Goal: Task Accomplishment & Management: Manage account settings

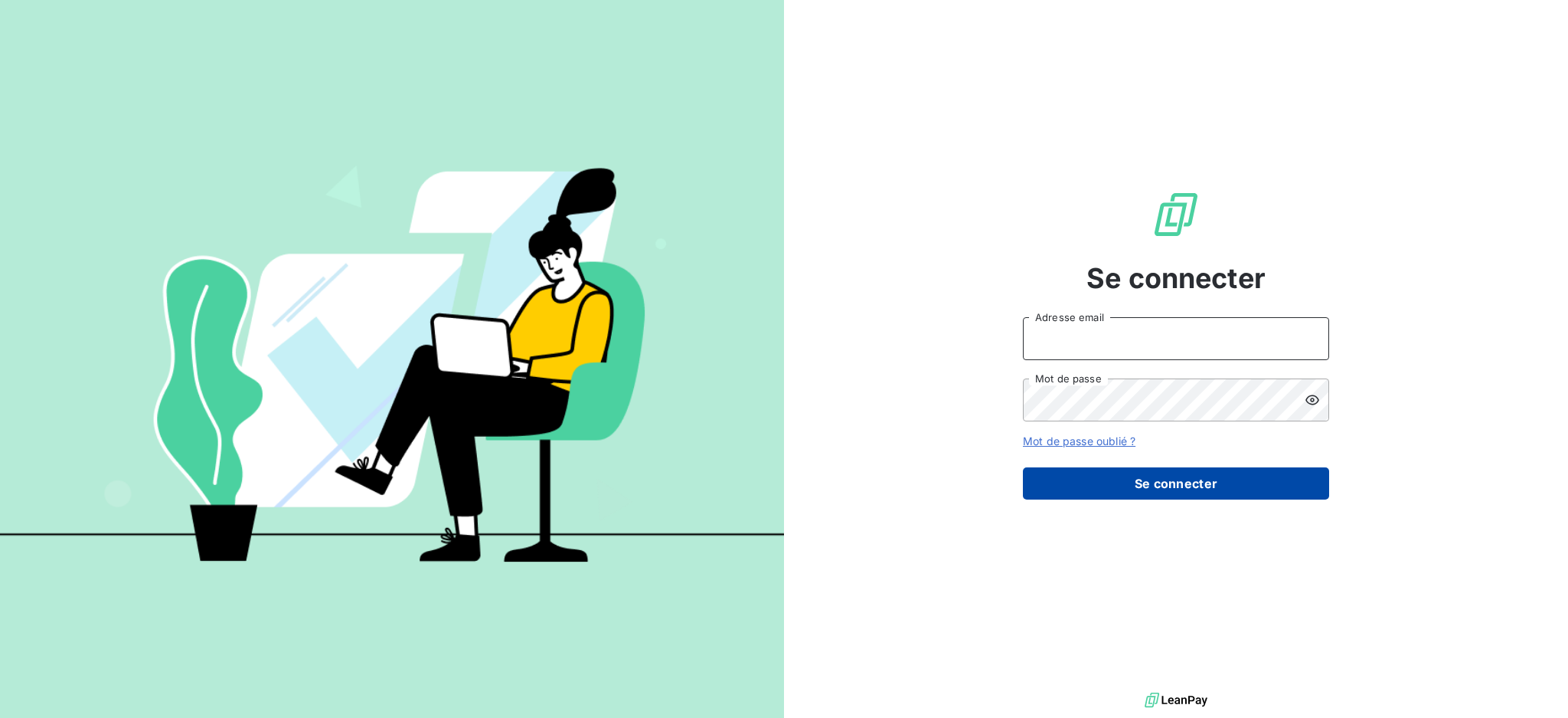
type input "[EMAIL_ADDRESS][DOMAIN_NAME]"
click at [1188, 480] on button "Se connecter" at bounding box center [1176, 484] width 307 height 32
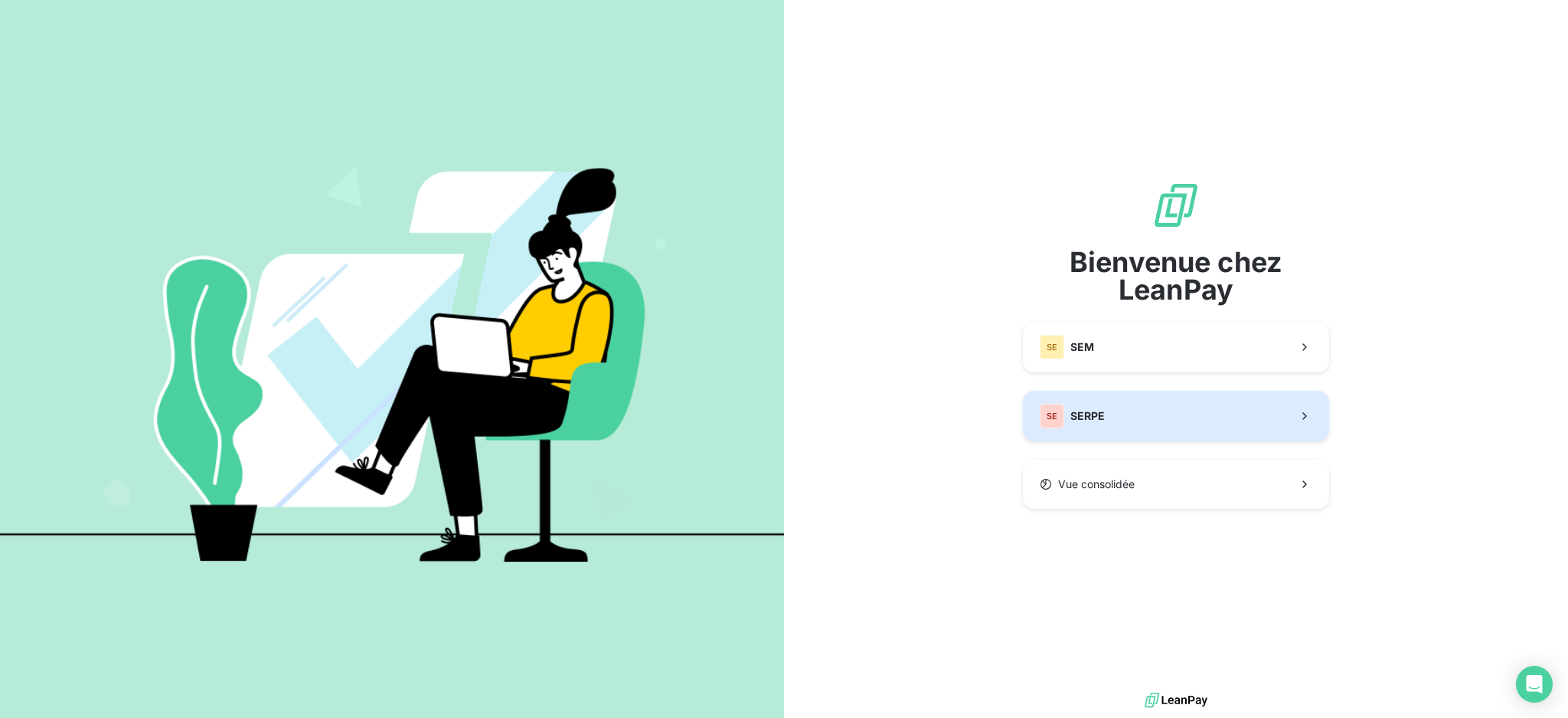
click at [1208, 419] on button "SE SERPE" at bounding box center [1176, 415] width 307 height 51
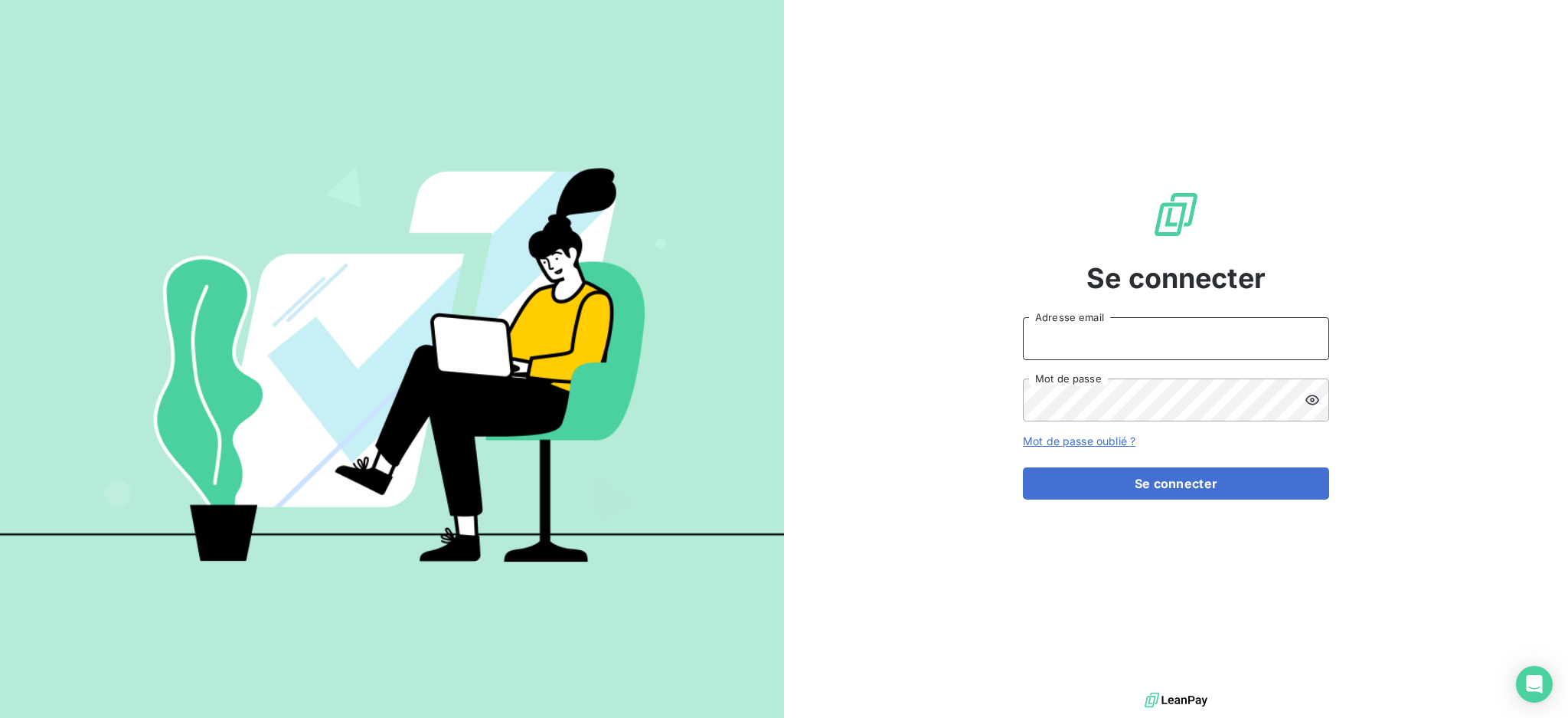
type input "[EMAIL_ADDRESS][DOMAIN_NAME]"
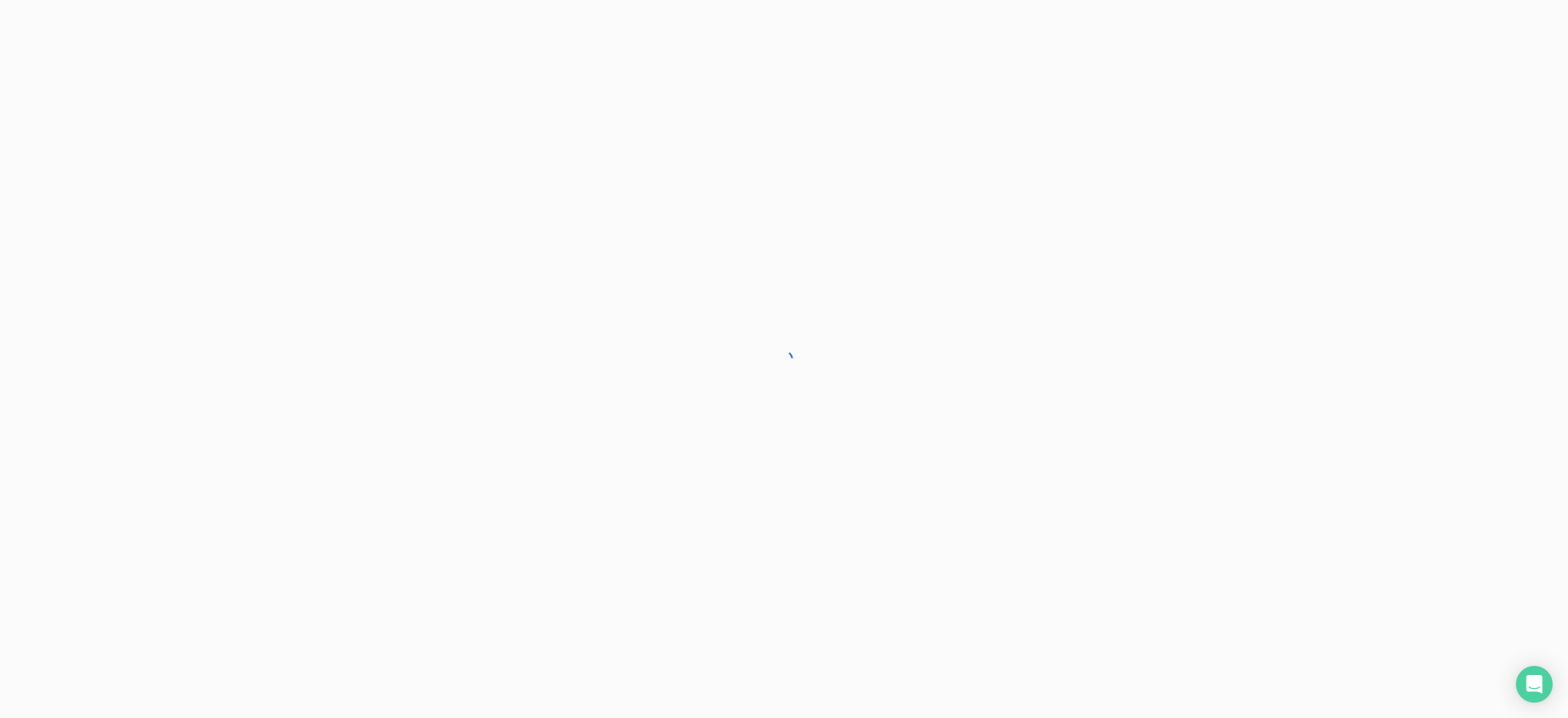
click at [1128, 491] on div at bounding box center [784, 359] width 1568 height 718
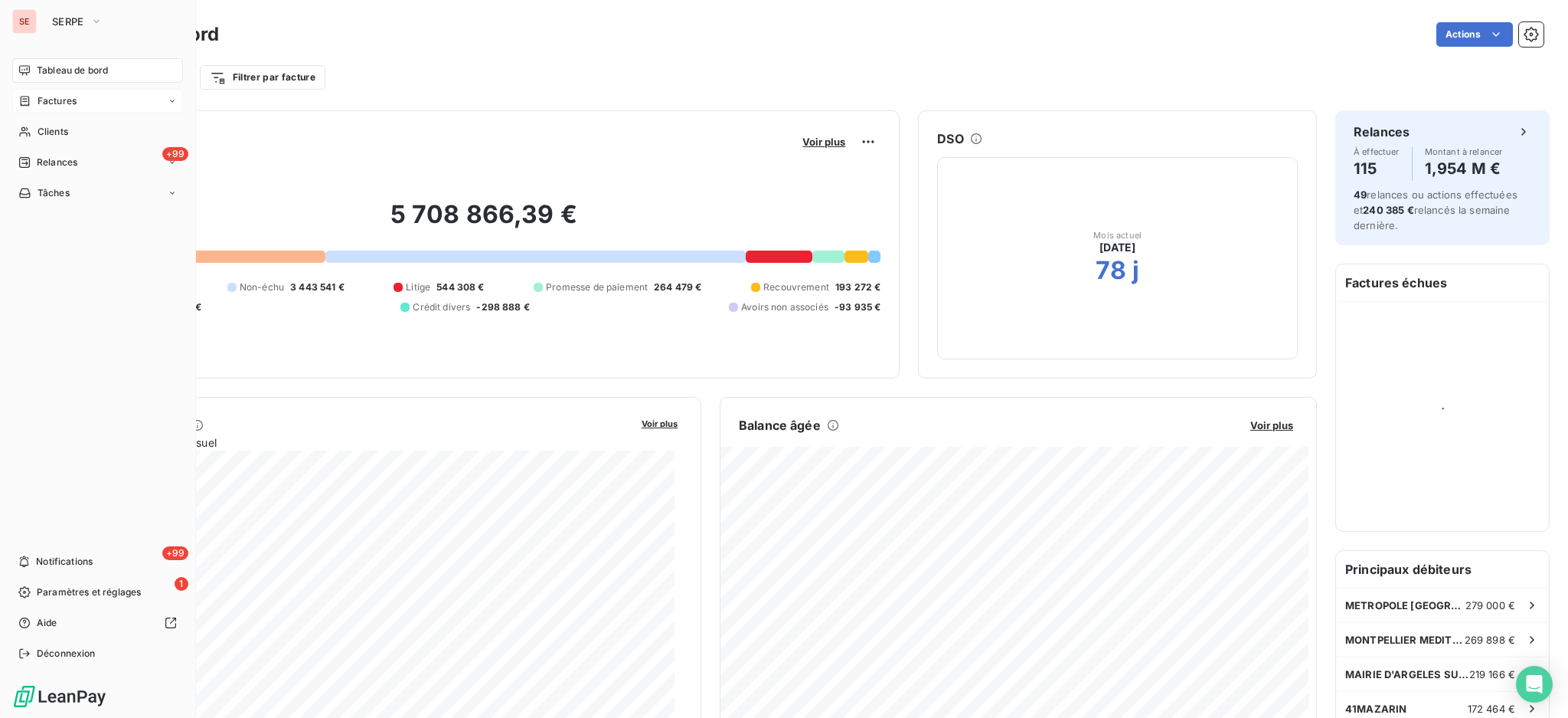
click at [45, 100] on span "Factures" at bounding box center [57, 101] width 39 height 14
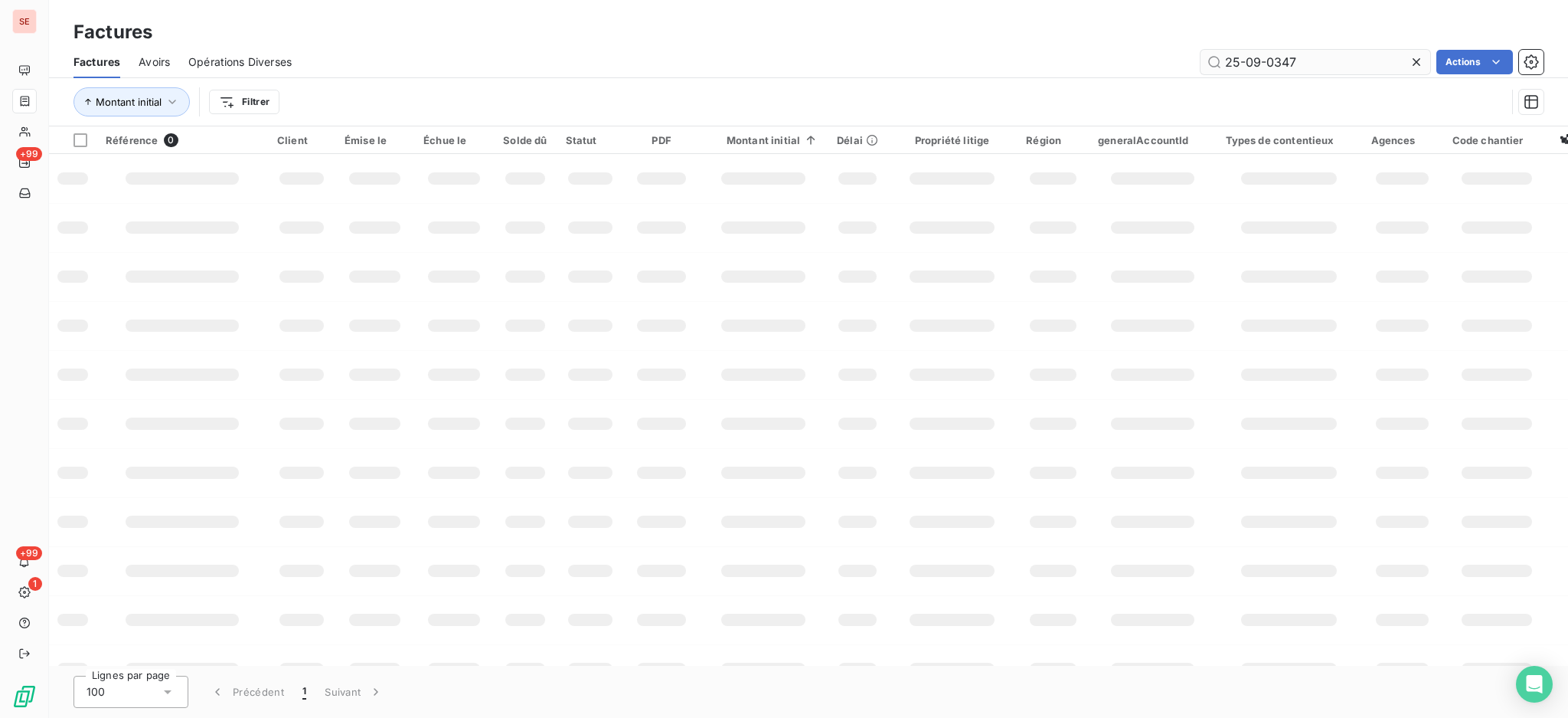
type input "25-09-0347"
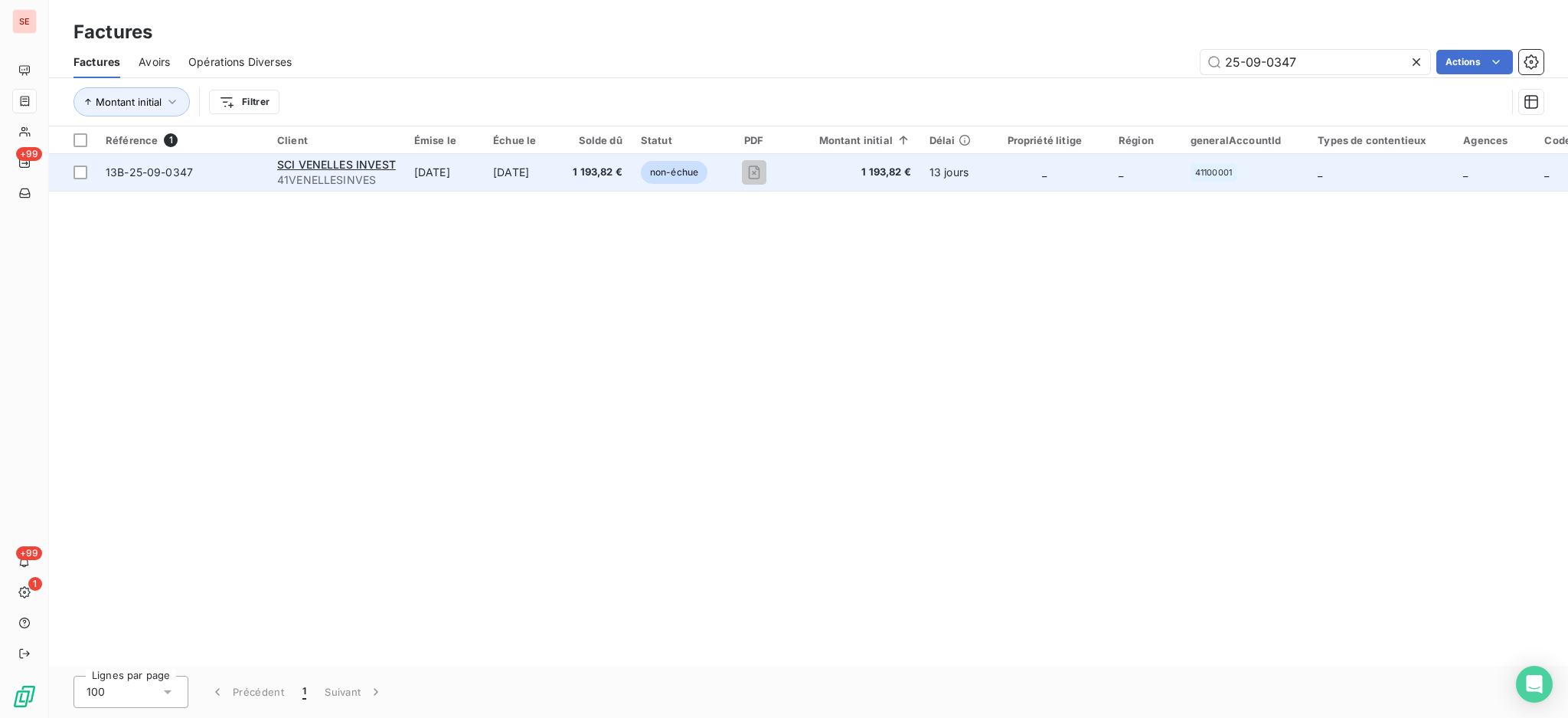
click at [343, 180] on span "41VENELLESINVES" at bounding box center [337, 180] width 119 height 15
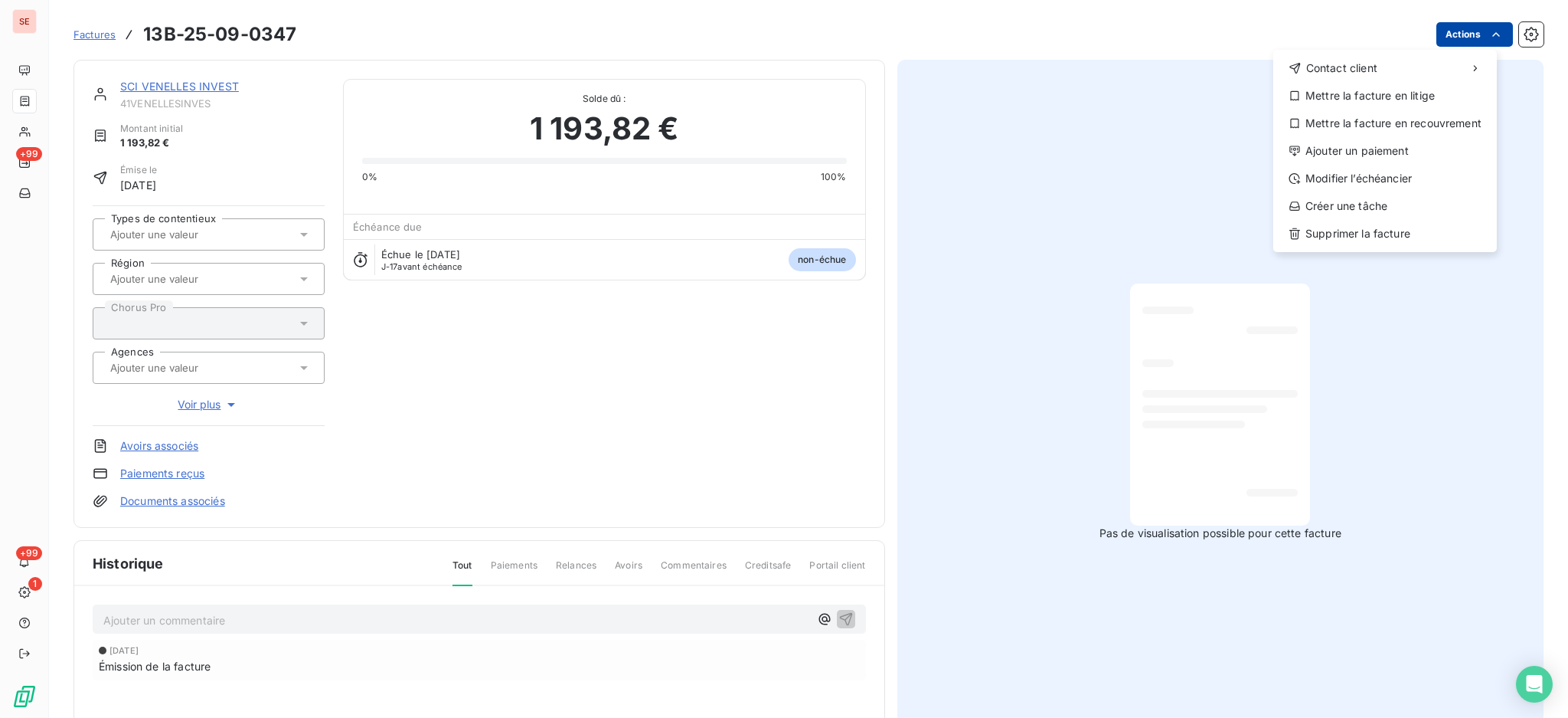
click at [1460, 37] on html "SE +99 +99 1 Factures 13B-25-09-0347 Actions Contact client Mettre la facture e…" at bounding box center [784, 359] width 1568 height 718
click at [1447, 155] on div "Ajouter un paiement" at bounding box center [1385, 151] width 212 height 24
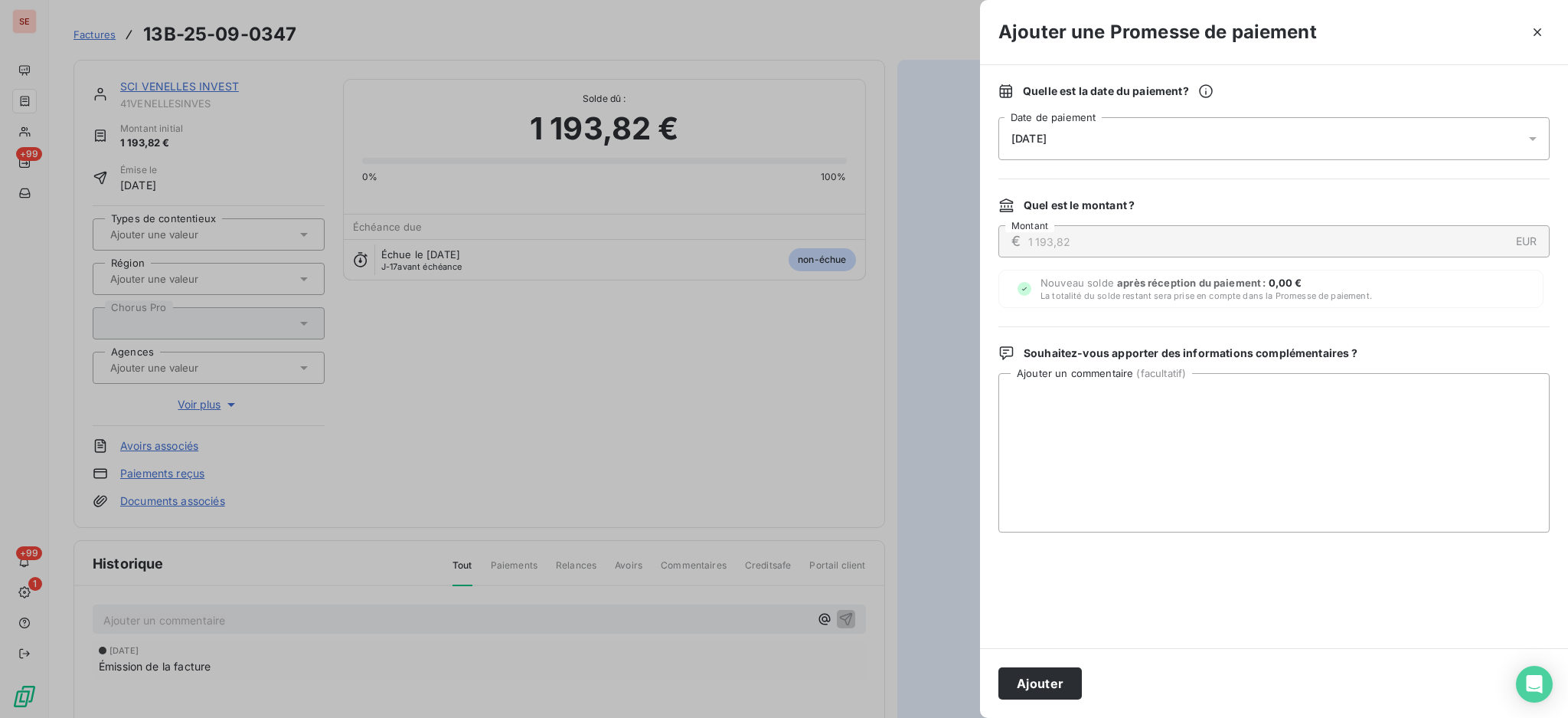
click at [1533, 143] on icon at bounding box center [1533, 138] width 15 height 15
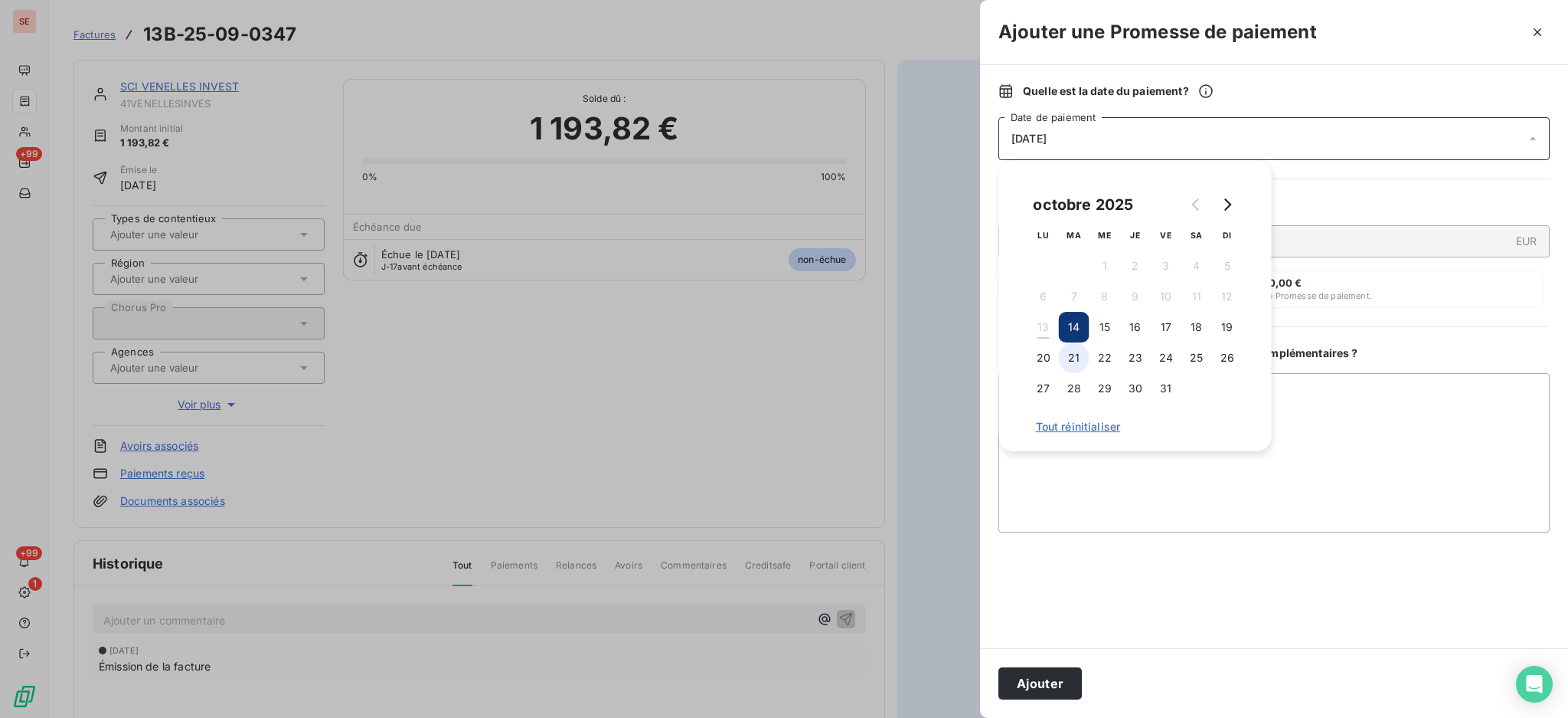
click at [1080, 359] on button "21" at bounding box center [1074, 357] width 31 height 31
click at [1364, 400] on textarea "Ajouter un commentaire ( facultatif )" at bounding box center [1274, 453] width 551 height 159
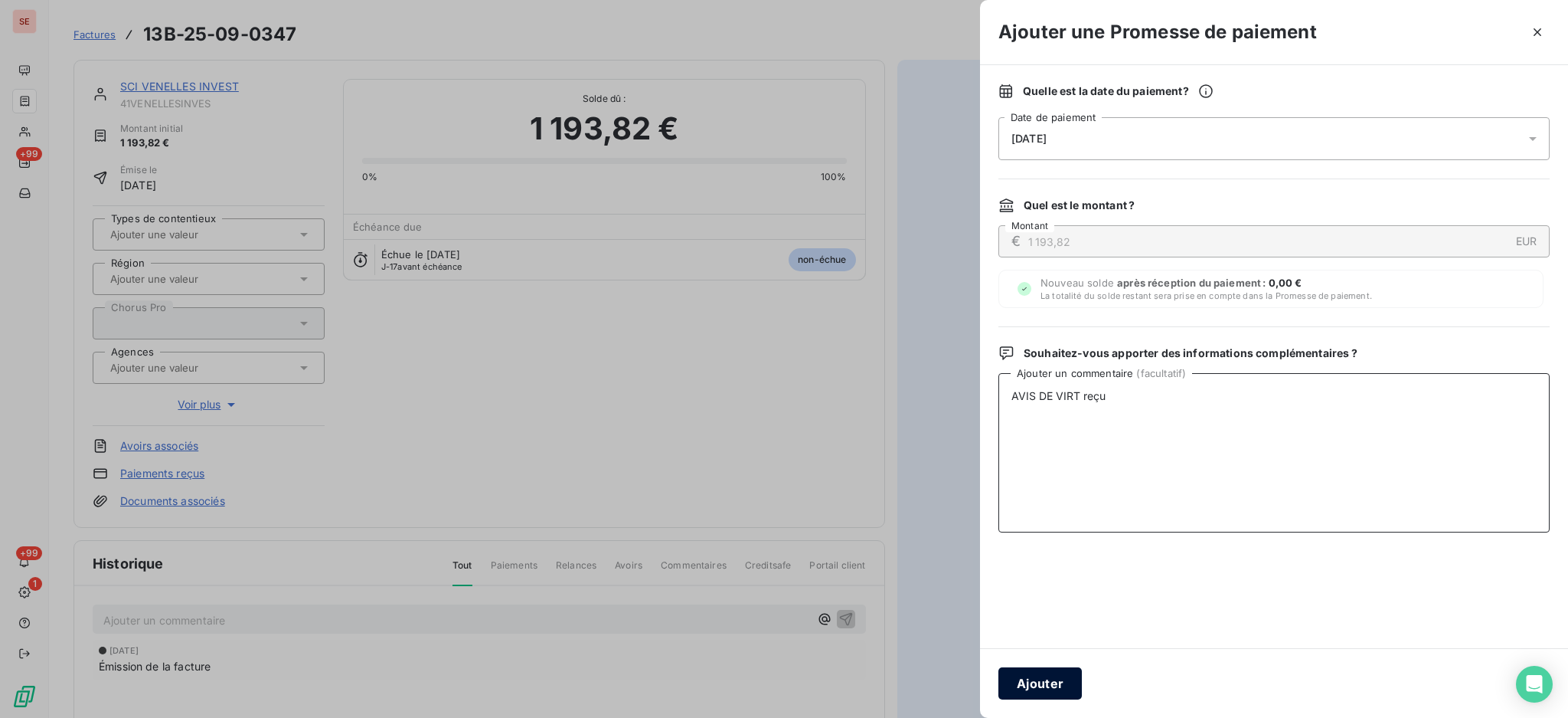
type textarea "AVIS DE VIRT reçu"
click at [1027, 693] on button "Ajouter" at bounding box center [1040, 683] width 84 height 32
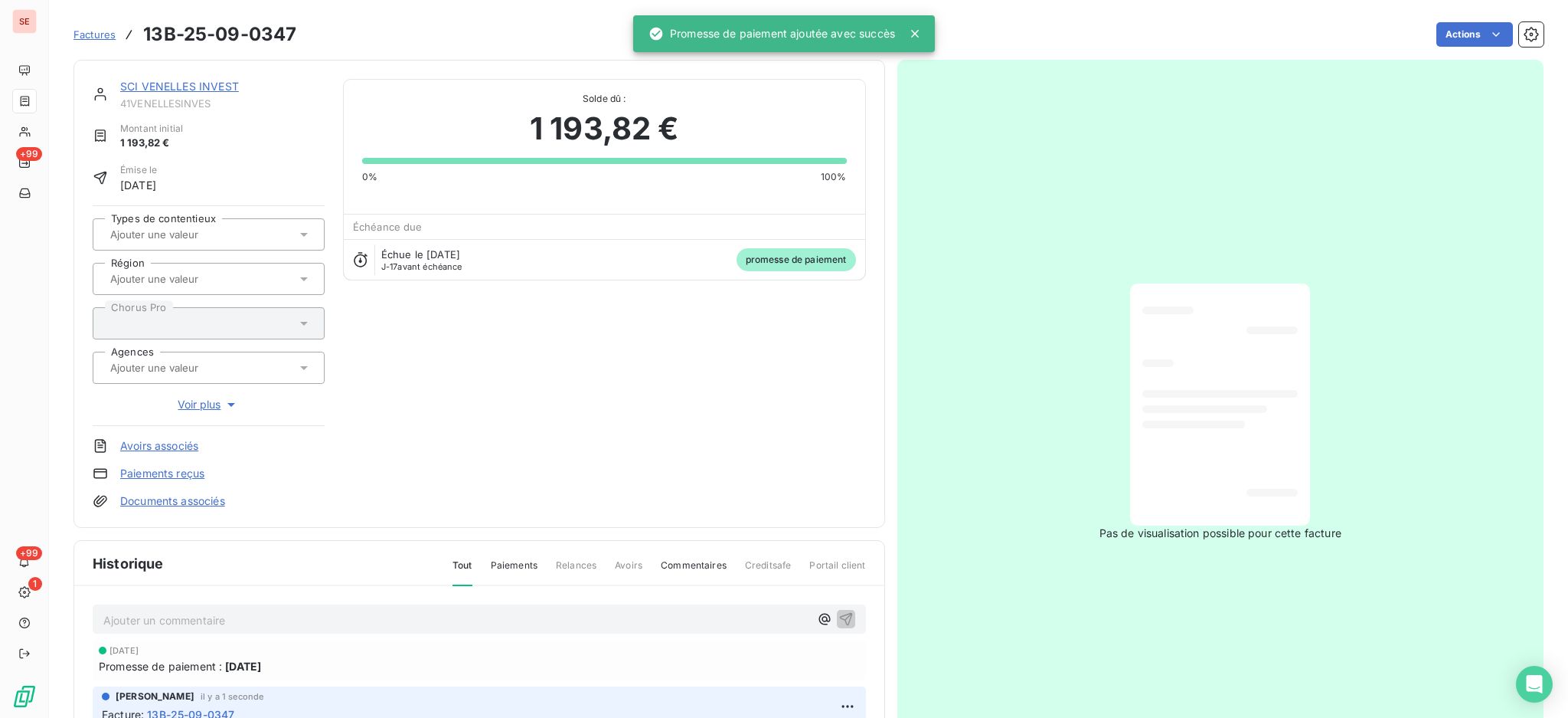
click at [203, 497] on link "Documents associés" at bounding box center [172, 501] width 105 height 15
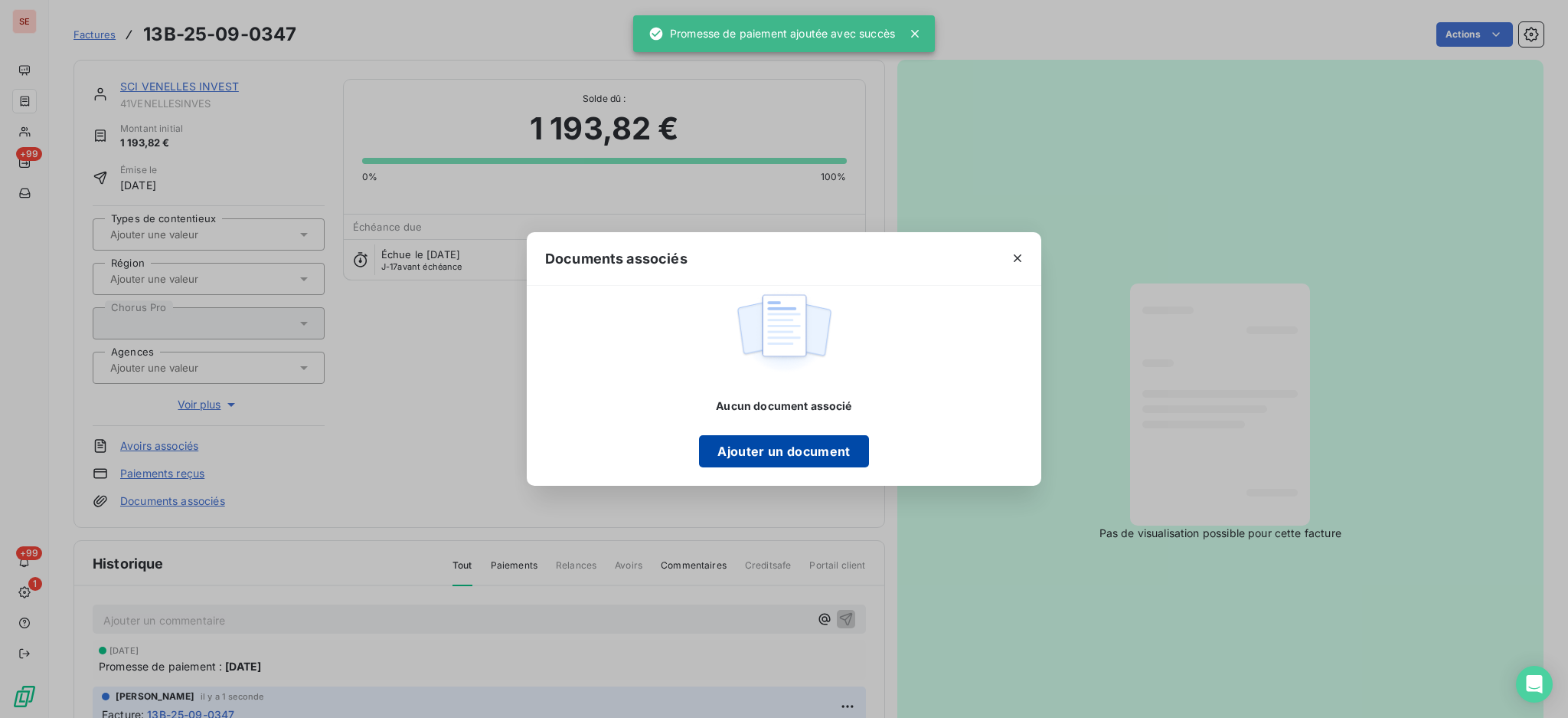
click at [780, 451] on button "Ajouter un document" at bounding box center [784, 452] width 169 height 32
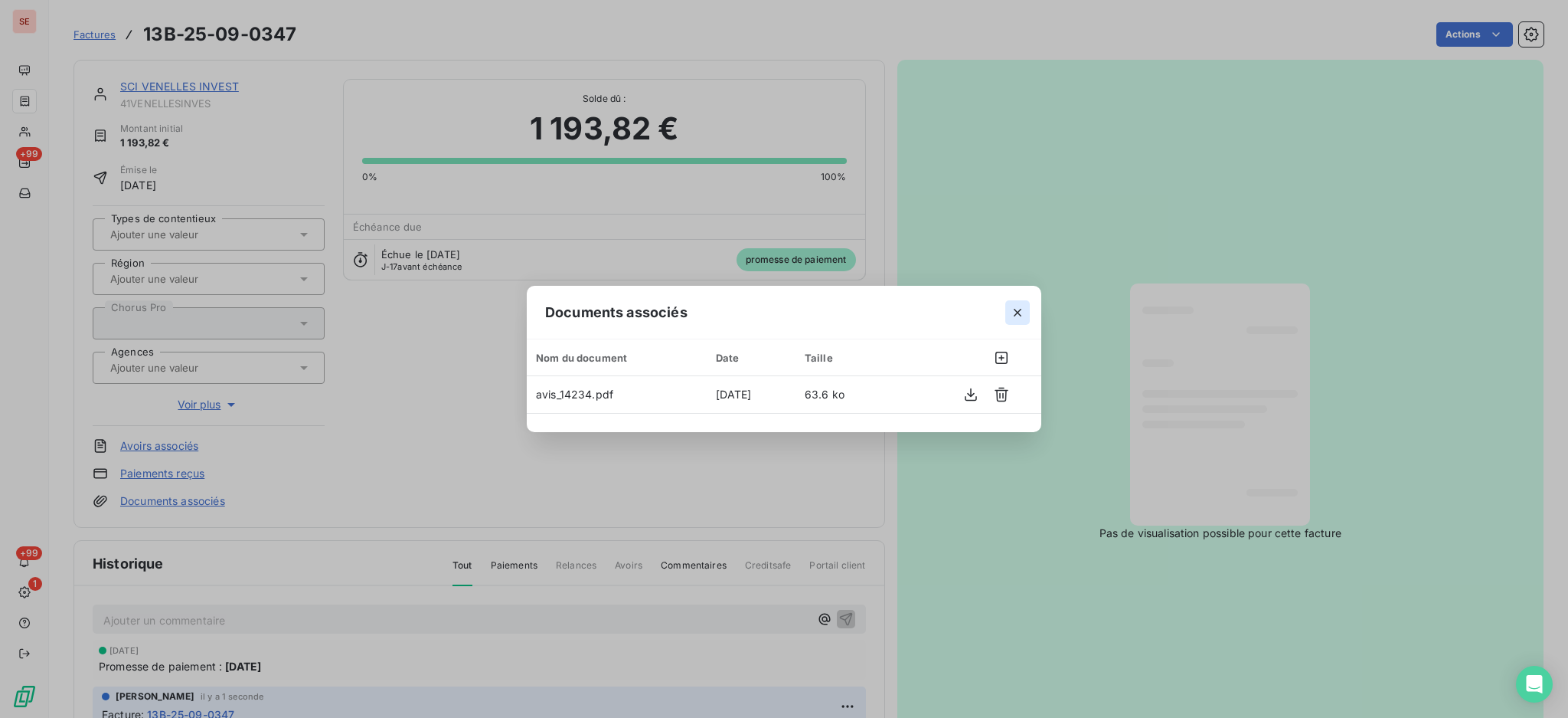
click at [1014, 308] on icon "button" at bounding box center [1018, 312] width 15 height 15
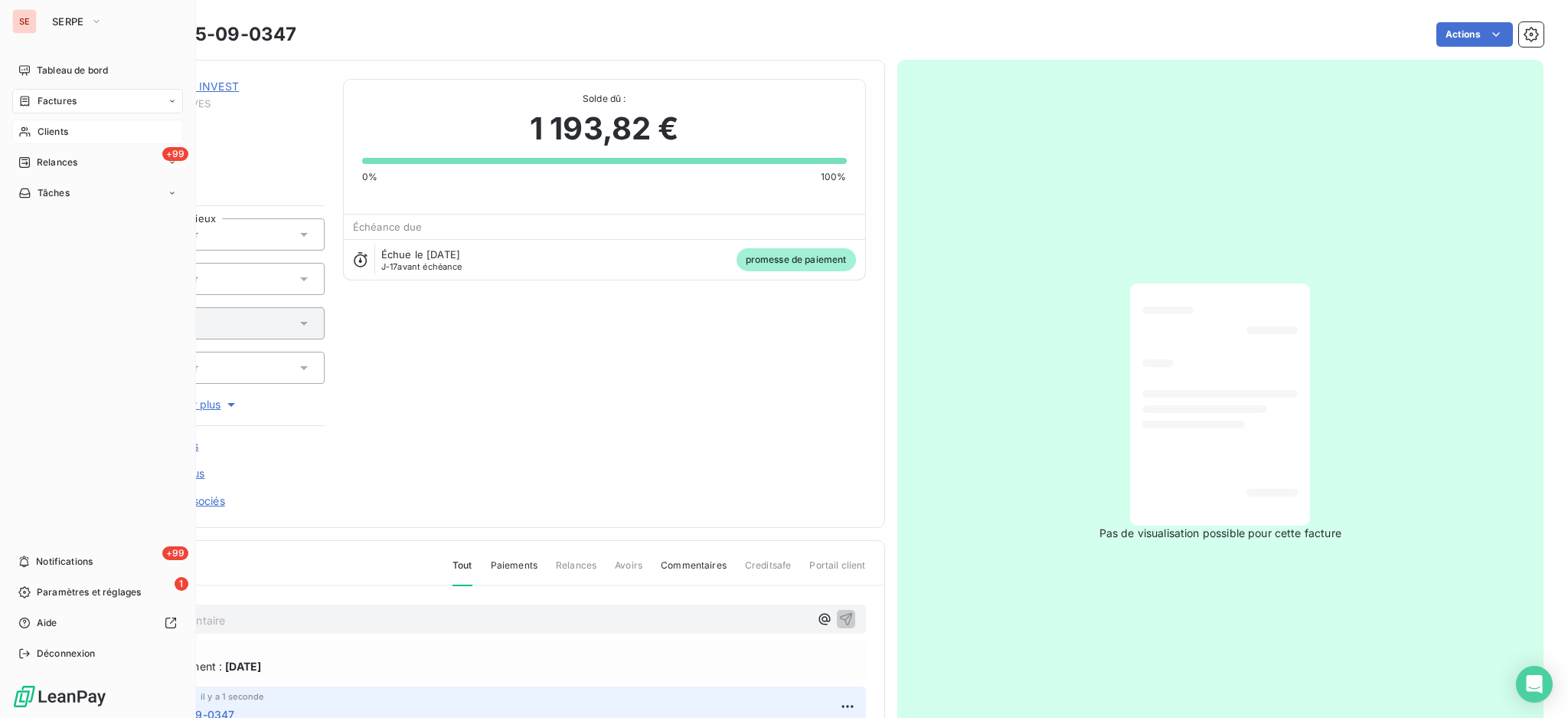
click at [43, 130] on span "Clients" at bounding box center [53, 131] width 31 height 14
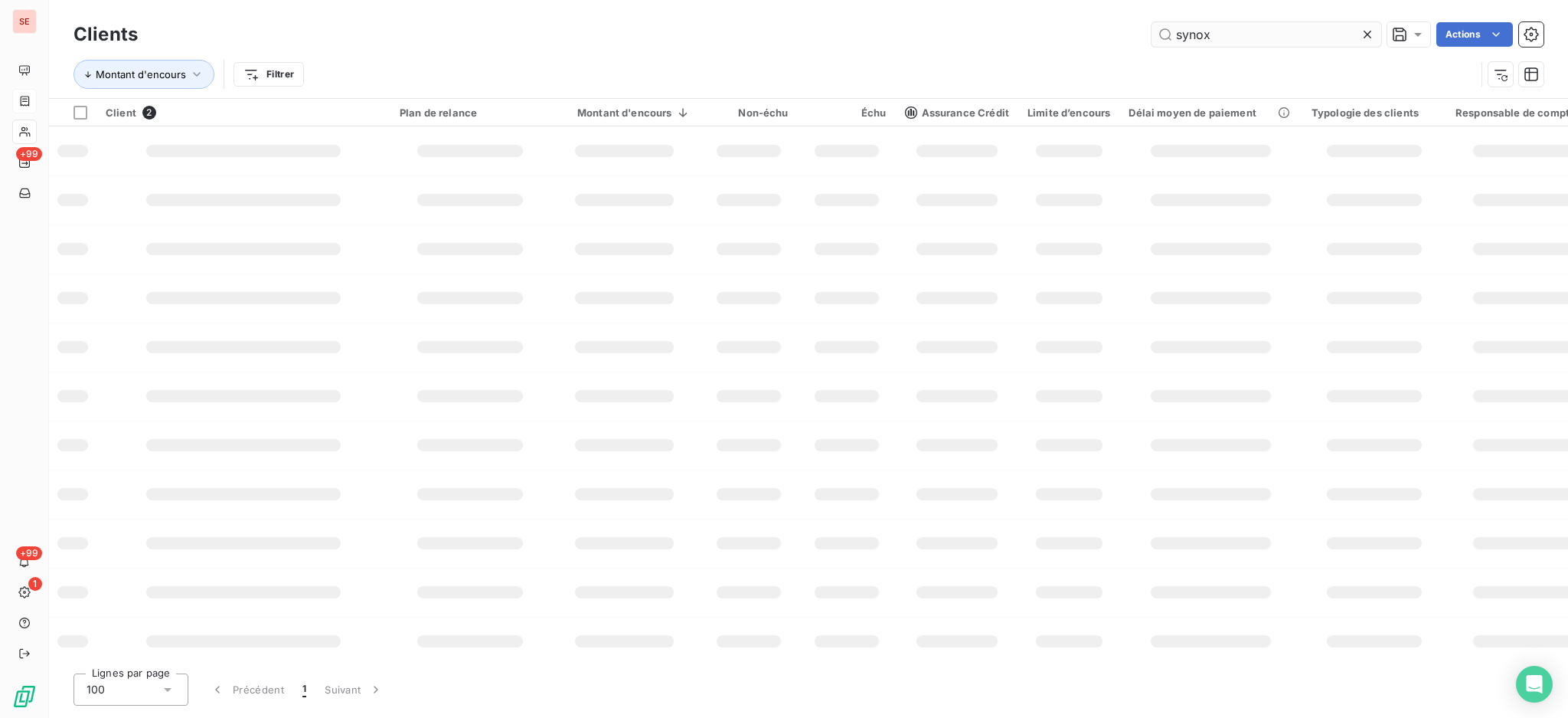
type input "synox"
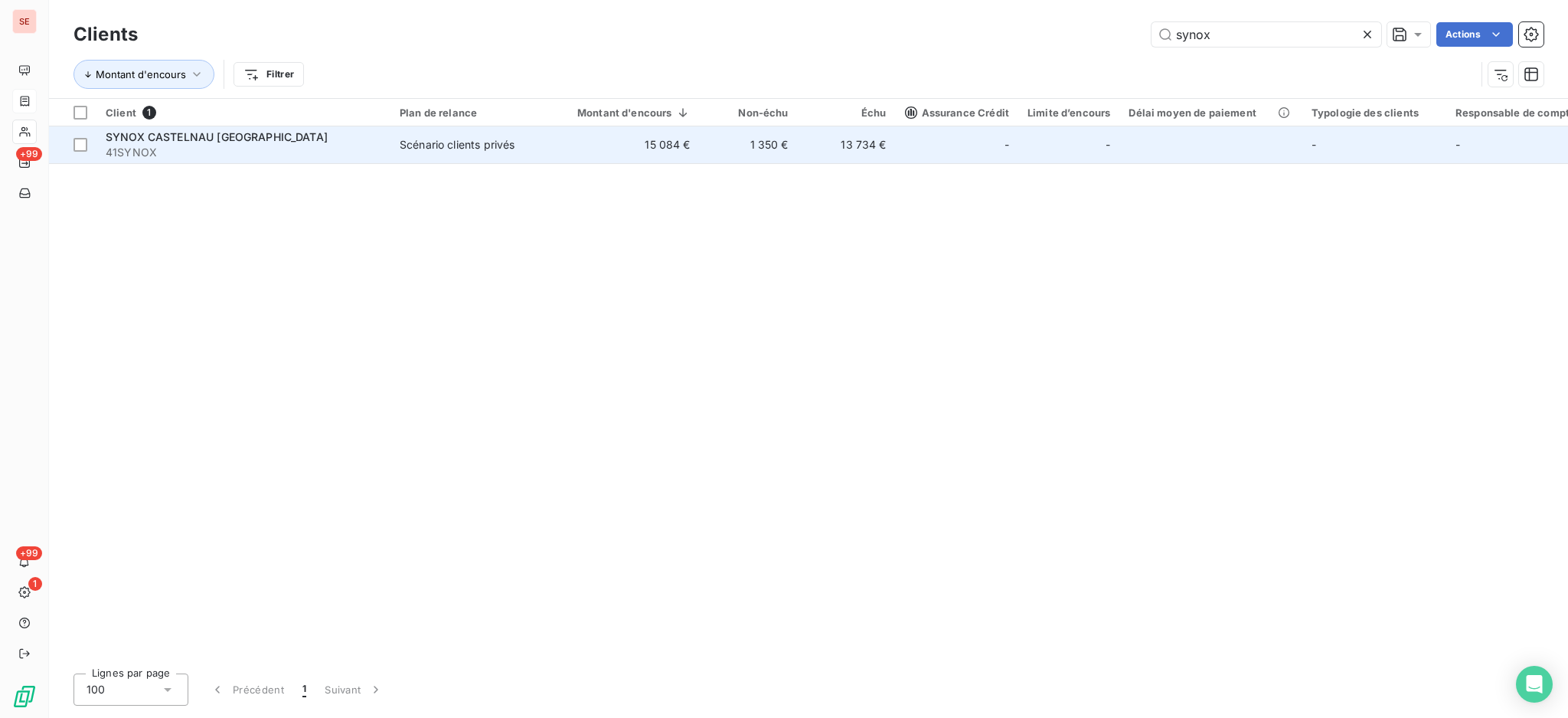
click at [554, 135] on td "15 084 €" at bounding box center [624, 145] width 150 height 37
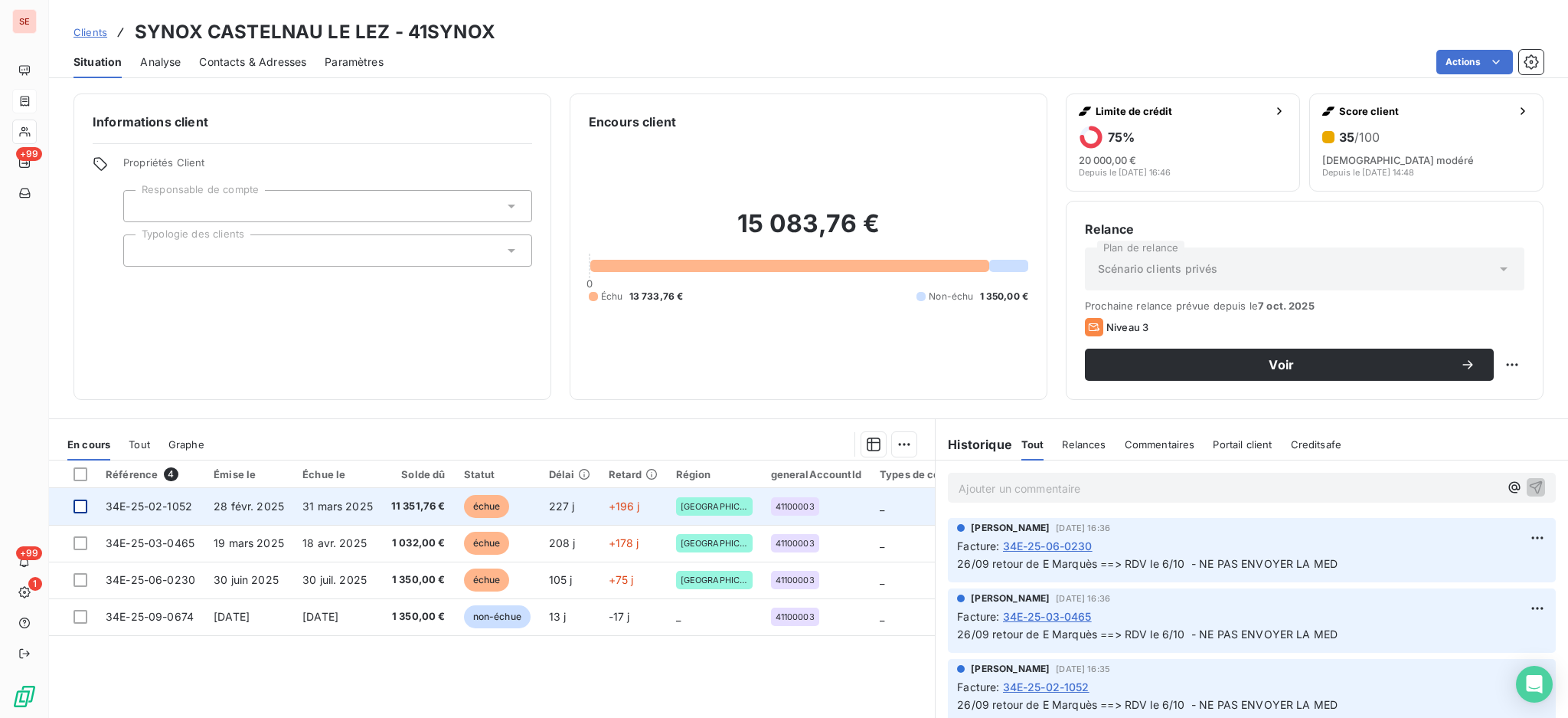
click at [78, 511] on div at bounding box center [80, 506] width 14 height 14
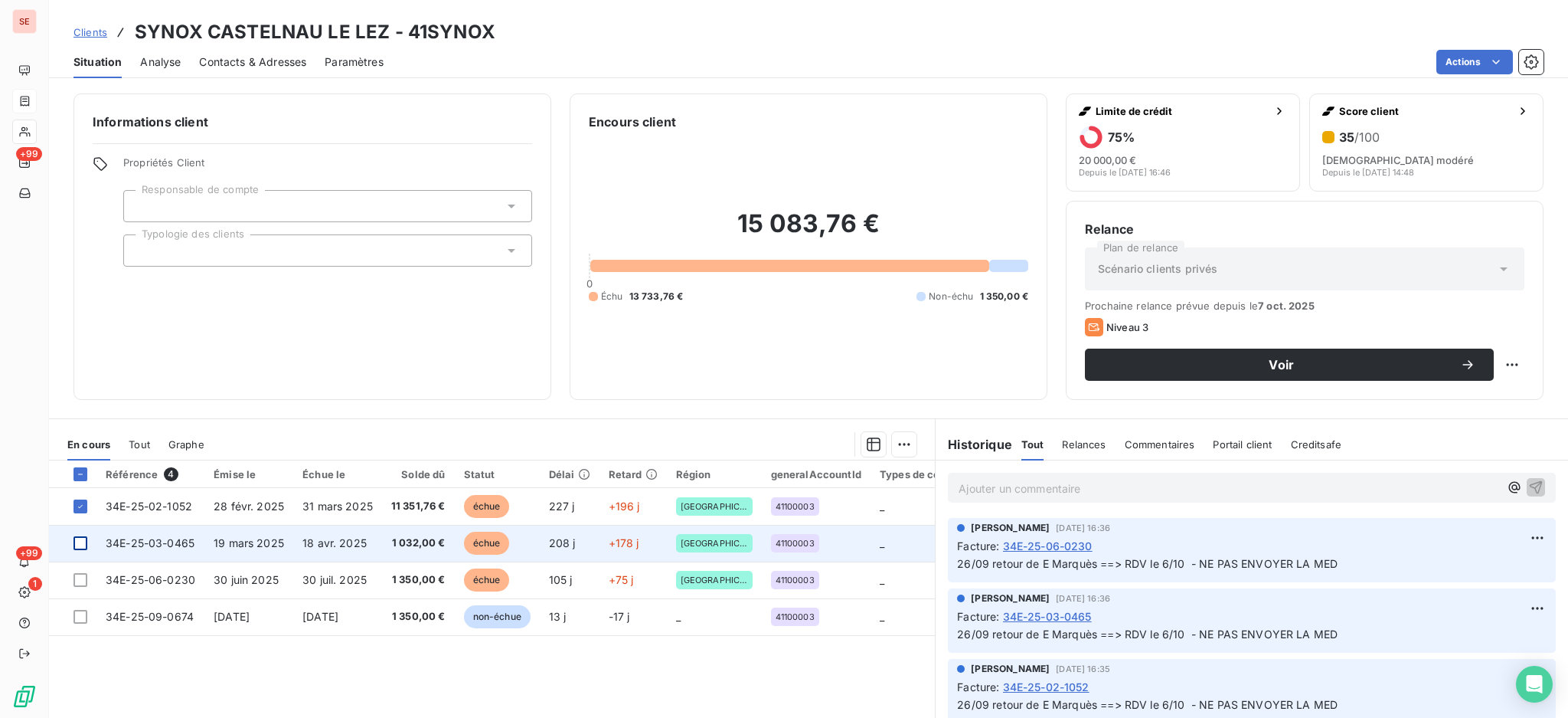
click at [84, 546] on div at bounding box center [80, 543] width 14 height 14
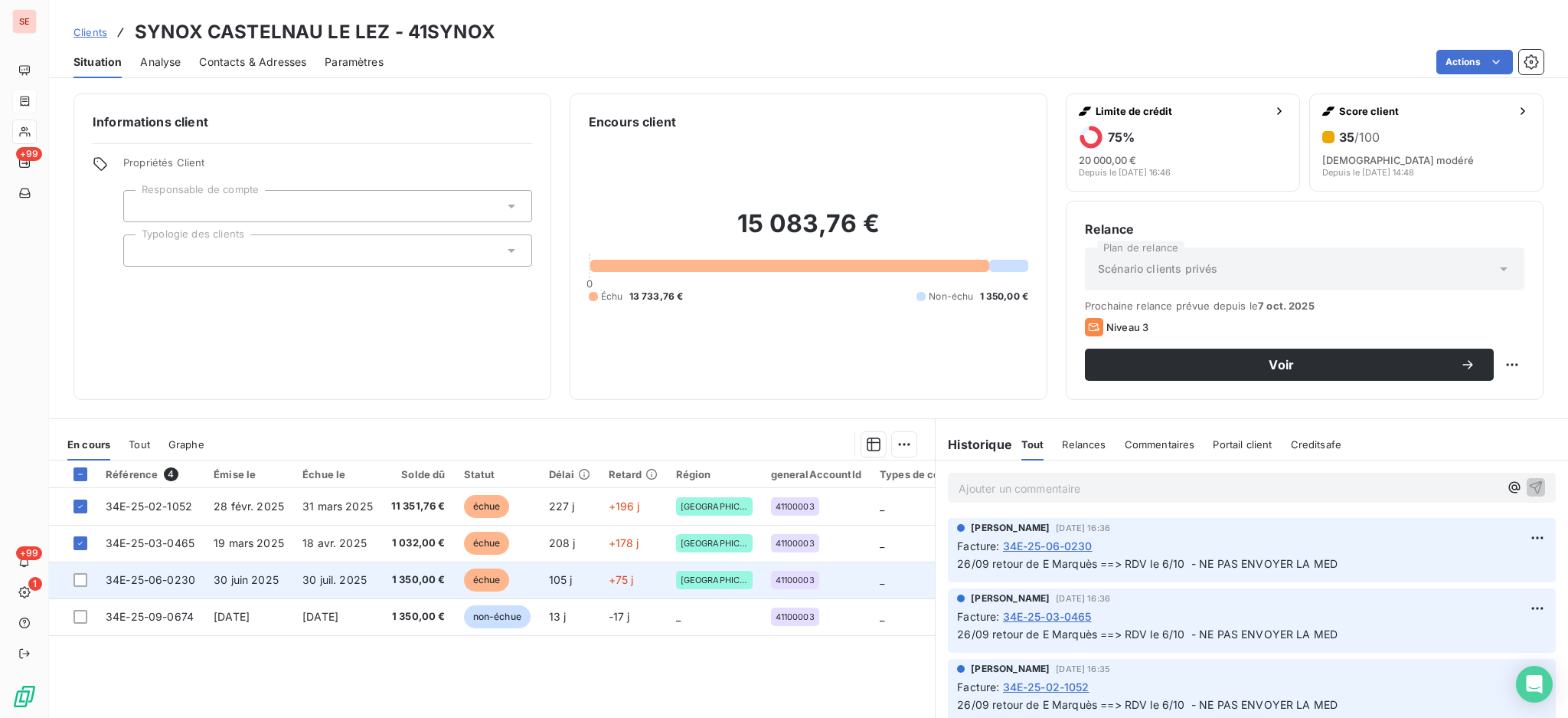
click at [78, 587] on td at bounding box center [72, 580] width 47 height 37
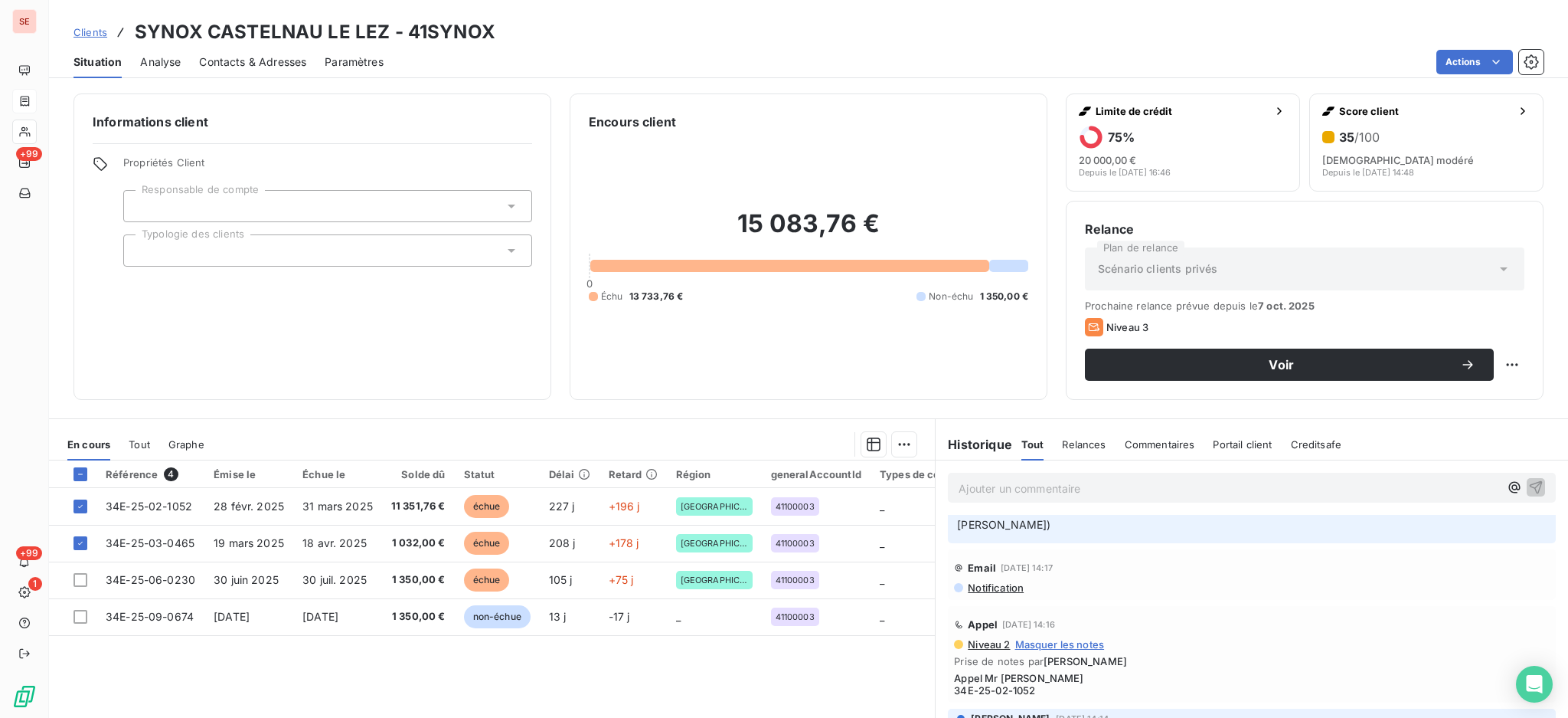
scroll to position [408, 0]
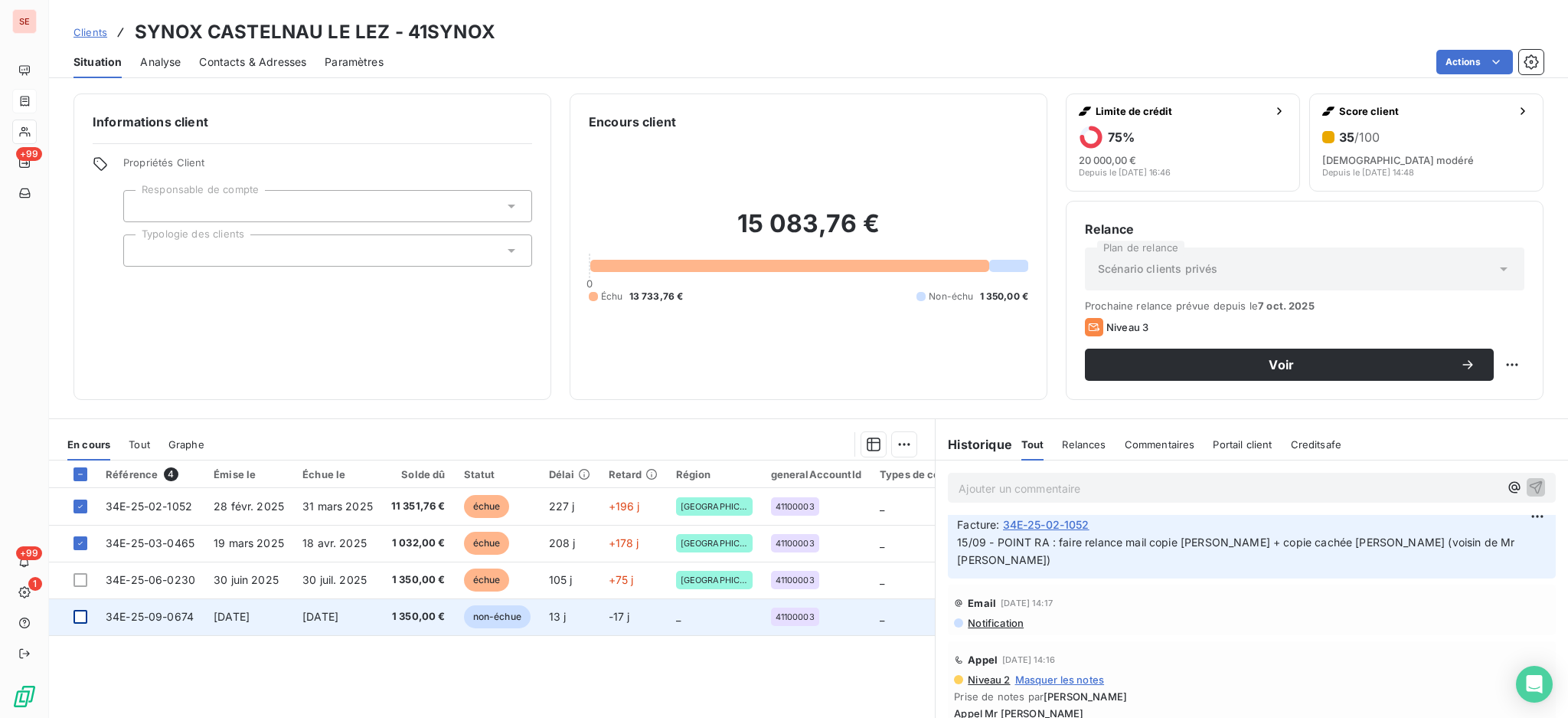
drag, startPoint x: 84, startPoint y: 581, endPoint x: 79, endPoint y: 611, distance: 30.4
click at [84, 581] on div at bounding box center [80, 580] width 14 height 14
click at [78, 614] on div at bounding box center [80, 617] width 14 height 14
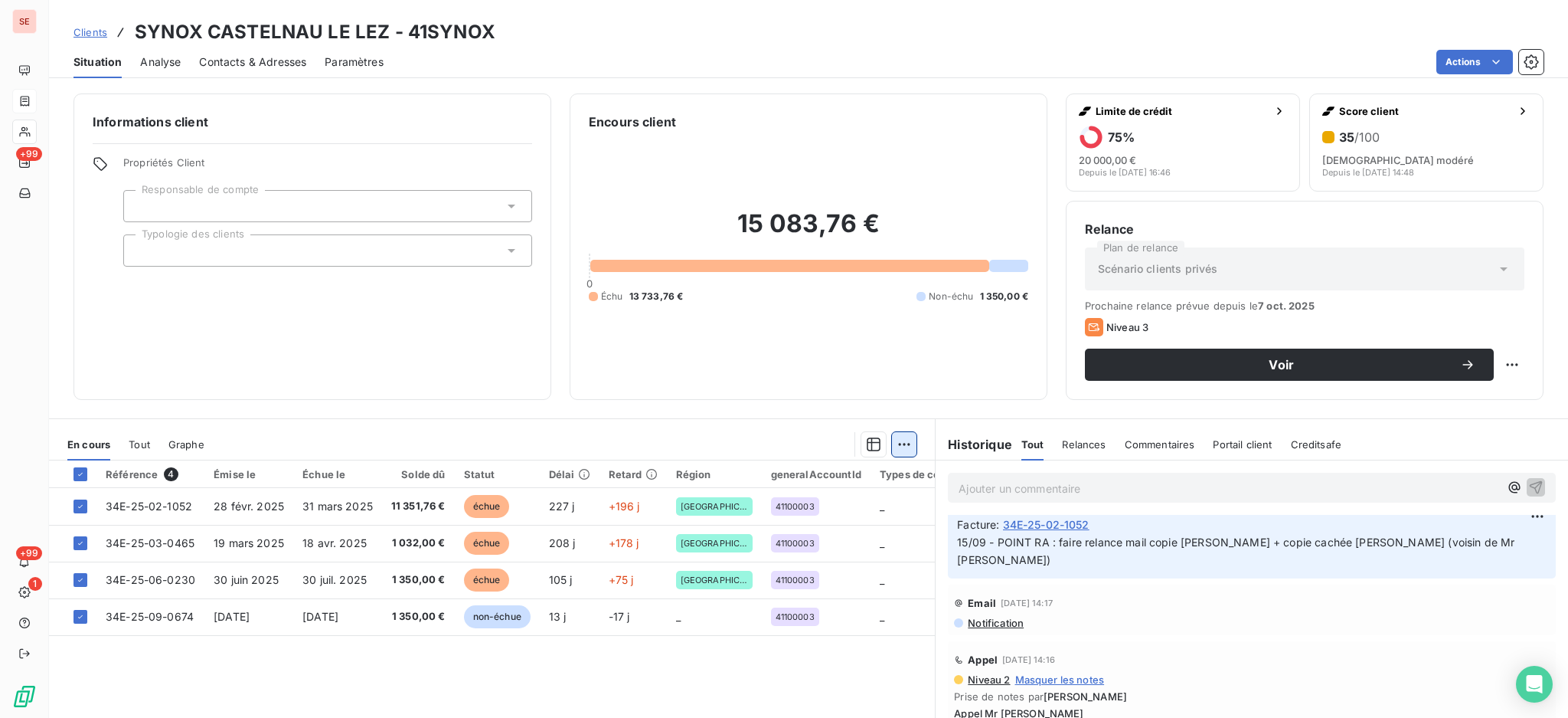
click at [899, 444] on html "SE +99 +99 1 Clients SYNOX CASTELNAU LE LEZ - 41SYNOX Situation Analyse Contact…" at bounding box center [784, 359] width 1568 height 718
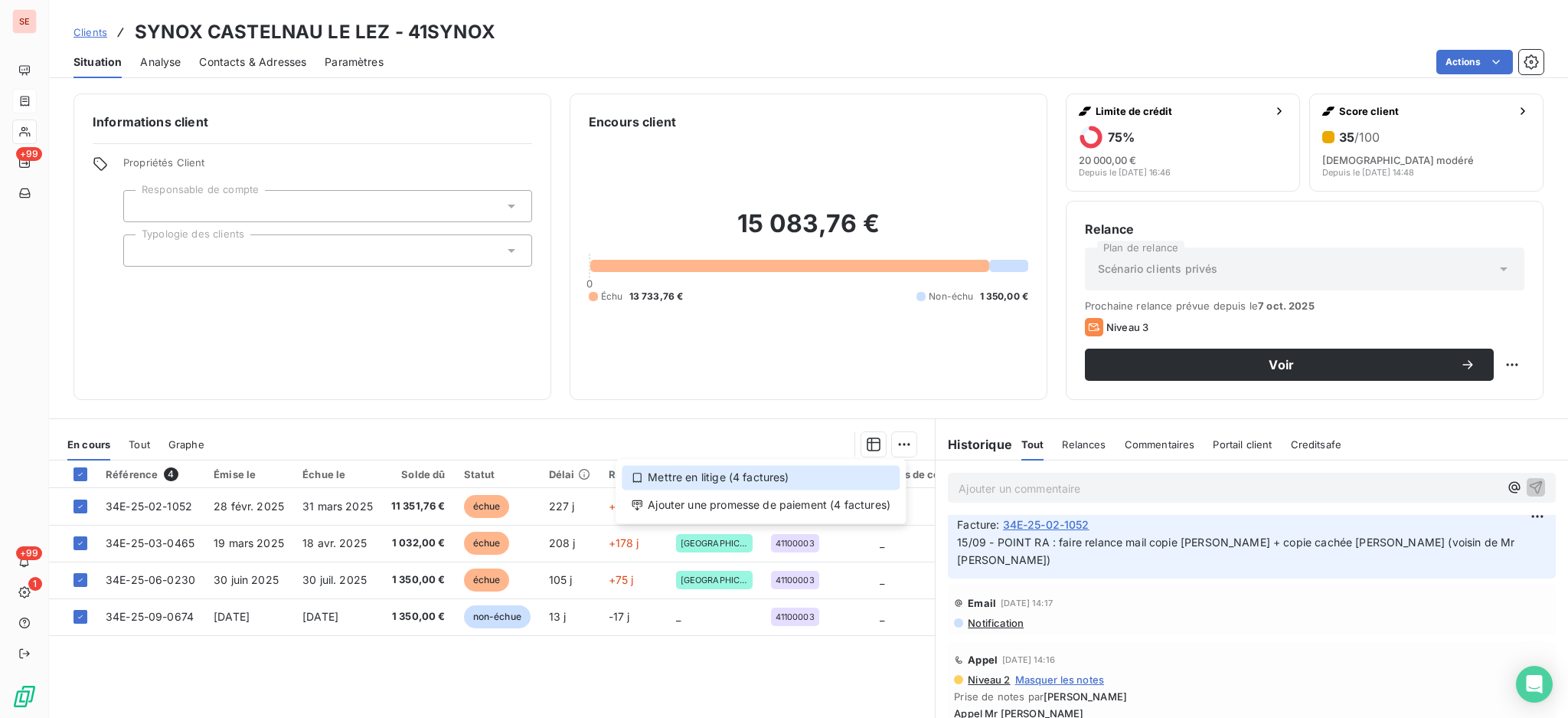
click at [772, 482] on div "Mettre en litige (4 factures)" at bounding box center [761, 477] width 278 height 24
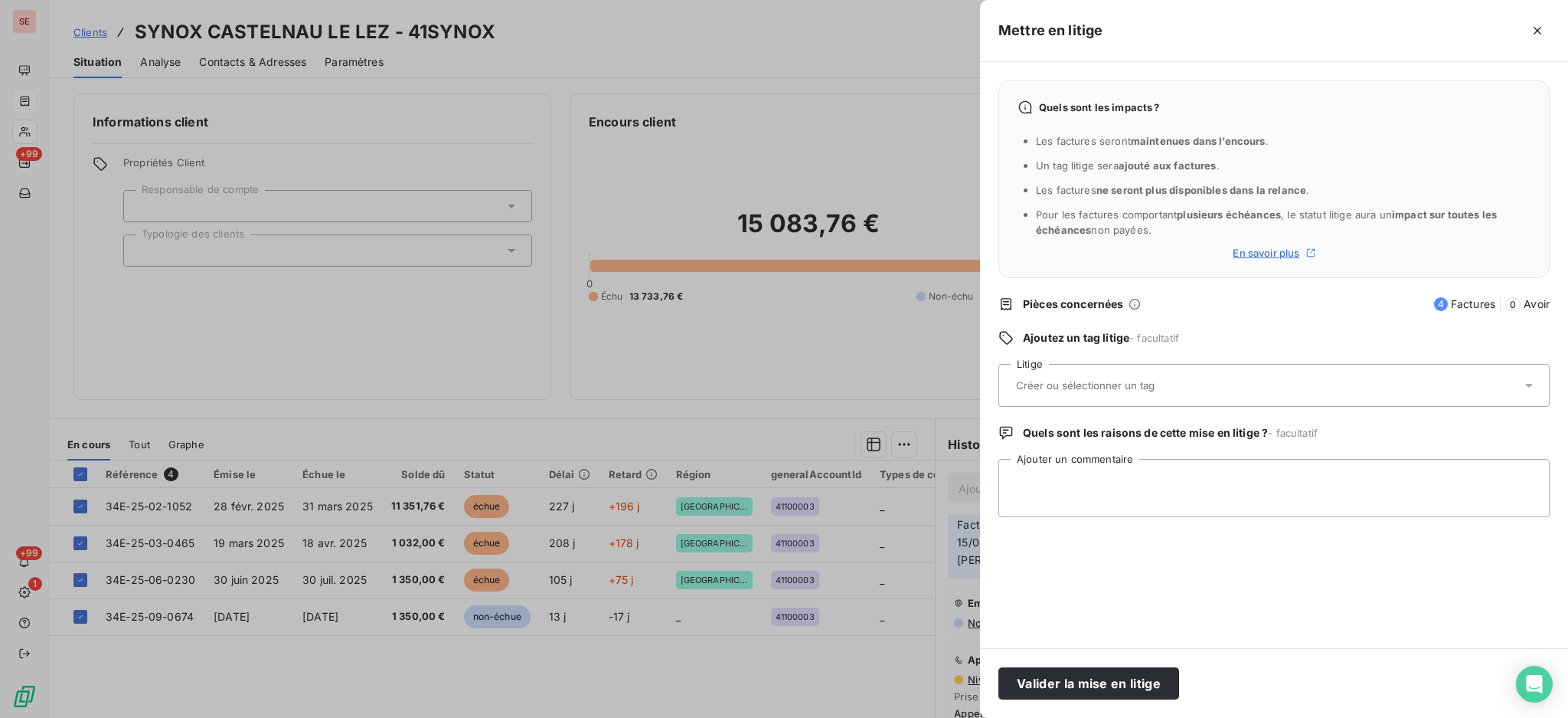
click at [1534, 384] on icon at bounding box center [1529, 385] width 15 height 15
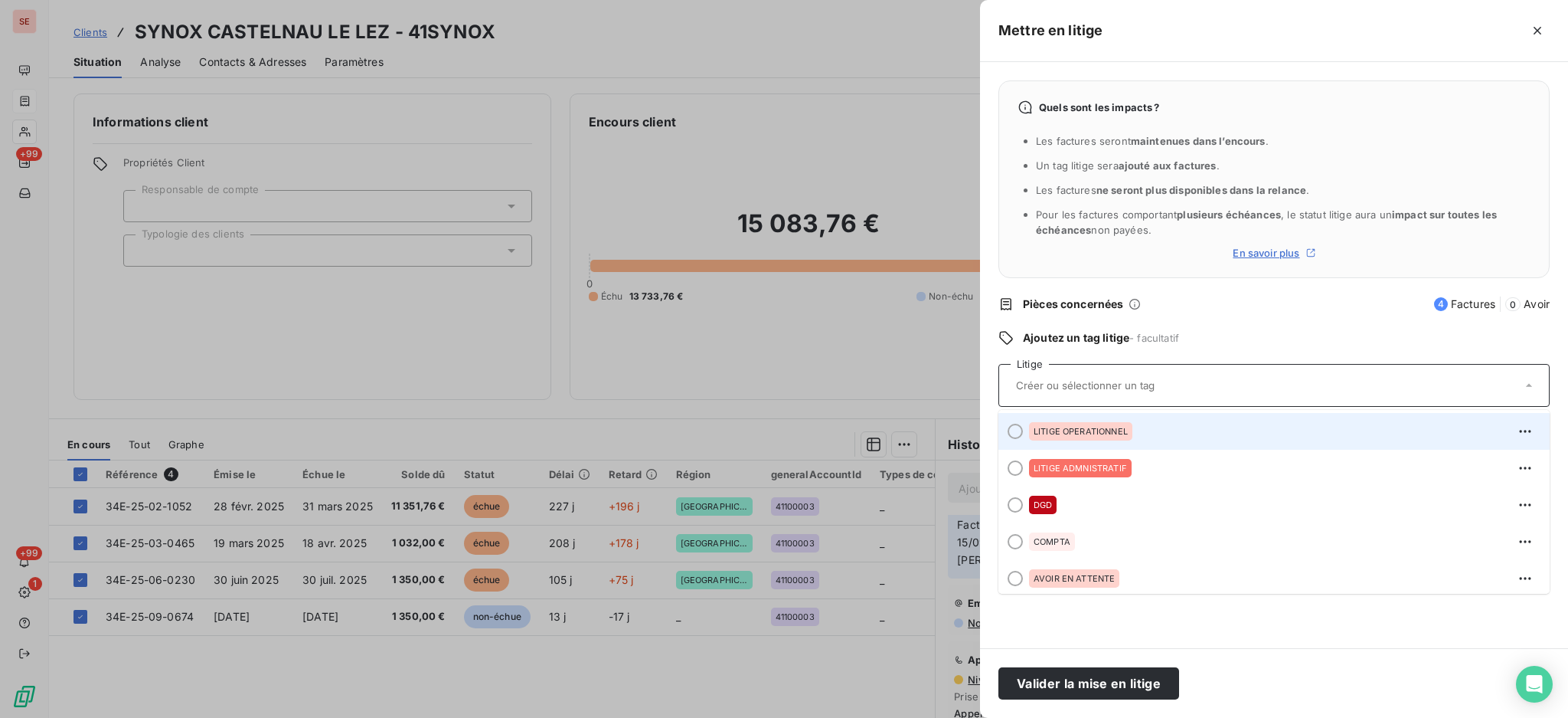
click at [1093, 427] on span "LITIGE OPERATIONNEL" at bounding box center [1080, 431] width 94 height 9
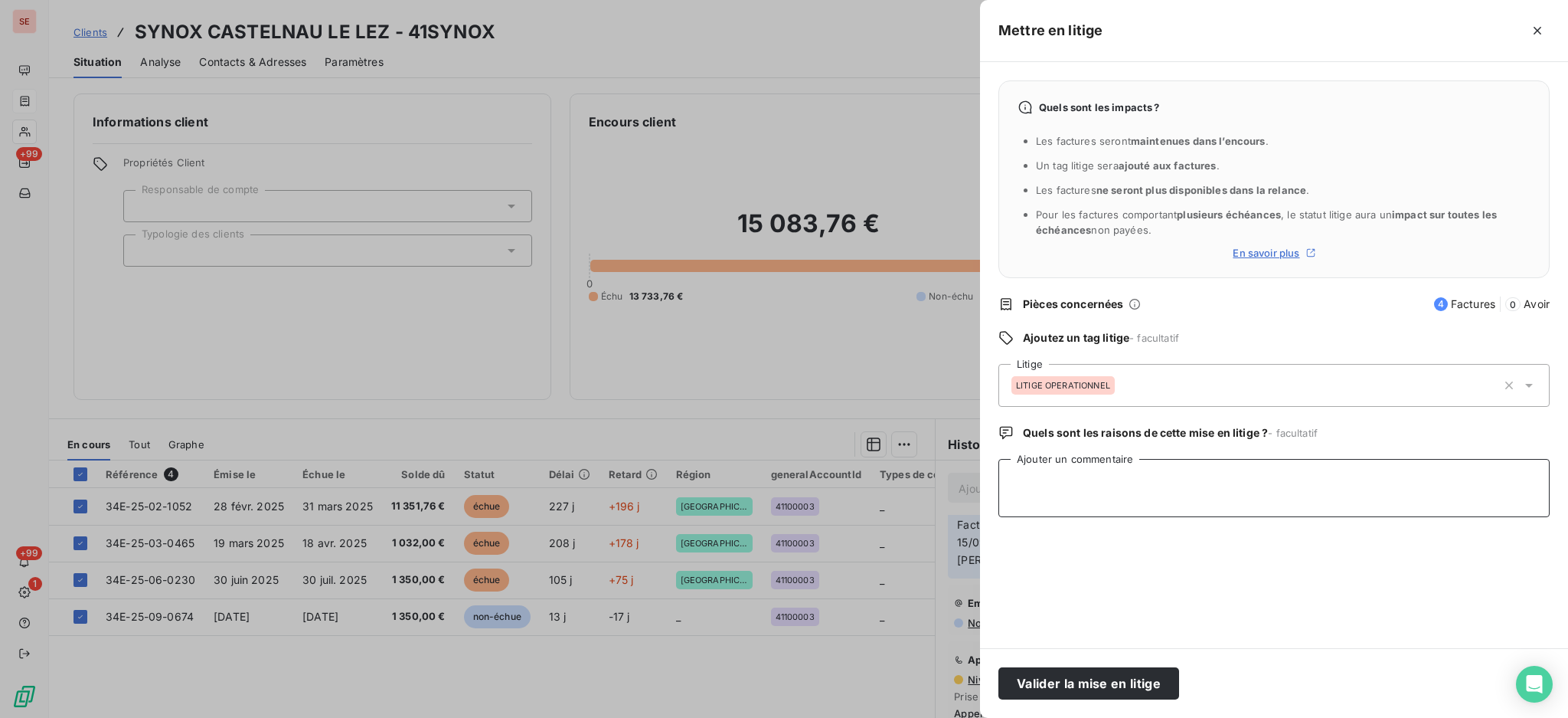
click at [1086, 491] on textarea "Ajouter un commentaire" at bounding box center [1274, 488] width 551 height 58
click at [1208, 496] on textarea "Ajouter un commentaire" at bounding box center [1274, 488] width 551 height 58
click at [1073, 478] on textarea "[PERSON_NAME] :" at bounding box center [1274, 488] width 551 height 58
paste textarea "Ce chantier va rester en litige opérationnel pour le moment, nous avons fait 2 …"
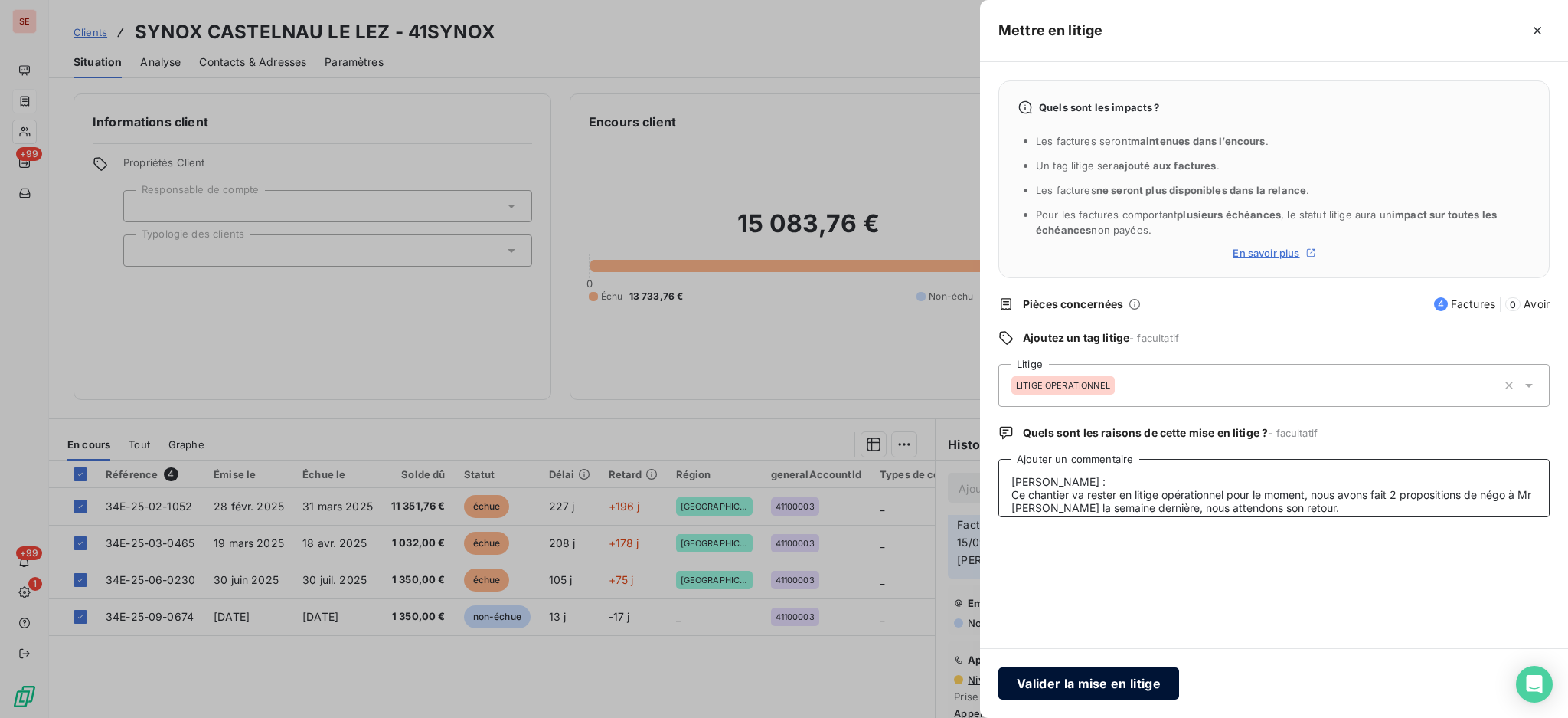
type textarea "[PERSON_NAME] : Ce chantier va rester en litige opérationnel pour le moment, no…"
click at [1091, 690] on button "Valider la mise en litige" at bounding box center [1089, 683] width 181 height 32
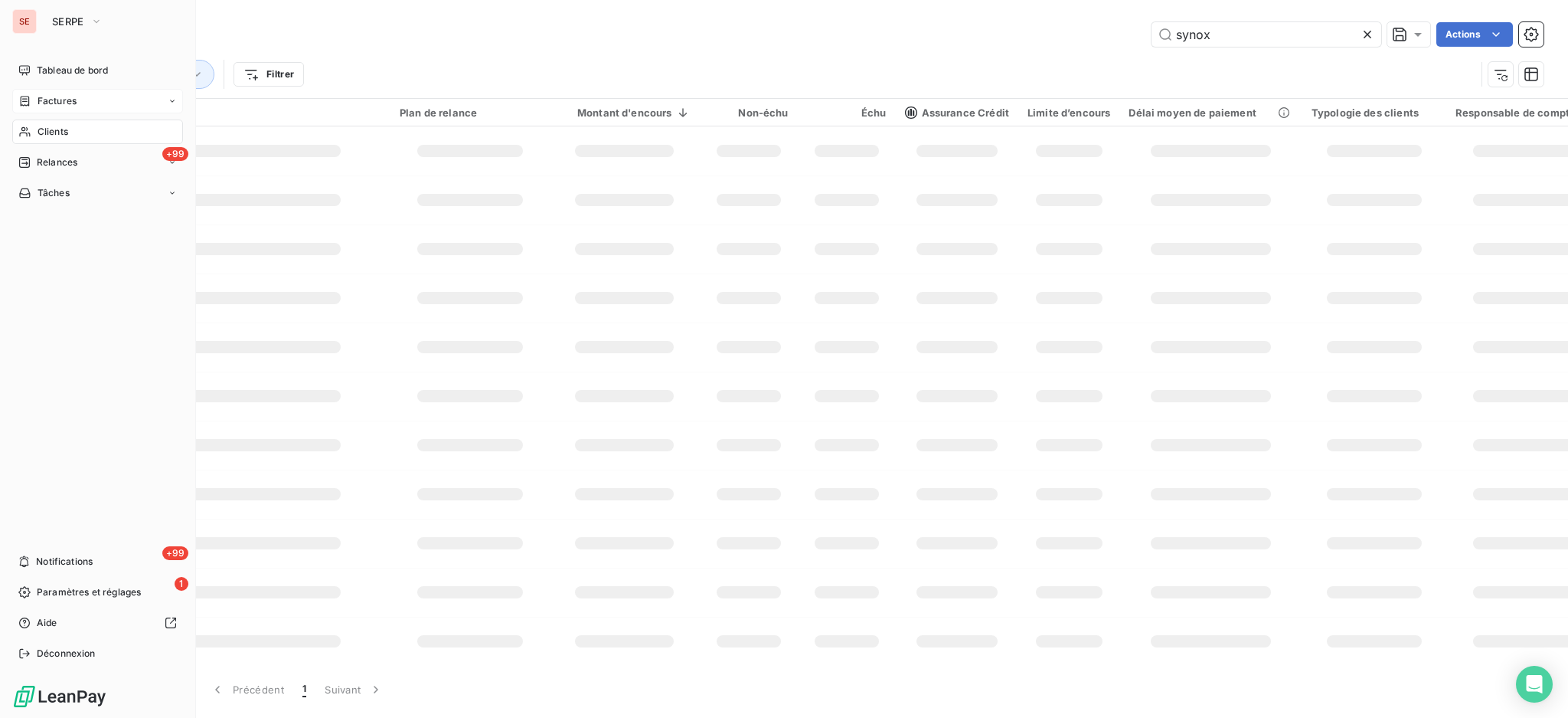
click at [51, 103] on span "Factures" at bounding box center [57, 101] width 39 height 14
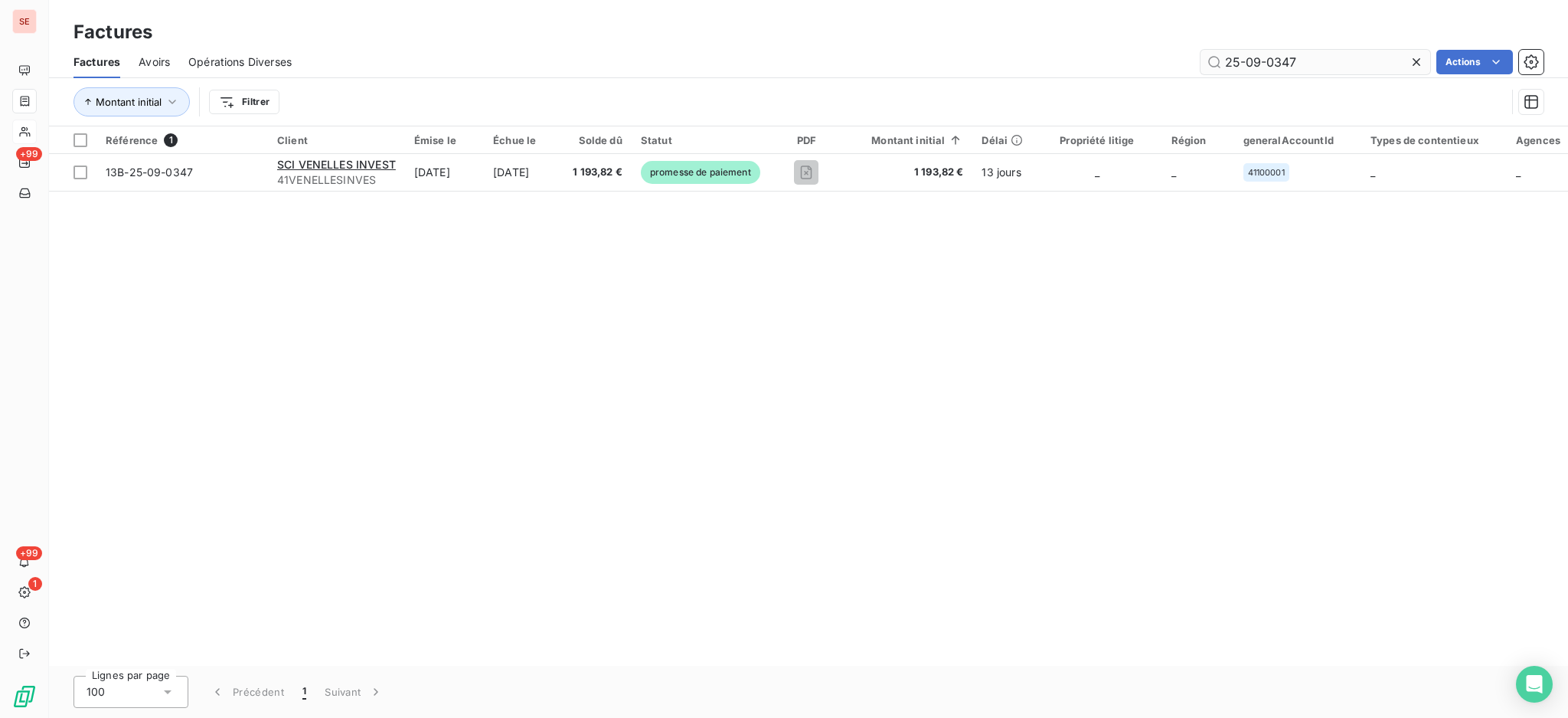
drag, startPoint x: 1356, startPoint y: 65, endPoint x: 1266, endPoint y: 58, distance: 90.3
click at [1266, 58] on input "25-09-0347" at bounding box center [1316, 62] width 230 height 24
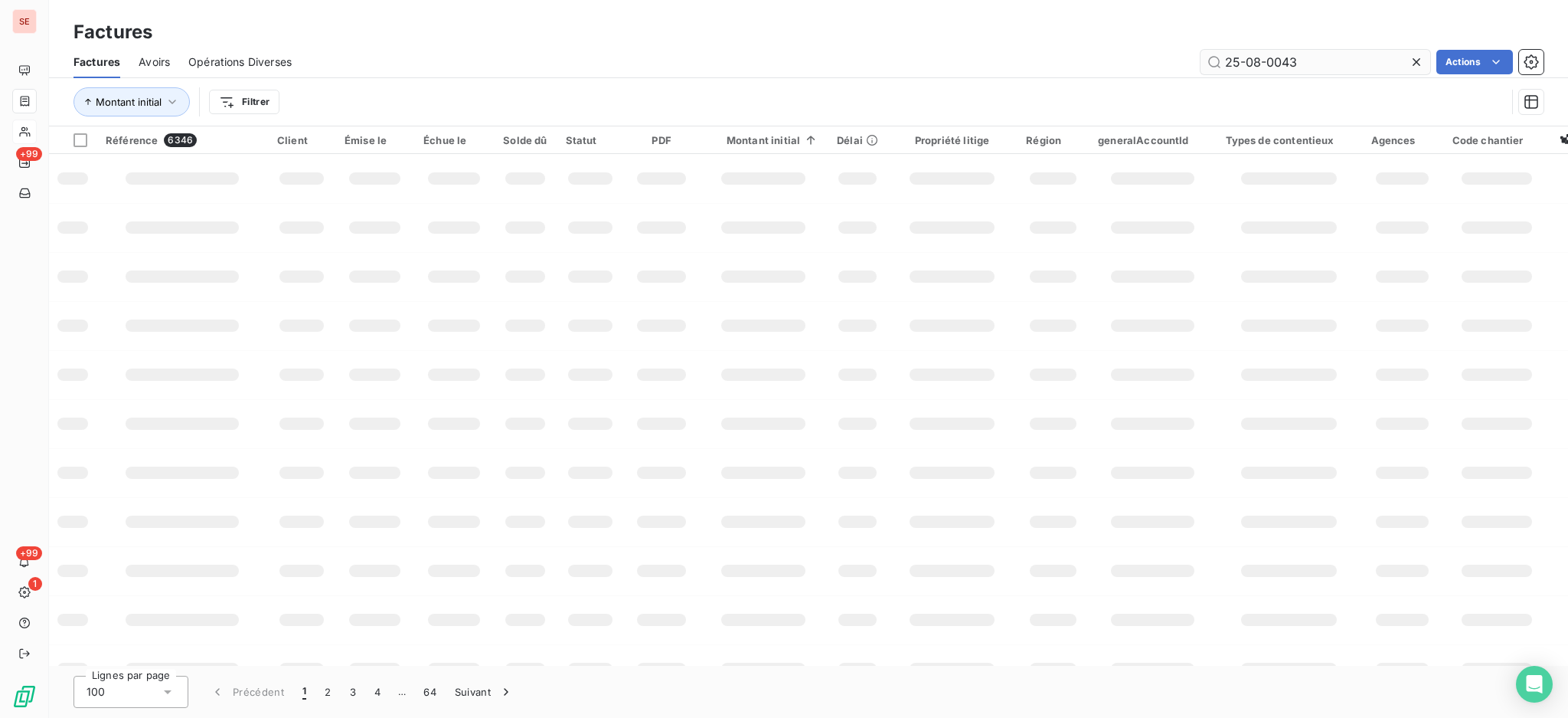
type input "25-08-0043"
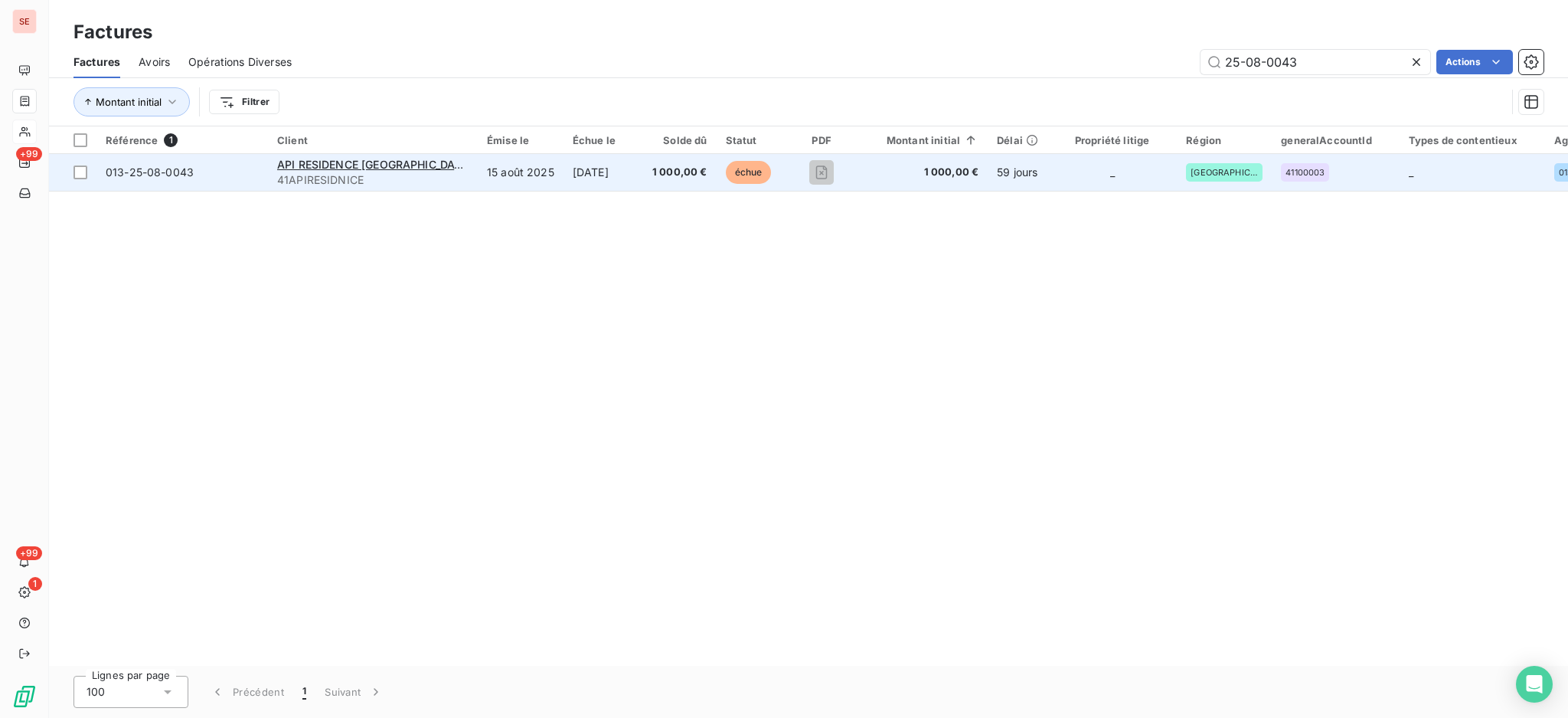
click at [356, 170] on span "API RESIDENCE [GEOGRAPHIC_DATA]" at bounding box center [375, 164] width 195 height 13
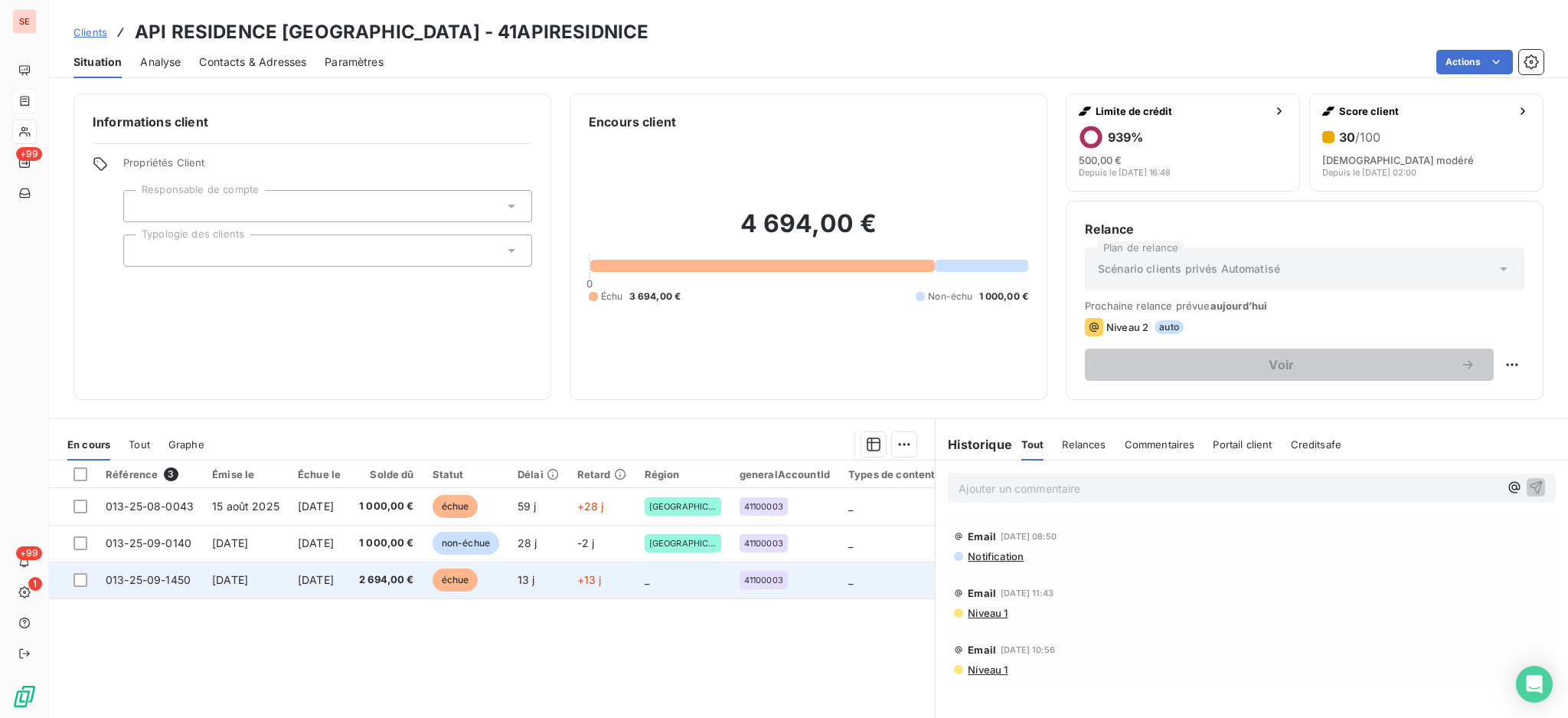
click at [212, 582] on span "[DATE]" at bounding box center [230, 580] width 36 height 13
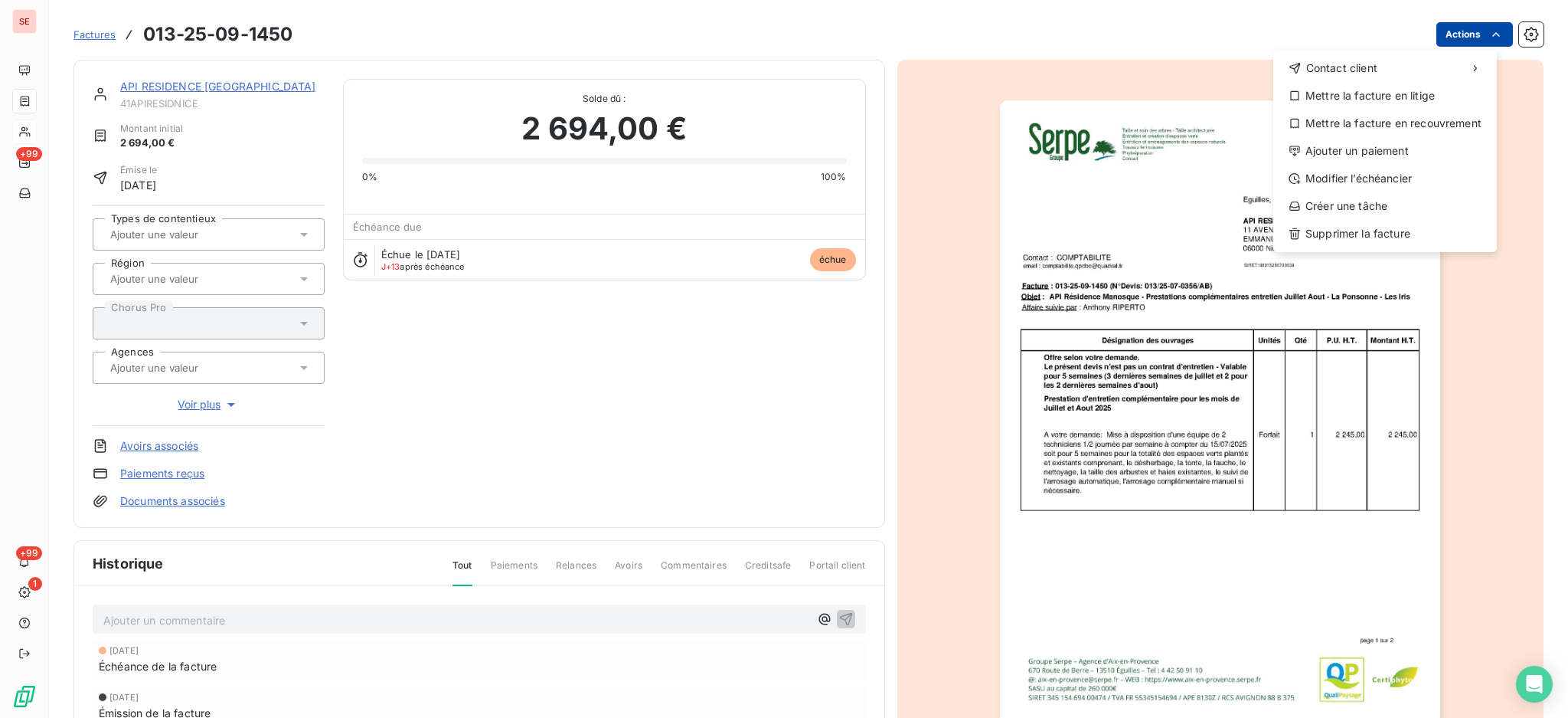
click at [1429, 35] on html "SE +99 +99 1 Factures [PHONE_NUMBER] Actions Contact client Mettre la facture e…" at bounding box center [784, 359] width 1568 height 718
click at [1425, 168] on div "Modifier l’échéancier" at bounding box center [1385, 179] width 212 height 24
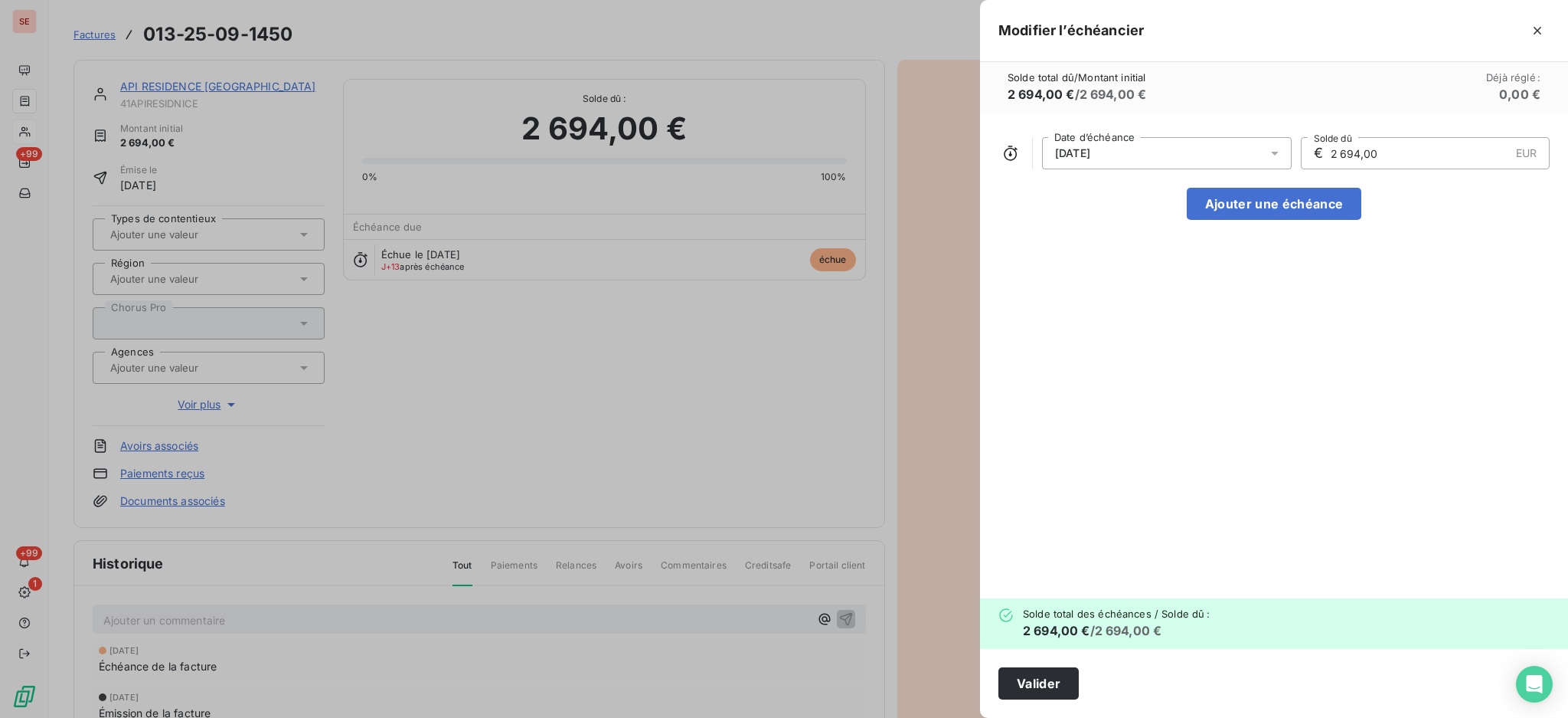
click at [1269, 155] on icon at bounding box center [1274, 153] width 15 height 15
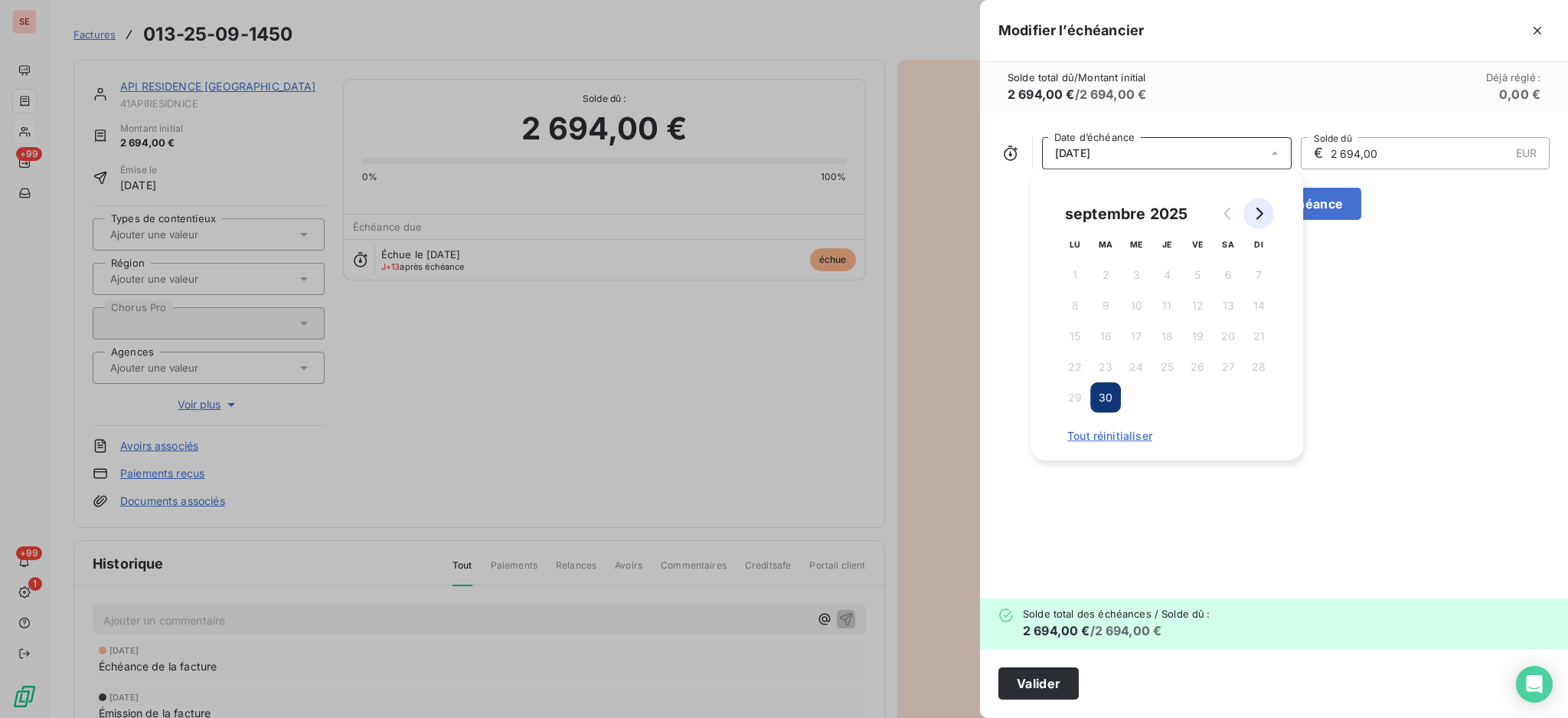
click at [1254, 208] on icon "Go to next month" at bounding box center [1258, 213] width 12 height 12
click at [1199, 400] on button "31" at bounding box center [1198, 398] width 31 height 31
click at [1037, 687] on button "Valider" at bounding box center [1039, 683] width 80 height 32
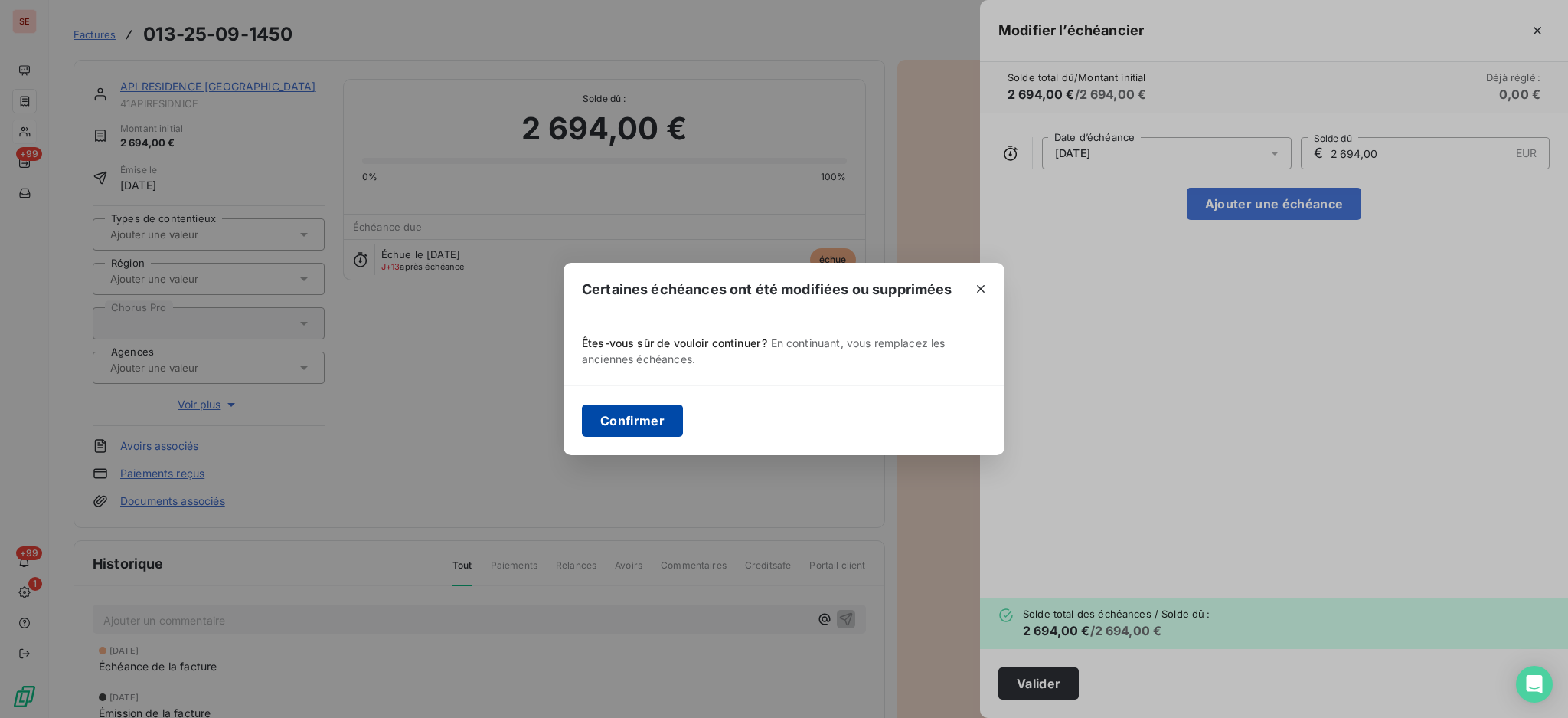
click at [644, 419] on button "Confirmer" at bounding box center [632, 421] width 101 height 32
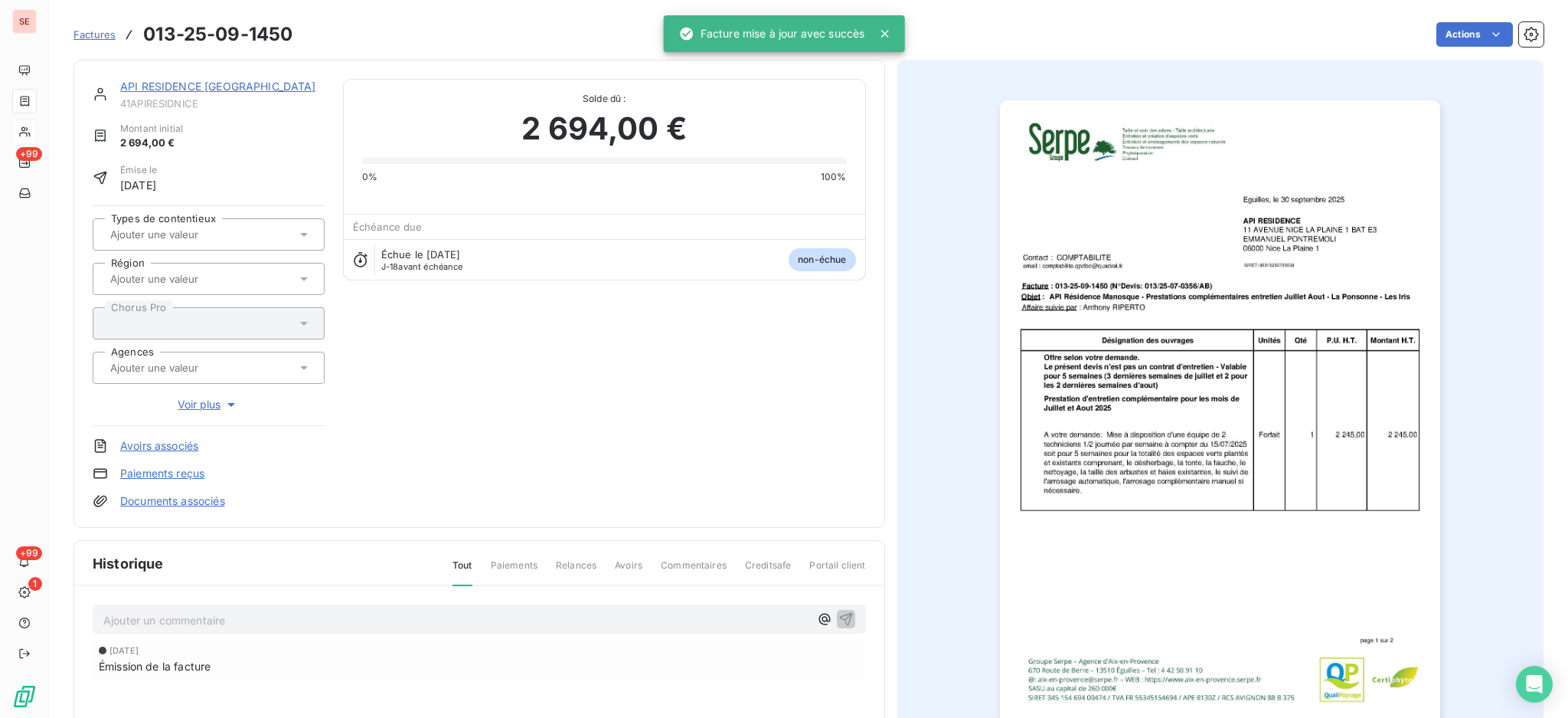
click at [173, 89] on link "API RESIDENCE [GEOGRAPHIC_DATA]" at bounding box center [218, 86] width 196 height 13
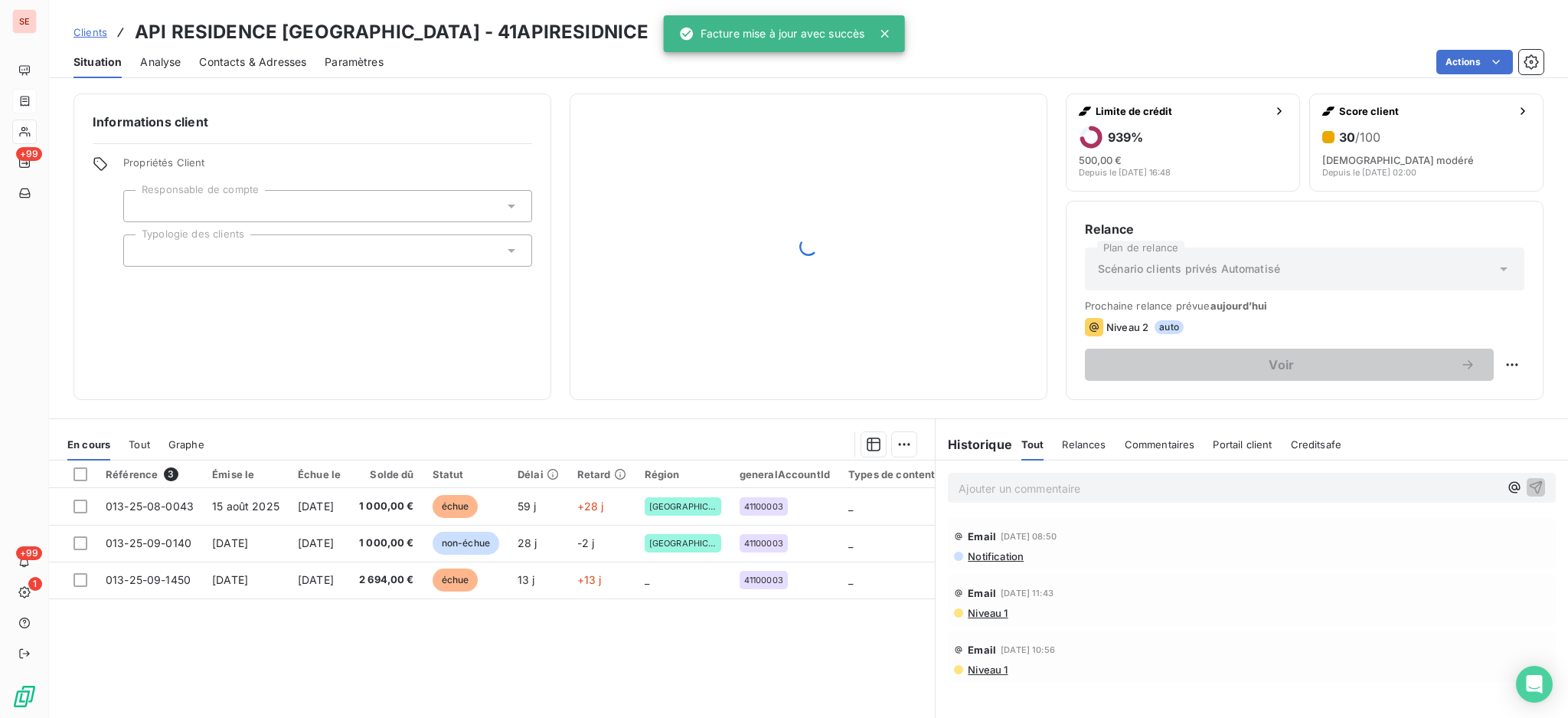
click at [268, 59] on span "Contacts & Adresses" at bounding box center [252, 62] width 107 height 15
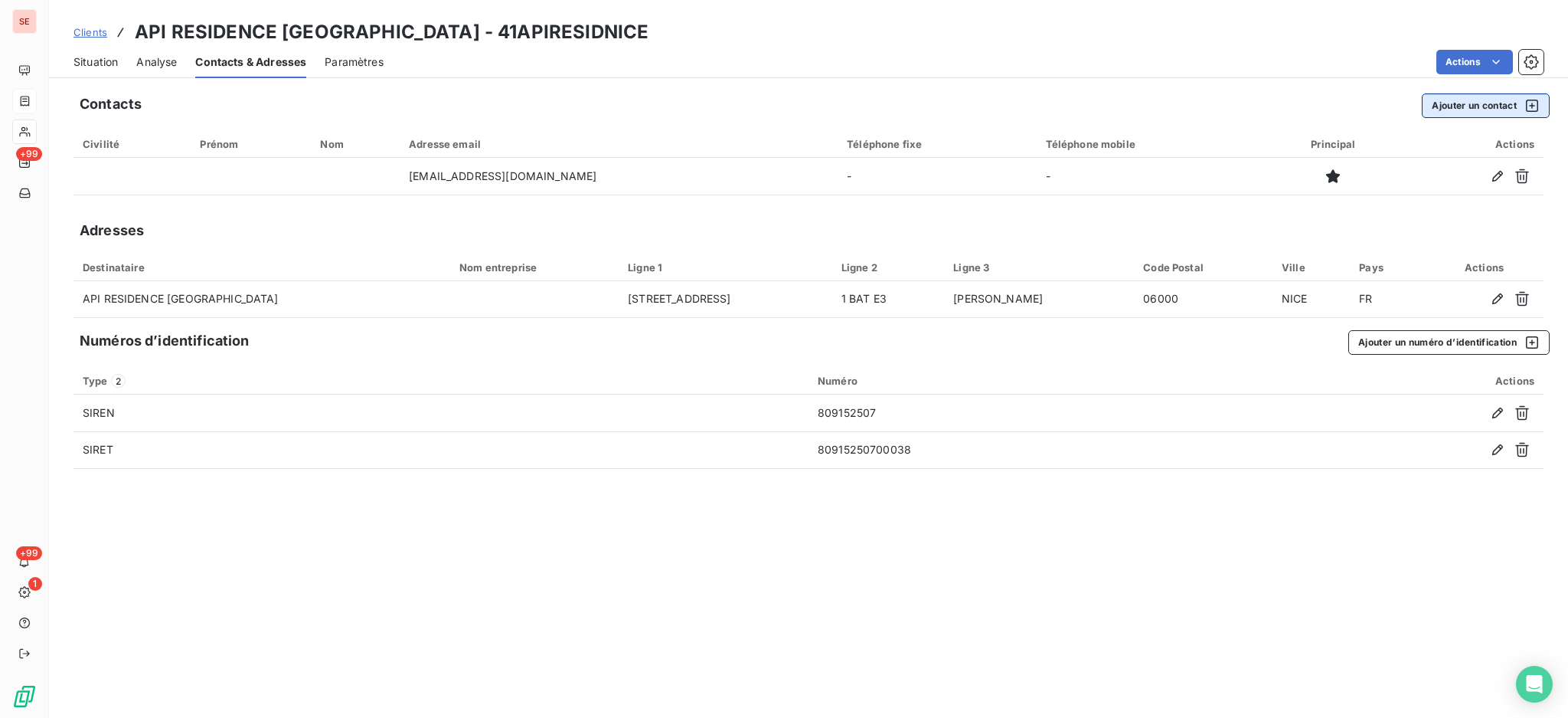
click at [1464, 110] on button "Ajouter un contact" at bounding box center [1486, 105] width 128 height 24
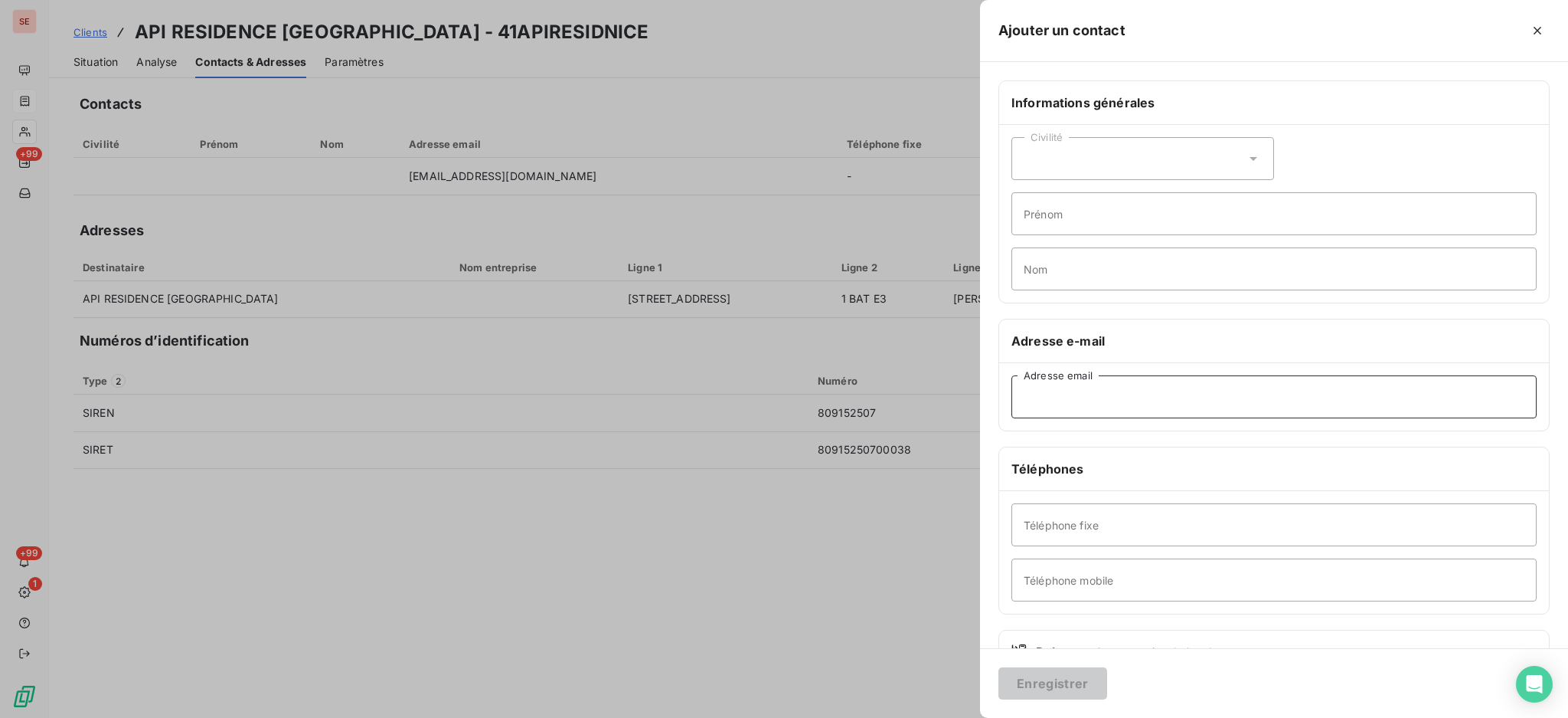
click at [1119, 390] on input "Adresse email" at bounding box center [1274, 396] width 525 height 43
click at [1405, 398] on input "Adresse email" at bounding box center [1274, 396] width 525 height 43
paste input "[PERSON_NAME][EMAIL_ADDRESS][DOMAIN_NAME]"
type input "[PERSON_NAME][EMAIL_ADDRESS][DOMAIN_NAME]"
click at [1219, 536] on input "Téléphone fixe" at bounding box center [1274, 524] width 525 height 43
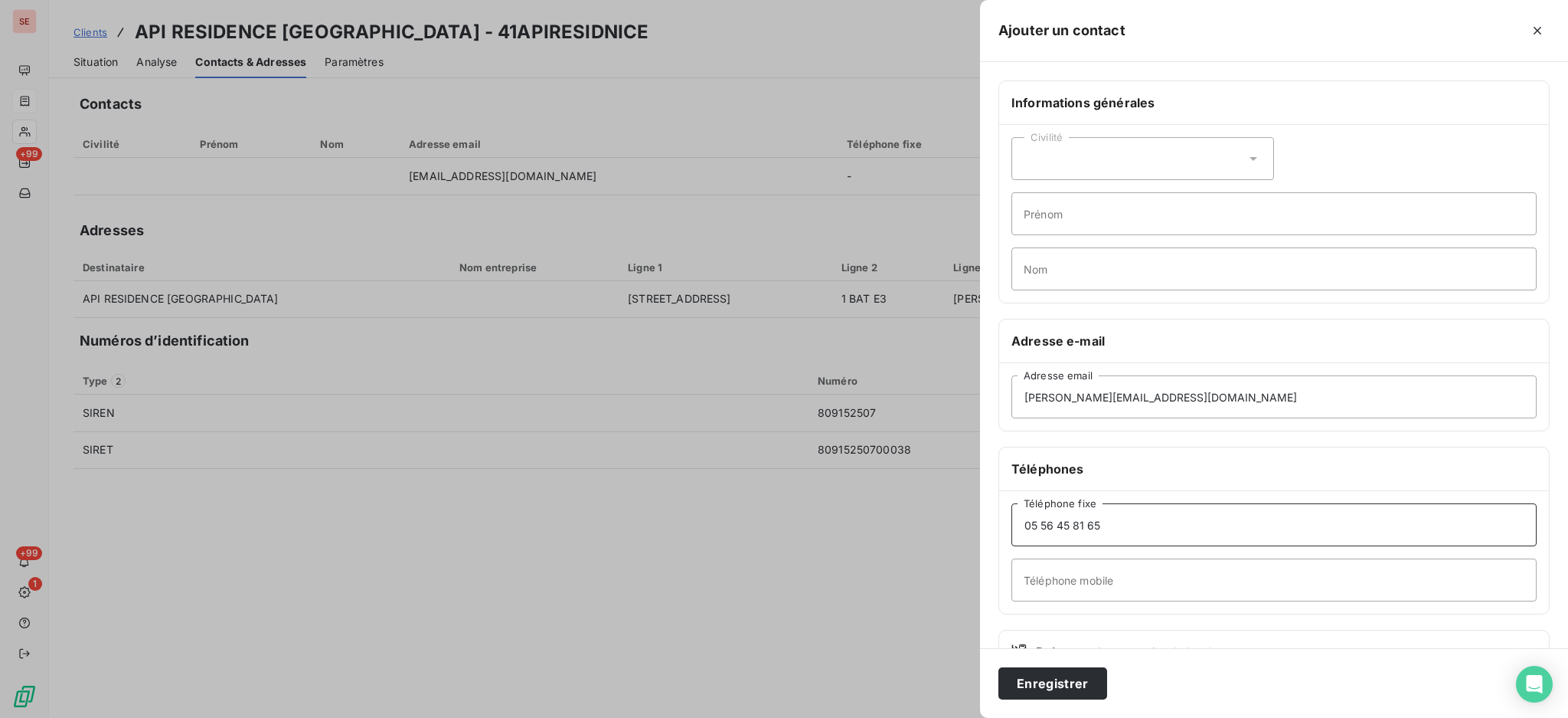
type input "05 56 45 81 65"
click at [1216, 209] on input "Prénom" at bounding box center [1274, 213] width 525 height 43
type input "h"
type input "Héléna"
type input "MOMONA"
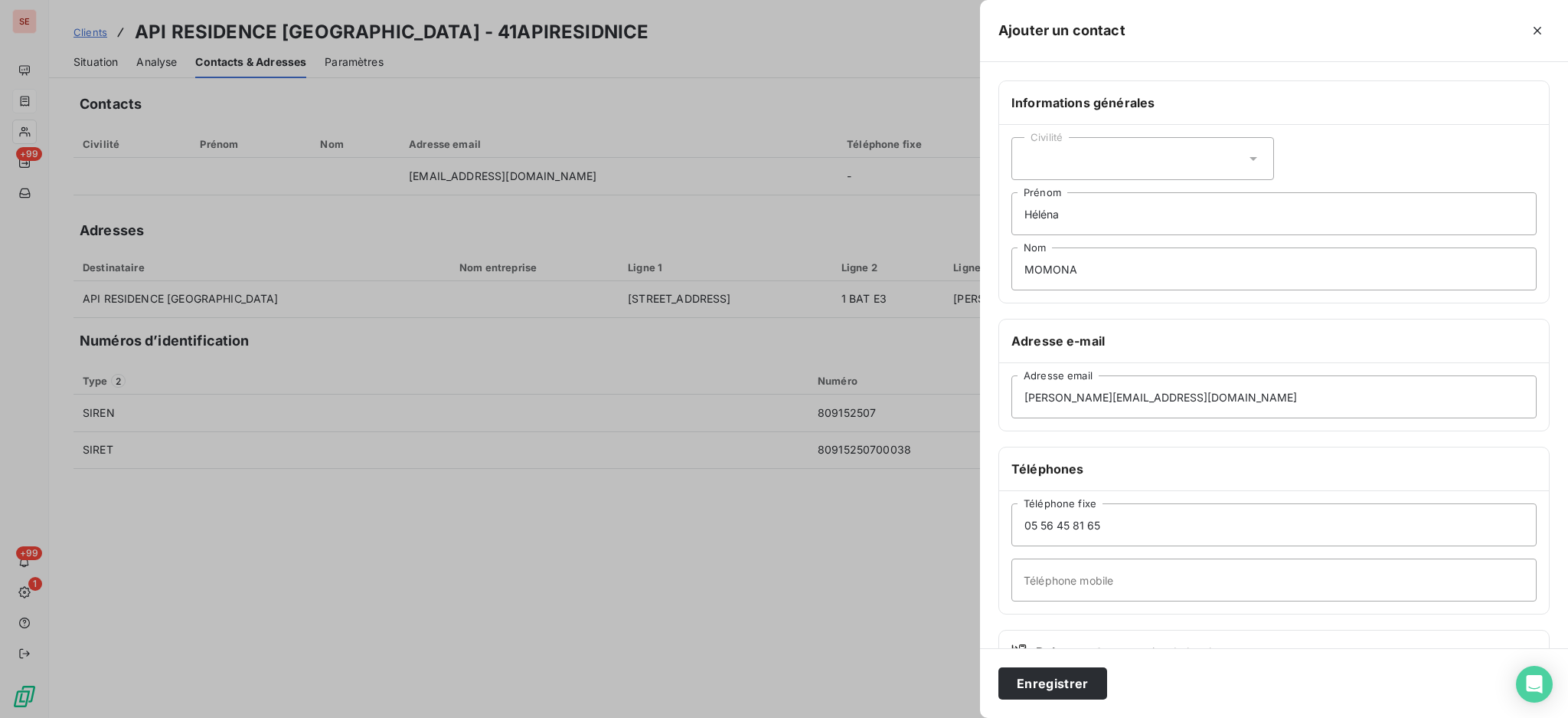
click at [1249, 153] on icon at bounding box center [1253, 159] width 15 height 15
click at [1156, 201] on li "Madame" at bounding box center [1142, 197] width 262 height 27
click at [1146, 225] on input "Héléna" at bounding box center [1274, 213] width 525 height 43
type input "Héléna - COMPTABLE MANDANT"
click at [1063, 686] on button "Enregistrer" at bounding box center [1052, 683] width 109 height 32
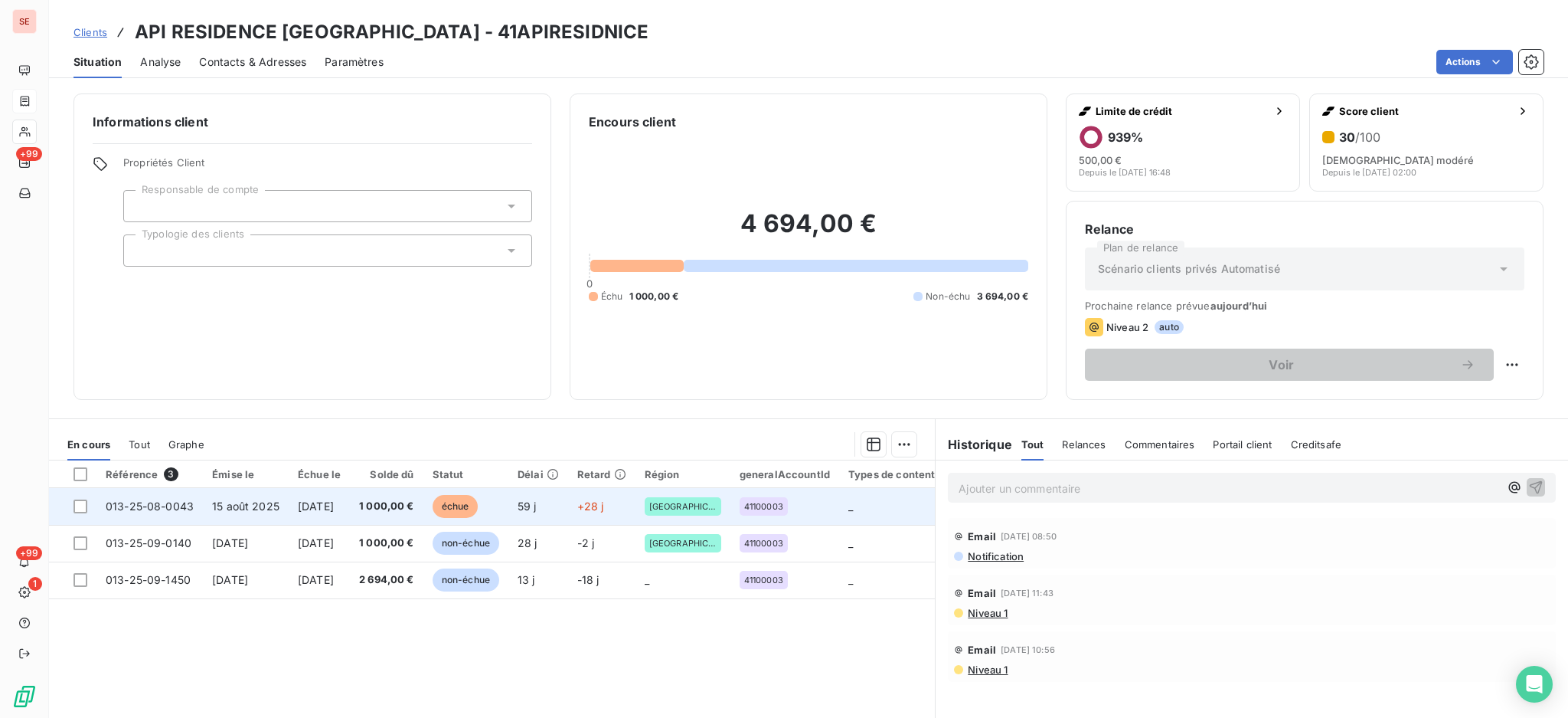
click at [398, 509] on span "1 000,00 €" at bounding box center [386, 506] width 56 height 15
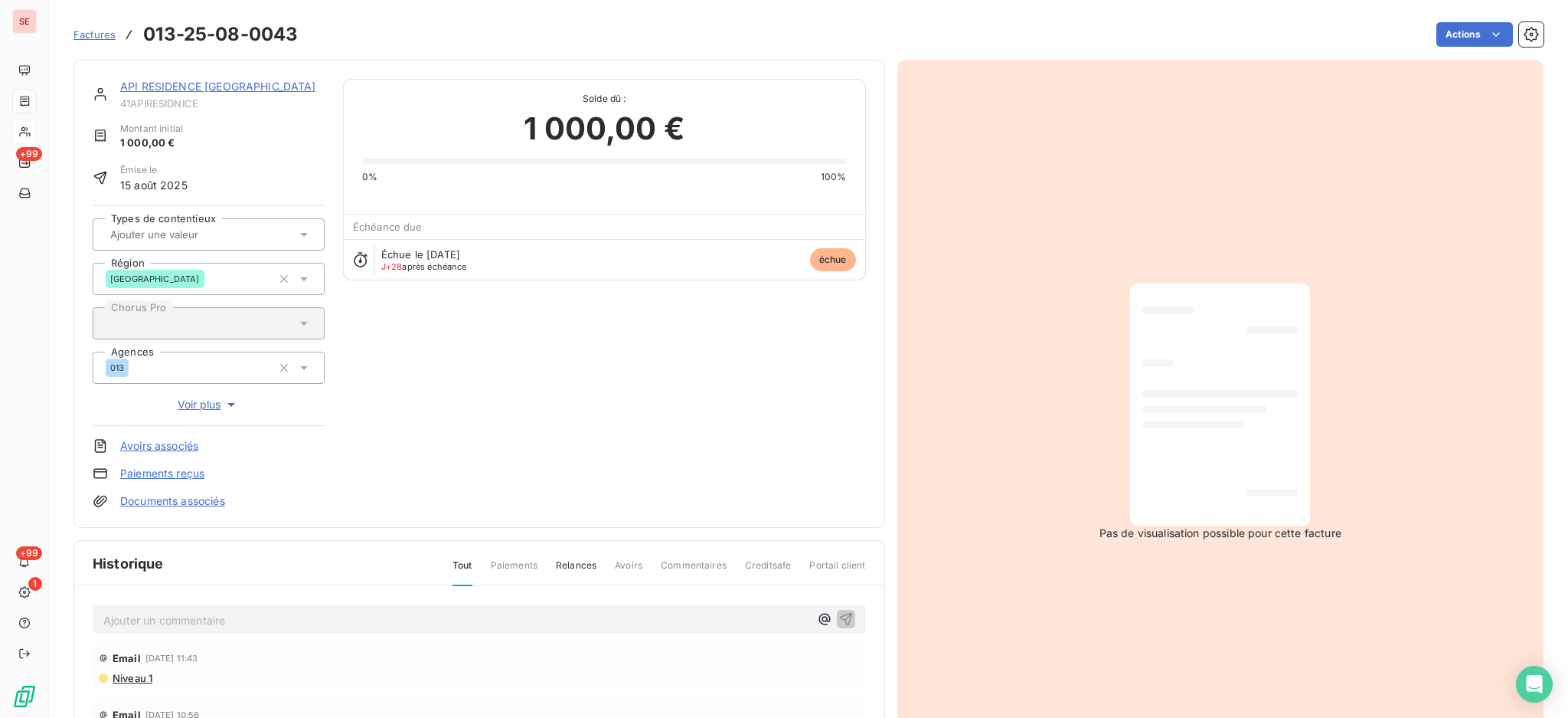
click at [364, 614] on p "Ajouter un commentaire ﻿" at bounding box center [457, 621] width 706 height 19
click at [134, 613] on span "13/10 demande" at bounding box center [143, 619] width 79 height 13
click at [327, 611] on p "13/10 [PERSON_NAME] : demande" at bounding box center [457, 620] width 706 height 18
click at [344, 621] on p "13/10 [PERSON_NAME] : demande" at bounding box center [457, 620] width 706 height 18
click at [225, 619] on span "13/10 [PERSON_NAME] : demande" at bounding box center [192, 619] width 178 height 13
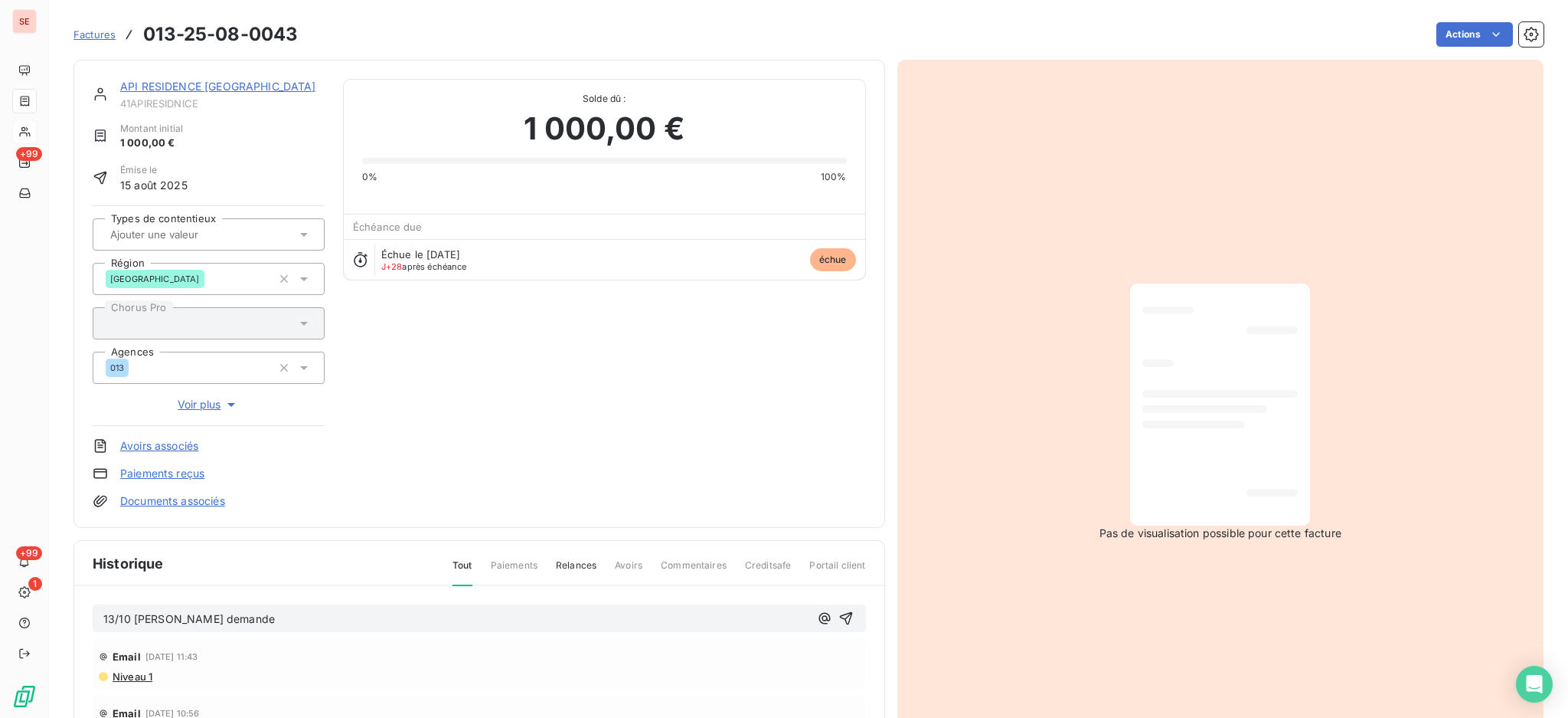
click at [284, 614] on p "13/10 [PERSON_NAME] demande" at bounding box center [457, 620] width 706 height 18
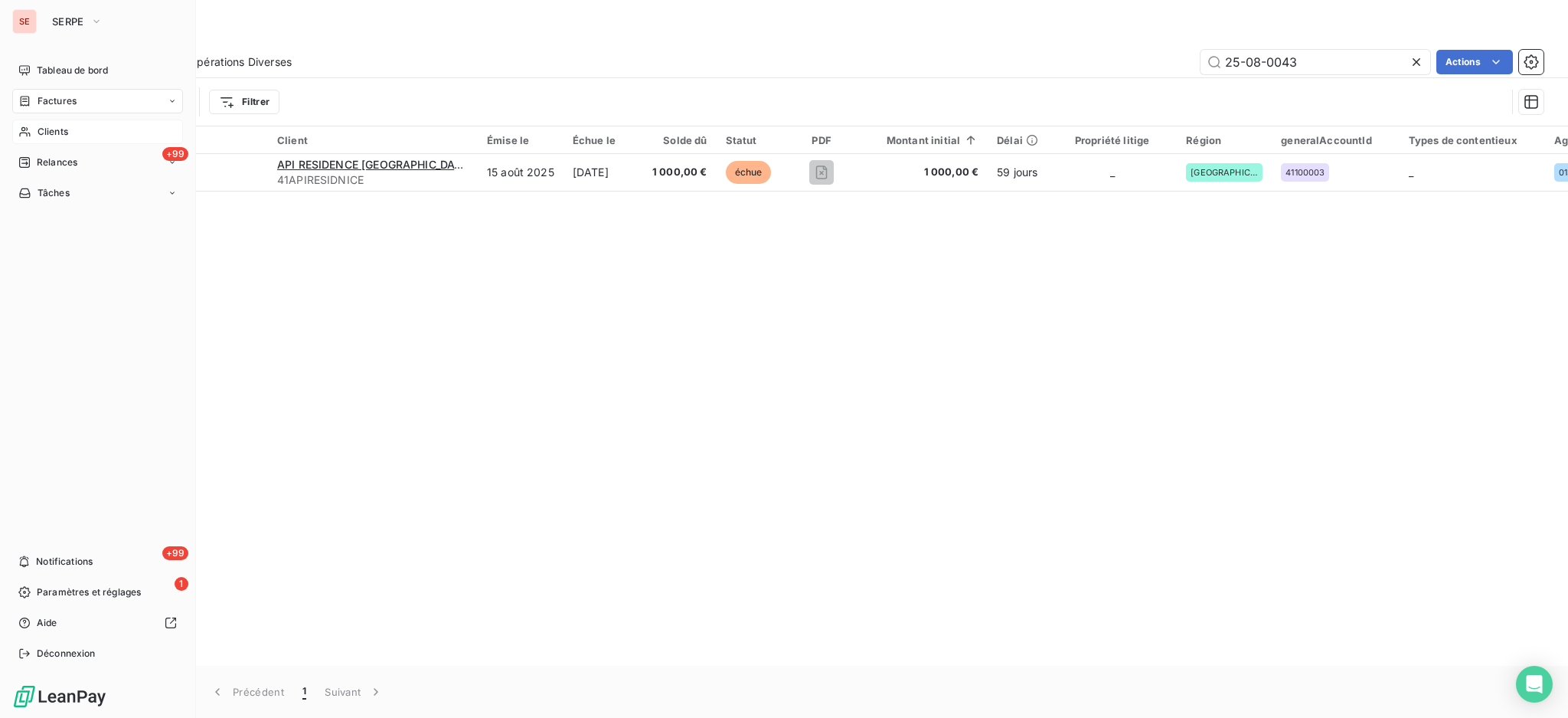
click at [56, 107] on span "Factures" at bounding box center [57, 101] width 39 height 14
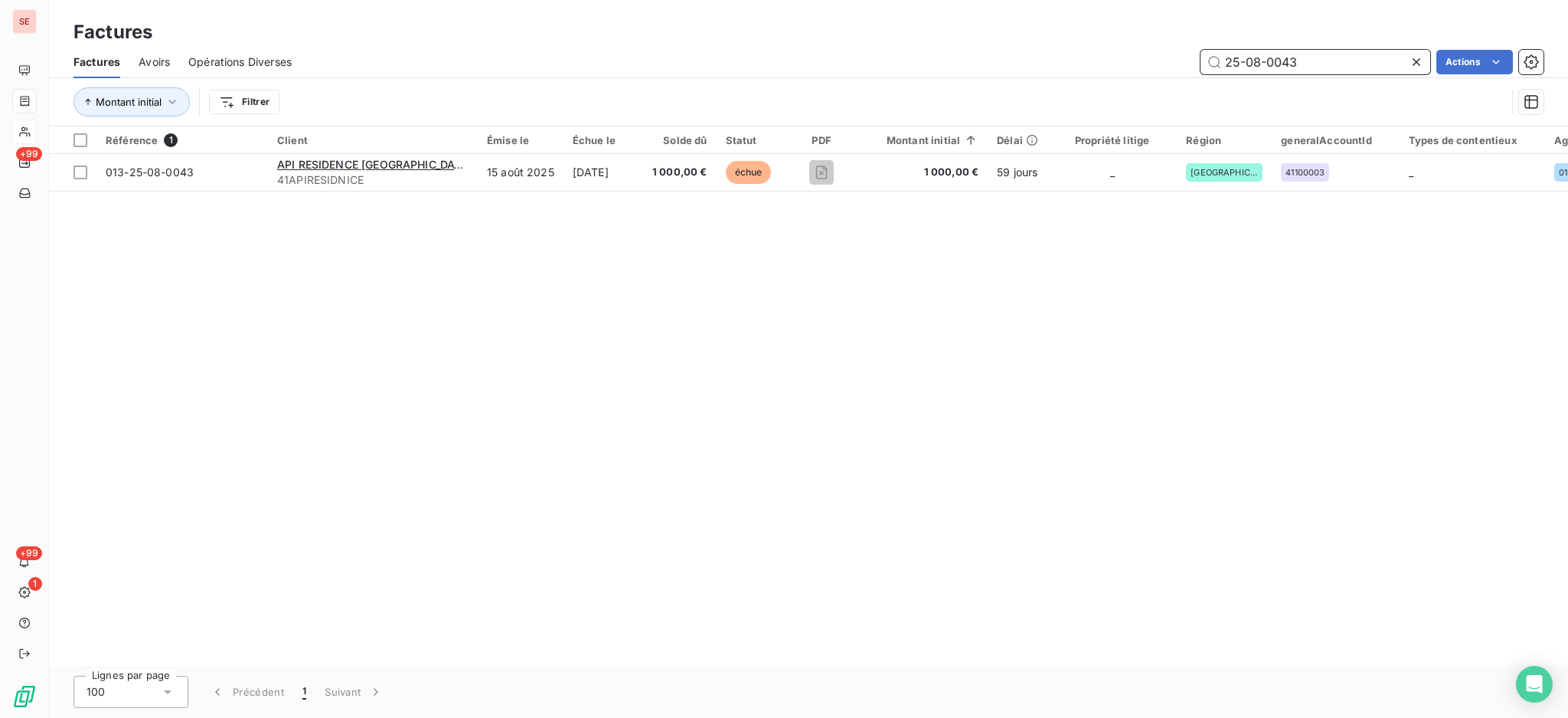
drag, startPoint x: 1349, startPoint y: 60, endPoint x: 1254, endPoint y: 56, distance: 95.1
click at [1254, 56] on input "25-08-0043" at bounding box center [1316, 62] width 230 height 24
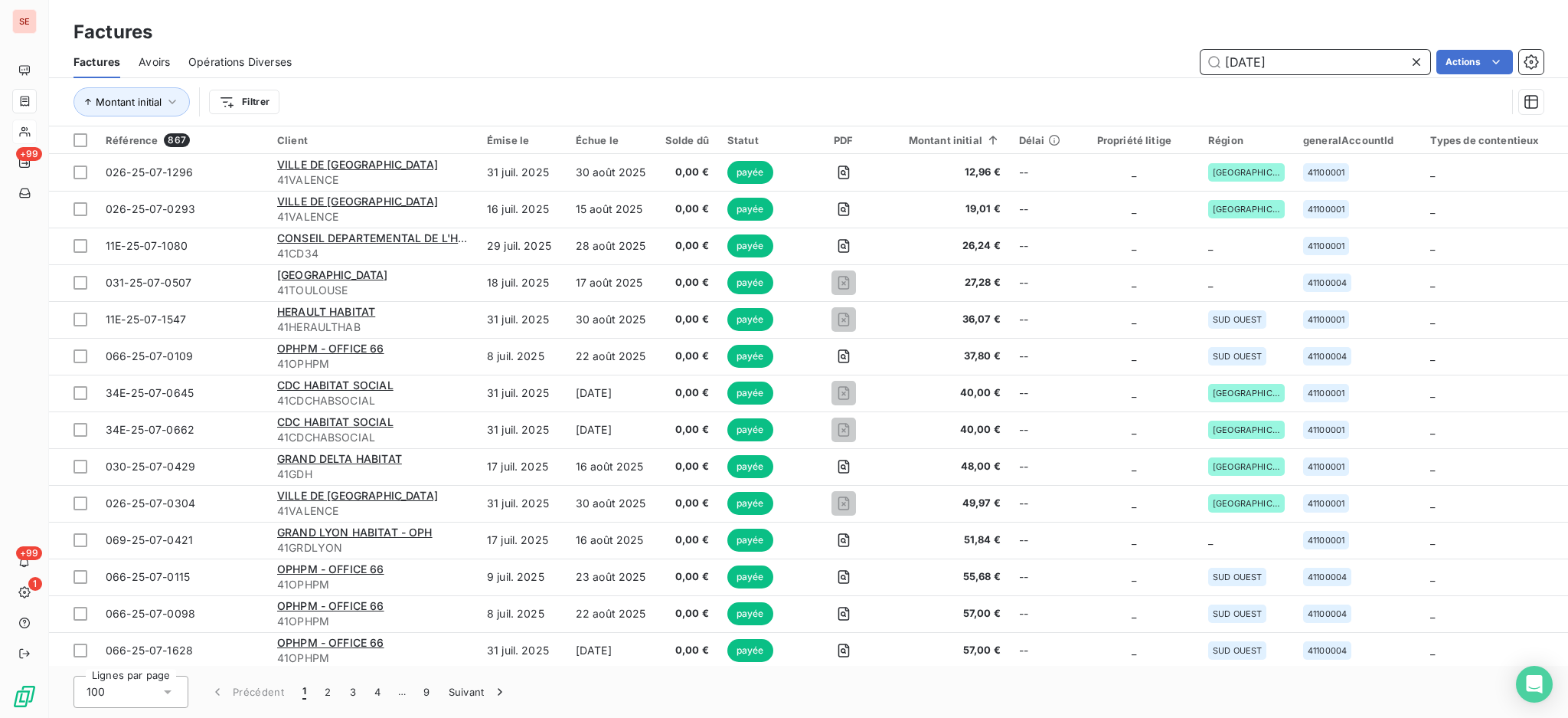
type input "[DATE]"
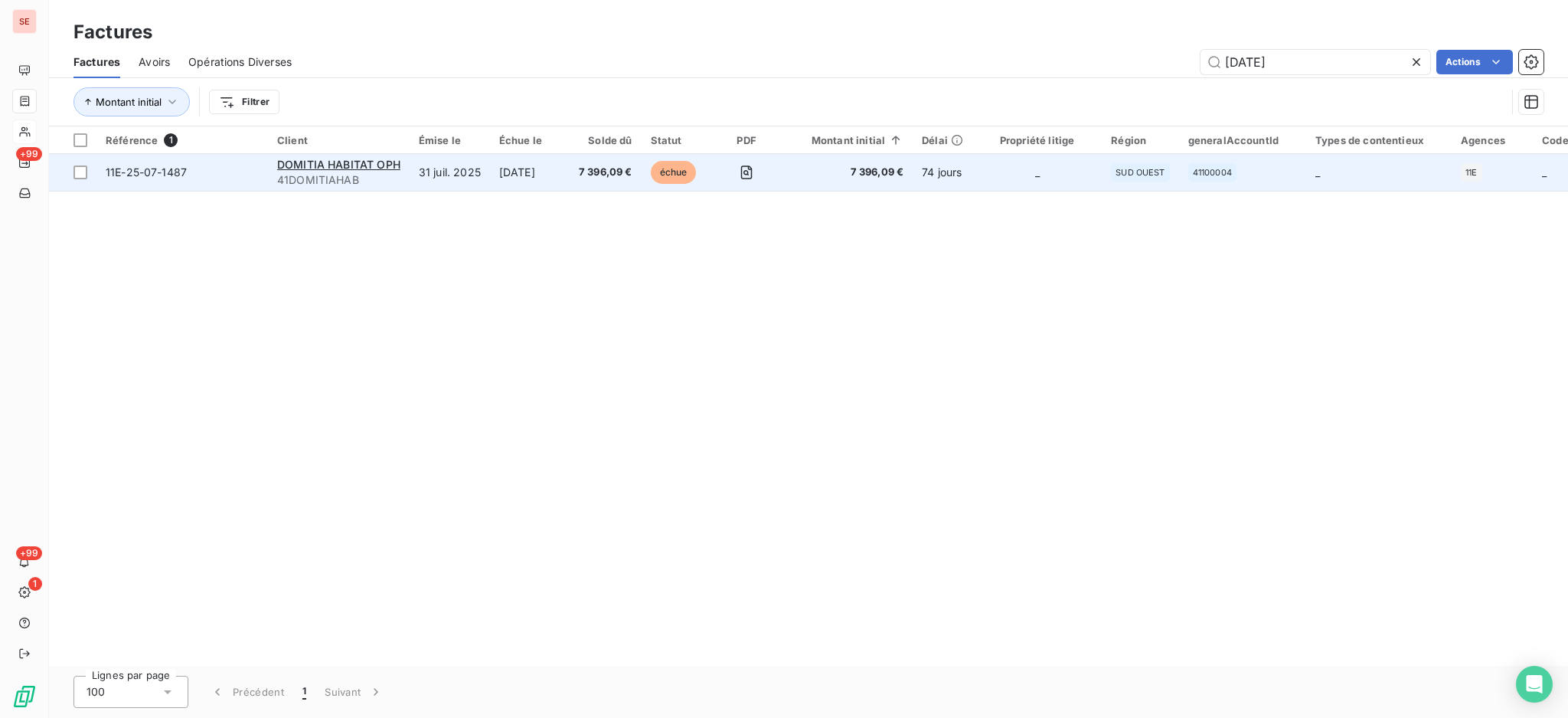
click at [335, 177] on span "41DOMITIAHAB" at bounding box center [339, 180] width 123 height 15
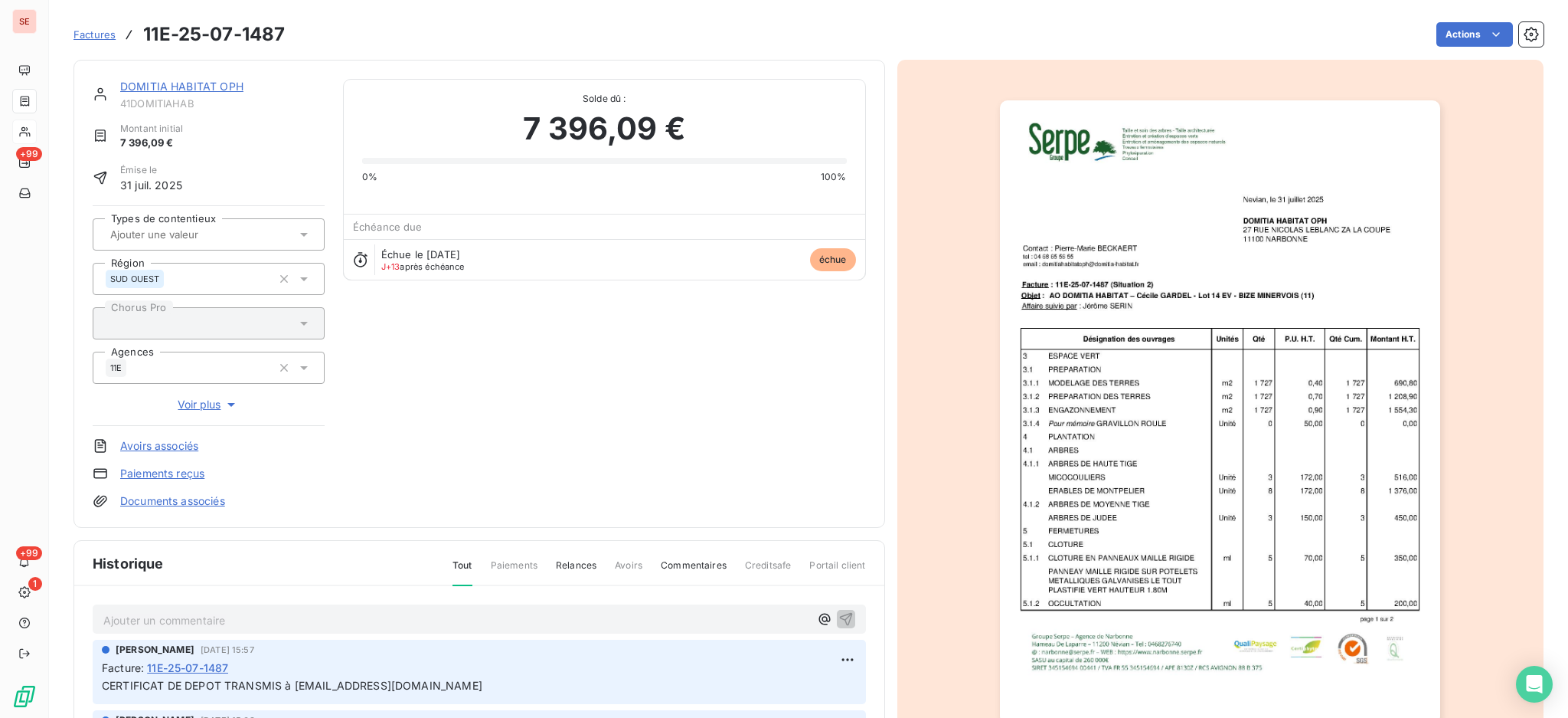
click at [199, 91] on link "DOMITIA HABITAT OPH" at bounding box center [181, 86] width 123 height 13
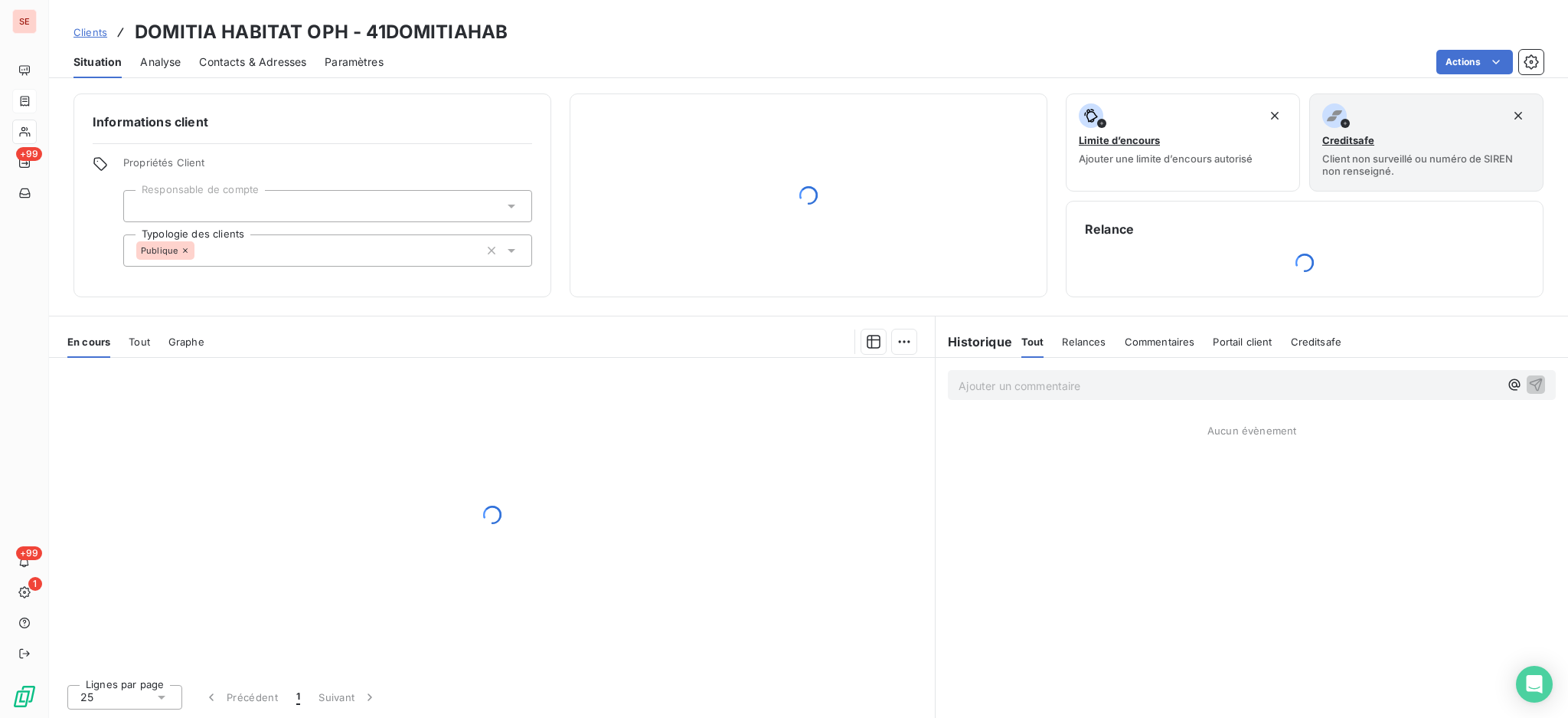
click at [264, 60] on span "Contacts & Adresses" at bounding box center [252, 62] width 107 height 15
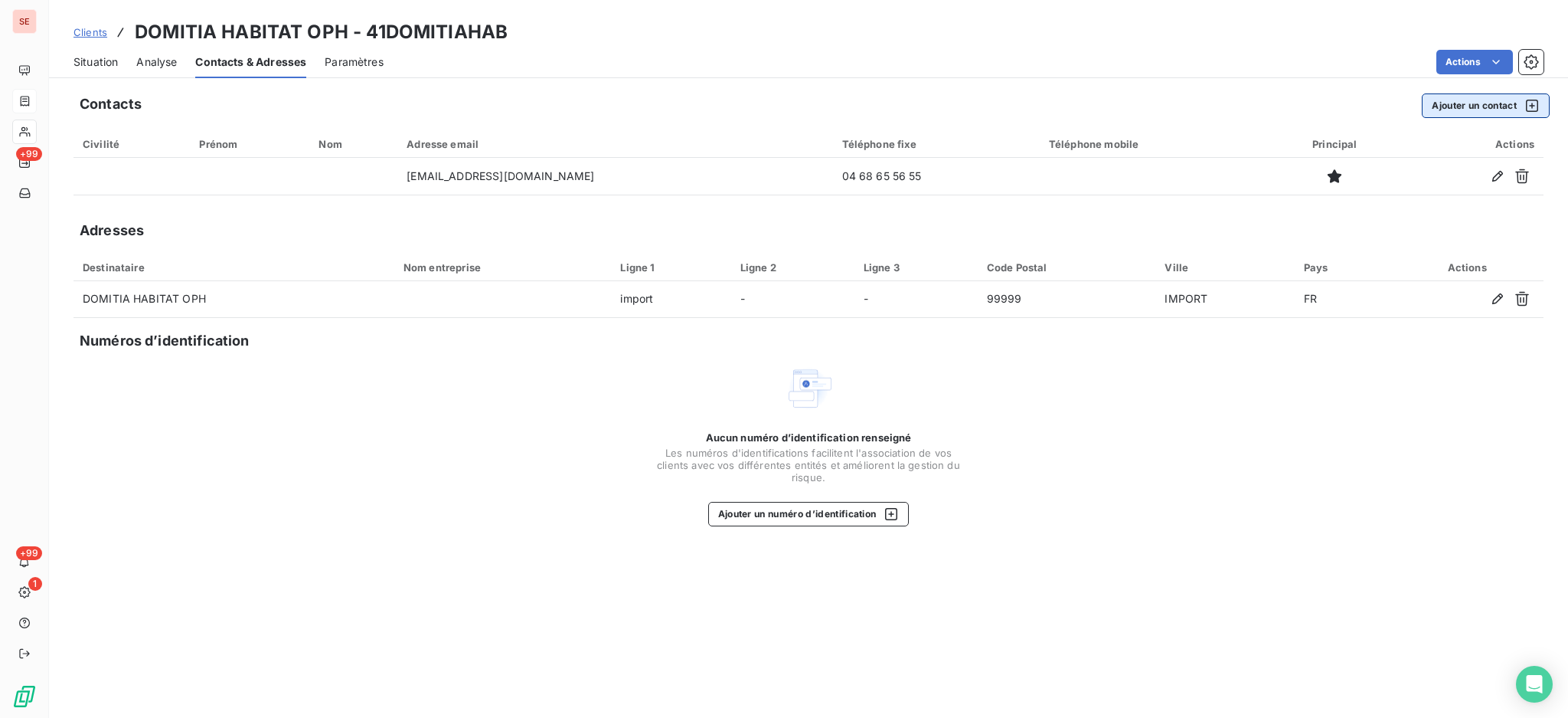
click at [1463, 97] on button "Ajouter un contact" at bounding box center [1486, 105] width 128 height 24
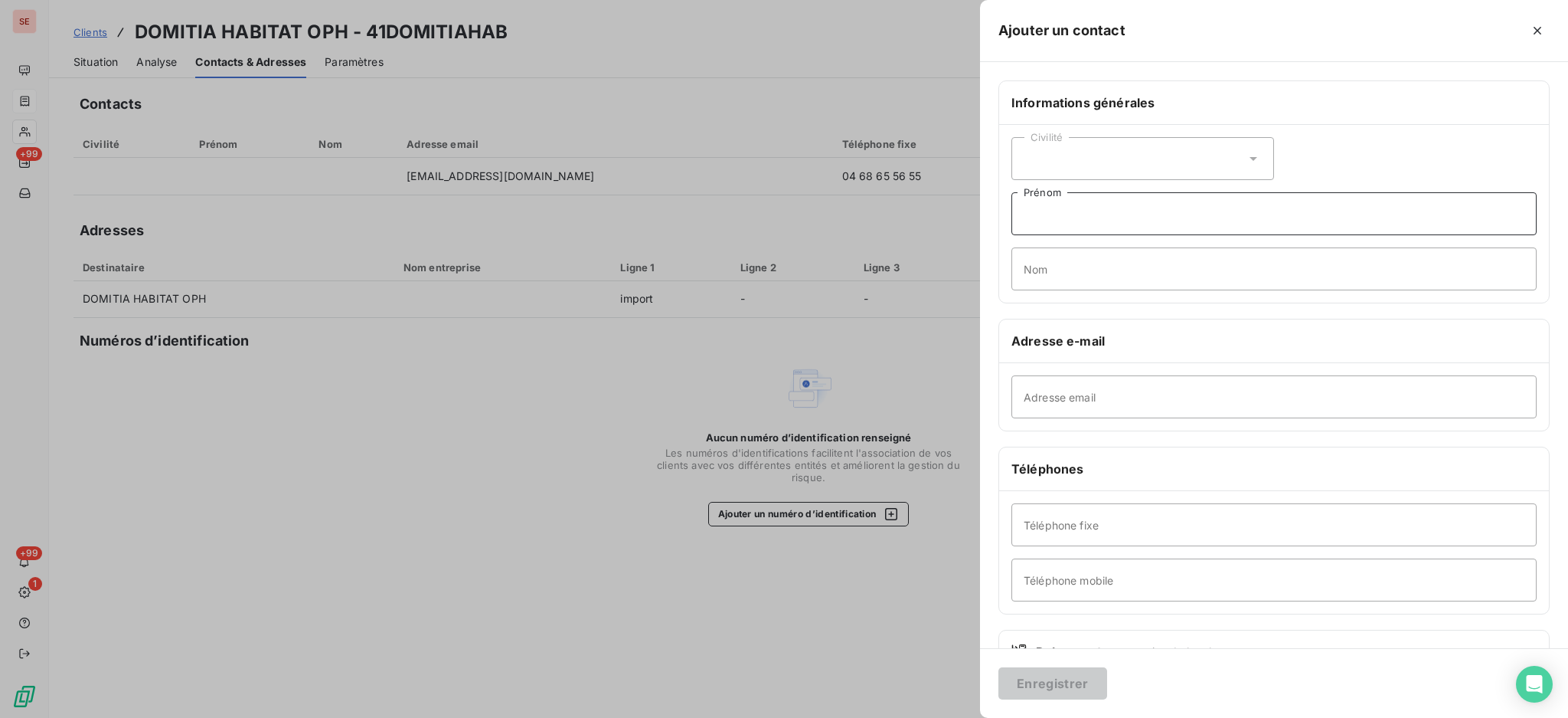
click at [1100, 212] on input "Prénom" at bounding box center [1274, 213] width 525 height 43
type input "GUY"
type input "[PERSON_NAME]"
paste input "[EMAIL_ADDRESS][DOMAIN_NAME]"
type input "[EMAIL_ADDRESS][DOMAIN_NAME]"
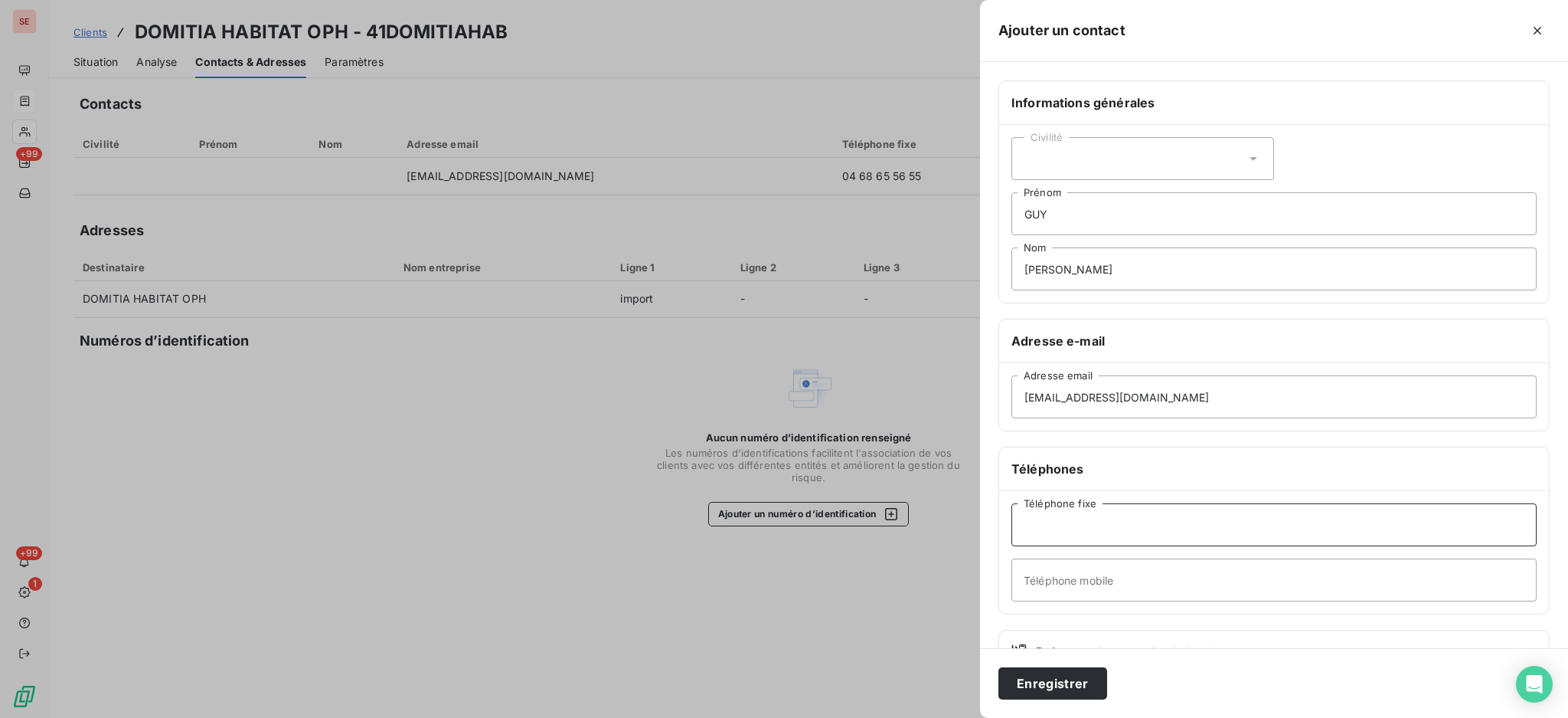
click at [1072, 522] on input "Téléphone fixe" at bounding box center [1274, 524] width 525 height 43
click at [1062, 587] on input "Téléphone mobile" at bounding box center [1274, 580] width 525 height 43
type input "06 84 54 81 95"
click at [1249, 157] on icon at bounding box center [1253, 159] width 8 height 4
click at [1154, 218] on li "Monsieur" at bounding box center [1142, 225] width 262 height 27
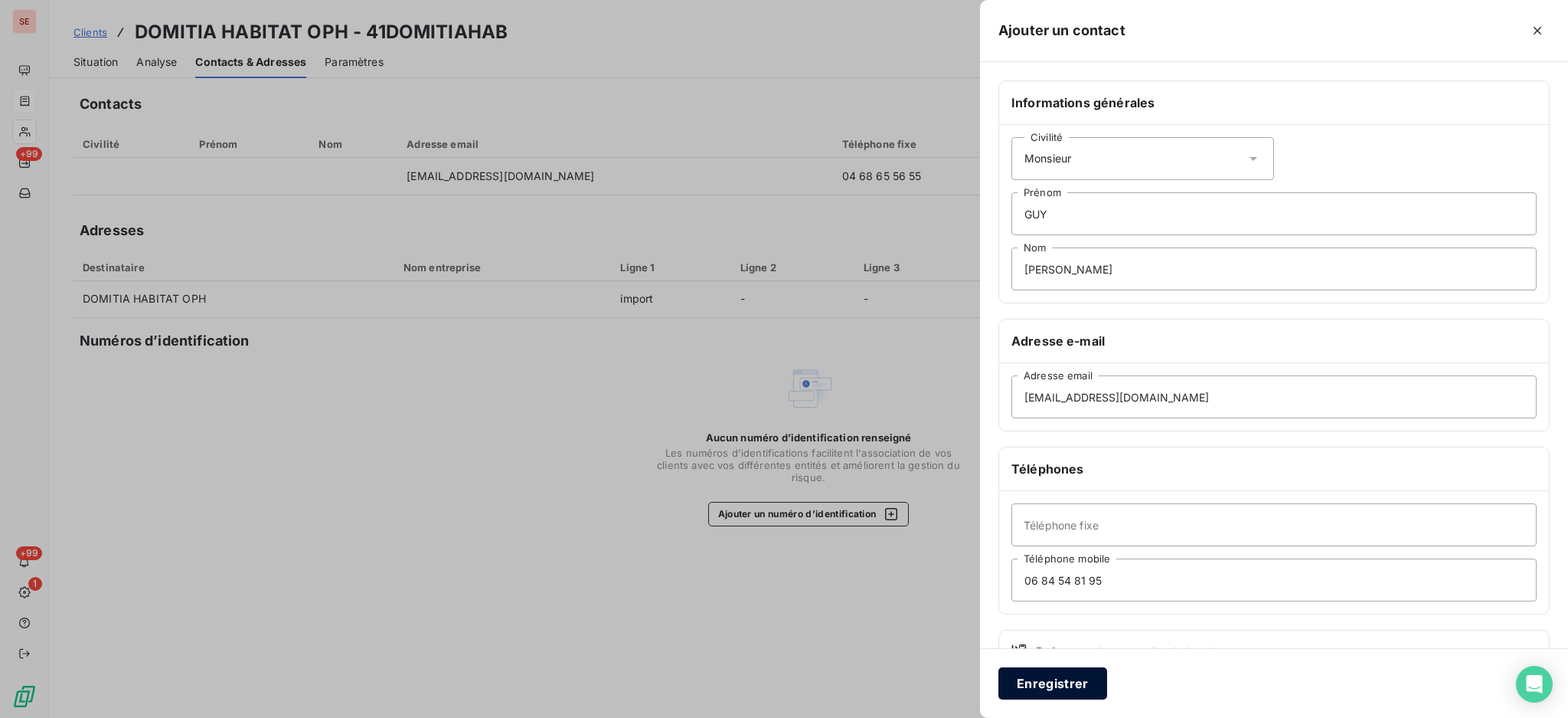
click at [1031, 681] on button "Enregistrer" at bounding box center [1052, 683] width 109 height 32
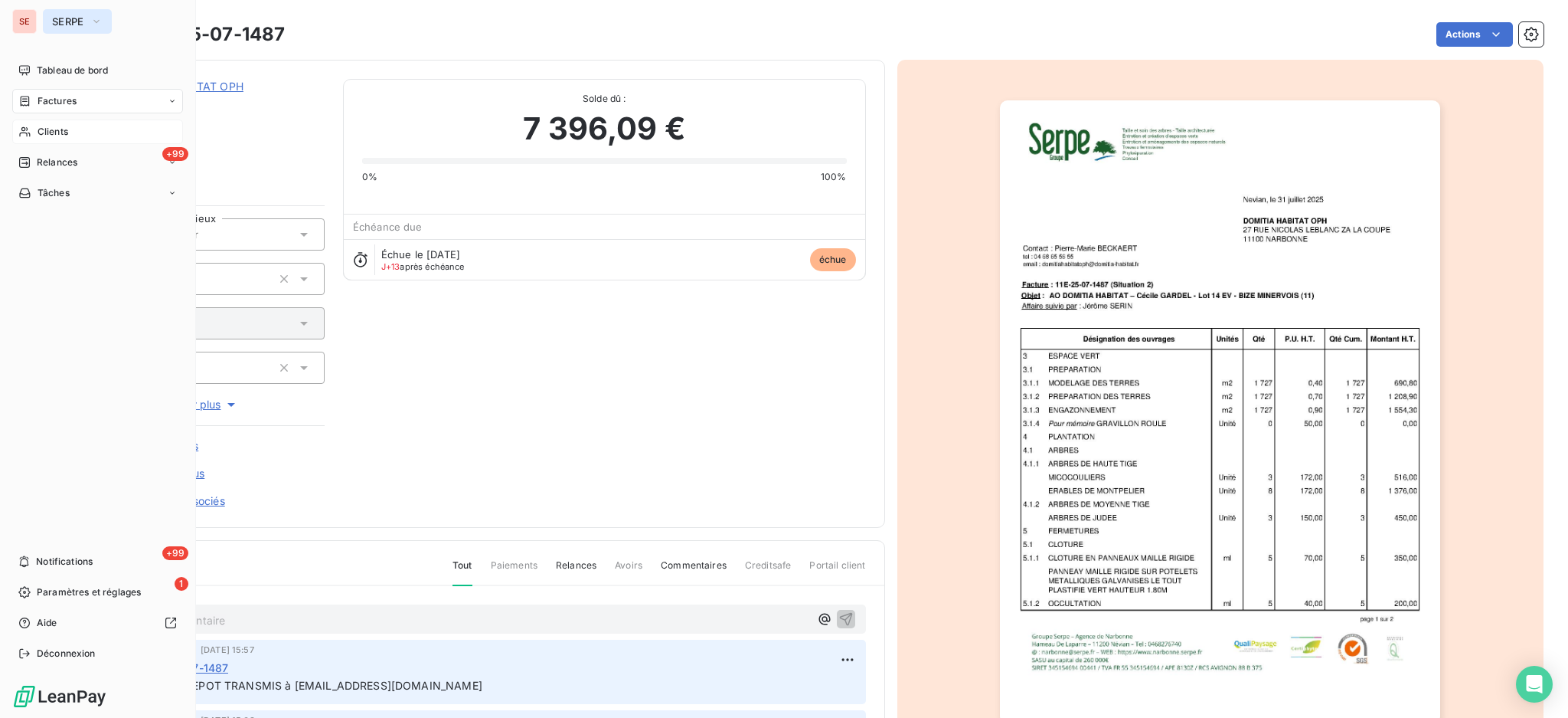
click at [89, 20] on button "SERPE" at bounding box center [77, 21] width 69 height 24
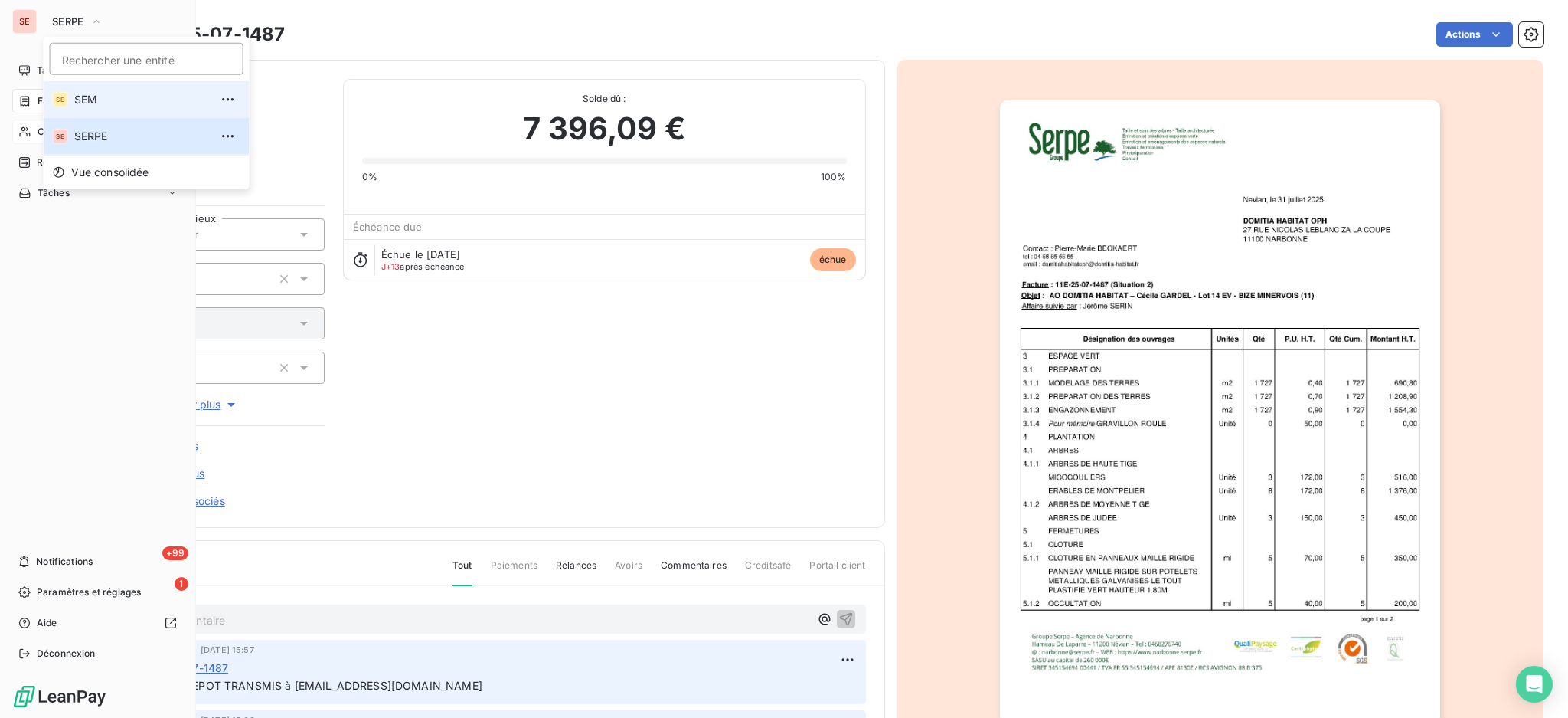
click at [88, 99] on span "SEM" at bounding box center [142, 99] width 135 height 15
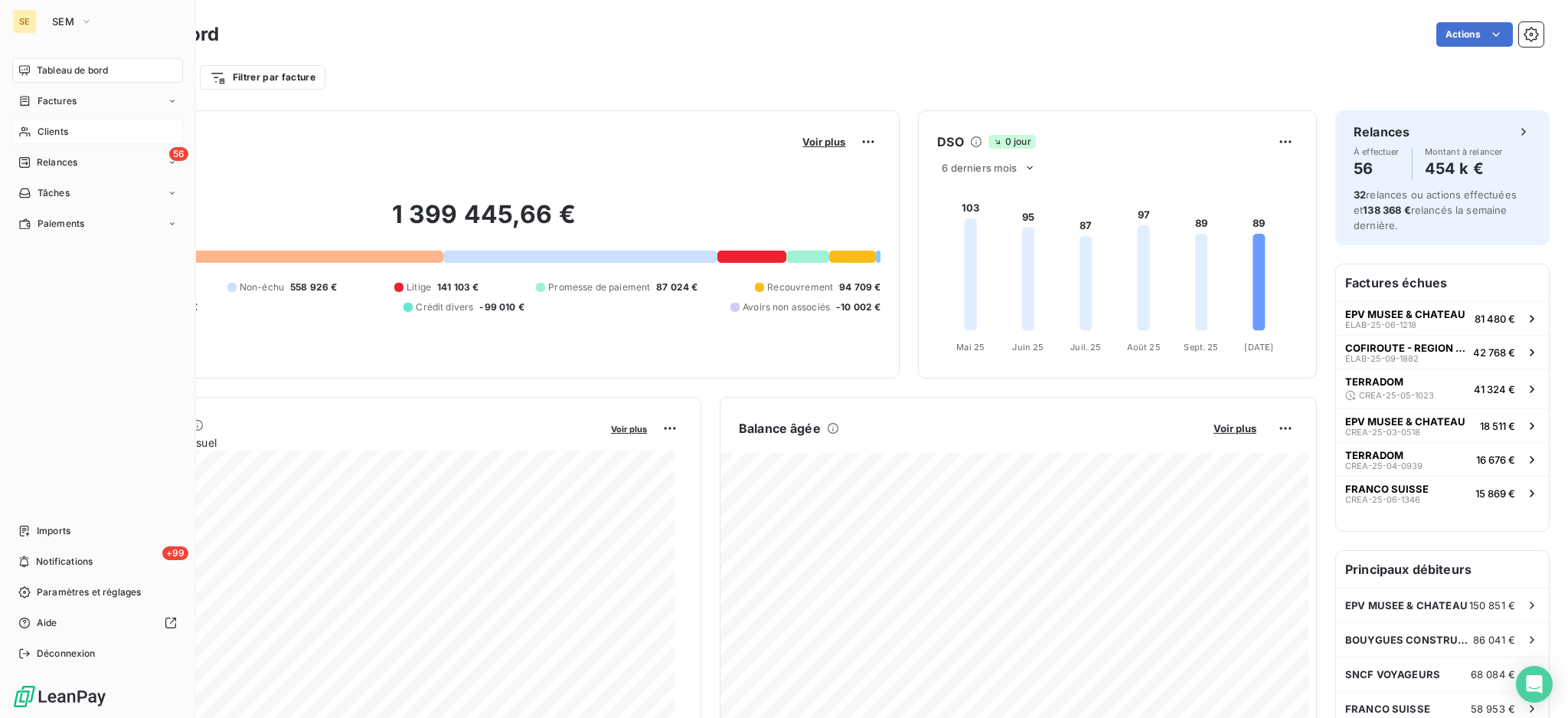
click at [46, 139] on div "Clients" at bounding box center [97, 131] width 171 height 24
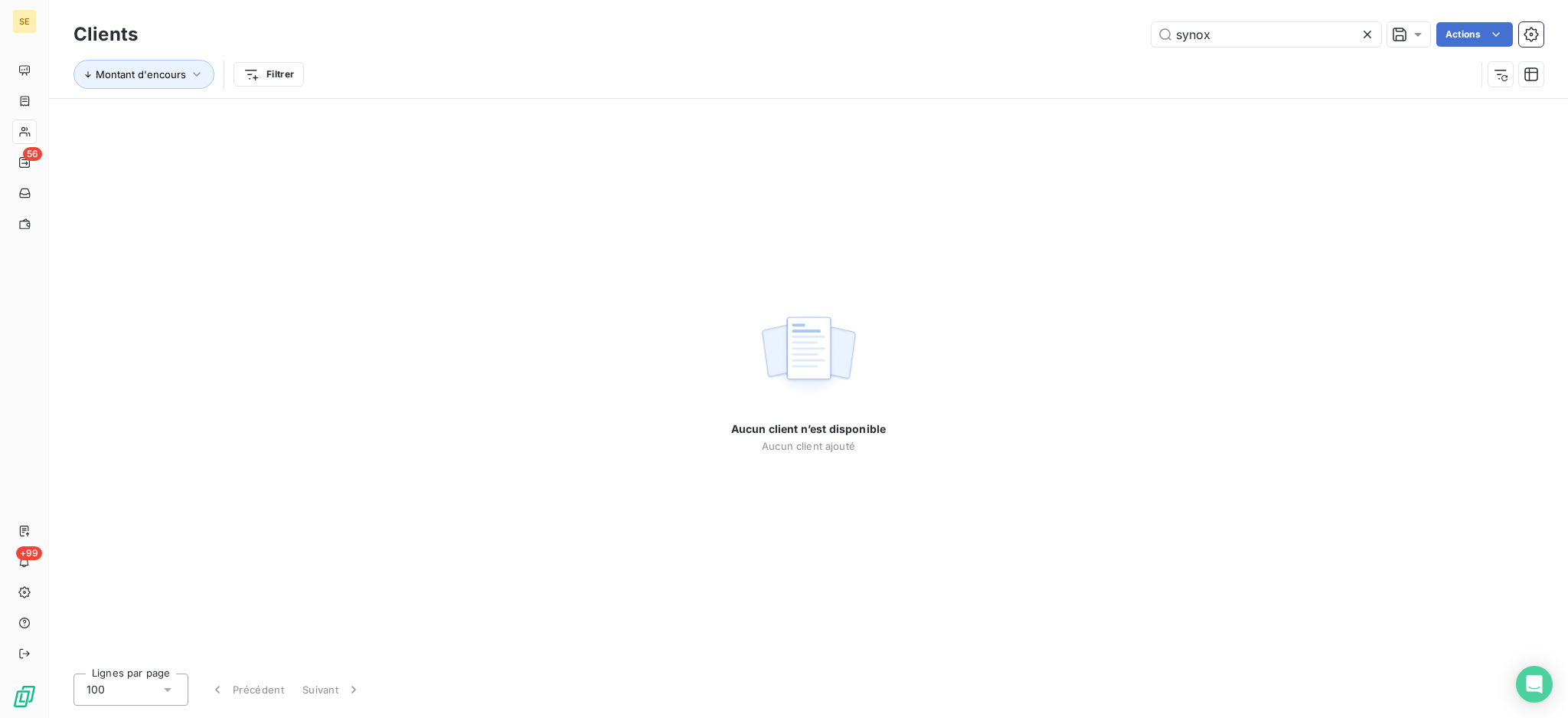
drag, startPoint x: 1253, startPoint y: 32, endPoint x: 939, endPoint y: 93, distance: 319.9
click at [1082, 44] on div "synox Actions" at bounding box center [850, 35] width 1388 height 24
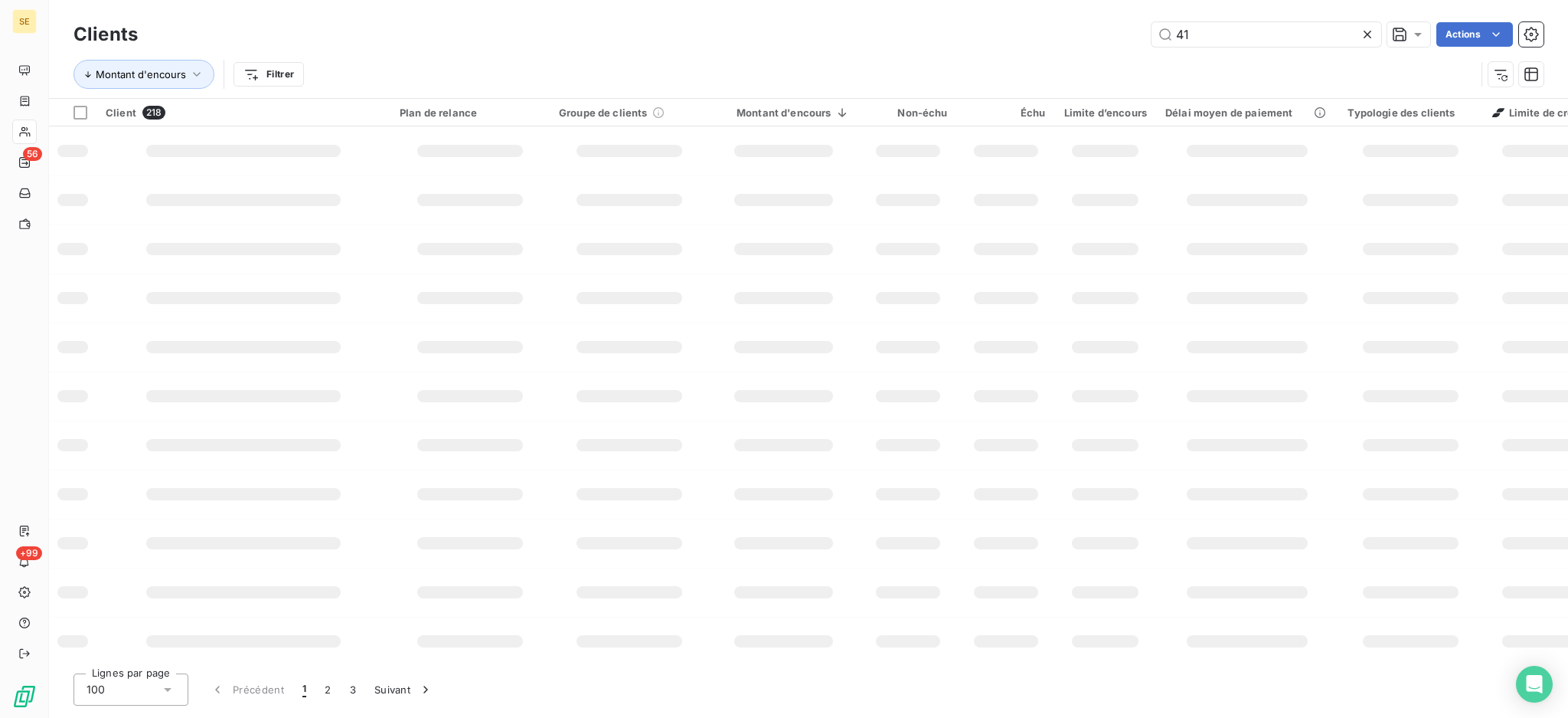
type input "4"
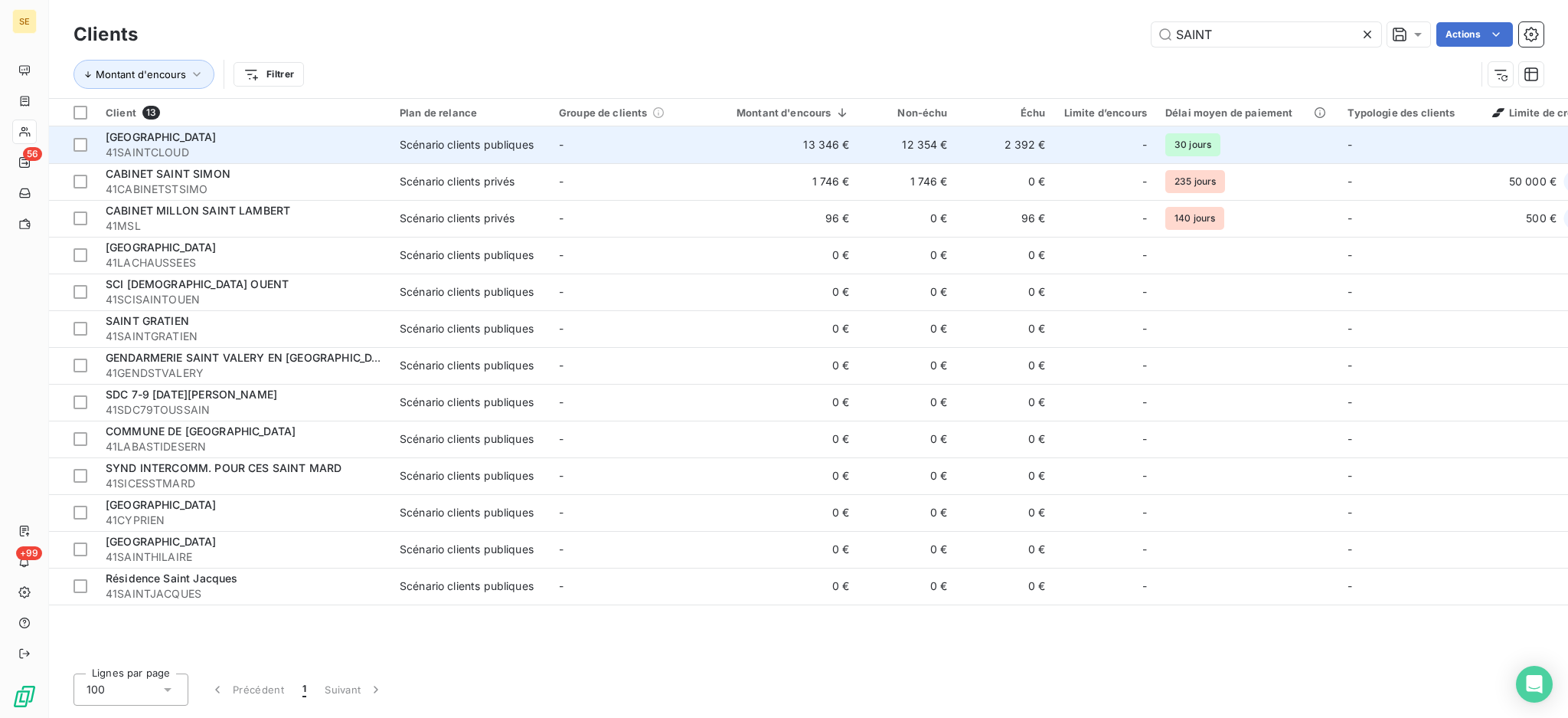
type input "SAINT"
click at [516, 148] on div "Scénario clients publiques" at bounding box center [467, 144] width 134 height 15
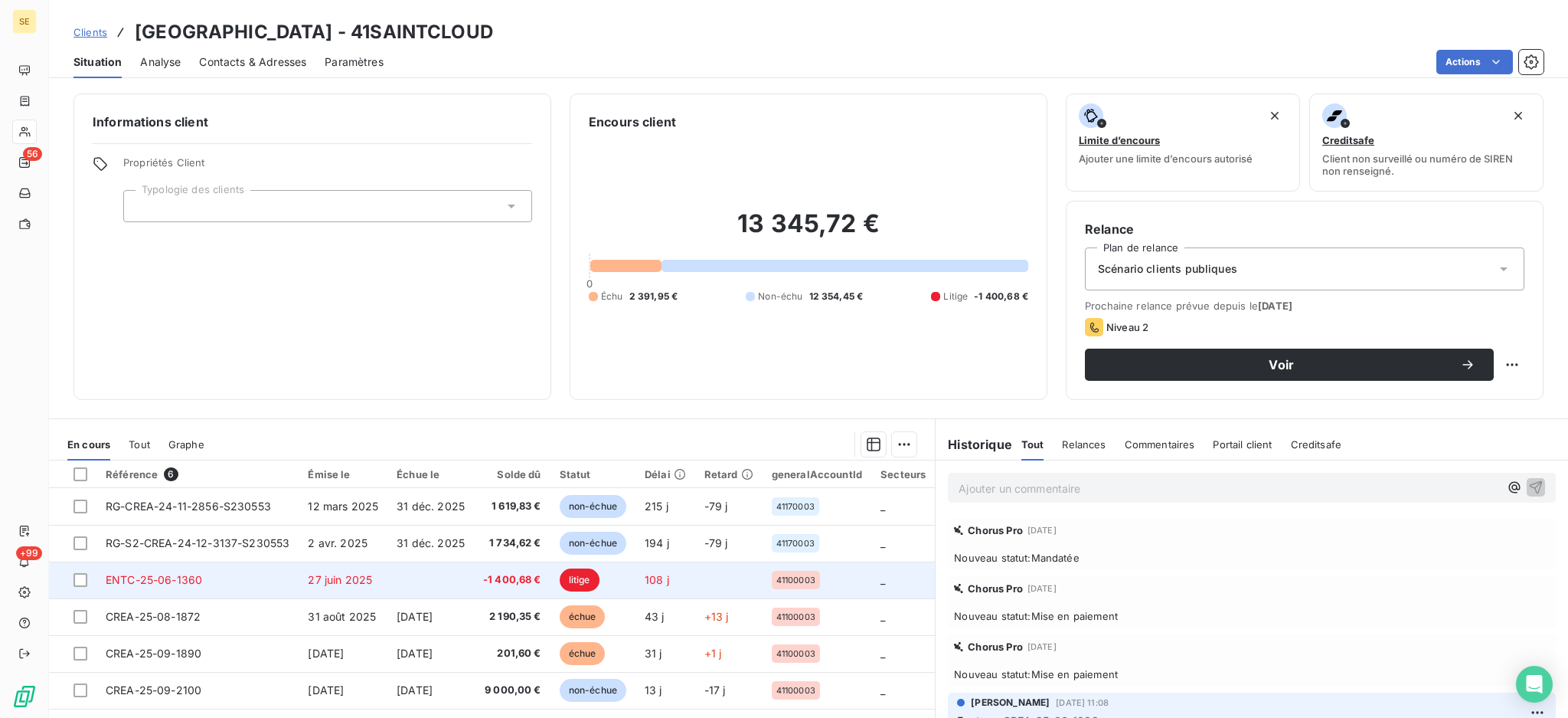
click at [417, 580] on td at bounding box center [431, 580] width 87 height 37
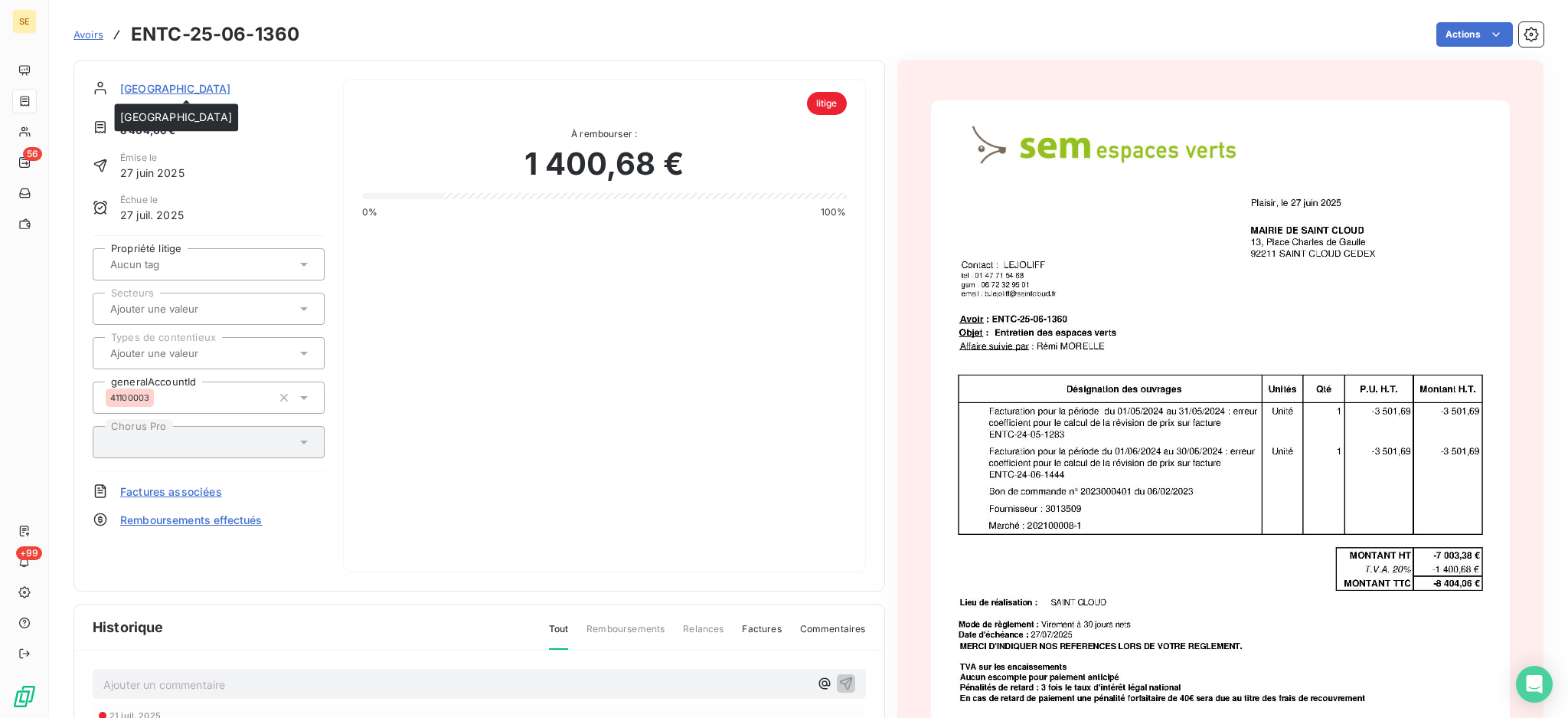
click at [193, 89] on span "[GEOGRAPHIC_DATA]" at bounding box center [175, 89] width 111 height 16
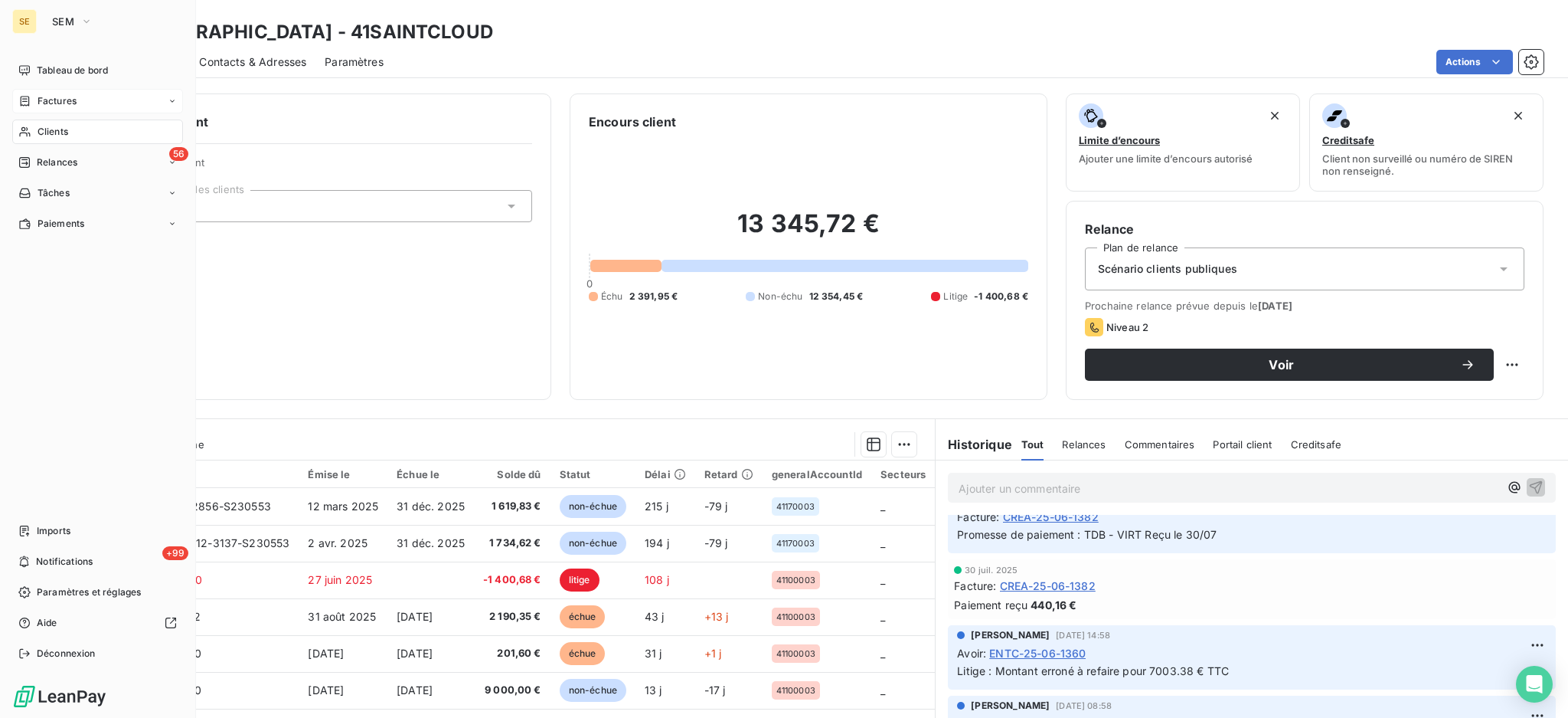
click at [67, 104] on span "Factures" at bounding box center [57, 101] width 39 height 14
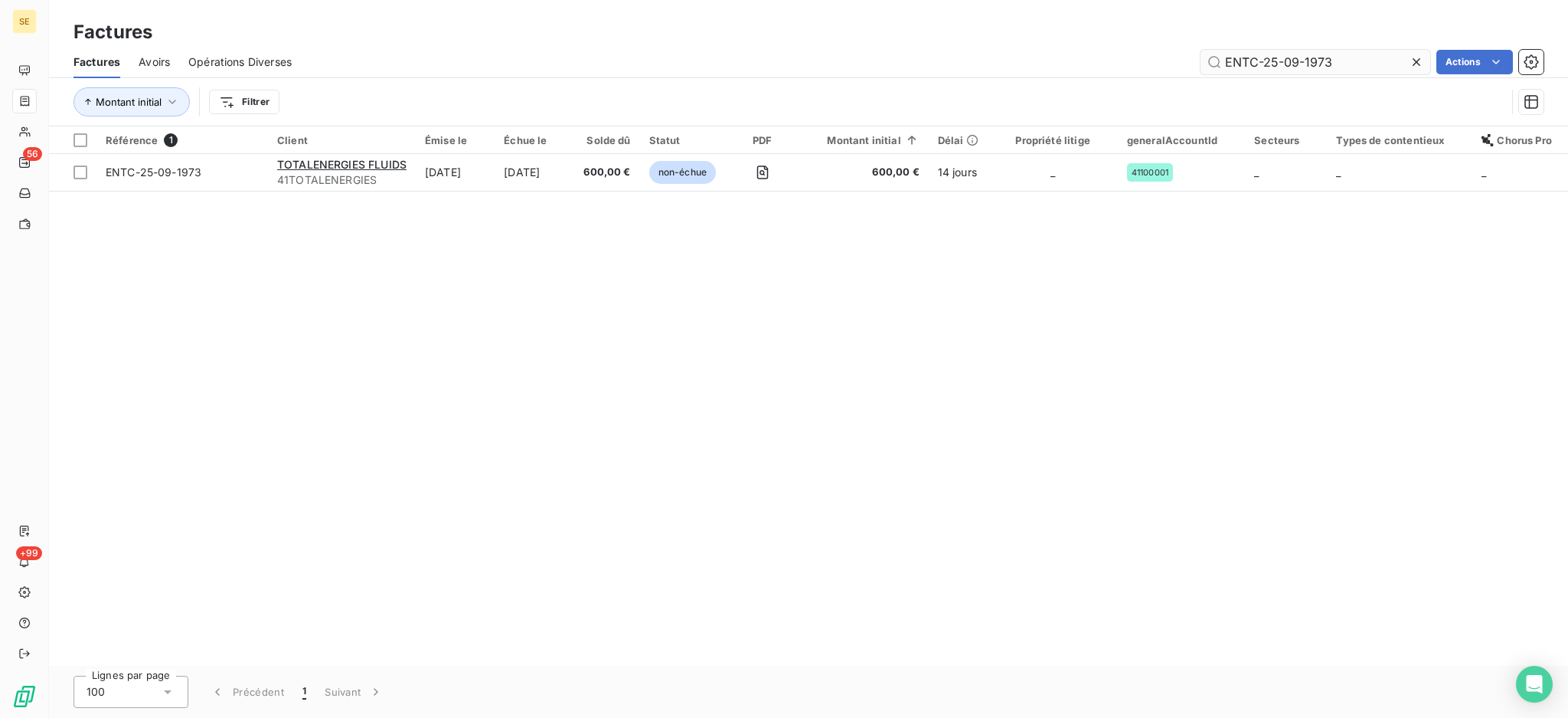
drag, startPoint x: 1359, startPoint y: 53, endPoint x: 1290, endPoint y: 63, distance: 69.7
click at [1290, 63] on input "ENTC-25-09-1973" at bounding box center [1316, 62] width 230 height 24
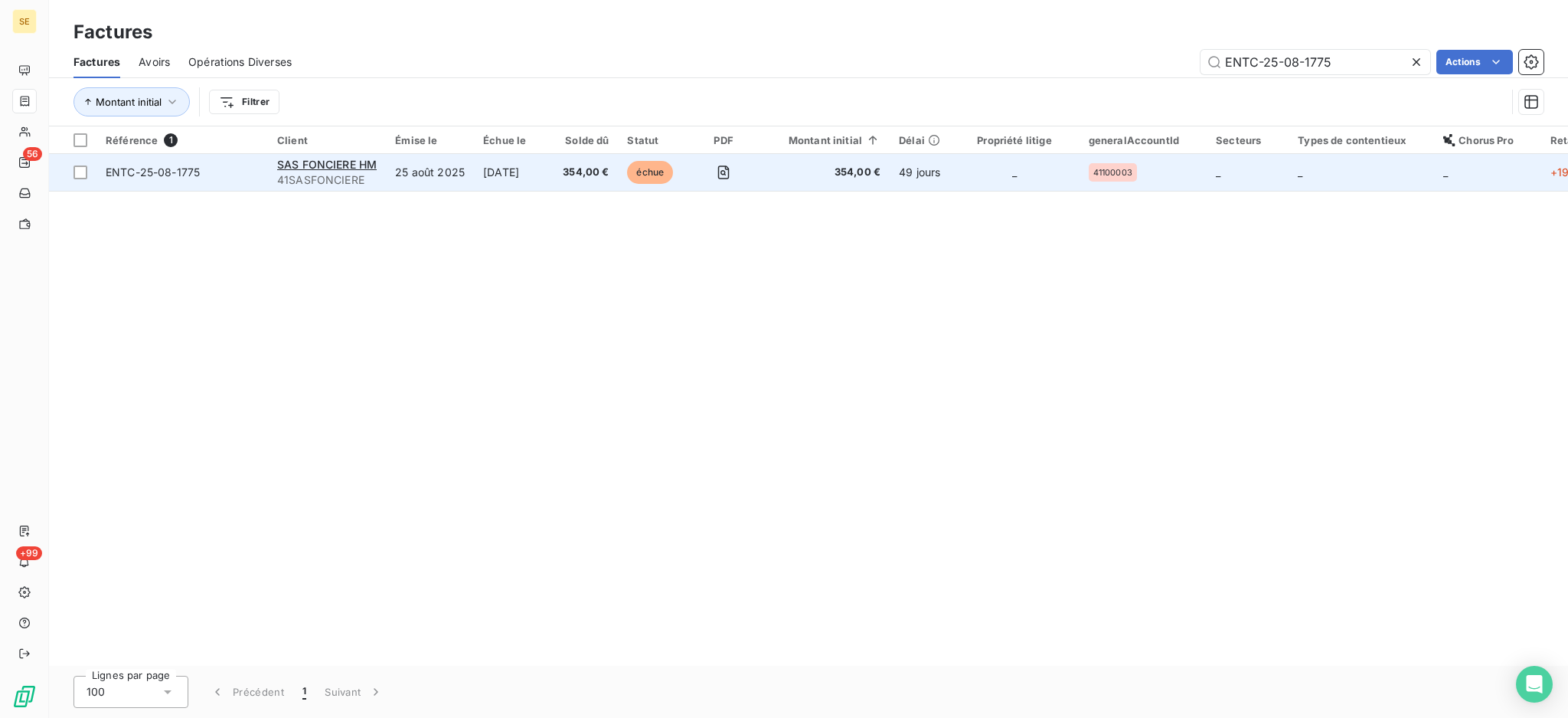
type input "ENTC-25-08-1775"
click at [417, 175] on td "25 août 2025" at bounding box center [430, 172] width 88 height 37
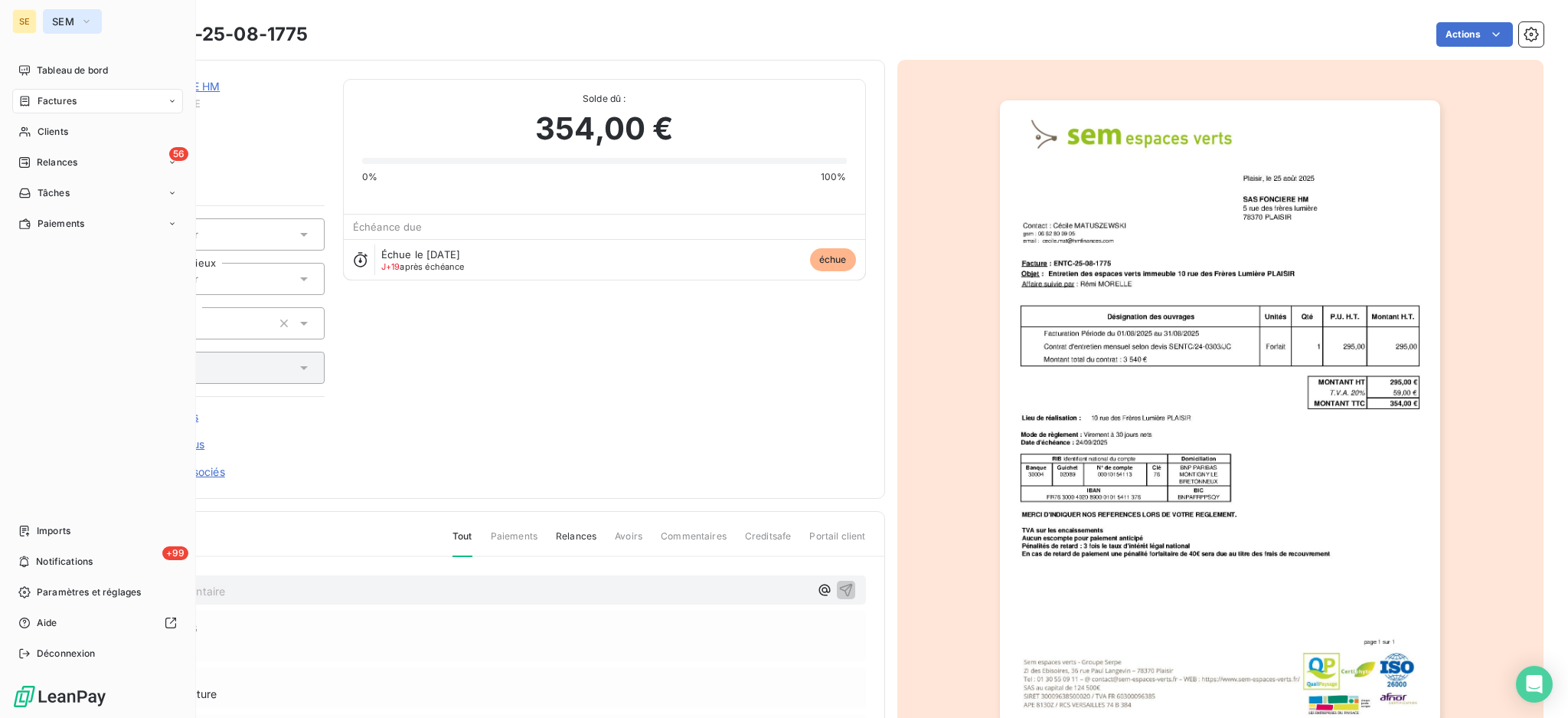
click at [58, 20] on span "SEM" at bounding box center [64, 21] width 23 height 12
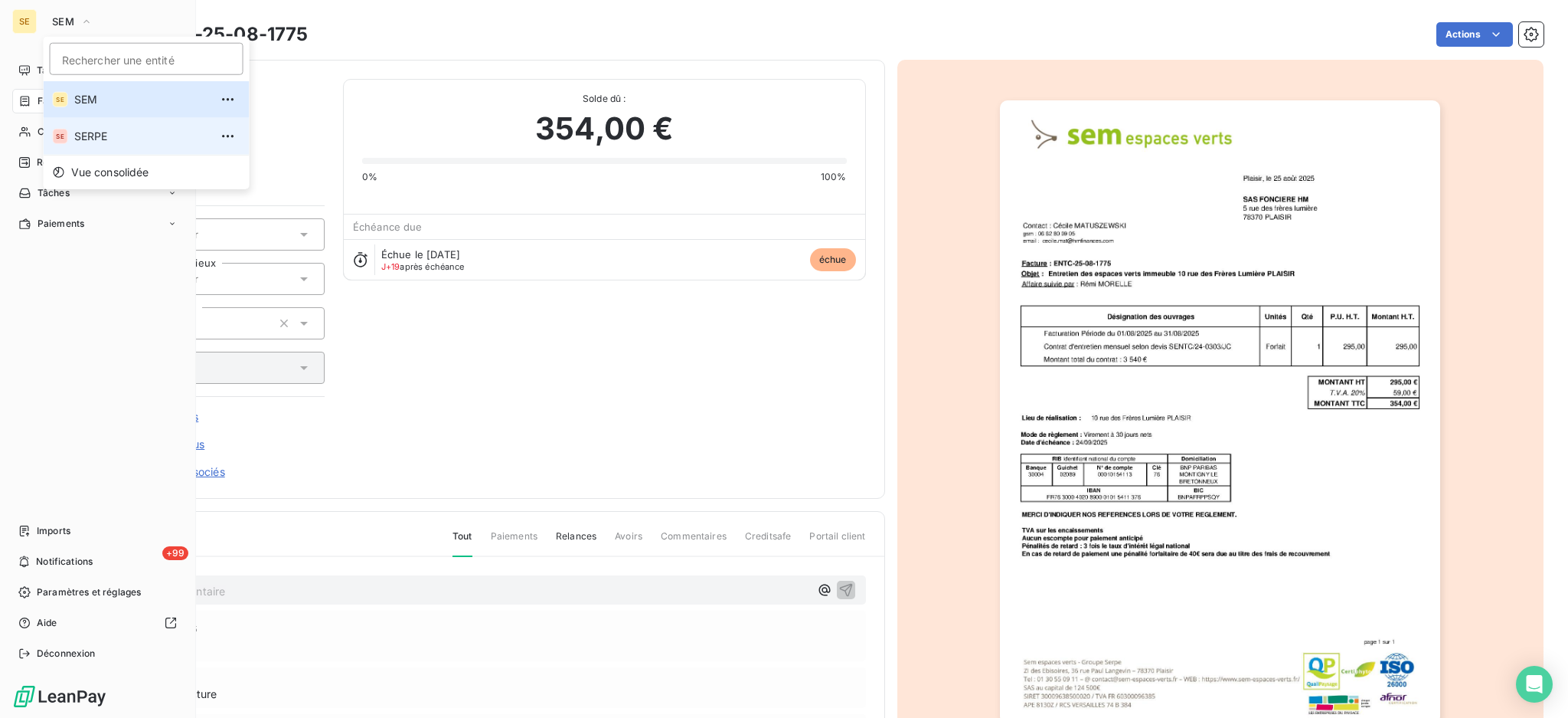
click at [72, 130] on li "SE SERPE" at bounding box center [146, 137] width 206 height 37
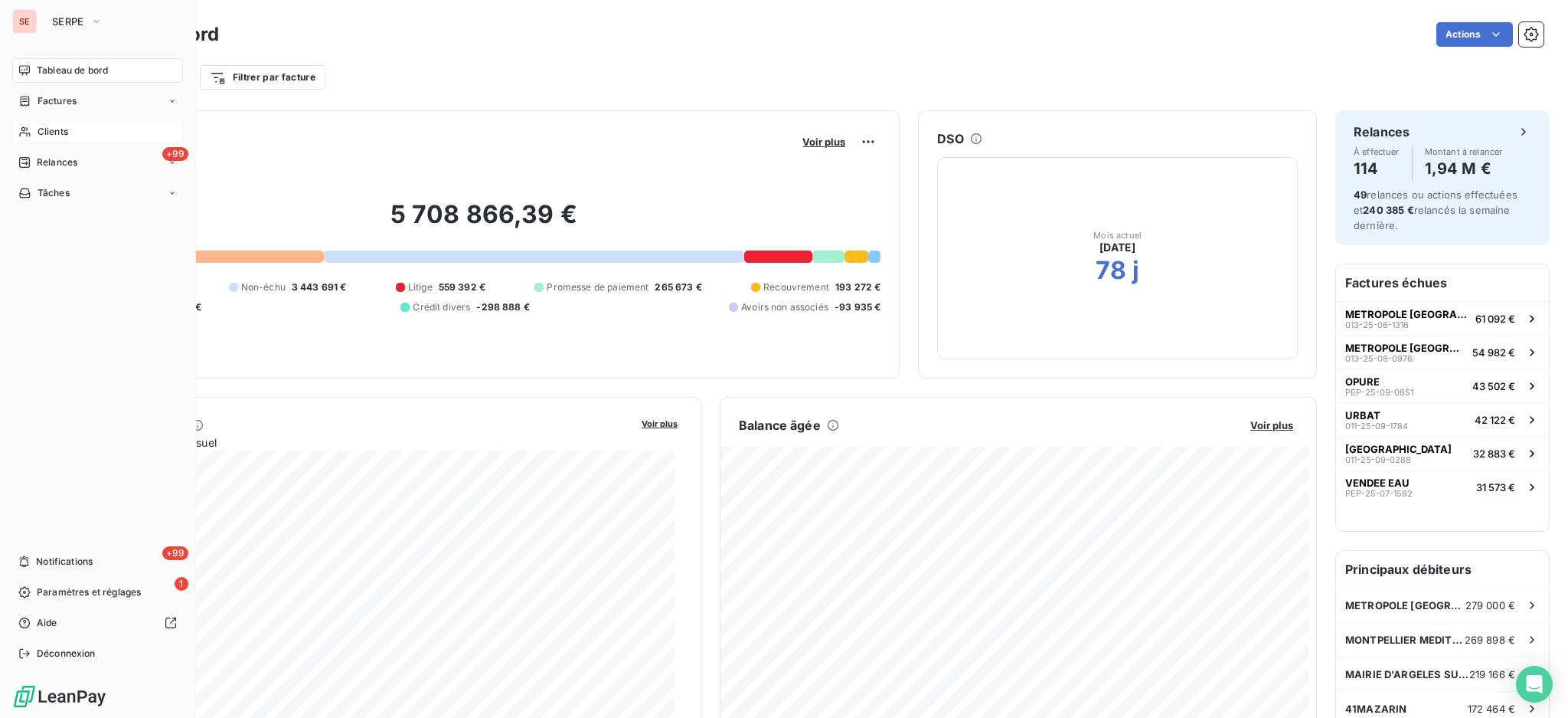
click at [49, 130] on span "Clients" at bounding box center [53, 131] width 31 height 14
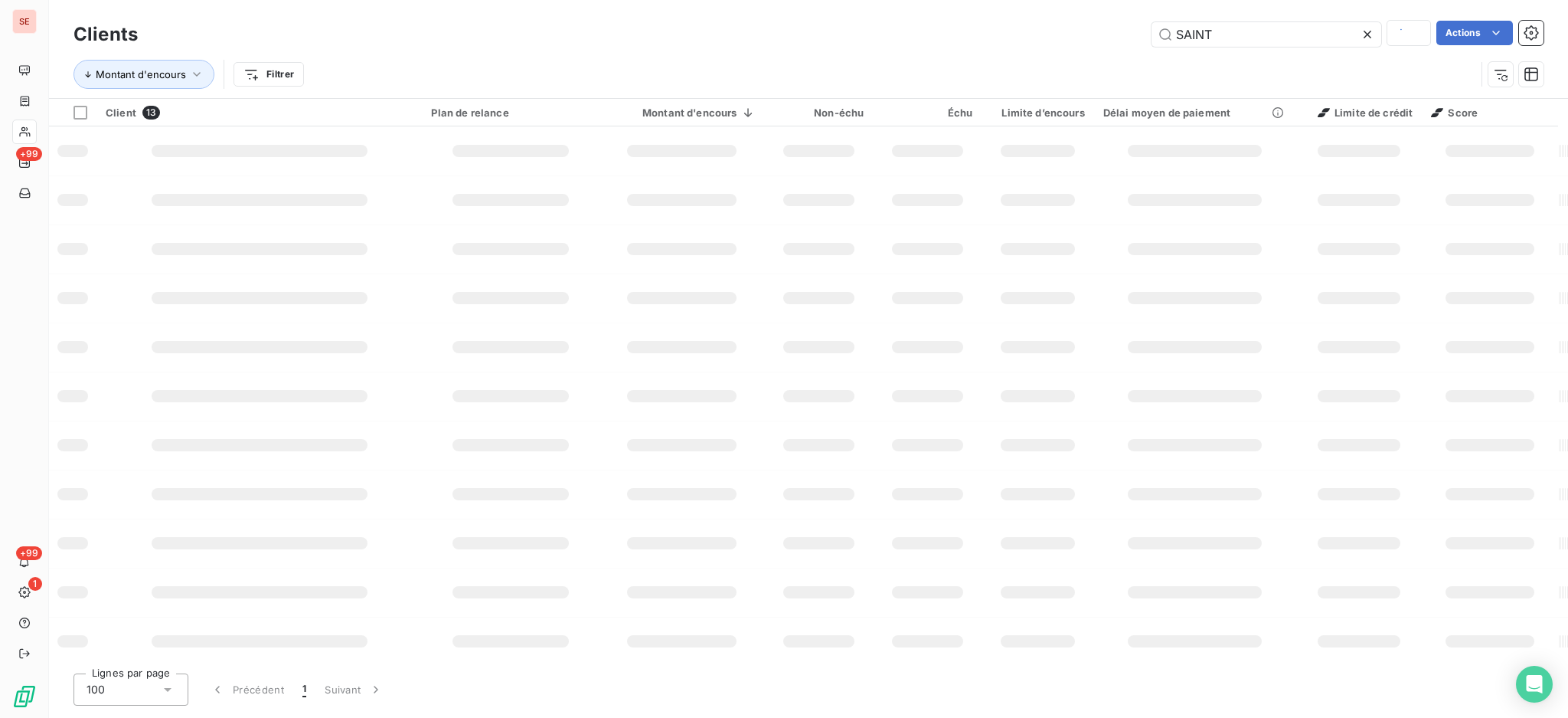
drag, startPoint x: 1312, startPoint y: 33, endPoint x: 920, endPoint y: -8, distance: 394.1
click at [920, 0] on html "SE +99 +99 1 Clients SAINT Actions Montant d'encours Filtrer Client 13 Plan de …" at bounding box center [784, 359] width 1568 height 718
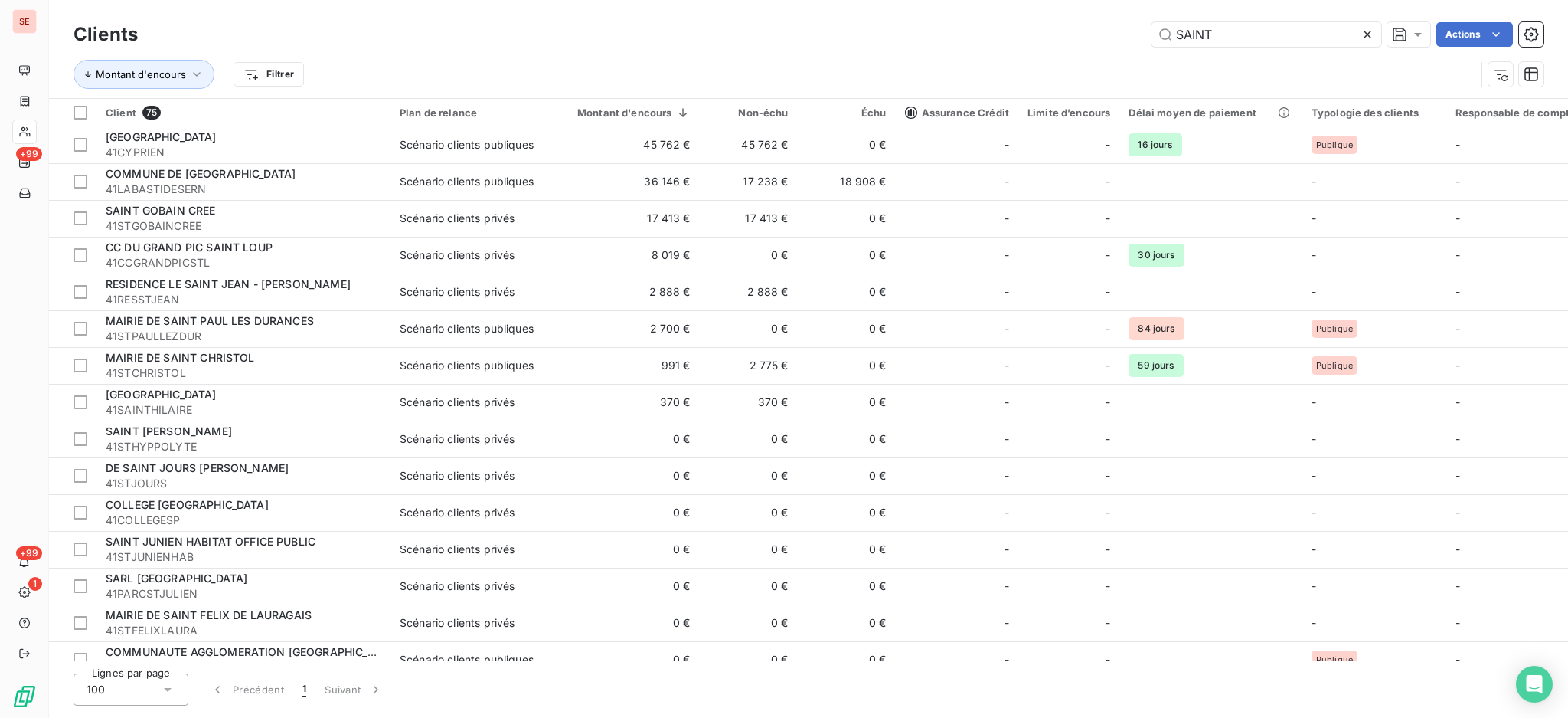
type input "A"
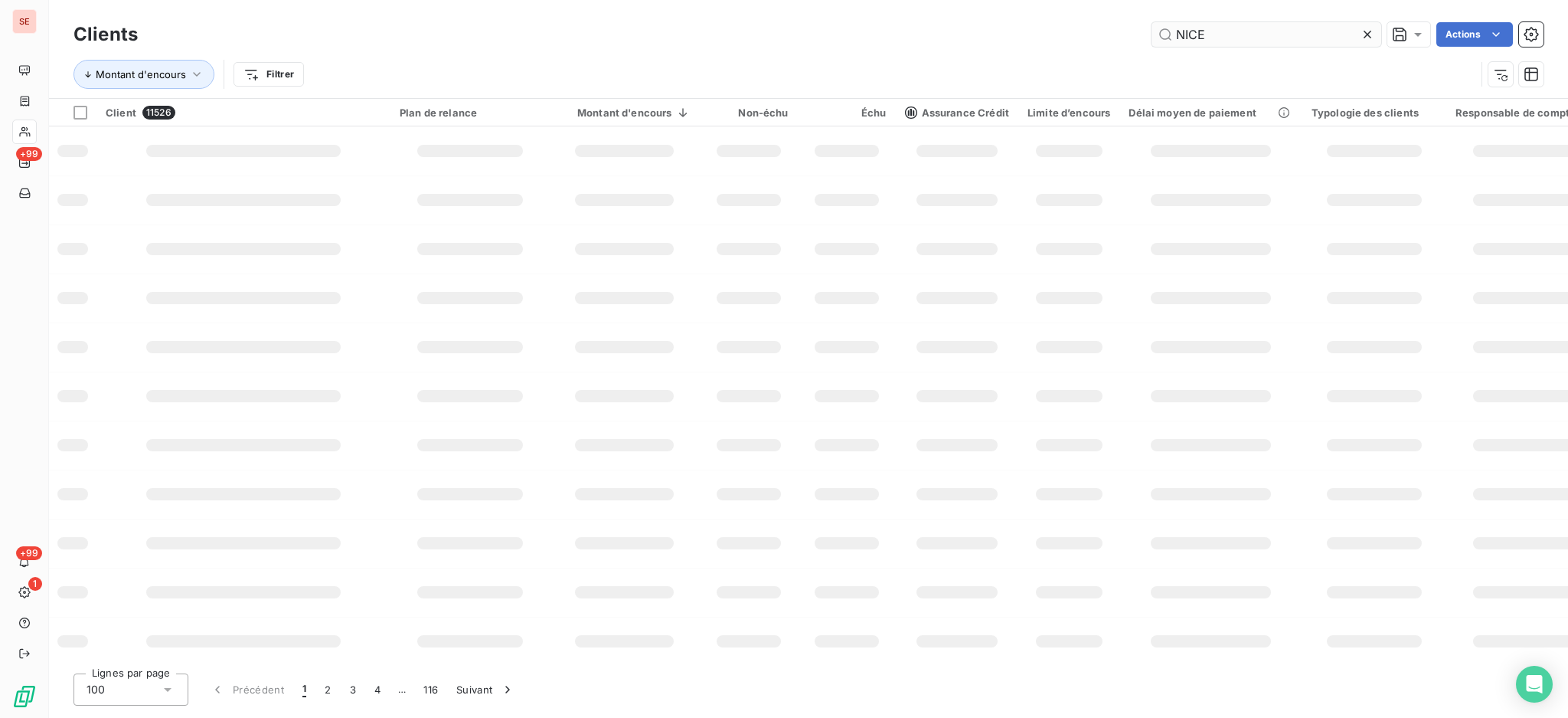
type input "NICE"
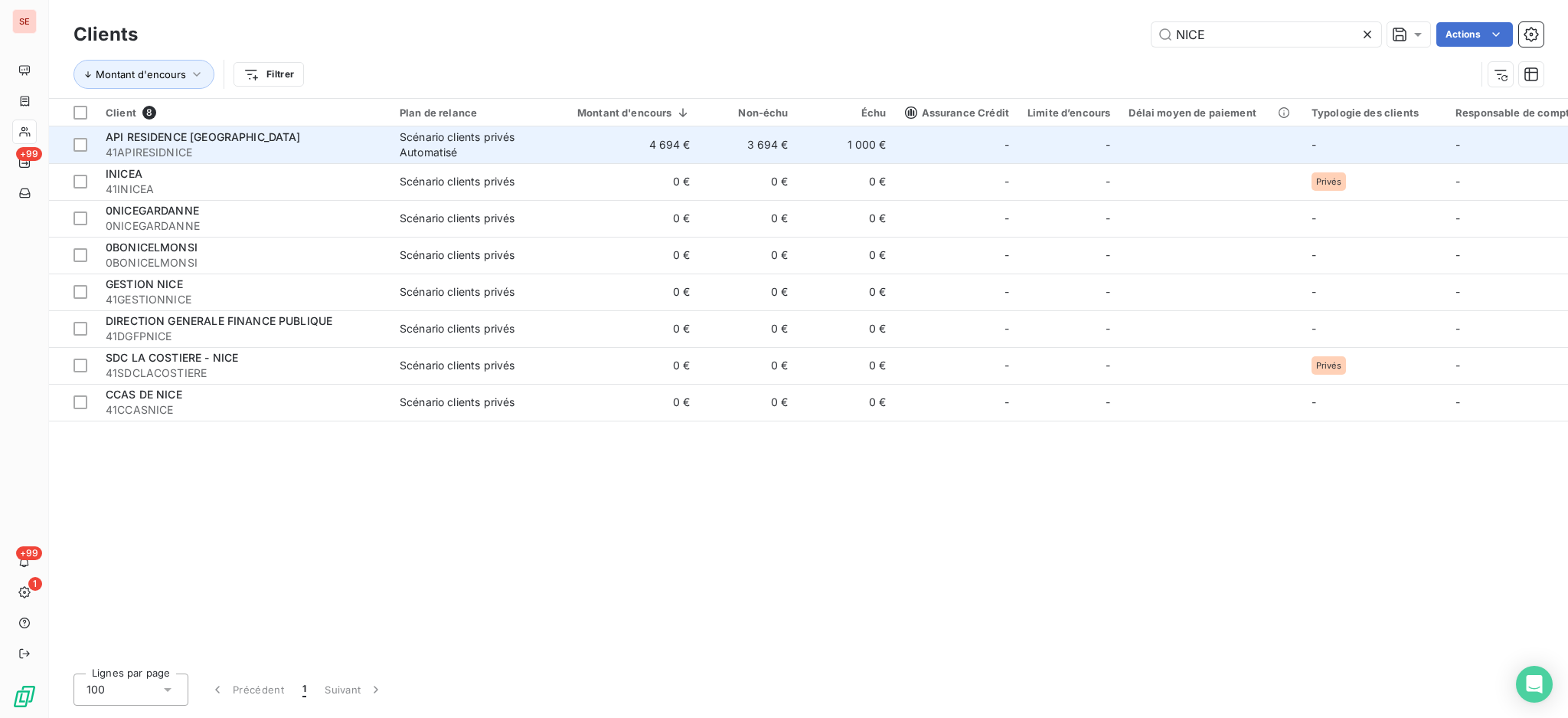
click at [250, 147] on span "41APIRESIDNICE" at bounding box center [243, 152] width 276 height 15
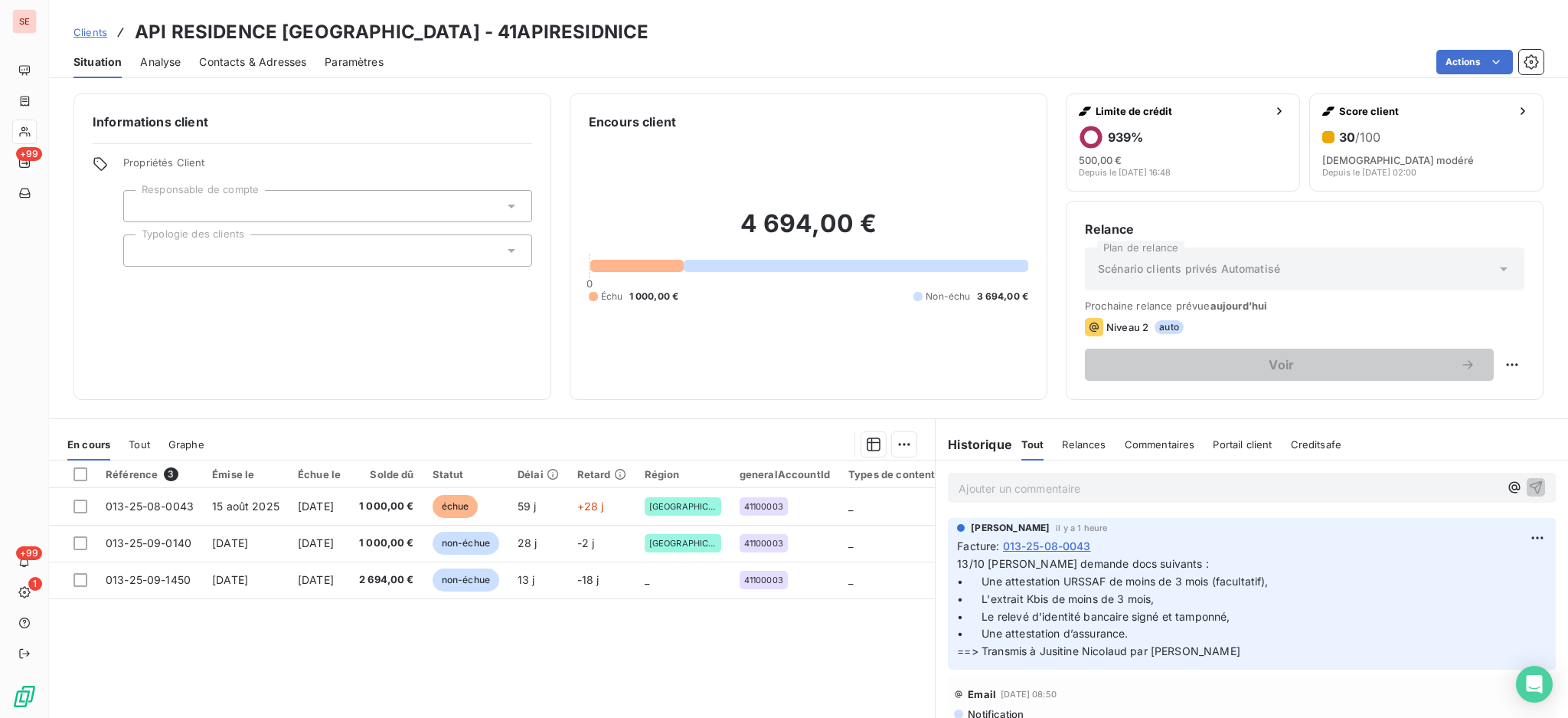
click at [977, 487] on p "Ajouter un commentaire ﻿" at bounding box center [1229, 489] width 541 height 19
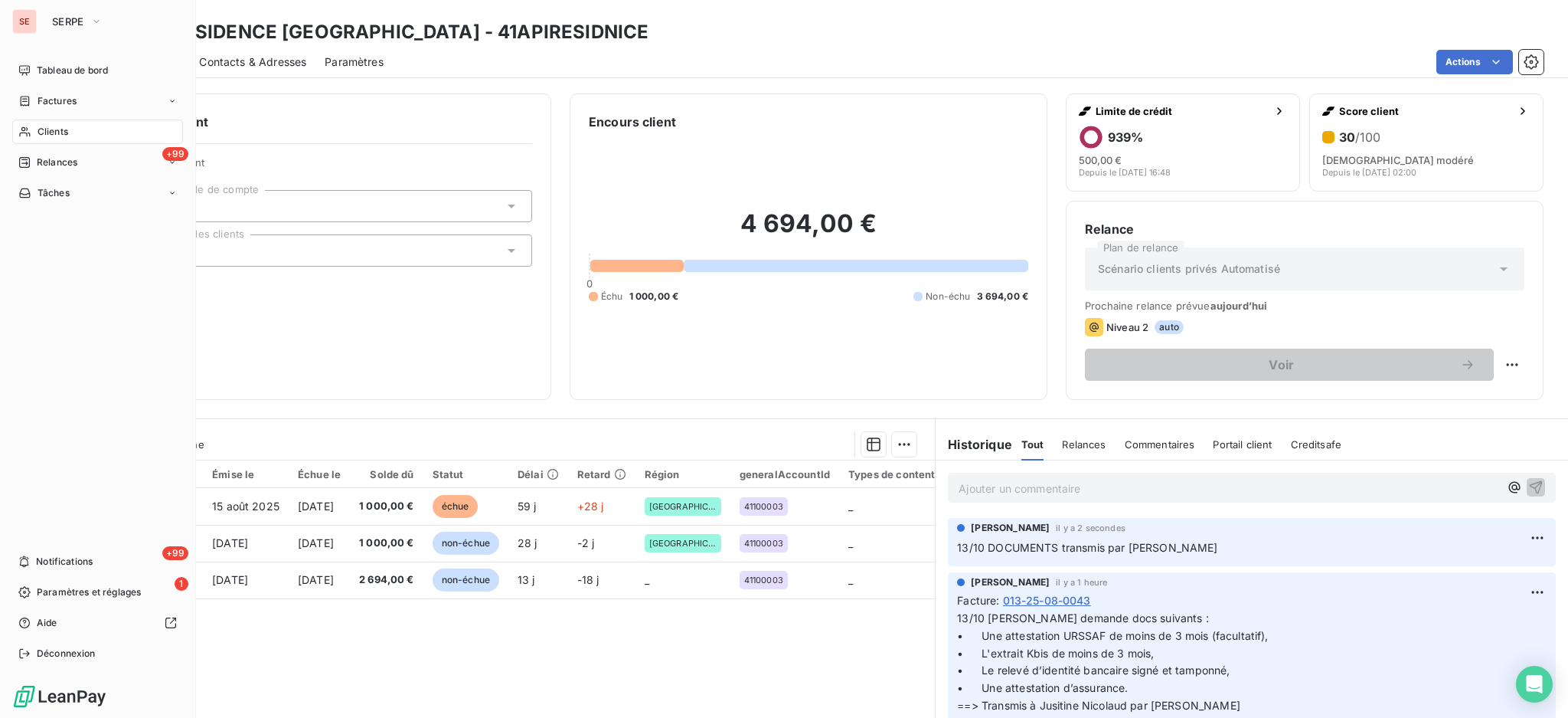
click at [46, 131] on span "Clients" at bounding box center [53, 131] width 31 height 14
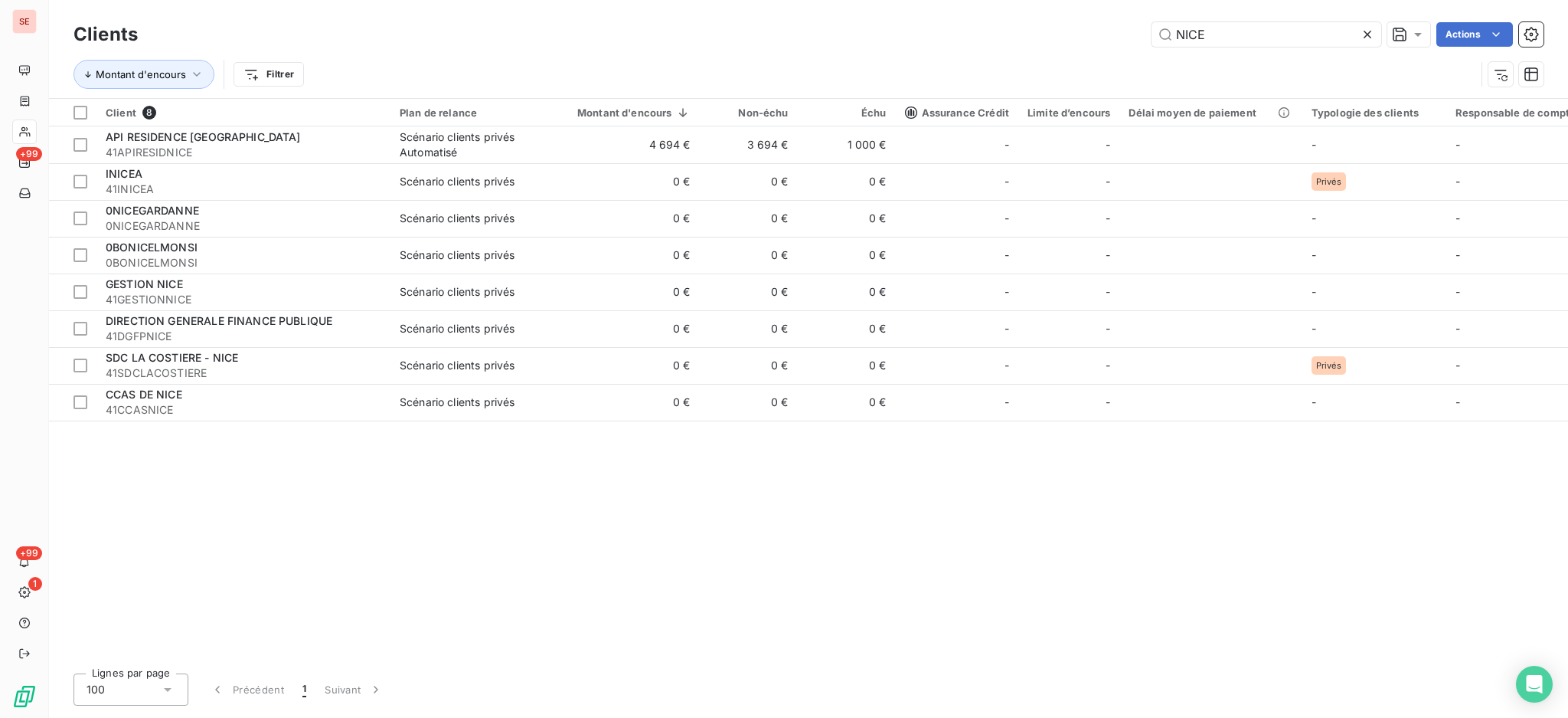
drag, startPoint x: 1370, startPoint y: 36, endPoint x: 1216, endPoint y: 79, distance: 159.9
click at [1370, 35] on icon at bounding box center [1368, 34] width 15 height 15
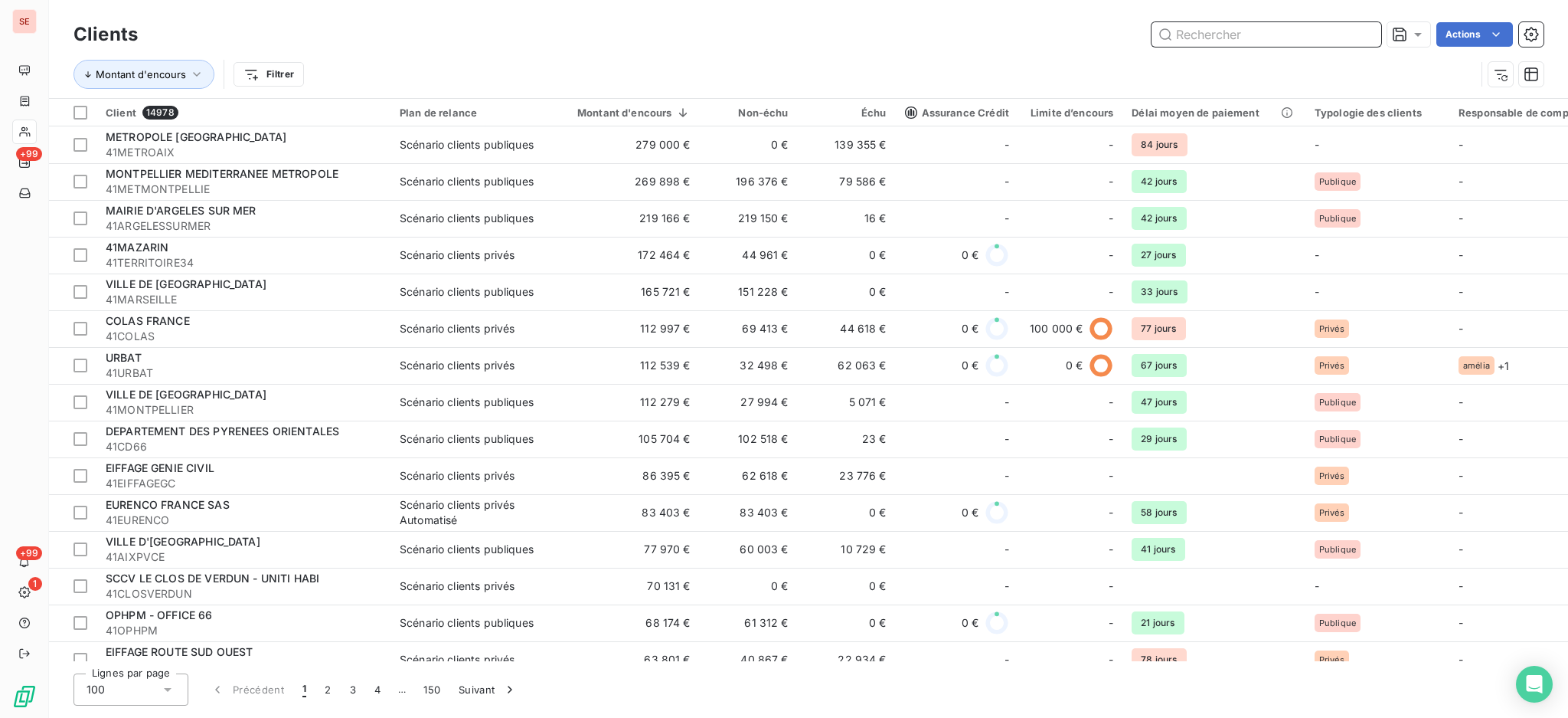
click at [1175, 40] on input "text" at bounding box center [1267, 35] width 230 height 24
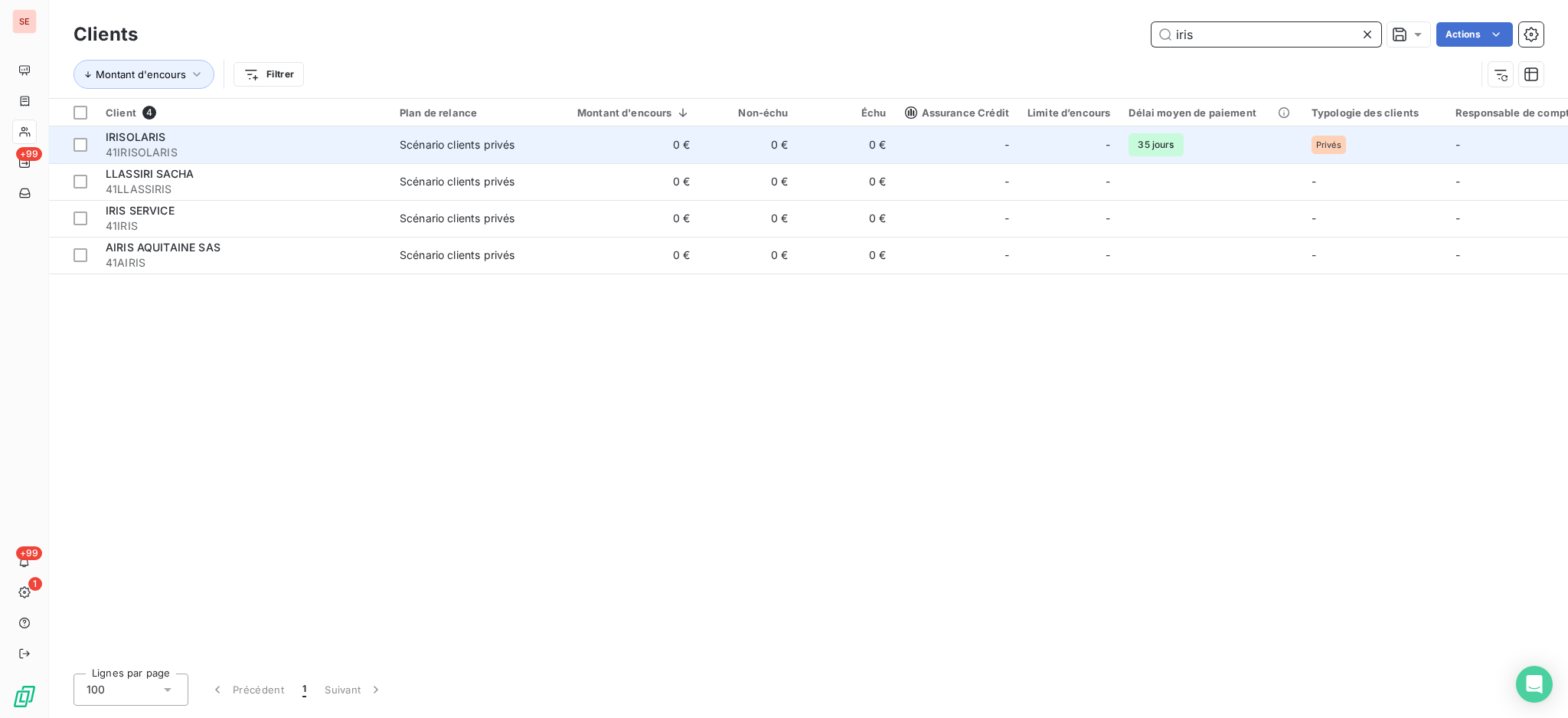
type input "iris"
click at [838, 145] on td "0 €" at bounding box center [847, 145] width 98 height 37
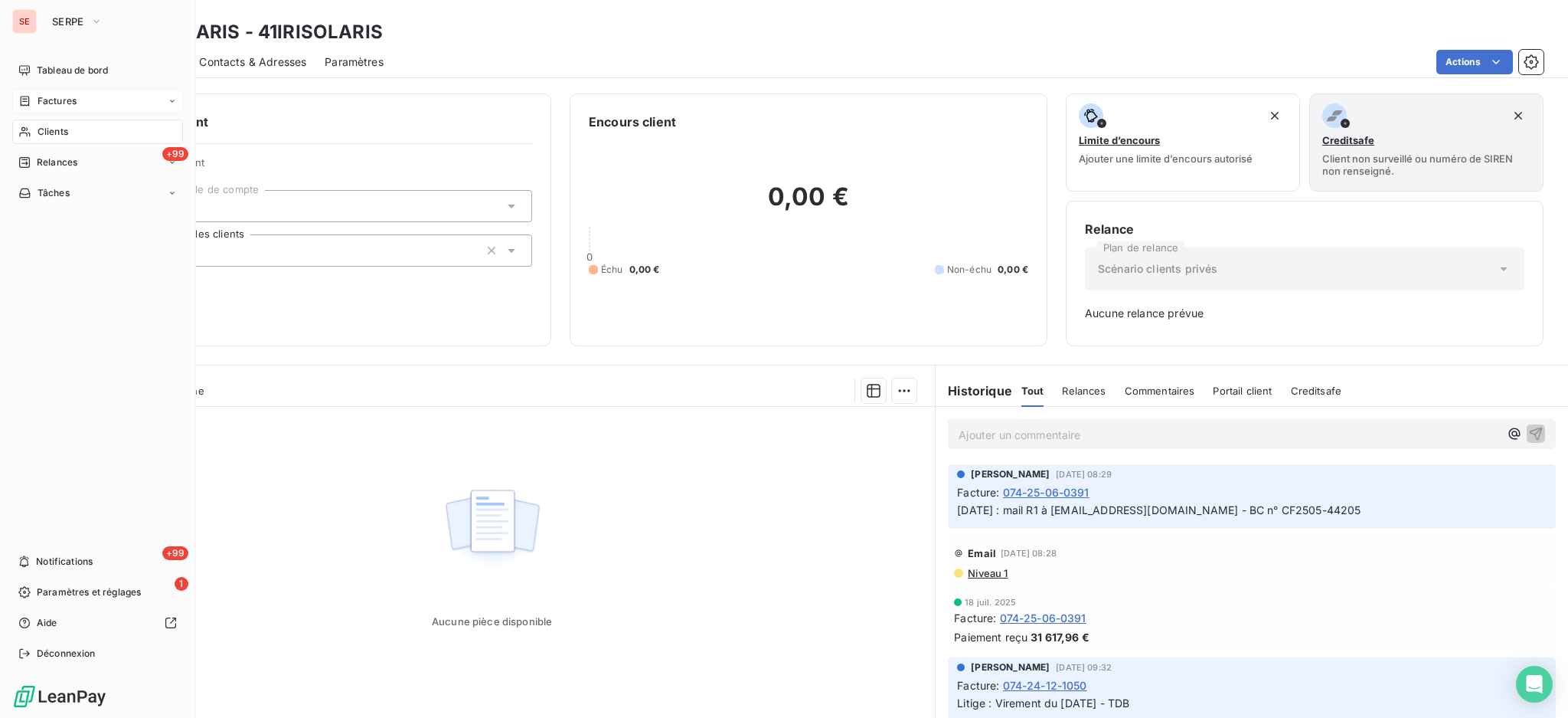
click at [75, 104] on span "Factures" at bounding box center [57, 101] width 39 height 14
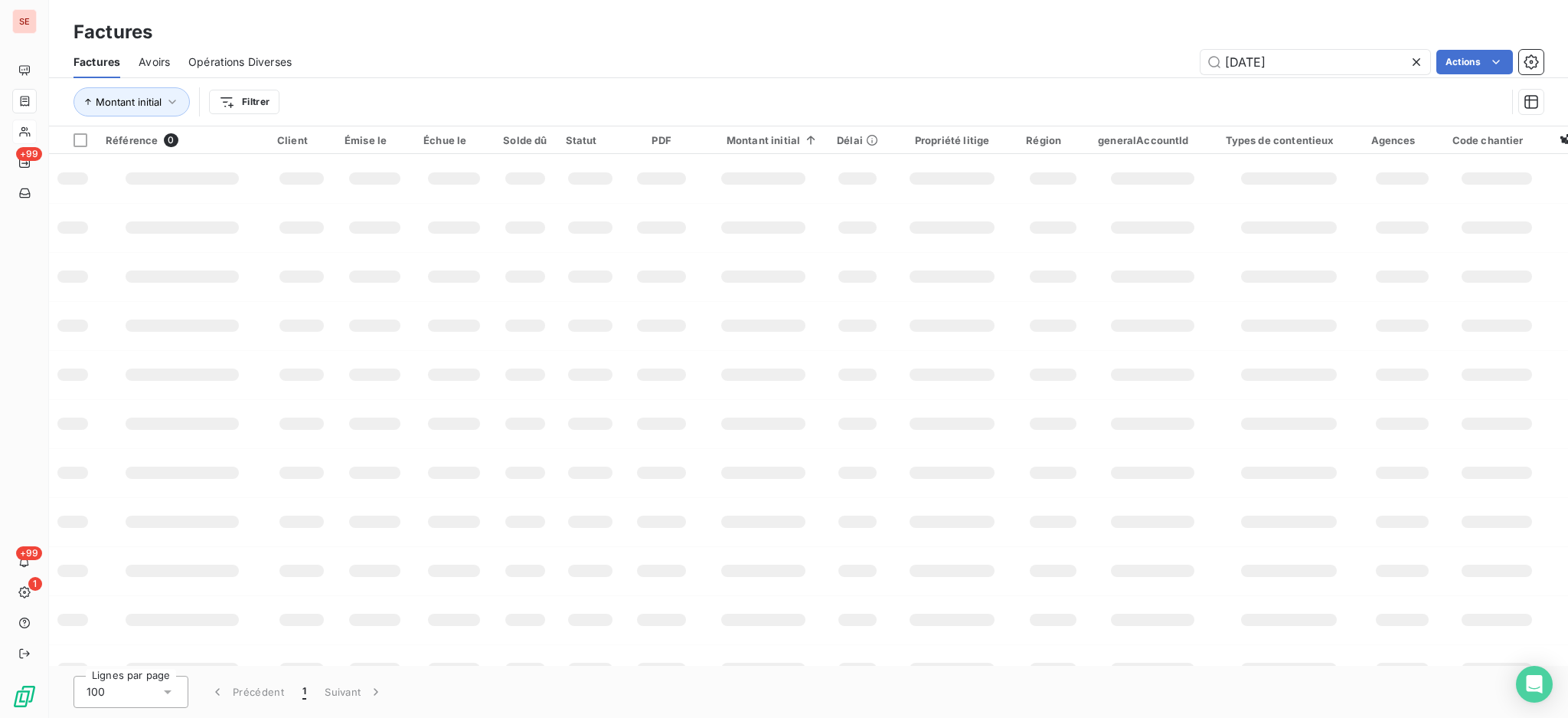
drag, startPoint x: 1344, startPoint y: 60, endPoint x: 930, endPoint y: 25, distance: 415.5
click at [1010, 28] on div "Factures Factures Avoirs Opérations Diverses [DATE] Actions Montant initial Fil…" at bounding box center [809, 63] width 1520 height 126
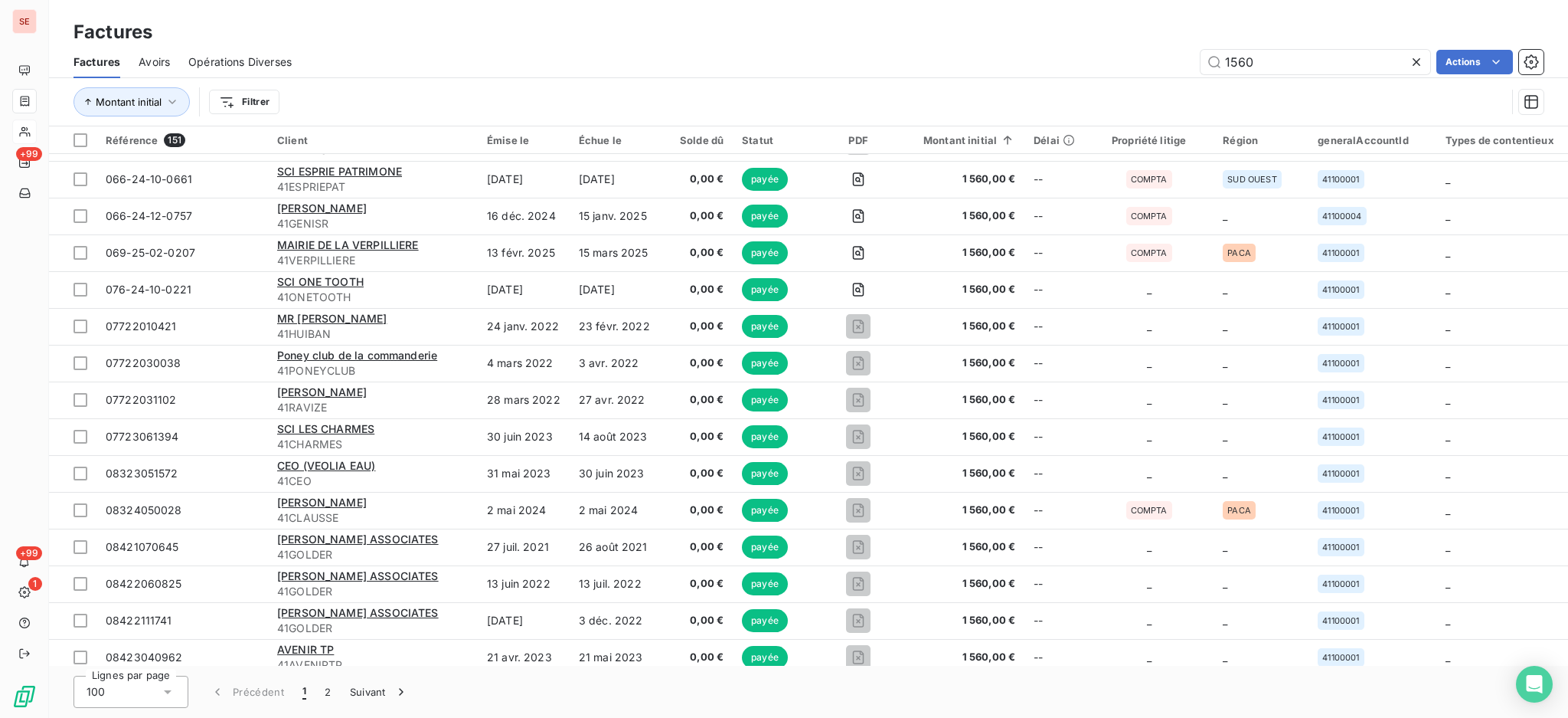
scroll to position [3171, 0]
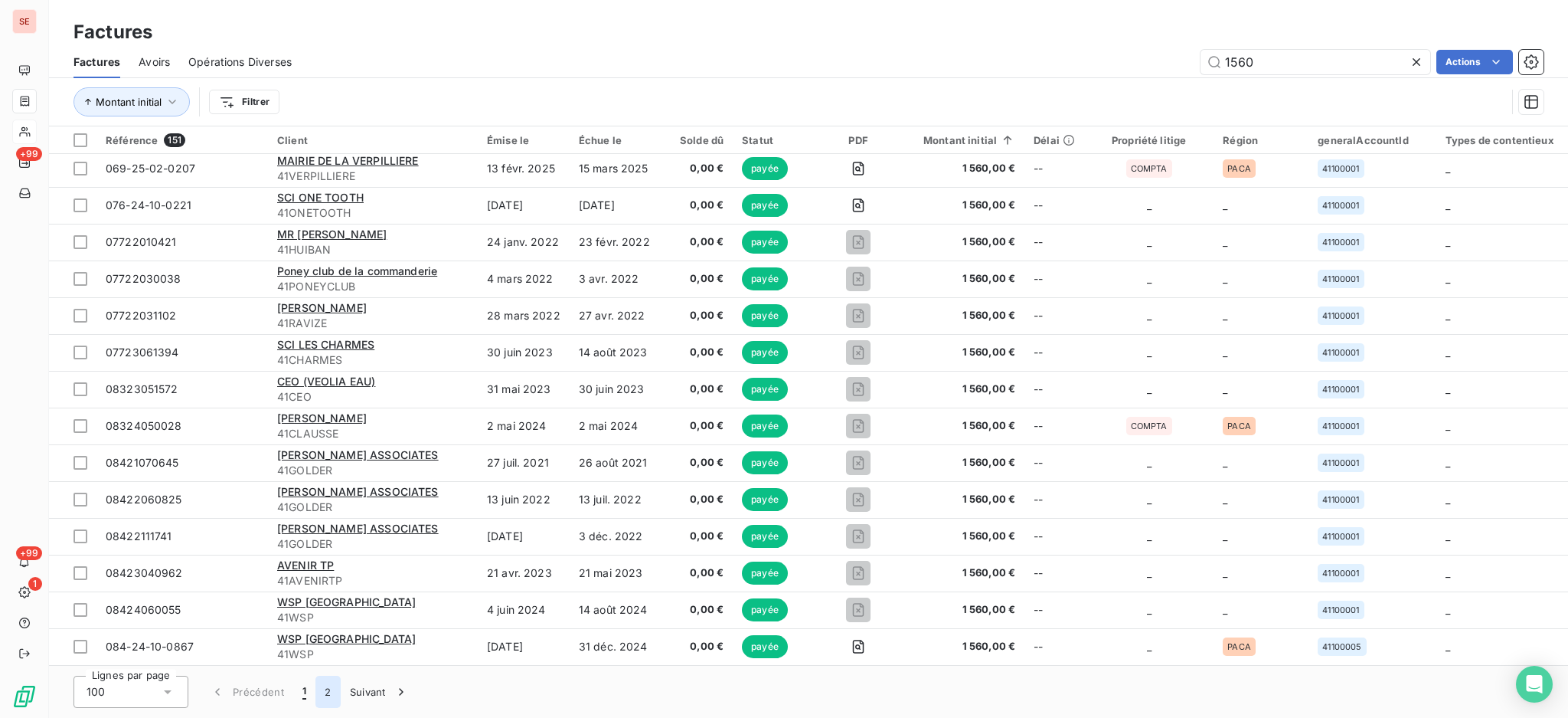
click at [324, 690] on button "2" at bounding box center [327, 692] width 24 height 32
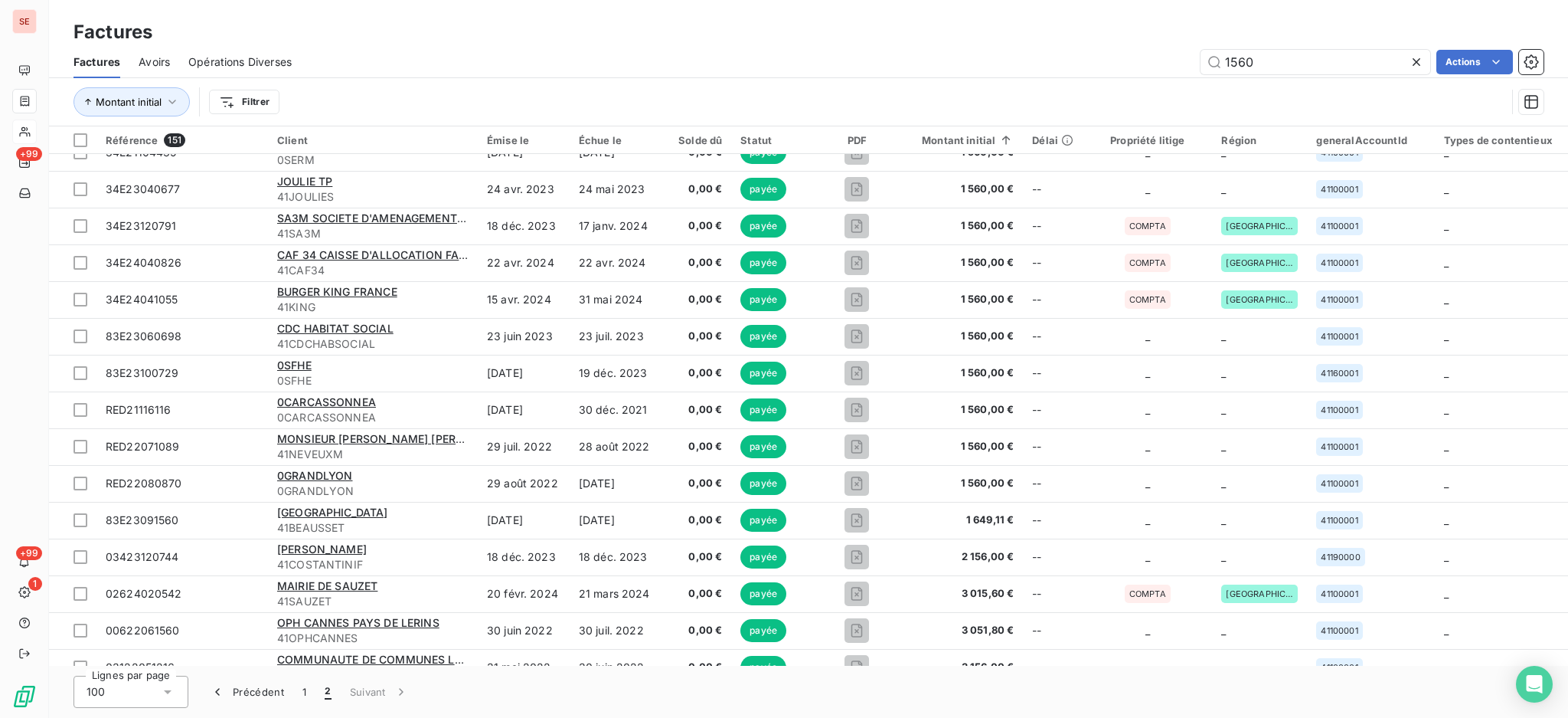
scroll to position [307, 0]
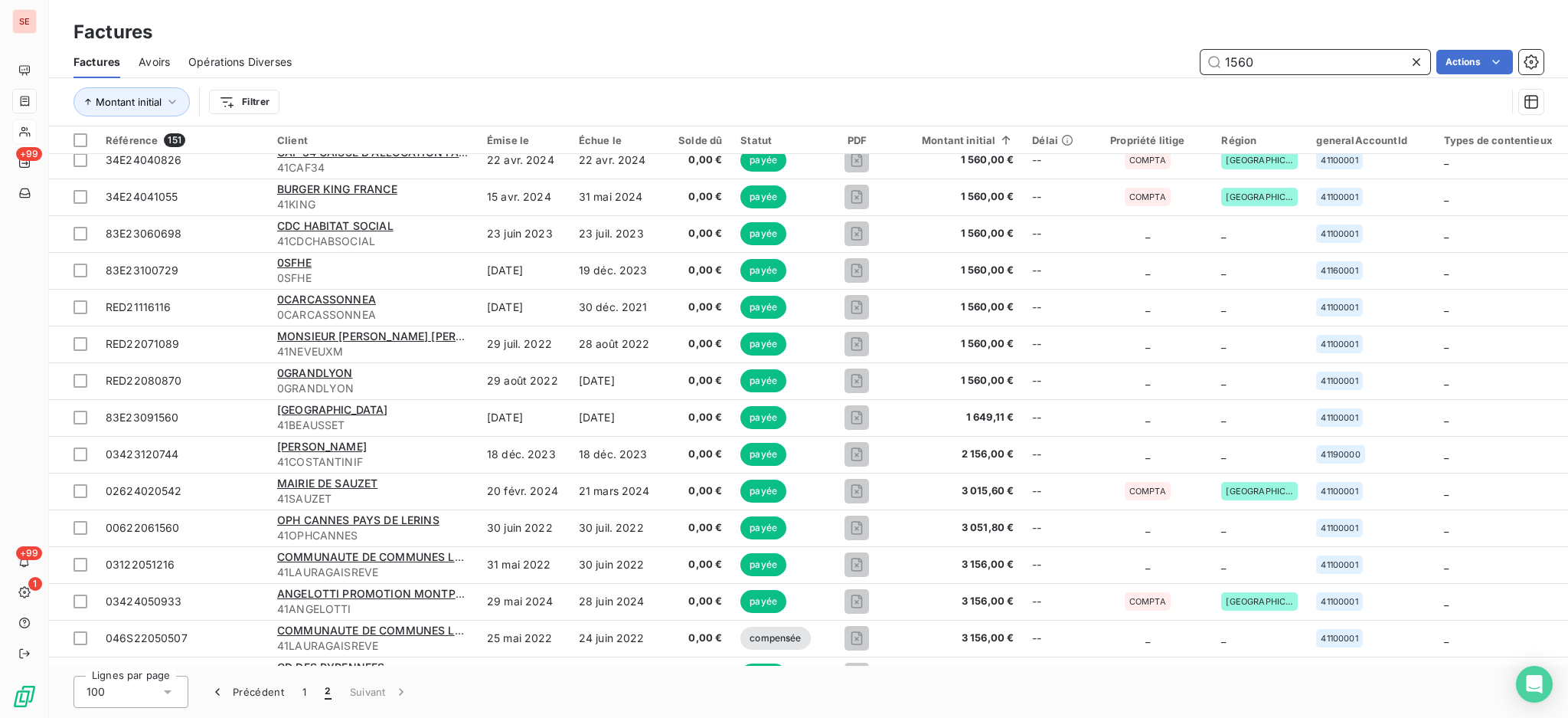
drag, startPoint x: 1257, startPoint y: 51, endPoint x: 1143, endPoint y: 59, distance: 114.3
click at [1196, 50] on div "1560 Actions" at bounding box center [927, 62] width 1233 height 24
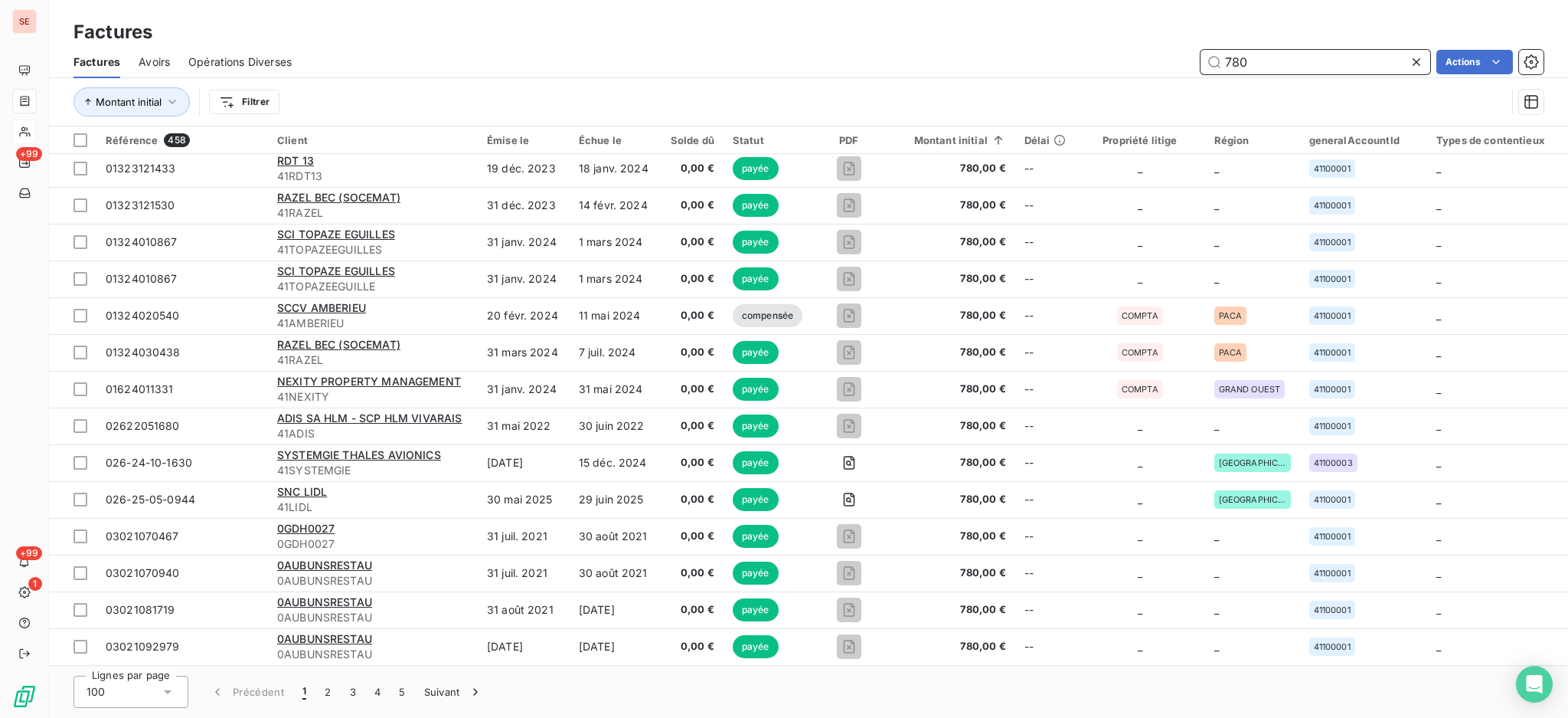
scroll to position [3171, 0]
click at [326, 687] on button "2" at bounding box center [327, 692] width 24 height 32
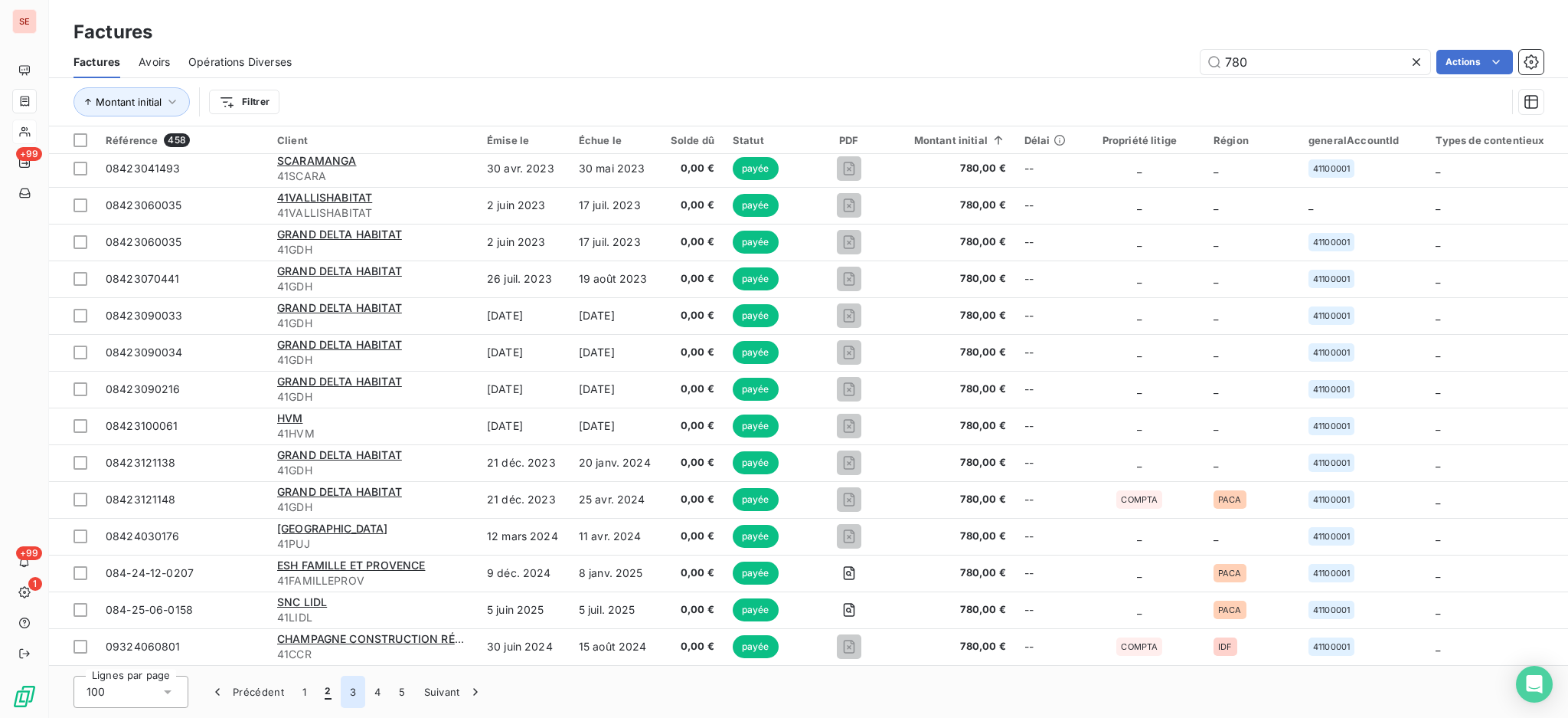
click at [346, 693] on button "3" at bounding box center [353, 692] width 24 height 32
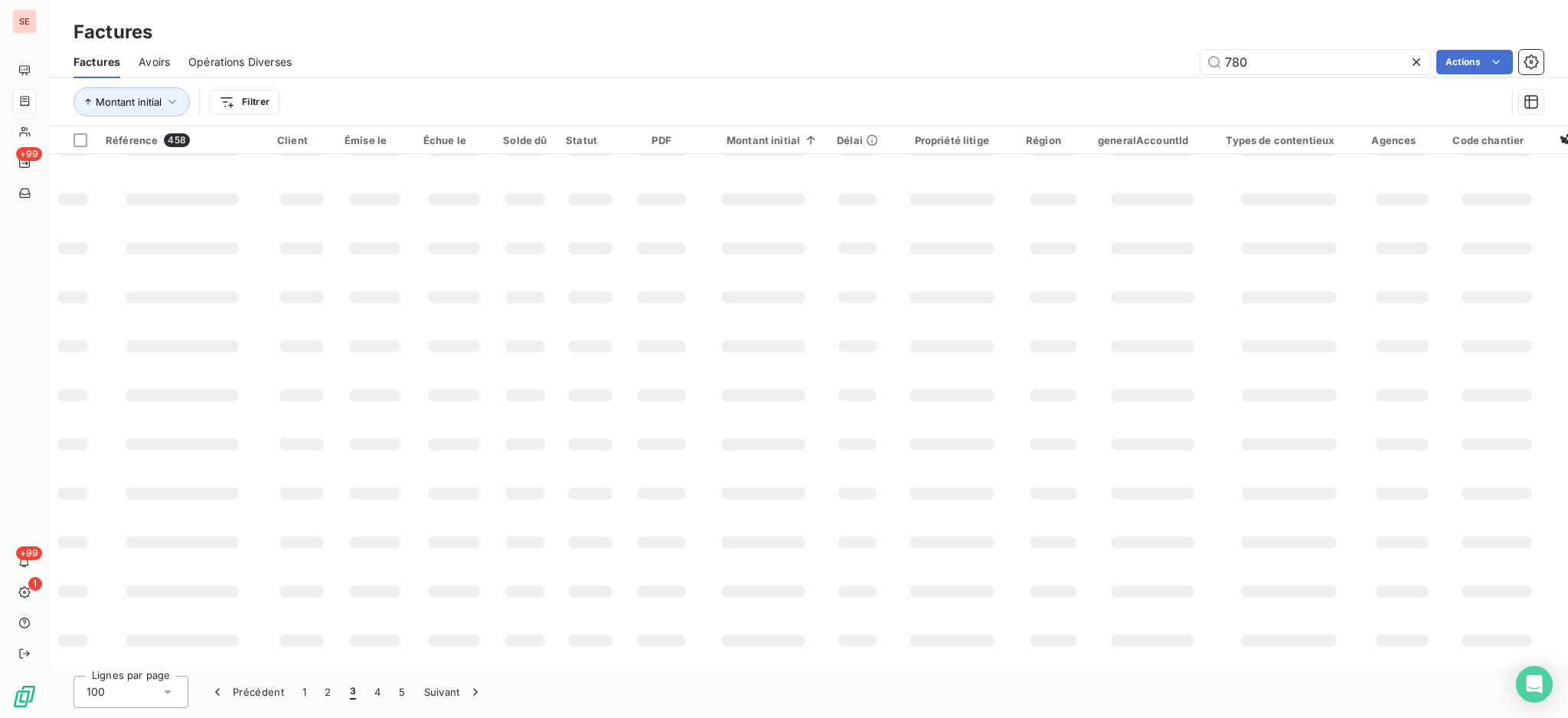
scroll to position [229, 0]
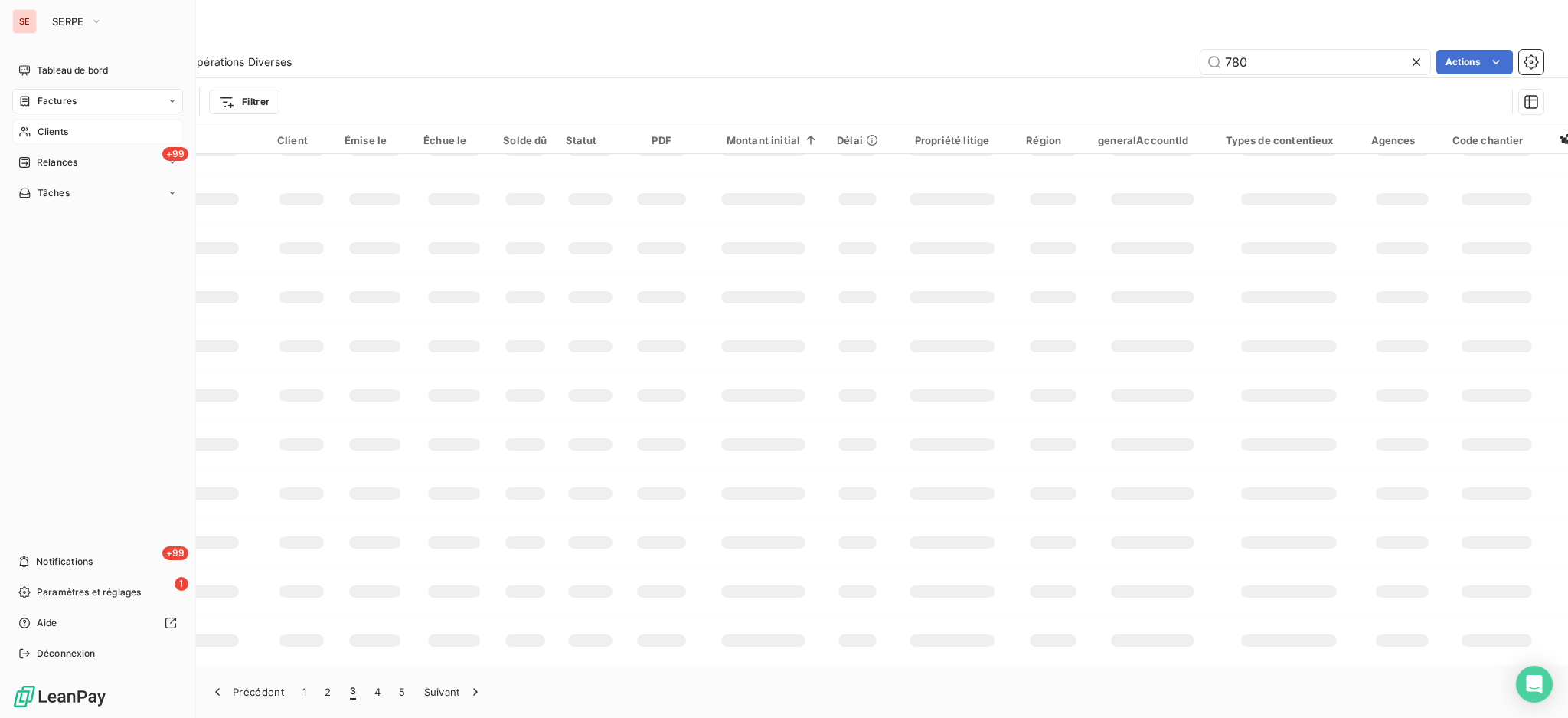
click at [51, 100] on span "Factures" at bounding box center [57, 101] width 39 height 14
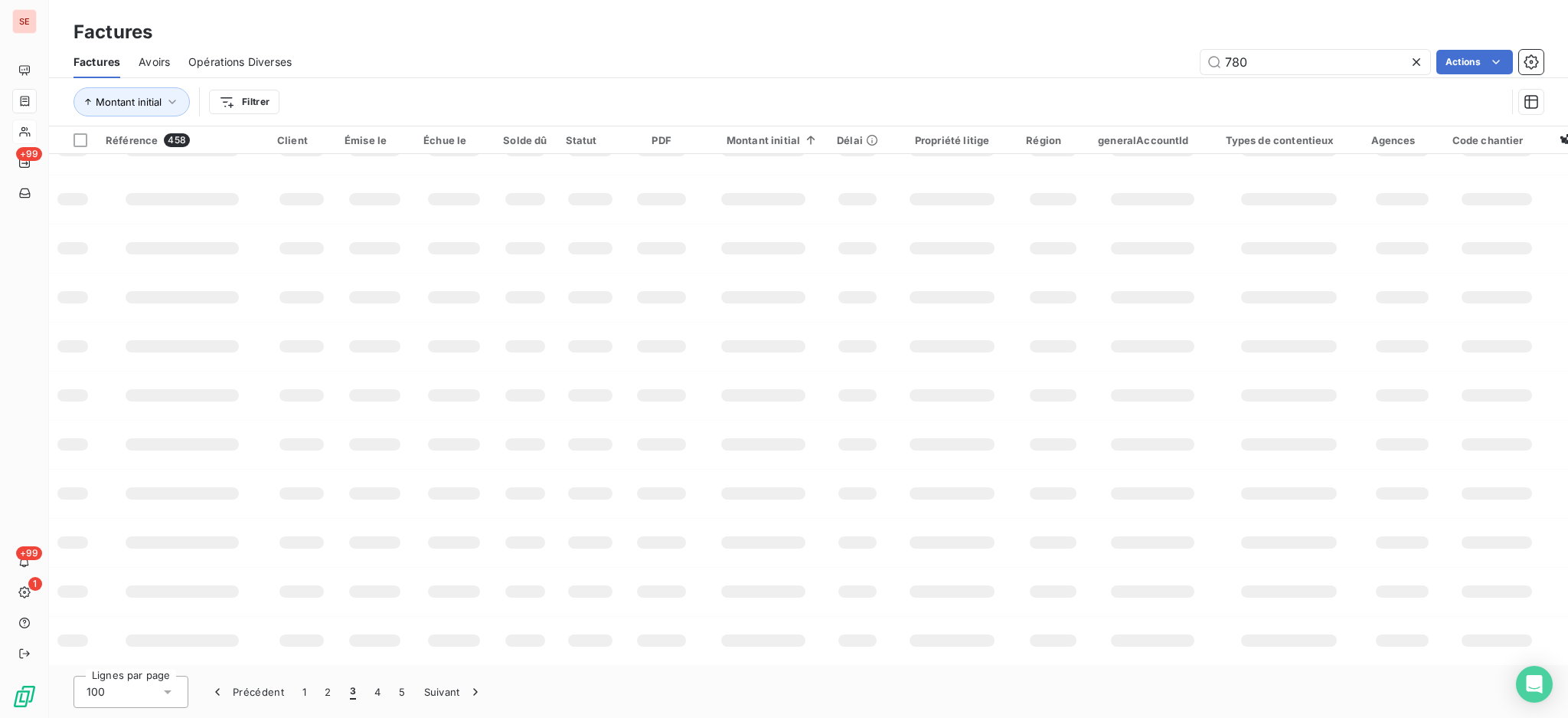
click at [1269, 46] on div "Factures Avoirs Opérations Diverses 780 Actions" at bounding box center [809, 62] width 1520 height 32
drag, startPoint x: 1266, startPoint y: 56, endPoint x: 1147, endPoint y: 64, distance: 119.3
click at [1147, 63] on div "780 Actions" at bounding box center [927, 62] width 1233 height 24
type input "06-1652"
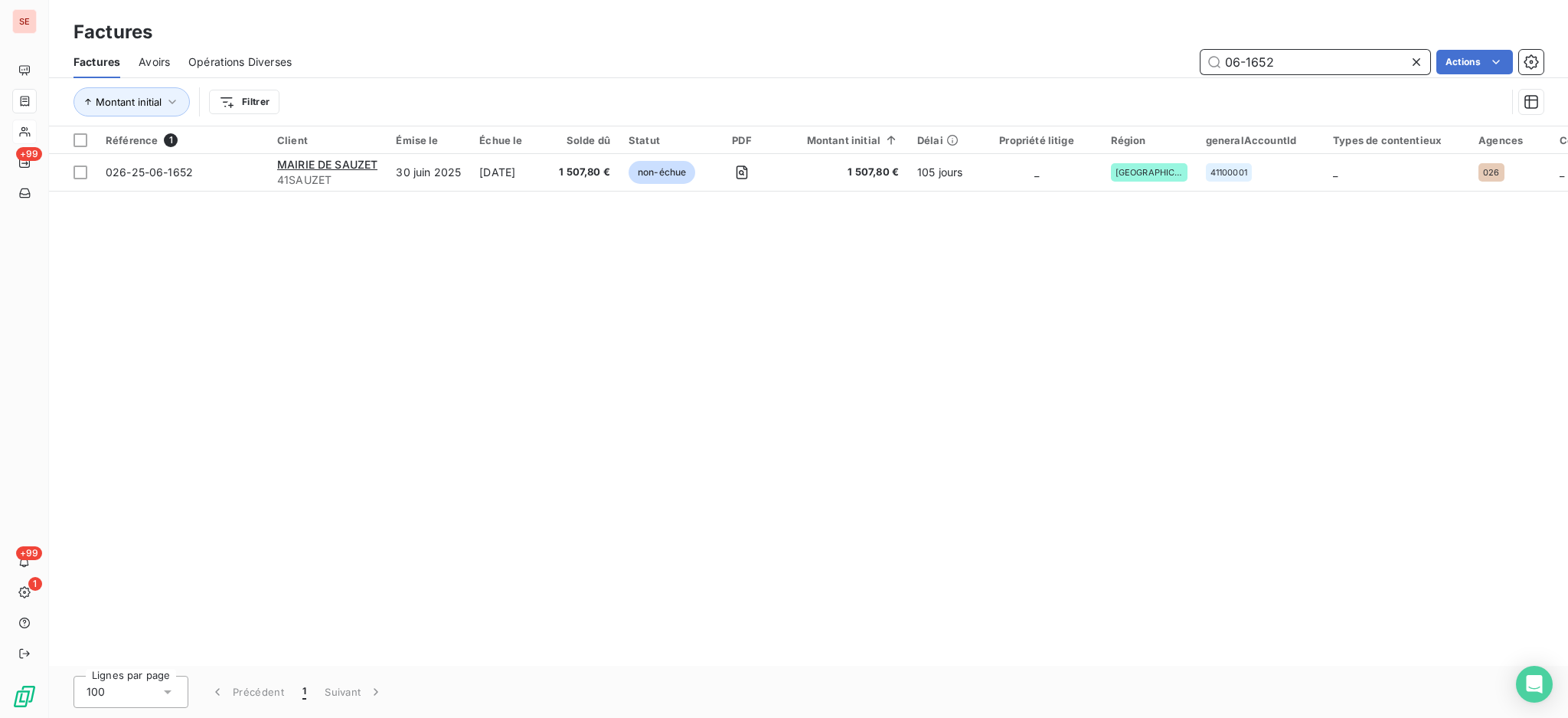
scroll to position [0, 0]
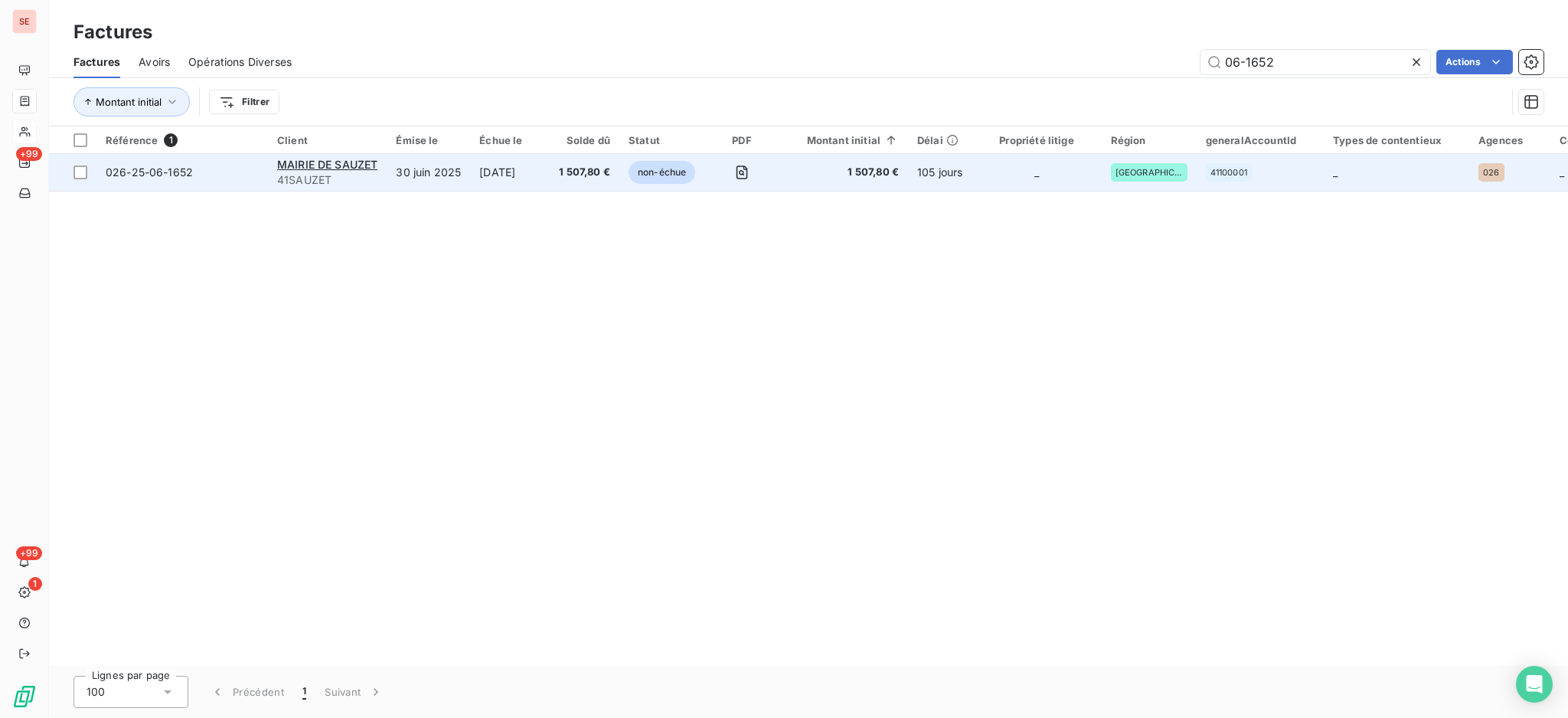
click at [455, 169] on td "30 juin 2025" at bounding box center [429, 172] width 84 height 37
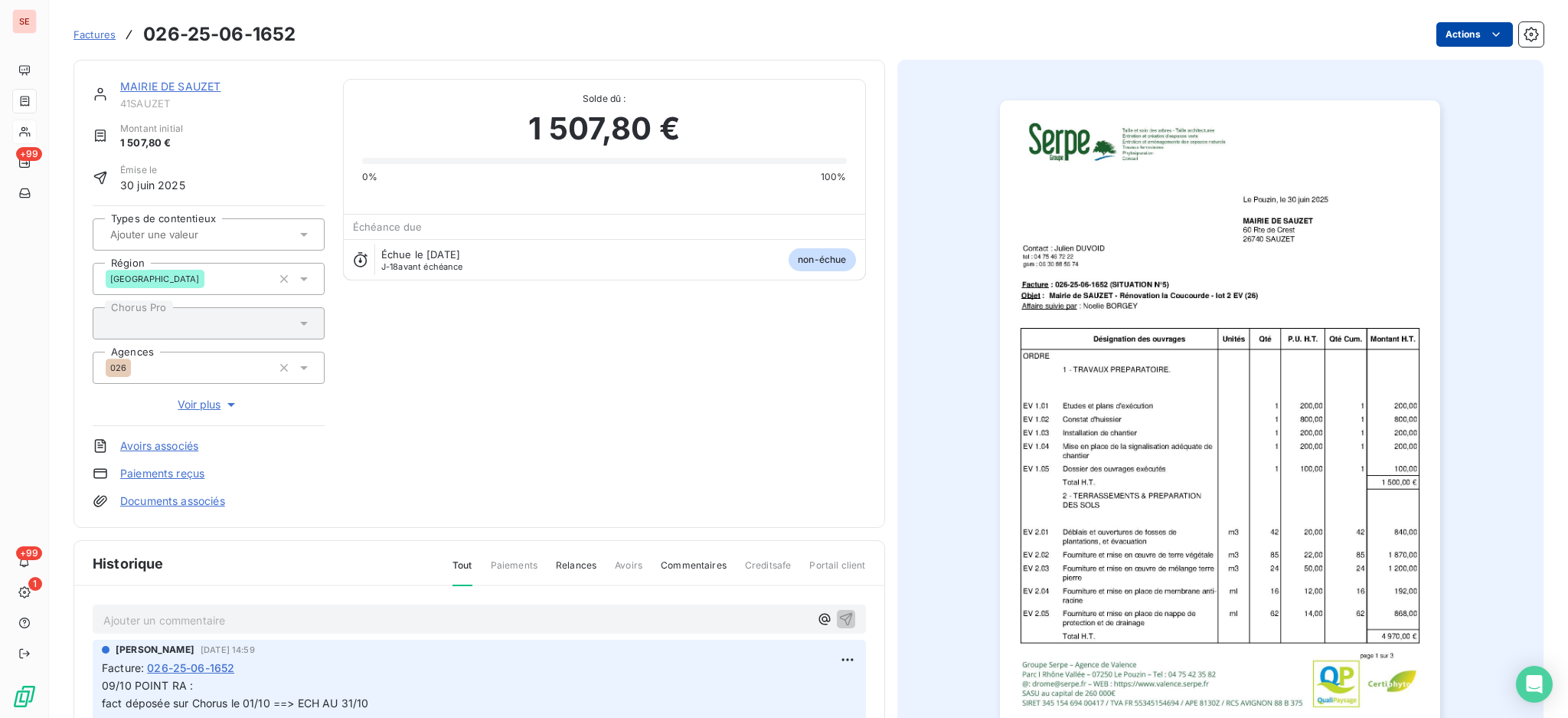
click at [1461, 30] on html "SE +99 +99 1 Factures 026-25-06-1652 Actions MAIRIE DE SAUZET 41SAUZET Montant …" at bounding box center [784, 359] width 1568 height 718
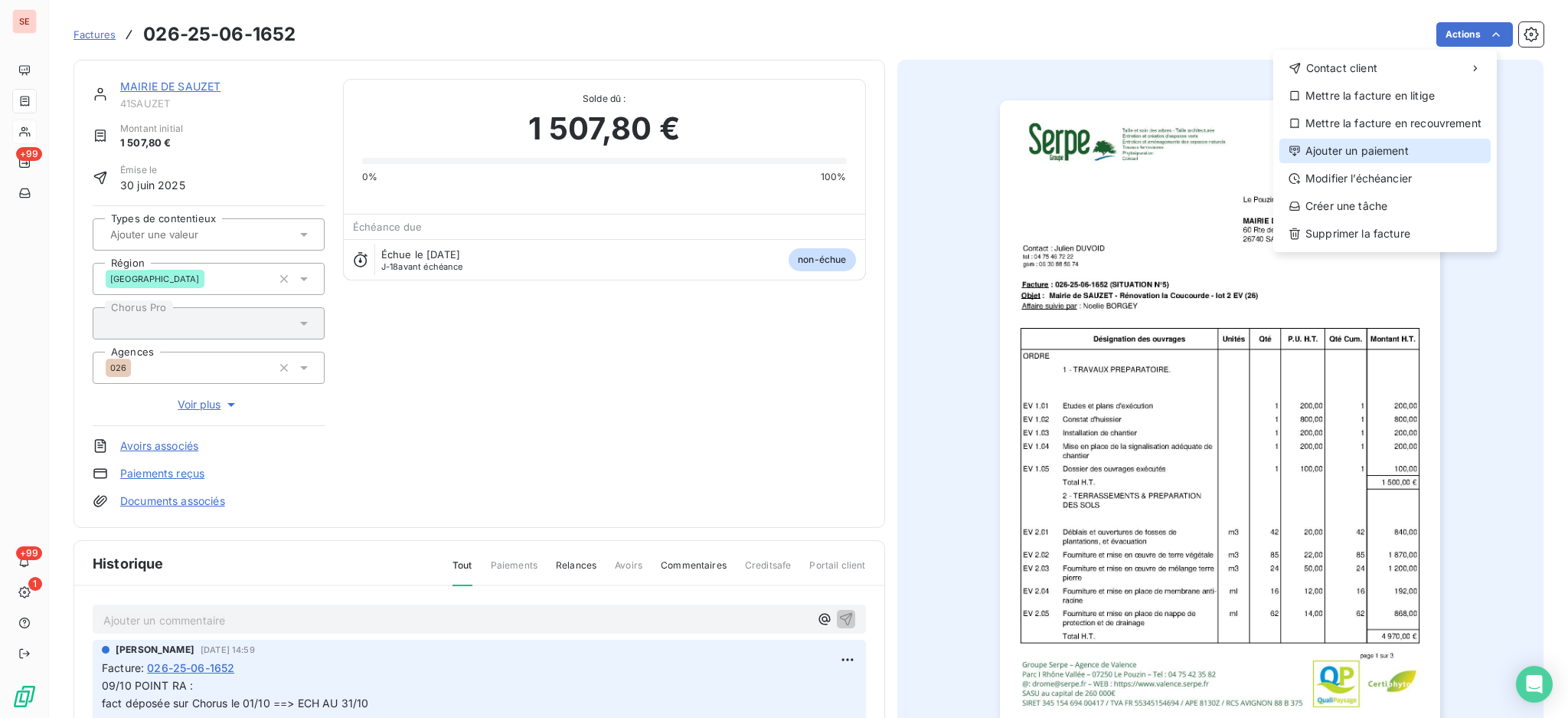
click at [1426, 155] on div "Ajouter un paiement" at bounding box center [1385, 151] width 212 height 24
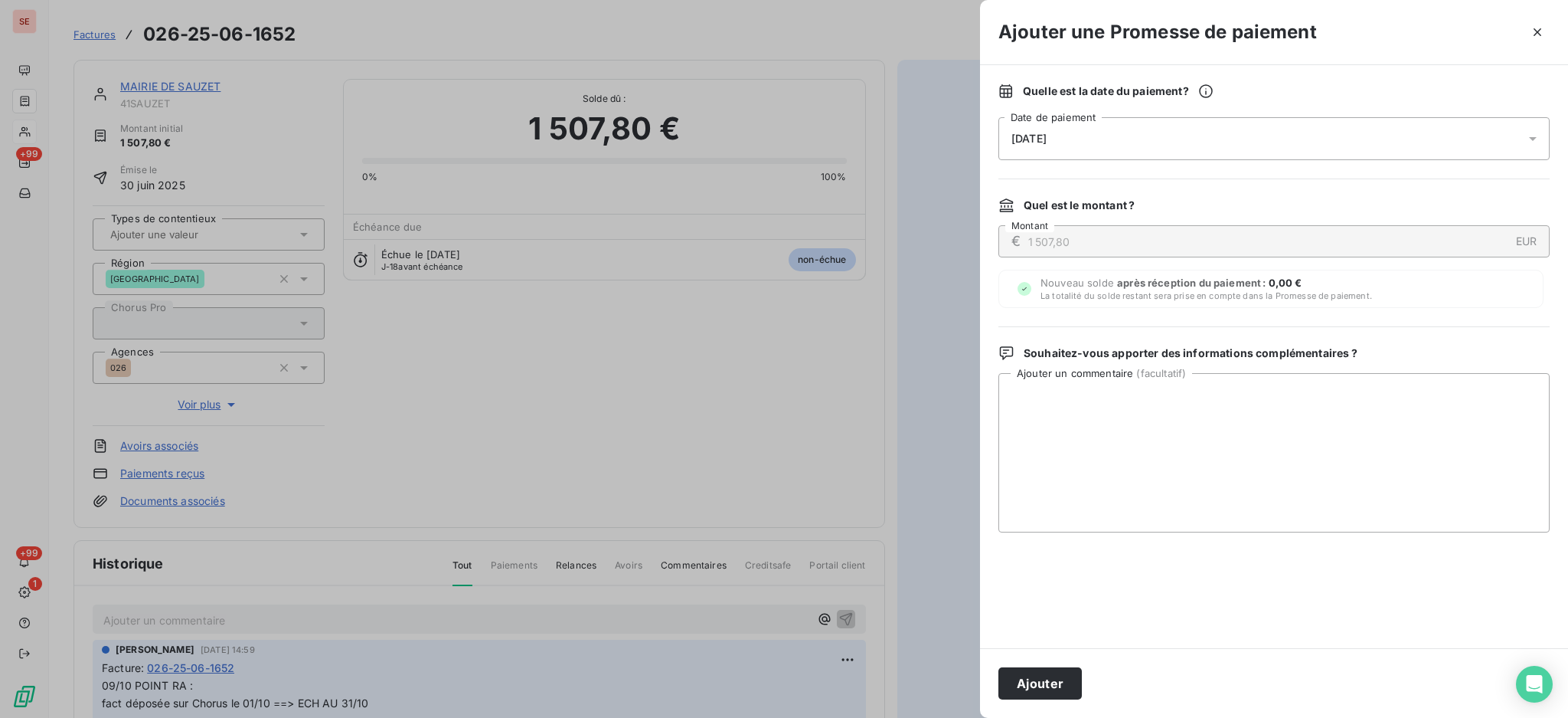
click at [1537, 135] on icon at bounding box center [1533, 138] width 15 height 15
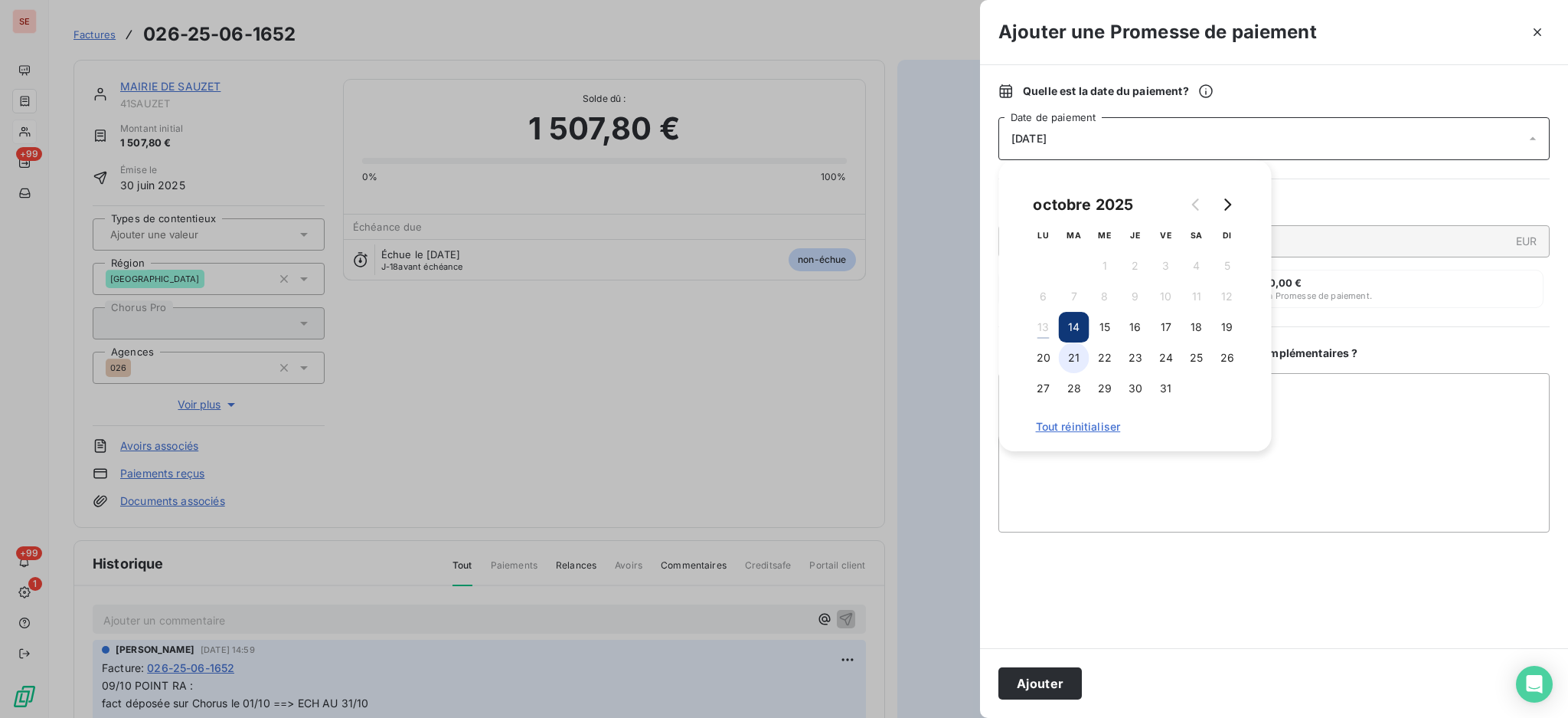
click at [1068, 356] on button "21" at bounding box center [1074, 357] width 31 height 31
click at [1282, 398] on textarea "Ajouter un commentaire ( facultatif )" at bounding box center [1274, 453] width 551 height 159
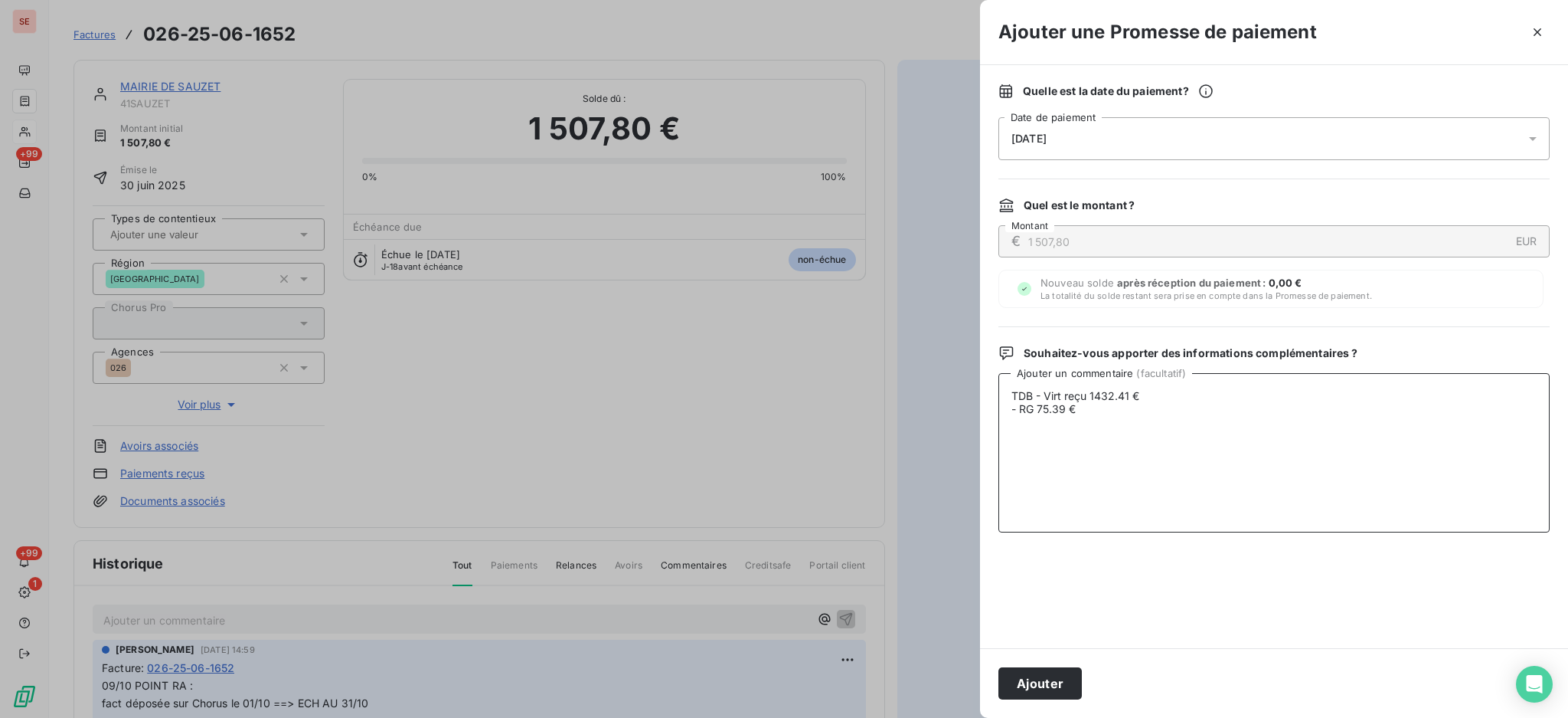
click at [1010, 411] on textarea "TDB - Virt reçu 1432.41 € - RG 75.39 €" at bounding box center [1274, 453] width 551 height 159
click at [1270, 410] on textarea "TDB - Virt reçu 1432.41 € (- RG 75.39 €" at bounding box center [1274, 453] width 551 height 159
click at [1226, 403] on textarea "TDB - Virt reçu 1432.41 € (- RG 75.39 €" at bounding box center [1274, 453] width 551 height 159
click at [1213, 397] on textarea "TDB - Virt reçu 1432.41 € (- RG 75.39 €" at bounding box center [1274, 453] width 551 height 159
type textarea "TDB - Virt reçu 1432.41 € (- RG 75.39 €)"
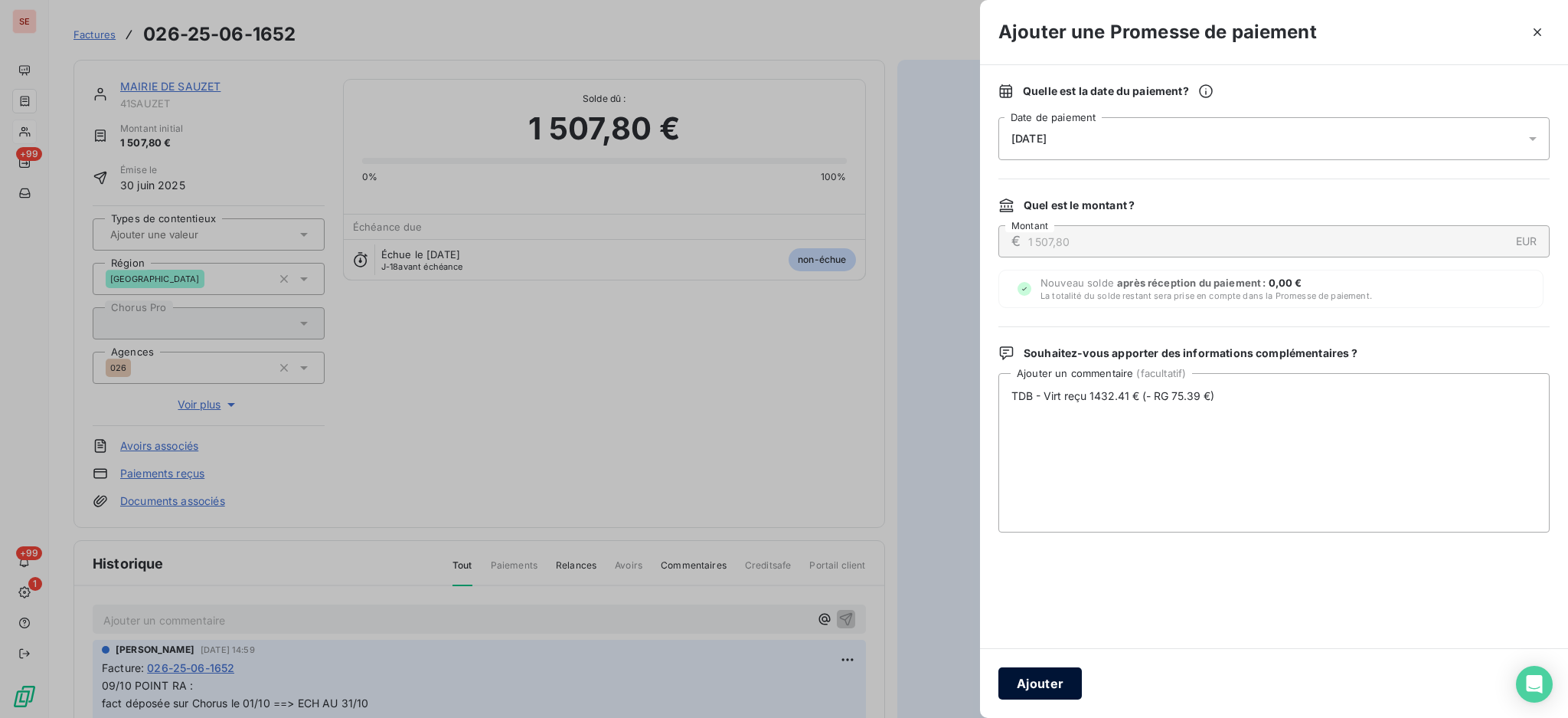
click at [1020, 687] on button "Ajouter" at bounding box center [1040, 683] width 84 height 32
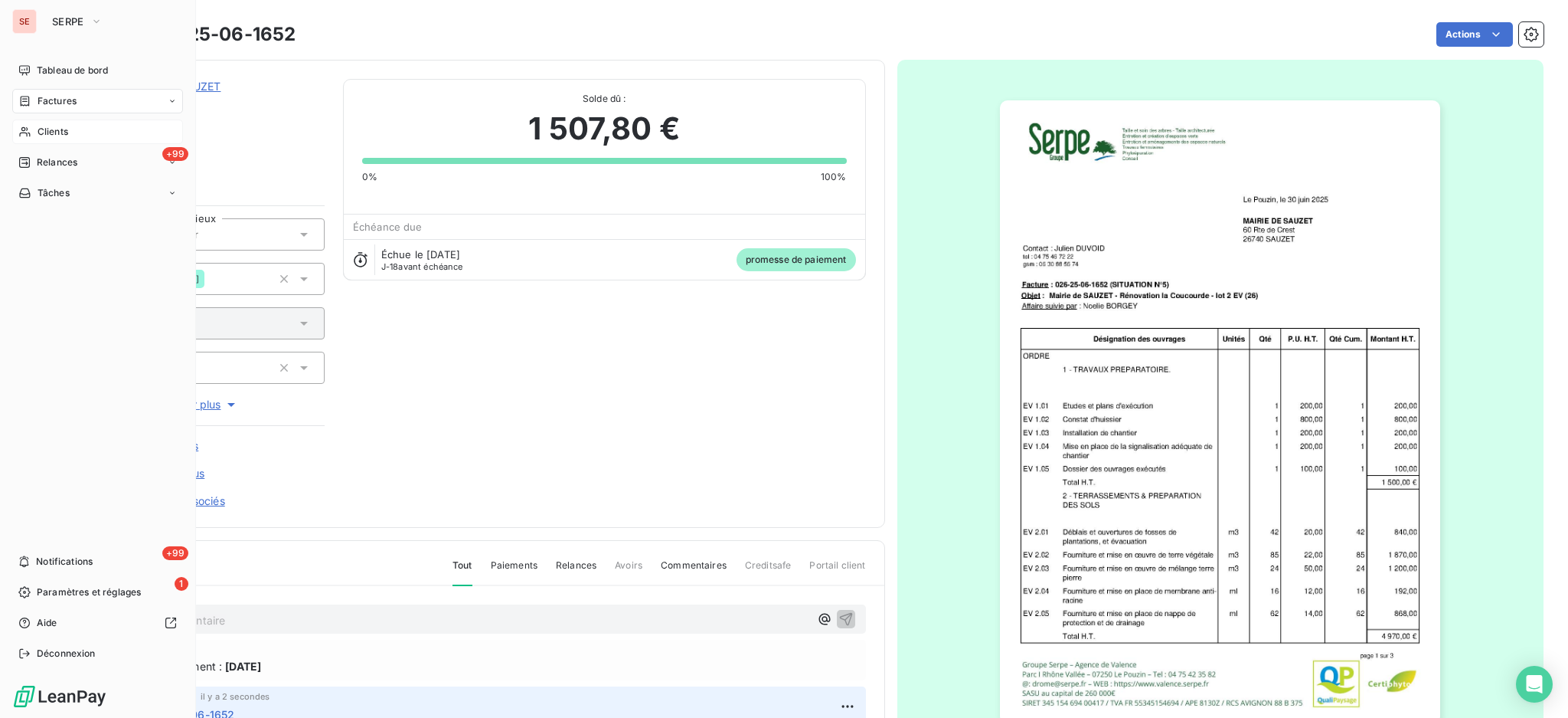
click at [55, 99] on span "Factures" at bounding box center [57, 101] width 39 height 14
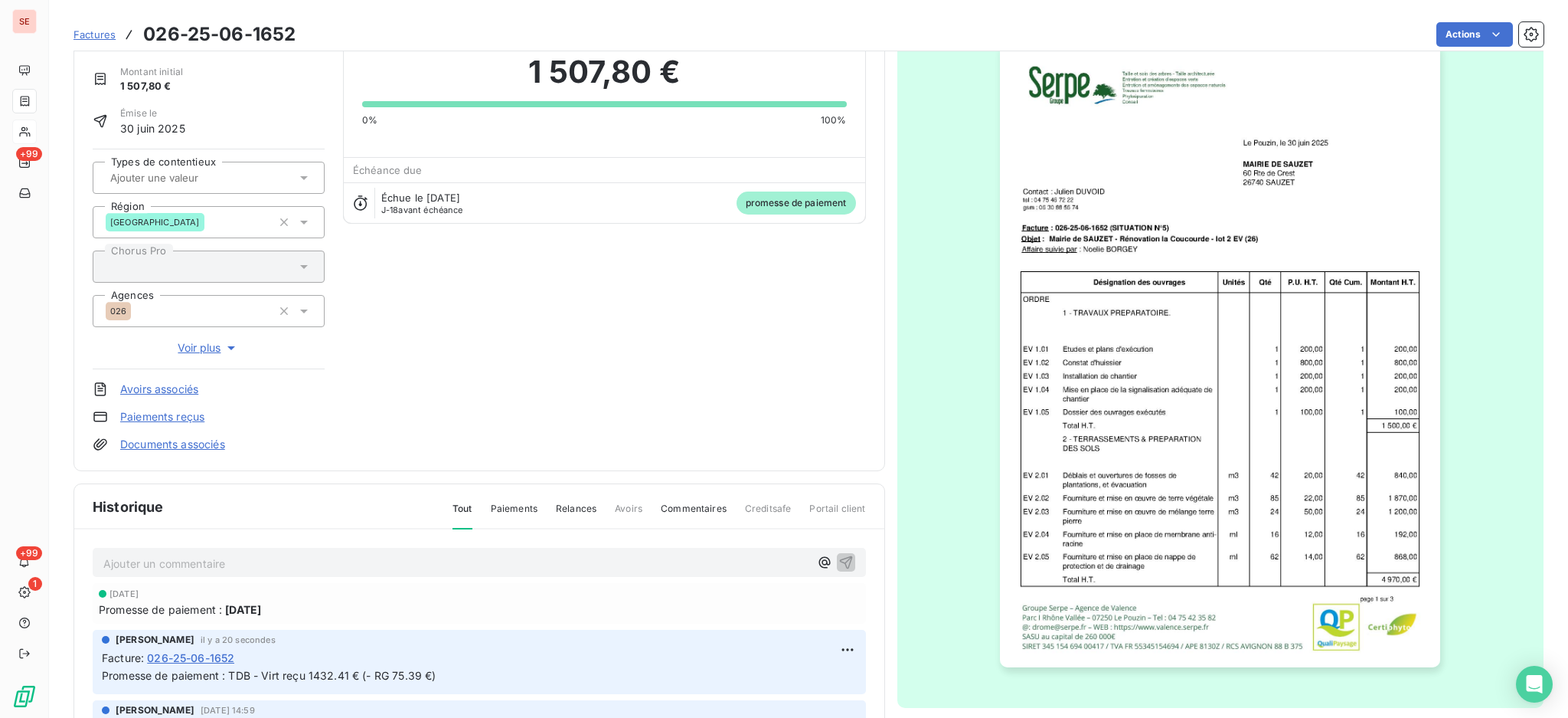
scroll to position [203, 0]
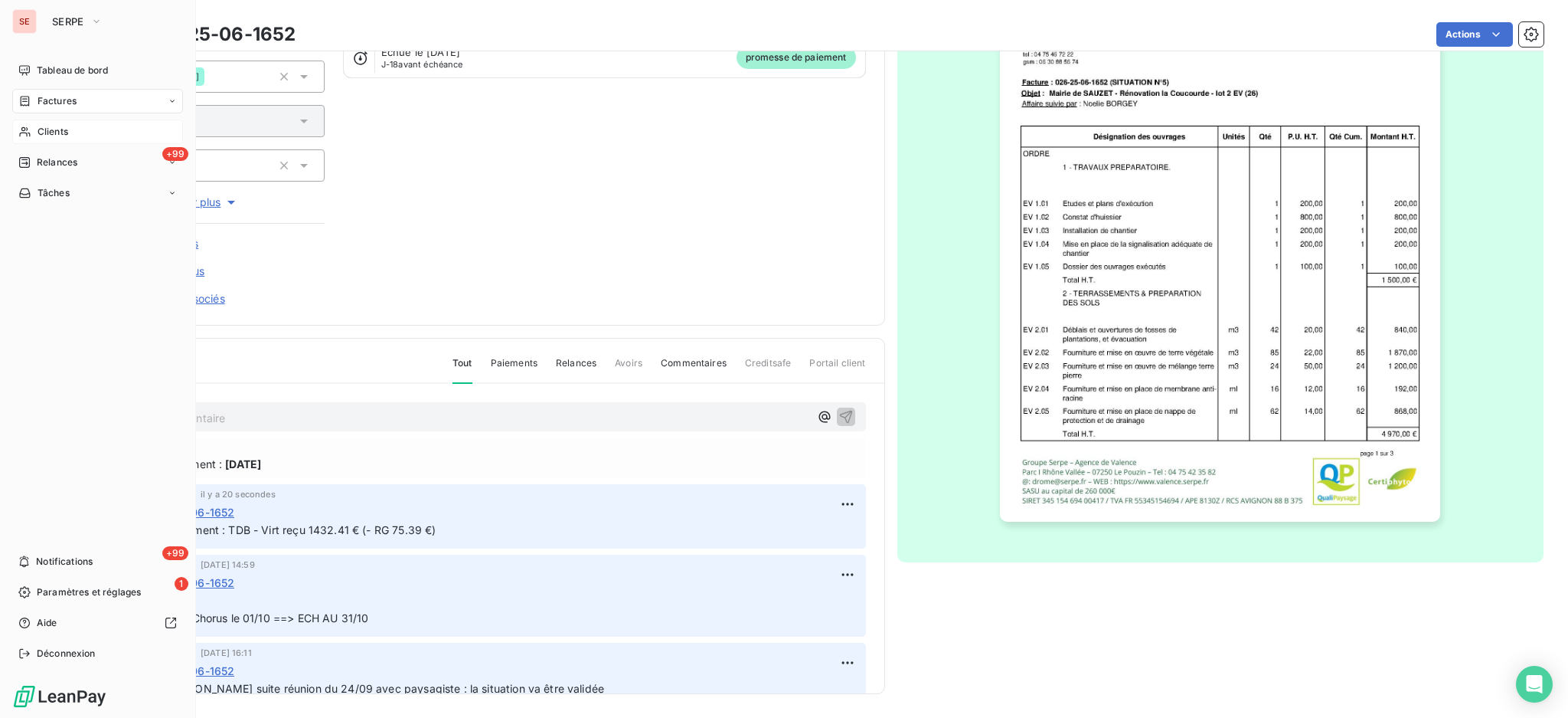
click at [72, 102] on span "Factures" at bounding box center [57, 101] width 39 height 14
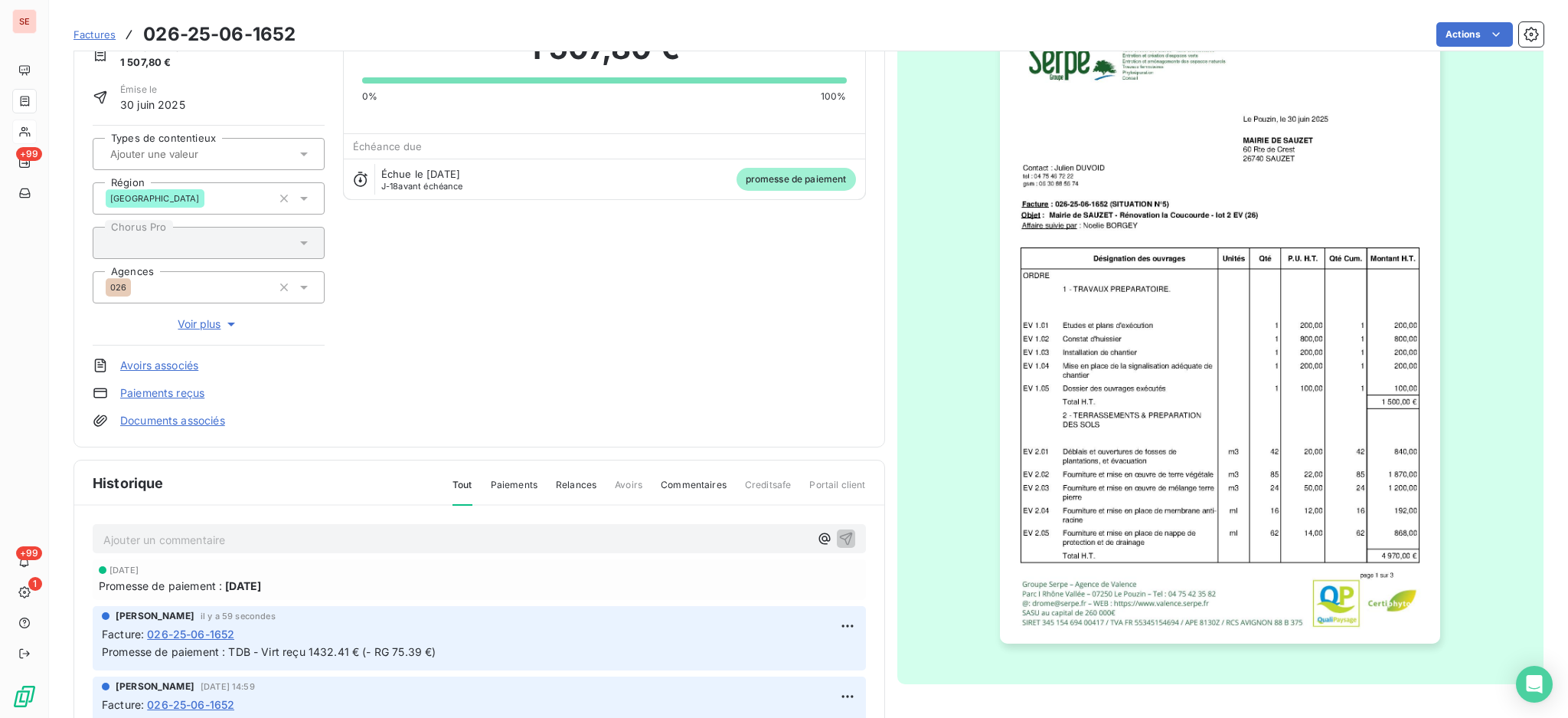
scroll to position [0, 0]
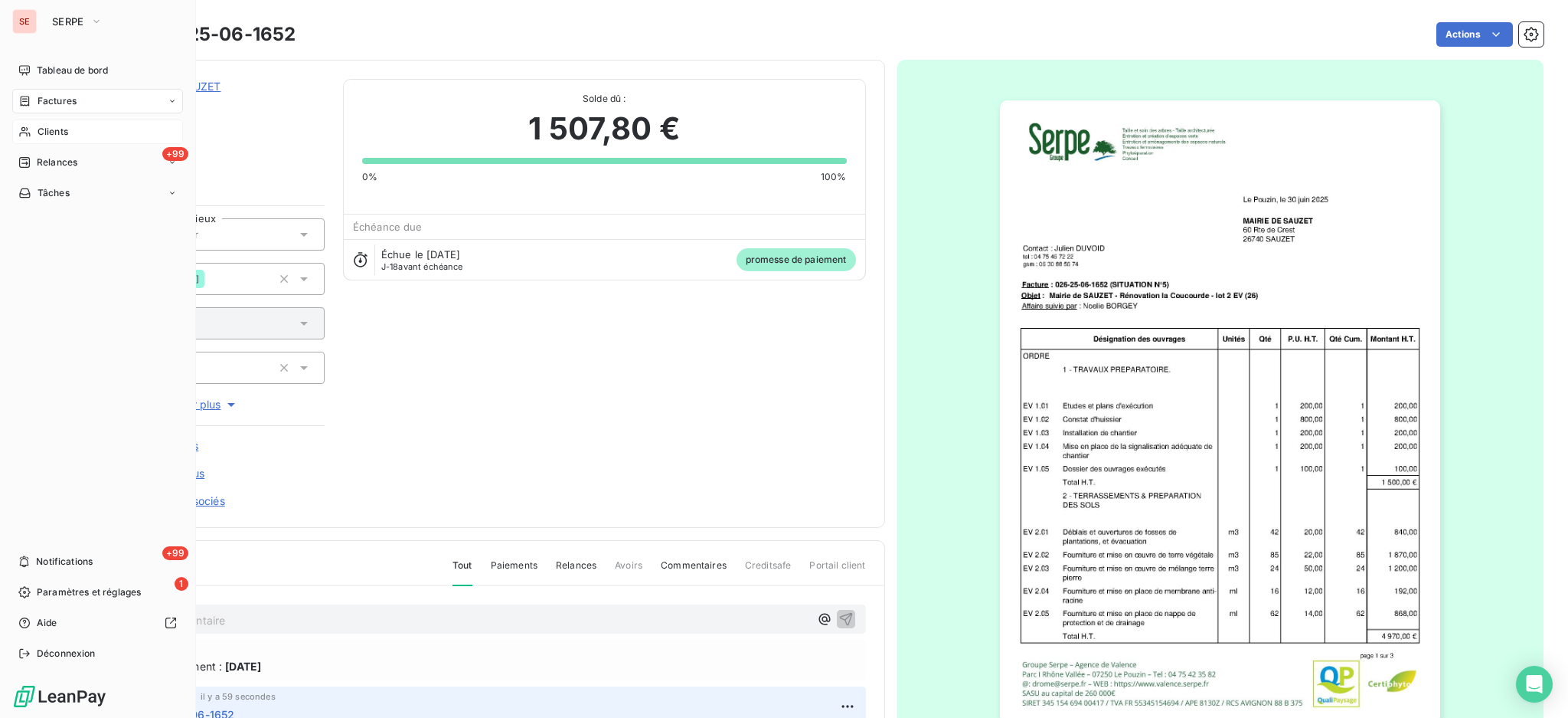
click at [43, 98] on span "Factures" at bounding box center [57, 101] width 39 height 14
click at [50, 103] on span "Factures" at bounding box center [57, 101] width 39 height 14
click at [46, 126] on span "Factures" at bounding box center [56, 131] width 39 height 14
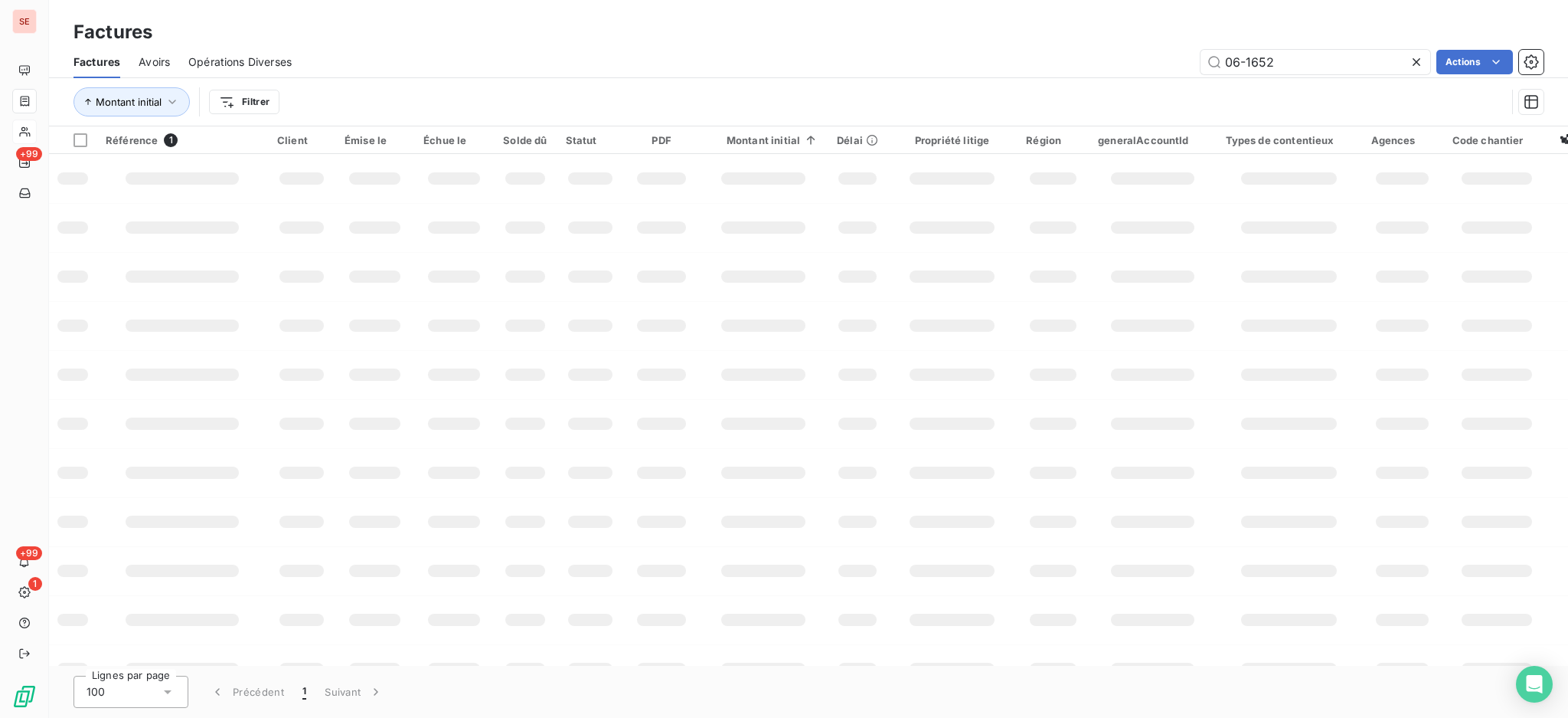
drag, startPoint x: 1313, startPoint y: 66, endPoint x: 1075, endPoint y: 6, distance: 245.4
click at [1117, 17] on div "Factures Factures Avoirs Opérations Diverses 06-1652 Actions Montant initial Fi…" at bounding box center [809, 63] width 1520 height 126
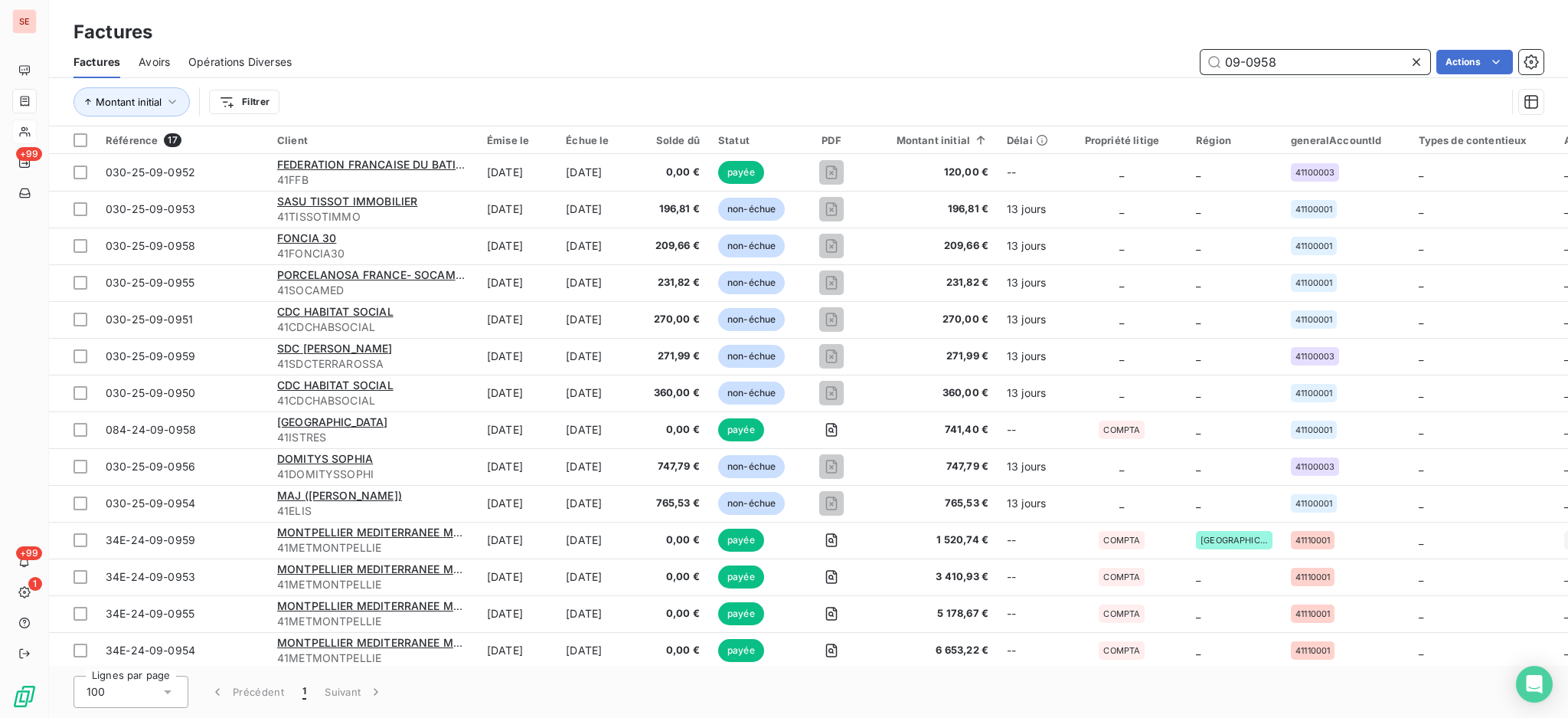
type input "09-0958"
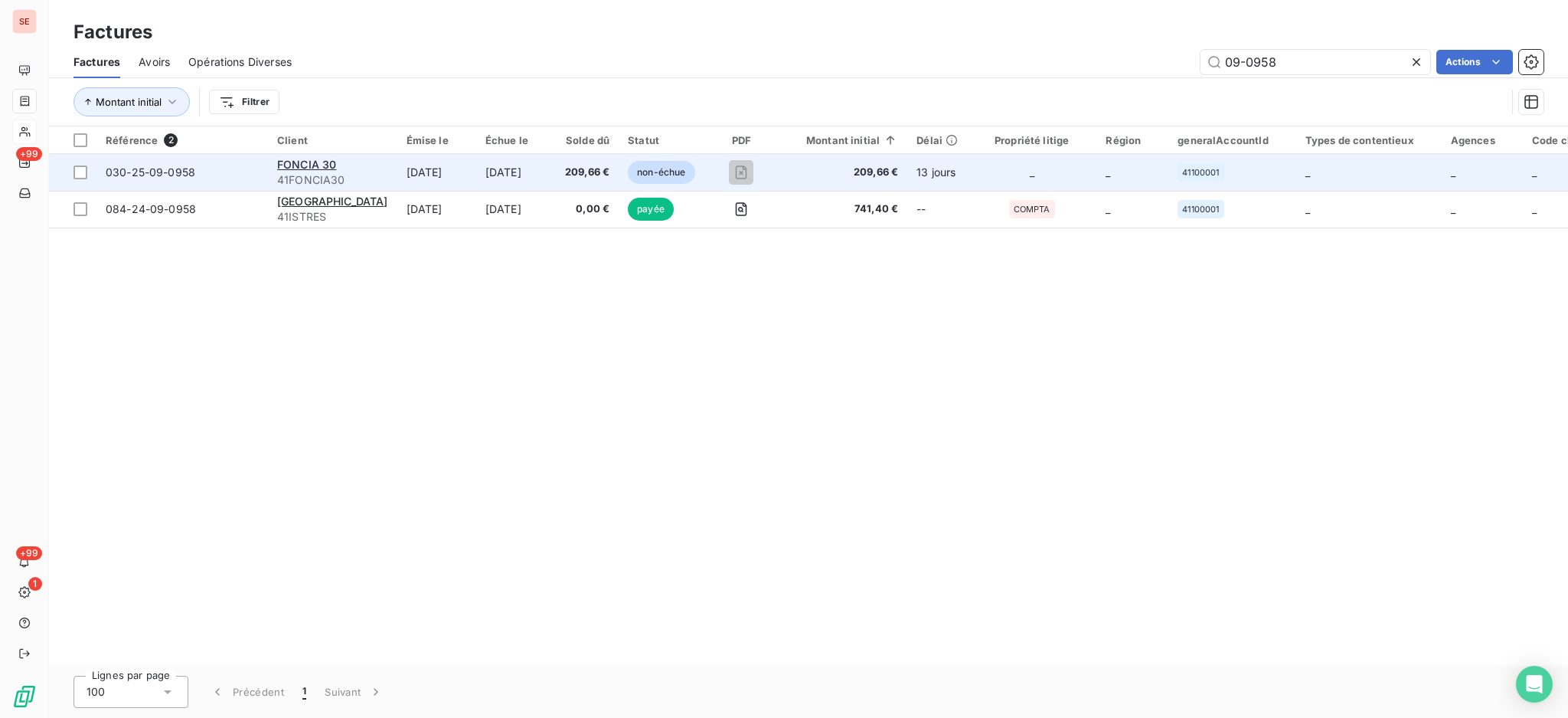
click at [501, 177] on td "[DATE]" at bounding box center [516, 172] width 80 height 37
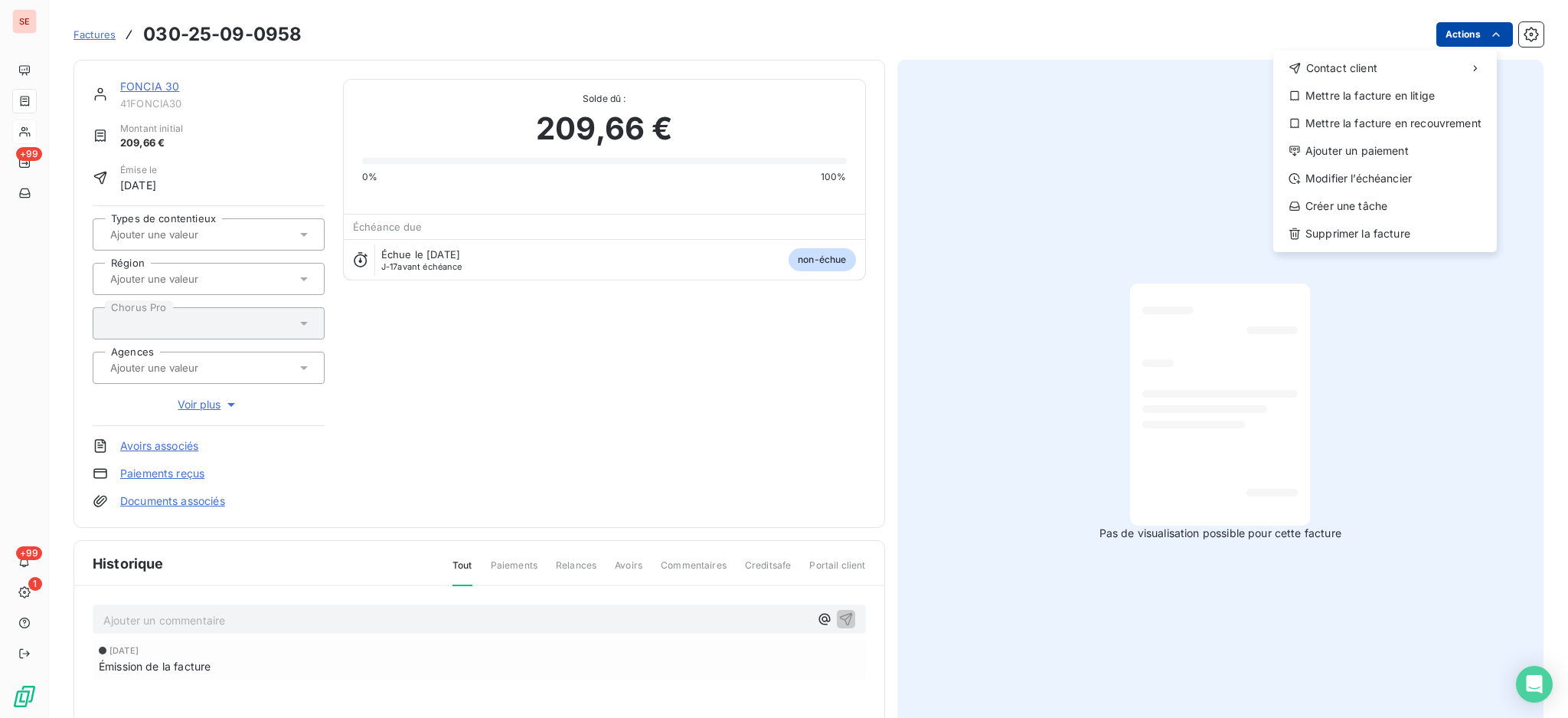
click at [1438, 29] on html "SE +99 +99 1 Factures [PHONE_NUMBER] Actions Contact client Mettre la facture e…" at bounding box center [784, 359] width 1568 height 718
click at [1406, 163] on div "Ajouter un paiement" at bounding box center [1385, 151] width 212 height 24
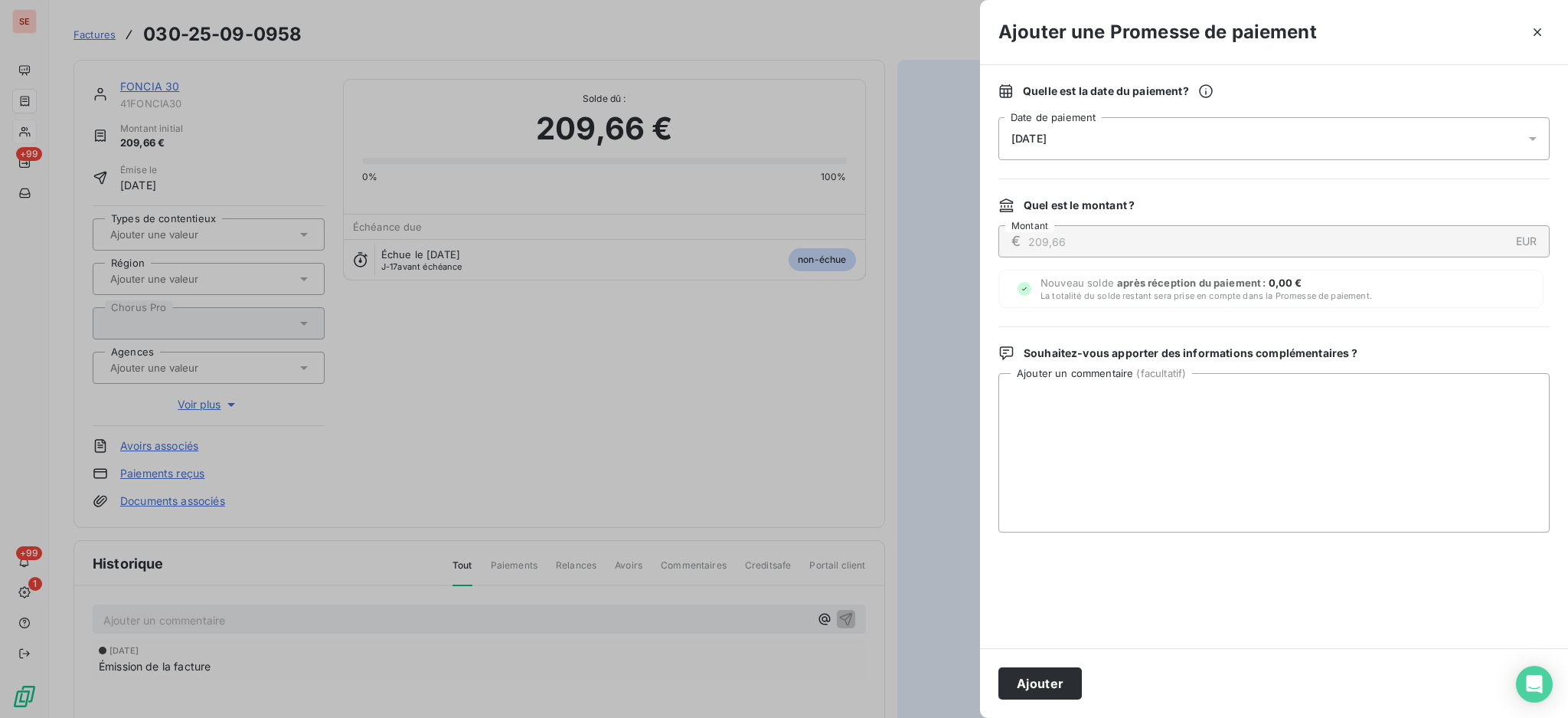
click at [1536, 134] on icon at bounding box center [1533, 138] width 15 height 15
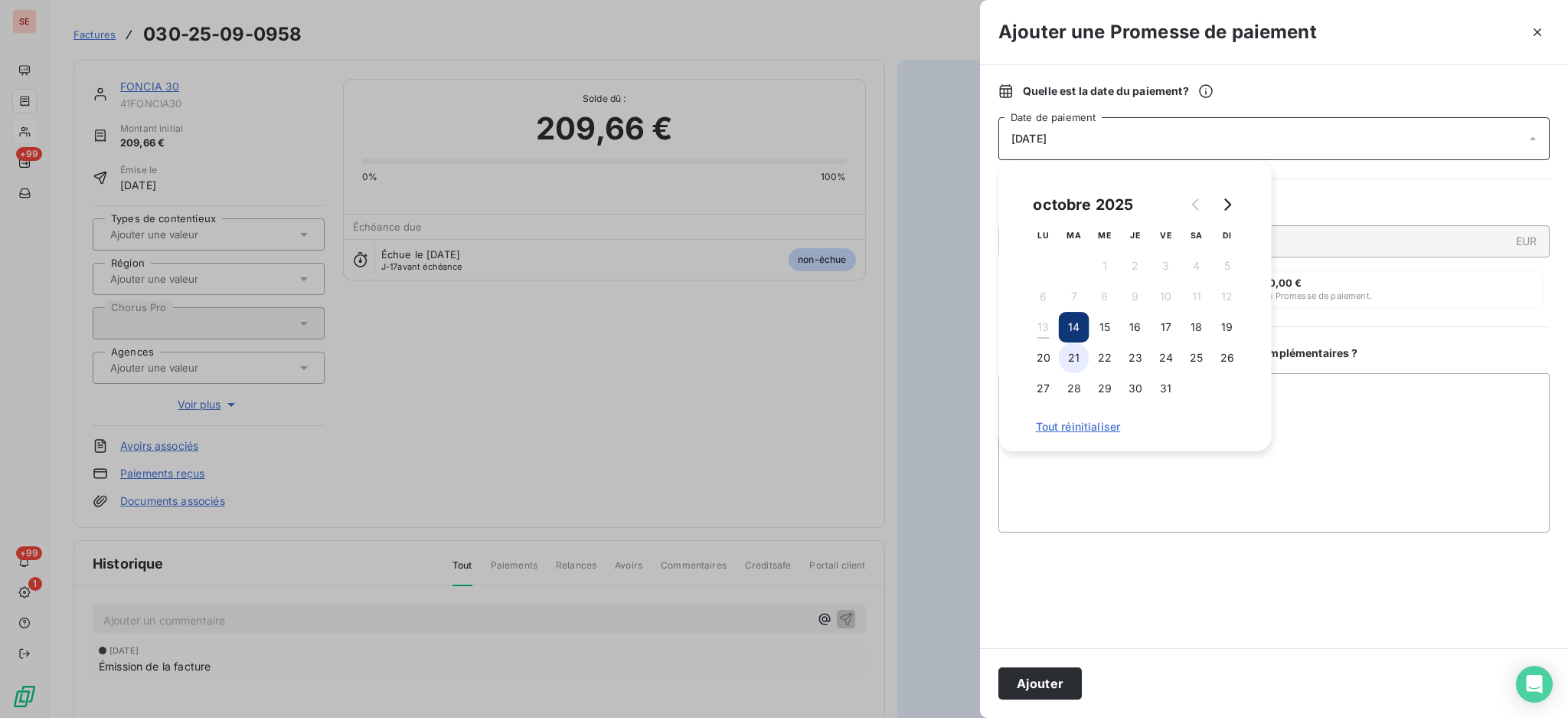
click at [1078, 361] on button "21" at bounding box center [1074, 357] width 31 height 31
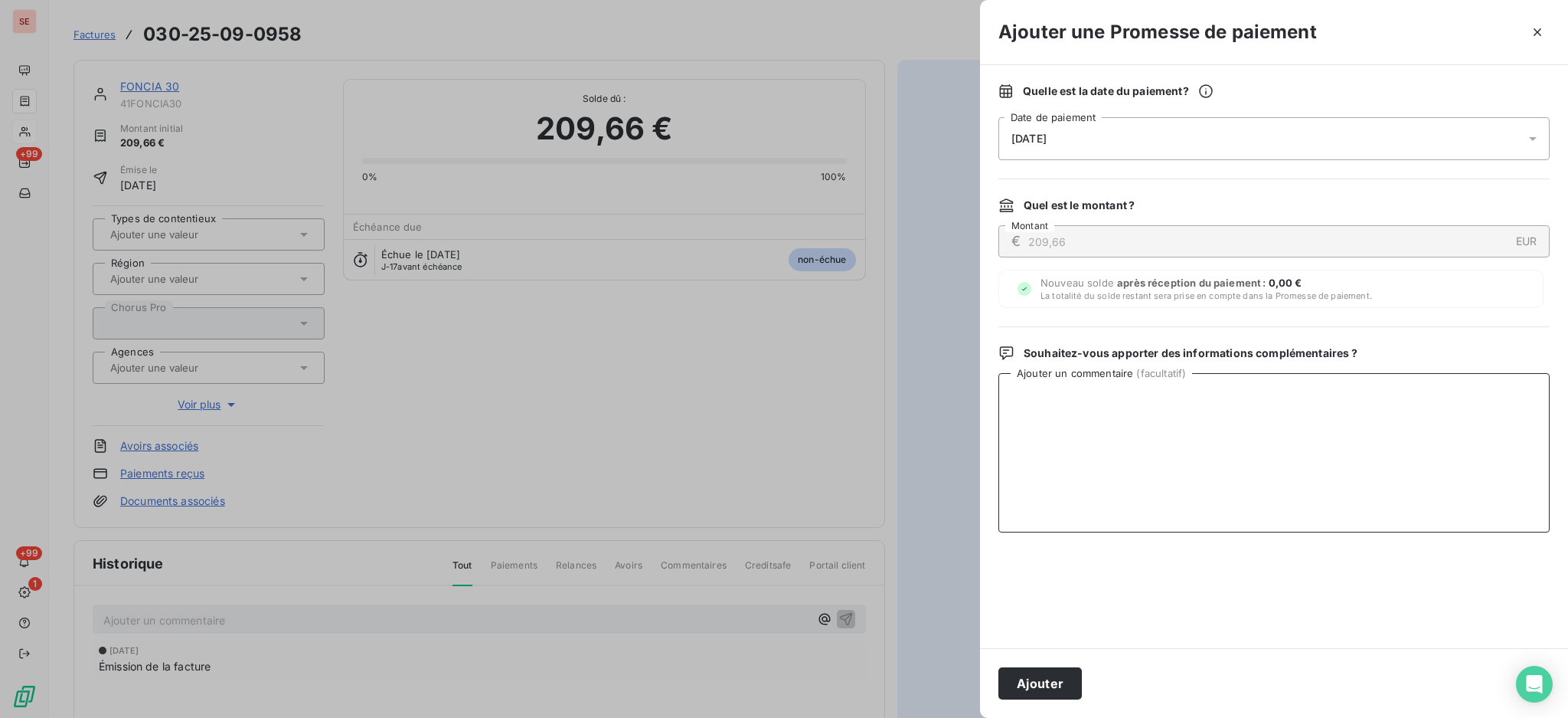
click at [1490, 470] on textarea "Ajouter un commentaire ( facultatif )" at bounding box center [1274, 453] width 551 height 159
drag, startPoint x: 1147, startPoint y: 390, endPoint x: 957, endPoint y: 363, distance: 191.9
click at [957, 717] on div "Ajouter une Promesse de paiement Quelle est la date du paiement ? [DATE] Date d…" at bounding box center [784, 718] width 1568 height 0
type textarea "TDB - Virt reçu le 13/10"
click at [1048, 691] on button "Ajouter" at bounding box center [1040, 683] width 84 height 32
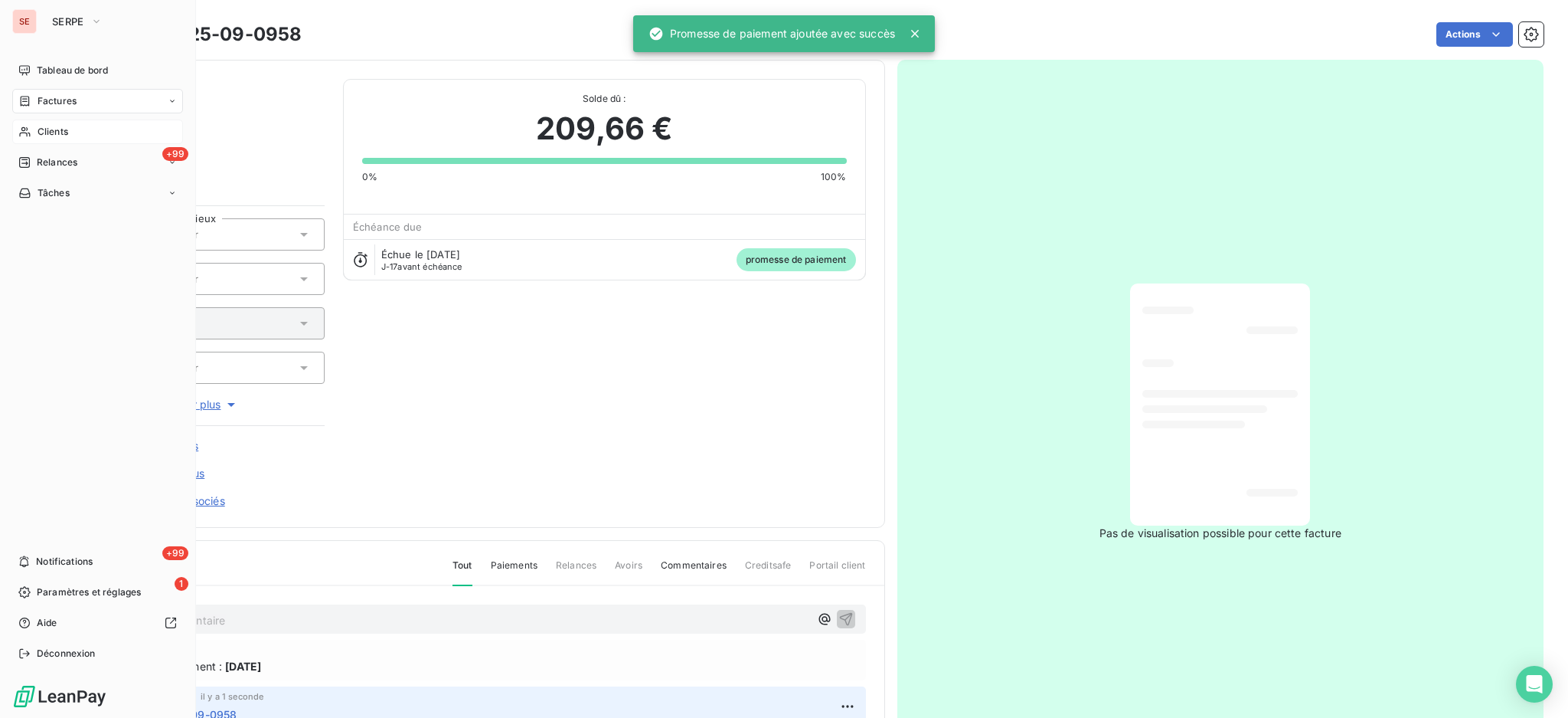
click at [53, 99] on span "Factures" at bounding box center [57, 101] width 39 height 14
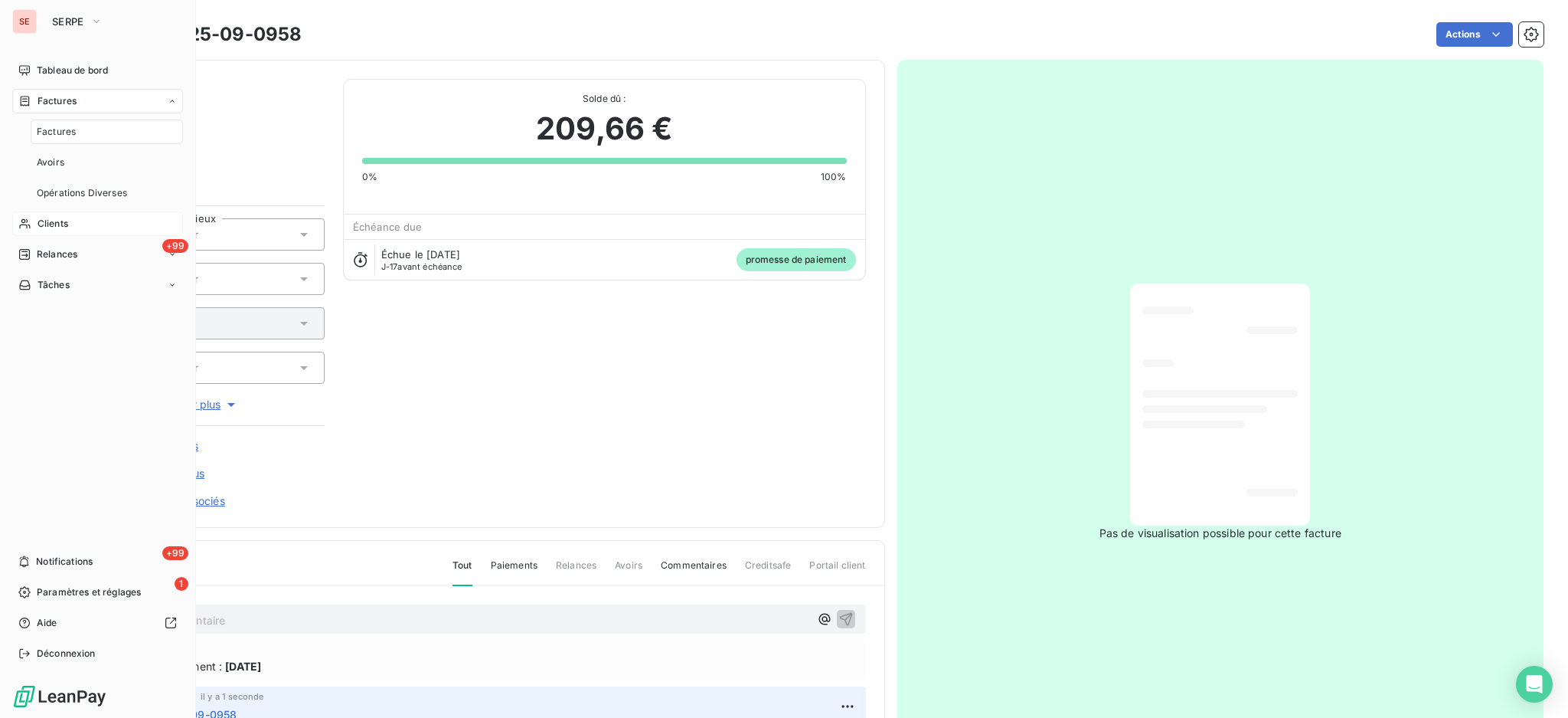
click at [68, 132] on span "Factures" at bounding box center [56, 131] width 39 height 14
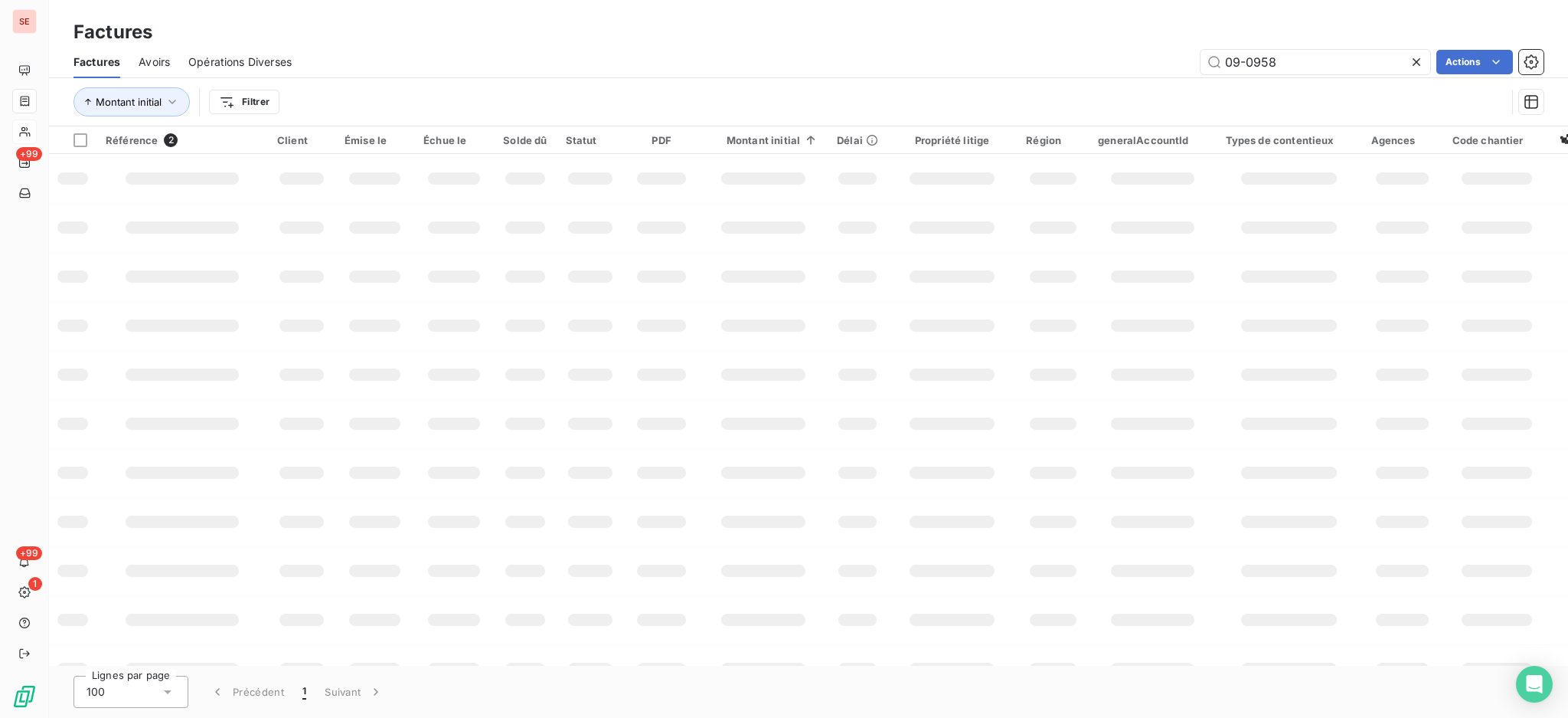
drag, startPoint x: 1315, startPoint y: 66, endPoint x: 717, endPoint y: 59, distance: 598.0
click at [1024, 27] on div "Factures Factures Avoirs Opérations Diverses 09-0958 Actions Montant initial Fi…" at bounding box center [809, 63] width 1520 height 126
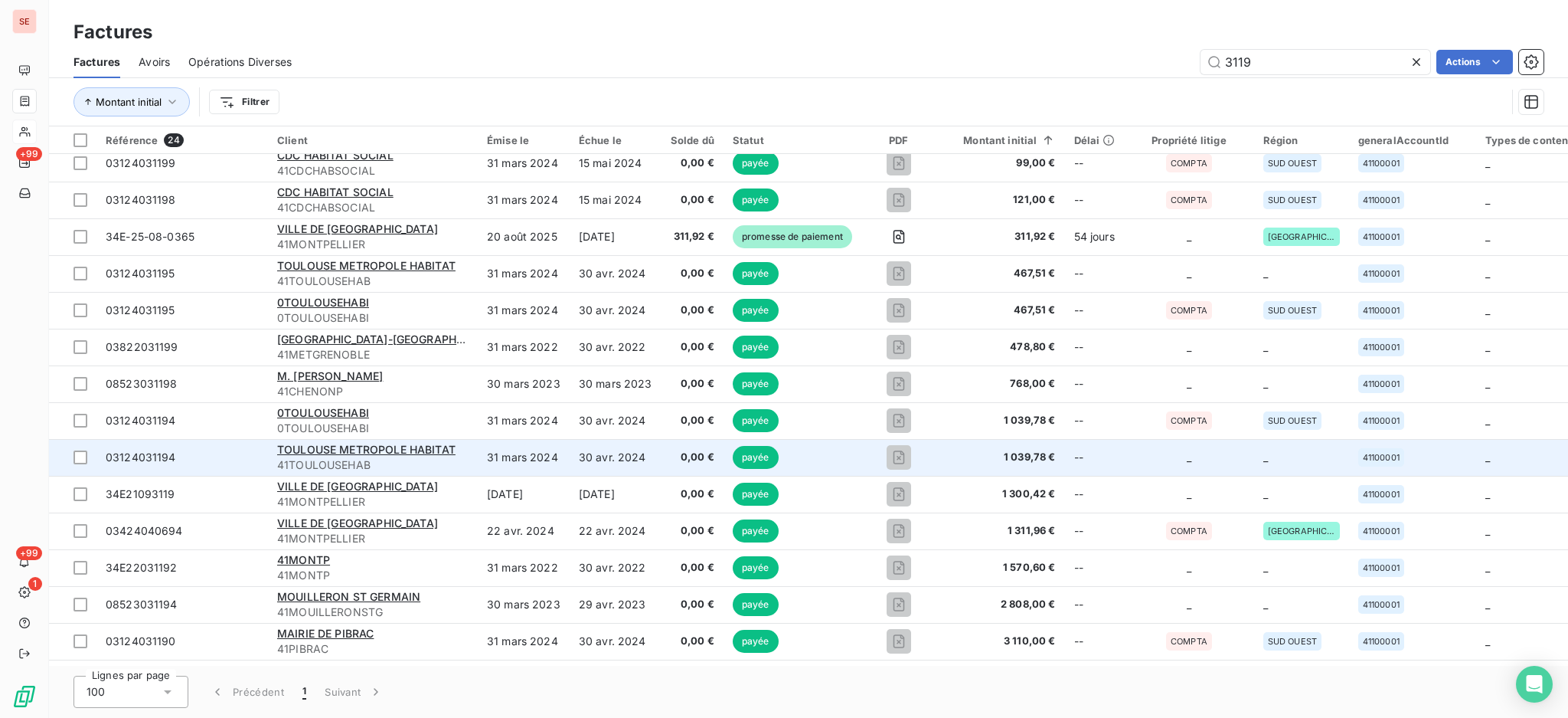
scroll to position [376, 0]
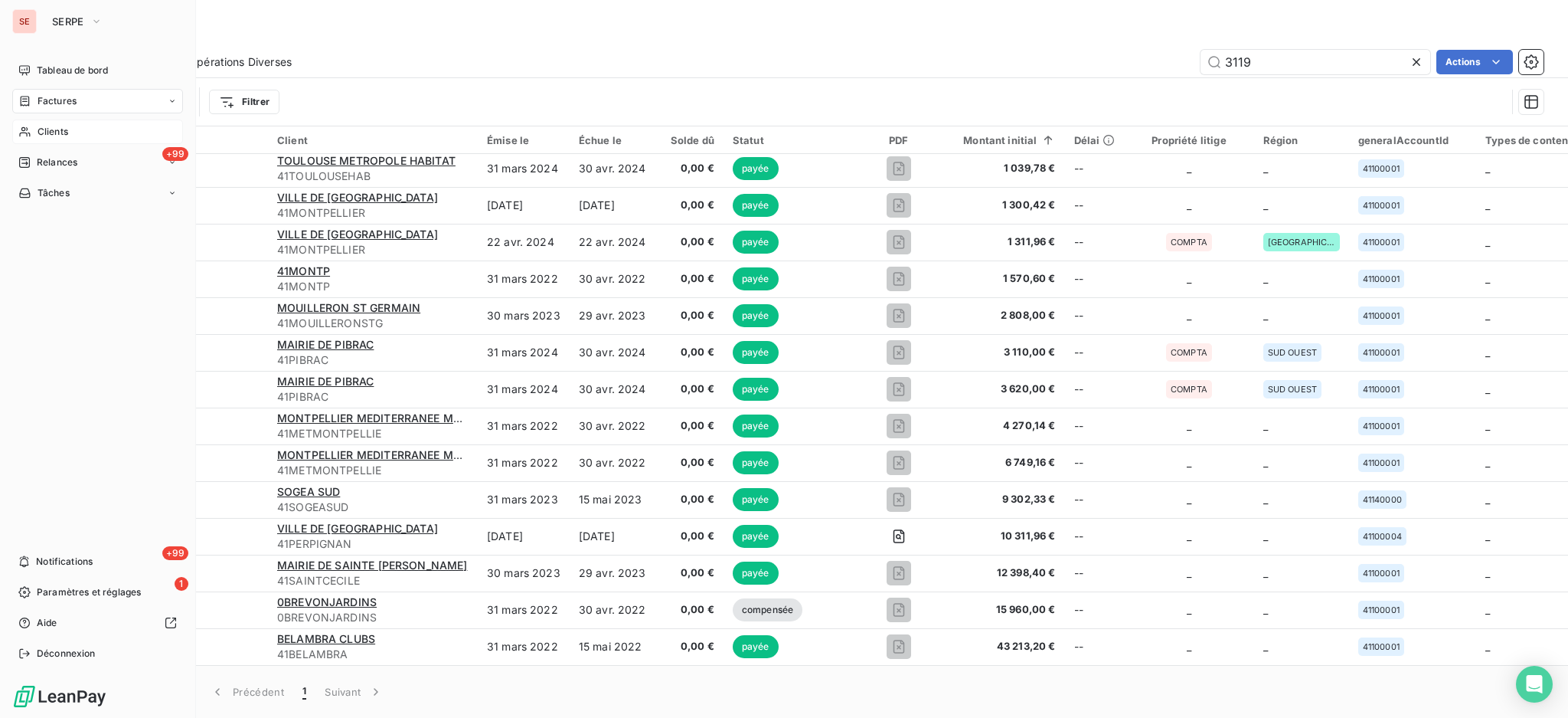
type input "3119"
click at [61, 127] on span "Clients" at bounding box center [53, 131] width 31 height 14
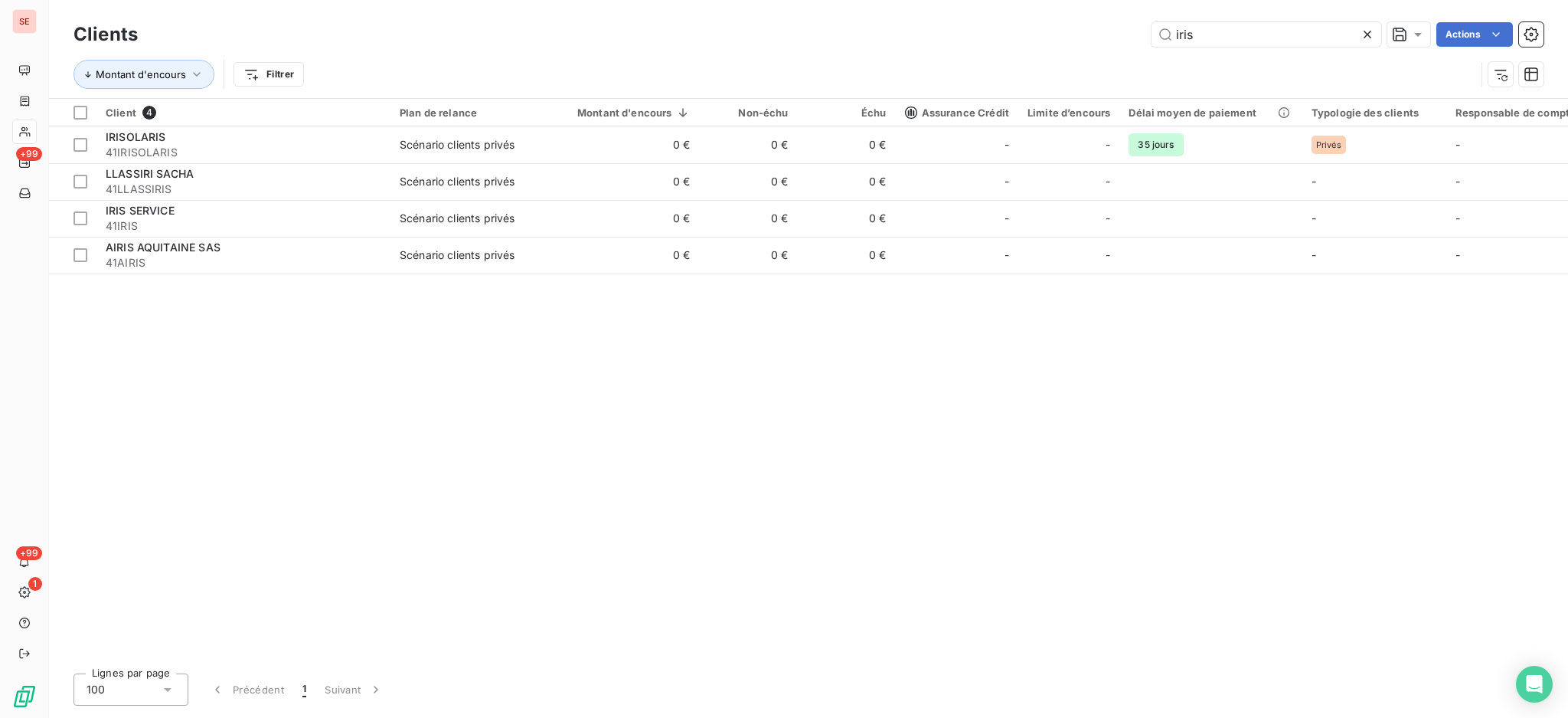
drag, startPoint x: 1229, startPoint y: 35, endPoint x: 1019, endPoint y: -6, distance: 214.0
click at [1019, 0] on html "SE +99 +99 1 Clients iris Actions Montant d'encours Filtrer Client 4 Plan de re…" at bounding box center [784, 359] width 1568 height 718
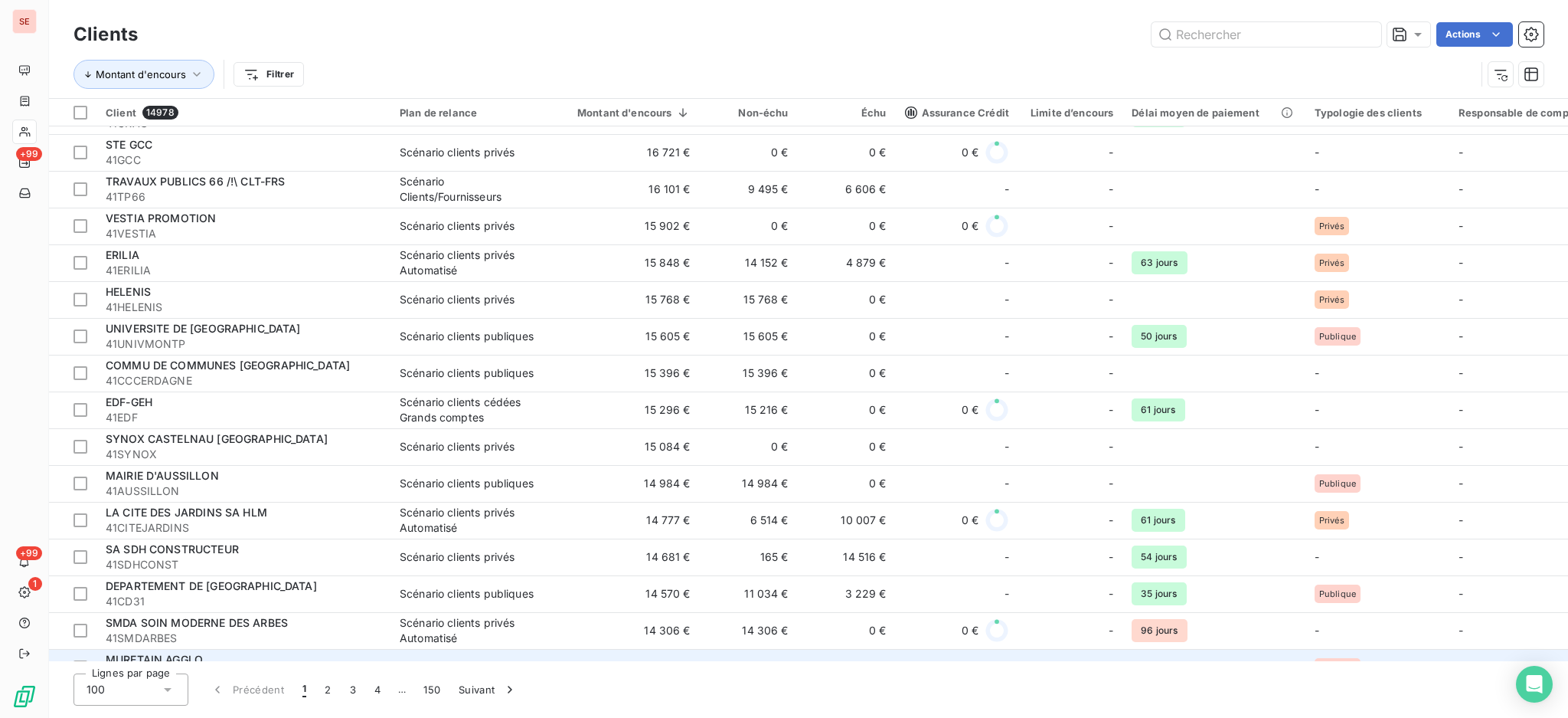
scroll to position [3147, 0]
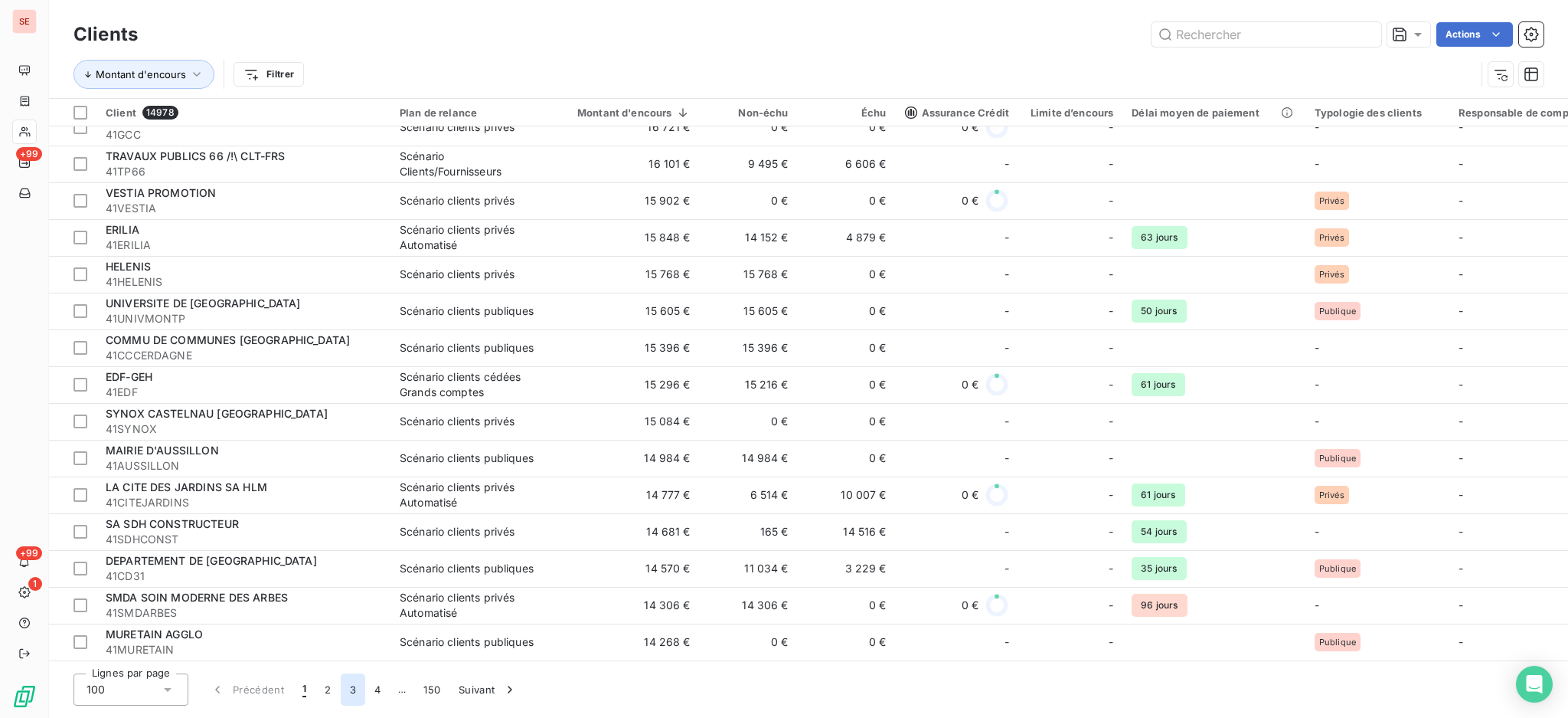
click at [351, 690] on button "3" at bounding box center [353, 690] width 24 height 32
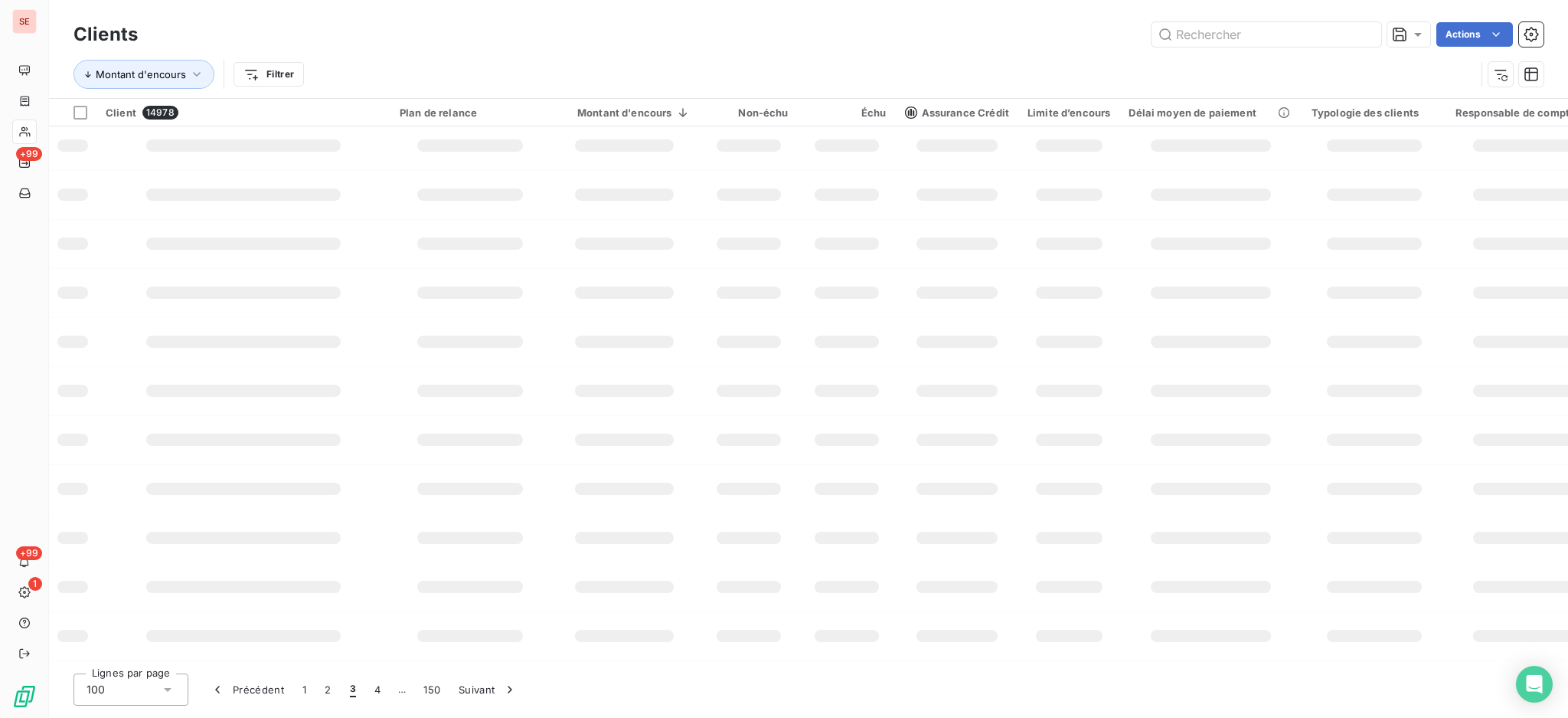
scroll to position [205, 0]
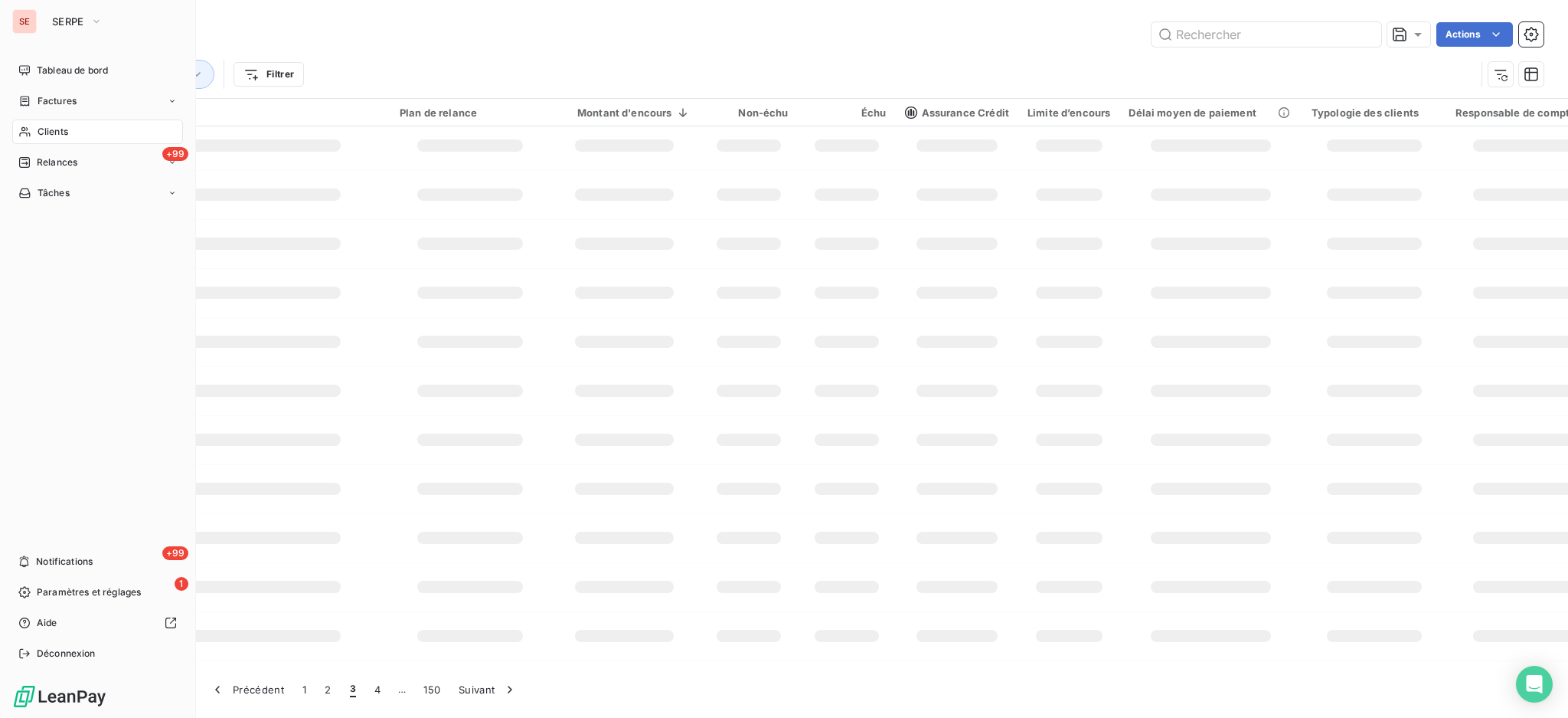
click at [53, 131] on span "Clients" at bounding box center [53, 131] width 31 height 14
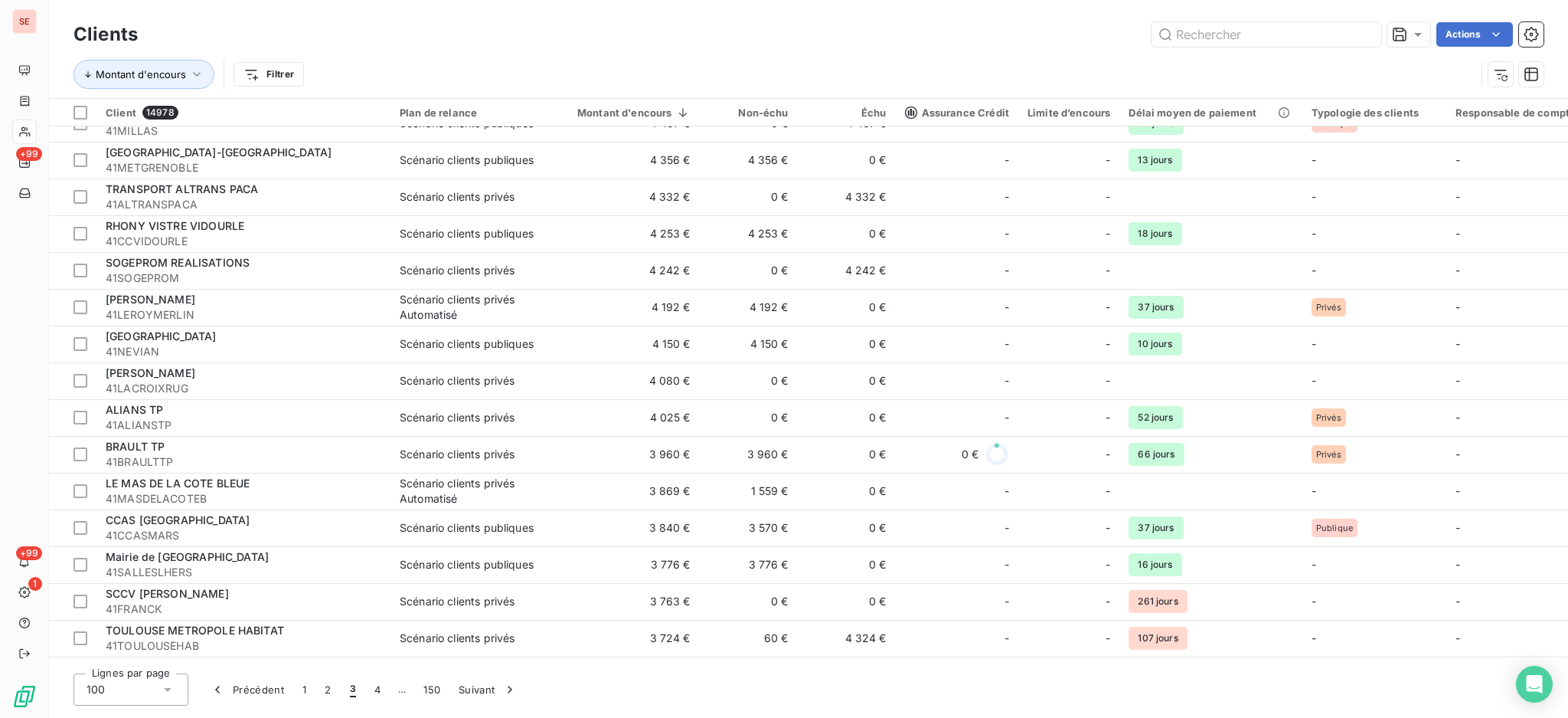
scroll to position [1309, 0]
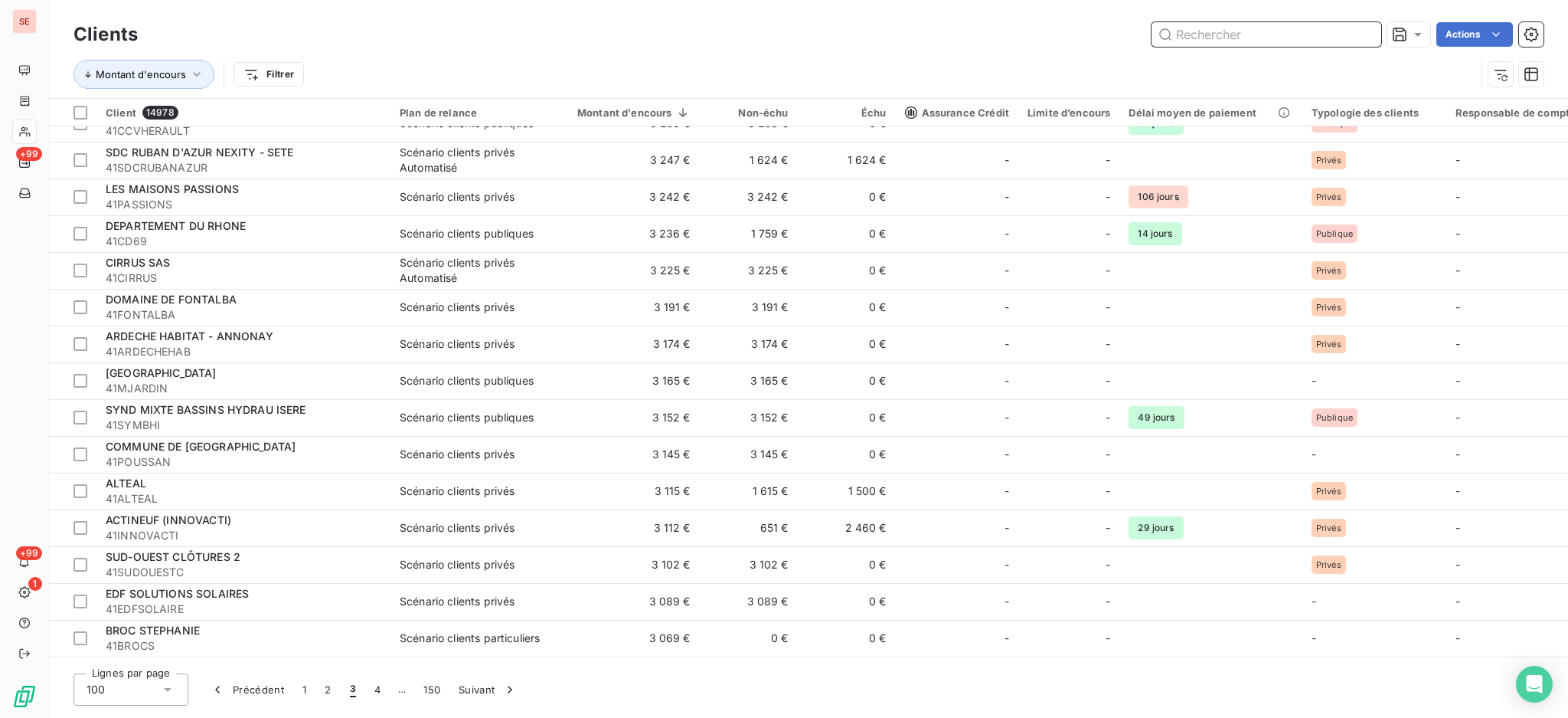
click at [1208, 34] on input "text" at bounding box center [1267, 35] width 230 height 24
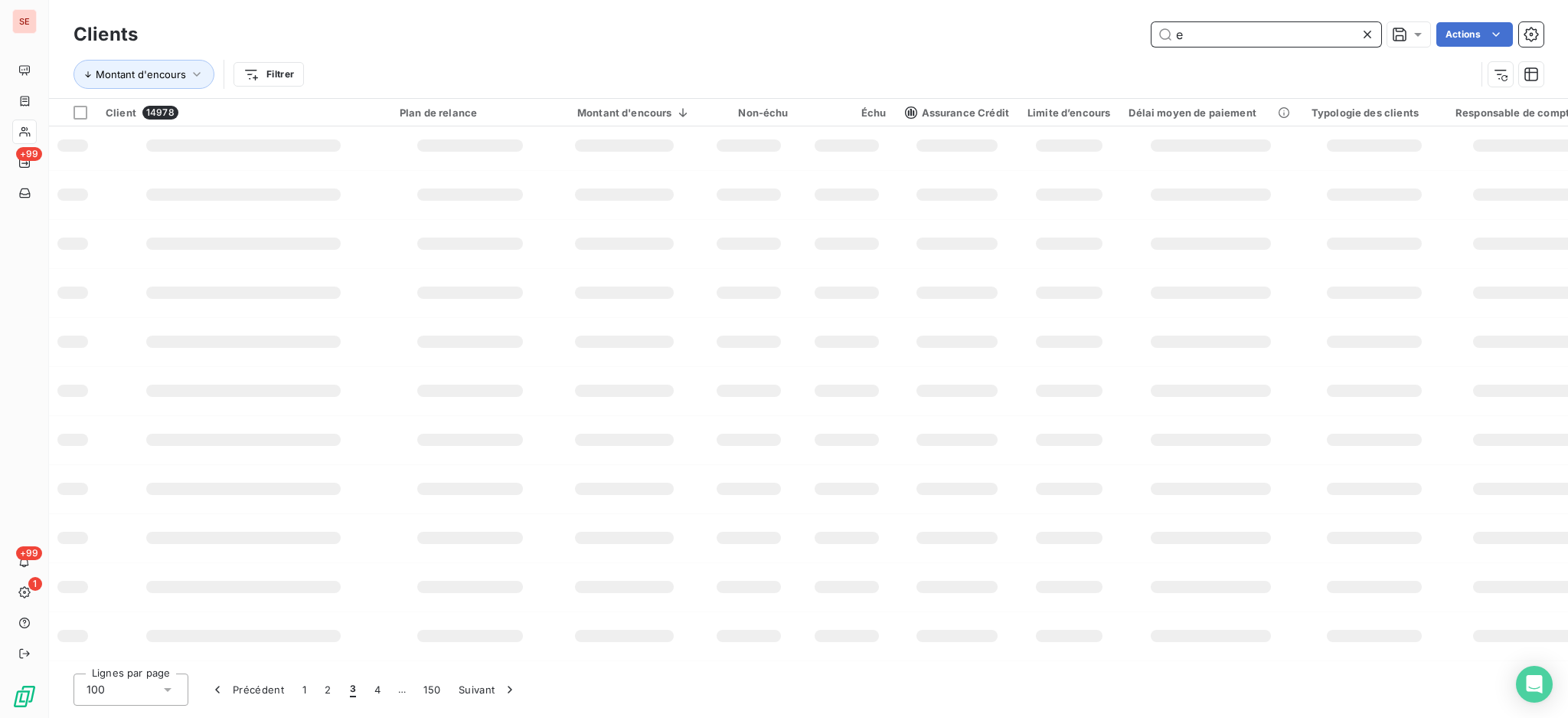
scroll to position [205, 0]
type input "erilia"
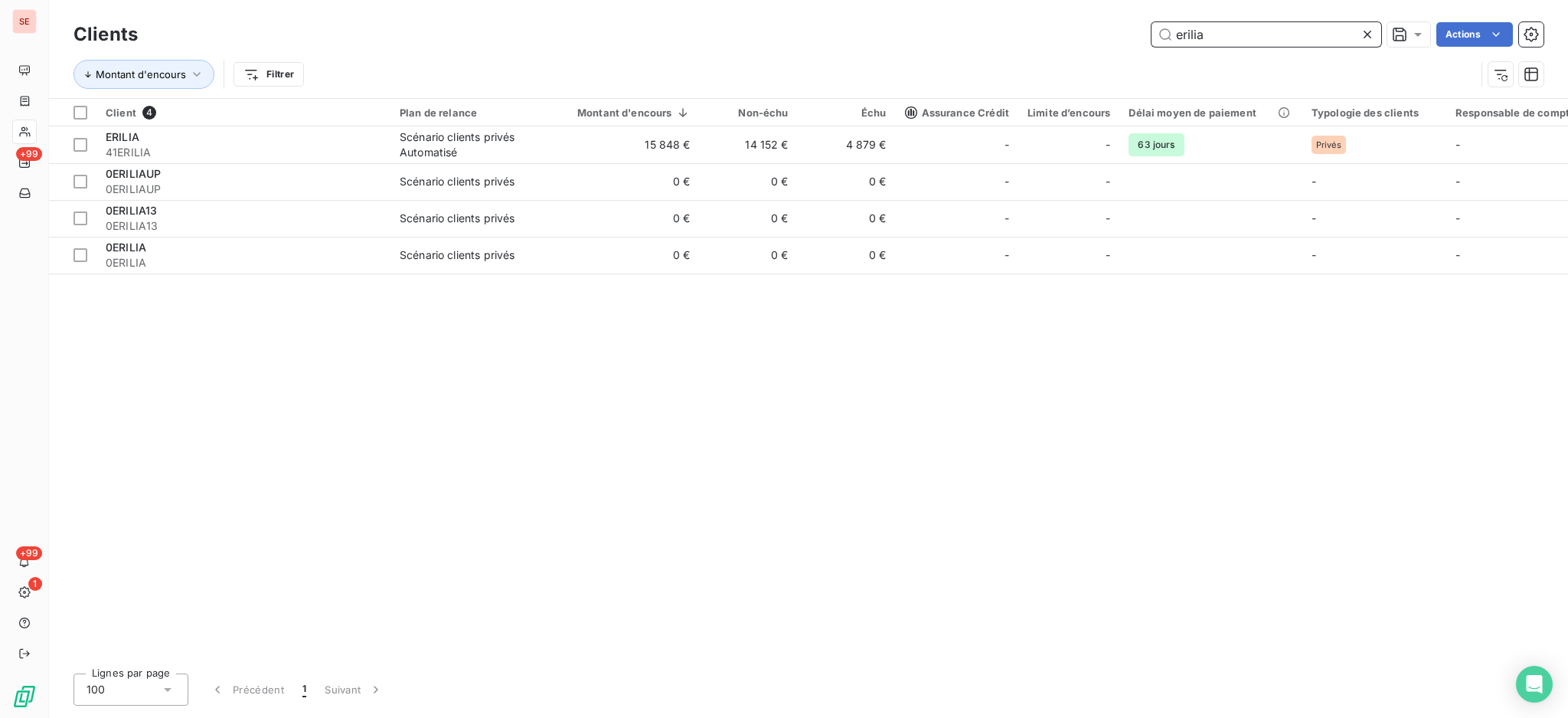
scroll to position [0, 0]
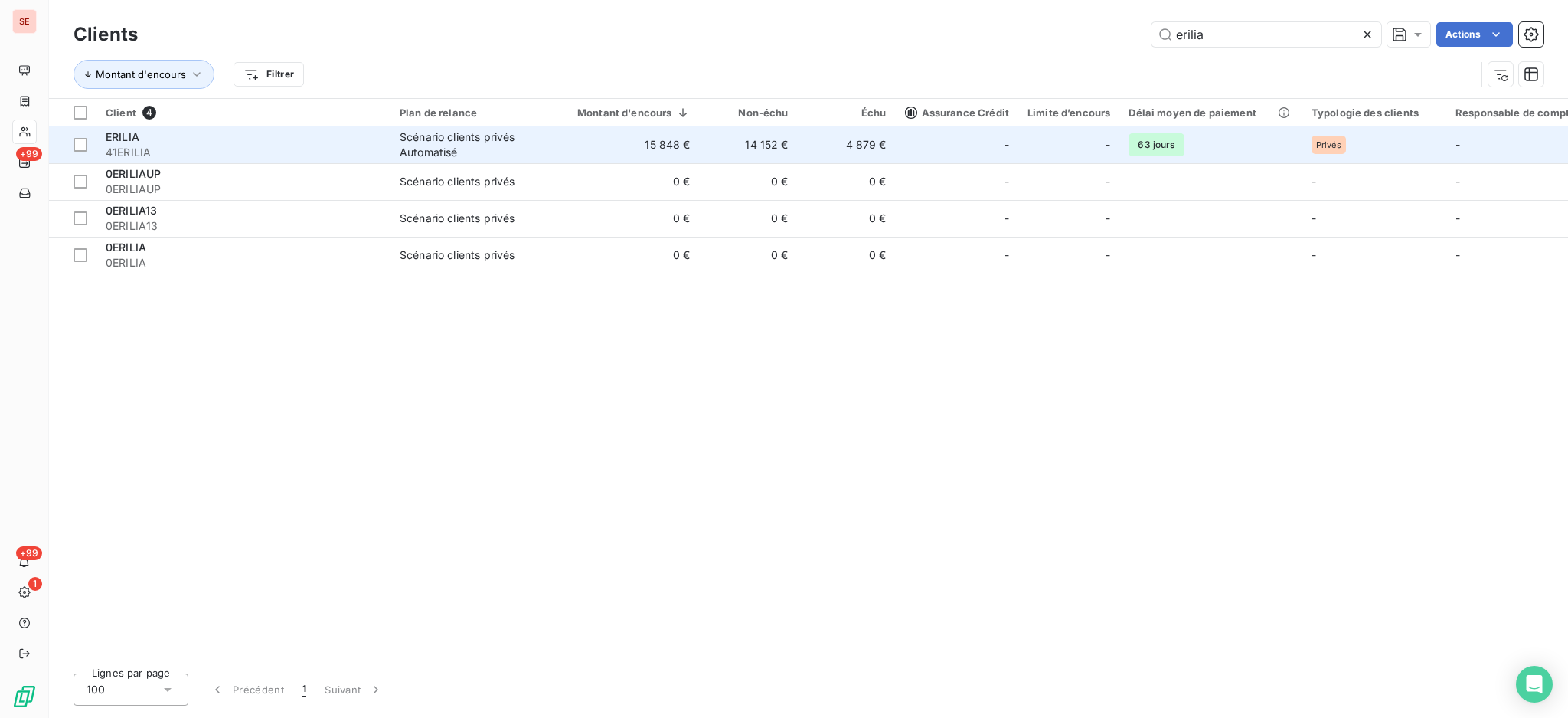
click at [736, 135] on td "14 152 €" at bounding box center [749, 145] width 98 height 37
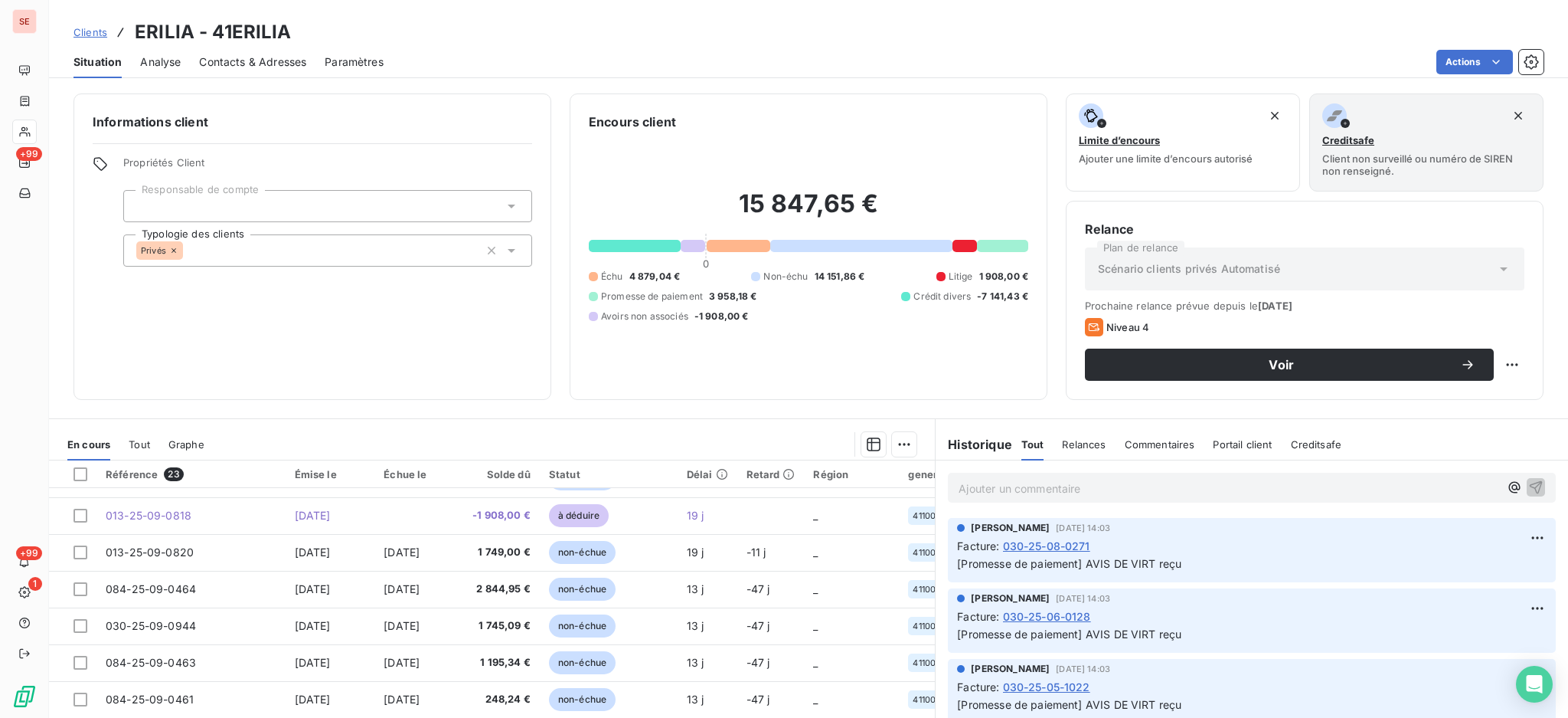
scroll to position [83, 0]
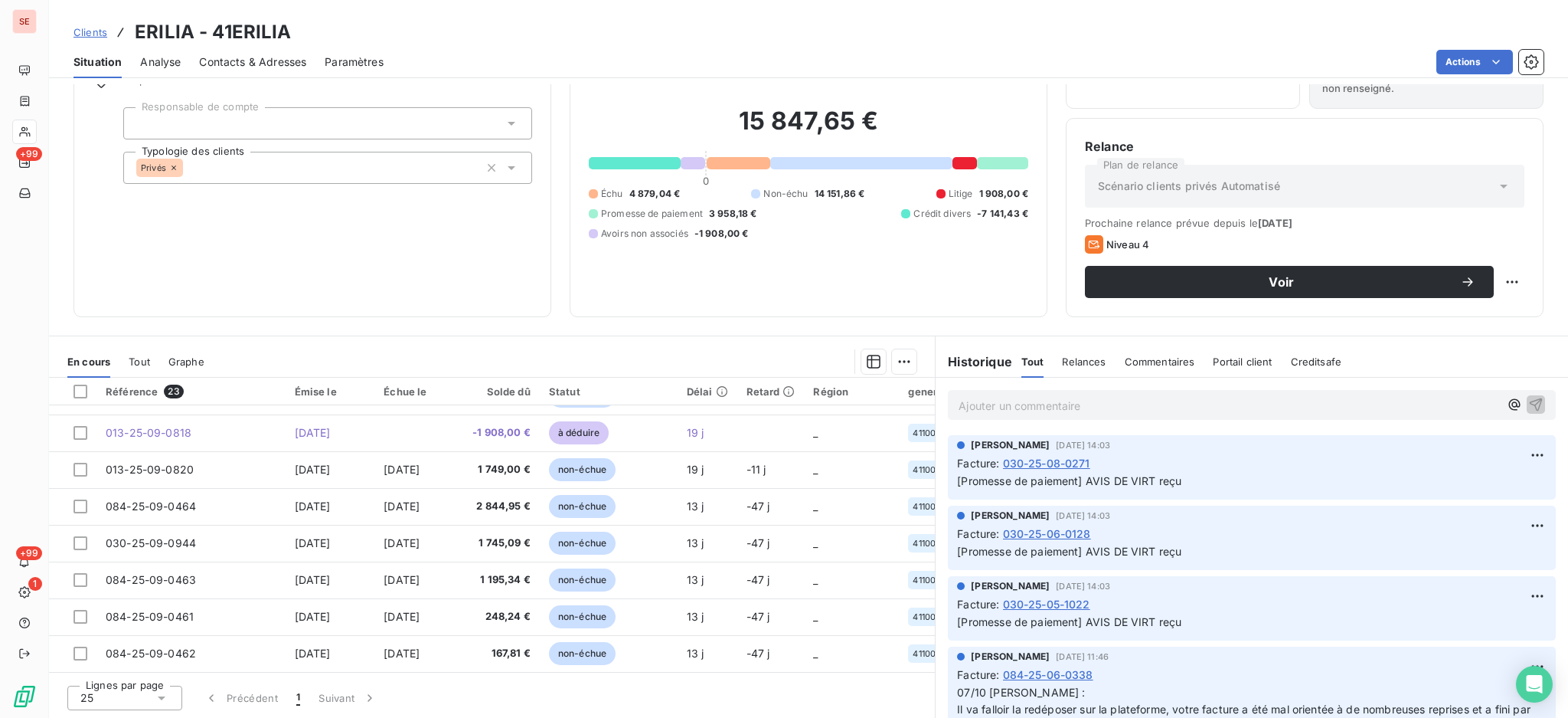
click at [1068, 466] on span "030-25-08-0271" at bounding box center [1047, 463] width 88 height 16
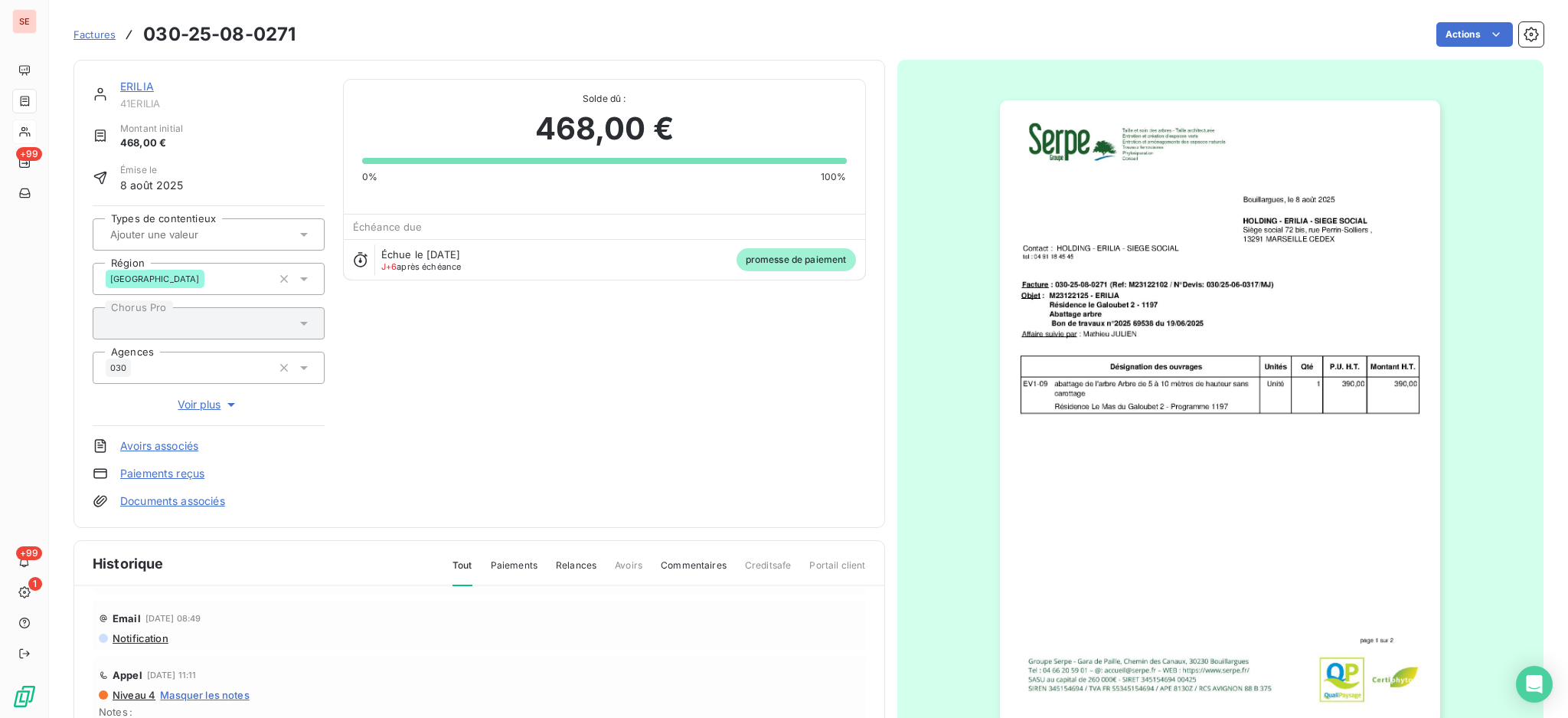
scroll to position [102, 0]
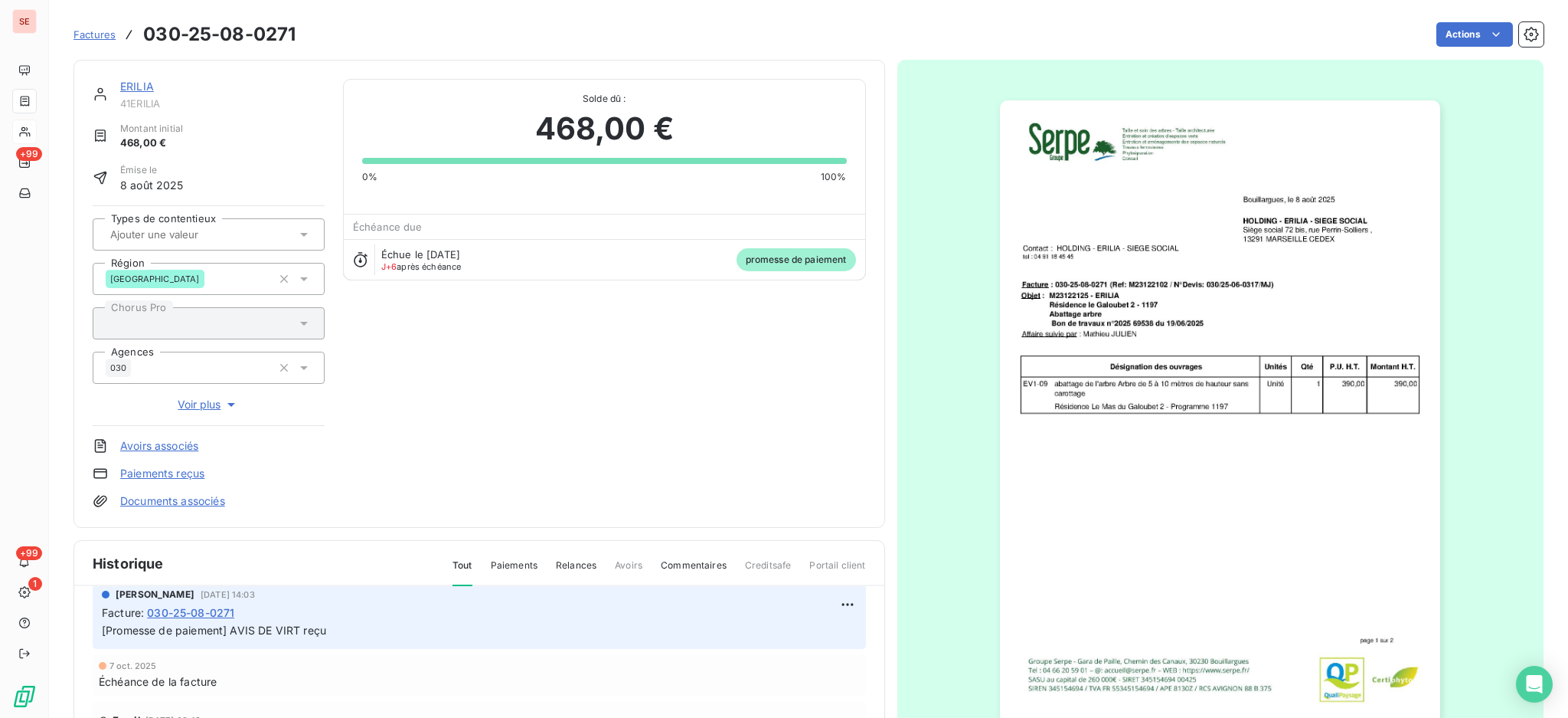
click at [217, 498] on link "Documents associés" at bounding box center [172, 501] width 105 height 15
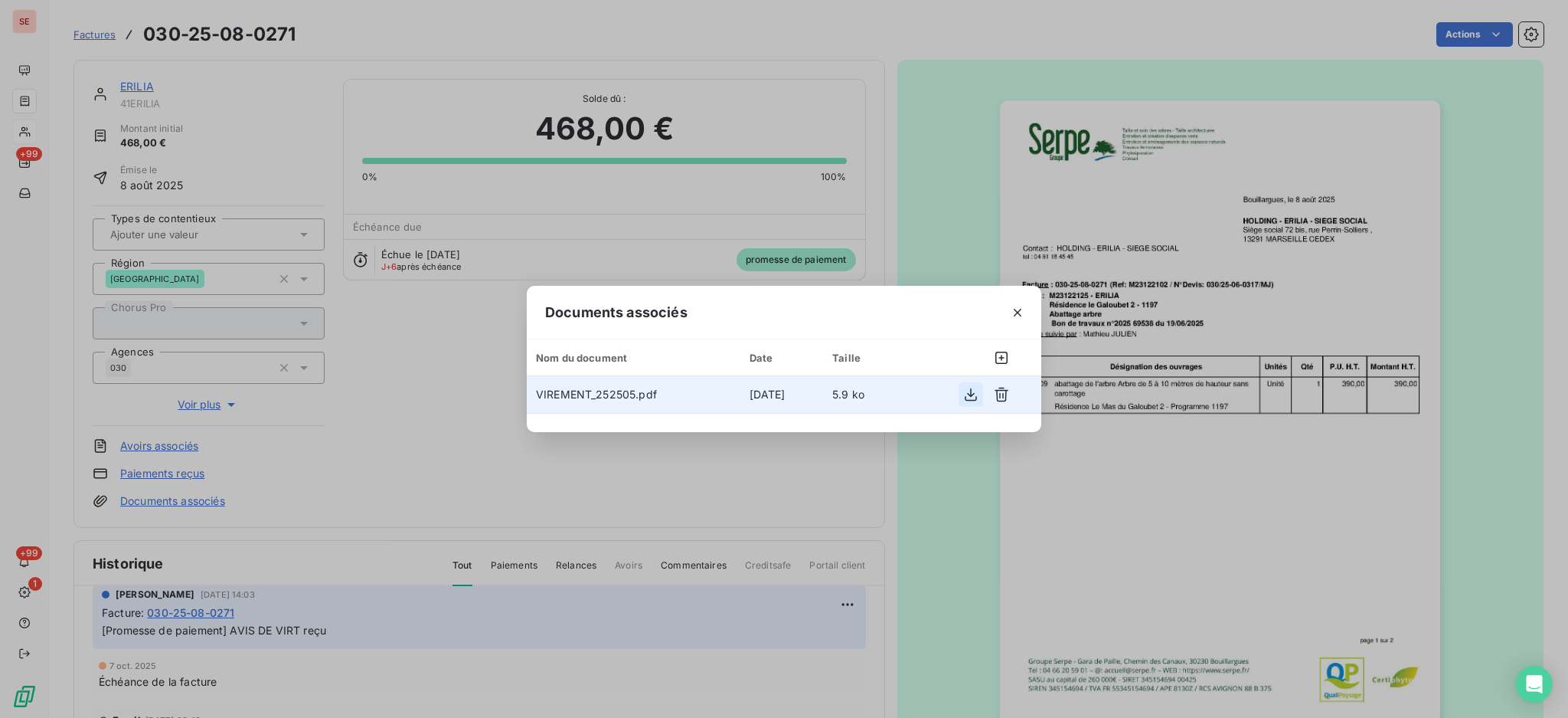
click at [969, 392] on icon "button" at bounding box center [970, 394] width 15 height 15
click at [1019, 312] on icon "button" at bounding box center [1018, 313] width 8 height 8
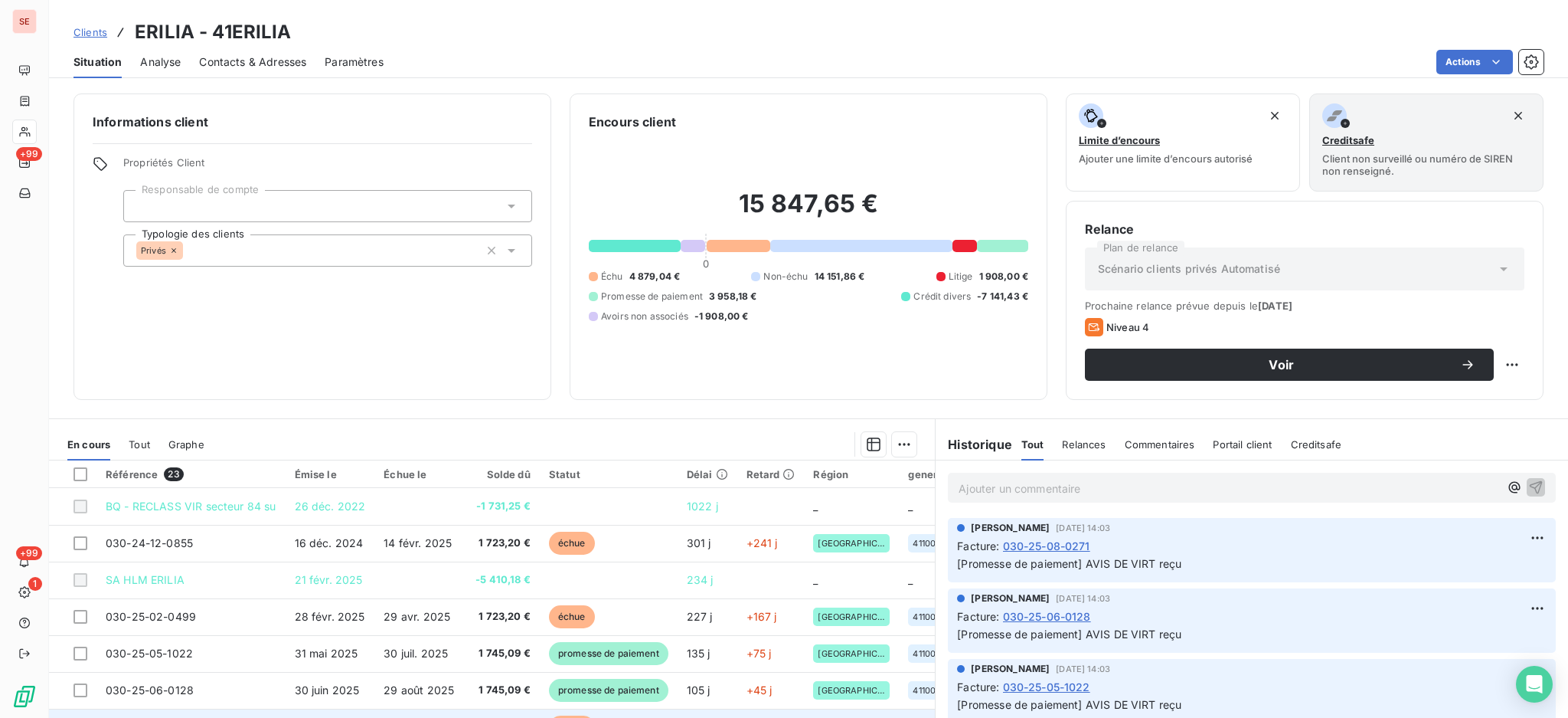
scroll to position [204, 0]
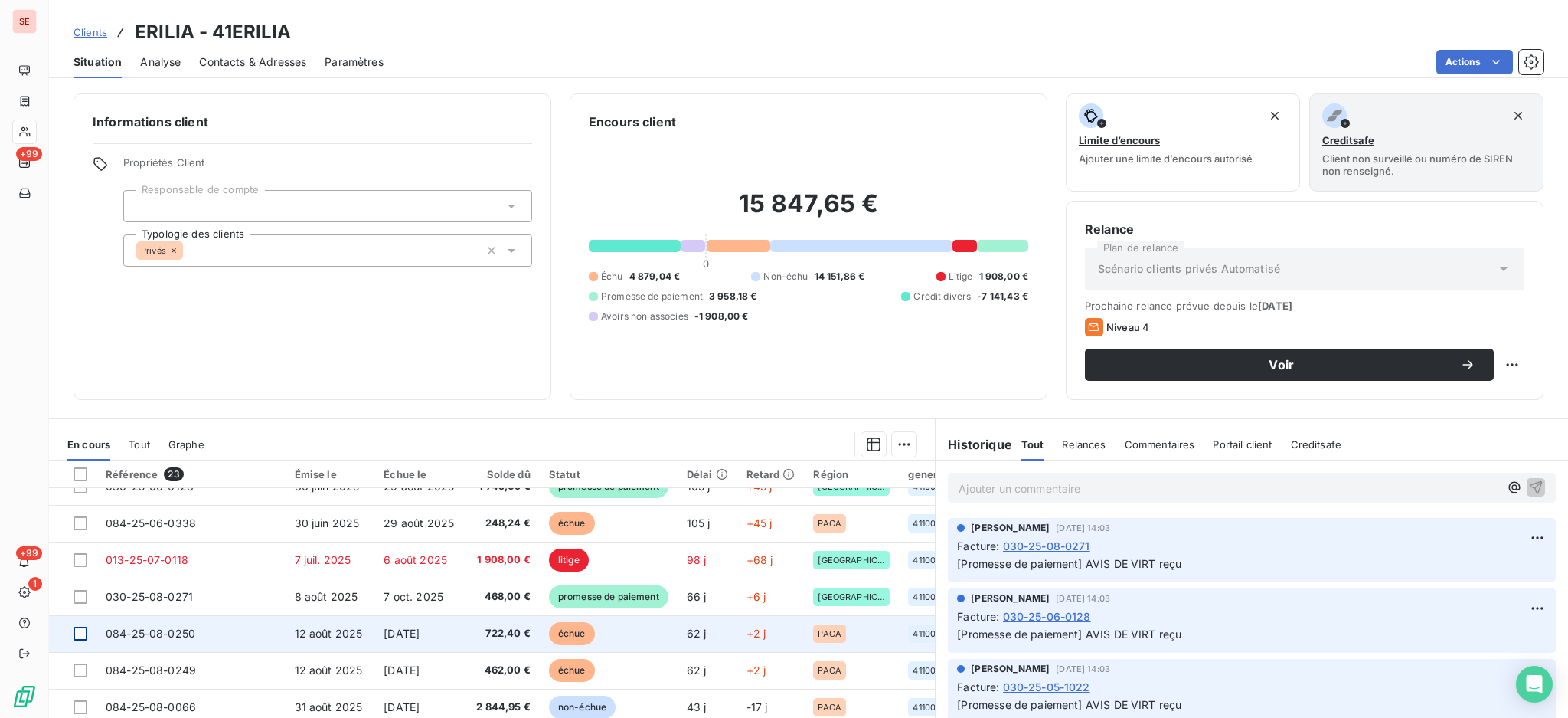
click at [77, 635] on div at bounding box center [80, 633] width 14 height 14
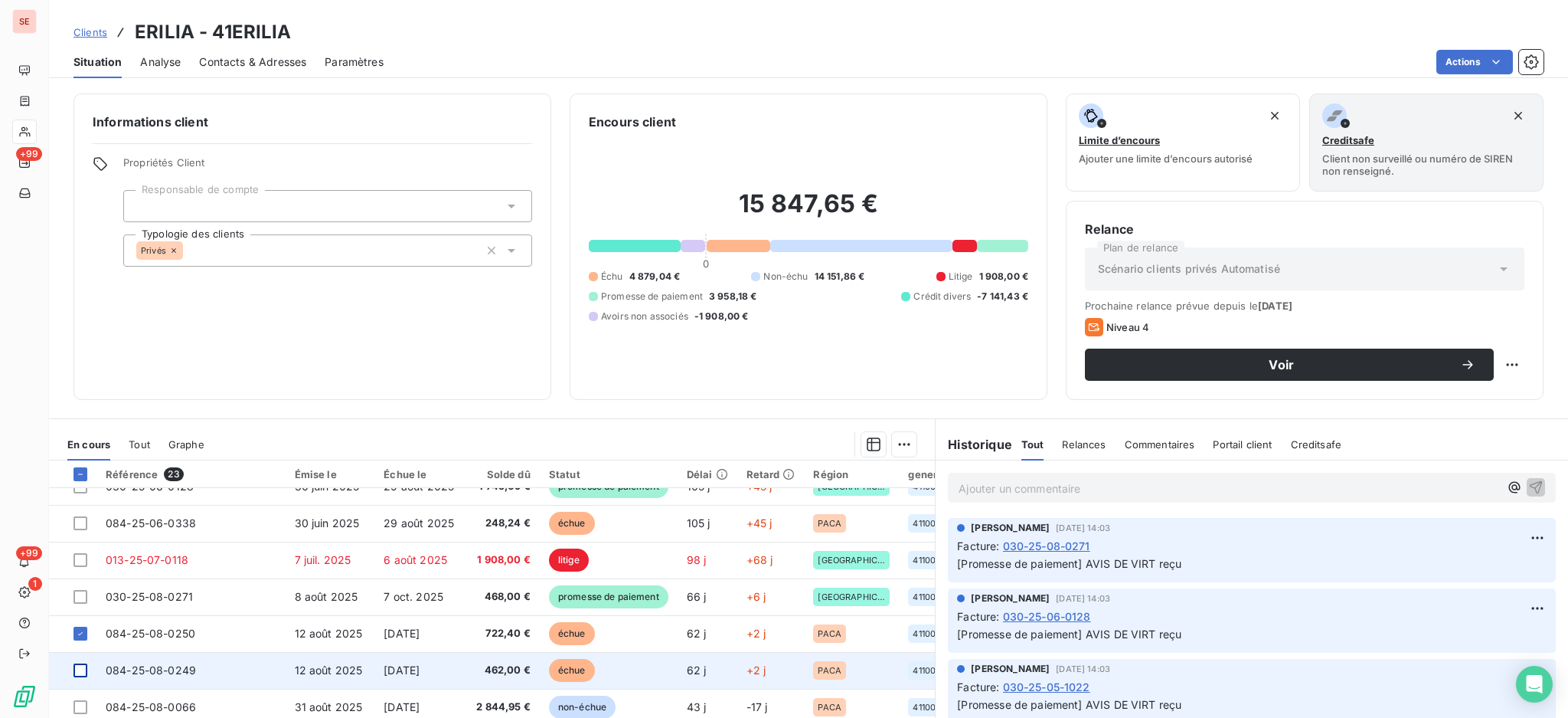
click at [78, 675] on div at bounding box center [80, 670] width 14 height 14
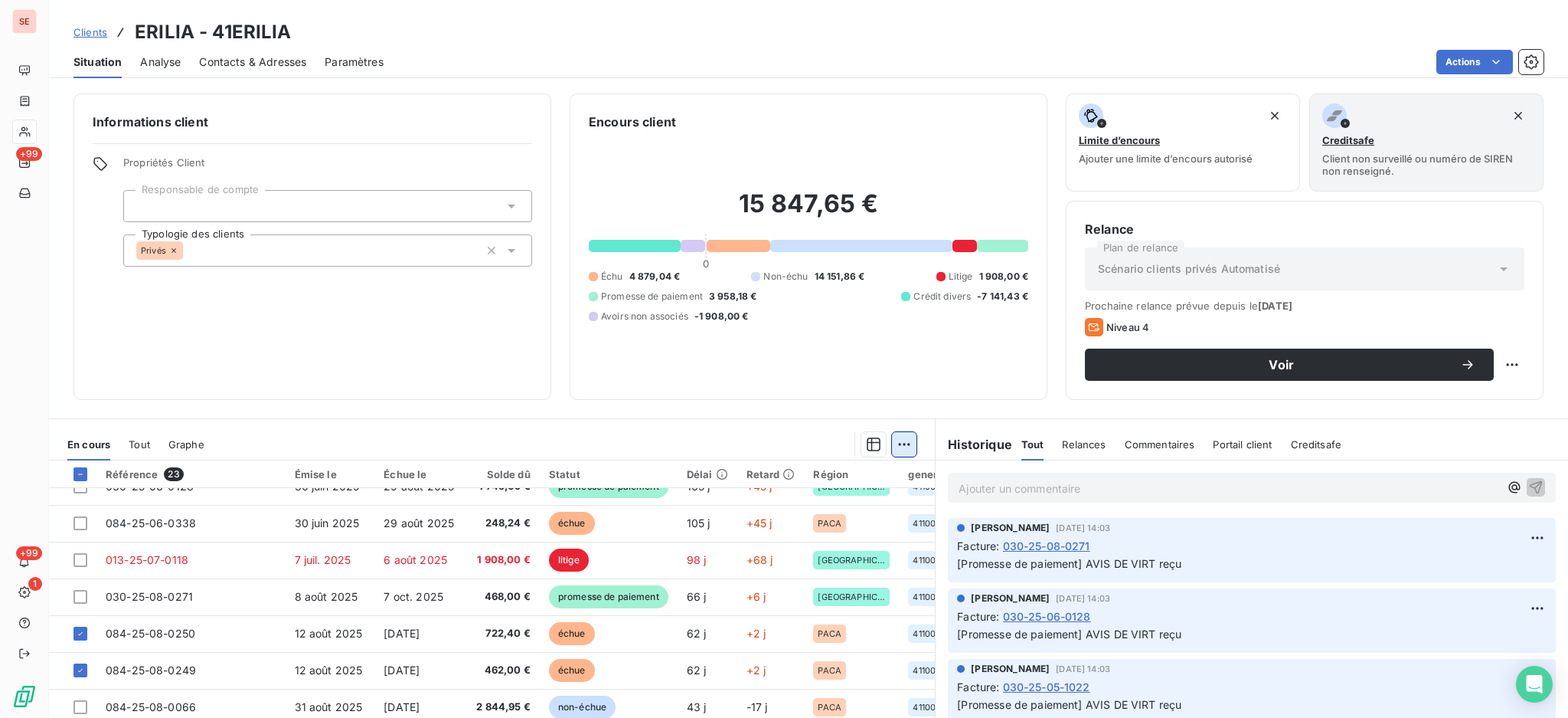
click at [899, 444] on html "SE +99 +99 1 Clients ERILIA - 41ERILIA Situation Analyse Contacts & Adresses Pa…" at bounding box center [784, 359] width 1568 height 718
click at [838, 512] on div "Ajouter une promesse de paiement (2 factures)" at bounding box center [761, 505] width 278 height 24
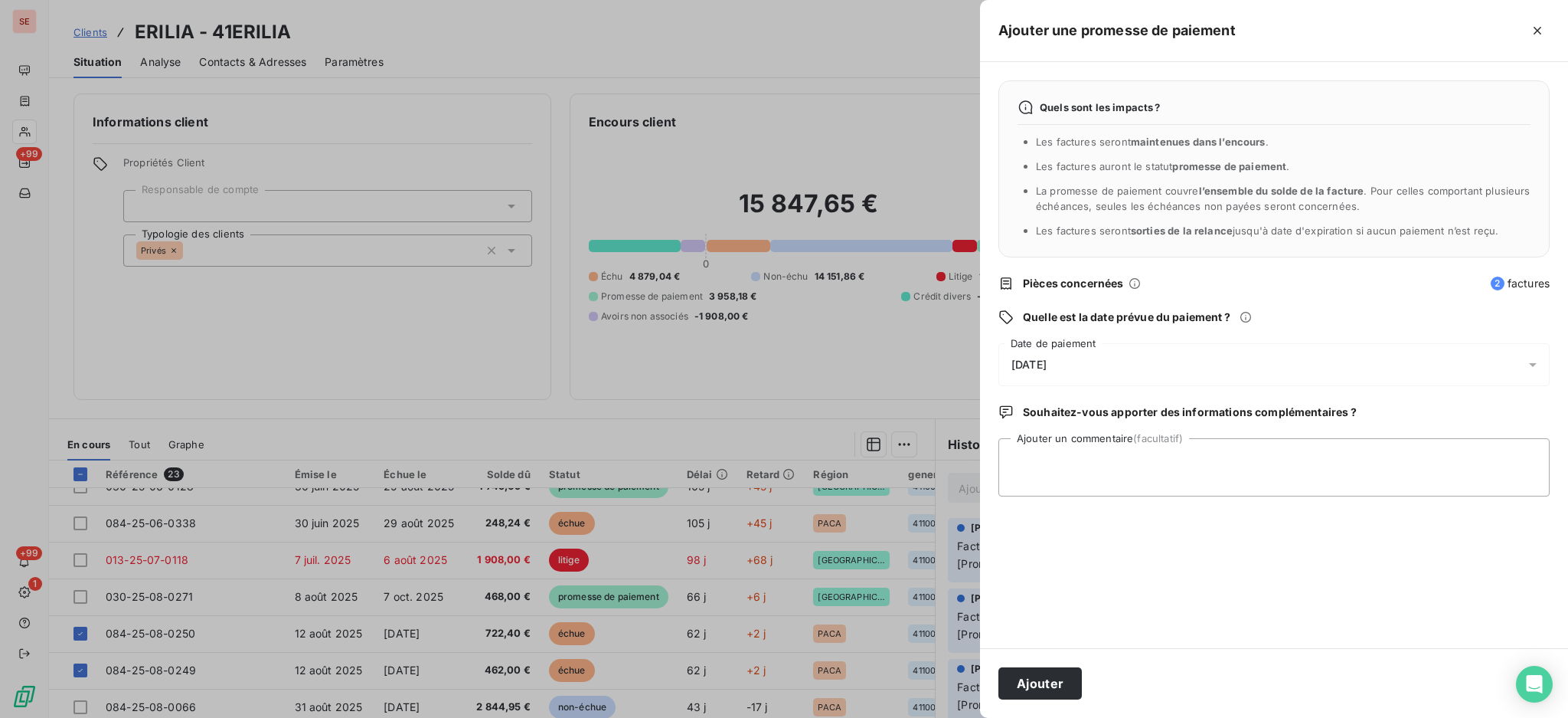
click at [1533, 365] on icon at bounding box center [1533, 365] width 8 height 4
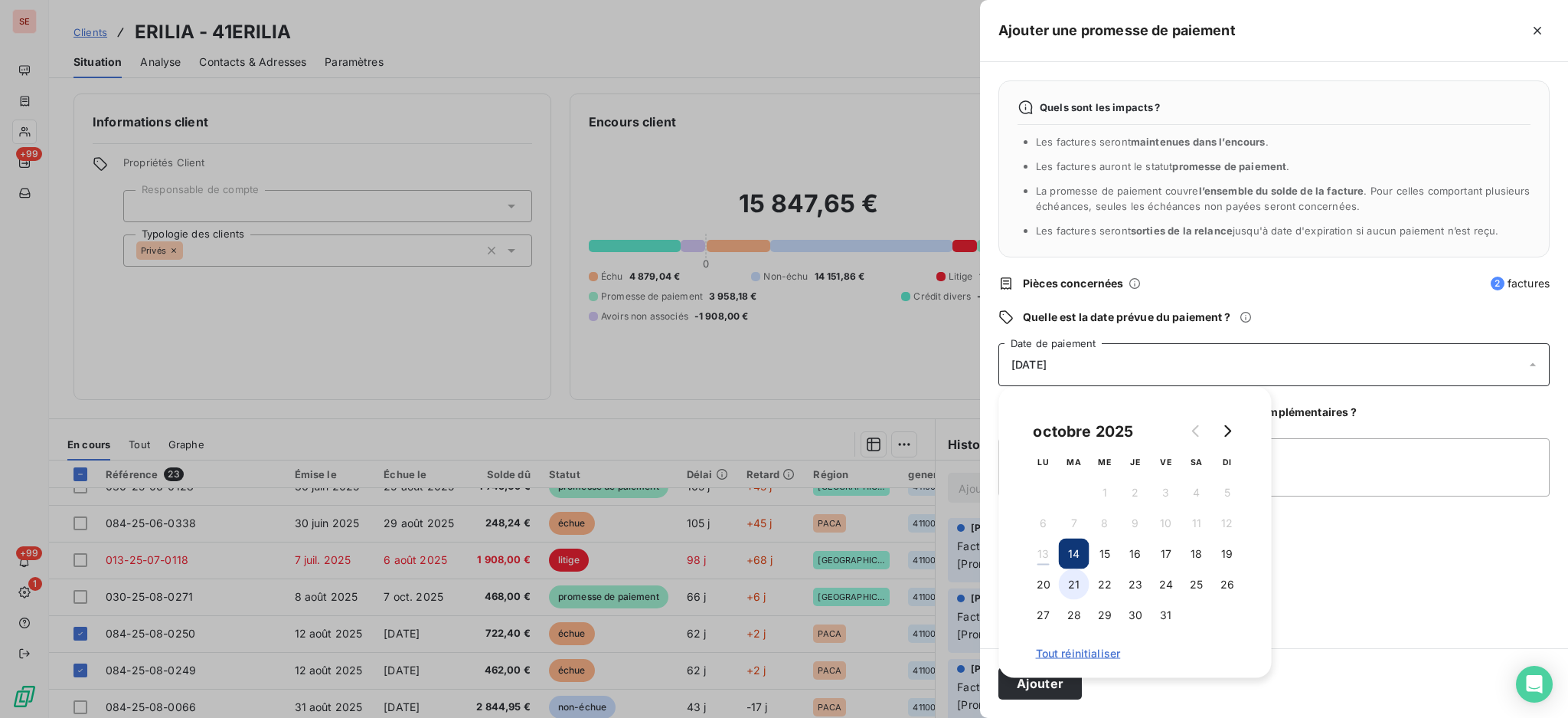
click at [1075, 584] on button "21" at bounding box center [1074, 584] width 31 height 31
click at [1312, 461] on textarea "Ajouter un commentaire (facultatif)" at bounding box center [1274, 467] width 551 height 58
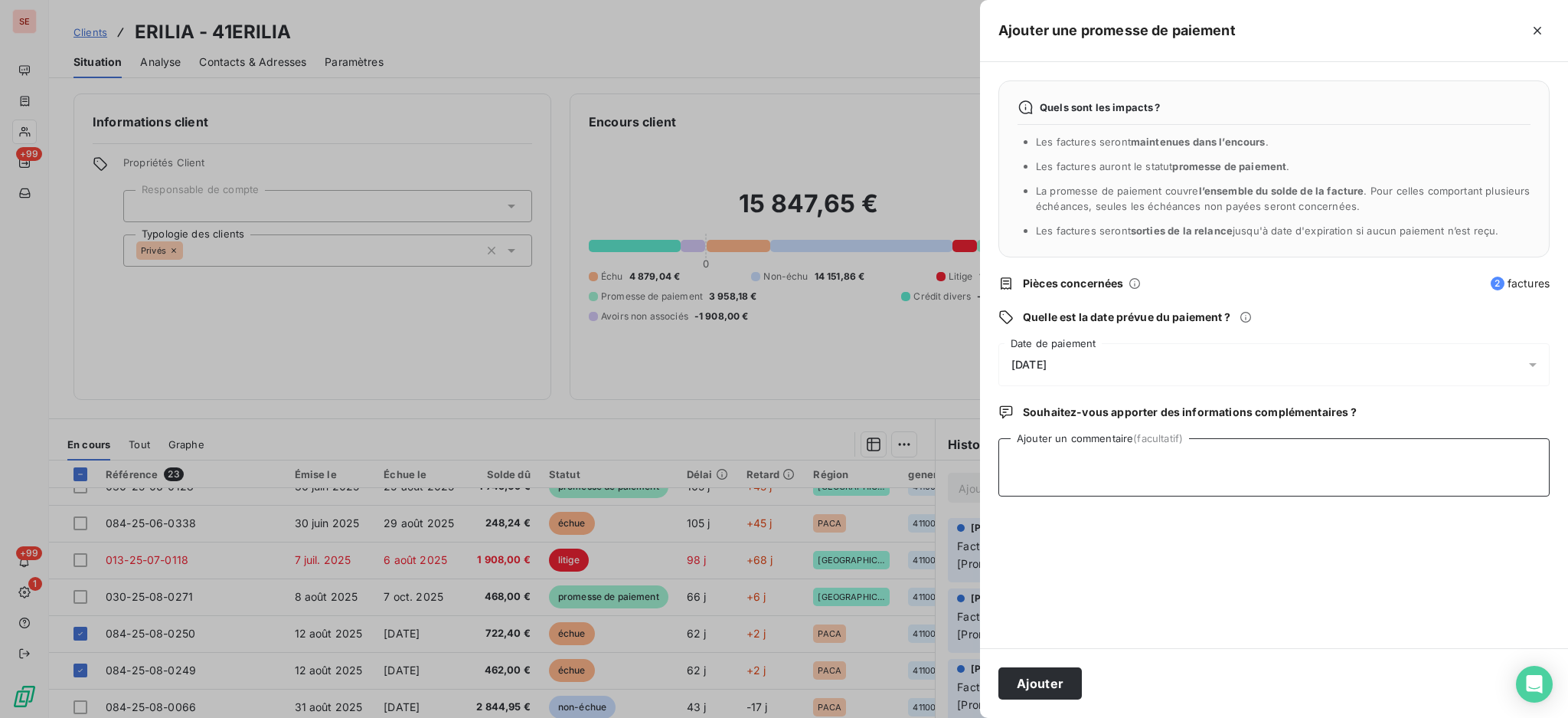
paste textarea "TDB - Virt reçu le 13/10"
type textarea "TDB - Virt reçu le 13/10 - 1184.40 €"
click at [1071, 687] on button "Ajouter" at bounding box center [1040, 683] width 84 height 32
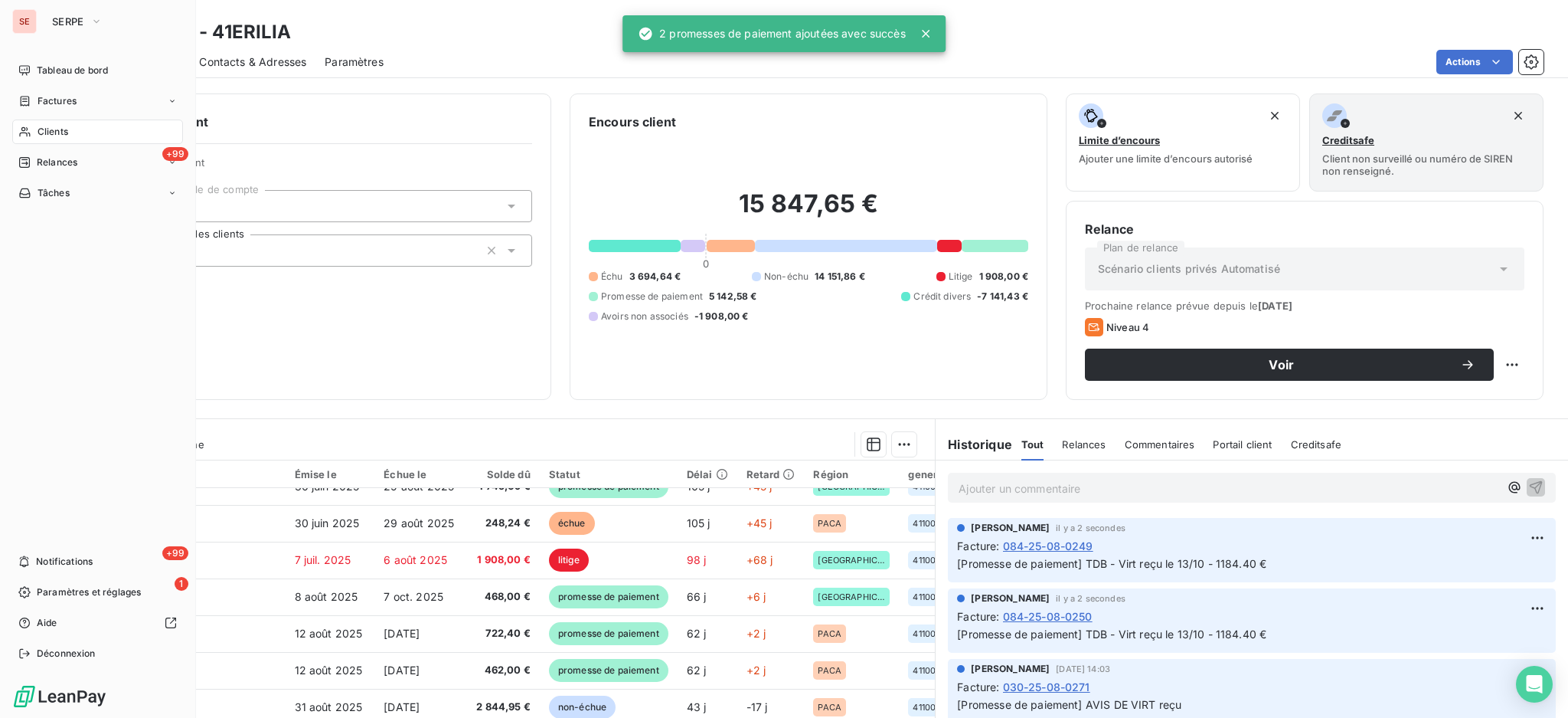
click at [50, 133] on span "Clients" at bounding box center [53, 131] width 31 height 14
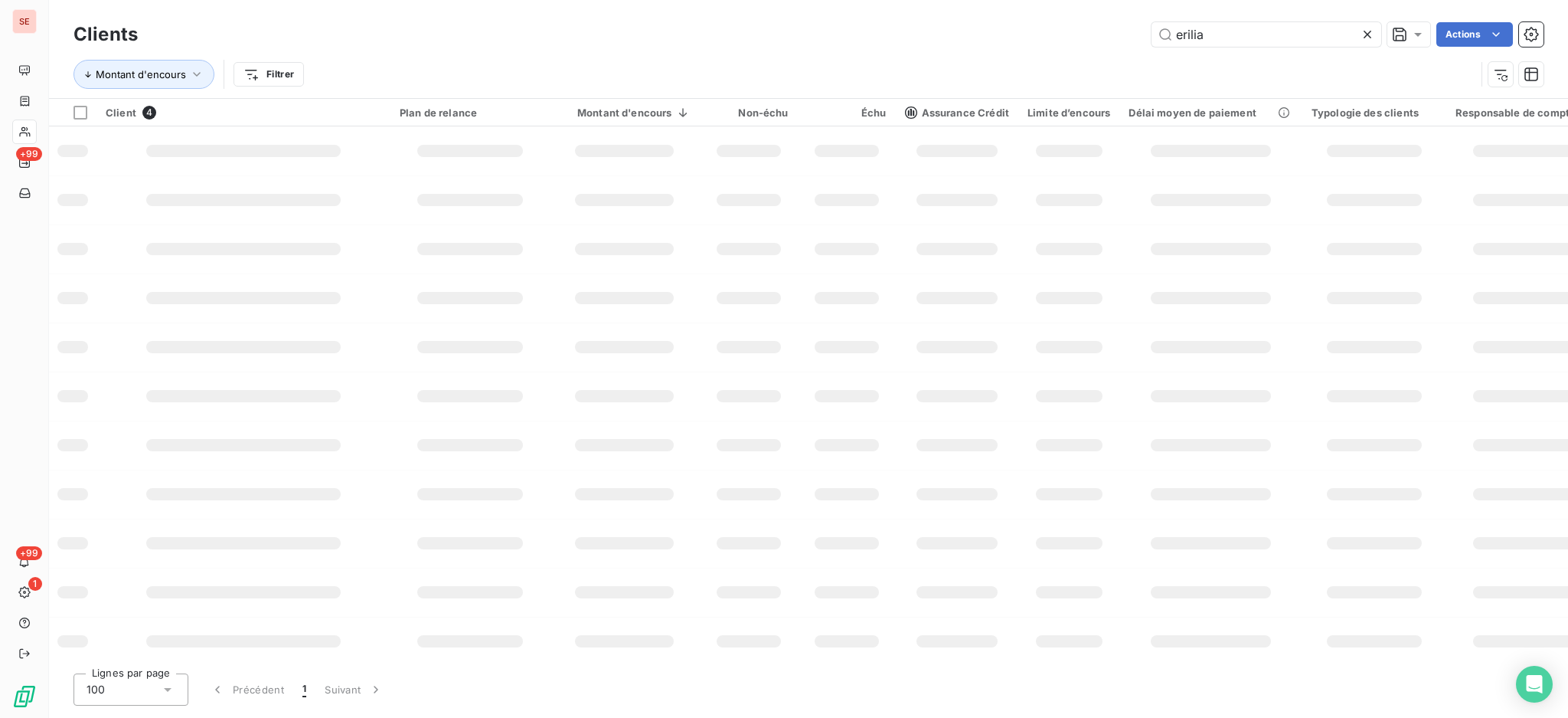
drag, startPoint x: 1243, startPoint y: 36, endPoint x: 763, endPoint y: 61, distance: 480.7
click at [813, 54] on div "Clients erilia Actions Montant d'encours Filtrer" at bounding box center [809, 58] width 1471 height 80
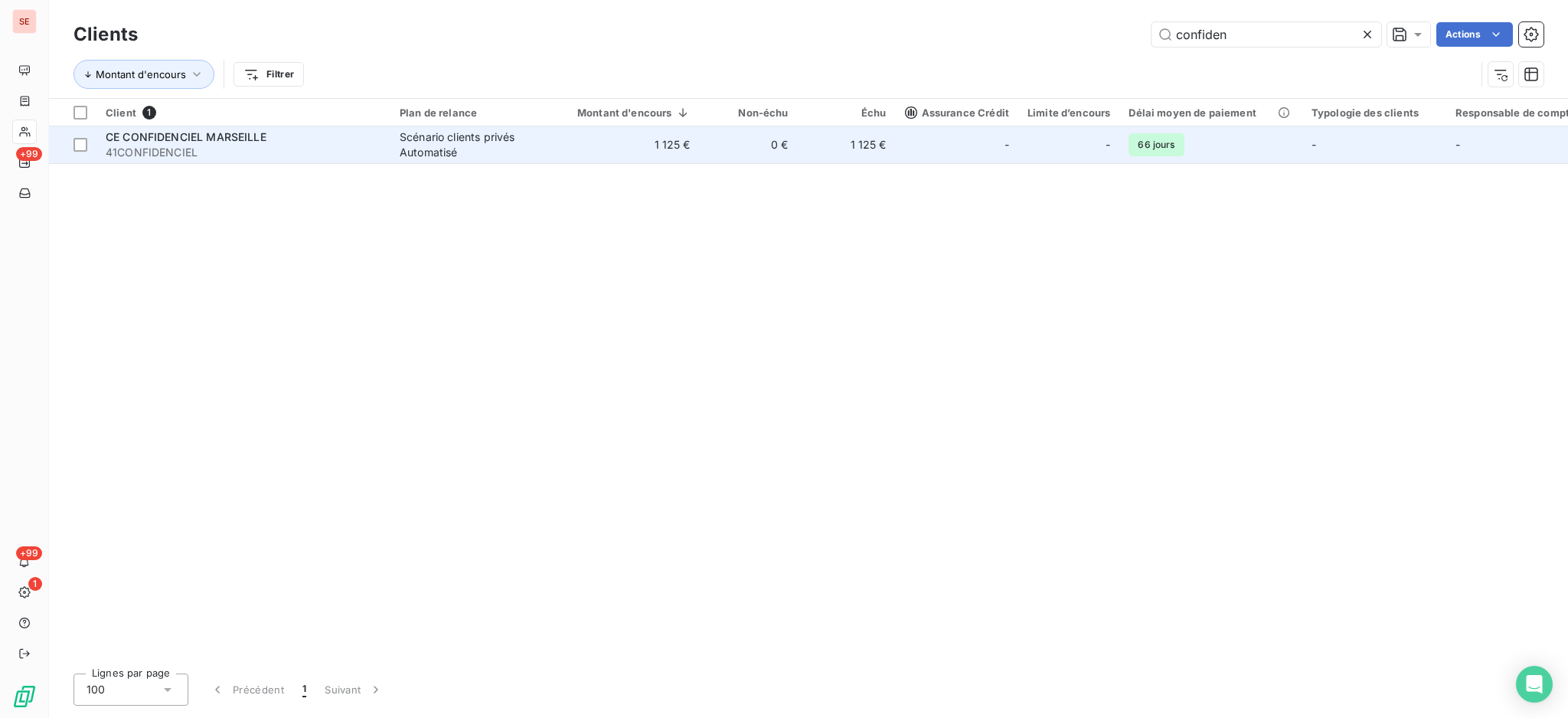
type input "confiden"
click at [535, 155] on div "Scénario clients privés Automatisé" at bounding box center [470, 145] width 141 height 31
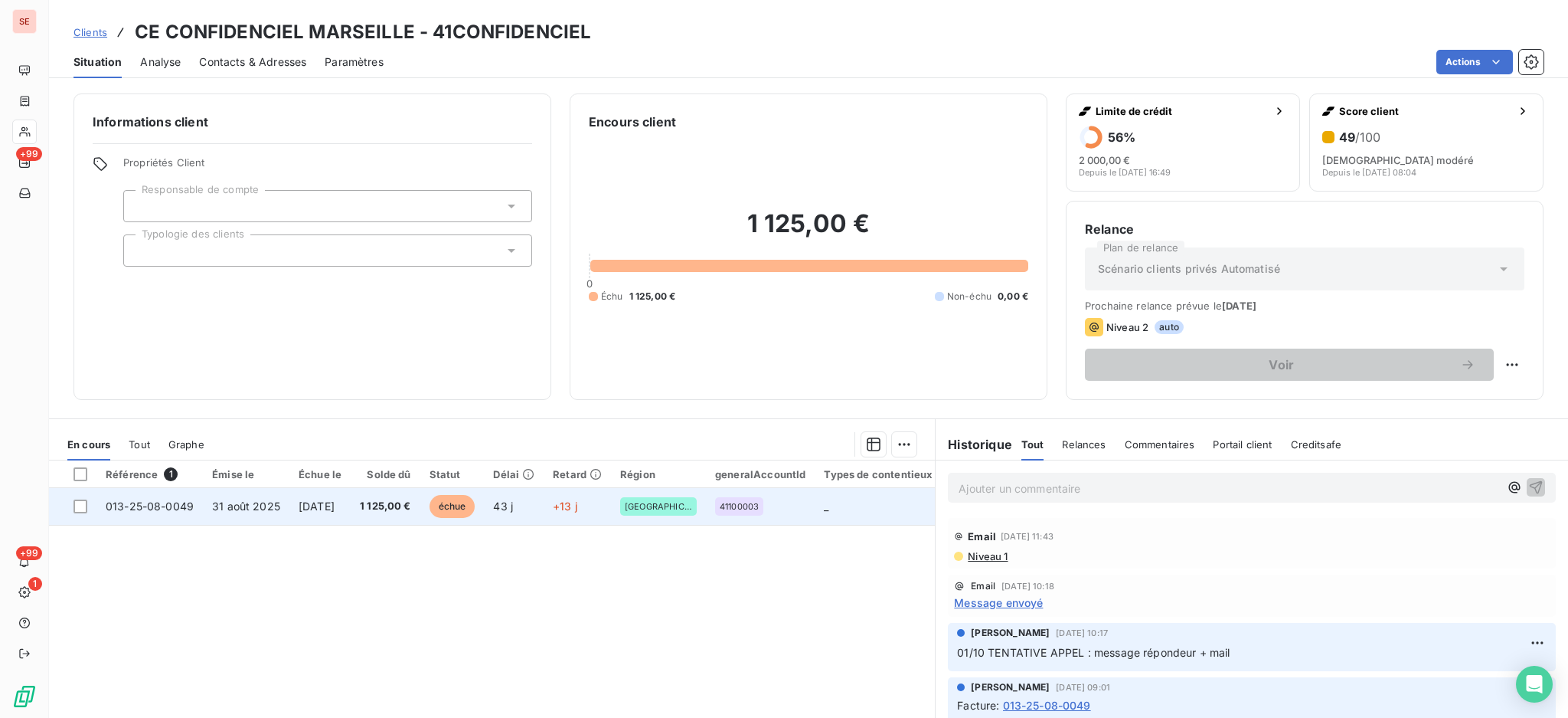
click at [335, 500] on span "[DATE]" at bounding box center [316, 506] width 36 height 13
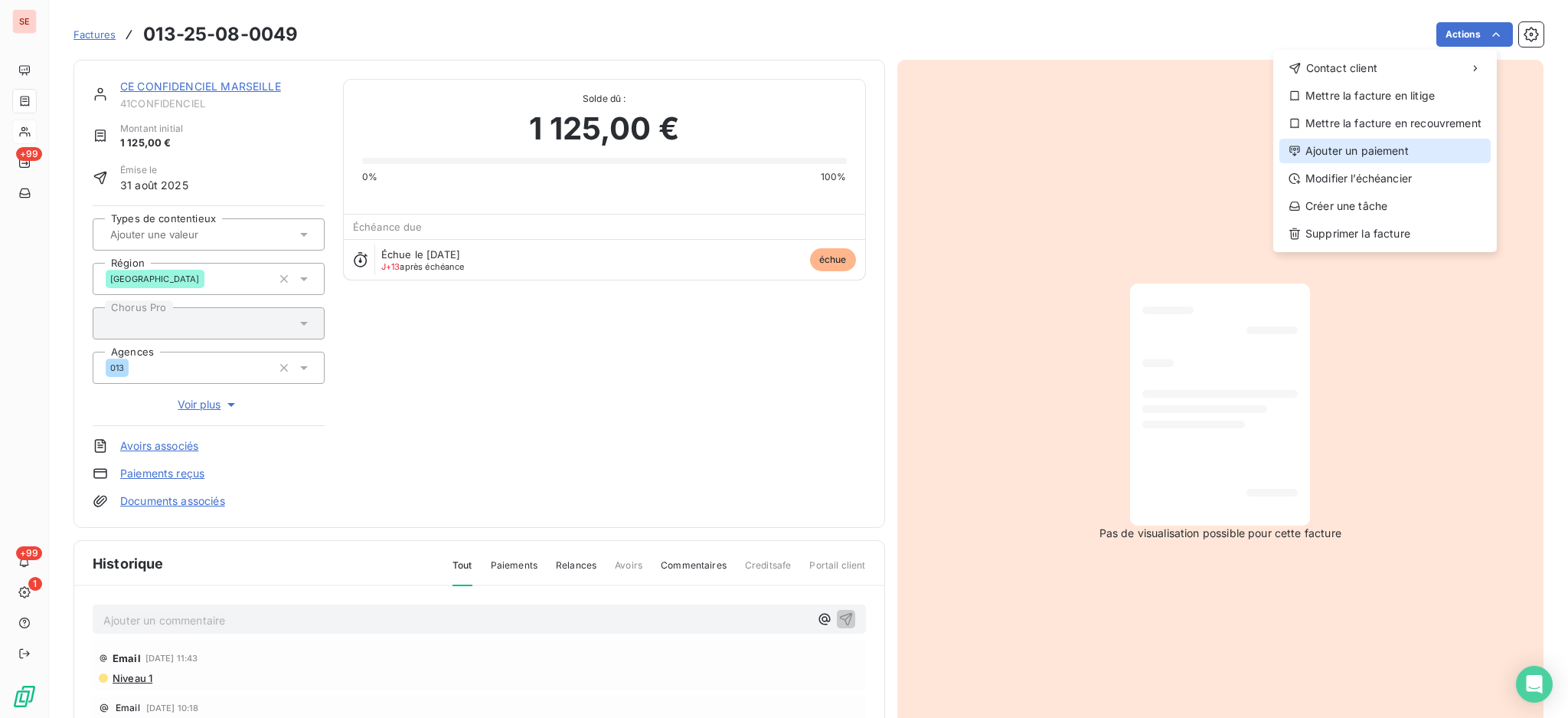
click at [1408, 154] on div "Ajouter un paiement" at bounding box center [1385, 151] width 212 height 24
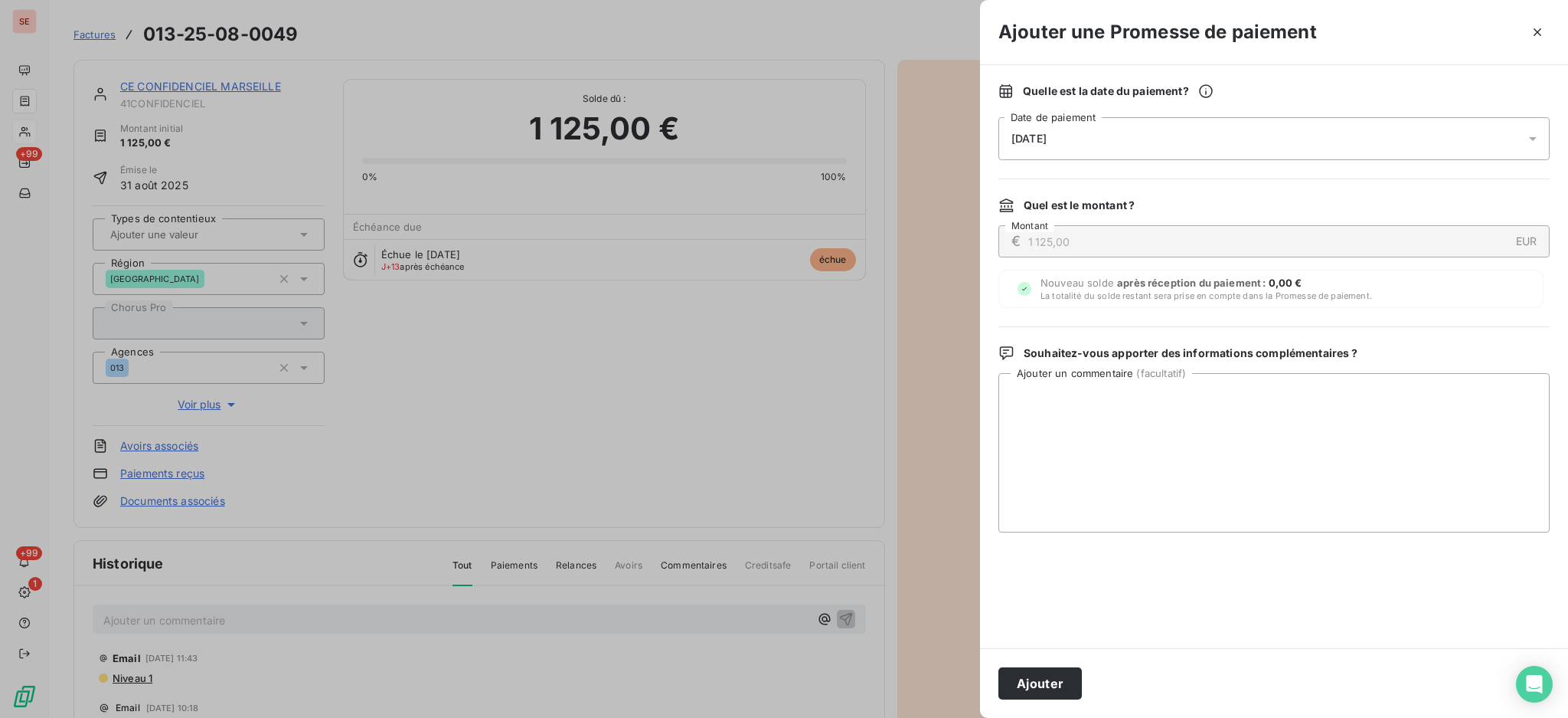
click at [1538, 140] on icon at bounding box center [1533, 138] width 15 height 15
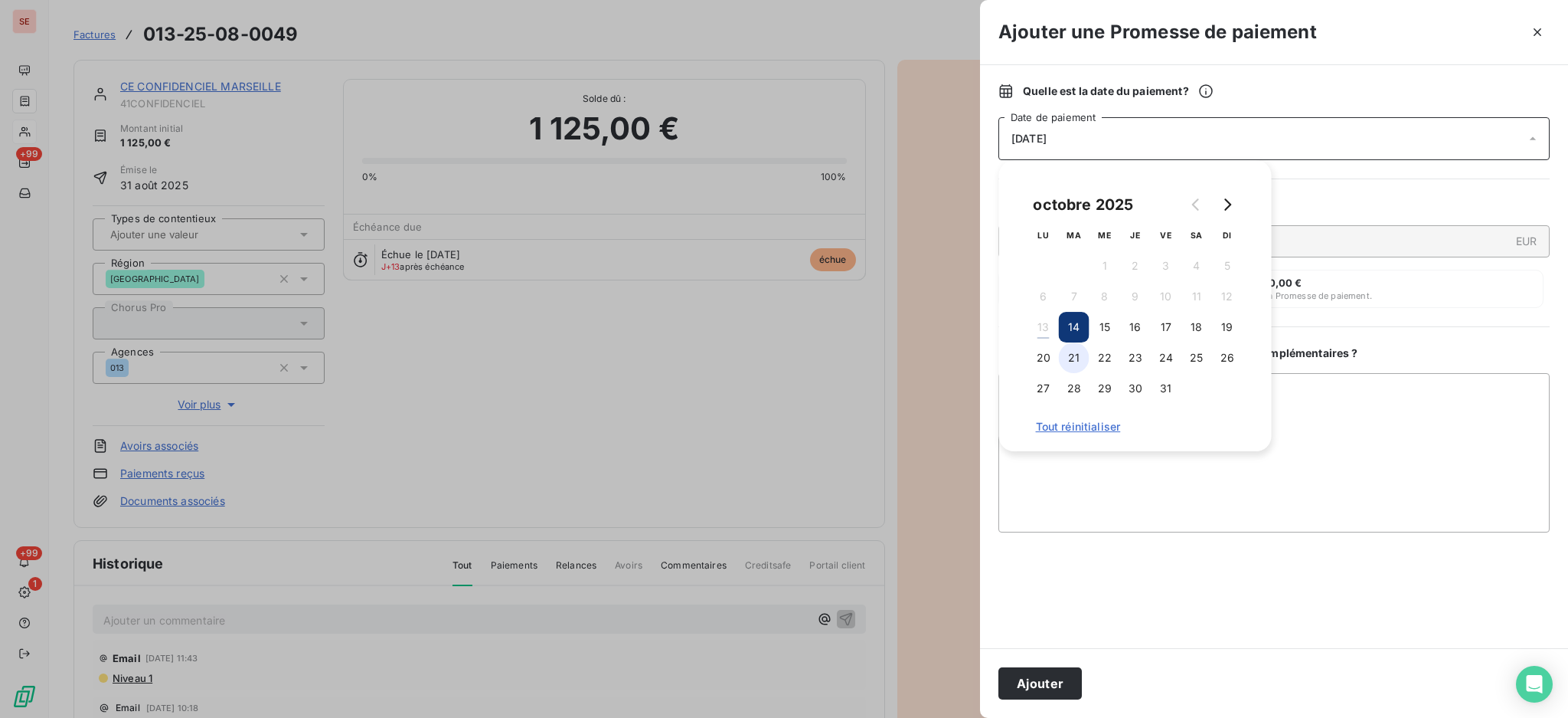
click at [1072, 356] on button "21" at bounding box center [1074, 357] width 31 height 31
click at [1461, 454] on textarea "Ajouter un commentaire ( facultatif )" at bounding box center [1274, 453] width 551 height 159
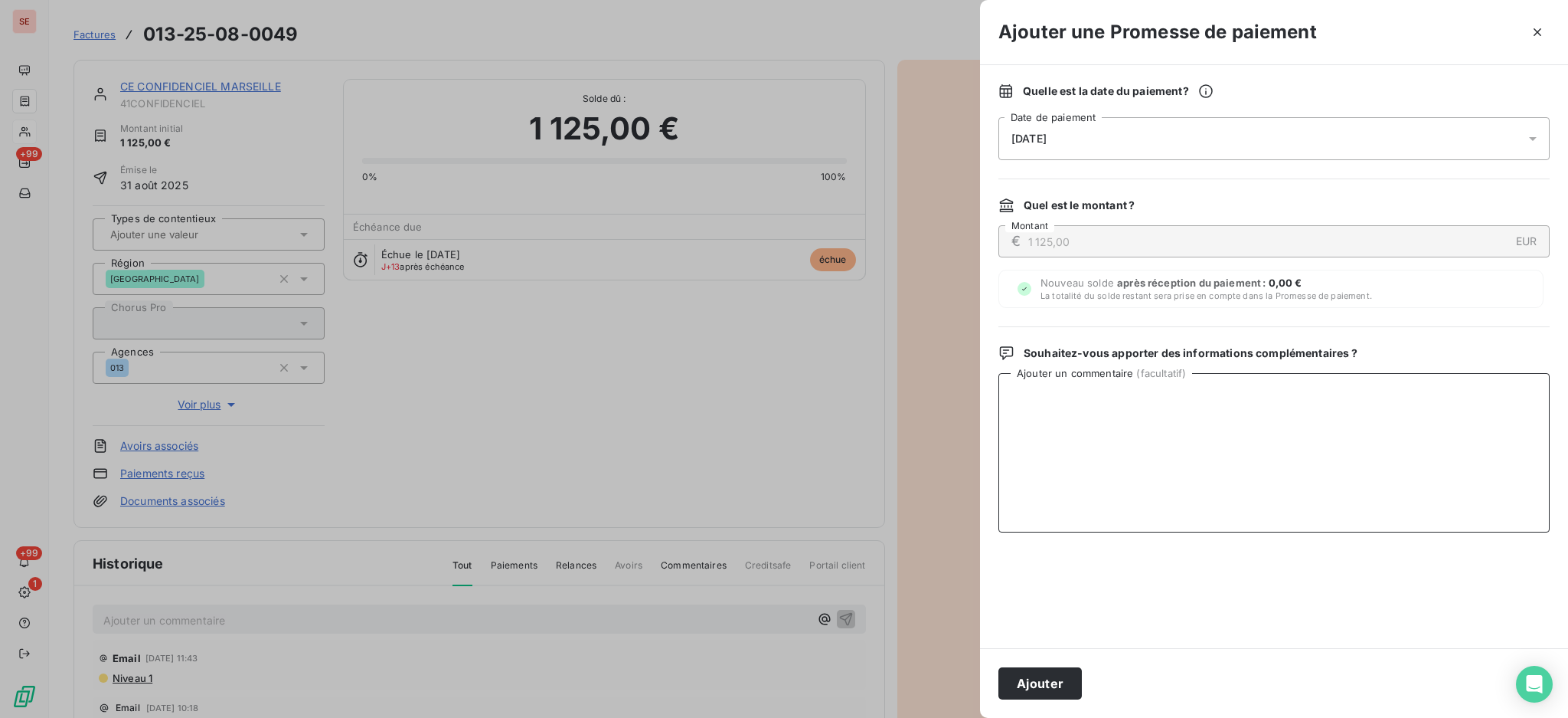
paste textarea "TDB - Virt reçu le 13/10"
type textarea "TDB - Virt reçu le 13/10"
click at [1055, 679] on button "Ajouter" at bounding box center [1040, 683] width 84 height 32
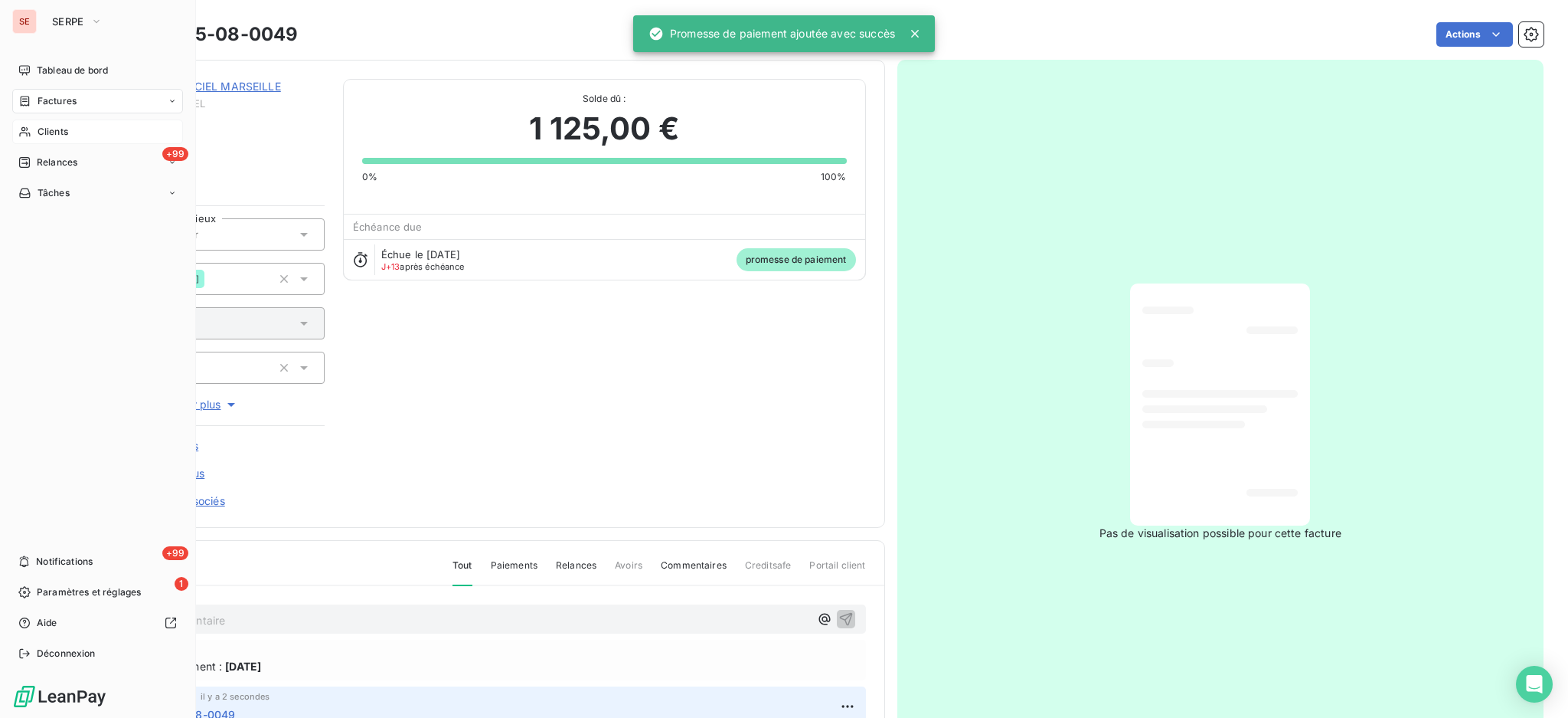
click at [51, 107] on span "Factures" at bounding box center [57, 101] width 39 height 14
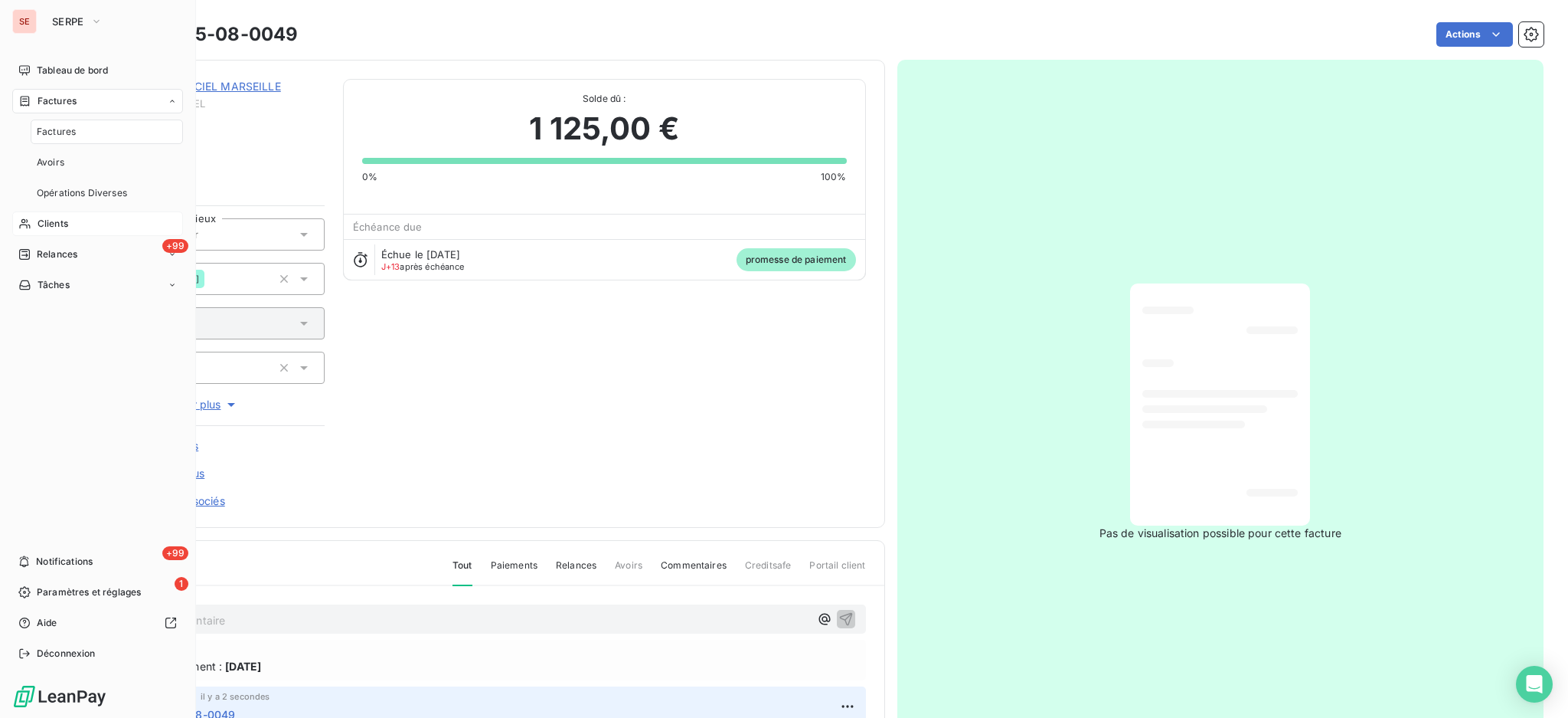
click at [60, 138] on span "Factures" at bounding box center [56, 131] width 39 height 14
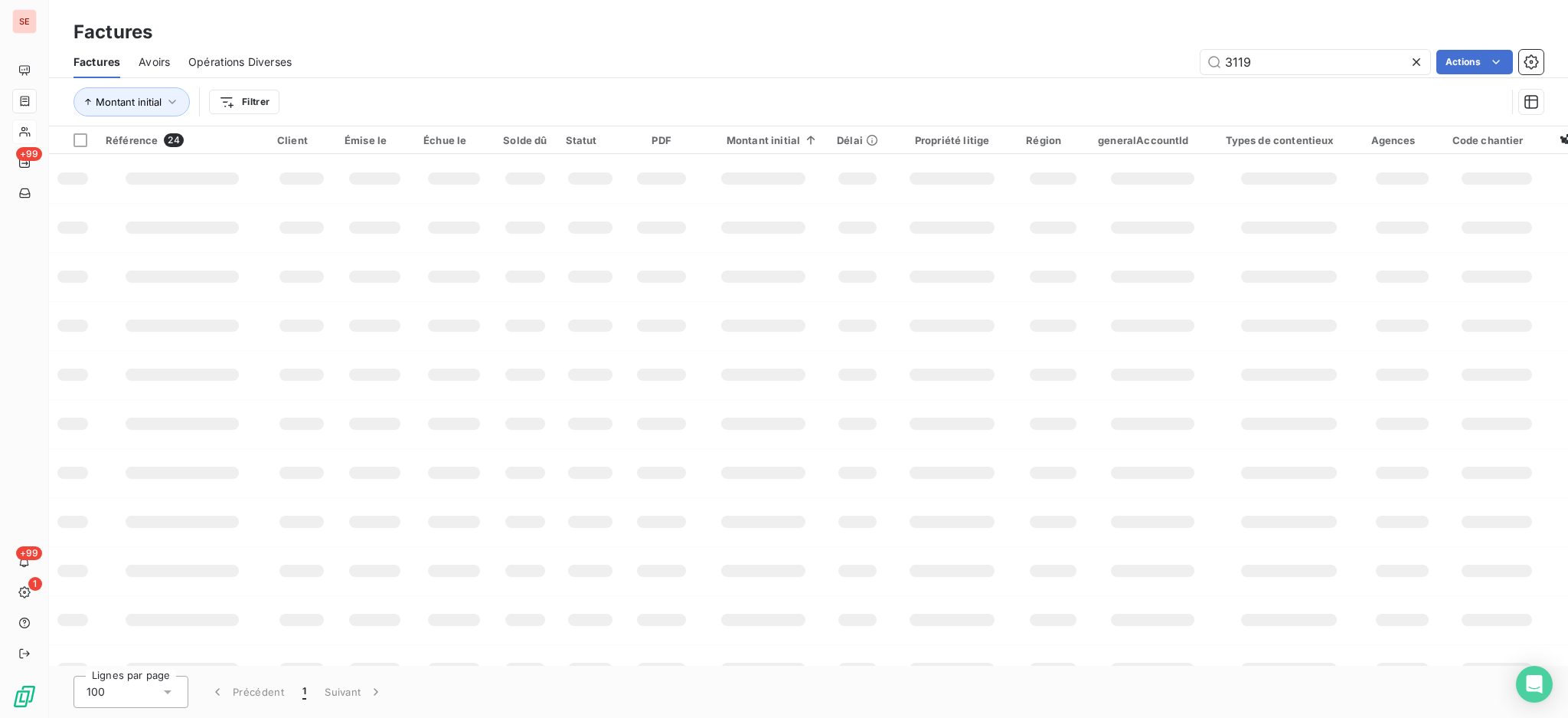
drag, startPoint x: 1263, startPoint y: 56, endPoint x: 990, endPoint y: 45, distance: 273.2
click at [1001, 52] on div "3119 Actions" at bounding box center [927, 62] width 1233 height 24
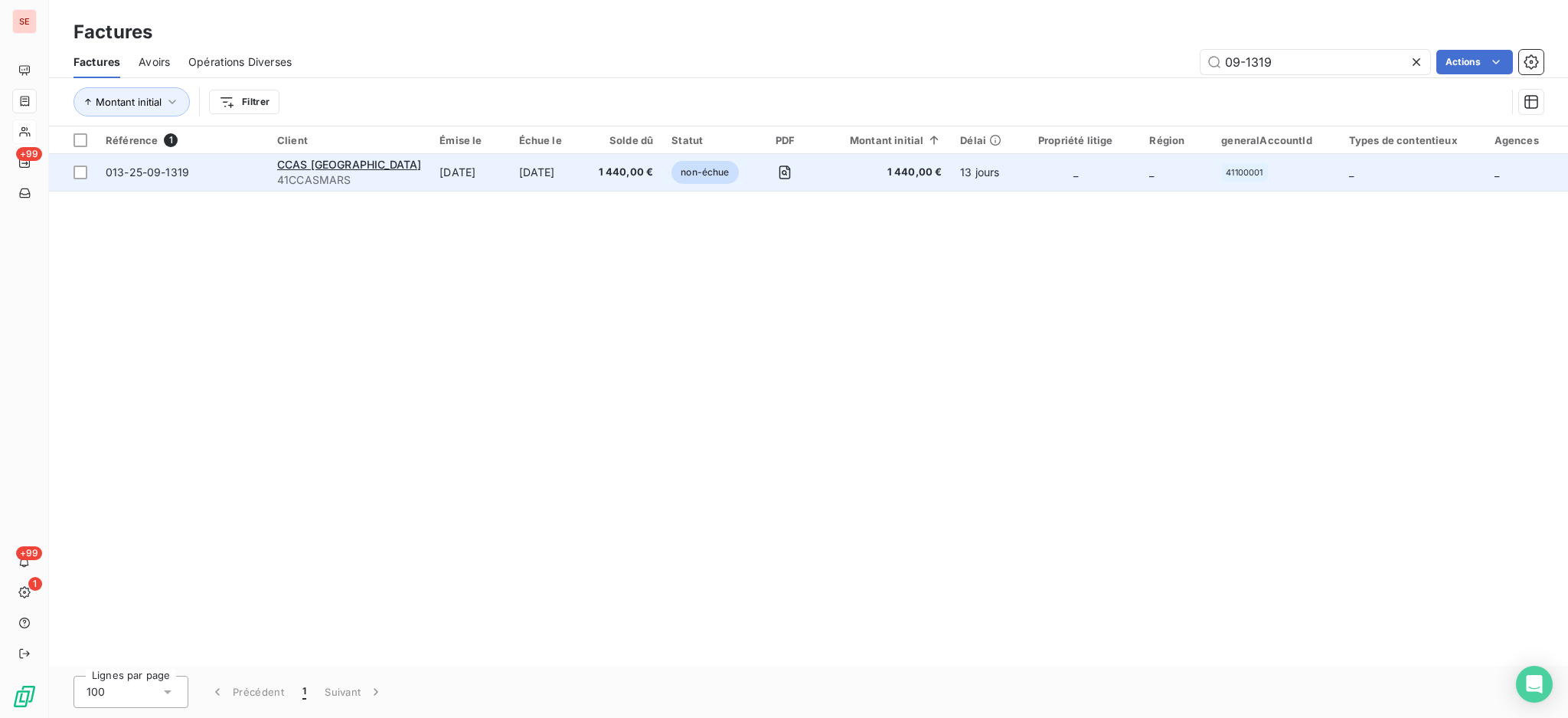
type input "09-1319"
click at [430, 176] on td "[DATE]" at bounding box center [470, 172] width 79 height 37
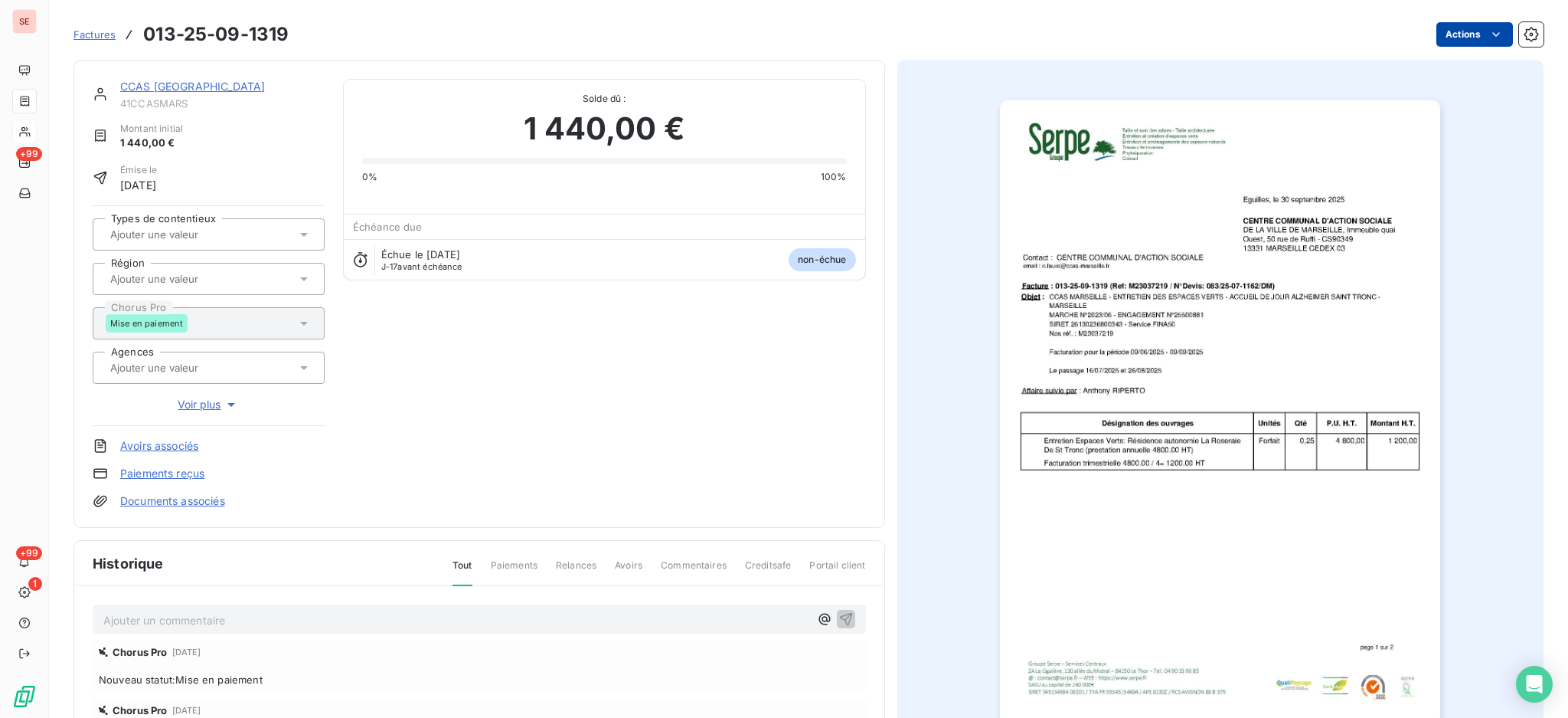
click at [1460, 35] on html "SE +99 +99 1 Factures 013-25-09-1319 Actions CCAS MARSEILLE 41CCASMARS Montant …" at bounding box center [784, 359] width 1568 height 718
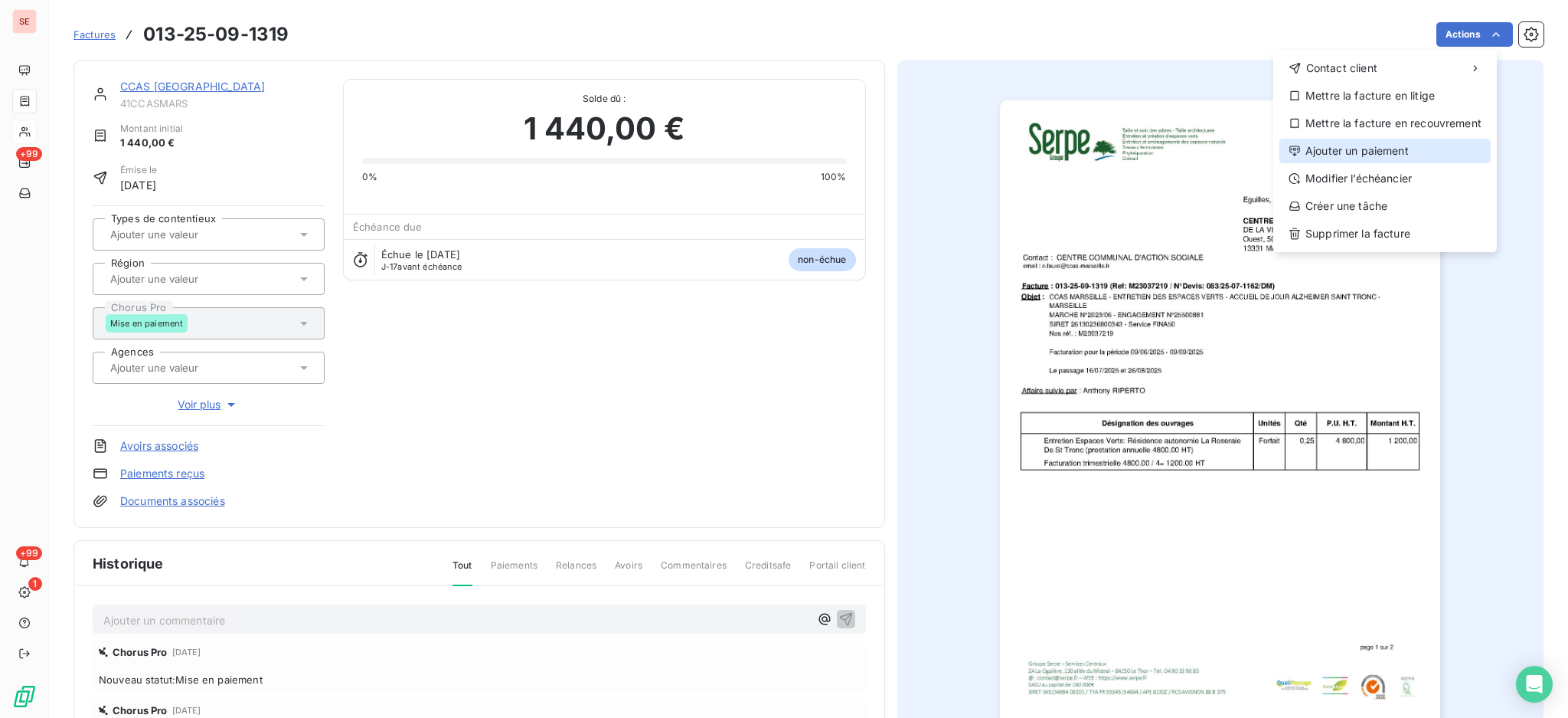
click at [1387, 155] on div "Ajouter un paiement" at bounding box center [1385, 151] width 212 height 24
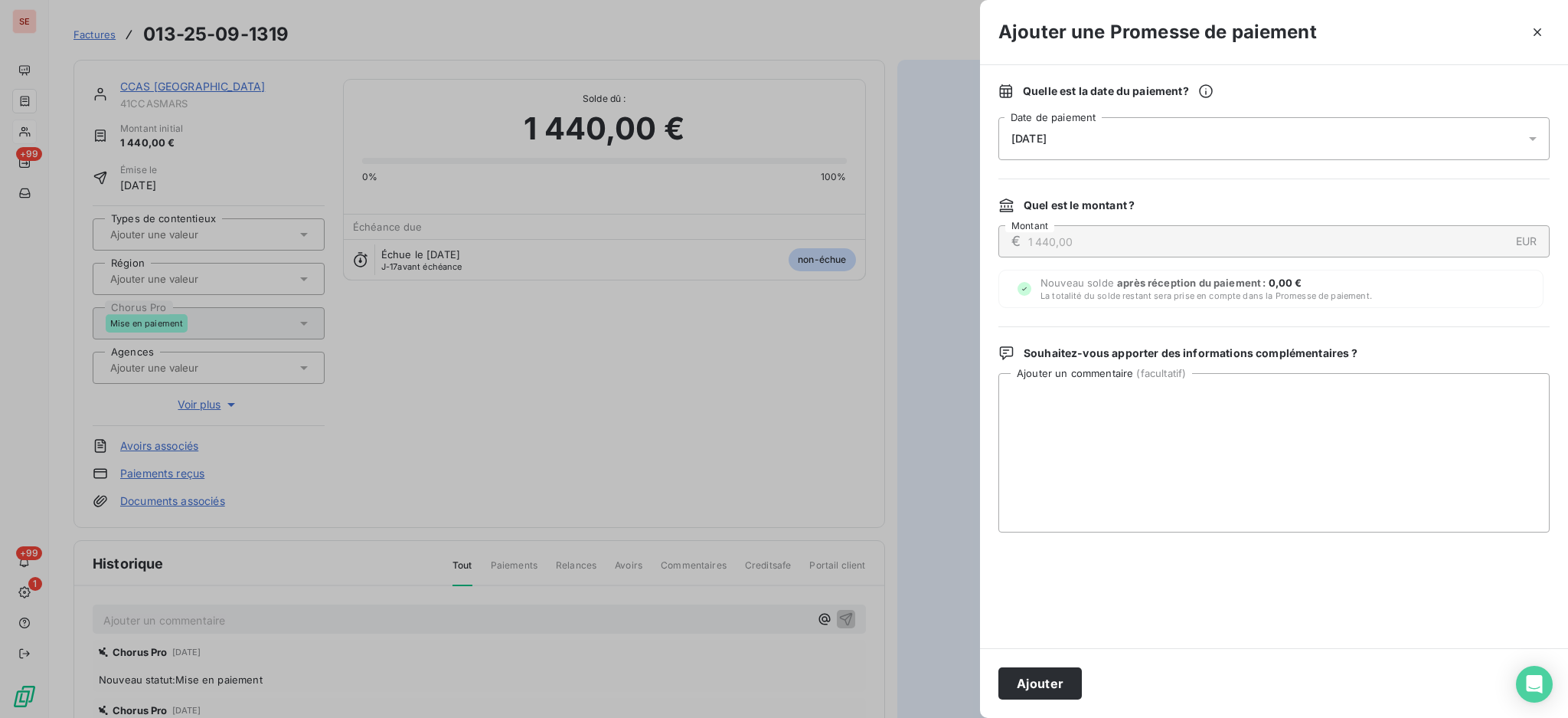
click at [1529, 139] on icon at bounding box center [1533, 138] width 15 height 15
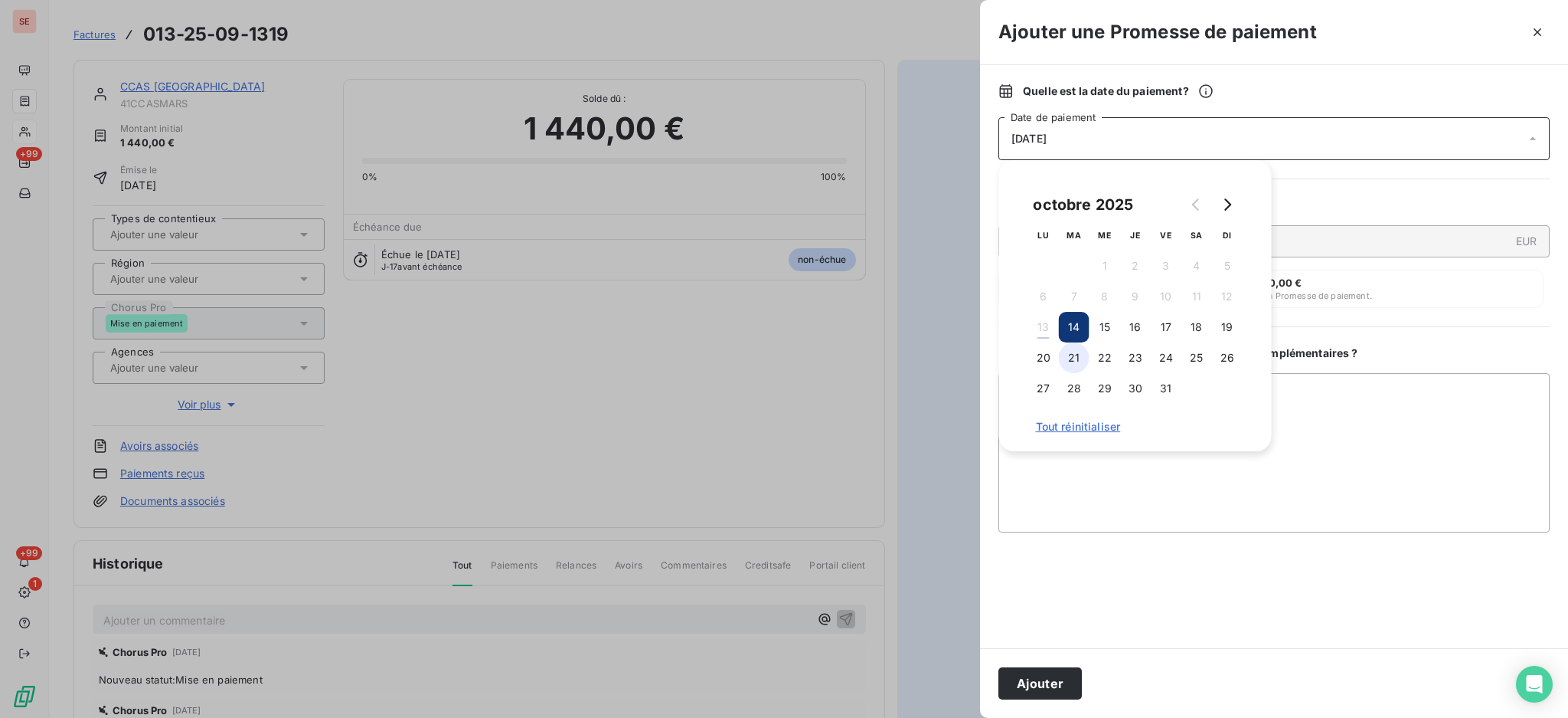
click at [1066, 361] on button "21" at bounding box center [1074, 357] width 31 height 31
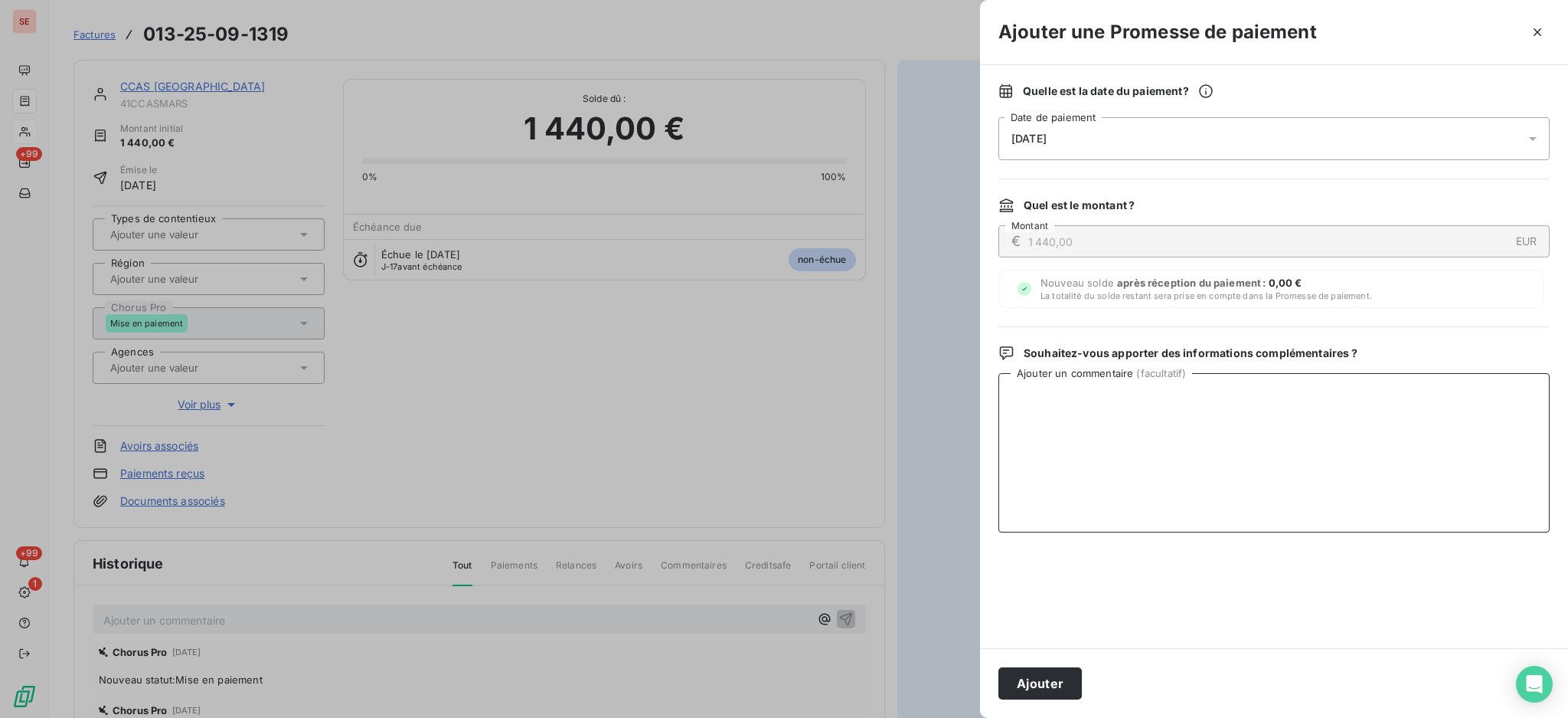
click at [1329, 402] on textarea "Ajouter un commentaire ( facultatif )" at bounding box center [1274, 453] width 551 height 159
paste textarea "TDB - Virt reçu le 13/10"
type textarea "TDB - Virt reçu le 13/10"
click at [1027, 687] on button "Ajouter" at bounding box center [1040, 683] width 84 height 32
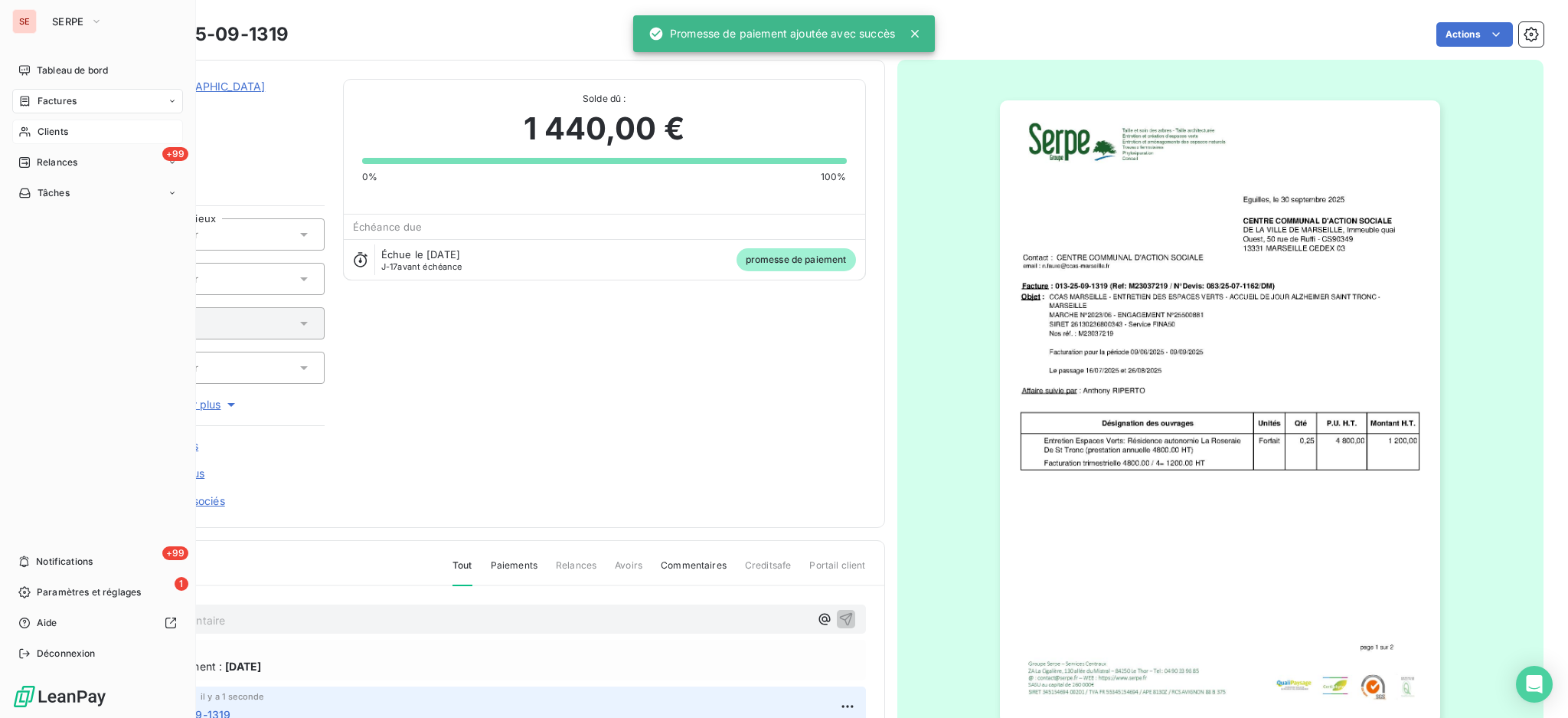
click at [57, 102] on span "Factures" at bounding box center [57, 101] width 39 height 14
click at [65, 134] on span "Factures" at bounding box center [56, 131] width 39 height 14
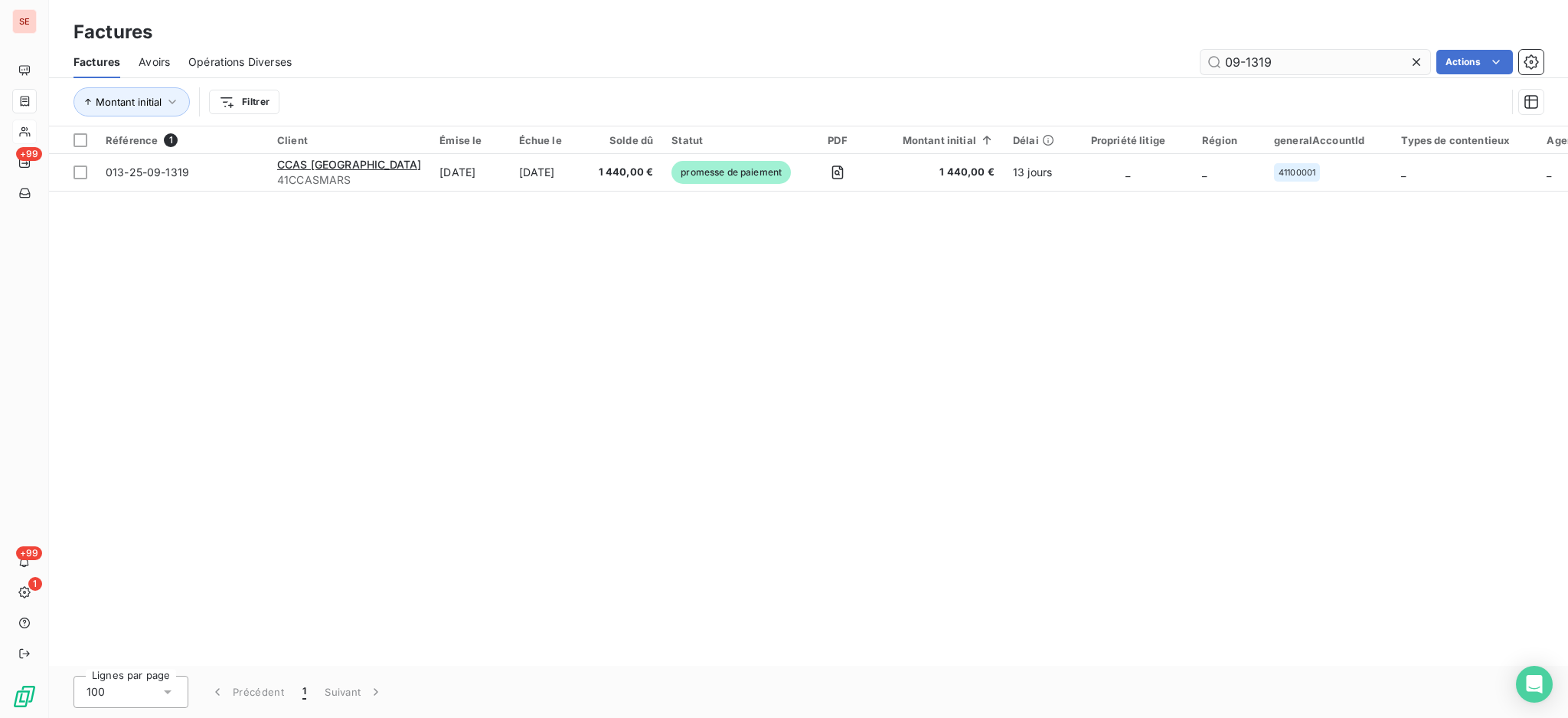
drag, startPoint x: 1280, startPoint y: 56, endPoint x: 1246, endPoint y: 58, distance: 34.1
click at [1246, 58] on input "09-1319" at bounding box center [1316, 62] width 230 height 24
type input "09-0347"
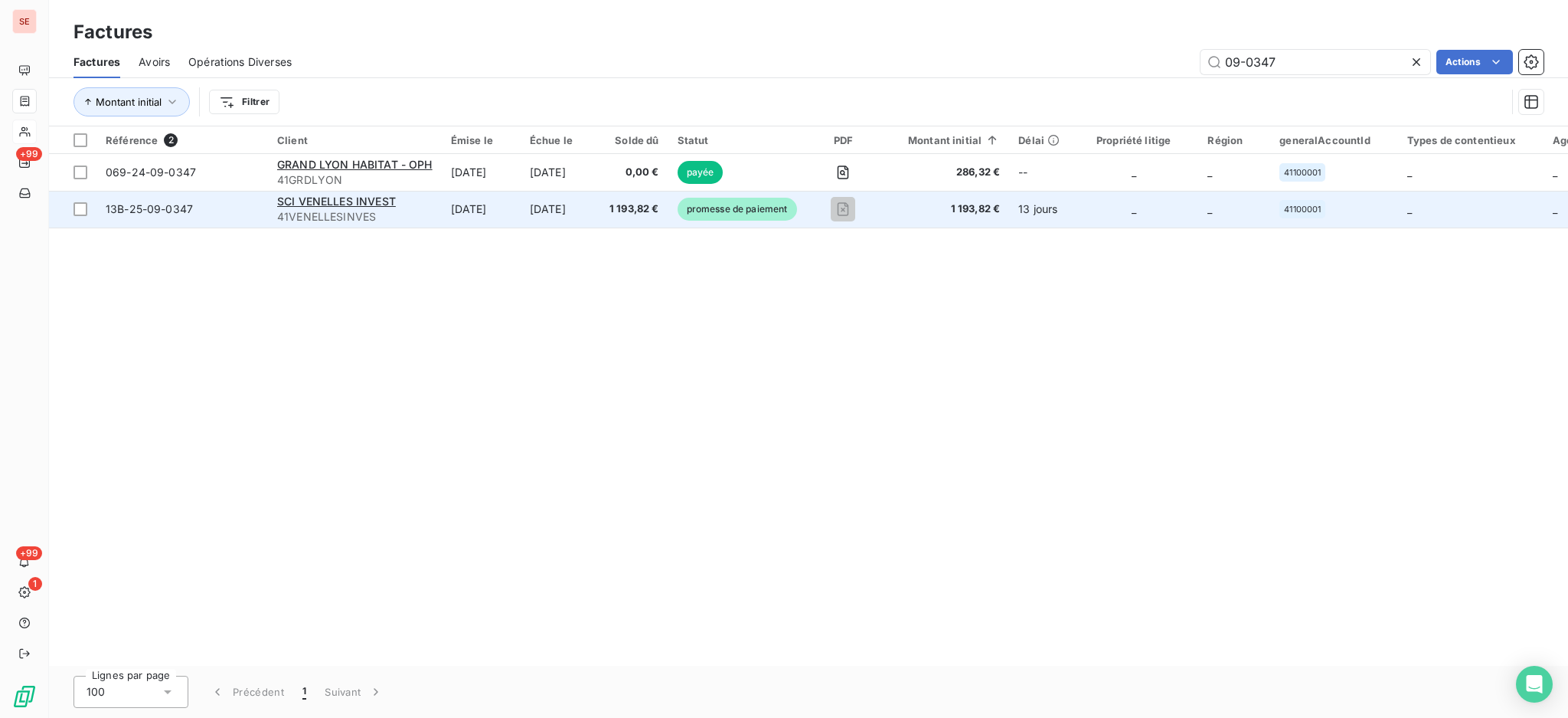
click at [558, 198] on td "[DATE]" at bounding box center [560, 209] width 80 height 37
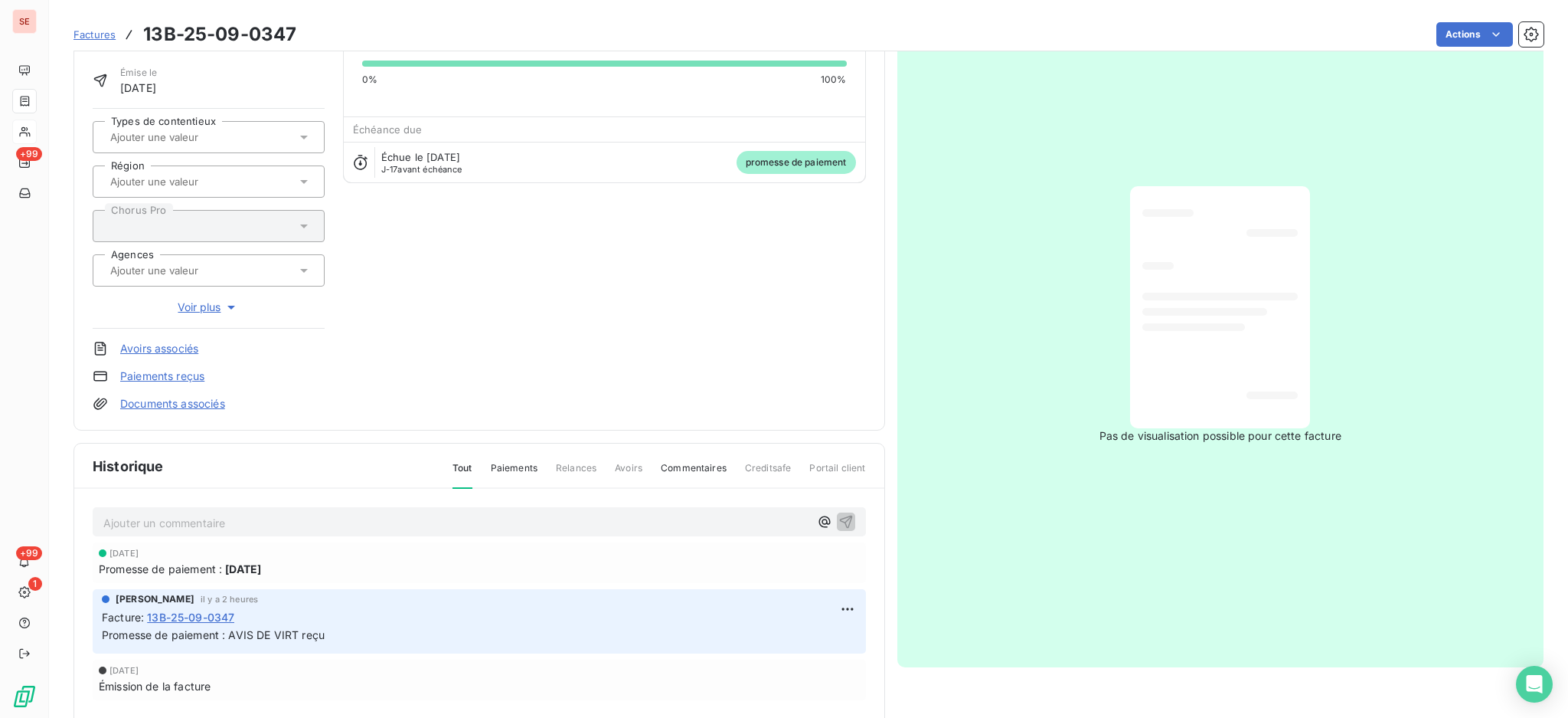
scroll to position [103, 0]
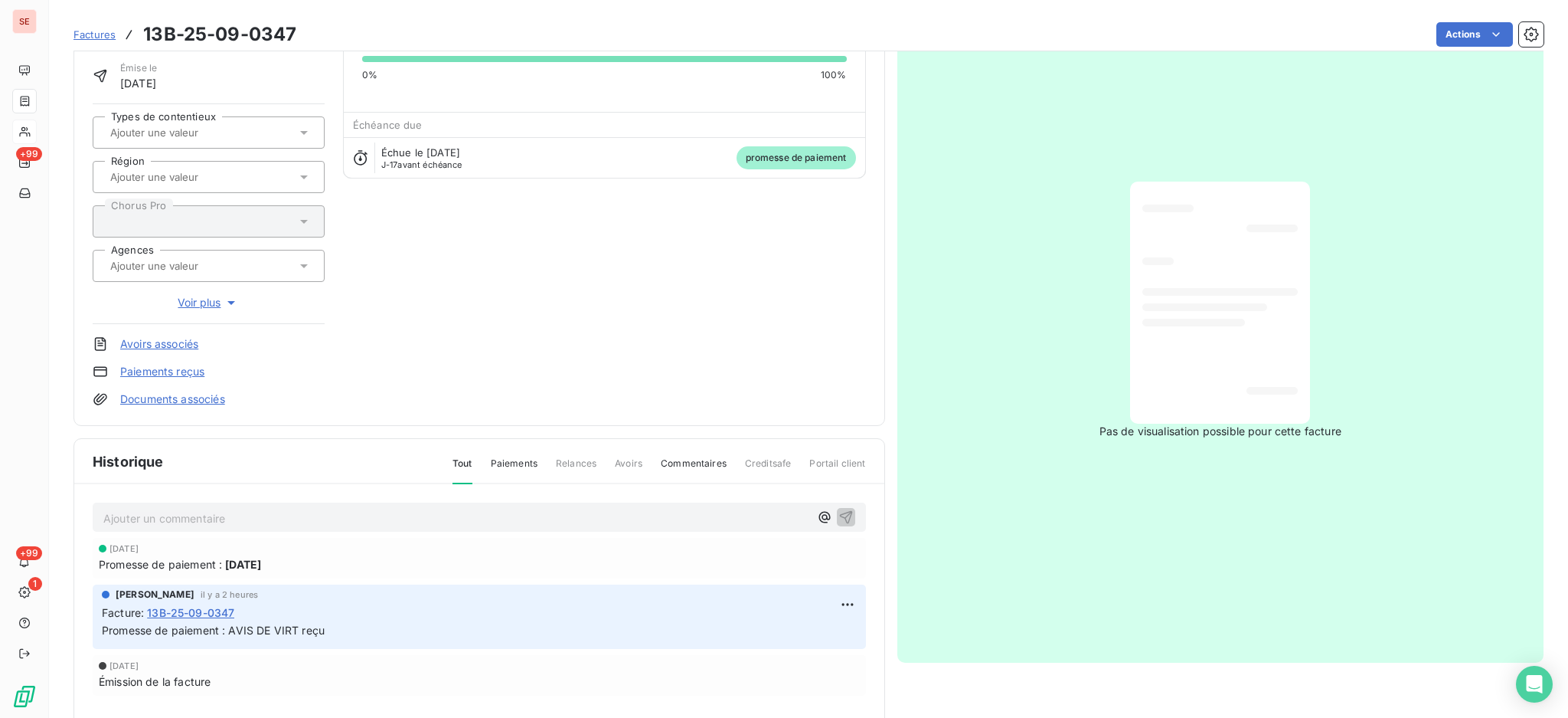
click at [335, 516] on p "Ajouter un commentaire ﻿" at bounding box center [457, 518] width 706 height 19
click at [838, 511] on icon "button" at bounding box center [846, 516] width 15 height 15
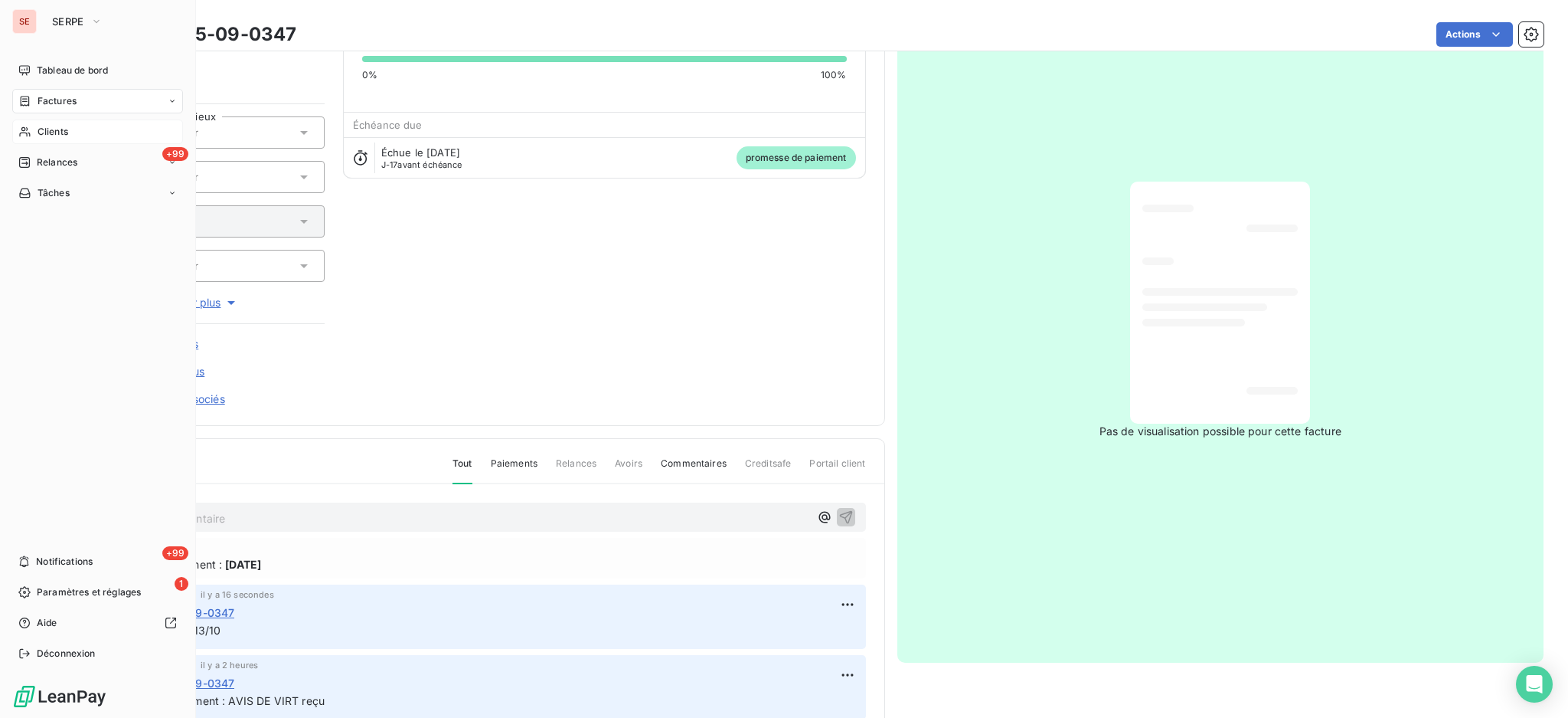
click at [47, 139] on div "Clients" at bounding box center [97, 131] width 171 height 24
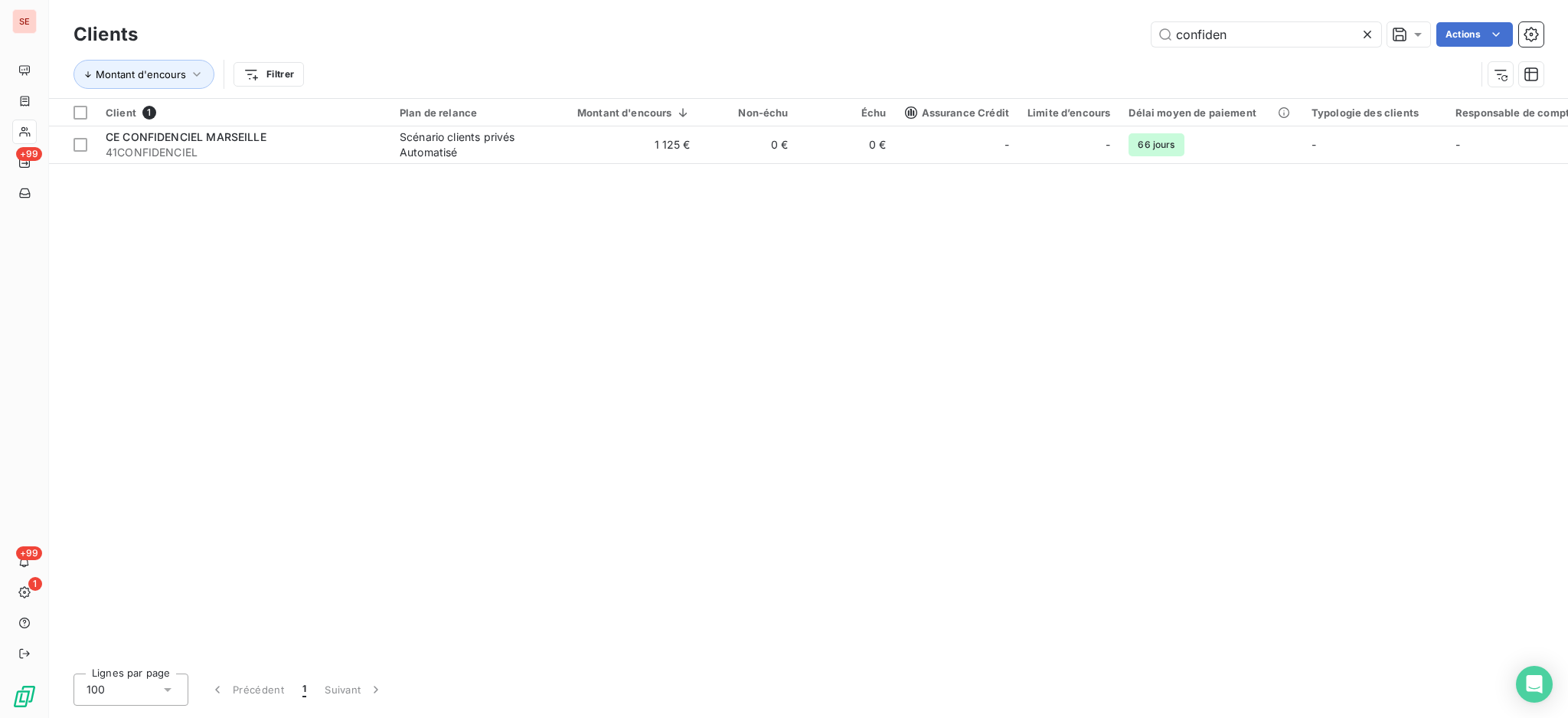
drag, startPoint x: 1253, startPoint y: 37, endPoint x: 1069, endPoint y: 46, distance: 184.2
click at [1069, 46] on div "confiden Actions" at bounding box center [850, 35] width 1388 height 24
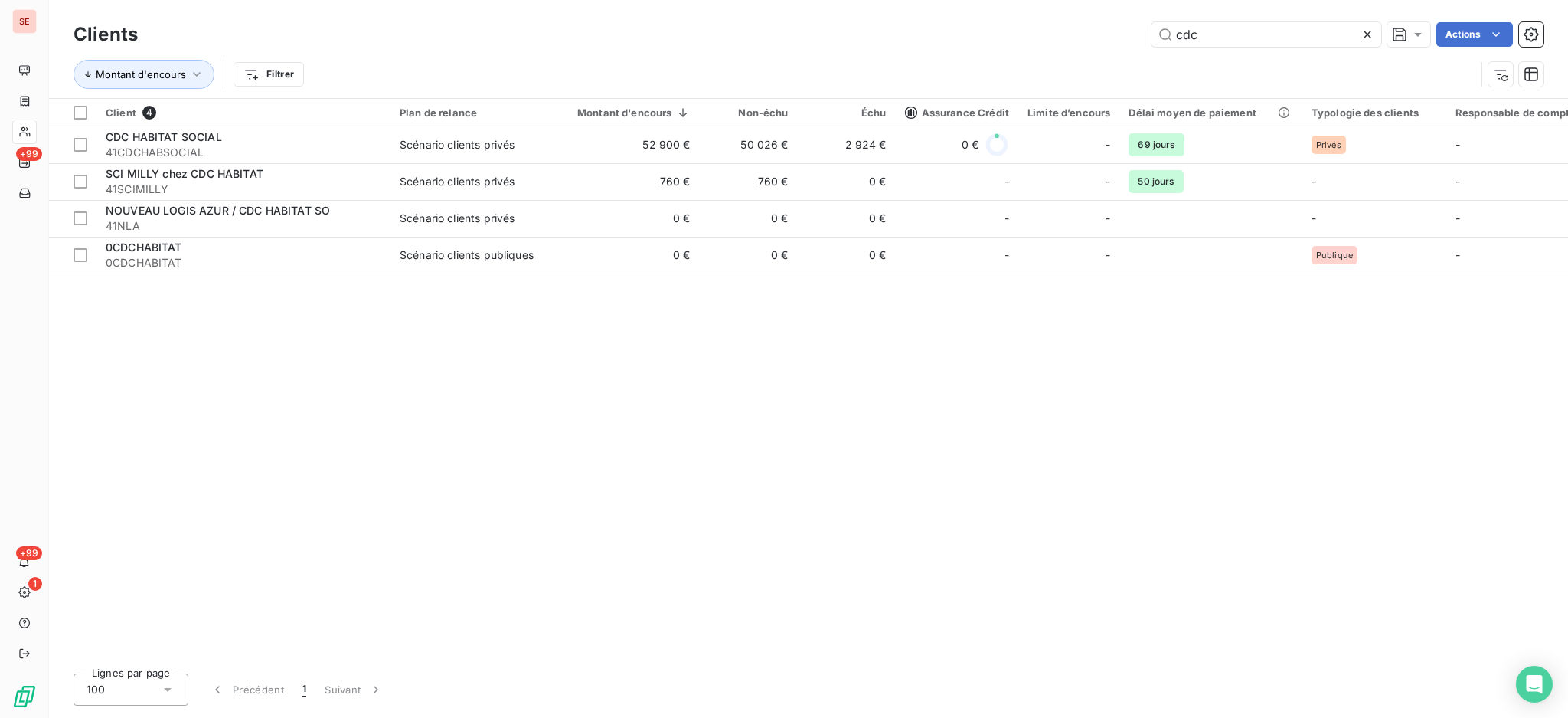
drag, startPoint x: 1208, startPoint y: 39, endPoint x: 1142, endPoint y: 15, distance: 70.2
click at [1134, 23] on div "cdc Actions" at bounding box center [850, 35] width 1388 height 24
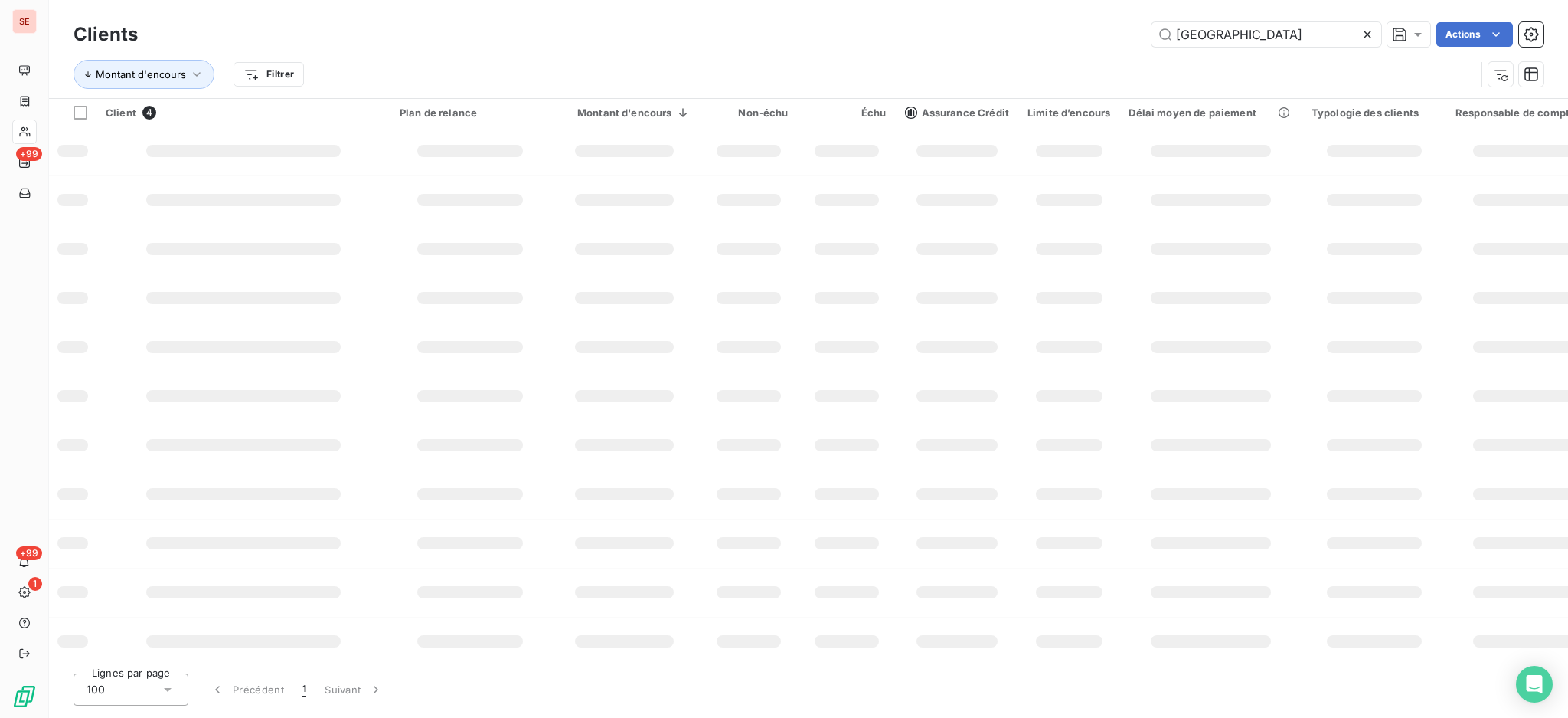
type input "[GEOGRAPHIC_DATA]"
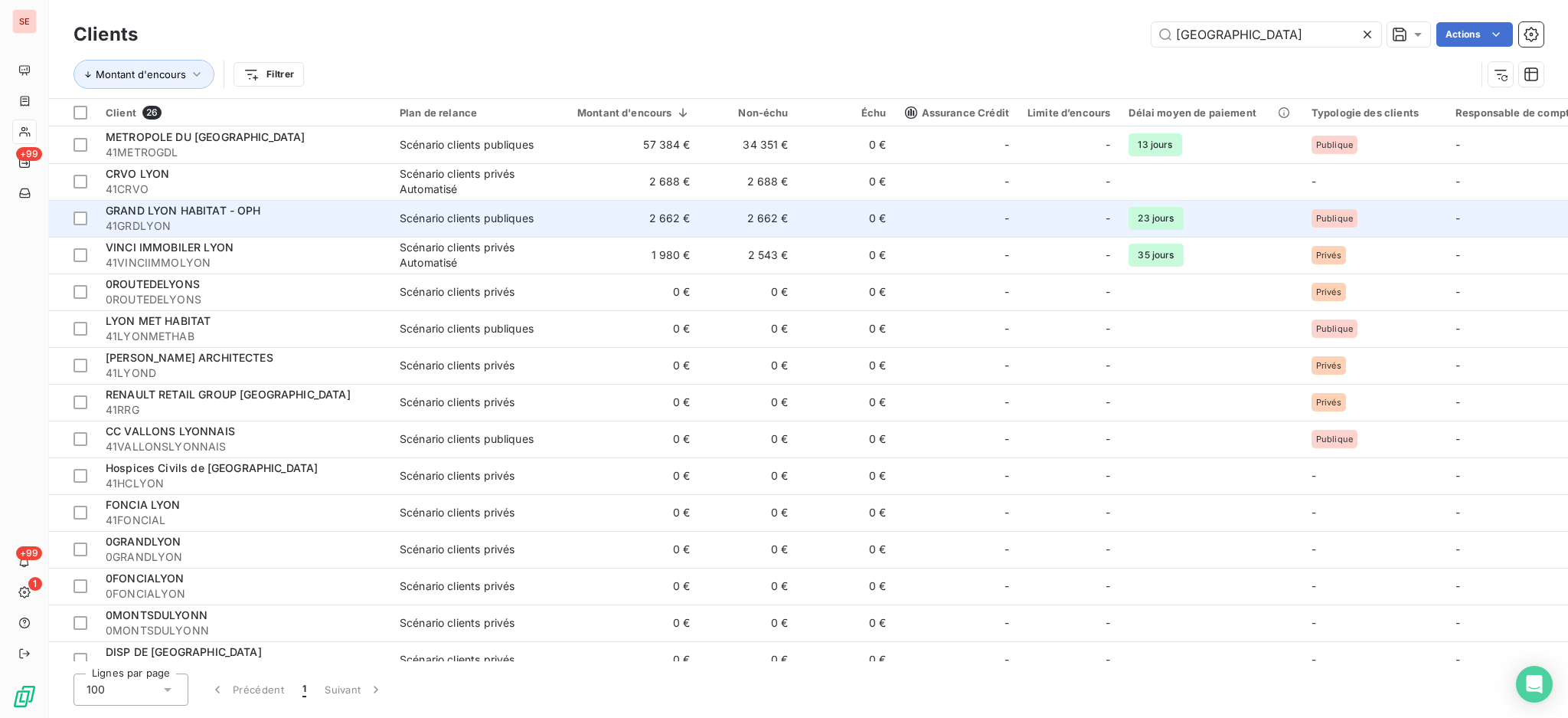
click at [209, 221] on span "41GRDLYON" at bounding box center [243, 225] width 276 height 15
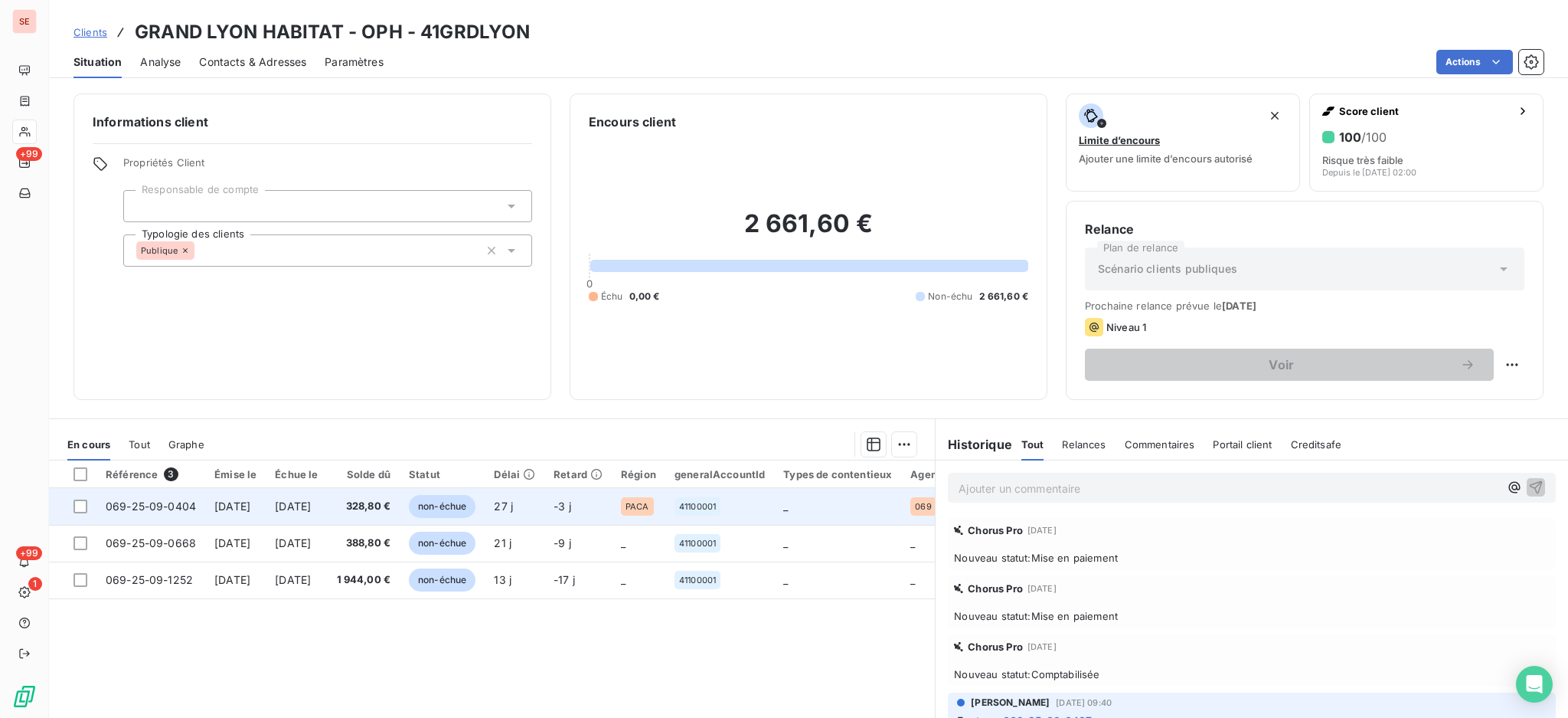
click at [229, 518] on td "[DATE]" at bounding box center [235, 506] width 60 height 37
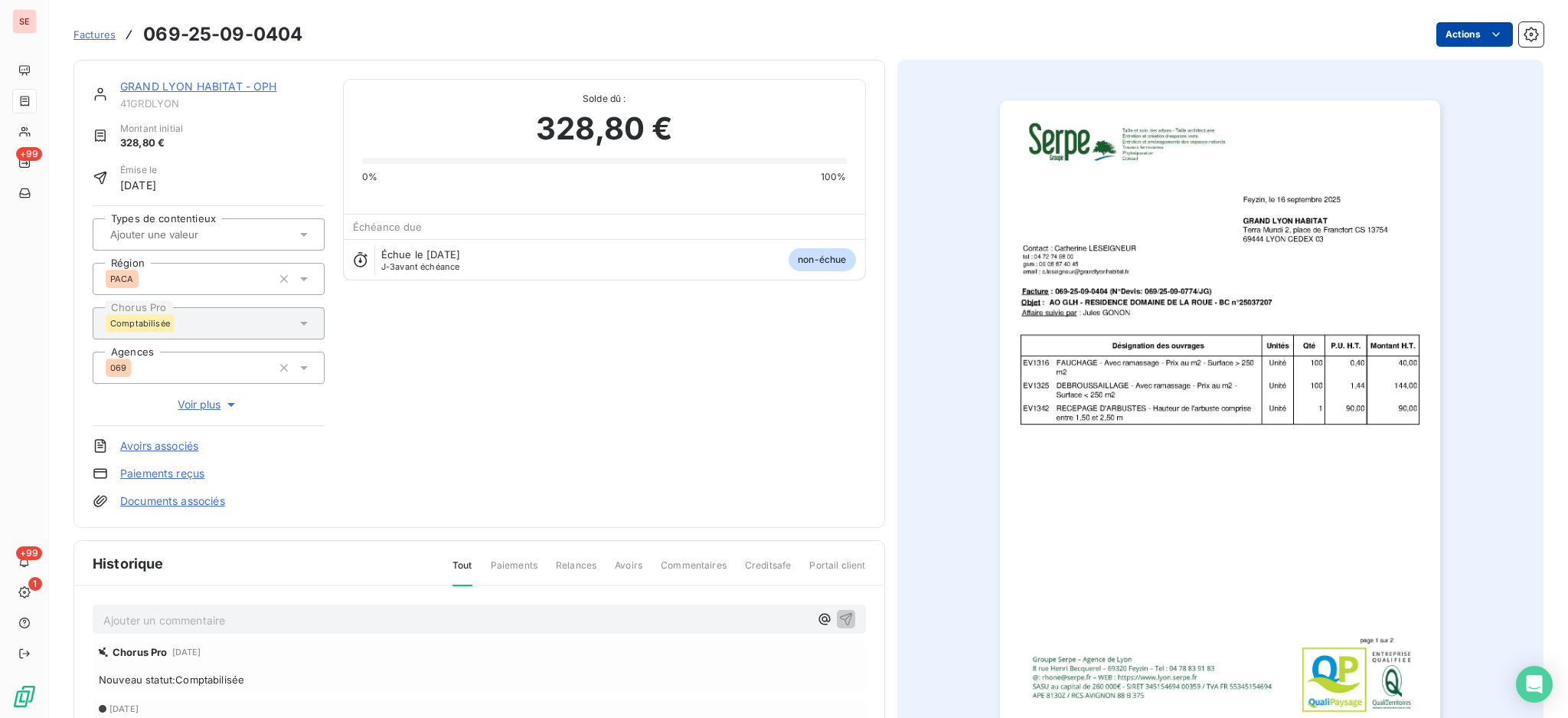
click at [1432, 41] on html "SE +99 +99 1 Factures 069-25-09-0404 Actions GRAND LYON HABITAT - OPH 41GRDLYON…" at bounding box center [784, 359] width 1568 height 718
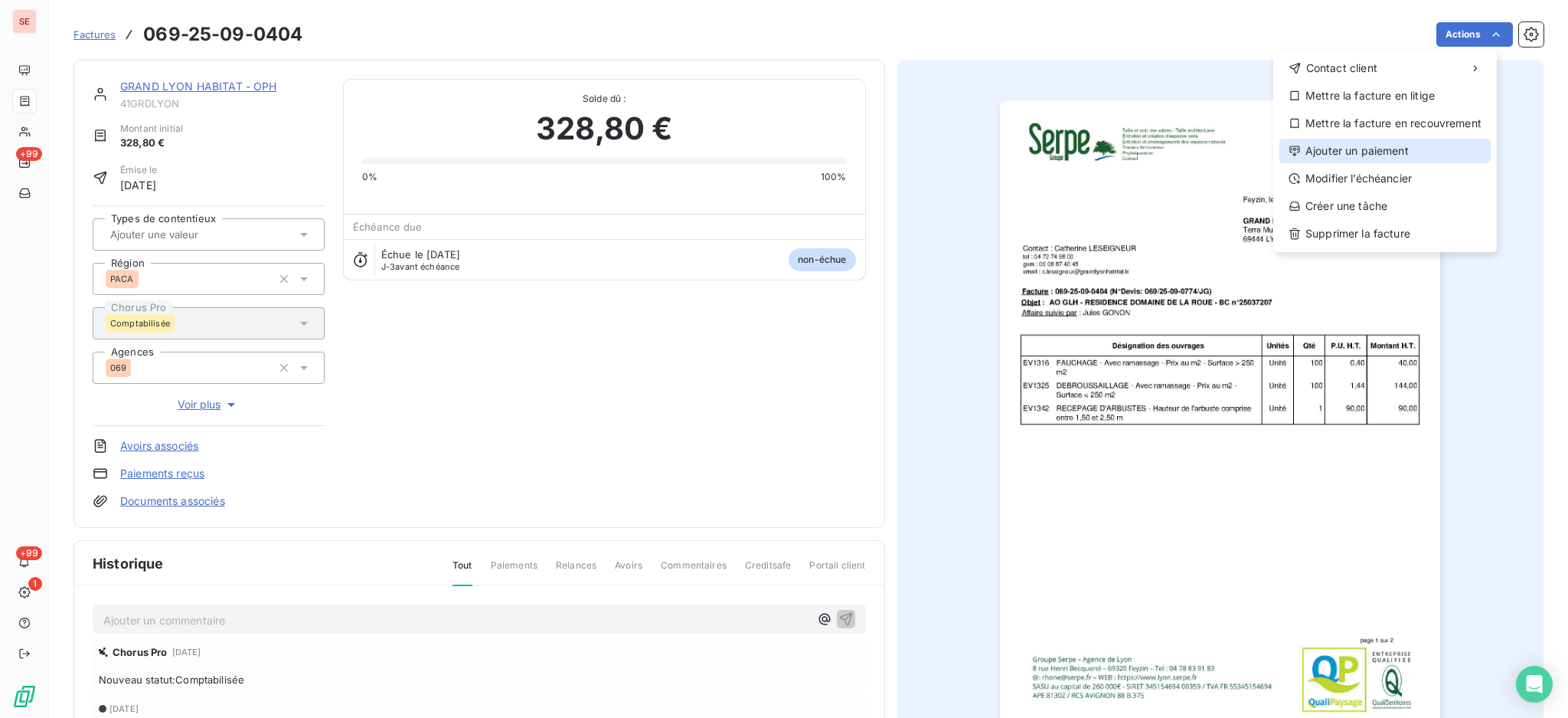
click at [1397, 153] on div "Ajouter un paiement" at bounding box center [1385, 151] width 212 height 24
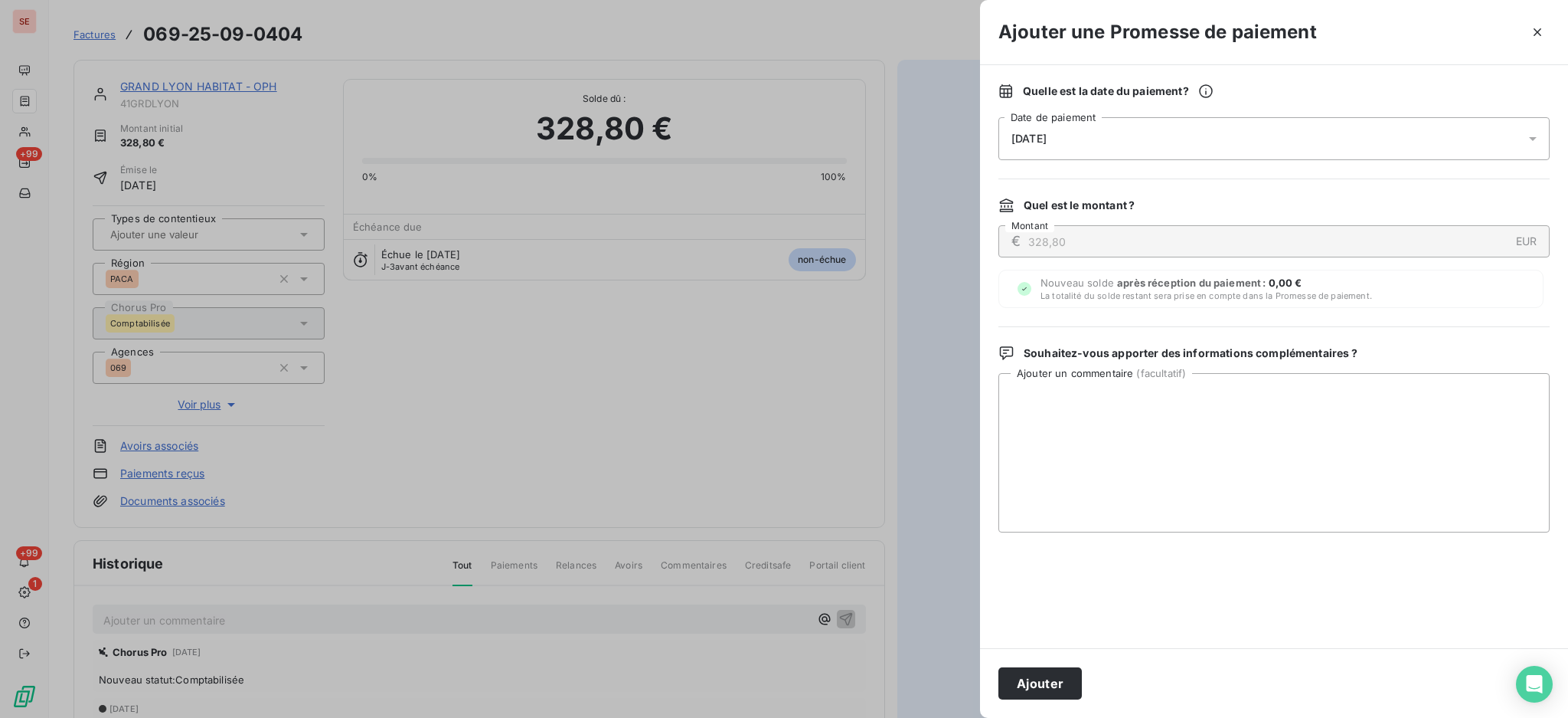
click at [1533, 136] on icon at bounding box center [1533, 138] width 15 height 15
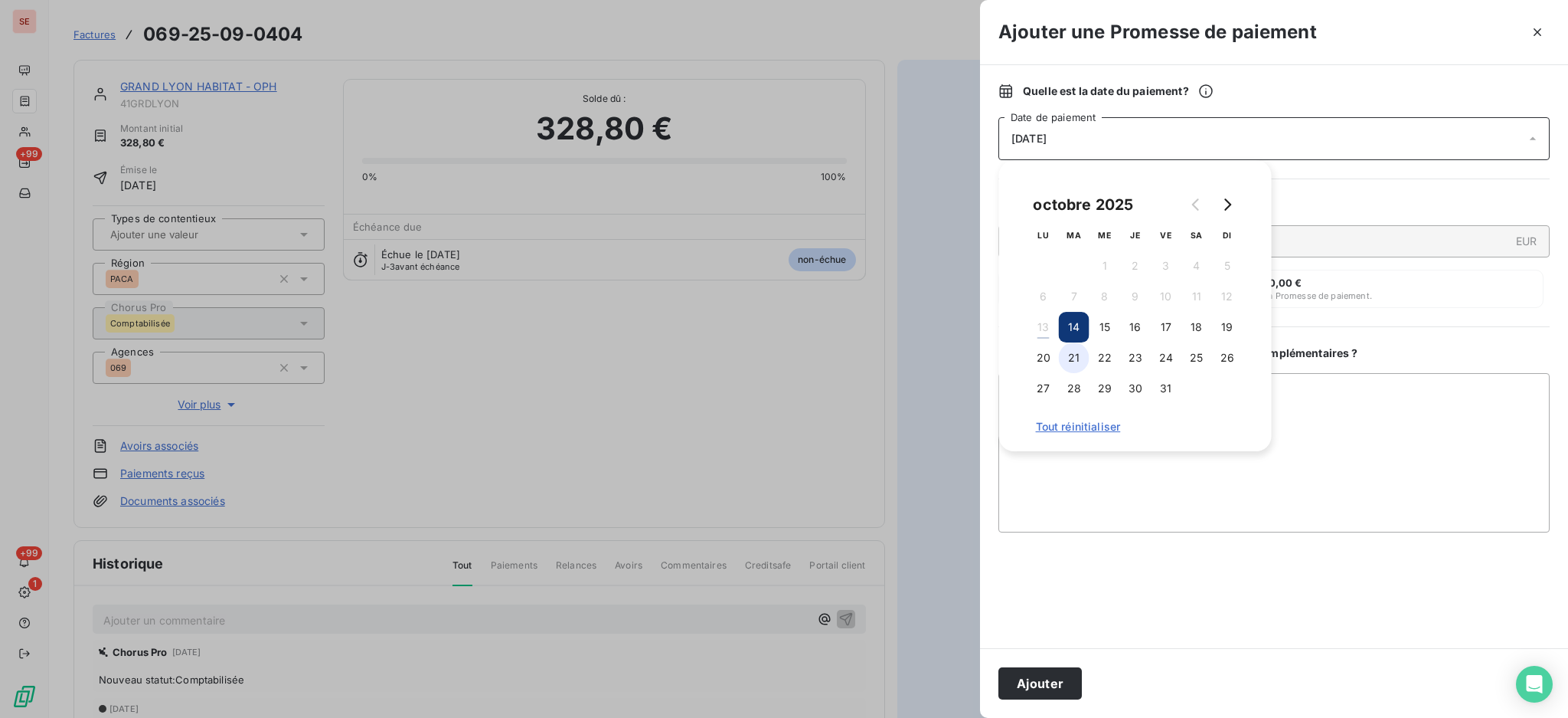
click at [1076, 355] on button "21" at bounding box center [1074, 357] width 31 height 31
click at [1352, 410] on textarea "Ajouter un commentaire ( facultatif )" at bounding box center [1274, 453] width 551 height 159
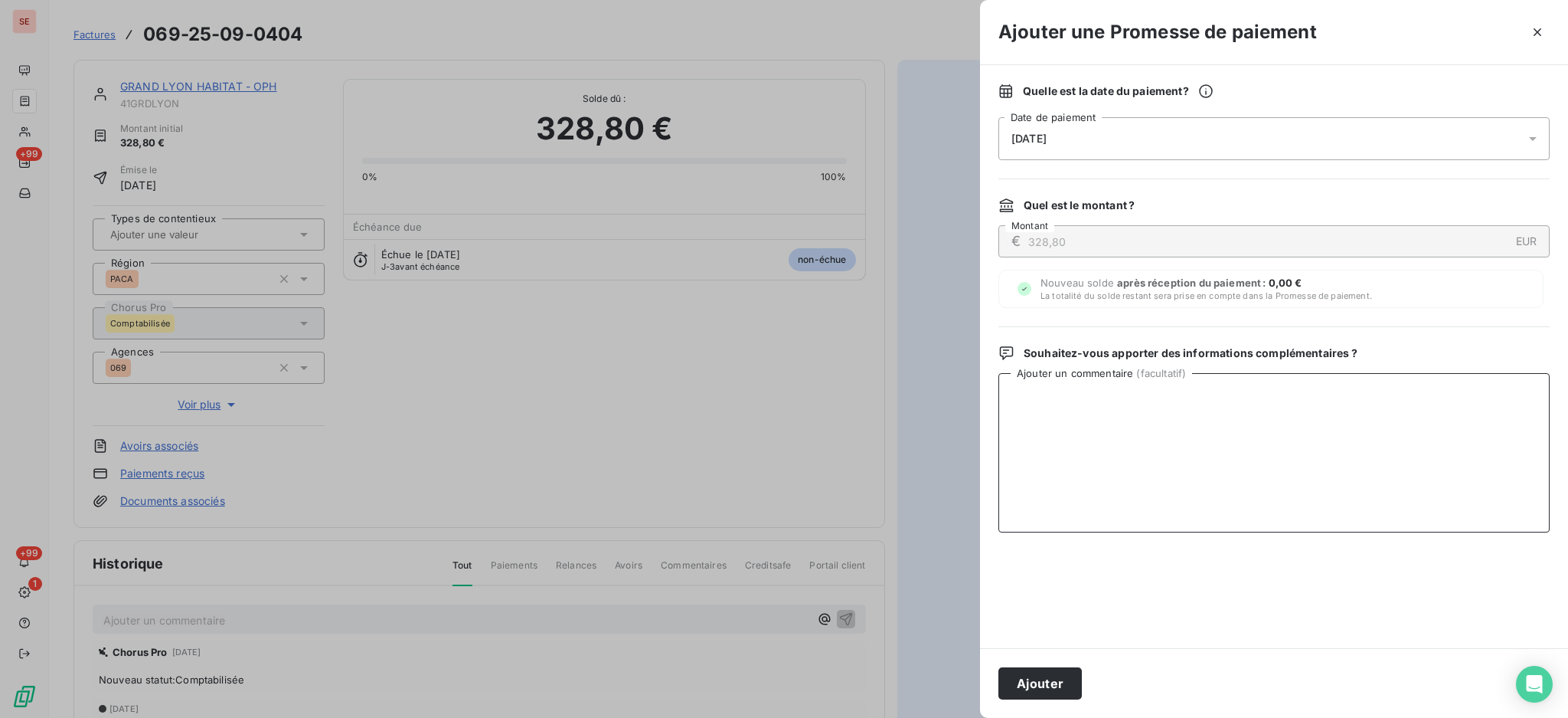
paste textarea "TDB - Virt reçu le 13/10"
type textarea "TDB - Virt reçu le 13/10"
click at [1006, 676] on button "Ajouter" at bounding box center [1040, 683] width 84 height 32
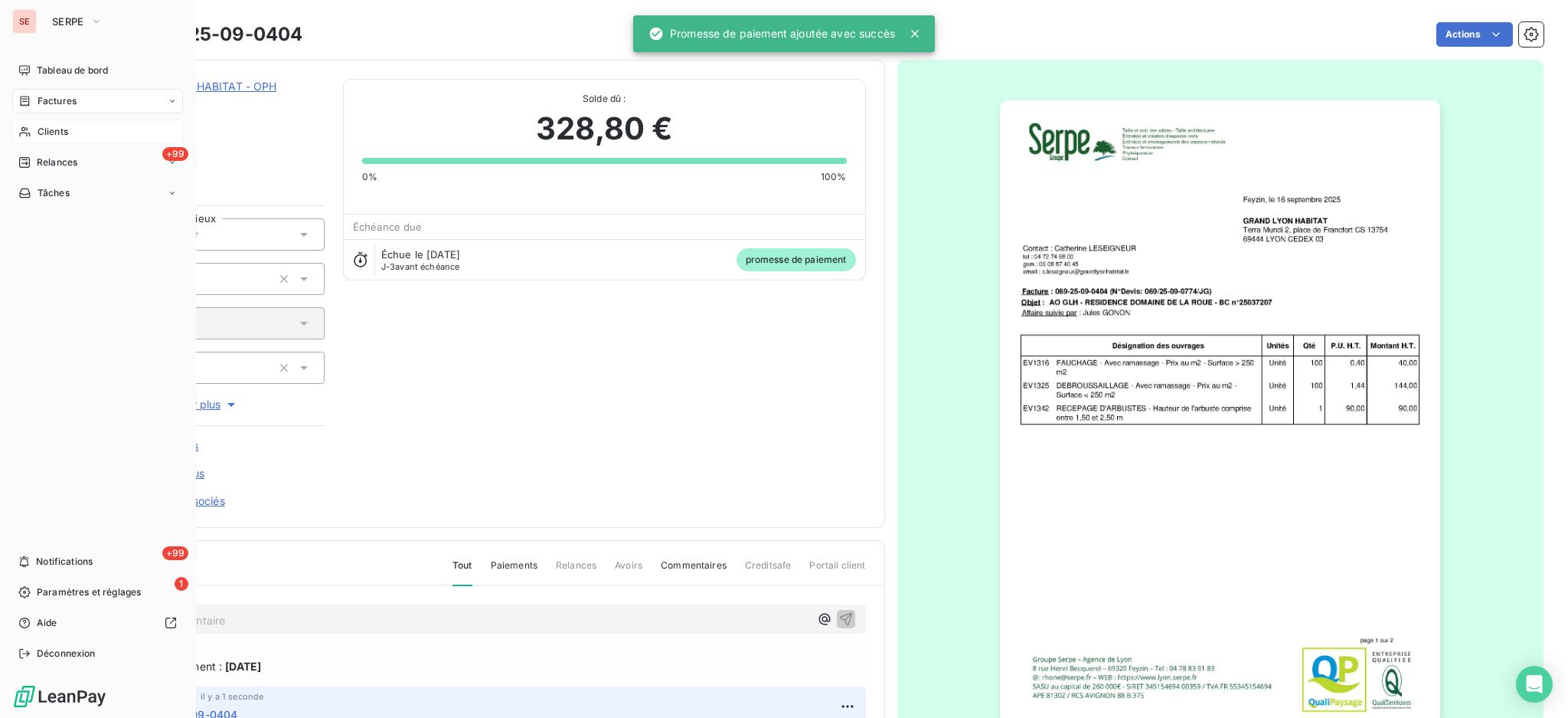
click at [44, 130] on span "Clients" at bounding box center [53, 131] width 31 height 14
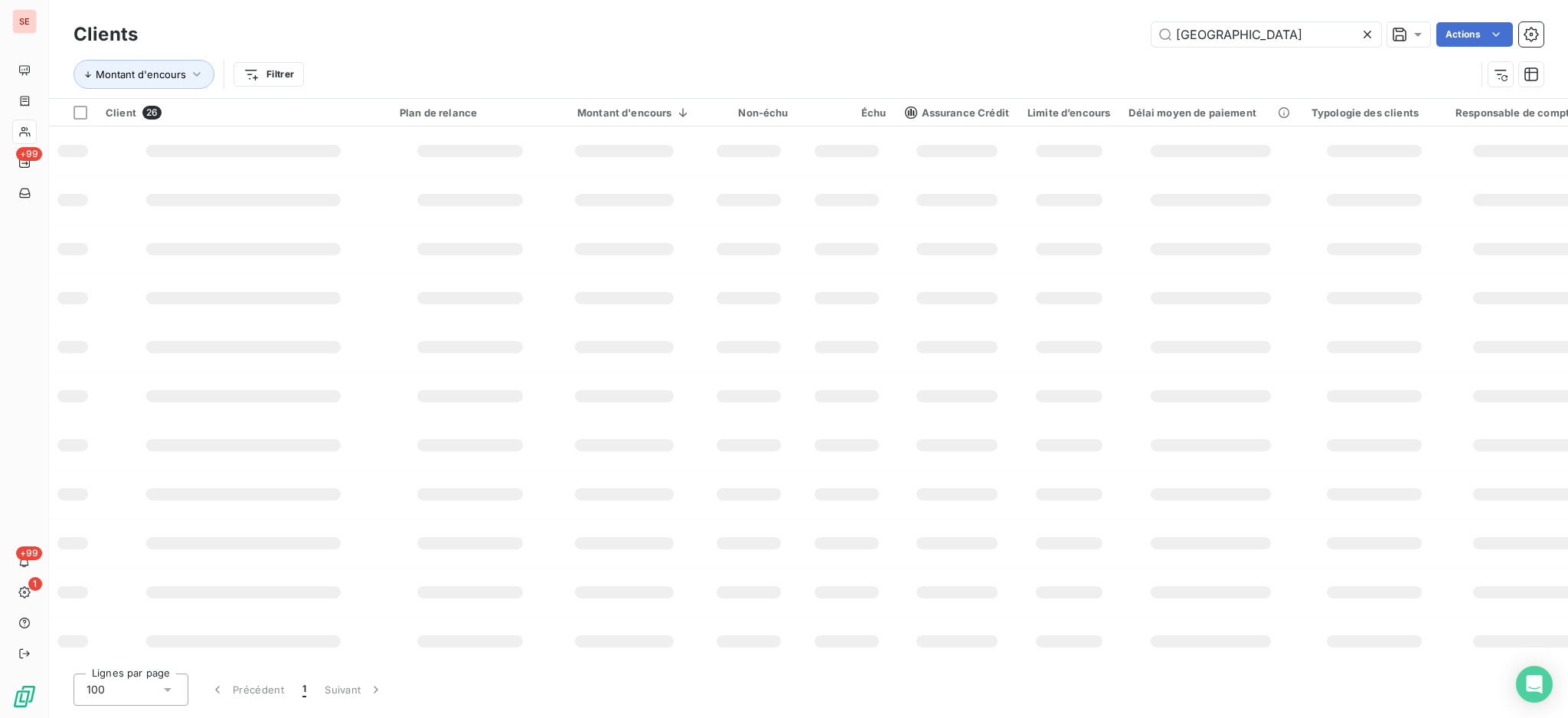
drag, startPoint x: 1216, startPoint y: 32, endPoint x: 1075, endPoint y: 34, distance: 141.0
click at [1075, 34] on div "lyon Actions" at bounding box center [850, 35] width 1388 height 24
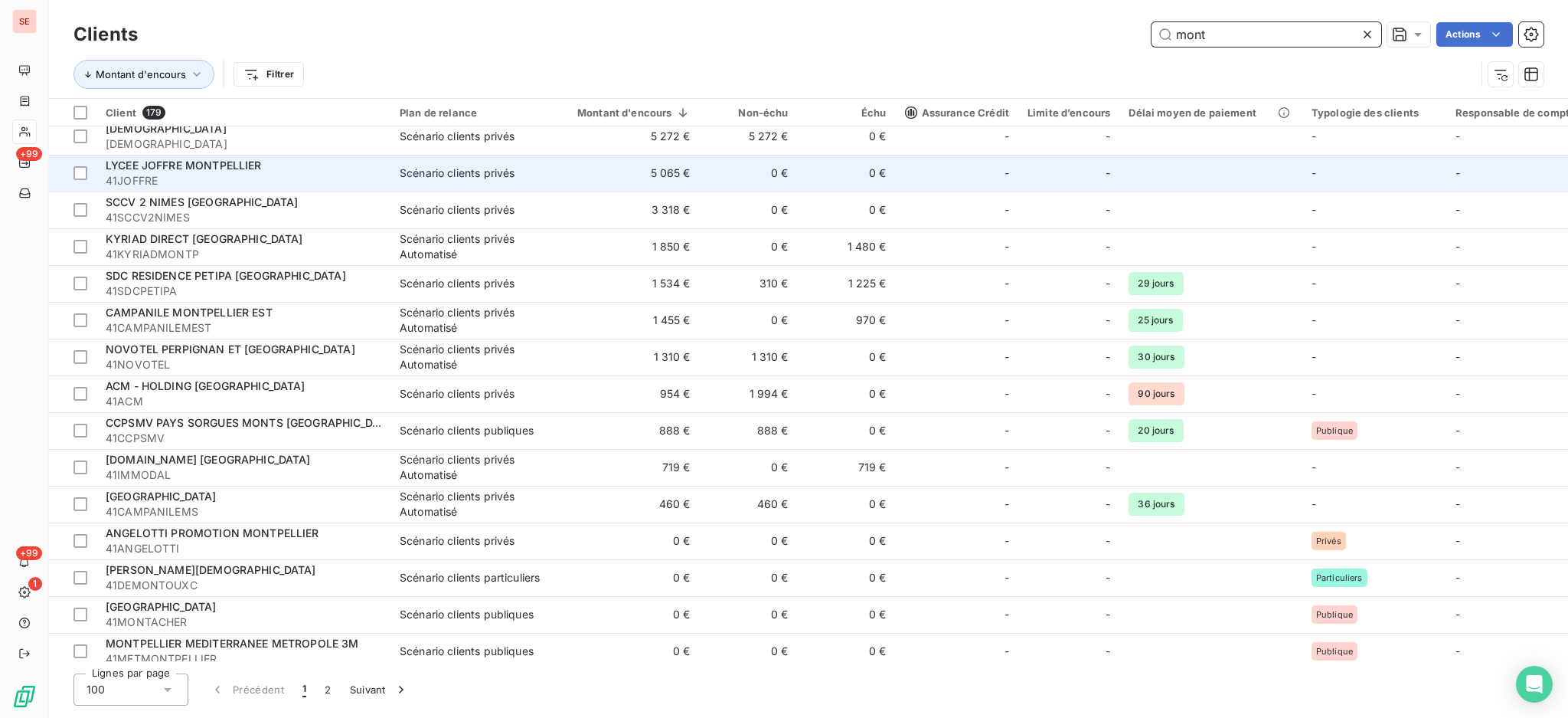
scroll to position [204, 0]
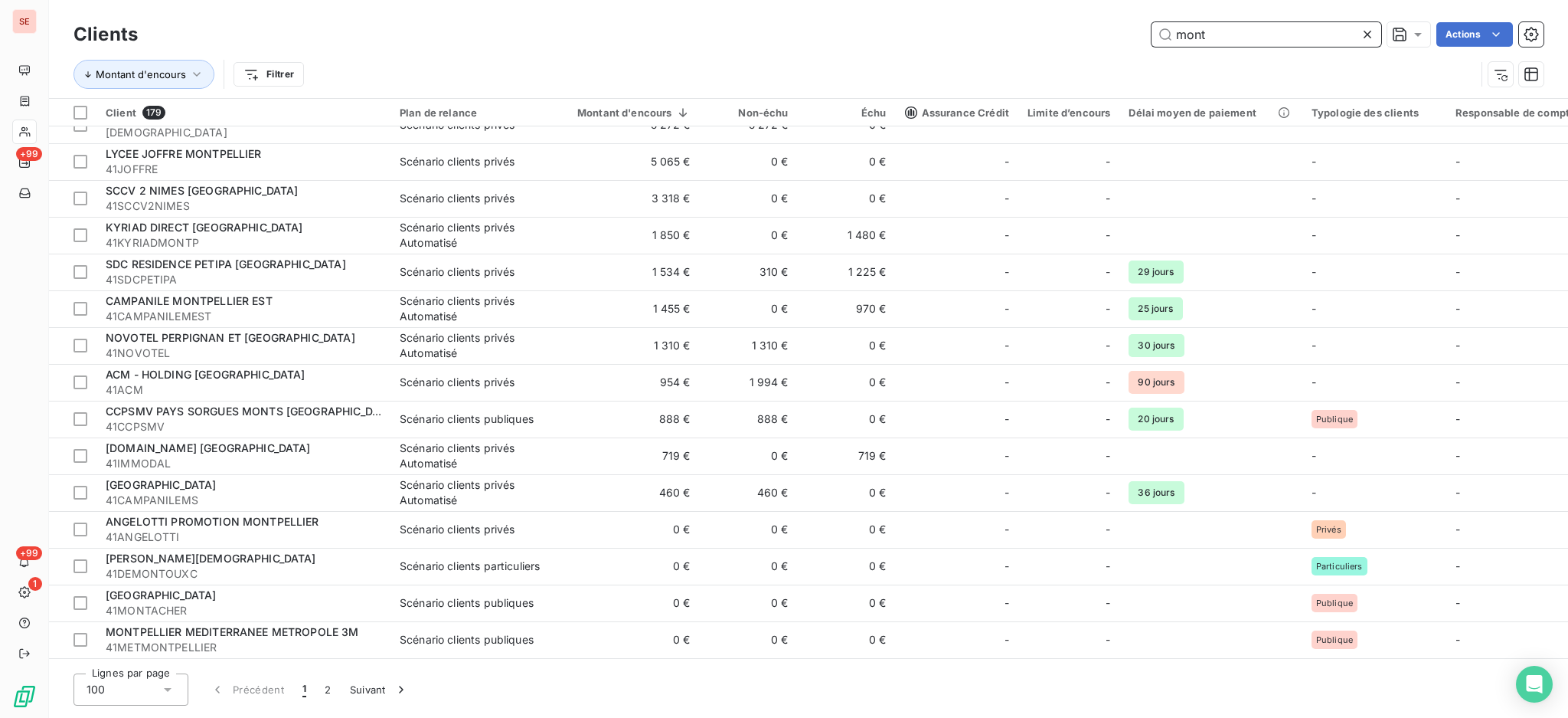
type input "mont"
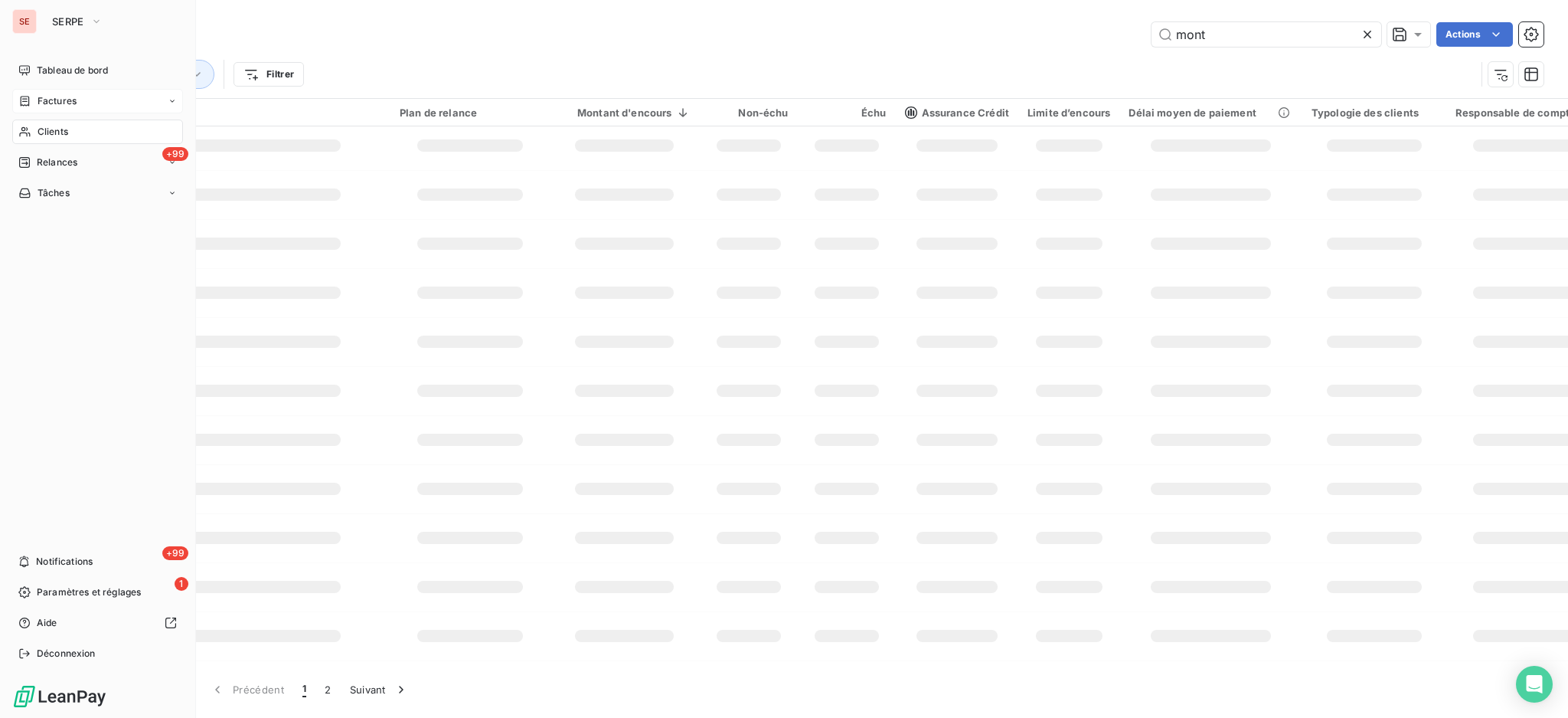
click at [47, 104] on span "Factures" at bounding box center [57, 101] width 39 height 14
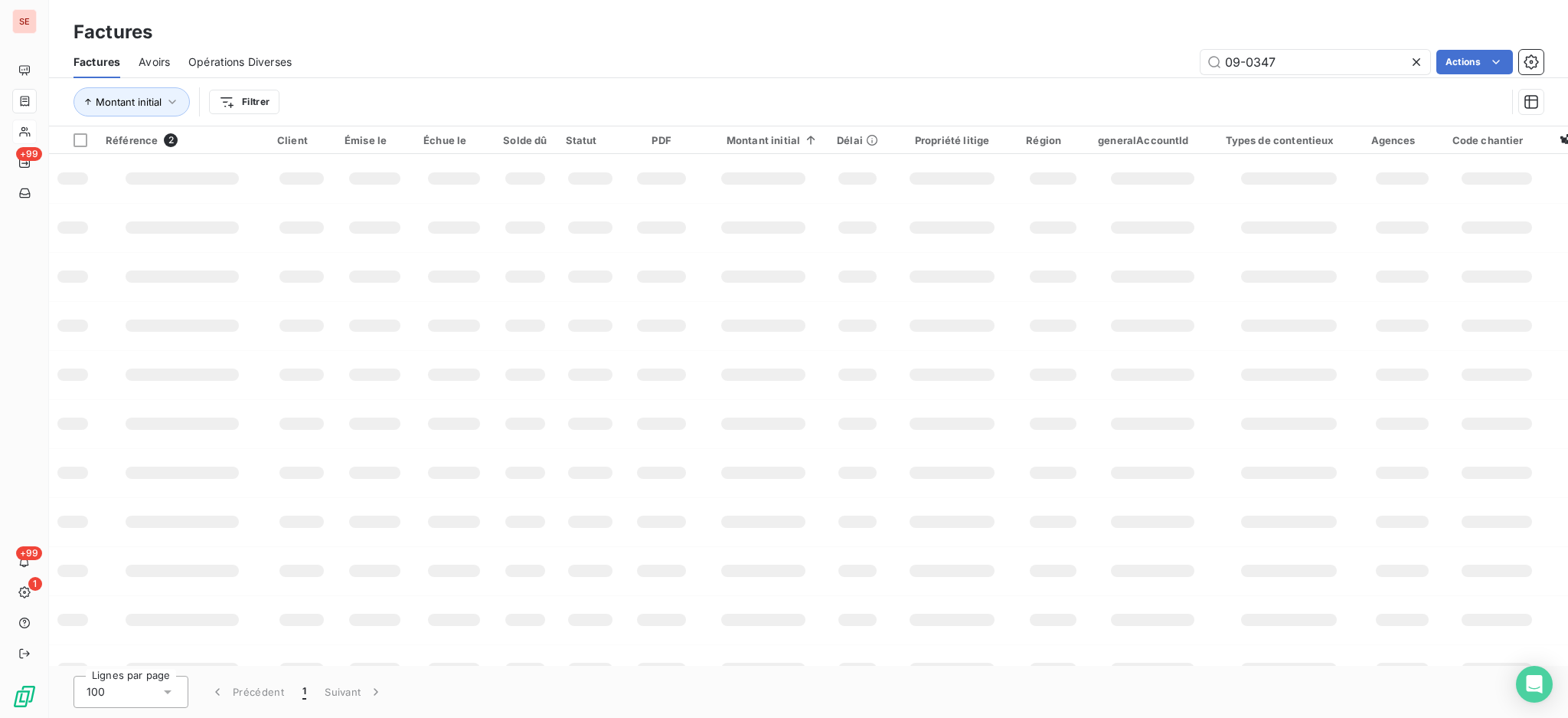
drag, startPoint x: 1288, startPoint y: 51, endPoint x: 1080, endPoint y: 75, distance: 209.4
click at [1080, 75] on div "Factures Avoirs Opérations Diverses 09-0347 Actions" at bounding box center [809, 62] width 1520 height 32
type input "10-0166"
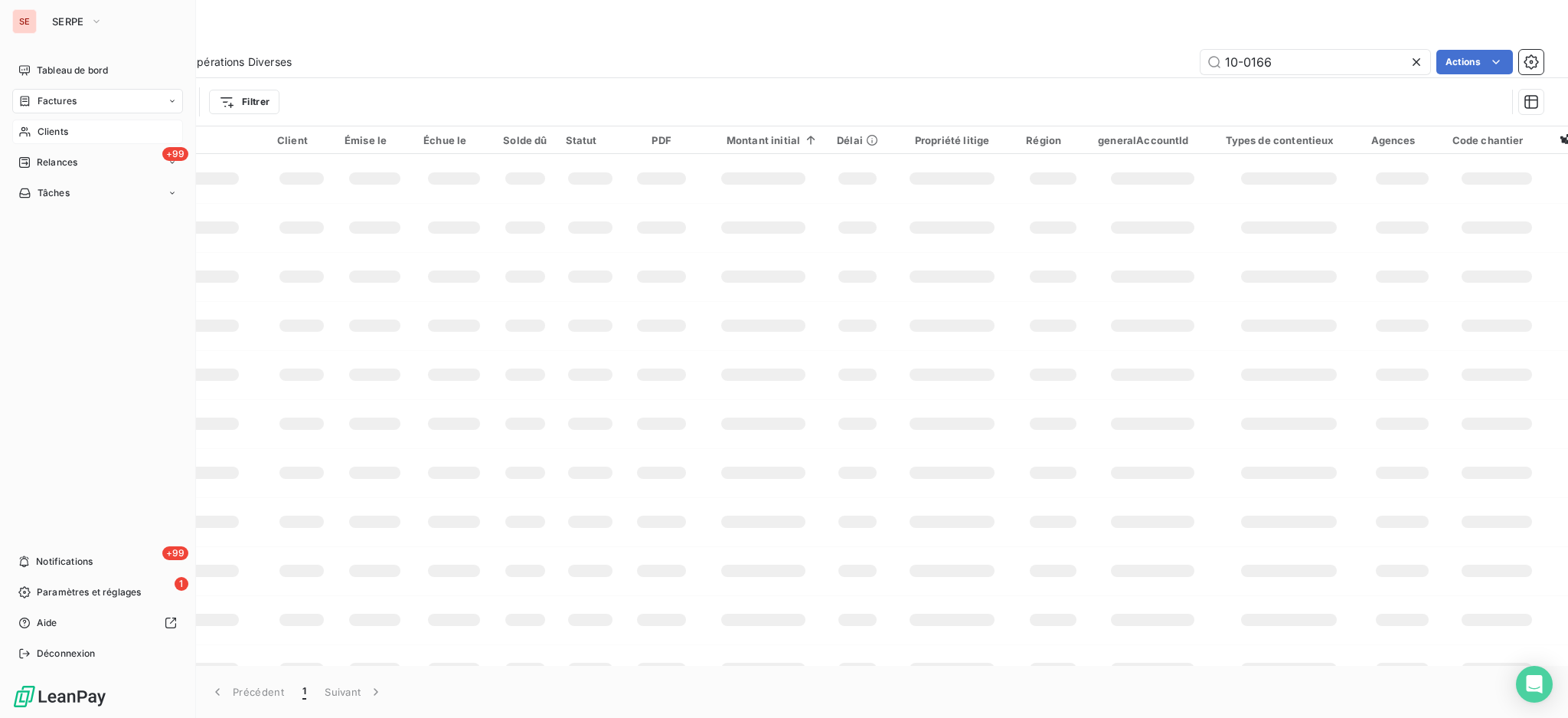
click at [56, 126] on span "Clients" at bounding box center [53, 131] width 31 height 14
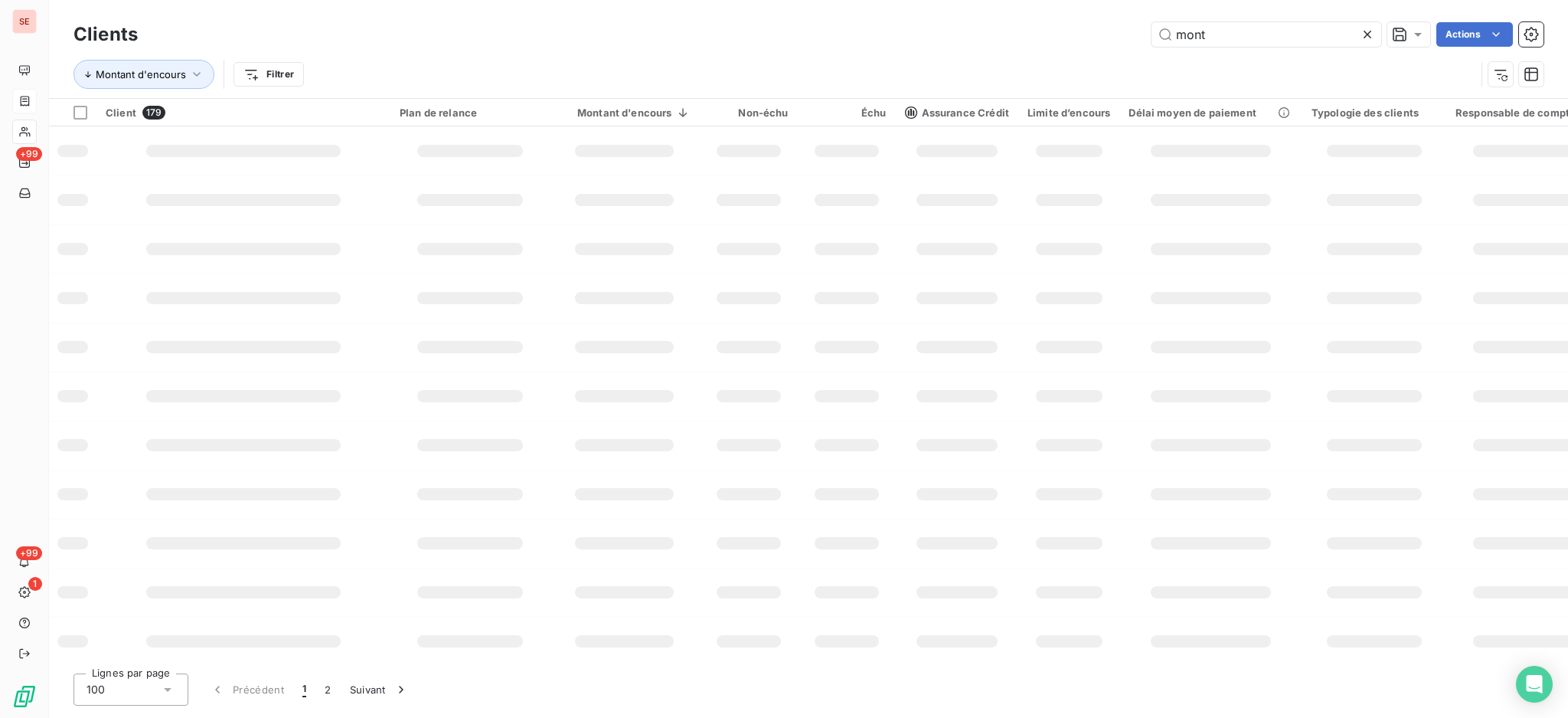
drag, startPoint x: 1290, startPoint y: 27, endPoint x: 1075, endPoint y: 31, distance: 215.0
click at [1081, 29] on div "mont Actions" at bounding box center [850, 35] width 1388 height 24
type input "TOTAL"
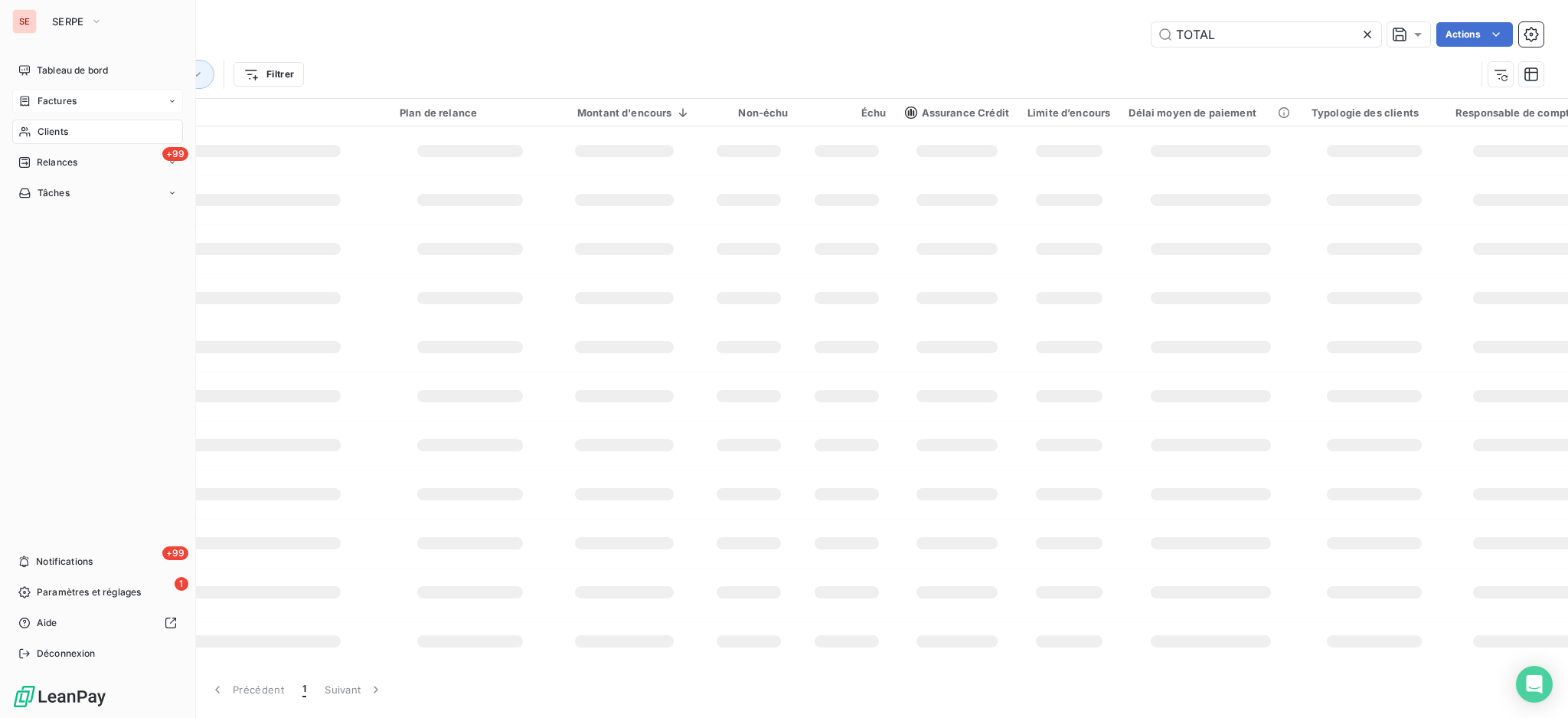
click at [50, 101] on span "Factures" at bounding box center [57, 101] width 39 height 14
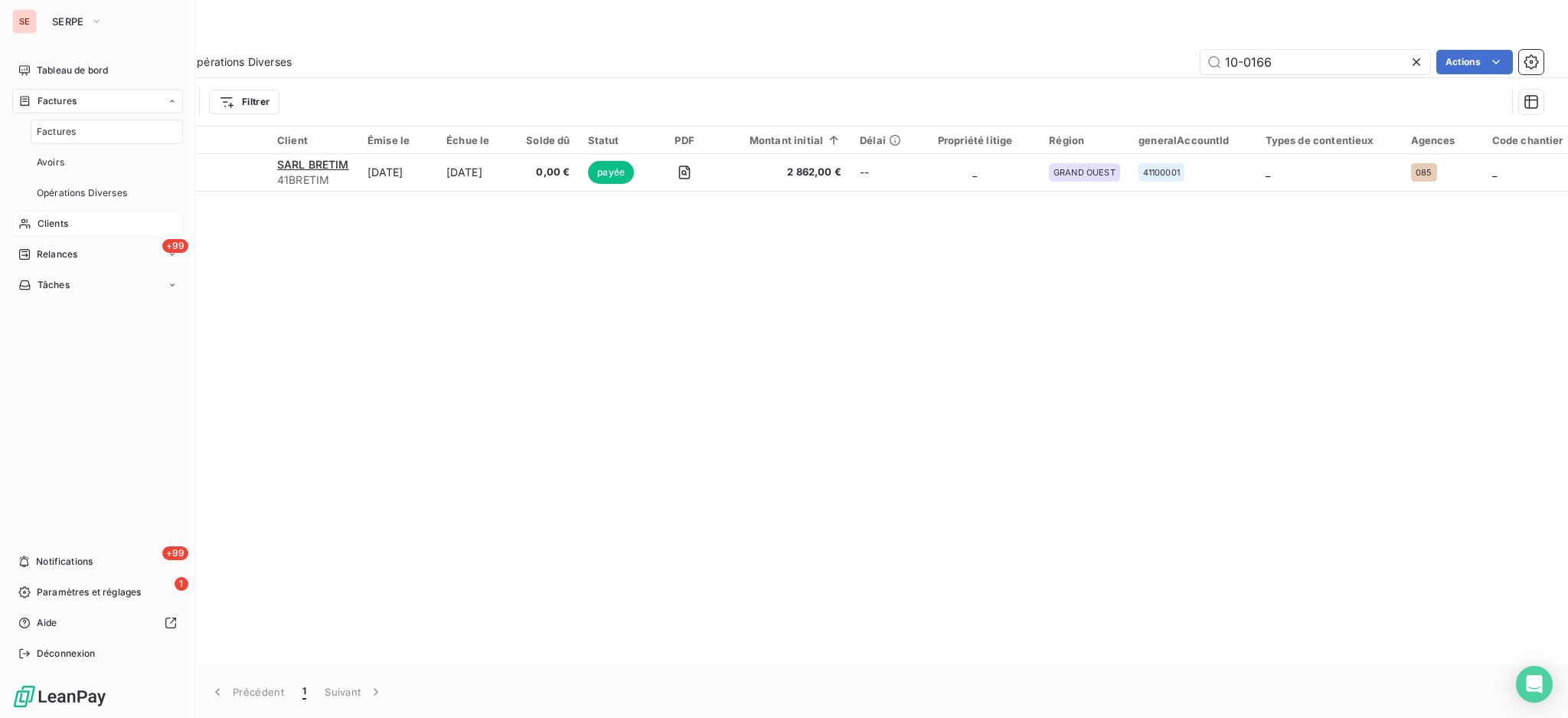
click at [61, 227] on span "Clients" at bounding box center [53, 223] width 31 height 14
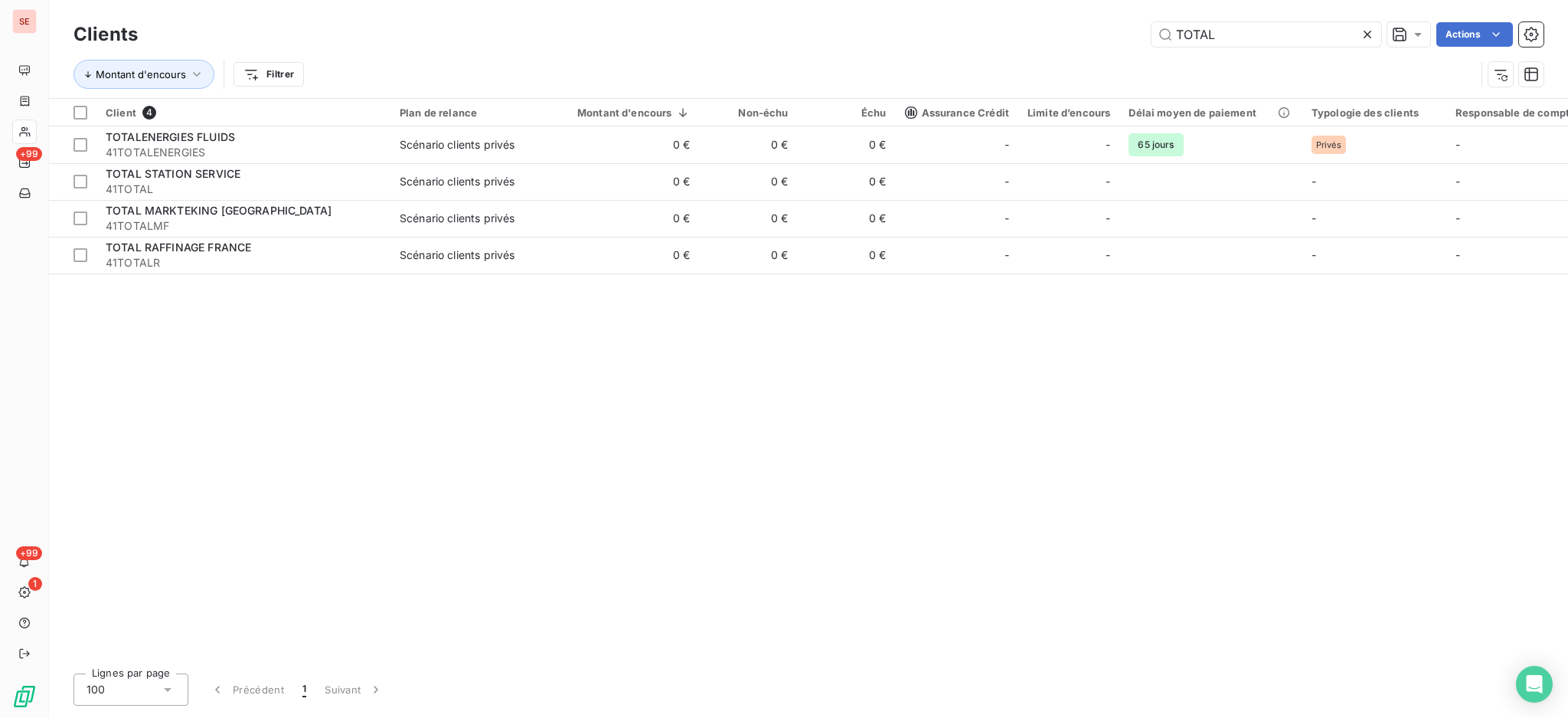
drag, startPoint x: 1224, startPoint y: 28, endPoint x: 937, endPoint y: 32, distance: 287.0
click at [953, 29] on div "TOTAL Actions" at bounding box center [850, 35] width 1388 height 24
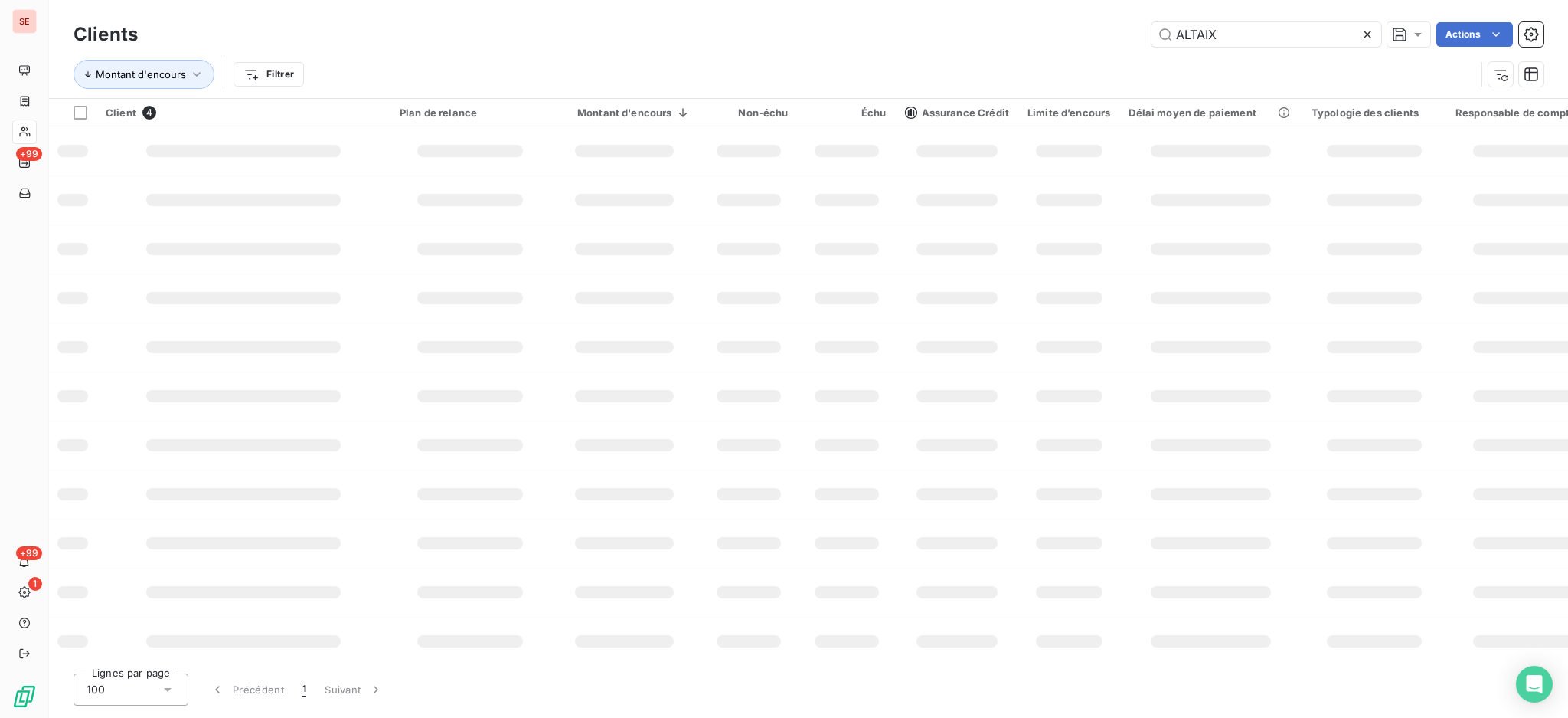
type input "ALTAIX"
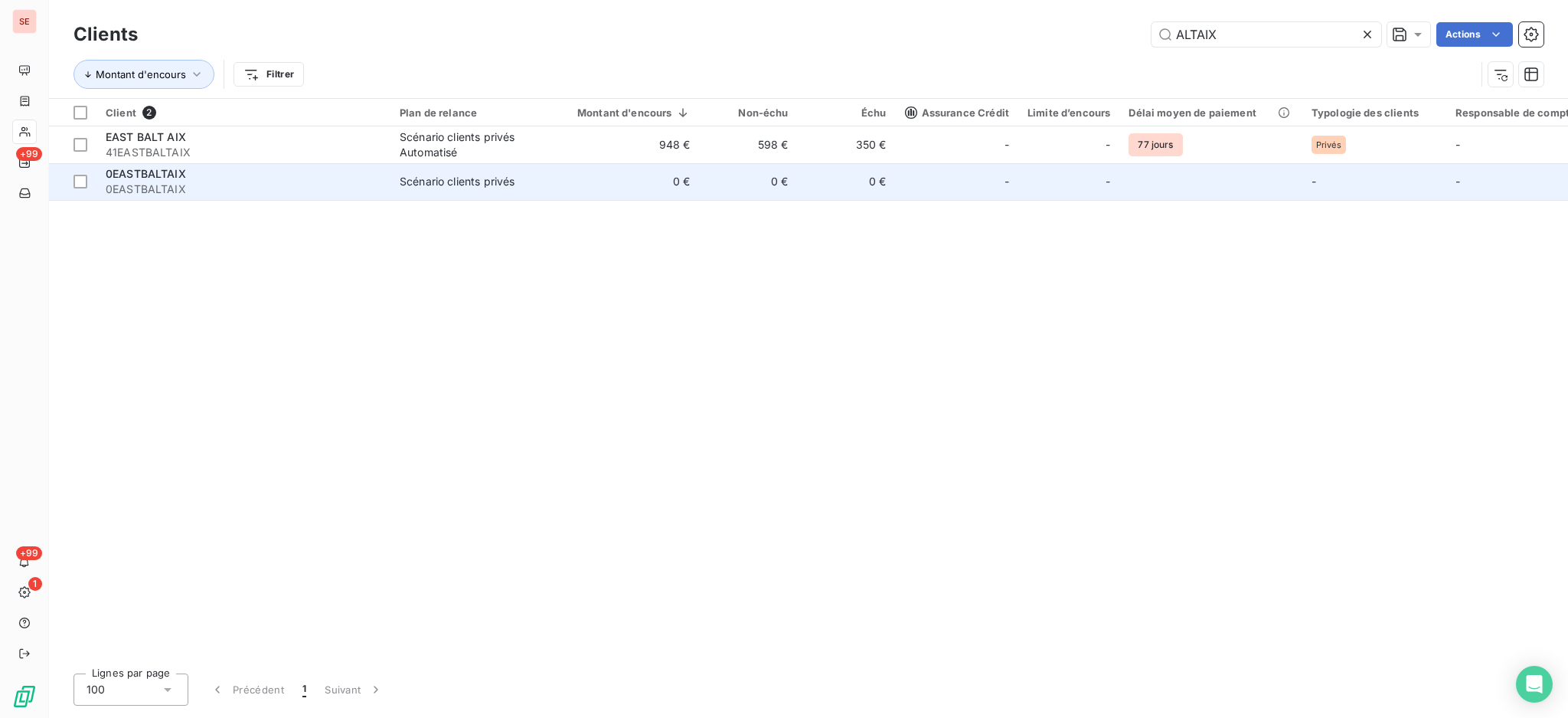
click at [402, 163] on td "Scénario clients privés" at bounding box center [470, 182] width 159 height 37
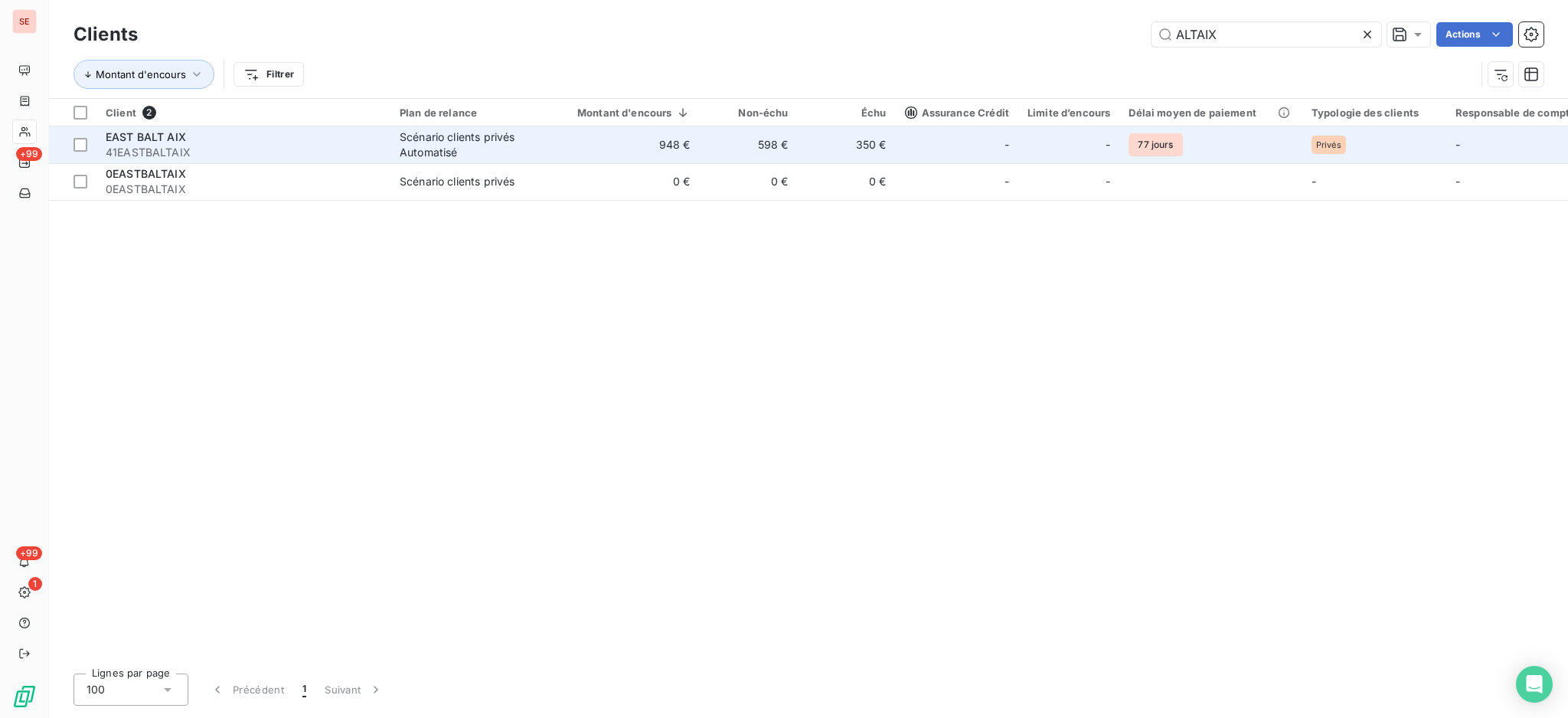
click at [452, 130] on div "Scénario clients privés Automatisé" at bounding box center [470, 145] width 141 height 31
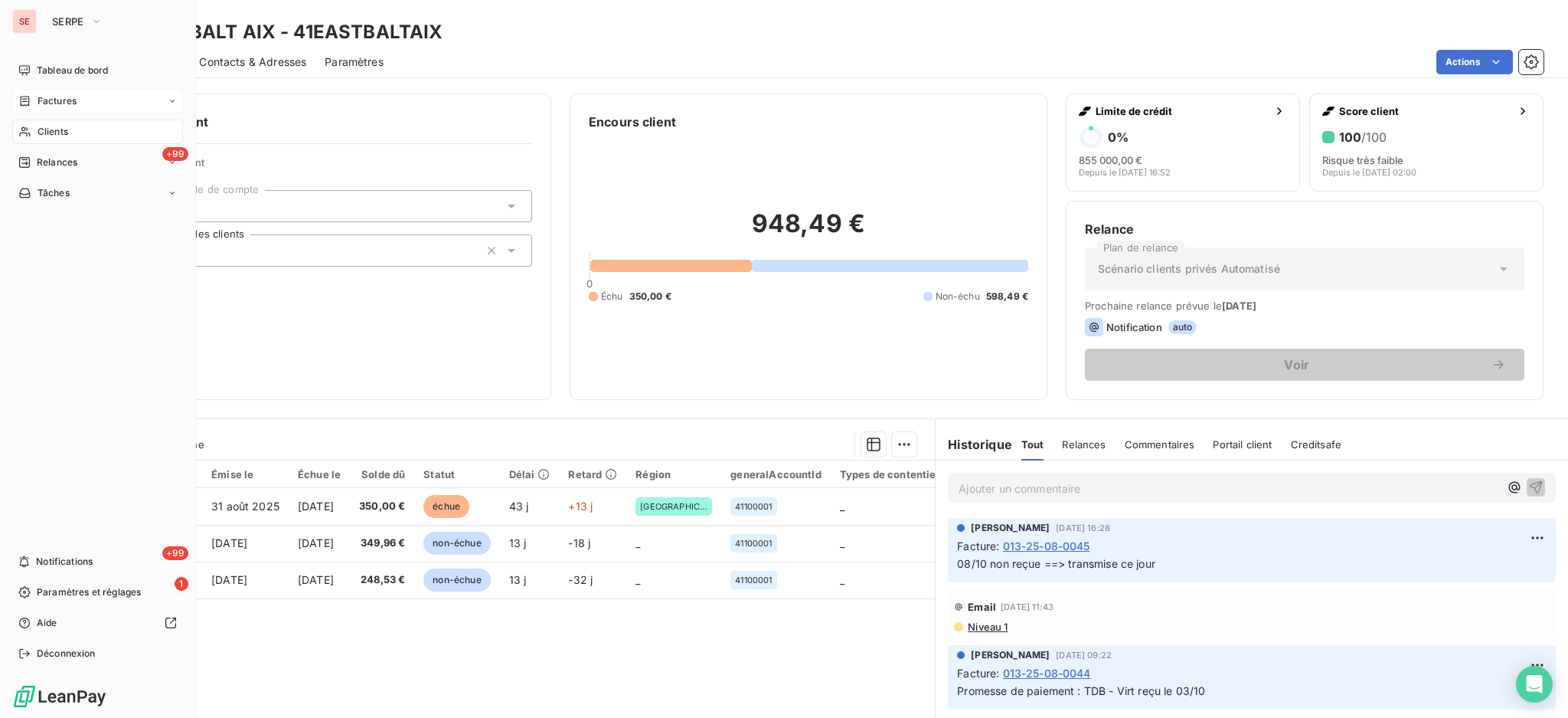
click at [47, 101] on span "Factures" at bounding box center [57, 101] width 39 height 14
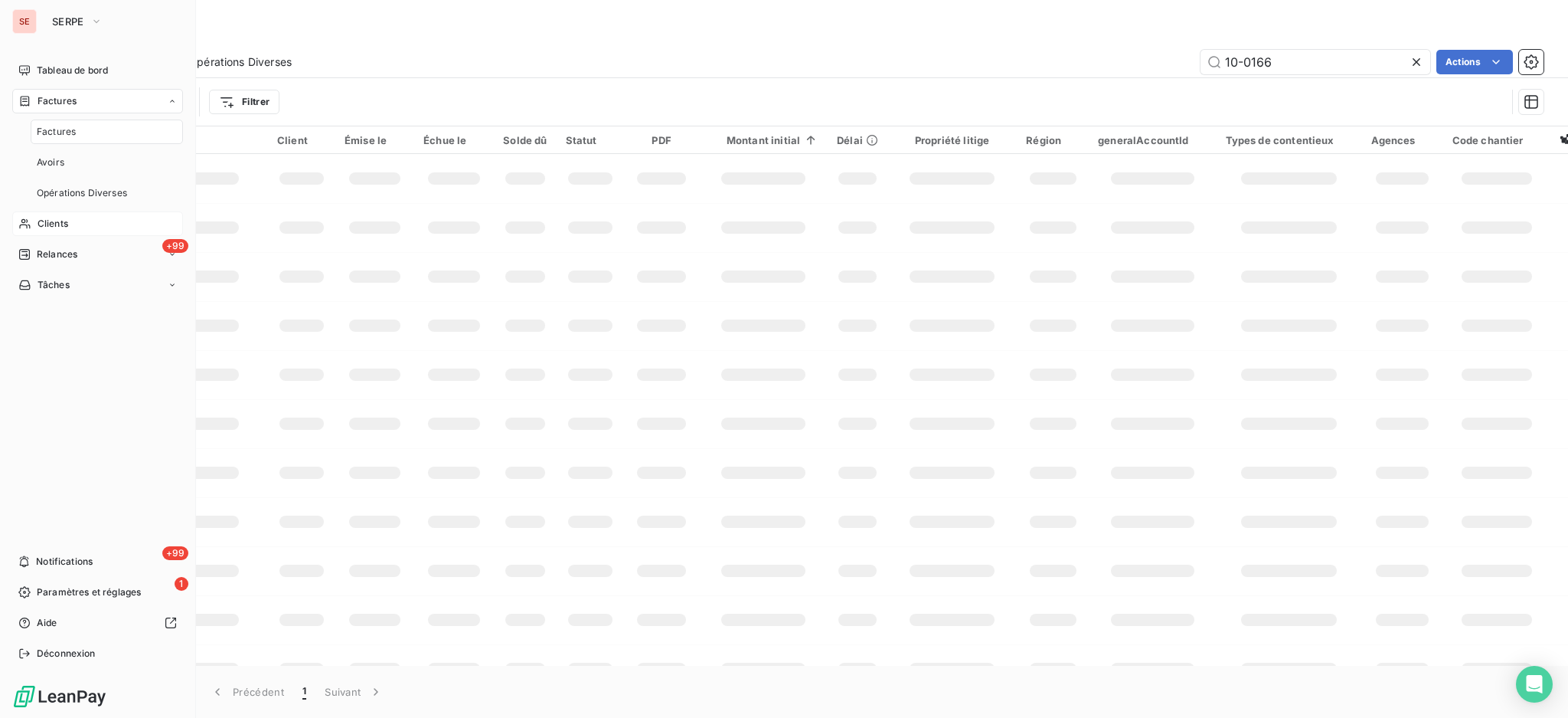
click at [43, 225] on span "Clients" at bounding box center [53, 223] width 31 height 14
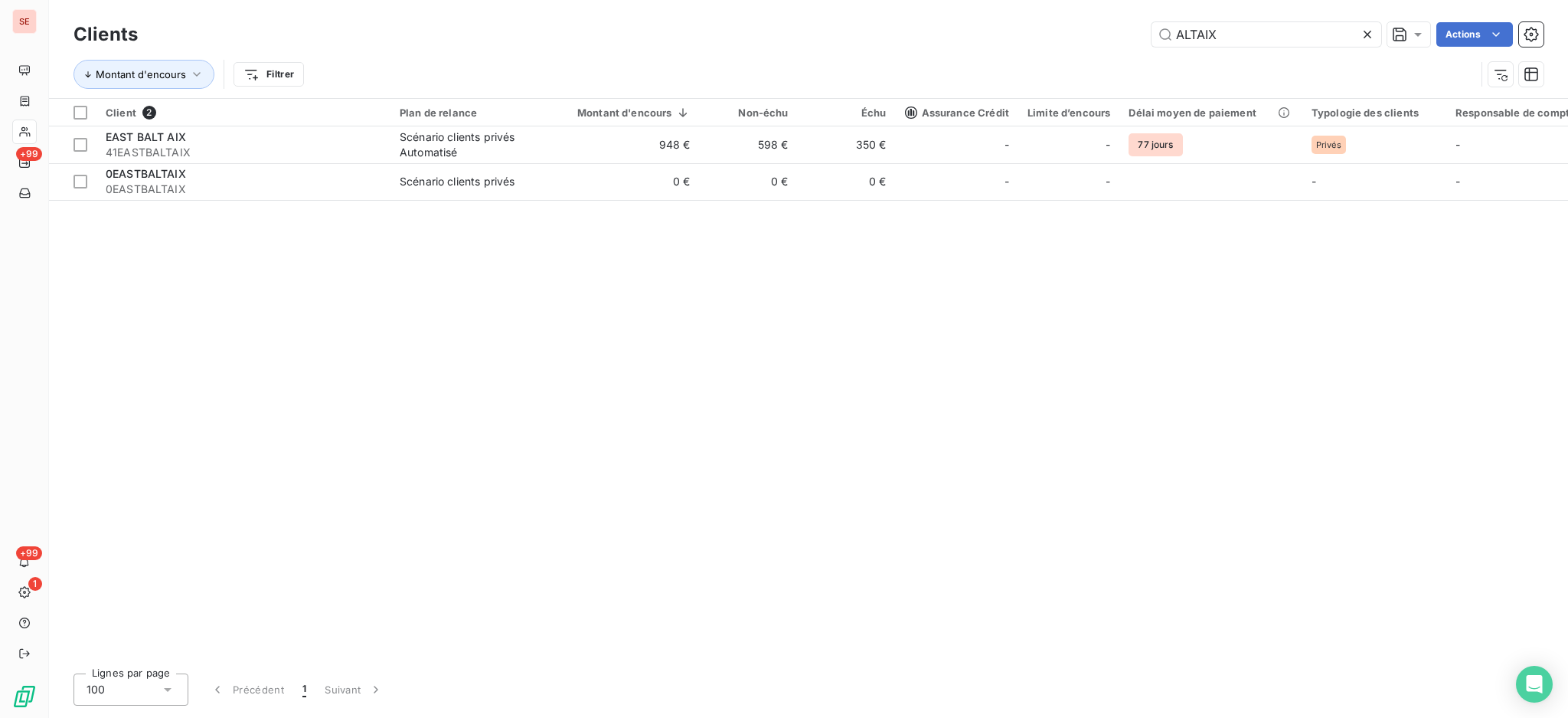
drag, startPoint x: 1246, startPoint y: 29, endPoint x: 804, endPoint y: 11, distance: 442.4
click at [804, 11] on div "Clients ALTAIX Actions Montant d'encours Filtrer" at bounding box center [809, 49] width 1520 height 98
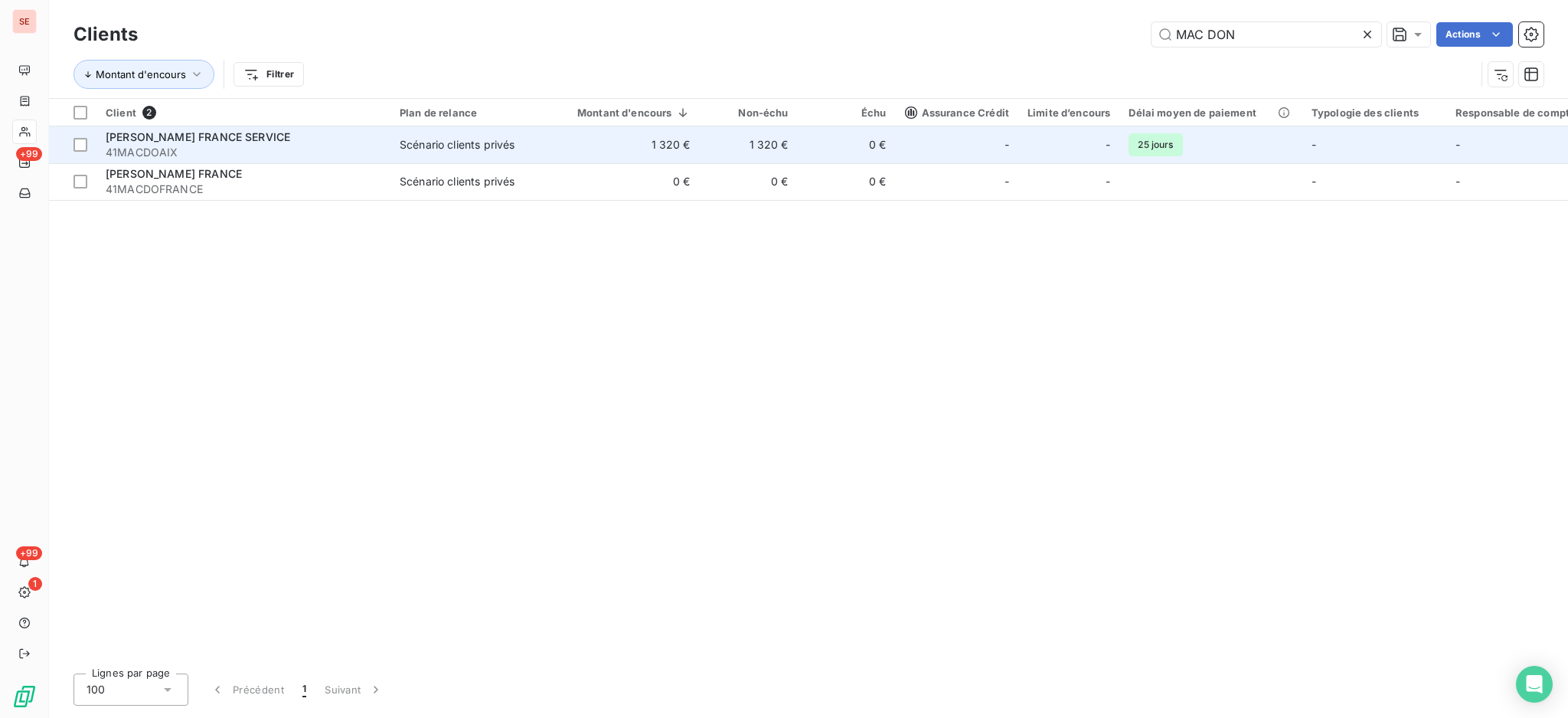
type input "MAC DON"
click at [358, 148] on span "41MACDOAIX" at bounding box center [243, 152] width 276 height 15
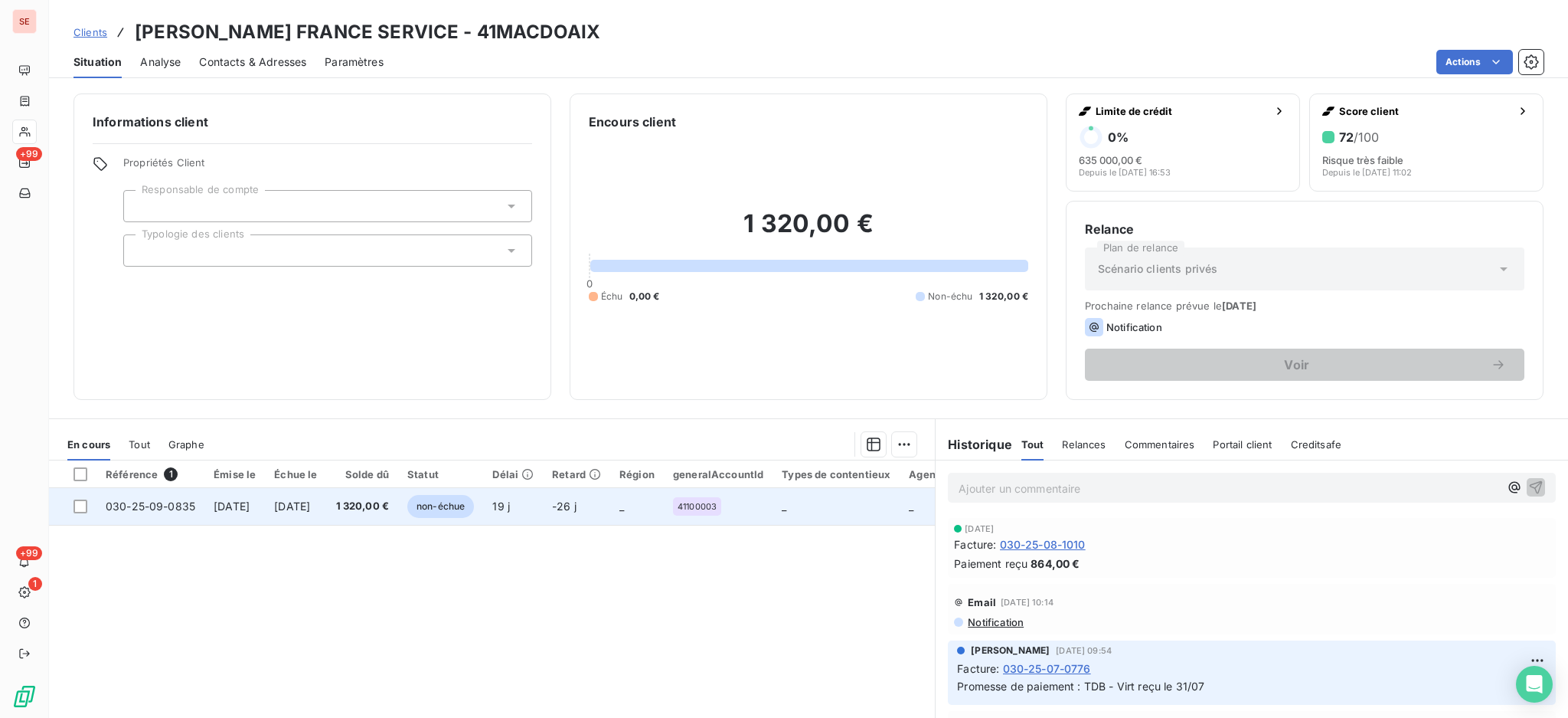
click at [325, 518] on td "[DATE]" at bounding box center [295, 506] width 61 height 37
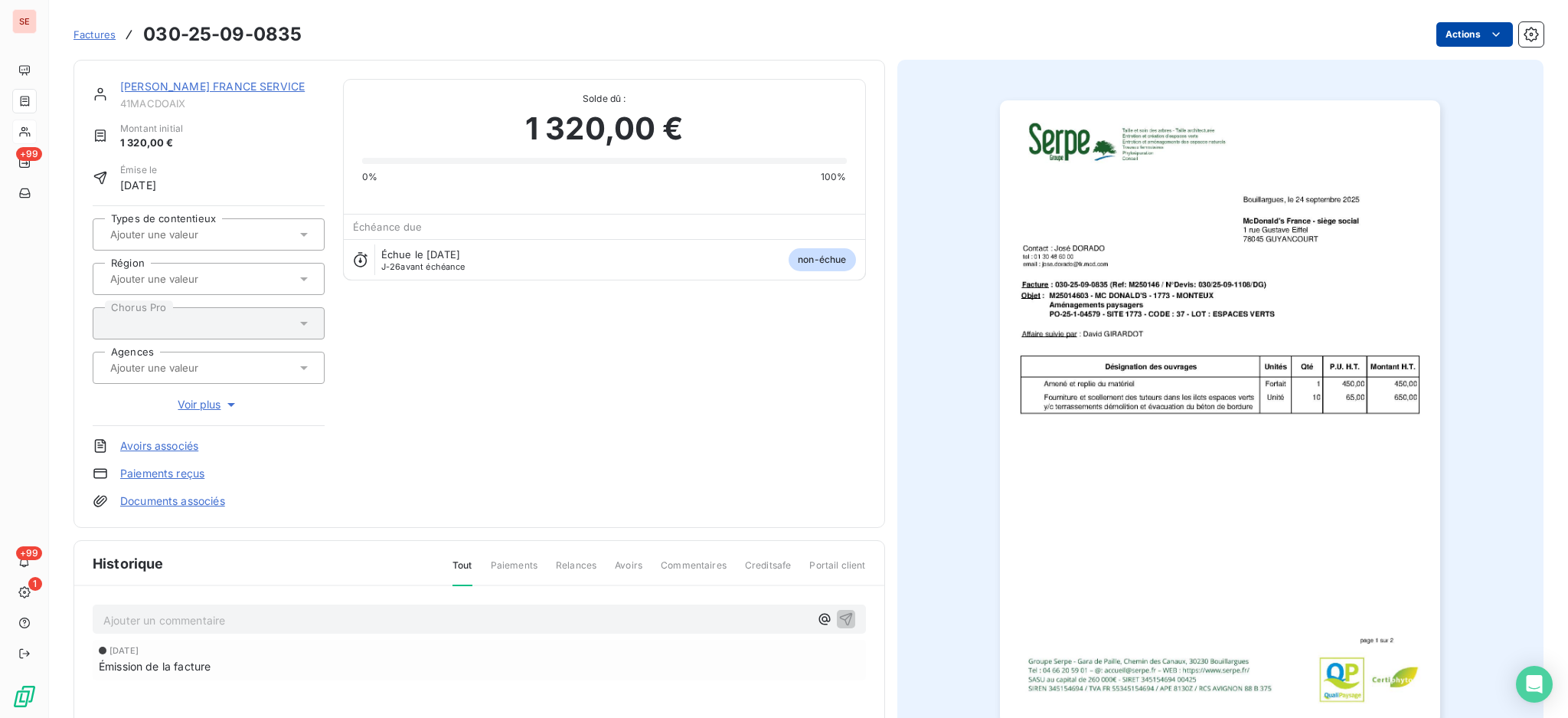
click at [1471, 31] on html "SE +99 +99 1 Factures 030-25-09-0835 Actions [PERSON_NAME] FRANCE SERVICE 41MAC…" at bounding box center [784, 359] width 1568 height 718
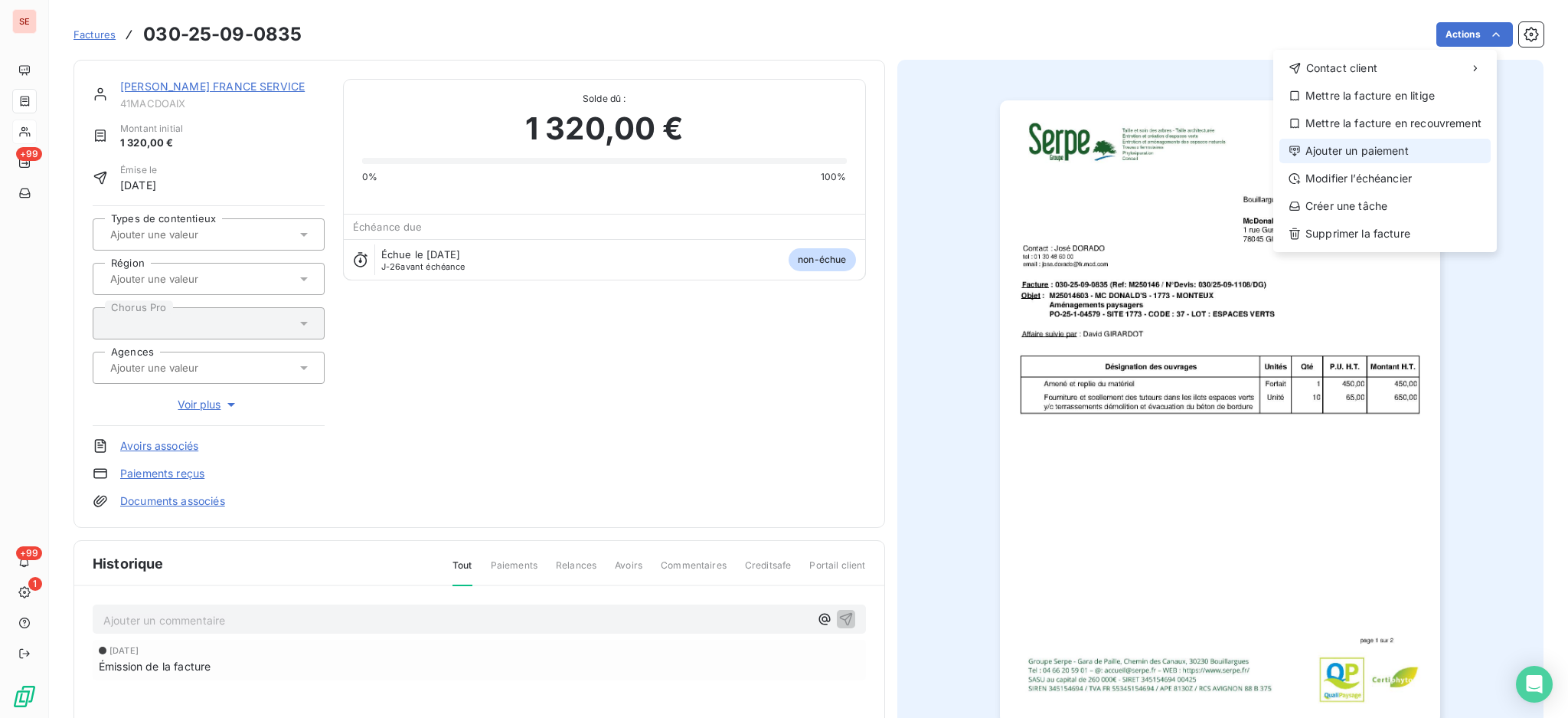
click at [1420, 163] on div "Contact client Mettre la facture en litige Mettre la facture en recouvrement Aj…" at bounding box center [1385, 151] width 224 height 202
click at [1391, 151] on div "Ajouter un paiement" at bounding box center [1385, 151] width 212 height 24
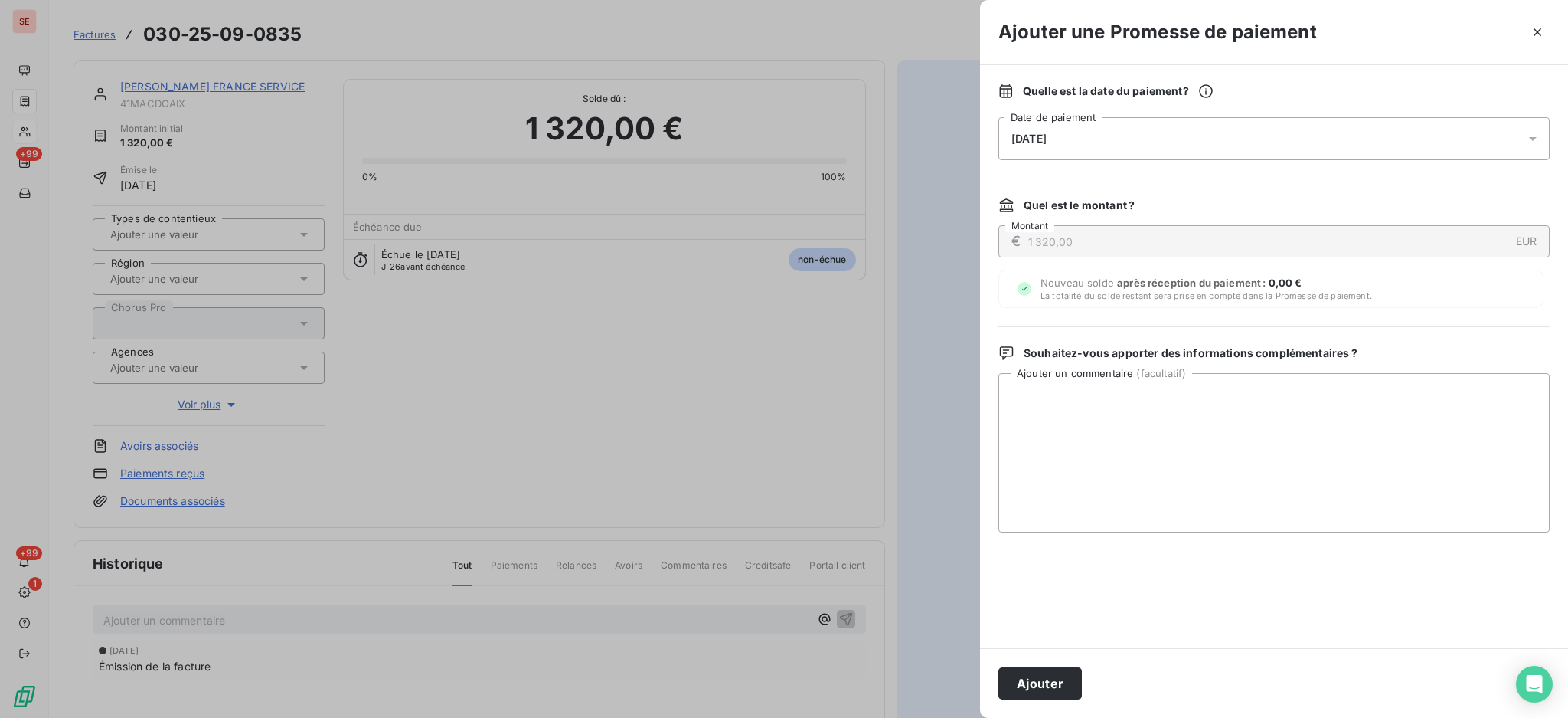
click at [1527, 139] on icon at bounding box center [1533, 138] width 15 height 15
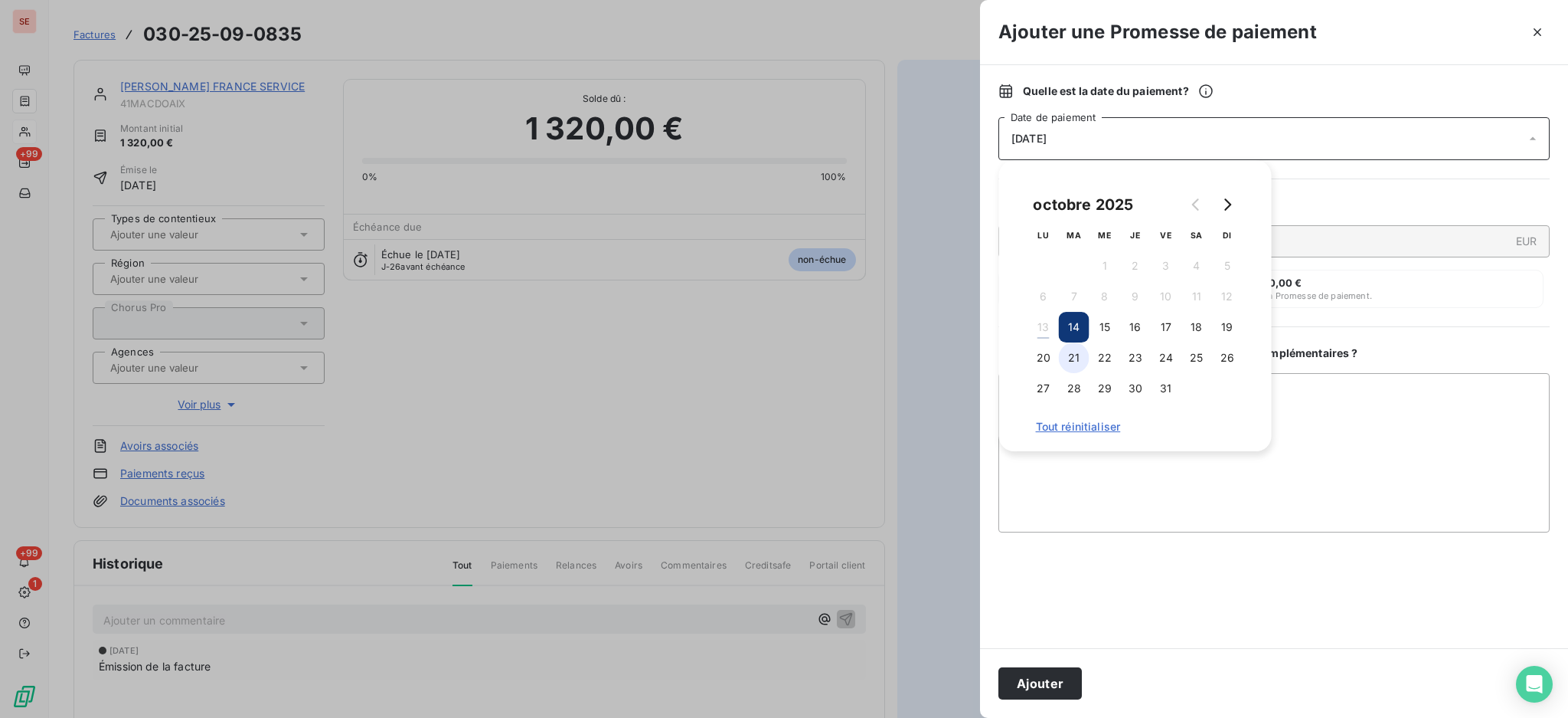
click at [1076, 350] on button "21" at bounding box center [1074, 357] width 31 height 31
click at [1307, 391] on textarea "Ajouter un commentaire ( facultatif )" at bounding box center [1274, 453] width 551 height 159
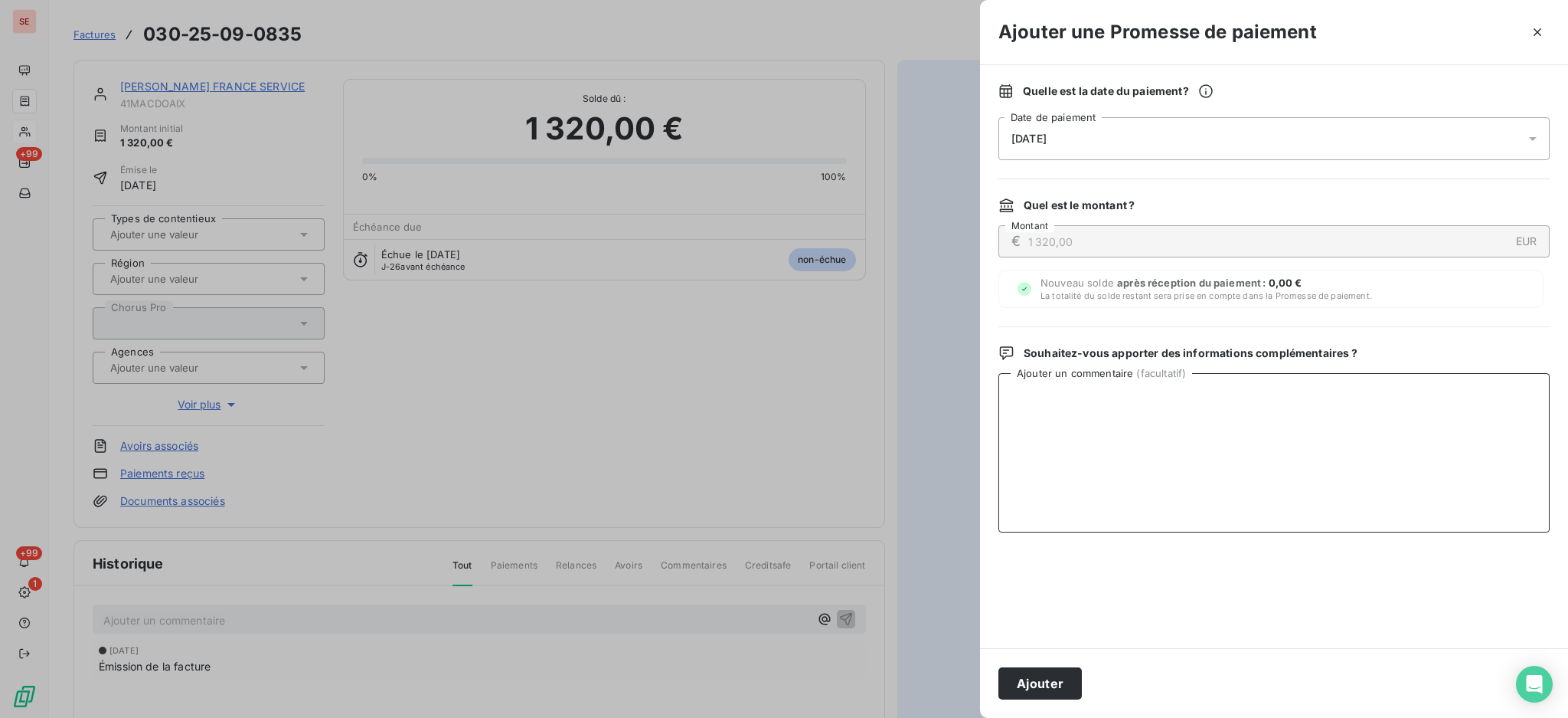
paste textarea "TDB - Virt reçu le 13/10"
type textarea "TDB - Virt reçu le 13/10"
click at [1019, 686] on button "Ajouter" at bounding box center [1040, 683] width 84 height 32
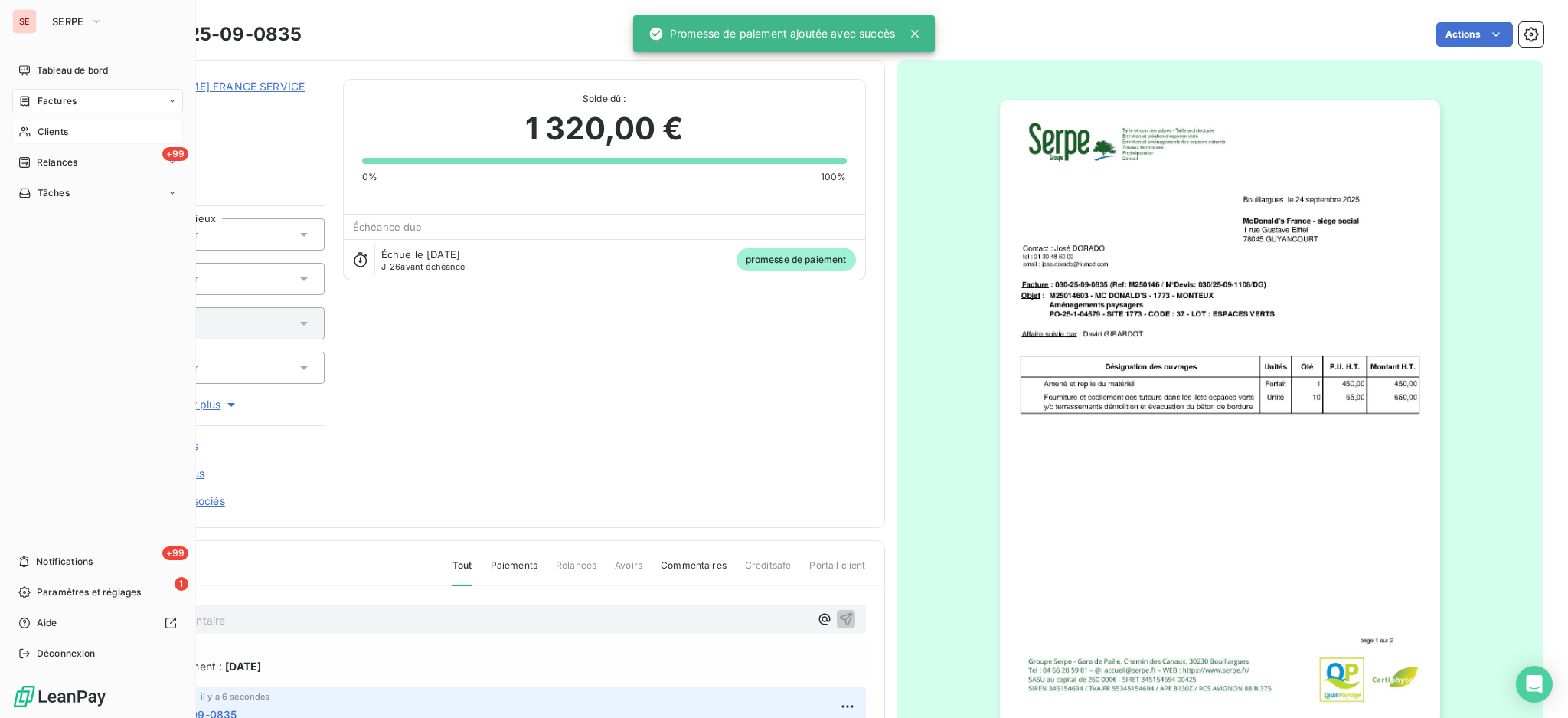
click at [47, 97] on span "Factures" at bounding box center [57, 101] width 39 height 14
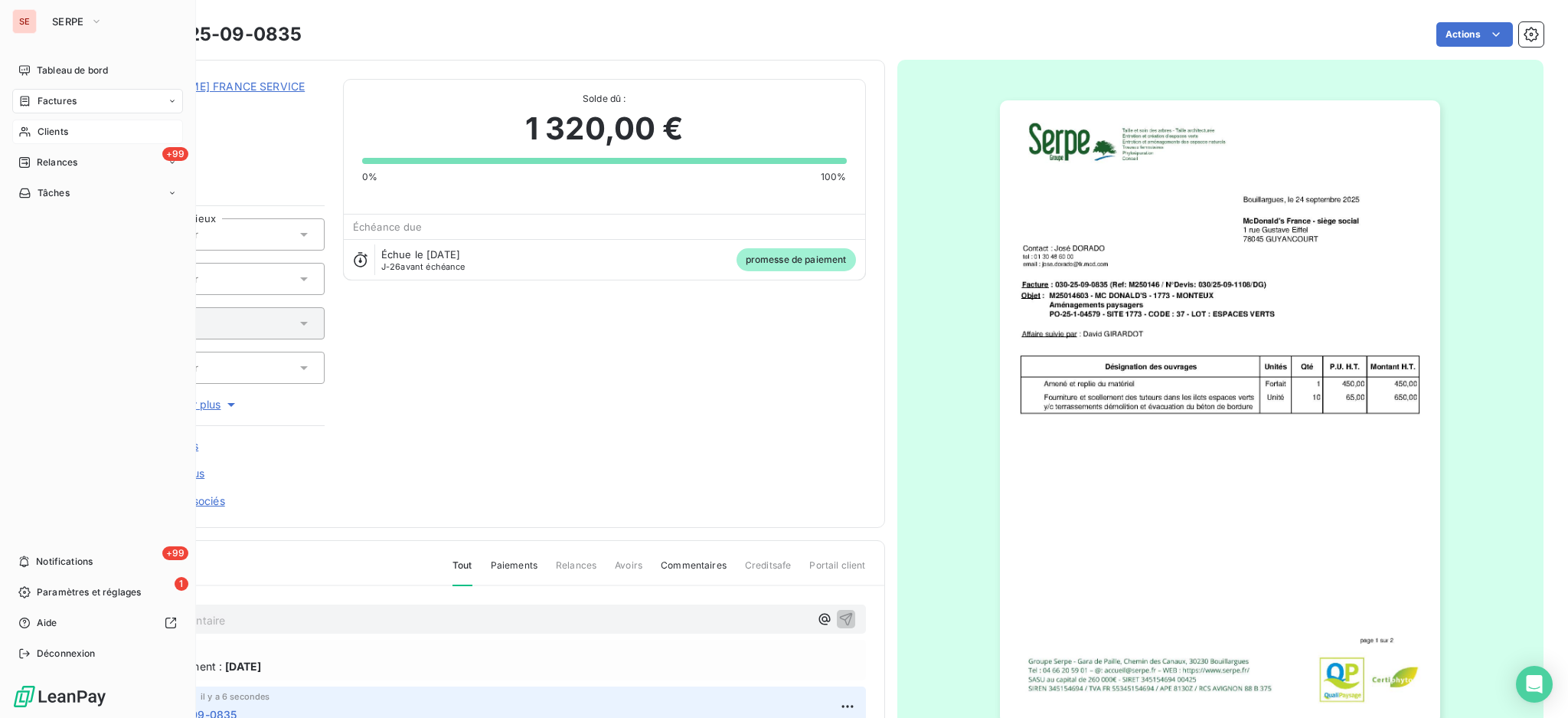
click at [69, 94] on span "Factures" at bounding box center [57, 101] width 39 height 14
click at [65, 134] on span "Factures" at bounding box center [56, 131] width 39 height 14
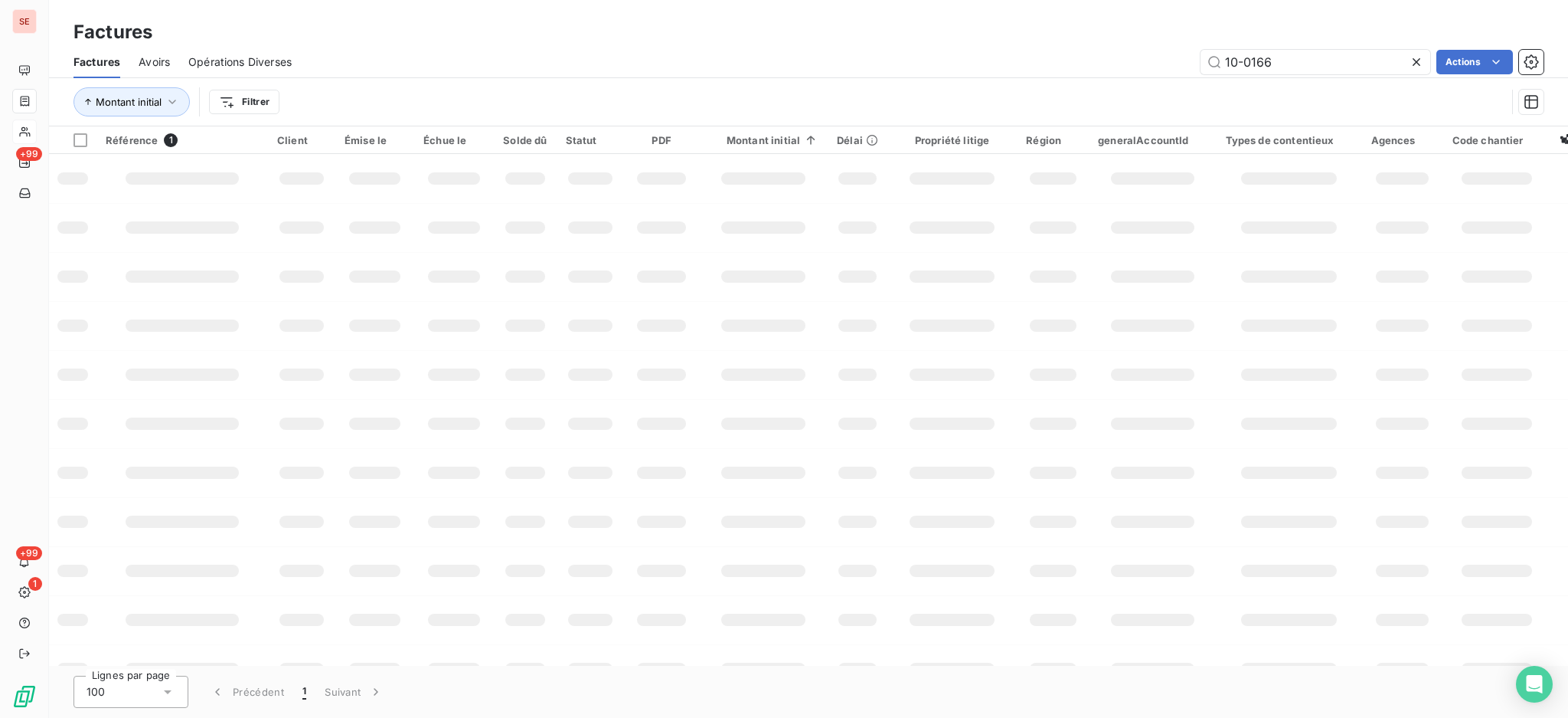
drag, startPoint x: 1331, startPoint y: 56, endPoint x: 1012, endPoint y: 59, distance: 319.0
click at [1093, 44] on div "Factures Factures Avoirs Opérations Diverses 10-0166 Actions Montant initial Fi…" at bounding box center [809, 63] width 1520 height 126
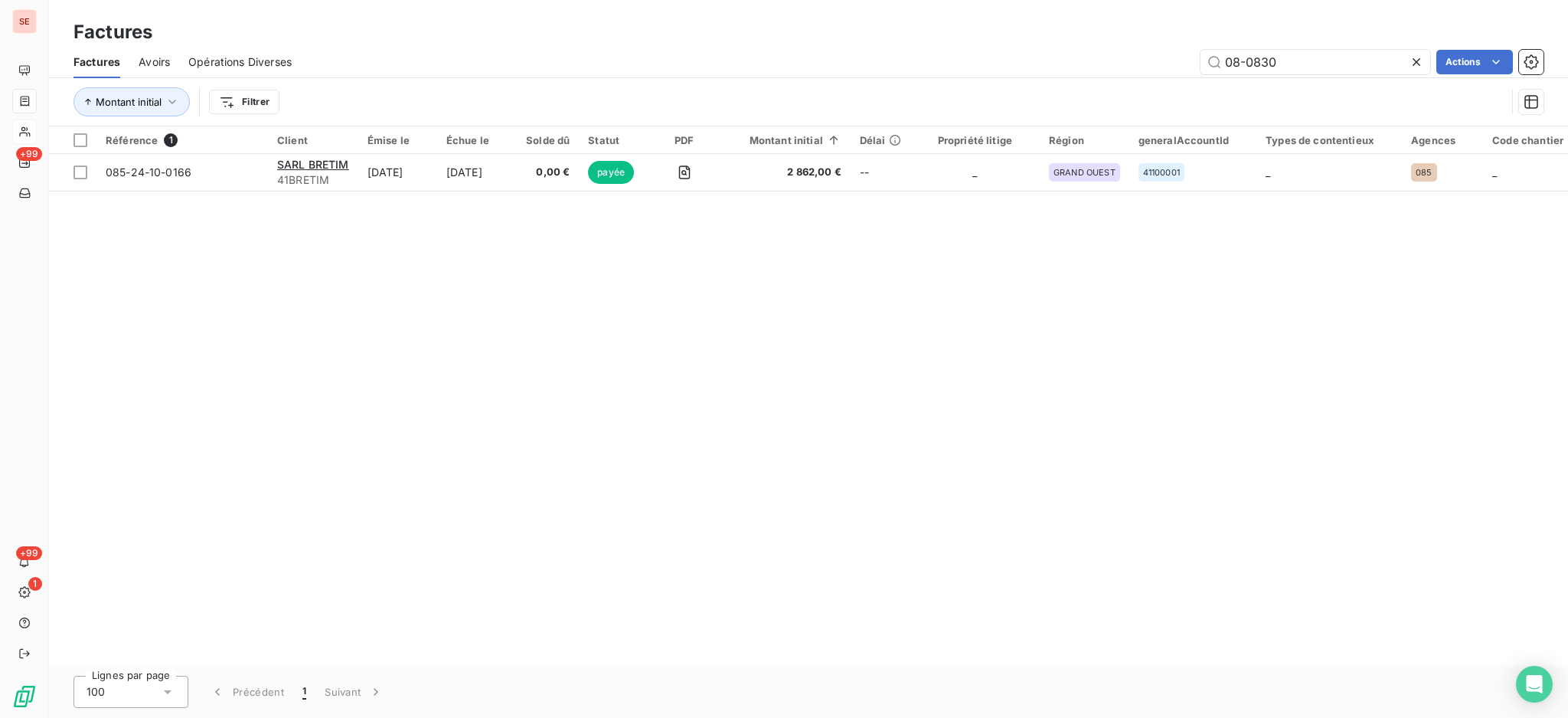
type input "08-0830"
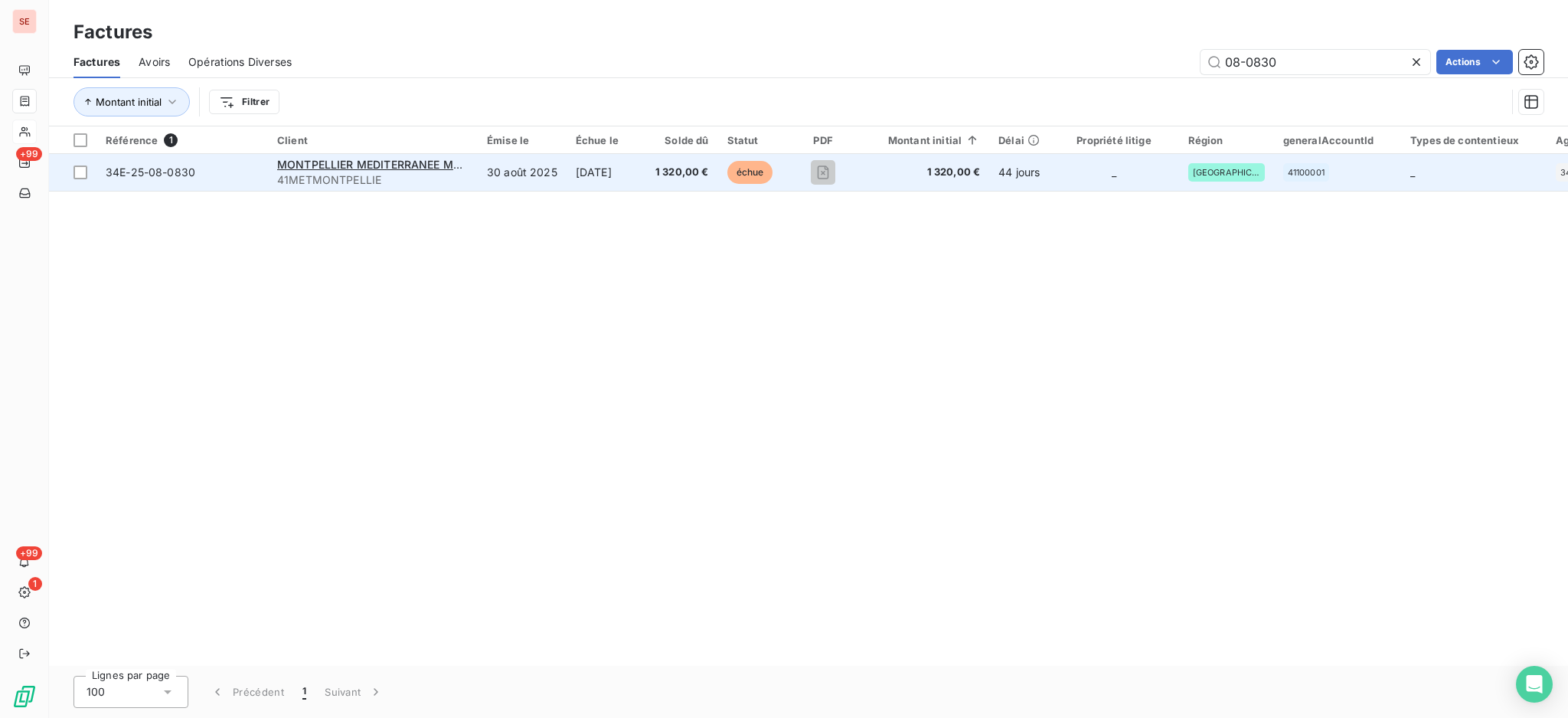
click at [448, 172] on span "41METMONTPELLIE" at bounding box center [373, 180] width 191 height 15
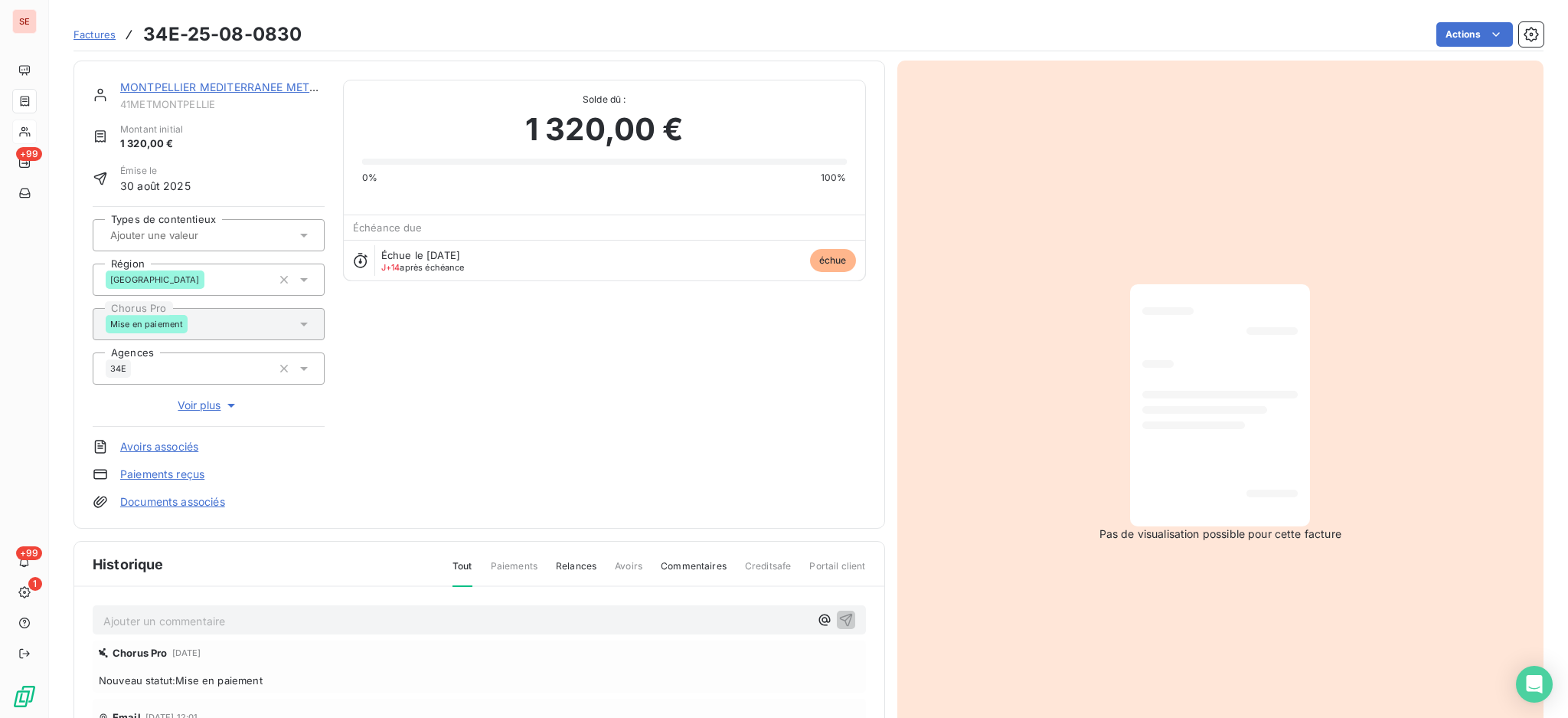
scroll to position [203, 0]
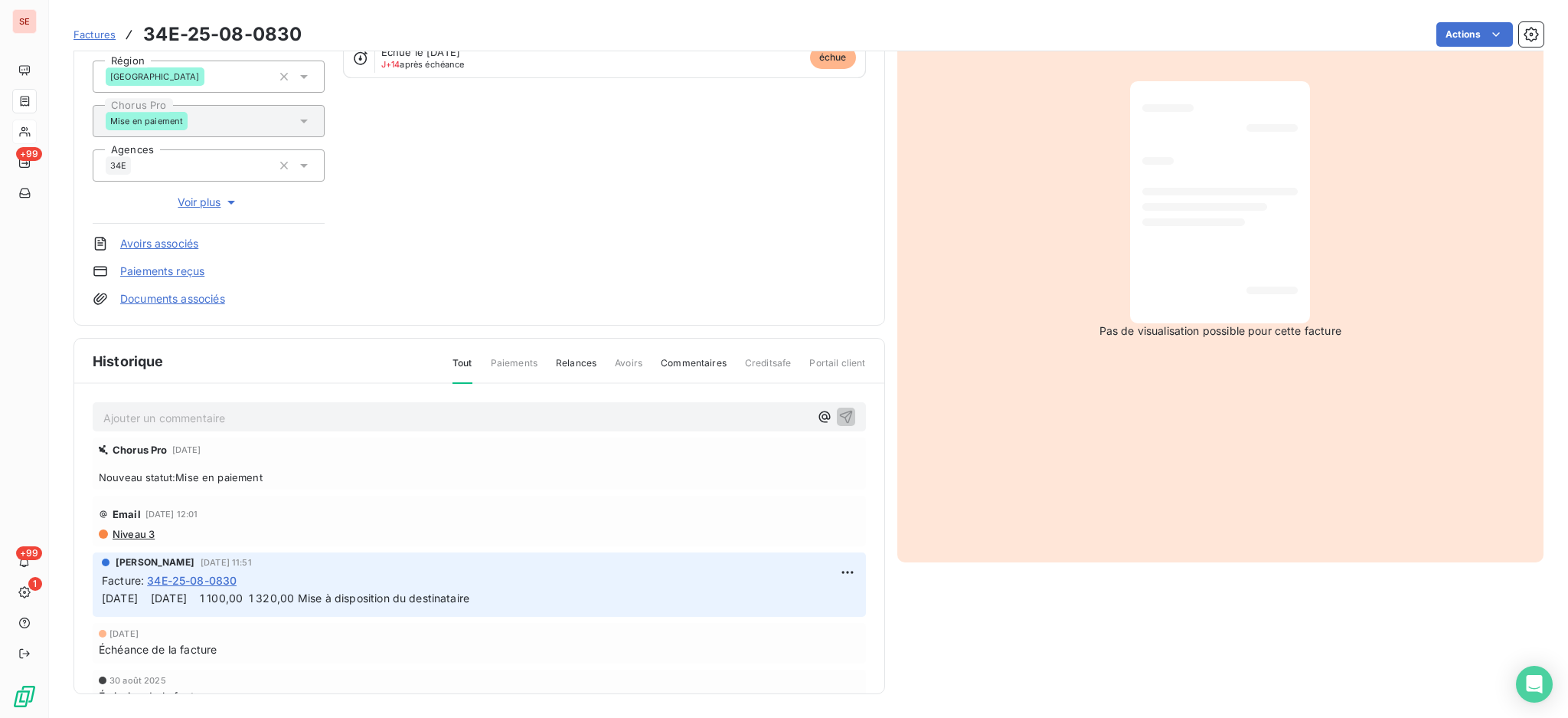
click at [284, 422] on p "Ajouter un commentaire ﻿" at bounding box center [457, 418] width 706 height 19
click at [1420, 44] on div "Actions" at bounding box center [932, 35] width 1224 height 24
click at [1439, 17] on div "Factures 34E-25-08-0830 Actions" at bounding box center [809, 26] width 1471 height 52
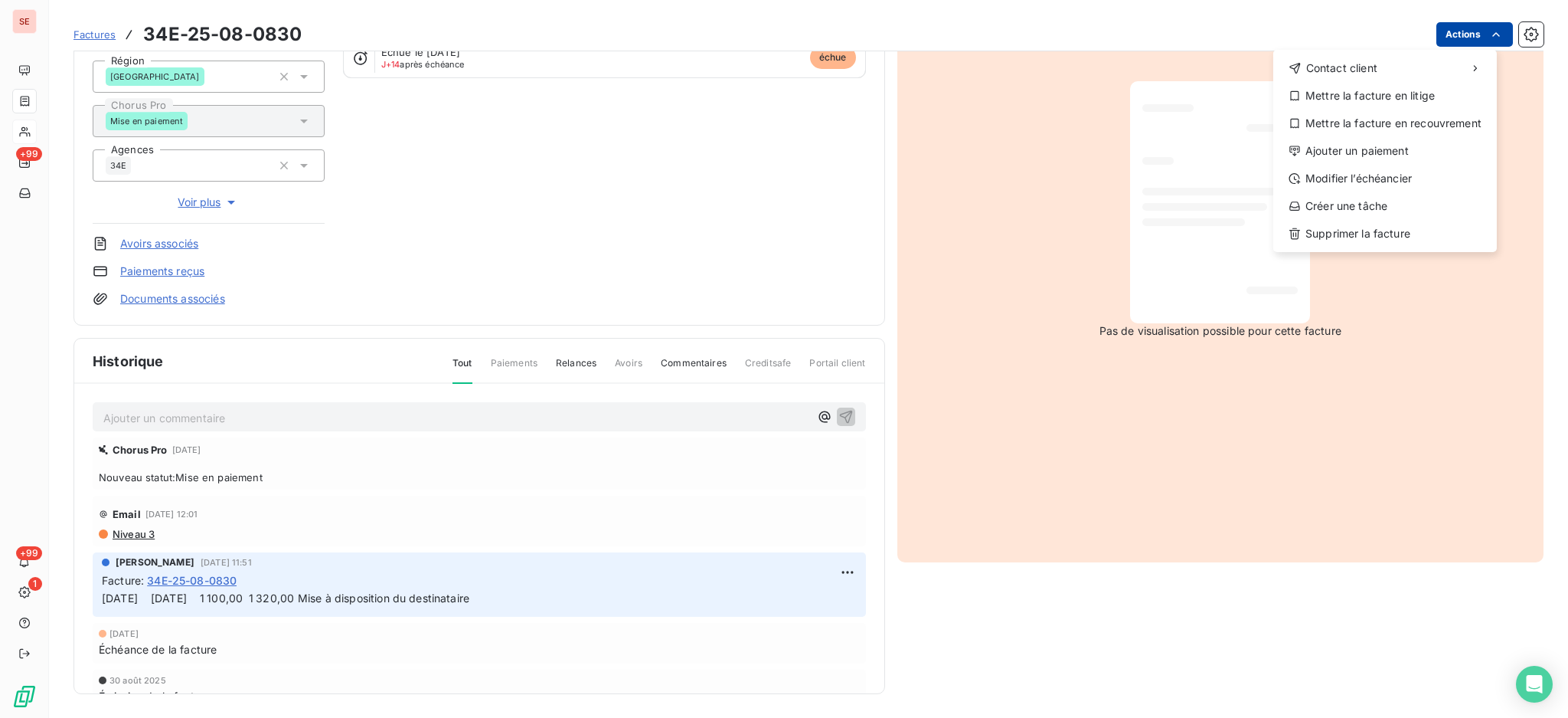
click at [1434, 33] on html "SE +99 +99 1 Factures 34E-25-08-0830 Actions Contact client Mettre la facture e…" at bounding box center [784, 359] width 1568 height 718
click at [1451, 158] on div "Ajouter un paiement" at bounding box center [1385, 151] width 212 height 24
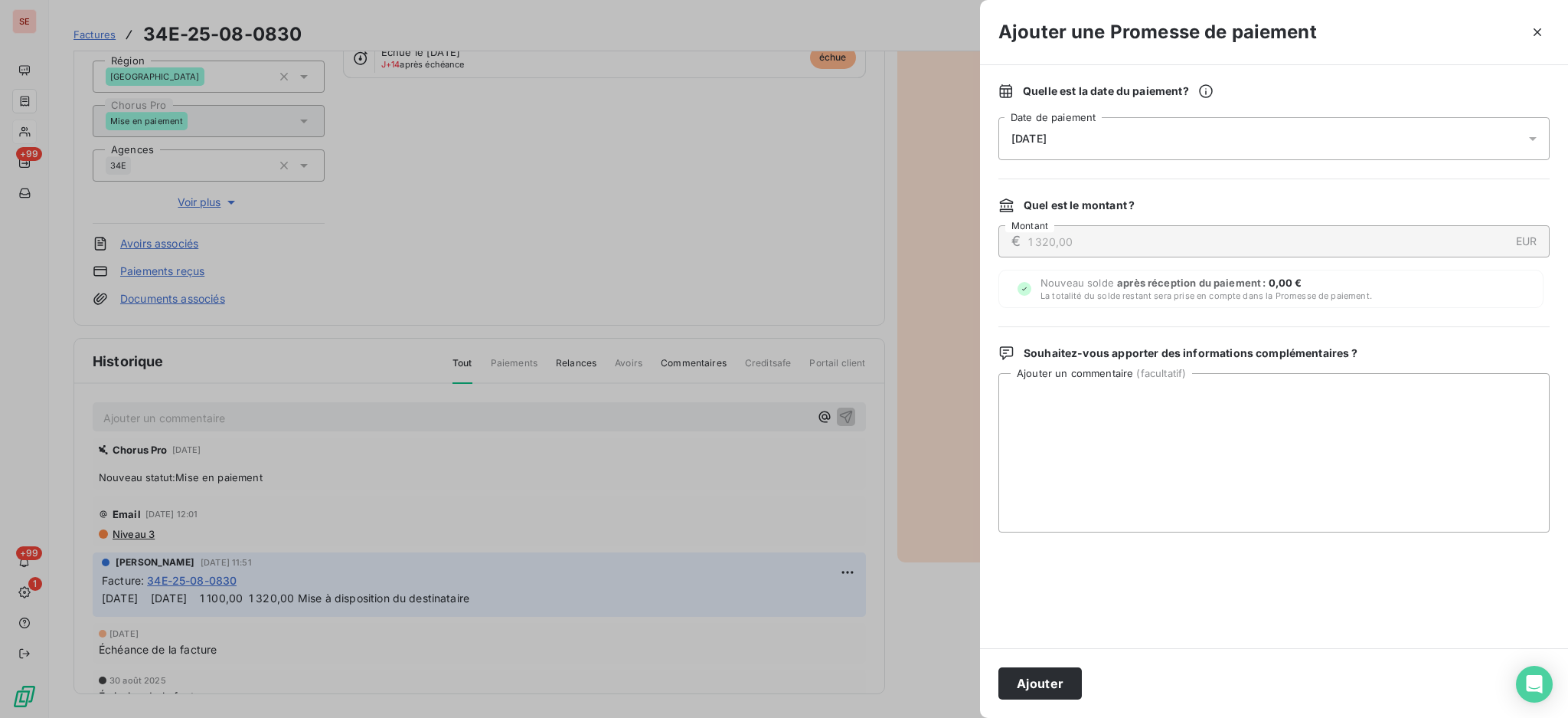
click at [1535, 138] on icon at bounding box center [1533, 138] width 8 height 4
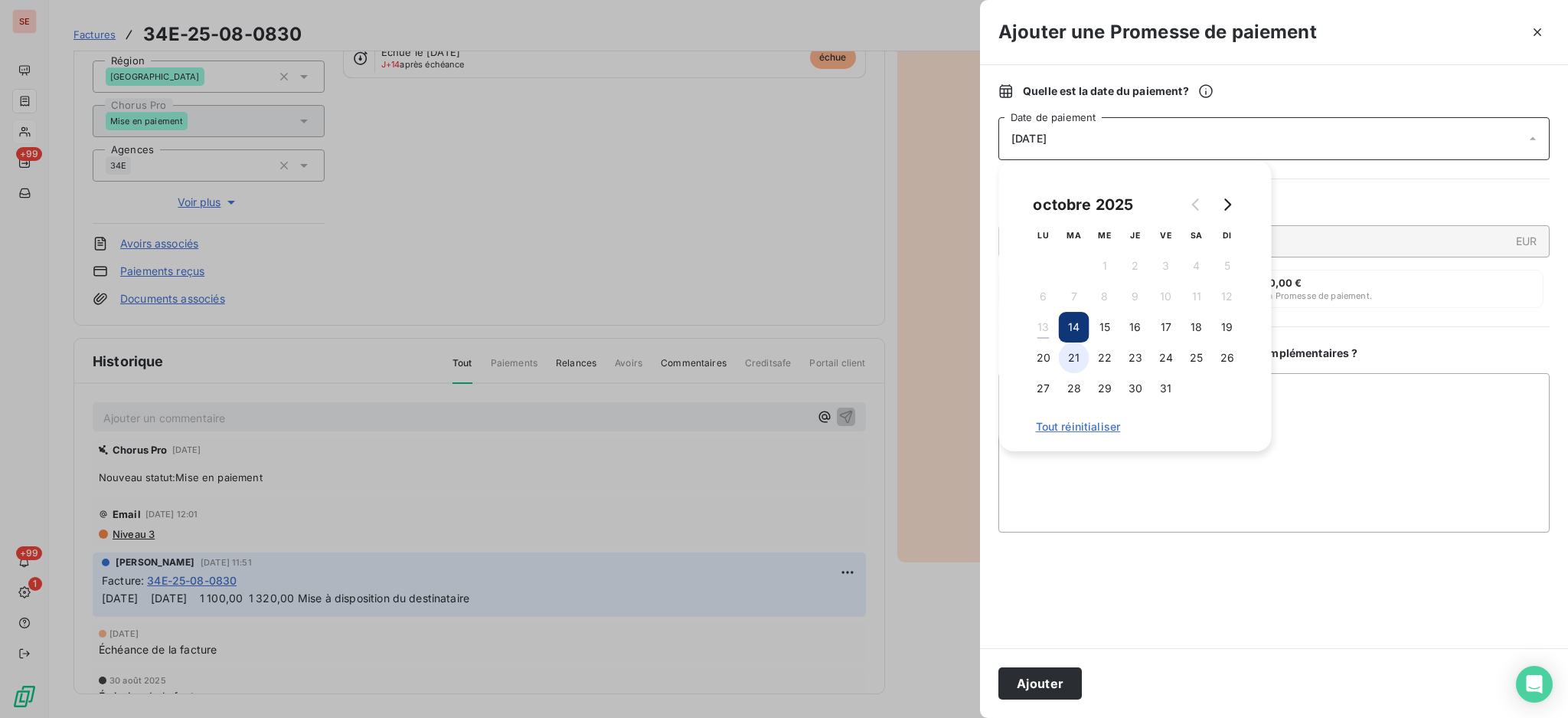
click at [1076, 361] on button "21" at bounding box center [1074, 357] width 31 height 31
click at [1249, 389] on div "octobre 2025 LU MA ME JE VE SA DI 1 2 3 4 5 6 7 8 9 10 11 12 13 14 15 16 17 18 …" at bounding box center [1135, 306] width 236 height 254
click at [1318, 397] on textarea "Ajouter un commentaire ( facultatif )" at bounding box center [1274, 453] width 551 height 159
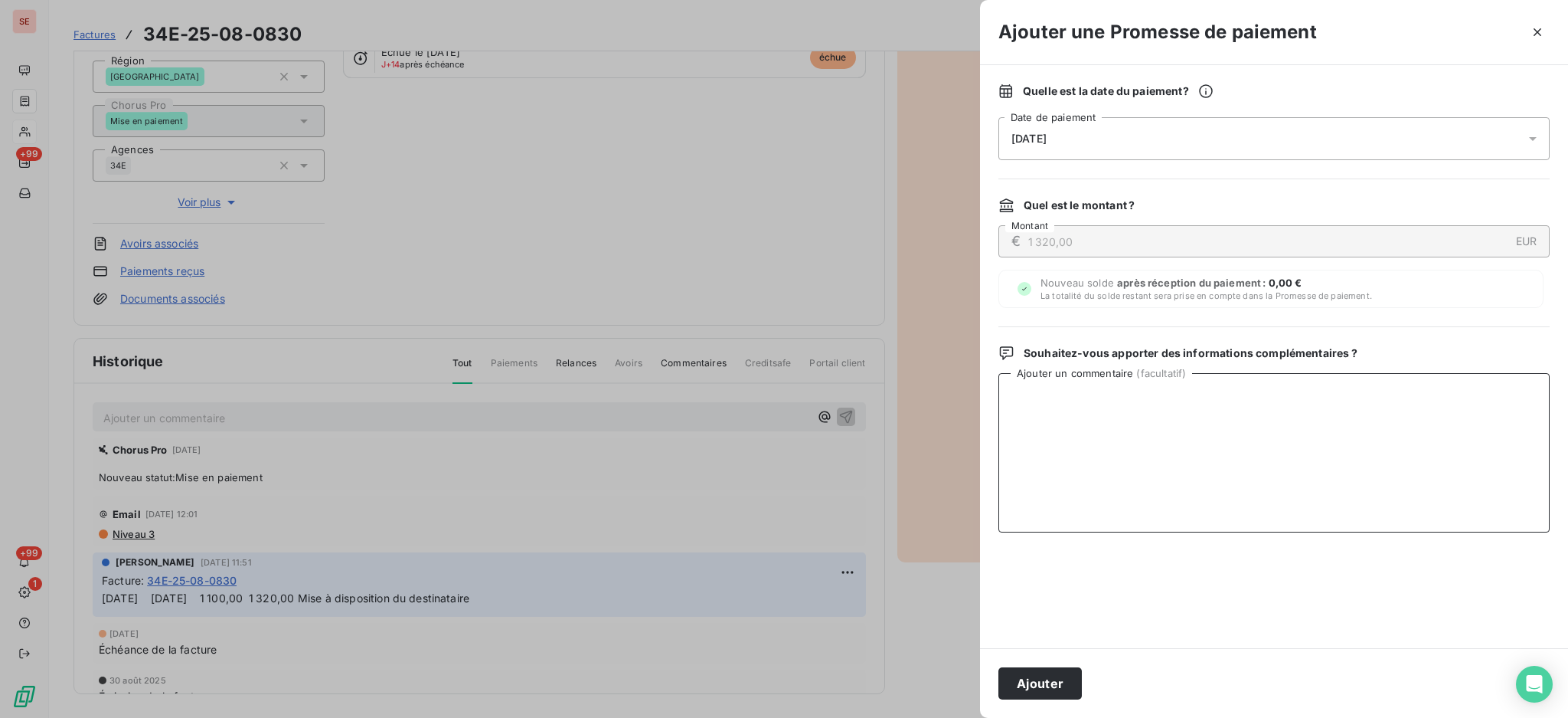
paste textarea "TDB - Virt reçu le 13/10"
type textarea "TDB - Virt reçu le 13/10"
click at [1018, 684] on button "Ajouter" at bounding box center [1040, 683] width 84 height 32
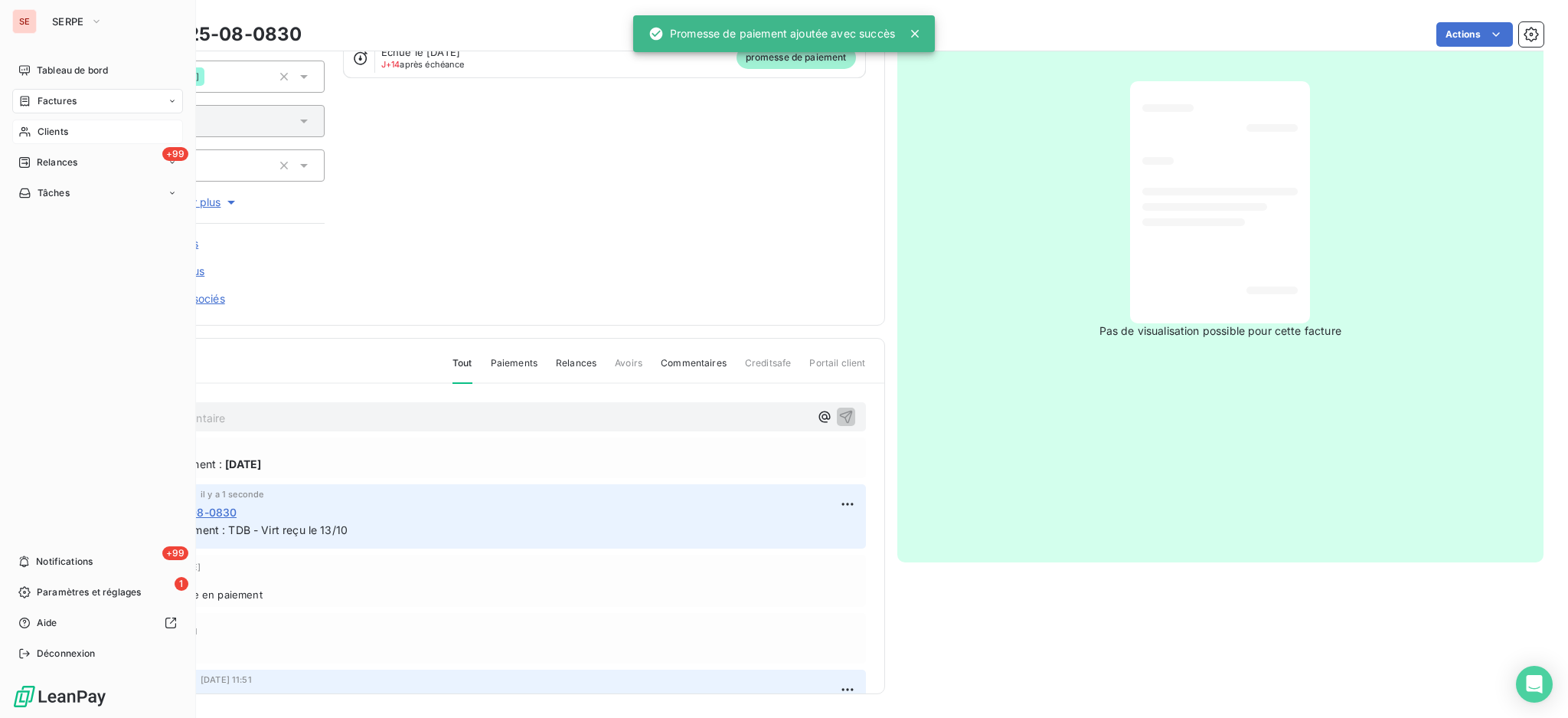
click at [49, 94] on span "Factures" at bounding box center [57, 101] width 39 height 14
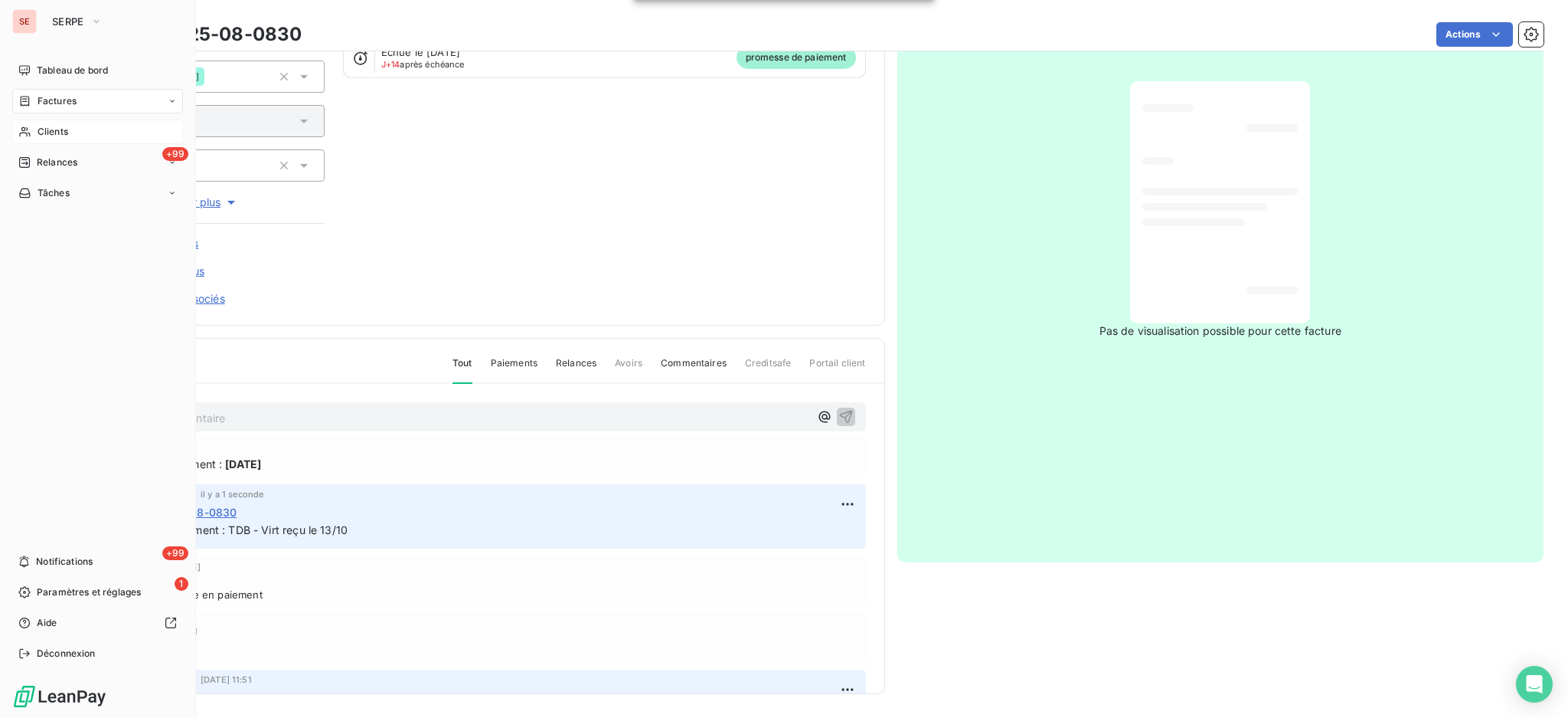
click at [69, 97] on span "Factures" at bounding box center [57, 101] width 39 height 14
click at [61, 130] on span "Factures" at bounding box center [56, 131] width 39 height 14
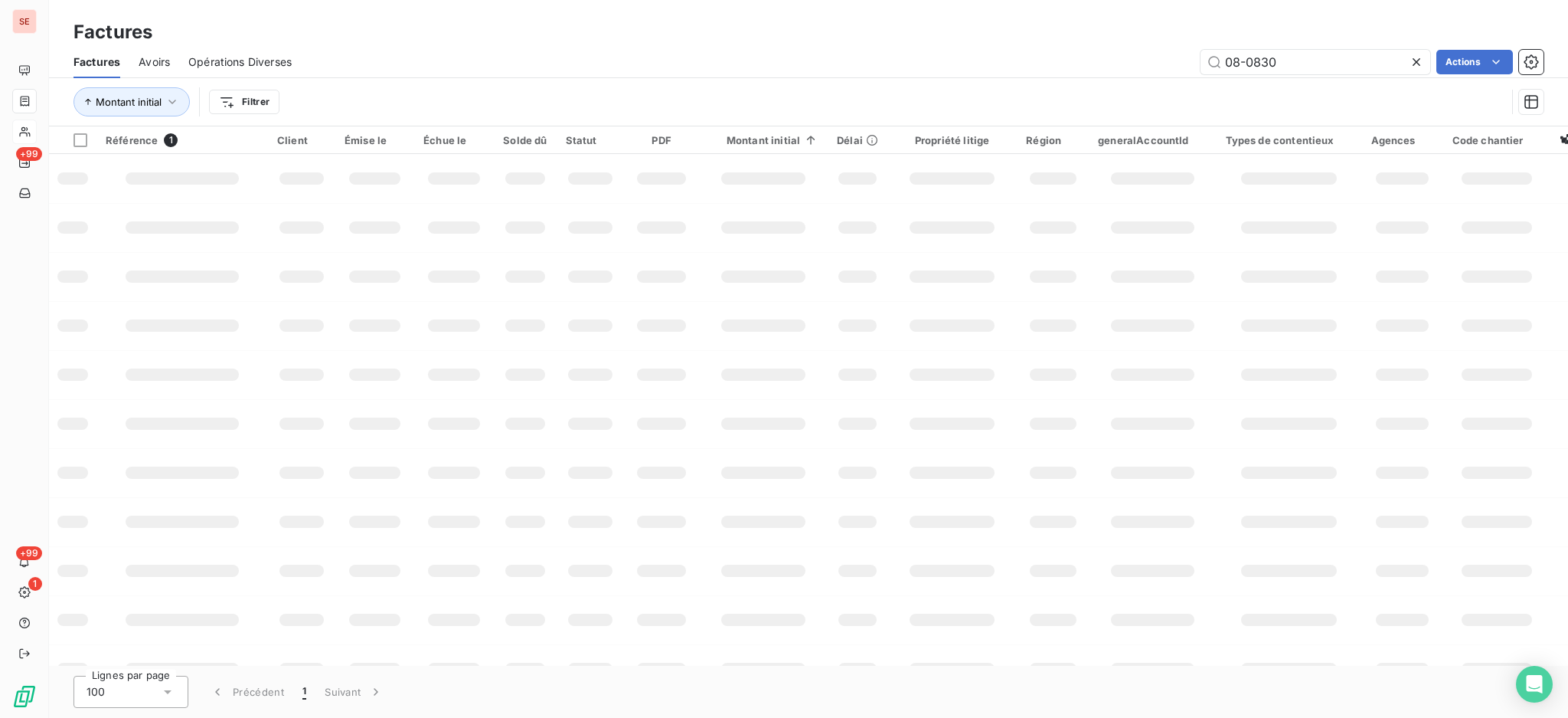
drag, startPoint x: 1373, startPoint y: 65, endPoint x: 787, endPoint y: 15, distance: 588.1
click at [1108, 6] on div "Factures Factures Avoirs Opérations Diverses 08-0830 Actions Montant initial Fi…" at bounding box center [809, 63] width 1520 height 126
click at [1259, 56] on input "07-0725" at bounding box center [1316, 62] width 230 height 24
type input "07-0525"
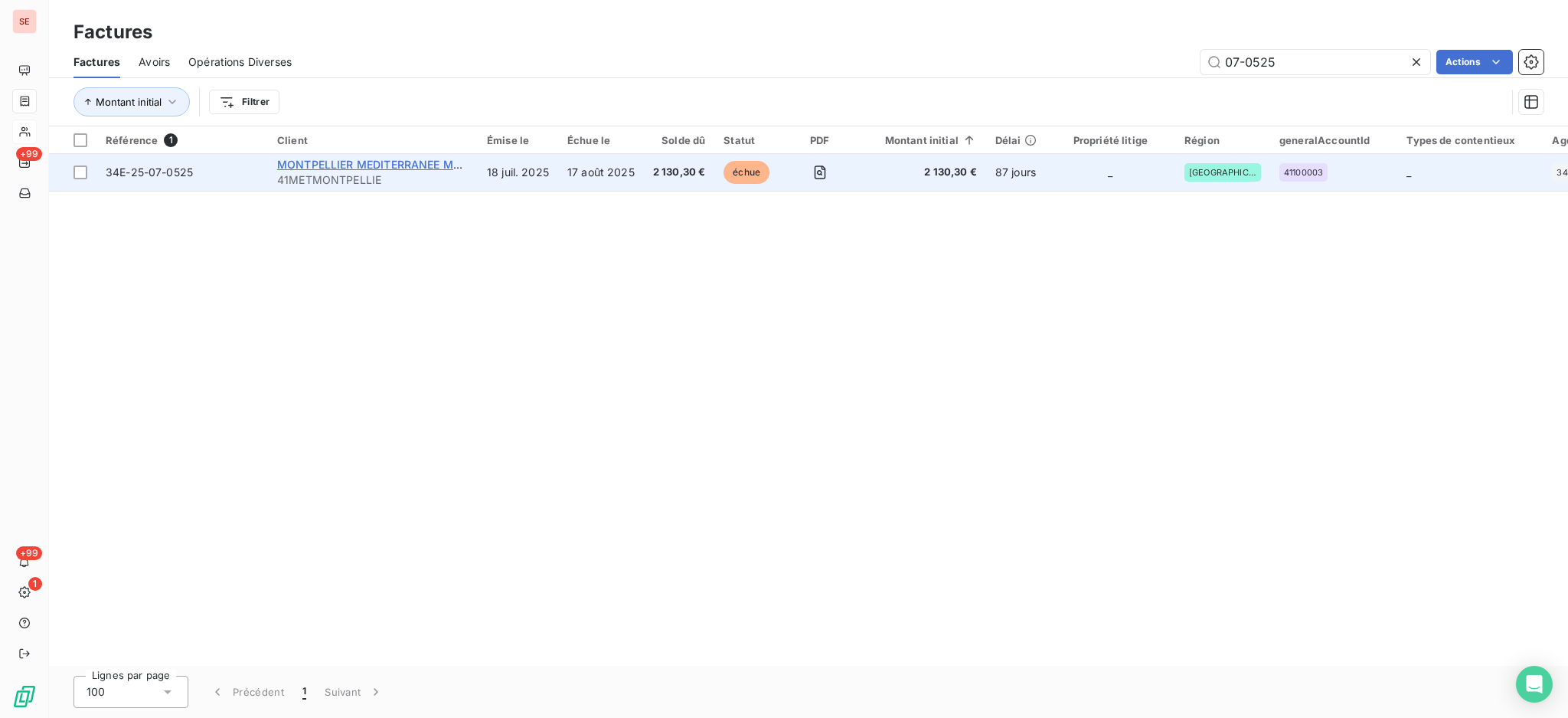
click at [327, 165] on span "MONTPELLIER MEDITERRANEE METROPOLE" at bounding box center [393, 164] width 233 height 13
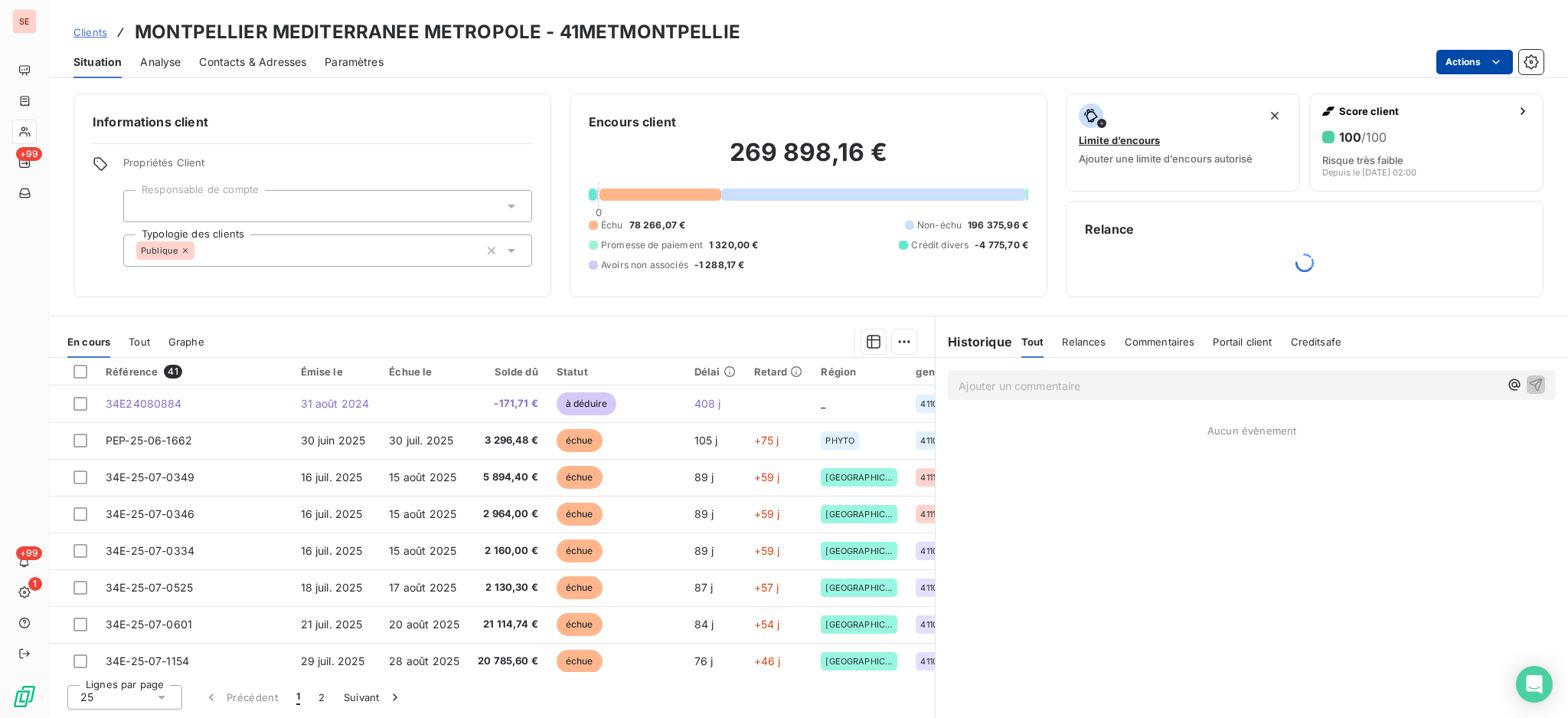
click at [1462, 60] on html "SE +99 +99 1 Clients MONTPELLIER MEDITERRANEE METROPOLE - 41METMONTPELLIE Situa…" at bounding box center [784, 359] width 1568 height 718
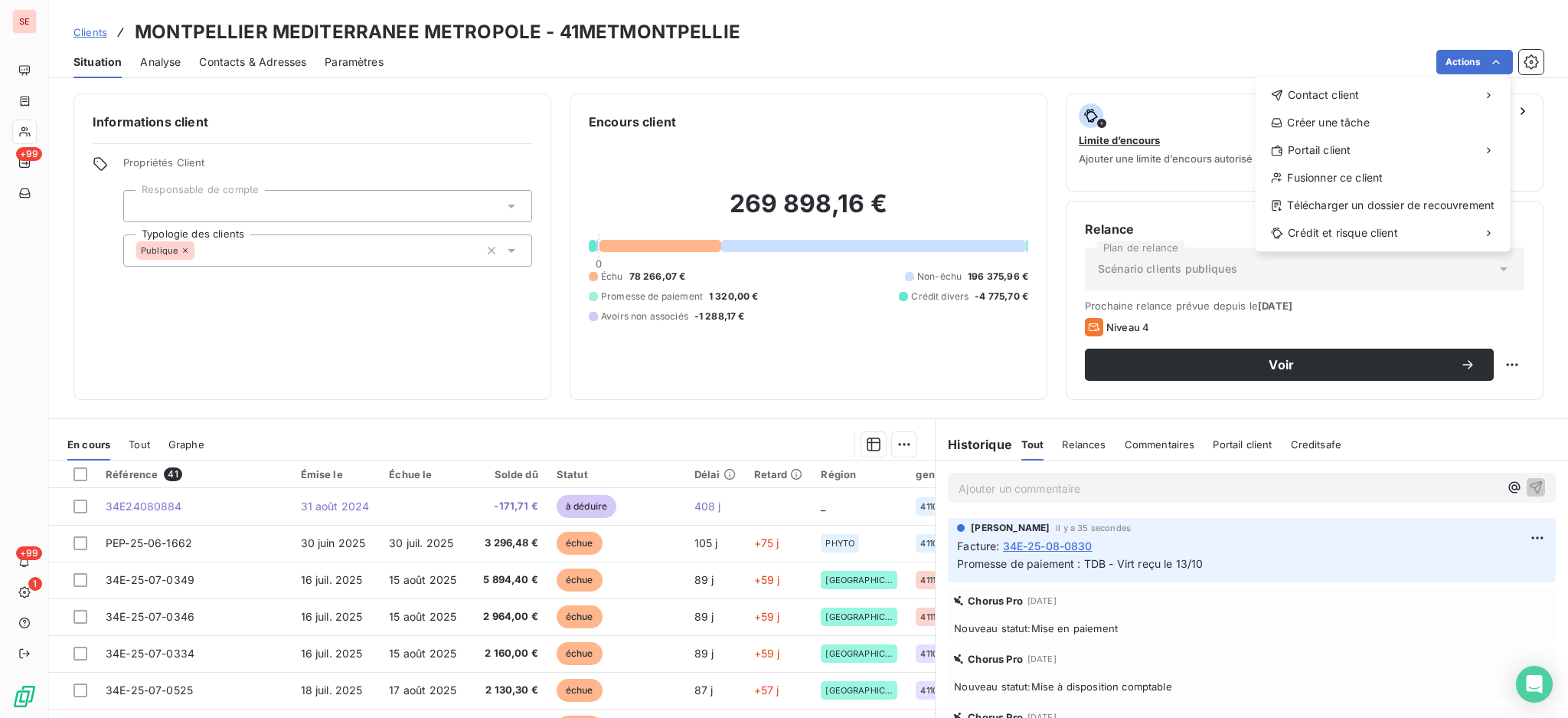
click at [151, 687] on html "SE +99 +99 1 Clients MONTPELLIER MEDITERRANEE METROPOLE - 41METMONTPELLIE Situa…" at bounding box center [784, 359] width 1568 height 718
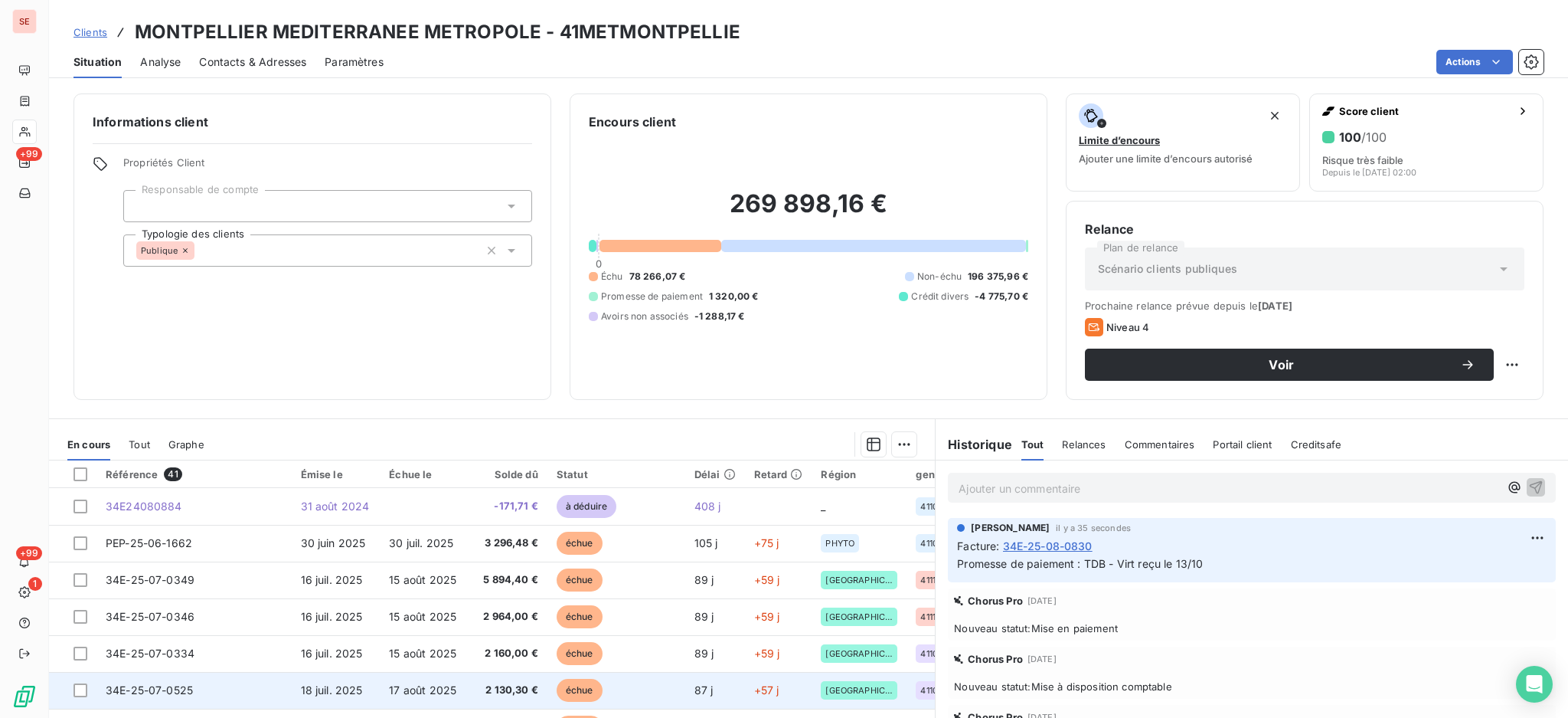
click at [499, 687] on span "2 130,30 €" at bounding box center [508, 690] width 60 height 15
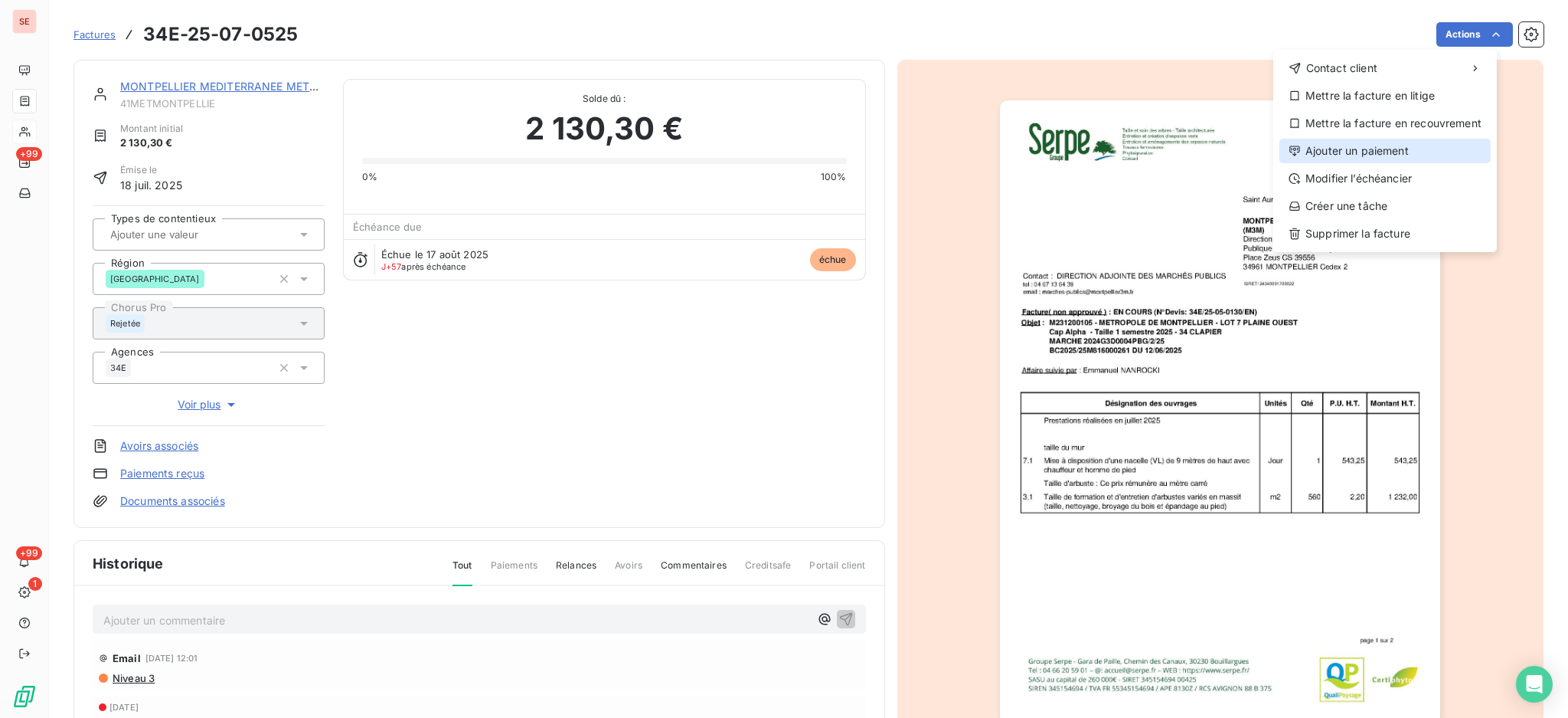
click at [1422, 155] on div "Ajouter un paiement" at bounding box center [1385, 151] width 212 height 24
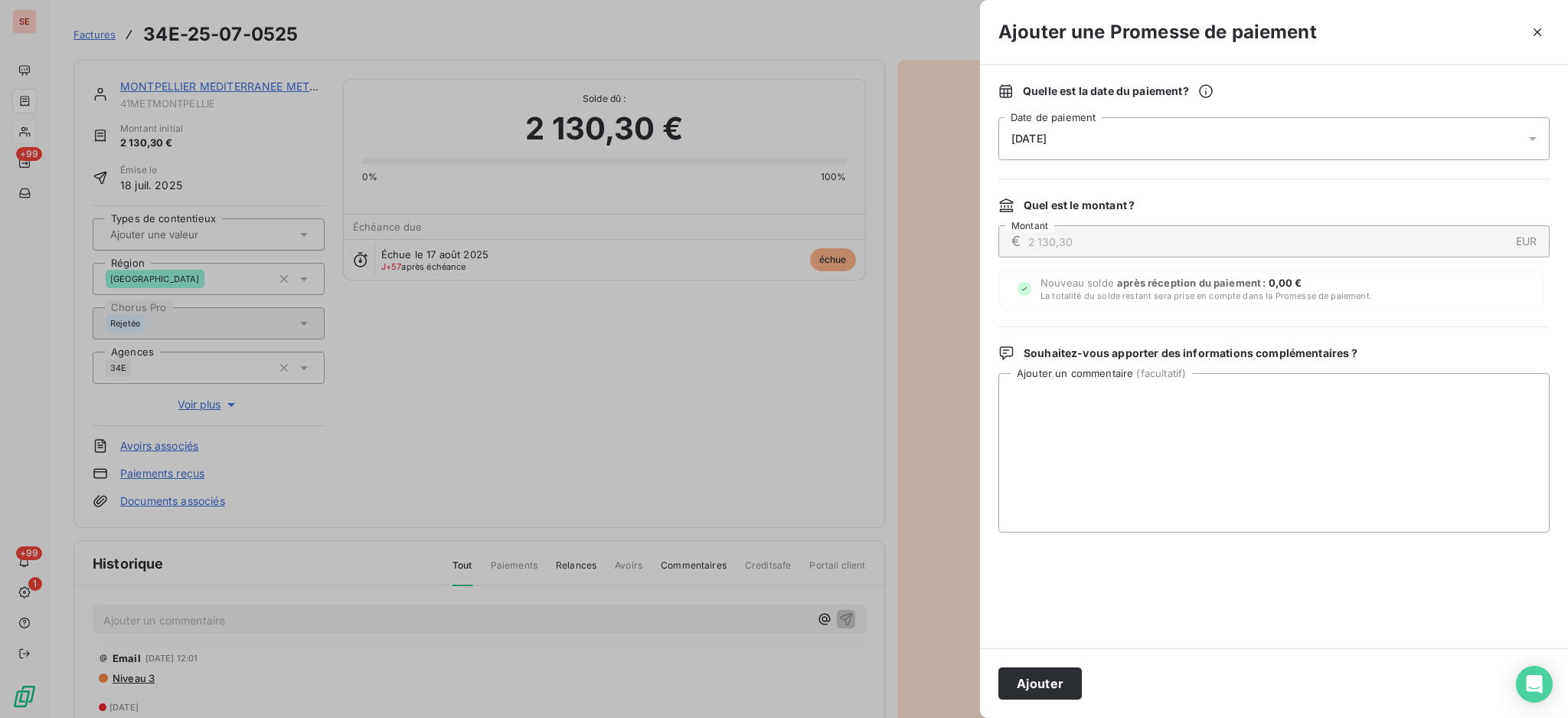
click at [1537, 144] on icon at bounding box center [1533, 138] width 15 height 15
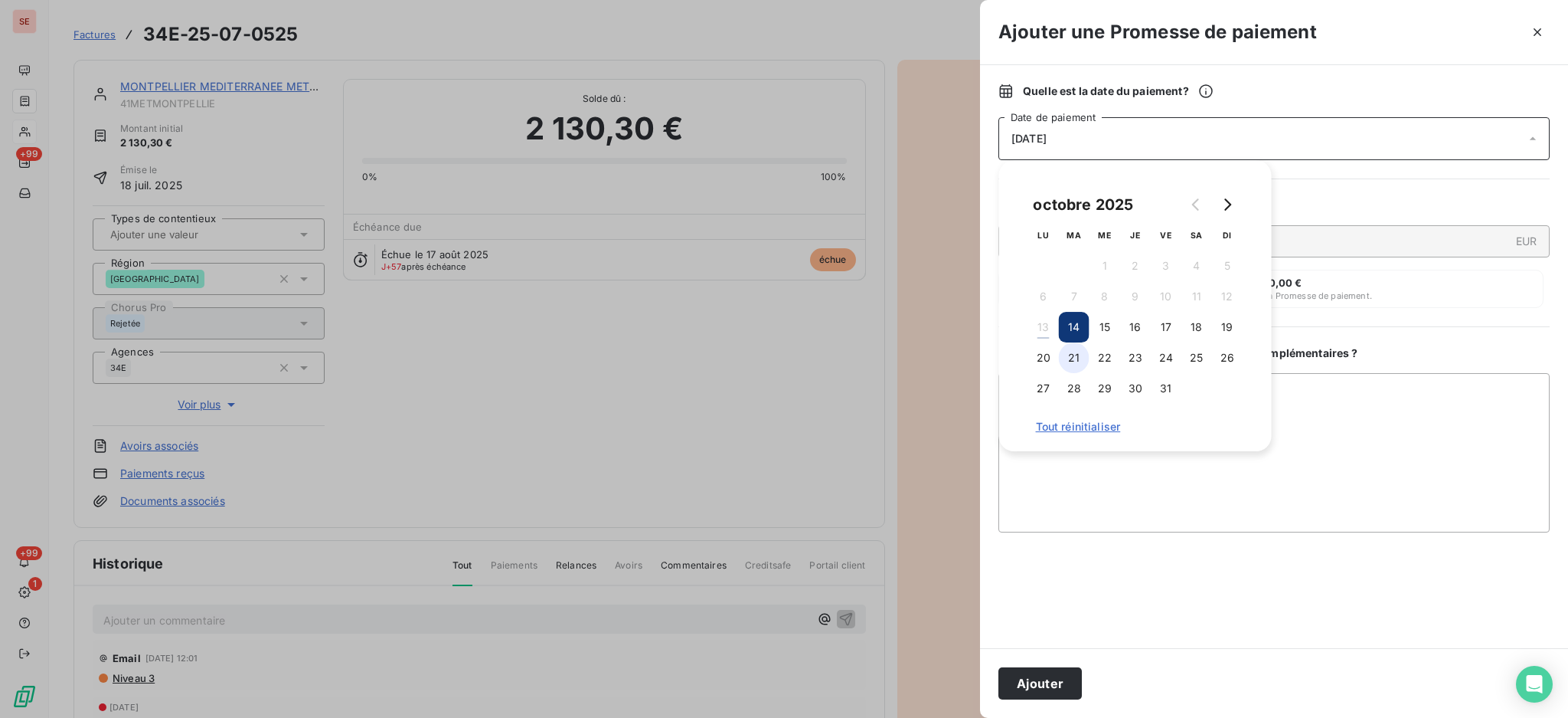
click at [1075, 356] on button "21" at bounding box center [1074, 357] width 31 height 31
click at [1393, 392] on textarea "Ajouter un commentaire ( facultatif )" at bounding box center [1274, 453] width 551 height 159
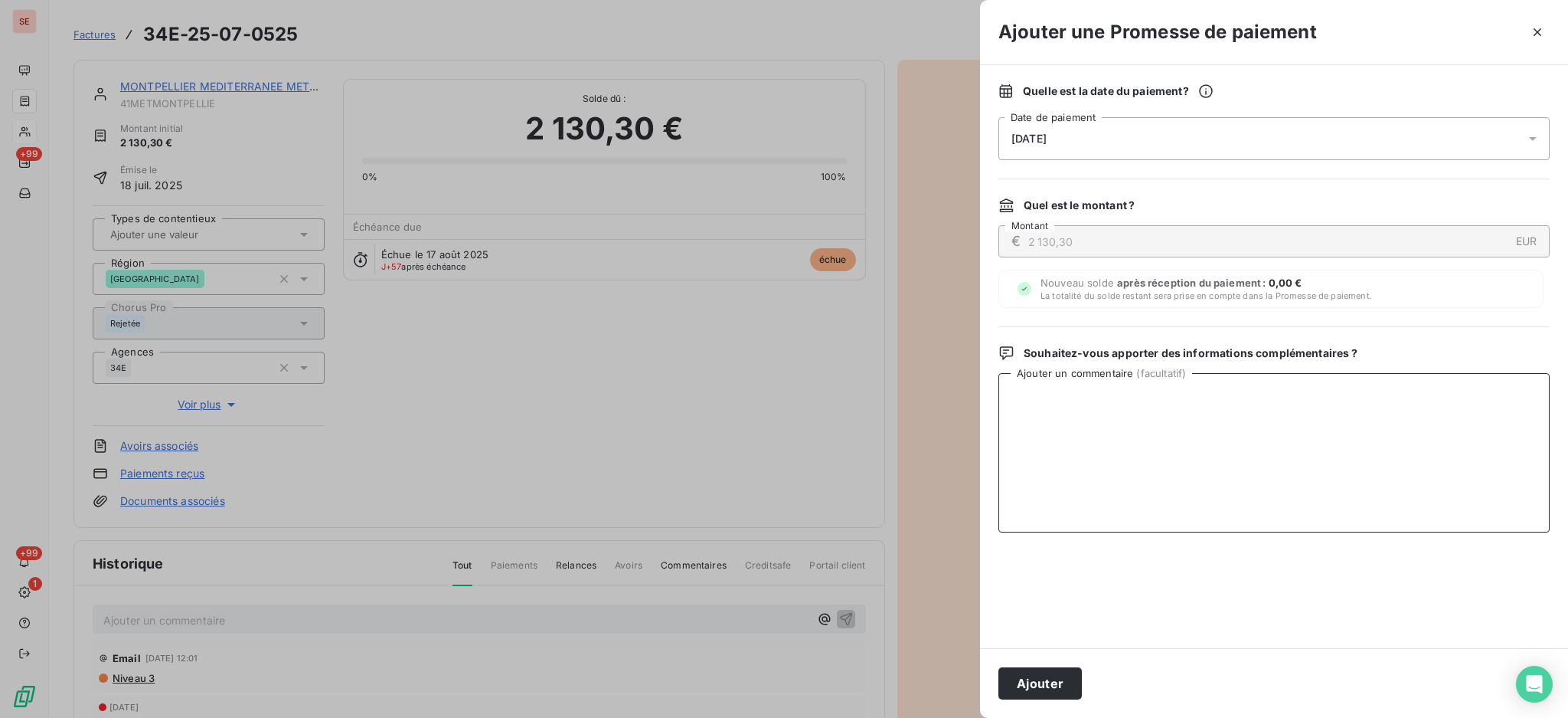
paste textarea "TDB - Virt reçu le 13/10"
type textarea "TDB - Virt reçu le 13/10"
click at [1059, 687] on button "Ajouter" at bounding box center [1040, 683] width 84 height 32
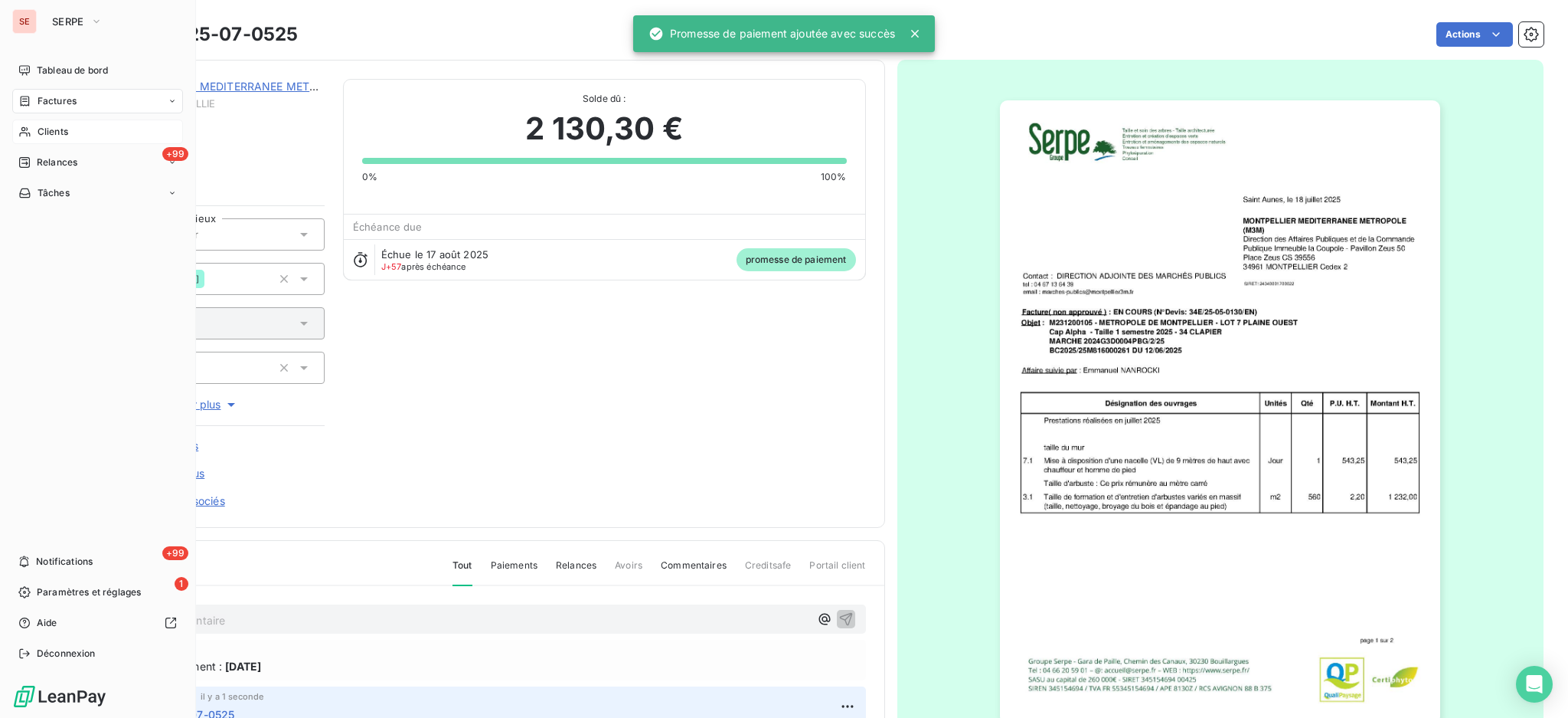
click at [49, 128] on span "Clients" at bounding box center [53, 131] width 31 height 14
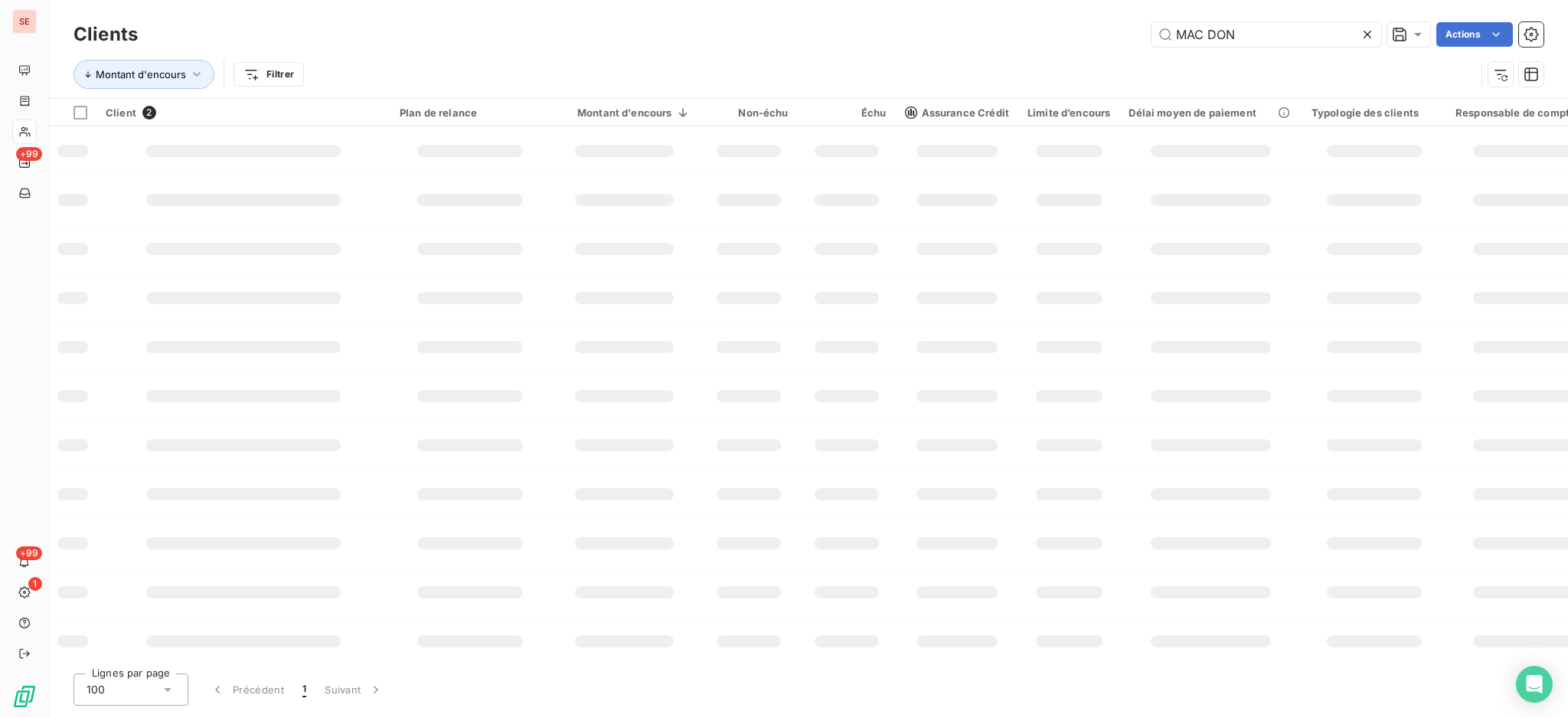
drag, startPoint x: 1286, startPoint y: 39, endPoint x: 656, endPoint y: 81, distance: 631.4
click at [770, 43] on div "MAC DON Actions" at bounding box center [850, 35] width 1388 height 24
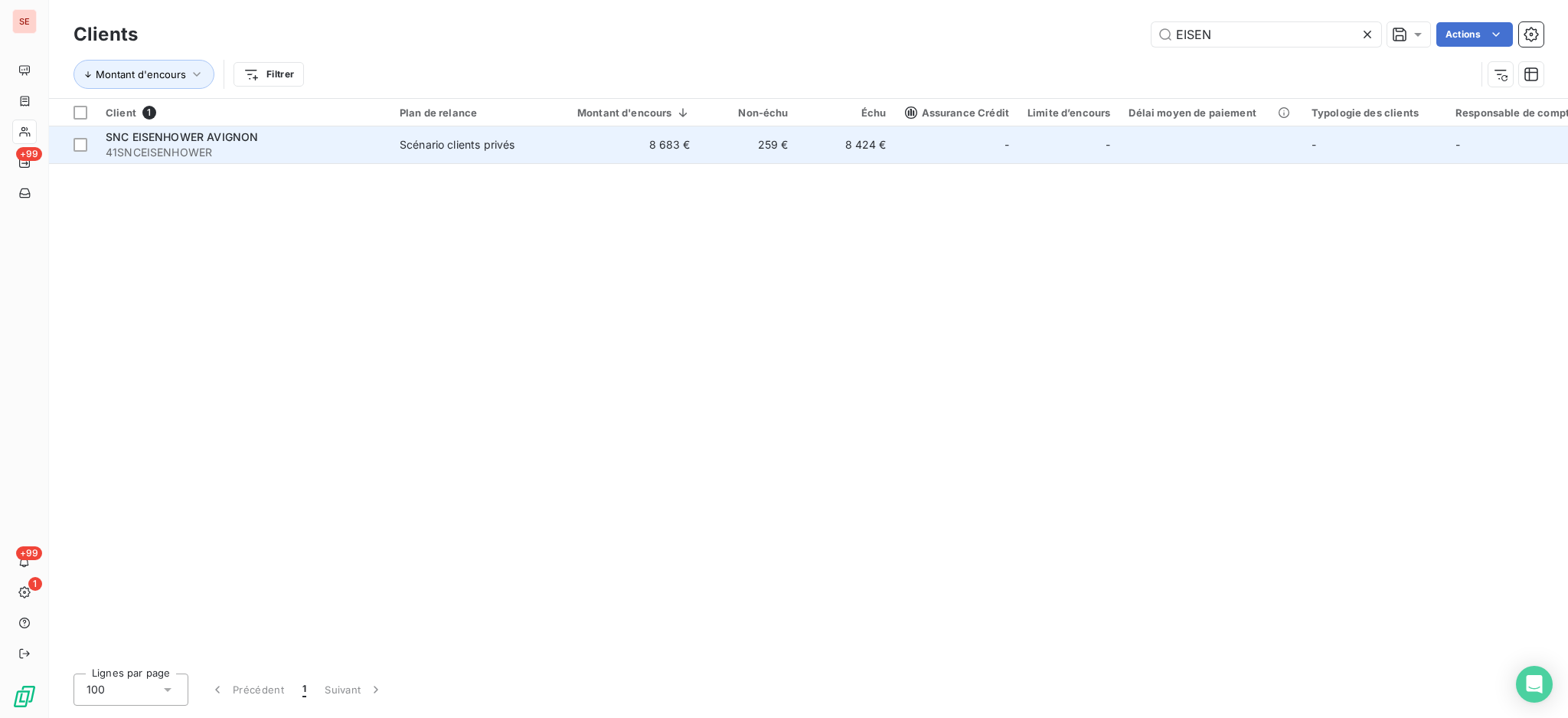
type input "EISEN"
click at [244, 147] on span "41SNCEISENHOWER" at bounding box center [243, 152] width 276 height 15
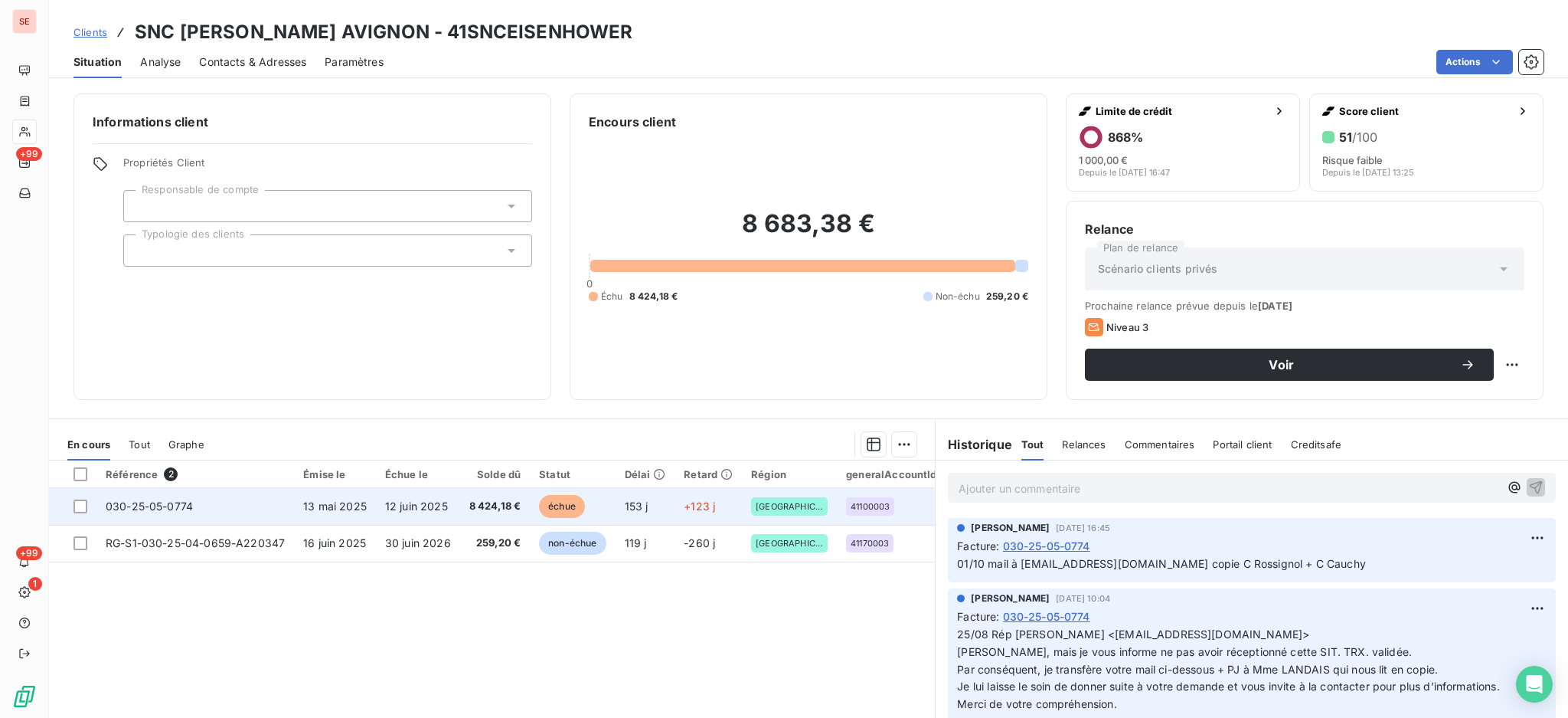
click at [424, 505] on span "12 juin 2025" at bounding box center [417, 506] width 63 height 13
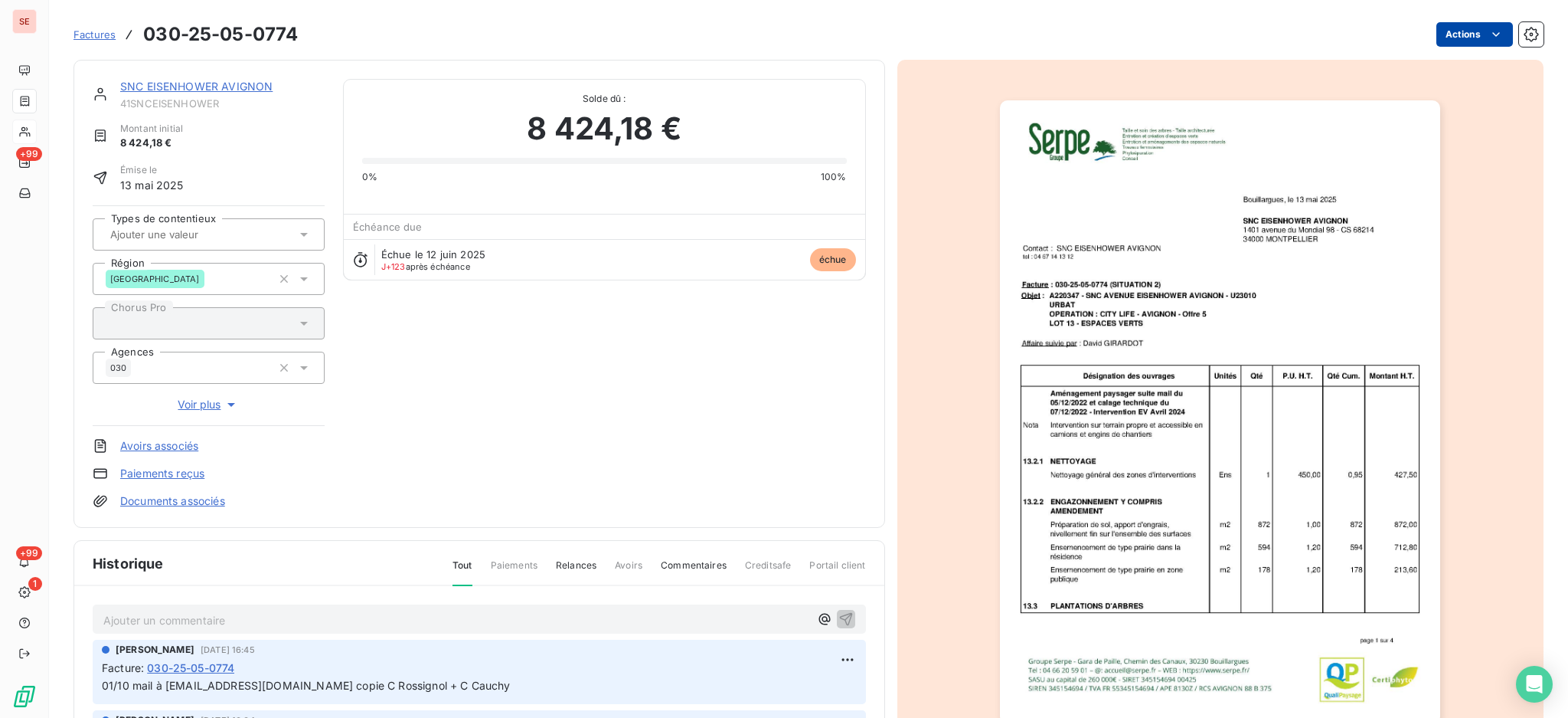
click at [1438, 30] on html "SE +99 +99 1 Factures 030-25-05-0774 Actions SNC [PERSON_NAME] AVIGNON 41SNCEIS…" at bounding box center [784, 359] width 1568 height 718
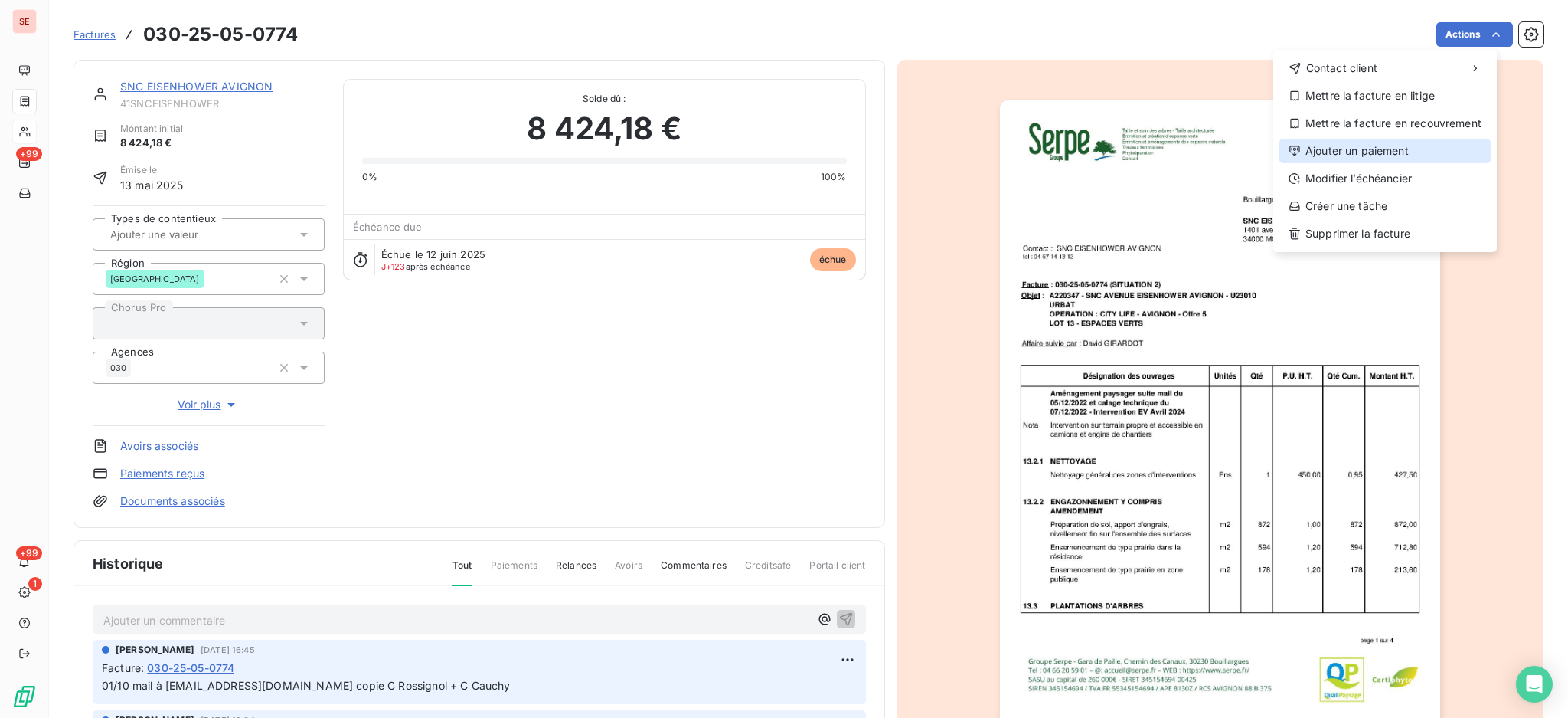
click at [1411, 157] on div "Ajouter un paiement" at bounding box center [1385, 151] width 212 height 24
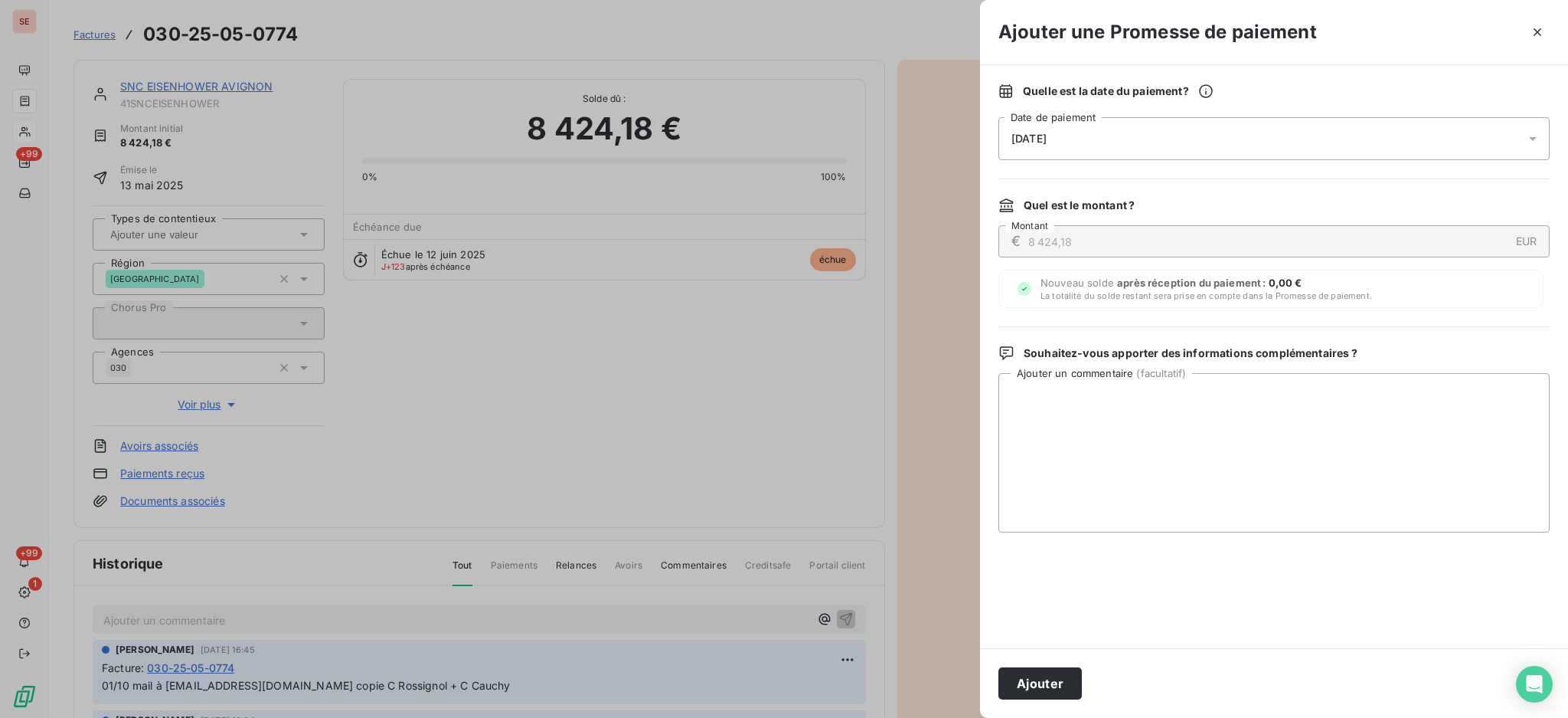
click at [1532, 139] on icon at bounding box center [1533, 138] width 15 height 15
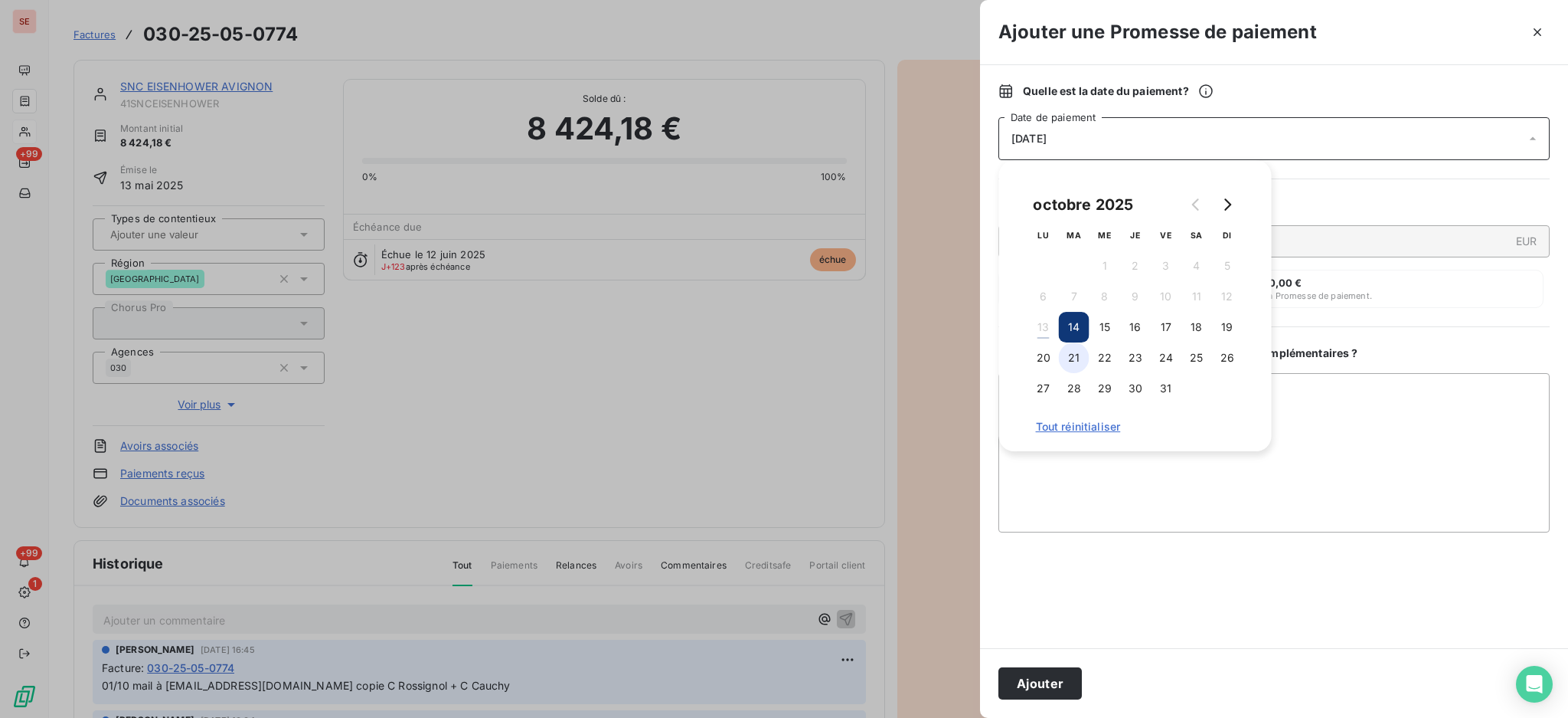
click at [1082, 362] on button "21" at bounding box center [1074, 357] width 31 height 31
click at [1419, 452] on textarea "Ajouter un commentaire ( facultatif )" at bounding box center [1274, 453] width 551 height 159
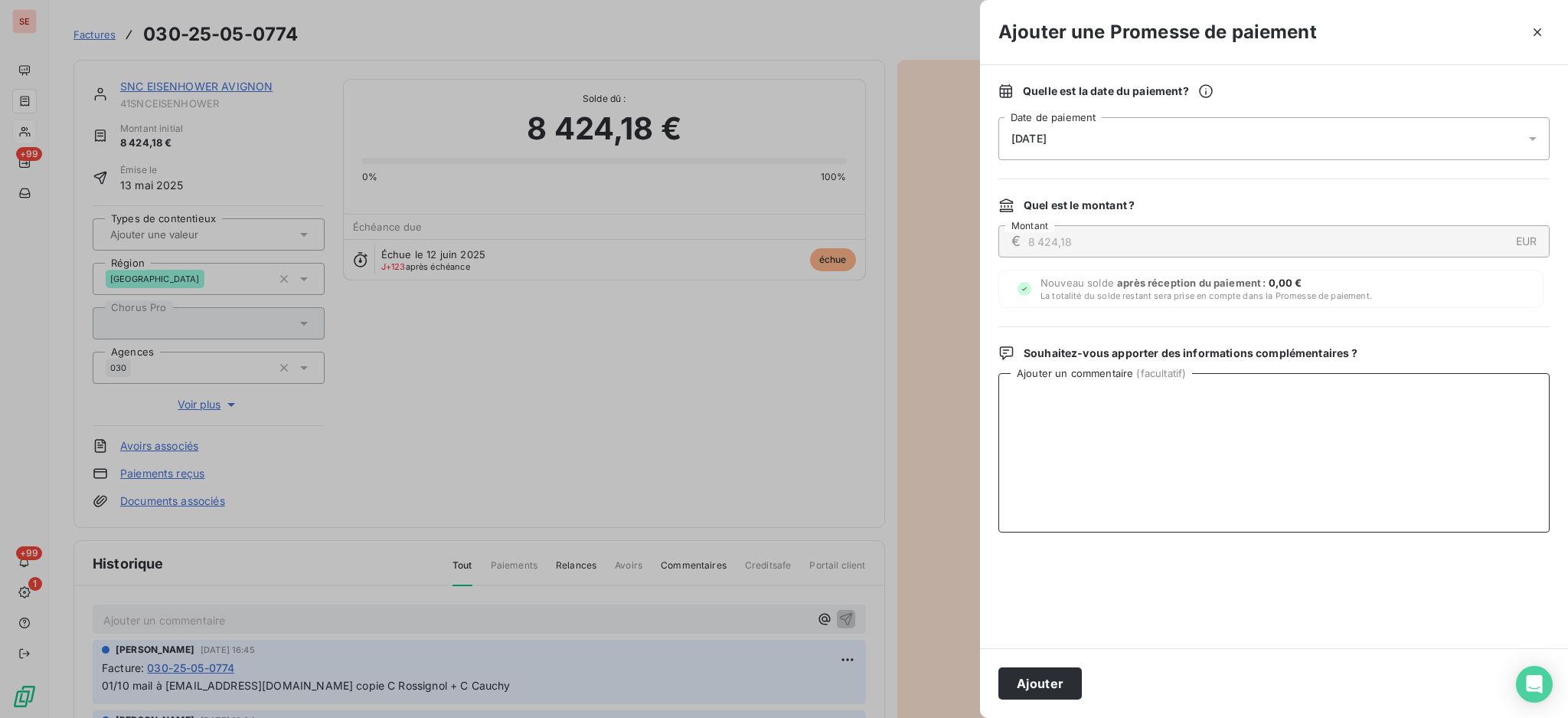
paste textarea "TDB - Virt reçu le 13/10"
type textarea "TDB - Virt reçu le 13/10 - 7750.24 €"
click at [1037, 686] on button "Ajouter" at bounding box center [1040, 683] width 84 height 32
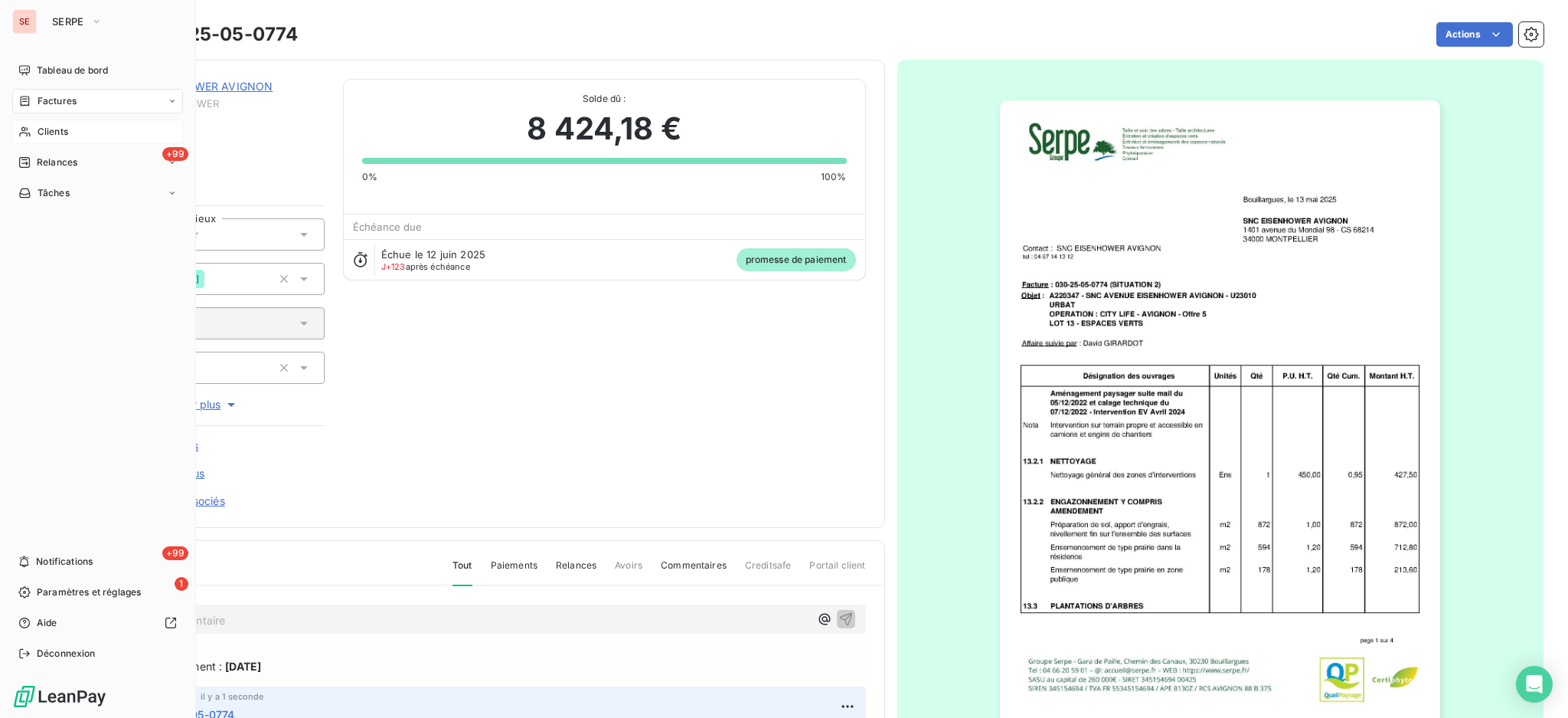
click at [66, 104] on span "Factures" at bounding box center [57, 101] width 39 height 14
click at [61, 134] on span "Factures" at bounding box center [56, 131] width 39 height 14
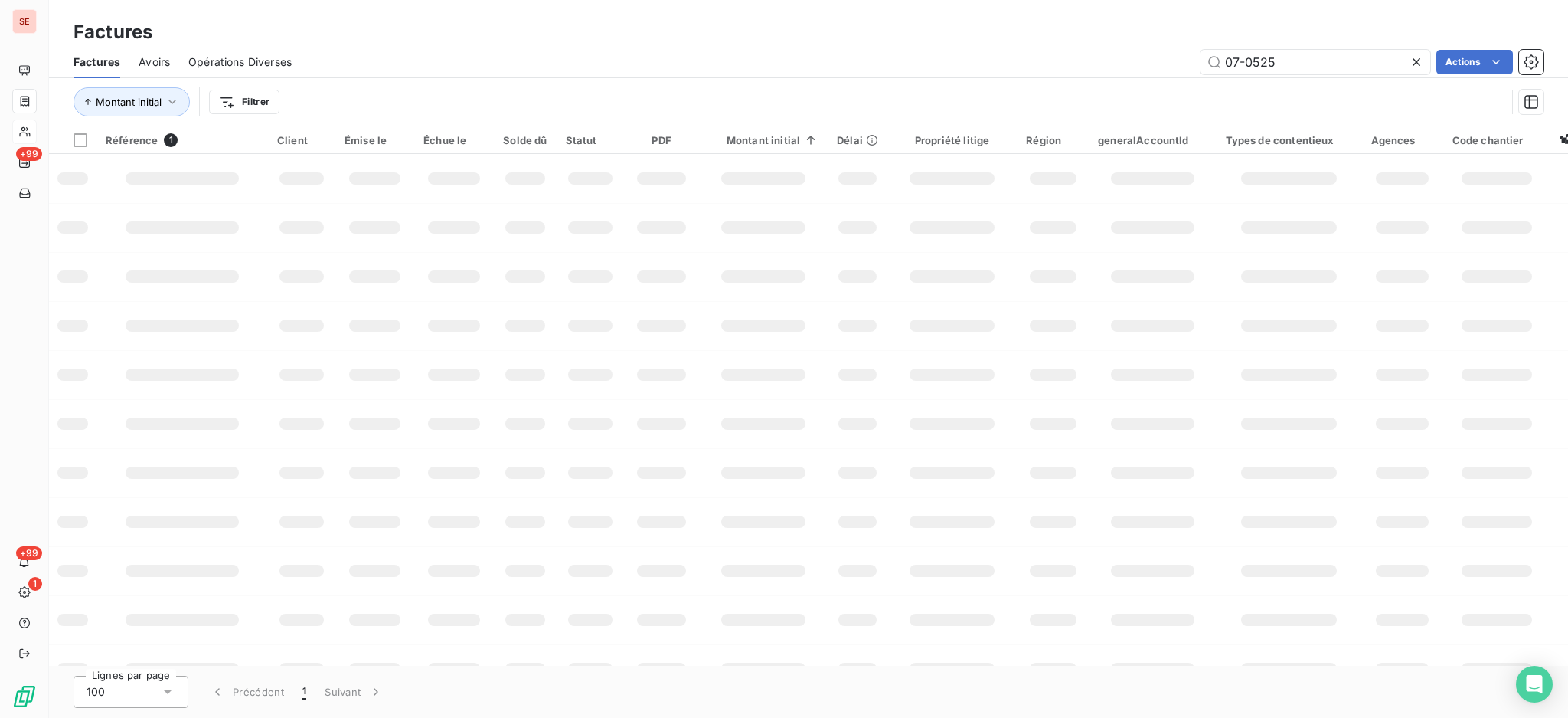
drag, startPoint x: 1286, startPoint y: 56, endPoint x: 1100, endPoint y: 56, distance: 186.0
click at [1100, 56] on div "07-0525 Actions" at bounding box center [927, 62] width 1233 height 24
type input "09-0177"
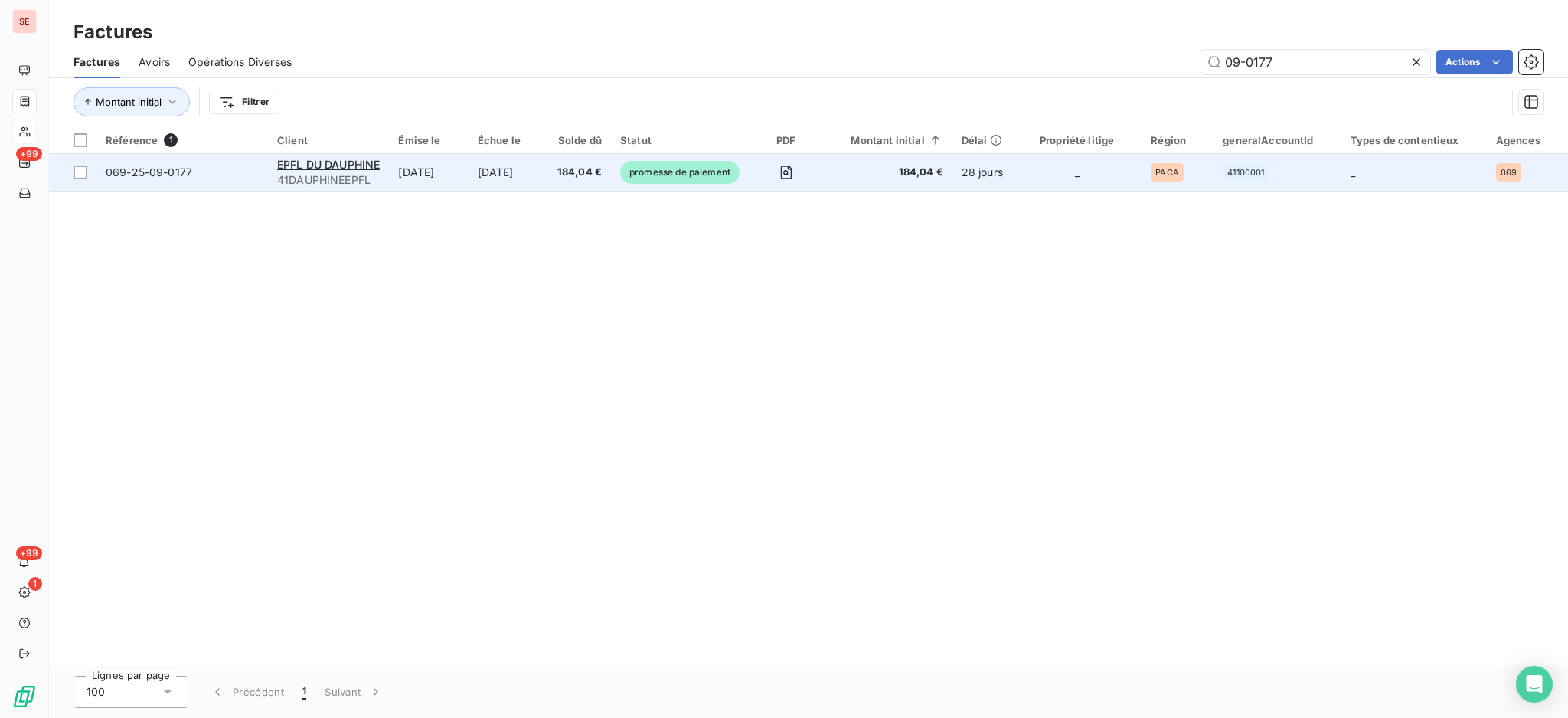
click at [340, 172] on span "41DAUPHINEEPFL" at bounding box center [329, 180] width 103 height 15
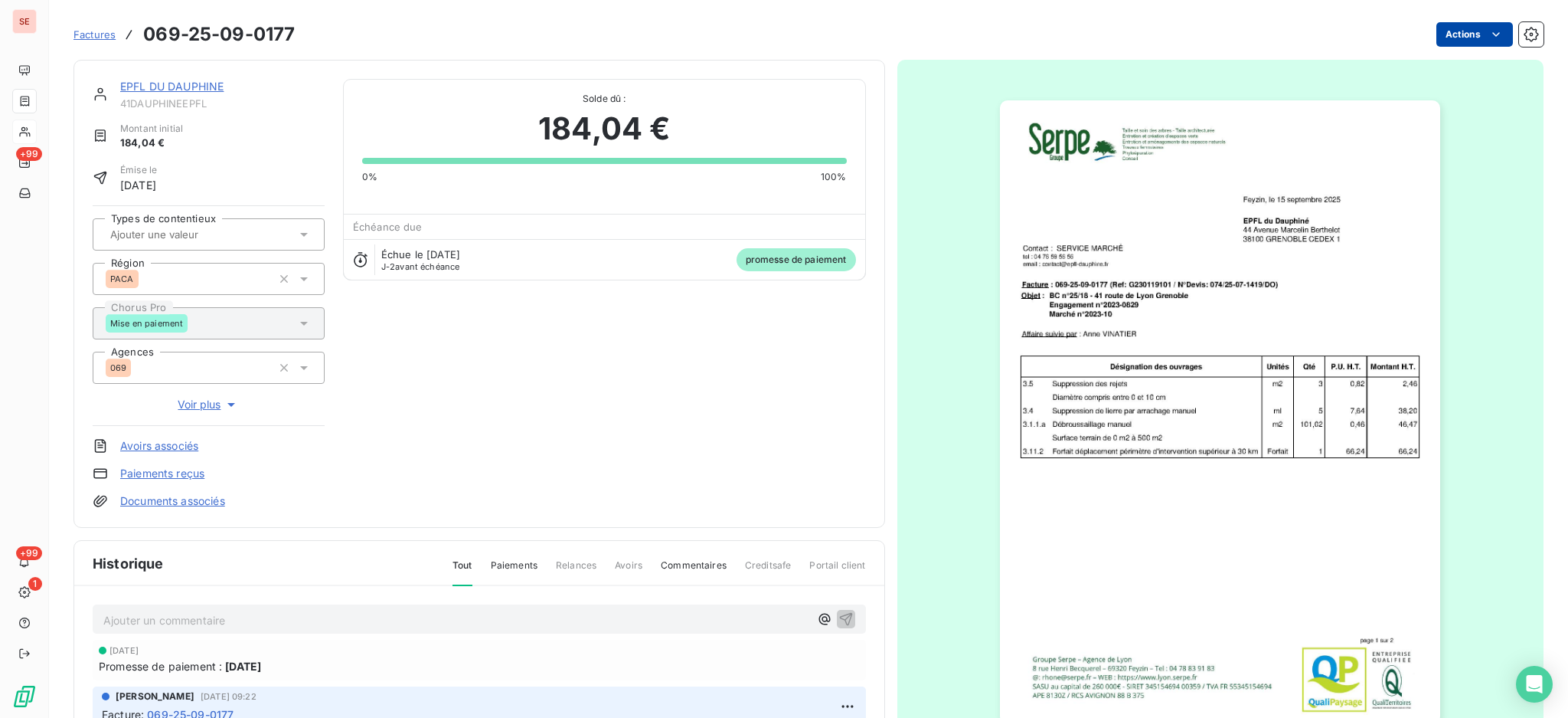
click at [1438, 35] on html "SE +99 +99 1 Factures 069-25-09-0177 Actions EPFL DU DAUPHINE 41DAUPHINEEPFL Mo…" at bounding box center [784, 359] width 1568 height 718
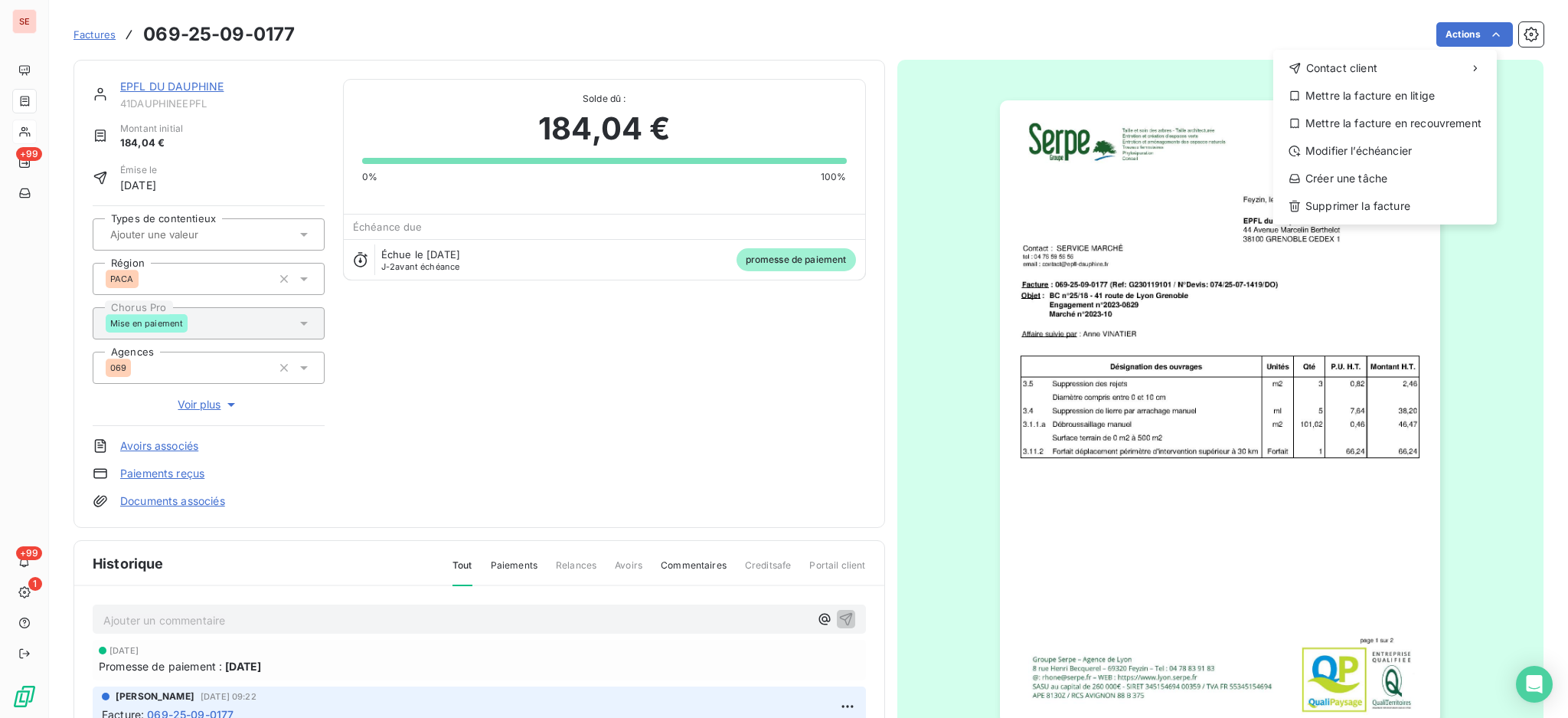
click at [146, 84] on html "SE +99 +99 1 Factures [PHONE_NUMBER] Actions Contact client Mettre la facture e…" at bounding box center [784, 359] width 1568 height 718
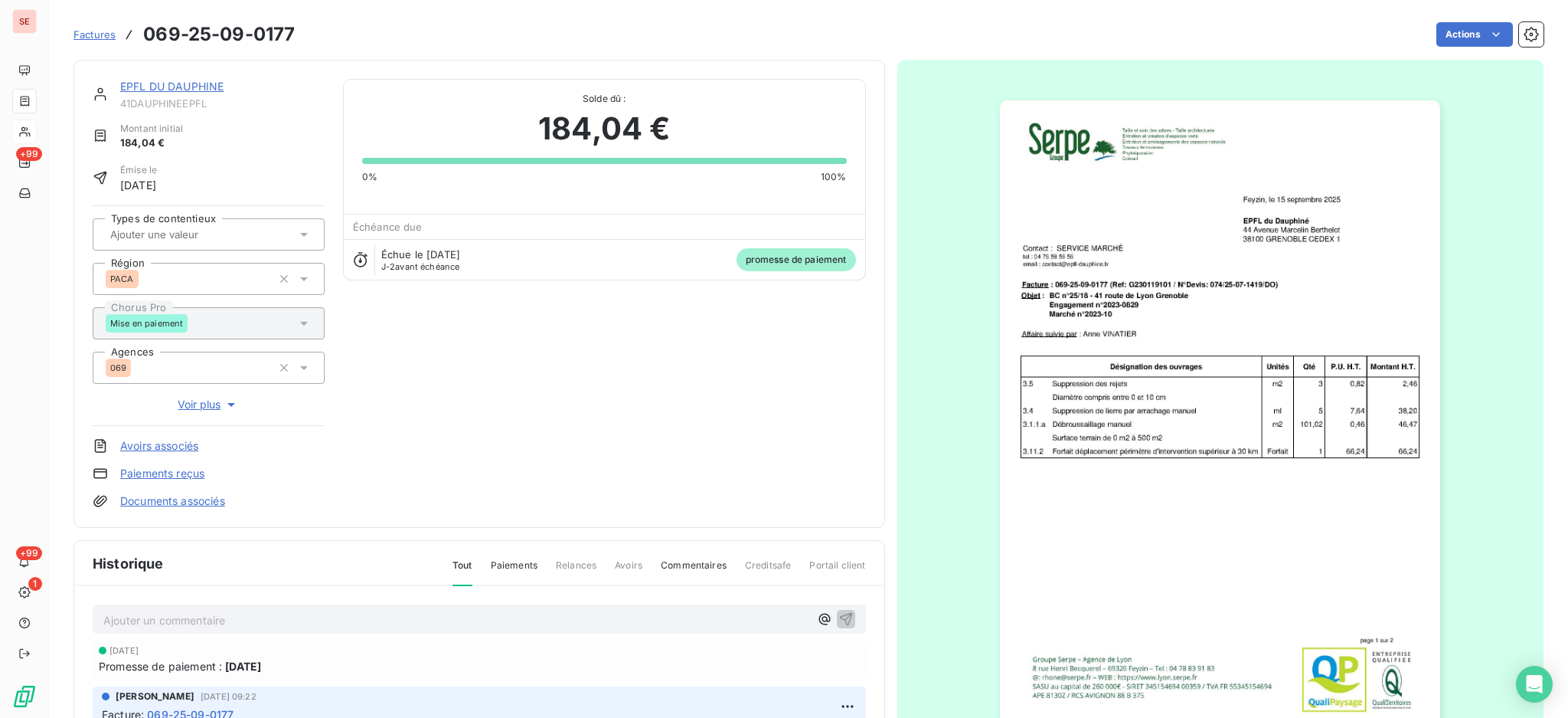
click at [187, 82] on link "EPFL DU DAUPHINE" at bounding box center [171, 86] width 104 height 13
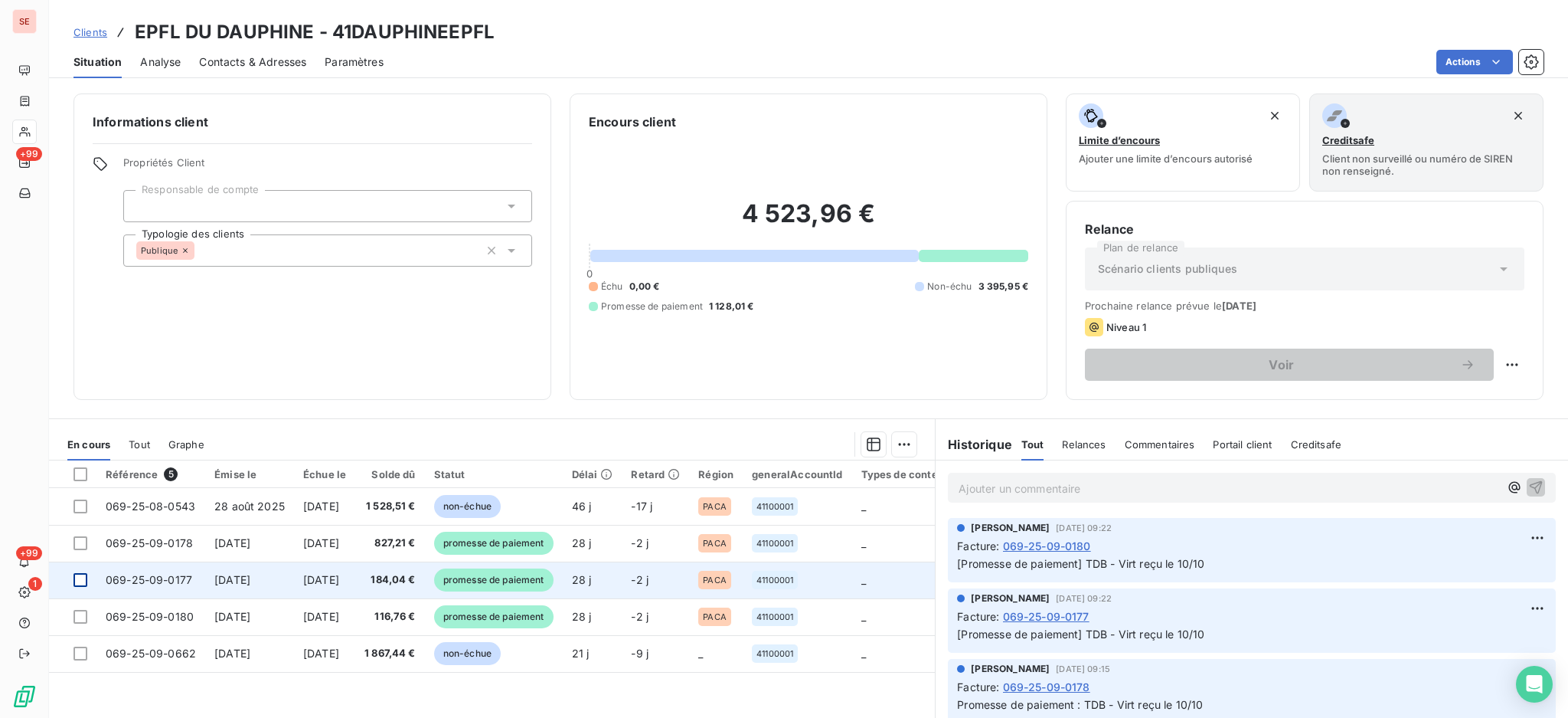
click at [79, 585] on div at bounding box center [80, 580] width 14 height 14
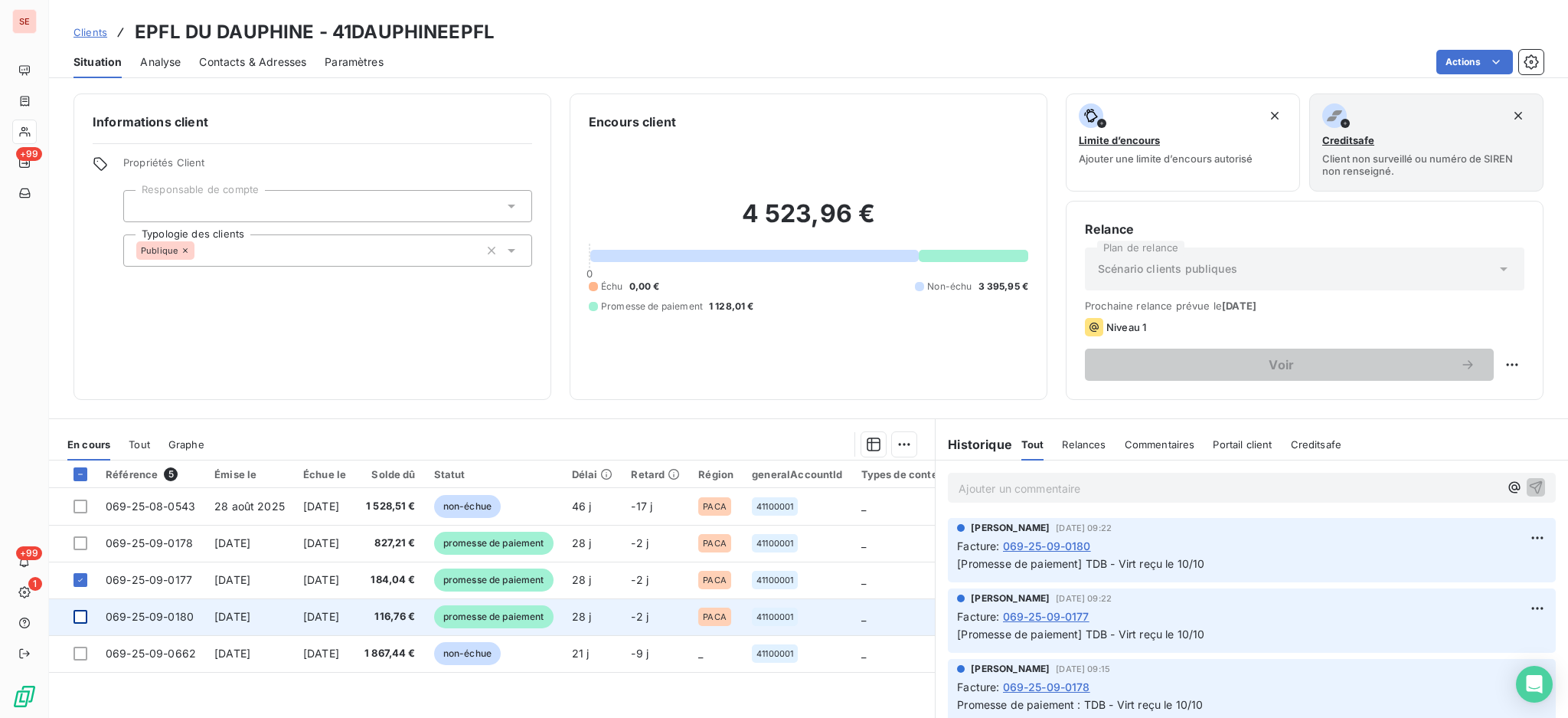
click at [79, 614] on div at bounding box center [80, 617] width 14 height 14
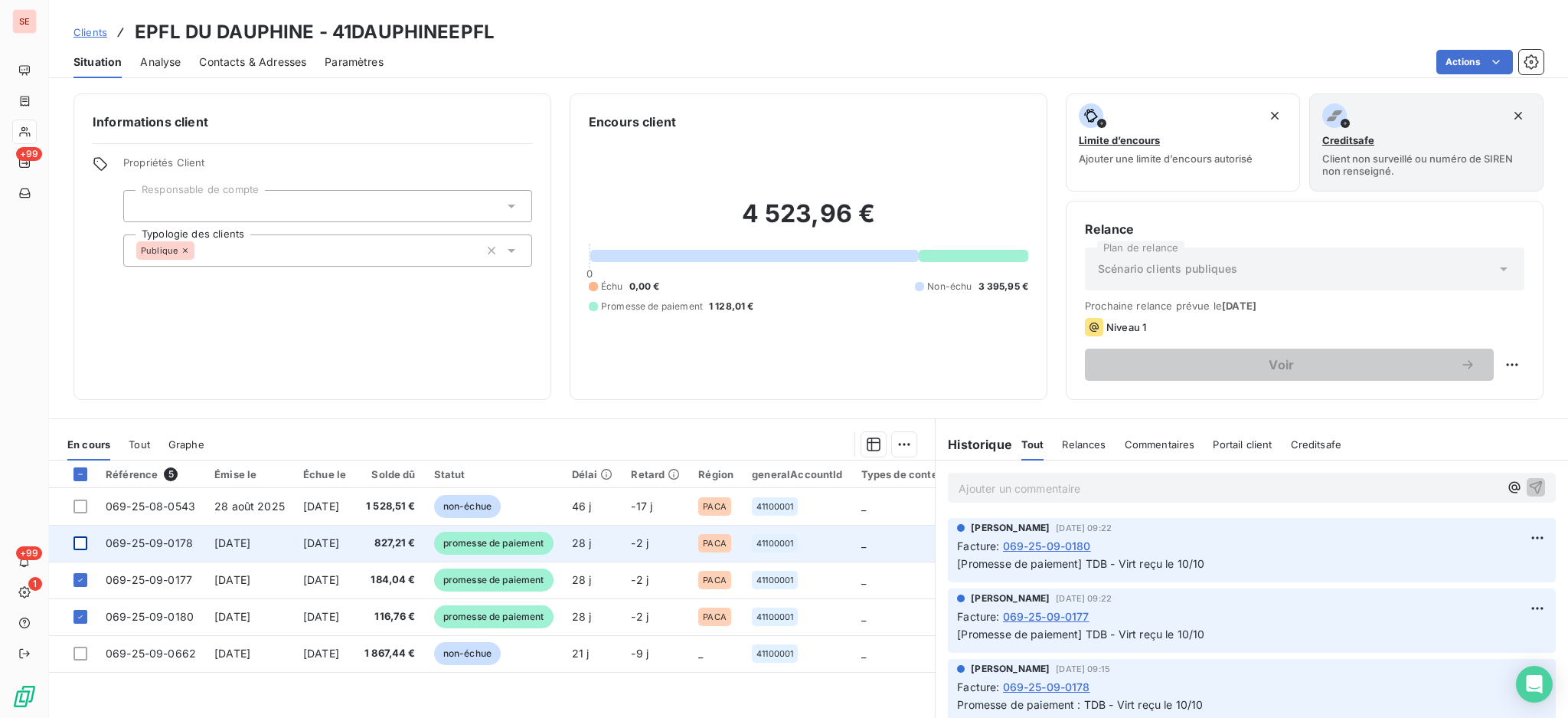
click at [79, 544] on div at bounding box center [80, 543] width 14 height 14
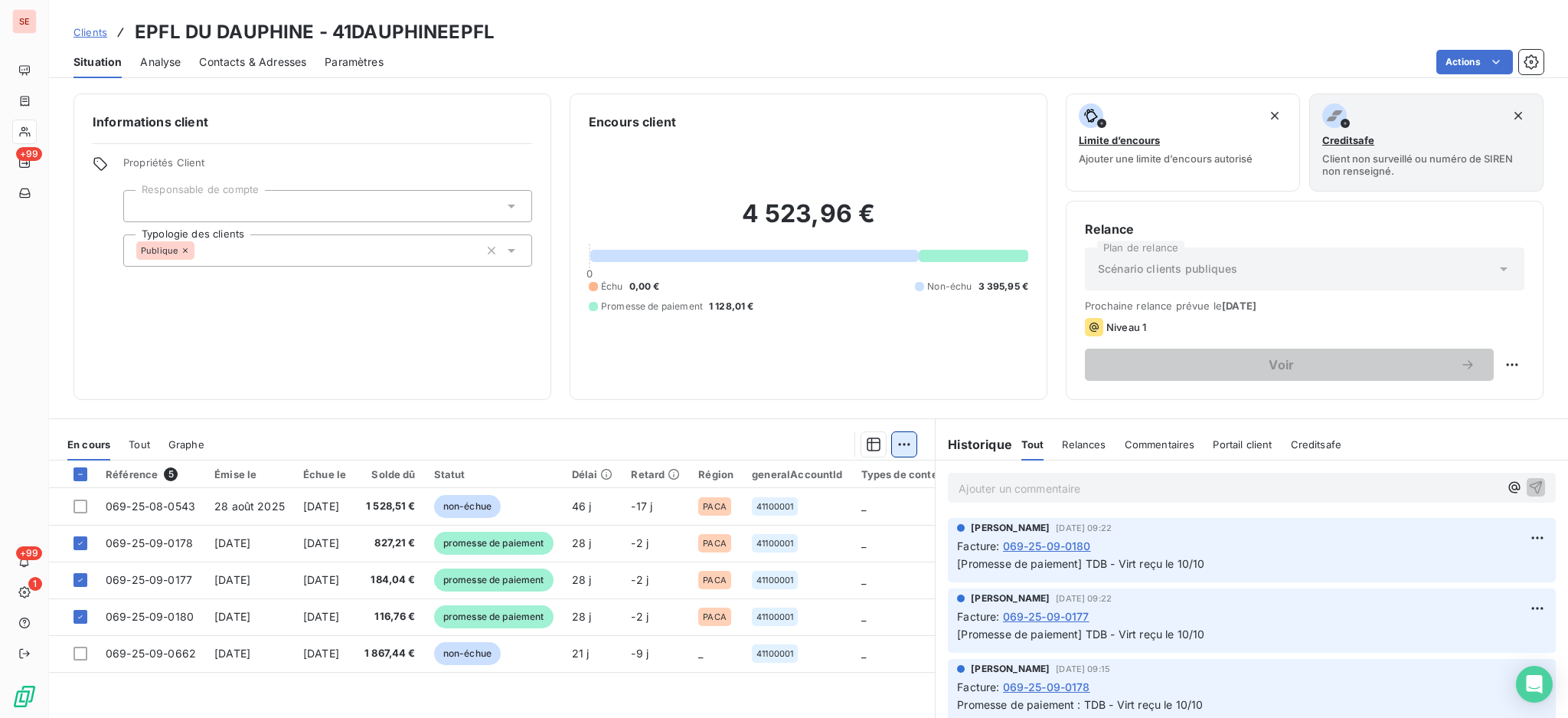
click at [893, 444] on html "SE +99 +99 1 Clients EPFL DU DAUPHINE - 41DAUPHINEEPFL Situation Analyse Contac…" at bounding box center [784, 359] width 1568 height 718
click at [836, 503] on div "Ajouter une promesse de paiement (3 factures)" at bounding box center [761, 505] width 278 height 24
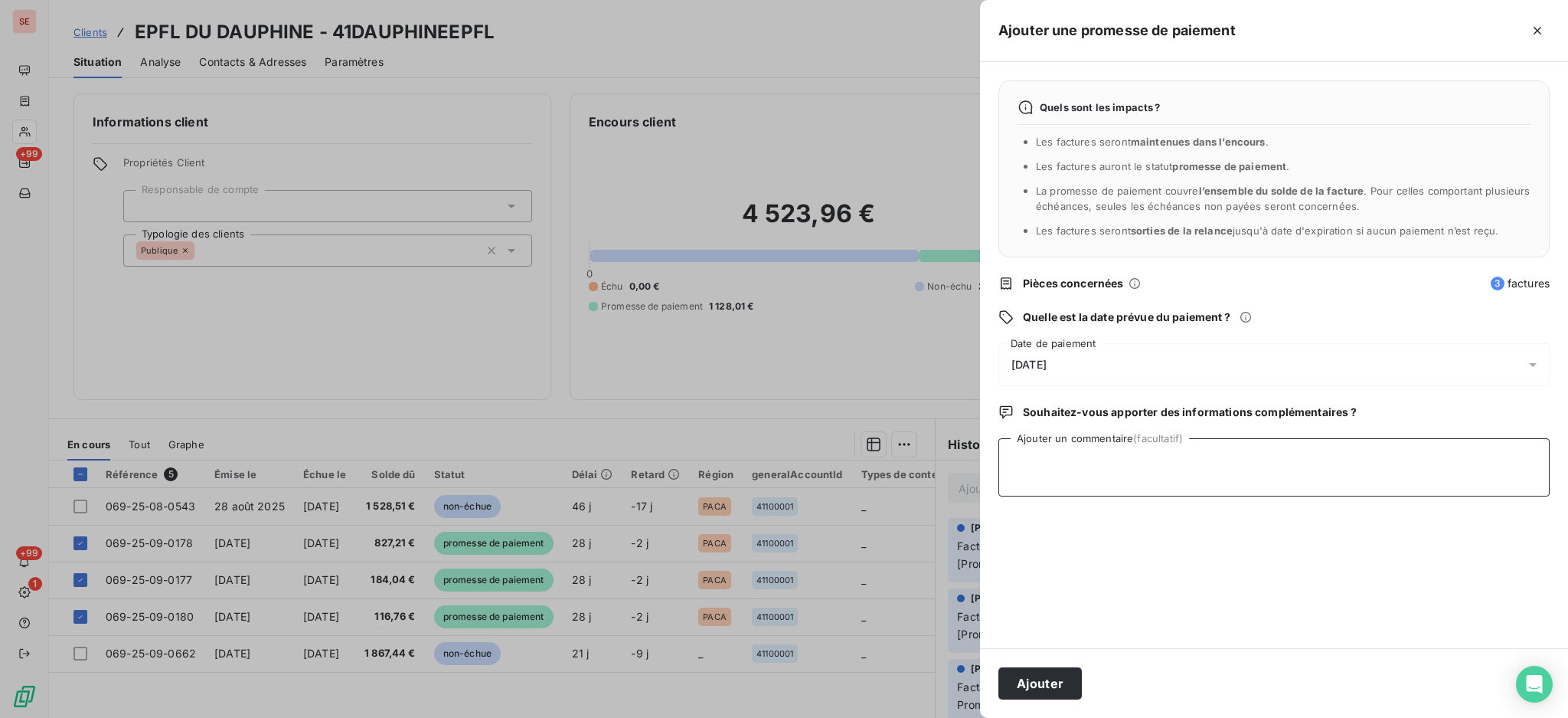
click at [1303, 461] on textarea "Ajouter un commentaire (facultatif)" at bounding box center [1274, 467] width 551 height 58
paste textarea "TDB - Virt reçu le 13/10"
type textarea "TDB - Virt reçu le 13/10"
click at [1039, 682] on button "Ajouter" at bounding box center [1040, 683] width 84 height 32
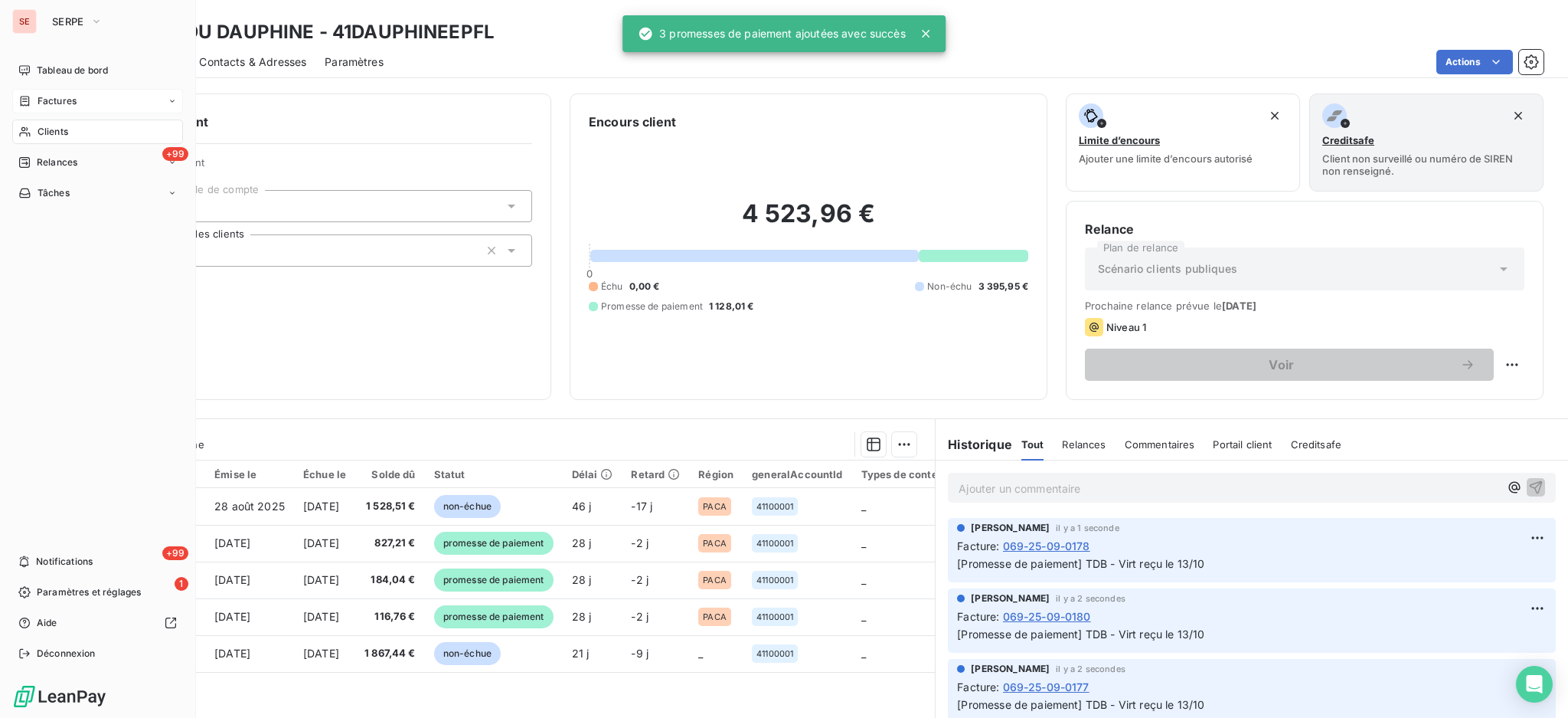
click at [54, 97] on span "Factures" at bounding box center [57, 101] width 39 height 14
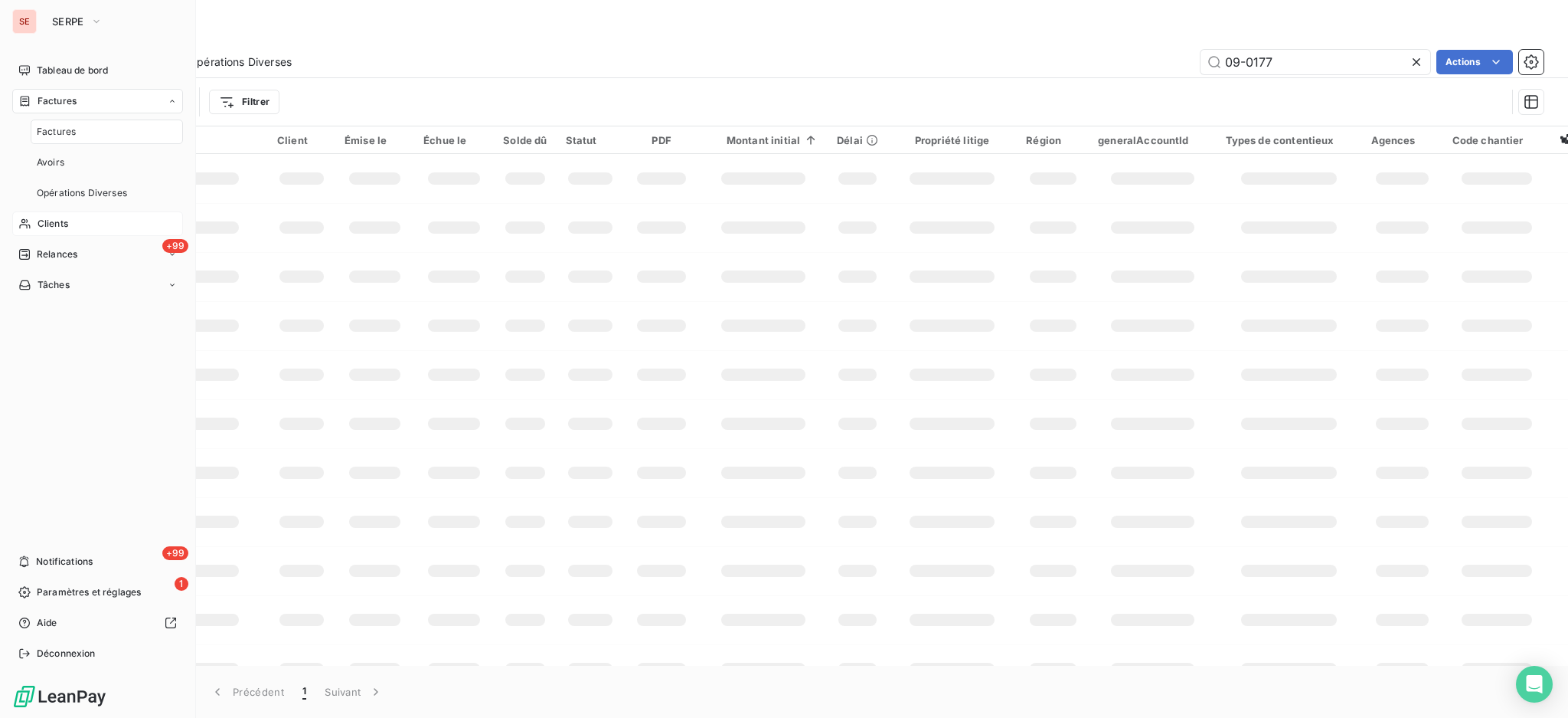
click at [56, 135] on span "Factures" at bounding box center [56, 131] width 39 height 14
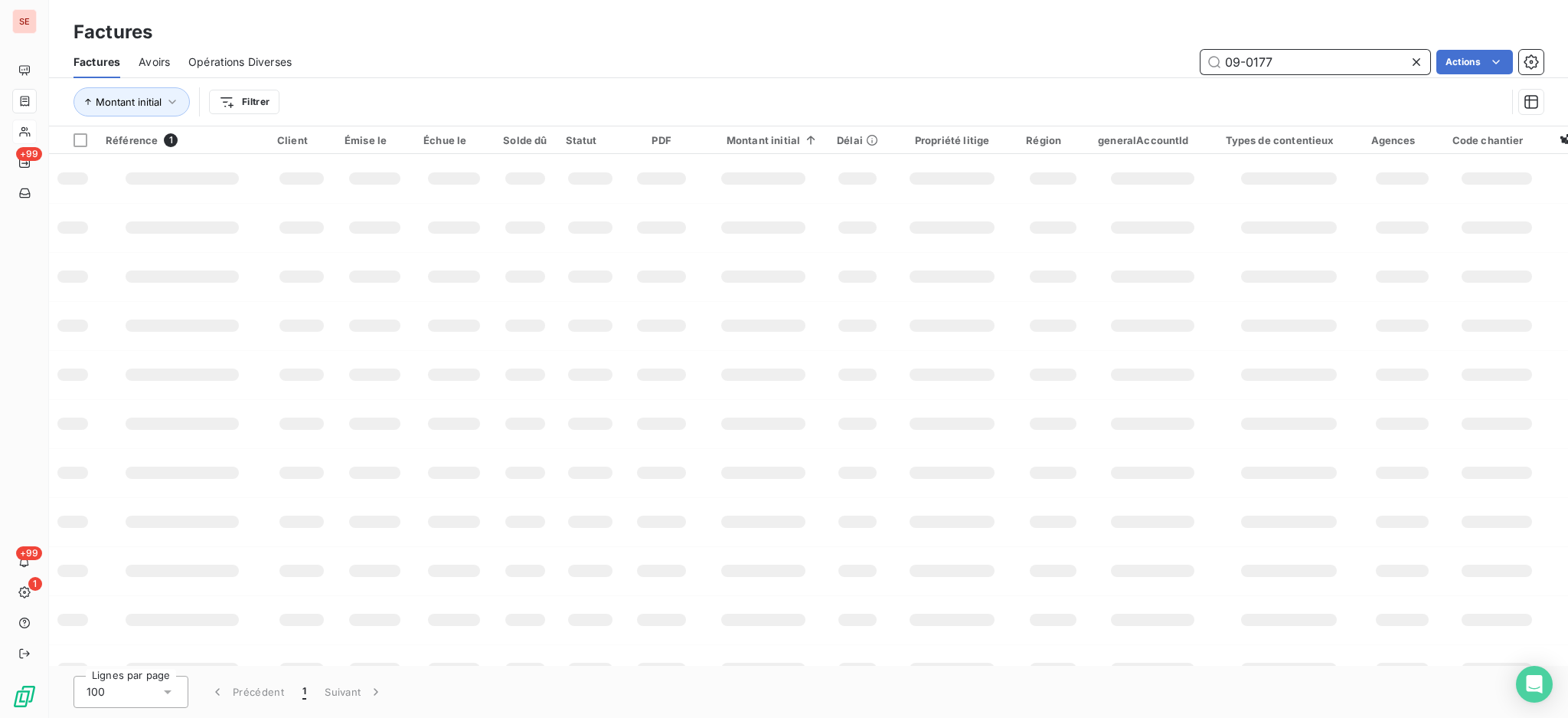
drag, startPoint x: 1301, startPoint y: 58, endPoint x: 744, endPoint y: 84, distance: 557.6
click at [775, 75] on div "Factures Avoirs Opérations Diverses 09-0177 Actions" at bounding box center [809, 62] width 1520 height 32
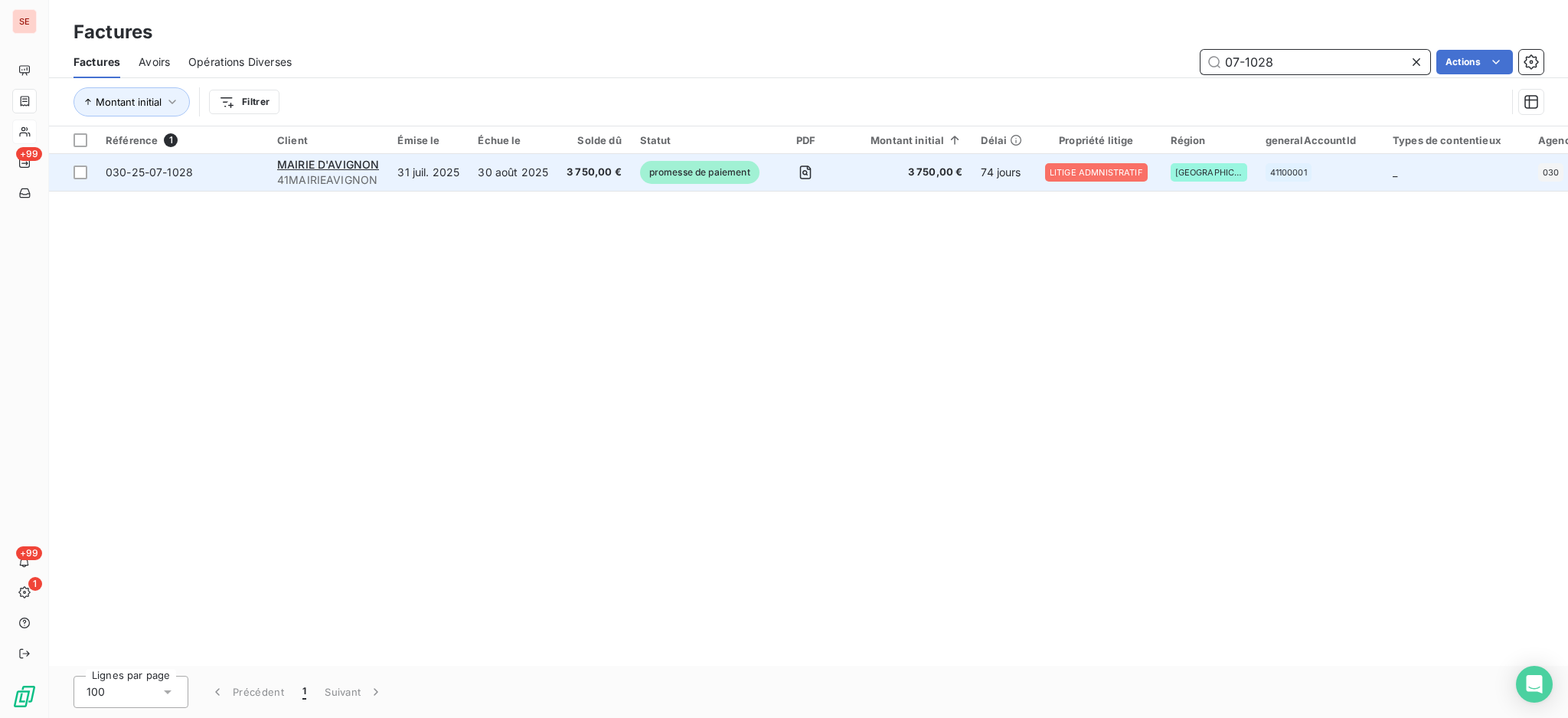
type input "07-1028"
click at [328, 171] on div "MAIRIE D'AVIGNON" at bounding box center [328, 164] width 102 height 15
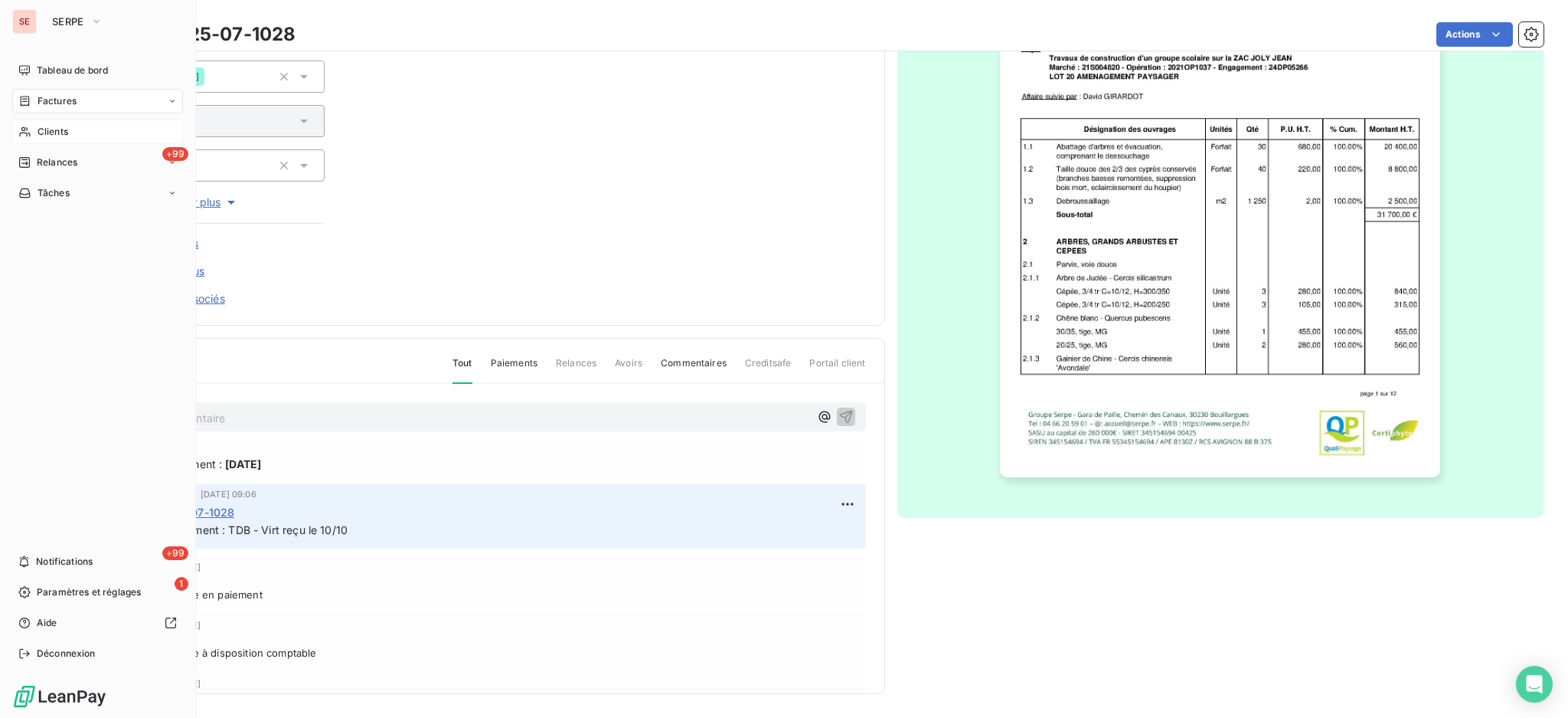
click at [47, 101] on span "Factures" at bounding box center [57, 101] width 39 height 14
click at [68, 105] on span "Factures" at bounding box center [57, 101] width 39 height 14
click at [58, 133] on span "Factures" at bounding box center [56, 131] width 39 height 14
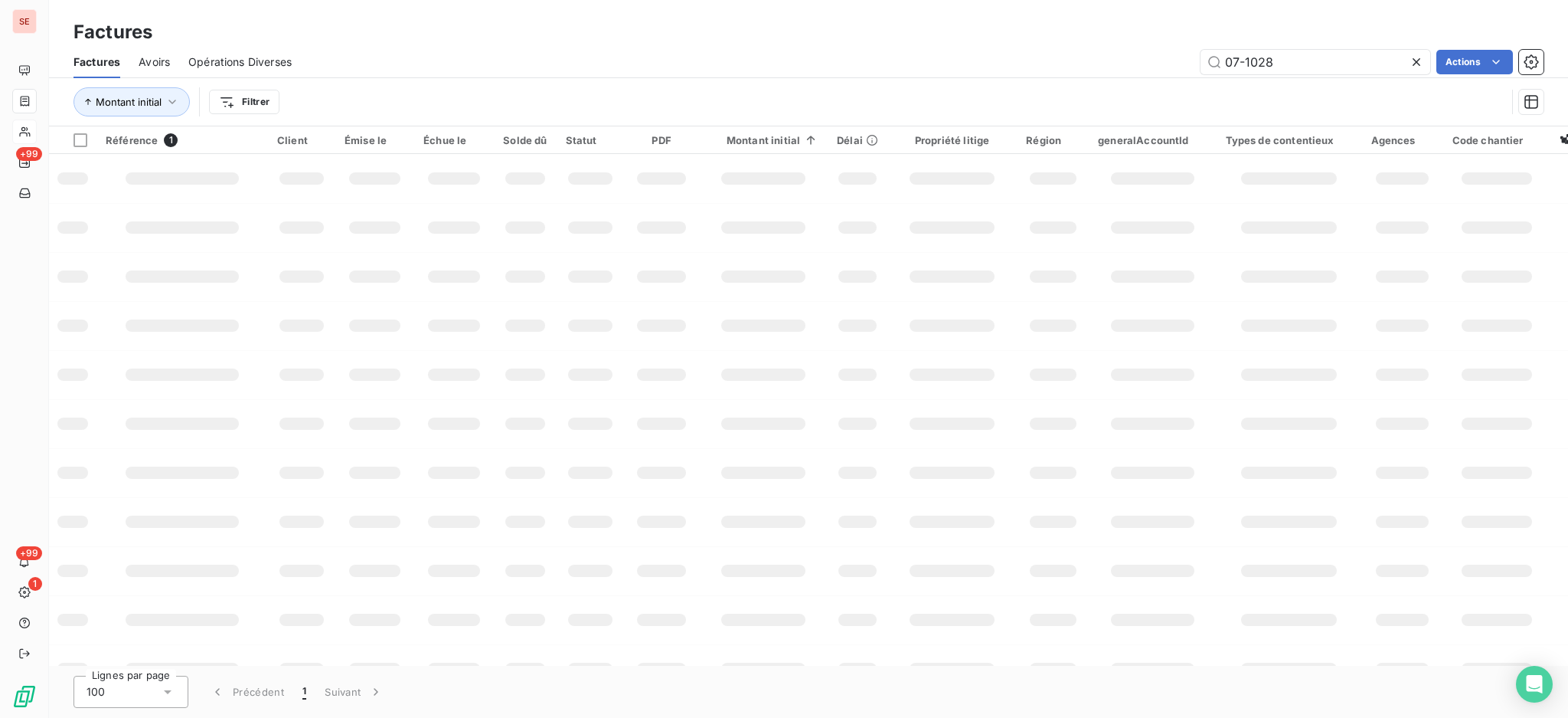
drag, startPoint x: 1314, startPoint y: 58, endPoint x: 866, endPoint y: 14, distance: 450.2
click at [1011, 47] on div "Factures Avoirs Opérations Diverses 07-1028 Actions" at bounding box center [809, 62] width 1520 height 32
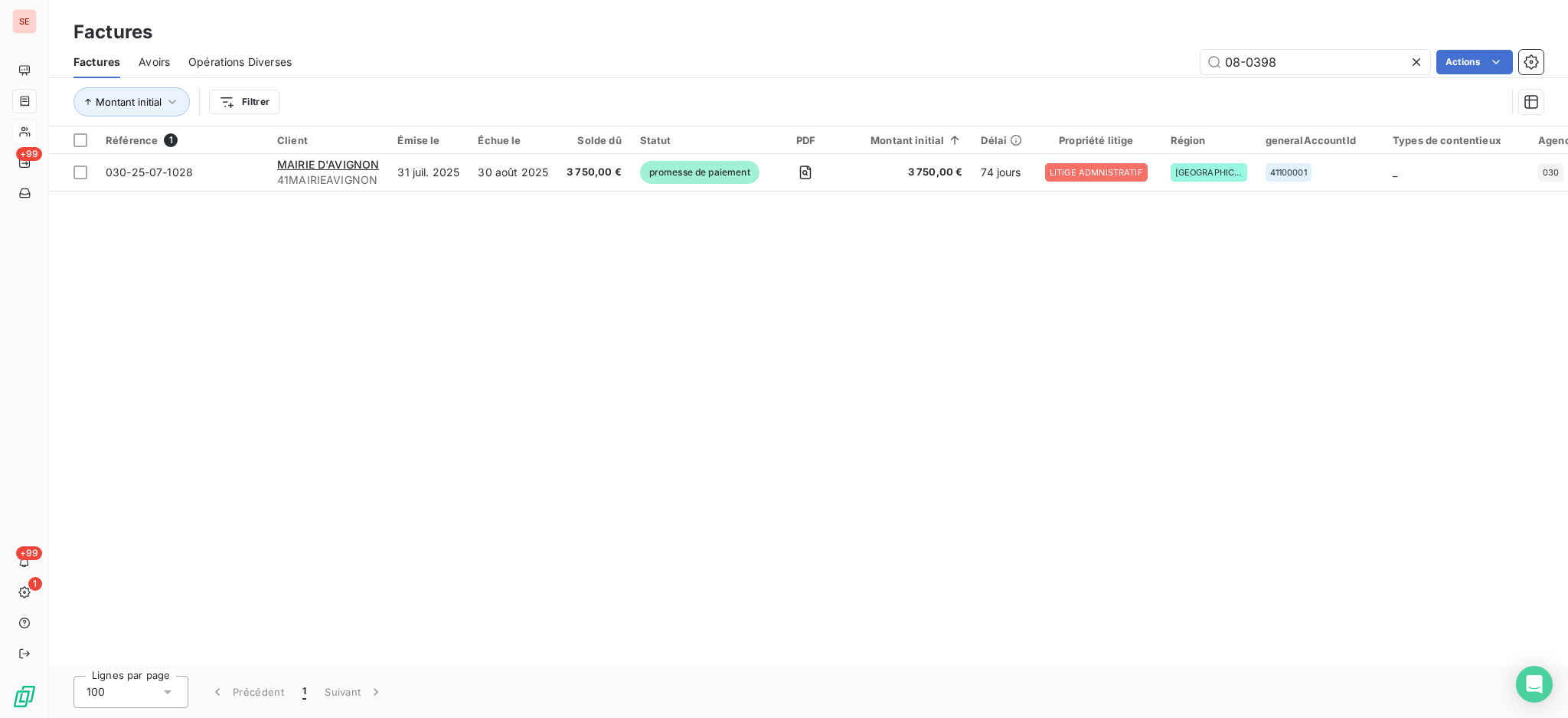
type input "08-0398"
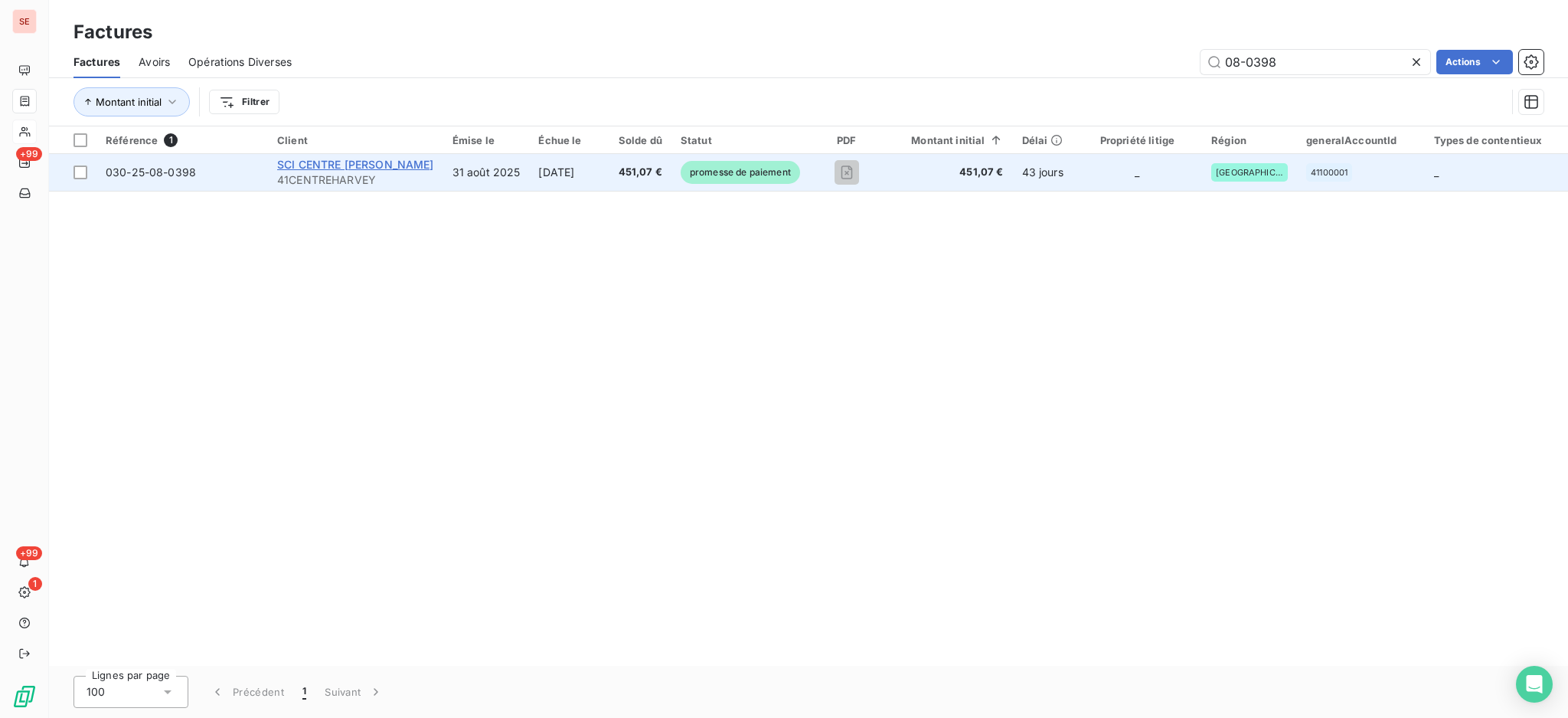
click at [340, 171] on div "SCI CENTRE [PERSON_NAME]" at bounding box center [356, 164] width 157 height 15
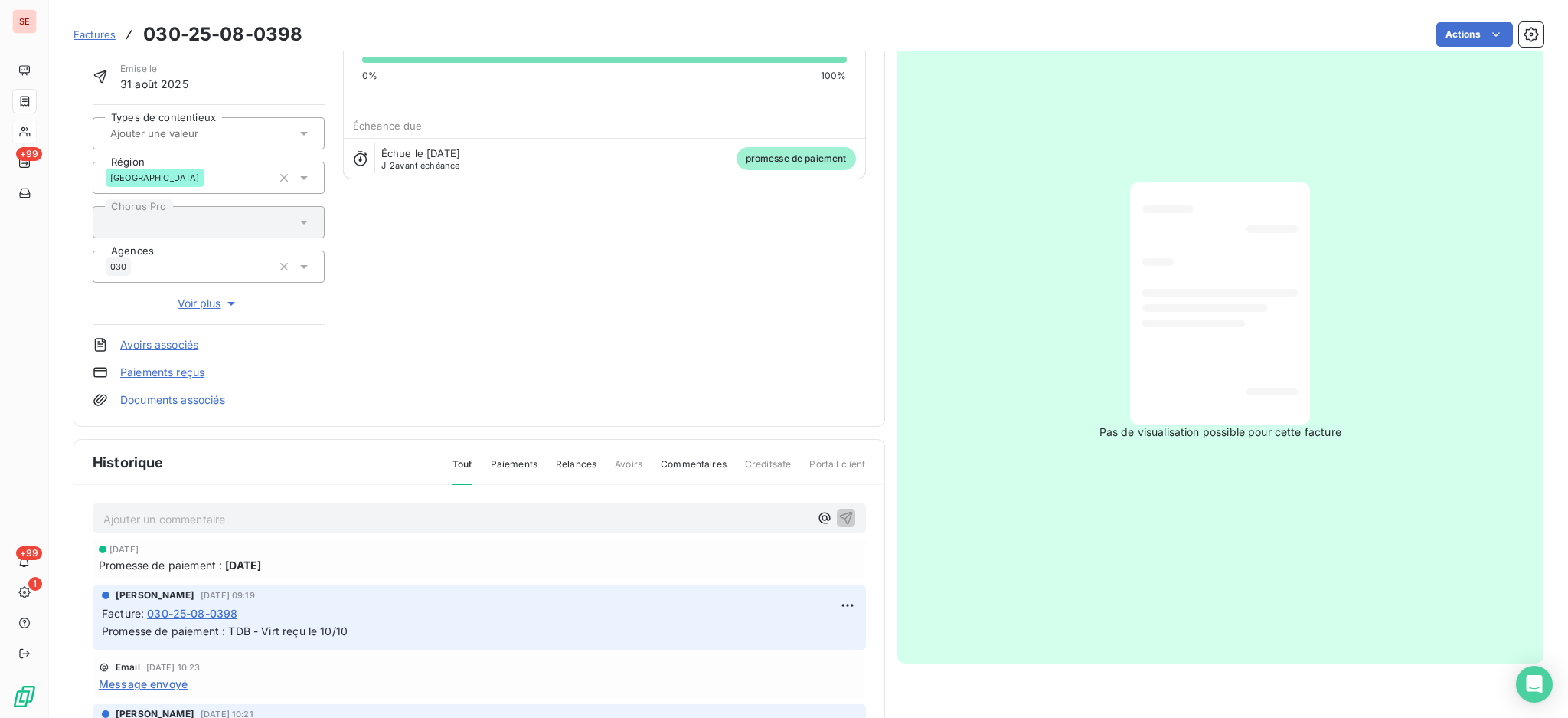
scroll to position [103, 0]
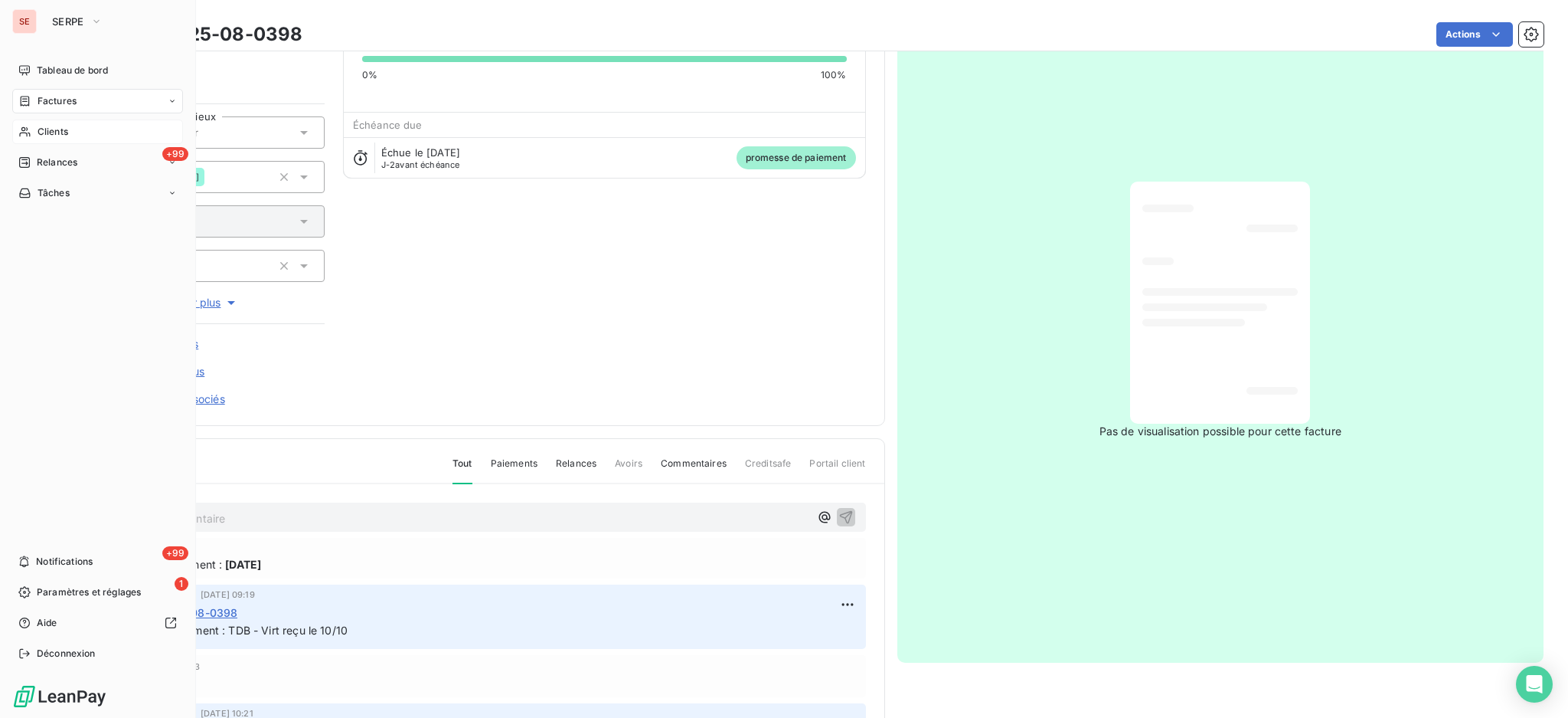
click at [54, 134] on span "Clients" at bounding box center [53, 131] width 31 height 14
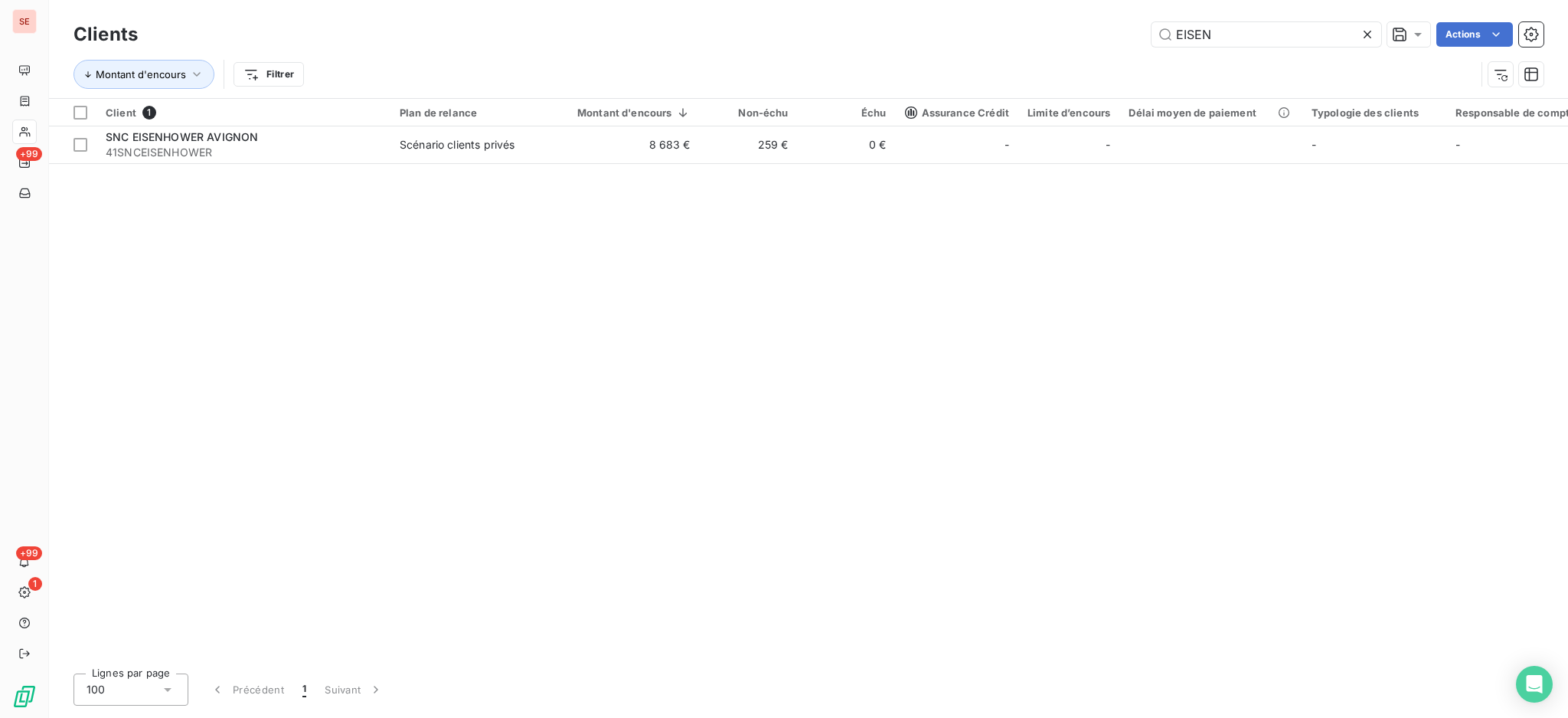
drag, startPoint x: 1243, startPoint y: 31, endPoint x: 706, endPoint y: 7, distance: 537.5
click at [921, 33] on div "EISEN Actions" at bounding box center [850, 35] width 1388 height 24
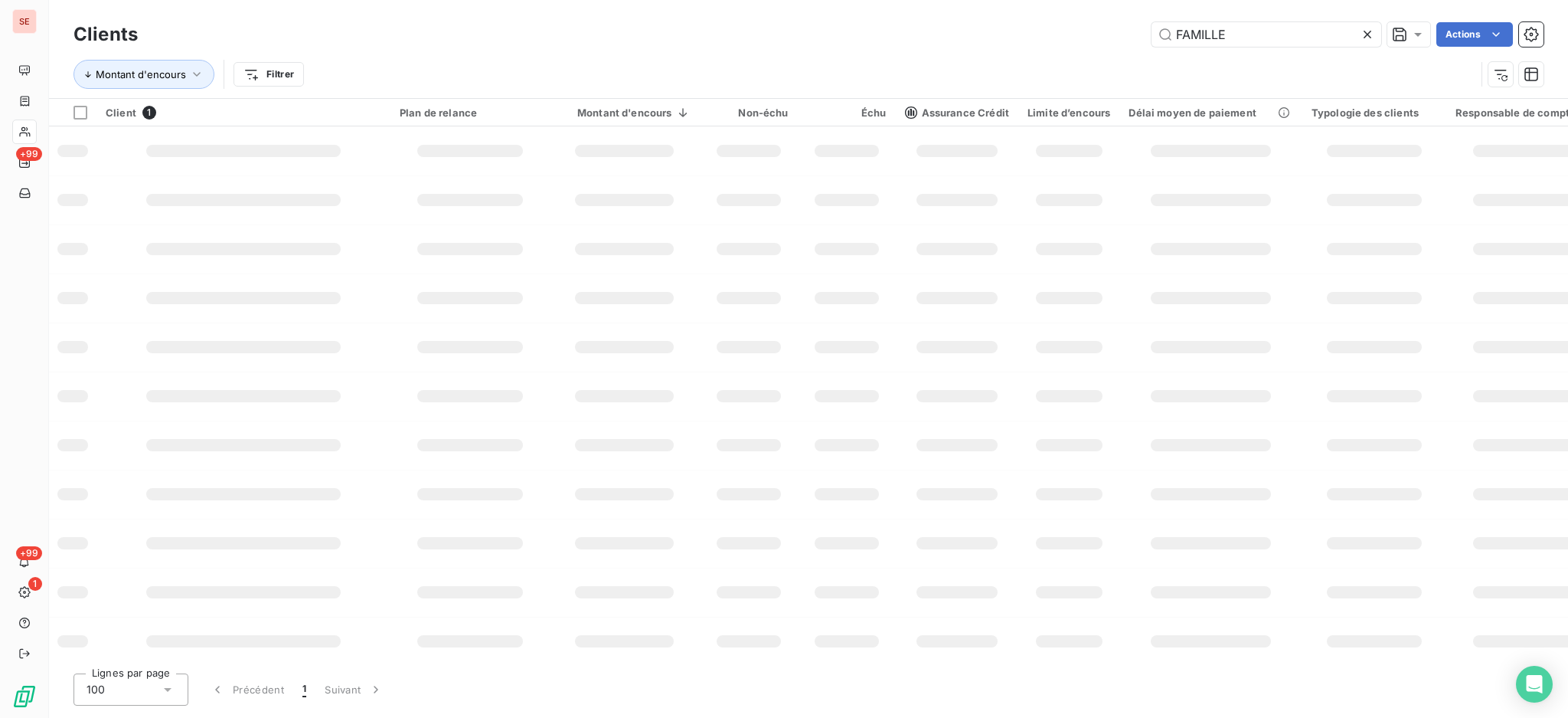
type input "FAMILLE"
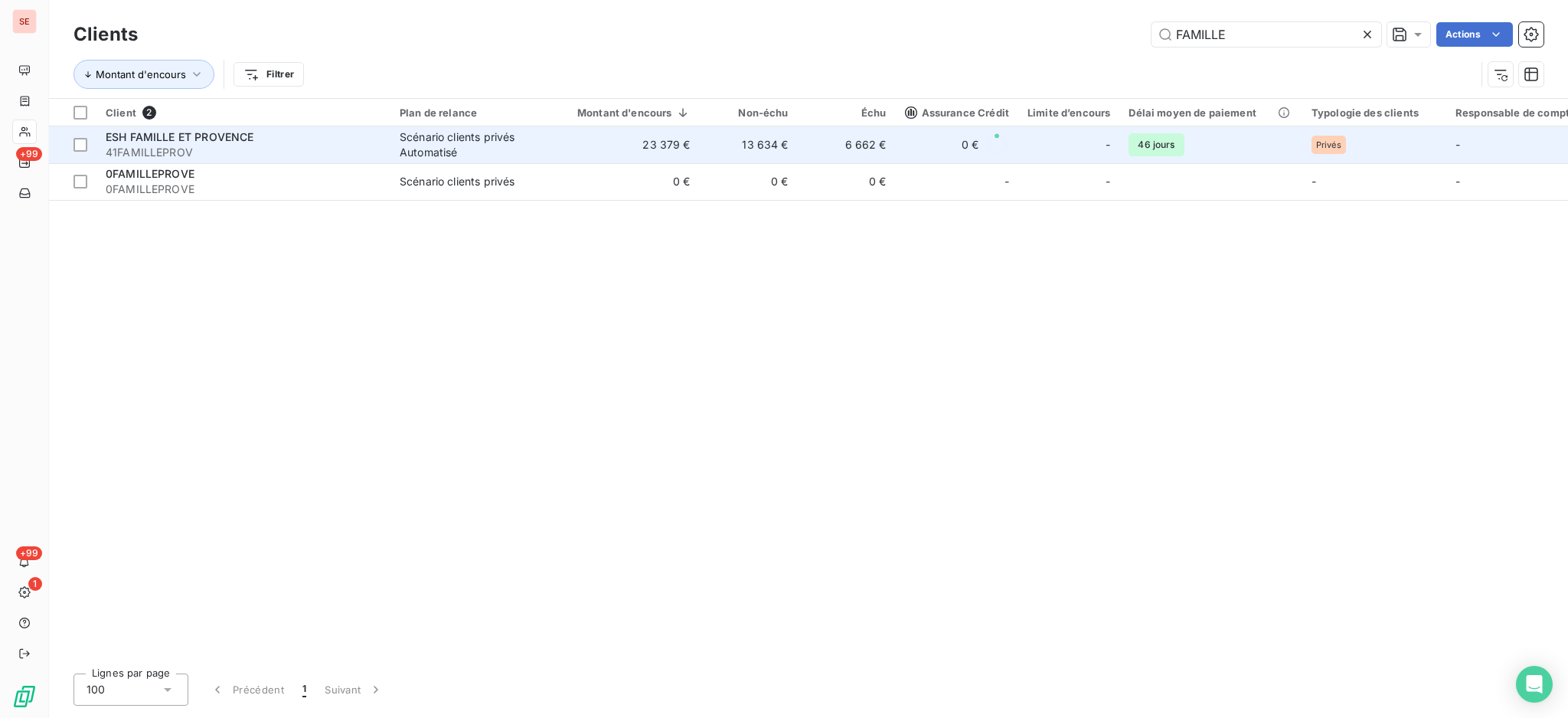
click at [467, 151] on div "Scénario clients privés Automatisé" at bounding box center [470, 145] width 141 height 31
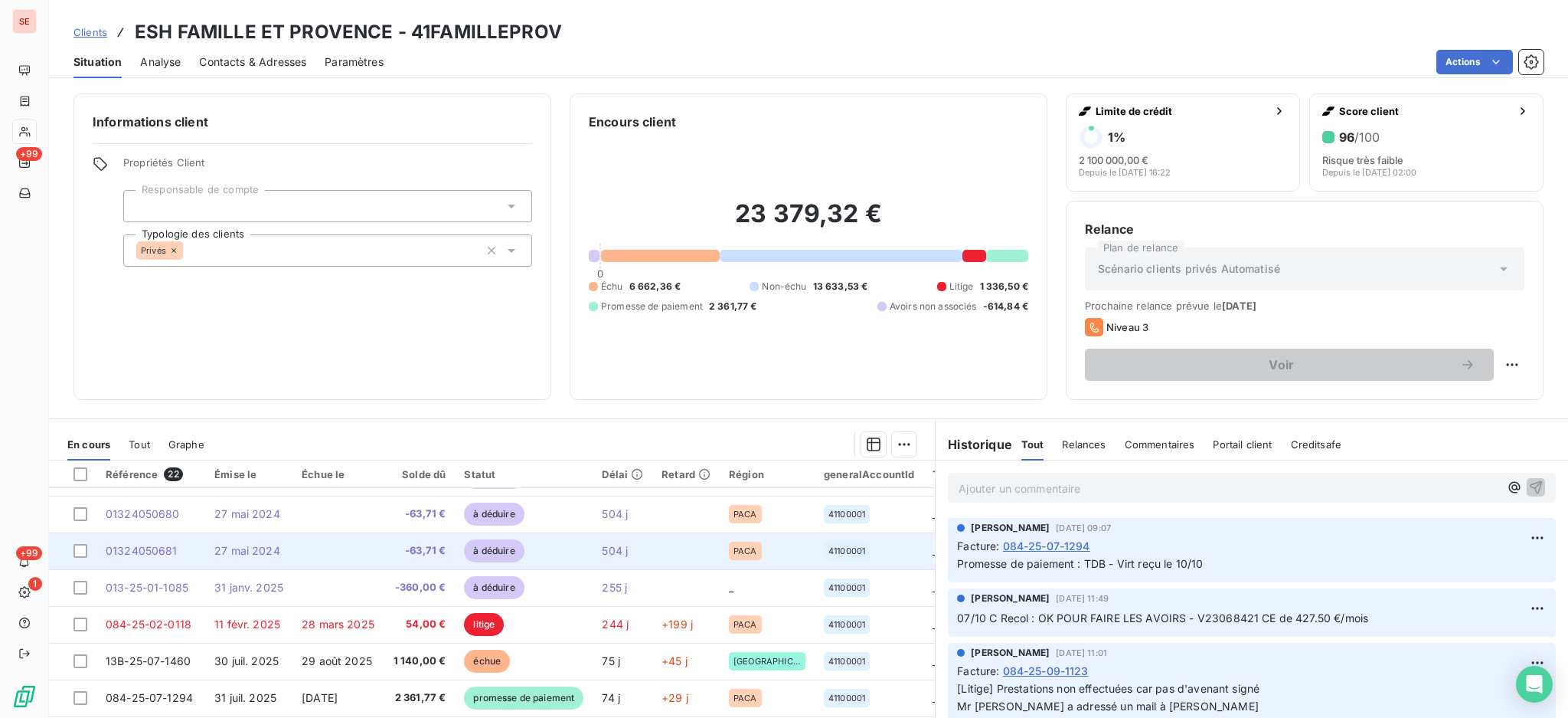
scroll to position [102, 0]
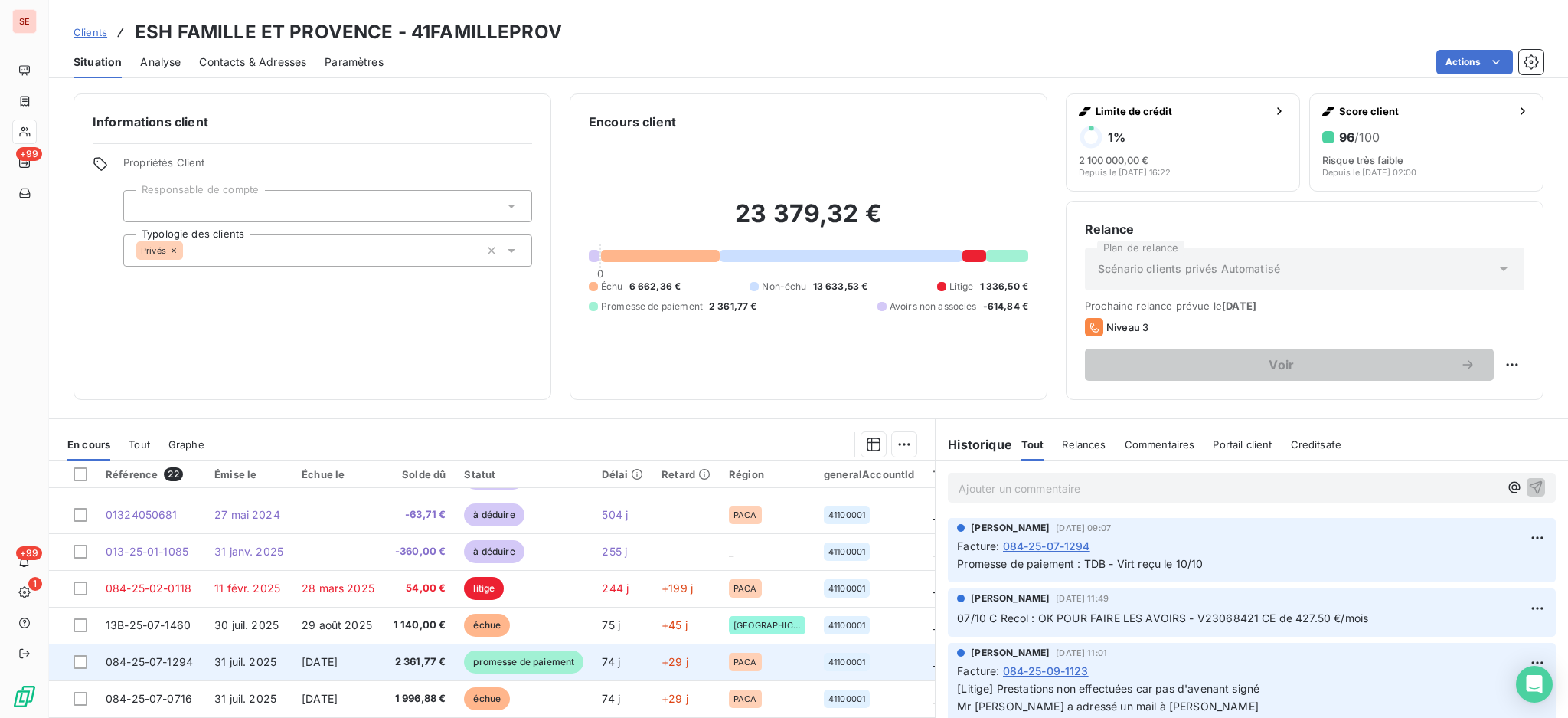
click at [382, 666] on td "[DATE]" at bounding box center [338, 662] width 91 height 37
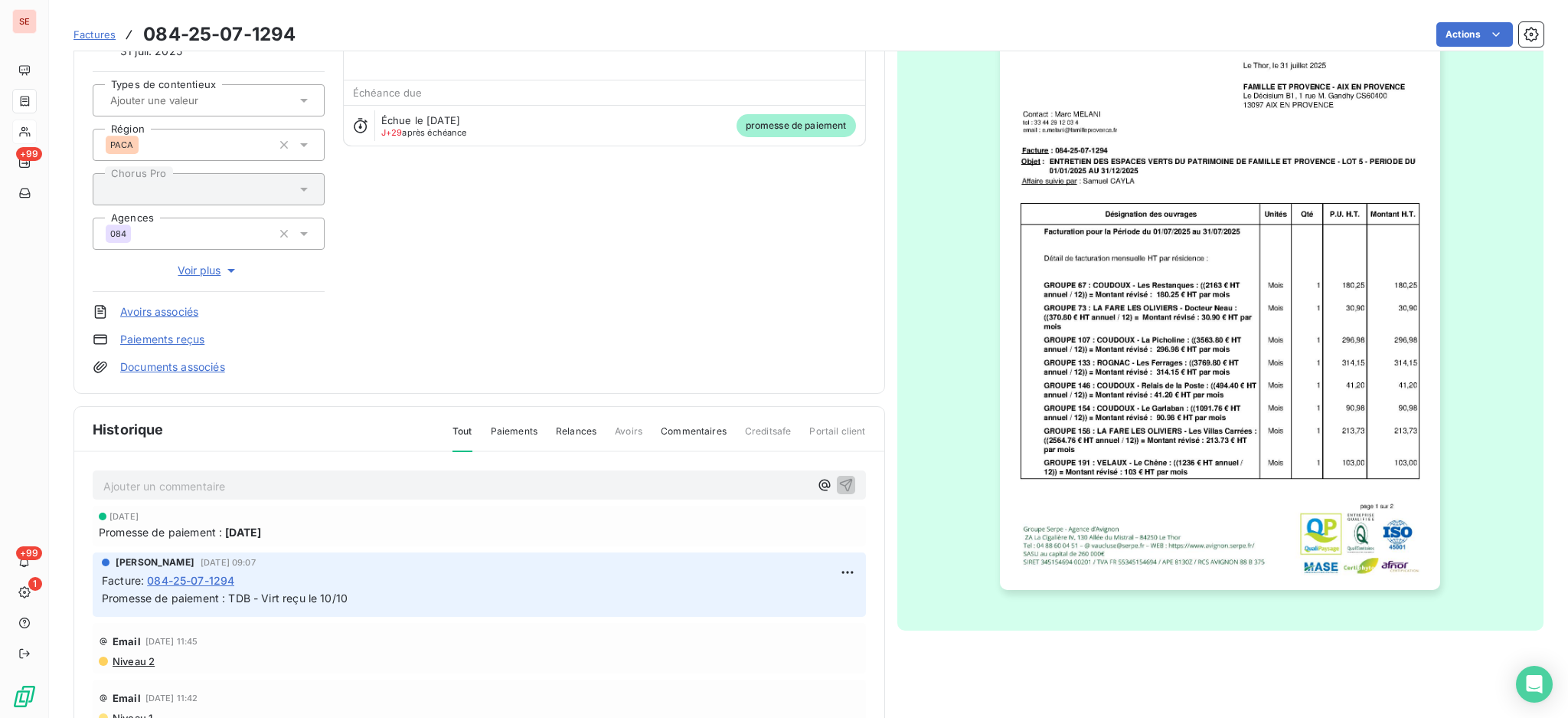
scroll to position [203, 0]
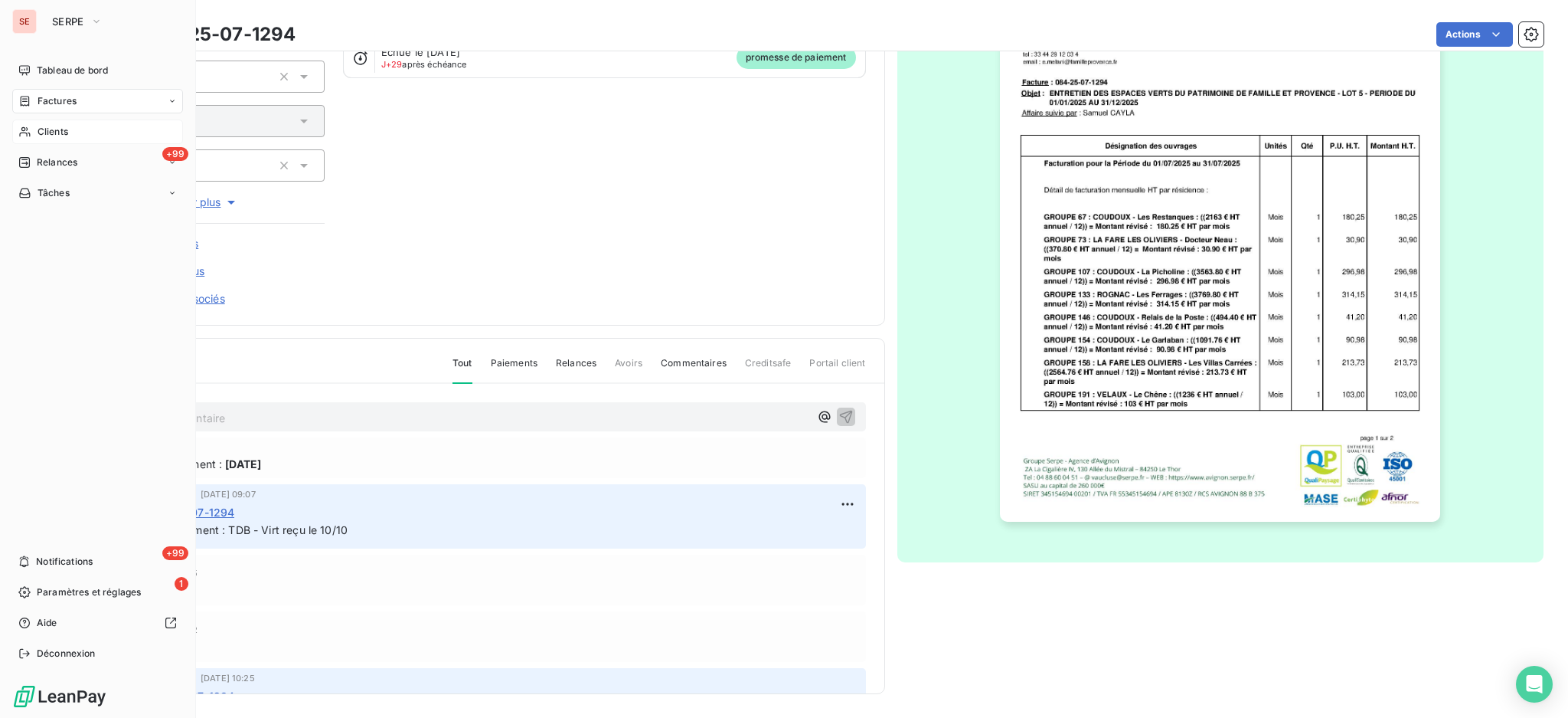
click at [47, 105] on span "Factures" at bounding box center [57, 101] width 39 height 14
click at [55, 133] on span "Factures" at bounding box center [56, 131] width 39 height 14
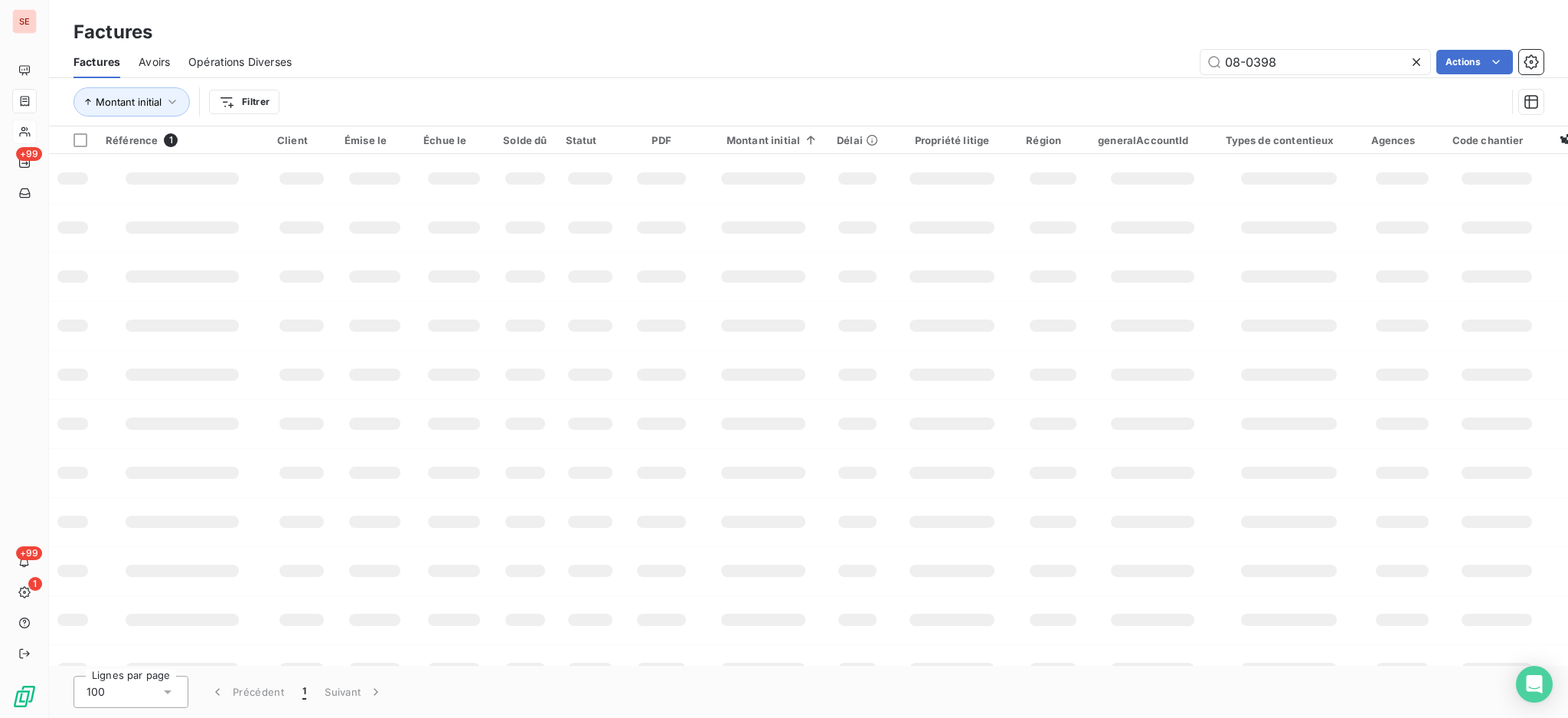
drag, startPoint x: 1220, startPoint y: 51, endPoint x: 1158, endPoint y: 43, distance: 62.5
click at [1158, 43] on div "Factures Factures Avoirs Opérations Diverses 08-0398 Actions Montant initial Fi…" at bounding box center [809, 63] width 1520 height 126
type input "09-1264"
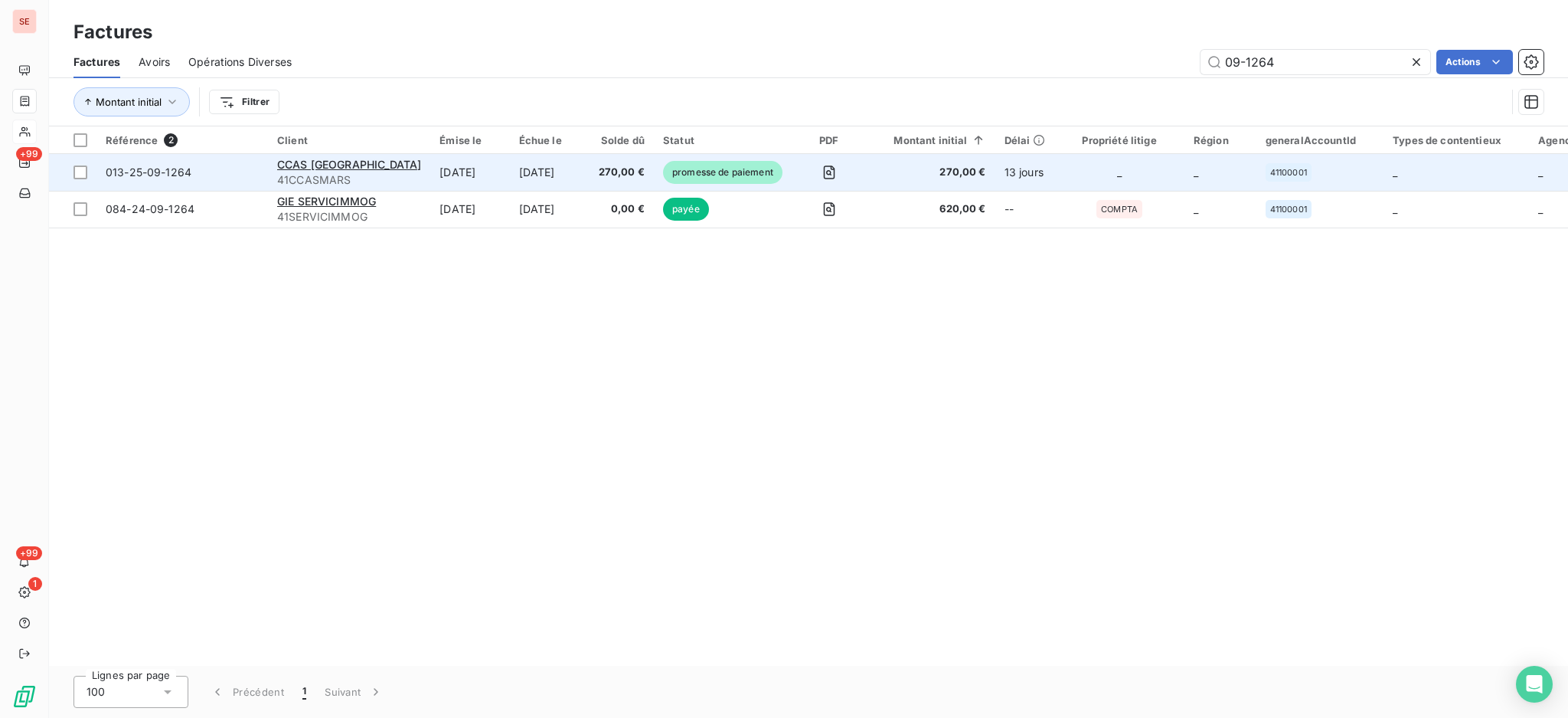
click at [382, 180] on td "CCAS MARSEILLE 41CCASMARS" at bounding box center [349, 172] width 163 height 37
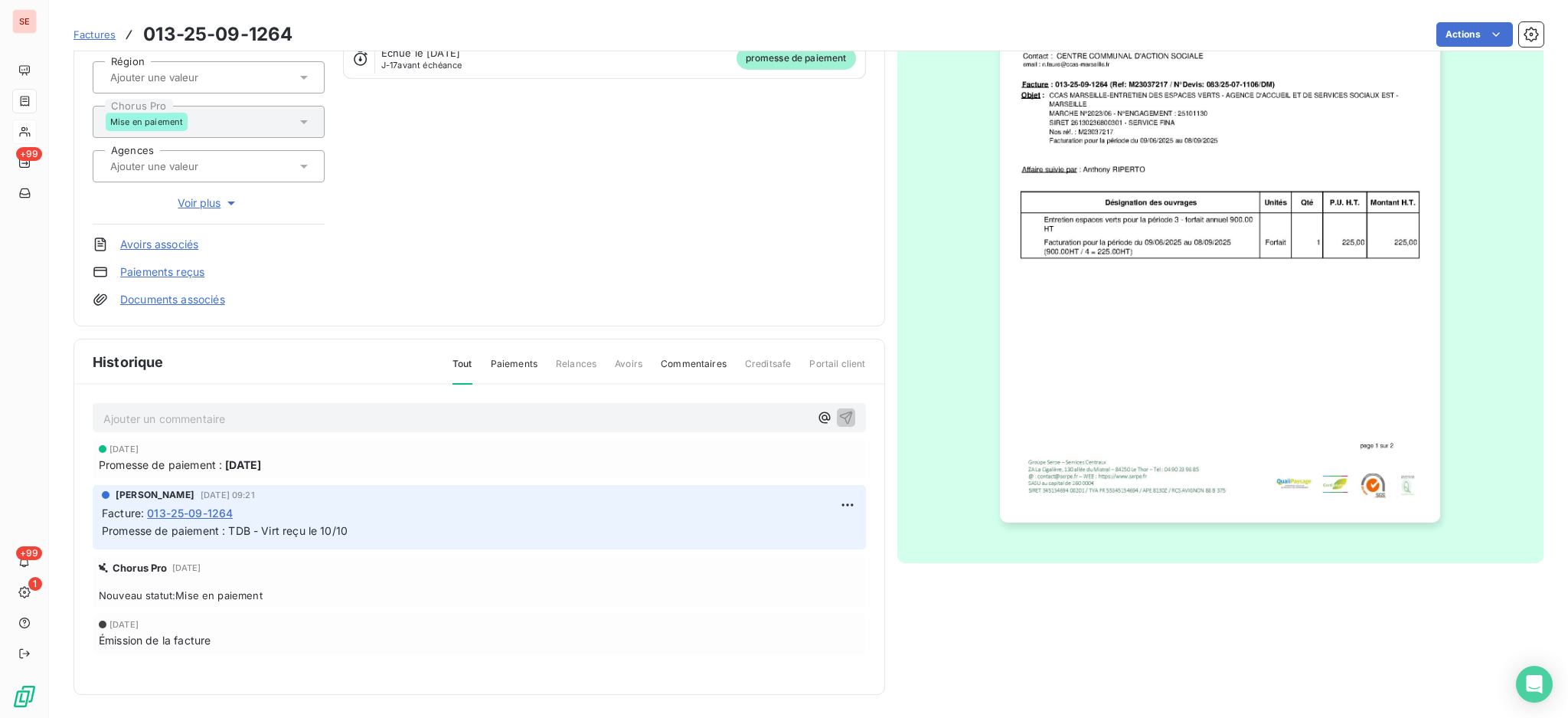
scroll to position [203, 0]
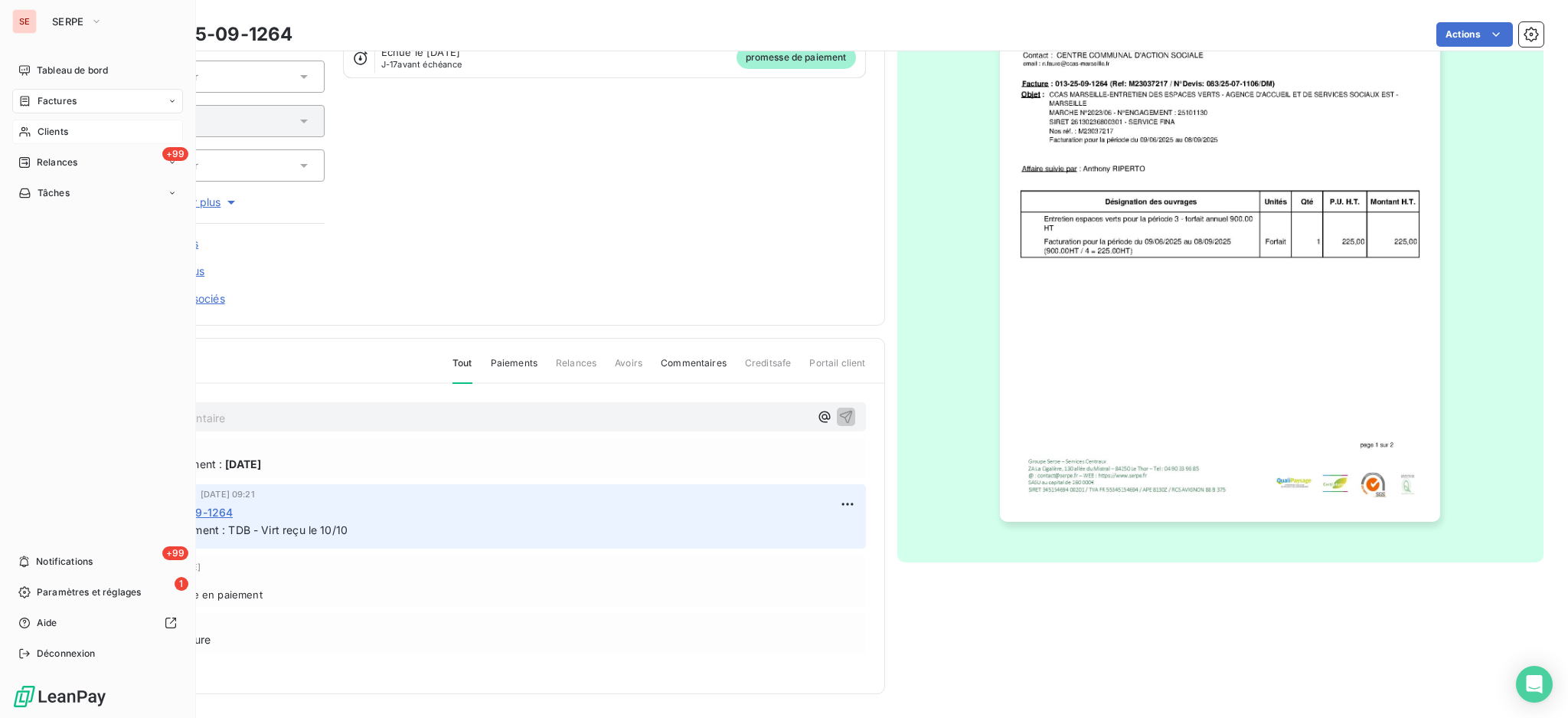
click at [55, 104] on span "Factures" at bounding box center [57, 101] width 39 height 14
click at [64, 221] on span "Clients" at bounding box center [53, 223] width 31 height 14
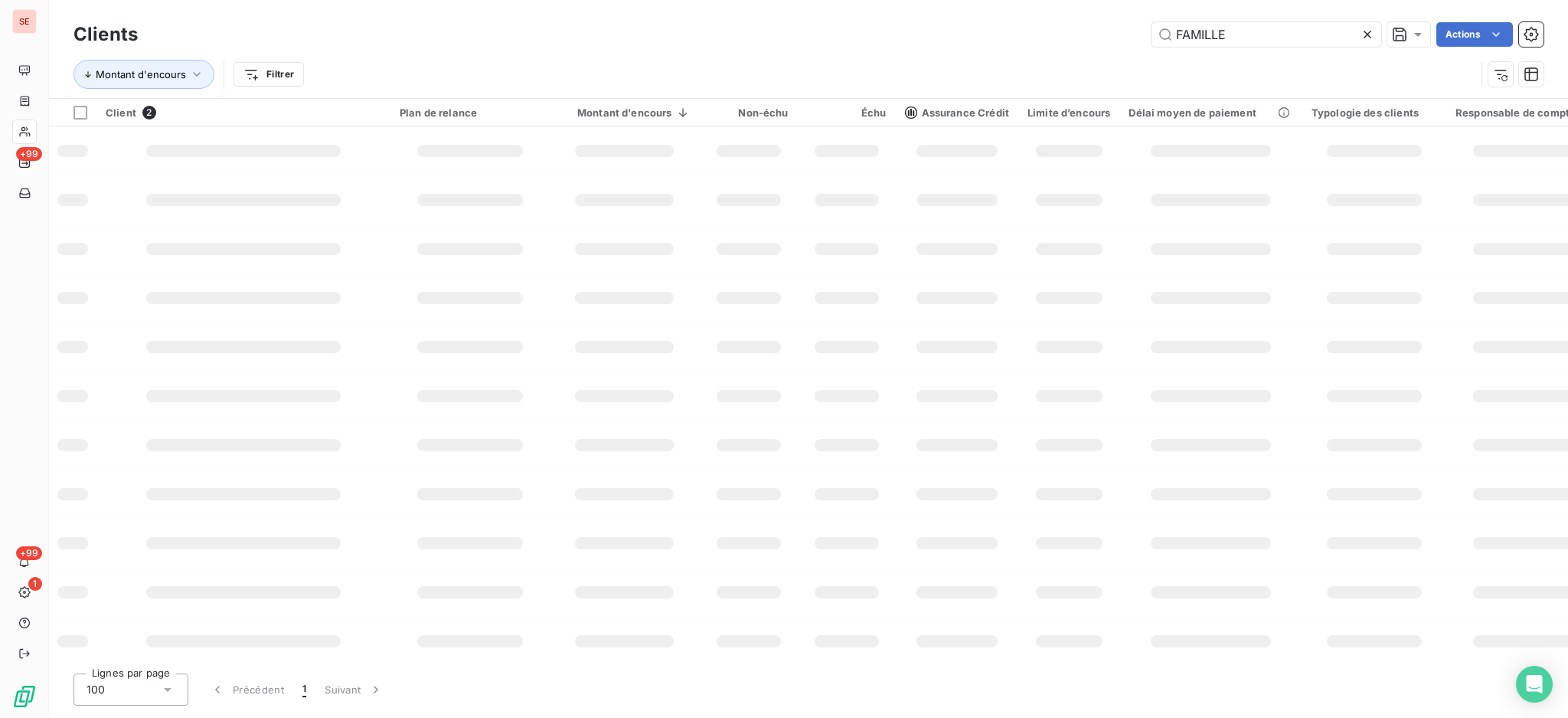
drag, startPoint x: 1282, startPoint y: 38, endPoint x: 839, endPoint y: 38, distance: 443.0
click at [899, 35] on div "FAMILLE Actions" at bounding box center [850, 35] width 1388 height 24
type input "MAC DO"
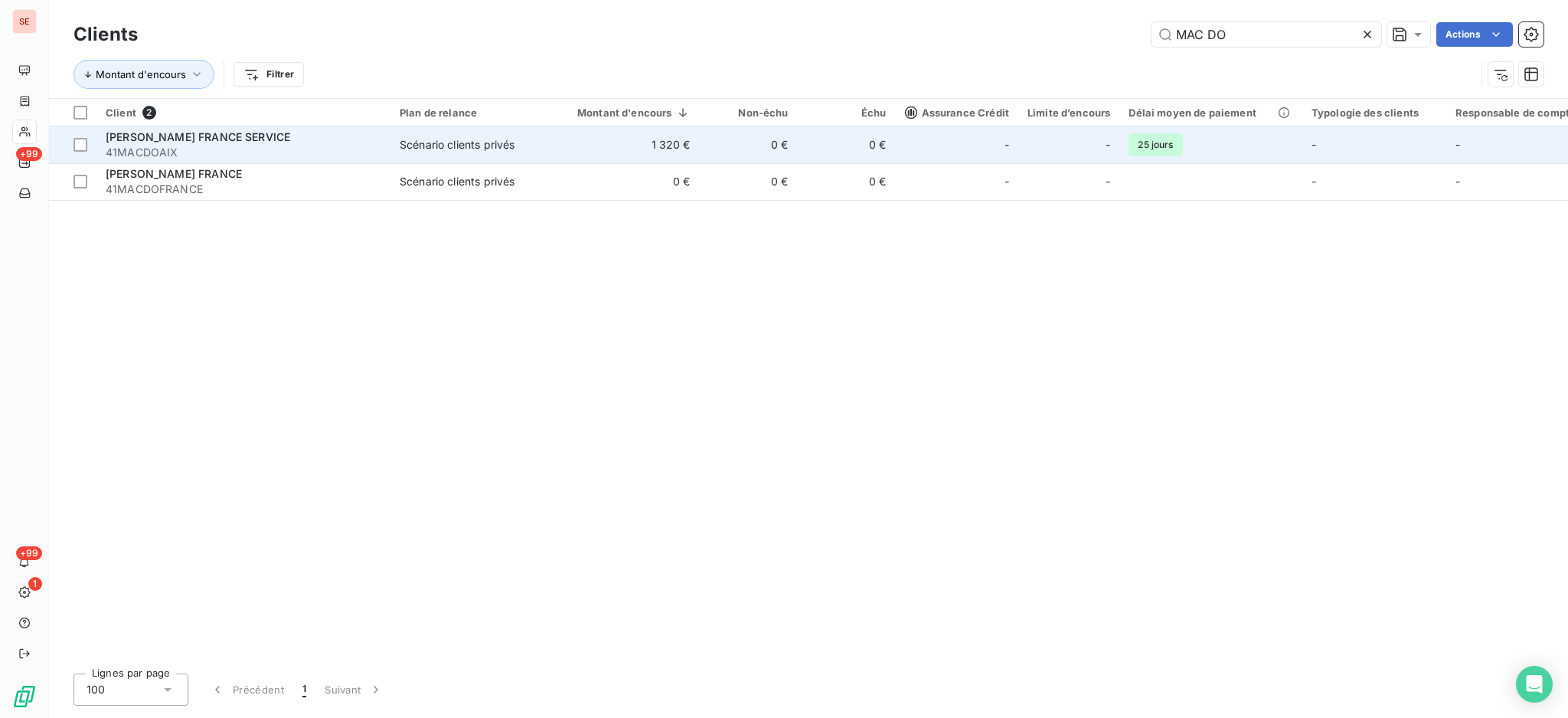
click at [213, 140] on span "[PERSON_NAME] FRANCE SERVICE" at bounding box center [197, 137] width 184 height 13
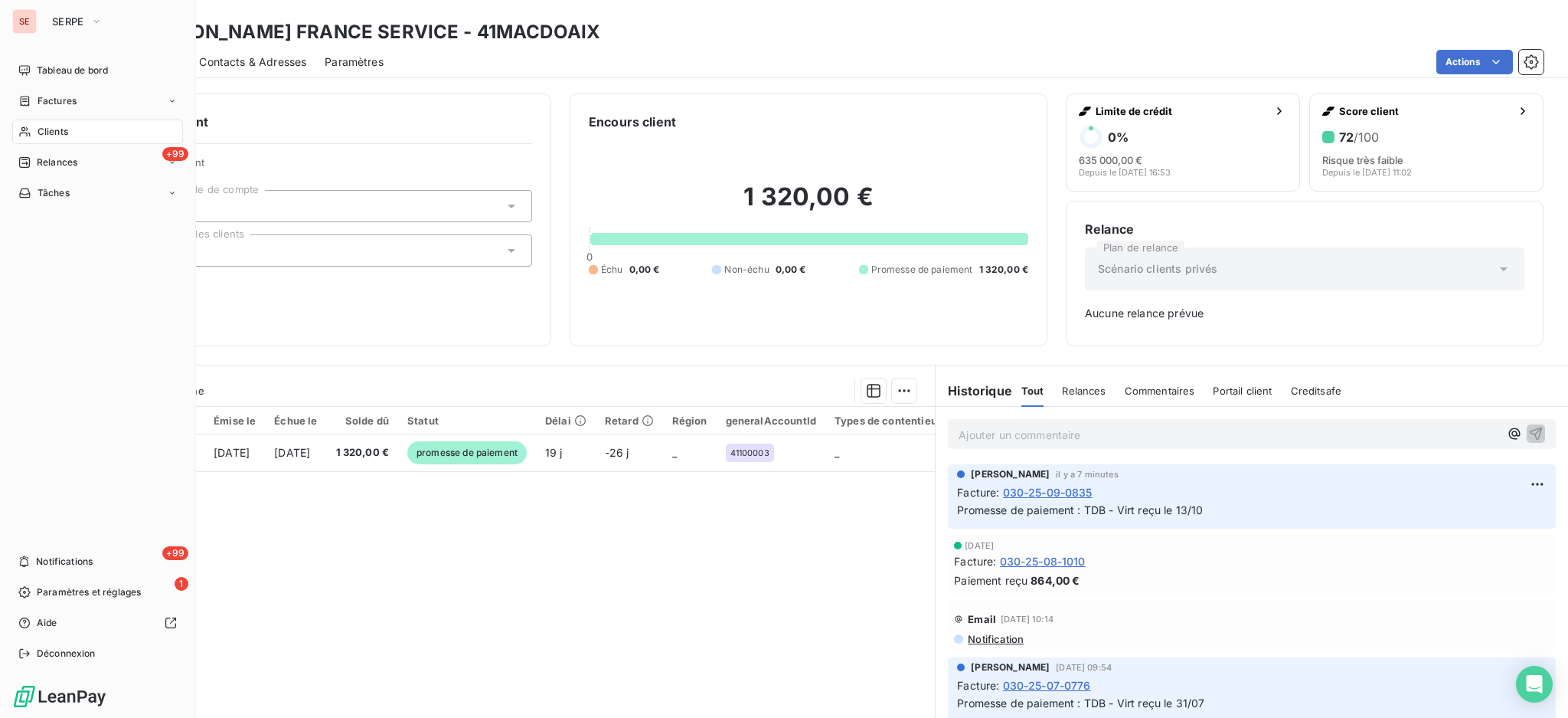
click at [53, 114] on nav "Tableau de bord Factures Clients +99 Relances Tâches" at bounding box center [97, 131] width 171 height 147
click at [55, 104] on span "Factures" at bounding box center [57, 101] width 39 height 14
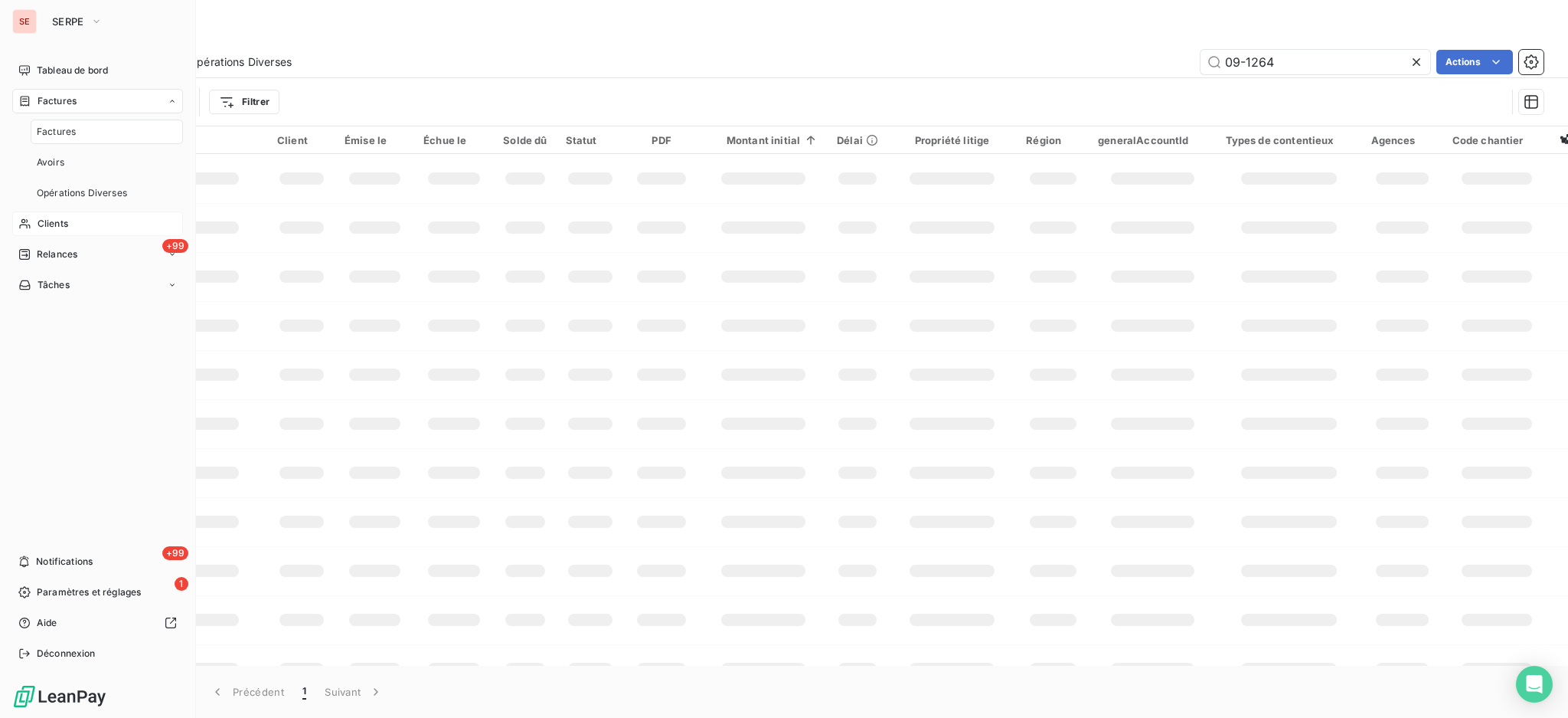
click at [53, 127] on span "Factures" at bounding box center [56, 131] width 39 height 14
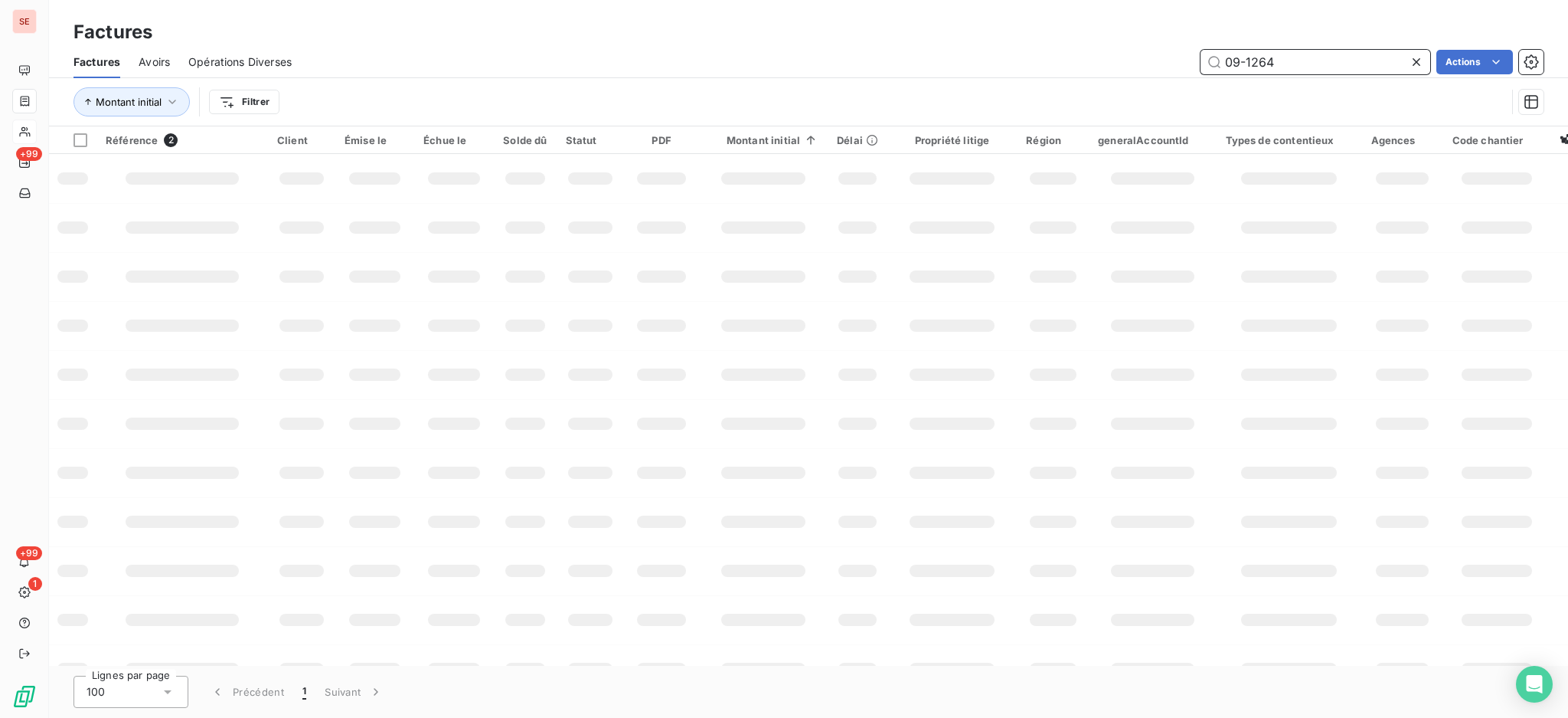
drag, startPoint x: 1298, startPoint y: 56, endPoint x: 748, endPoint y: 57, distance: 550.0
click at [863, 34] on div "Factures Factures Avoirs Opérations Diverses 09-1264 Actions Montant initial Fi…" at bounding box center [809, 63] width 1520 height 126
type input "07-0525"
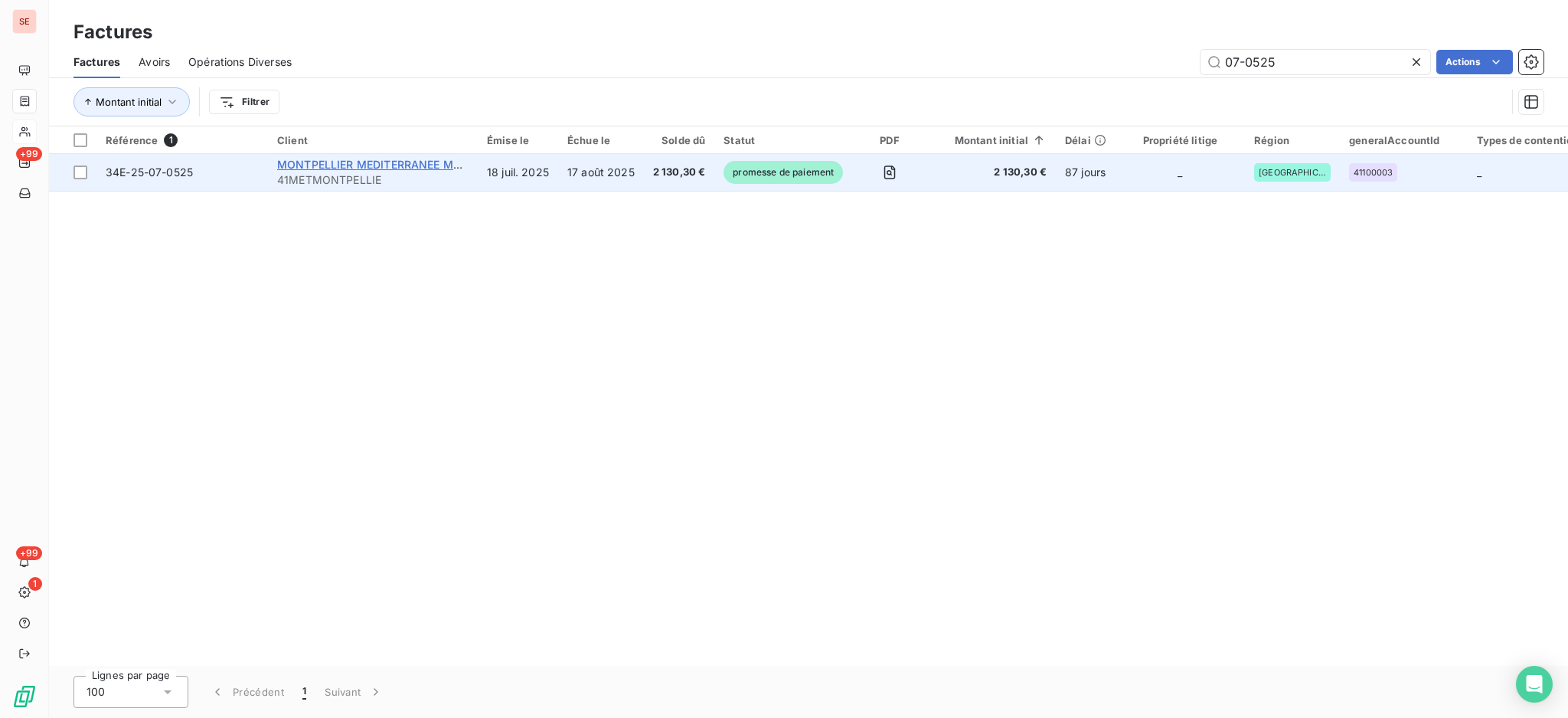
click at [434, 165] on span "MONTPELLIER MEDITERRANEE METROPOLE" at bounding box center [393, 164] width 233 height 13
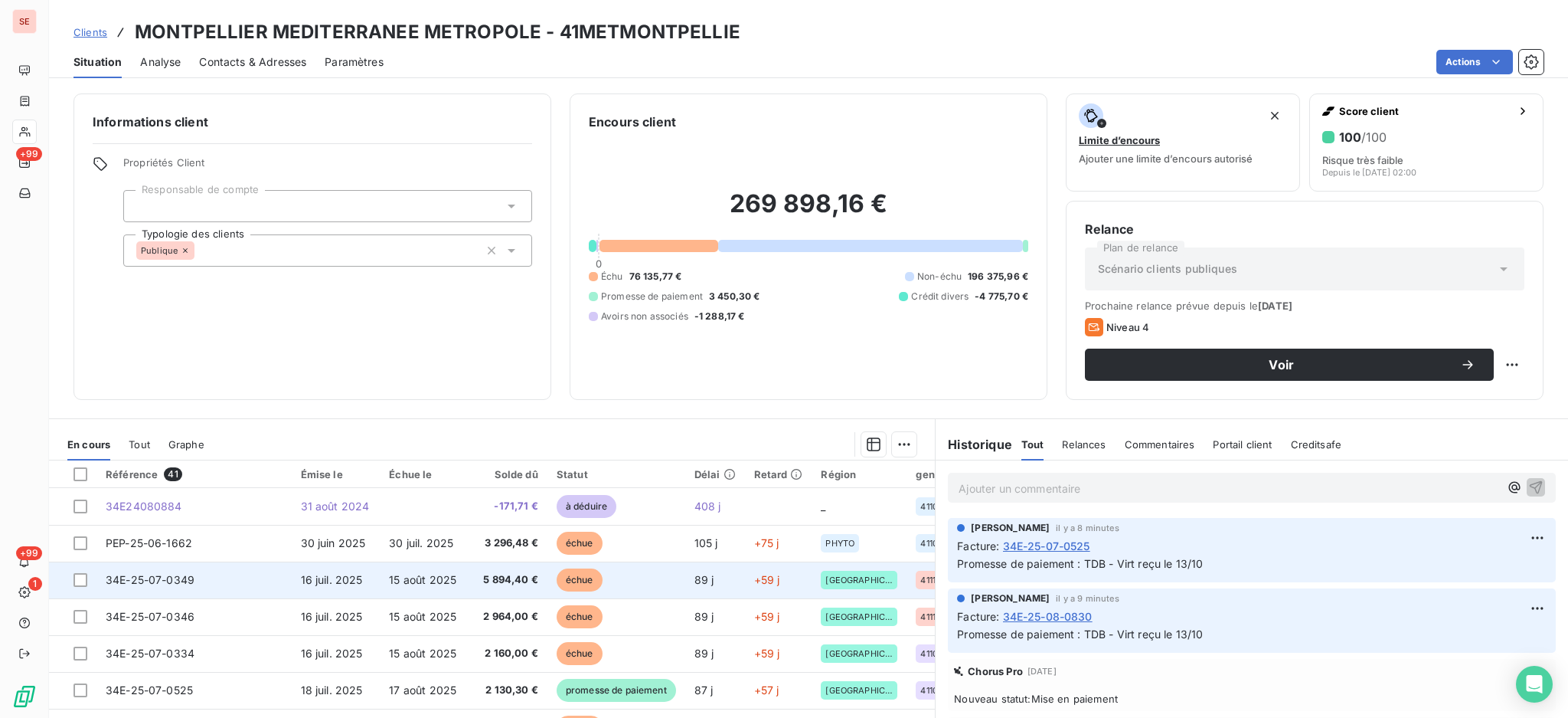
scroll to position [102, 0]
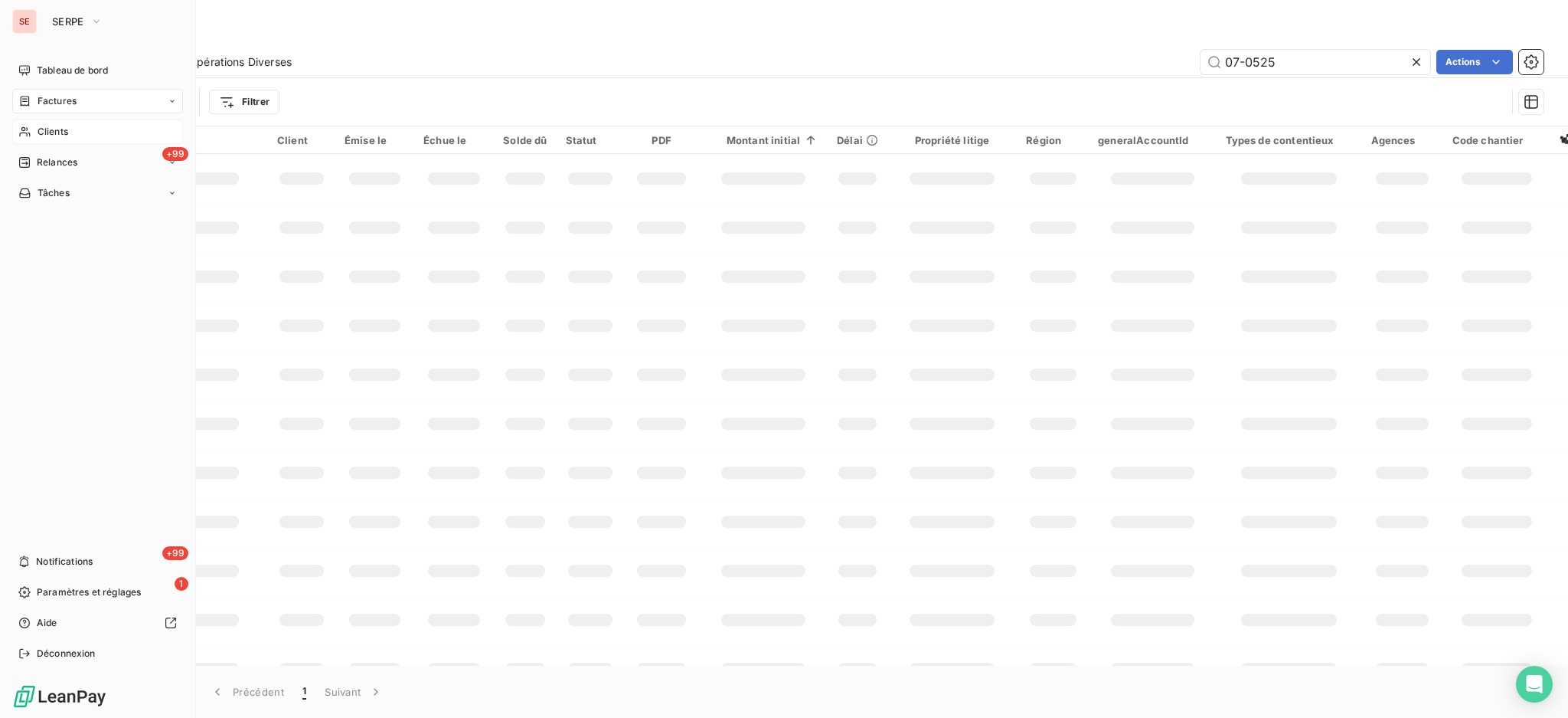
click at [46, 135] on span "Clients" at bounding box center [53, 131] width 31 height 14
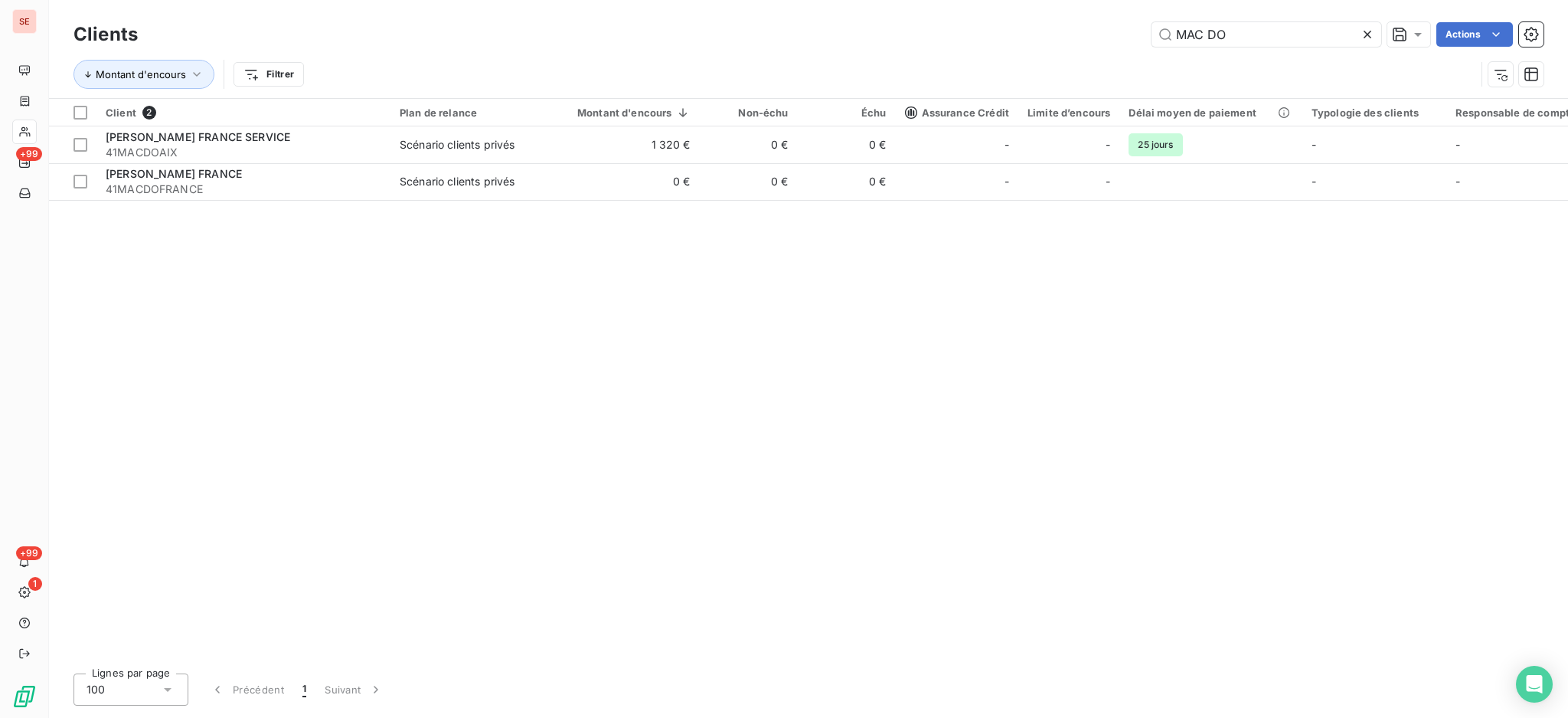
drag, startPoint x: 1271, startPoint y: 28, endPoint x: 916, endPoint y: 44, distance: 355.4
click at [1023, 19] on div "Clients MAC DO Actions" at bounding box center [809, 35] width 1471 height 32
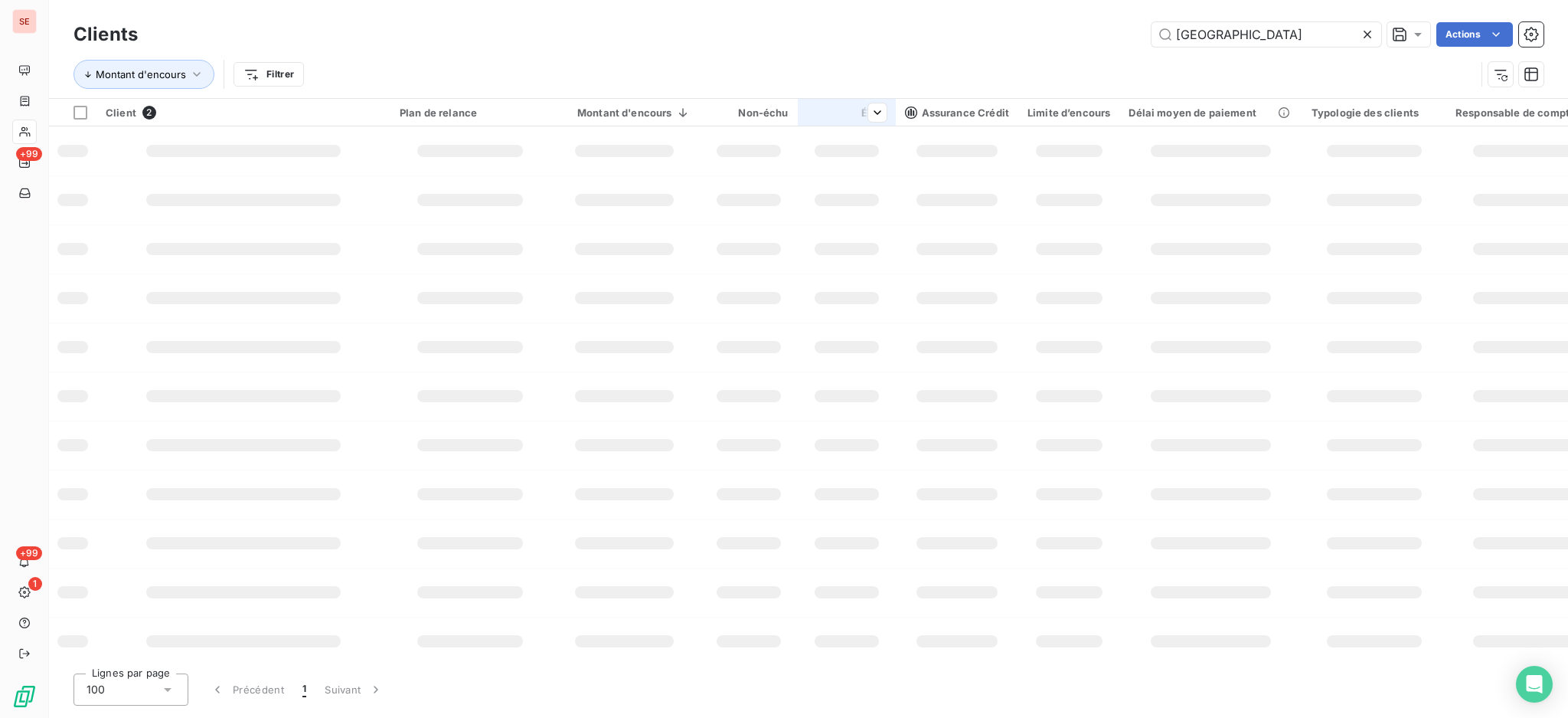
type input "[GEOGRAPHIC_DATA]"
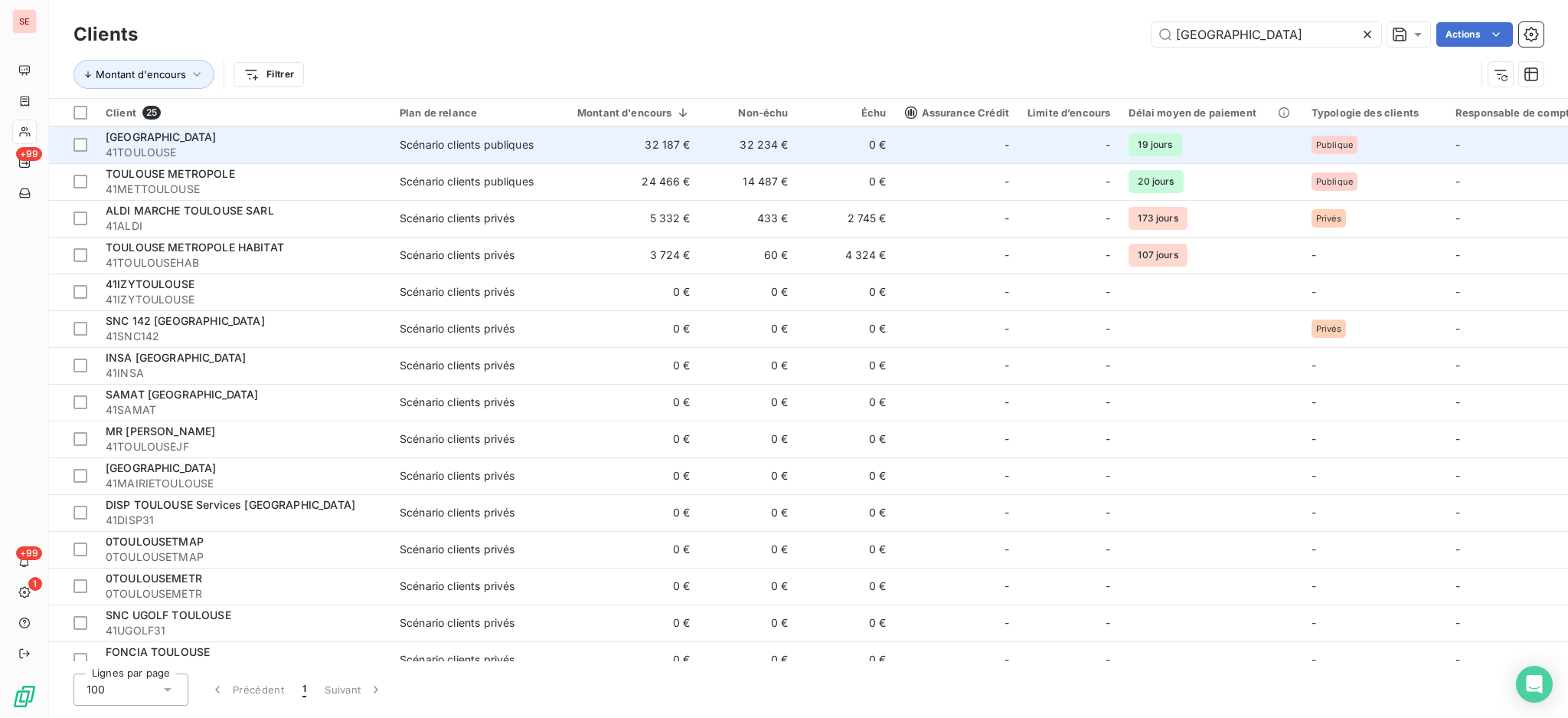
click at [224, 146] on span "41TOULOUSE" at bounding box center [243, 152] width 276 height 15
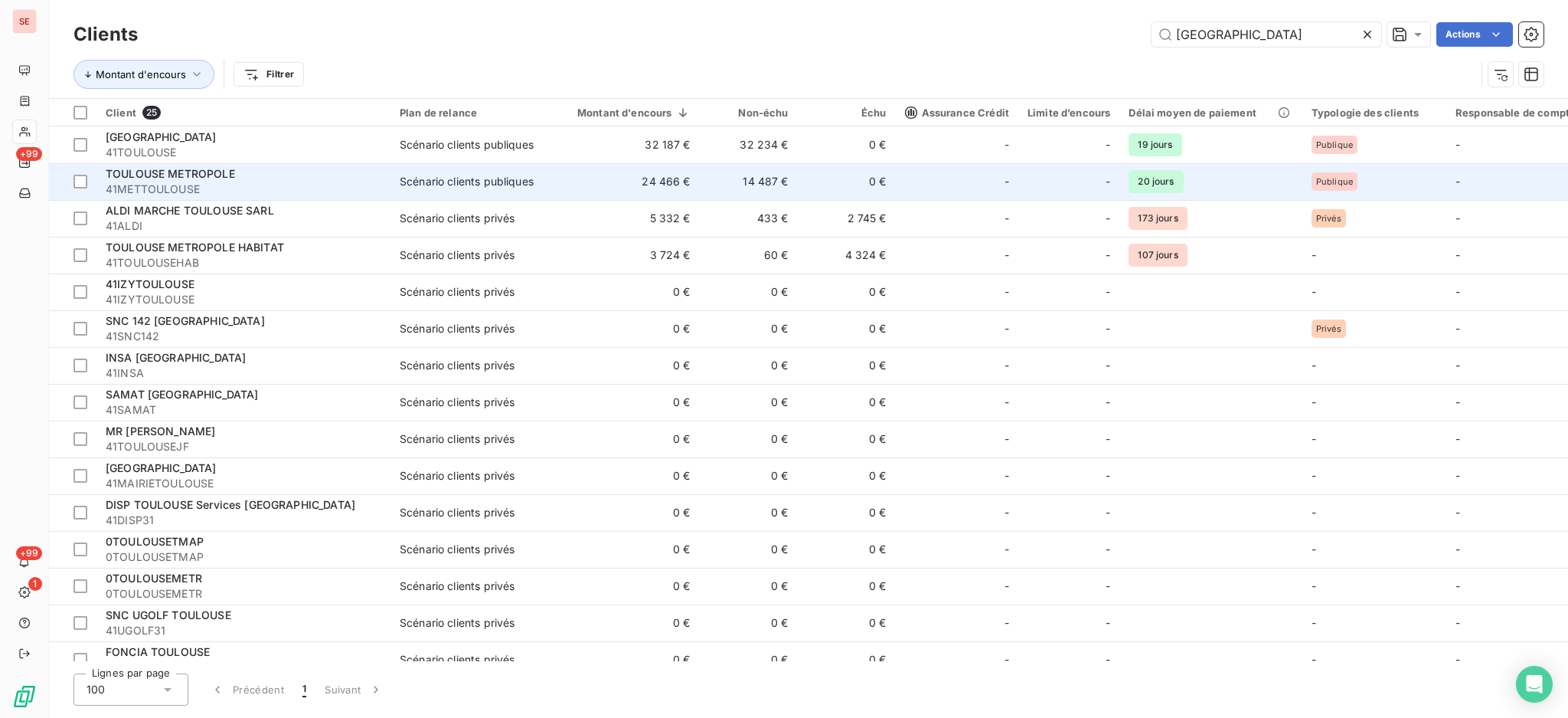
click at [169, 180] on span "TOULOUSE METROPOLE" at bounding box center [170, 174] width 130 height 13
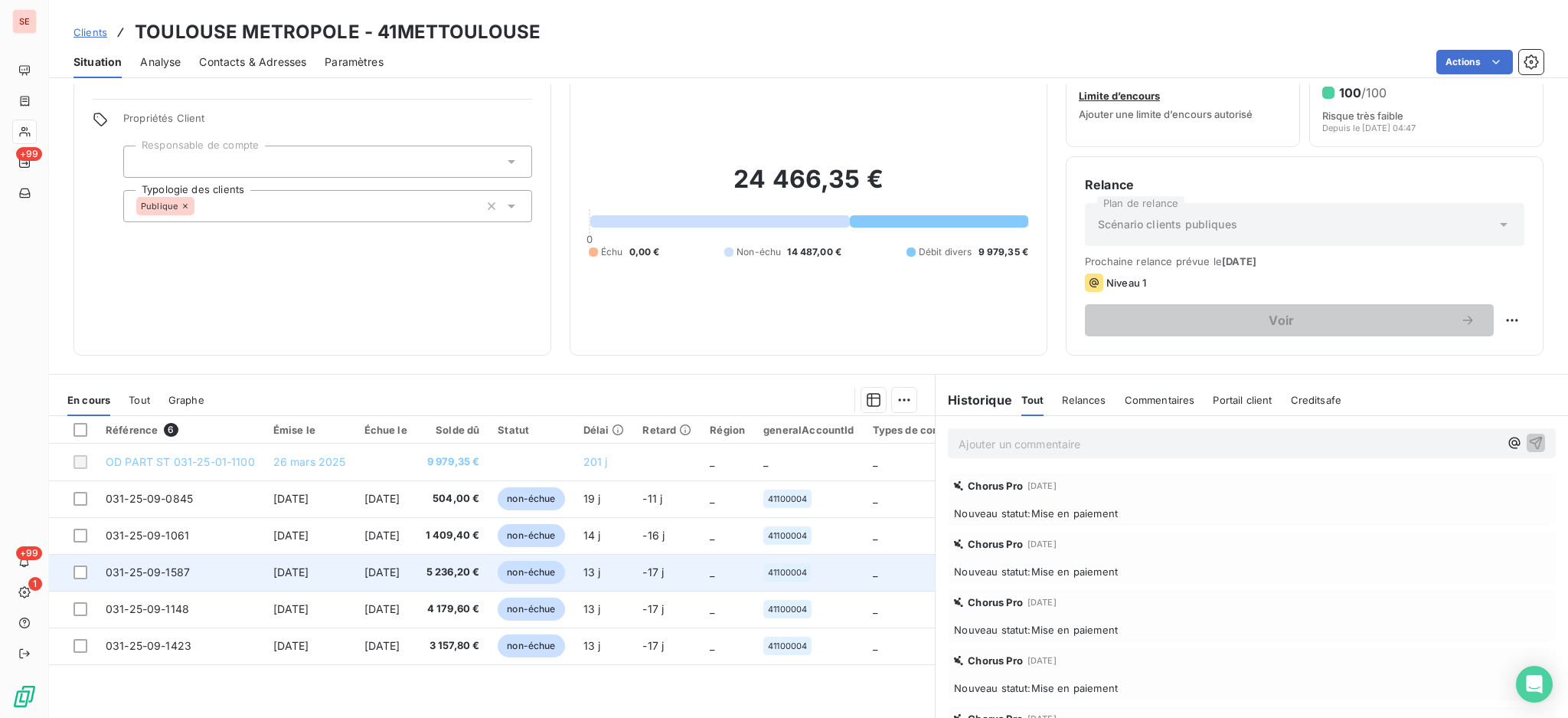
scroll to position [83, 0]
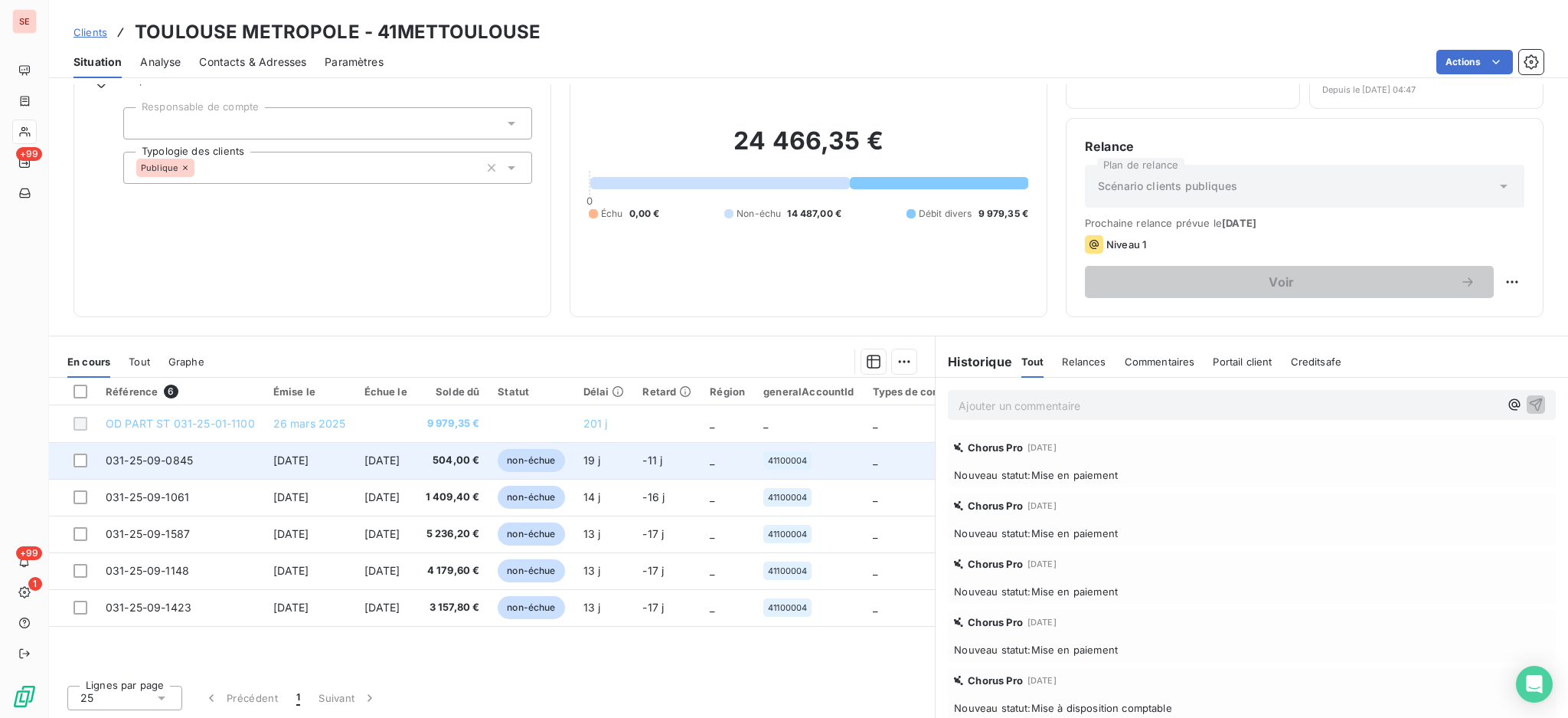
click at [209, 459] on td "031-25-09-0845" at bounding box center [180, 460] width 167 height 37
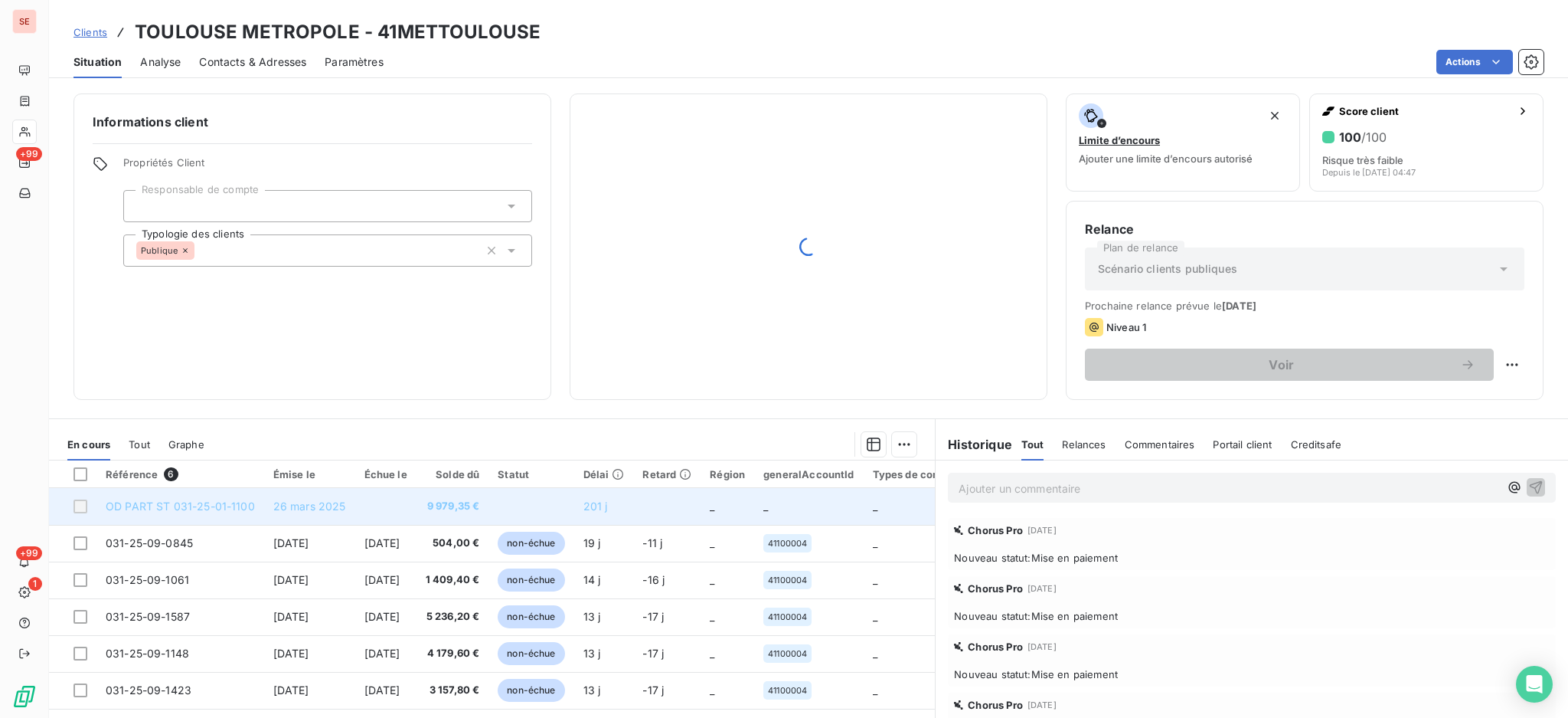
scroll to position [83, 0]
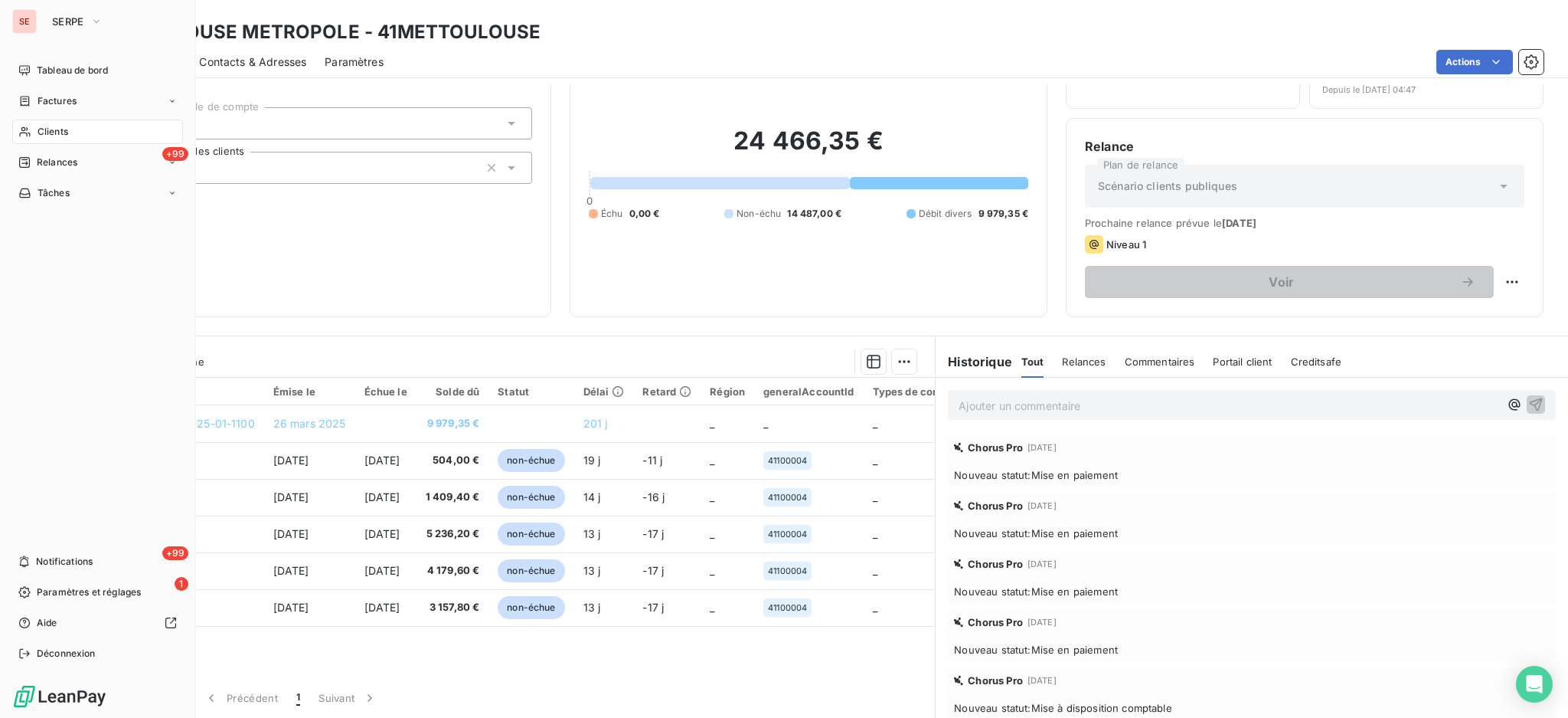
click at [55, 135] on span "Clients" at bounding box center [53, 131] width 31 height 14
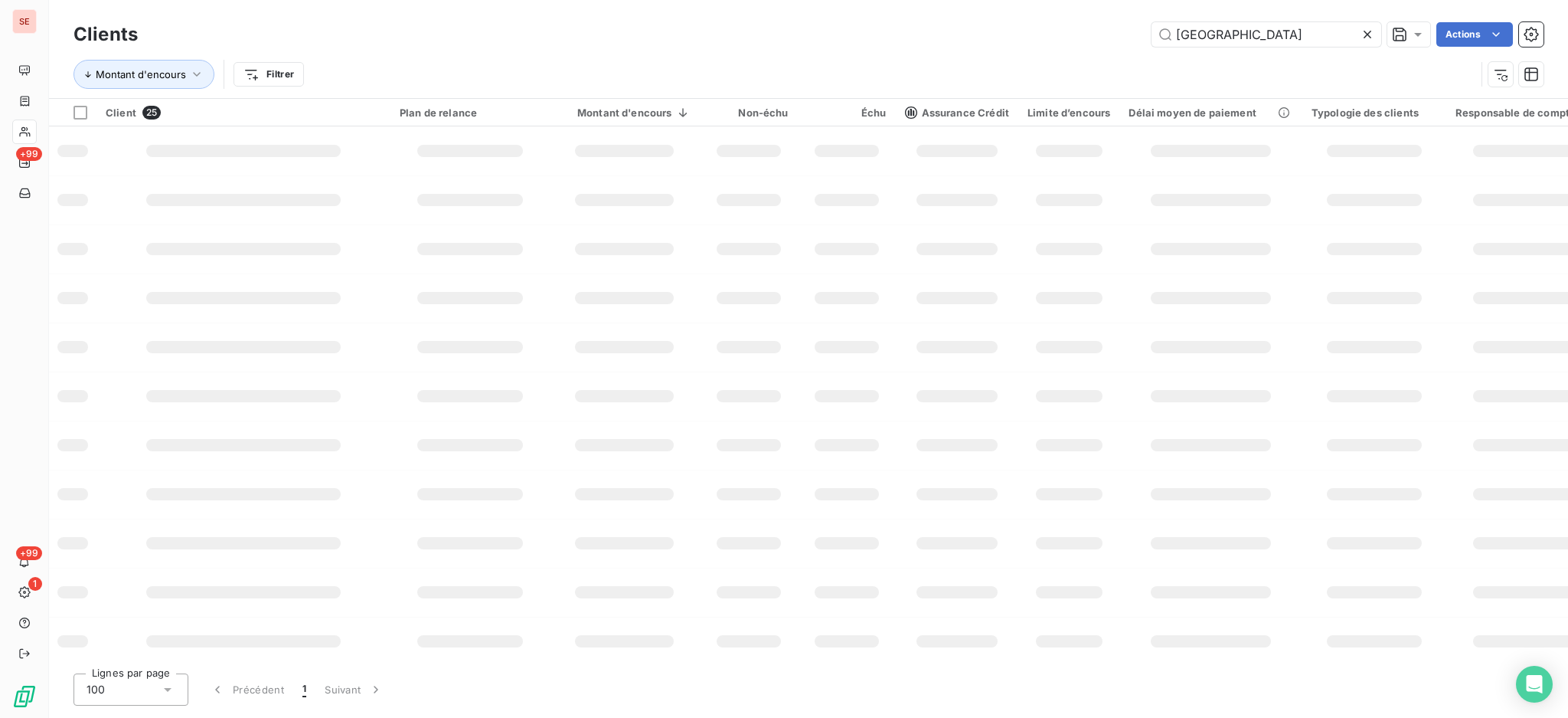
drag, startPoint x: 1289, startPoint y: 34, endPoint x: 931, endPoint y: 24, distance: 358.1
click at [1047, 0] on html "SE +99 +99 1 Clients TOULOUSE Actions Montant d'encours Filtrer Client 25 Plan …" at bounding box center [784, 359] width 1568 height 718
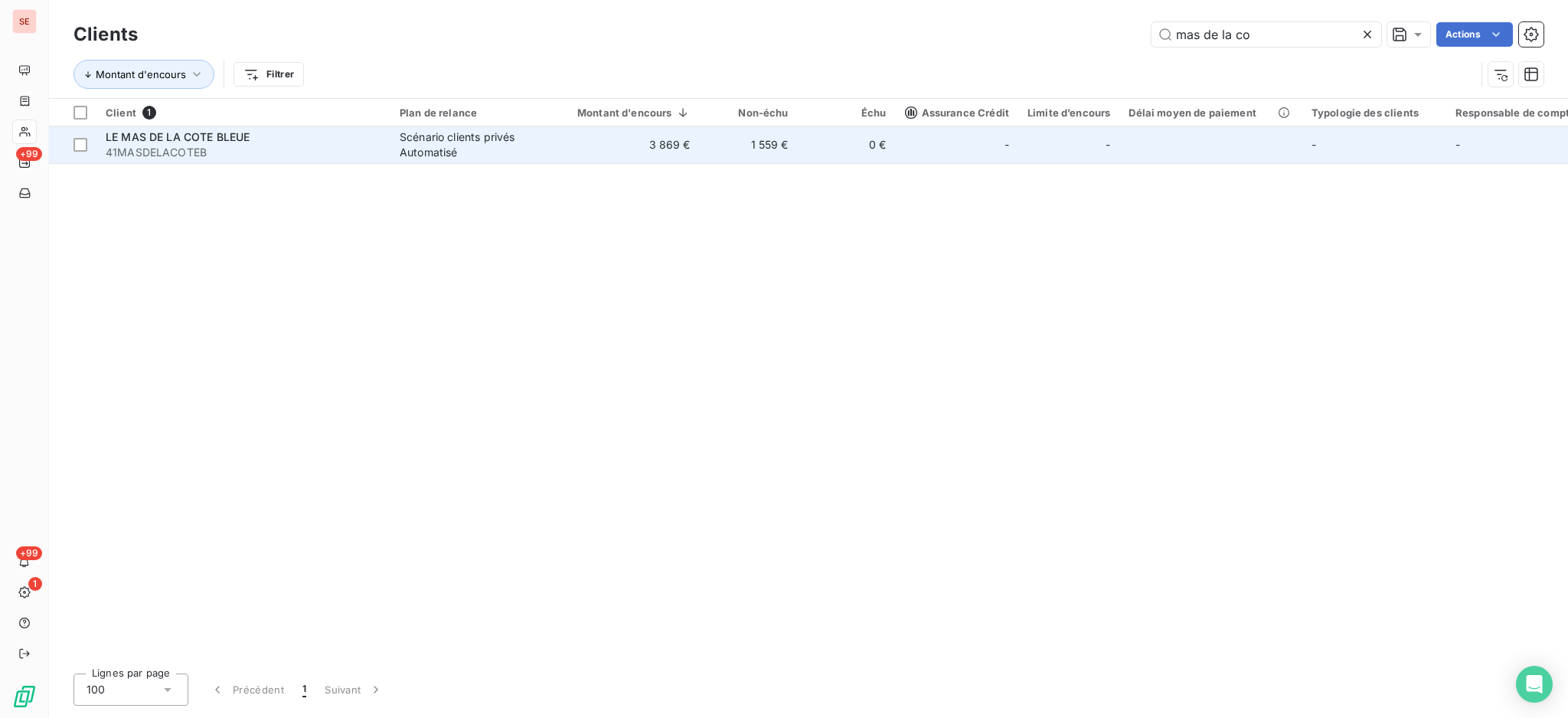
type input "mas de la co"
click at [178, 142] on span "LE MAS DE LA COTE BLEUE" at bounding box center [177, 137] width 144 height 13
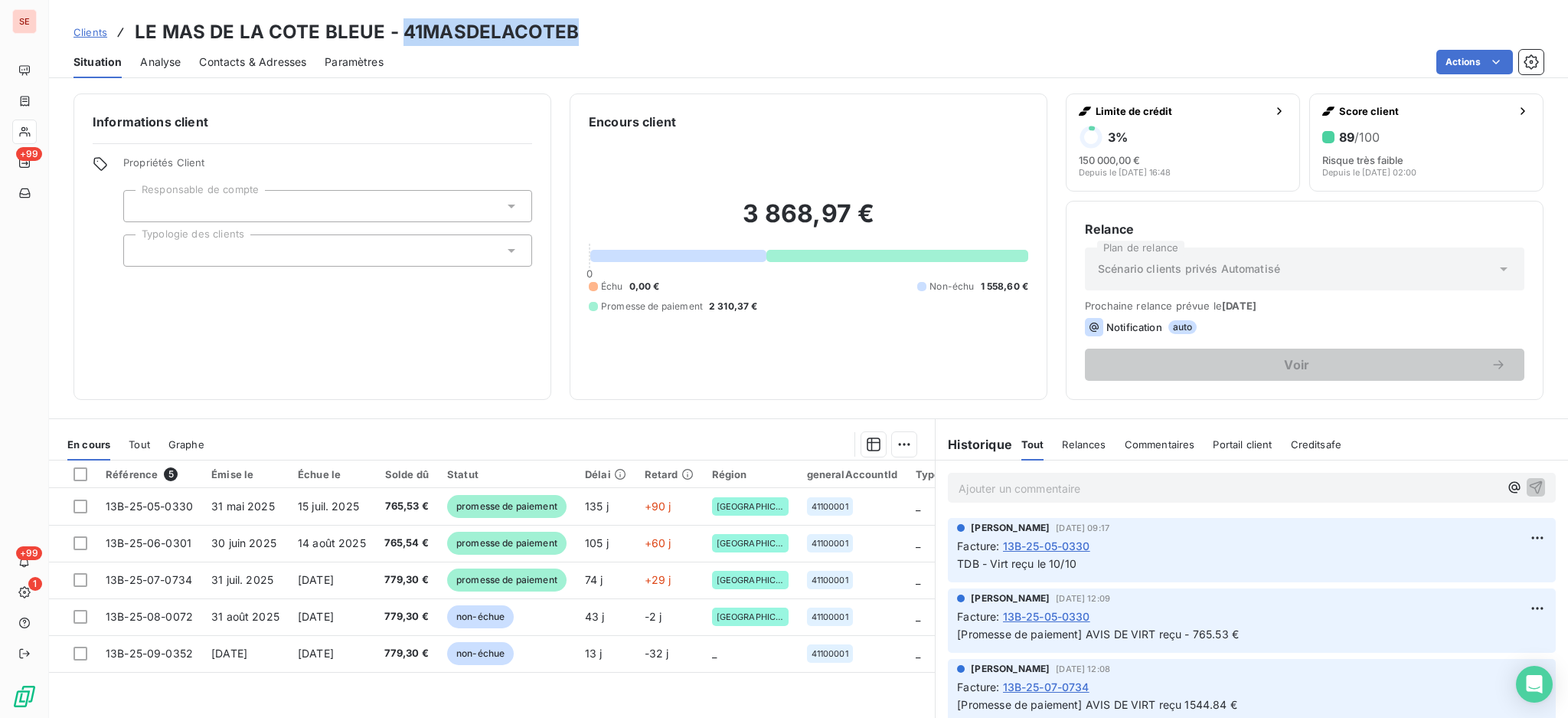
drag, startPoint x: 401, startPoint y: 31, endPoint x: 566, endPoint y: 23, distance: 165.2
click at [566, 23] on h3 "LE MAS DE LA COTE BLEUE - 41MASDELACOTEB" at bounding box center [357, 32] width 444 height 27
copy h3 "41MASDELACOTEB"
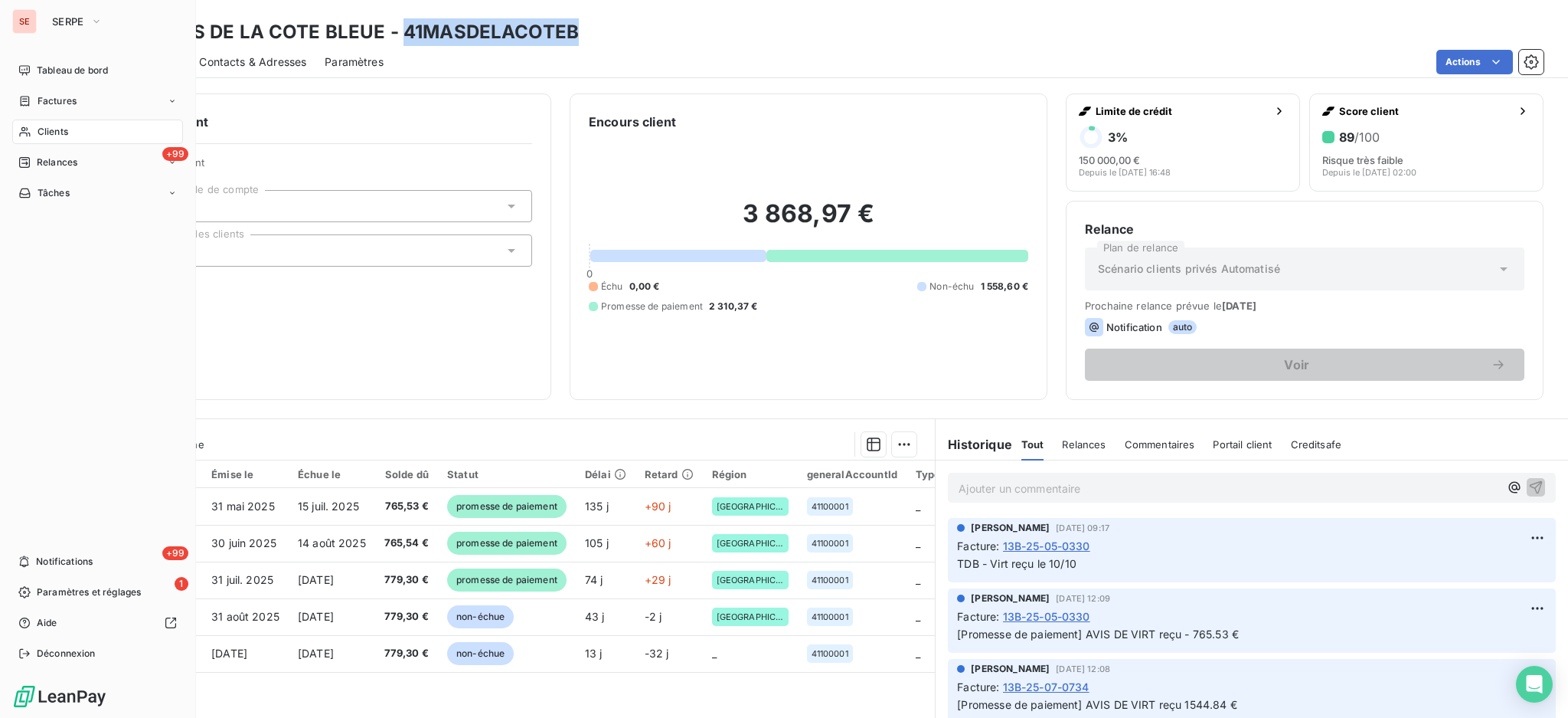
click at [43, 129] on span "Clients" at bounding box center [53, 131] width 31 height 14
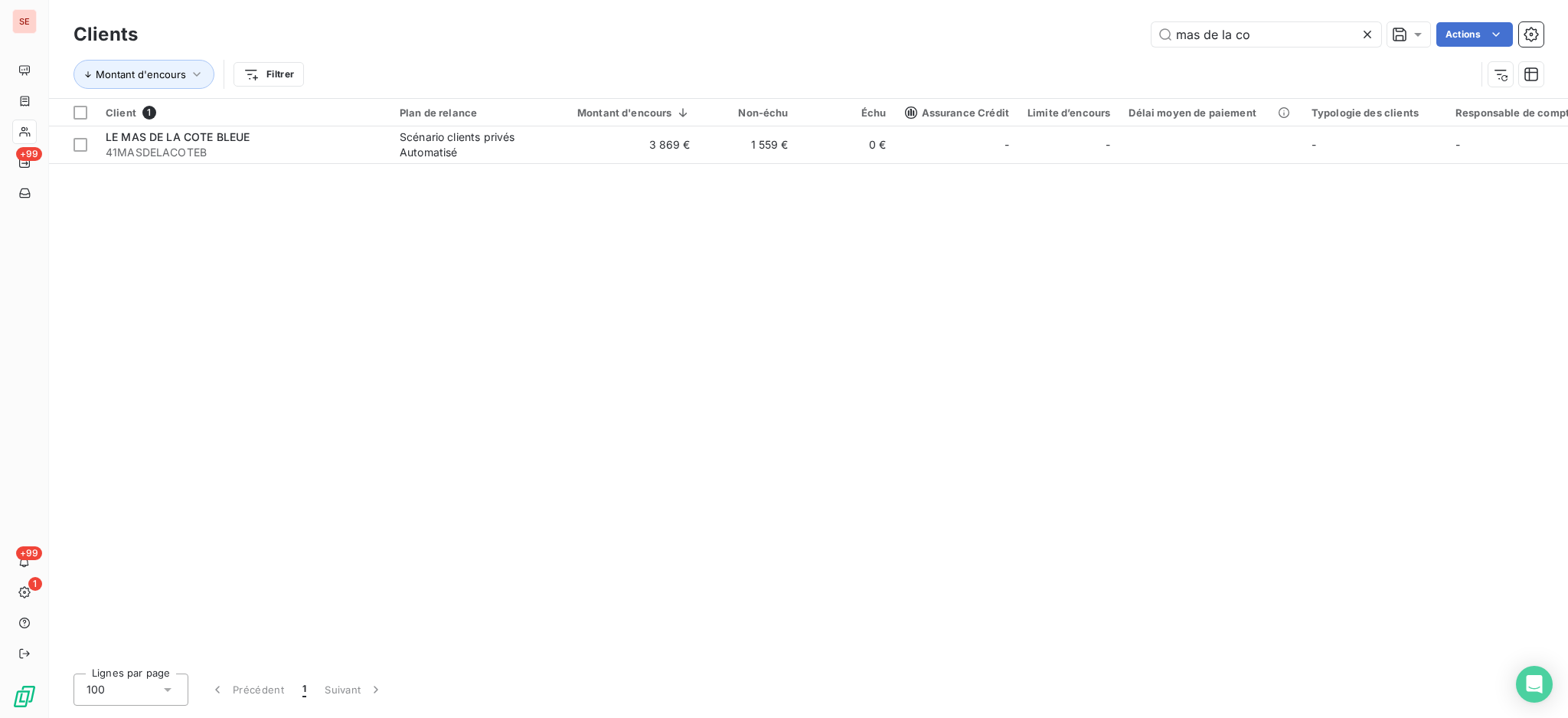
drag, startPoint x: 1269, startPoint y: 31, endPoint x: 508, endPoint y: 40, distance: 761.1
click at [1071, 28] on div "mas de la co Actions" at bounding box center [850, 35] width 1388 height 24
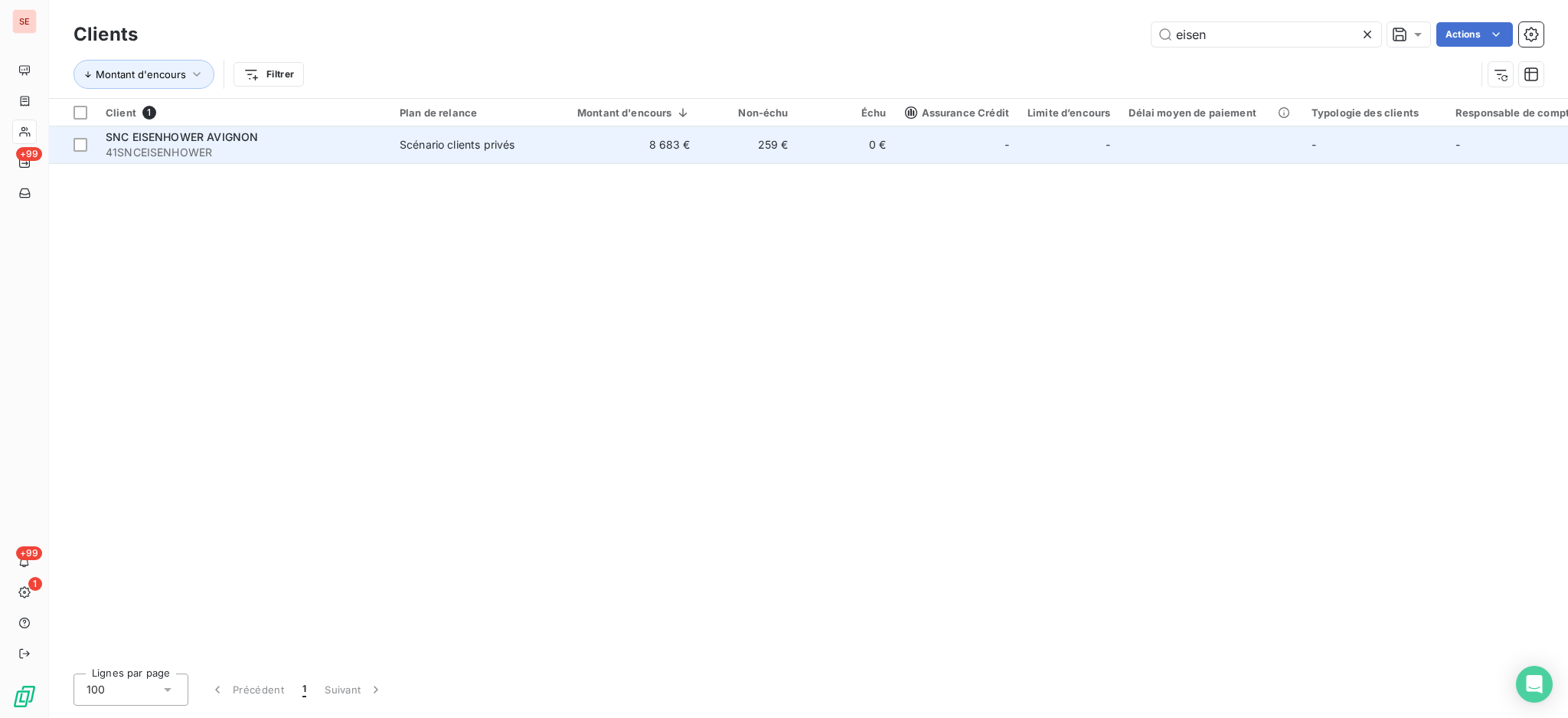
type input "eisen"
click at [302, 151] on span "41SNCEISENHOWER" at bounding box center [243, 152] width 276 height 15
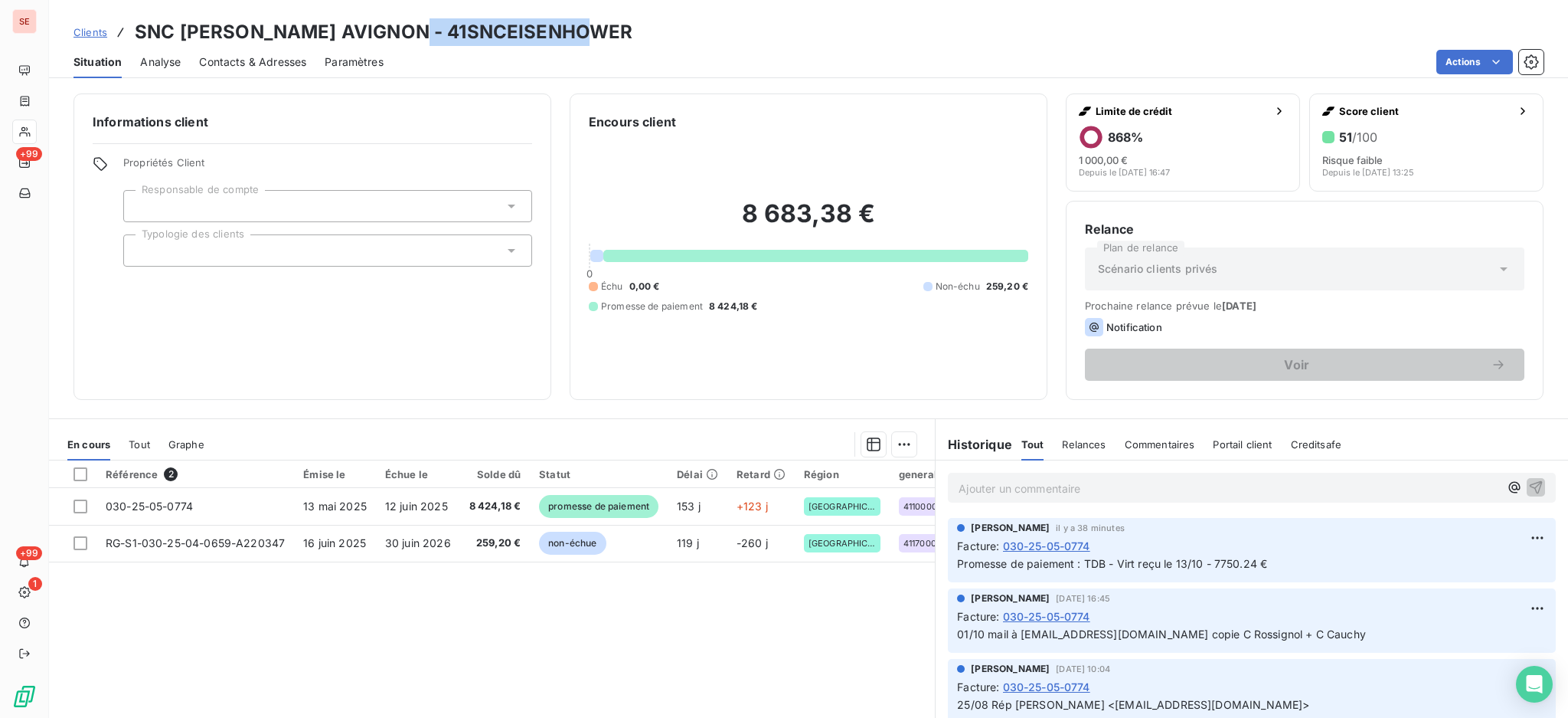
drag, startPoint x: 415, startPoint y: 26, endPoint x: 597, endPoint y: 36, distance: 182.3
click at [597, 37] on h3 "SNC [PERSON_NAME] AVIGNON - 41SNCEISENHOWER" at bounding box center [384, 32] width 498 height 27
copy h3 "41SNCEISENHOWER"
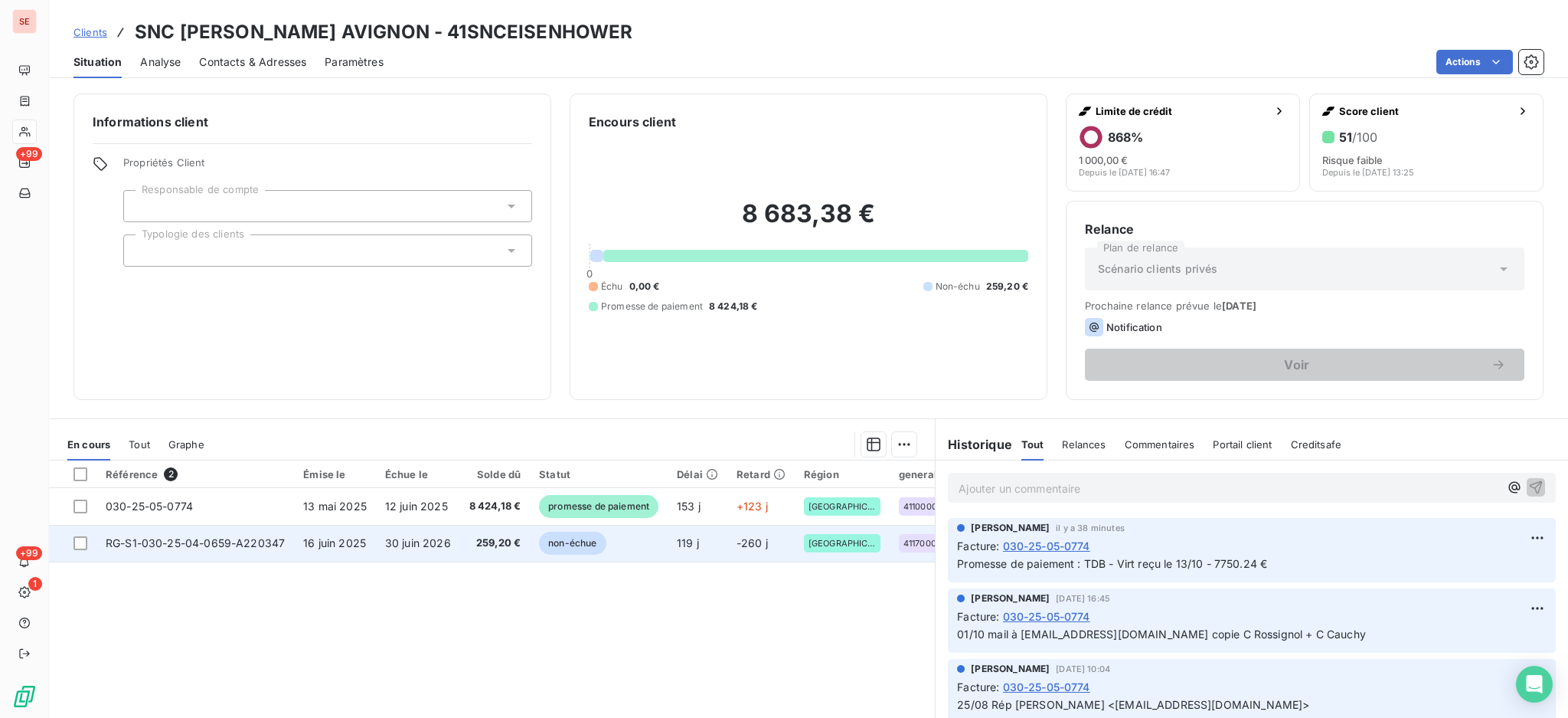
click at [154, 540] on span "RG-S1-030-25-04-0659-A220347" at bounding box center [195, 543] width 179 height 13
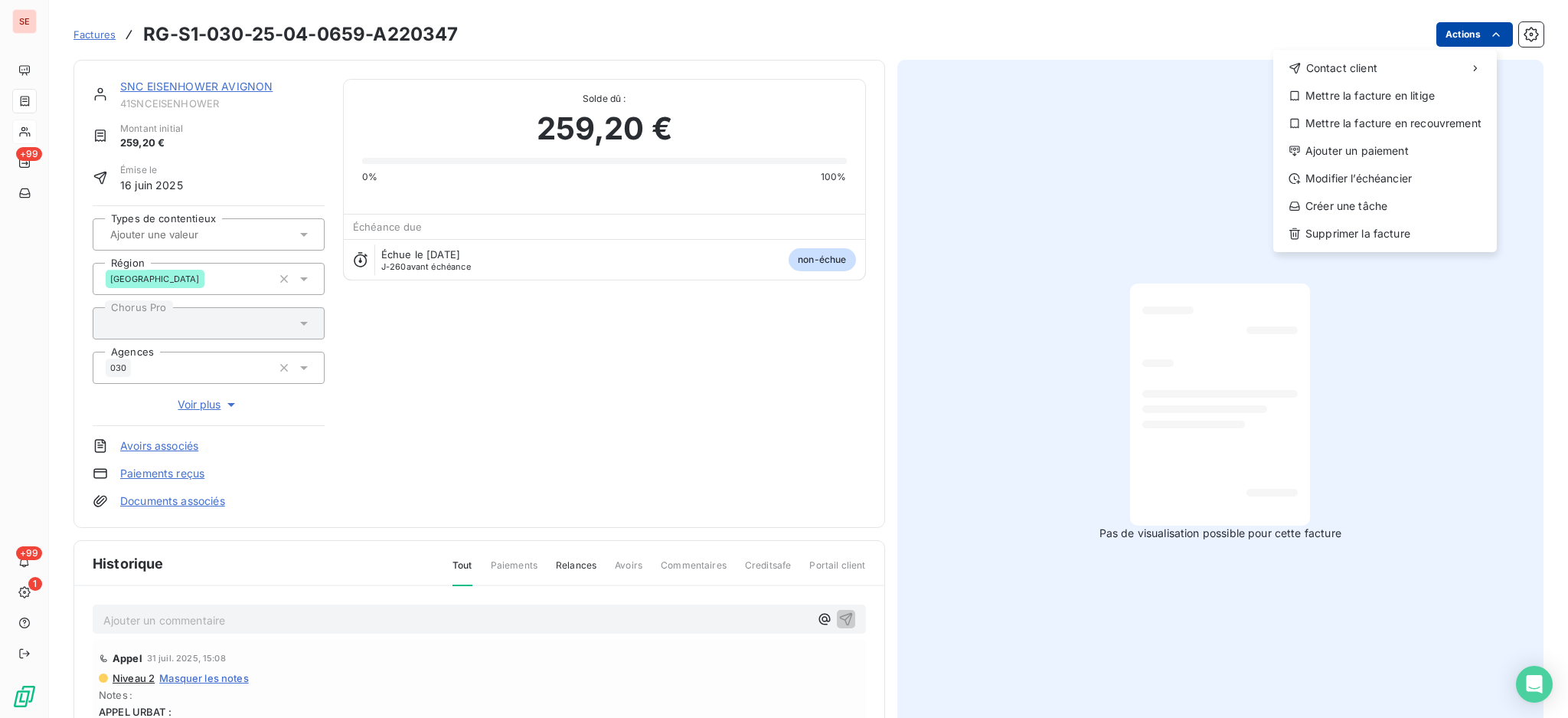
click at [1451, 38] on html "SE +99 +99 1 Factures RG-S1-030-25-04-0659-A220347 Actions Contact client Mettr…" at bounding box center [784, 359] width 1568 height 718
click at [1365, 180] on div "Modifier l’échéancier" at bounding box center [1385, 179] width 212 height 24
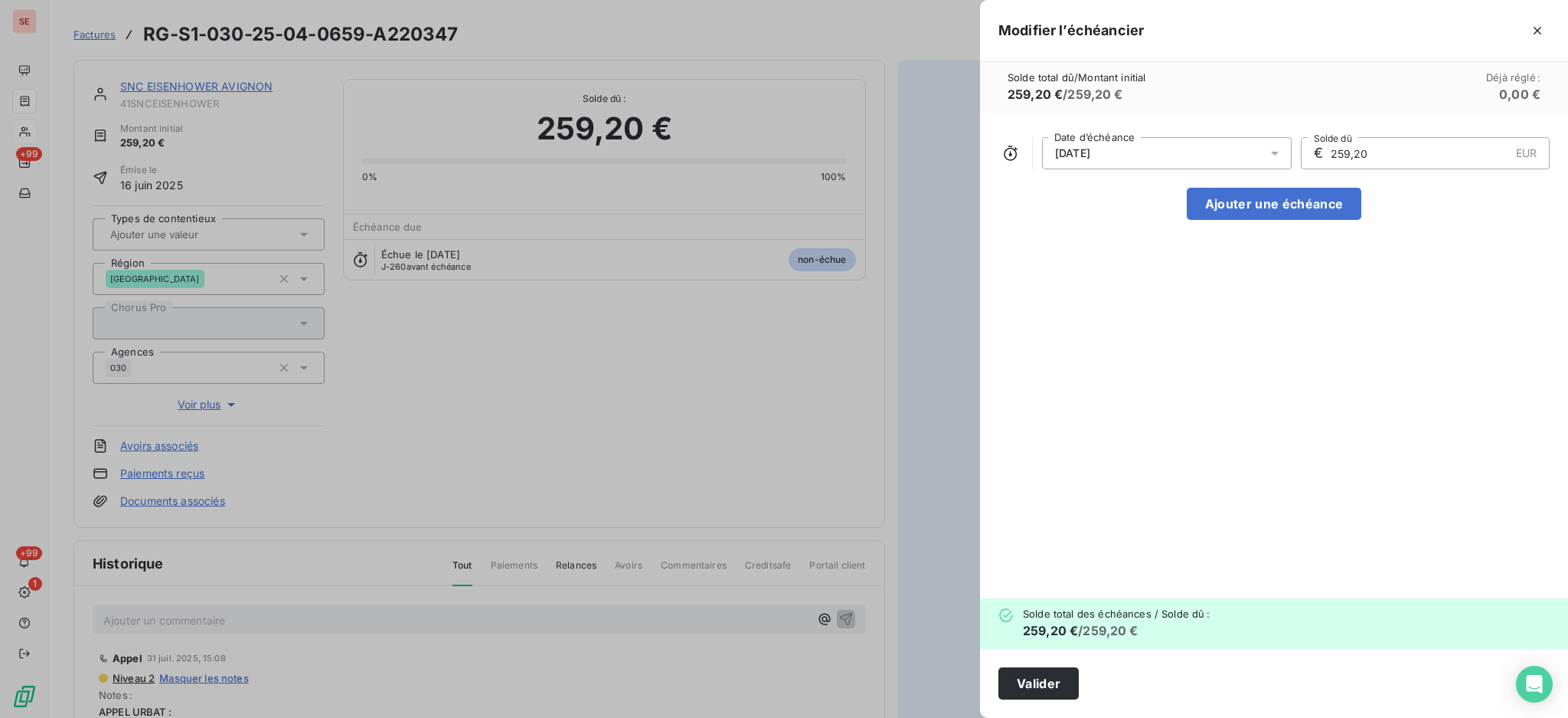
click at [1271, 152] on icon at bounding box center [1275, 153] width 8 height 4
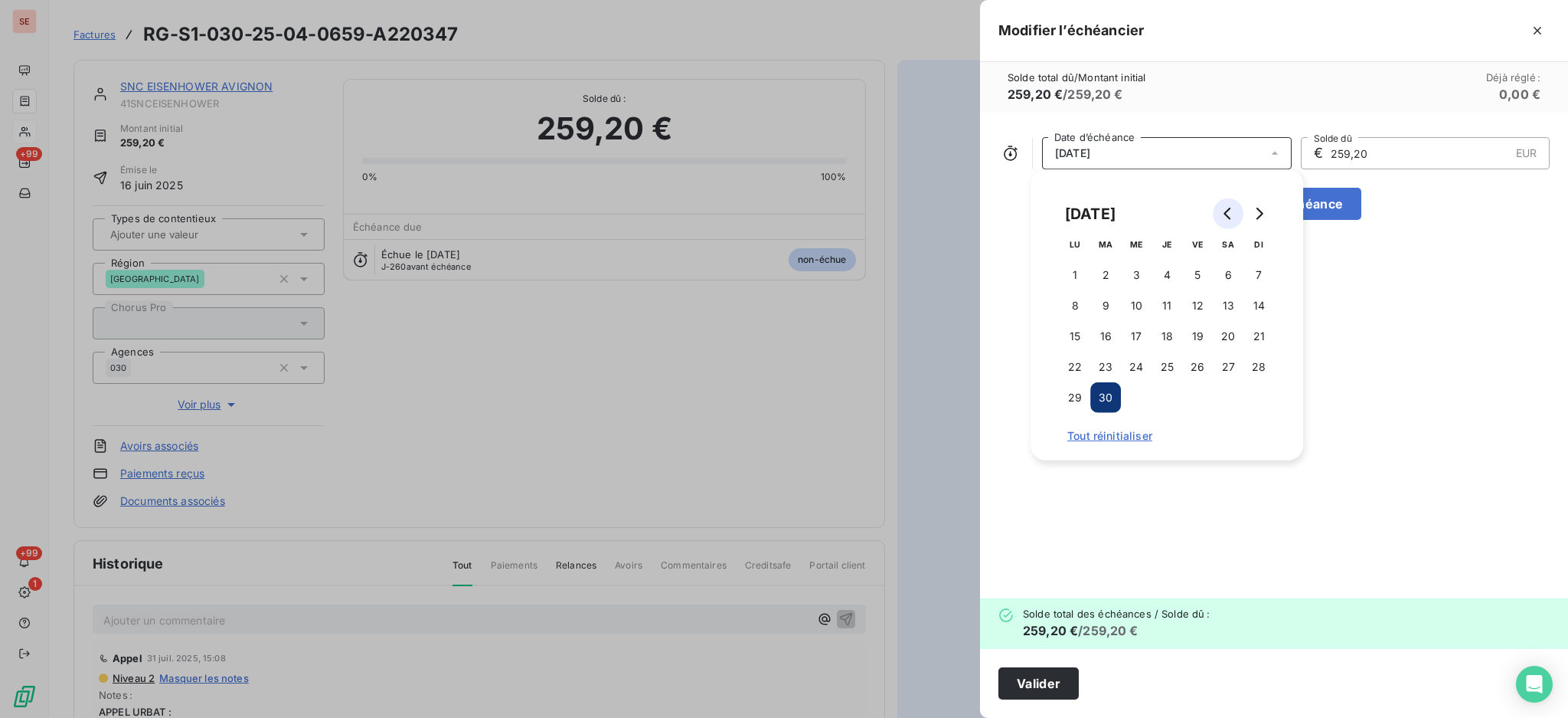
click at [1223, 217] on icon "Go to previous month" at bounding box center [1228, 213] width 12 height 12
click at [1223, 217] on icon "Go to previous month" at bounding box center [1228, 213] width 12 height 12
click at [1223, 216] on icon "Go to previous month" at bounding box center [1228, 213] width 12 height 12
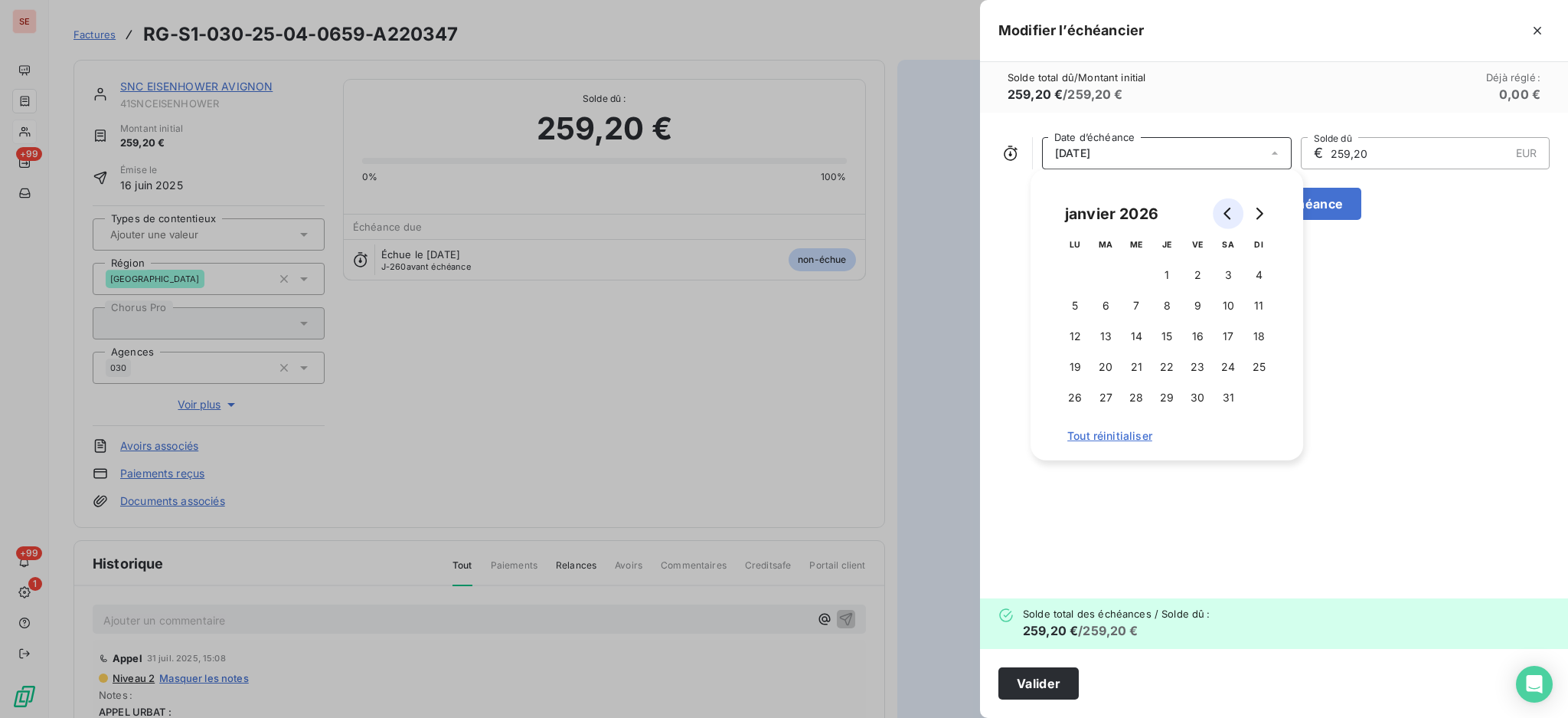
click at [1223, 216] on icon "Go to previous month" at bounding box center [1228, 213] width 12 height 12
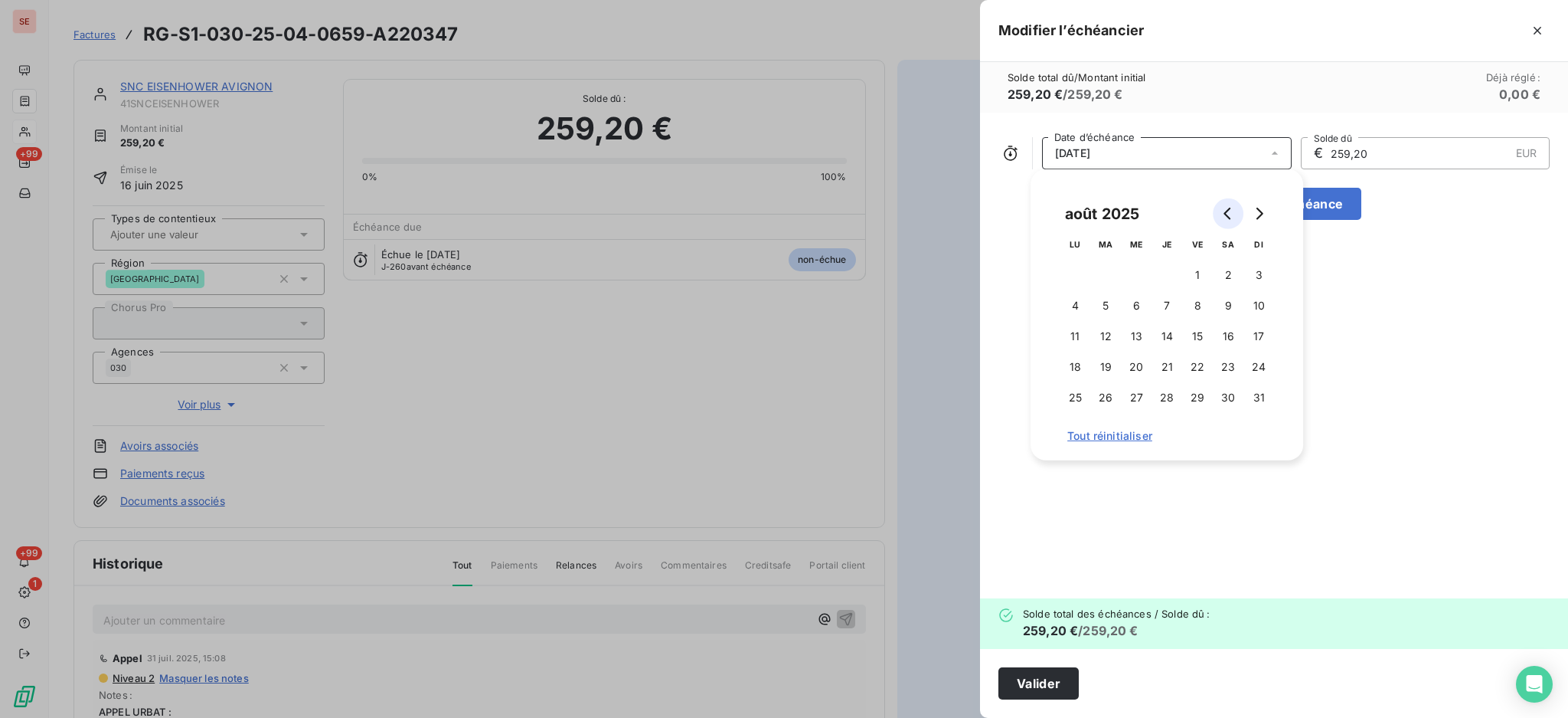
click at [1223, 216] on icon "Go to previous month" at bounding box center [1228, 213] width 12 height 12
click at [1073, 363] on button "16" at bounding box center [1075, 367] width 31 height 31
click at [1036, 680] on button "Valider" at bounding box center [1039, 683] width 80 height 32
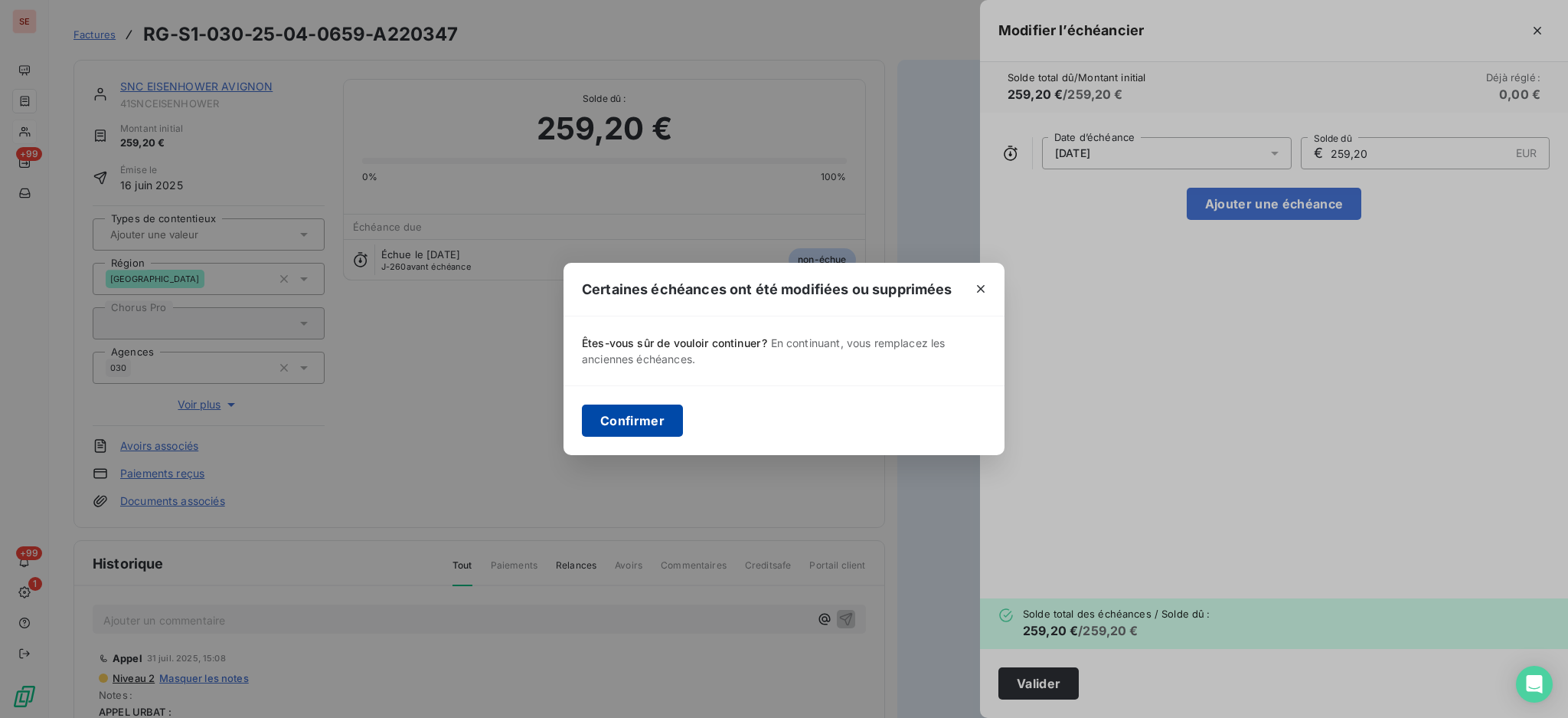
click at [629, 421] on button "Confirmer" at bounding box center [632, 421] width 101 height 32
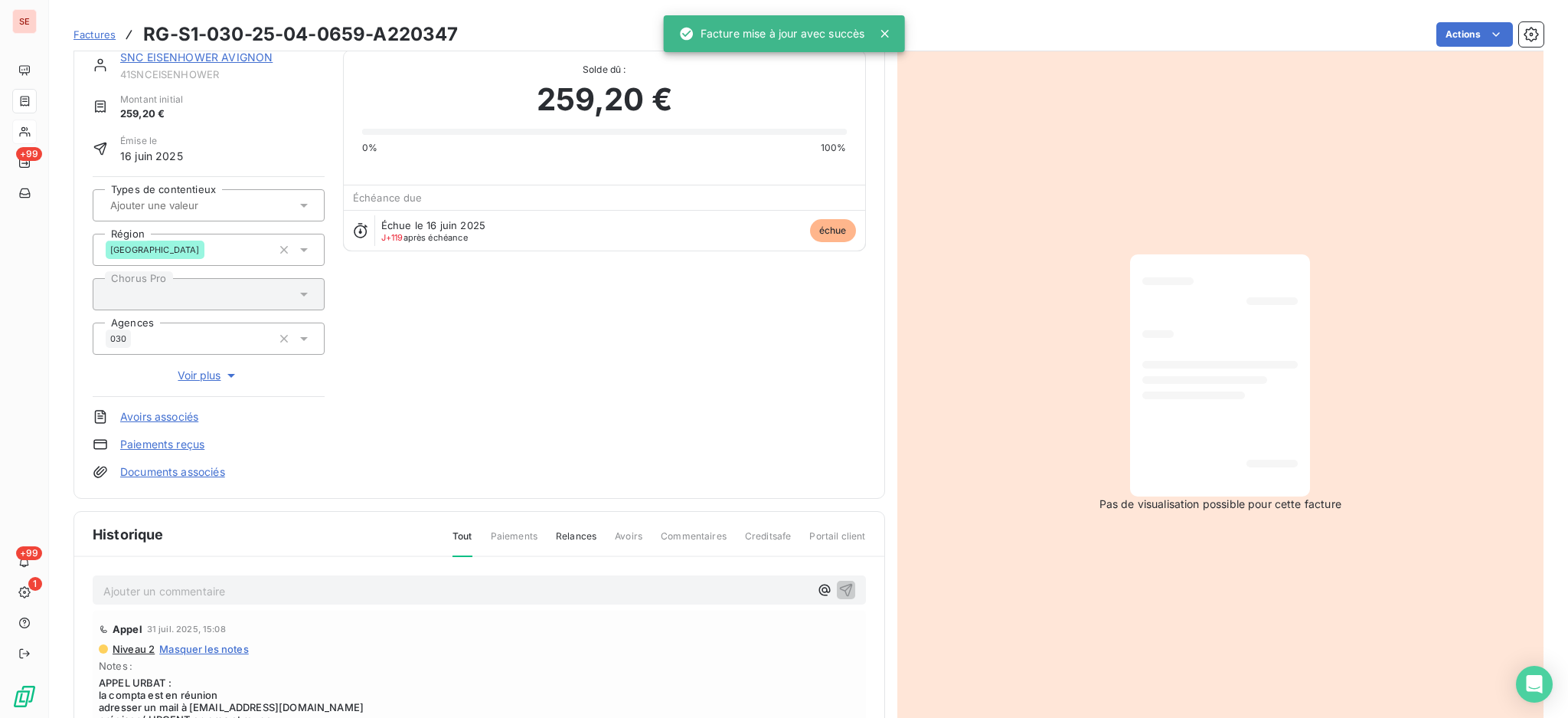
scroll to position [203, 0]
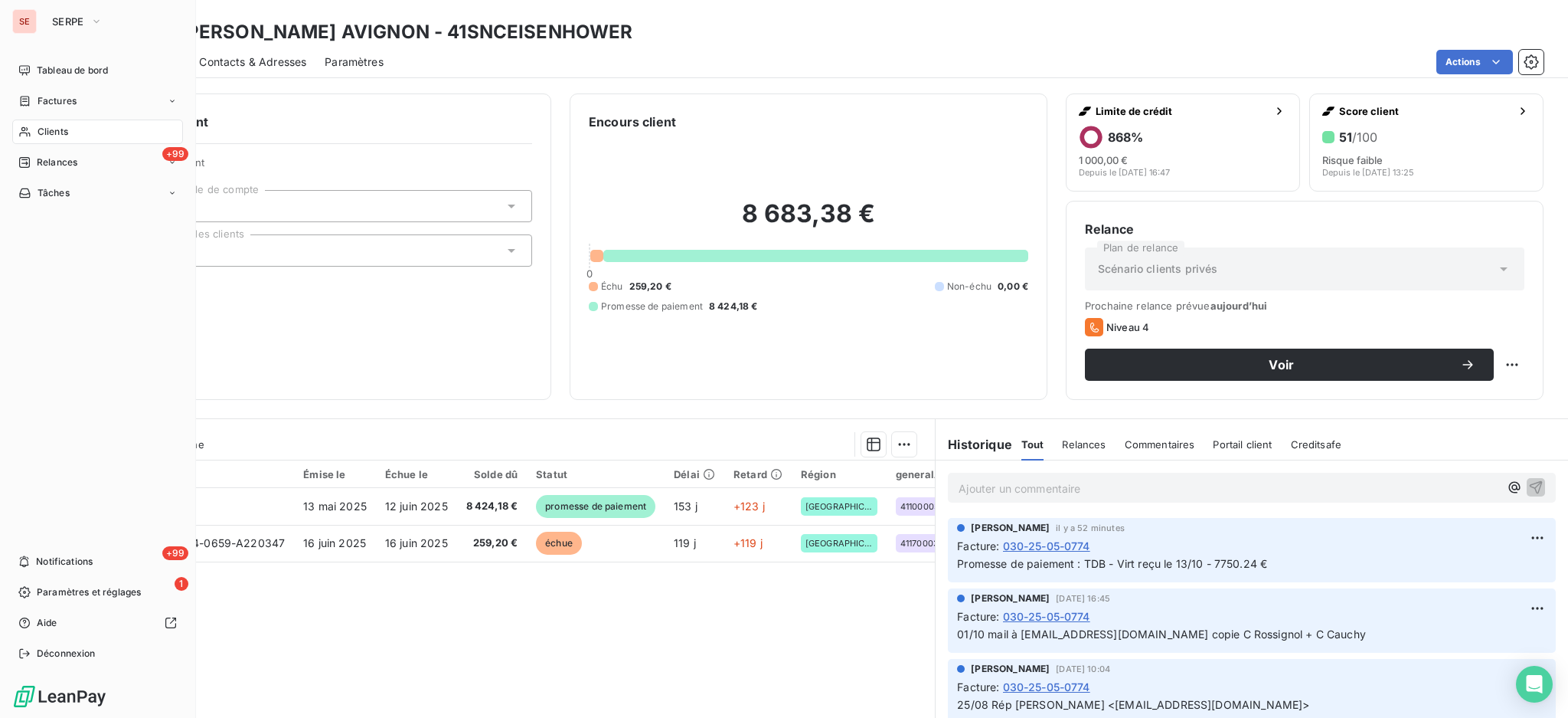
click at [43, 134] on span "Clients" at bounding box center [53, 131] width 31 height 14
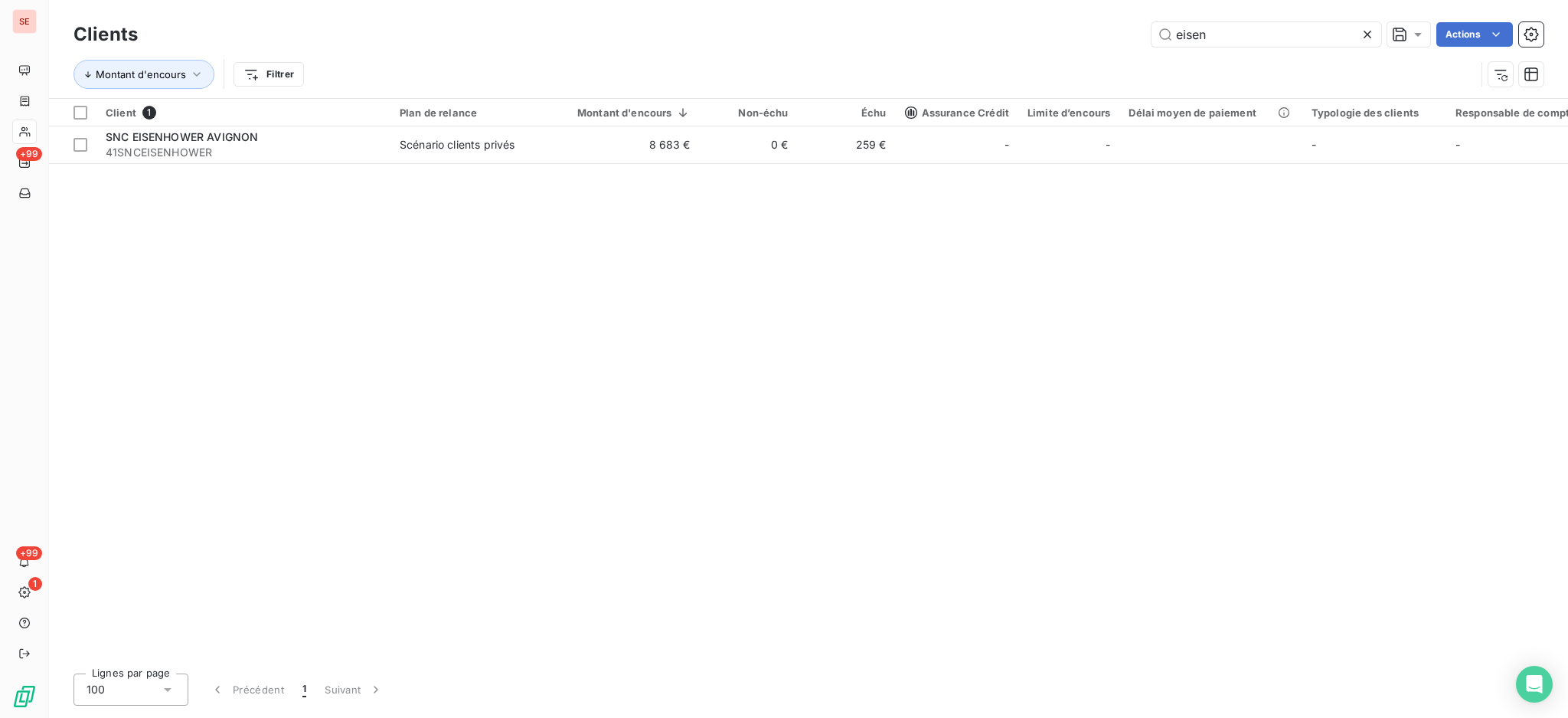
drag, startPoint x: 1217, startPoint y: 26, endPoint x: 1093, endPoint y: 14, distance: 124.6
click at [1093, 15] on div "Clients eisen Actions Montant d'encours Filtrer" at bounding box center [809, 49] width 1520 height 98
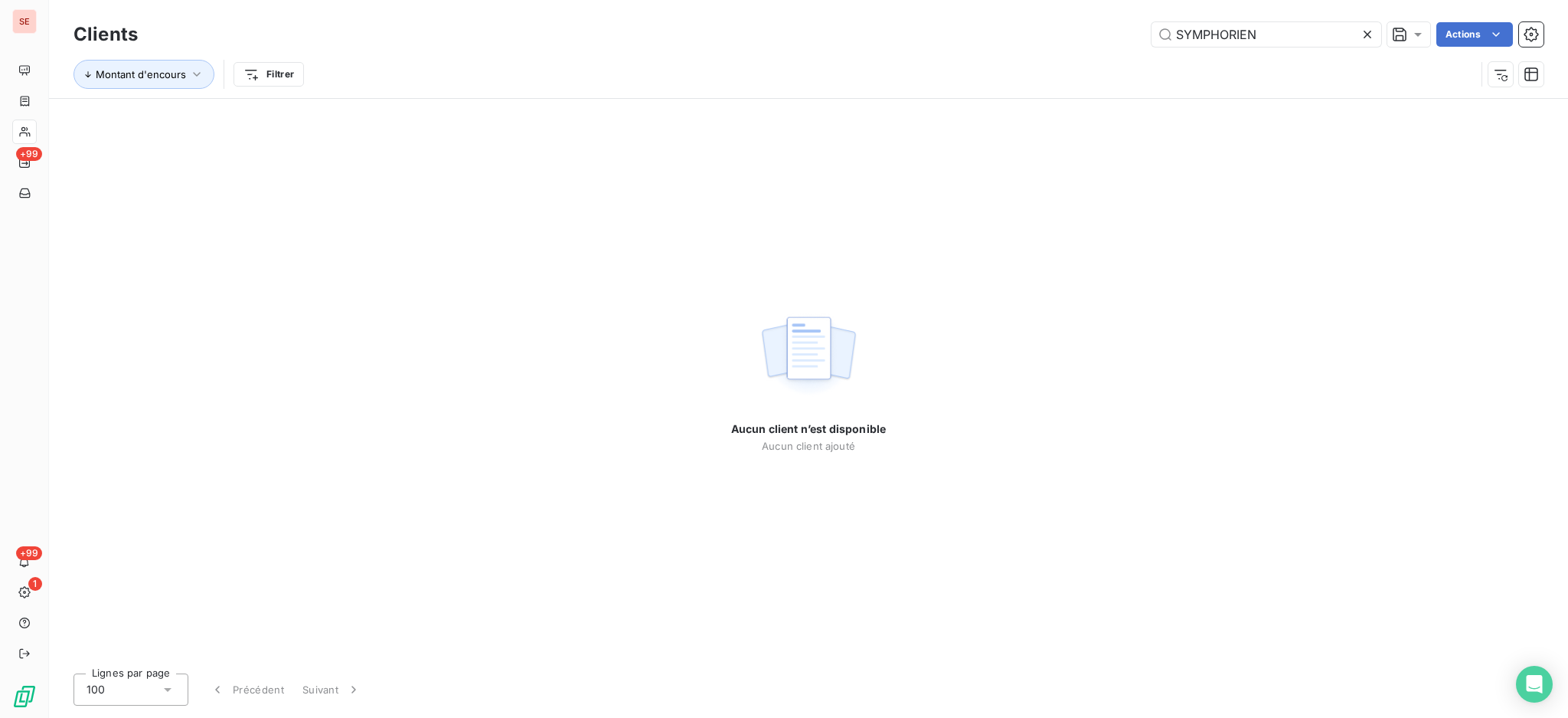
type input "SYMPHORIEN"
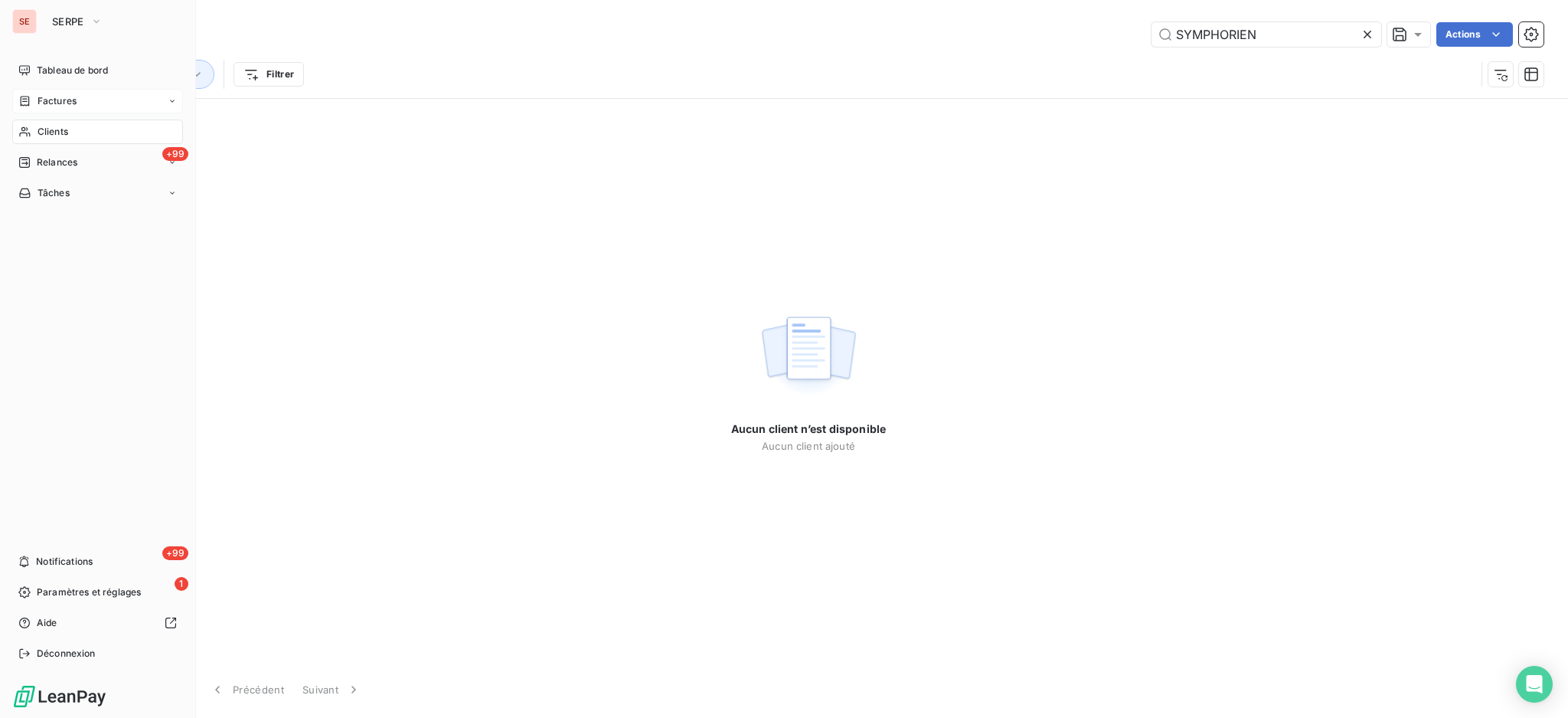
drag, startPoint x: 51, startPoint y: 102, endPoint x: 68, endPoint y: 93, distance: 19.2
click at [51, 101] on span "Factures" at bounding box center [57, 101] width 39 height 14
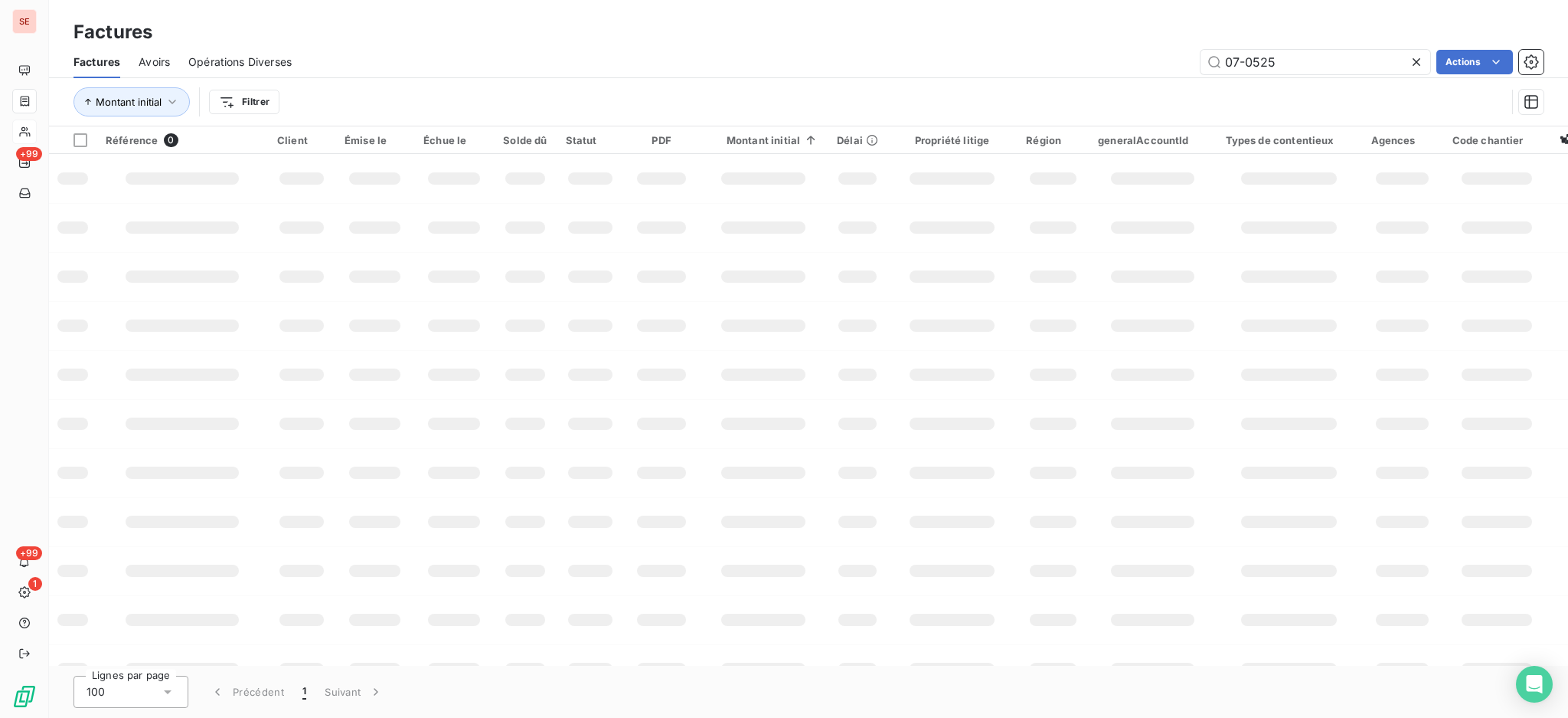
drag, startPoint x: 1308, startPoint y: 71, endPoint x: 1001, endPoint y: 56, distance: 307.4
click at [1031, 47] on div "Factures Avoirs Opérations Diverses 07-0525 Actions" at bounding box center [809, 62] width 1520 height 32
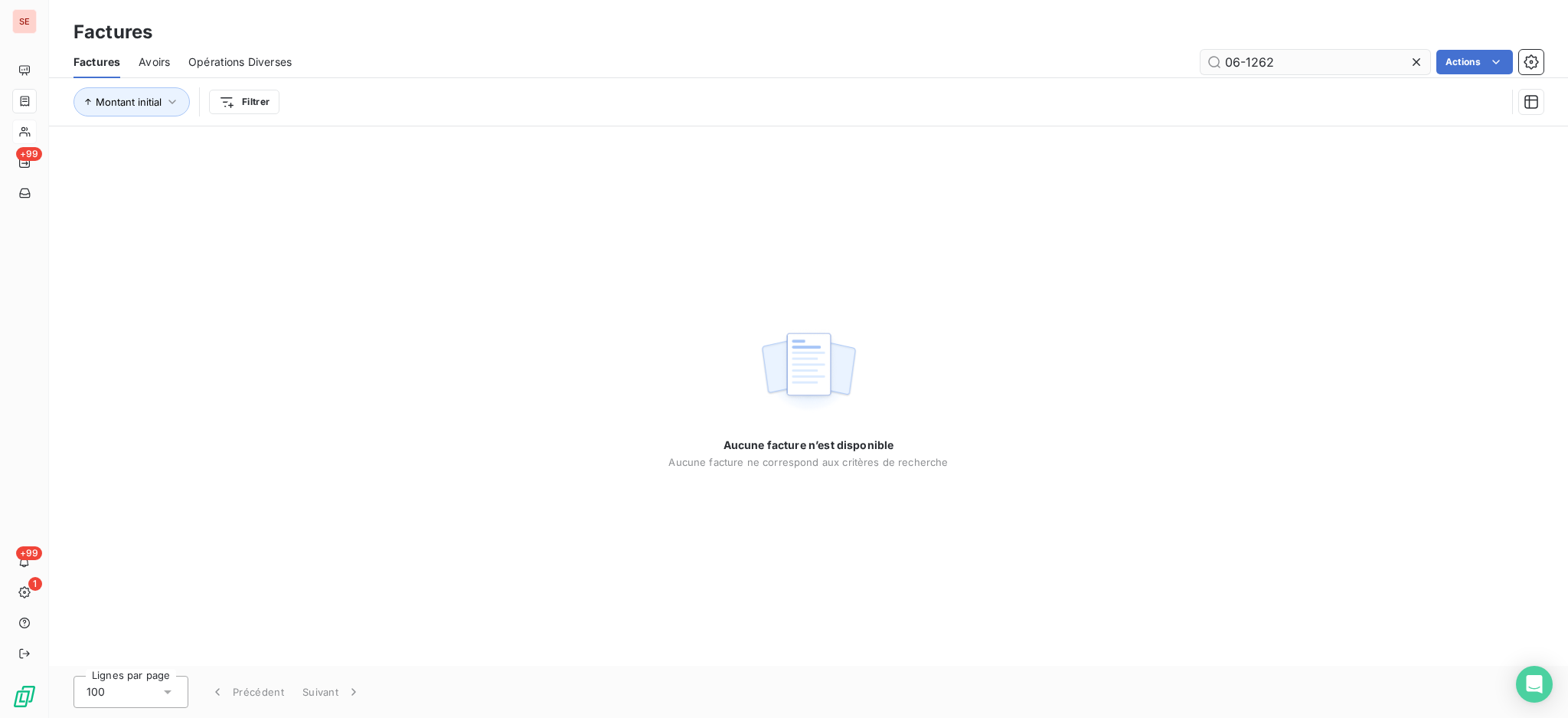
click at [1236, 63] on input "06-1262" at bounding box center [1316, 62] width 230 height 24
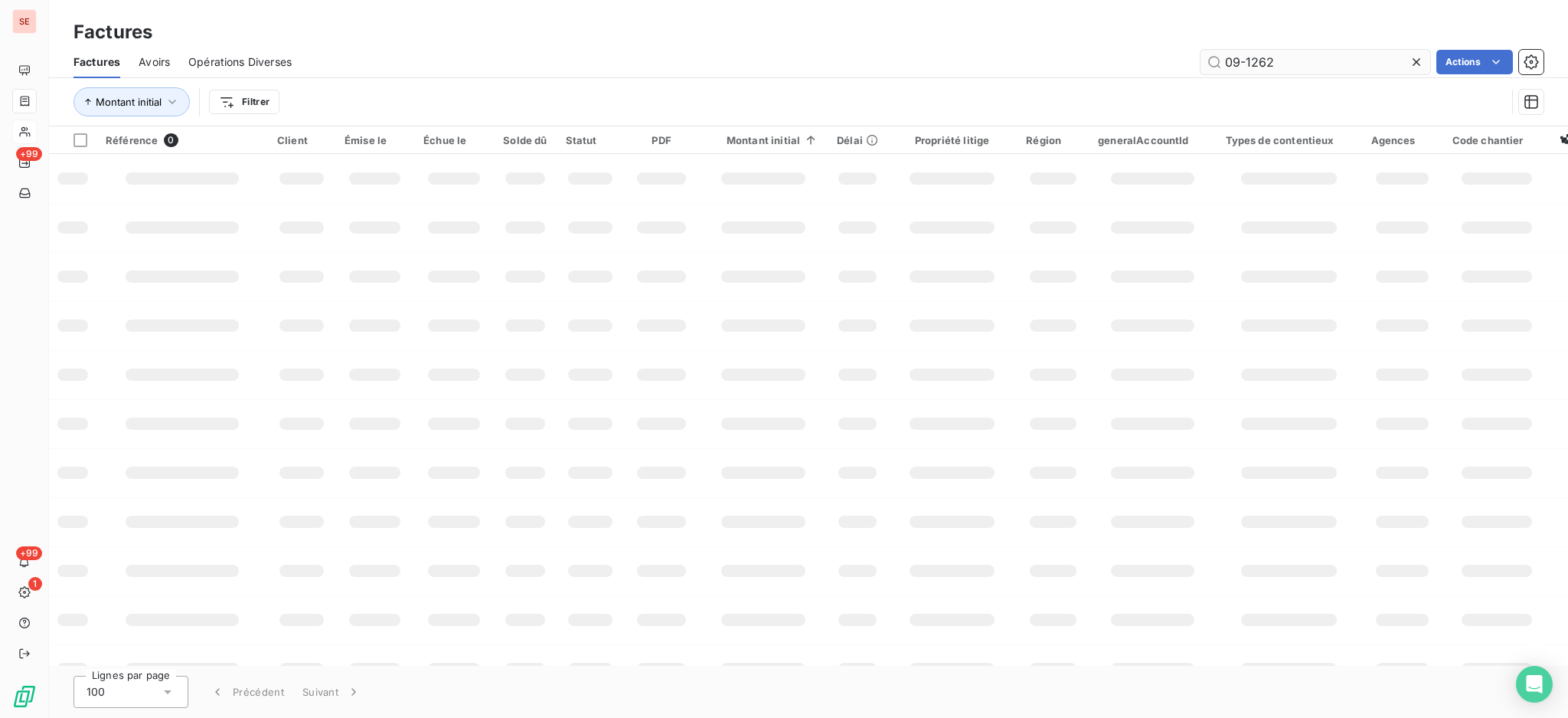
type input "09-1262"
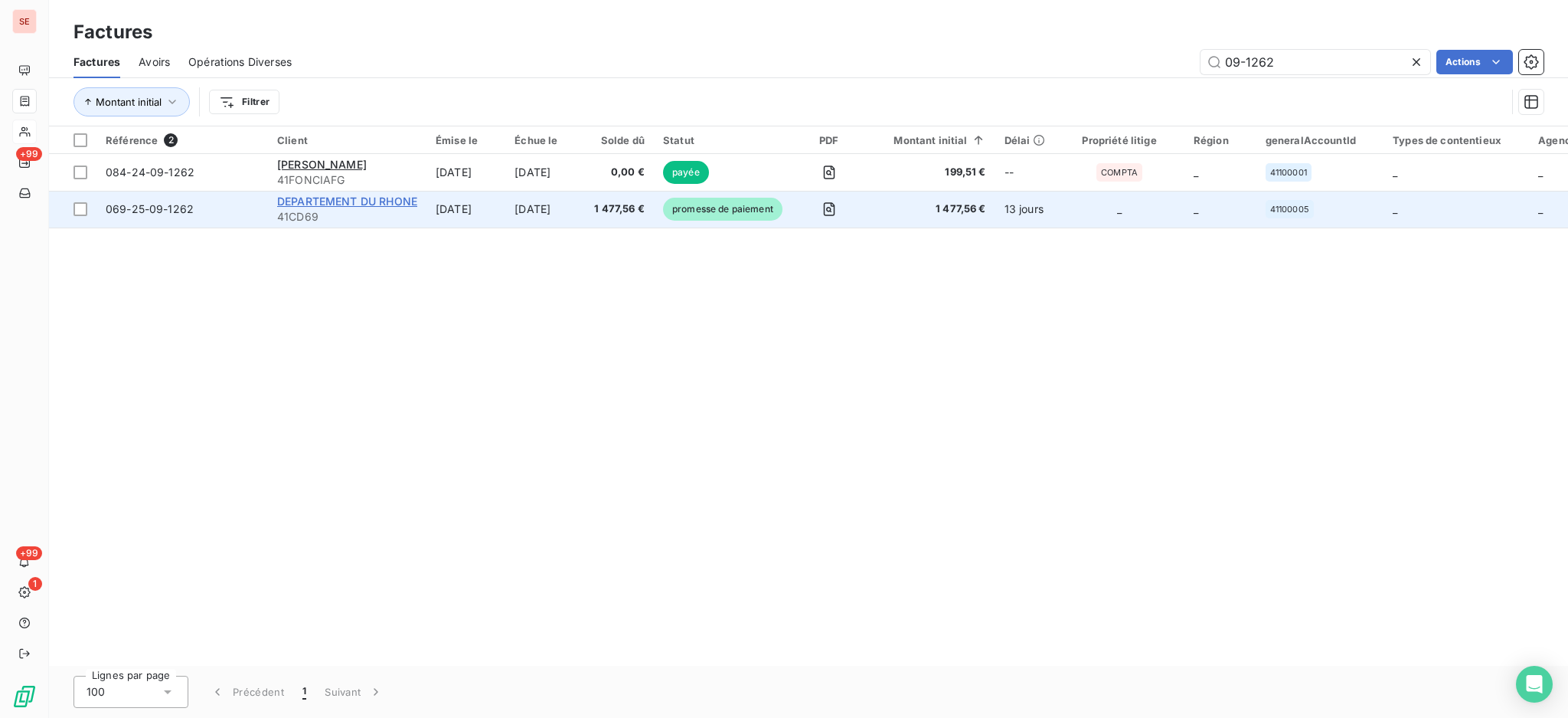
click at [368, 206] on span "DEPARTEMENT DU RHONE" at bounding box center [348, 201] width 140 height 13
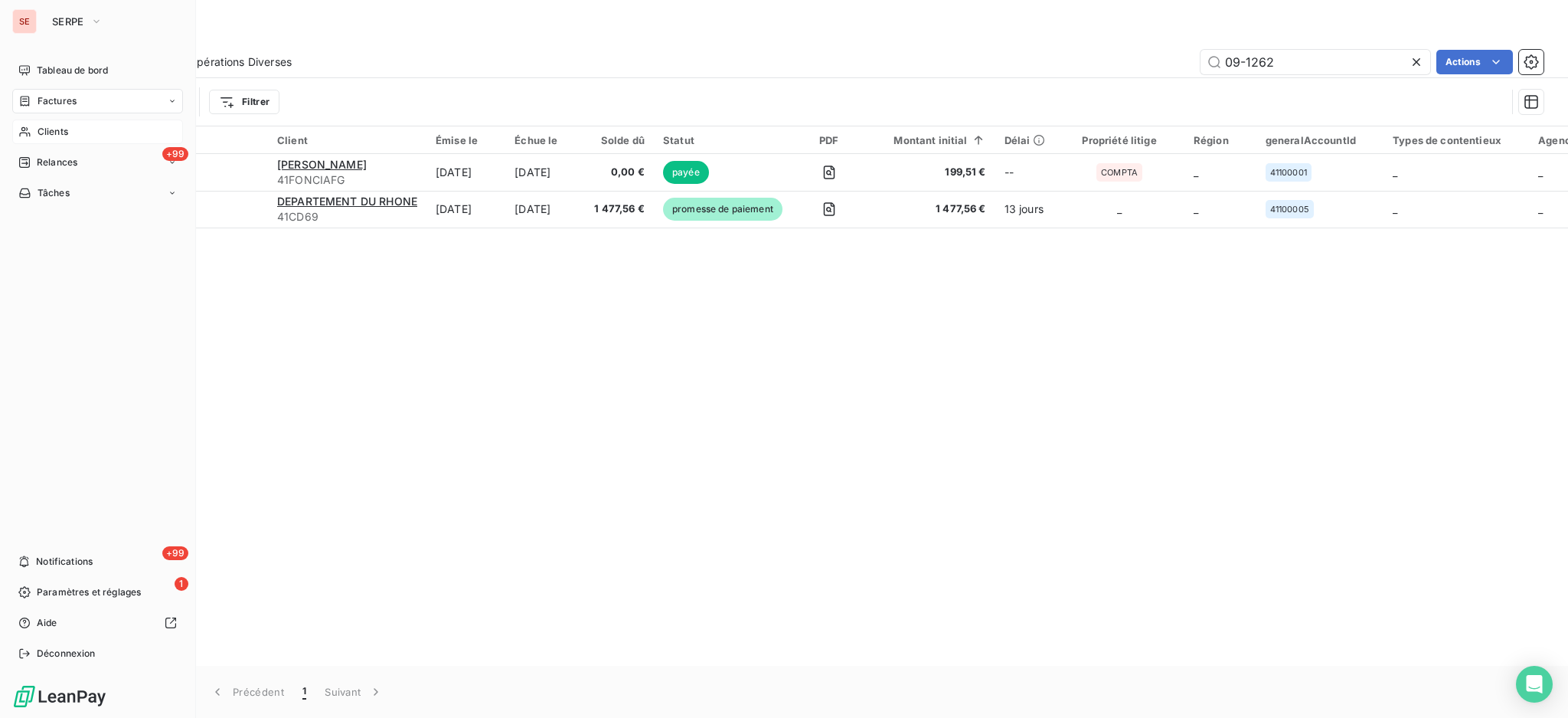
click at [45, 138] on div "Clients" at bounding box center [97, 131] width 171 height 24
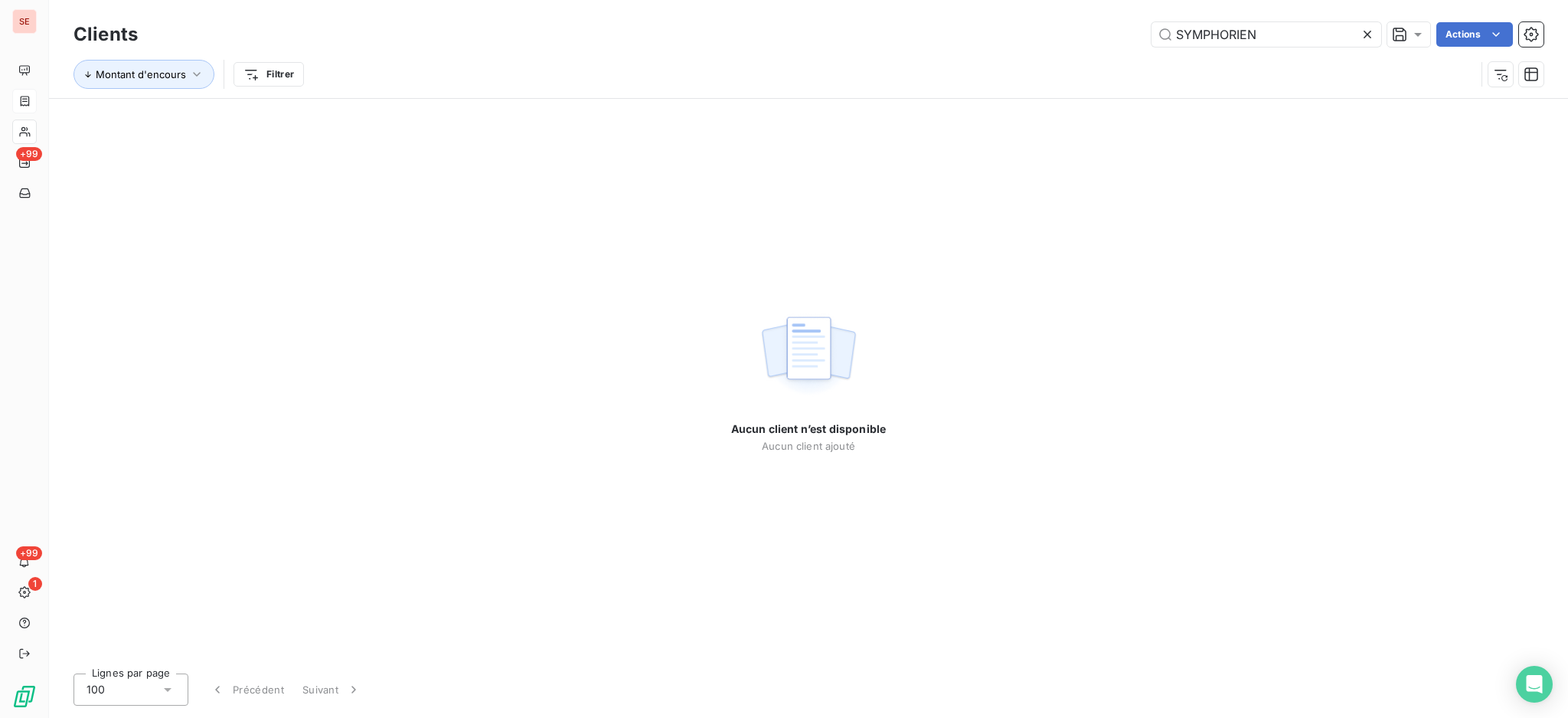
drag, startPoint x: 1290, startPoint y: 32, endPoint x: 1055, endPoint y: 54, distance: 236.0
click at [1055, 54] on div "Clients SYMPHORIEN Actions Montant d'encours Filtrer" at bounding box center [809, 58] width 1471 height 80
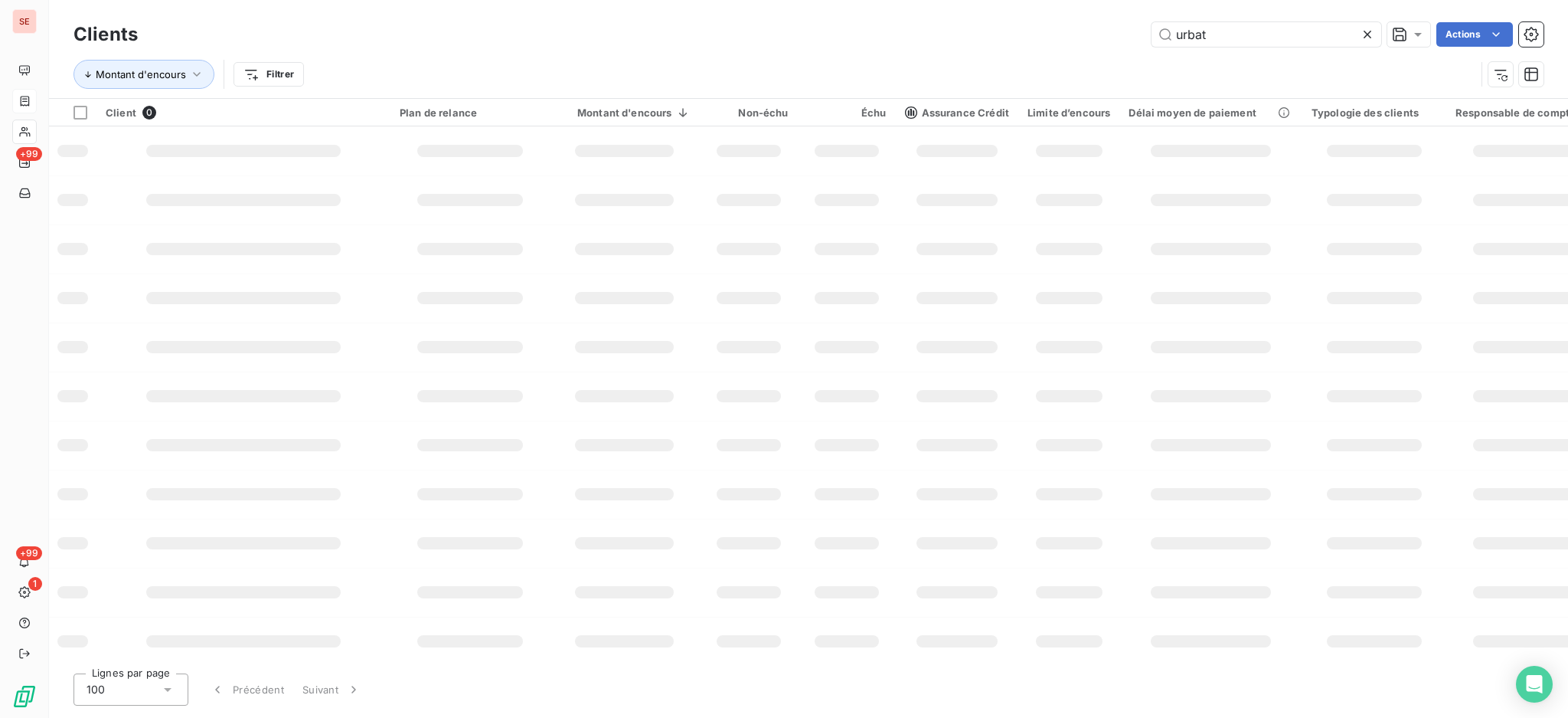
type input "urbat"
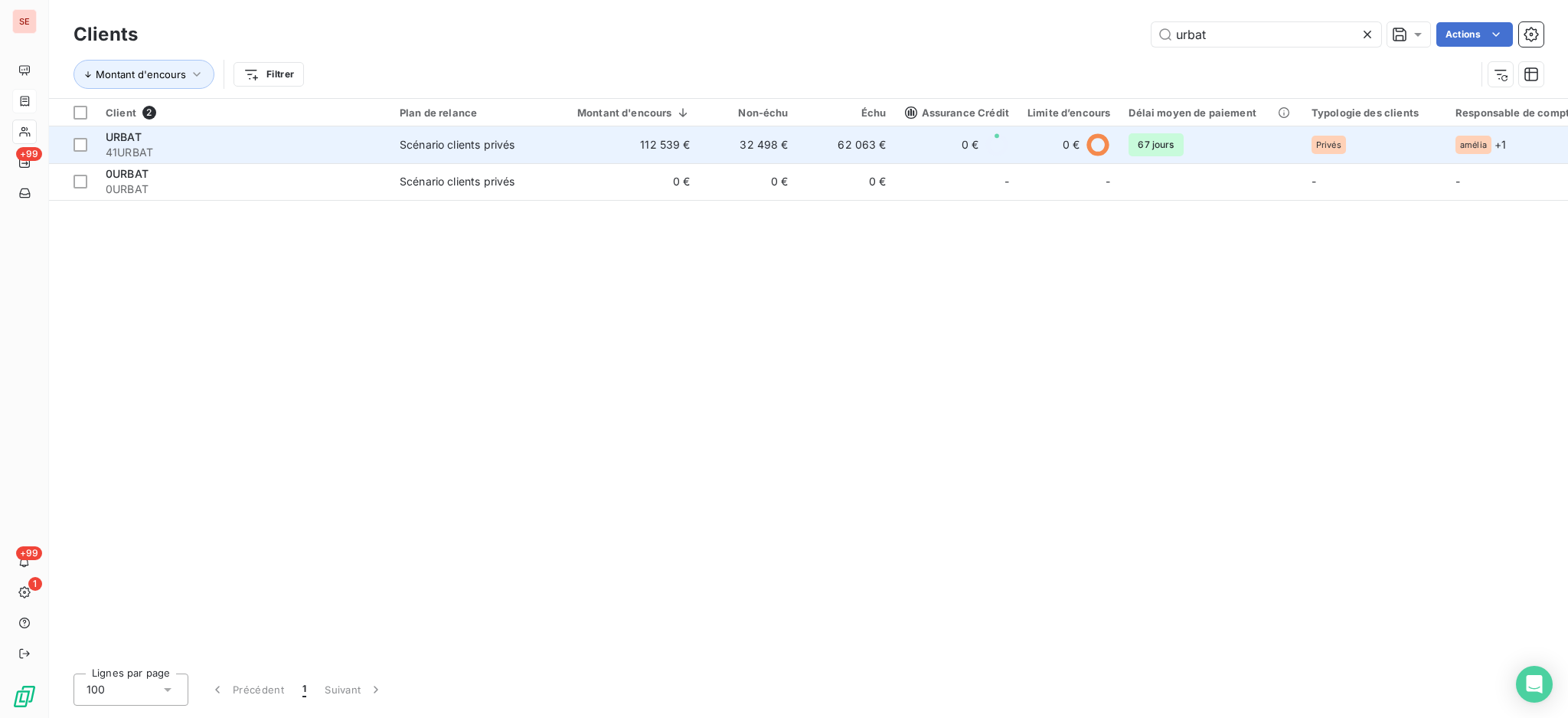
click at [656, 149] on td "112 539 €" at bounding box center [624, 145] width 150 height 37
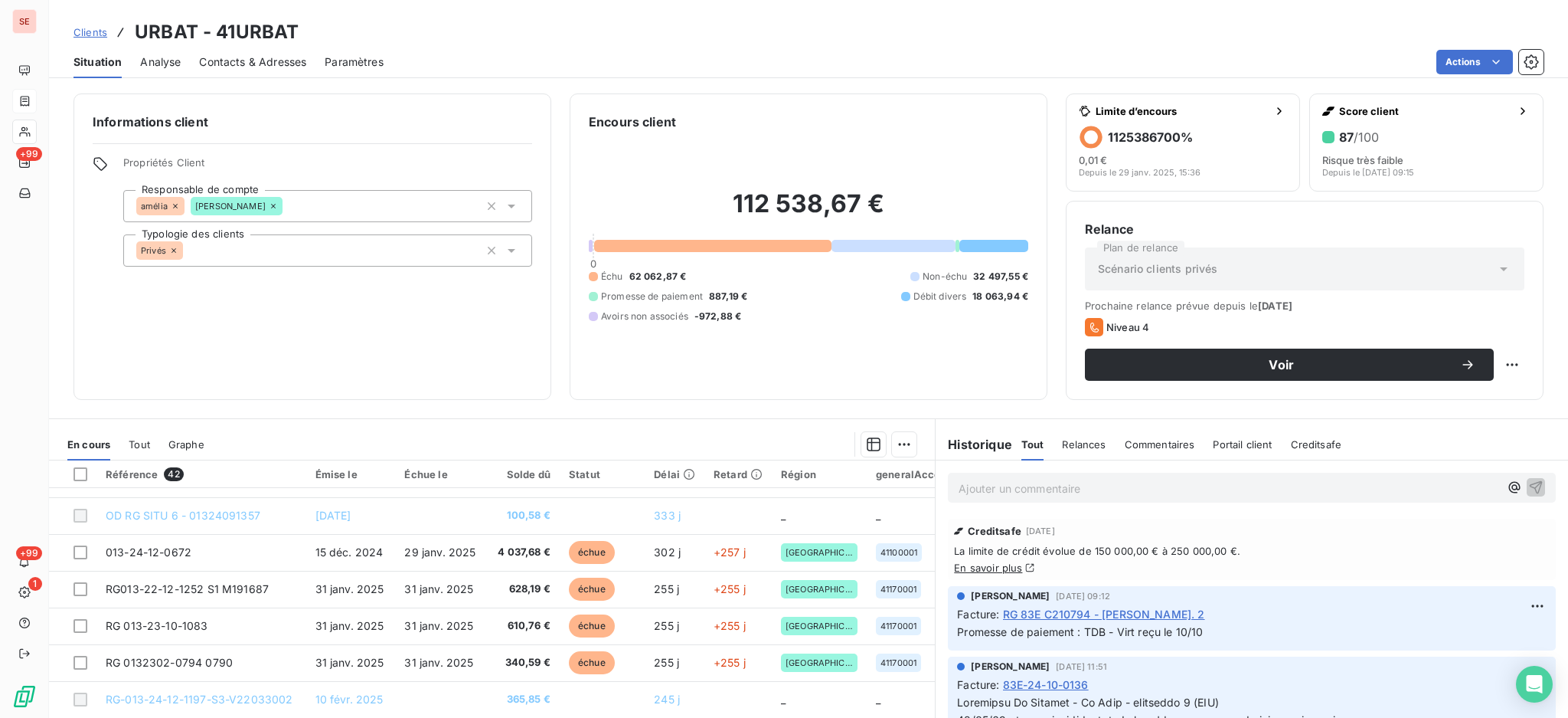
scroll to position [102, 0]
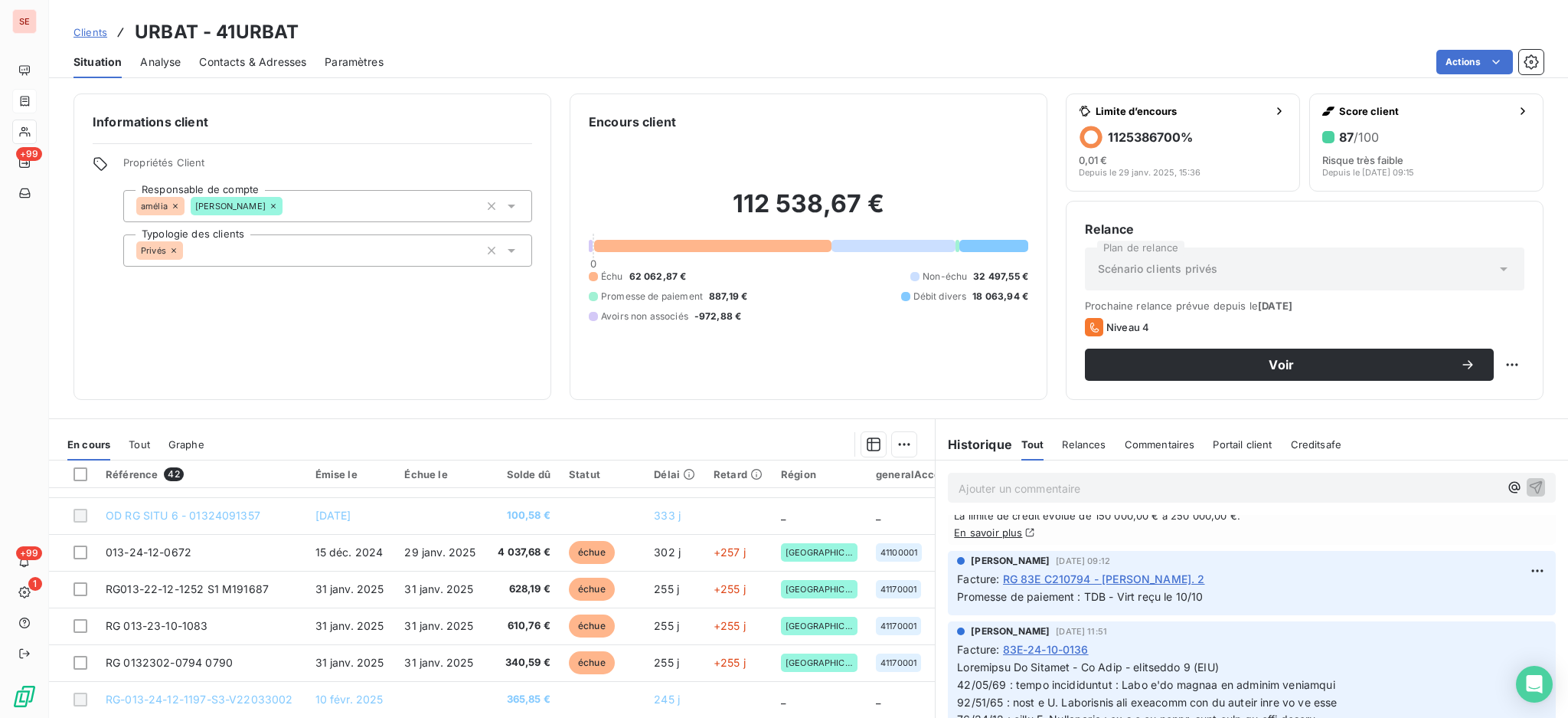
click at [1068, 576] on span "RG 83E C210794 - [PERSON_NAME]. 2" at bounding box center [1104, 579] width 202 height 16
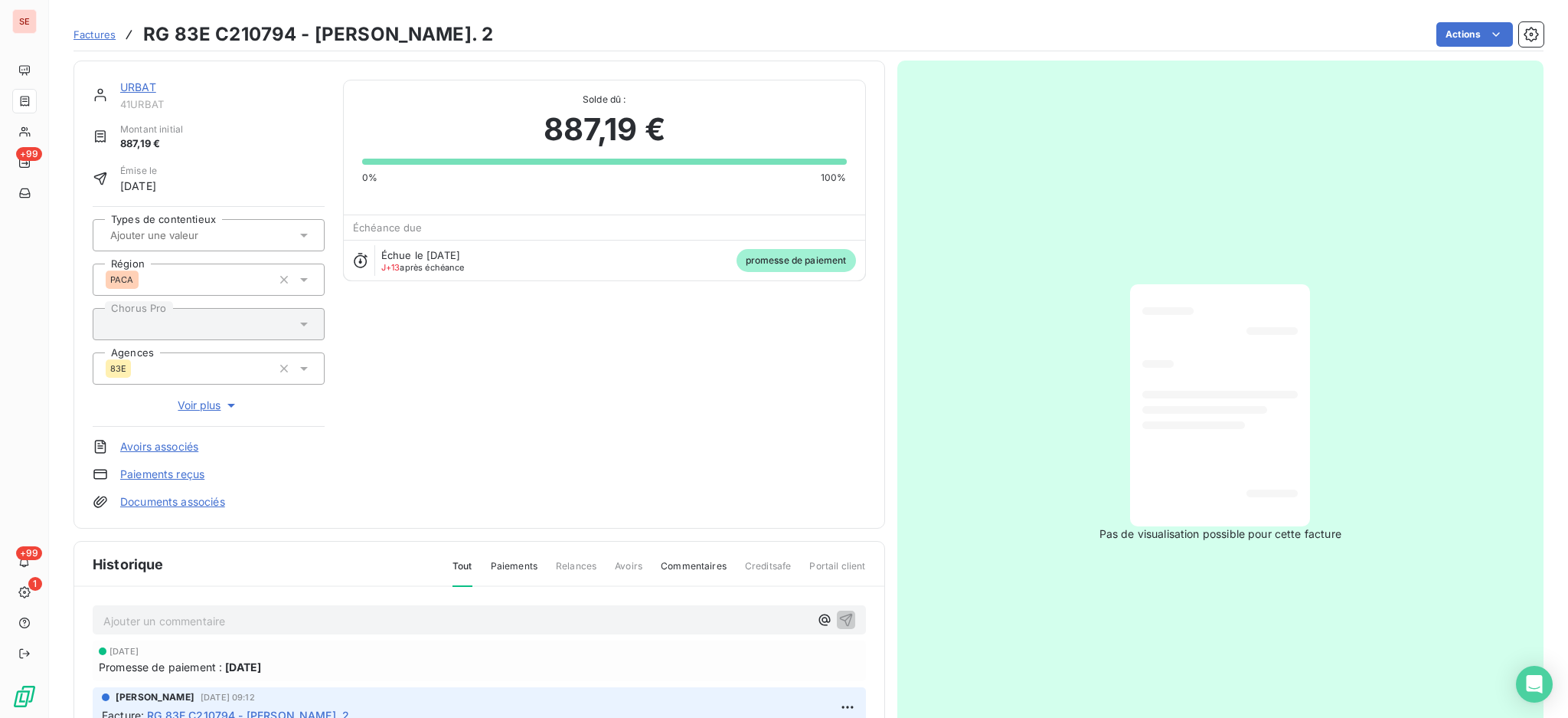
scroll to position [2, 0]
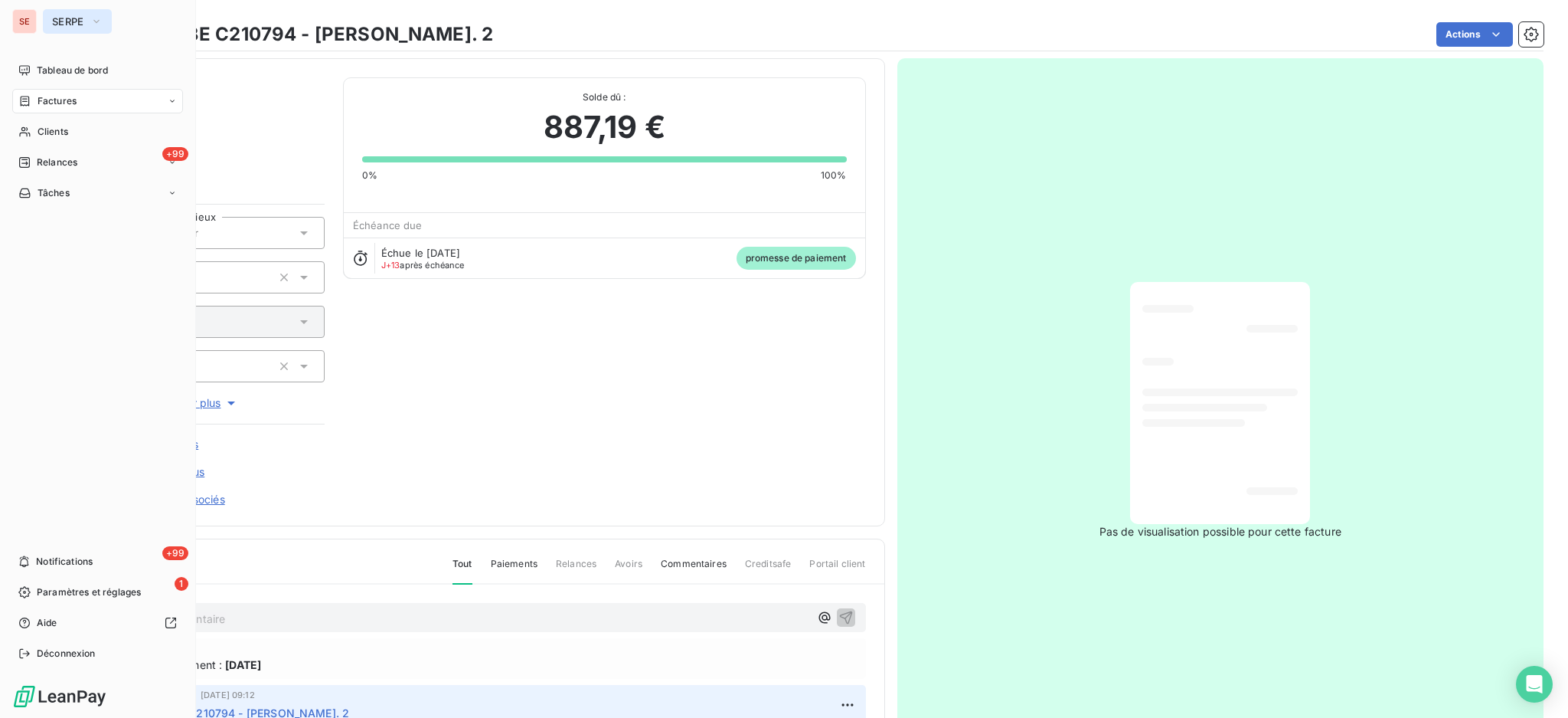
click at [68, 23] on span "SERPE" at bounding box center [68, 21] width 32 height 12
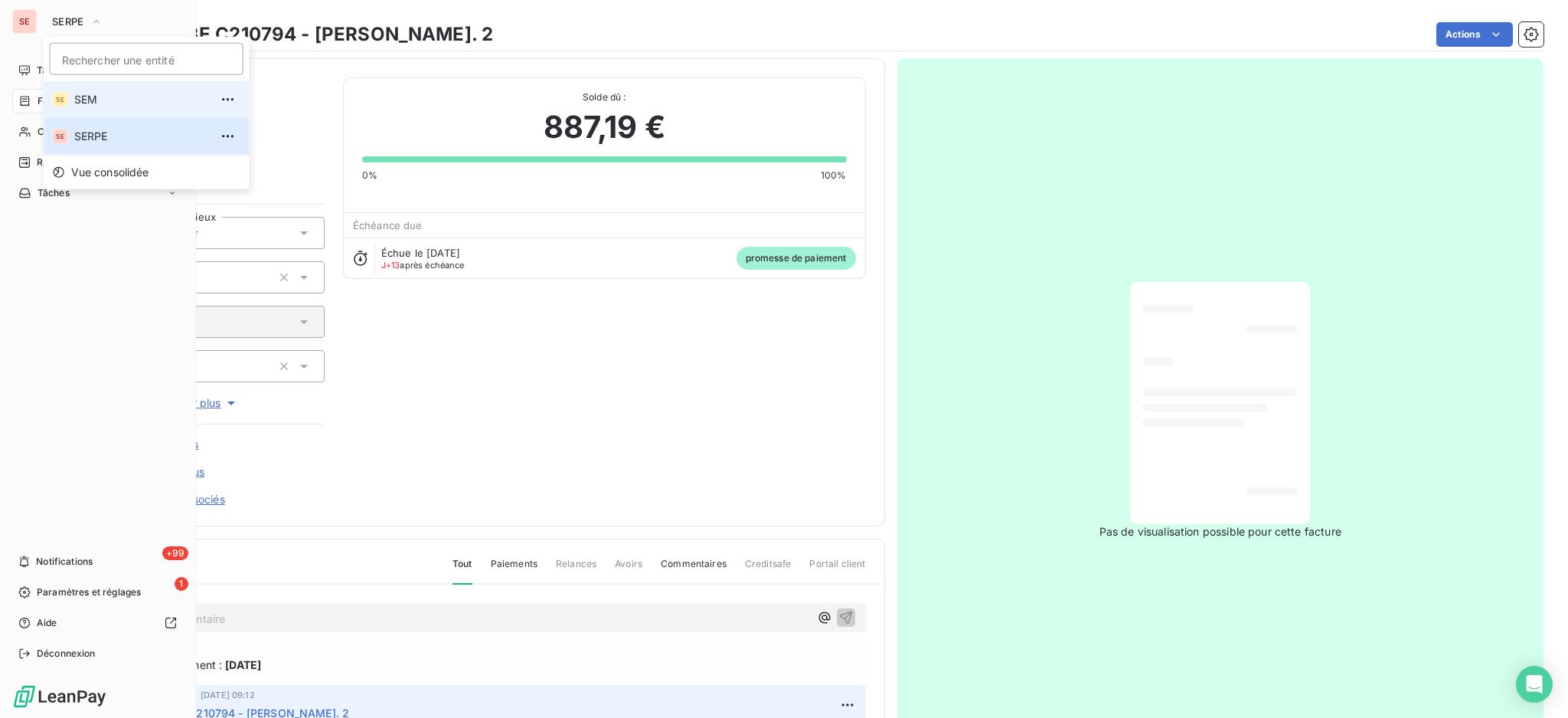
click at [83, 104] on span "SEM" at bounding box center [142, 99] width 135 height 15
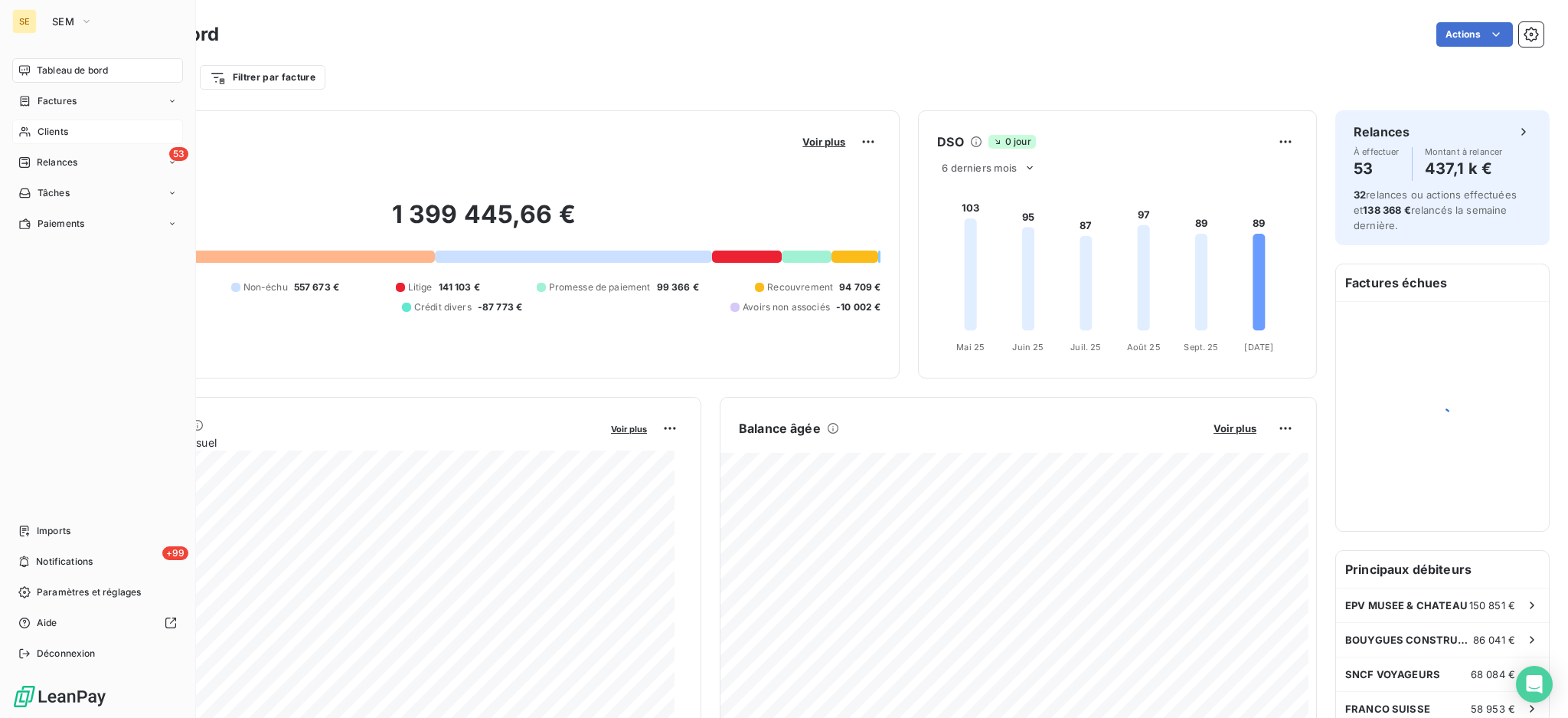
click at [68, 141] on div "Clients" at bounding box center [97, 131] width 171 height 24
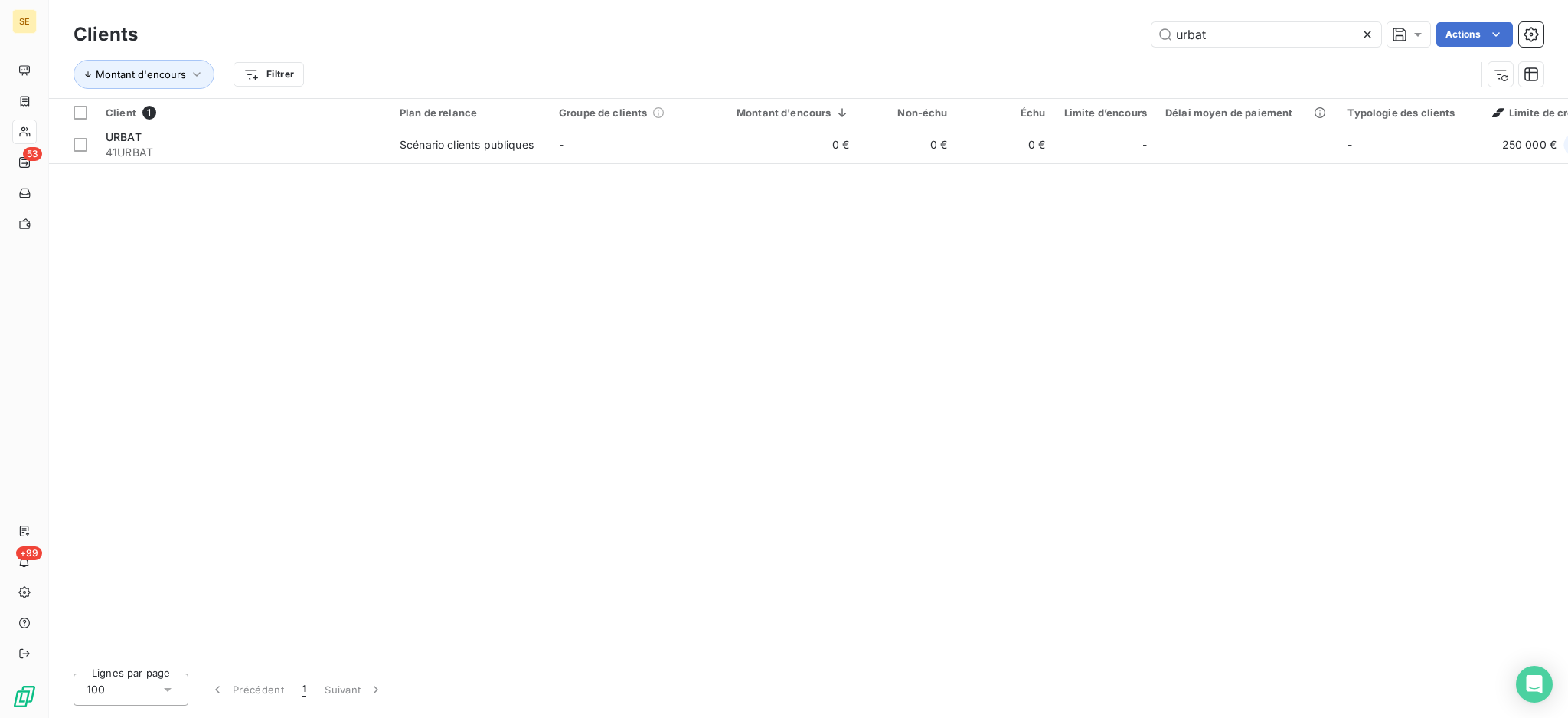
drag, startPoint x: 1298, startPoint y: 47, endPoint x: 1030, endPoint y: 26, distance: 268.8
click at [1032, 25] on div "Clients urbat Actions" at bounding box center [809, 35] width 1471 height 32
click at [1264, 37] on input "urbat" at bounding box center [1267, 35] width 230 height 24
type input "[PERSON_NAME]"
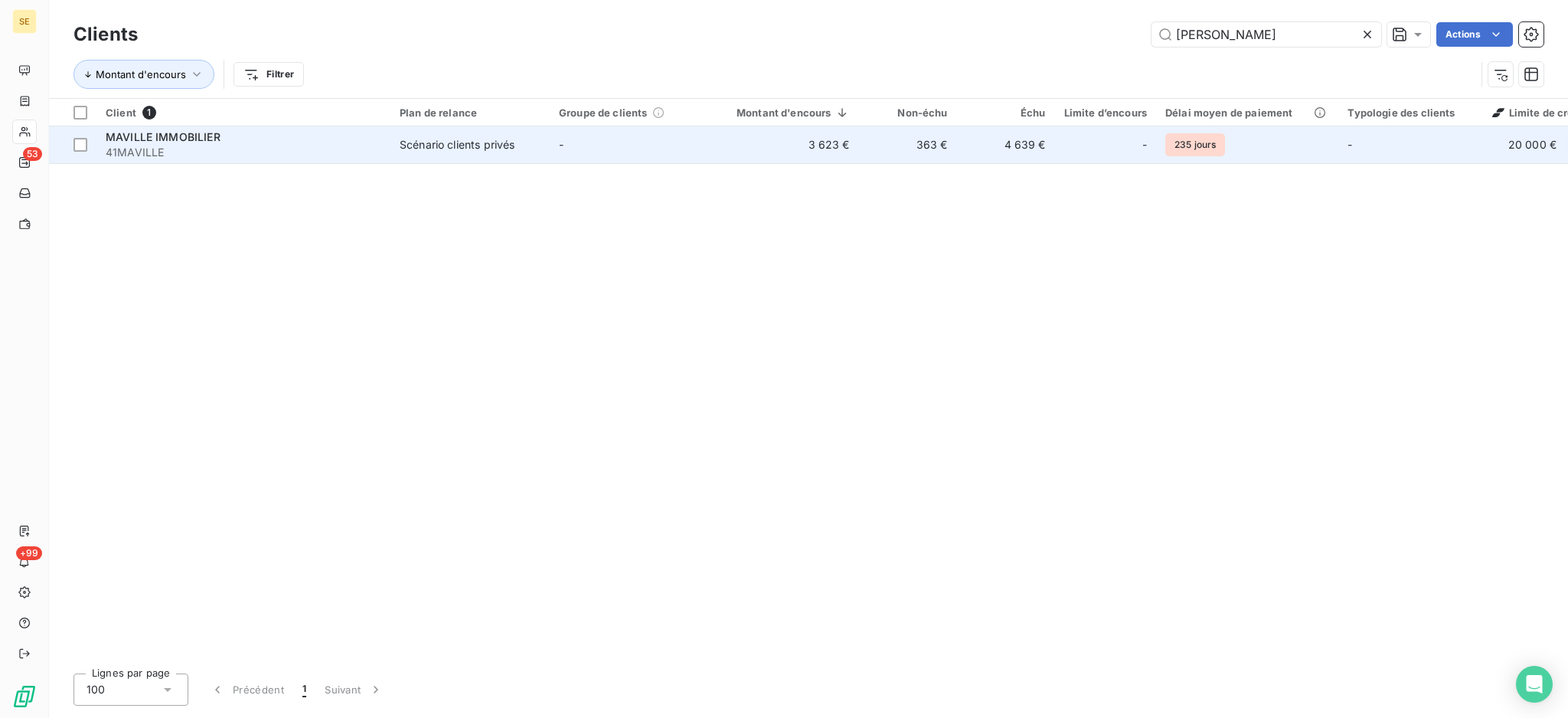
click at [613, 131] on td "-" at bounding box center [629, 145] width 159 height 37
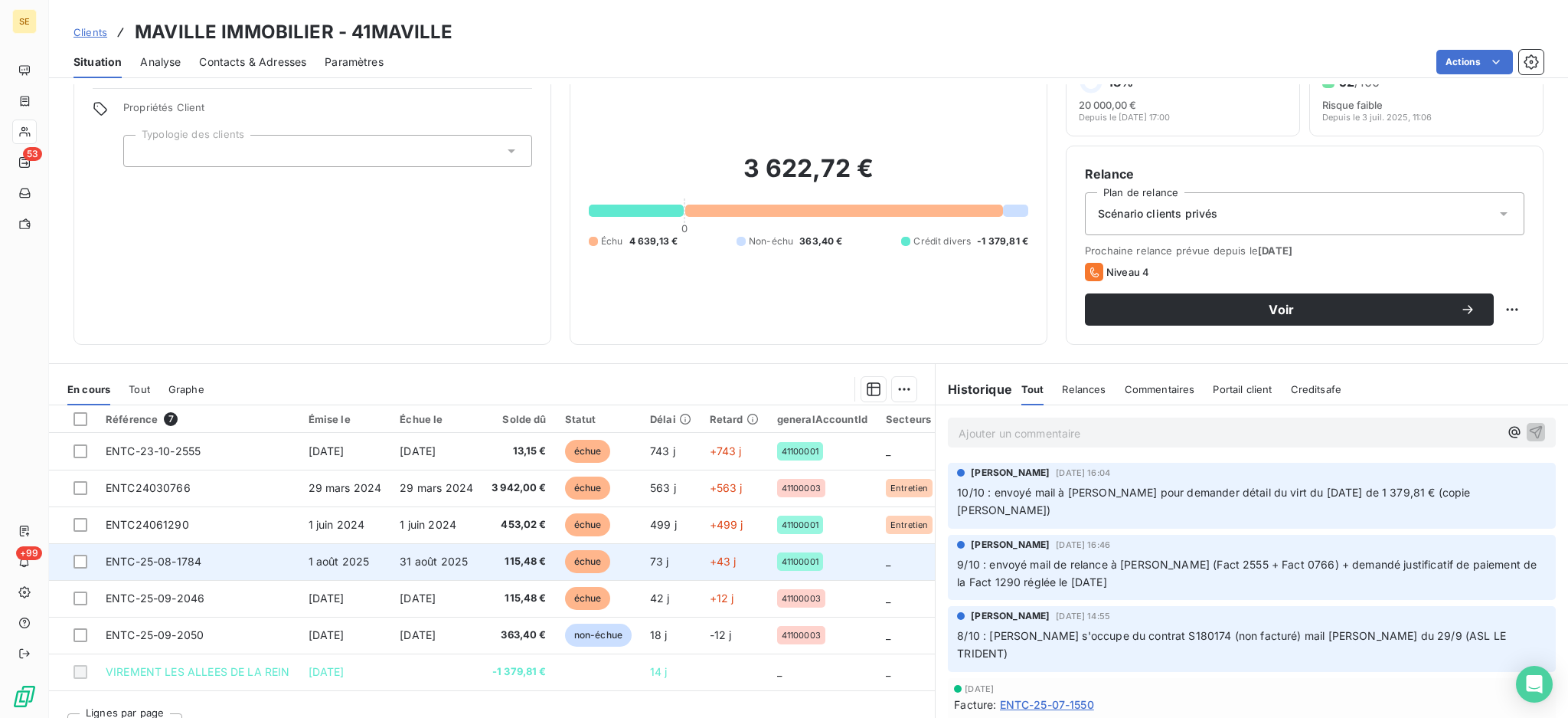
scroll to position [83, 0]
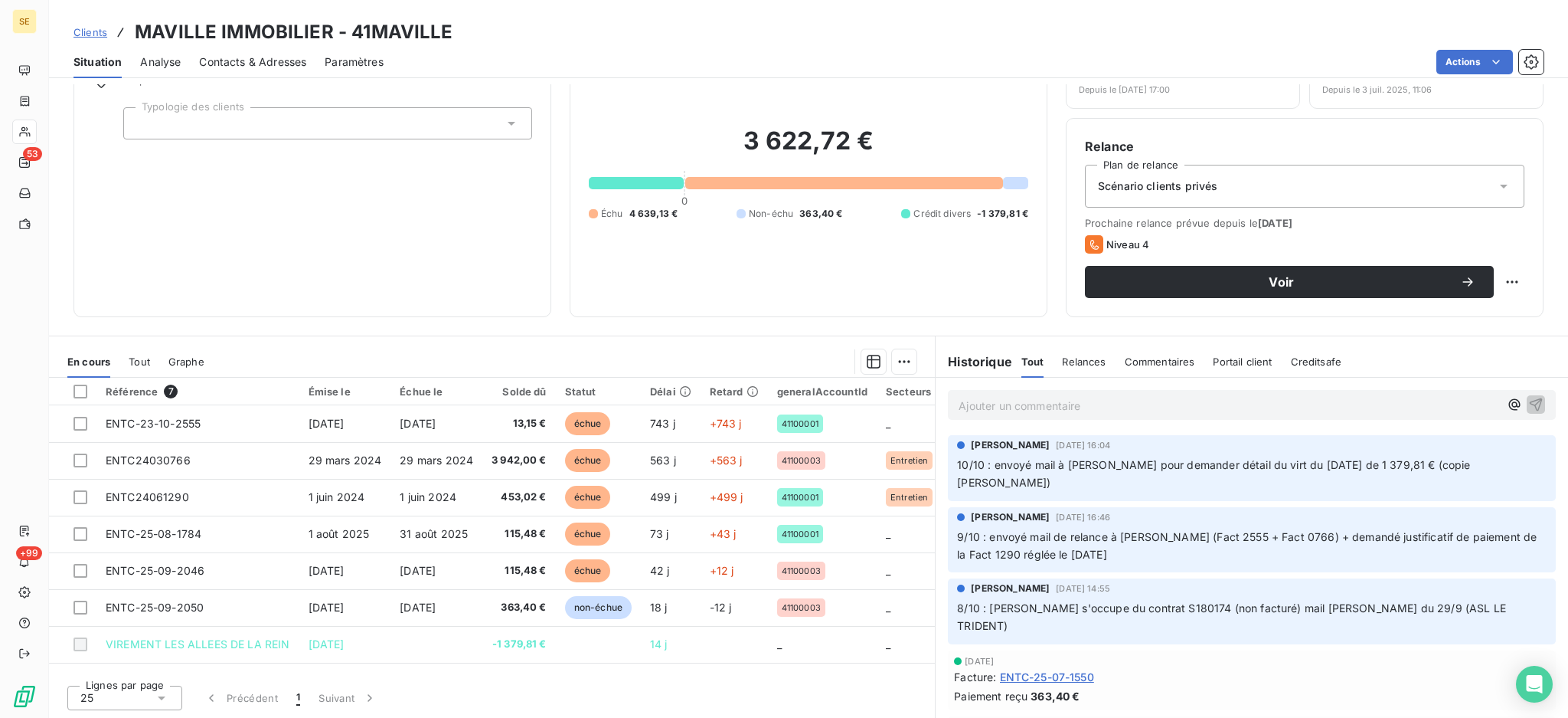
click at [135, 359] on span "Tout" at bounding box center [139, 361] width 22 height 12
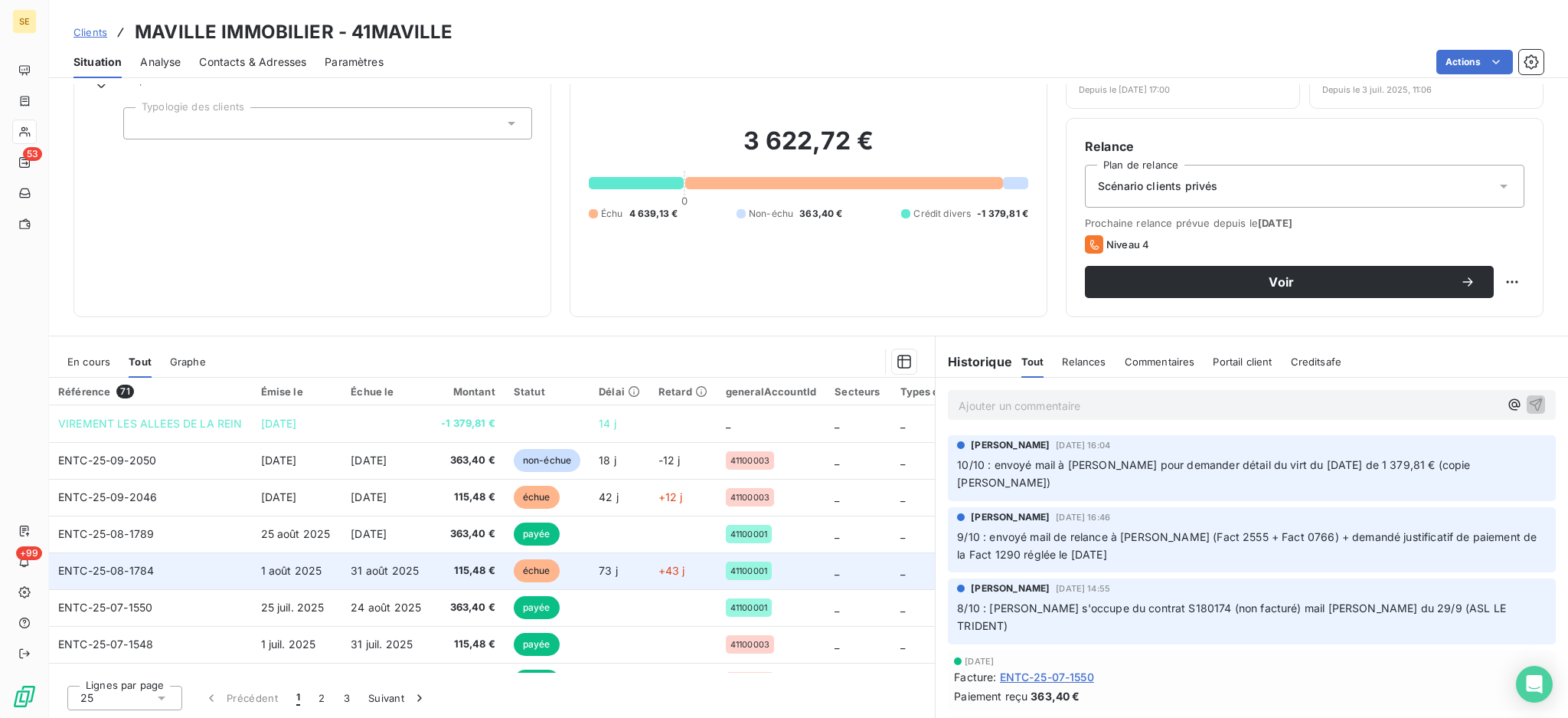
scroll to position [102, 0]
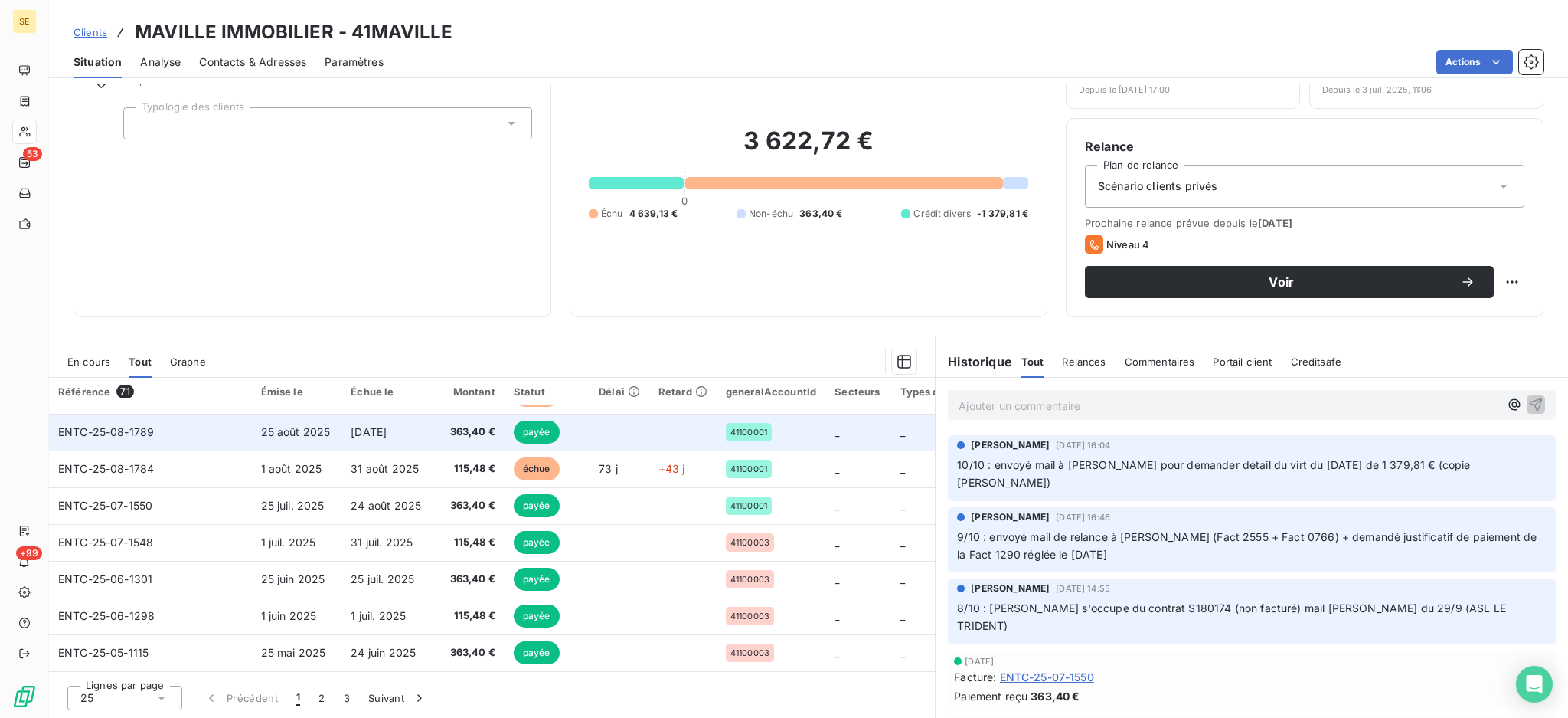
click at [105, 425] on span "ENTC-25-08-1789" at bounding box center [105, 431] width 96 height 13
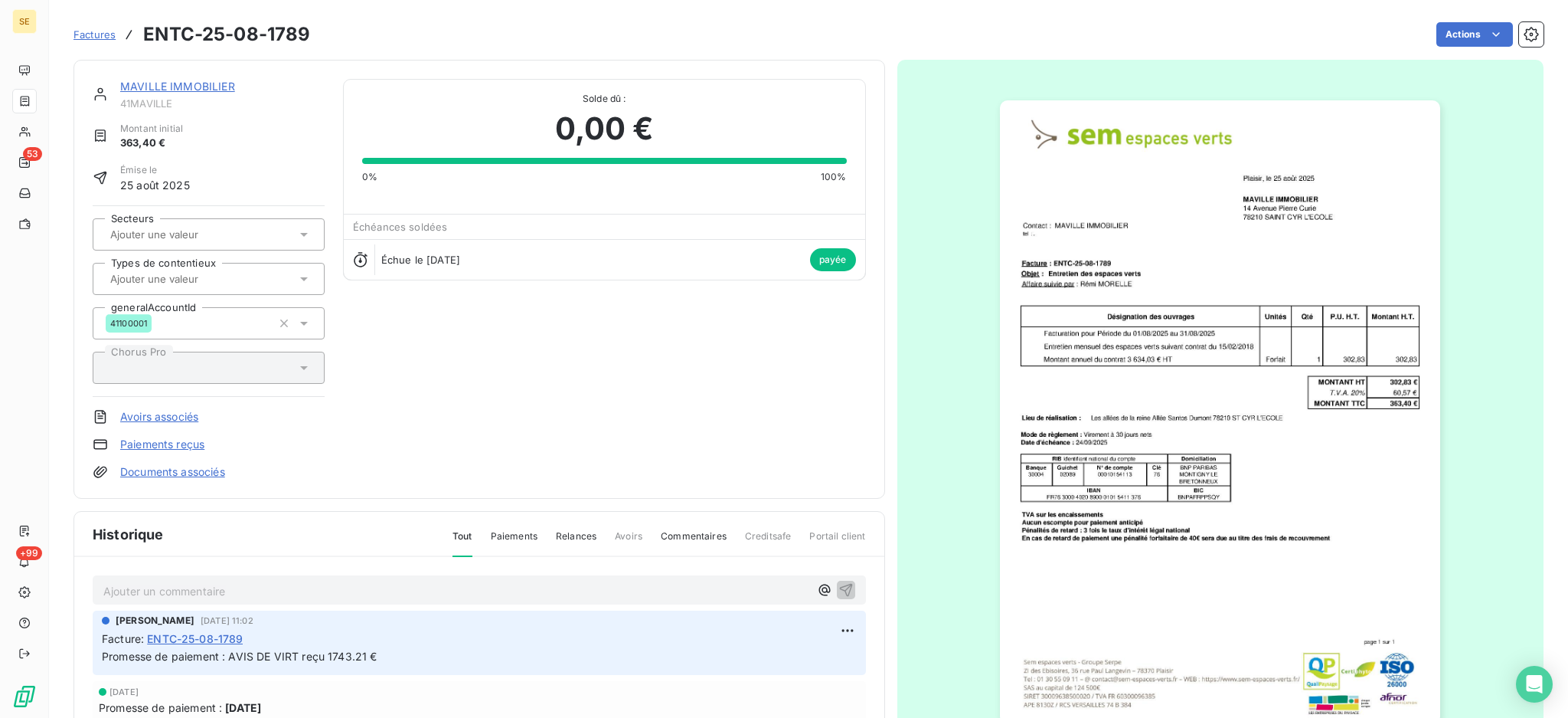
click at [176, 472] on link "Documents associés" at bounding box center [172, 472] width 105 height 15
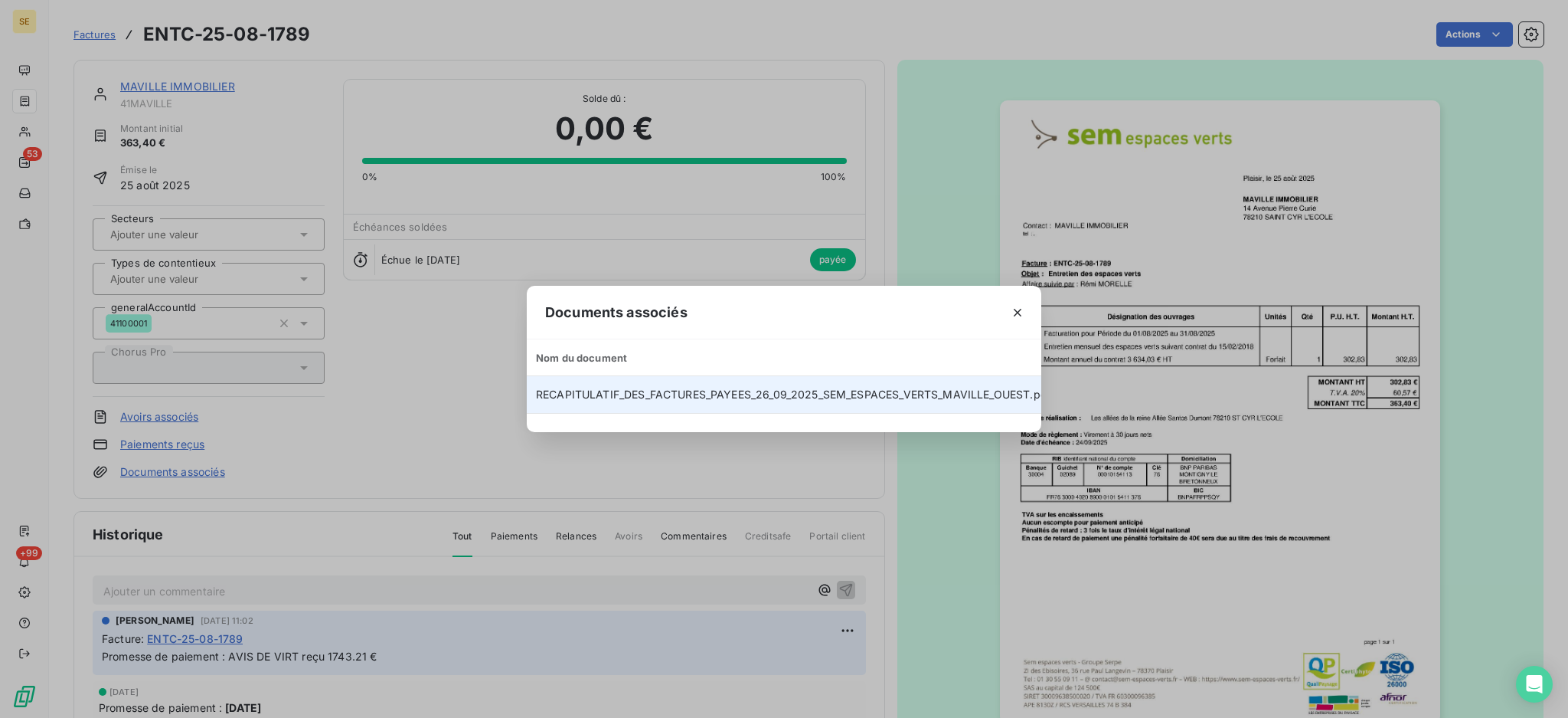
click at [772, 394] on span "RECAPITULATIF_DES_FACTURES_PAYEES_26_09_2025_SEM_ESPACES_VERTS_MAVILLE_OUEST.pdf" at bounding box center [793, 394] width 516 height 13
click at [958, 398] on span "RECAPITULATIF_DES_FACTURES_PAYEES_26_09_2025_SEM_ESPACES_VERTS_MAVILLE_OUEST.pdf" at bounding box center [793, 394] width 516 height 13
click at [1017, 413] on td "RECAPITULATIF_DES_FACTURES_PAYEES_26_09_2025_SEM_ESPACES_VERTS_MAVILLE_OUEST.pdf" at bounding box center [793, 394] width 533 height 37
click at [883, 413] on td "RECAPITULATIF_DES_FACTURES_PAYEES_26_09_2025_SEM_ESPACES_VERTS_MAVILLE_OUEST.pdf" at bounding box center [793, 394] width 533 height 37
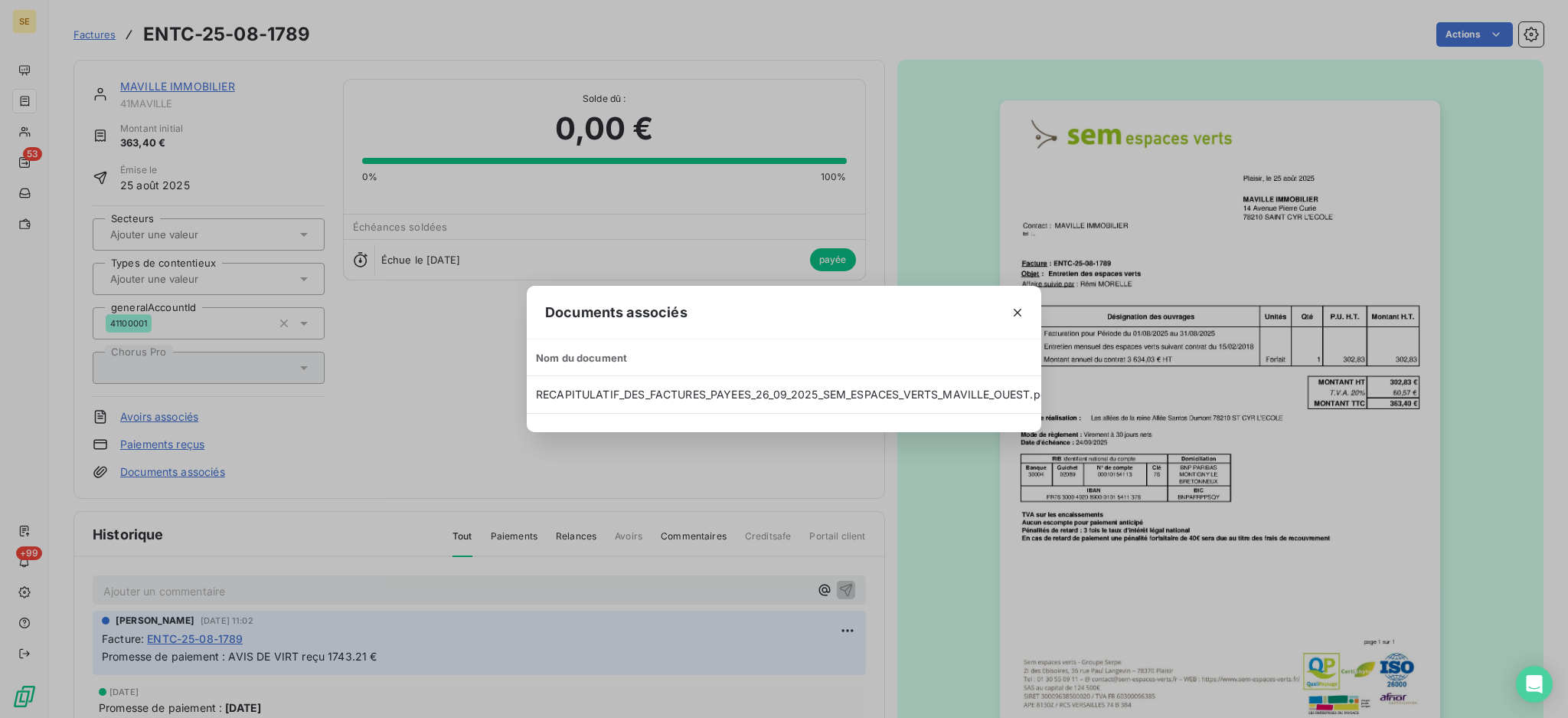
scroll to position [0, 204]
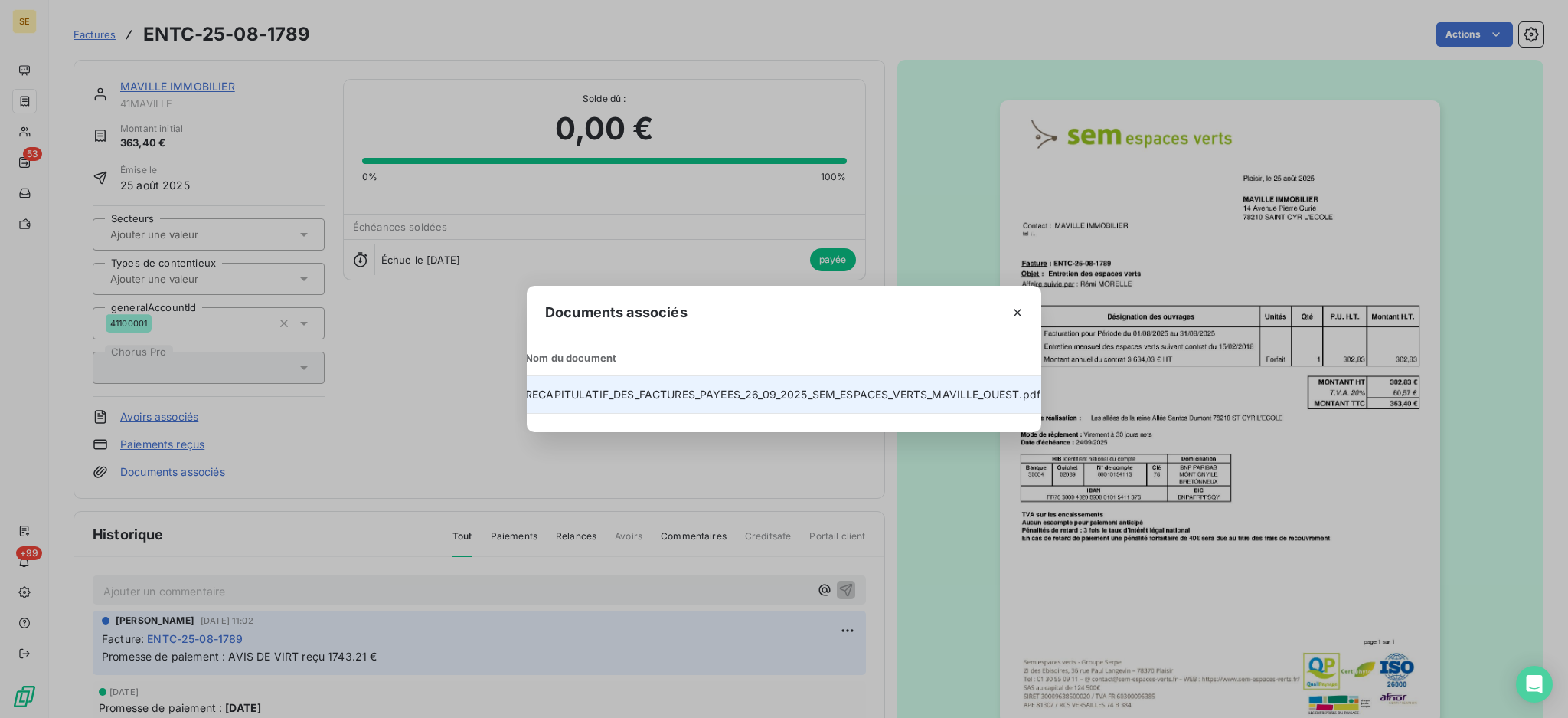
click at [1025, 391] on span "RECAPITULATIF_DES_FACTURES_PAYEES_26_09_2025_SEM_ESPACES_VERTS_MAVILLE_OUEST.pdf" at bounding box center [783, 394] width 516 height 13
click at [617, 390] on span "RECAPITULATIF_DES_FACTURES_PAYEES_26_09_2025_SEM_ESPACES_VERTS_MAVILLE_OUEST.pdf" at bounding box center [793, 394] width 516 height 13
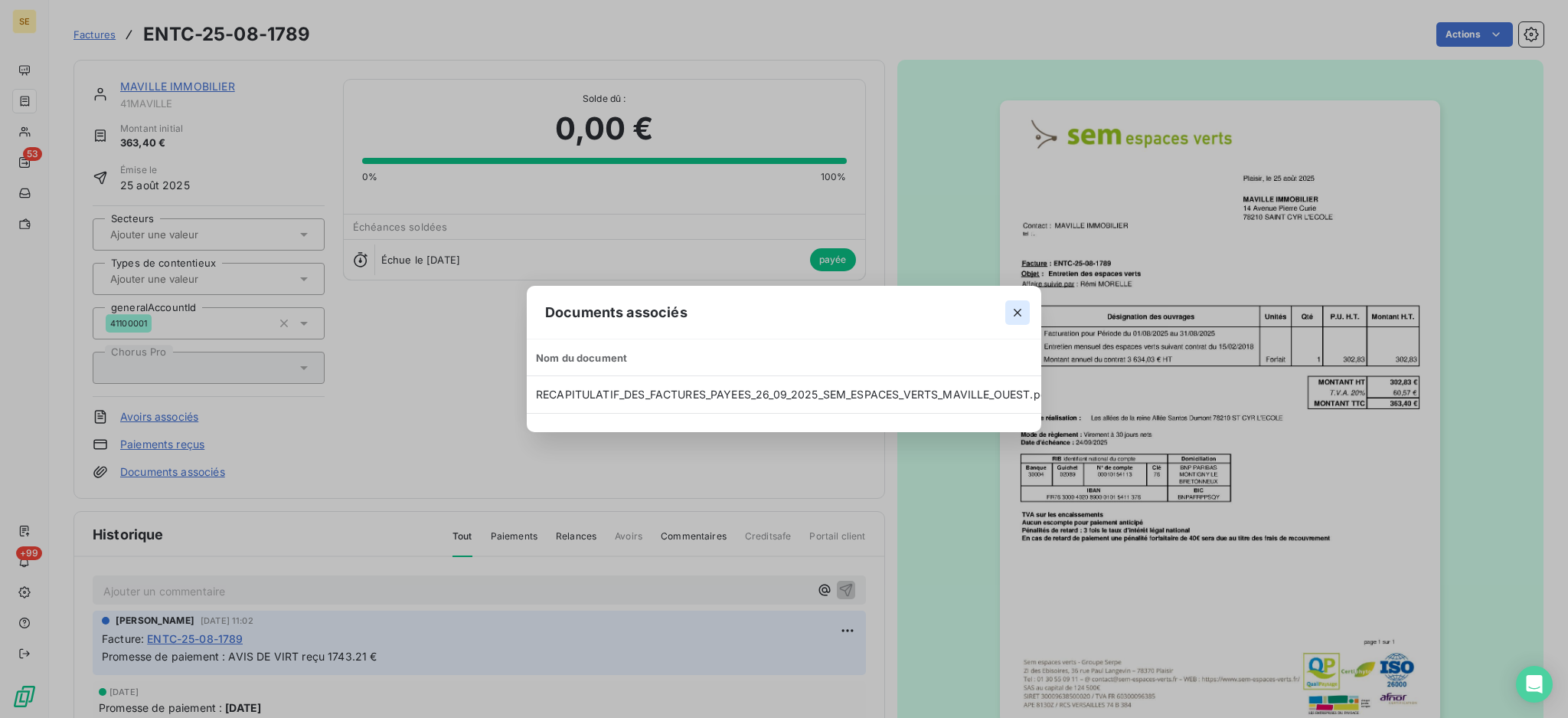
click at [1014, 305] on icon "button" at bounding box center [1018, 312] width 15 height 15
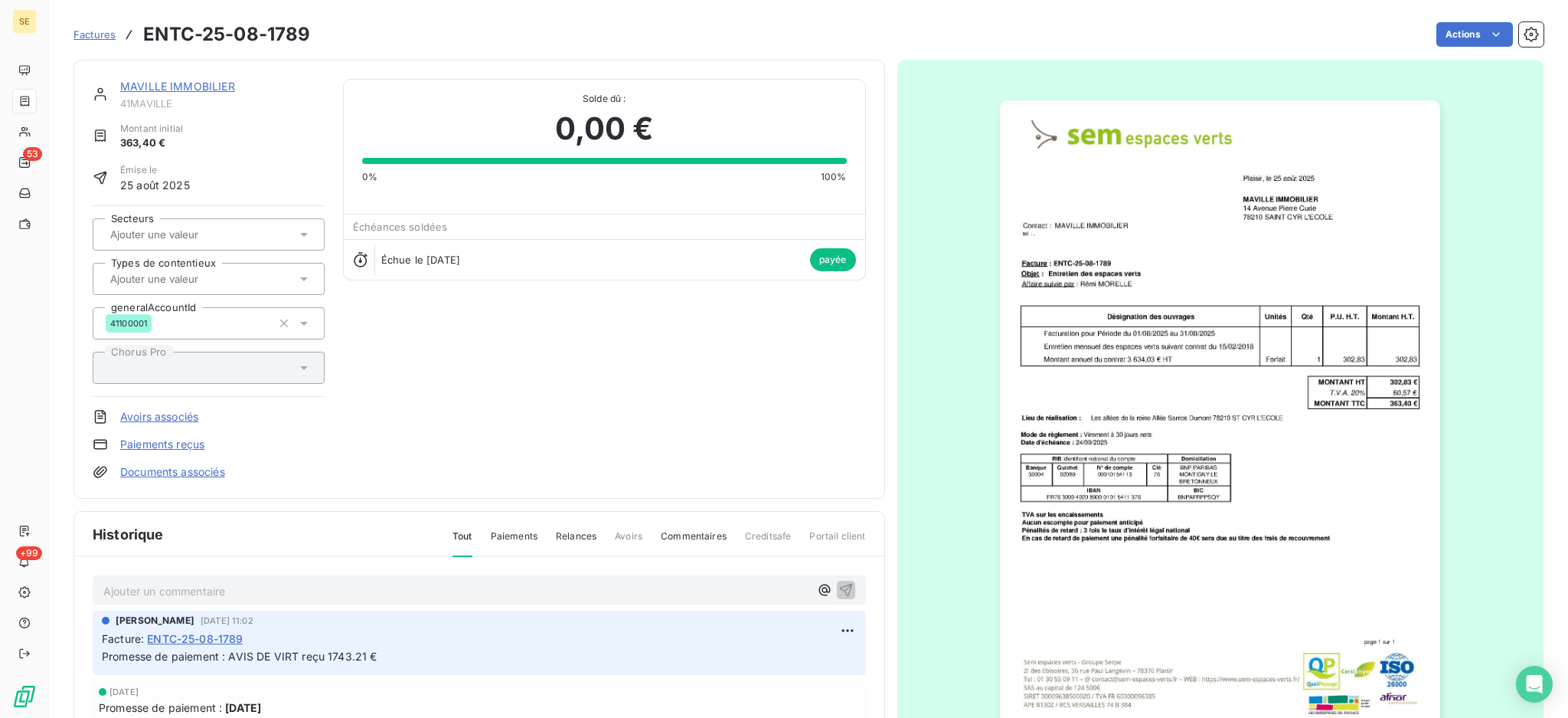
scroll to position [68, 0]
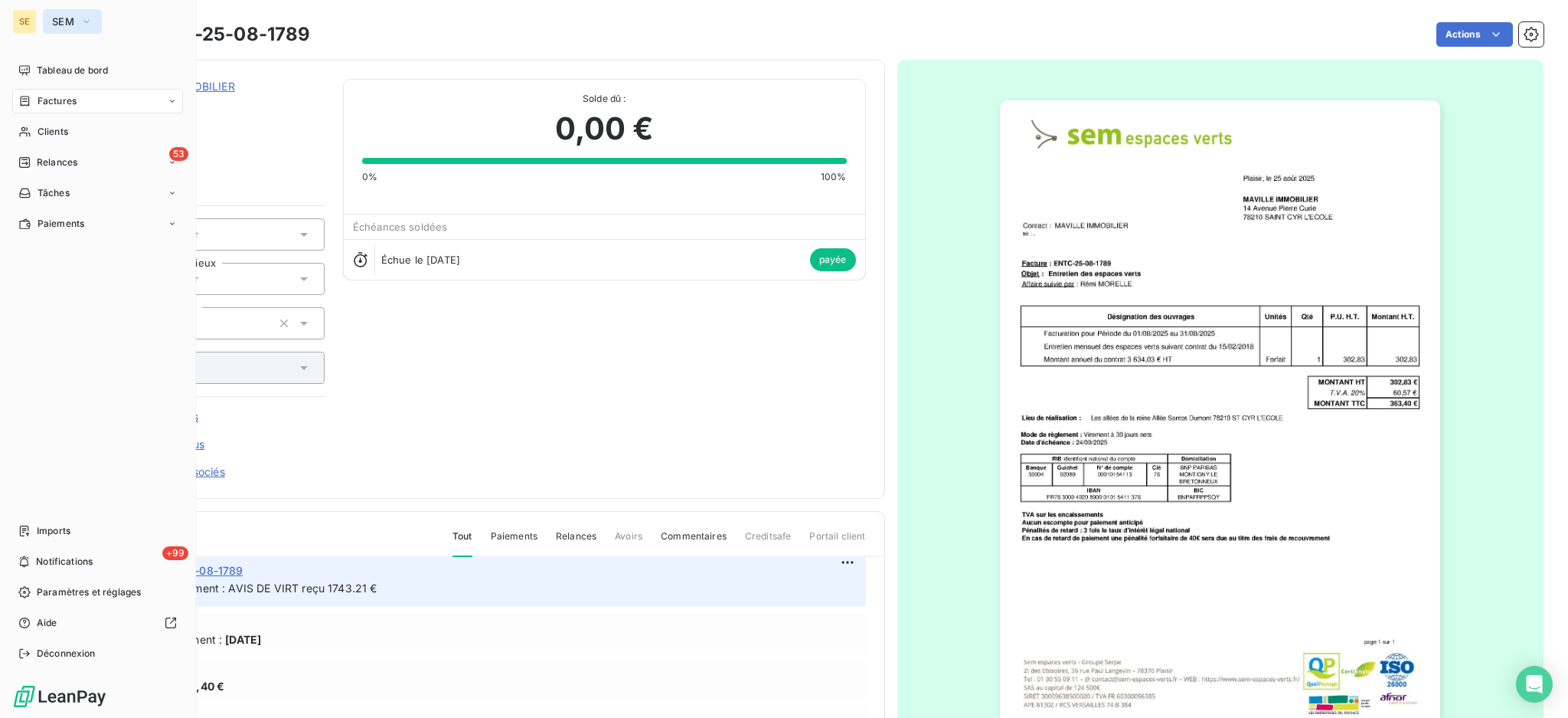
click at [82, 26] on icon "button" at bounding box center [86, 21] width 12 height 15
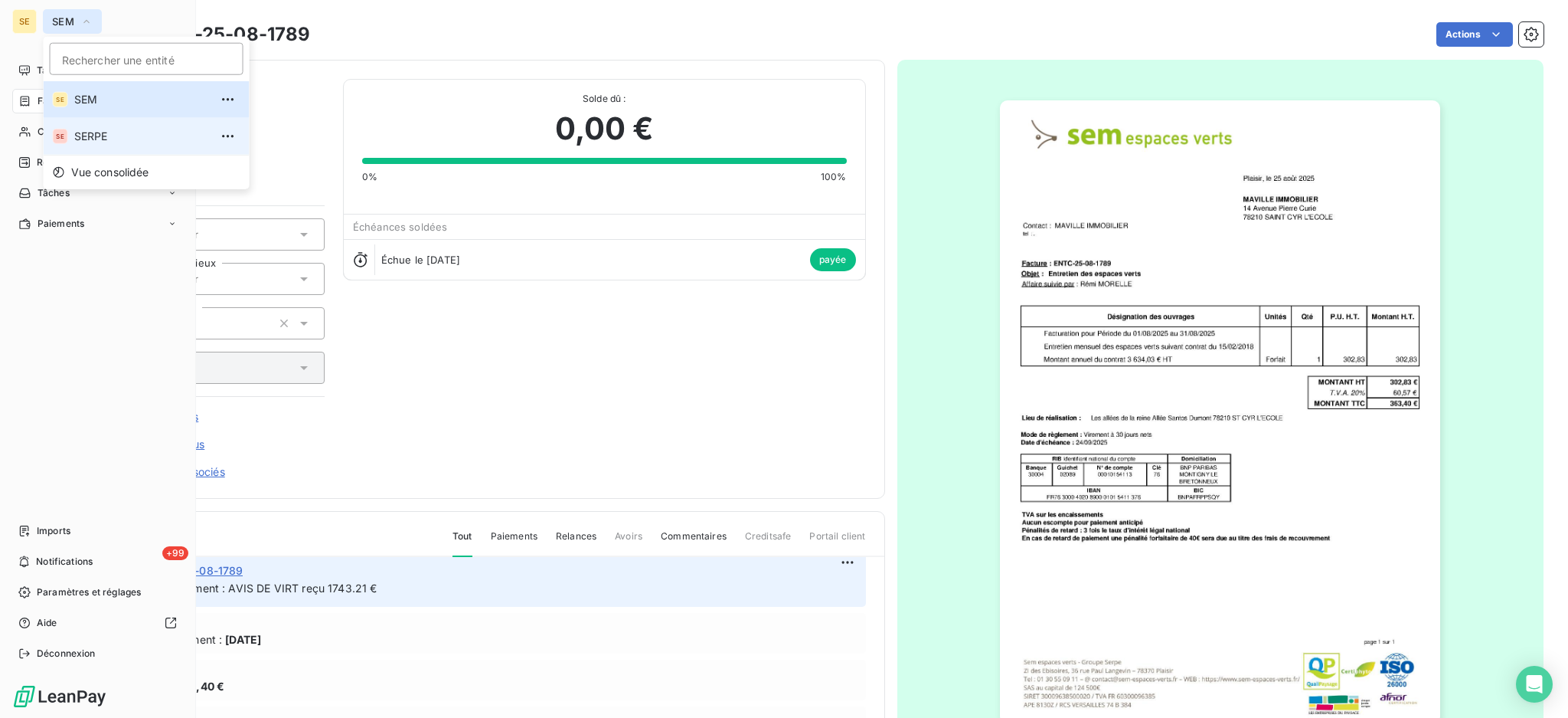
click at [108, 136] on span "SERPE" at bounding box center [142, 136] width 135 height 15
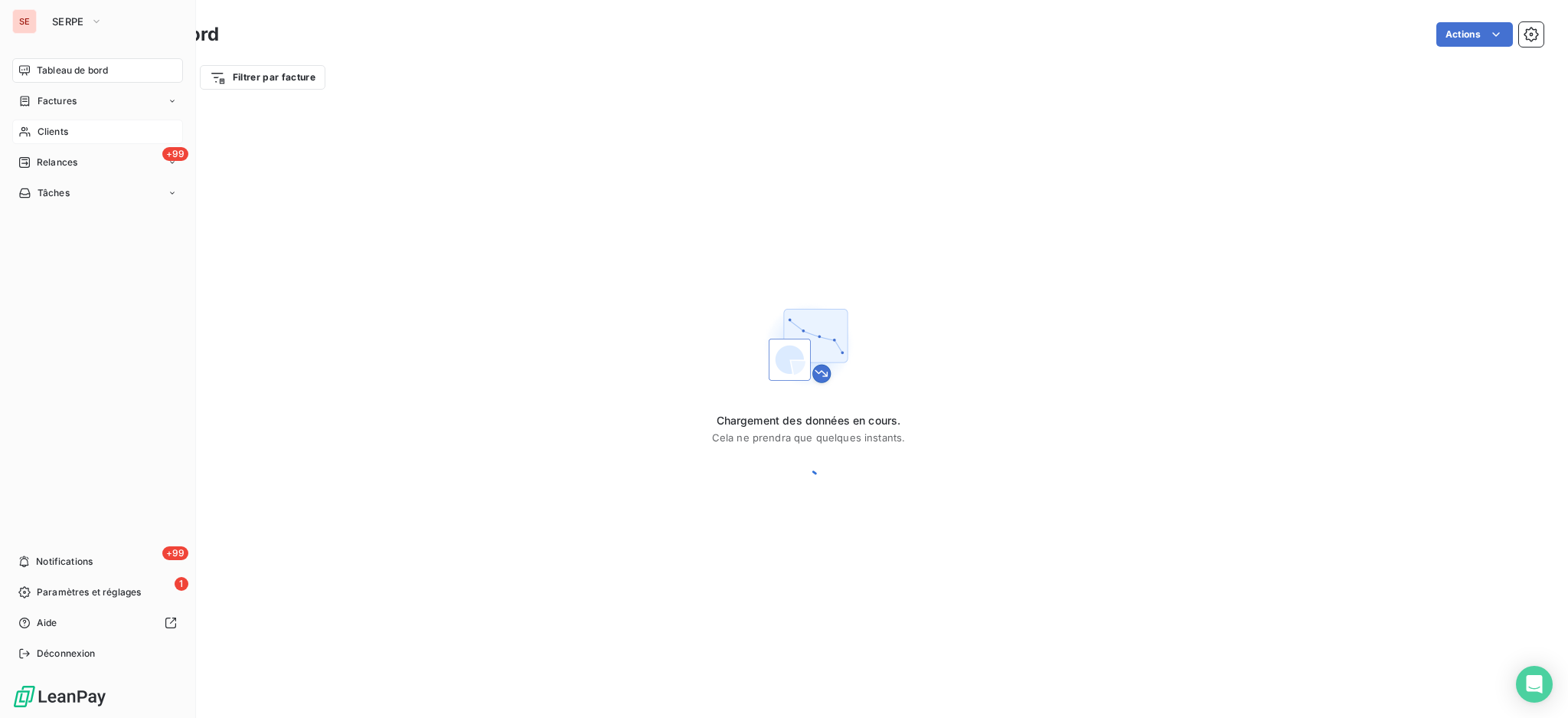
click at [46, 134] on span "Clients" at bounding box center [53, 131] width 31 height 14
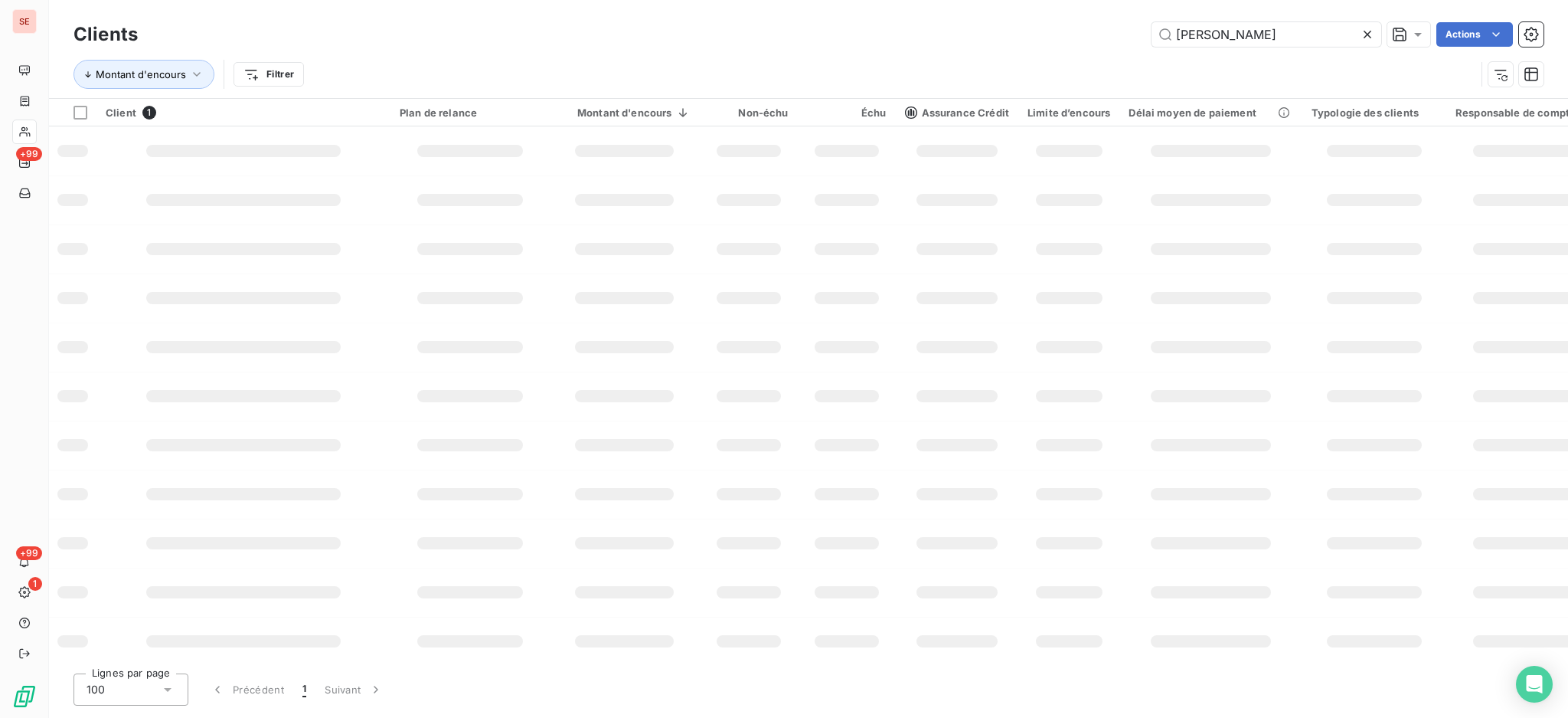
drag, startPoint x: 1225, startPoint y: 36, endPoint x: 677, endPoint y: 24, distance: 548.1
click at [836, 11] on div "Clients maville Actions Montant d'encours Filtrer" at bounding box center [809, 49] width 1520 height 98
type input "URBAT"
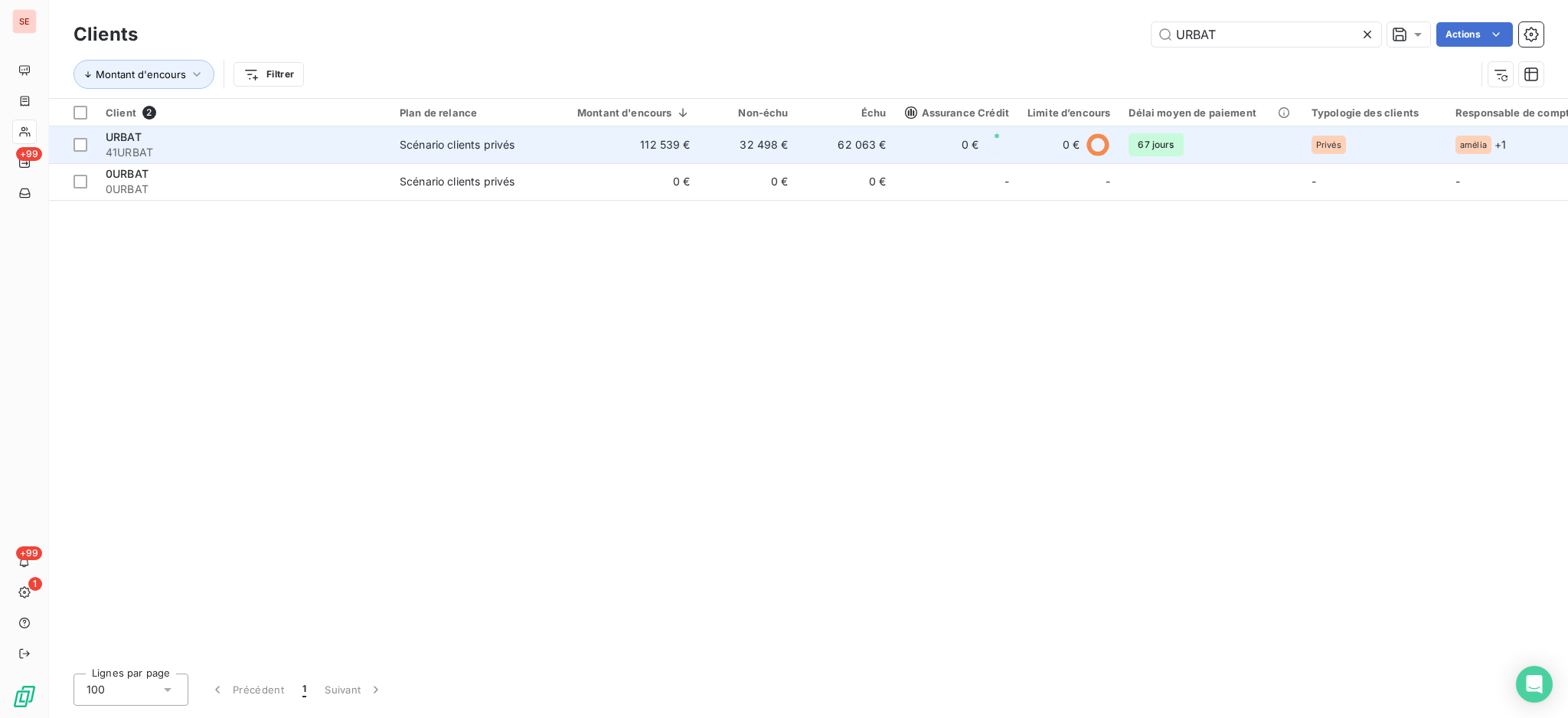
click at [386, 151] on td "URBAT 41URBAT" at bounding box center [244, 145] width 294 height 37
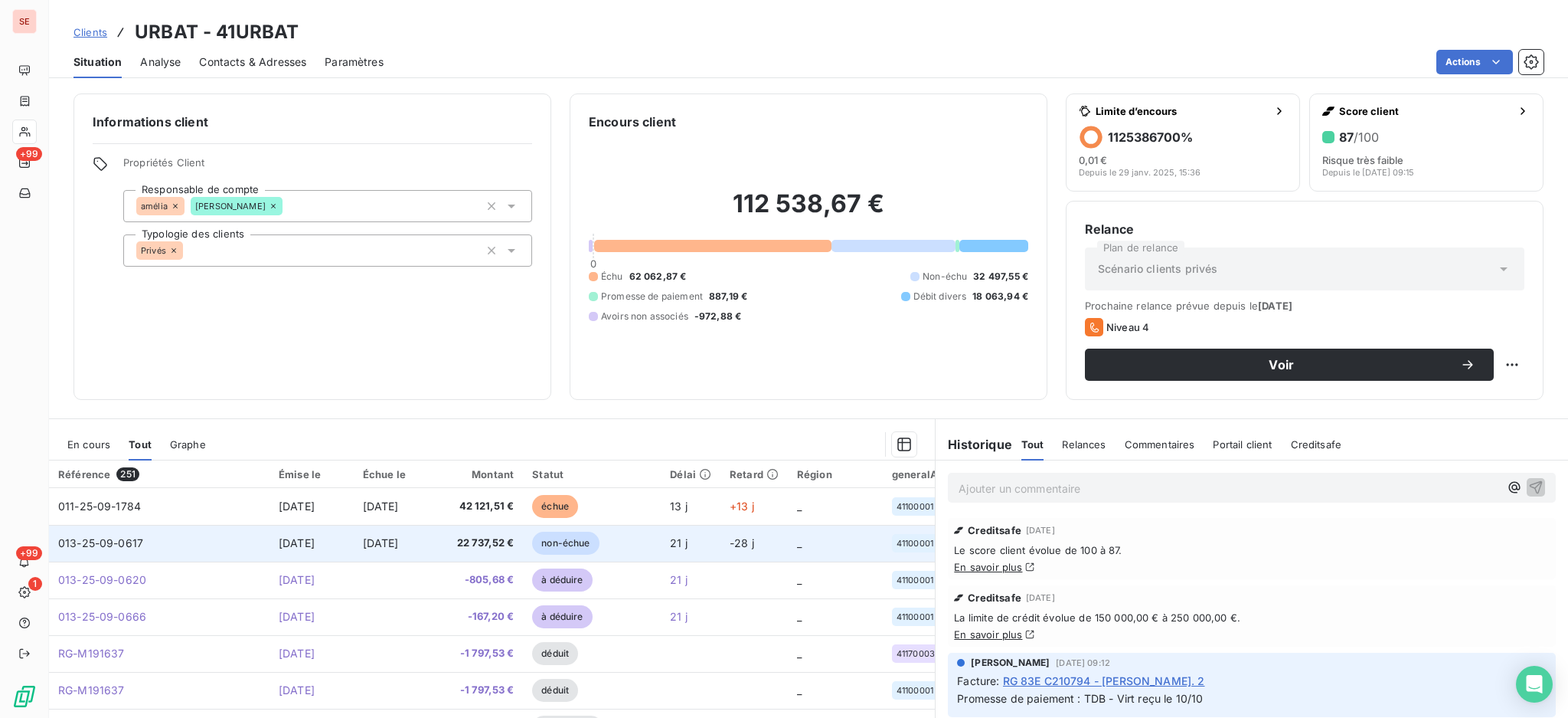
scroll to position [102, 0]
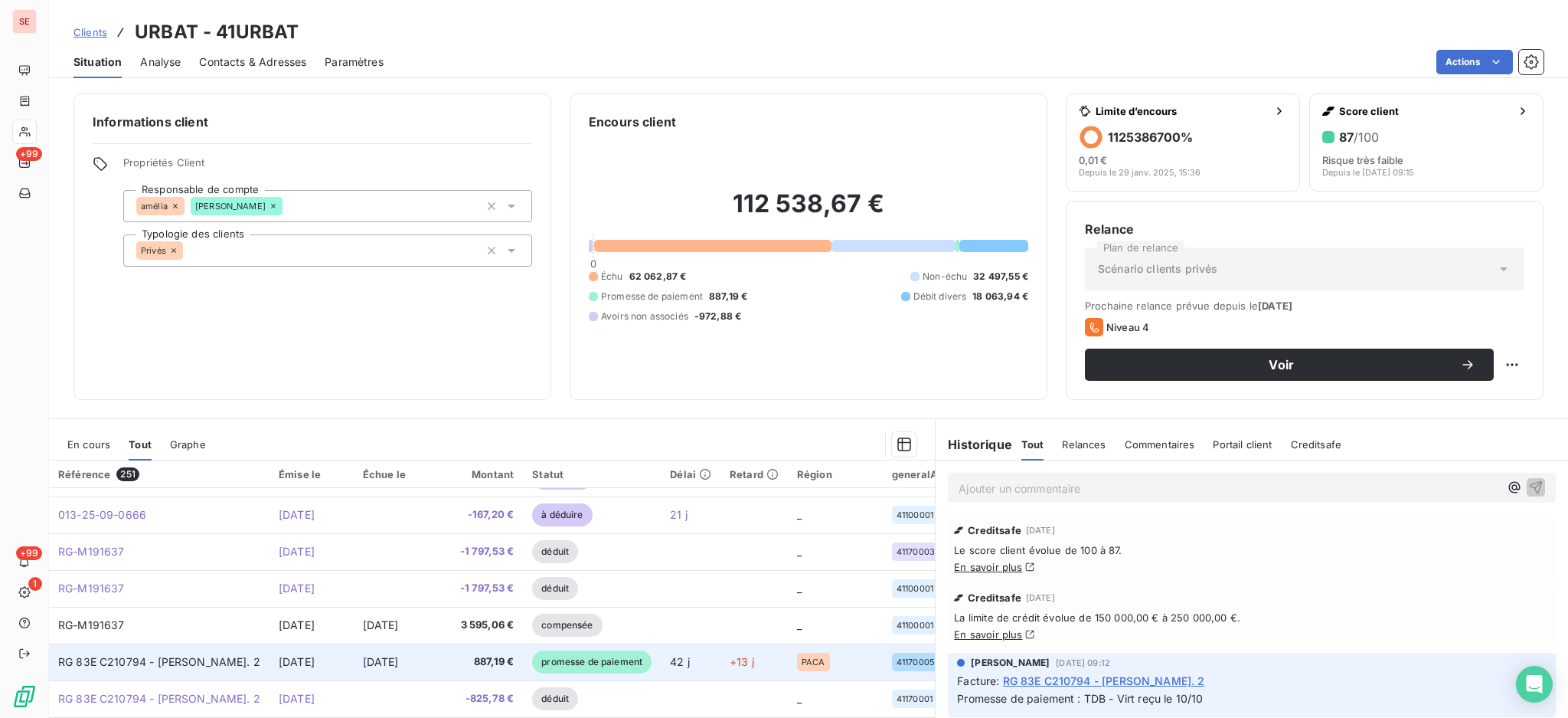
click at [314, 662] on span "[DATE]" at bounding box center [296, 662] width 36 height 13
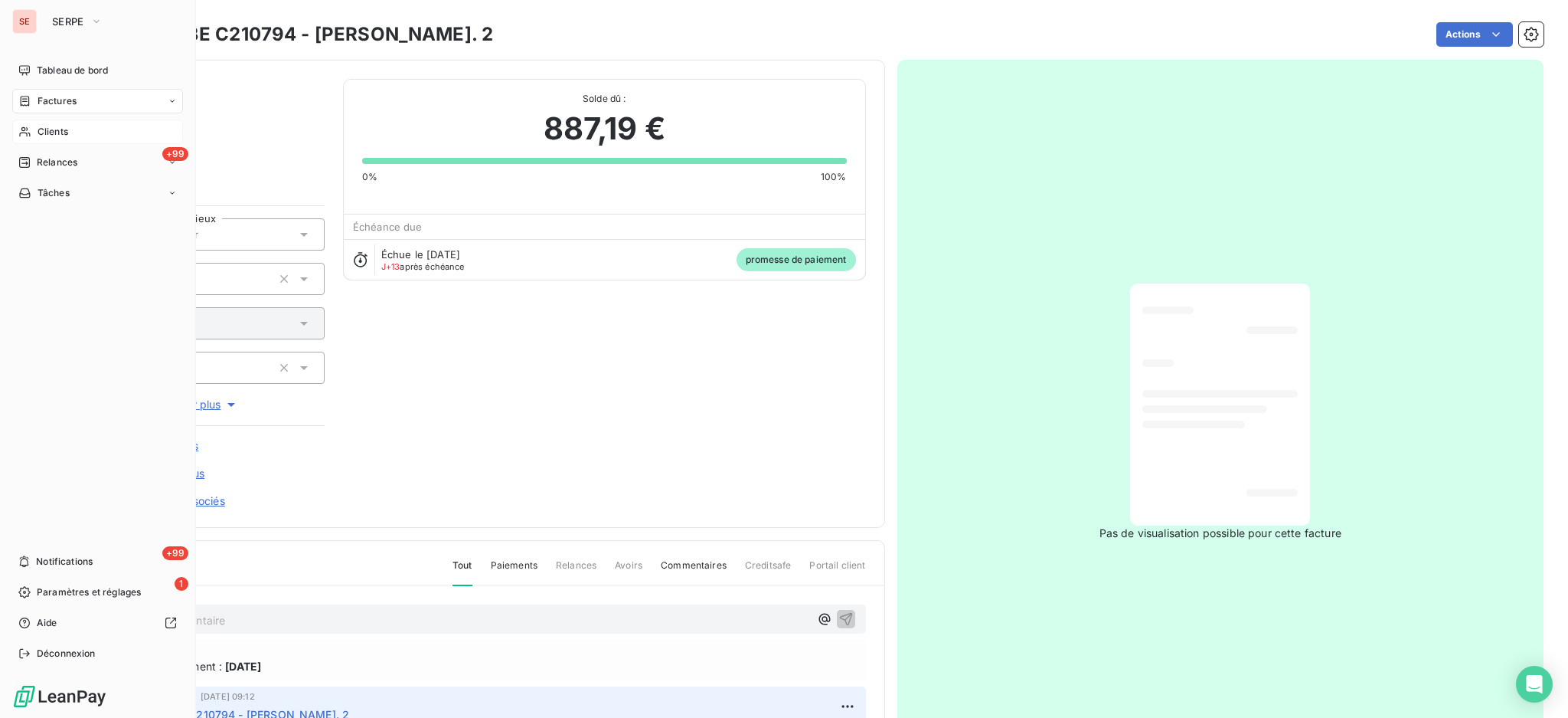
click at [55, 129] on span "Clients" at bounding box center [53, 131] width 31 height 14
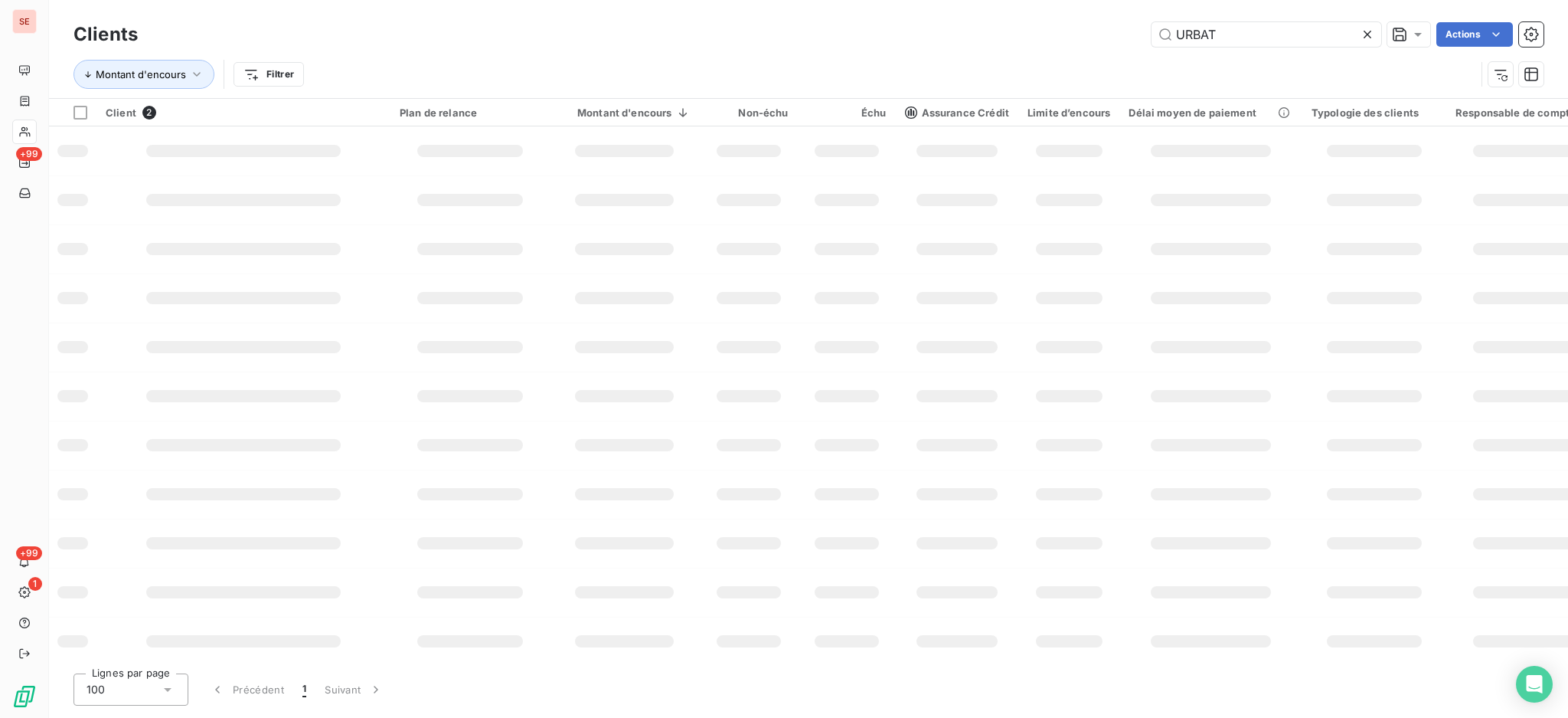
drag, startPoint x: 1294, startPoint y: 39, endPoint x: 697, endPoint y: 34, distance: 597.0
click at [706, 31] on div "URBAT Actions" at bounding box center [850, 35] width 1388 height 24
type input "AIX"
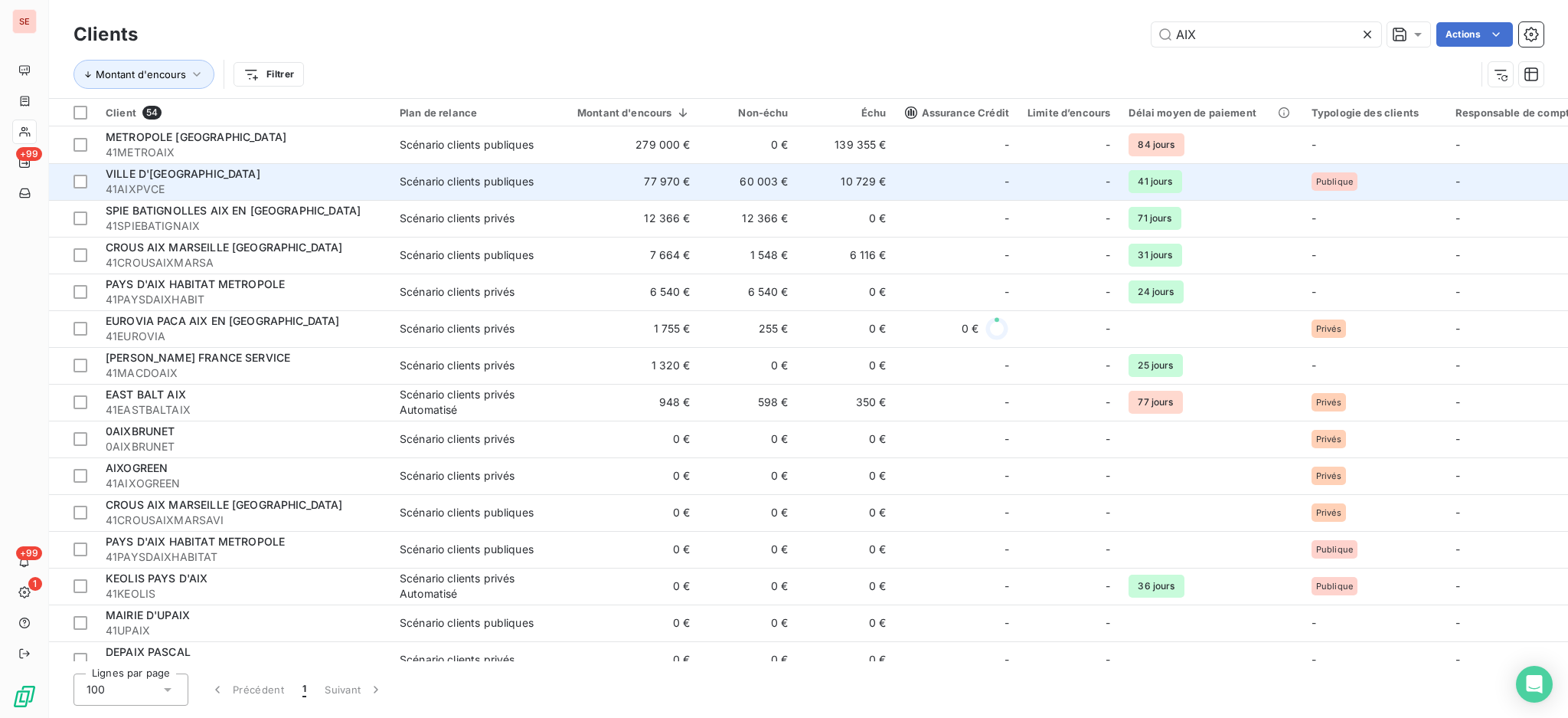
click at [411, 190] on td "Scénario clients publiques" at bounding box center [470, 182] width 159 height 37
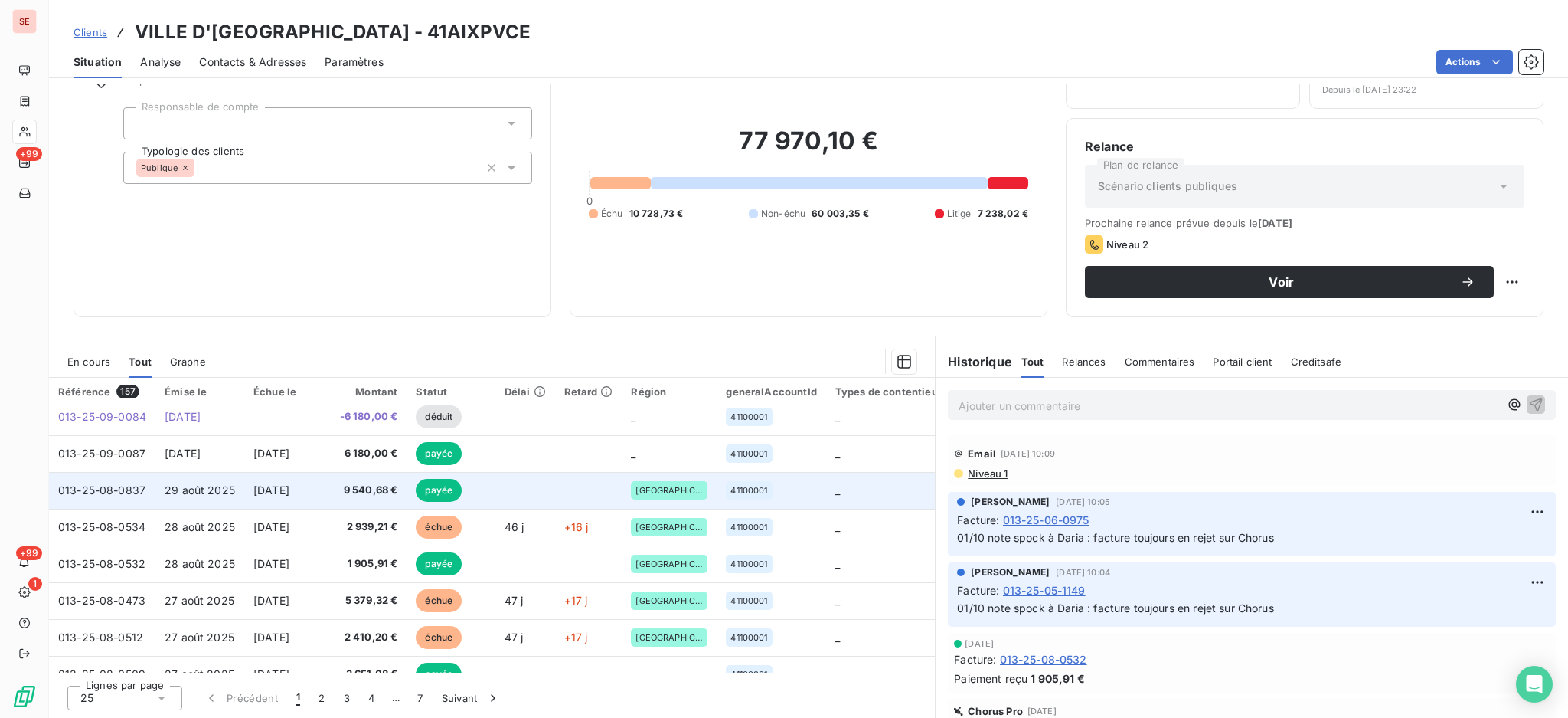
scroll to position [204, 0]
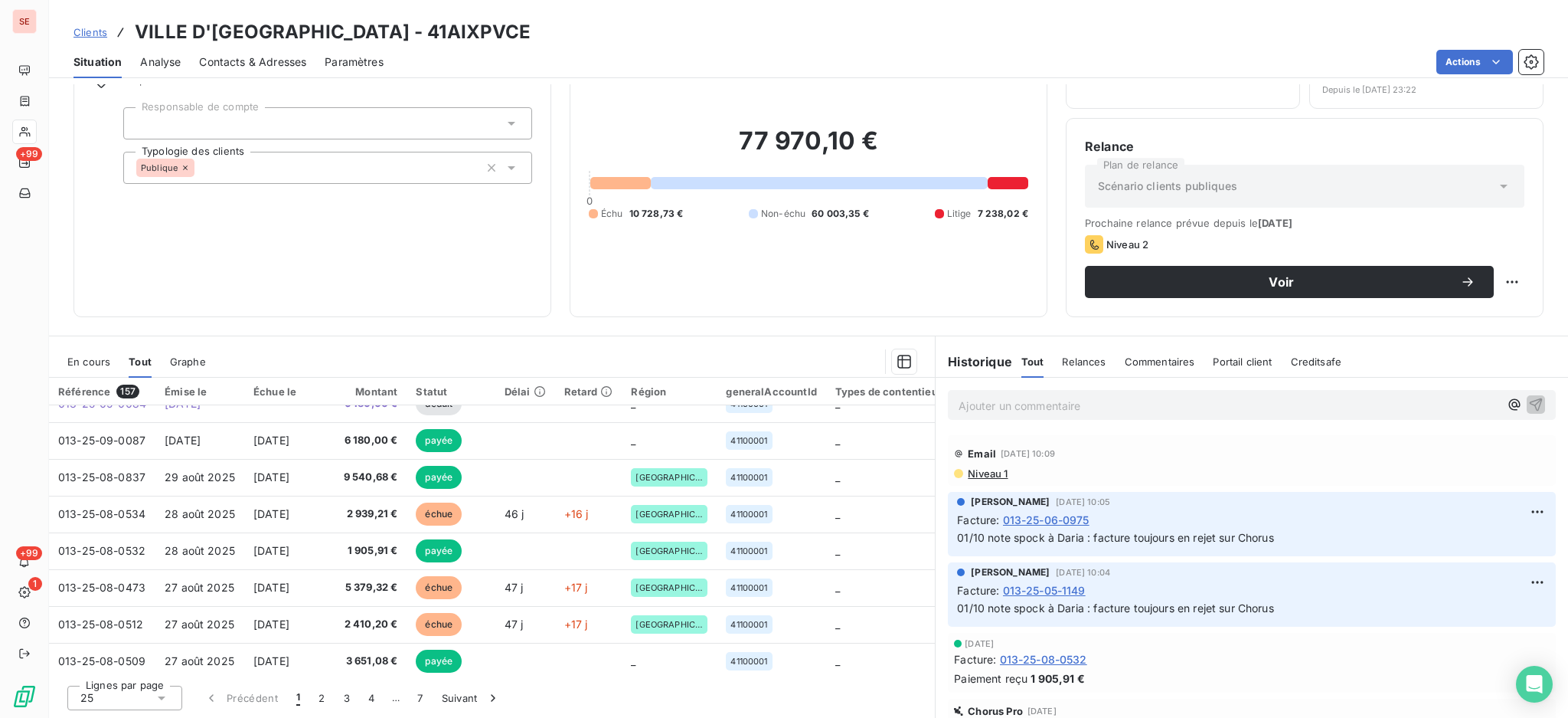
click at [88, 359] on span "En cours" at bounding box center [88, 361] width 43 height 12
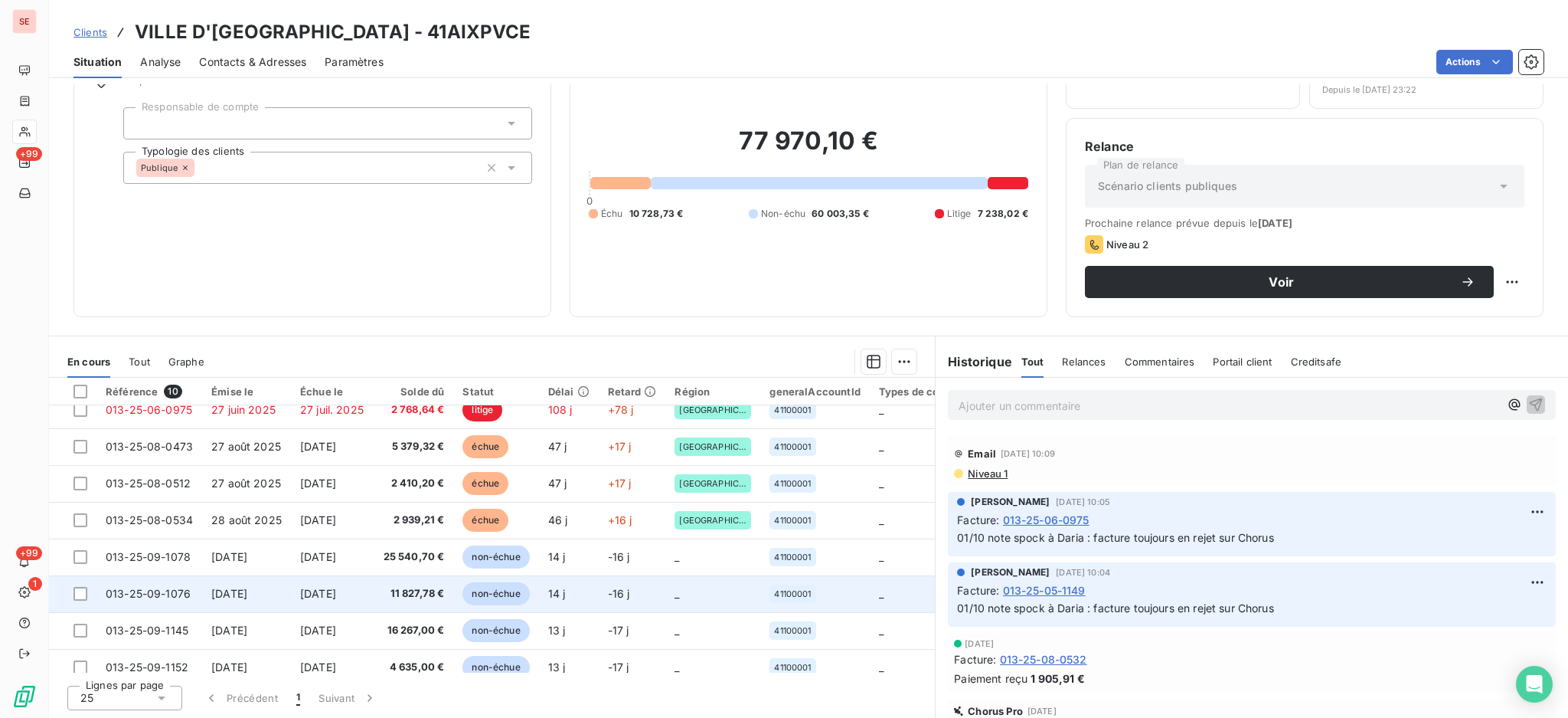
scroll to position [0, 0]
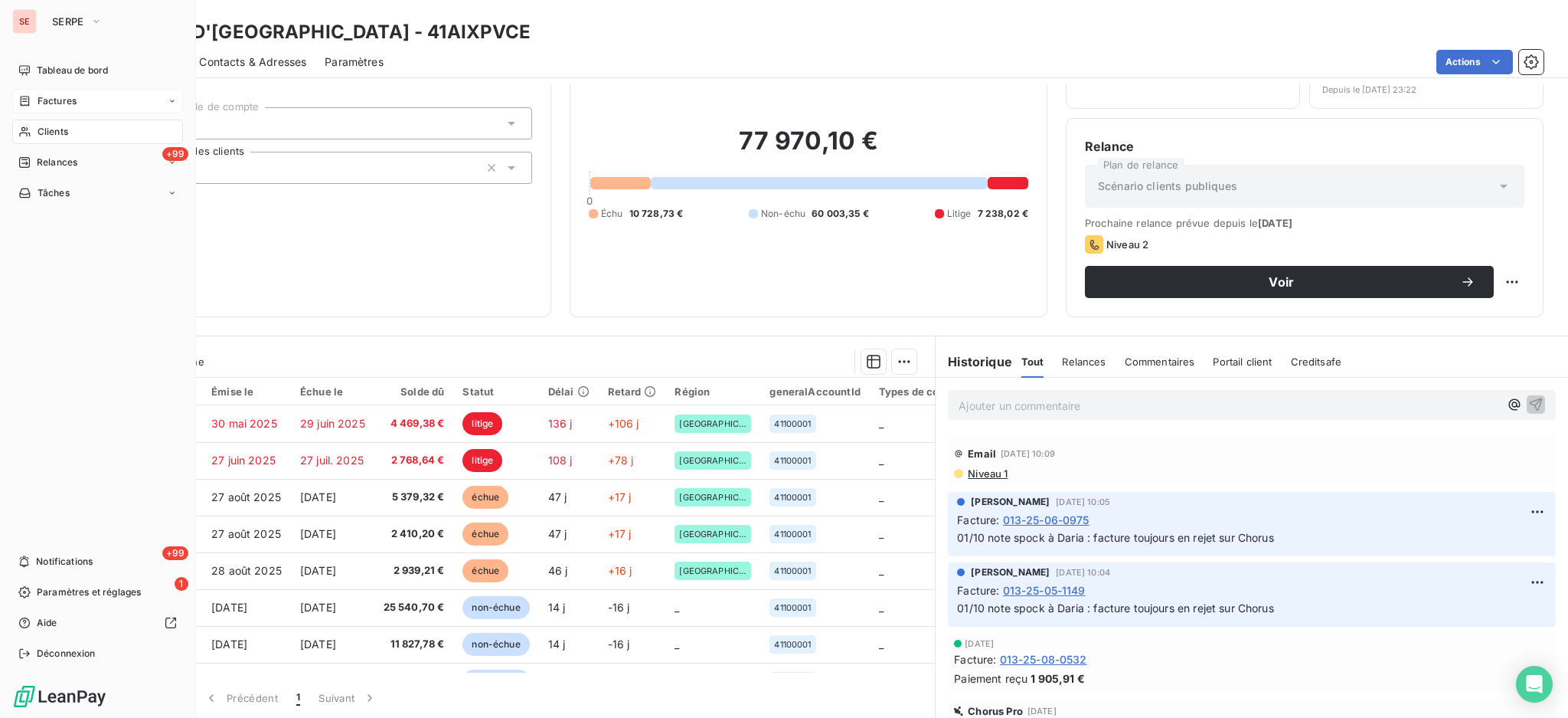
click at [59, 104] on span "Factures" at bounding box center [57, 101] width 39 height 14
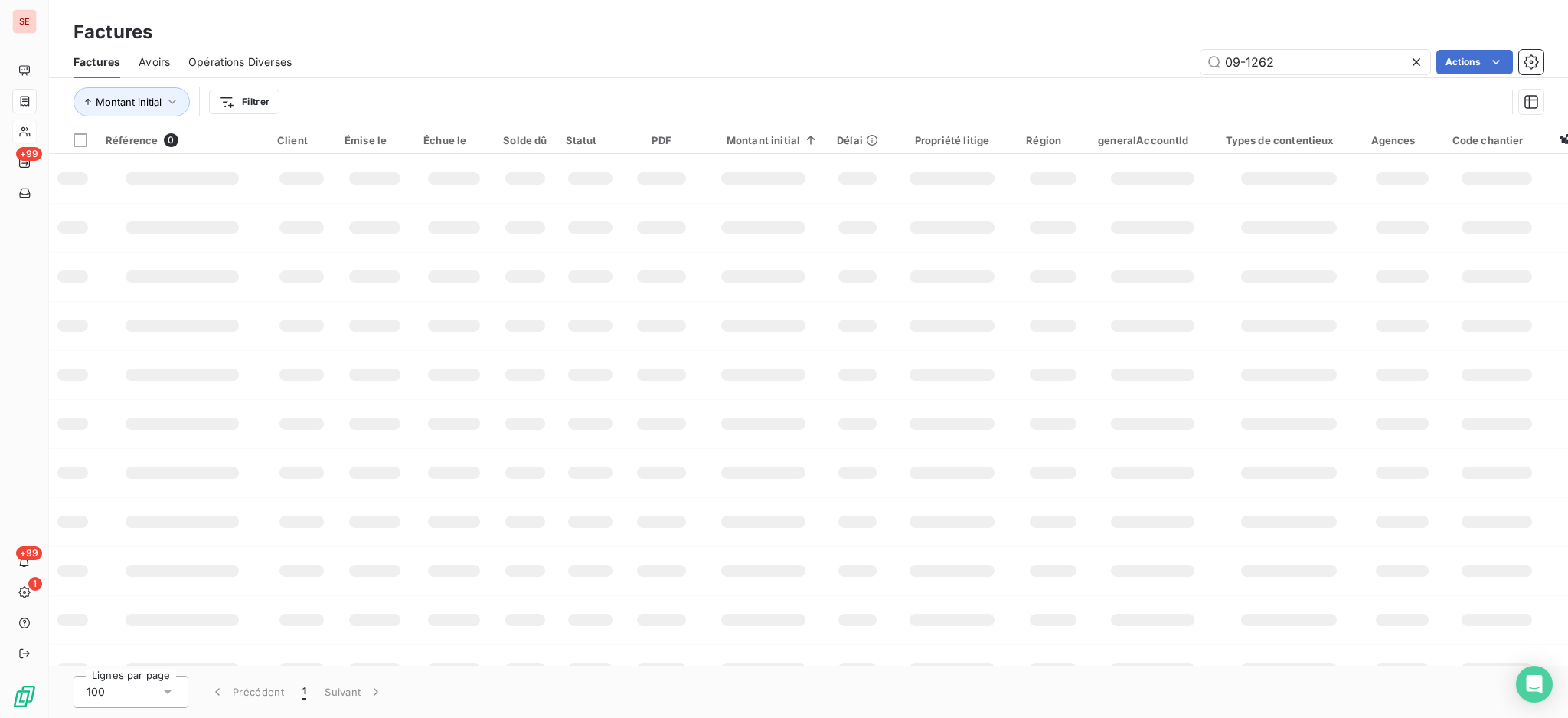
drag, startPoint x: 1147, startPoint y: 50, endPoint x: 961, endPoint y: 47, distance: 186.0
click at [1061, 50] on div "09-1262 Actions" at bounding box center [927, 62] width 1233 height 24
type input "07-1600"
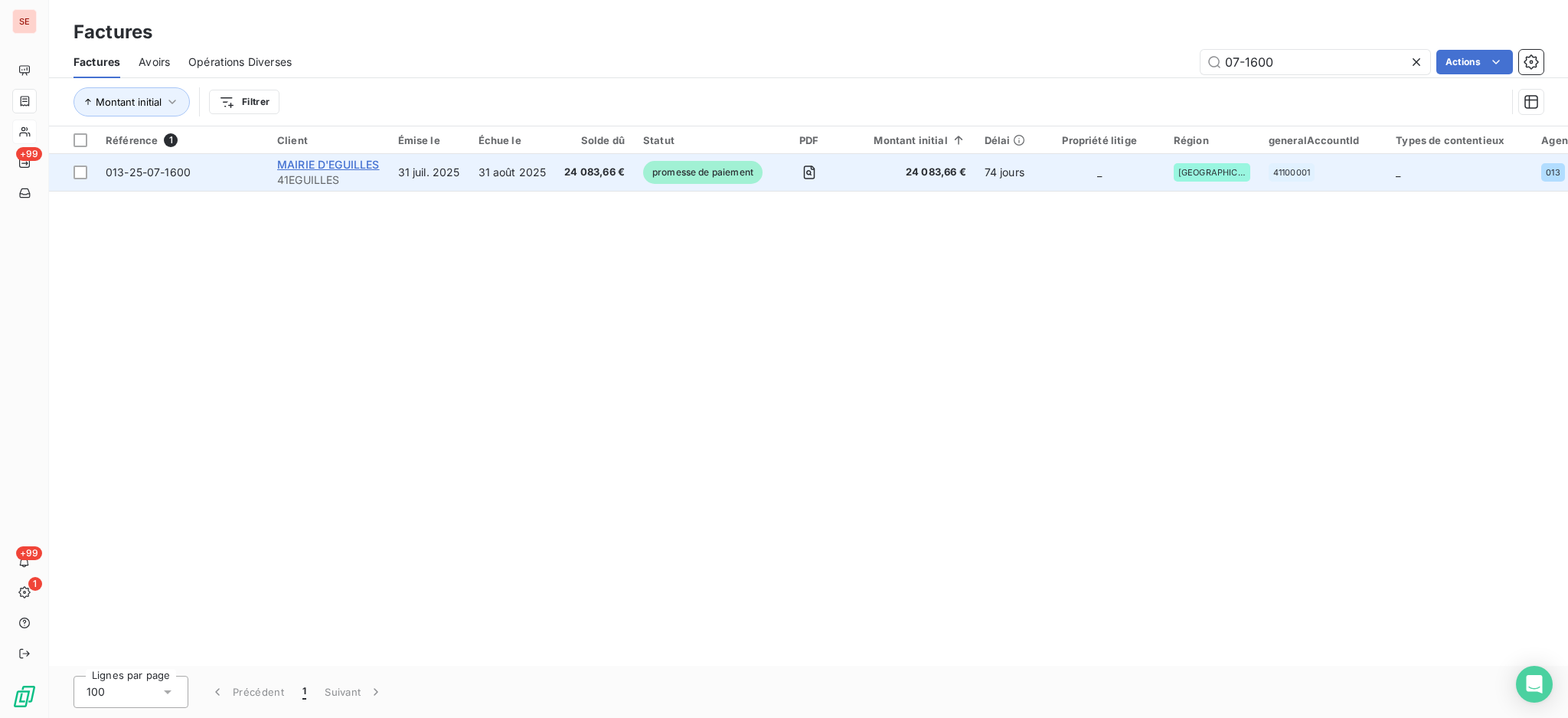
click at [302, 168] on span "MAIRIE D'EGUILLES" at bounding box center [329, 164] width 103 height 13
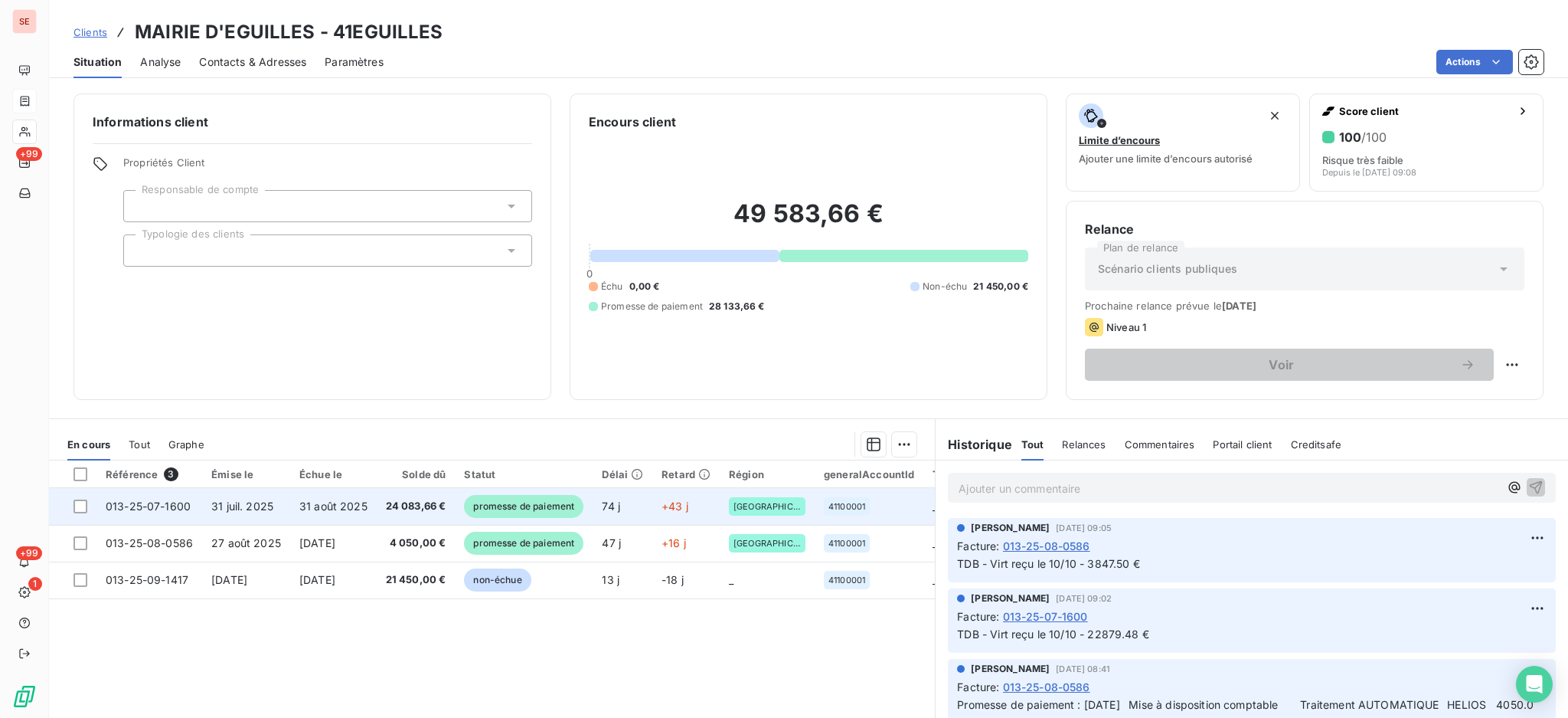
click at [351, 503] on span "31 août 2025" at bounding box center [333, 506] width 68 height 13
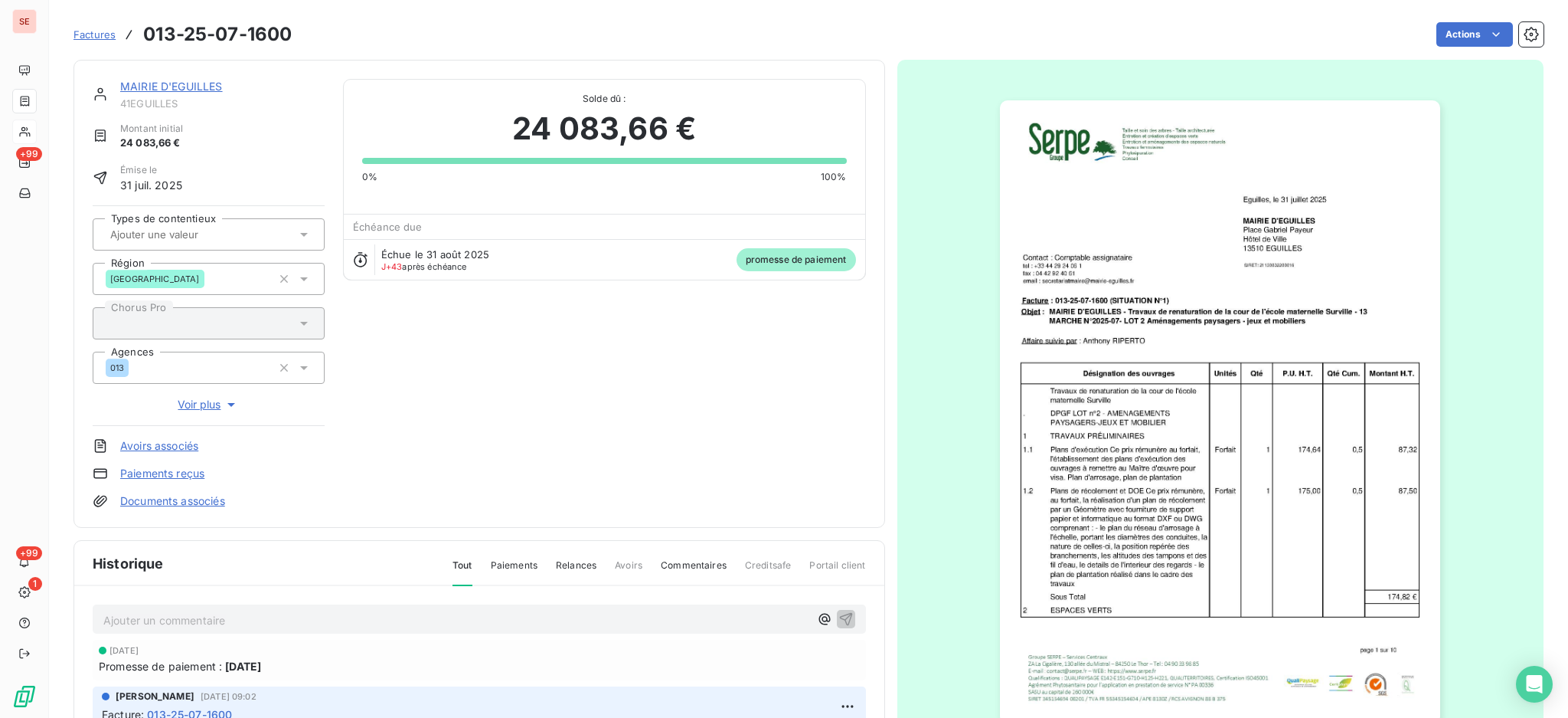
click at [191, 501] on link "Documents associés" at bounding box center [172, 501] width 105 height 15
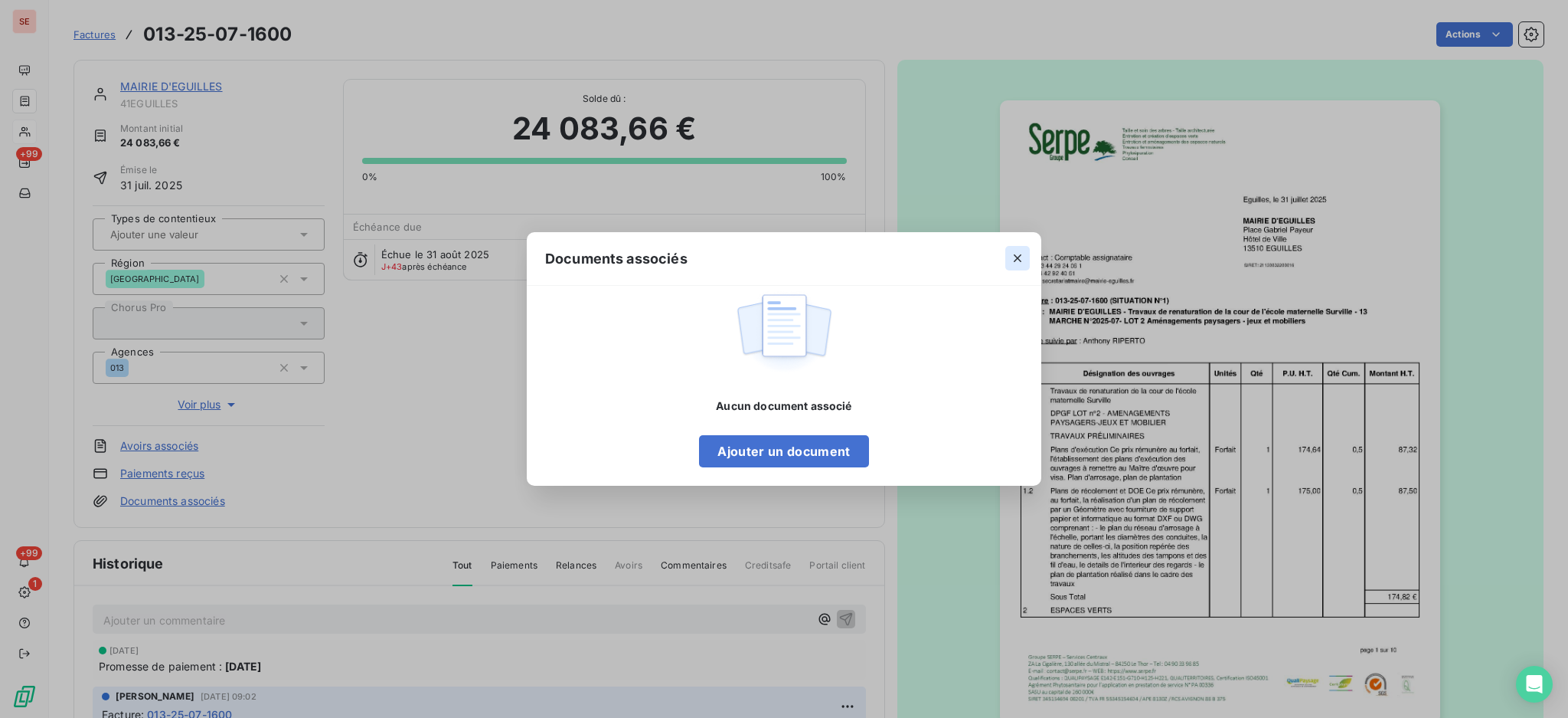
click at [1014, 254] on icon "button" at bounding box center [1018, 258] width 15 height 15
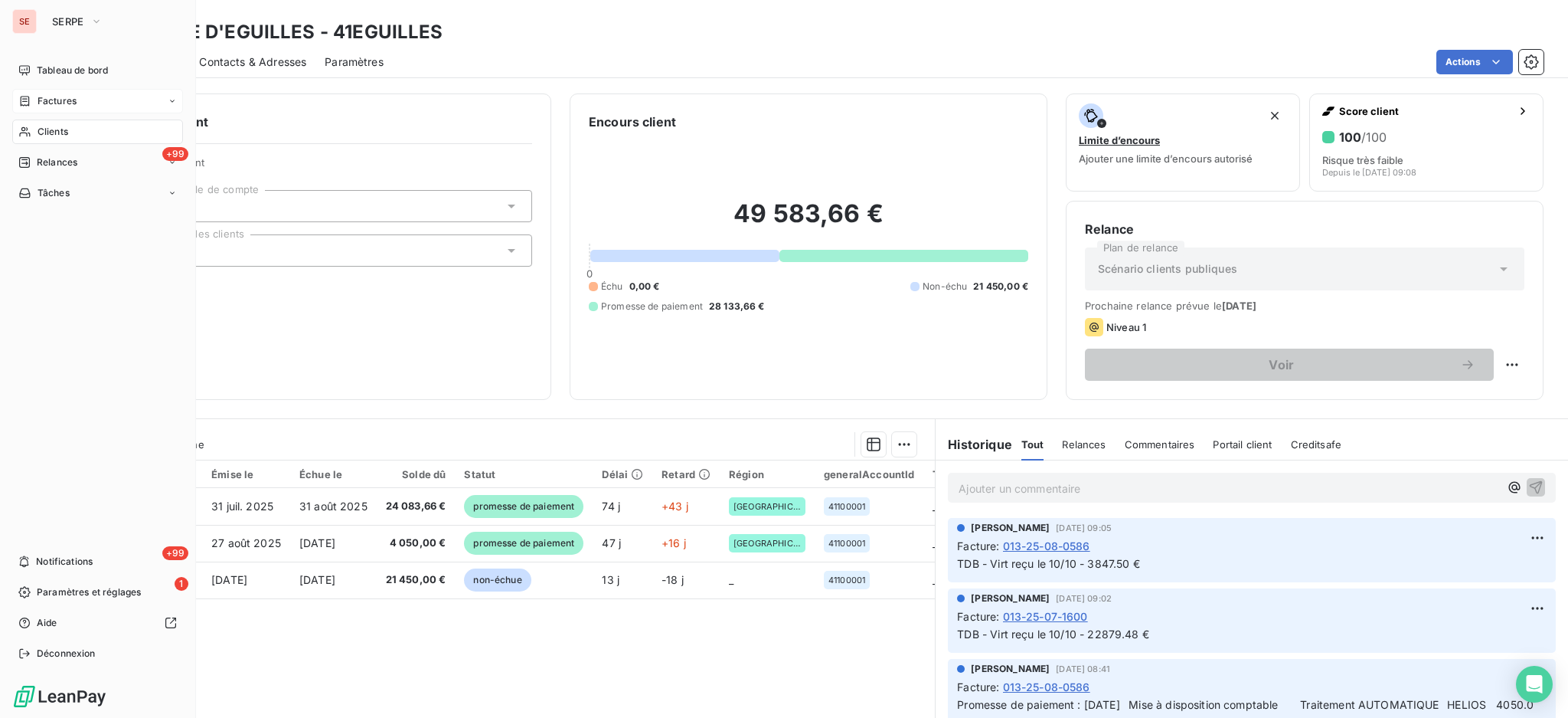
click at [63, 129] on span "Clients" at bounding box center [53, 131] width 31 height 14
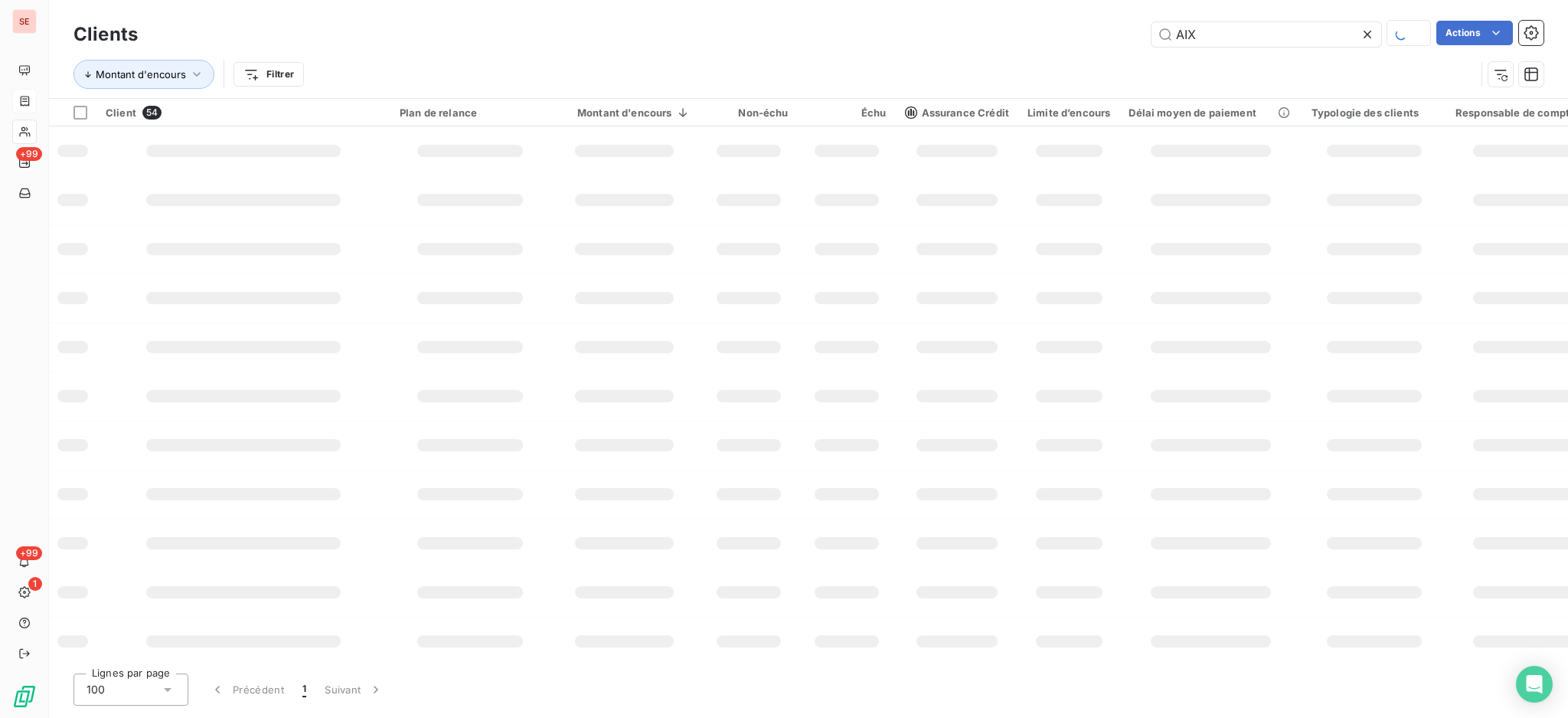
drag, startPoint x: 1238, startPoint y: 29, endPoint x: 895, endPoint y: 23, distance: 343.1
click at [942, 21] on div "AIX Actions" at bounding box center [850, 34] width 1388 height 27
type input "URBAT"
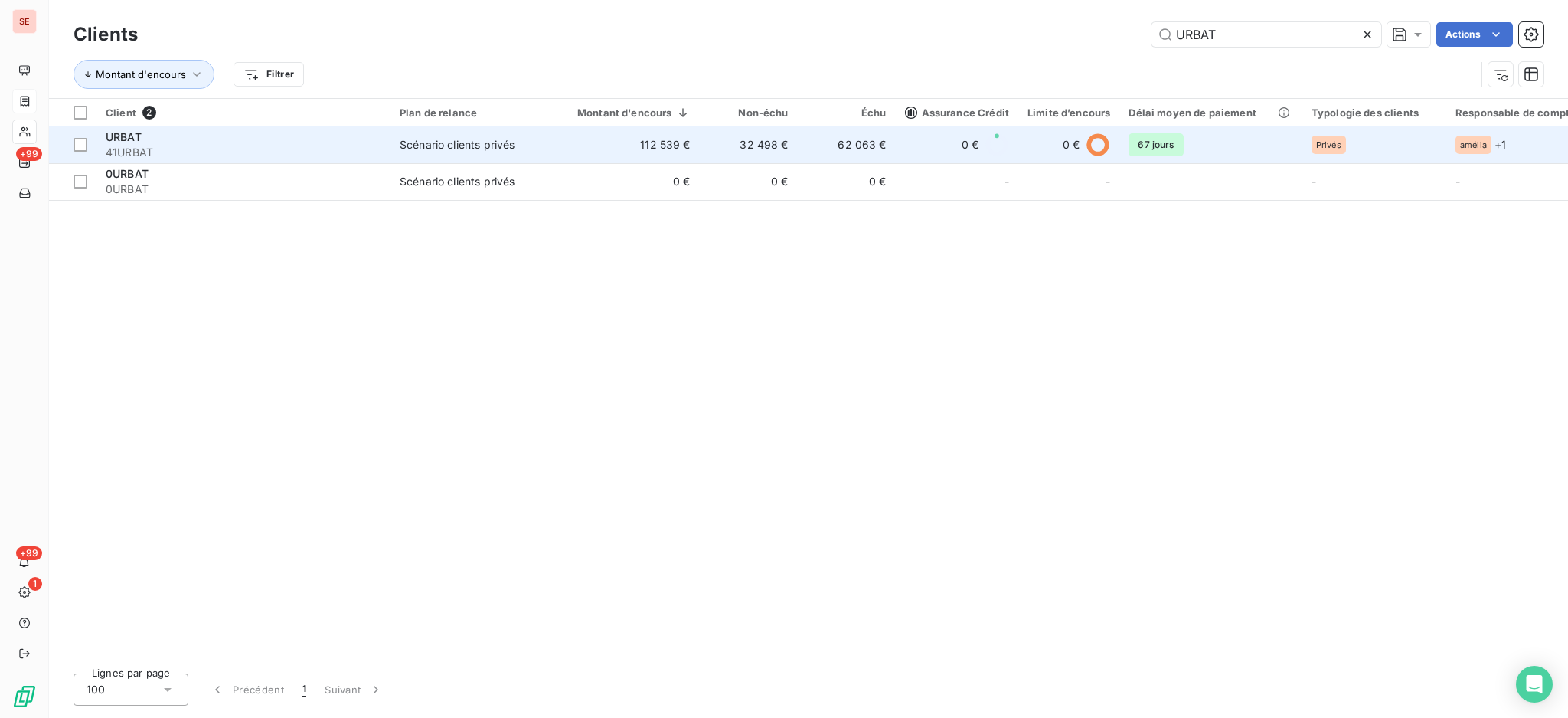
click at [426, 137] on div "Scénario clients privés" at bounding box center [457, 144] width 115 height 15
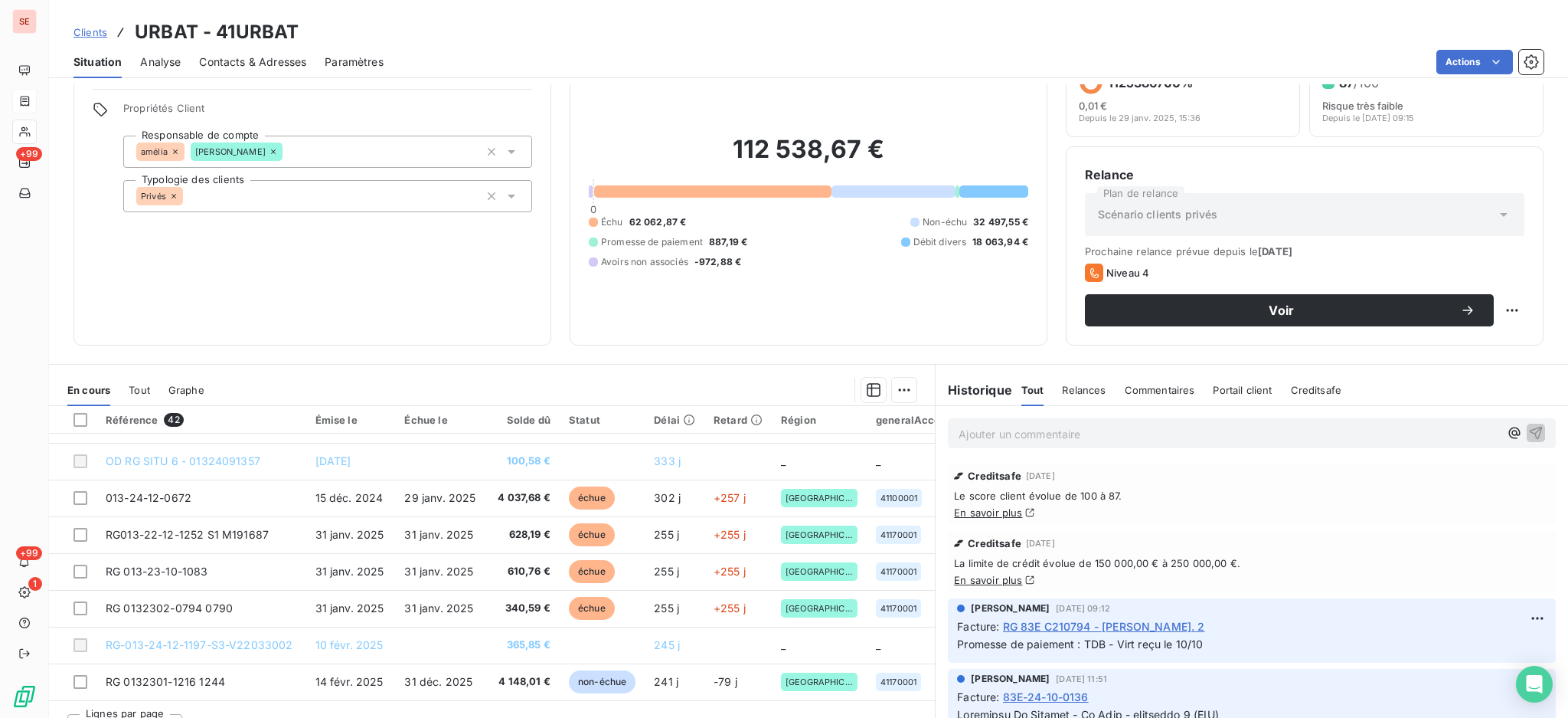
scroll to position [83, 0]
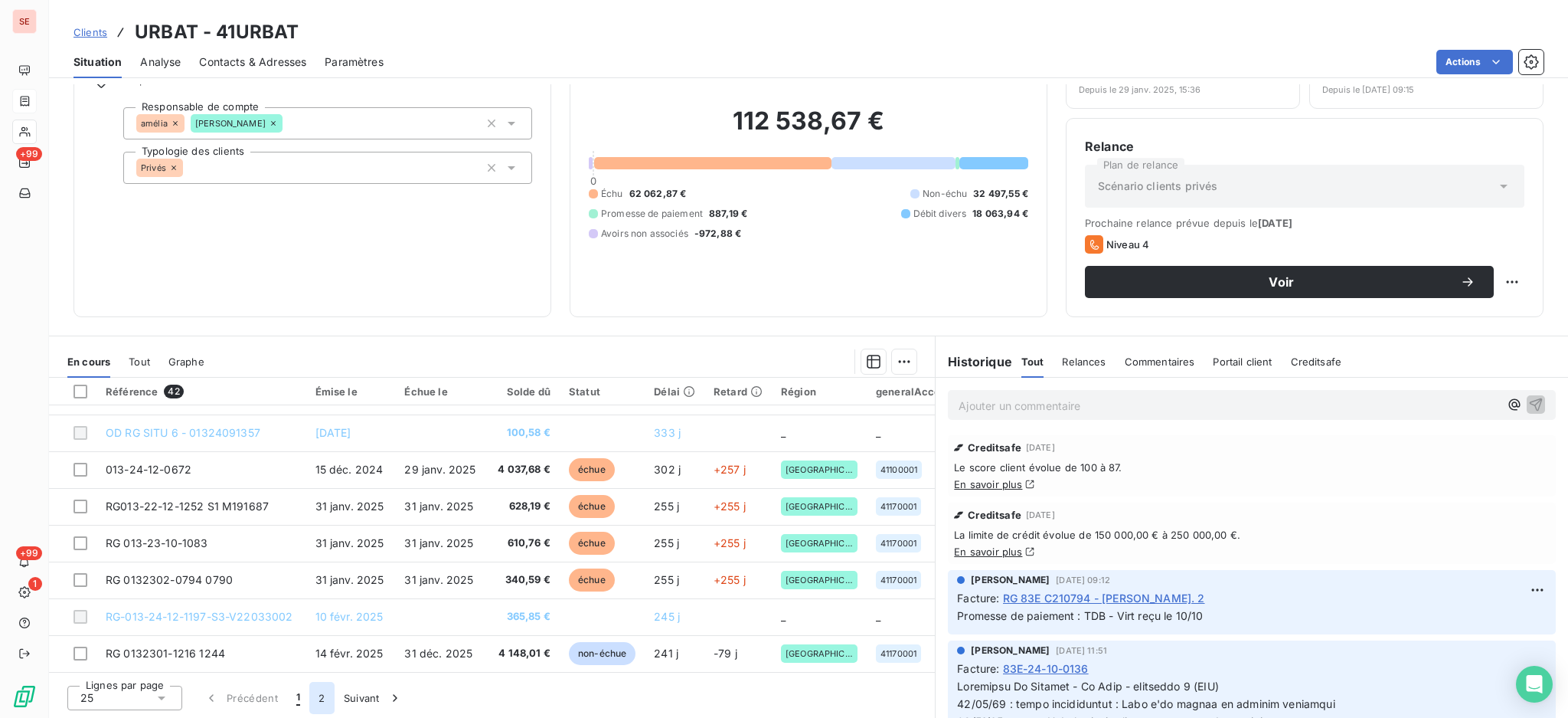
click at [322, 697] on button "2" at bounding box center [322, 698] width 24 height 32
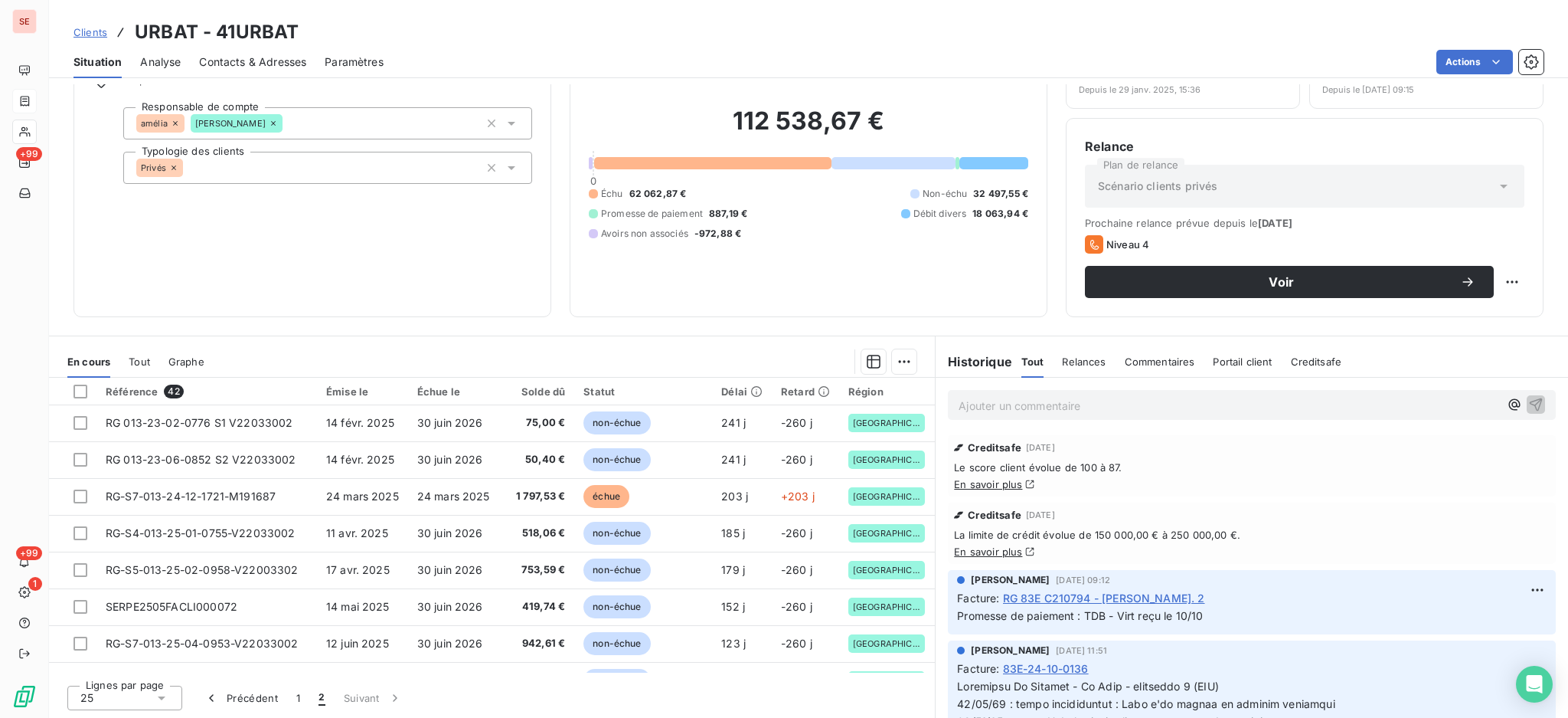
scroll to position [0, 0]
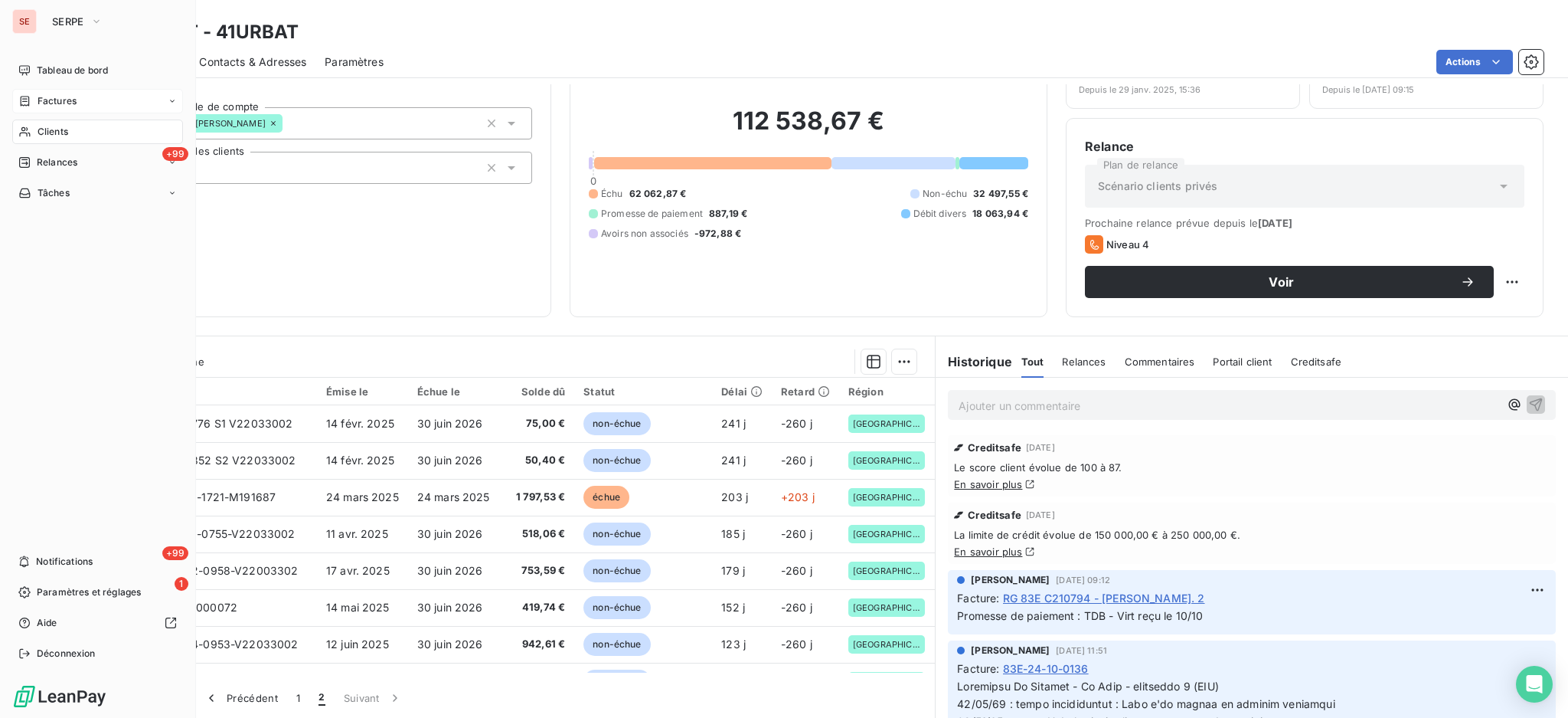
click at [62, 134] on span "Clients" at bounding box center [53, 131] width 31 height 14
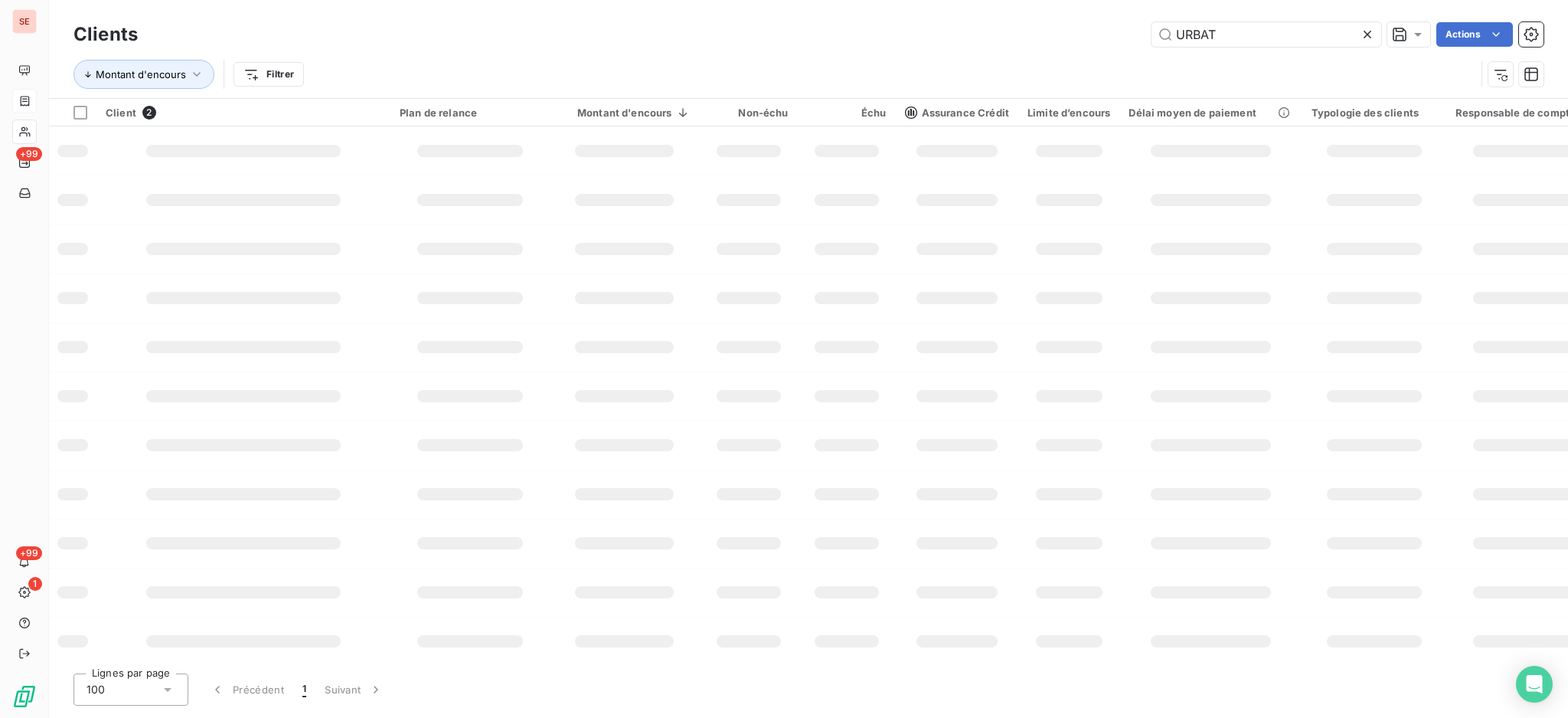
drag, startPoint x: 1262, startPoint y: 25, endPoint x: 843, endPoint y: 13, distance: 419.2
click at [959, 17] on div "Clients URBAT Actions Montant d'encours Filtrer" at bounding box center [809, 49] width 1520 height 98
type input "GEREDIS"
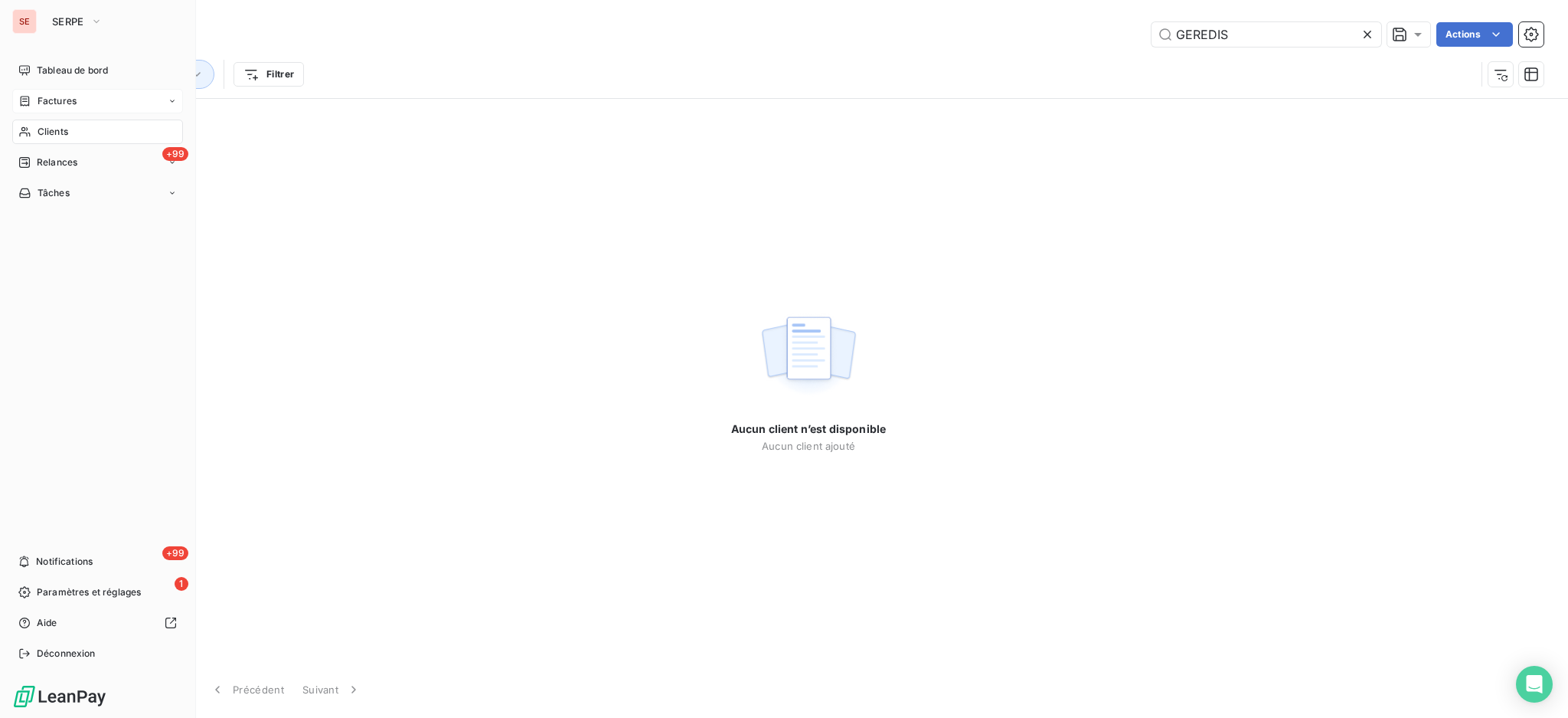
click at [57, 104] on span "Factures" at bounding box center [57, 101] width 39 height 14
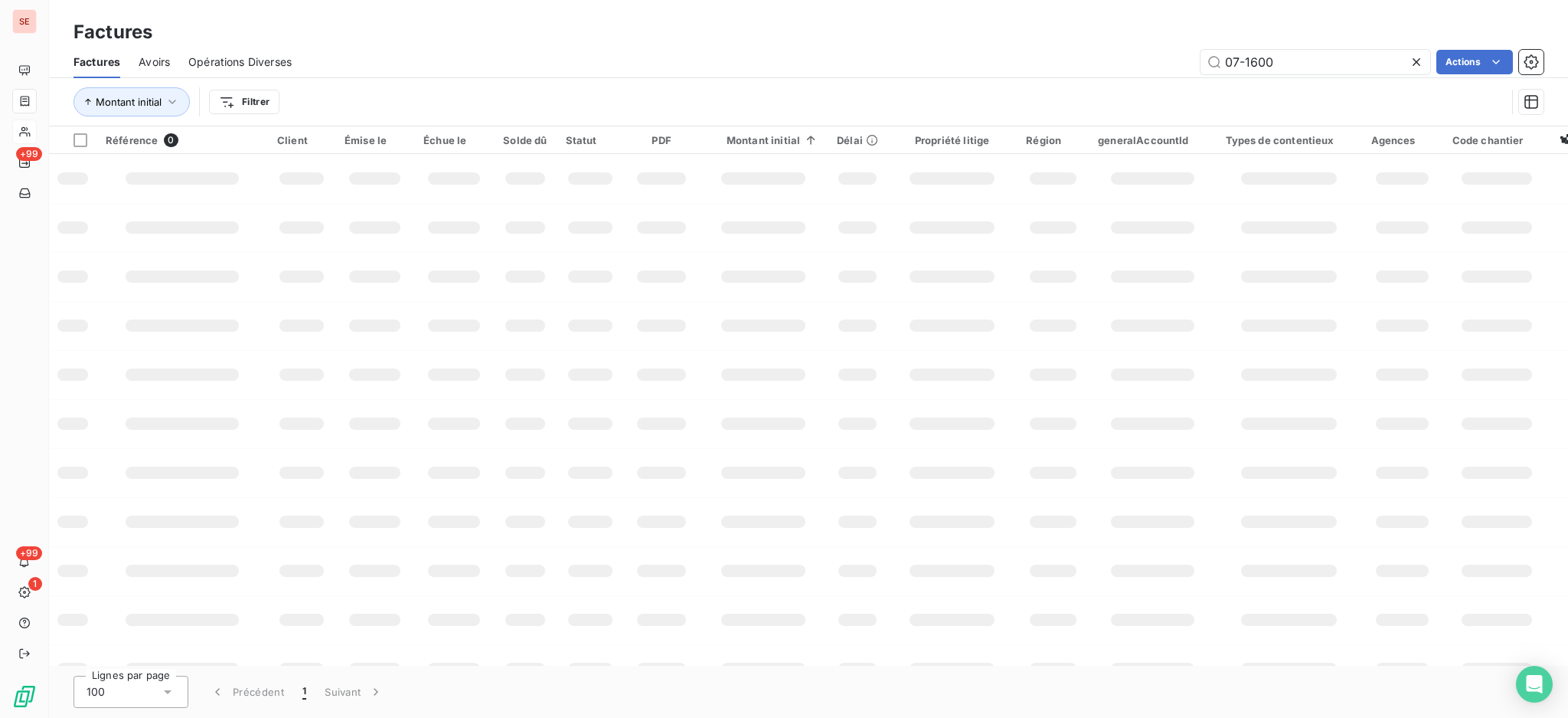
drag, startPoint x: 1298, startPoint y: 56, endPoint x: 999, endPoint y: 52, distance: 299.0
click at [1031, 56] on div "07-1600 Actions" at bounding box center [927, 62] width 1233 height 24
type input "180"
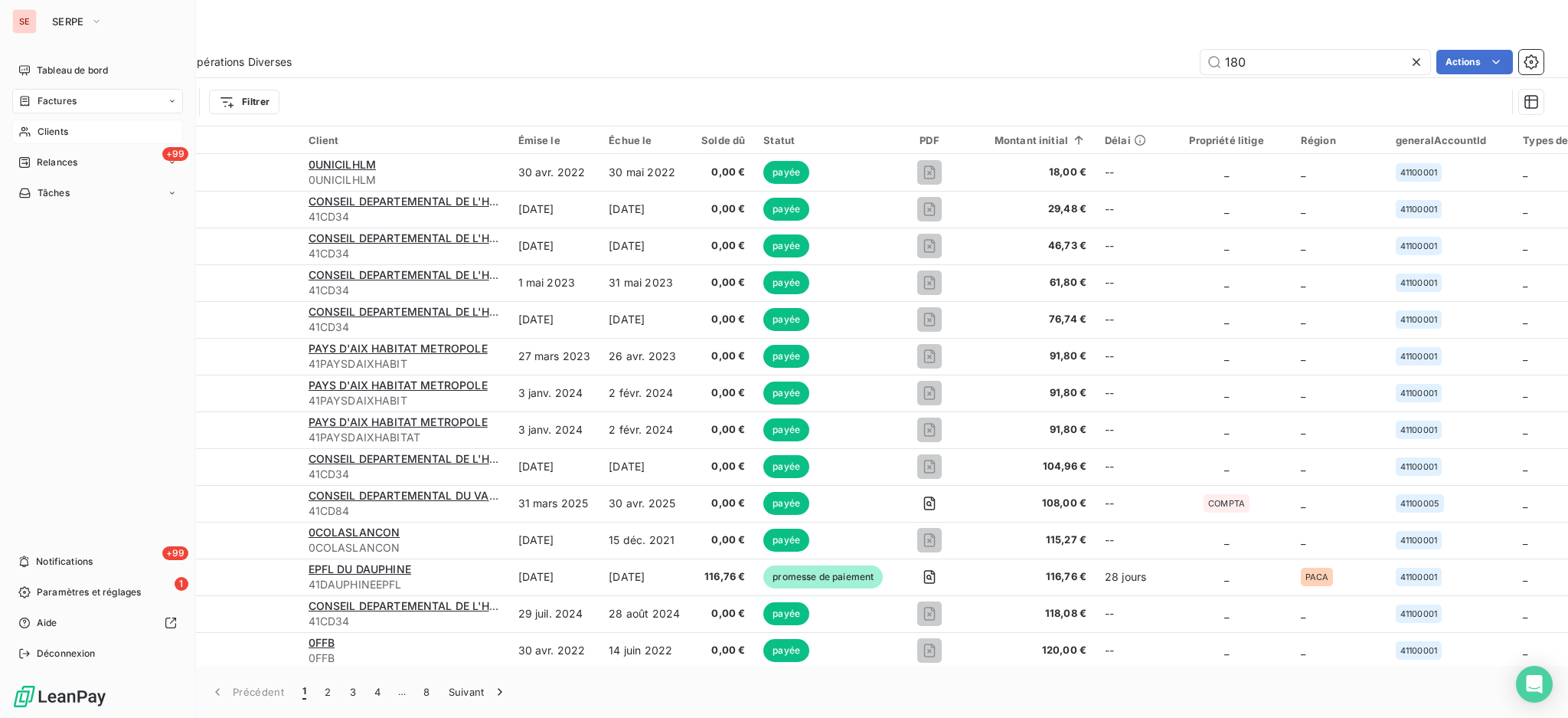
click at [39, 133] on span "Clients" at bounding box center [53, 131] width 31 height 14
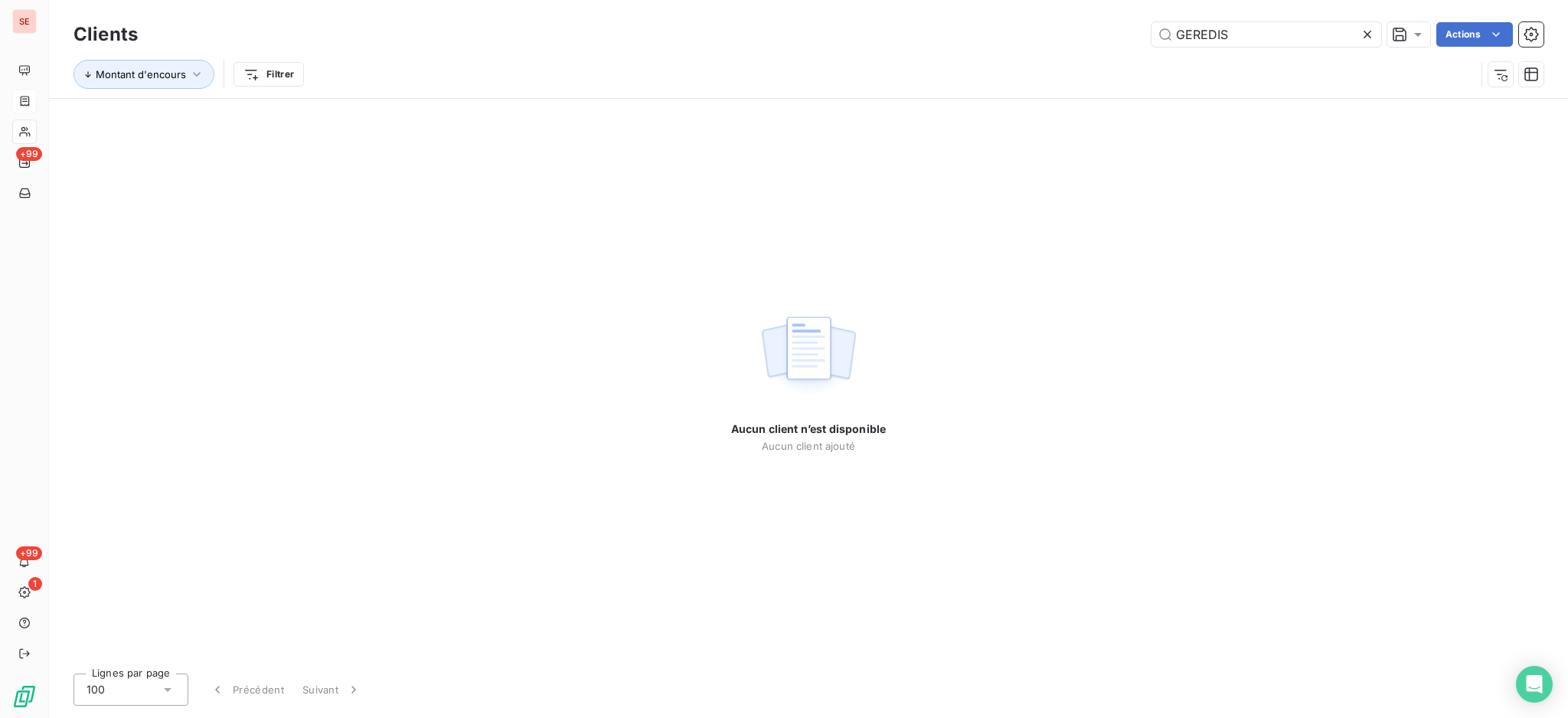
drag, startPoint x: 1277, startPoint y: 35, endPoint x: 1015, endPoint y: 33, distance: 262.0
click at [1109, 20] on div "Clients GEREDIS Actions" at bounding box center [809, 35] width 1471 height 32
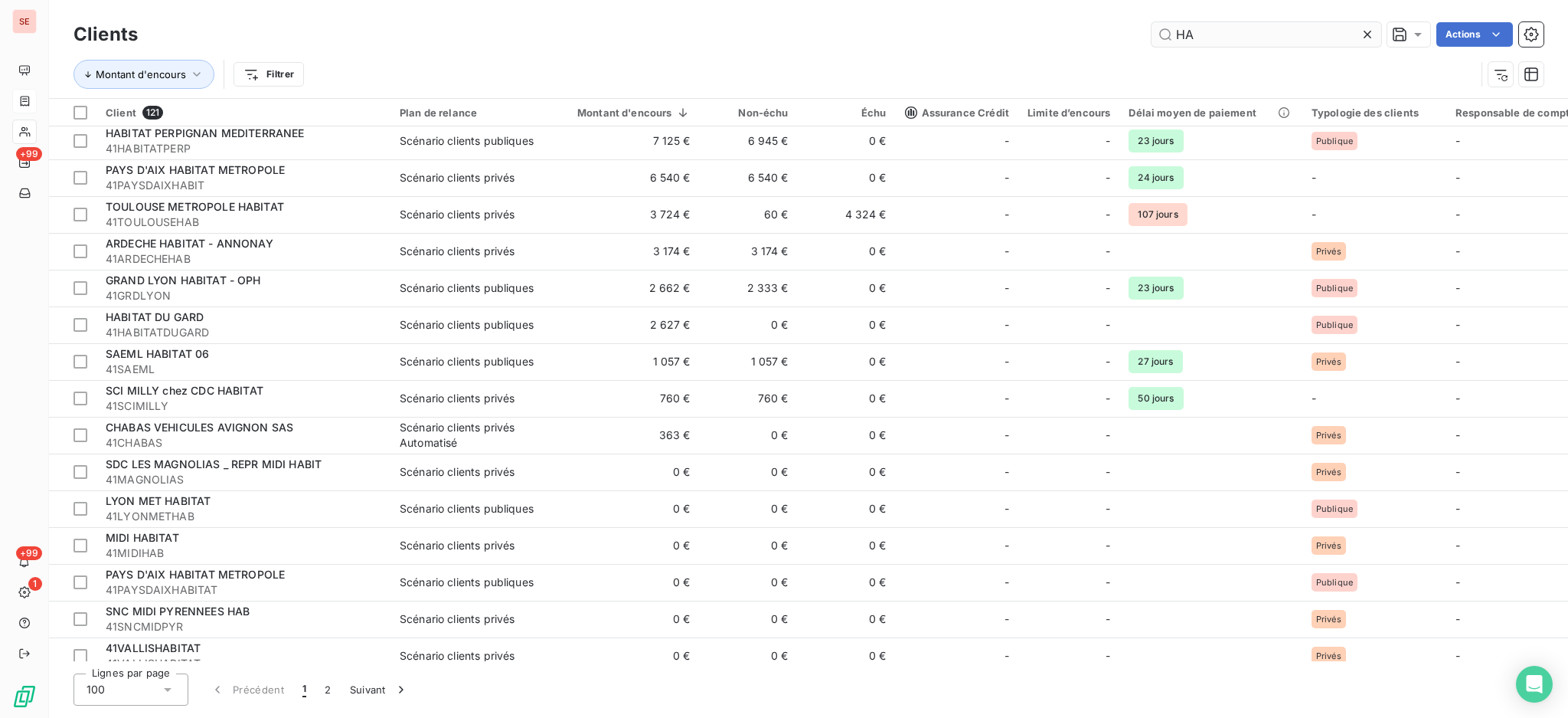
scroll to position [205, 0]
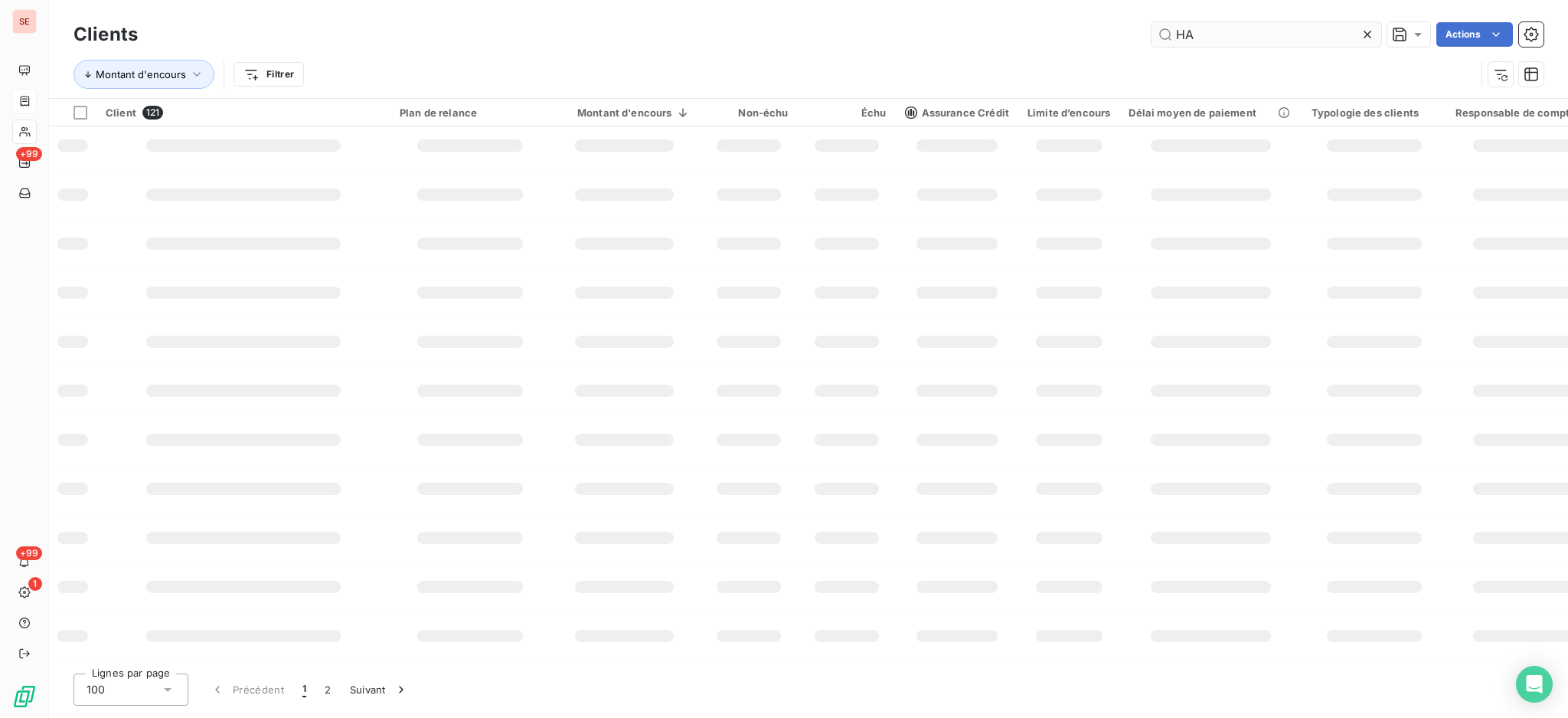
type input "H"
type input "PERPIGNAN"
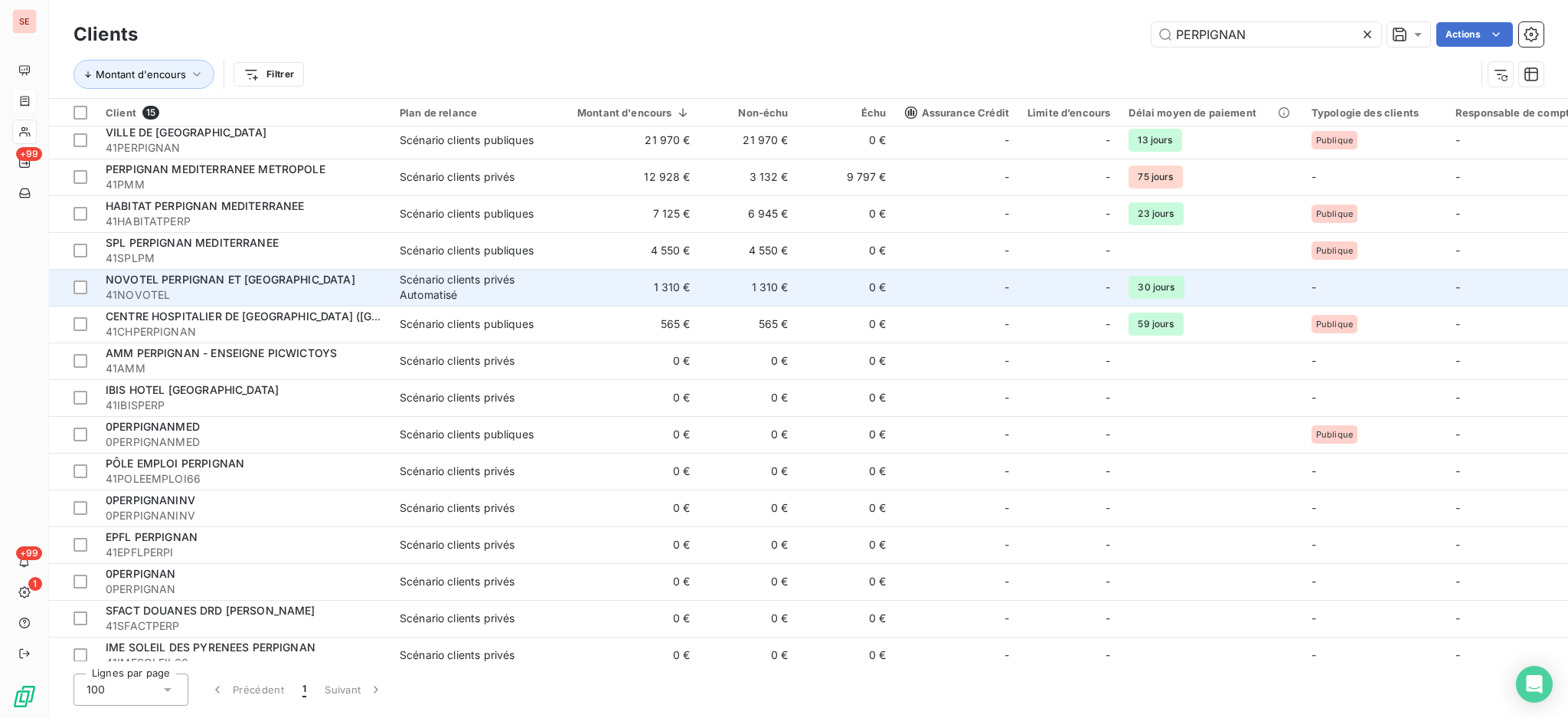
scroll to position [0, 0]
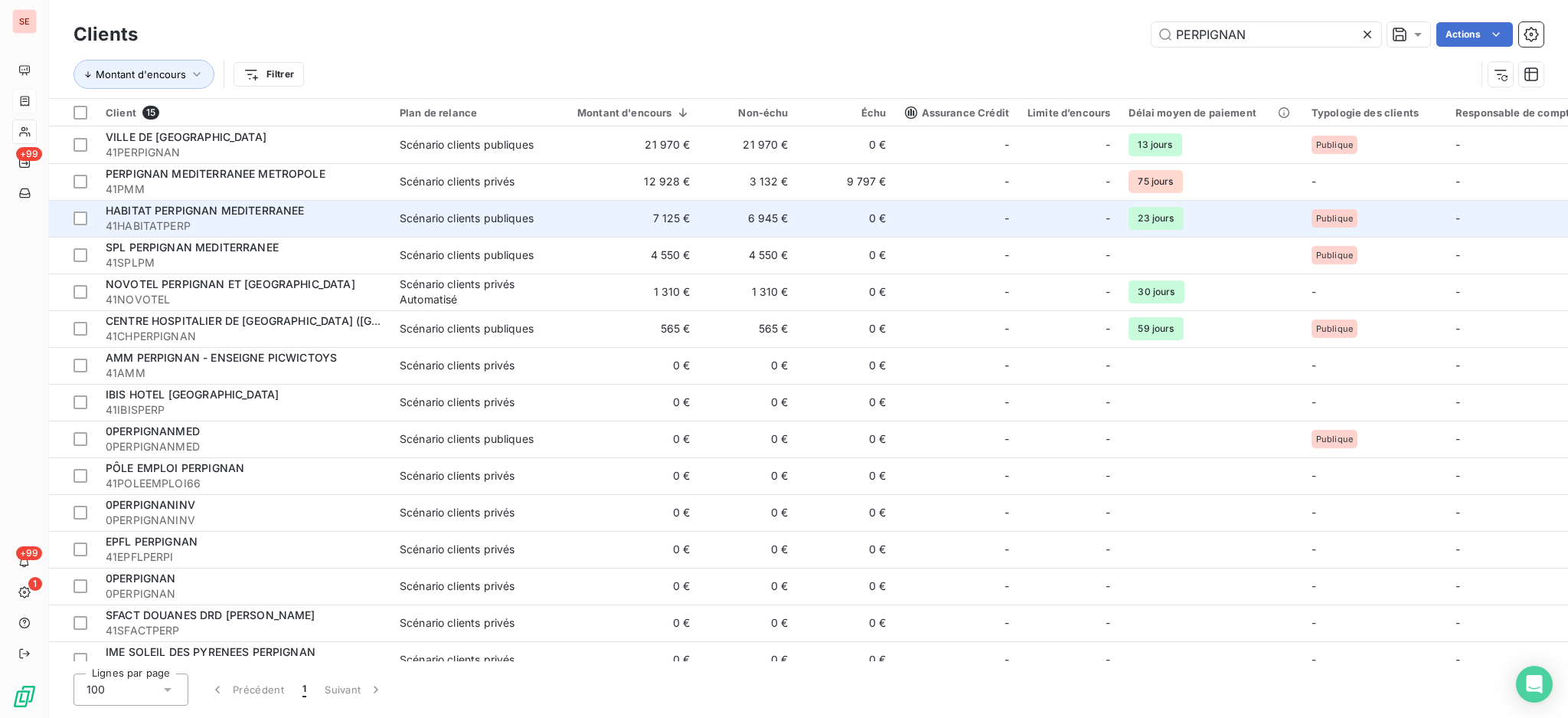
click at [256, 225] on span "41HABITATPERP" at bounding box center [243, 225] width 276 height 15
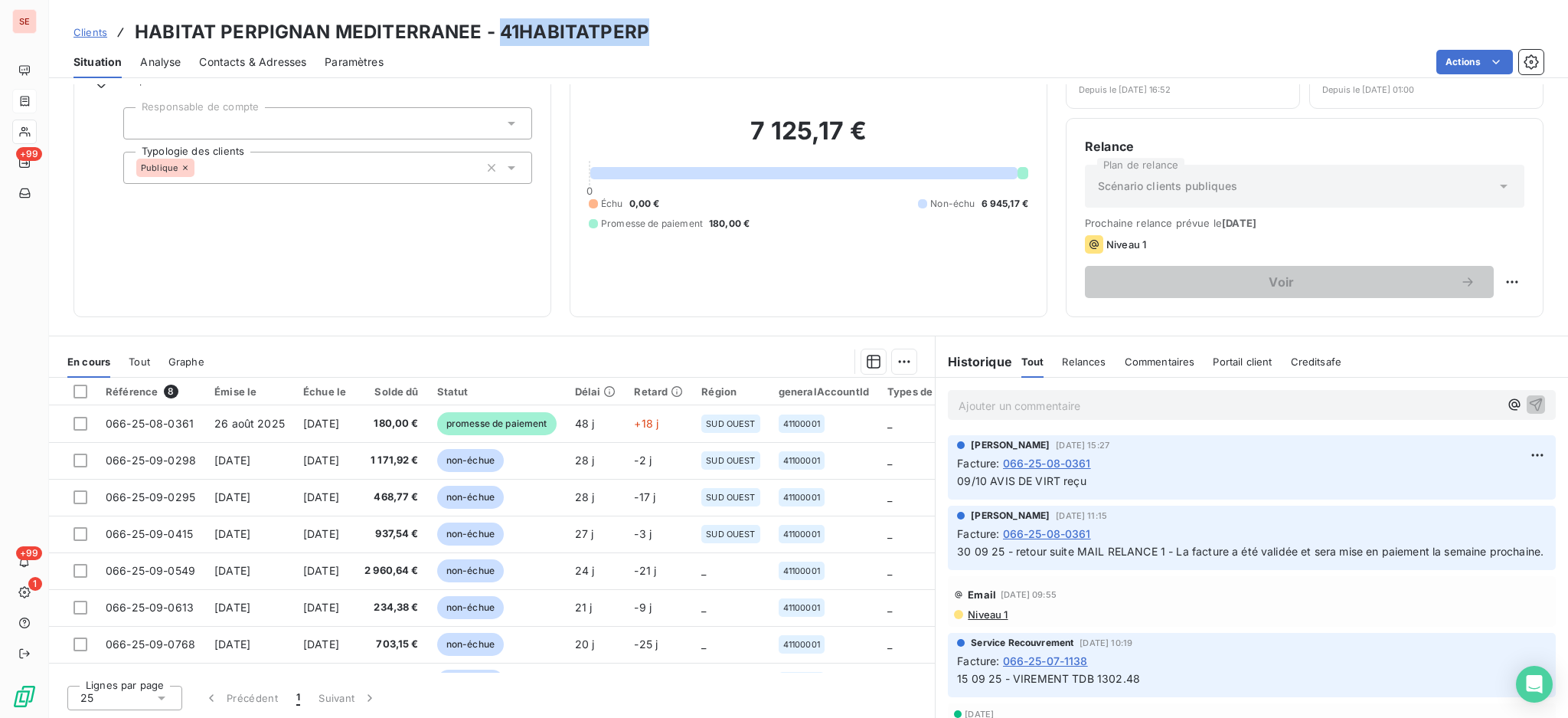
drag, startPoint x: 640, startPoint y: 32, endPoint x: 497, endPoint y: 27, distance: 143.1
click at [497, 27] on h3 "HABITAT PERPIGNAN MEDITERRANEE - 41HABITATPERP" at bounding box center [393, 32] width 515 height 27
copy h3 "41HABITATPERP"
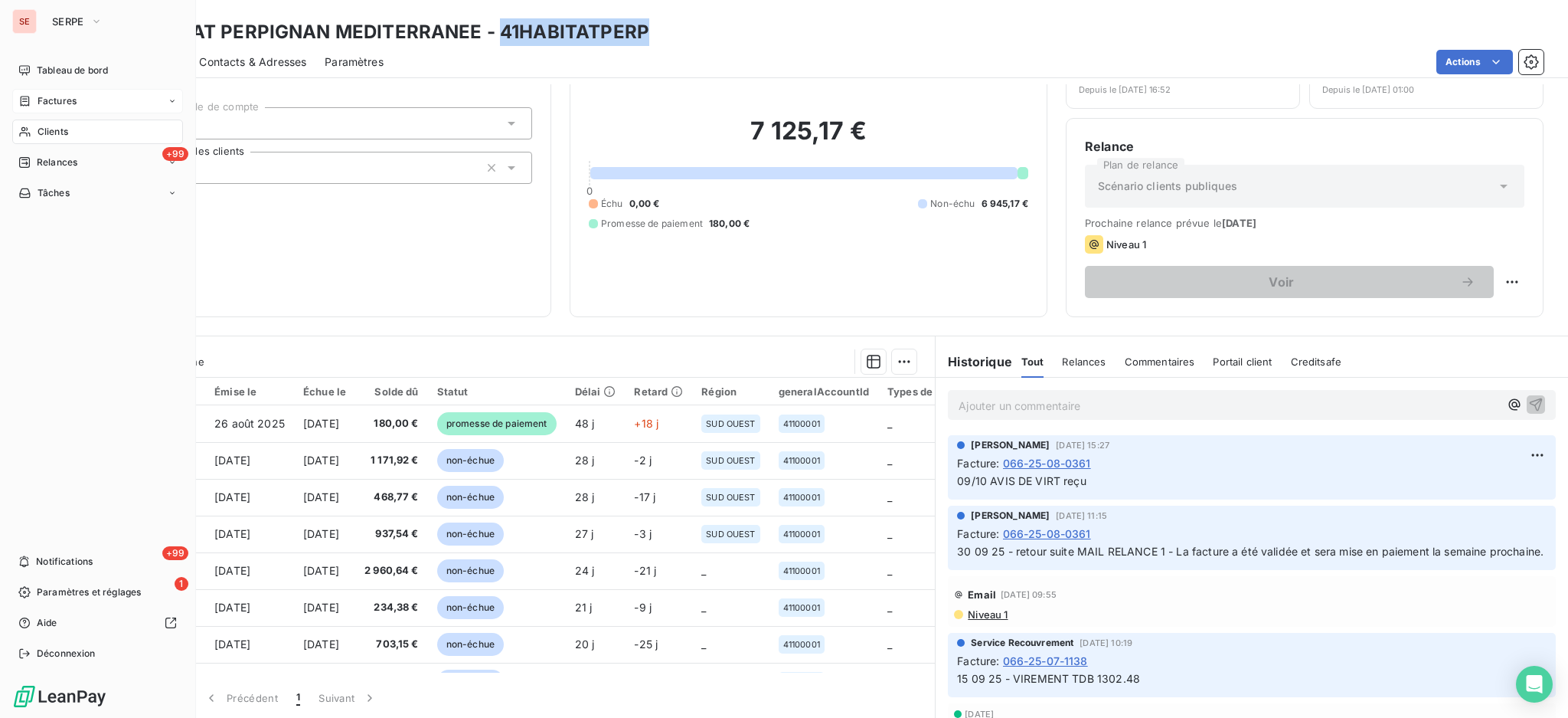
click at [63, 103] on span "Factures" at bounding box center [57, 101] width 39 height 14
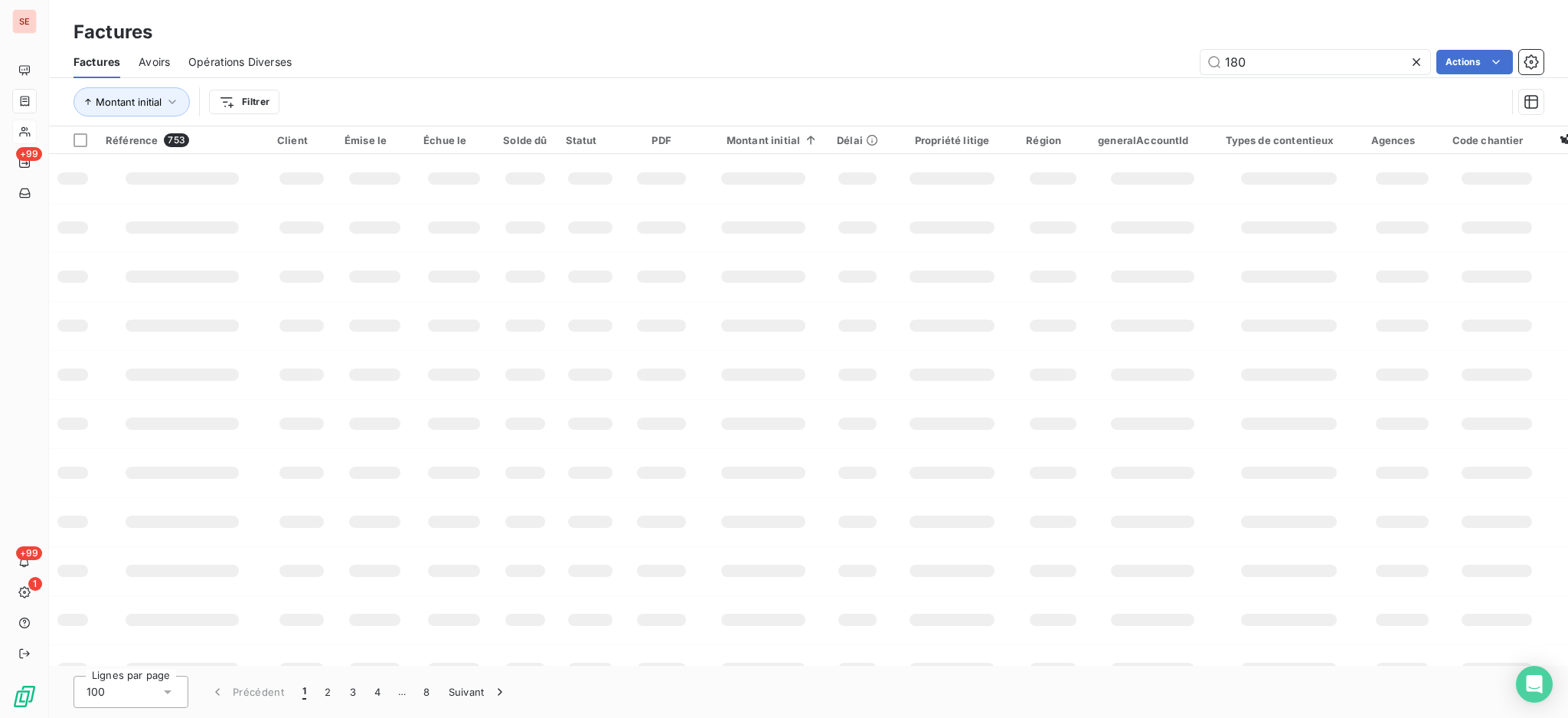
drag, startPoint x: 1289, startPoint y: 56, endPoint x: 1081, endPoint y: 52, distance: 208.0
click at [1143, 54] on div "180 Actions" at bounding box center [927, 62] width 1233 height 24
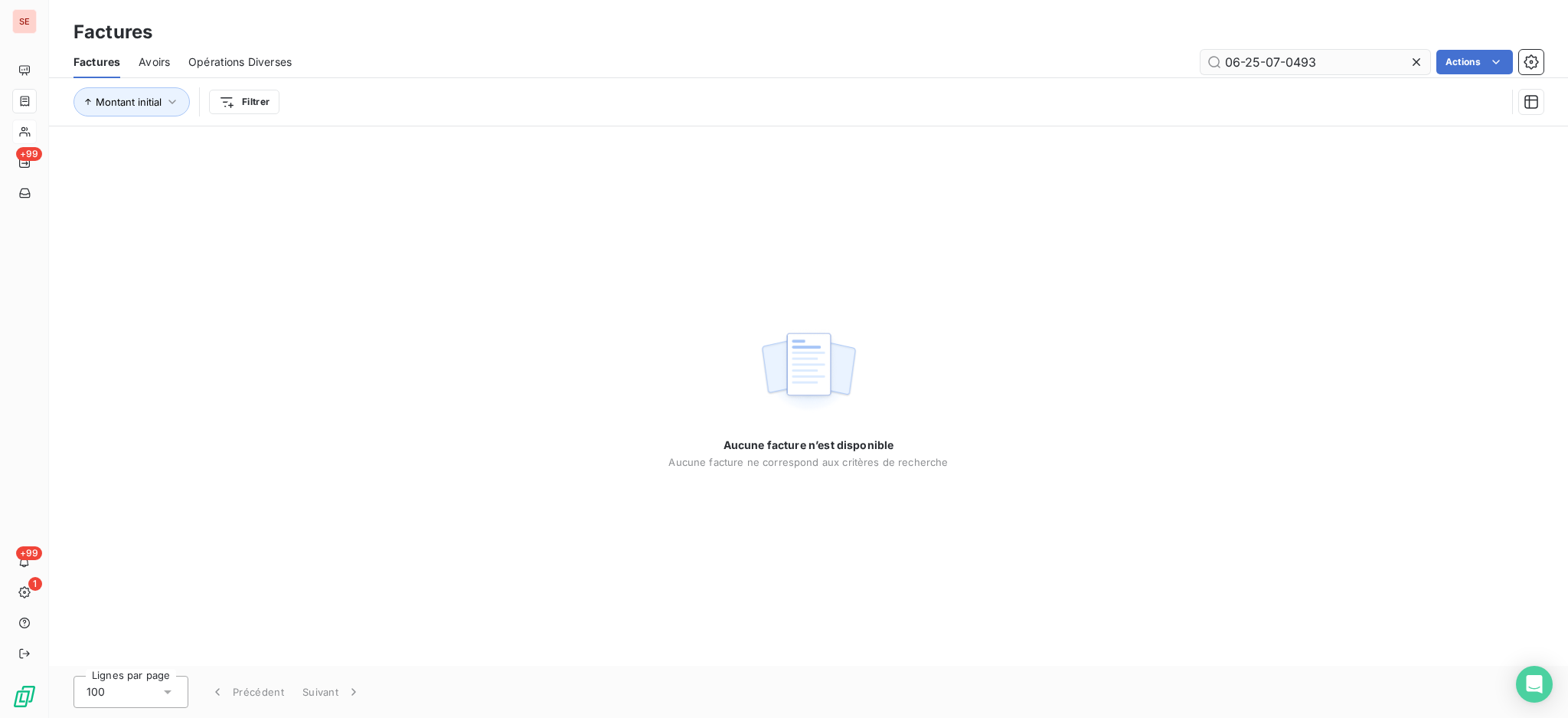
click at [1235, 61] on input "06-25-07-0493" at bounding box center [1316, 62] width 230 height 24
type input "066-25-07-0493"
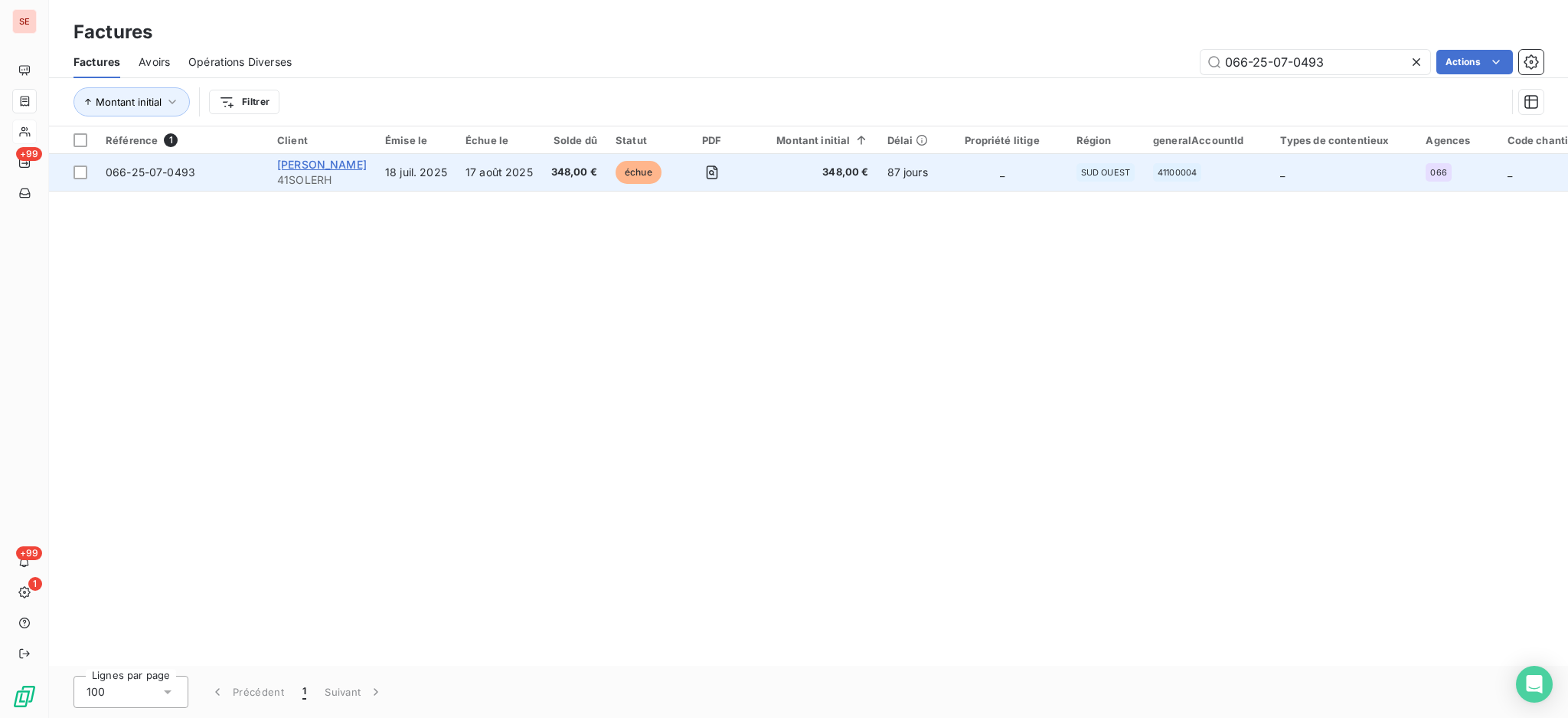
click at [323, 167] on span "[PERSON_NAME]" at bounding box center [322, 164] width 89 height 13
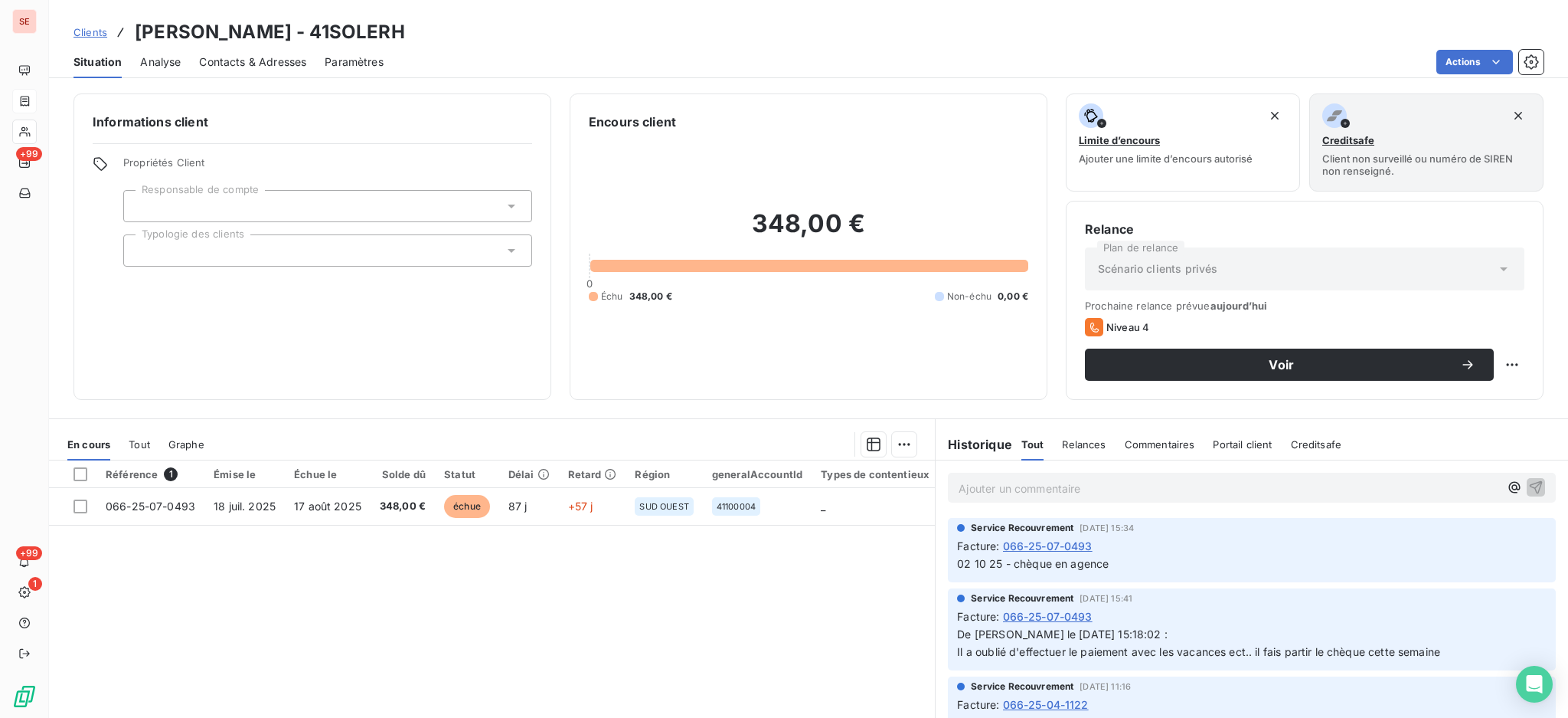
drag, startPoint x: 400, startPoint y: 28, endPoint x: 307, endPoint y: 28, distance: 93.0
click at [307, 28] on div "Clients [PERSON_NAME] - 41SOLERH" at bounding box center [809, 32] width 1520 height 27
copy h3 "41SOLERH"
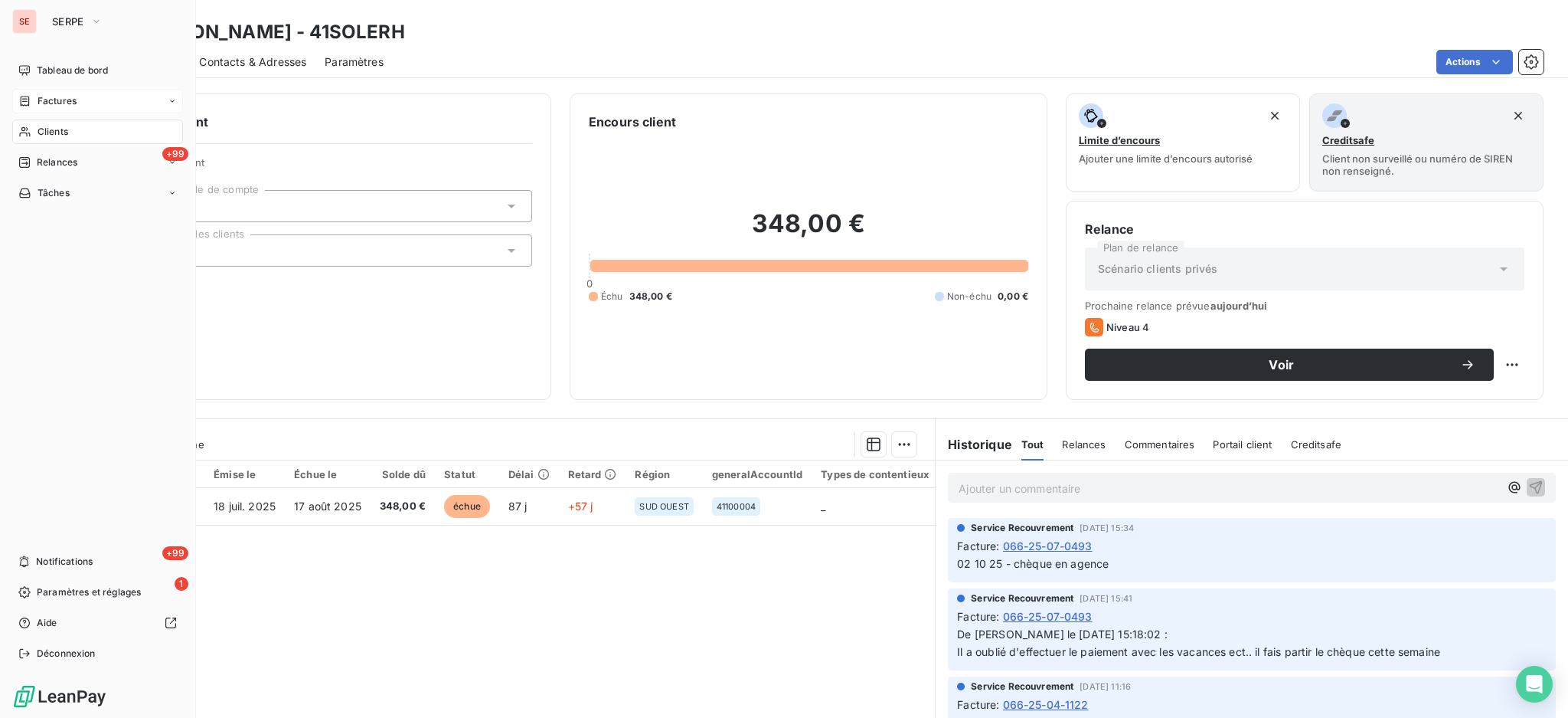
click at [71, 107] on span "Factures" at bounding box center [57, 101] width 39 height 14
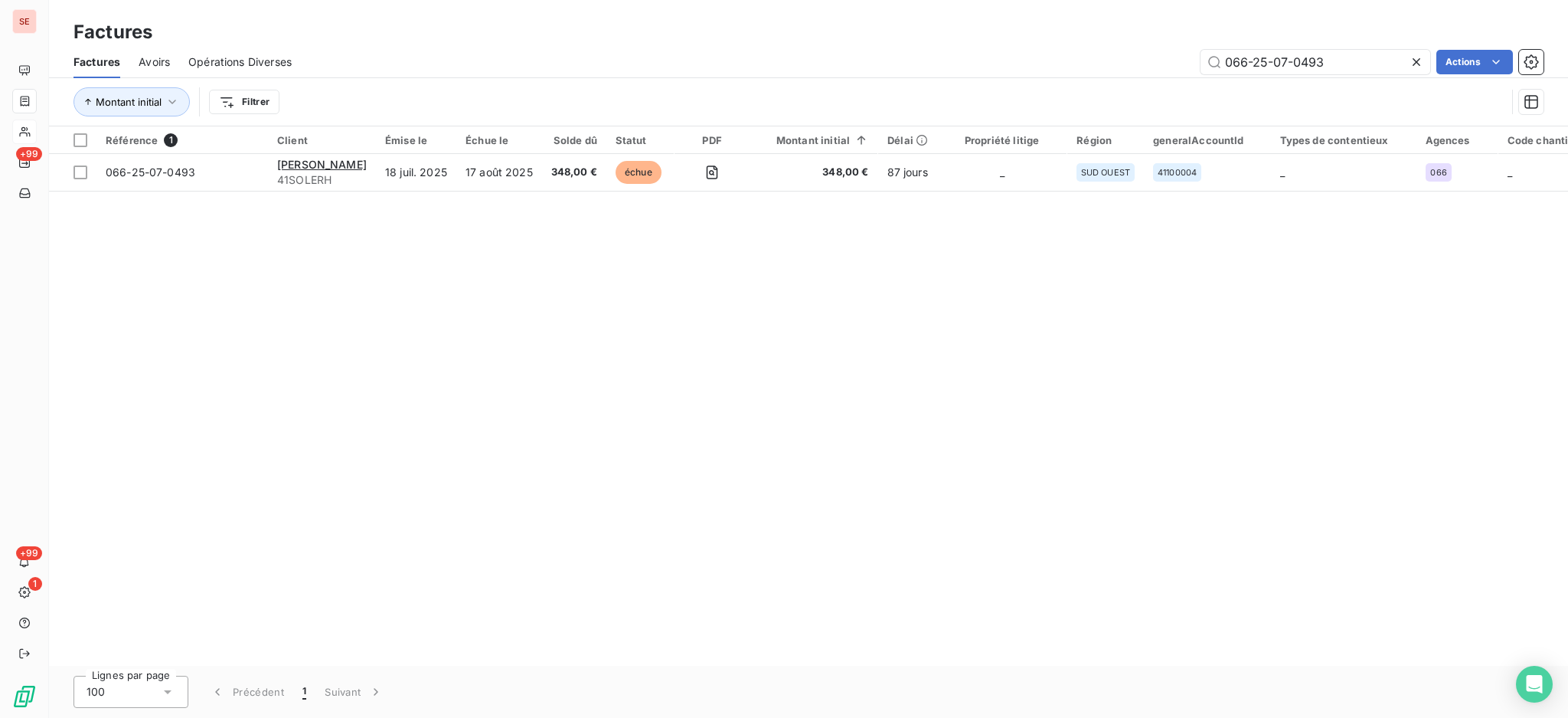
drag, startPoint x: 1369, startPoint y: 61, endPoint x: 1088, endPoint y: 57, distance: 281.0
click at [1100, 59] on div "066-25-07-0493 Actions" at bounding box center [927, 62] width 1233 height 24
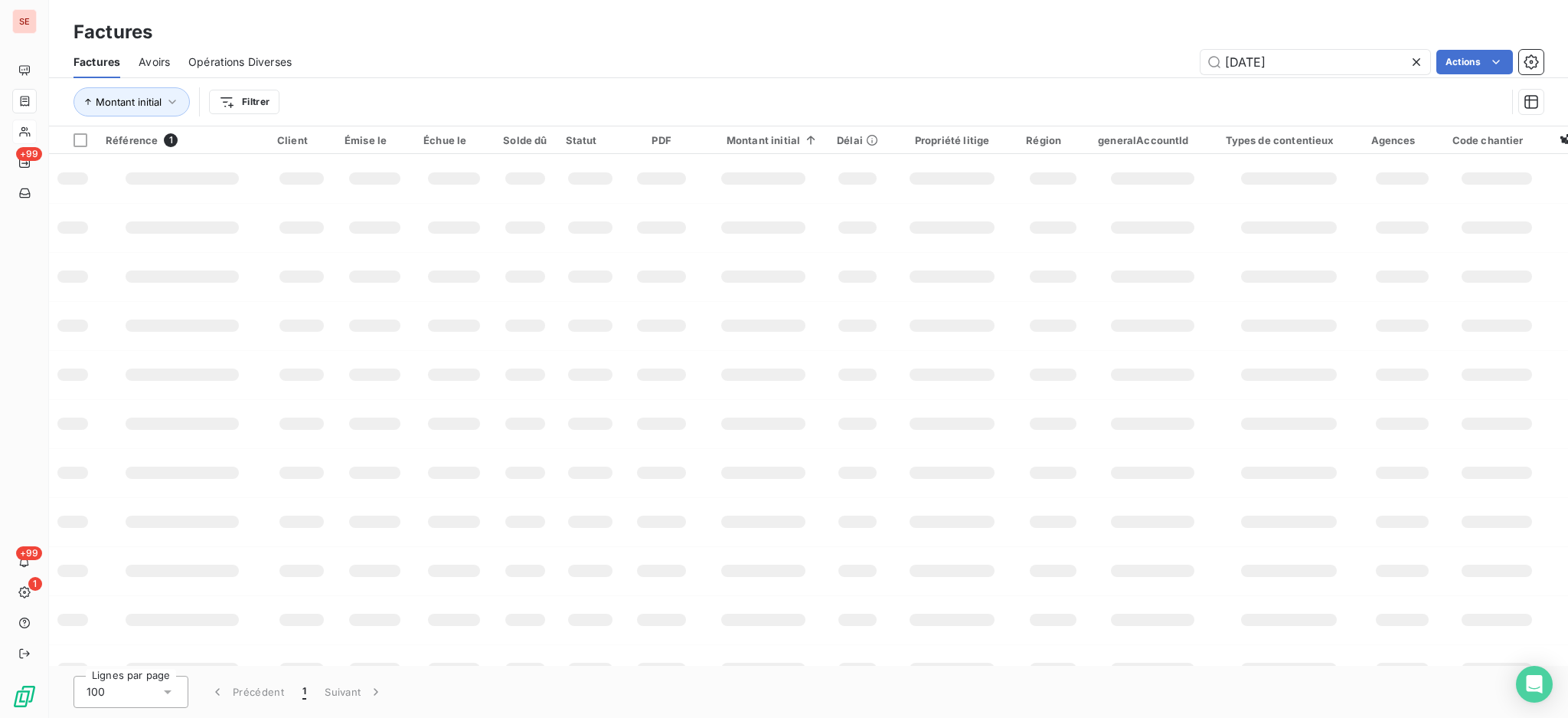
type input "[DATE]"
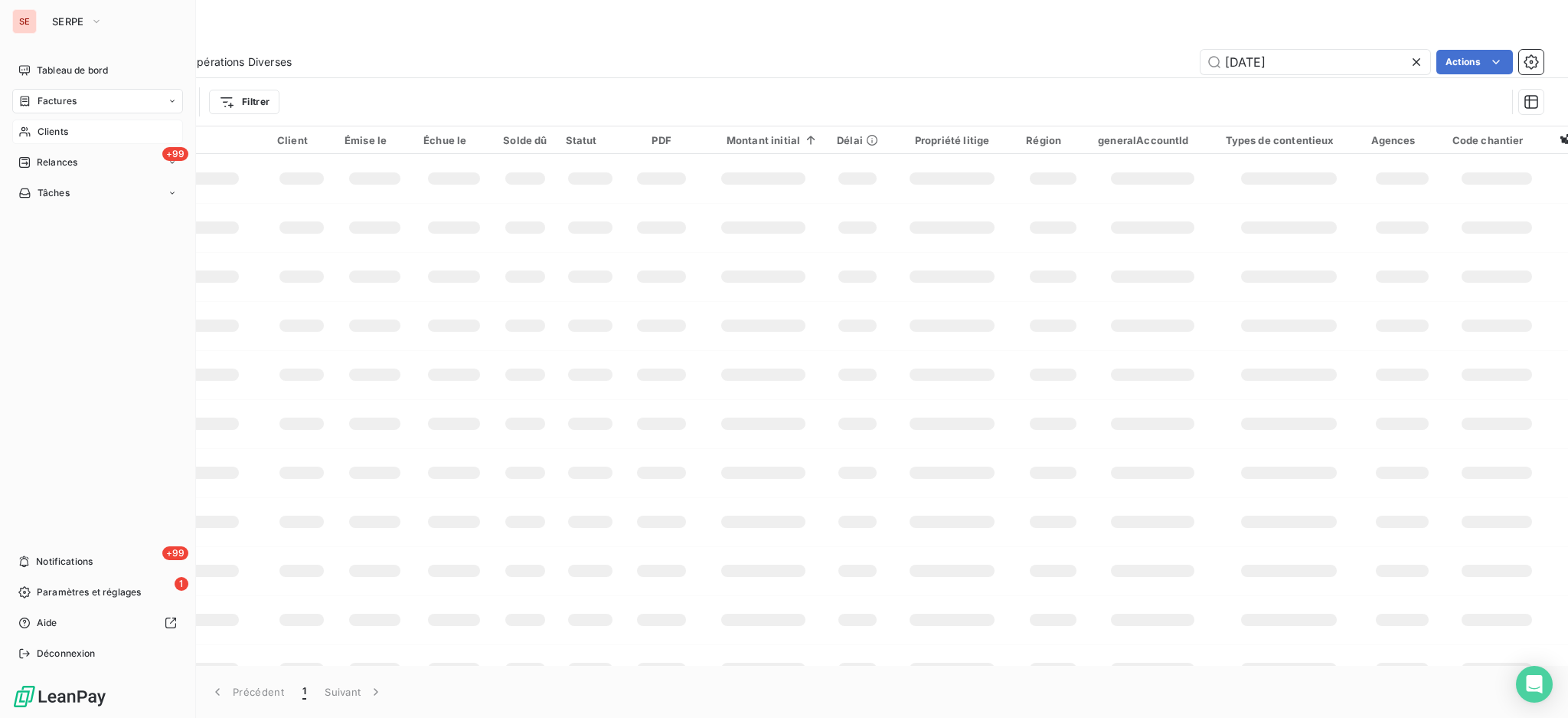
click at [39, 134] on span "Clients" at bounding box center [53, 131] width 31 height 14
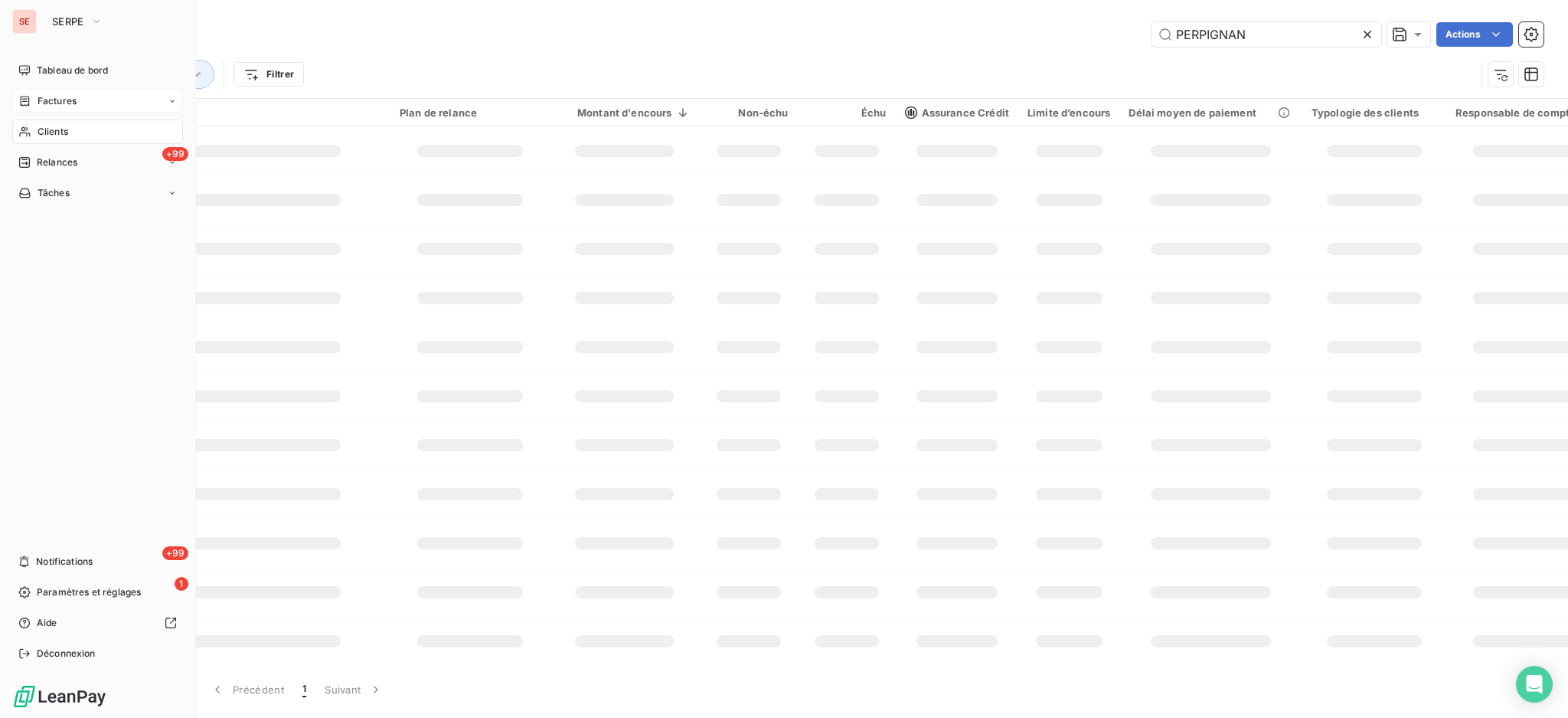
drag, startPoint x: 56, startPoint y: 129, endPoint x: 259, endPoint y: 93, distance: 206.2
click at [56, 128] on span "Clients" at bounding box center [53, 131] width 31 height 14
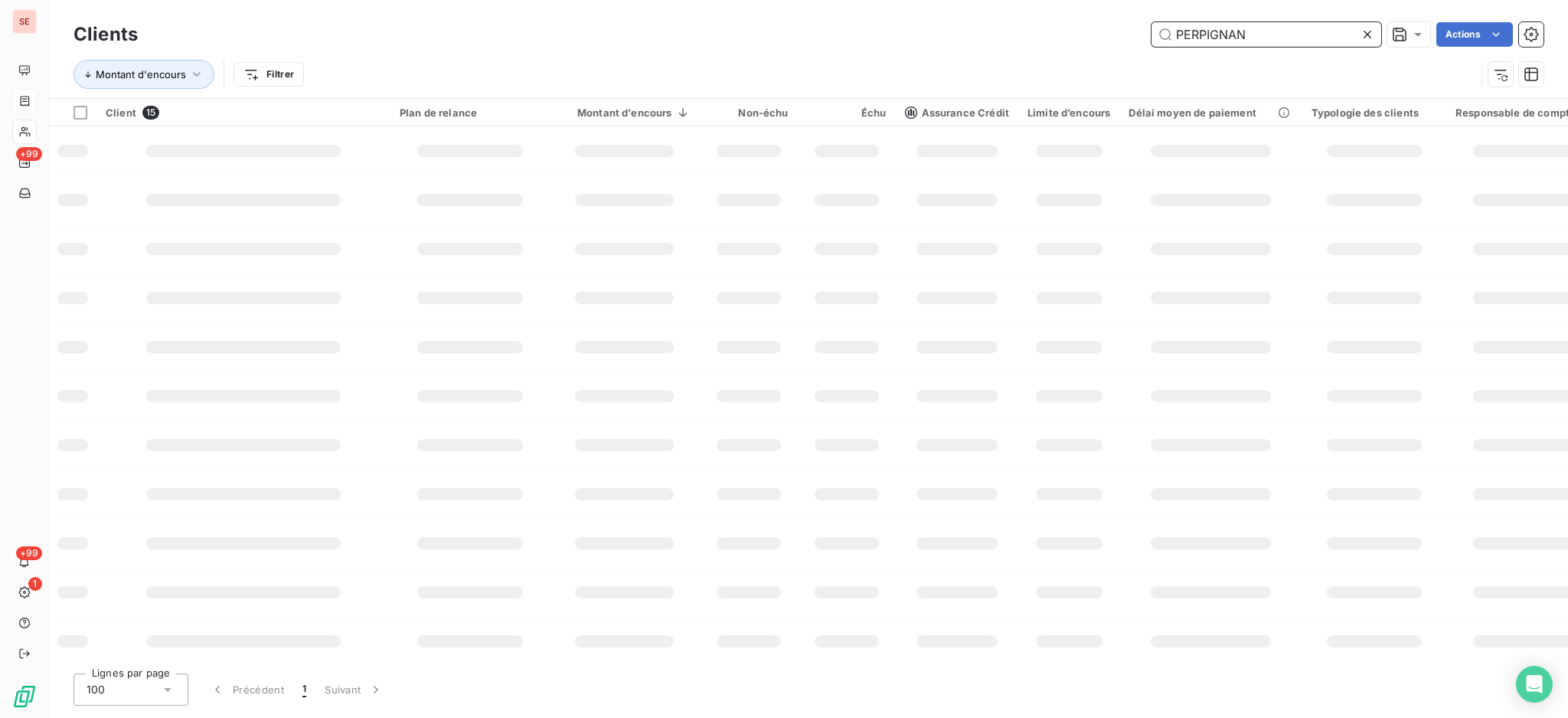
drag, startPoint x: 1270, startPoint y: 40, endPoint x: 1055, endPoint y: 37, distance: 215.0
click at [1055, 37] on div "PERPIGNAN Actions" at bounding box center [850, 35] width 1388 height 24
type input "ALT"
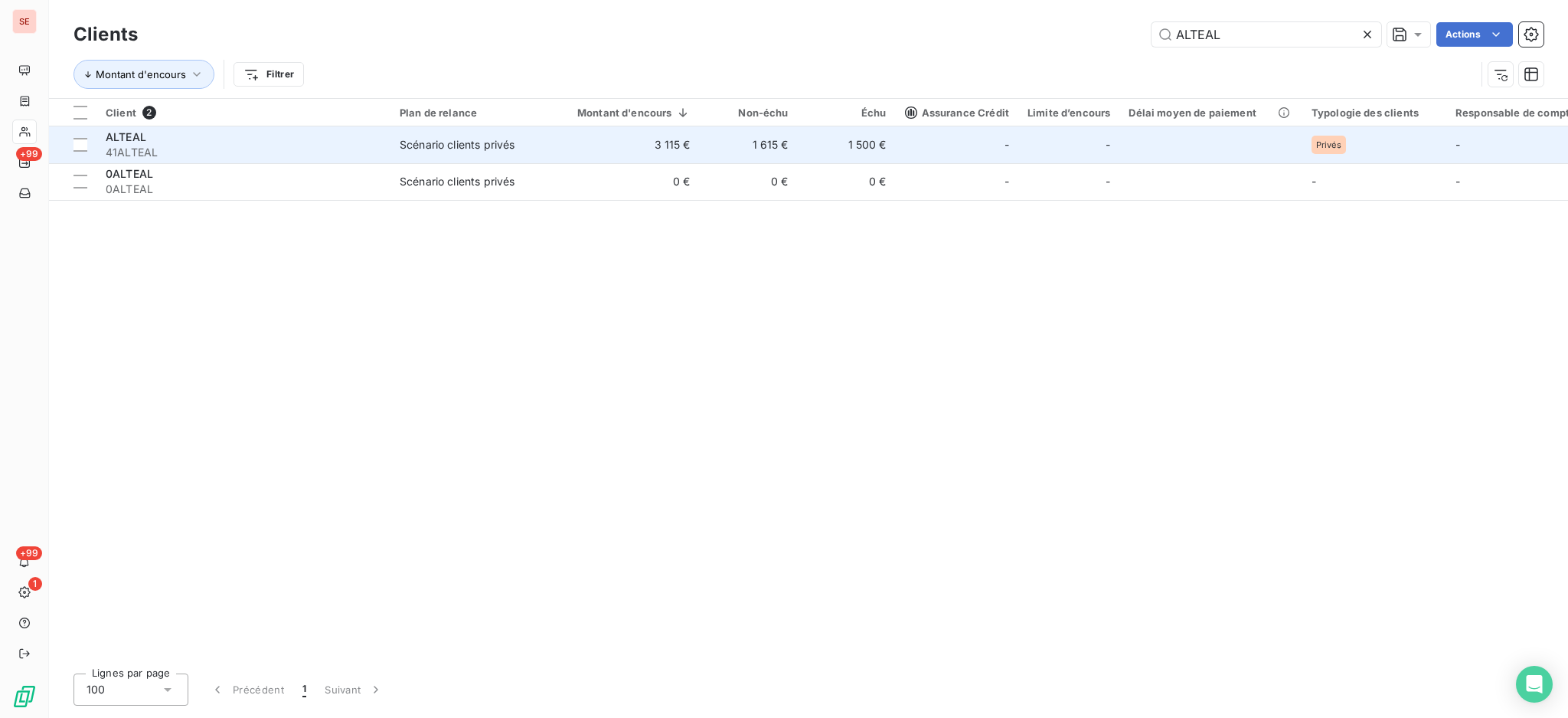
type input "ALTEAL"
click at [424, 144] on div "Scénario clients privés" at bounding box center [457, 144] width 115 height 15
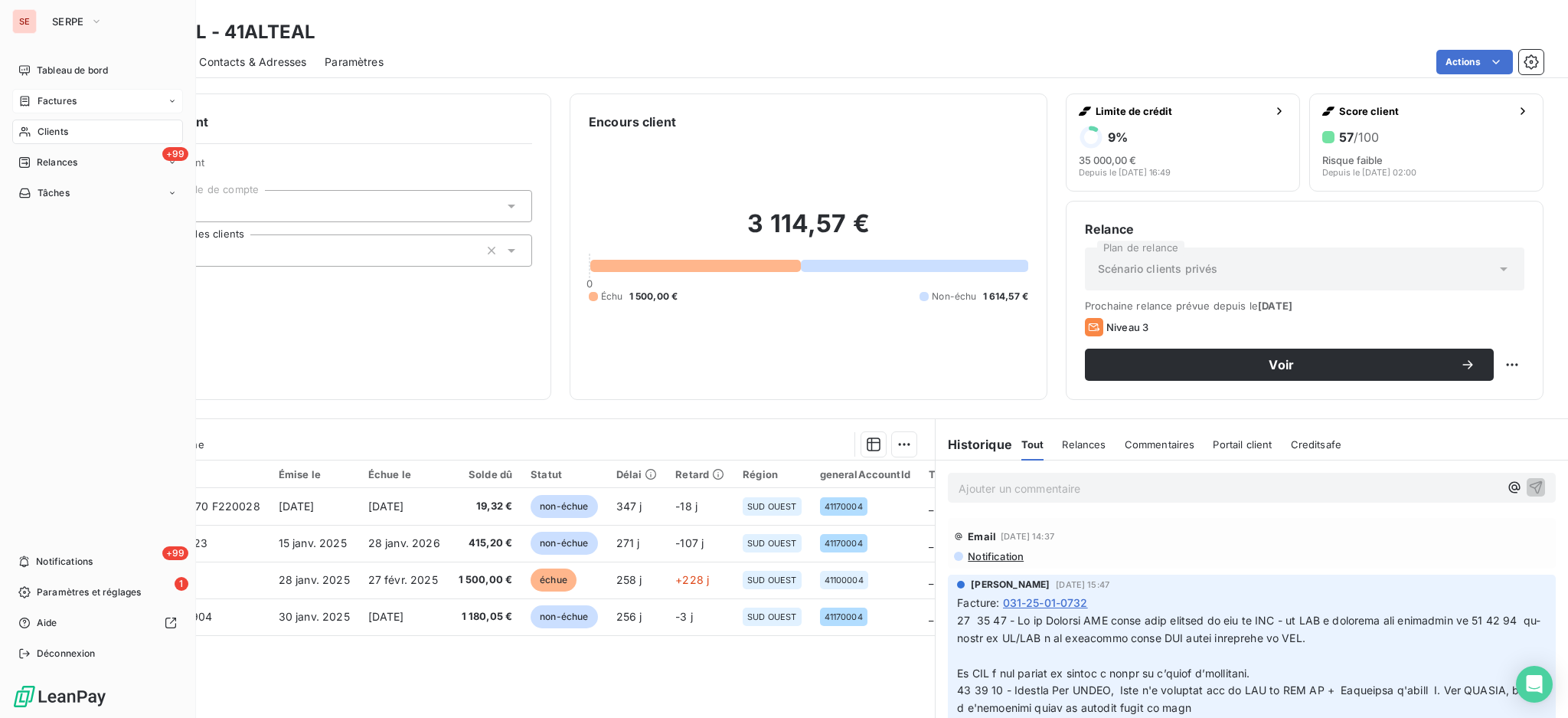
click at [79, 104] on div "Factures" at bounding box center [97, 101] width 171 height 24
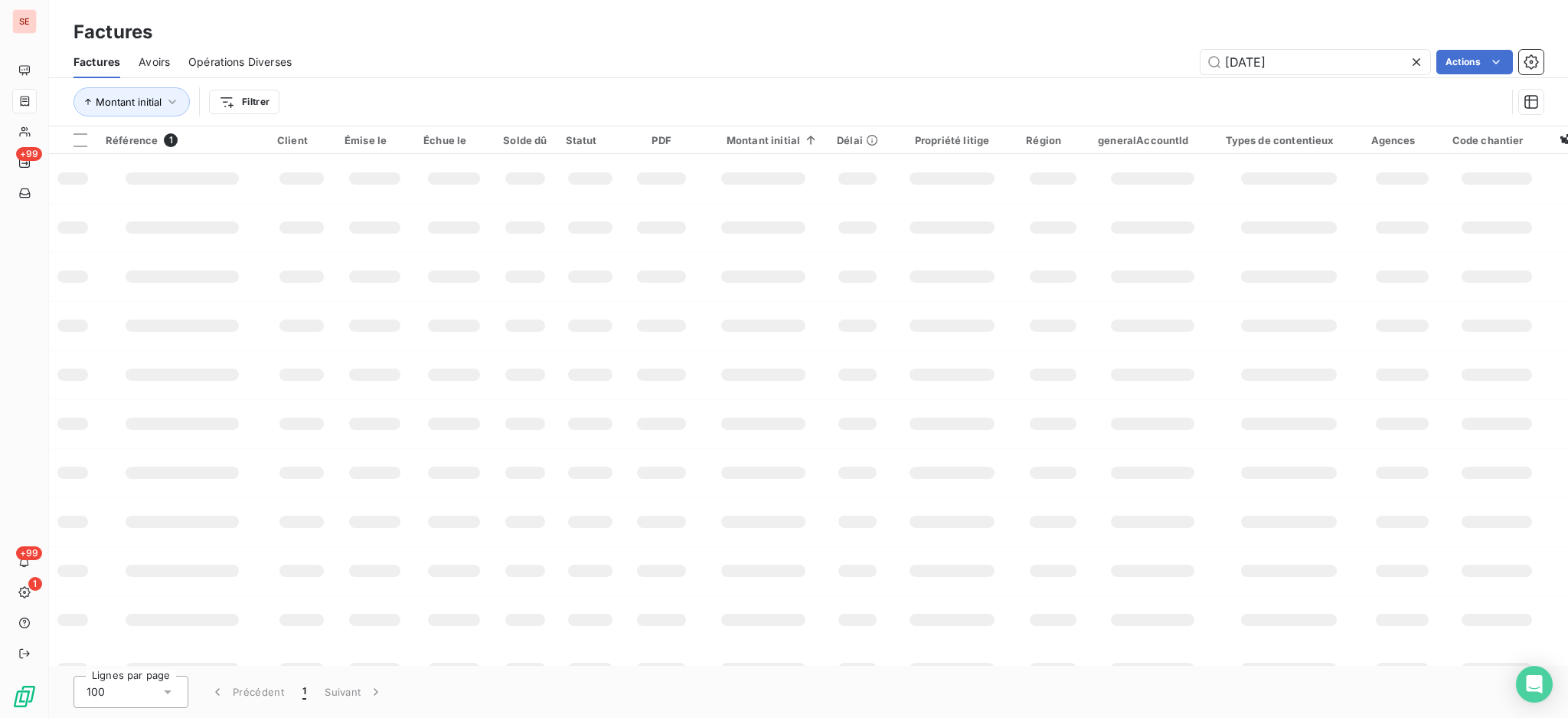
drag, startPoint x: 1310, startPoint y: 56, endPoint x: 1121, endPoint y: 43, distance: 189.4
click at [1170, 50] on div "25-09-1547 Actions" at bounding box center [927, 62] width 1233 height 24
type input "1890"
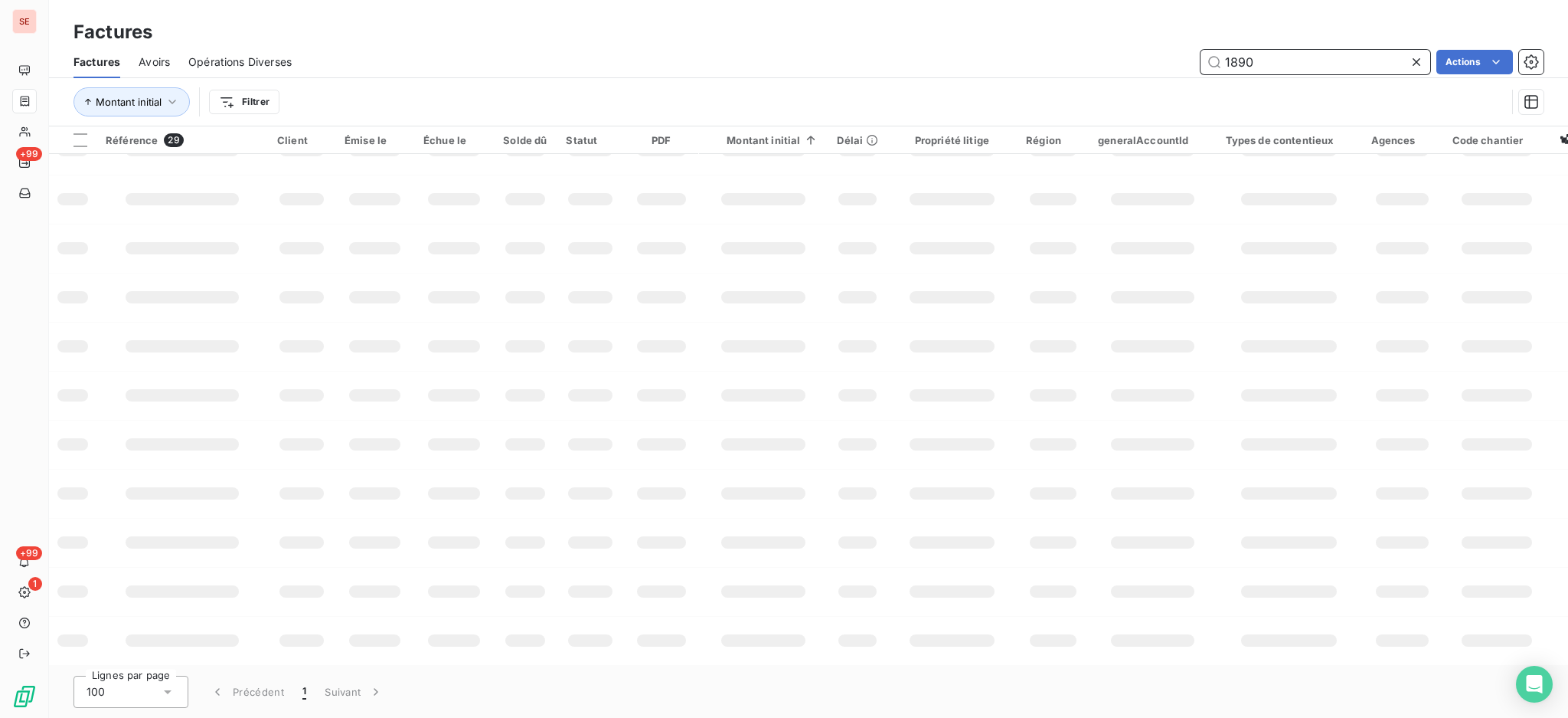
scroll to position [229, 0]
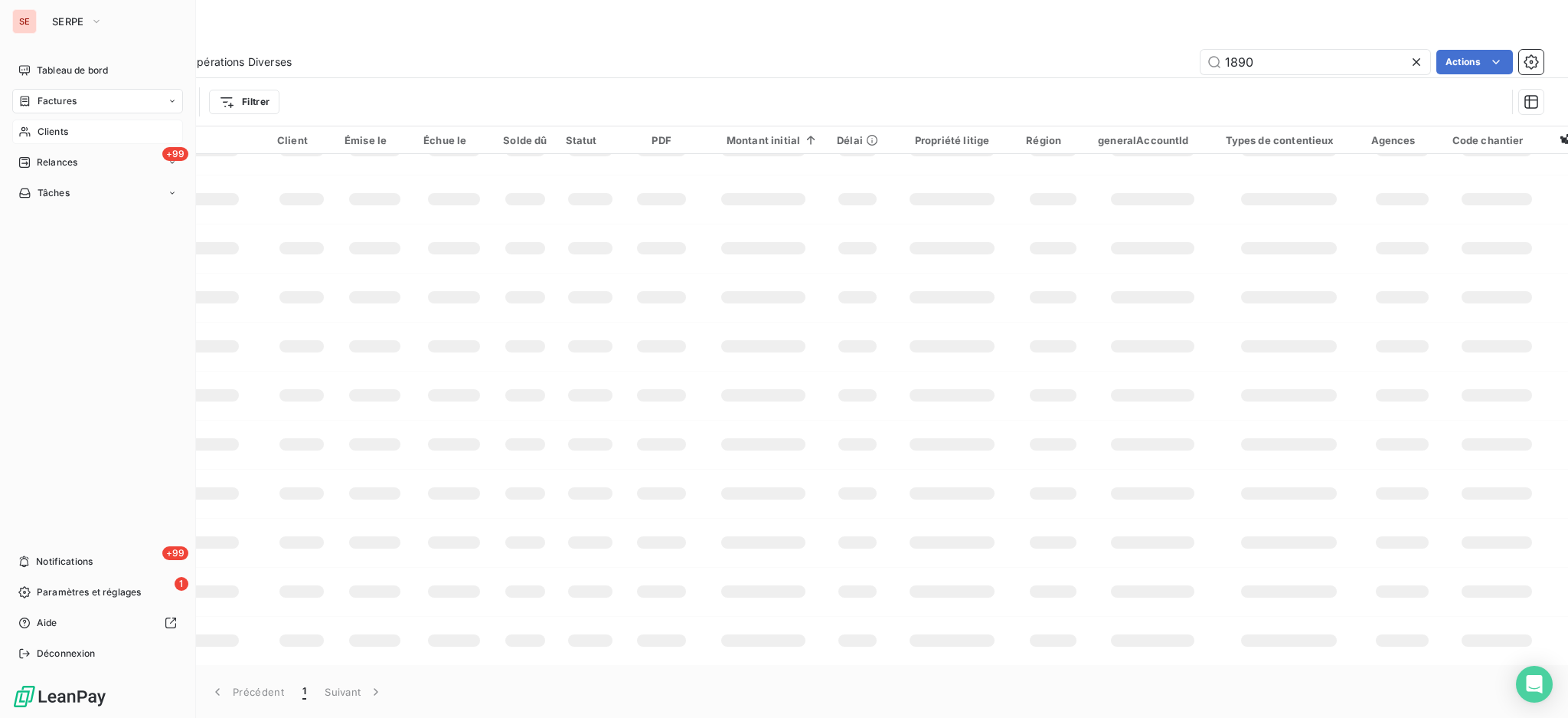
click at [58, 132] on span "Clients" at bounding box center [53, 131] width 31 height 14
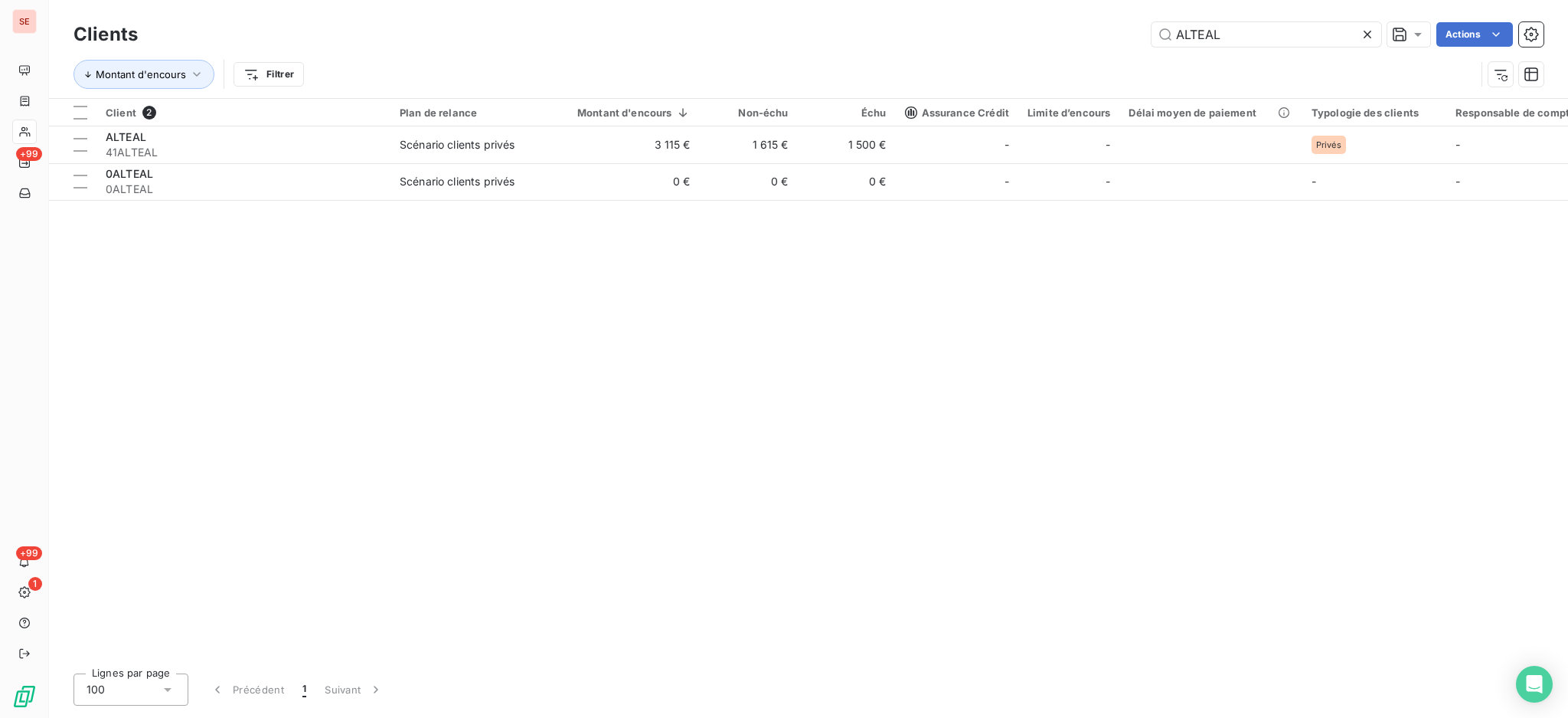
drag, startPoint x: 1220, startPoint y: 28, endPoint x: 982, endPoint y: 15, distance: 238.4
click at [1000, 19] on div "Clients ALTEAL Actions" at bounding box center [809, 35] width 1471 height 32
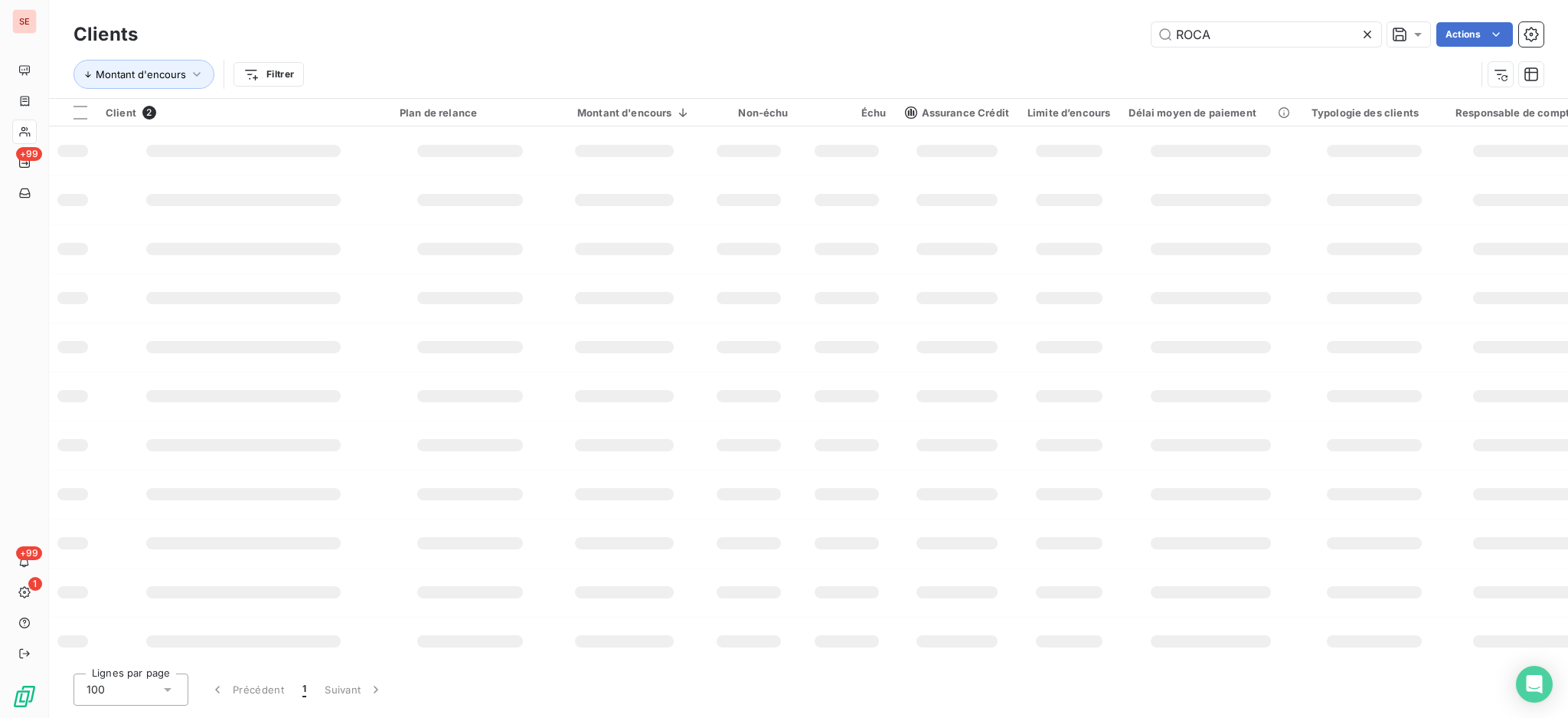
type input "ROCA"
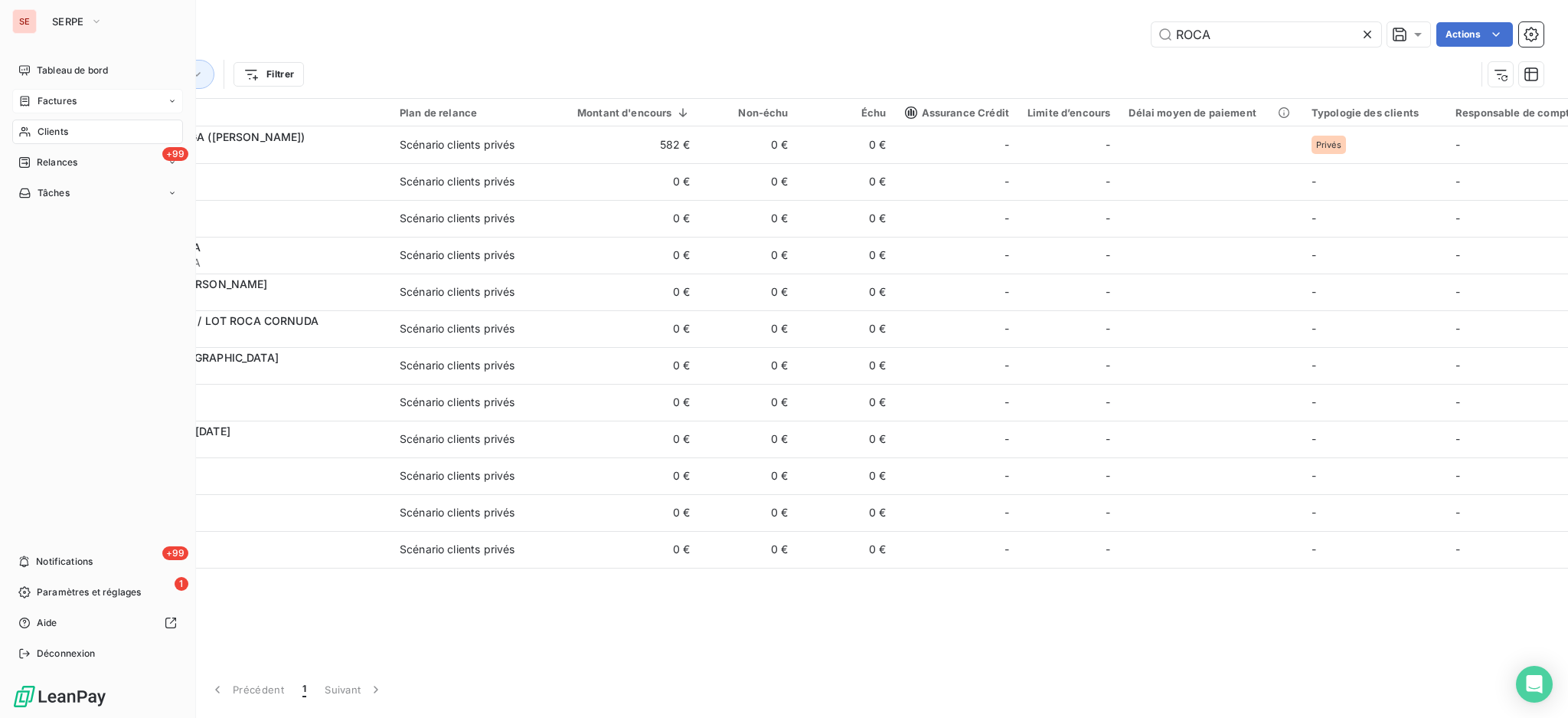
click at [49, 106] on span "Factures" at bounding box center [57, 101] width 39 height 14
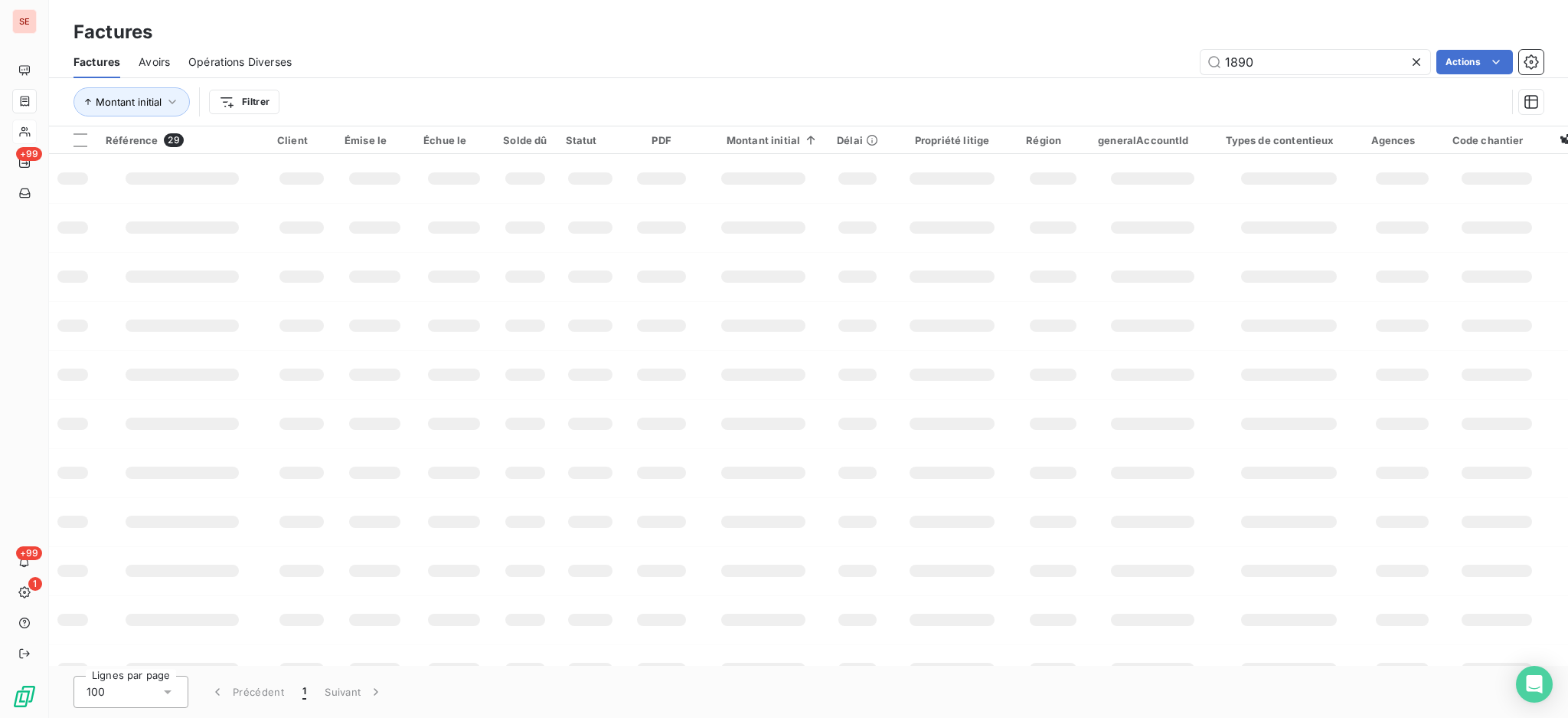
drag, startPoint x: 1364, startPoint y: 68, endPoint x: 1080, endPoint y: 77, distance: 284.1
click at [1186, 70] on div "1890 Actions" at bounding box center [927, 62] width 1233 height 24
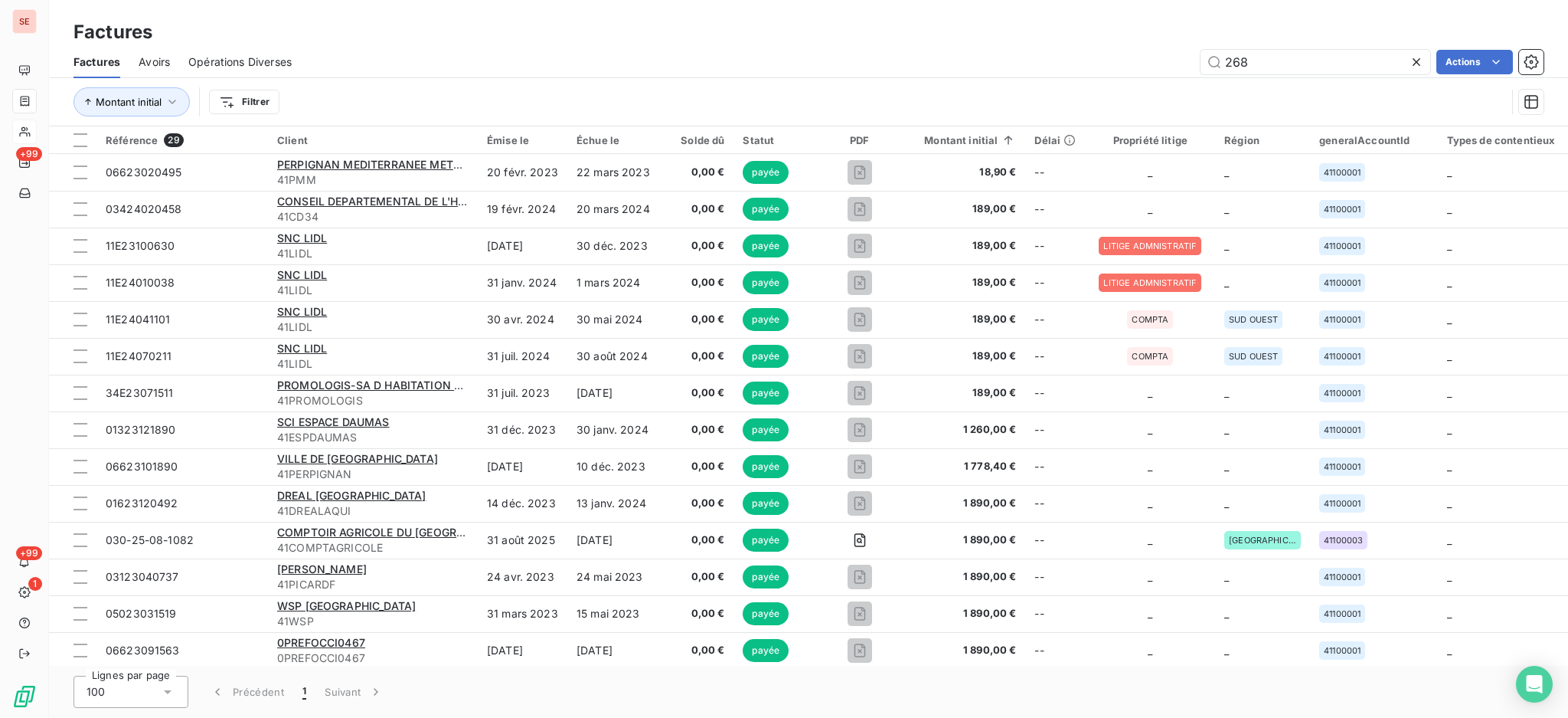
type input "268"
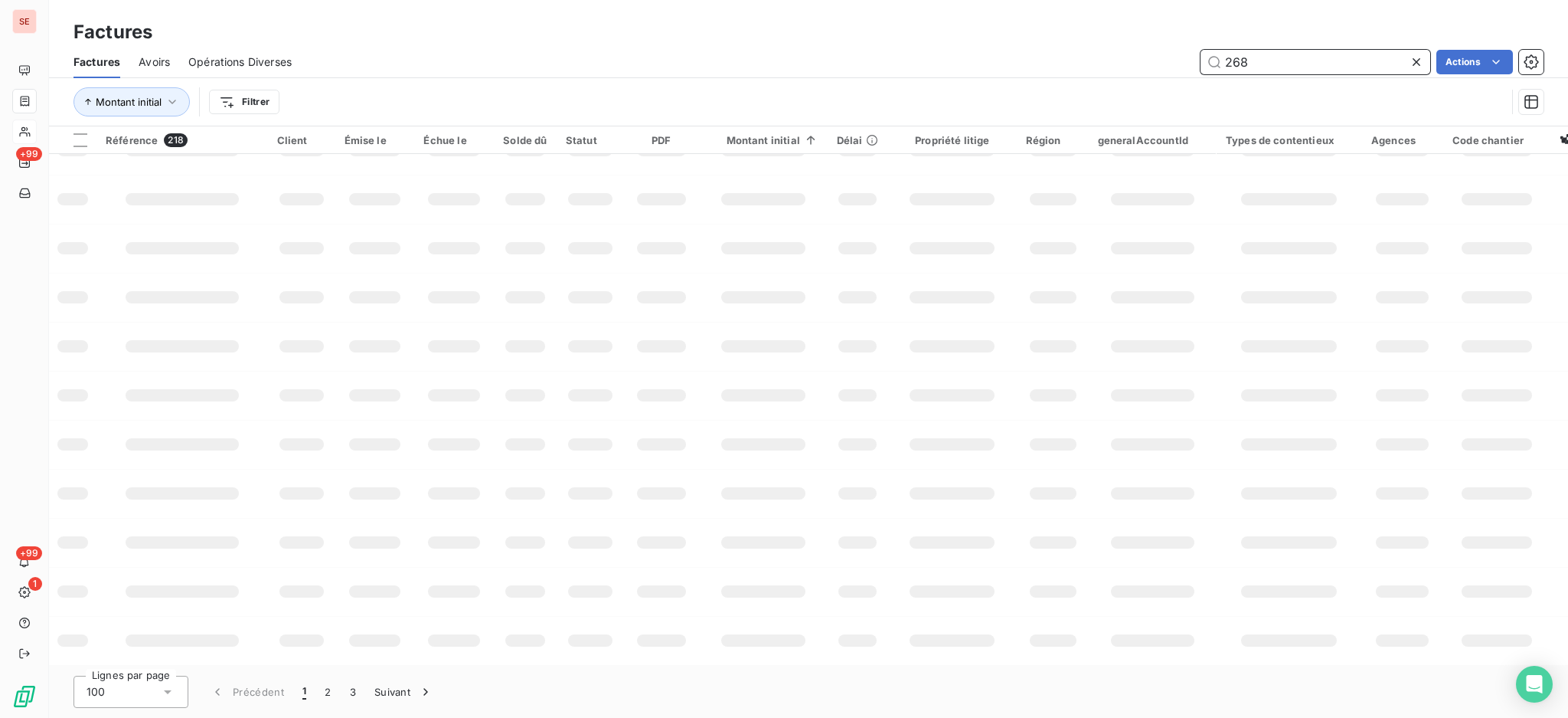
scroll to position [229, 0]
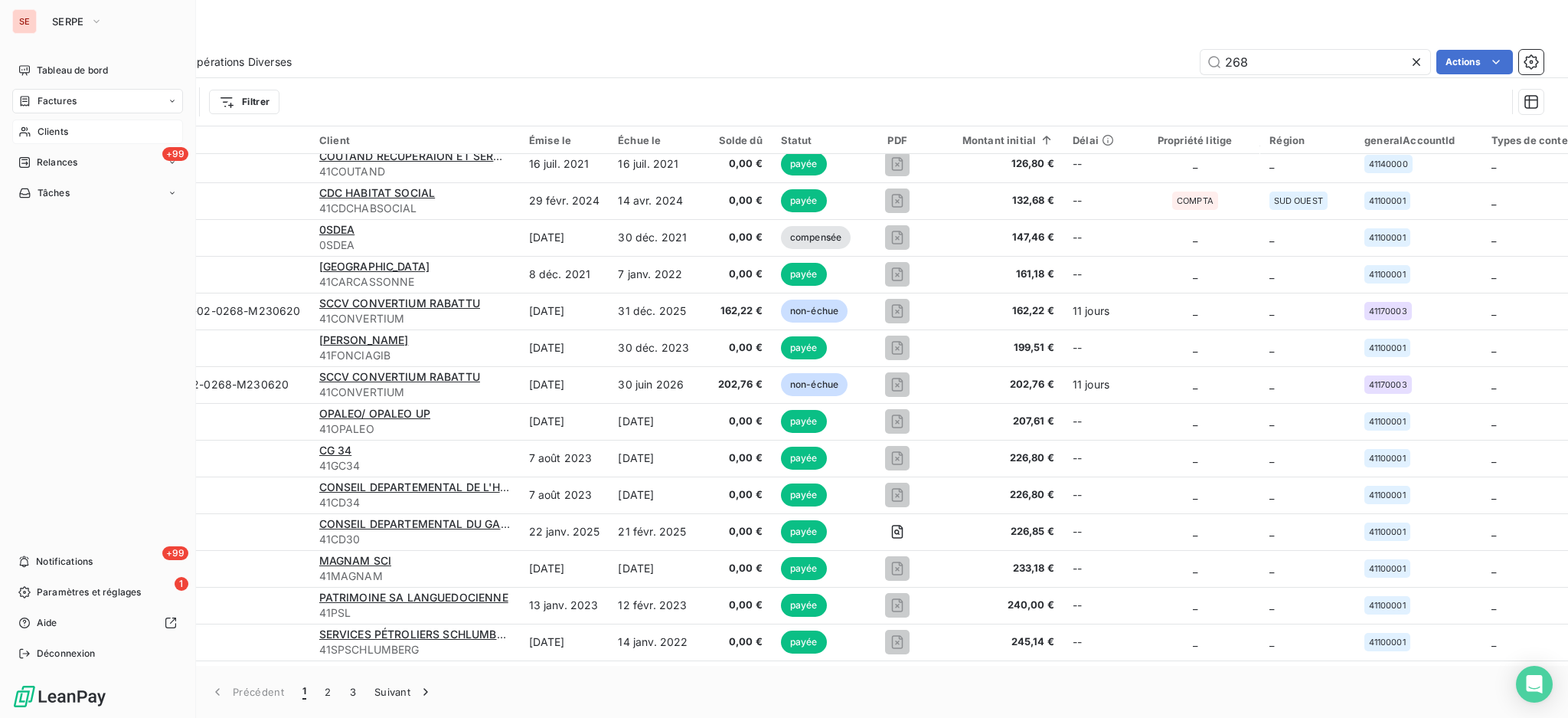
click at [64, 99] on span "Factures" at bounding box center [57, 101] width 39 height 14
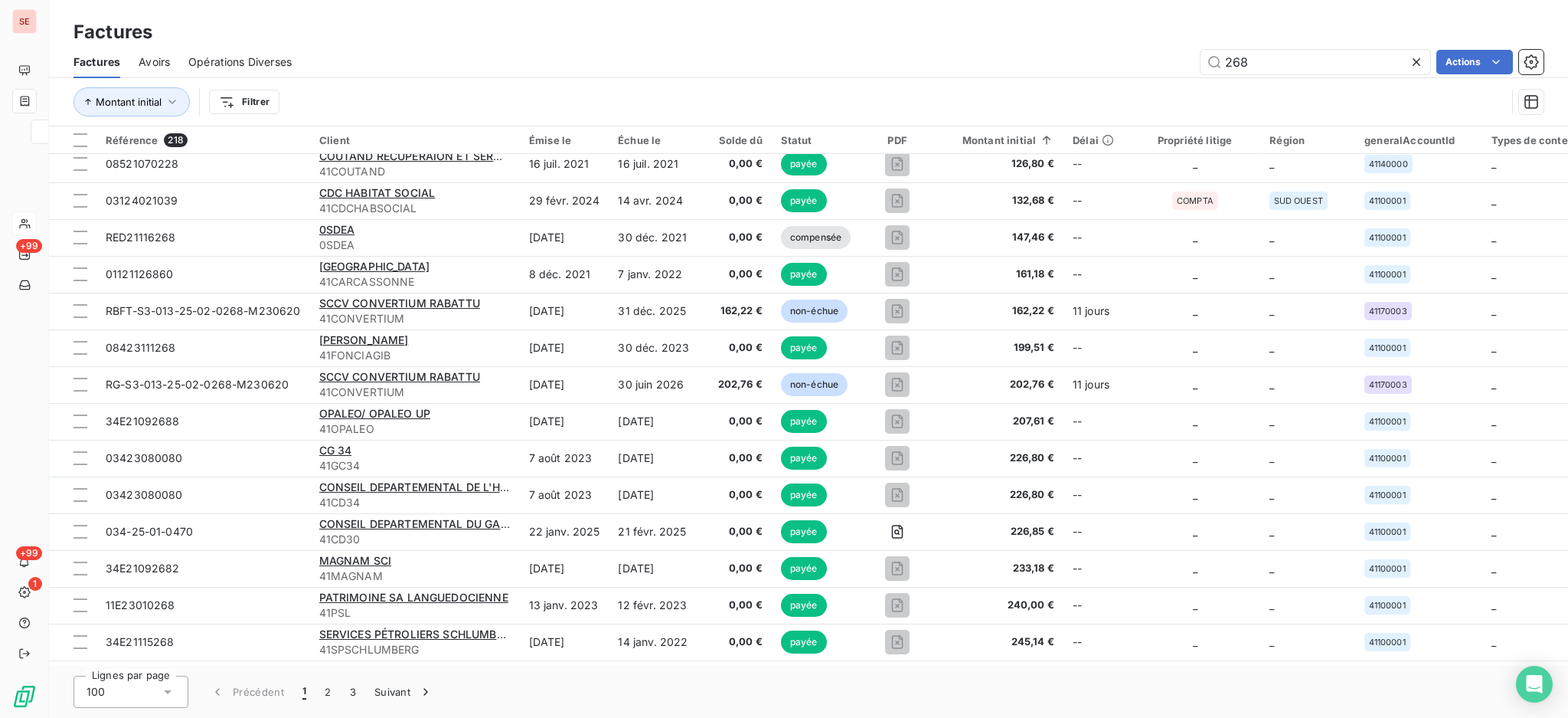
scroll to position [510, 0]
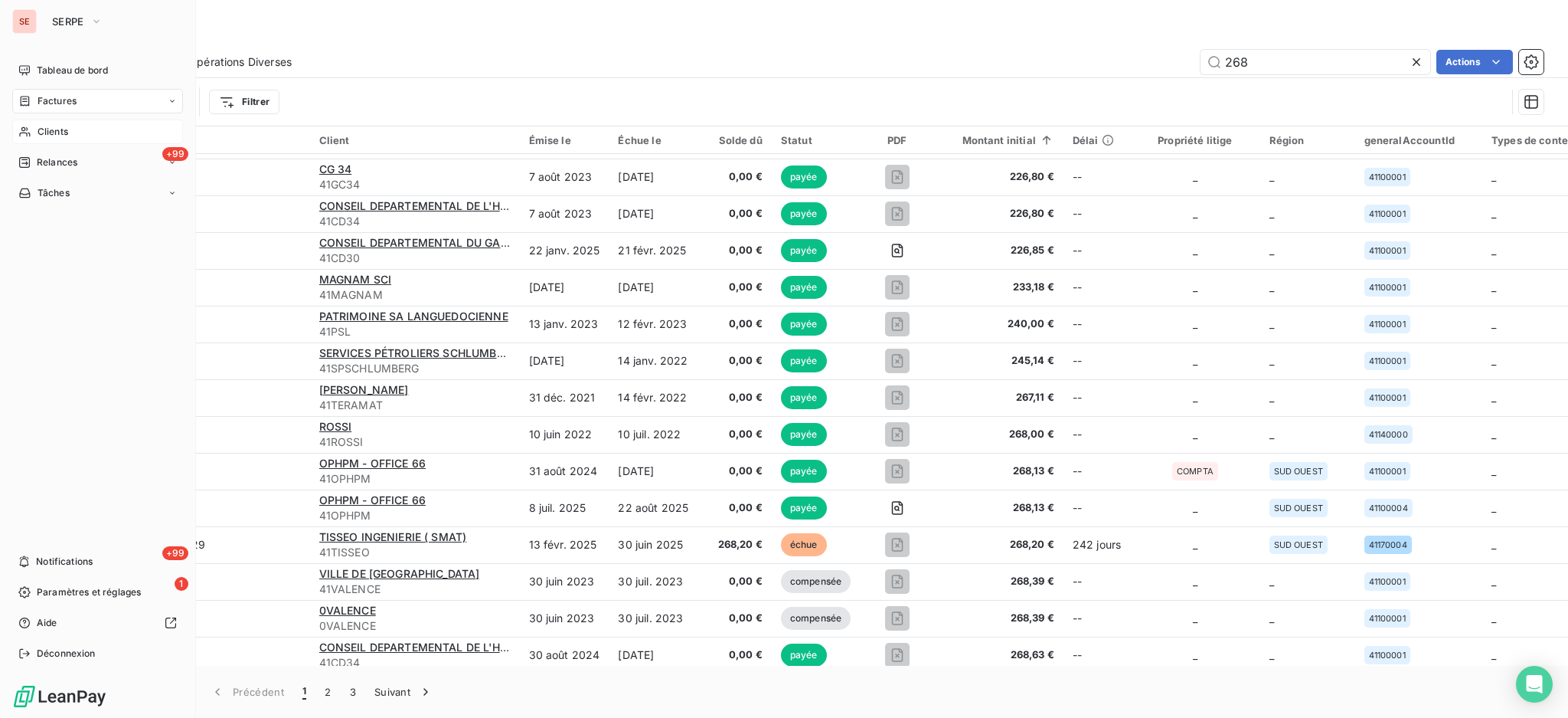
drag, startPoint x: 46, startPoint y: 130, endPoint x: 91, endPoint y: 129, distance: 45.0
click at [46, 130] on span "Clients" at bounding box center [53, 131] width 31 height 14
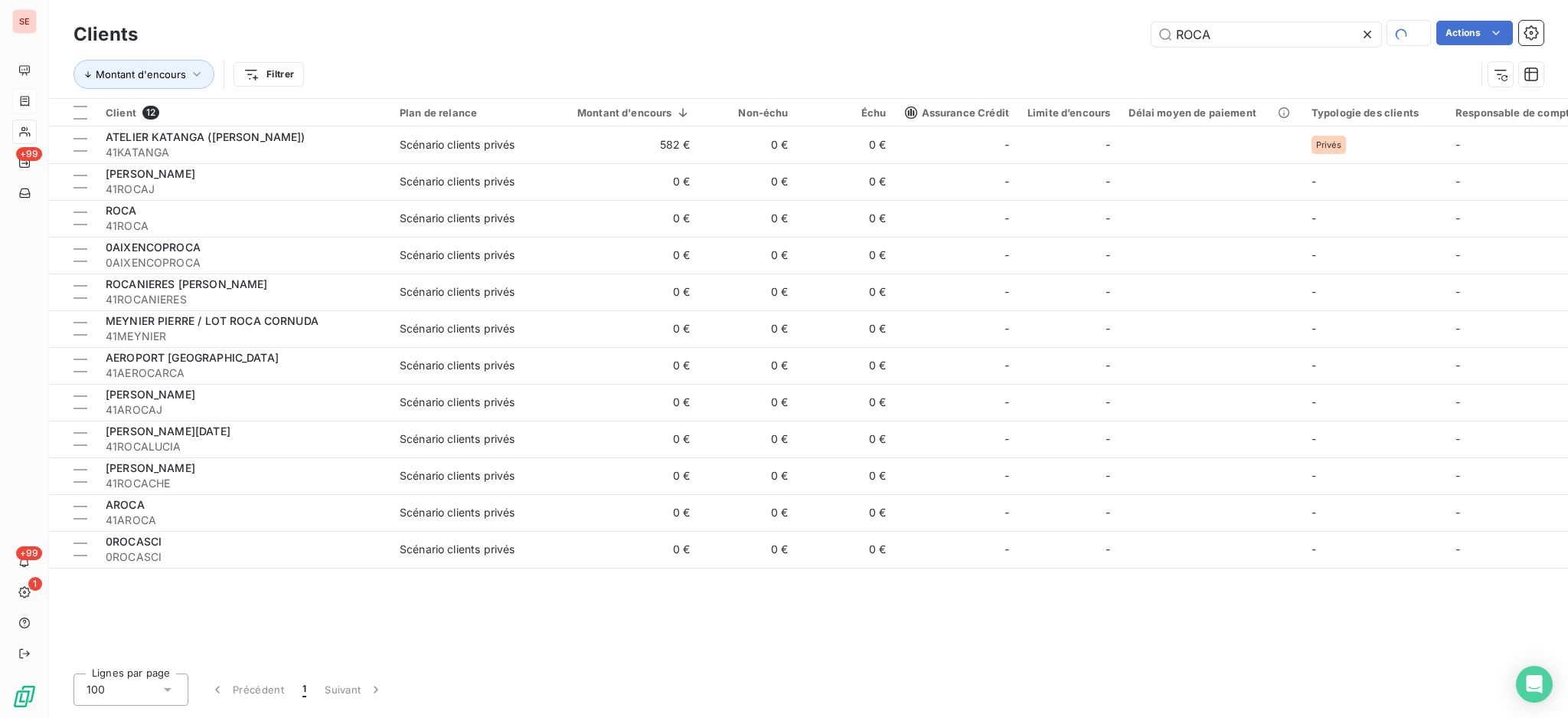
drag, startPoint x: 1228, startPoint y: 27, endPoint x: 1086, endPoint y: 60, distance: 145.8
click at [1086, 60] on div "Clients ROCA Actions Montant d'encours Filtrer" at bounding box center [809, 58] width 1471 height 80
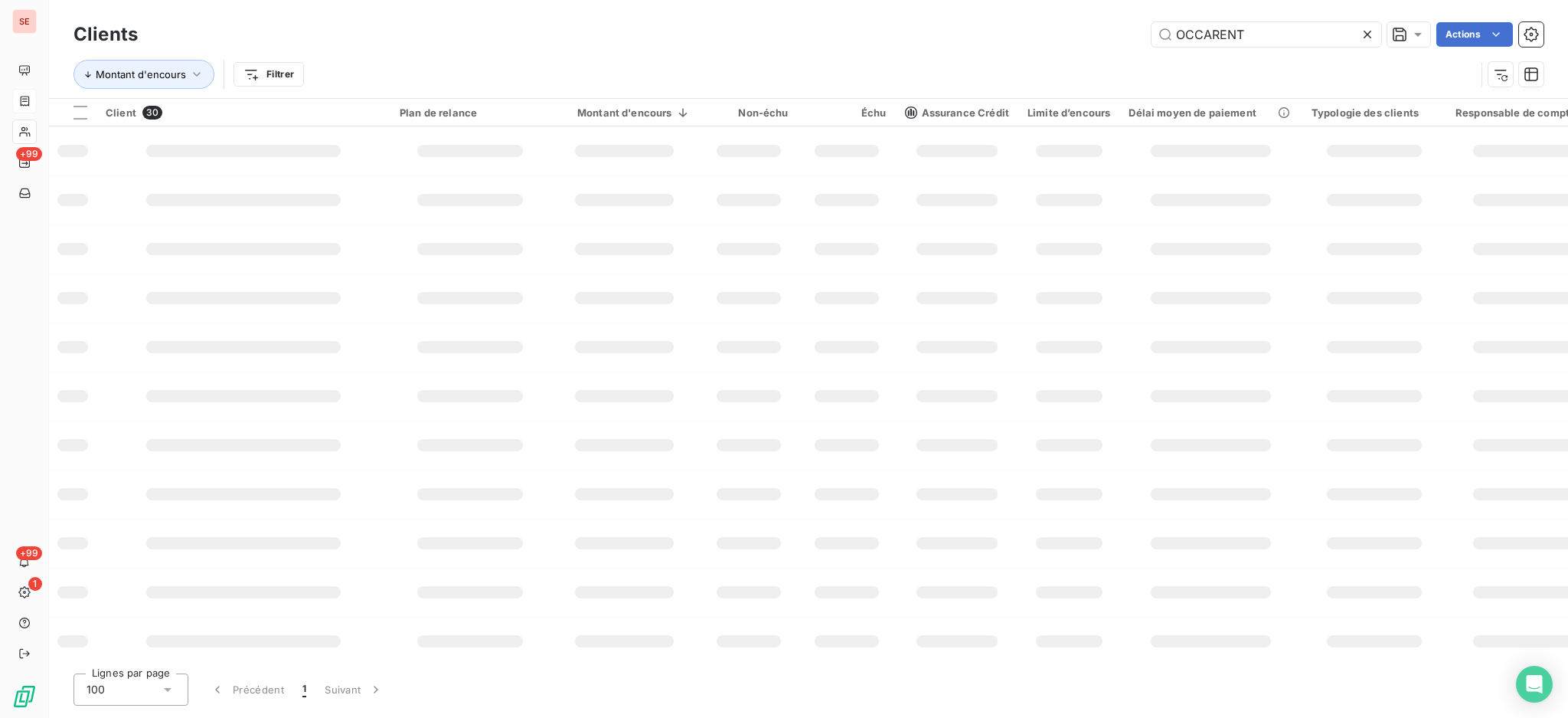
type input "OCCARENT"
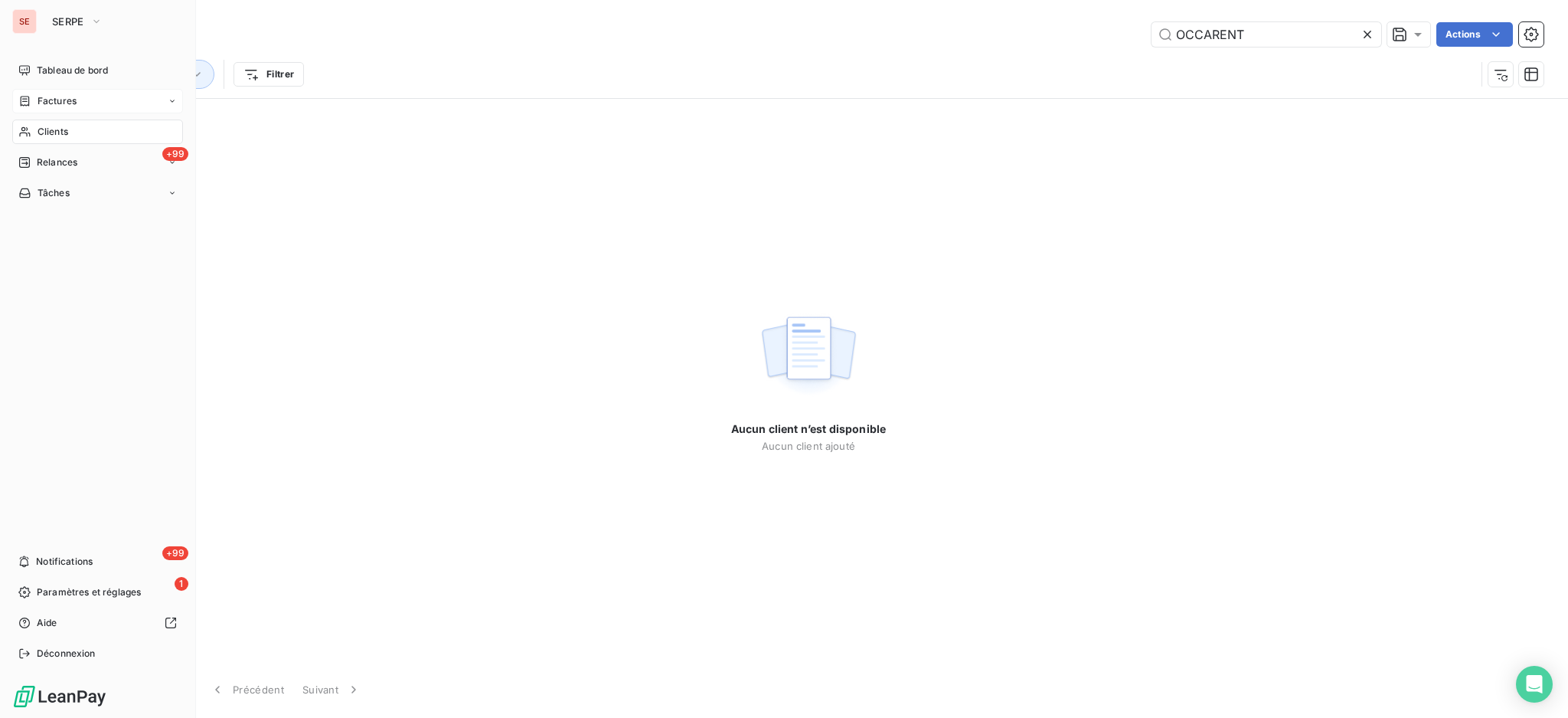
click at [46, 105] on span "Factures" at bounding box center [57, 101] width 39 height 14
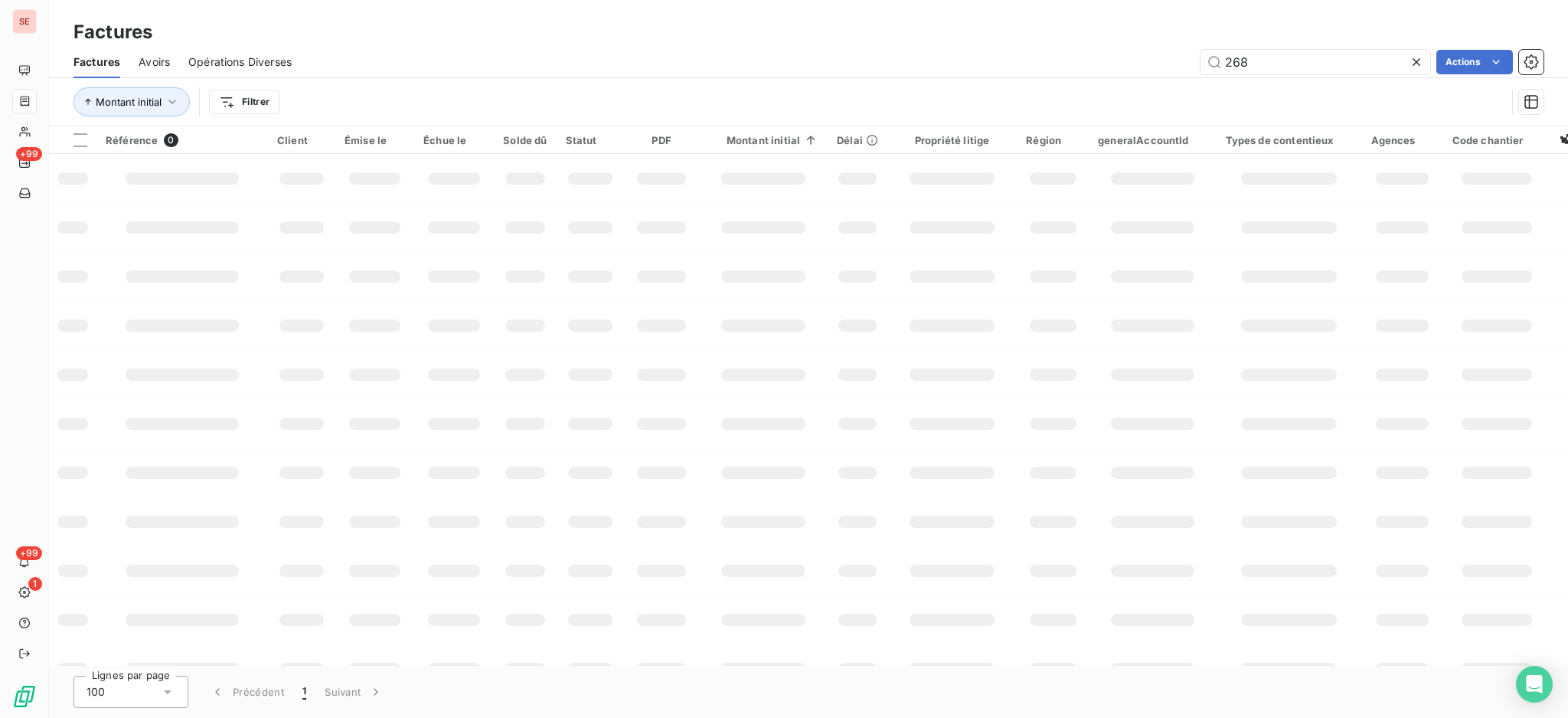
drag, startPoint x: 1298, startPoint y: 70, endPoint x: 1111, endPoint y: 56, distance: 187.5
click at [1127, 59] on div "268 Actions" at bounding box center [927, 62] width 1233 height 24
type input "034-25-06-1394"
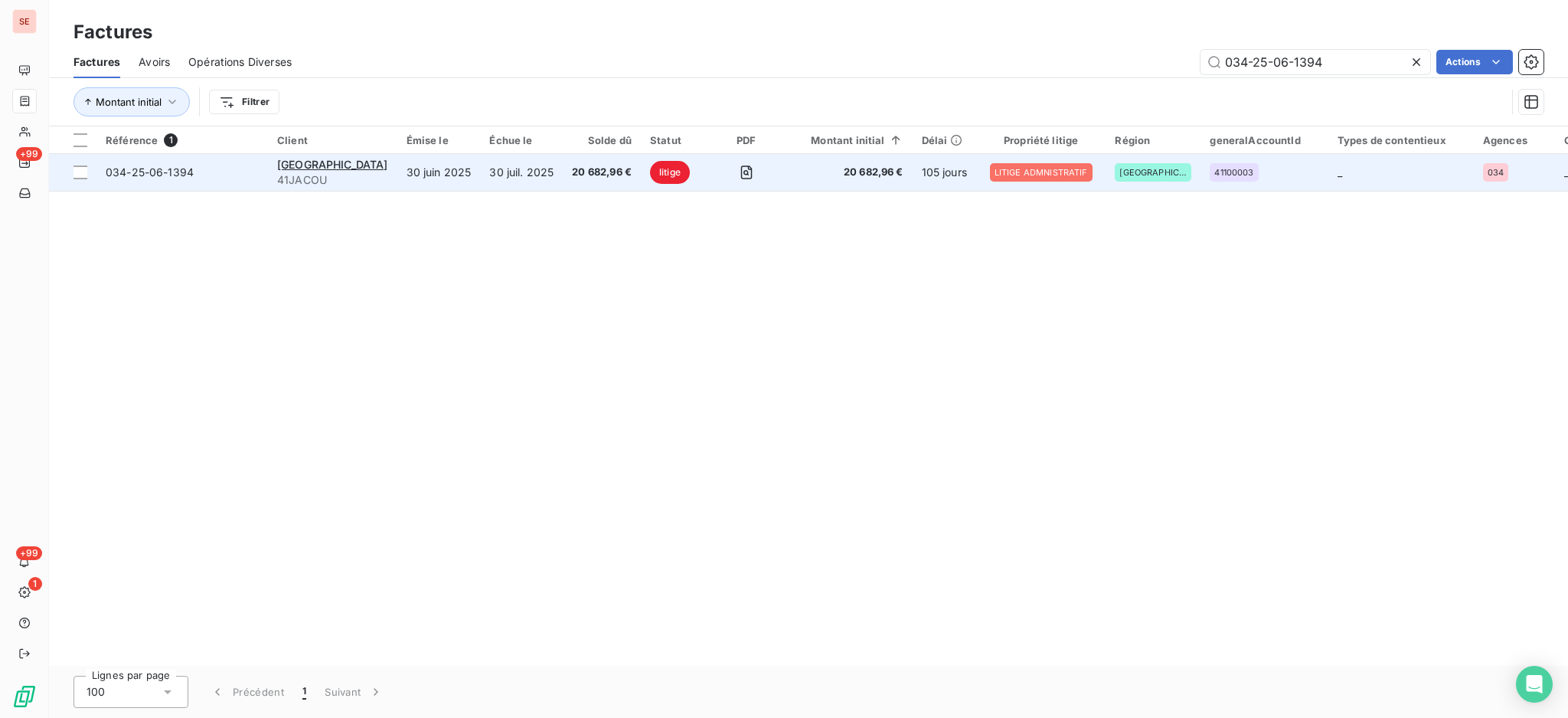
click at [480, 177] on td "30 juil. 2025" at bounding box center [521, 172] width 83 height 37
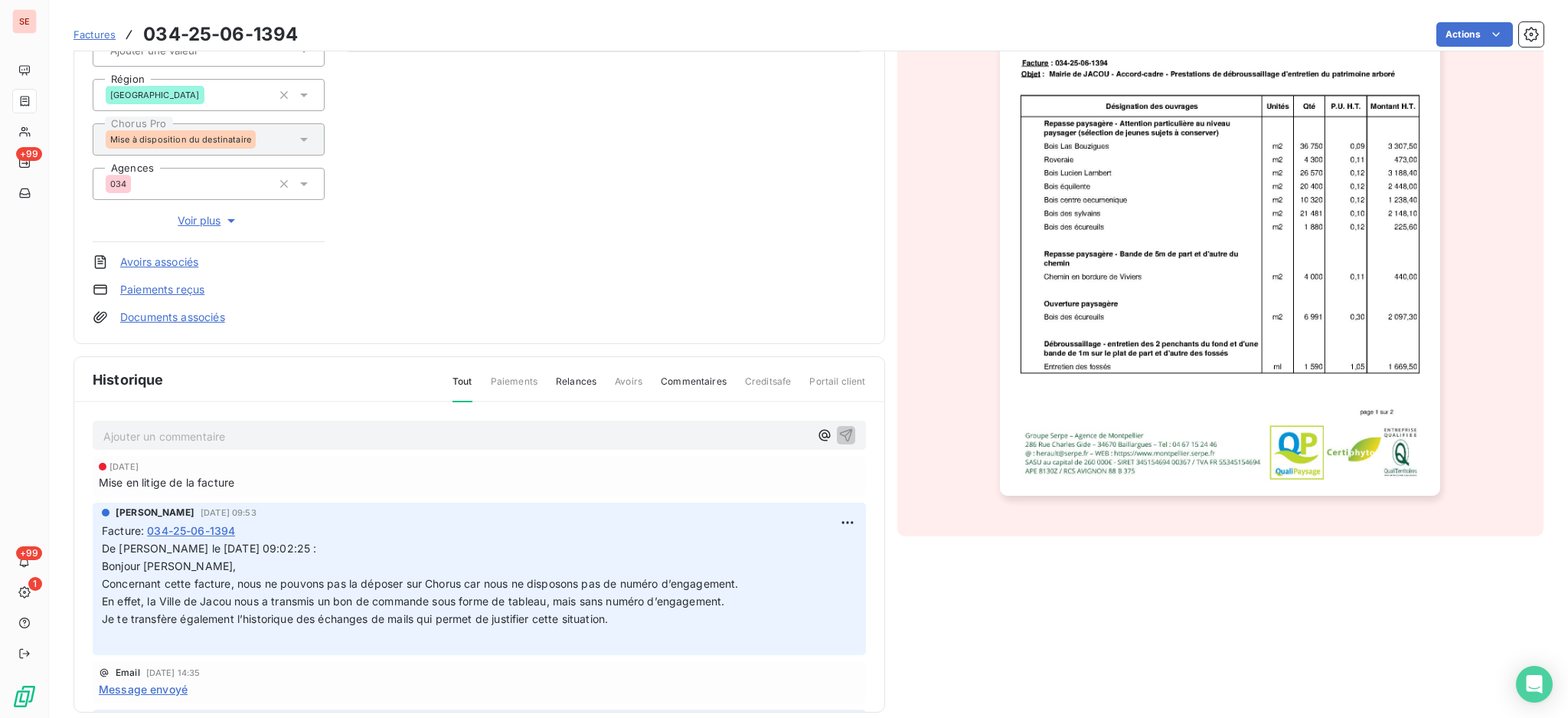
scroll to position [247, 0]
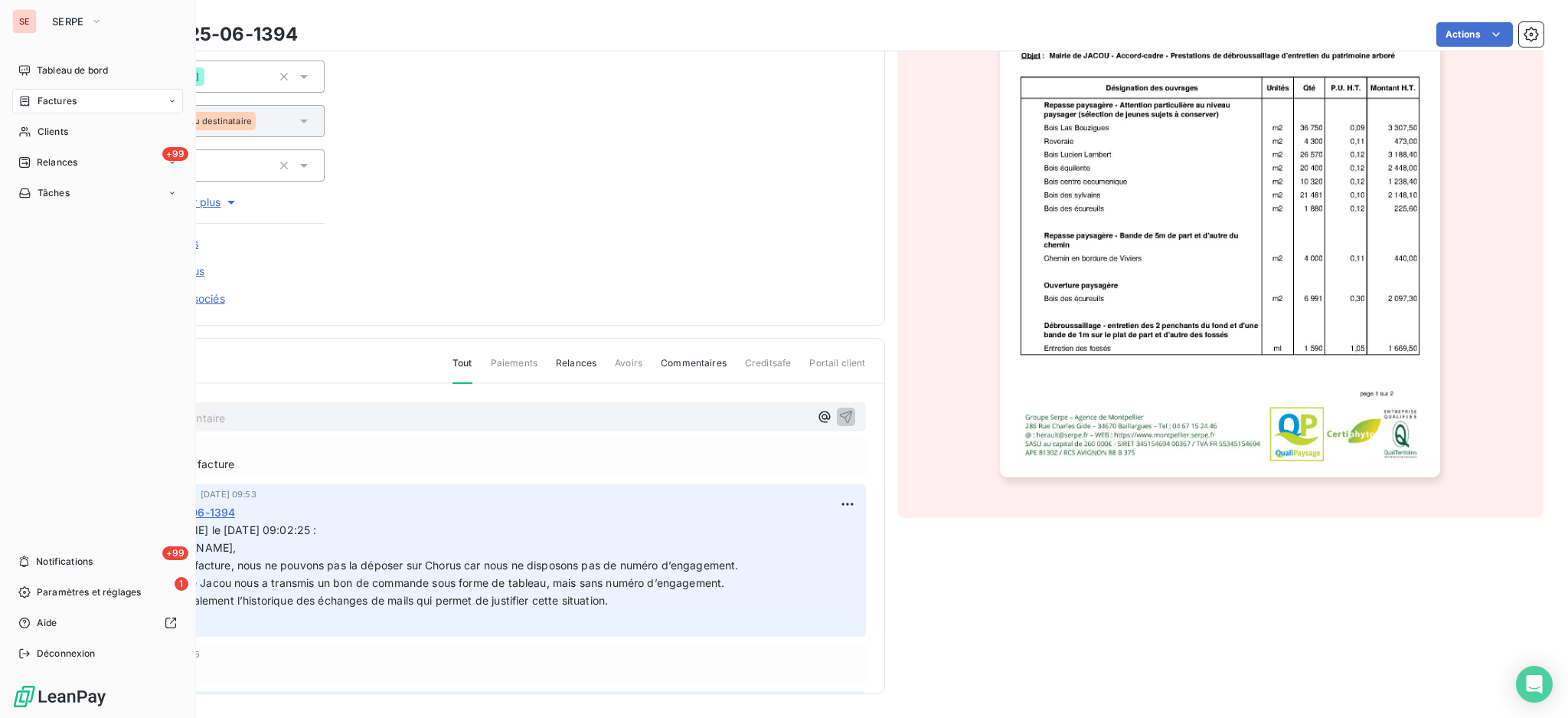
click at [56, 100] on span "Factures" at bounding box center [57, 101] width 39 height 14
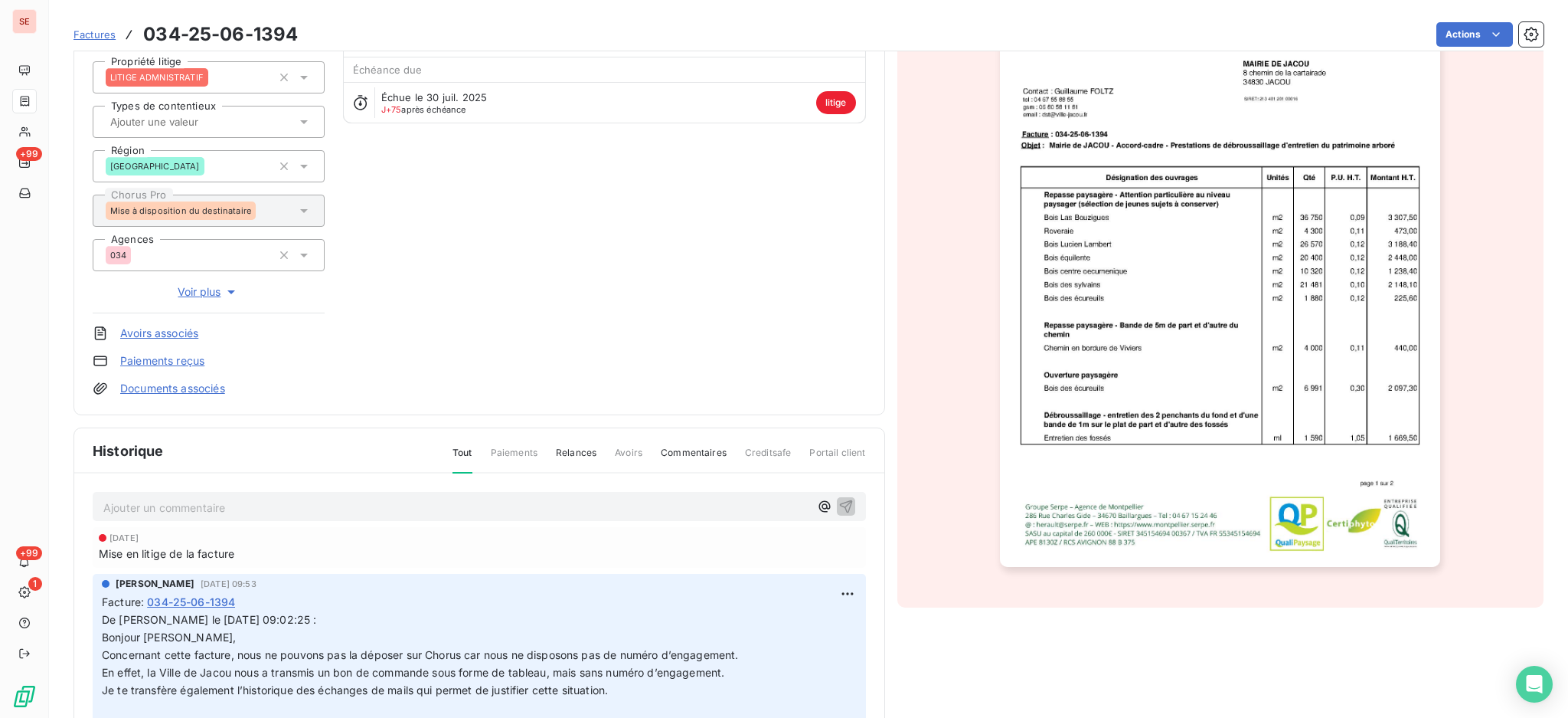
scroll to position [0, 0]
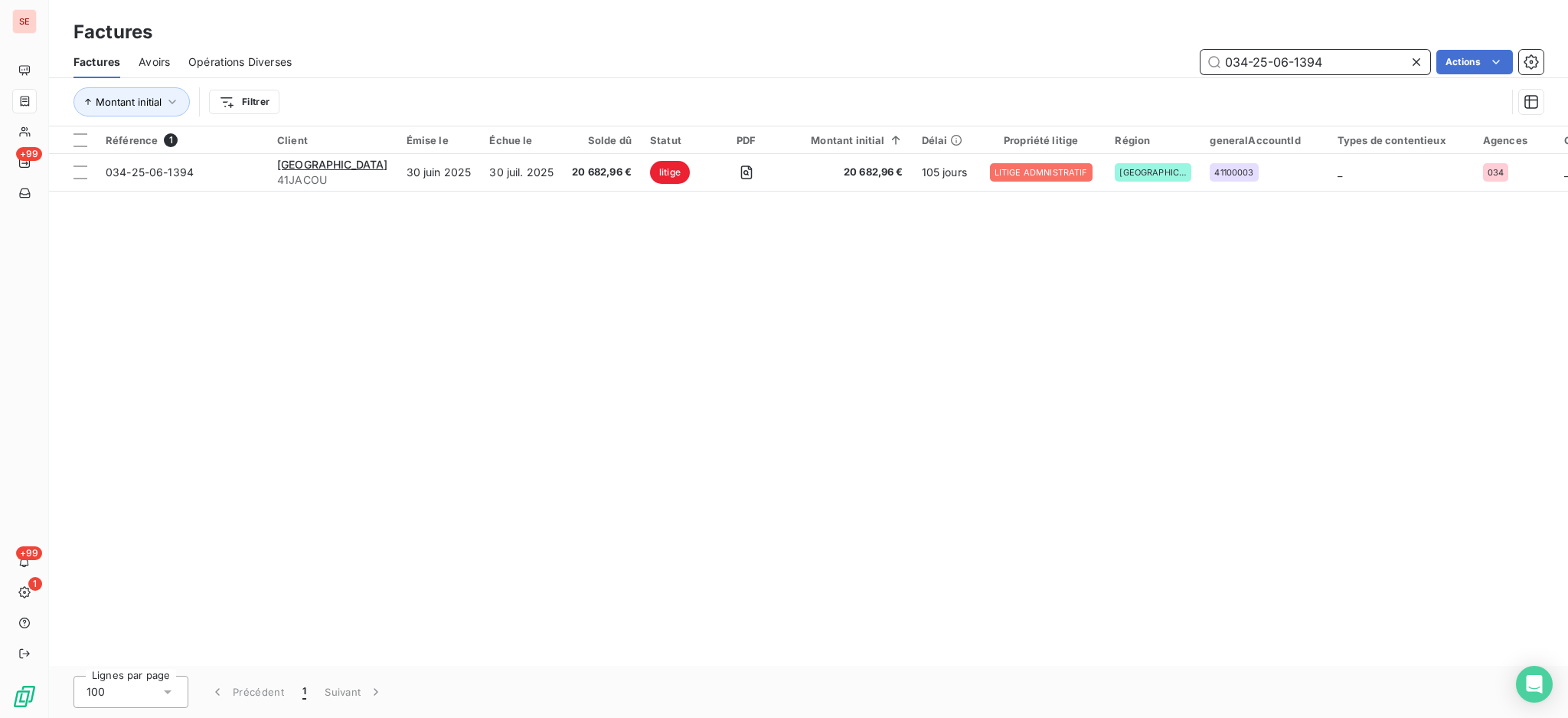
click at [1334, 63] on input "034-25-06-1394" at bounding box center [1316, 62] width 230 height 24
drag, startPoint x: 1335, startPoint y: 61, endPoint x: 1085, endPoint y: 62, distance: 250.0
click at [1085, 62] on div "034-25-06-1394 Actions" at bounding box center [927, 62] width 1233 height 24
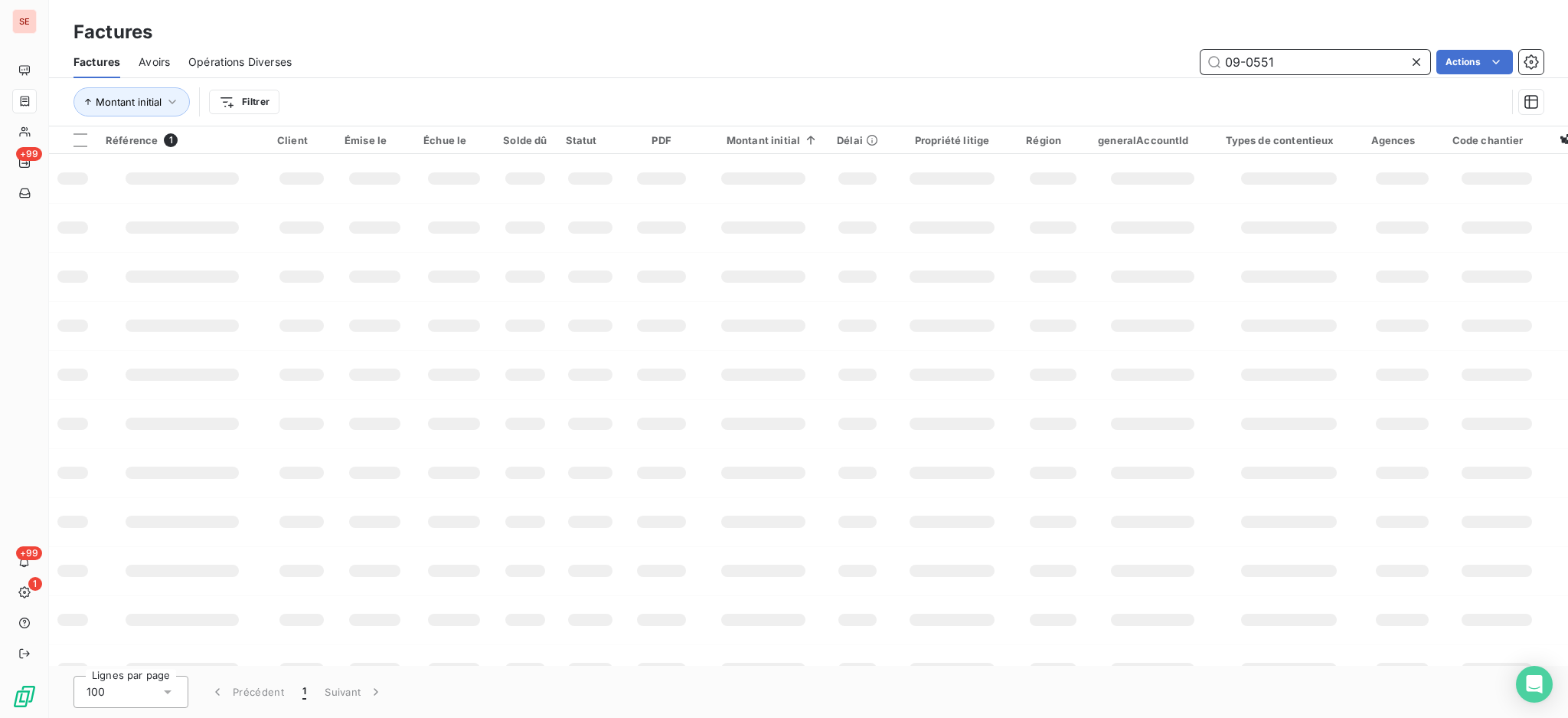
type input "09-0551"
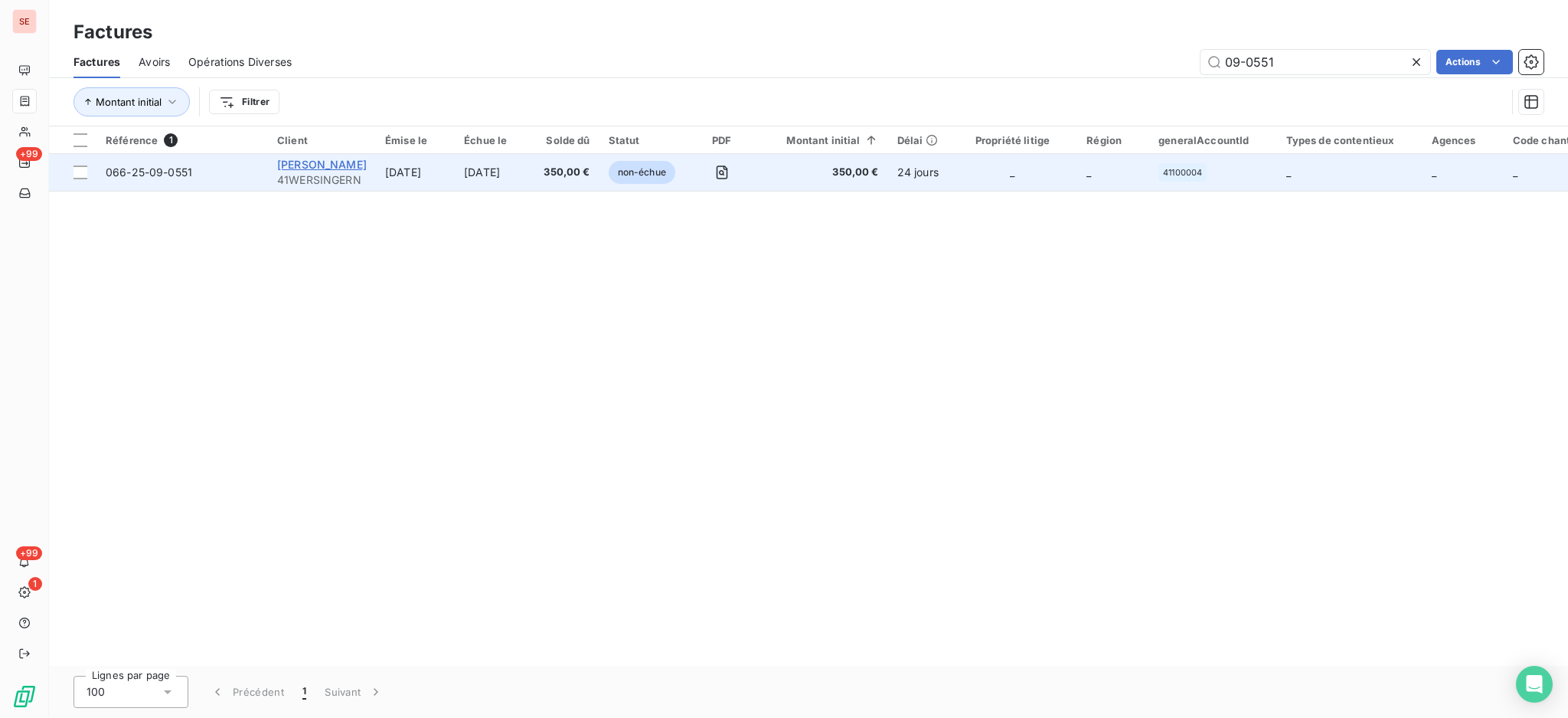
click at [311, 167] on span "WERSINGER NICOLE" at bounding box center [322, 164] width 89 height 13
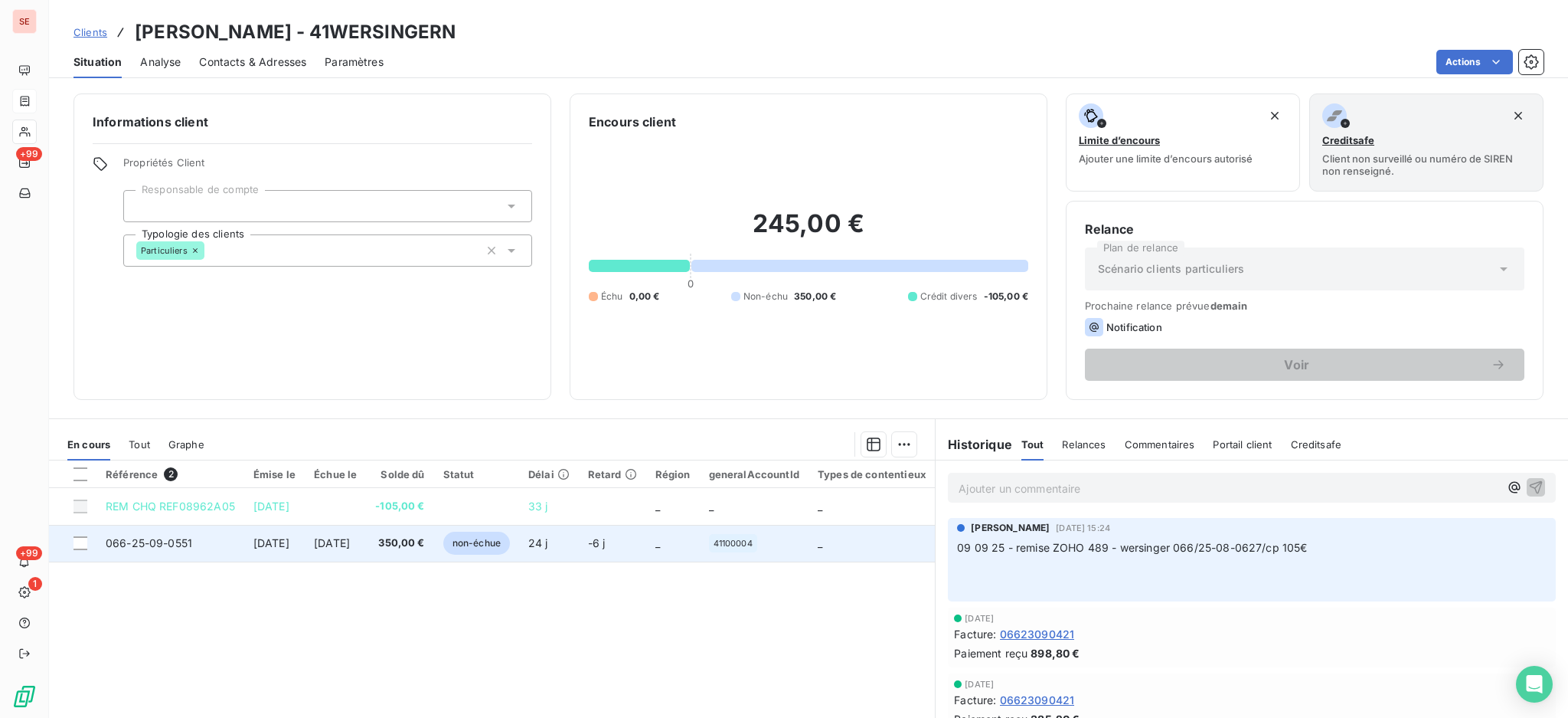
click at [193, 547] on td "066-25-09-0551" at bounding box center [171, 543] width 148 height 37
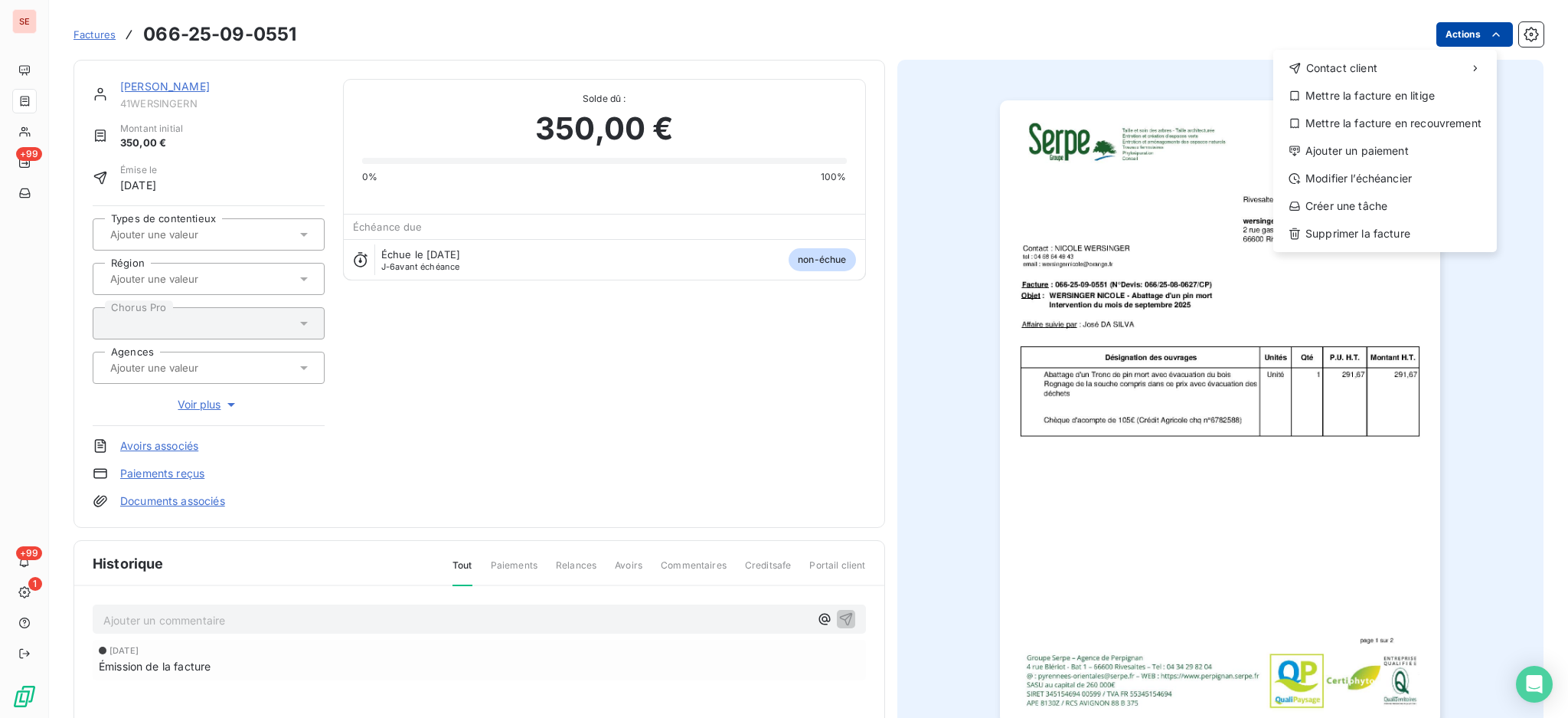
click at [1463, 31] on html "SE +99 +99 1 Factures 066-25-09-0551 Actions Contact client Mettre la facture e…" at bounding box center [784, 359] width 1568 height 718
click at [1411, 161] on div "Ajouter un paiement" at bounding box center [1385, 151] width 212 height 24
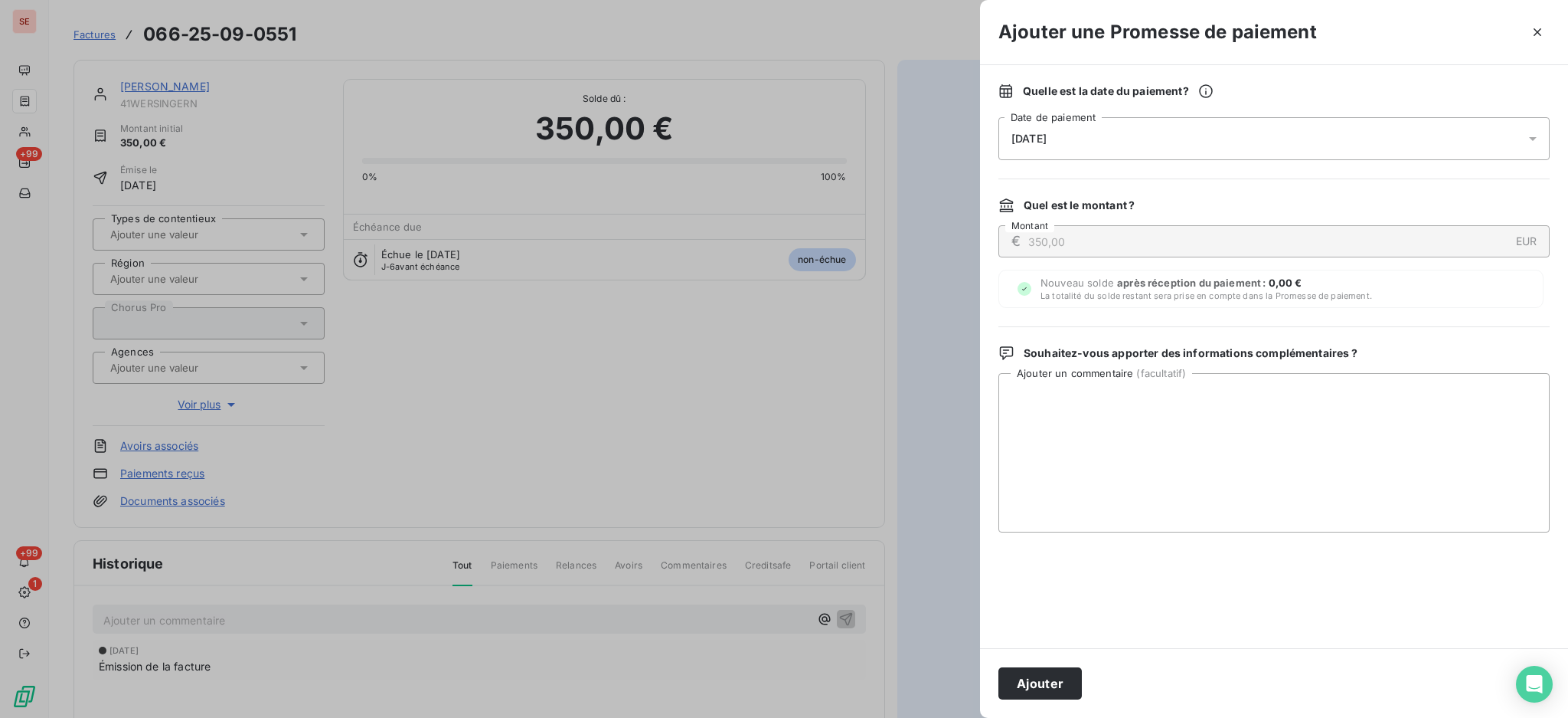
click at [1537, 141] on icon at bounding box center [1533, 138] width 15 height 15
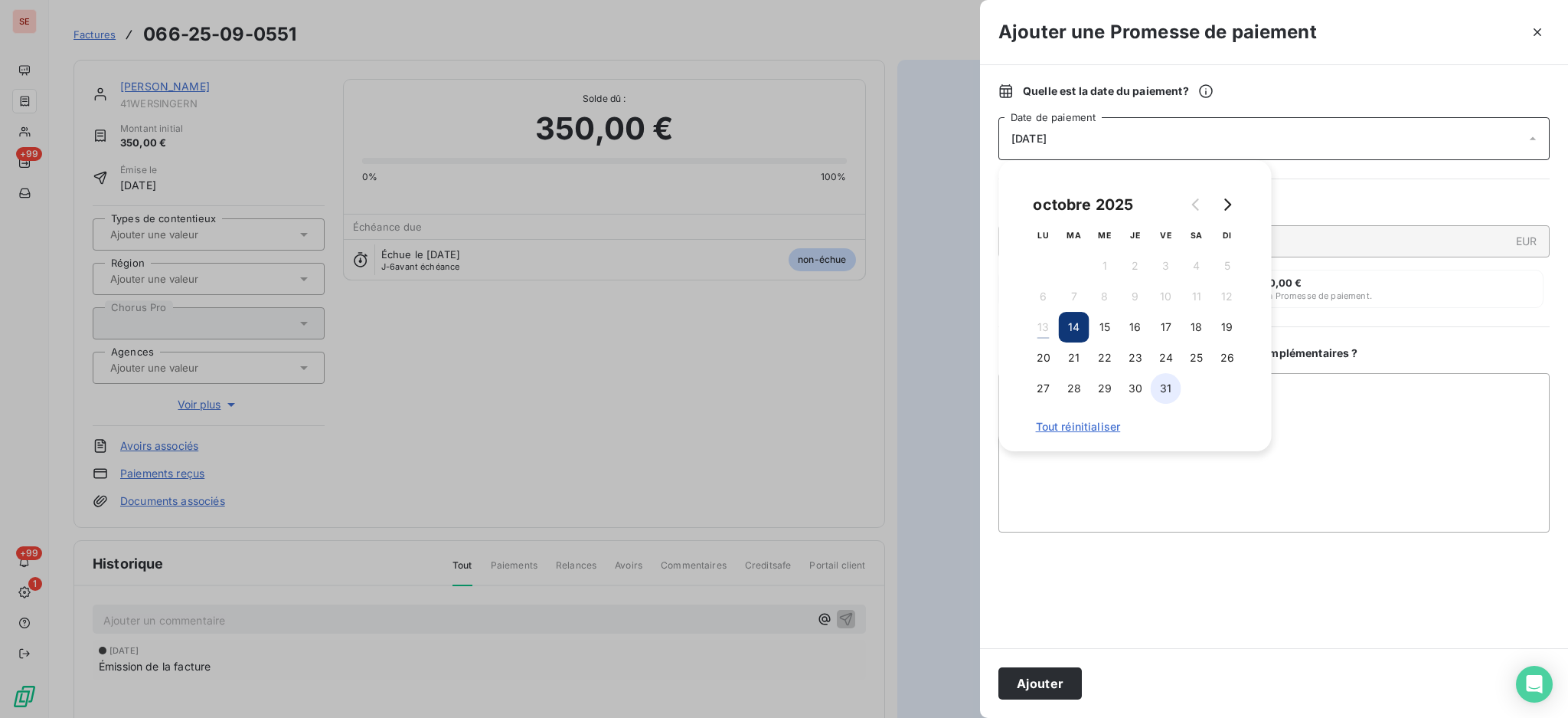
click at [1170, 390] on button "31" at bounding box center [1167, 389] width 31 height 31
click at [1377, 402] on textarea "Ajouter un commentaire ( facultatif )" at bounding box center [1274, 453] width 551 height 159
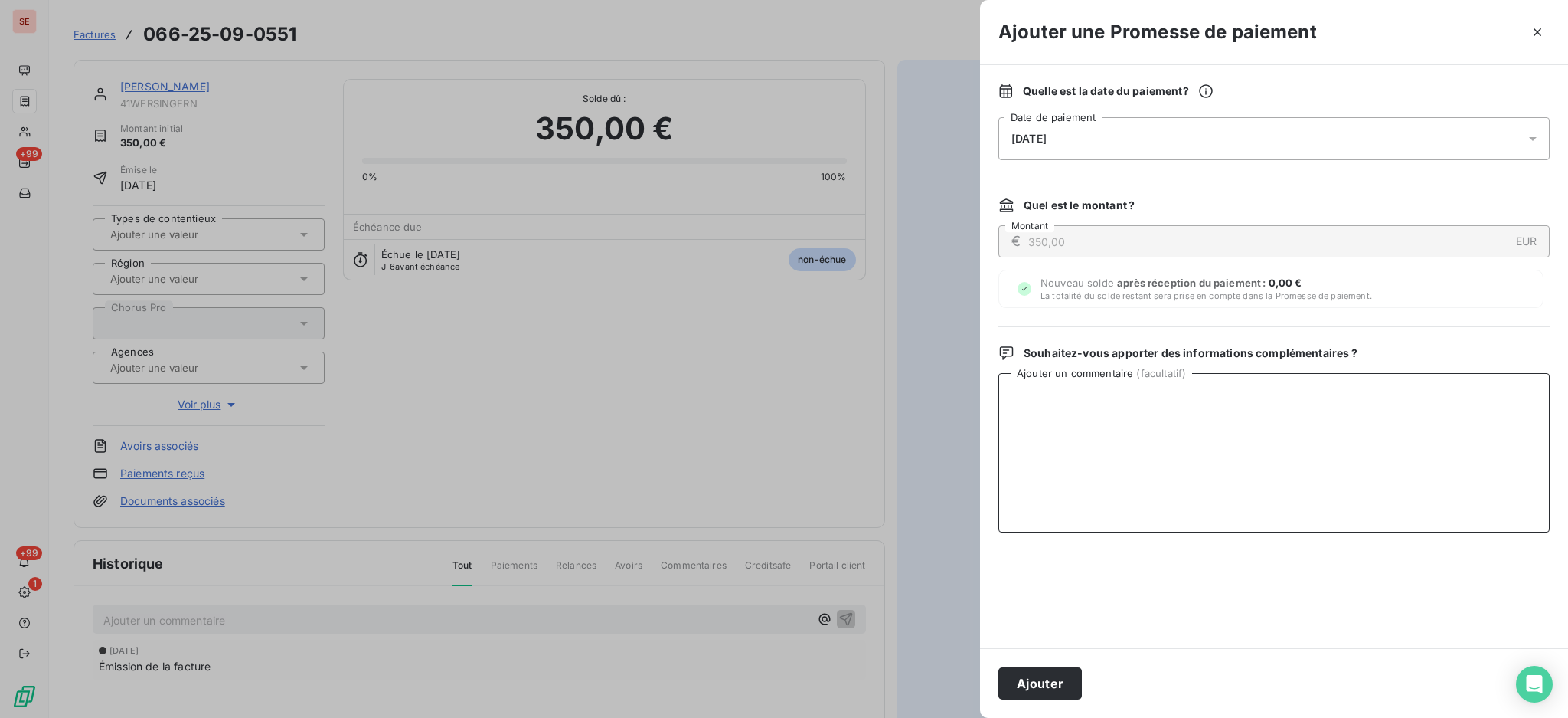
paste textarea "Chèque en agence Facture 066-25-09-0551"
type textarea "Chèque en agence Facture 066-25-09-0551"
click at [1058, 679] on button "Ajouter" at bounding box center [1040, 683] width 84 height 32
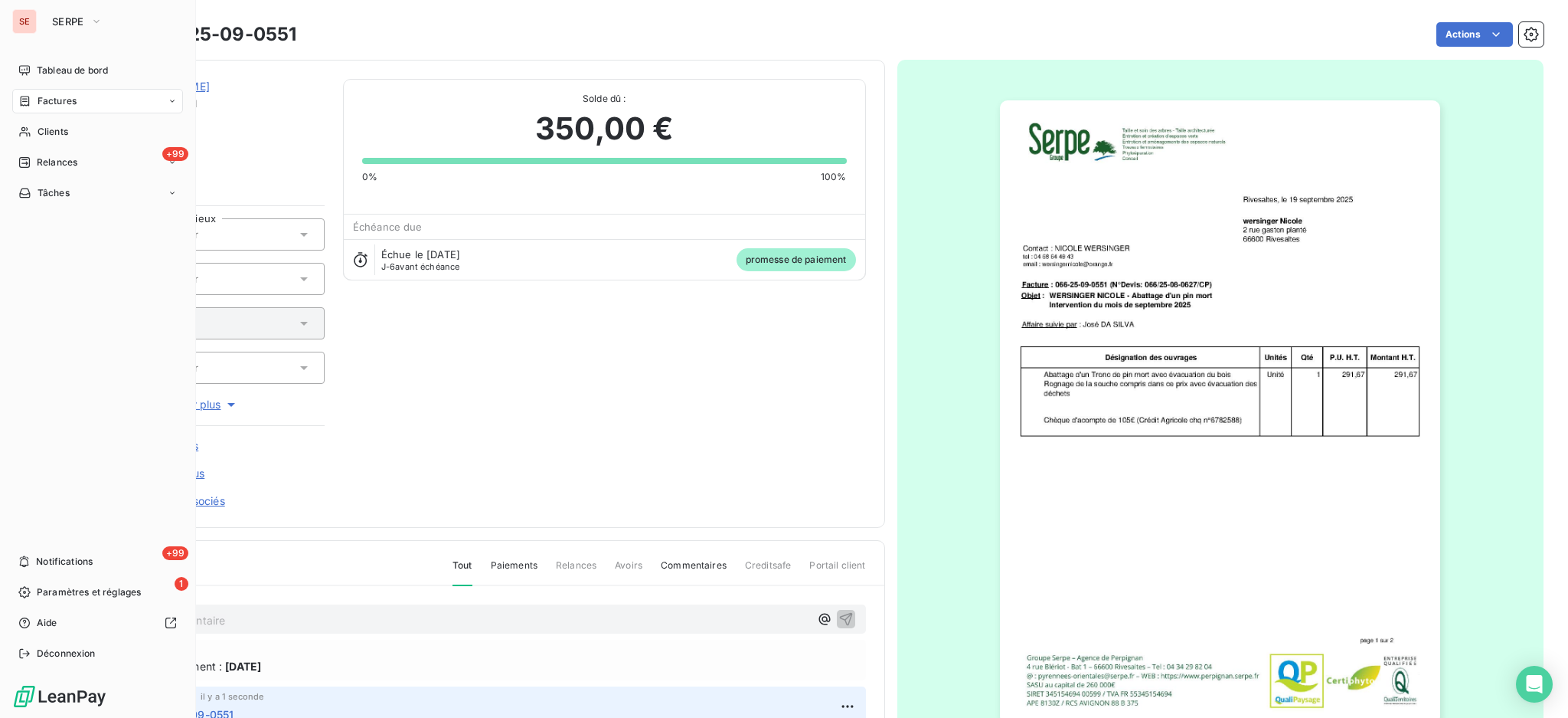
click at [73, 99] on span "Factures" at bounding box center [57, 101] width 39 height 14
click at [39, 99] on span "Factures" at bounding box center [57, 101] width 39 height 14
click at [35, 138] on div "Factures" at bounding box center [106, 131] width 152 height 24
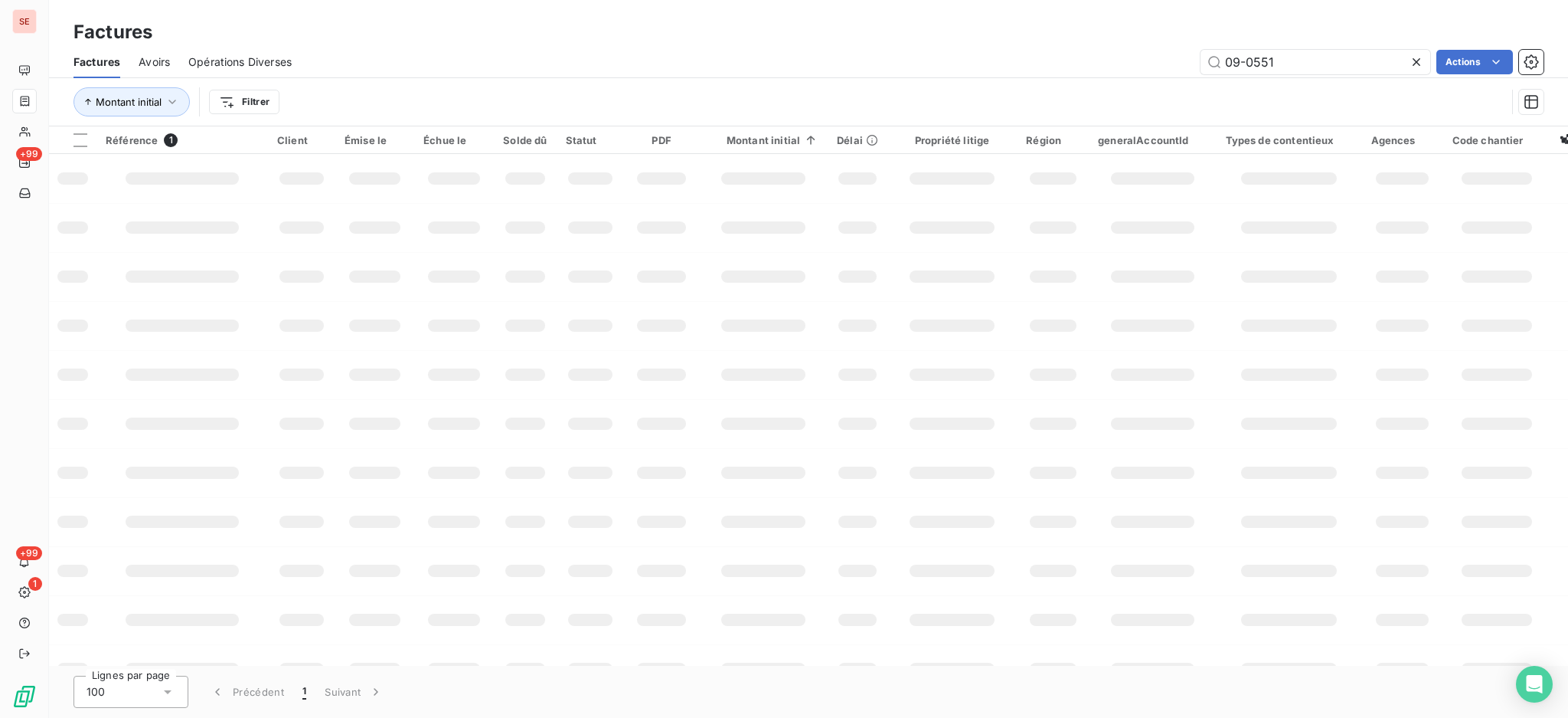
drag, startPoint x: 1313, startPoint y: 66, endPoint x: 1023, endPoint y: 35, distance: 291.7
click at [1072, 34] on div "Factures Factures Avoirs Opérations Diverses 09-0551 Actions Montant initial Fi…" at bounding box center [809, 63] width 1520 height 126
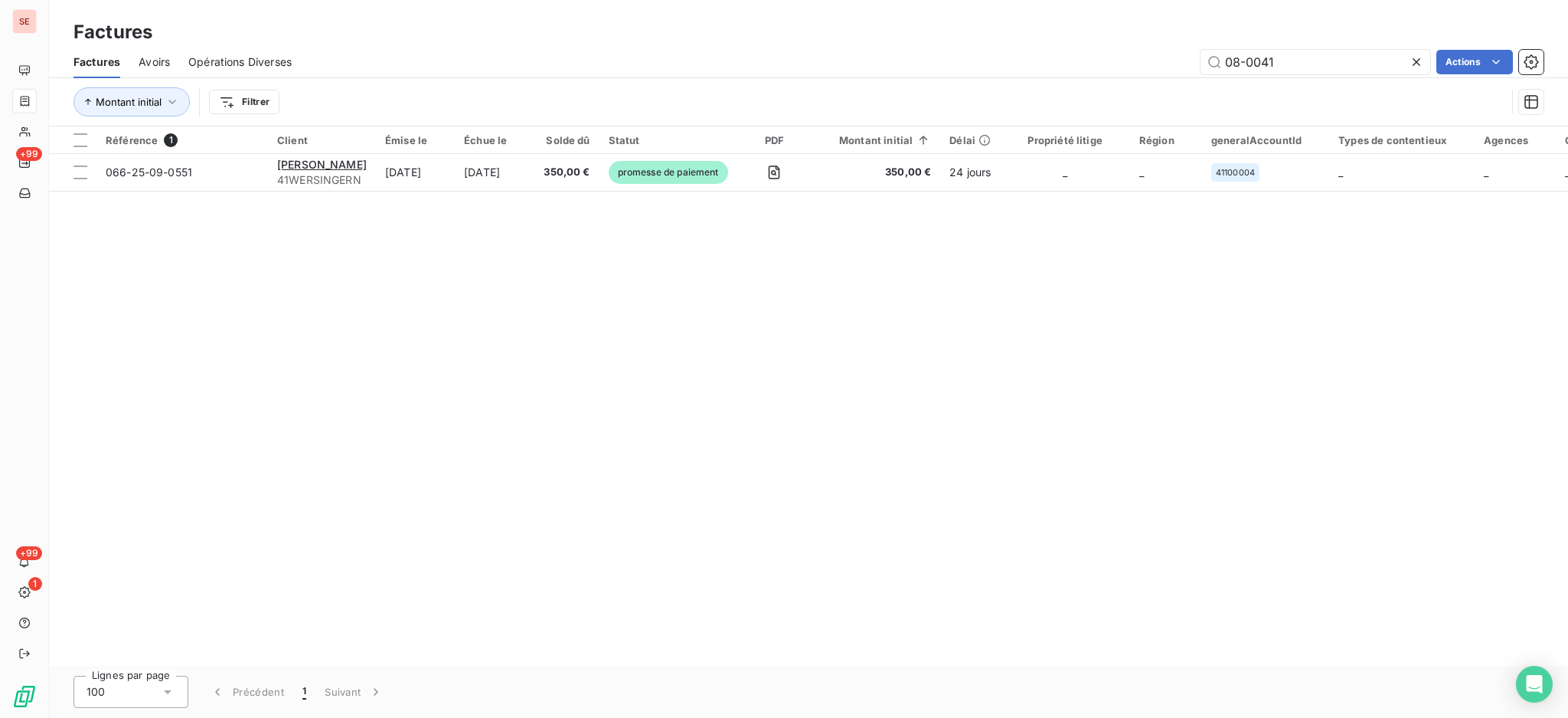
type input "08-0041"
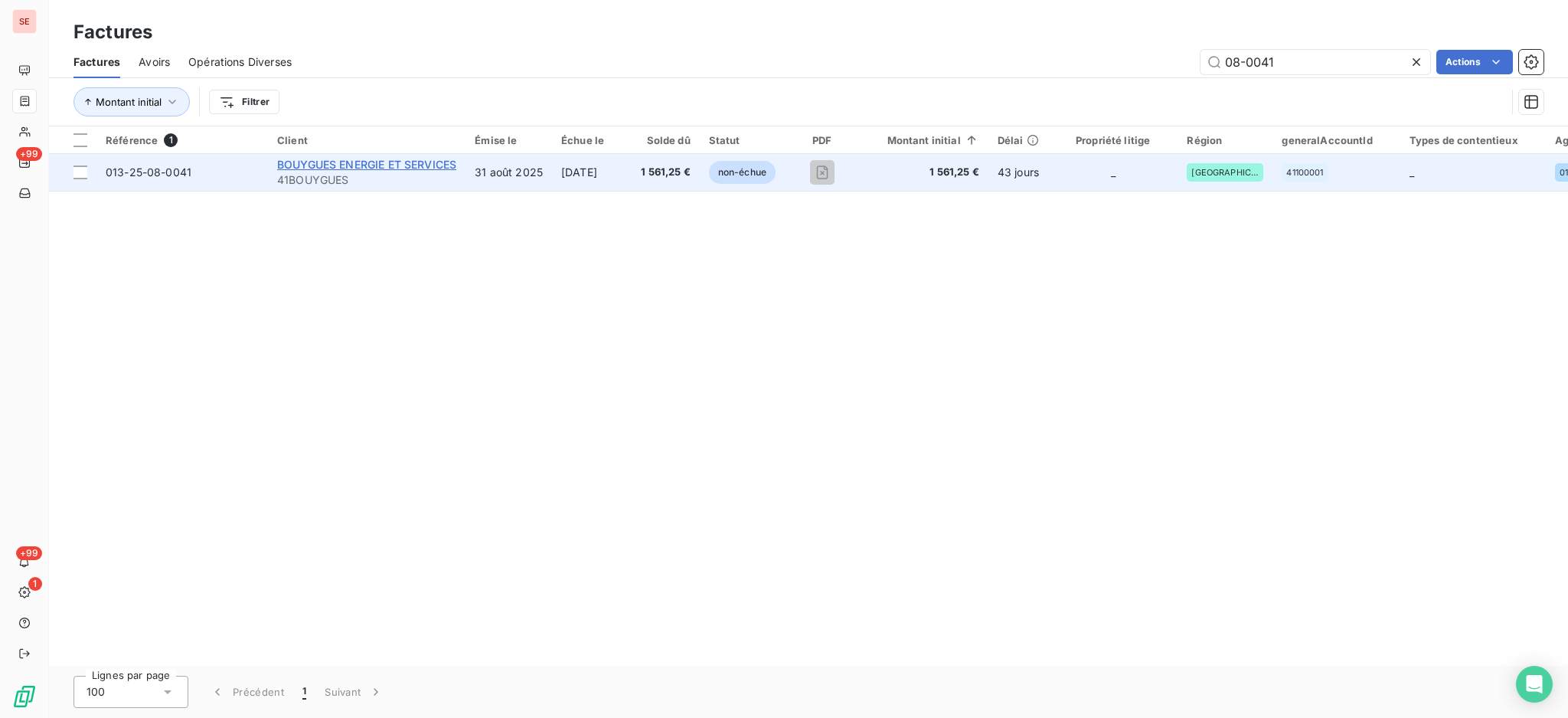
click at [371, 168] on span "BOUYGUES ENERGIE ET SERVICES" at bounding box center [367, 164] width 179 height 13
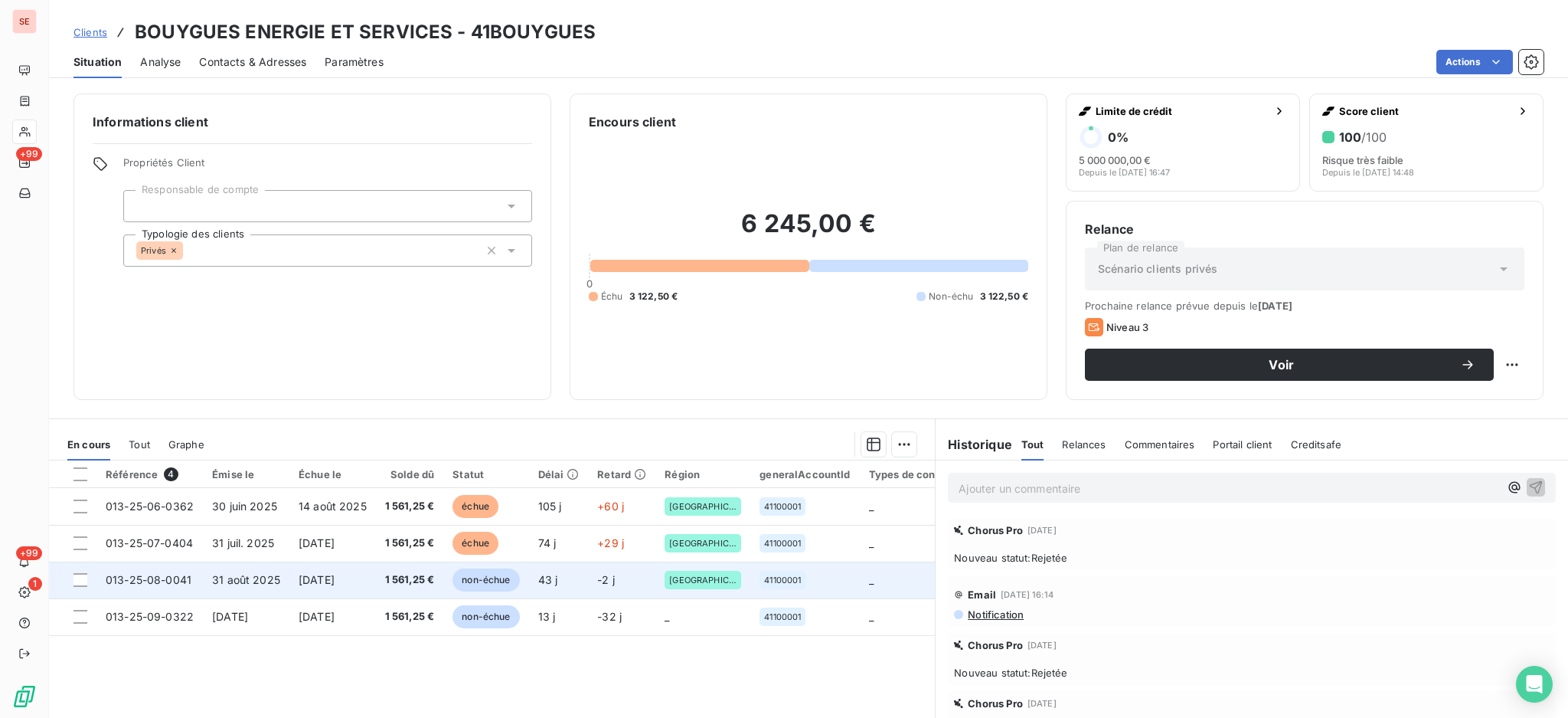
click at [261, 577] on span "31 août 2025" at bounding box center [246, 580] width 68 height 13
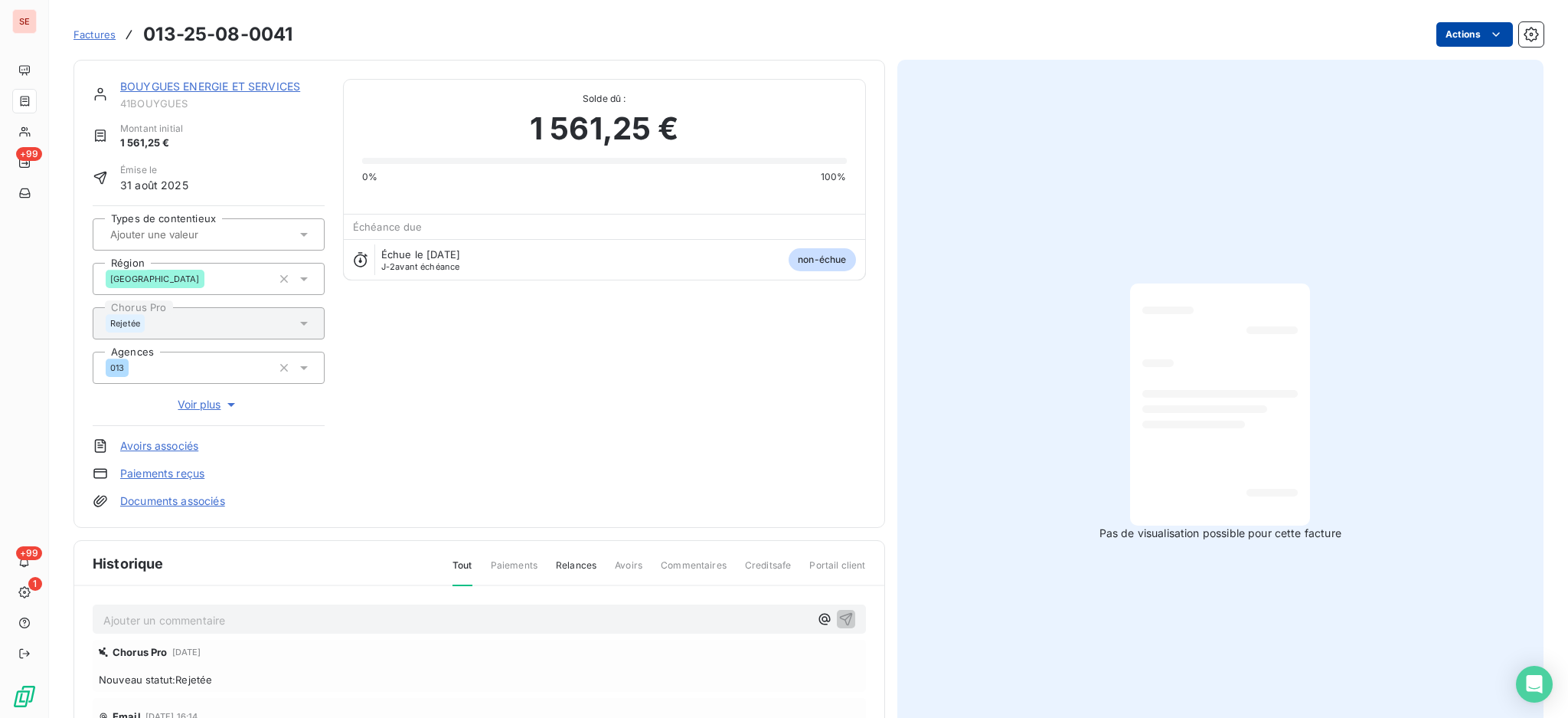
click at [1442, 34] on html "SE +99 +99 1 Factures 013-25-08-0041 Actions BOUYGUES ENERGIE ET SERVICES 41BOU…" at bounding box center [784, 359] width 1568 height 718
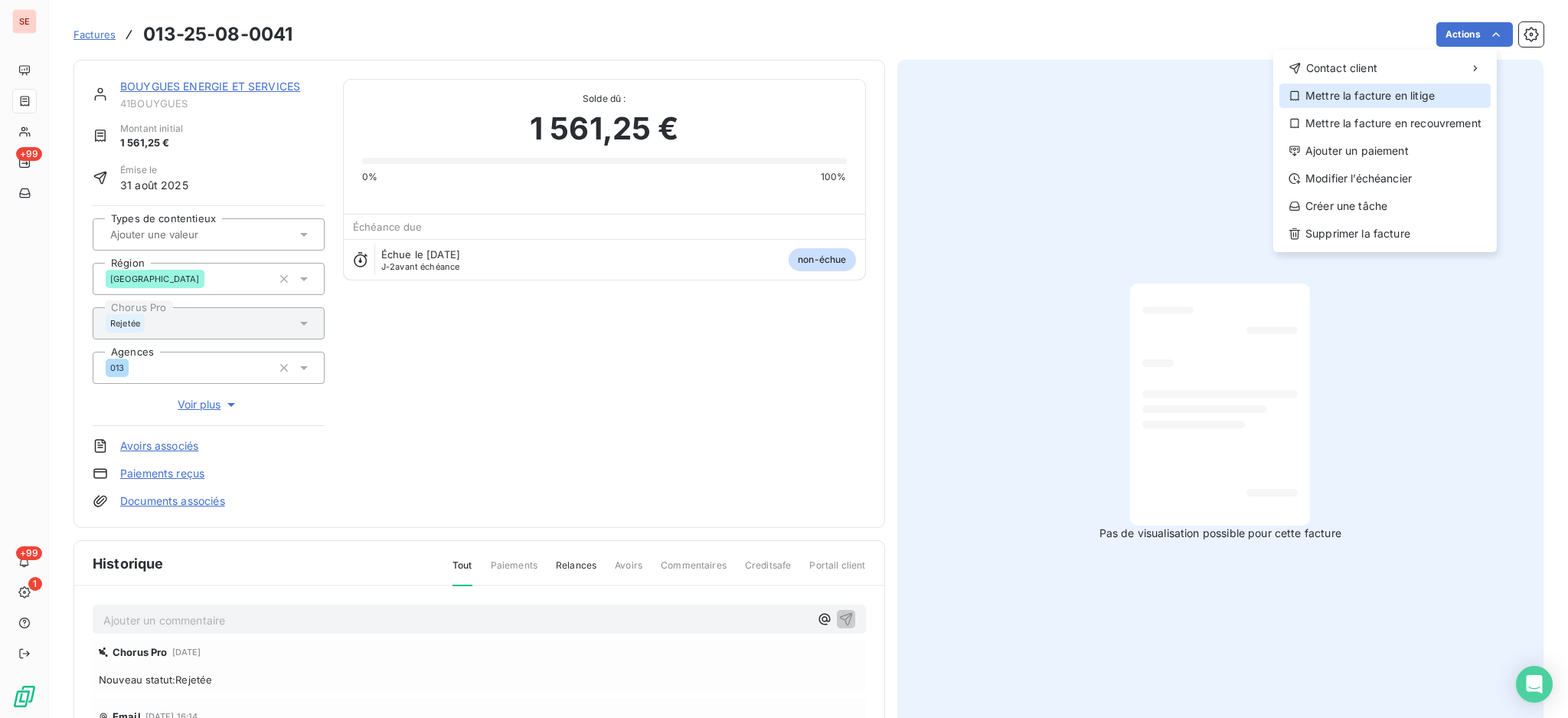
click at [1411, 94] on div "Mettre la facture en litige" at bounding box center [1385, 96] width 212 height 24
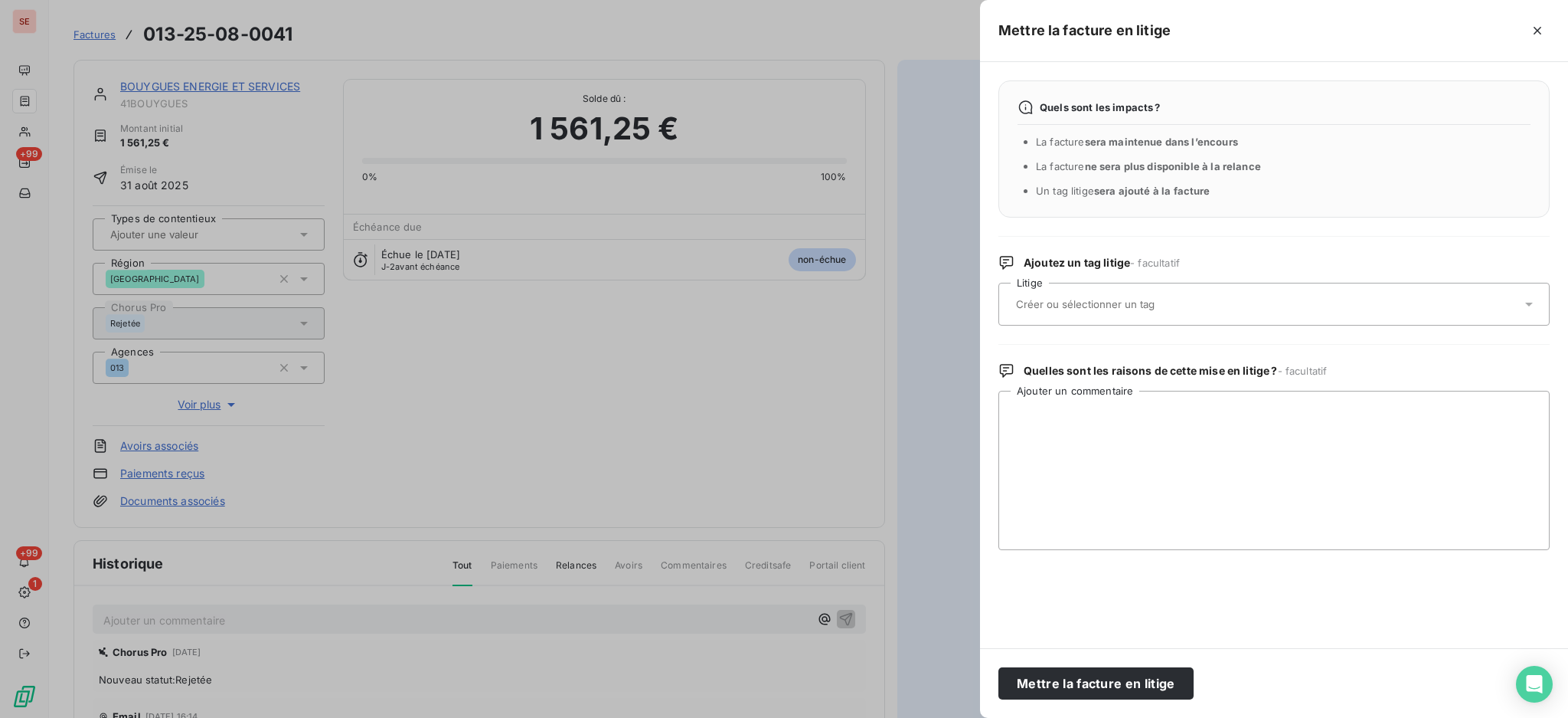
click at [1523, 299] on icon at bounding box center [1529, 303] width 15 height 15
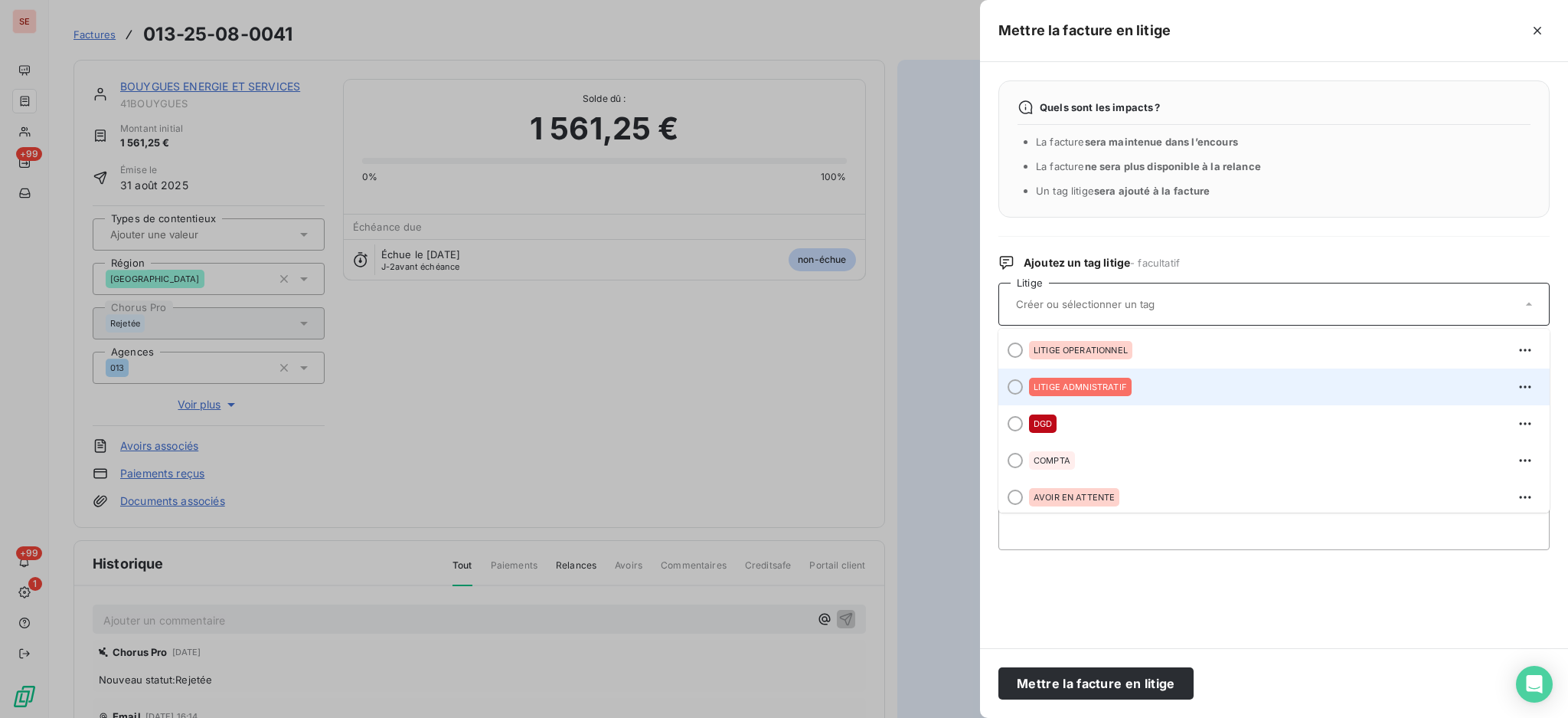
click at [1101, 383] on span "LITIGE ADMNISTRATIF" at bounding box center [1080, 386] width 93 height 9
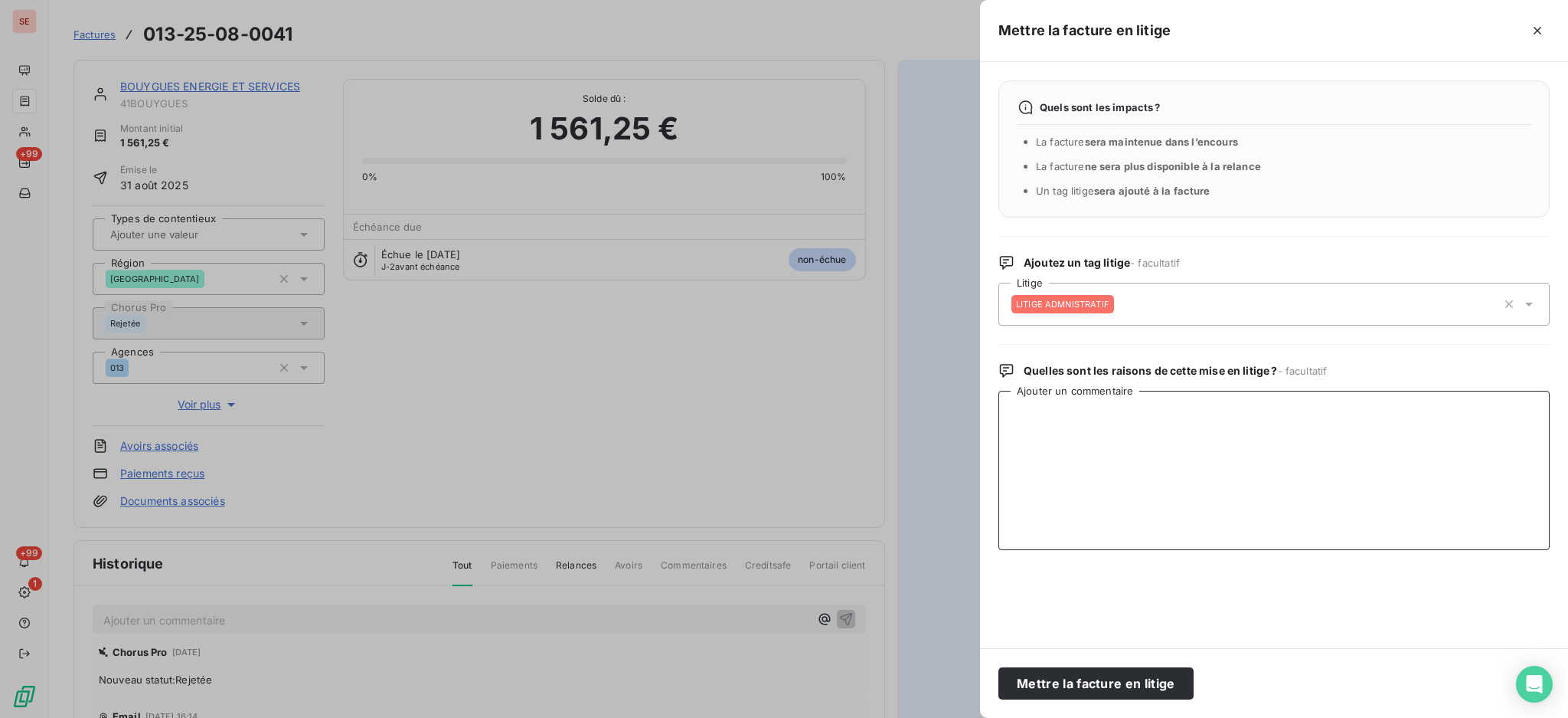
click at [1146, 433] on textarea "Ajouter un commentaire" at bounding box center [1274, 470] width 551 height 159
type textarea "d"
click at [1022, 433] on textarea "Daria :" at bounding box center [1274, 470] width 551 height 159
click at [1008, 412] on textarea "Daria :" at bounding box center [1274, 470] width 551 height 159
click at [1020, 435] on textarea "Note Spock Daria :" at bounding box center [1274, 470] width 551 height 159
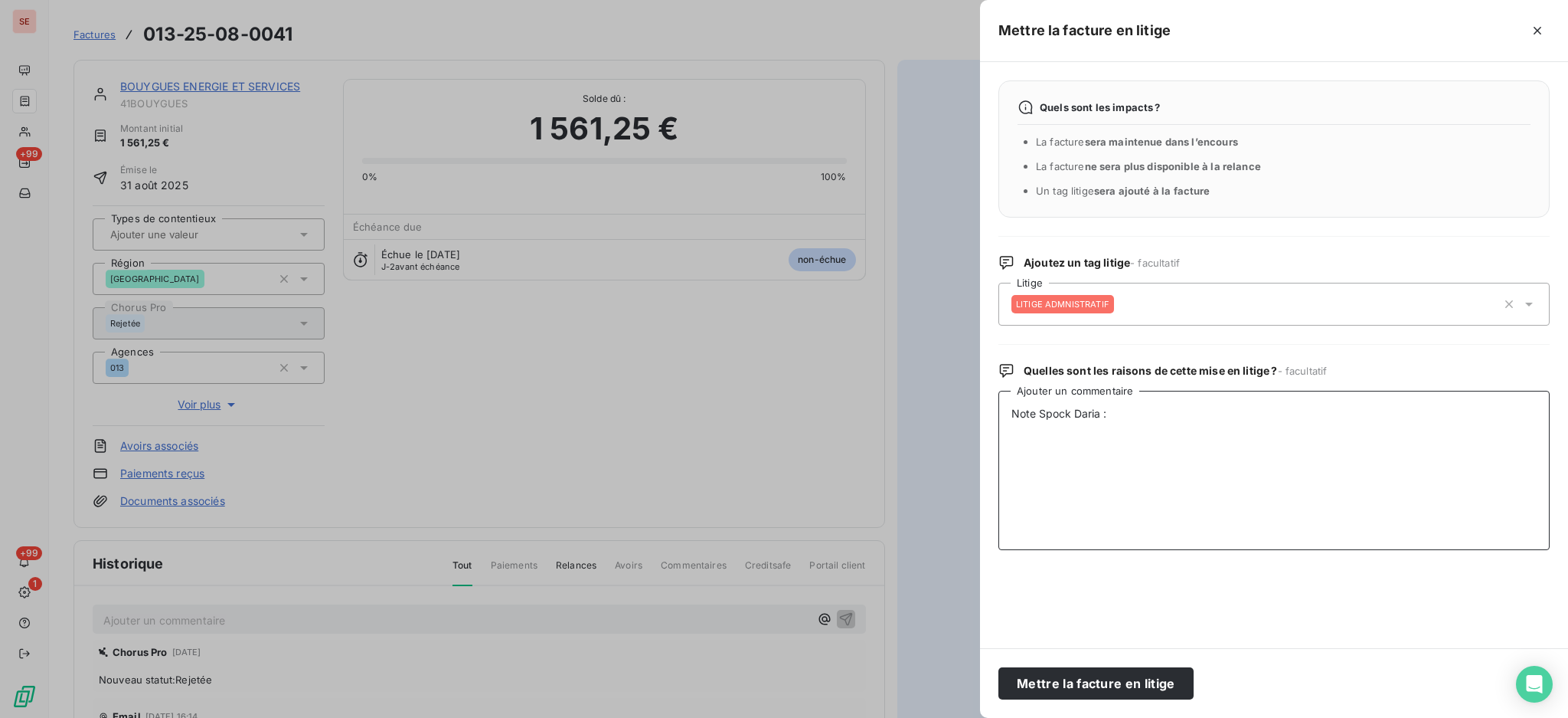
click at [1142, 420] on textarea "Note Spock Daria :" at bounding box center [1274, 470] width 551 height 159
paste textarea "Facture 013-25-08-0041 Rejetée 10/10/2025 09:04 Facture non conforme Facture à …"
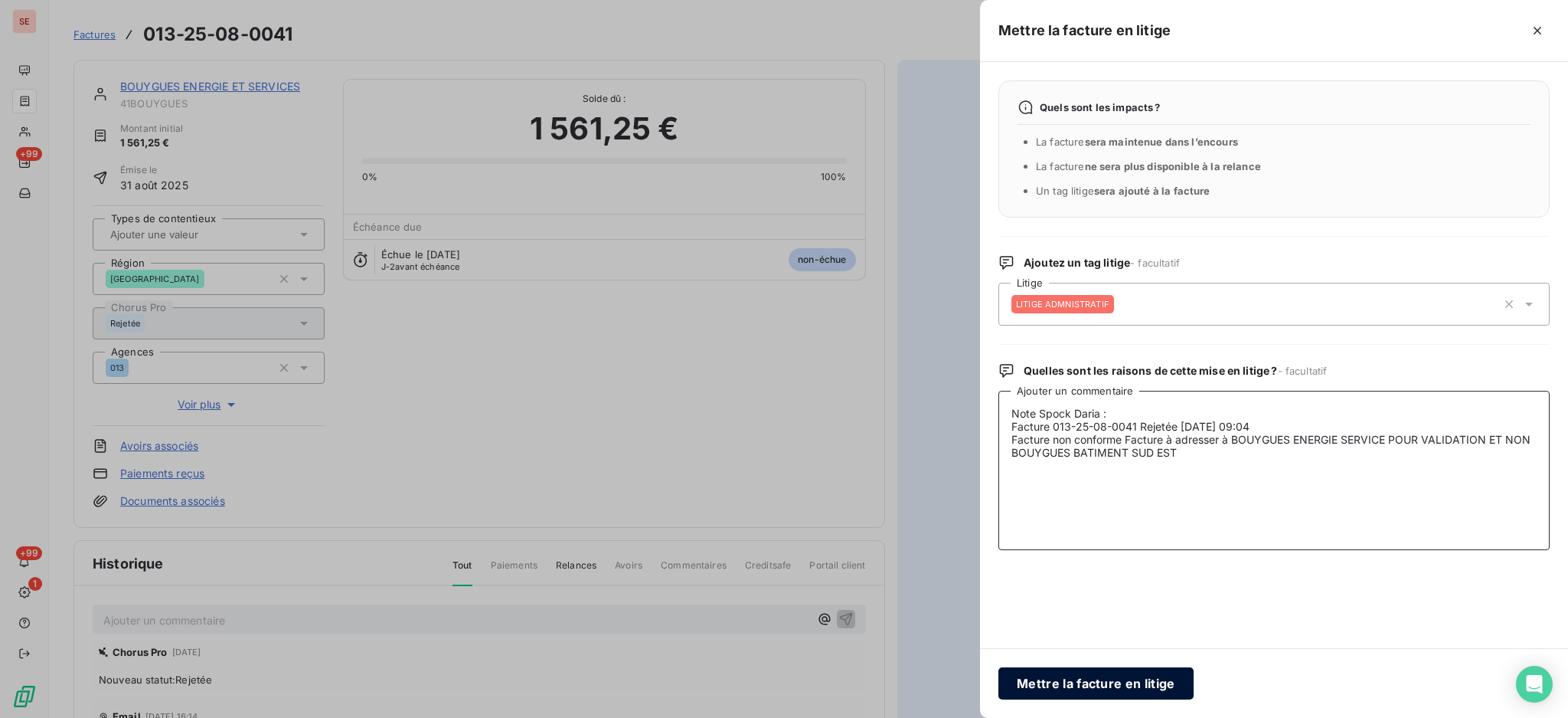
type textarea "Note Spock Daria : Facture 013-25-08-0041 Rejetée 10/10/2025 09:04 Facture non …"
click at [1120, 679] on button "Mettre la facture en litige" at bounding box center [1096, 683] width 195 height 32
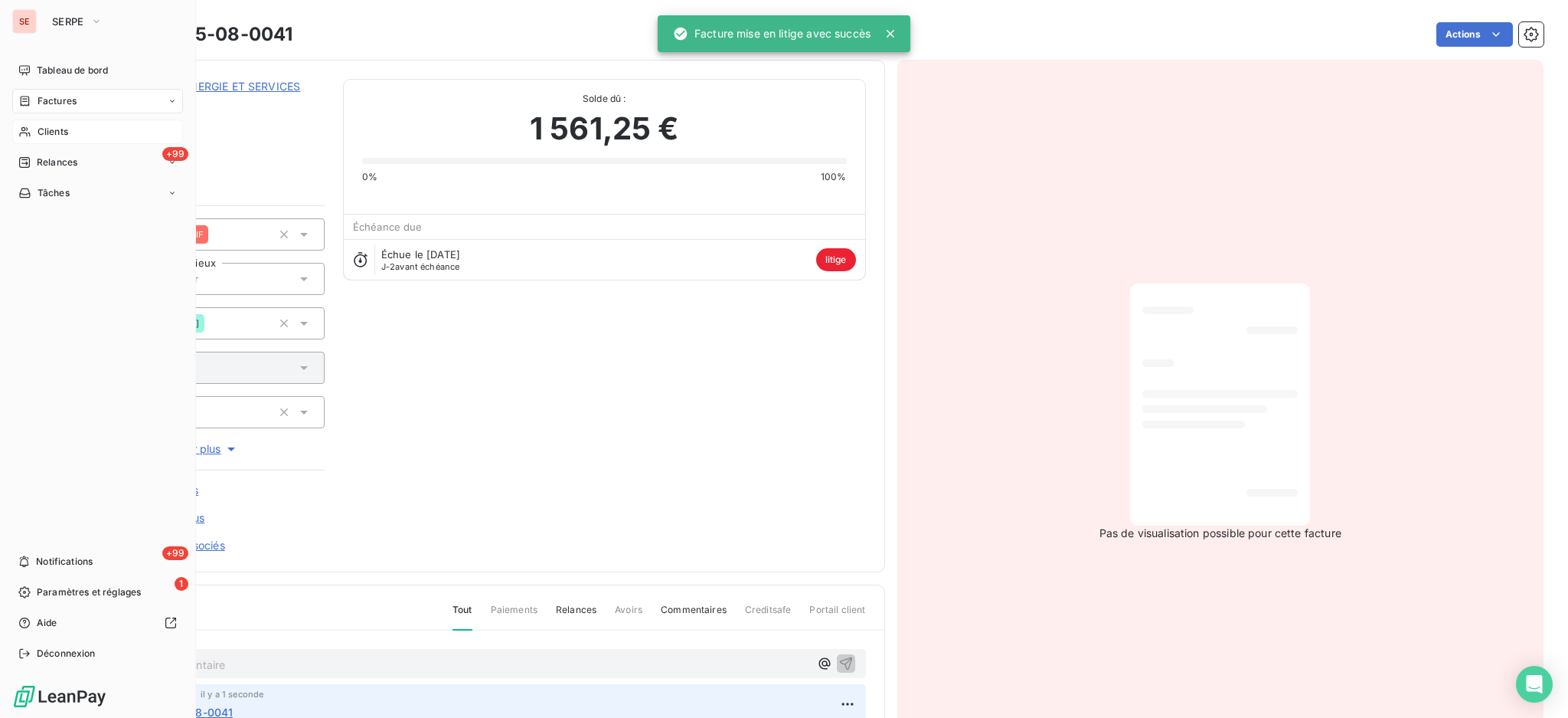
click at [56, 132] on span "Clients" at bounding box center [53, 131] width 31 height 14
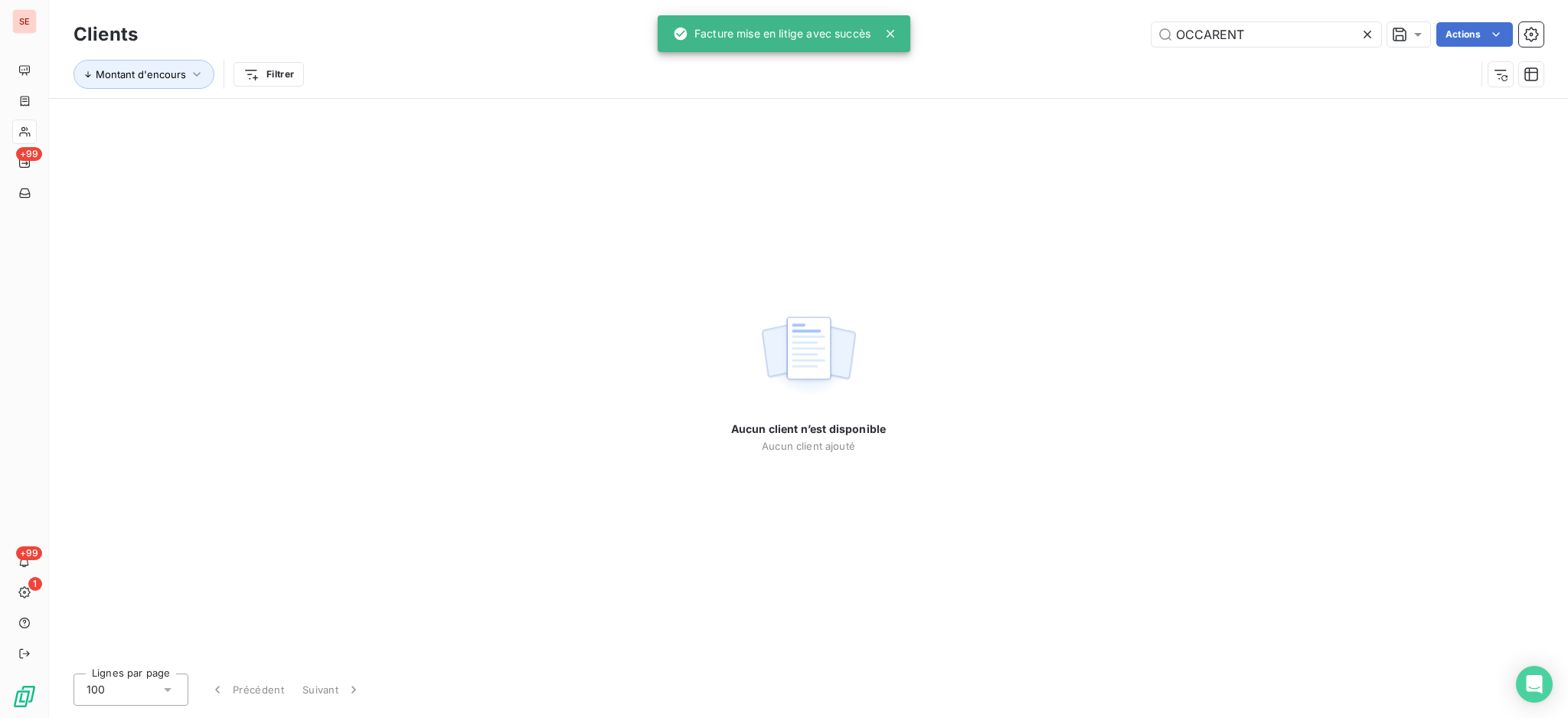
drag, startPoint x: 1276, startPoint y: 36, endPoint x: 1122, endPoint y: 31, distance: 154.1
click at [1127, 32] on div "OCCARENT Actions" at bounding box center [850, 35] width 1388 height 24
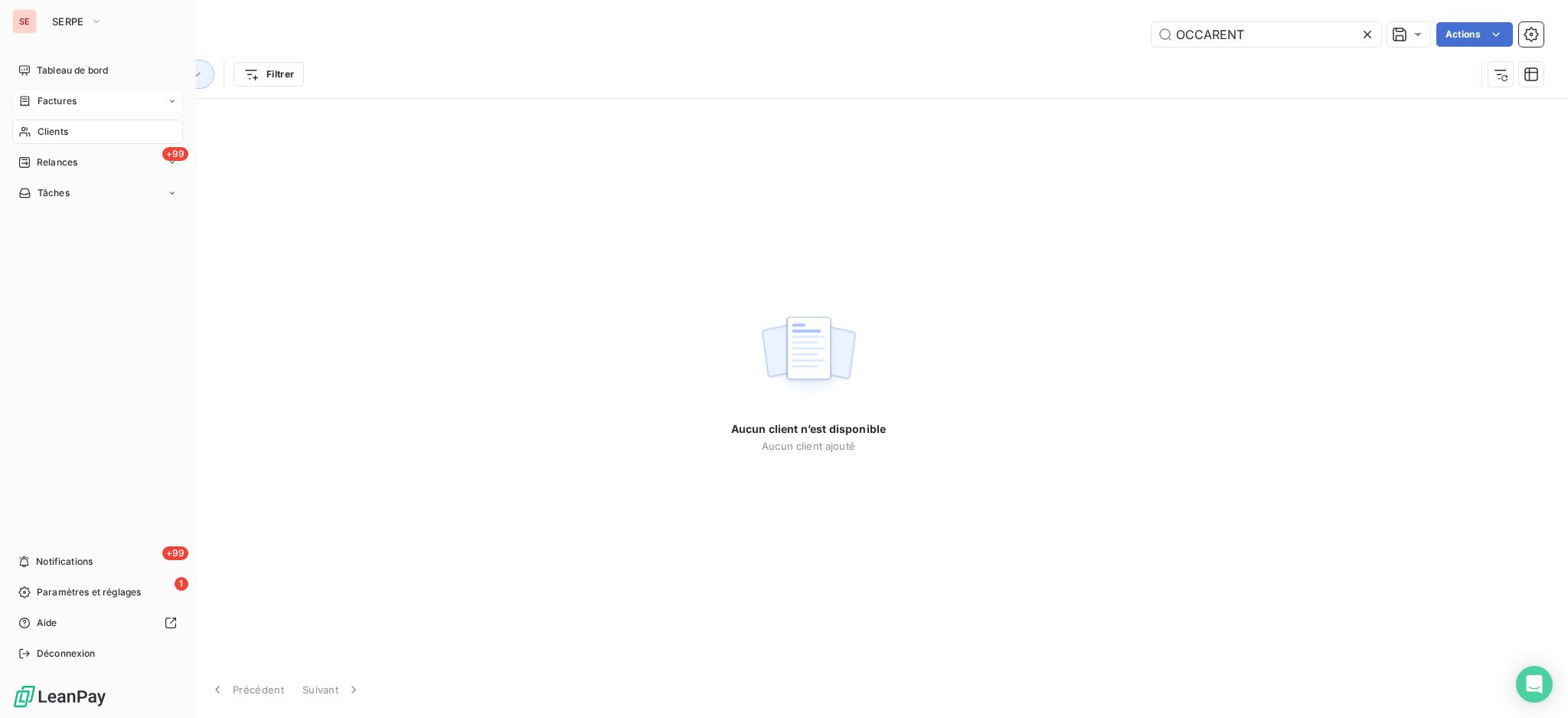
click at [74, 98] on span "Factures" at bounding box center [57, 101] width 39 height 14
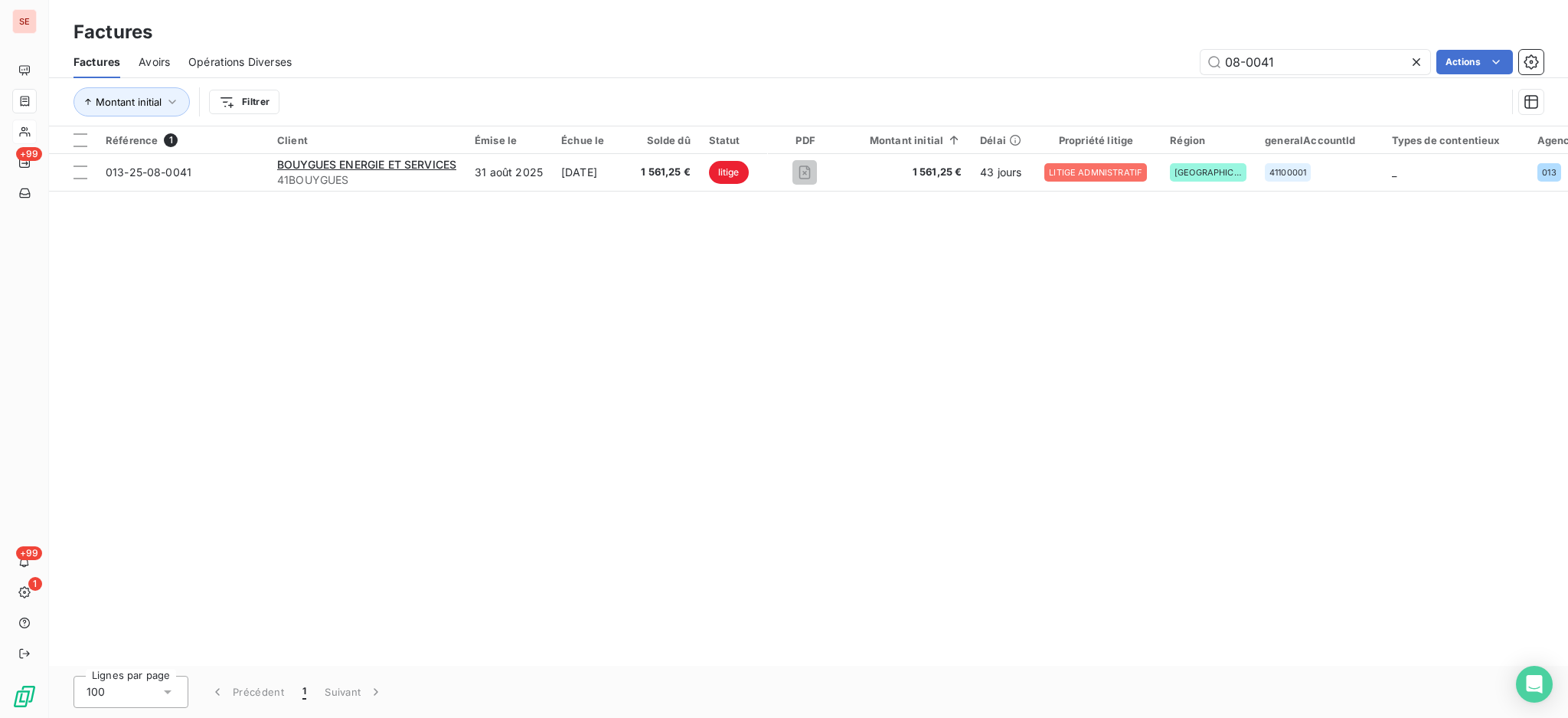
drag, startPoint x: 1312, startPoint y: 60, endPoint x: 1117, endPoint y: 63, distance: 195.0
click at [1134, 65] on div "08-0041 Actions" at bounding box center [927, 62] width 1233 height 24
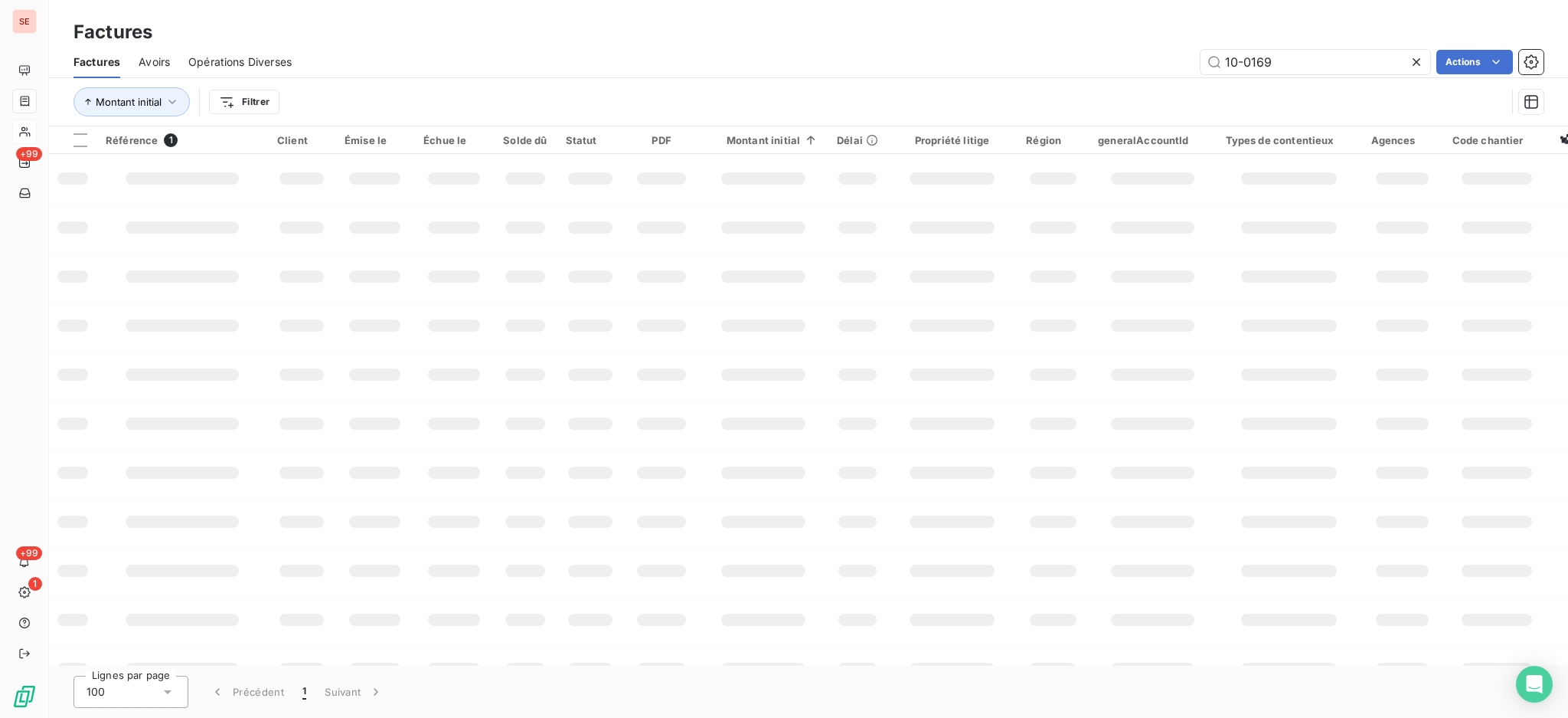
type input "10-0169"
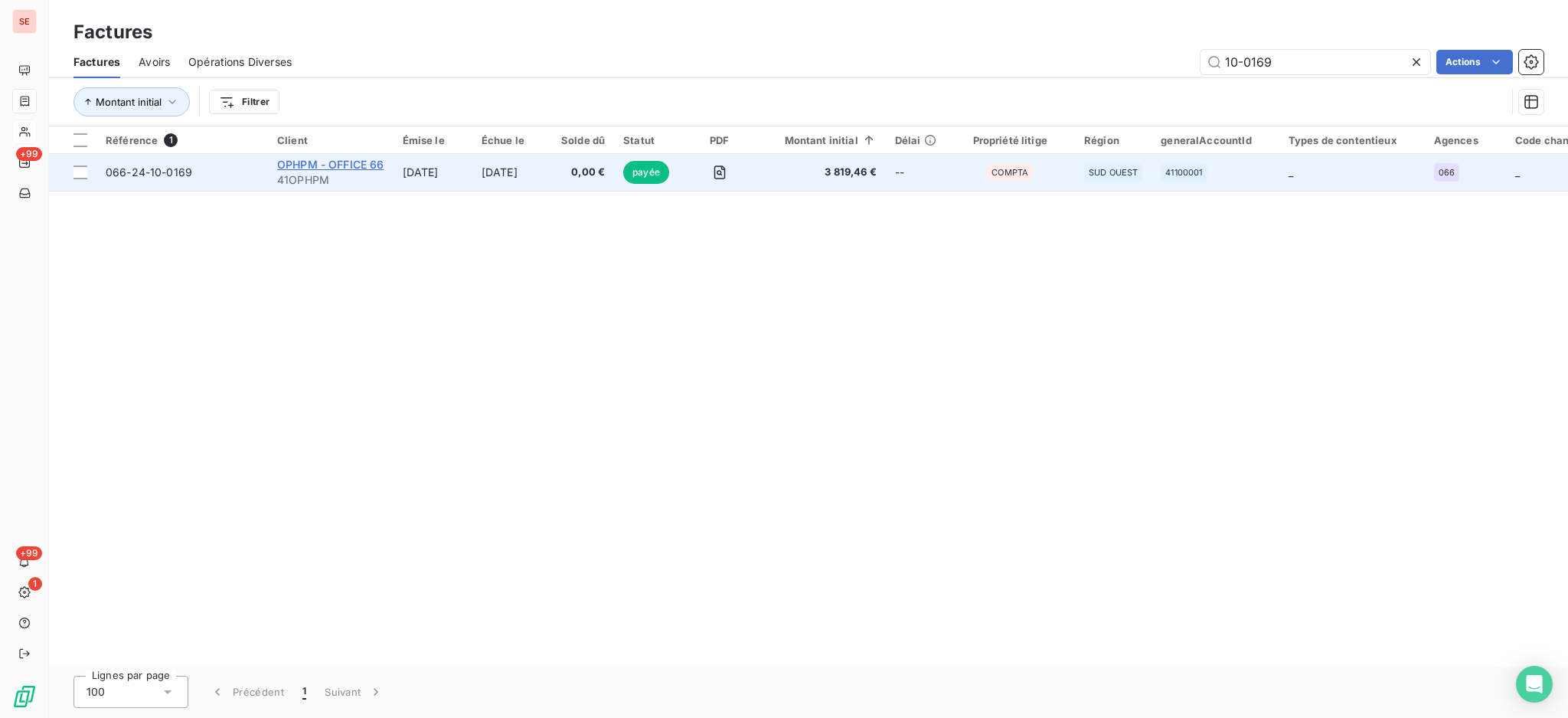
click at [335, 163] on span "OPHPM - OFFICE 66" at bounding box center [331, 164] width 107 height 13
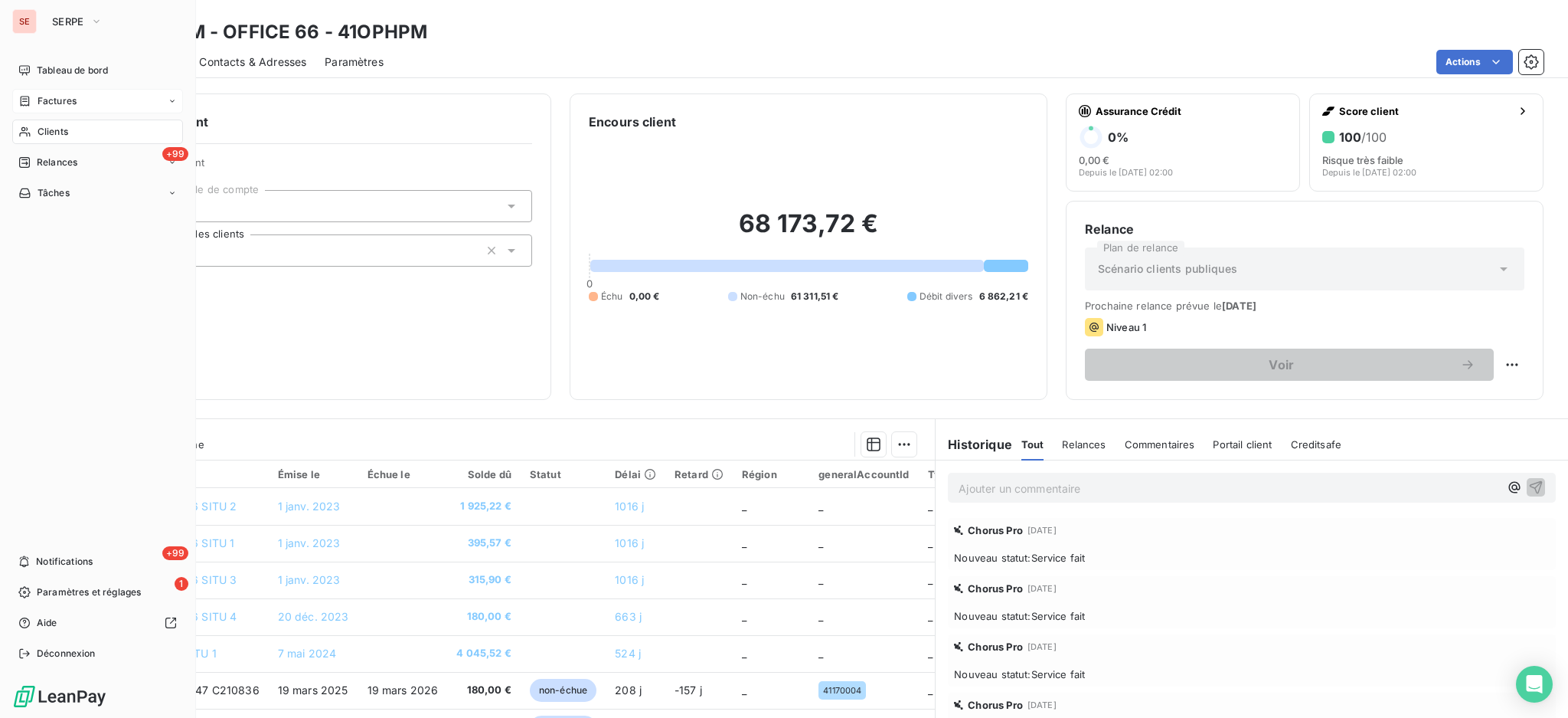
click at [39, 100] on span "Factures" at bounding box center [57, 101] width 39 height 14
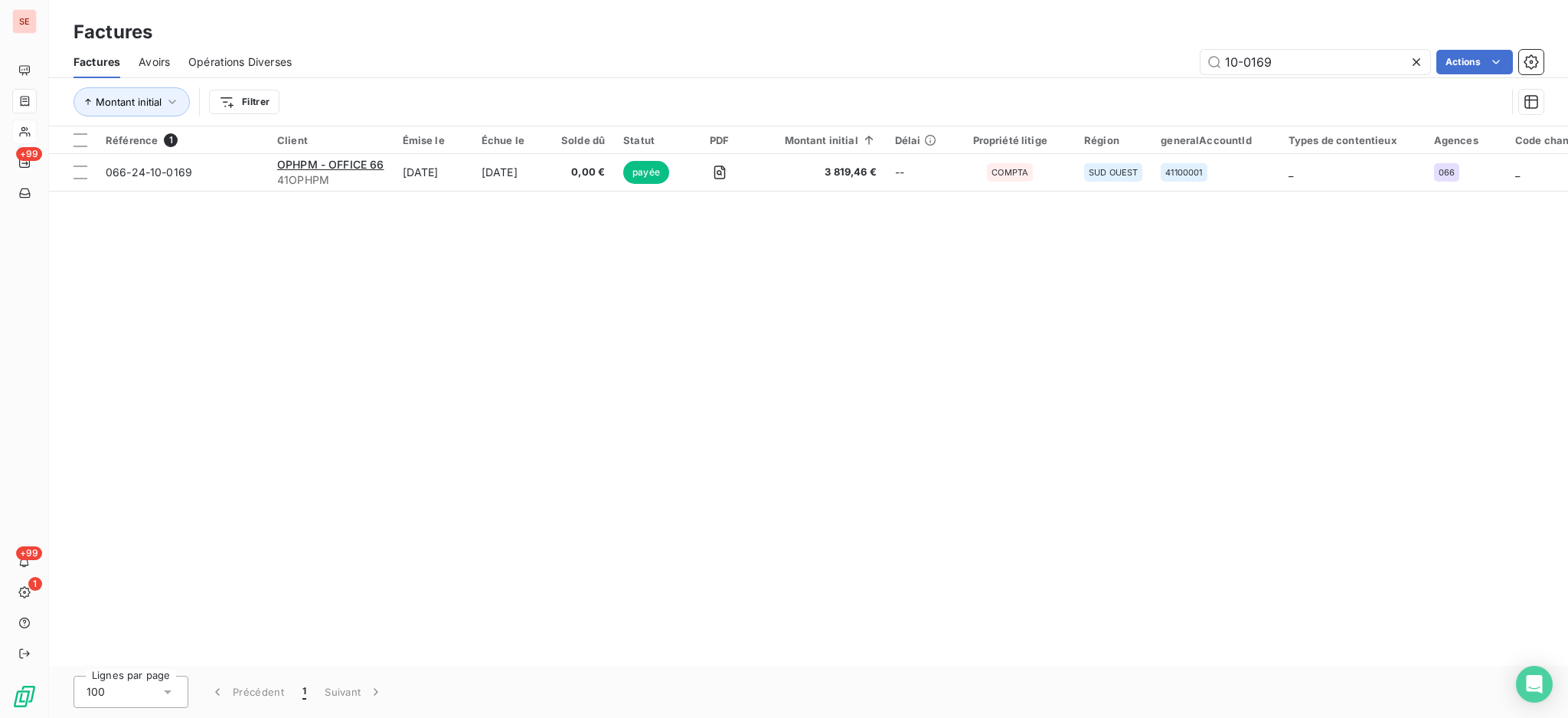
drag, startPoint x: 1313, startPoint y: 62, endPoint x: 1178, endPoint y: 46, distance: 135.9
click at [1178, 46] on div "Factures Avoirs Opérations Diverses 10-0169 Actions" at bounding box center [809, 62] width 1520 height 32
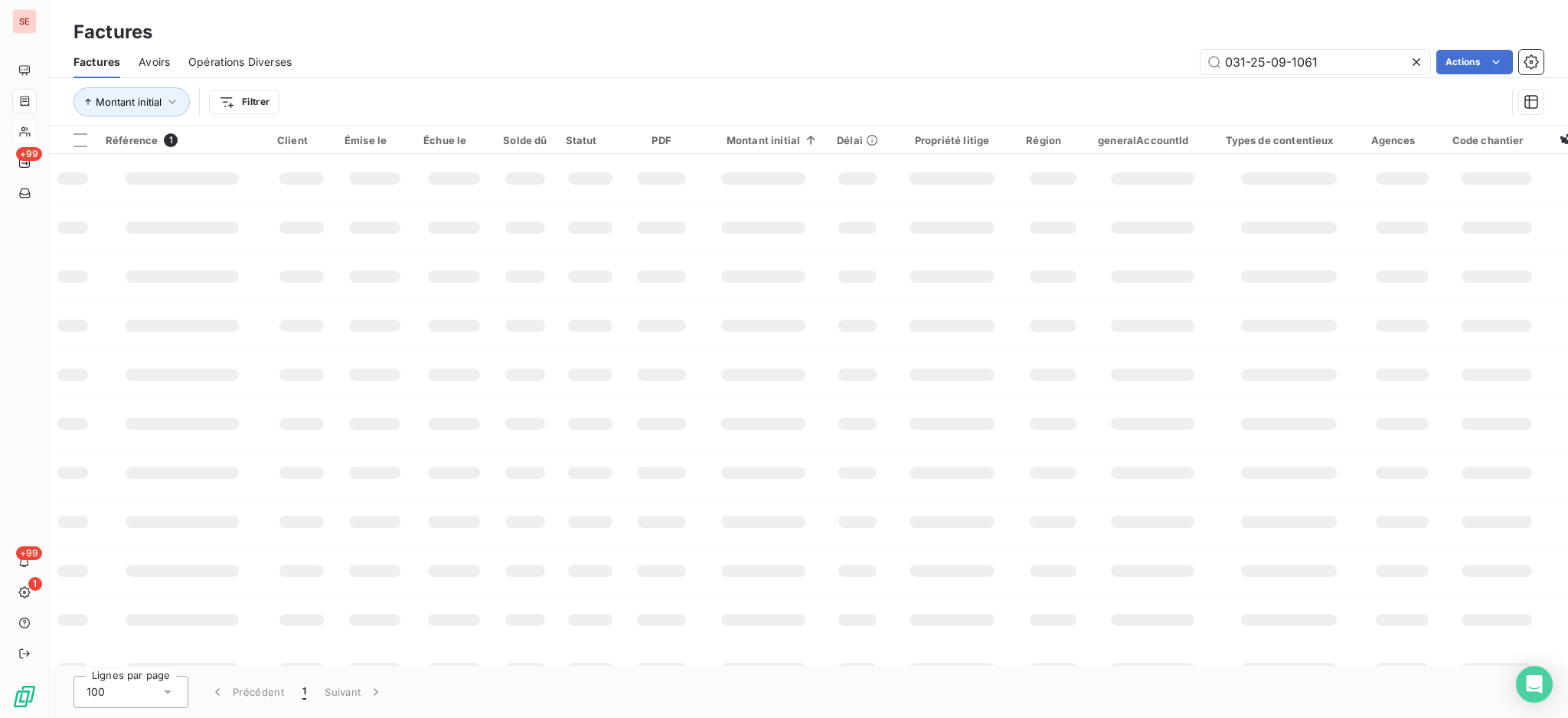
type input "031-25-09-1061"
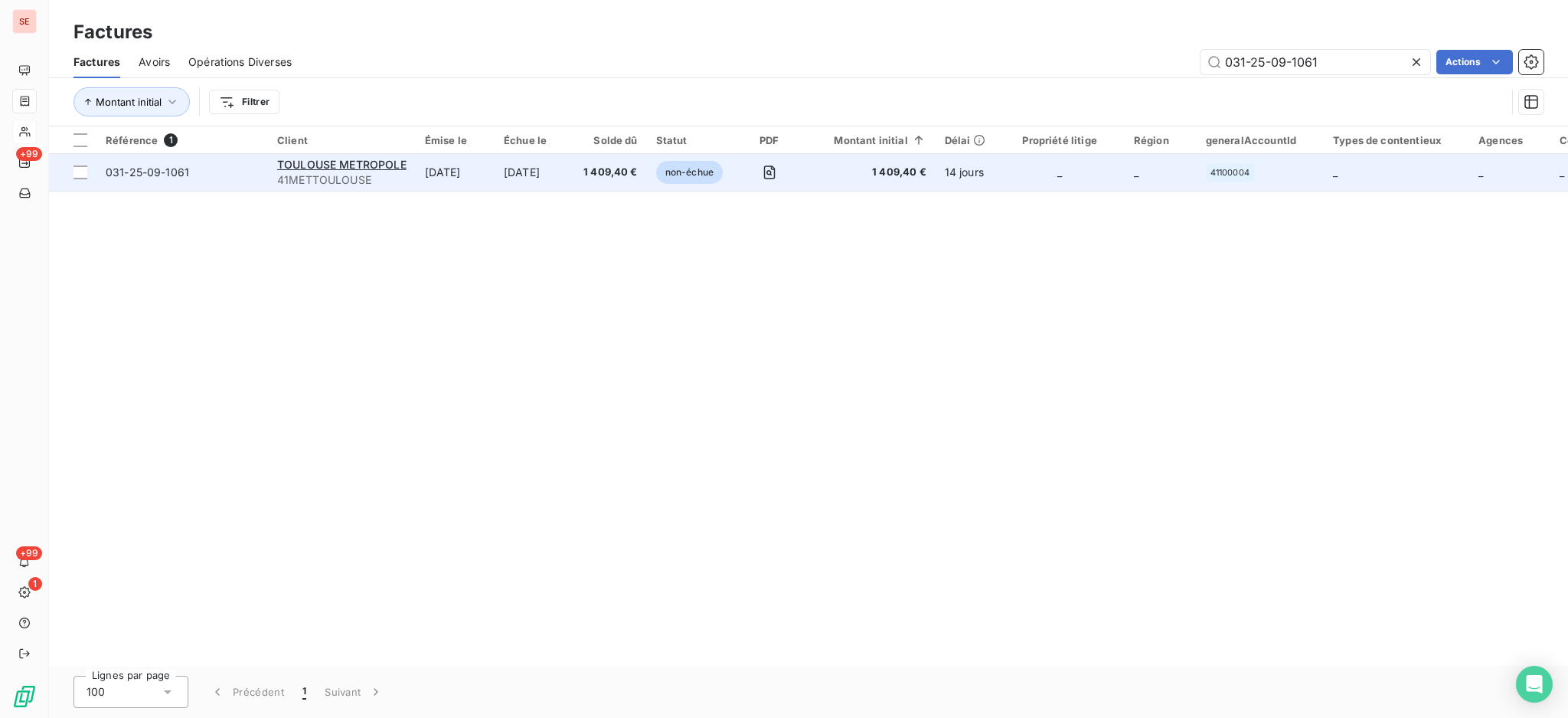
click at [381, 176] on span "41METTOULOUSE" at bounding box center [342, 180] width 130 height 15
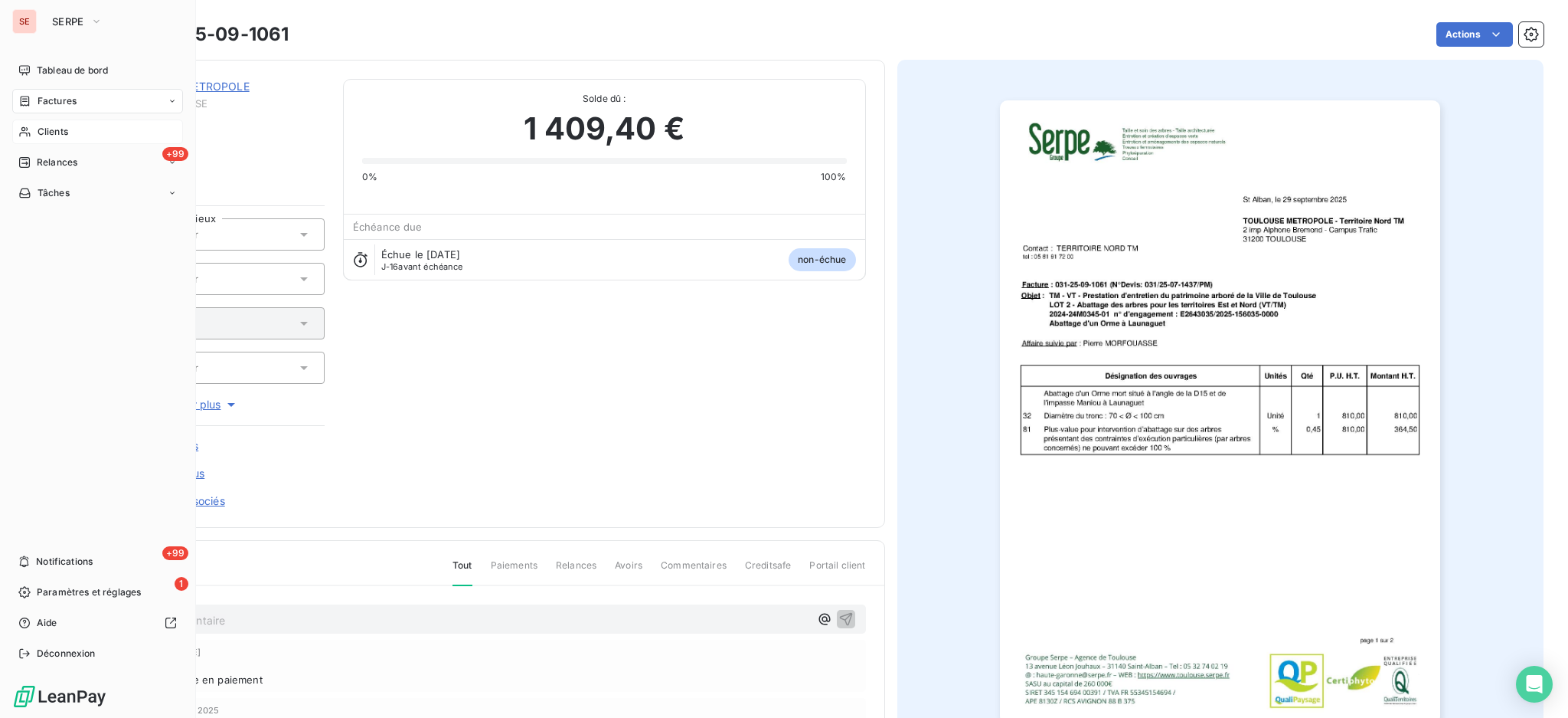
click at [56, 108] on div "Factures" at bounding box center [97, 101] width 171 height 24
click at [54, 101] on span "Factures" at bounding box center [57, 101] width 39 height 14
click at [53, 127] on span "Factures" at bounding box center [56, 131] width 39 height 14
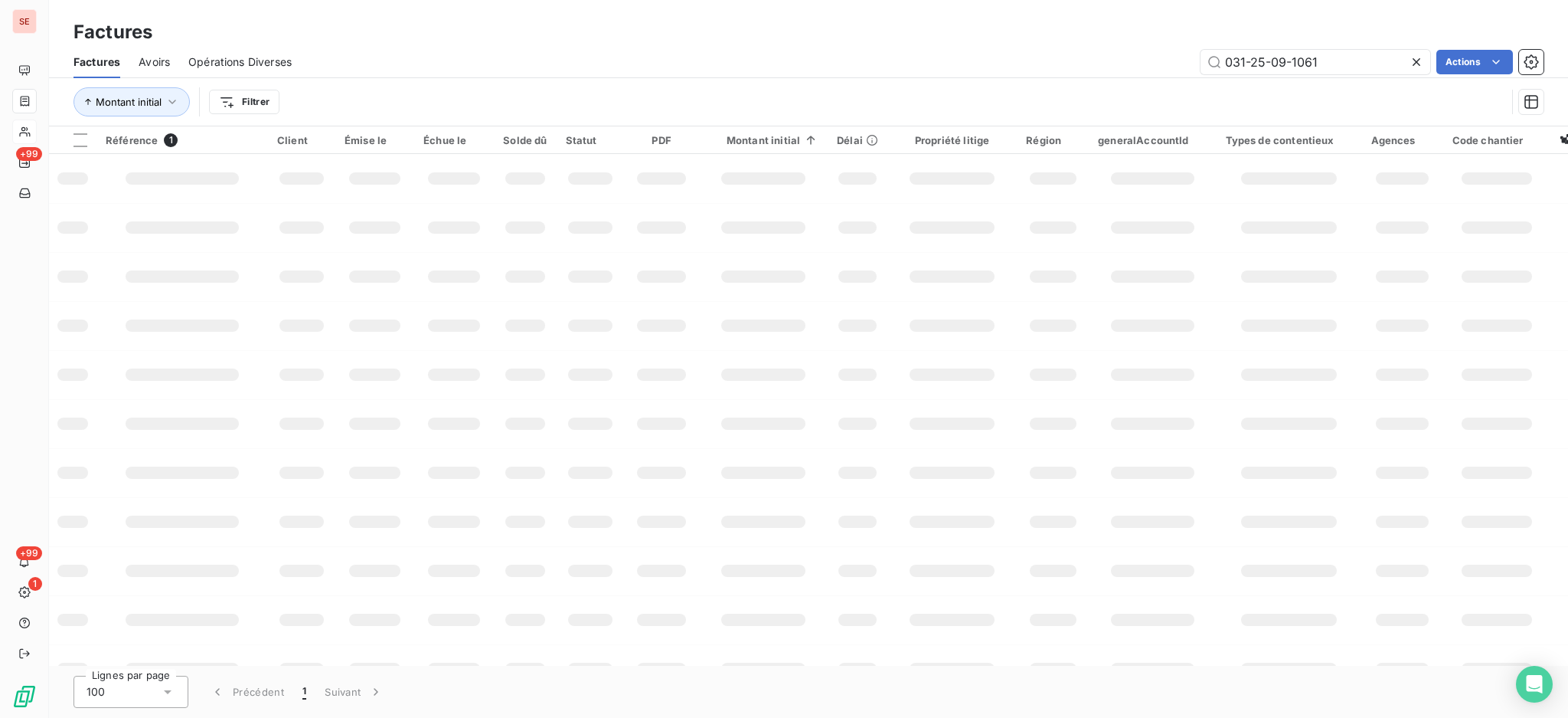
drag, startPoint x: 1365, startPoint y: 56, endPoint x: 841, endPoint y: 41, distance: 524.2
click at [1014, 43] on div "Factures Factures Avoirs Opérations Diverses 031-25-09-1061 Actions Montant ini…" at bounding box center [809, 63] width 1520 height 126
type input "09-1080"
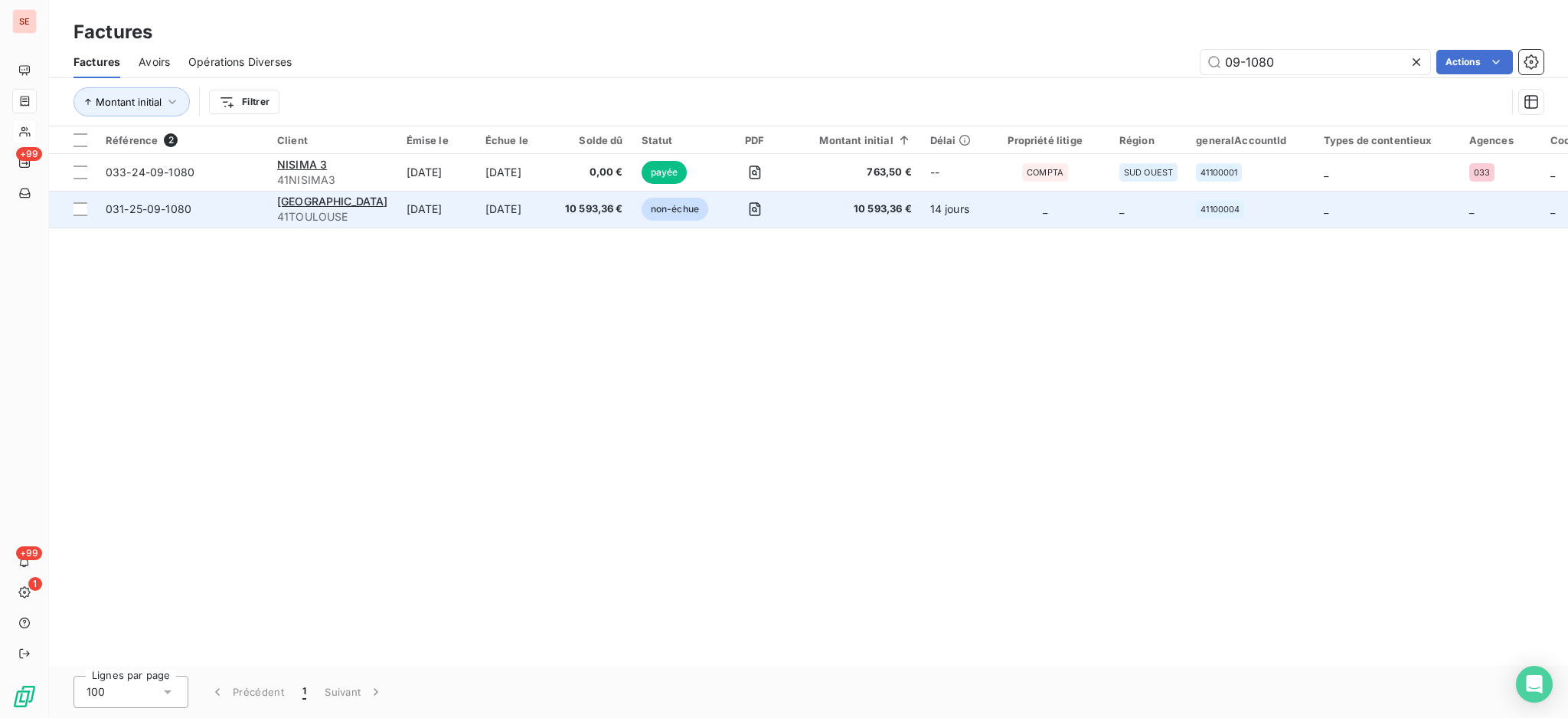
click at [252, 213] on span "031-25-09-1080" at bounding box center [182, 208] width 153 height 15
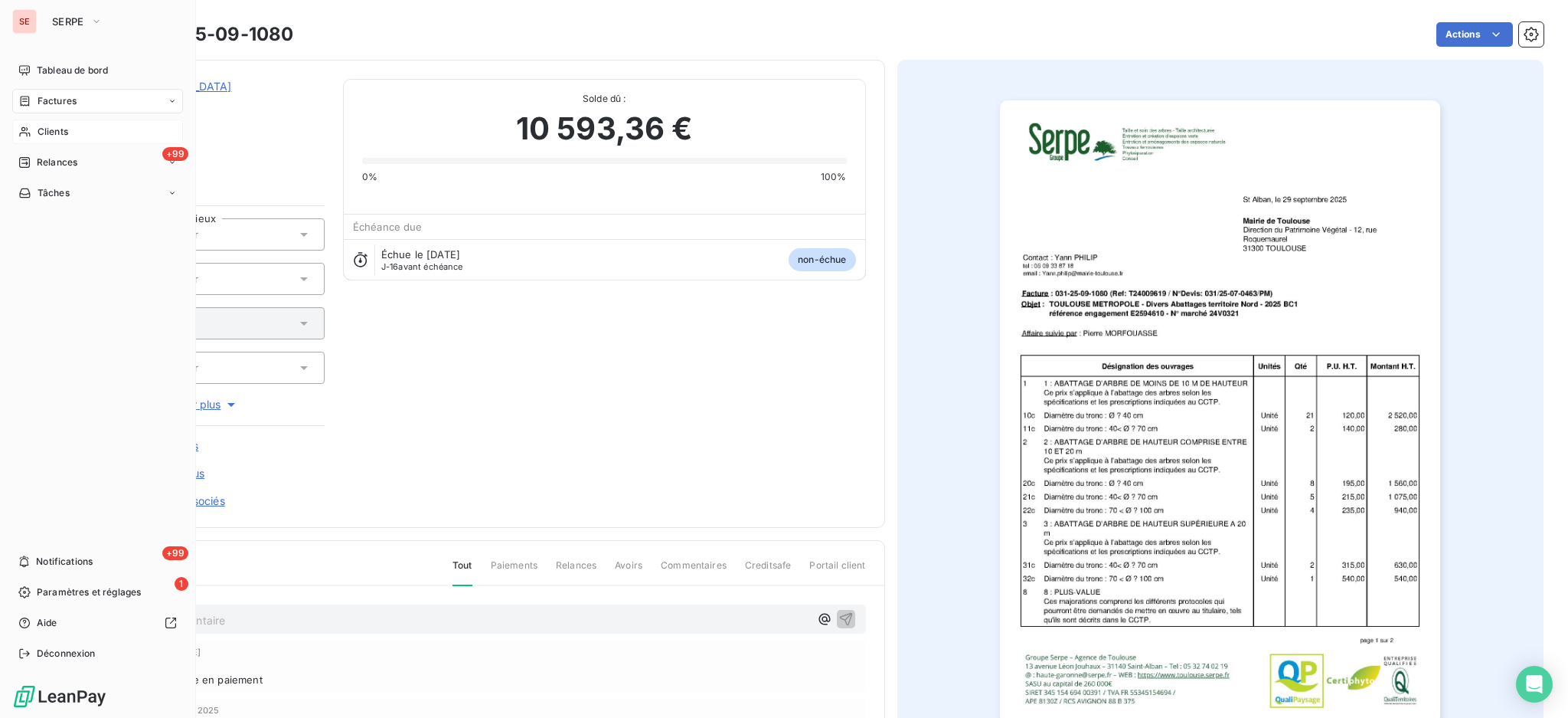
click at [56, 102] on span "Factures" at bounding box center [57, 101] width 39 height 14
click at [52, 97] on span "Factures" at bounding box center [57, 101] width 39 height 14
click at [60, 132] on span "Factures" at bounding box center [56, 131] width 39 height 14
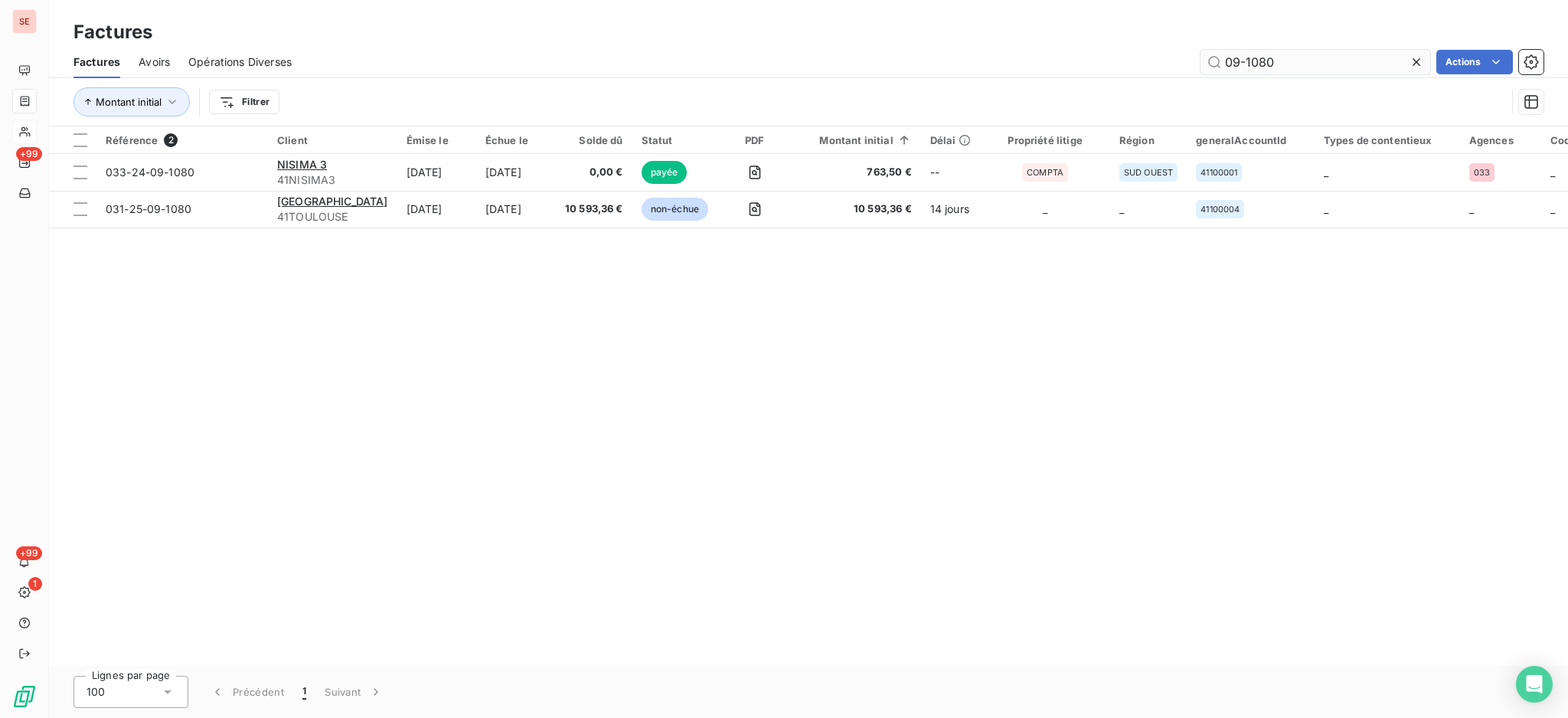
drag, startPoint x: 1294, startPoint y: 56, endPoint x: 1201, endPoint y: 53, distance: 93.0
click at [1201, 53] on input "09-1080" at bounding box center [1316, 62] width 230 height 24
type input "07-1493"
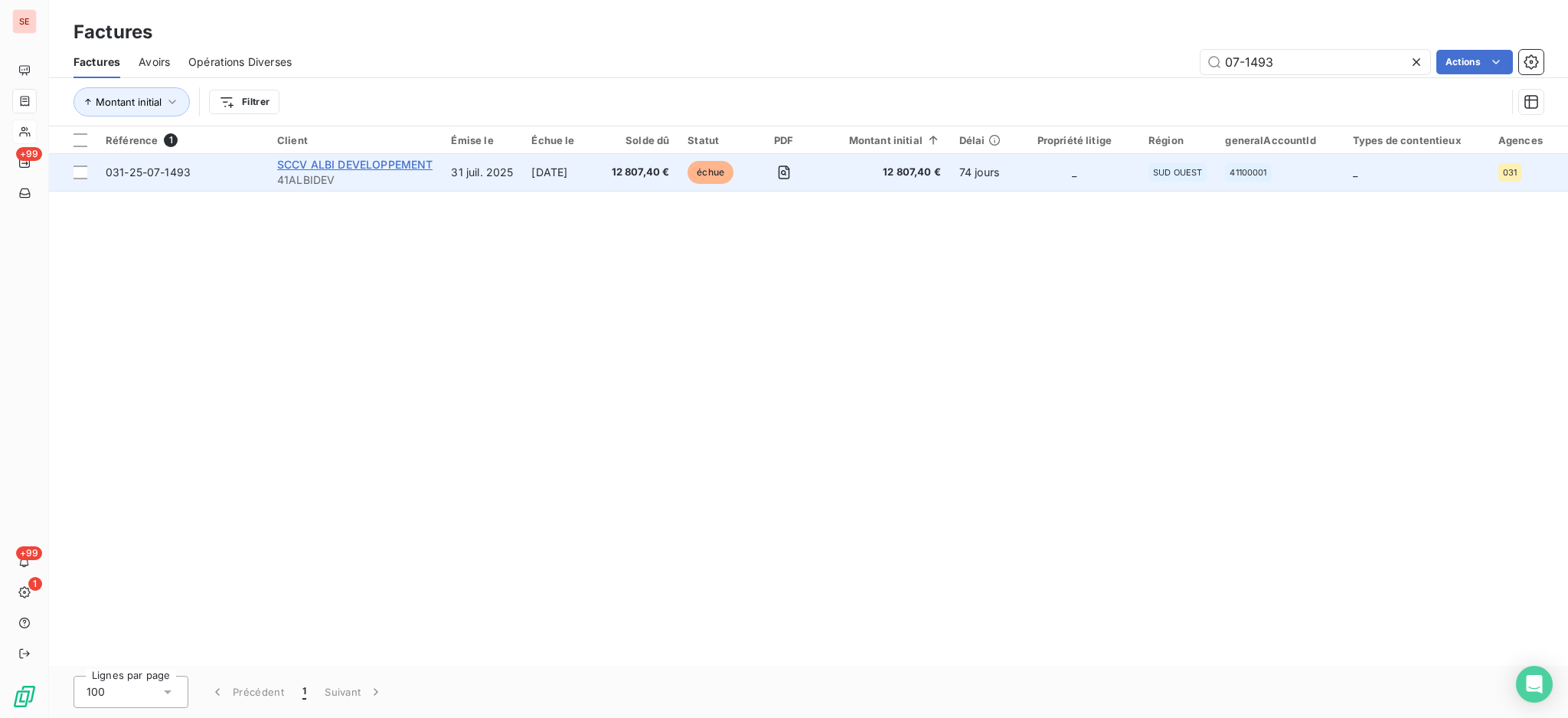
click at [341, 167] on span "SCCV ALBI DEVELOPPEMENT" at bounding box center [355, 164] width 155 height 13
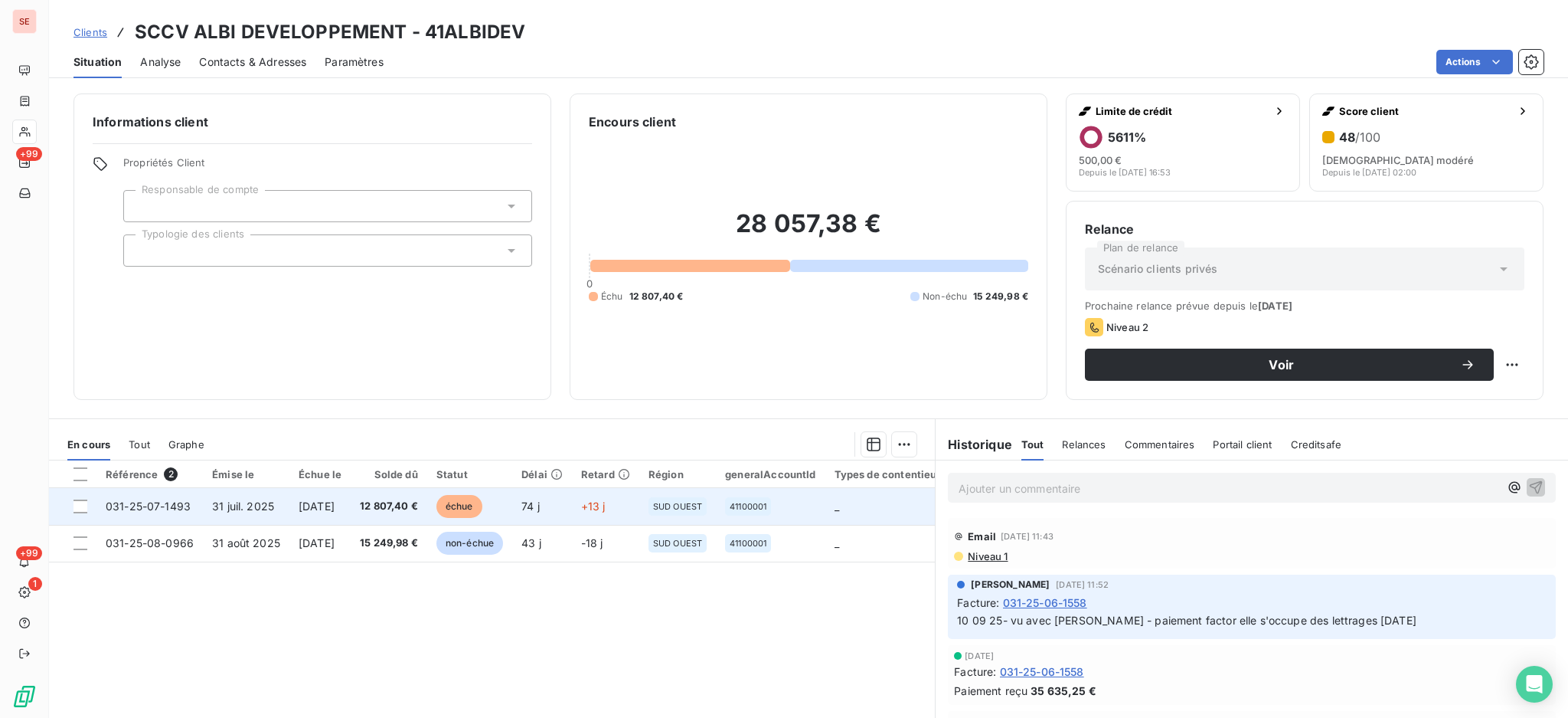
click at [351, 514] on td "[DATE]" at bounding box center [320, 506] width 61 height 37
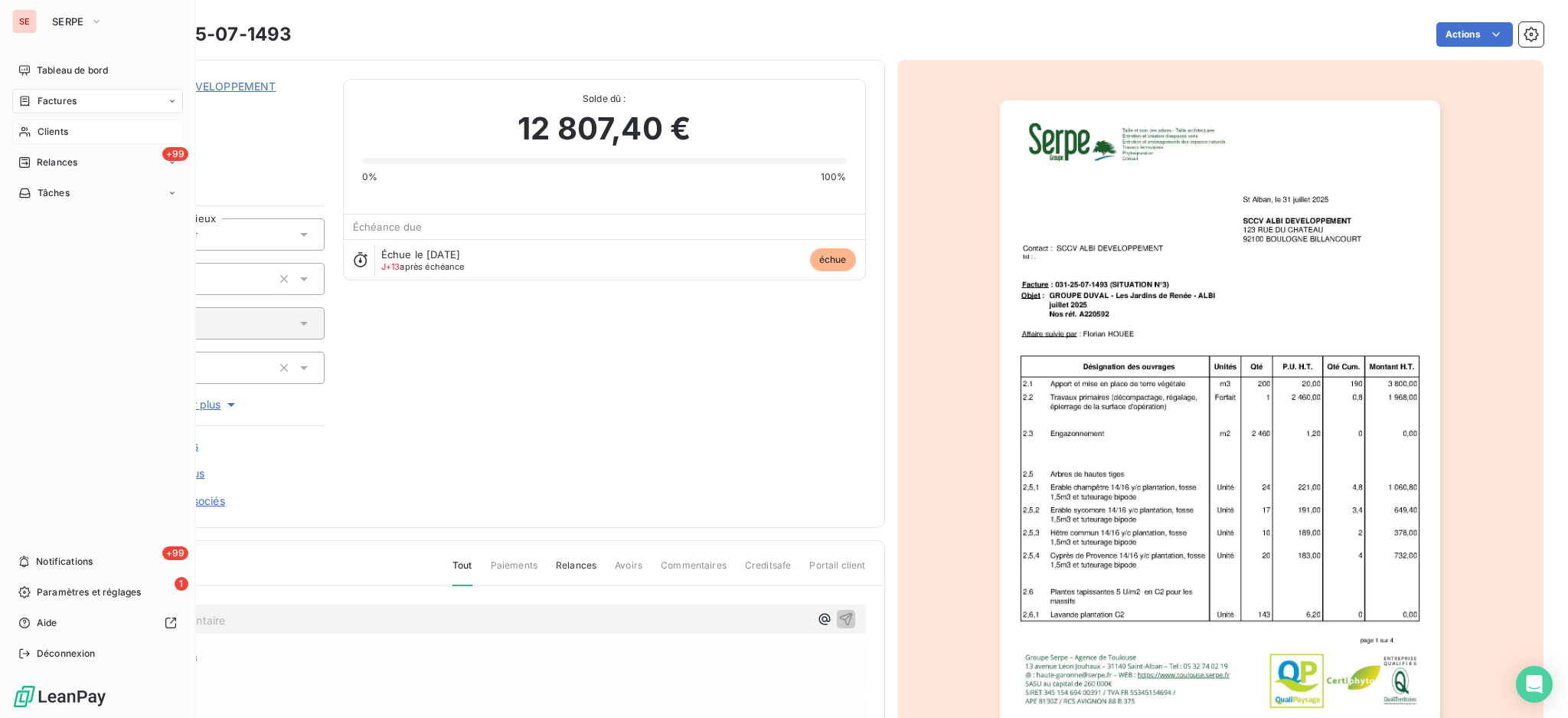
click at [64, 102] on span "Factures" at bounding box center [57, 101] width 39 height 14
click at [35, 101] on div "Factures" at bounding box center [47, 101] width 58 height 14
click at [47, 131] on span "Factures" at bounding box center [56, 131] width 39 height 14
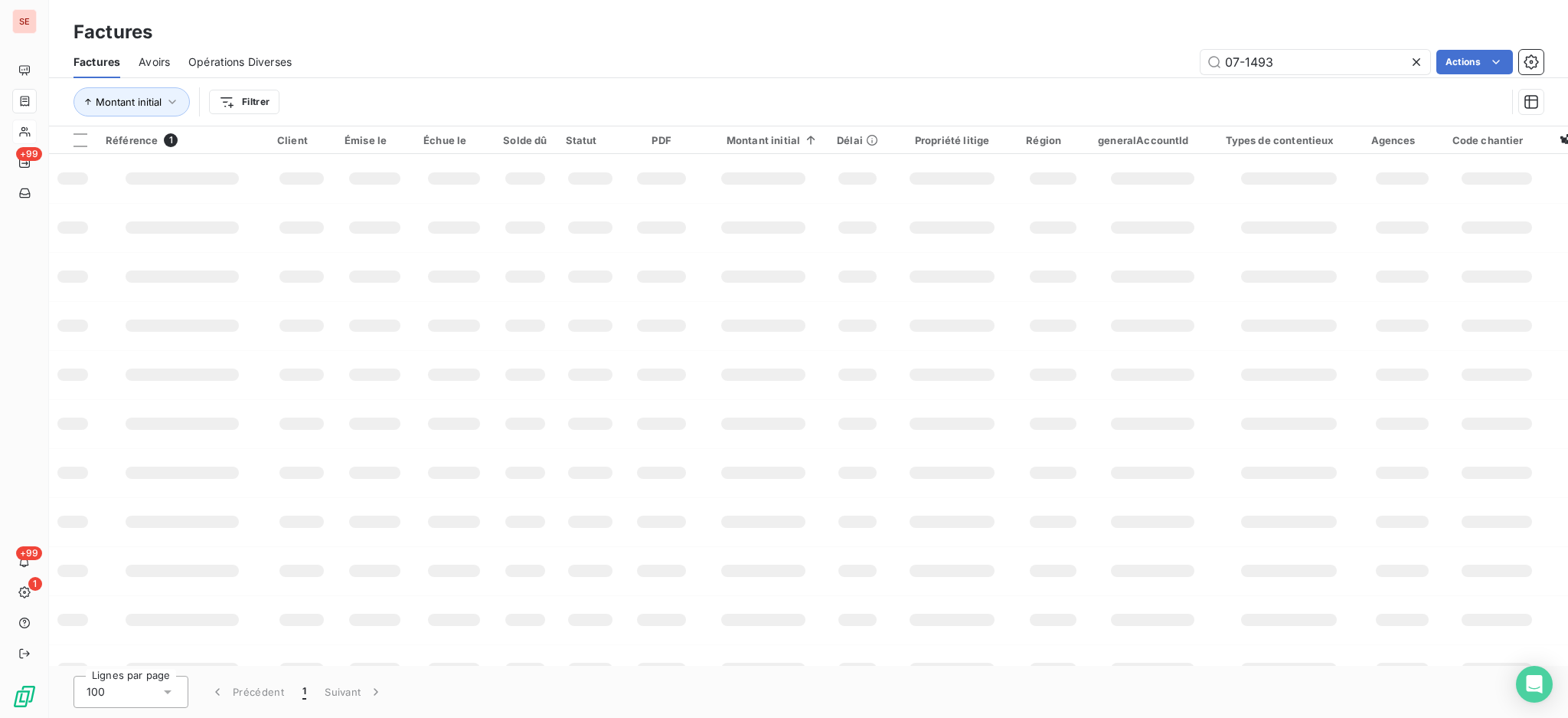
drag, startPoint x: 1175, startPoint y: 47, endPoint x: 859, endPoint y: 43, distance: 316.0
click at [907, 56] on div "07-1493 Actions" at bounding box center [927, 62] width 1233 height 24
type input "08-0991"
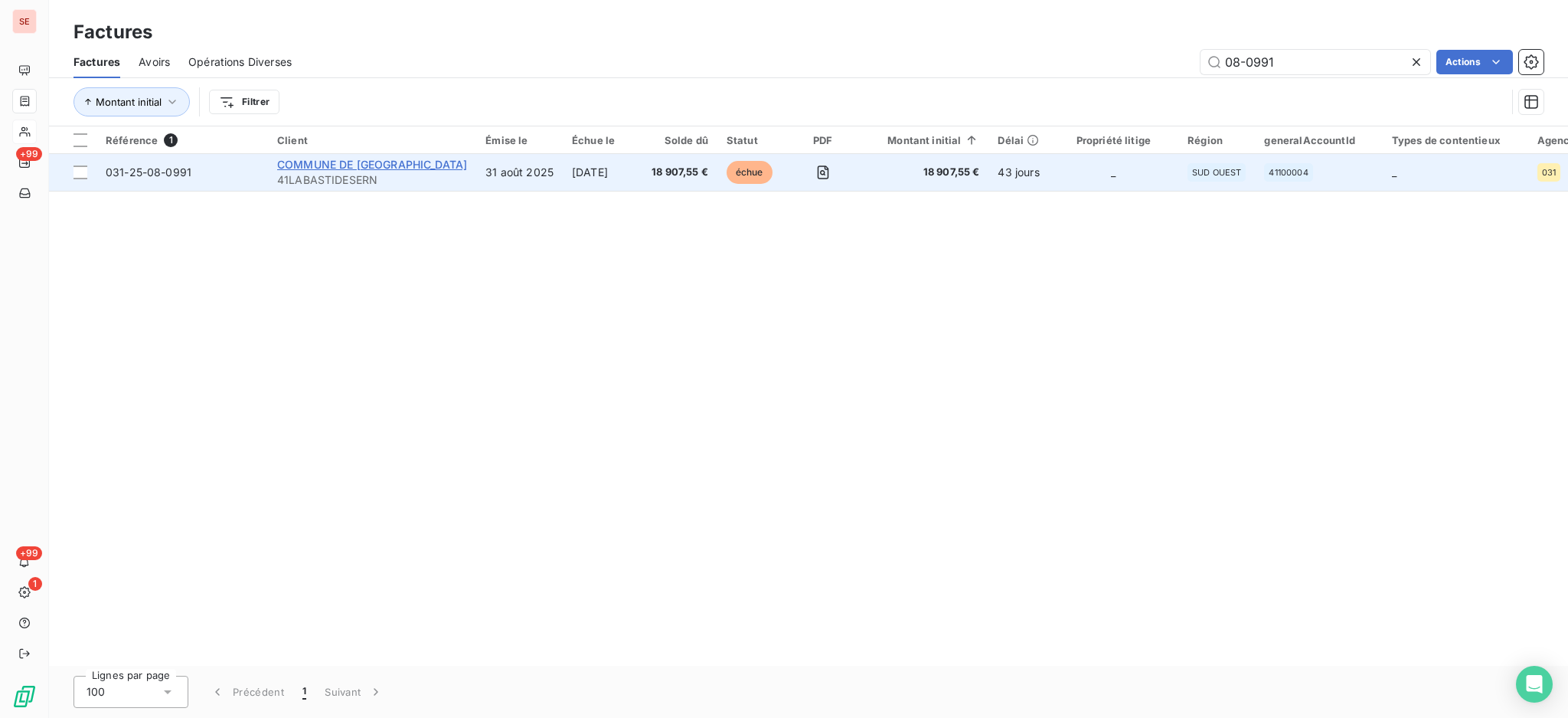
click at [432, 163] on span "COMMUNE DE [GEOGRAPHIC_DATA]" at bounding box center [372, 164] width 190 height 13
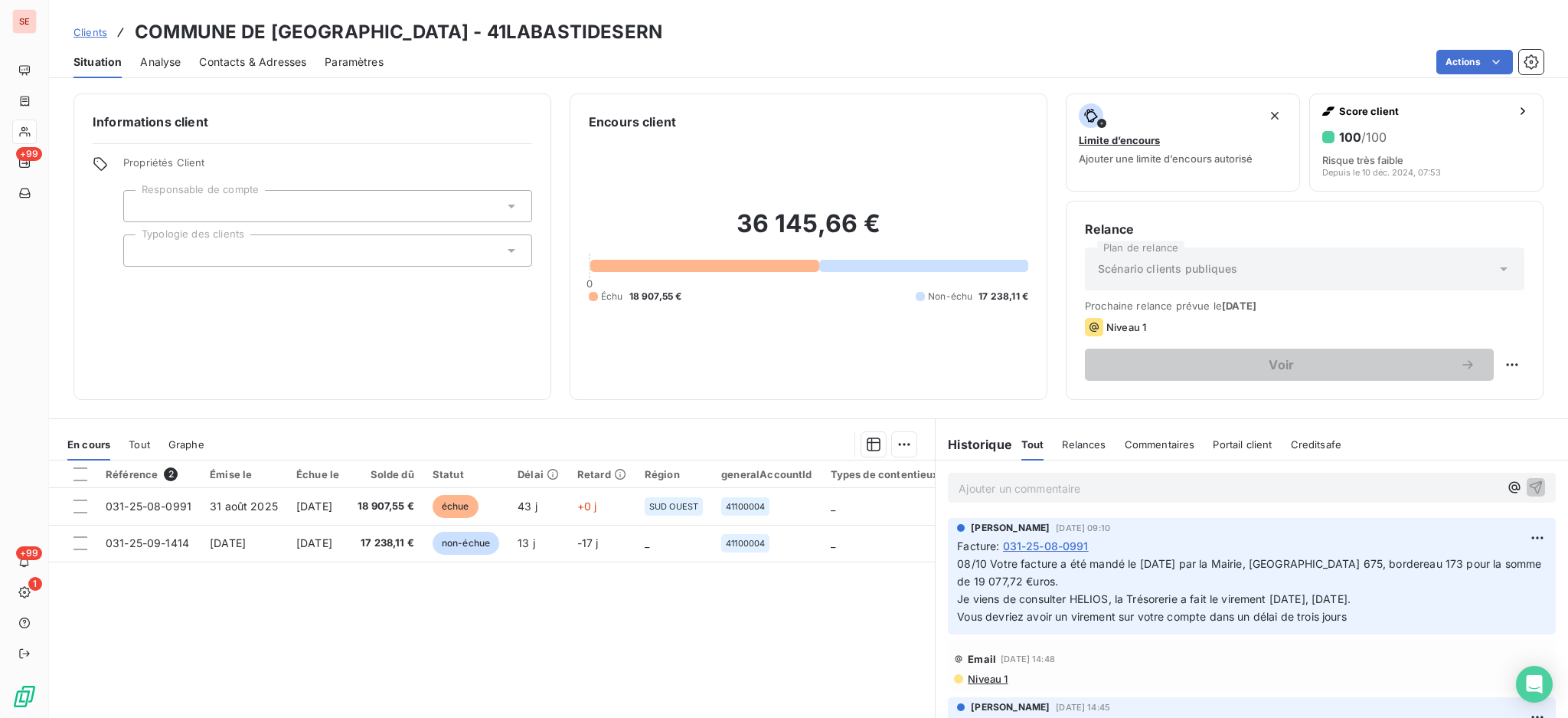
drag, startPoint x: 710, startPoint y: 31, endPoint x: 527, endPoint y: 11, distance: 184.1
click at [527, 11] on div "Clients COMMUNE DE LABASTIDE SAINT SERNIN - 41LABASTIDESERN Situation Analyse C…" at bounding box center [809, 39] width 1520 height 78
copy h3 "41LABASTIDESERN"
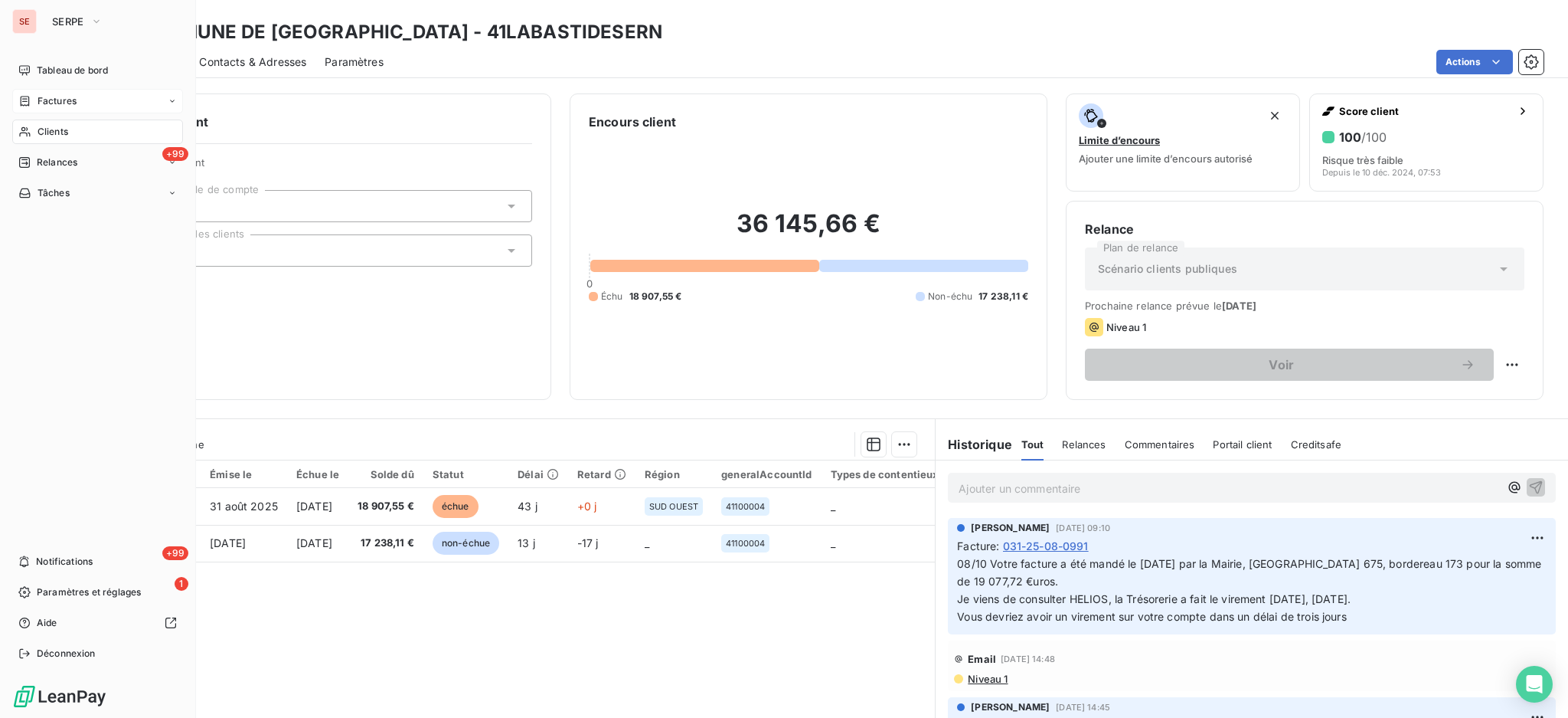
click at [52, 99] on span "Factures" at bounding box center [57, 101] width 39 height 14
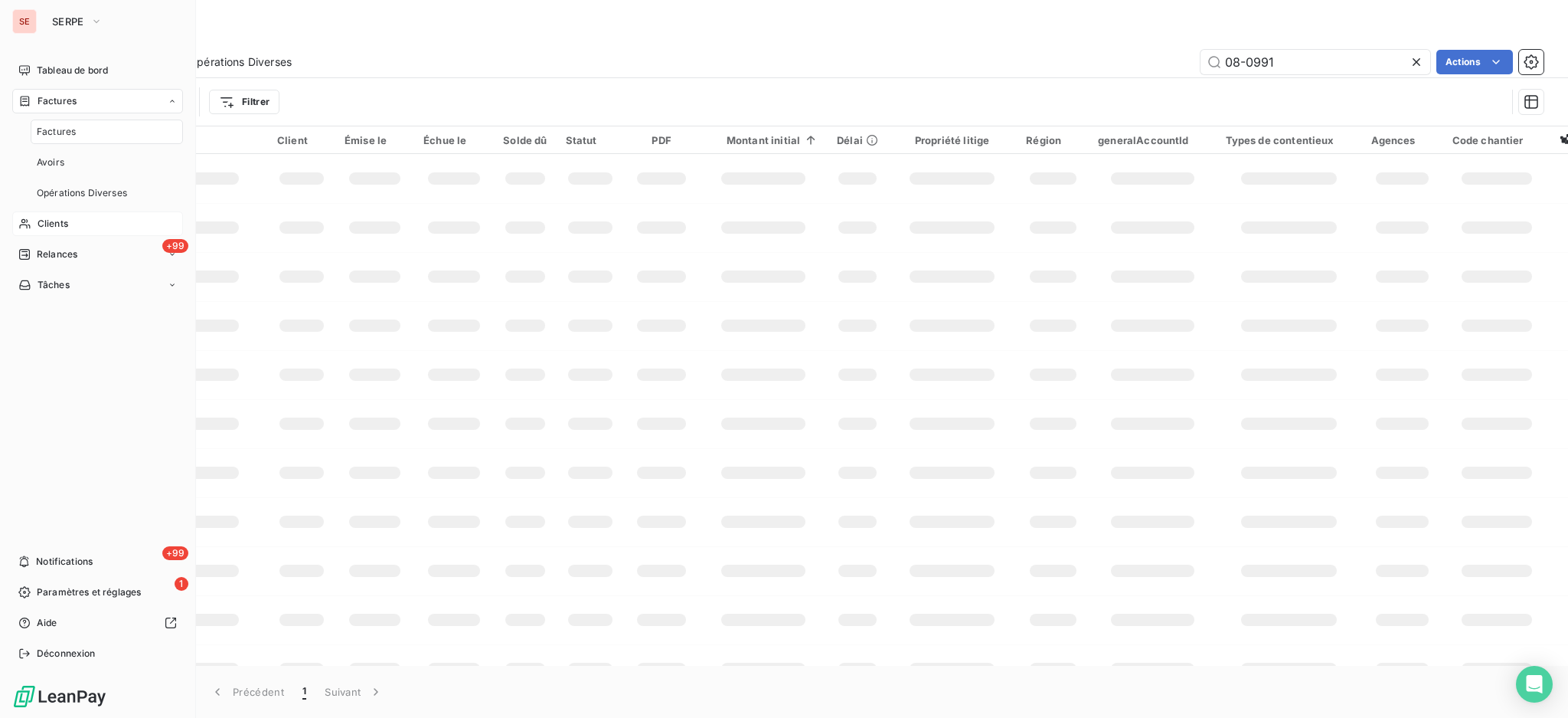
click at [49, 135] on span "Factures" at bounding box center [56, 131] width 39 height 14
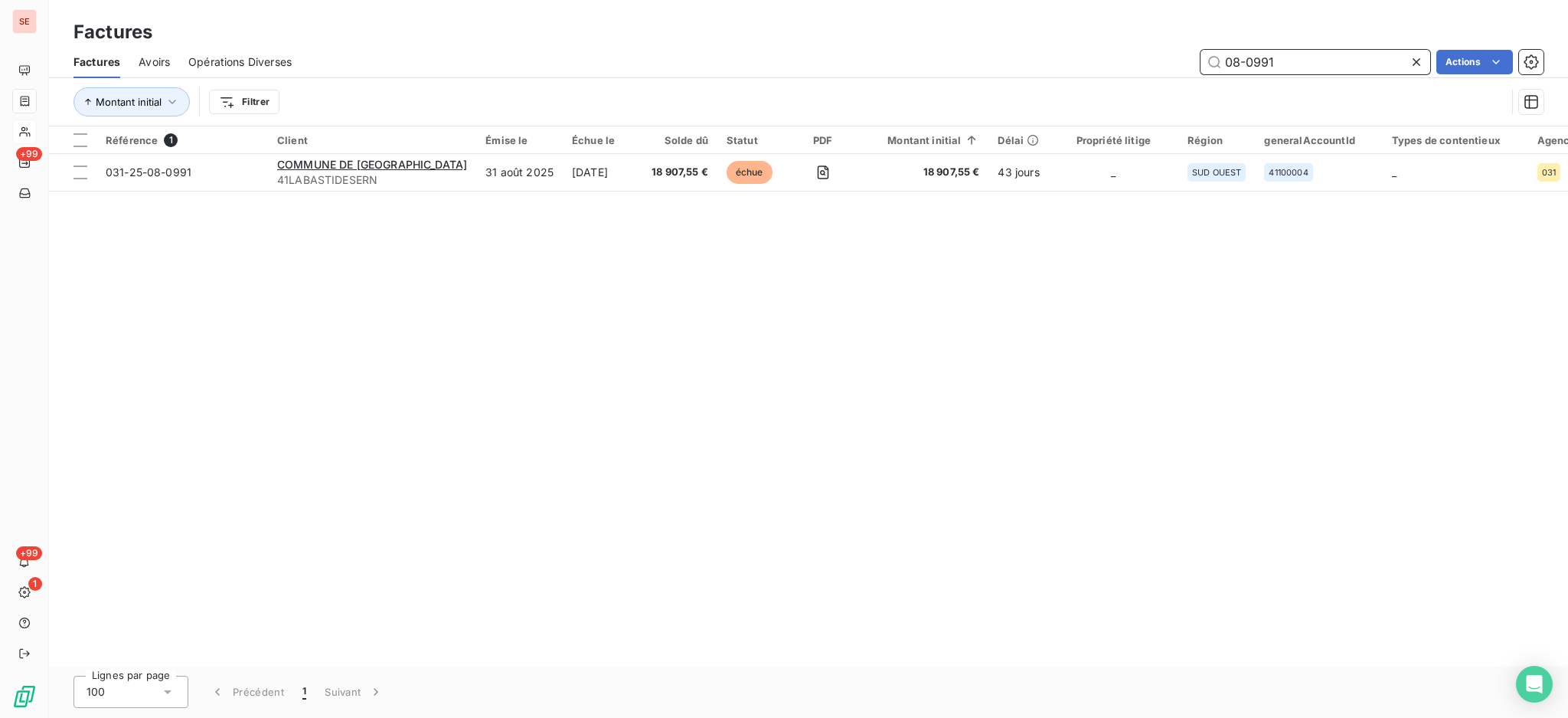
drag, startPoint x: 1131, startPoint y: 38, endPoint x: 1056, endPoint y: 23, distance: 76.5
click at [1088, 31] on div "Factures Factures Avoirs Opérations Diverses 08-0991 Actions Montant initial Fi…" at bounding box center [809, 63] width 1520 height 126
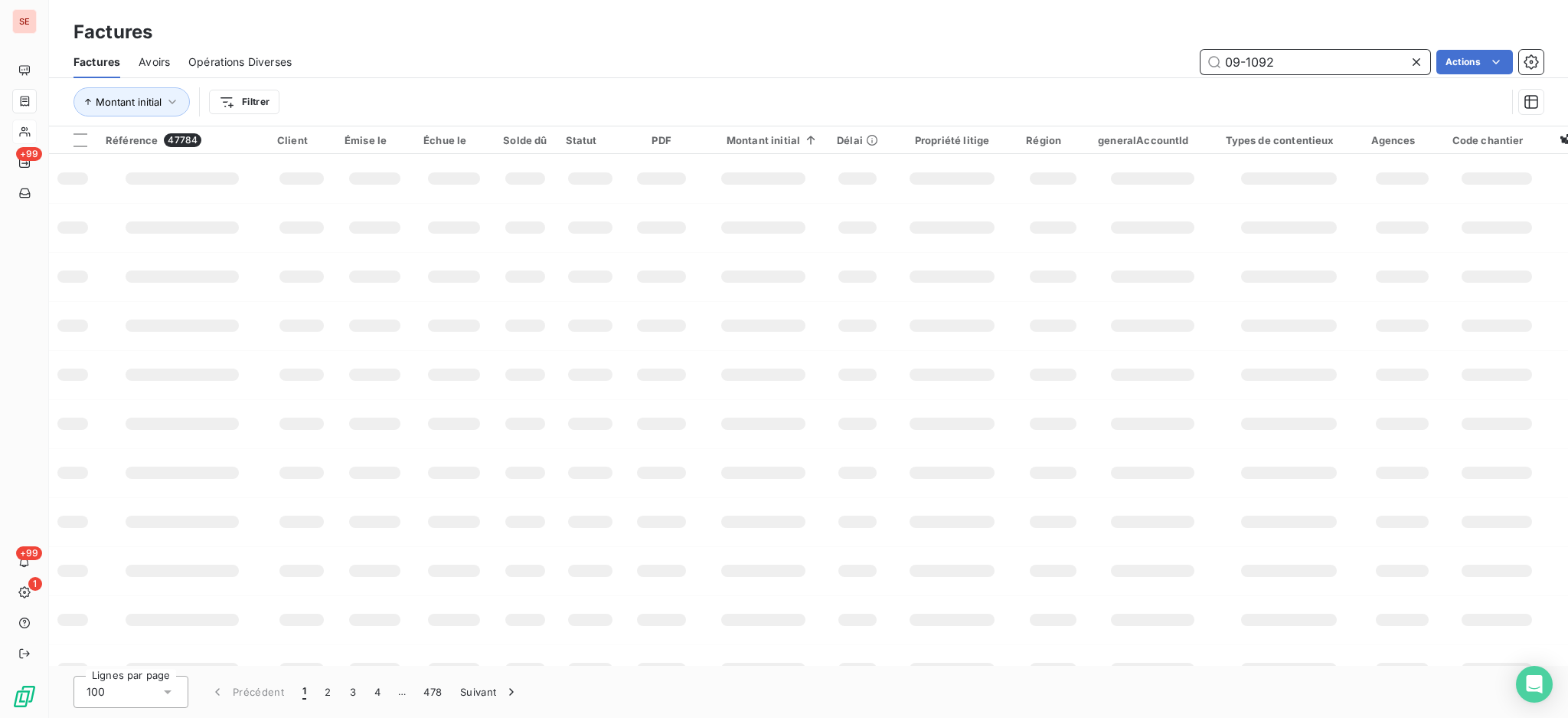
type input "09-1092"
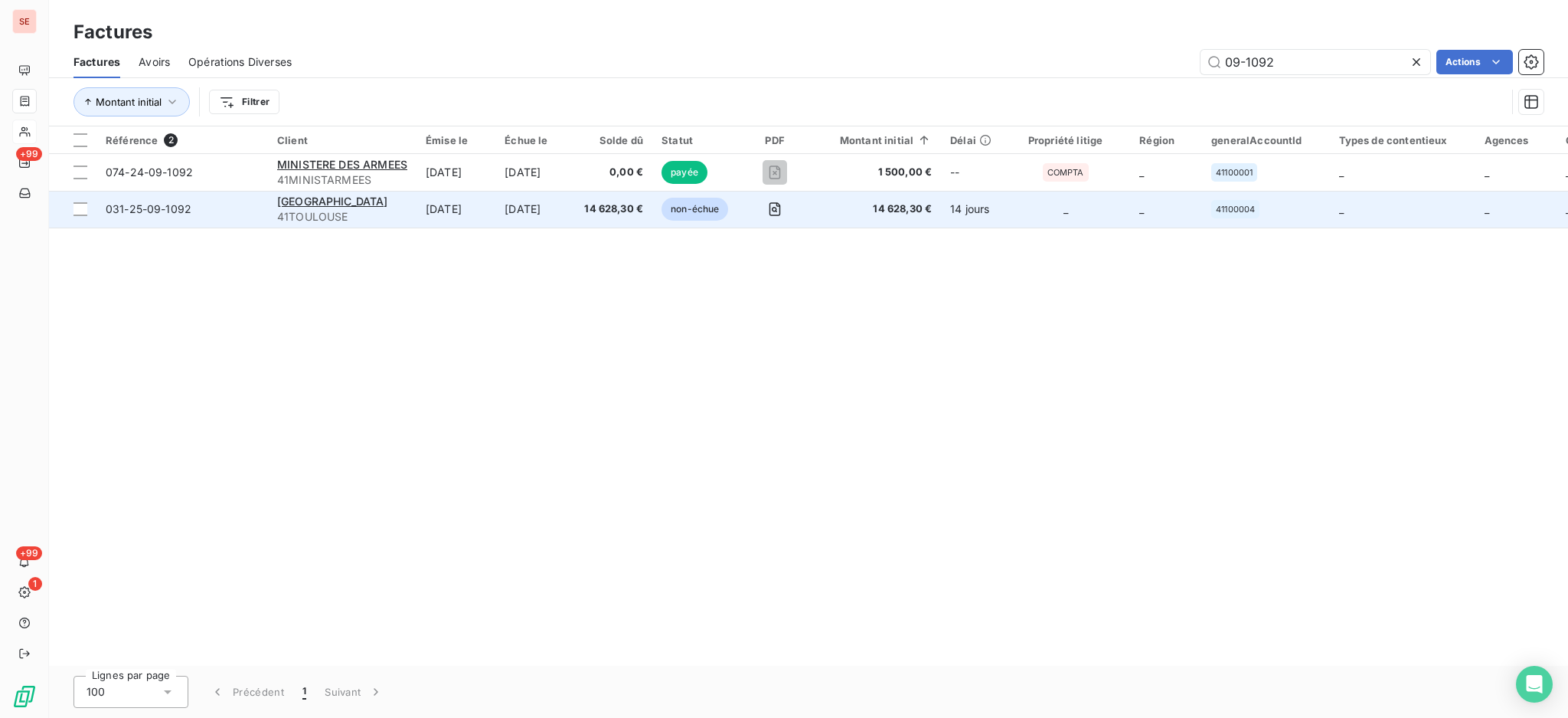
click at [381, 210] on span "41TOULOUSE" at bounding box center [343, 217] width 130 height 15
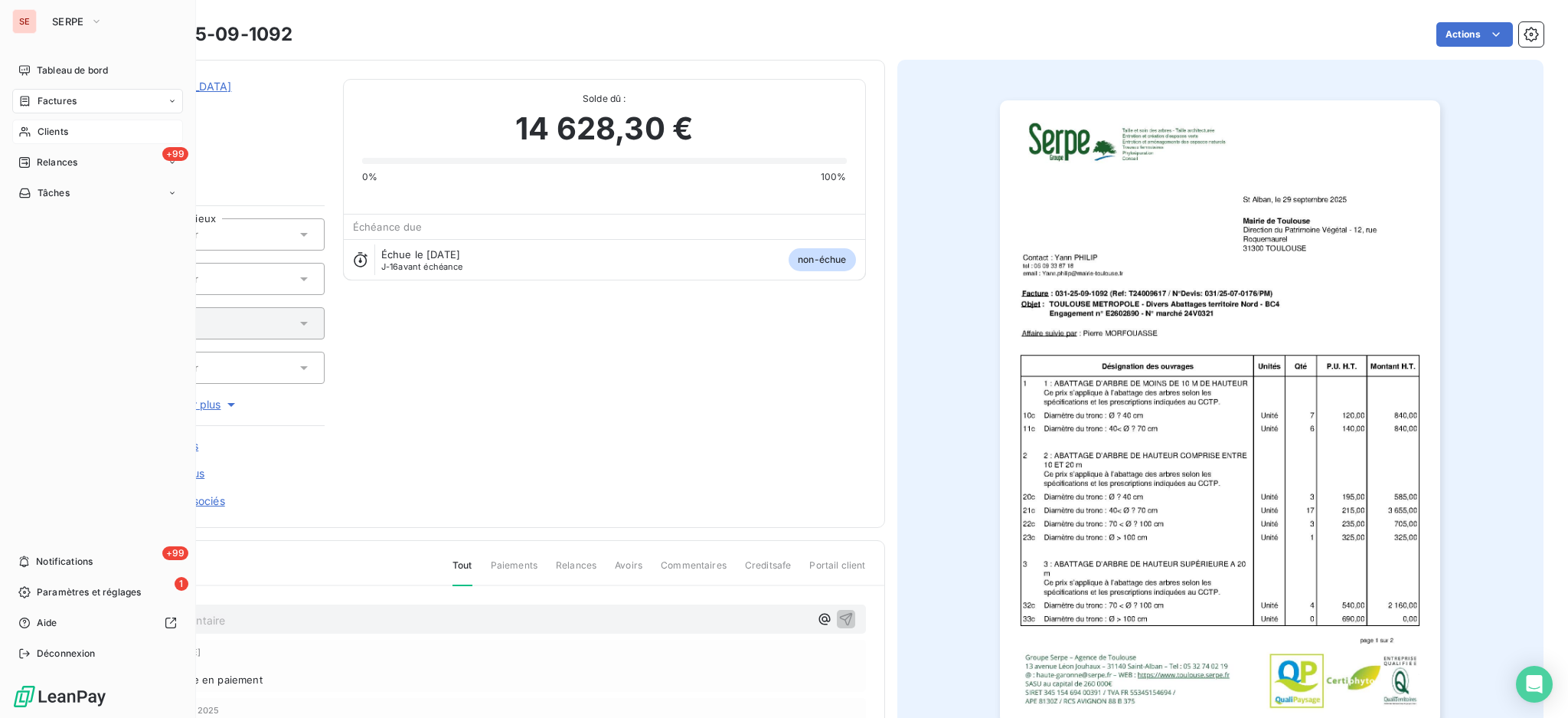
drag, startPoint x: 55, startPoint y: 105, endPoint x: 151, endPoint y: 103, distance: 96.0
click at [55, 105] on span "Factures" at bounding box center [57, 101] width 39 height 14
click at [56, 105] on span "Factures" at bounding box center [57, 101] width 39 height 14
click at [59, 132] on span "Factures" at bounding box center [56, 131] width 39 height 14
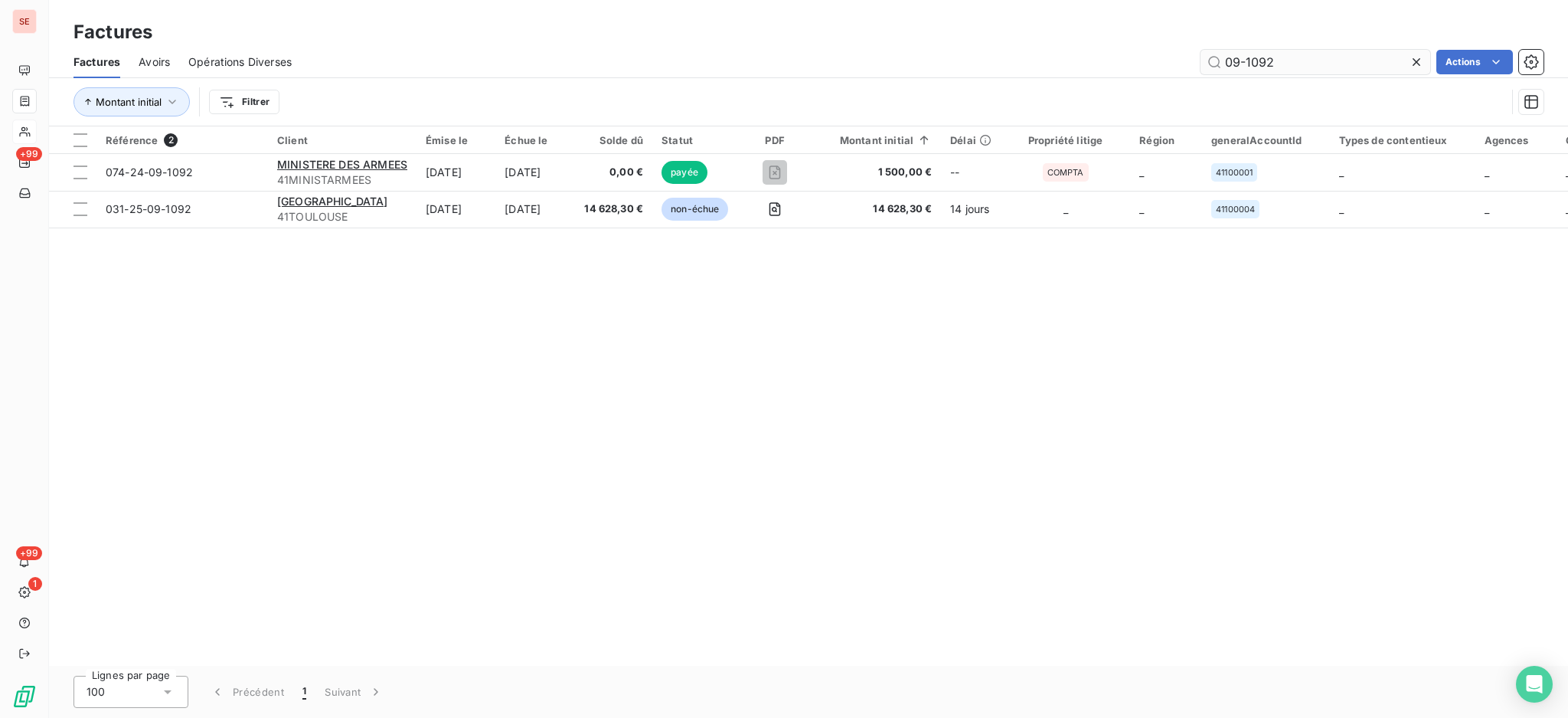
drag, startPoint x: 1282, startPoint y: 57, endPoint x: 1247, endPoint y: 60, distance: 35.1
click at [1247, 60] on input "09-1092" at bounding box center [1316, 62] width 230 height 24
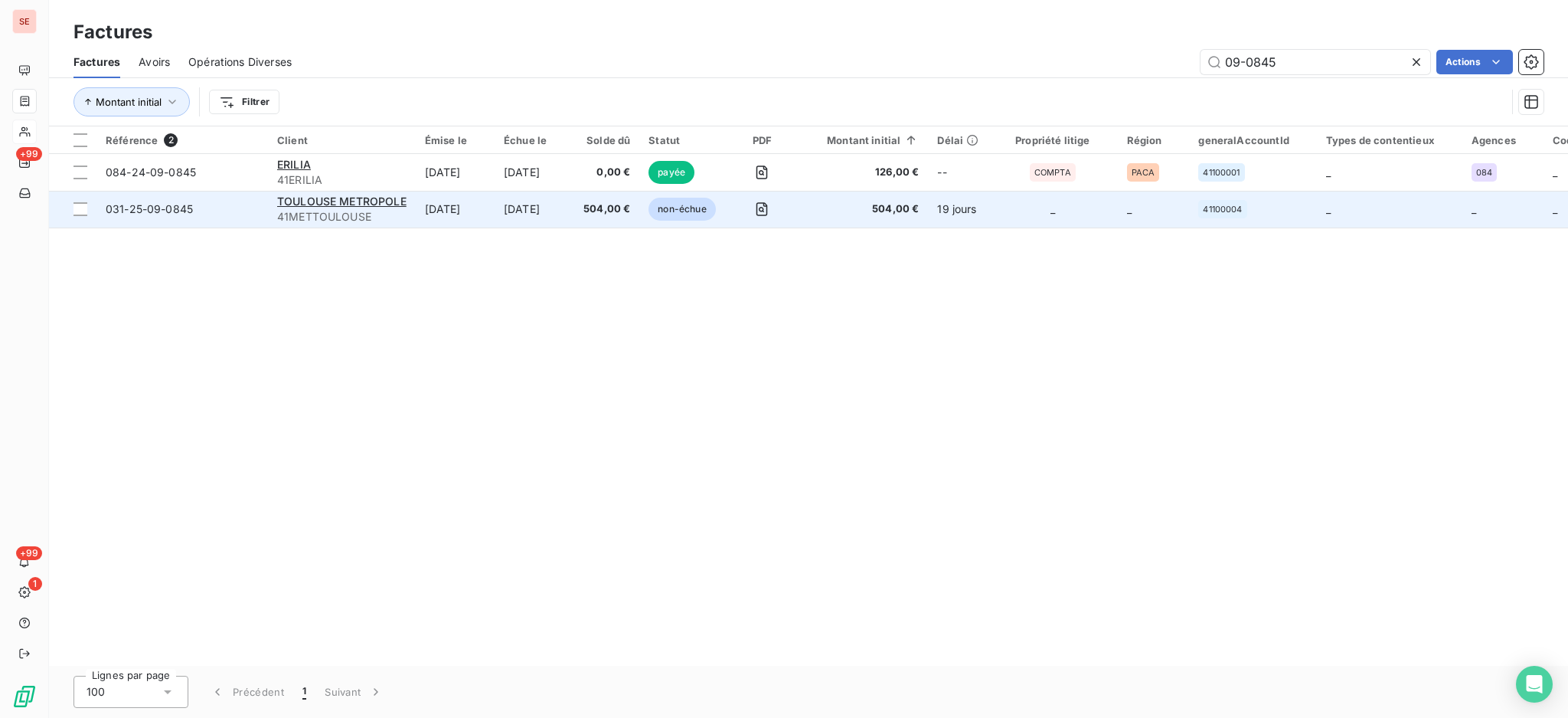
type input "09-0845"
click at [467, 208] on td "[DATE]" at bounding box center [455, 209] width 79 height 37
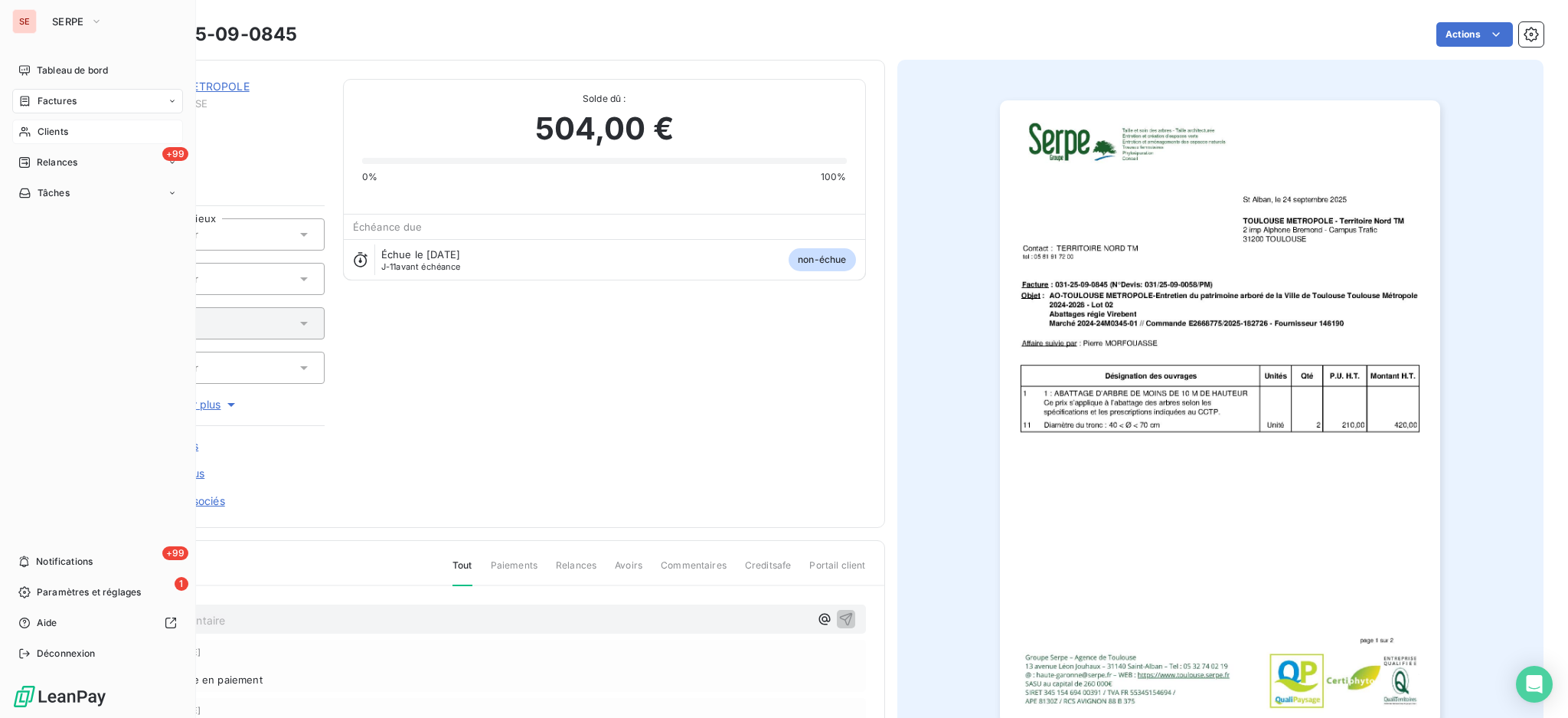
click at [46, 104] on span "Factures" at bounding box center [57, 101] width 39 height 14
click at [53, 97] on span "Factures" at bounding box center [57, 101] width 39 height 14
click at [58, 134] on span "Factures" at bounding box center [56, 131] width 39 height 14
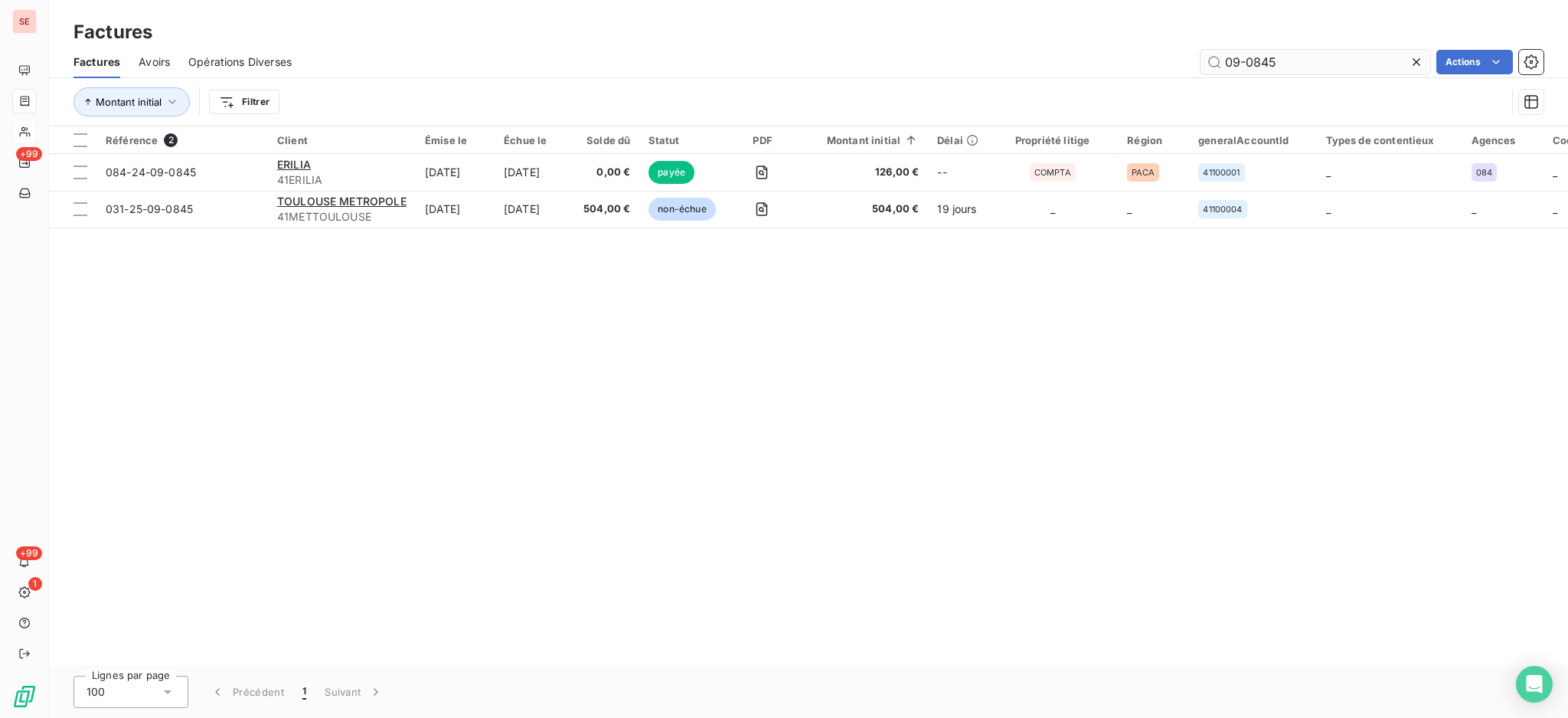
drag, startPoint x: 1273, startPoint y: 50, endPoint x: 1246, endPoint y: 48, distance: 27.1
click at [1246, 50] on input "09-0845" at bounding box center [1316, 62] width 230 height 24
type input "09-1423"
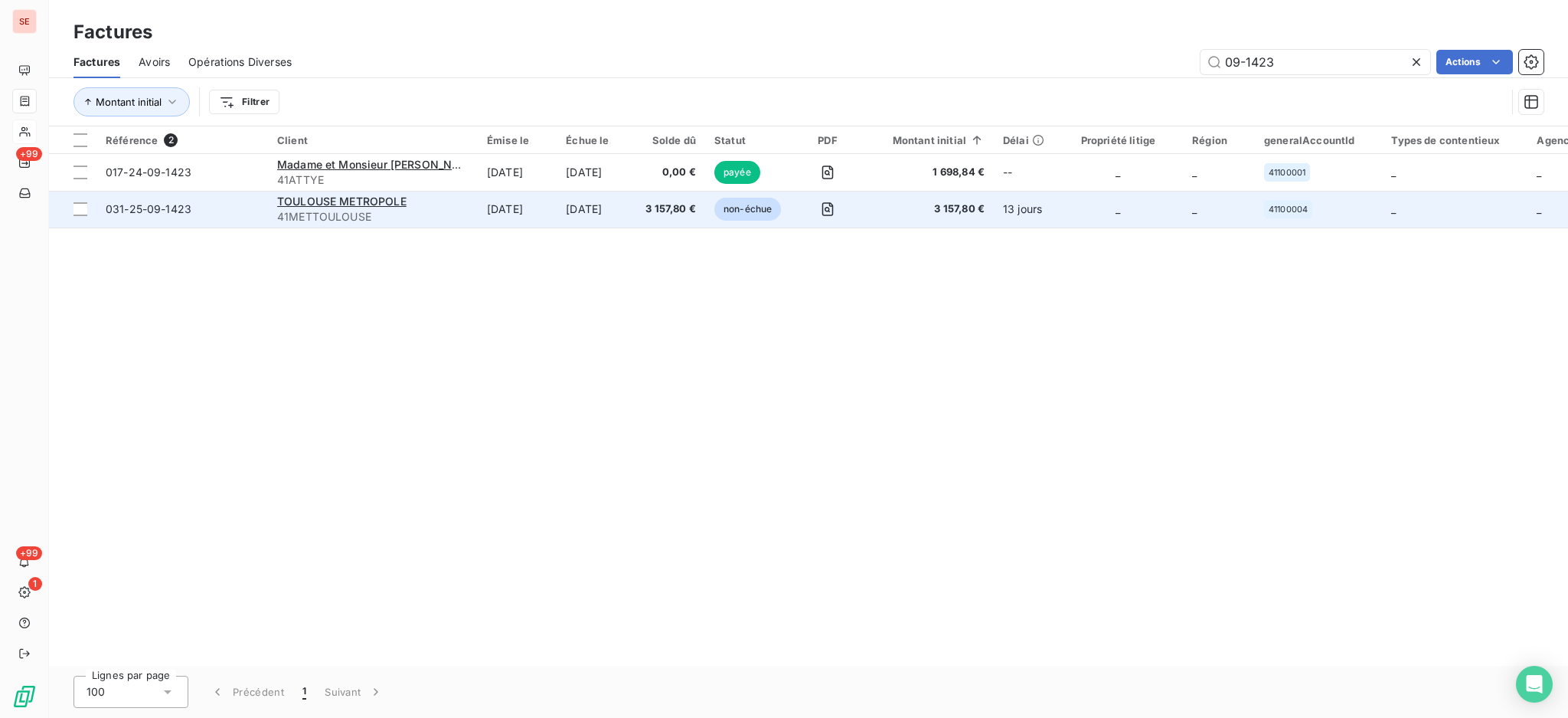
click at [311, 209] on span "41METTOULOUSE" at bounding box center [373, 217] width 191 height 15
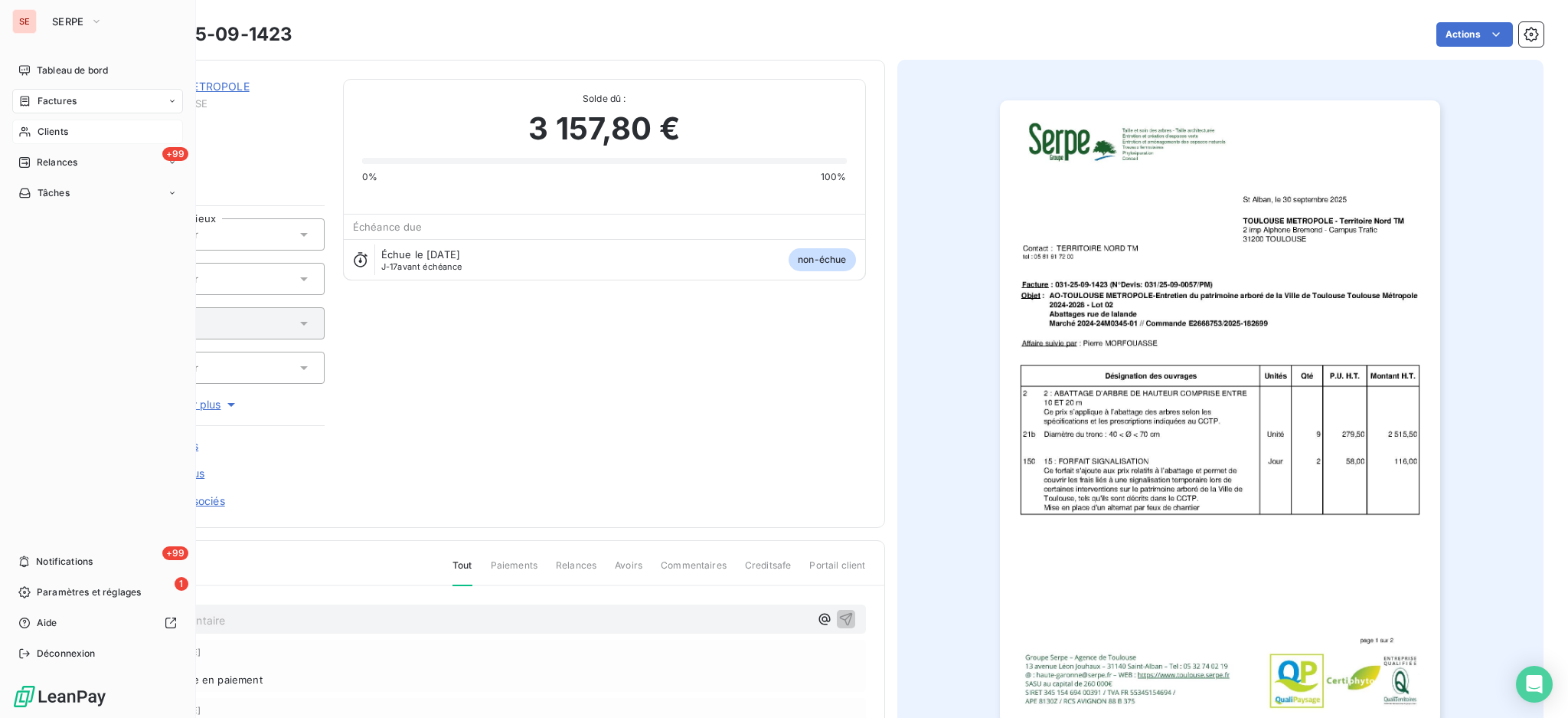
click at [46, 95] on span "Factures" at bounding box center [57, 101] width 39 height 14
click at [57, 132] on span "Factures" at bounding box center [56, 131] width 39 height 14
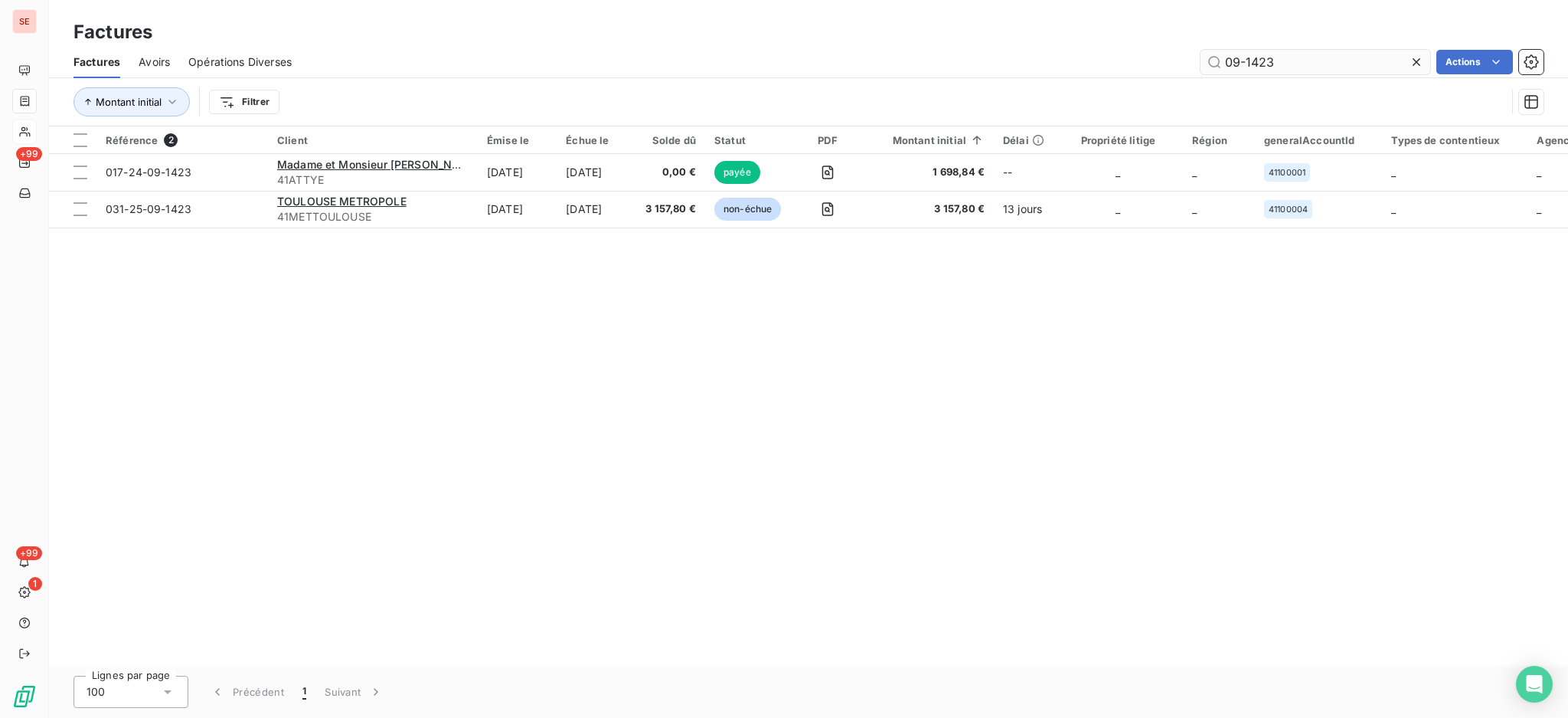
drag, startPoint x: 1282, startPoint y: 59, endPoint x: 1253, endPoint y: 70, distance: 31.0
click at [1253, 70] on input "09-1423" at bounding box center [1316, 62] width 230 height 24
type input "09-1587"
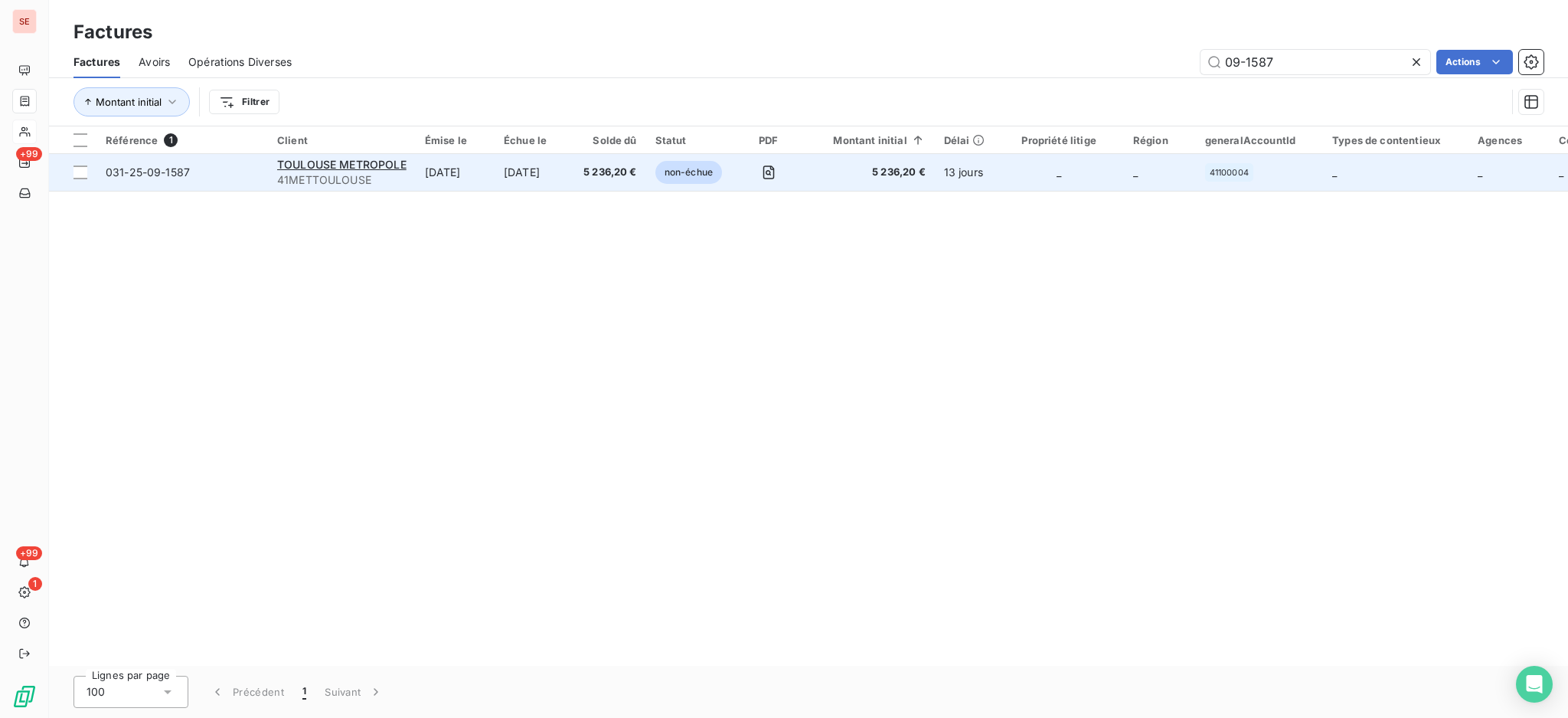
click at [345, 179] on span "41METTOULOUSE" at bounding box center [342, 180] width 130 height 15
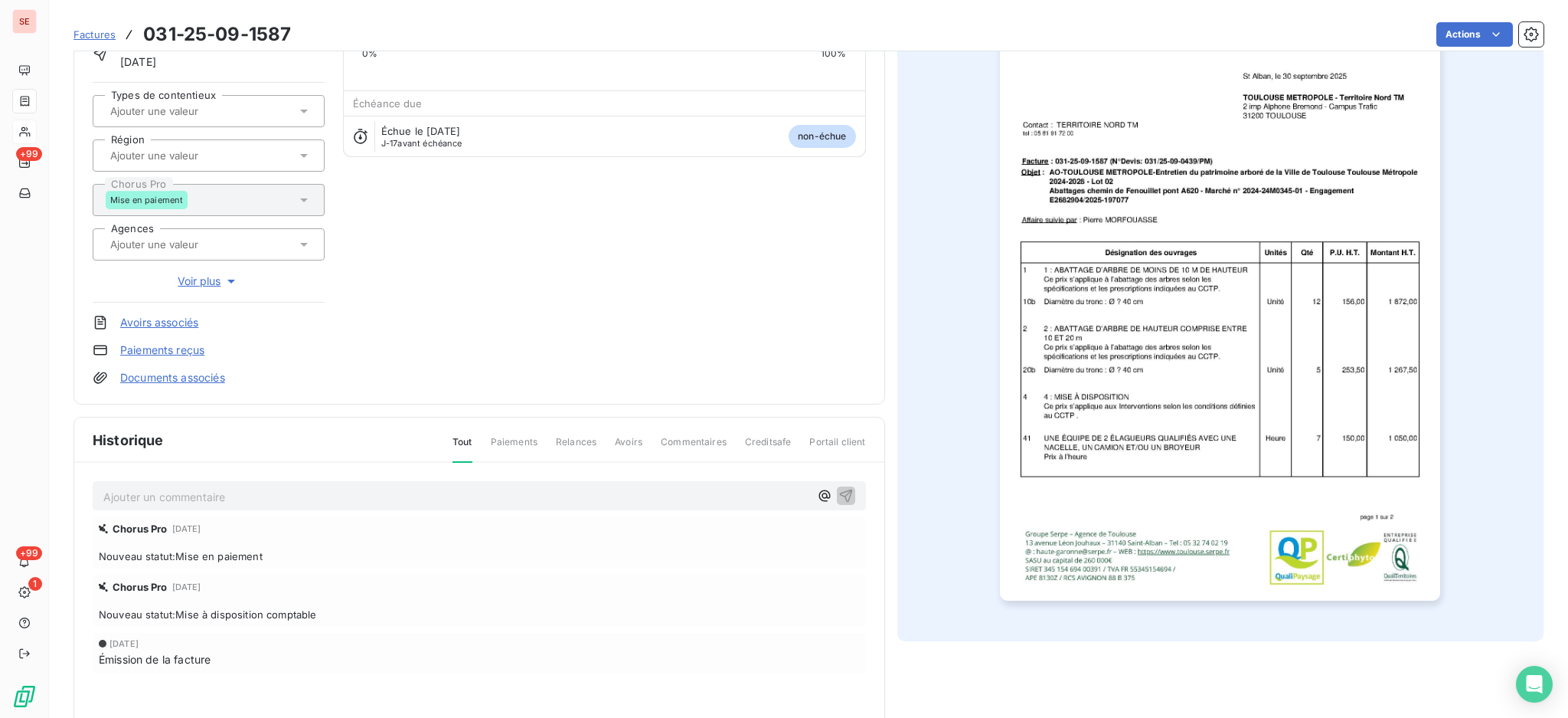
scroll to position [203, 0]
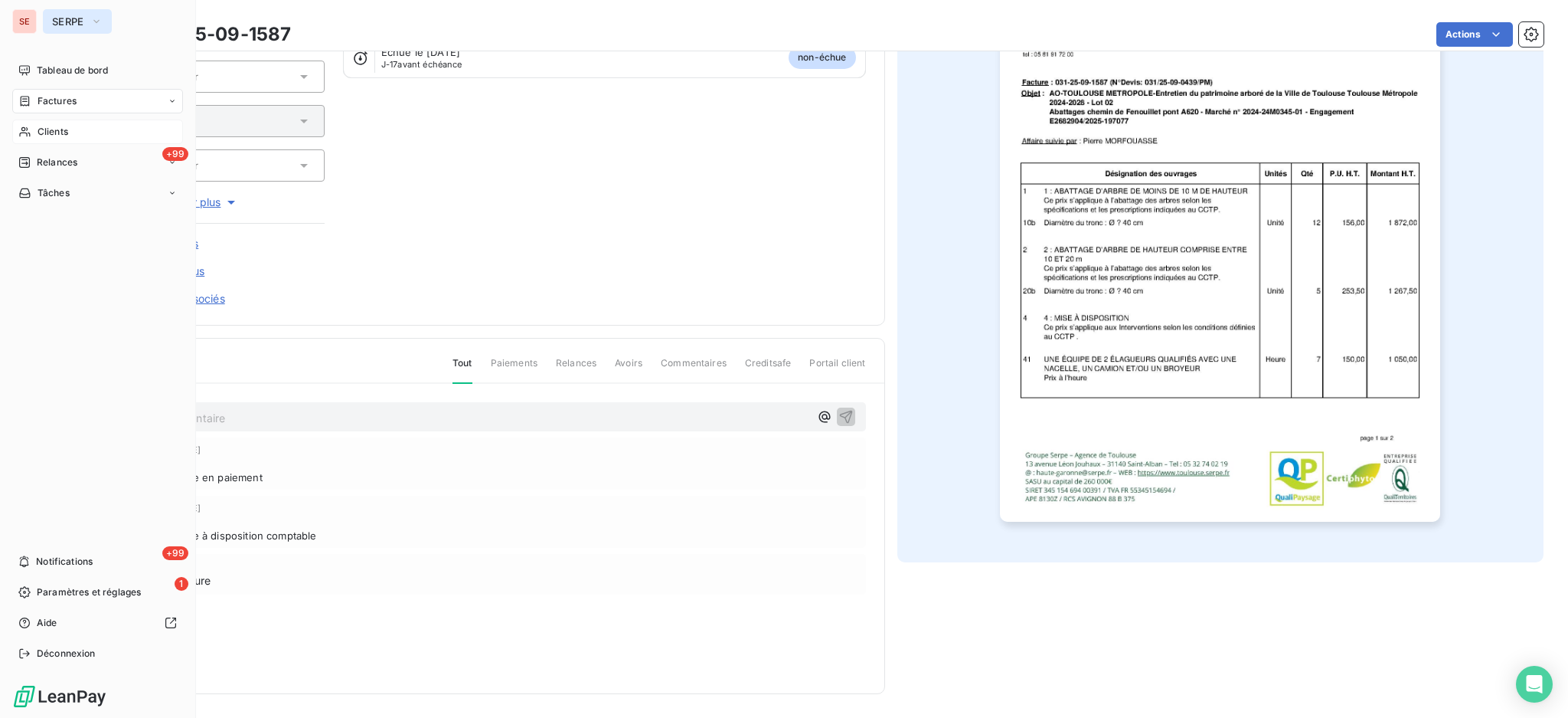
click at [68, 32] on button "SERPE" at bounding box center [77, 21] width 69 height 24
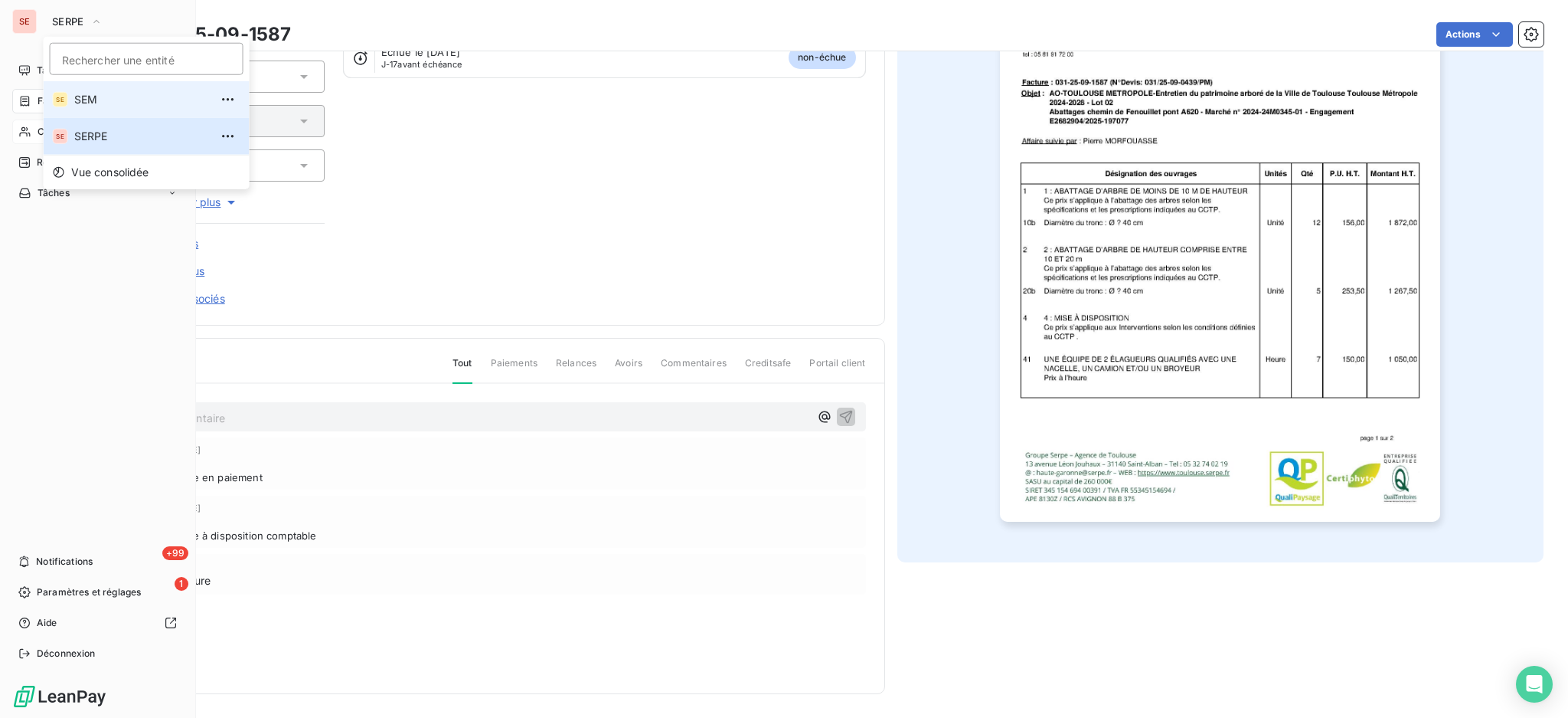
click at [101, 100] on span "SEM" at bounding box center [142, 99] width 135 height 15
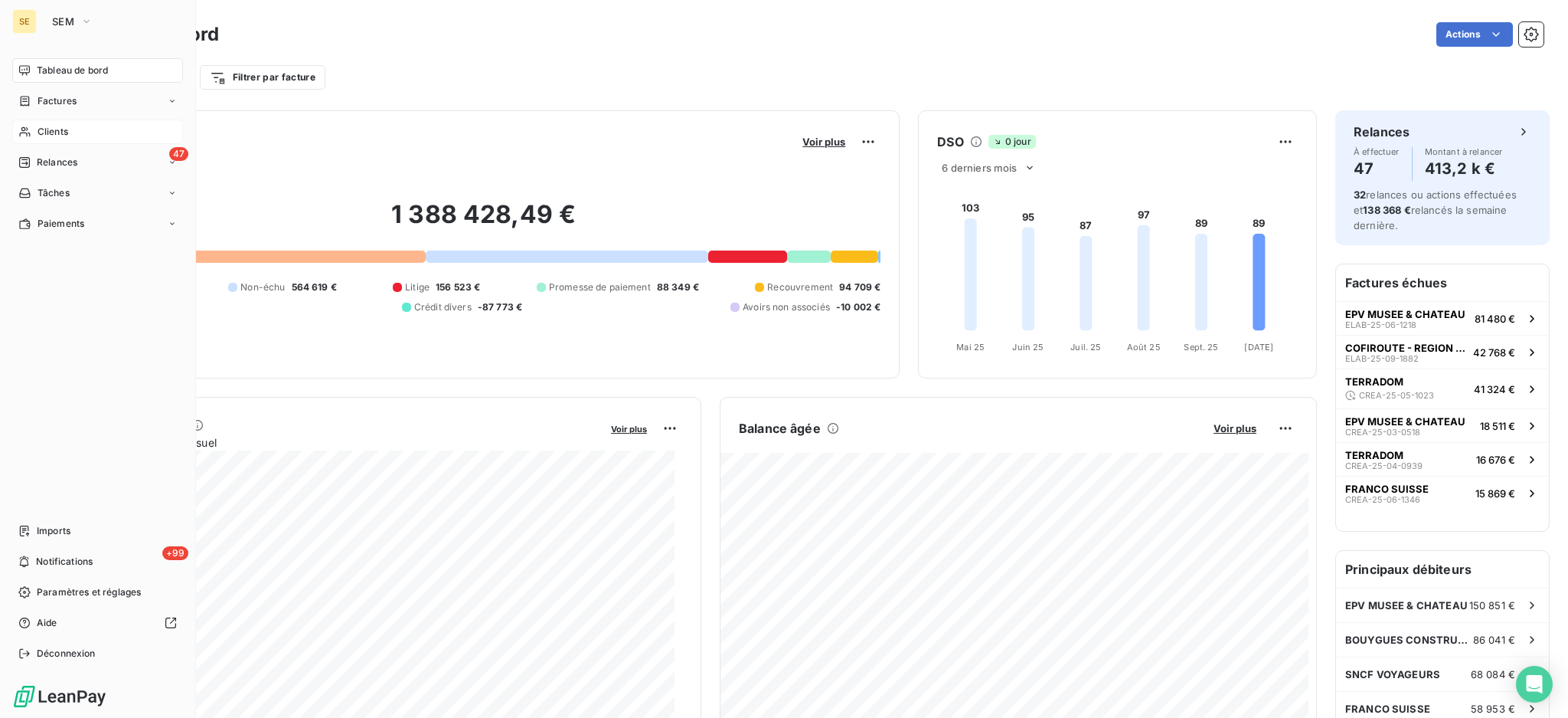
click at [55, 131] on span "Clients" at bounding box center [53, 131] width 31 height 14
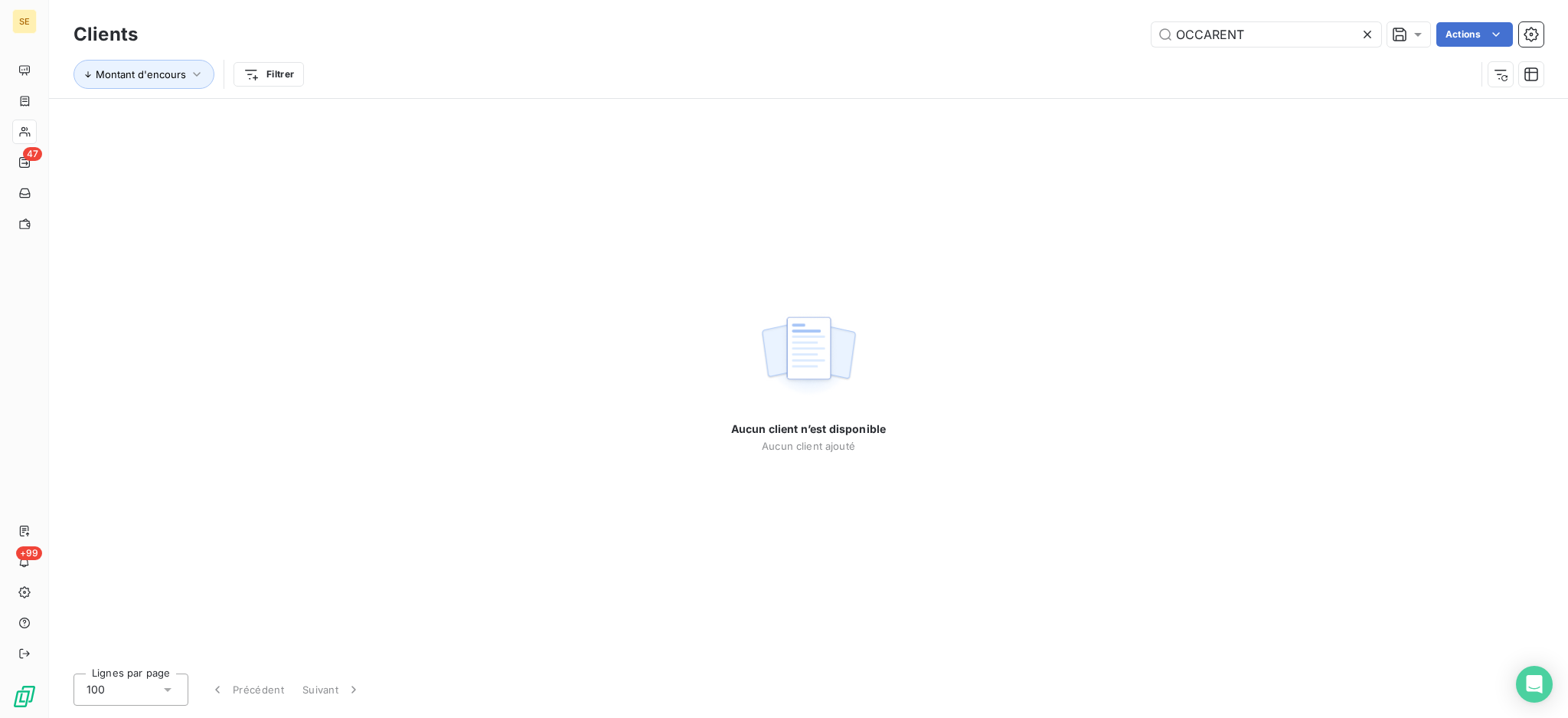
drag, startPoint x: 1244, startPoint y: 31, endPoint x: 1122, endPoint y: 35, distance: 122.1
click at [1154, 33] on input "OCCARENT" at bounding box center [1267, 35] width 230 height 24
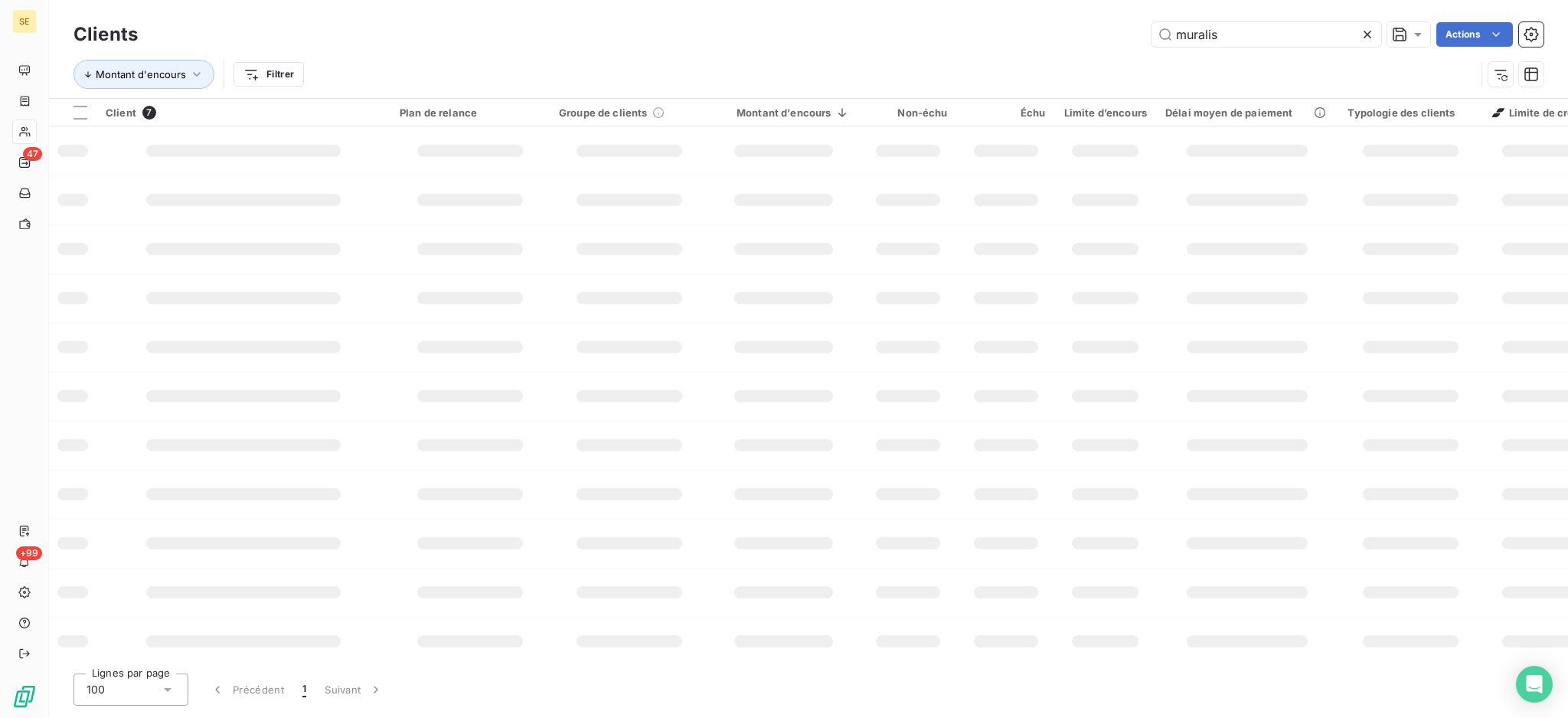
type input "muralis"
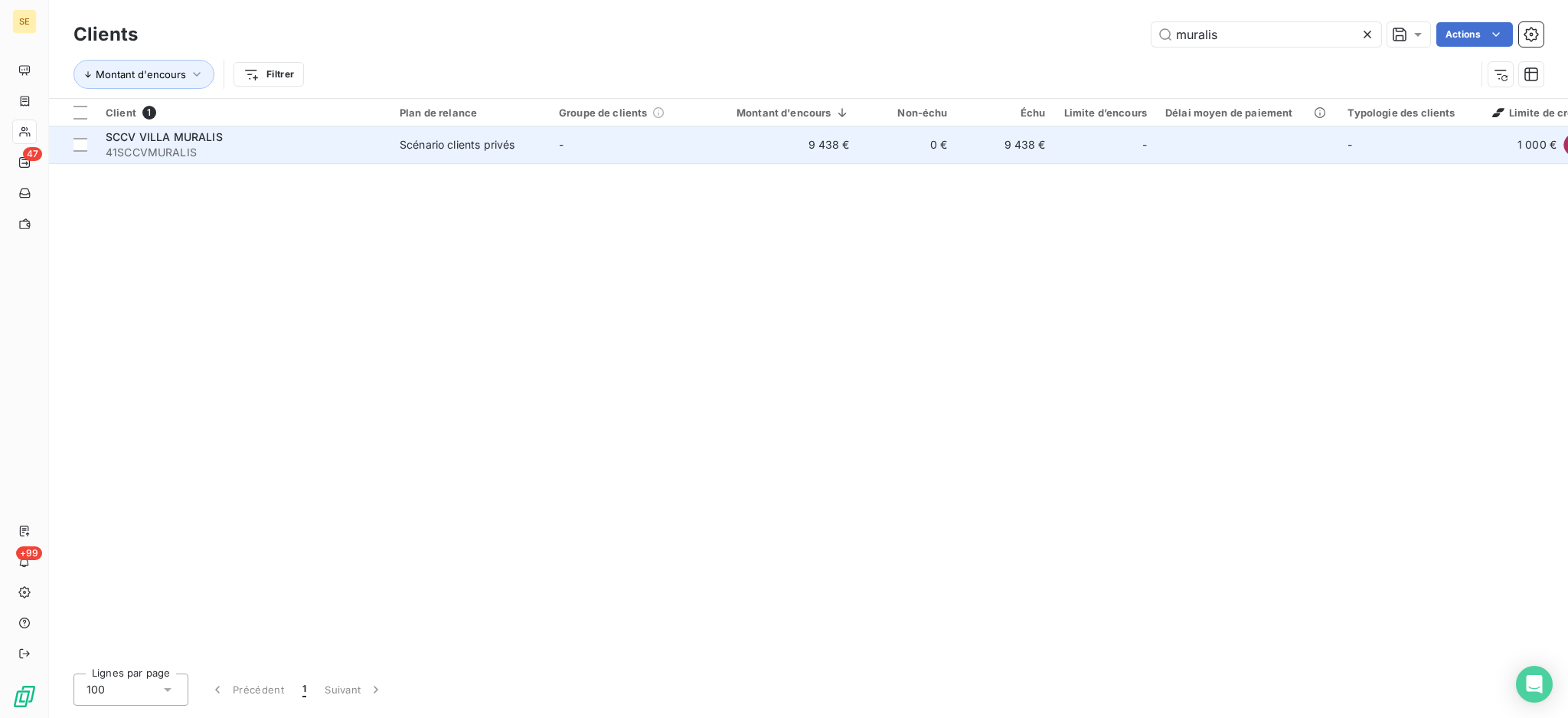
click at [420, 152] on td "Scénario clients privés" at bounding box center [470, 145] width 159 height 37
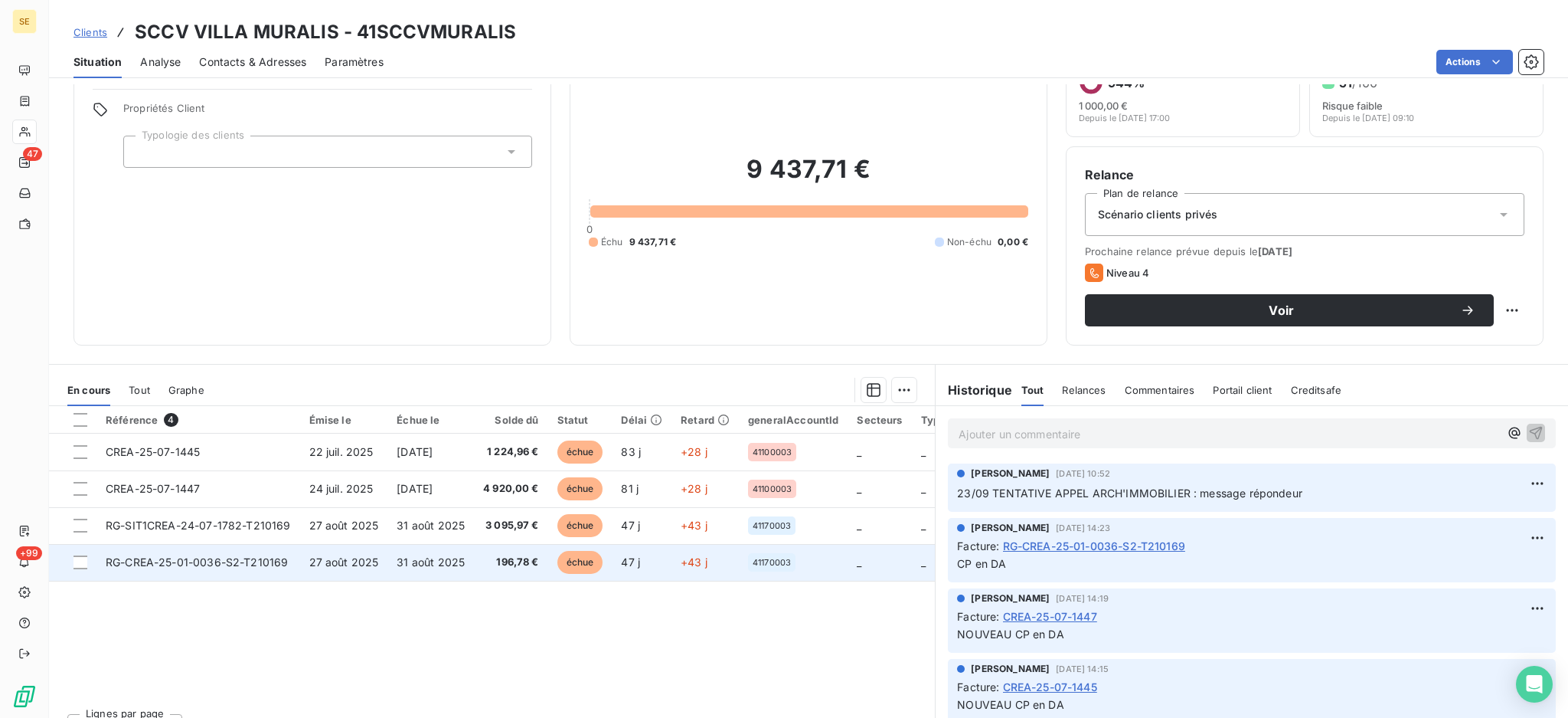
scroll to position [83, 0]
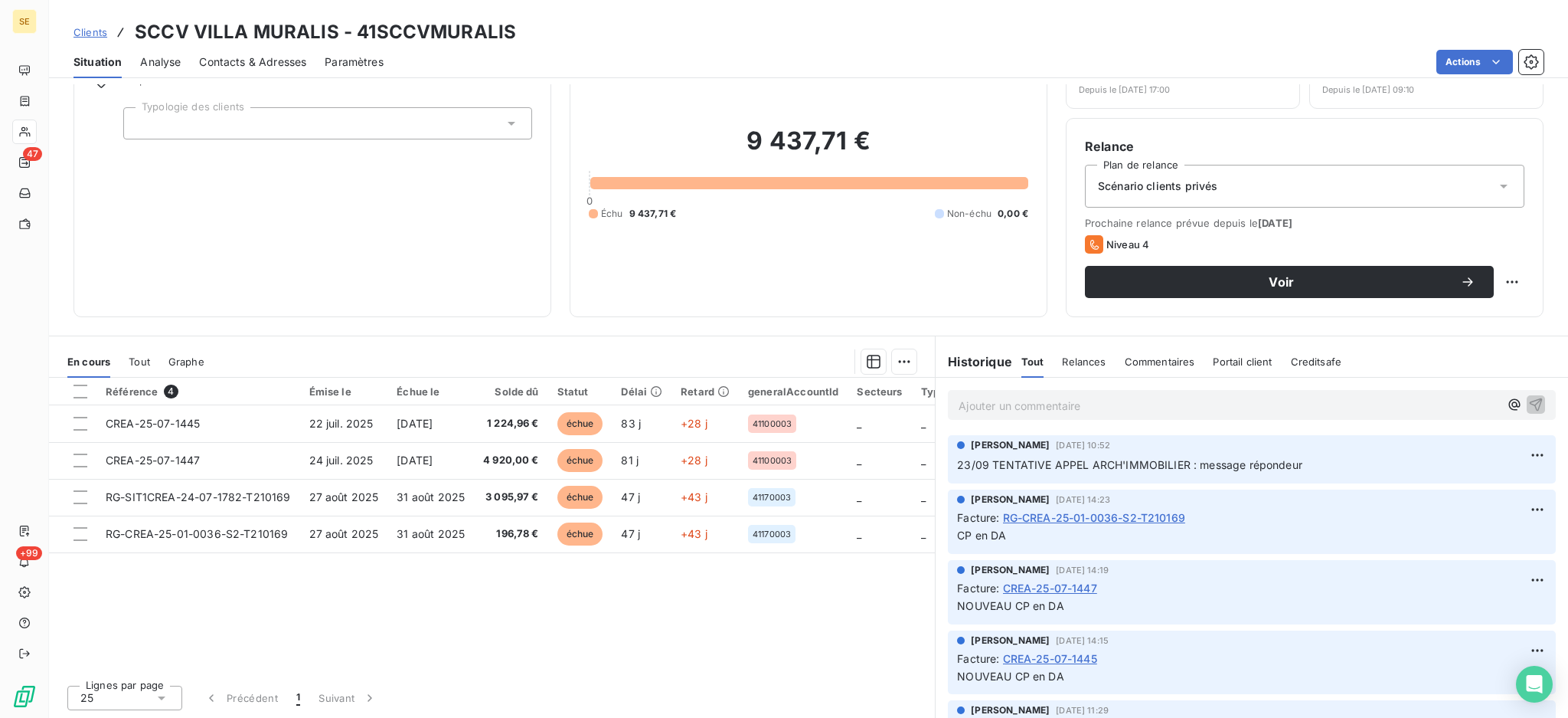
click at [1042, 584] on span "CREA-25-07-1447" at bounding box center [1050, 588] width 94 height 16
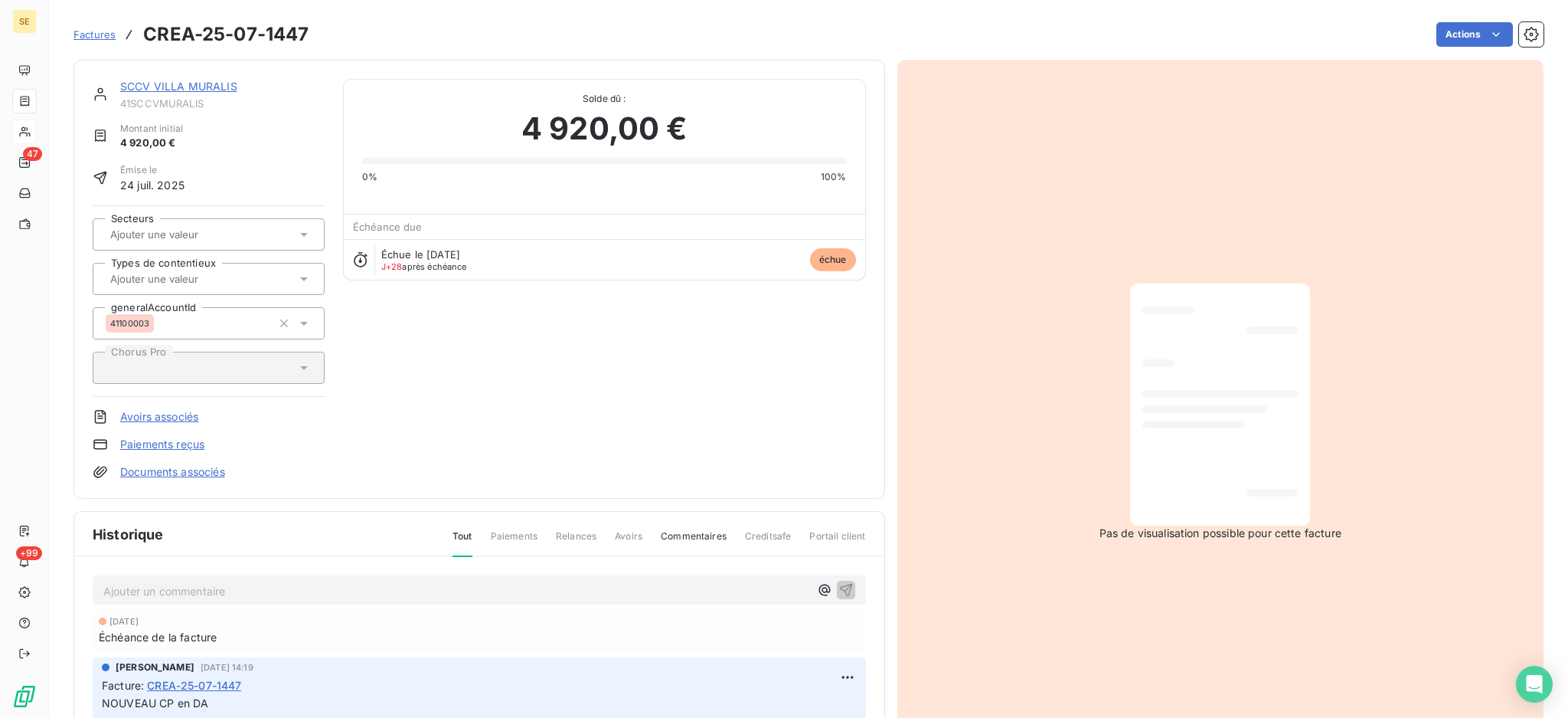
click at [193, 475] on link "Documents associés" at bounding box center [172, 472] width 105 height 15
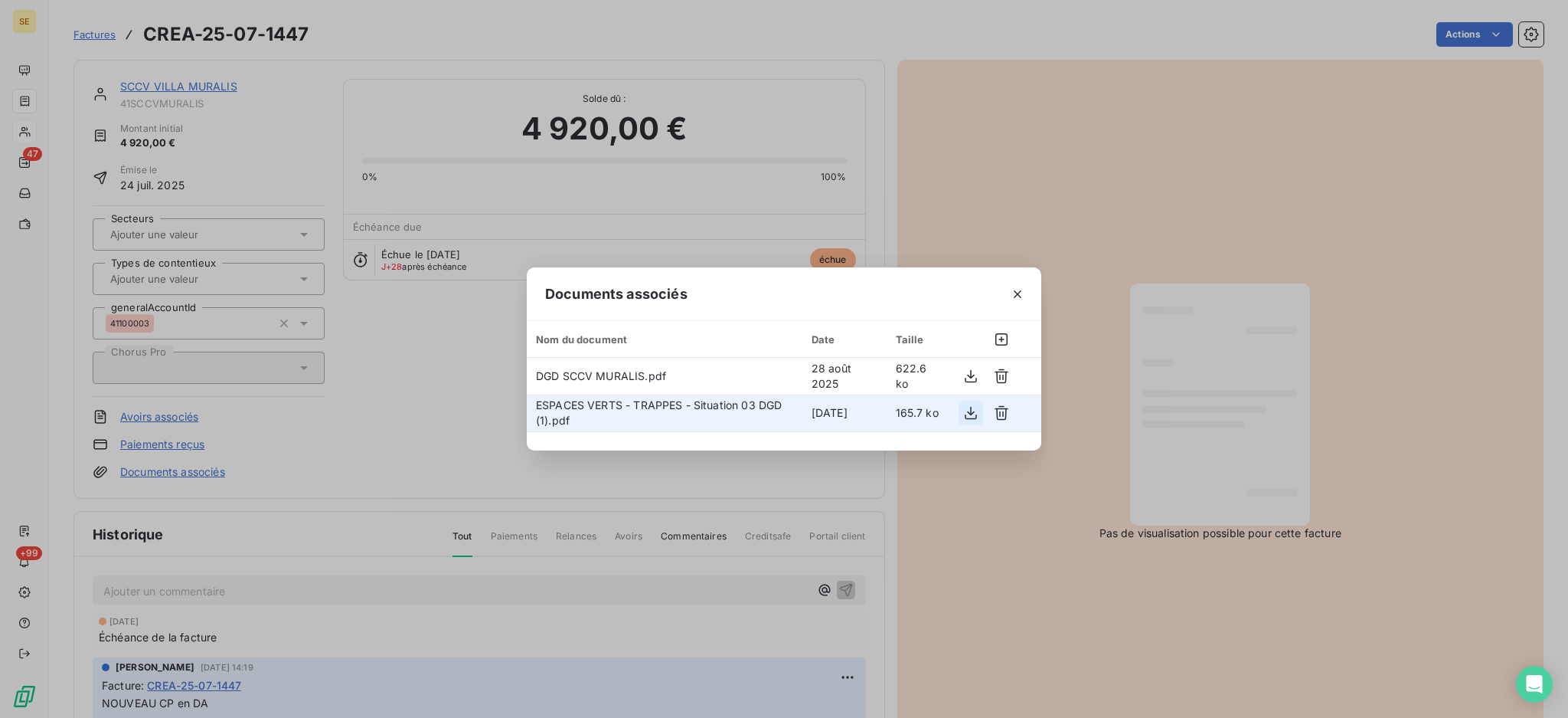
click at [973, 415] on icon "button" at bounding box center [970, 413] width 15 height 15
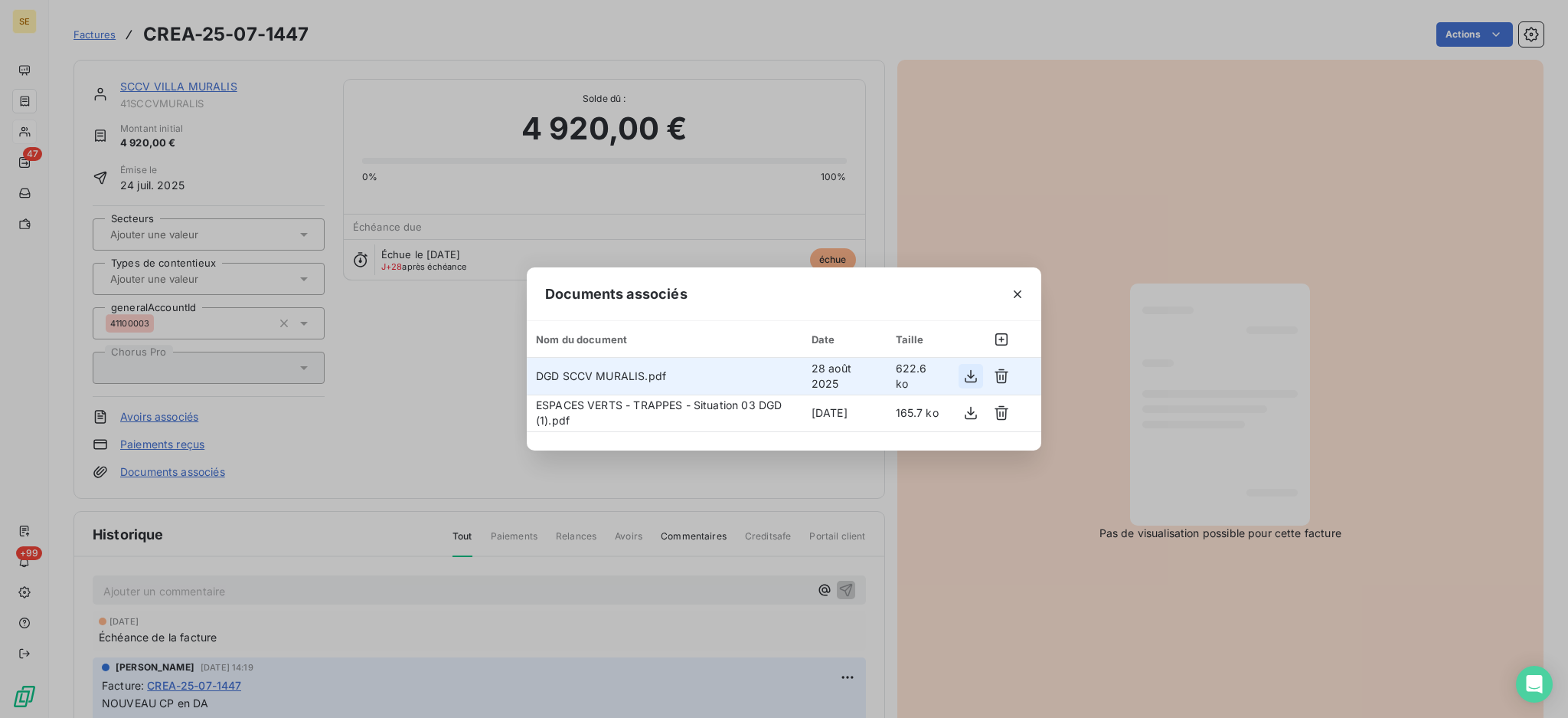
click at [973, 374] on icon "button" at bounding box center [970, 376] width 15 height 15
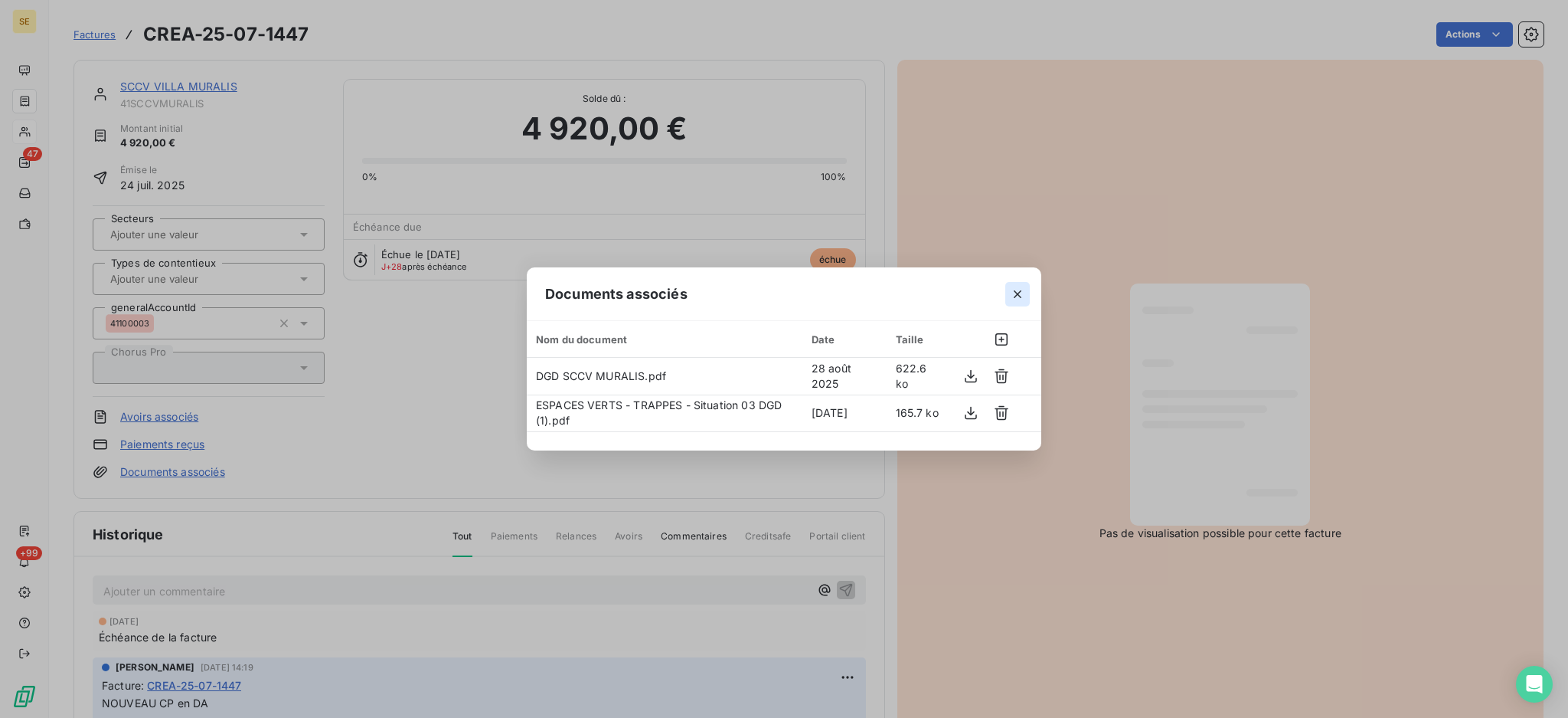
click at [1014, 291] on icon "button" at bounding box center [1018, 295] width 8 height 8
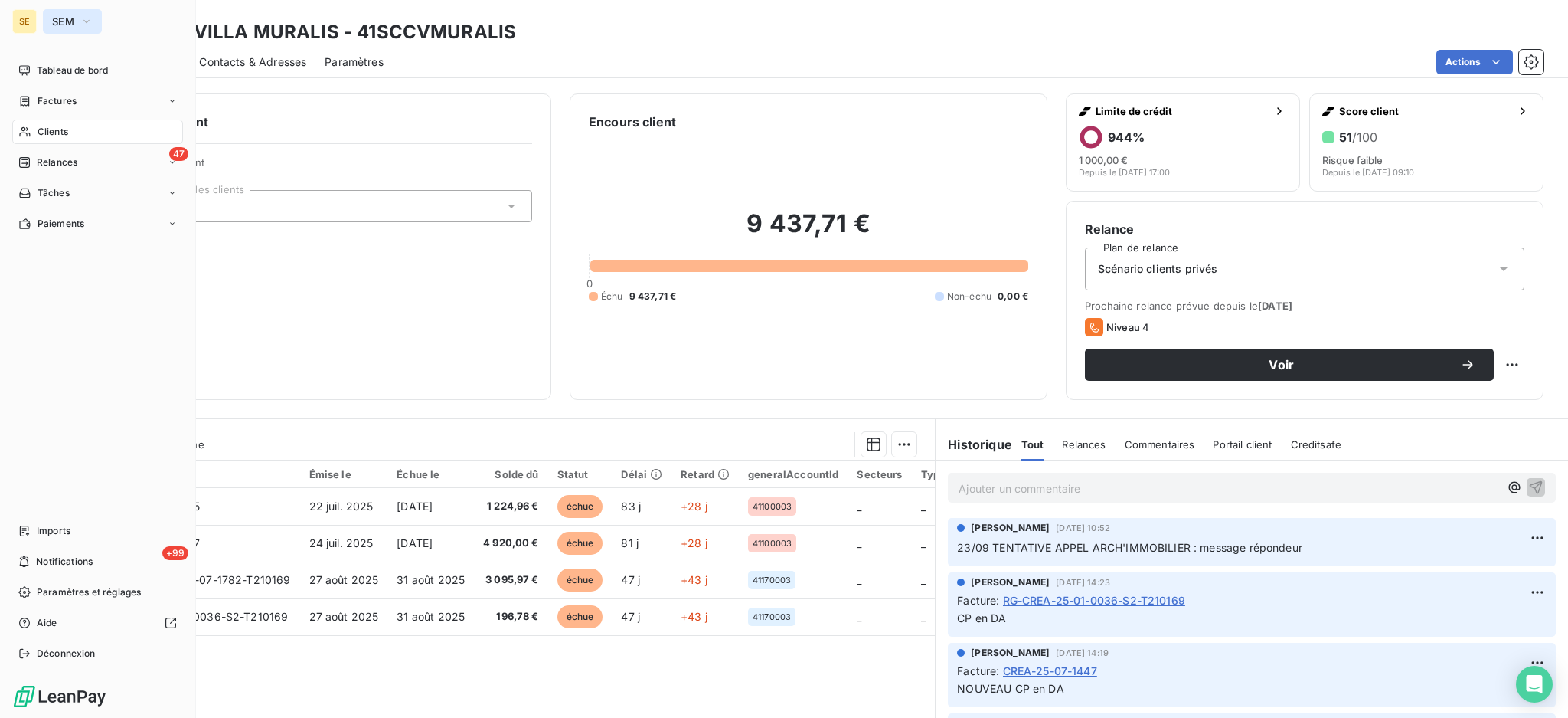
click at [64, 20] on span "SEM" at bounding box center [64, 21] width 23 height 12
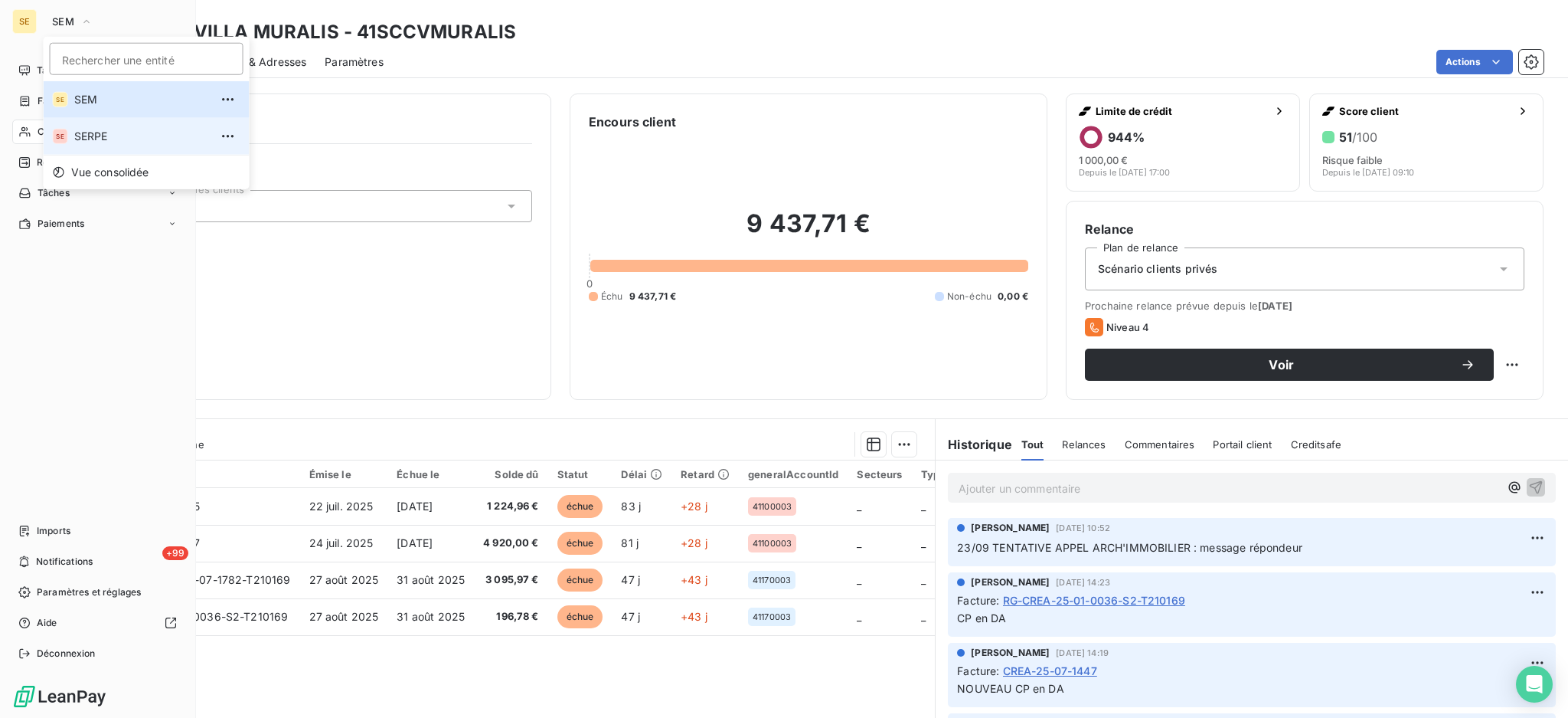
click at [93, 134] on span "SERPE" at bounding box center [142, 136] width 135 height 15
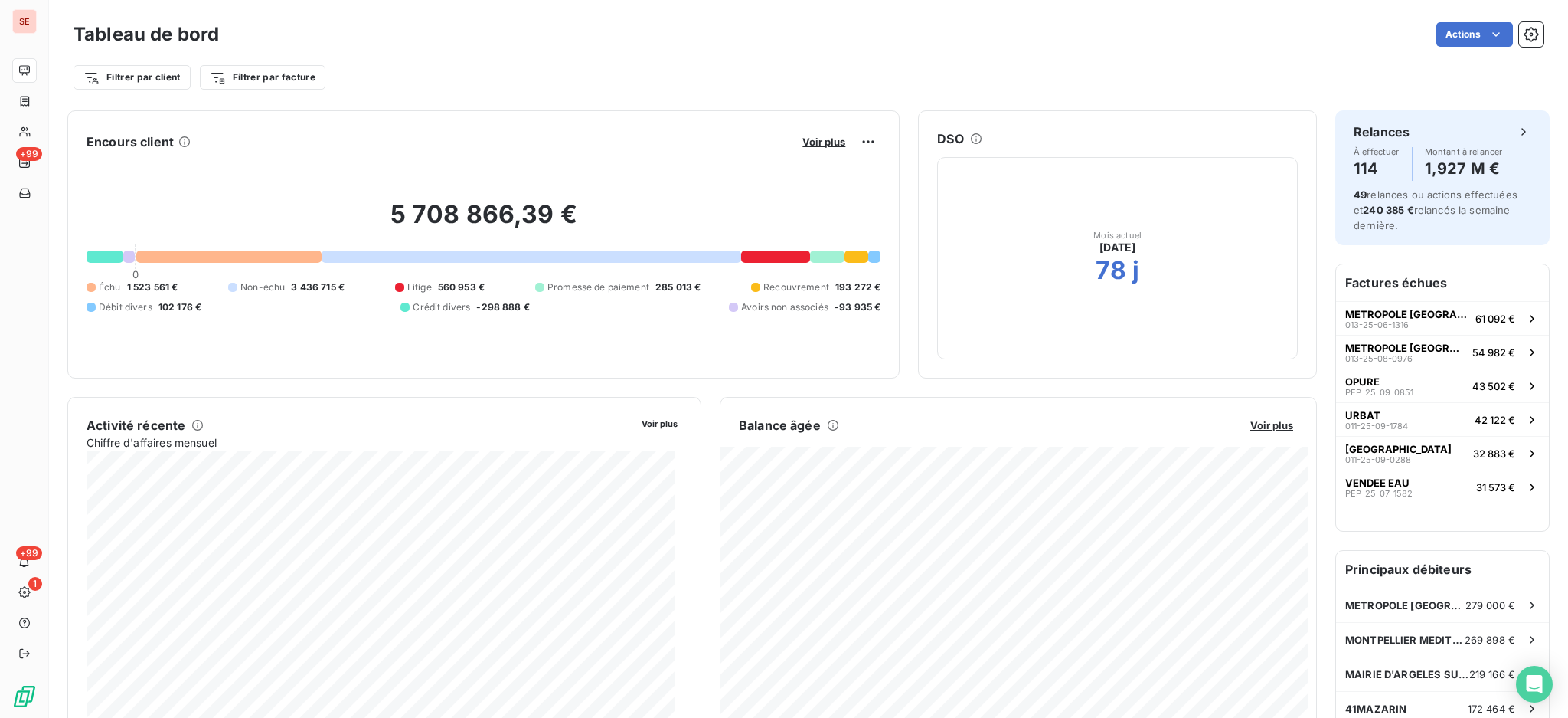
click at [554, 126] on div "Encours client Voir plus 5 708 866,39 € 0 Échu 1 523 561 € Non-échu 3 436 715 €…" at bounding box center [484, 244] width 833 height 268
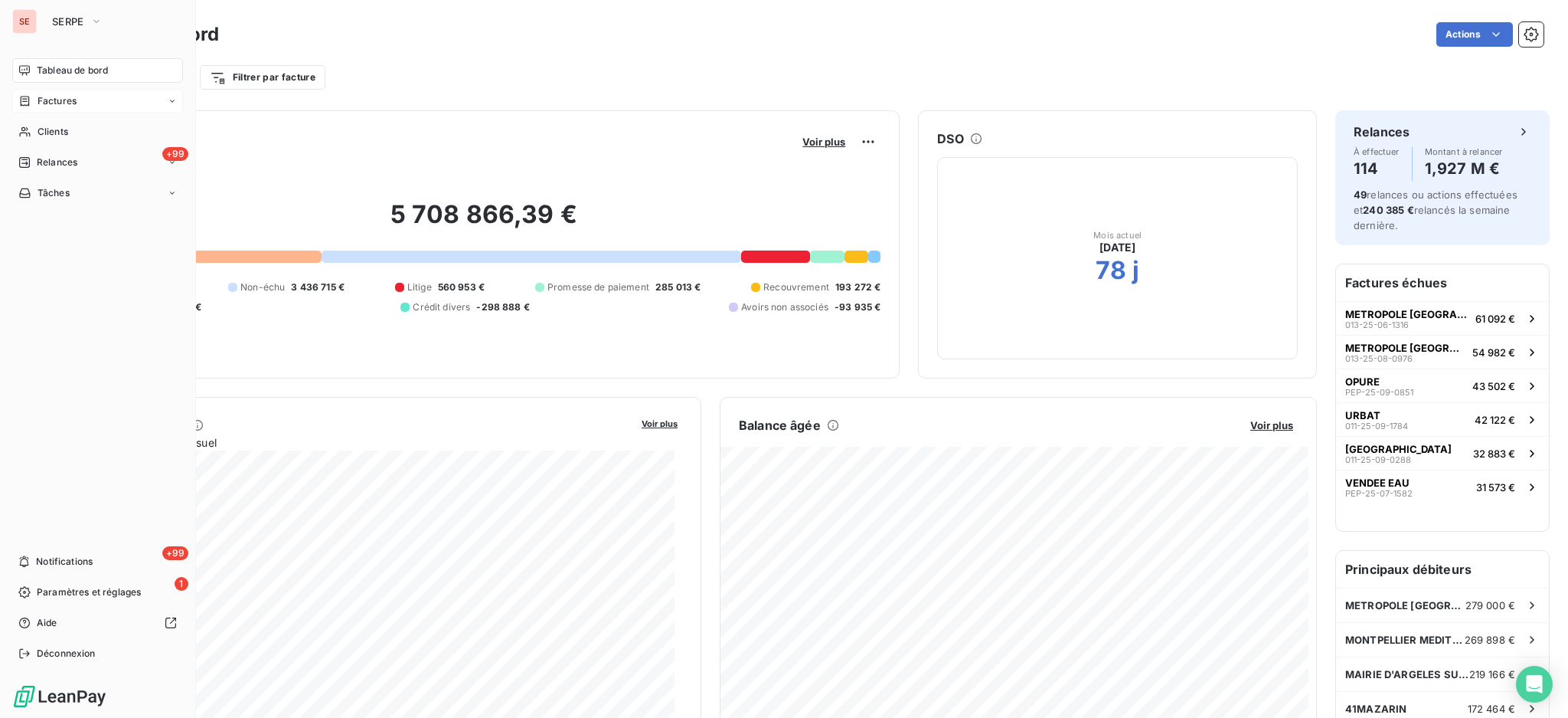
click at [43, 103] on span "Factures" at bounding box center [57, 101] width 39 height 14
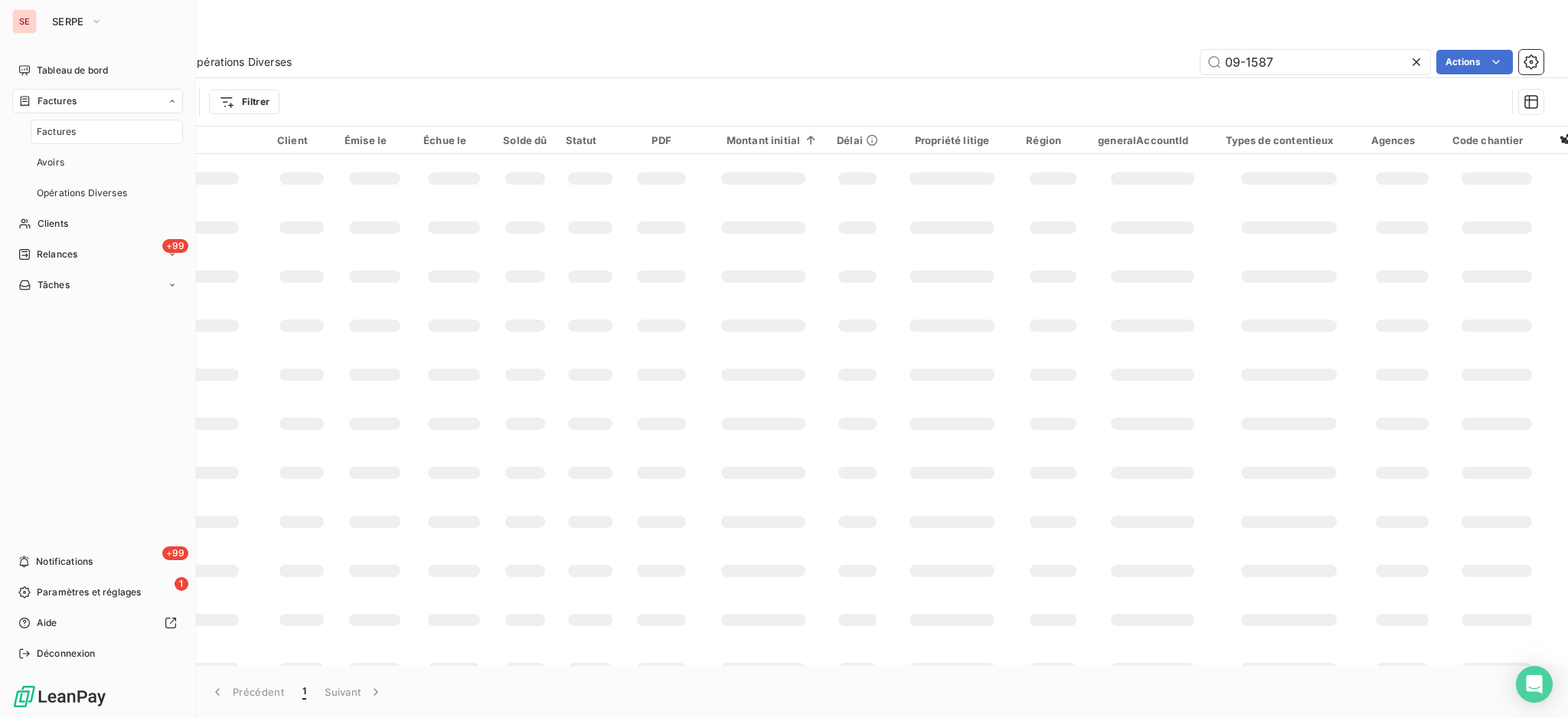
click at [41, 132] on span "Factures" at bounding box center [56, 131] width 39 height 14
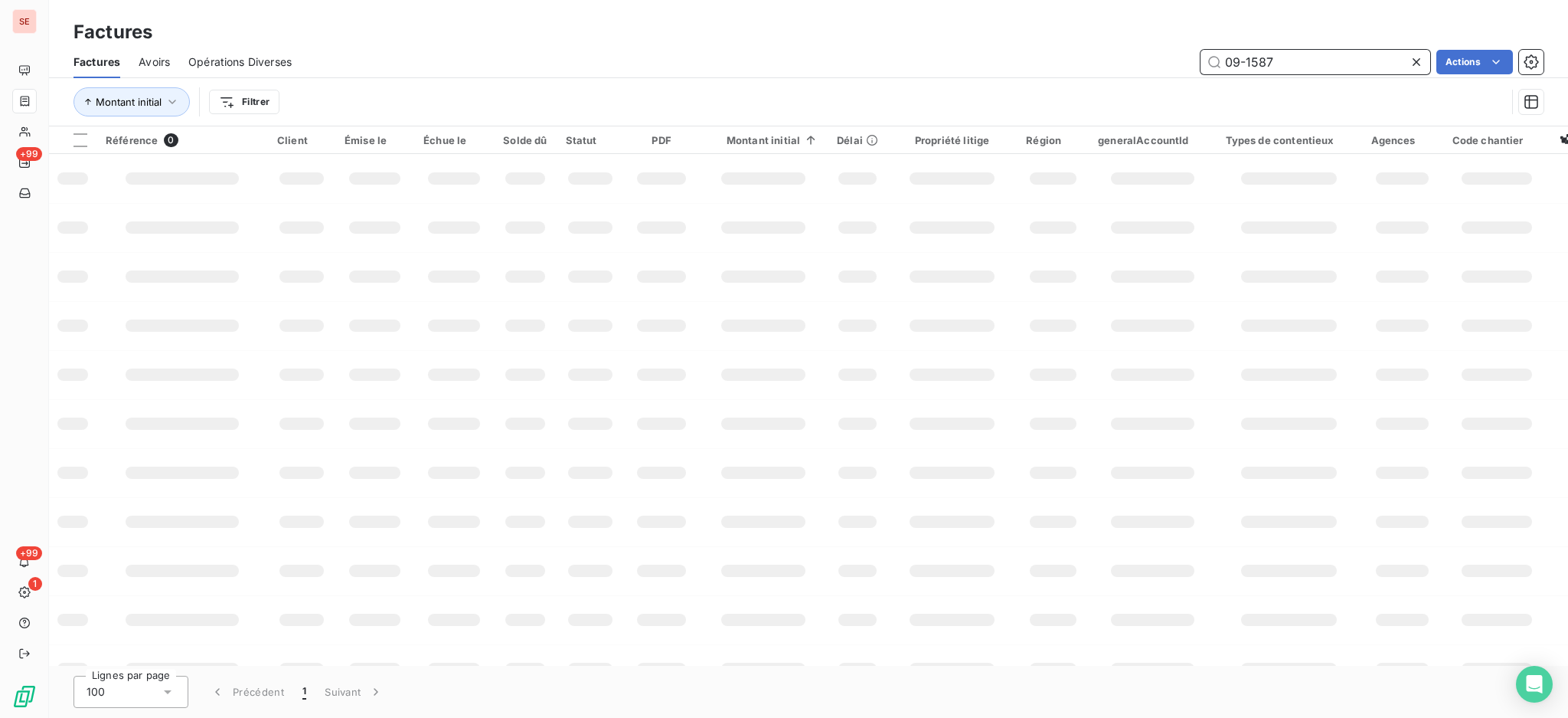
drag, startPoint x: 1286, startPoint y: 57, endPoint x: 987, endPoint y: 63, distance: 299.1
click at [996, 61] on div "09-1587 Actions" at bounding box center [927, 62] width 1233 height 24
type input "08-0860"
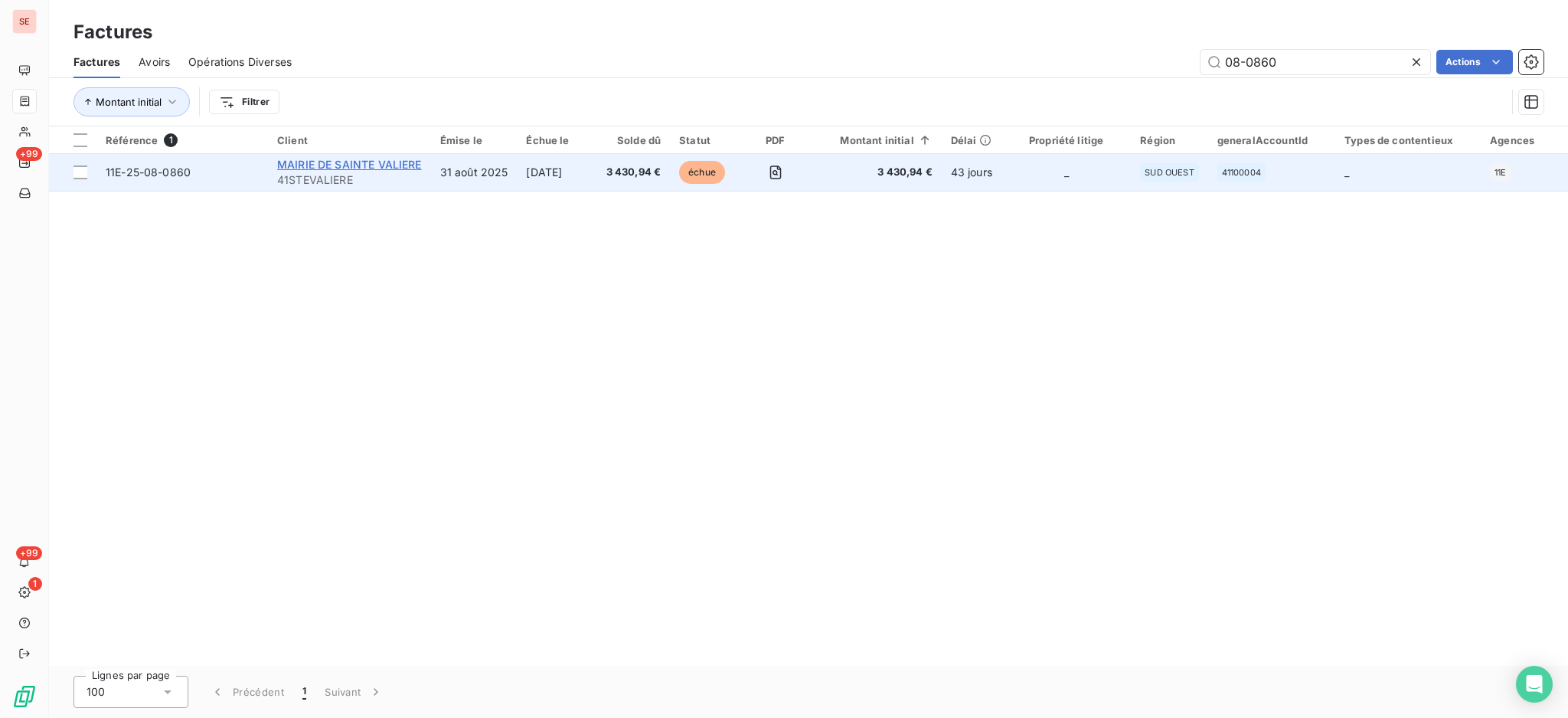
click at [325, 163] on span "MAIRIE DE SAINTE VALIERE" at bounding box center [350, 164] width 145 height 13
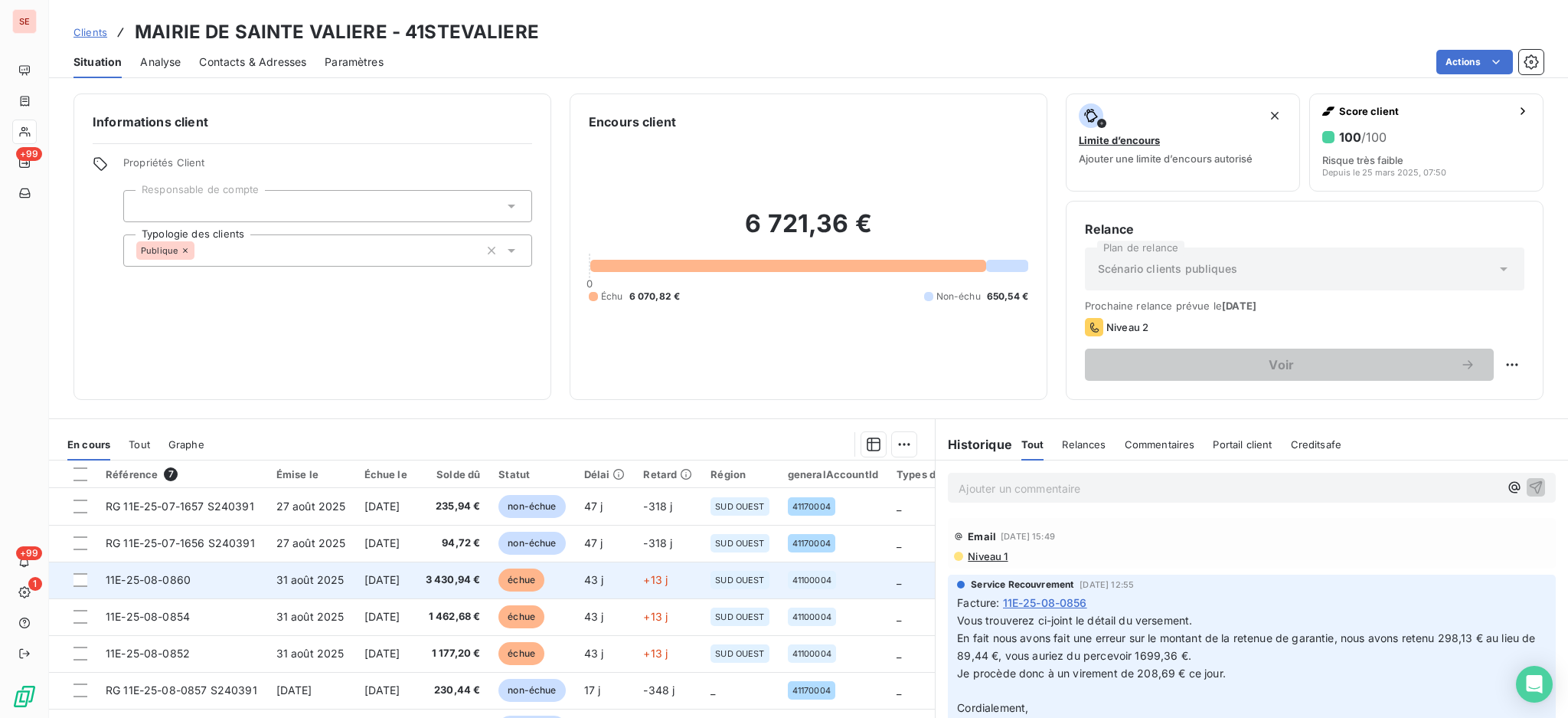
click at [225, 582] on td "11E-25-08-0860" at bounding box center [182, 580] width 171 height 37
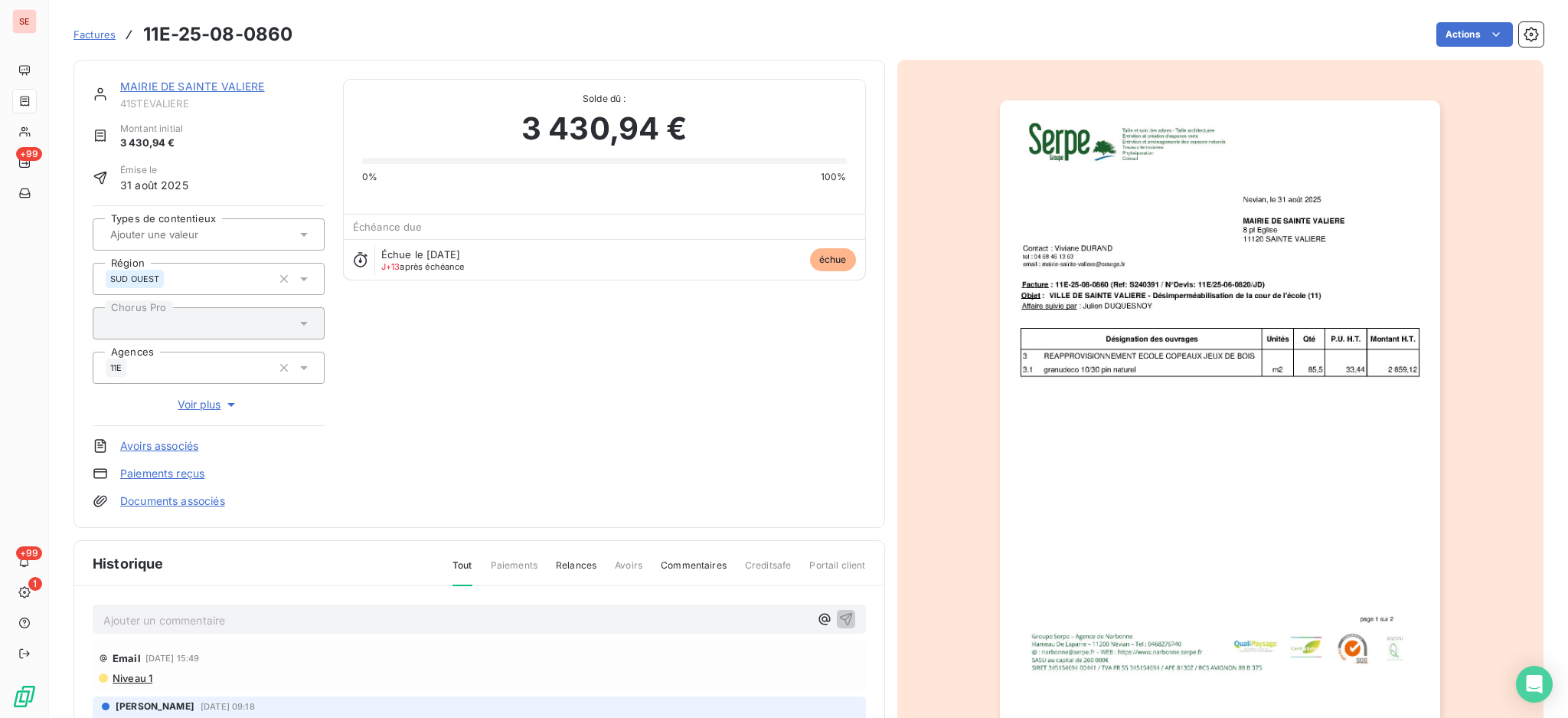
click at [288, 611] on p "Ajouter un commentaire ﻿" at bounding box center [457, 621] width 706 height 19
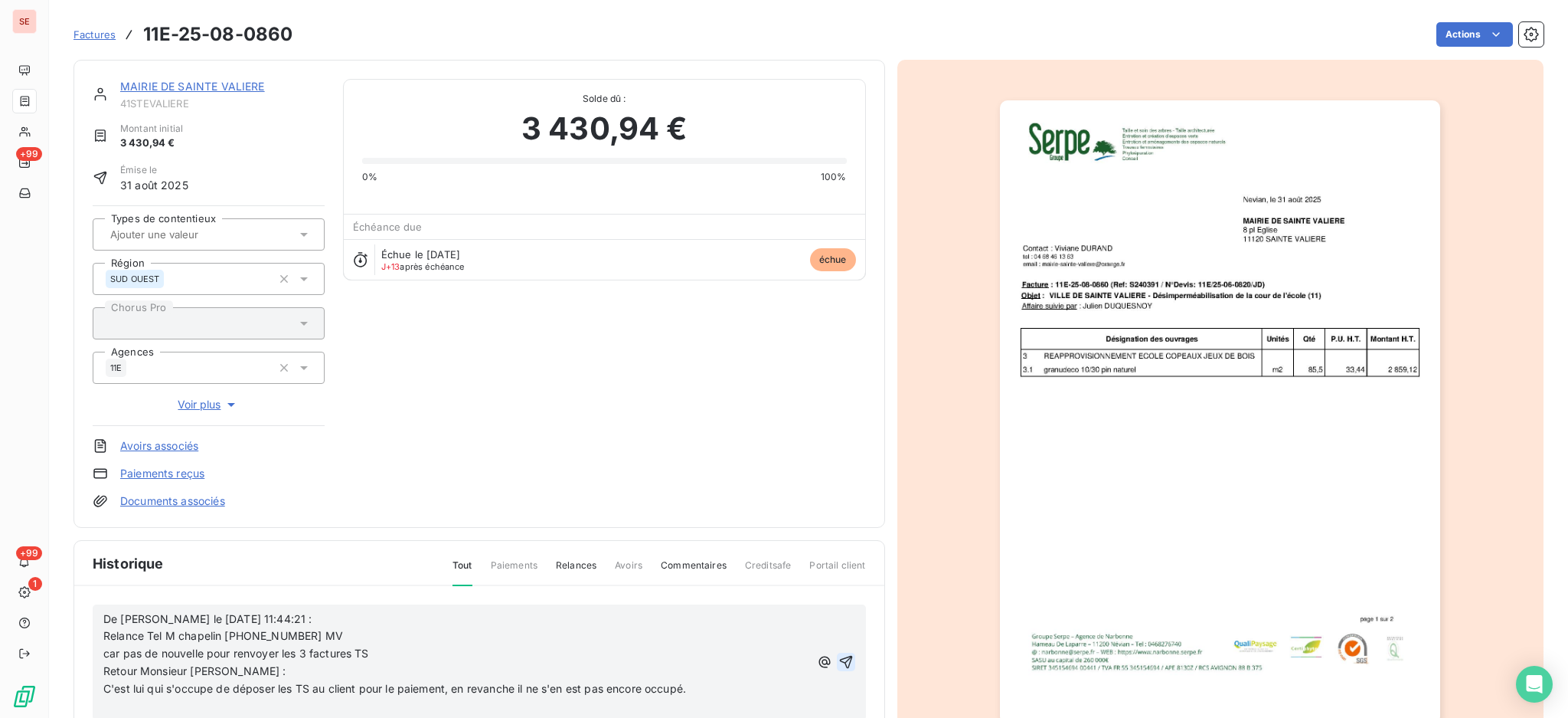
click at [838, 658] on icon "button" at bounding box center [846, 662] width 15 height 15
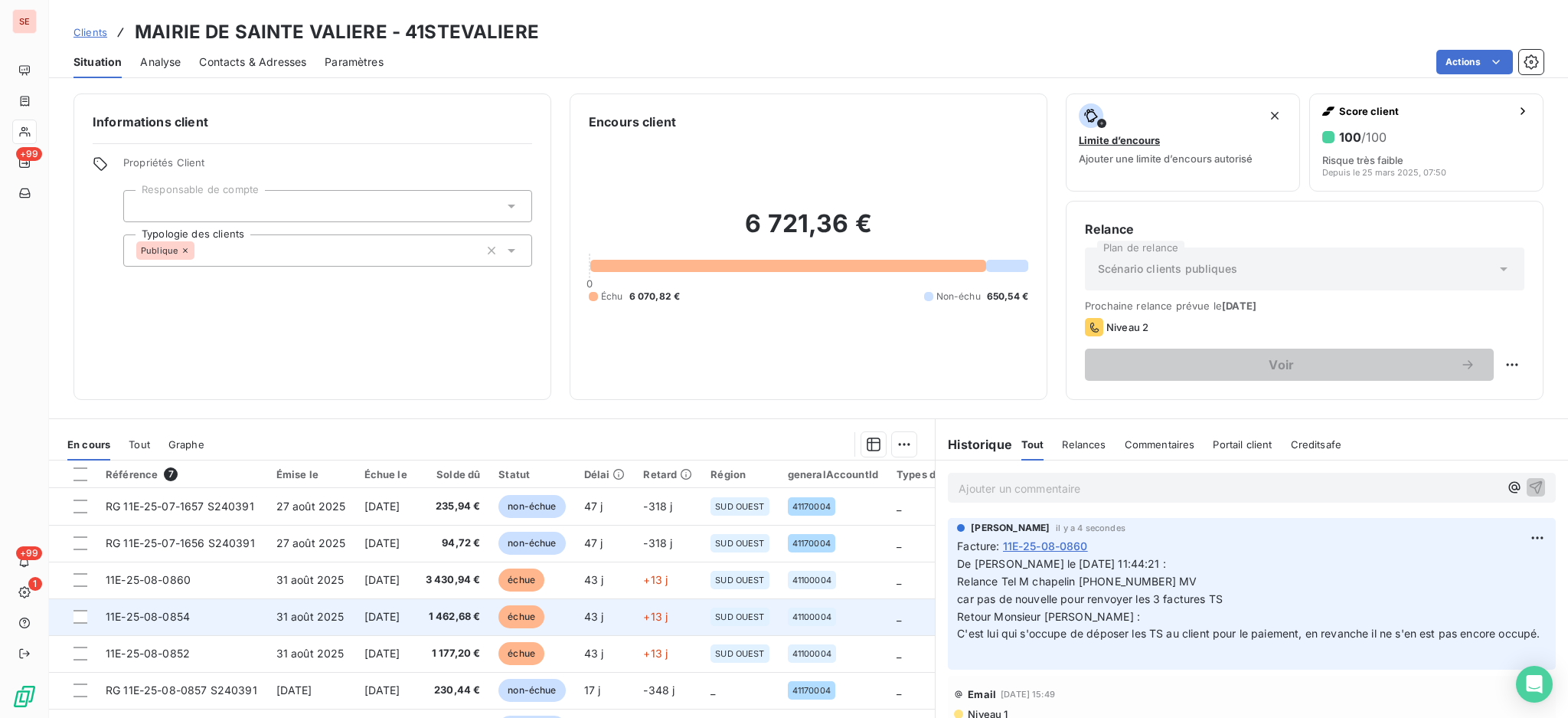
click at [164, 623] on span "11E-25-08-0854" at bounding box center [147, 617] width 84 height 13
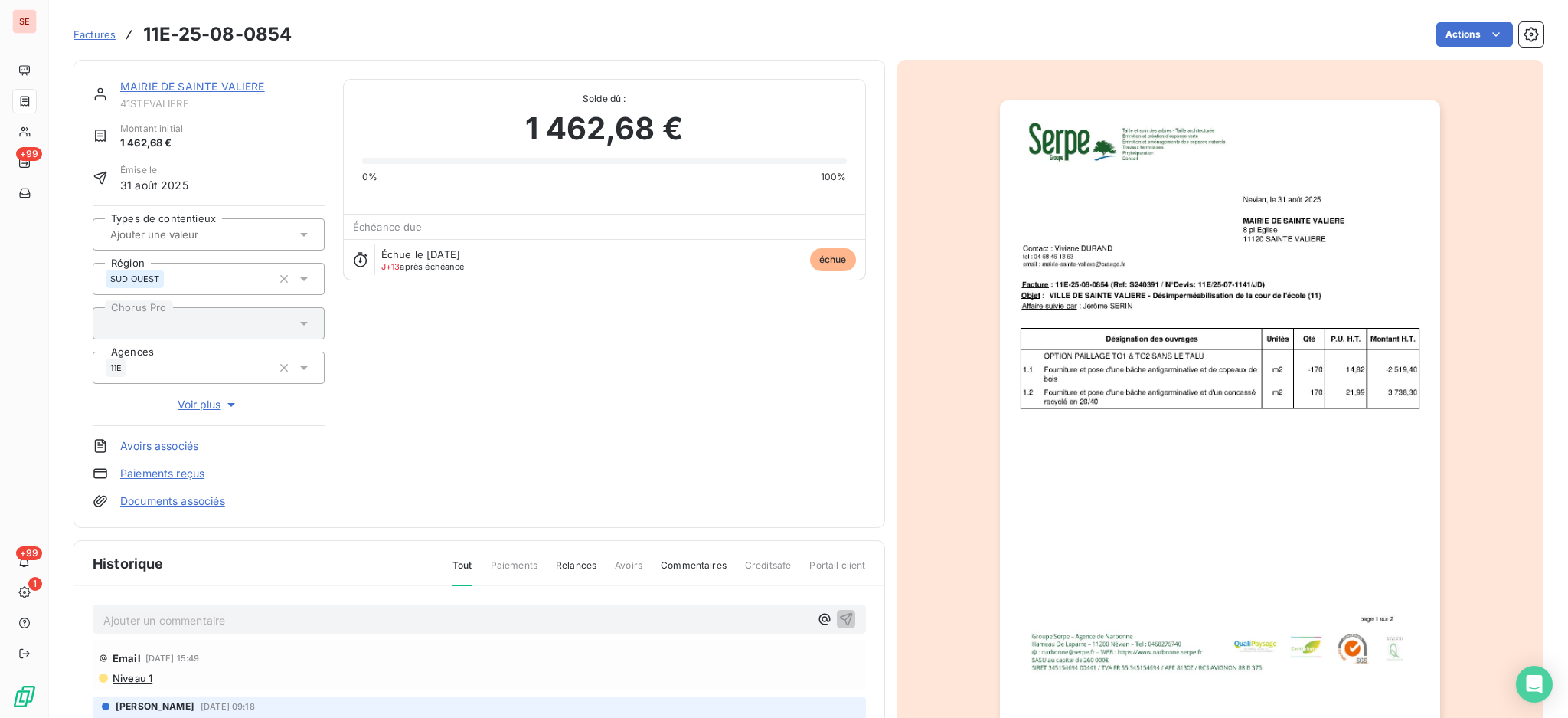
click at [276, 618] on p "Ajouter un commentaire ﻿" at bounding box center [457, 621] width 706 height 19
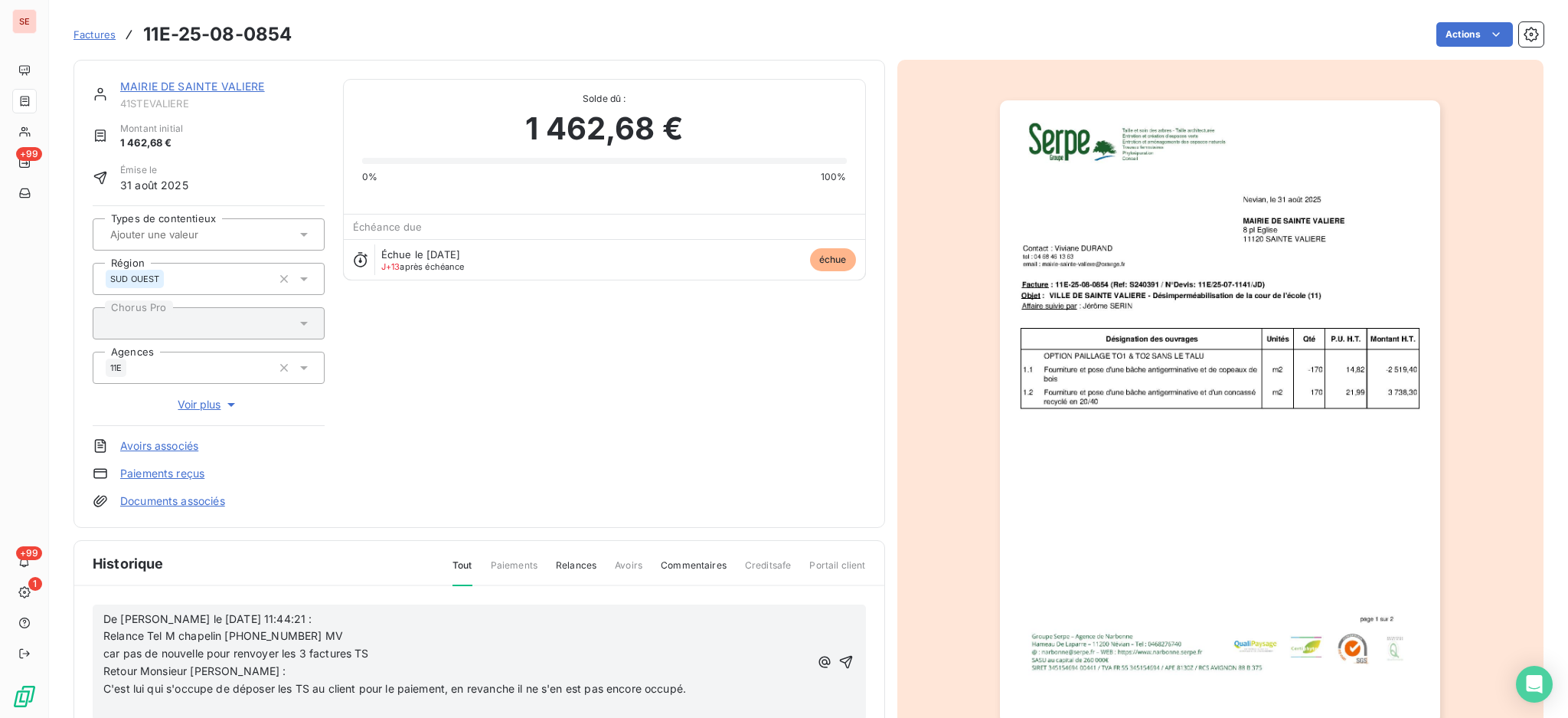
drag, startPoint x: 825, startPoint y: 657, endPoint x: 812, endPoint y: 646, distance: 17.0
click at [839, 658] on icon "button" at bounding box center [846, 662] width 13 height 13
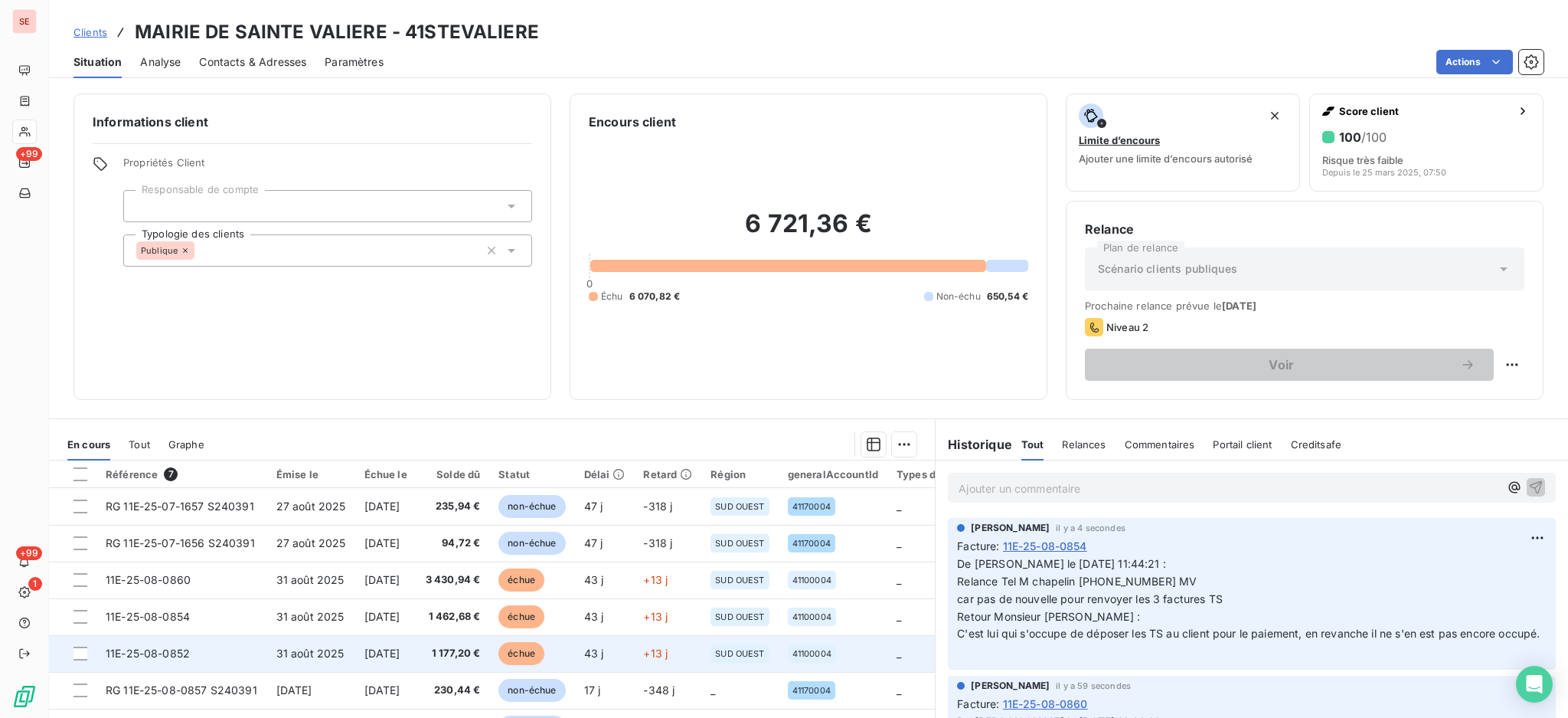
click at [231, 665] on td "11E-25-08-0852" at bounding box center [182, 654] width 171 height 37
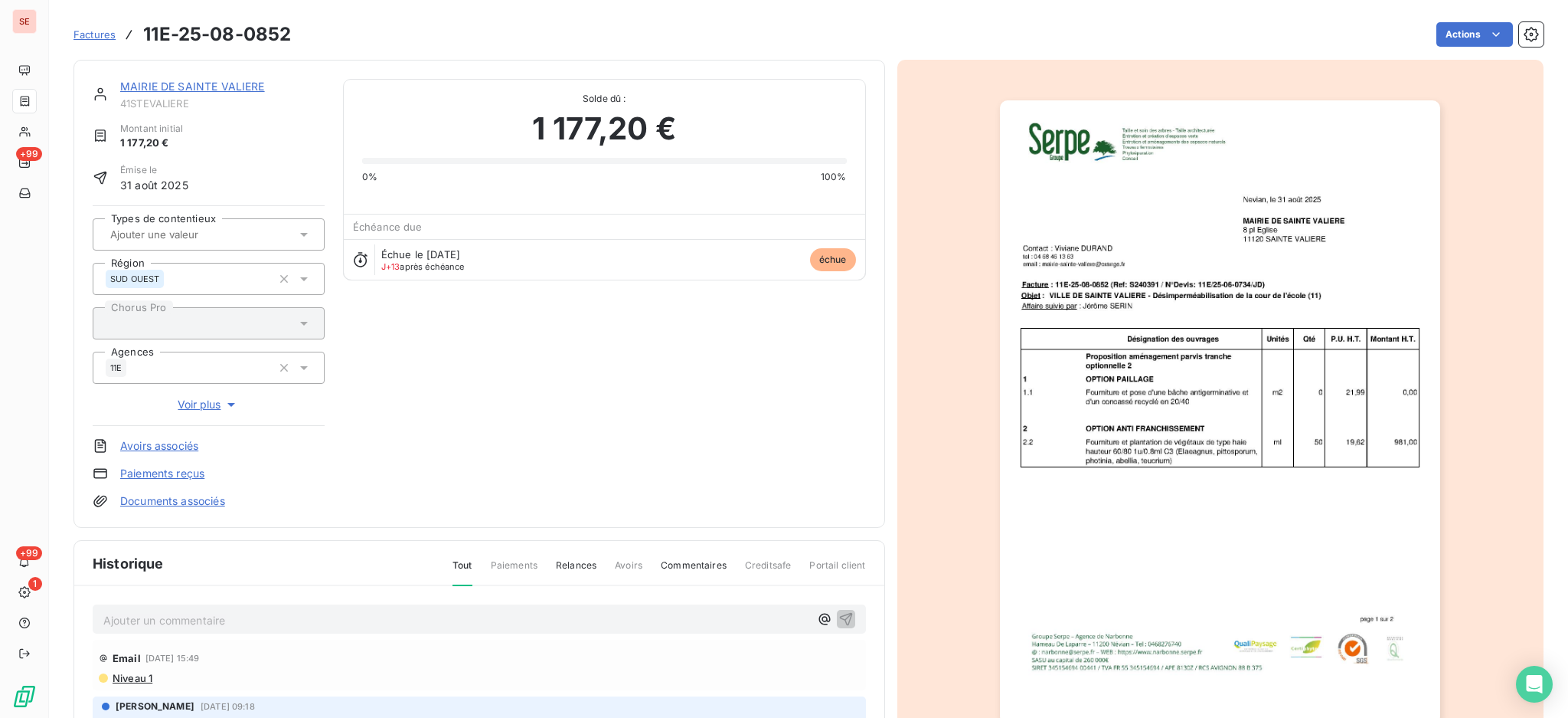
click at [180, 611] on p "Ajouter un commentaire ﻿" at bounding box center [457, 621] width 706 height 19
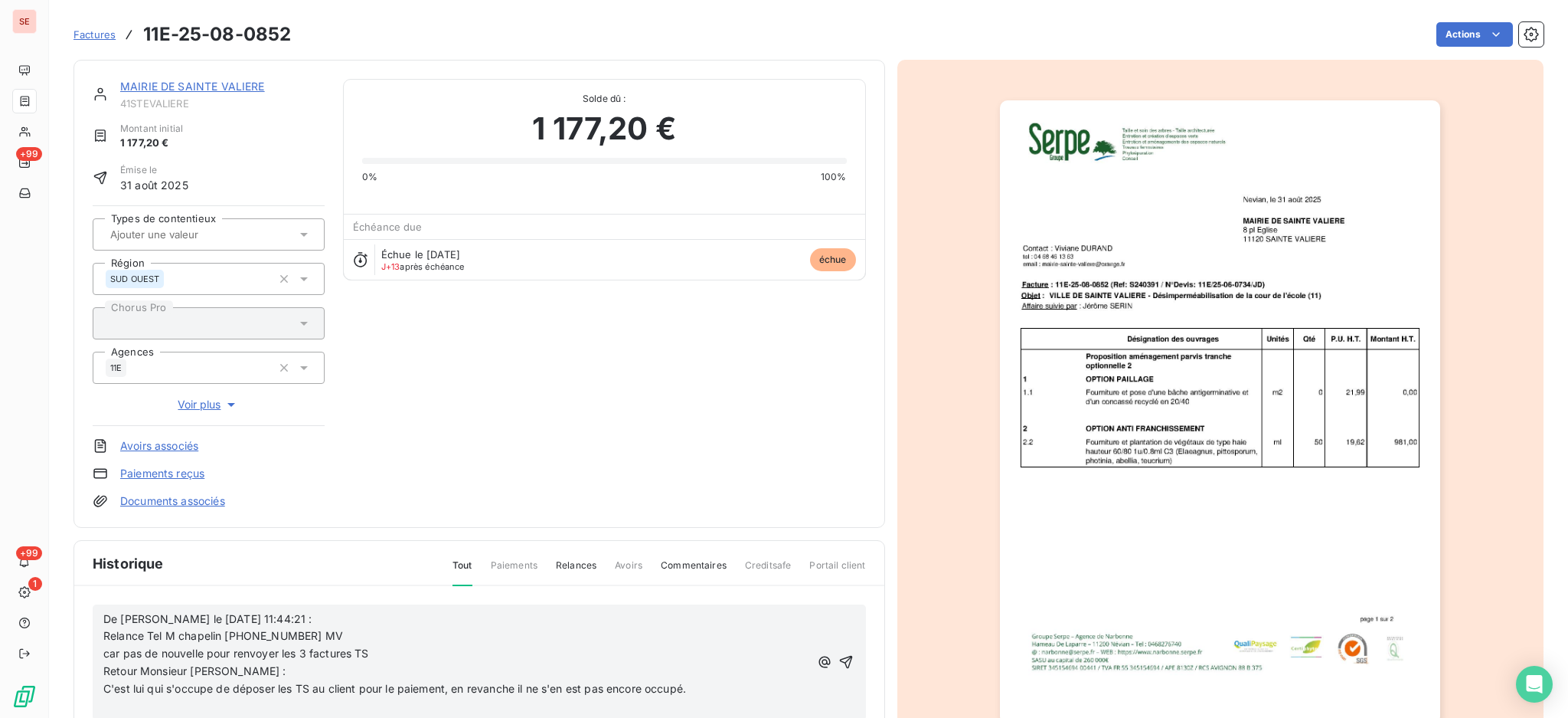
drag, startPoint x: 816, startPoint y: 659, endPoint x: 780, endPoint y: 629, distance: 46.9
click at [838, 660] on icon "button" at bounding box center [846, 662] width 15 height 15
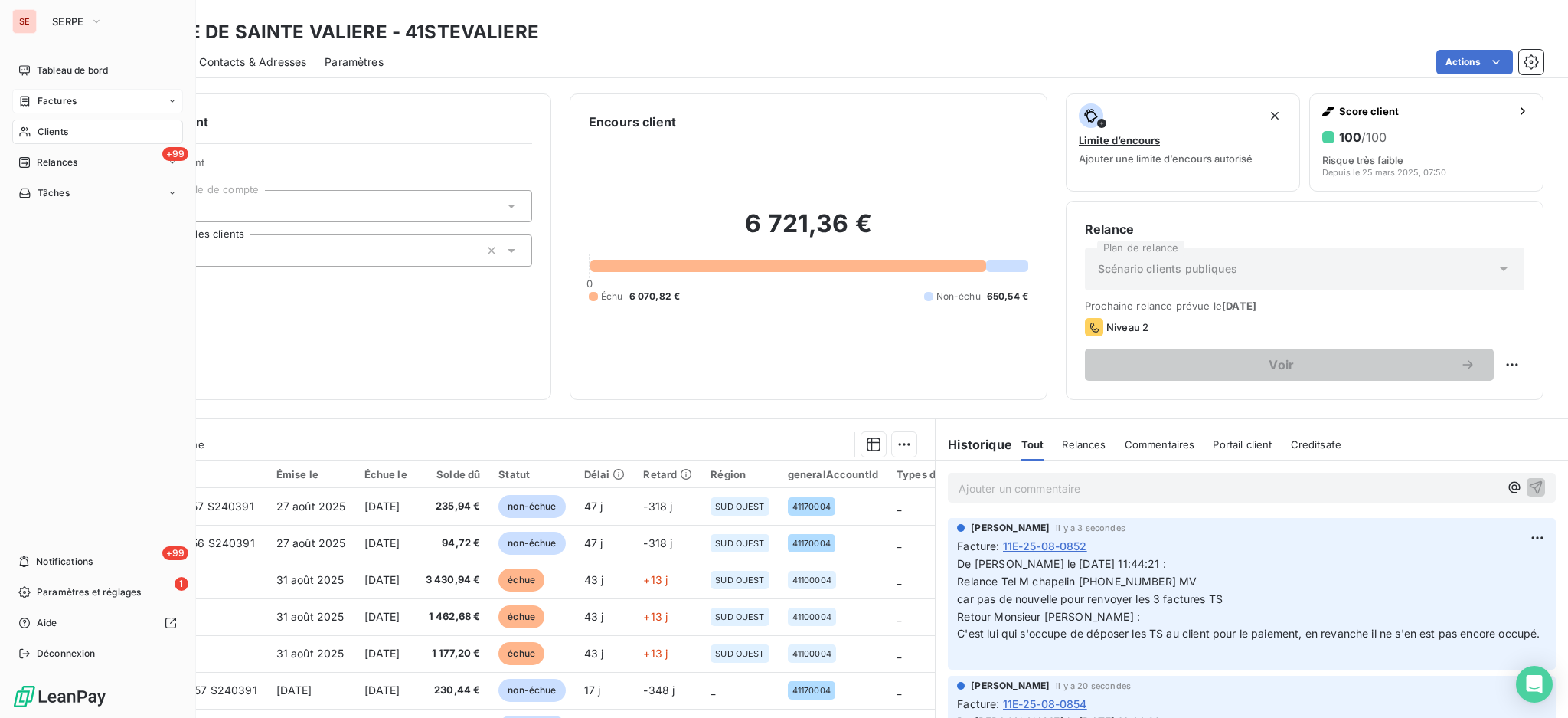
click at [49, 101] on span "Factures" at bounding box center [57, 101] width 39 height 14
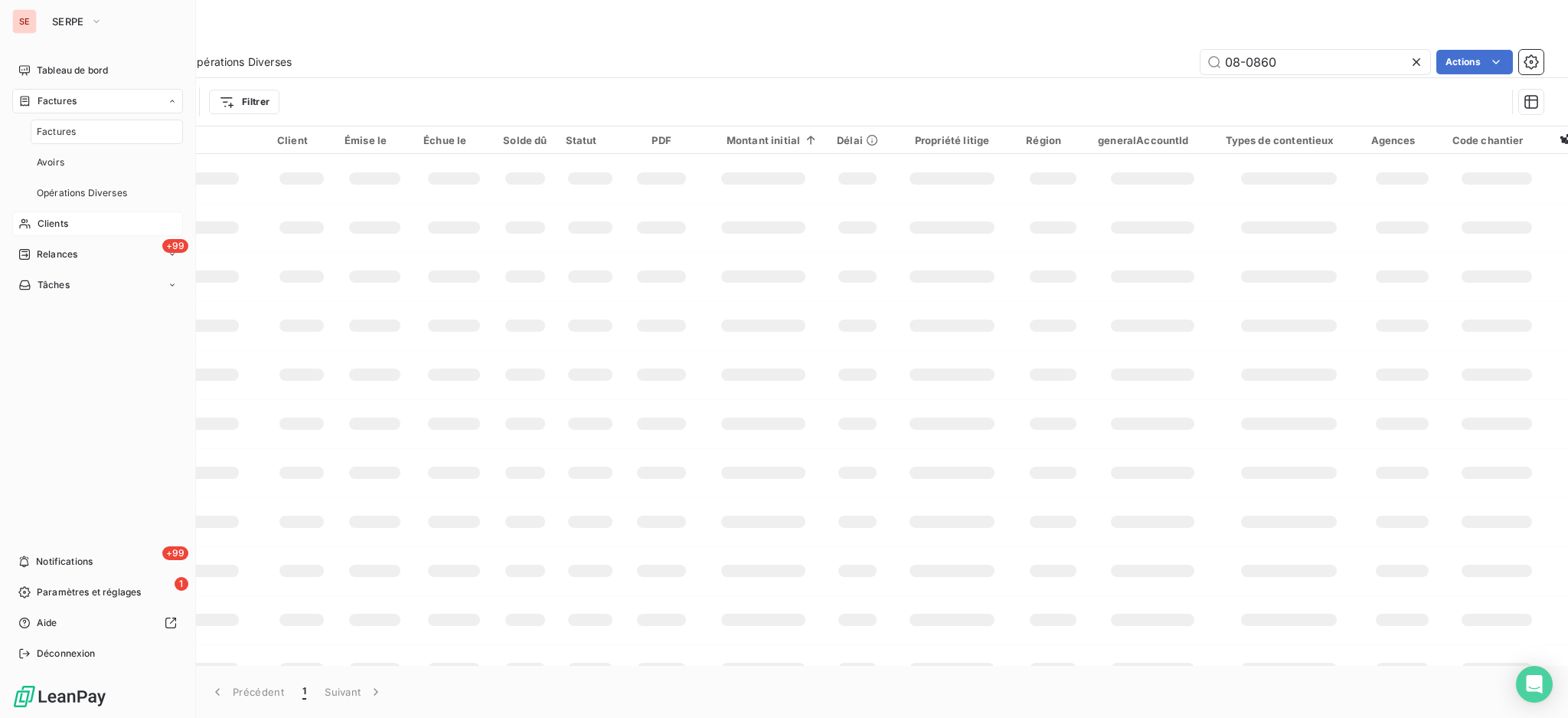
click at [50, 130] on span "Factures" at bounding box center [56, 131] width 39 height 14
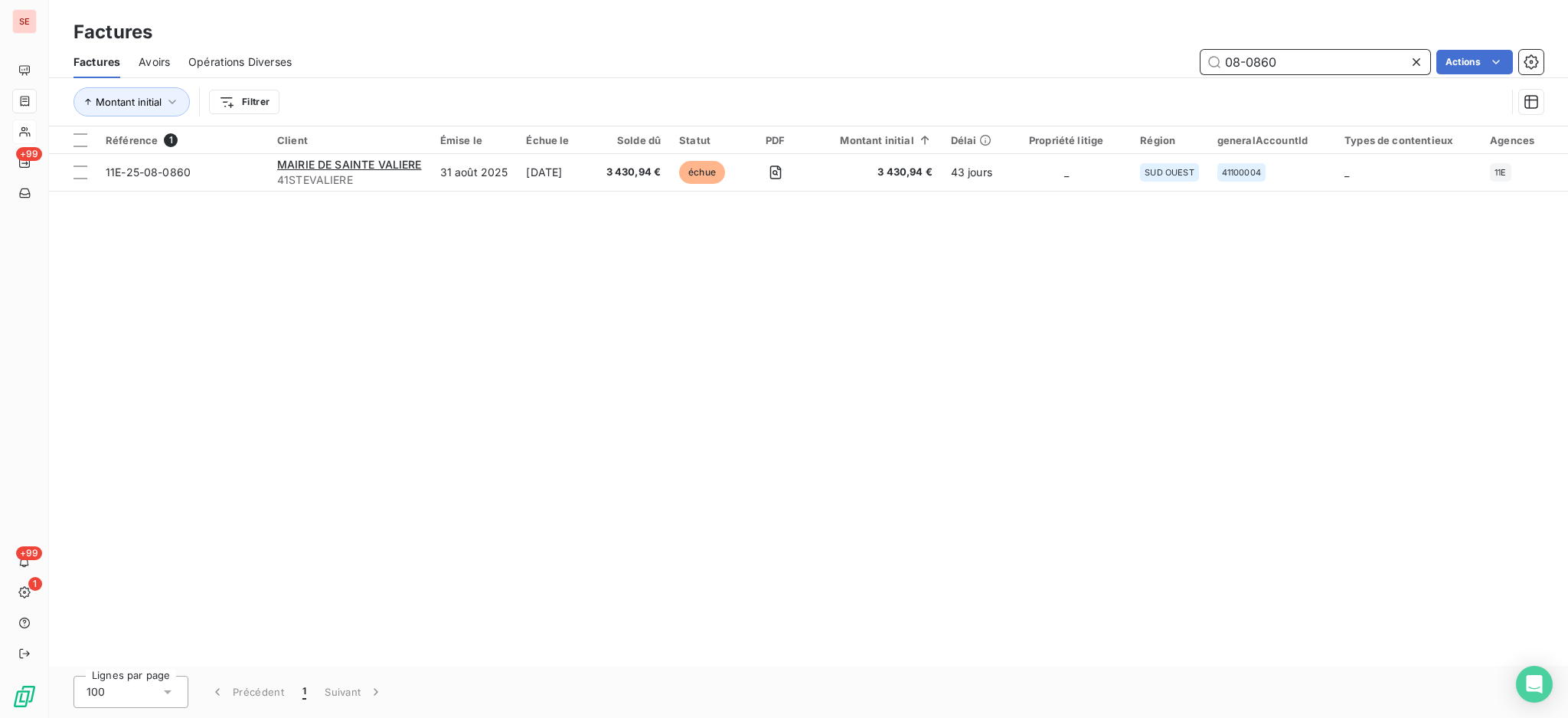
drag, startPoint x: 1173, startPoint y: 47, endPoint x: 1042, endPoint y: 52, distance: 131.1
click at [1049, 52] on div "08-0860 Actions" at bounding box center [927, 62] width 1233 height 24
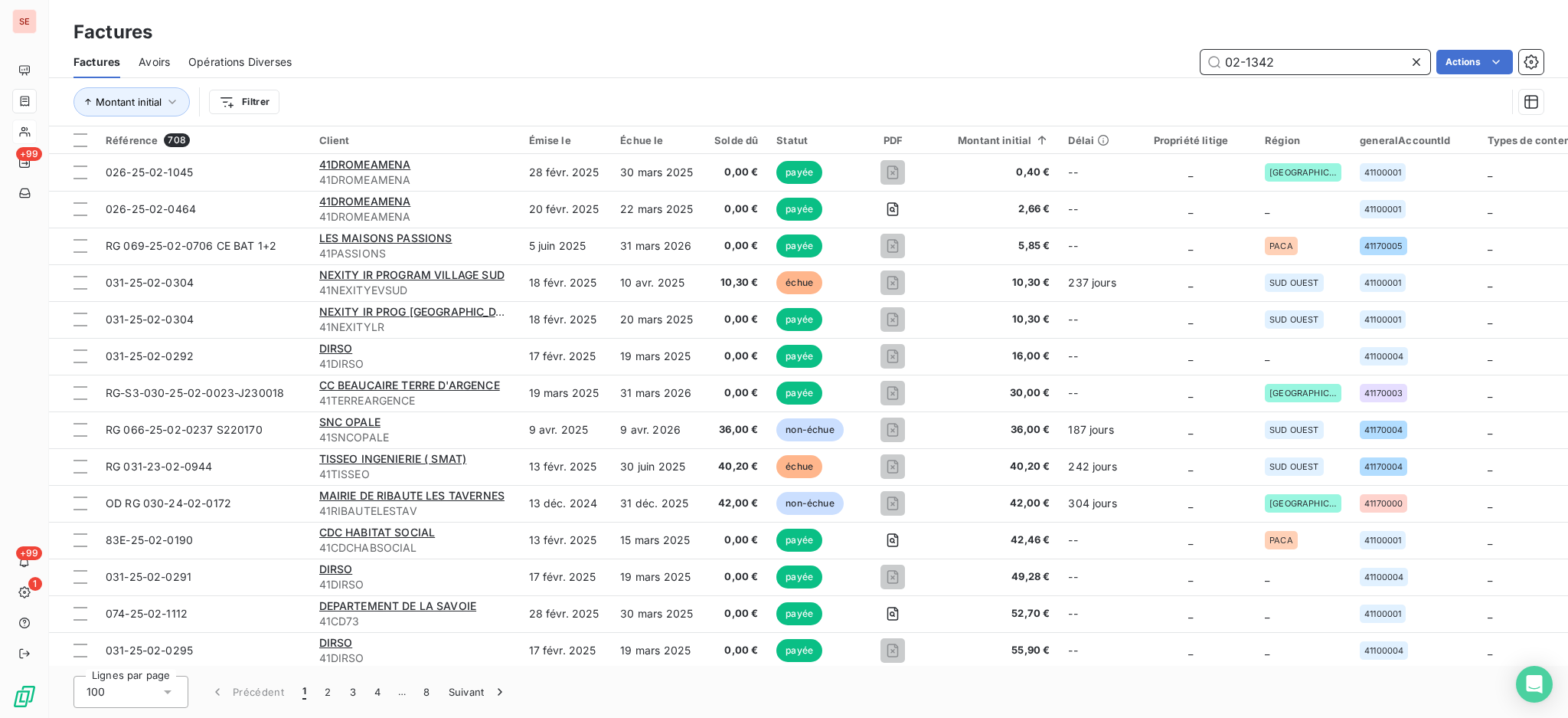
type input "02-1342"
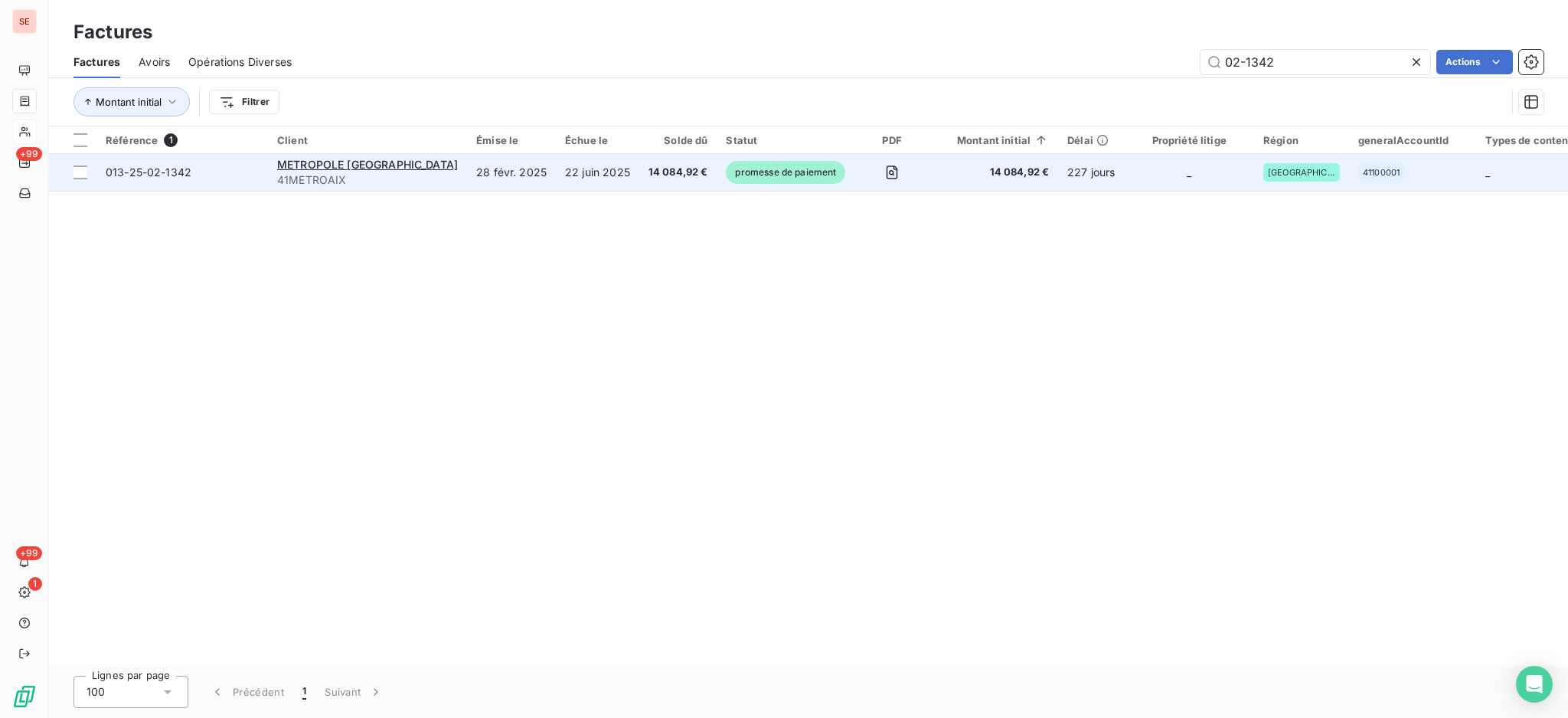
click at [433, 173] on span "41METROAIX" at bounding box center [368, 180] width 181 height 15
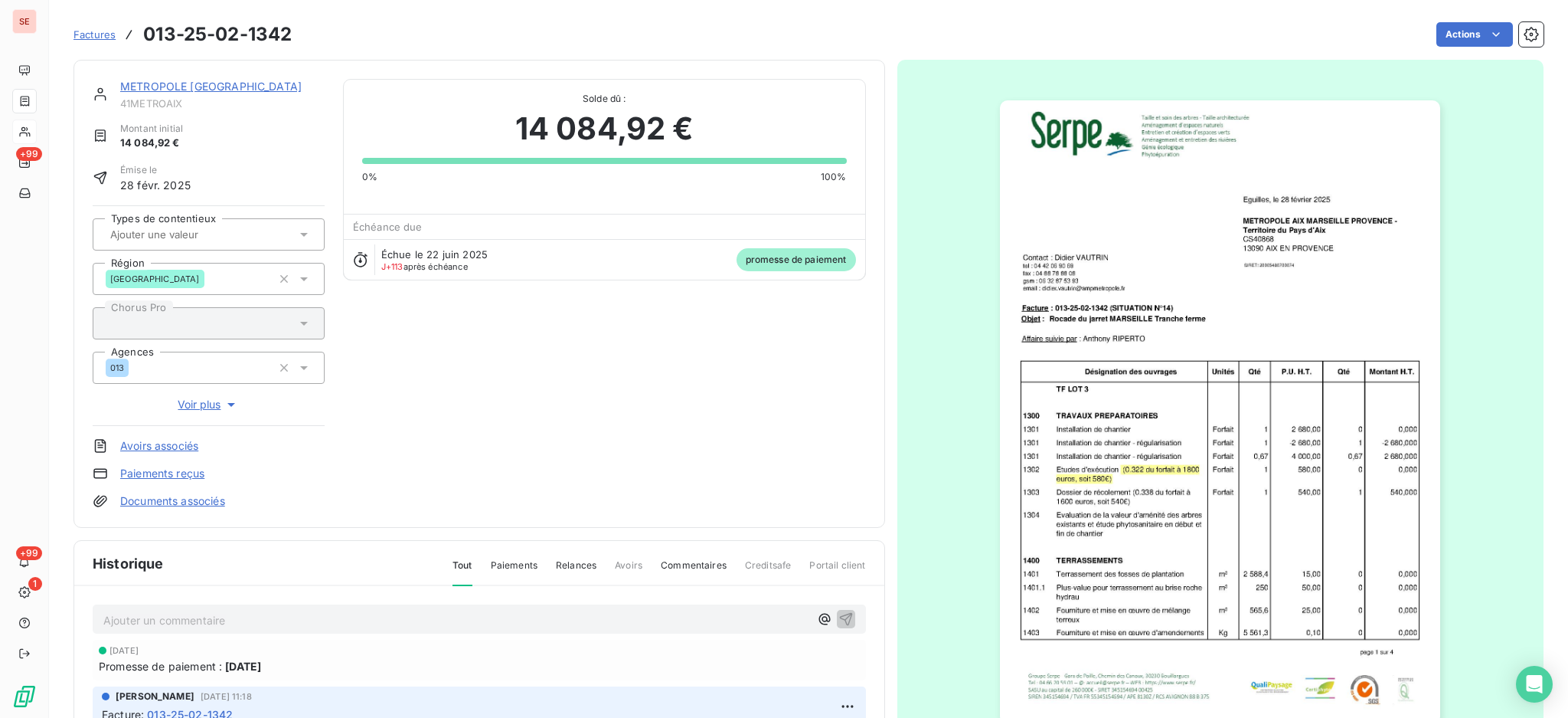
click at [645, 618] on p "Ajouter un commentaire ﻿" at bounding box center [457, 621] width 706 height 19
click at [839, 613] on icon "button" at bounding box center [846, 619] width 13 height 13
click at [199, 83] on link "METROPOLE [GEOGRAPHIC_DATA]" at bounding box center [211, 86] width 182 height 13
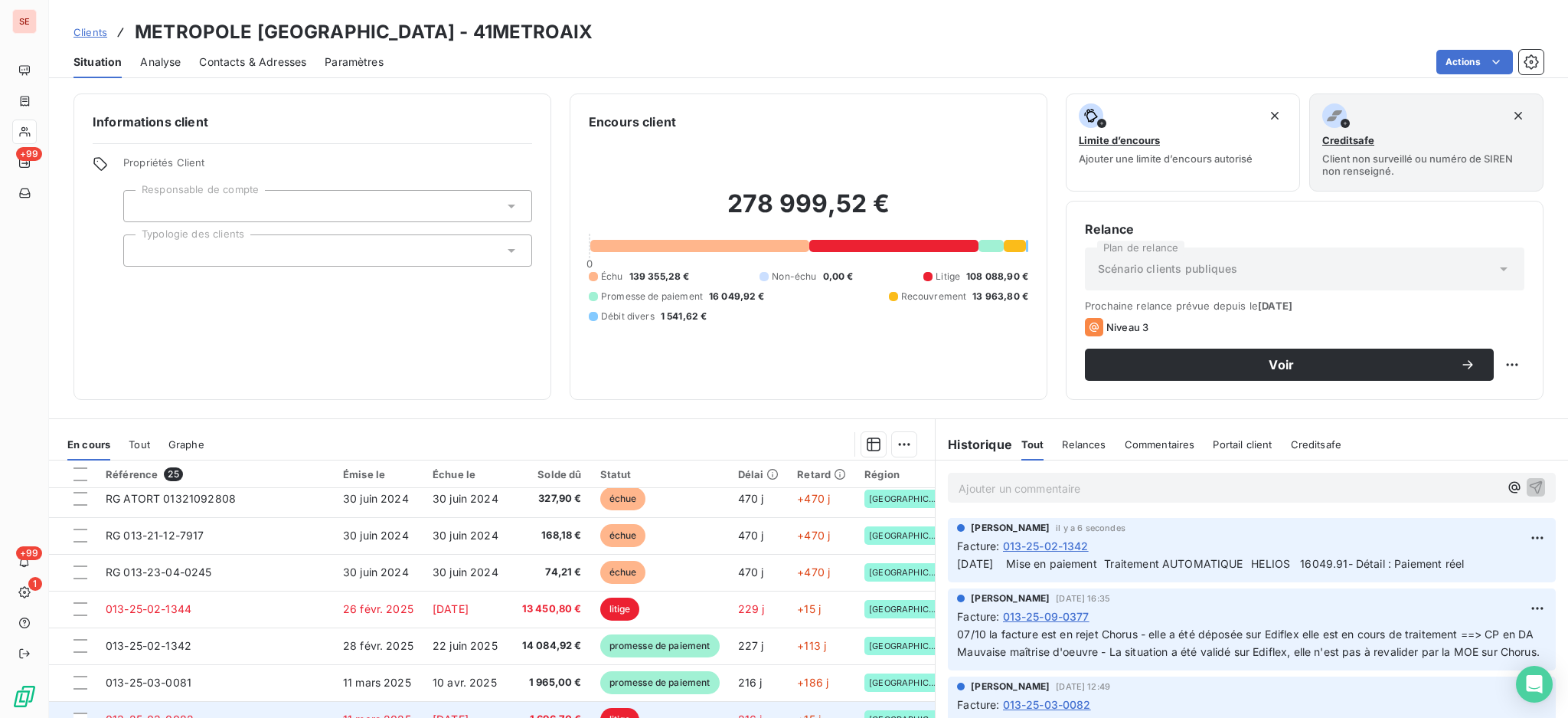
scroll to position [658, 0]
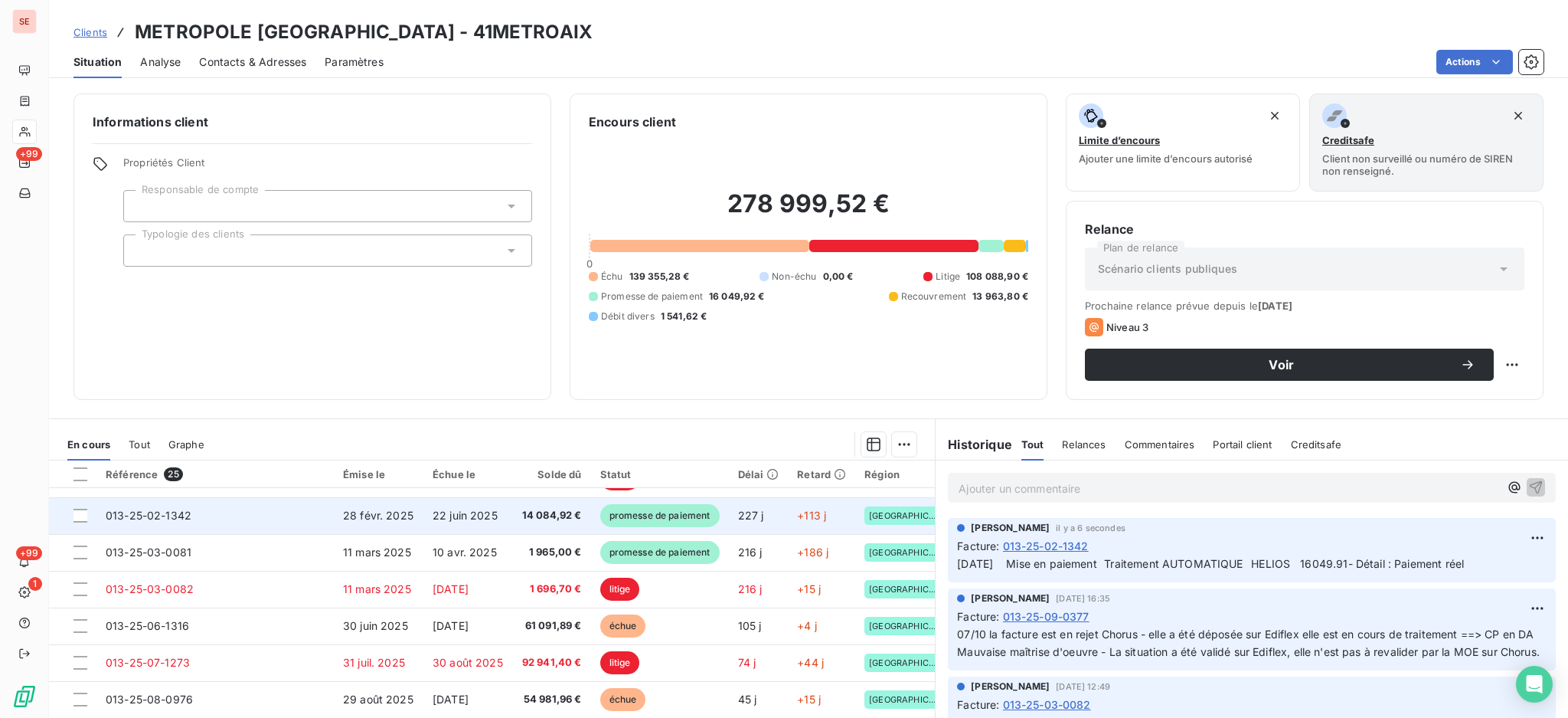
click at [423, 520] on td "22 juin 2025" at bounding box center [467, 516] width 89 height 37
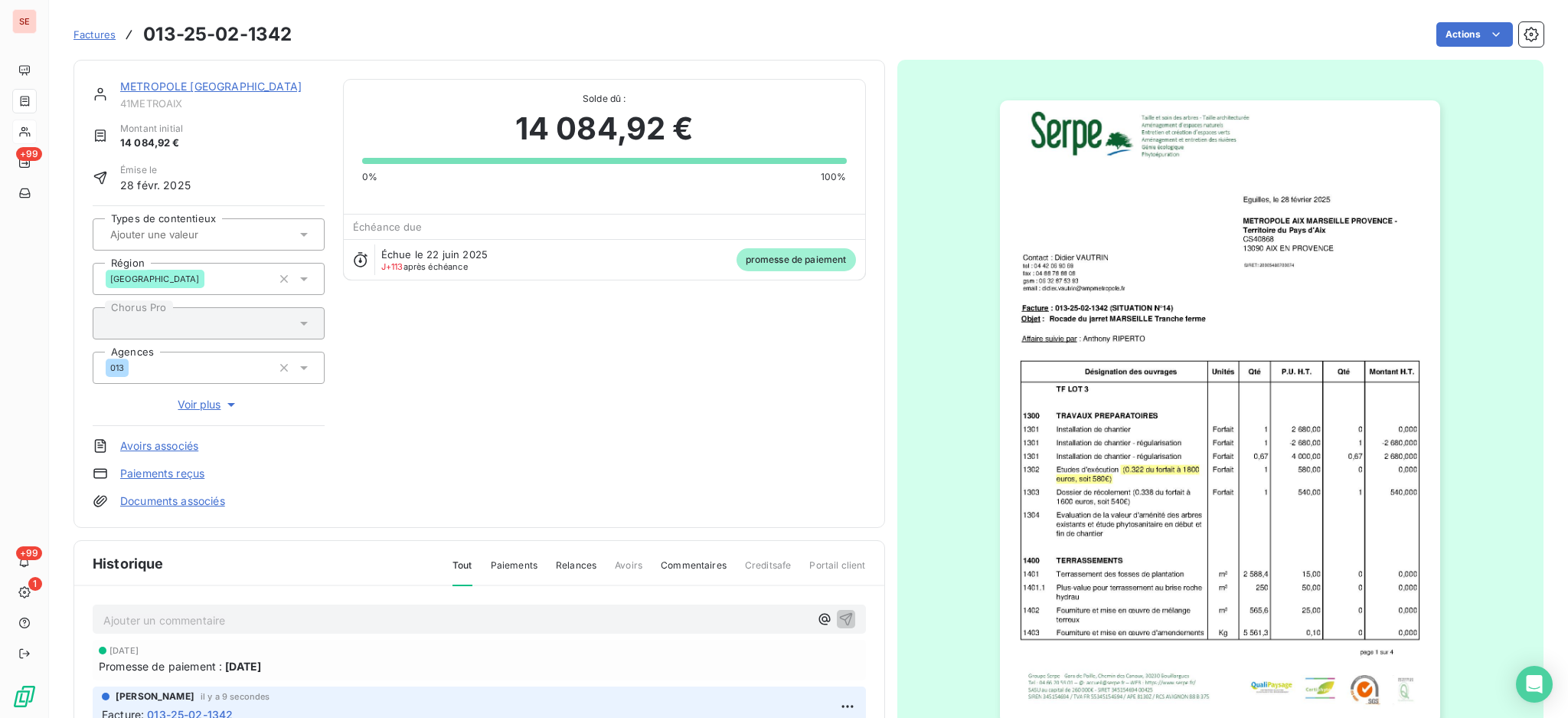
click at [196, 507] on link "Documents associés" at bounding box center [172, 501] width 105 height 15
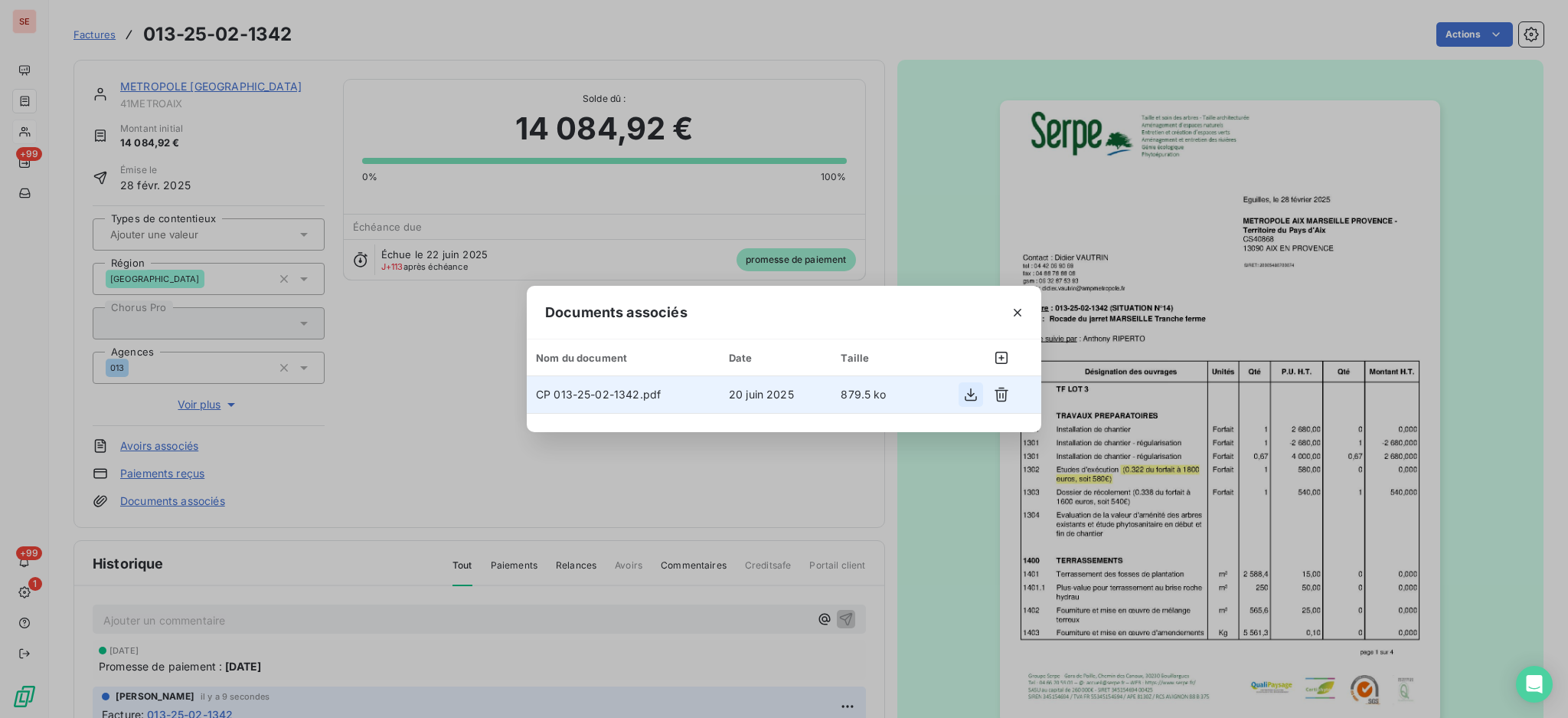
click at [971, 396] on icon "button" at bounding box center [970, 395] width 12 height 13
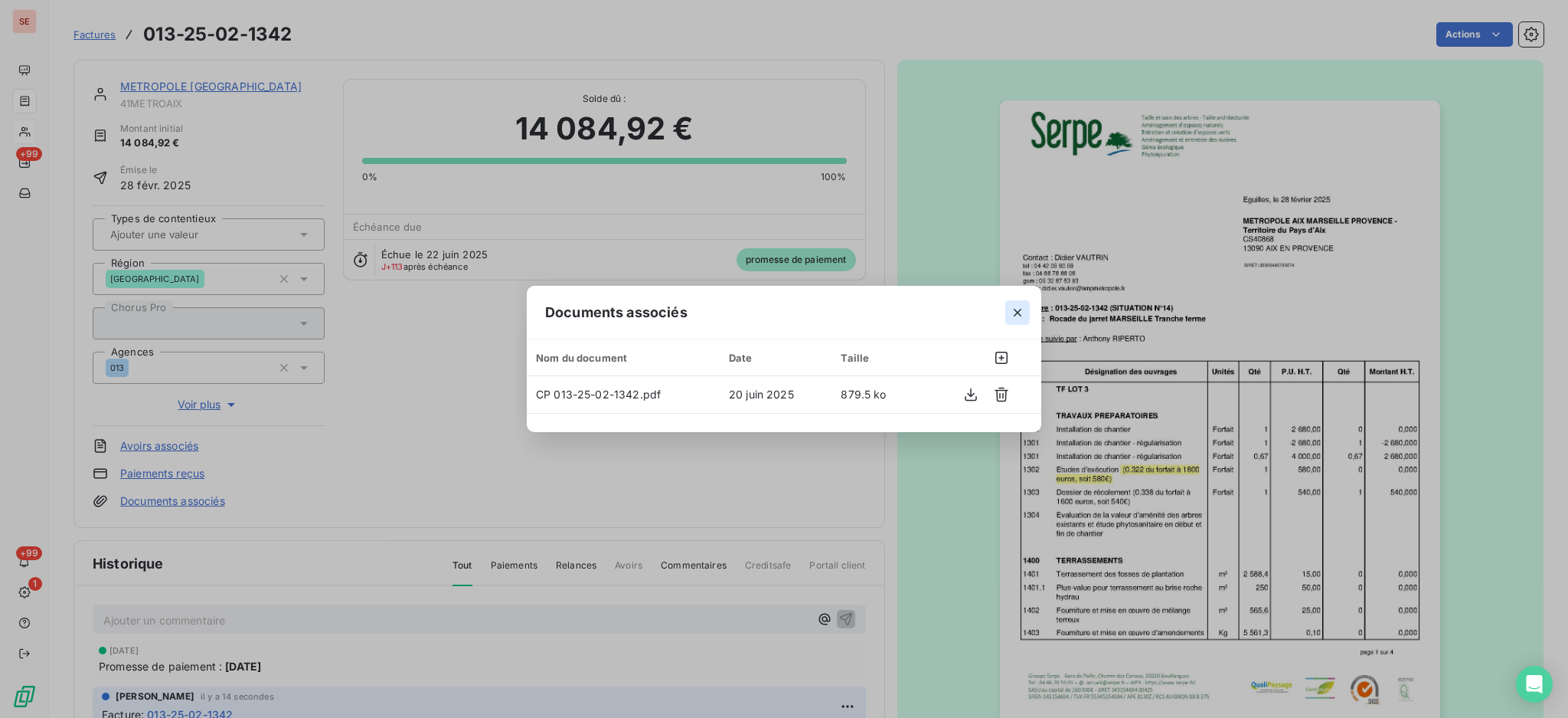
click at [1012, 314] on icon "button" at bounding box center [1018, 312] width 15 height 15
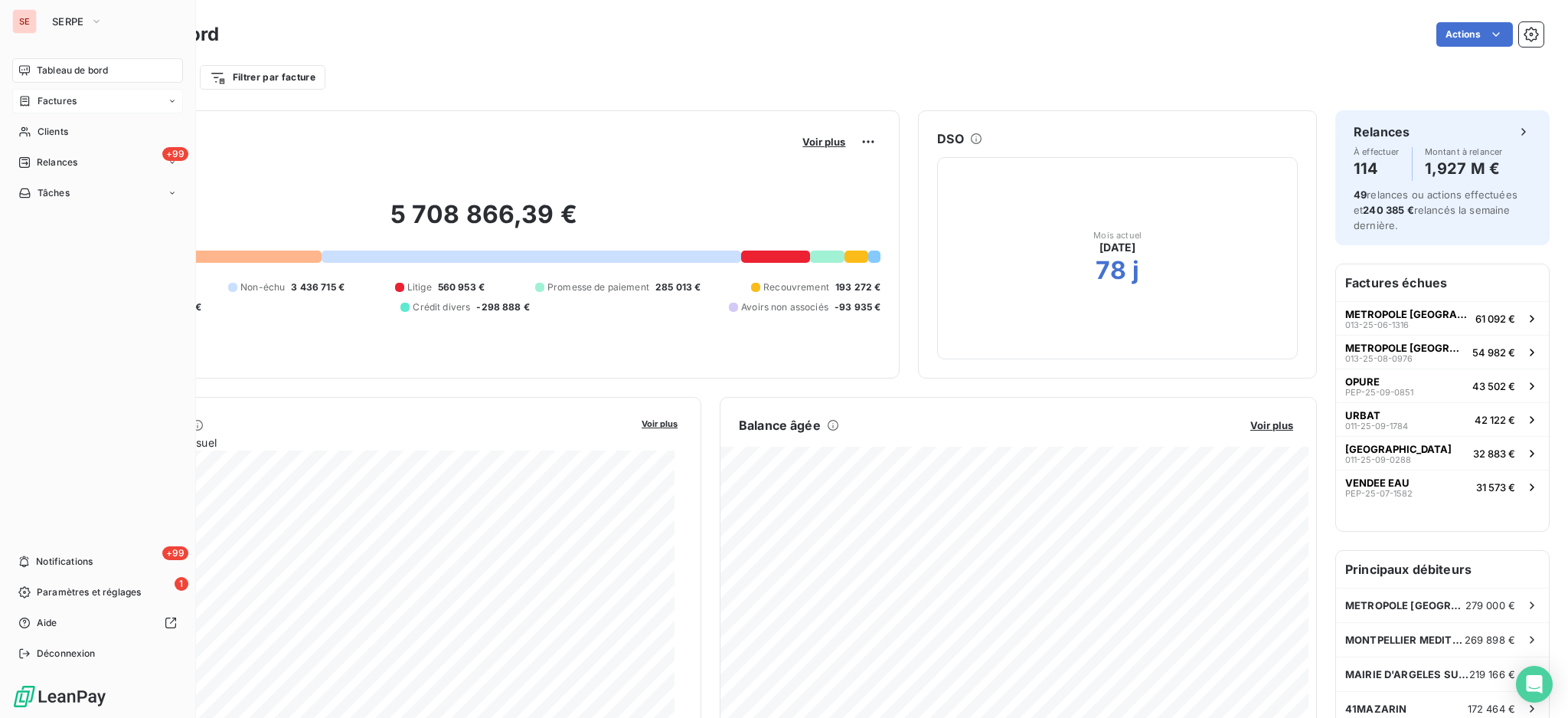
click at [61, 104] on span "Factures" at bounding box center [57, 101] width 39 height 14
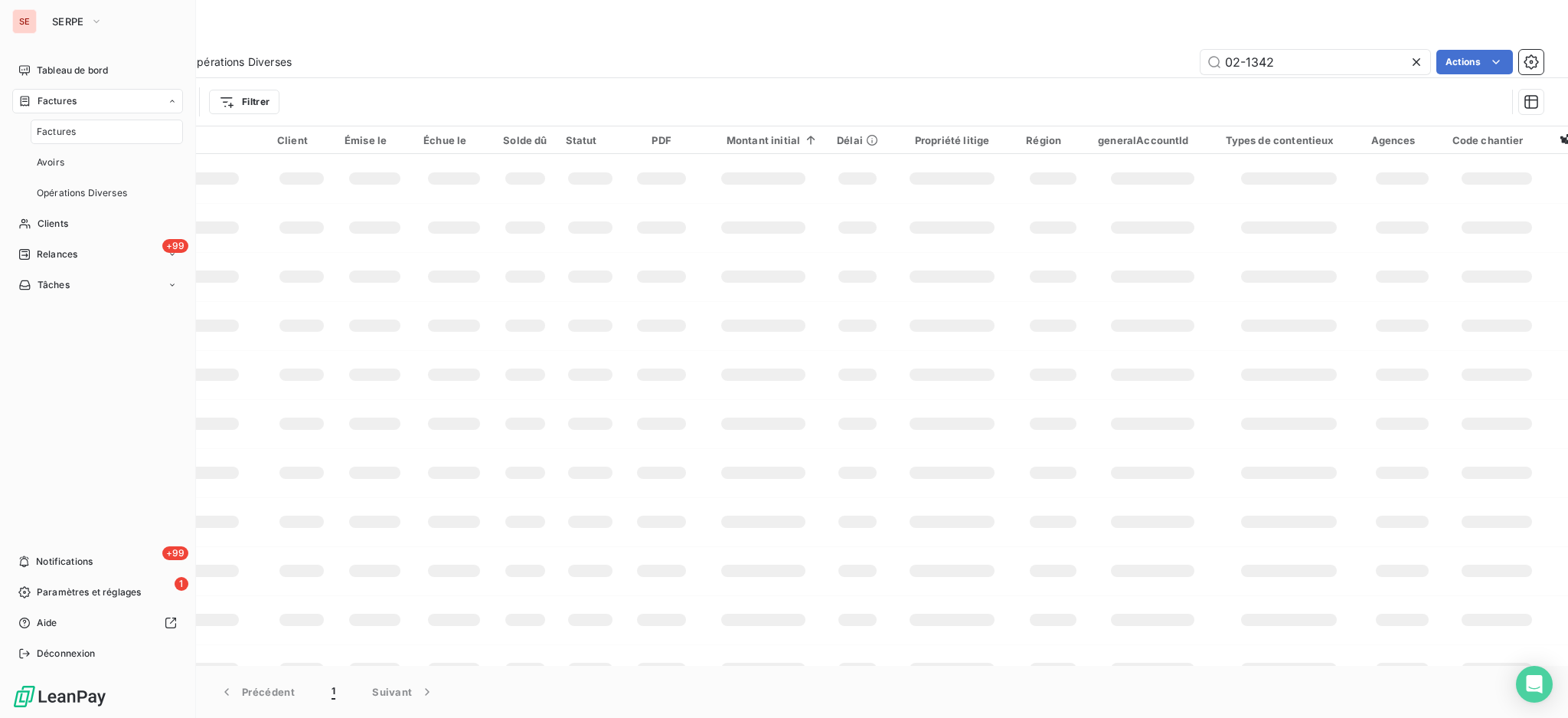
click at [58, 140] on div "Factures" at bounding box center [106, 131] width 152 height 24
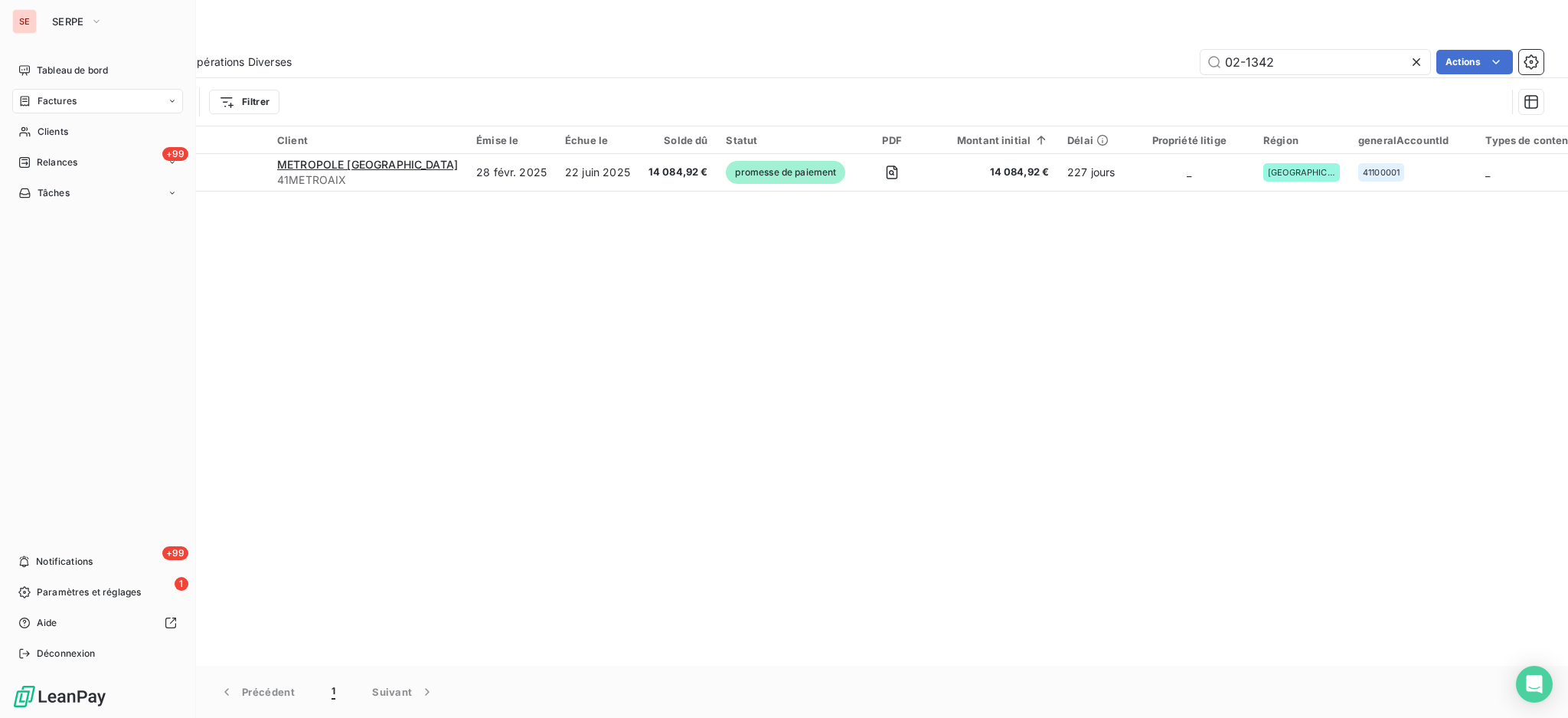
click at [42, 95] on span "Factures" at bounding box center [57, 101] width 39 height 14
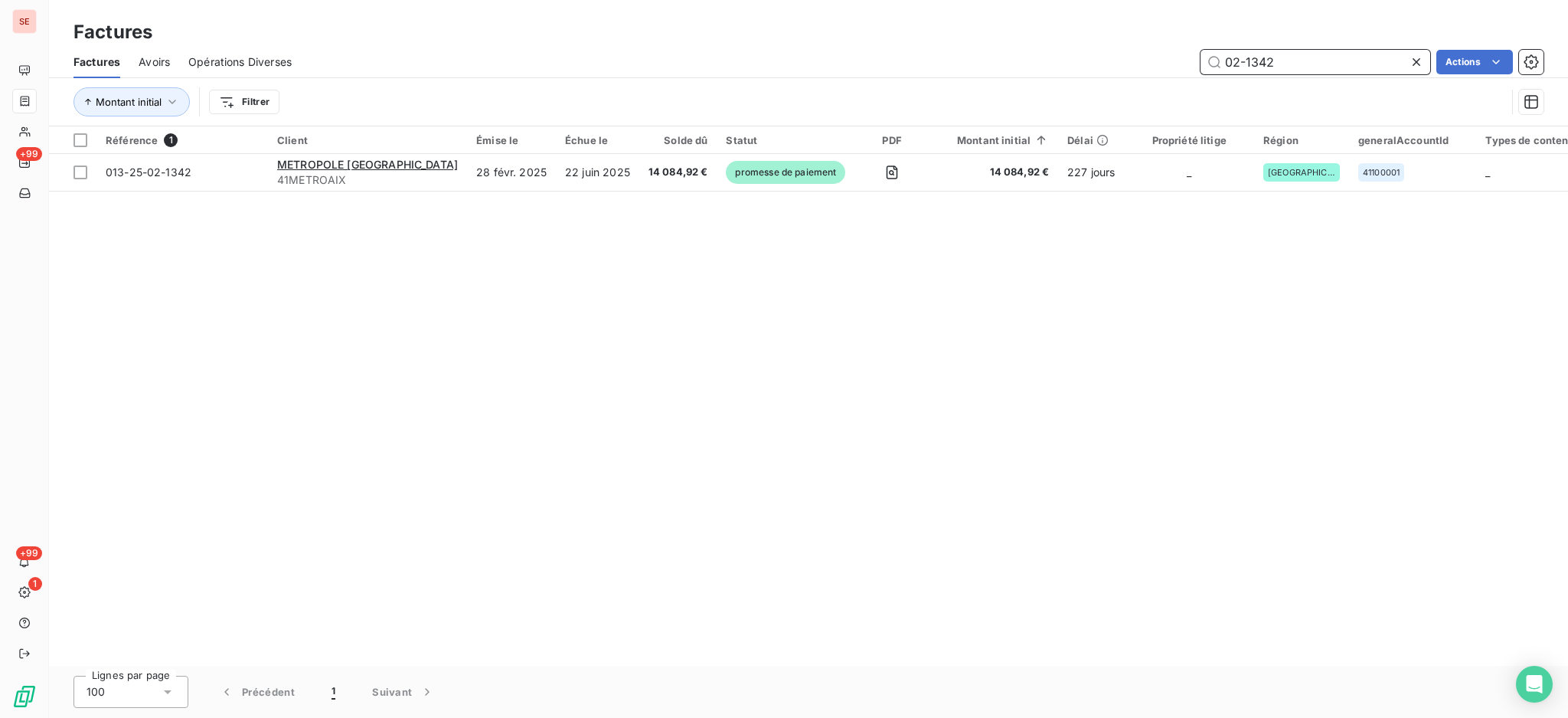
drag, startPoint x: 1330, startPoint y: 60, endPoint x: 1014, endPoint y: 117, distance: 321.1
click at [1099, 84] on div "Factures Avoirs Opérations Diverses 02-1342 Actions Montant initial Filtrer" at bounding box center [809, 85] width 1520 height 80
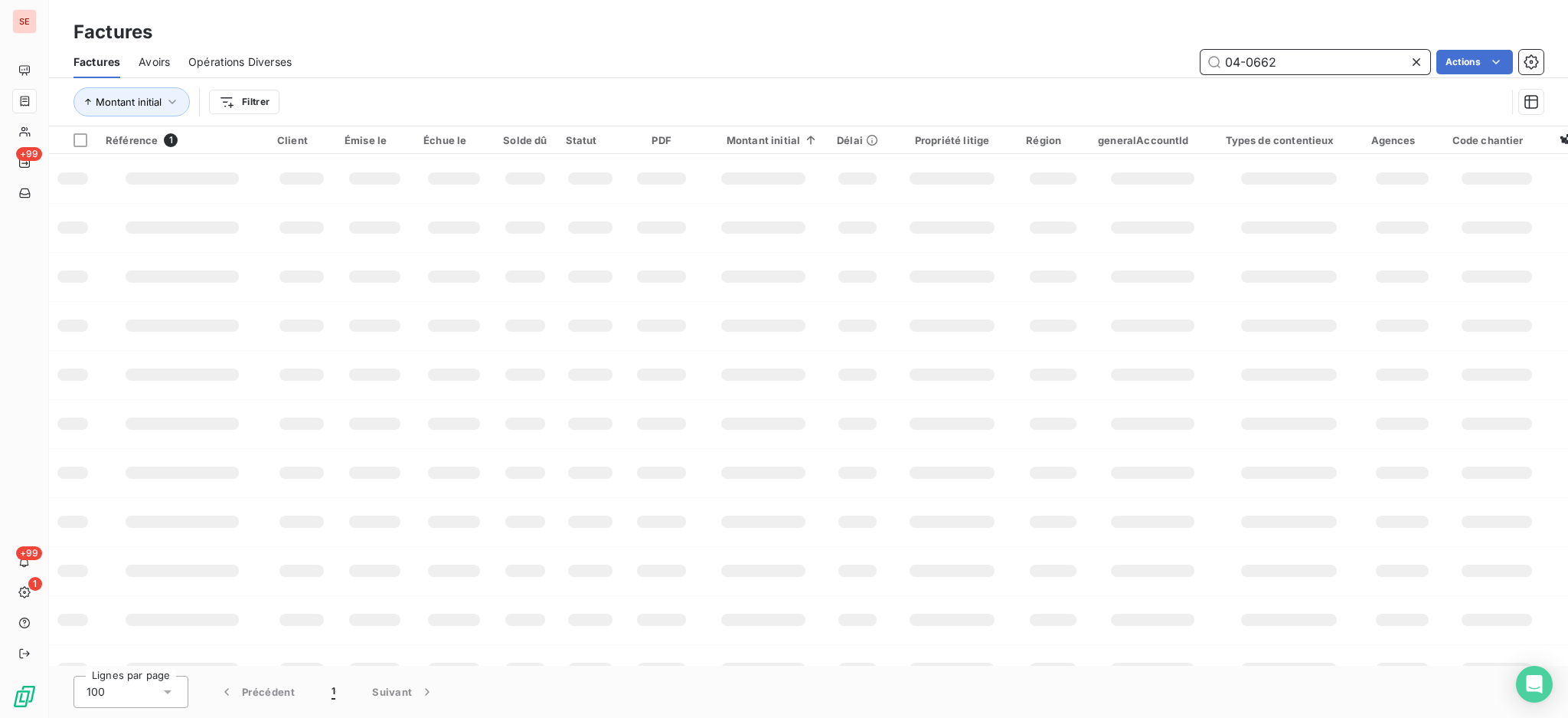
type input "04-0662"
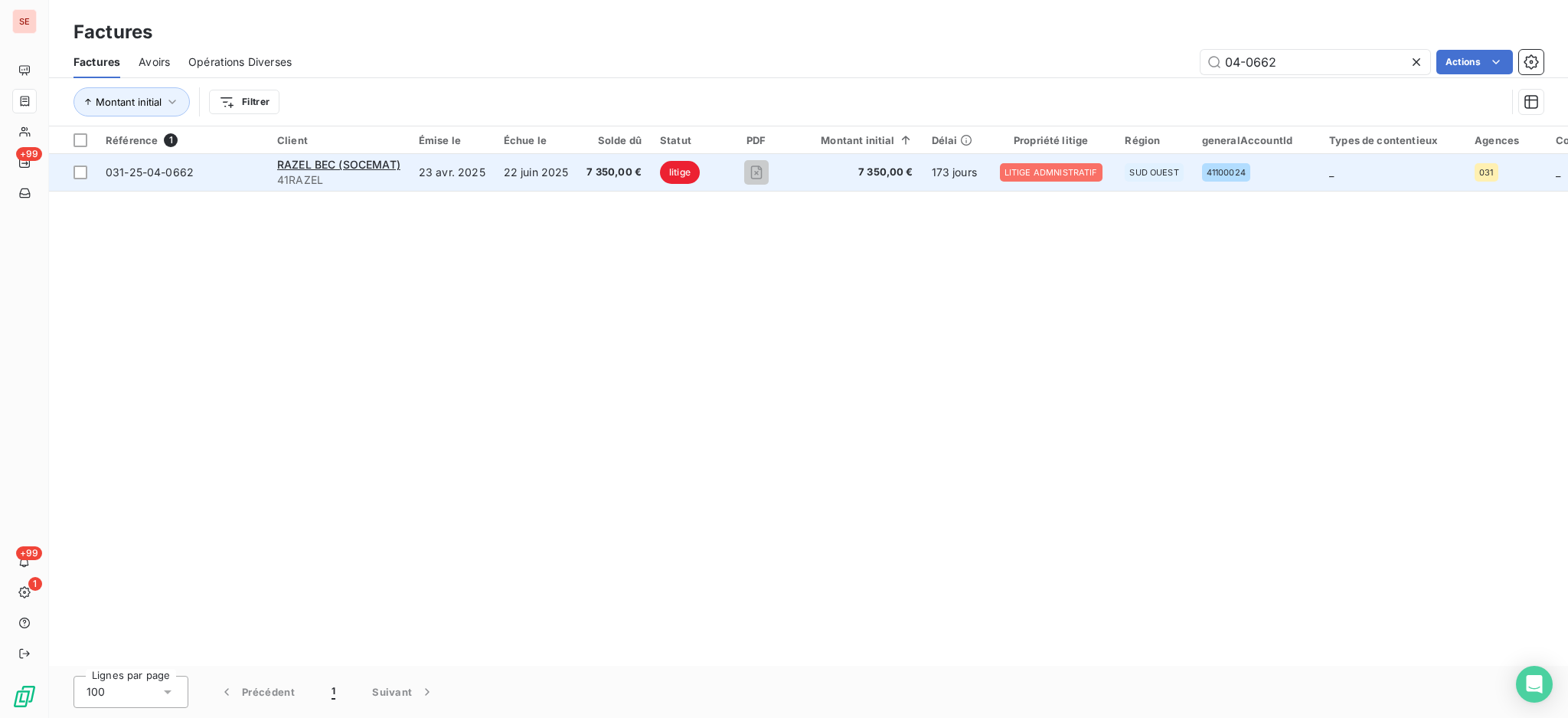
click at [316, 172] on span "41RAZEL" at bounding box center [339, 180] width 123 height 15
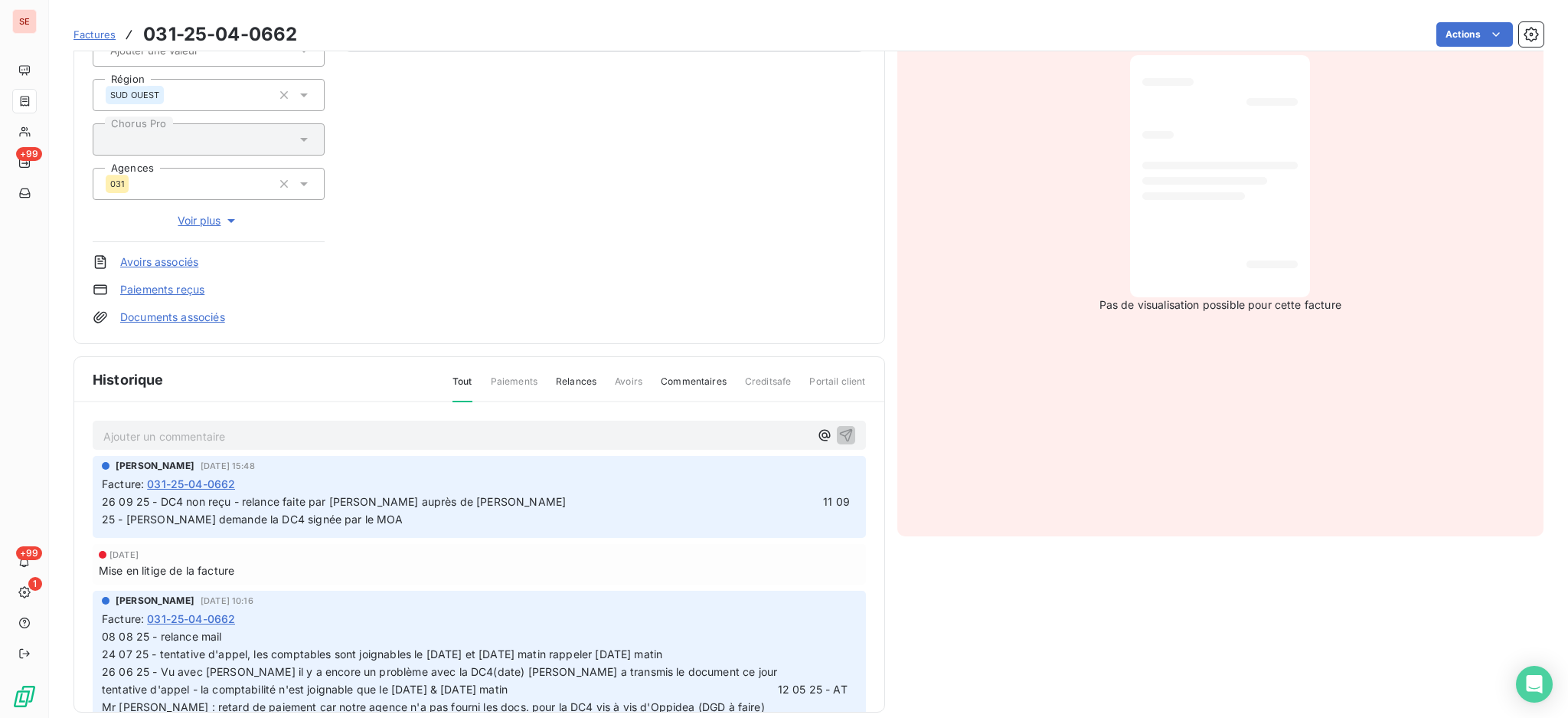
scroll to position [247, 0]
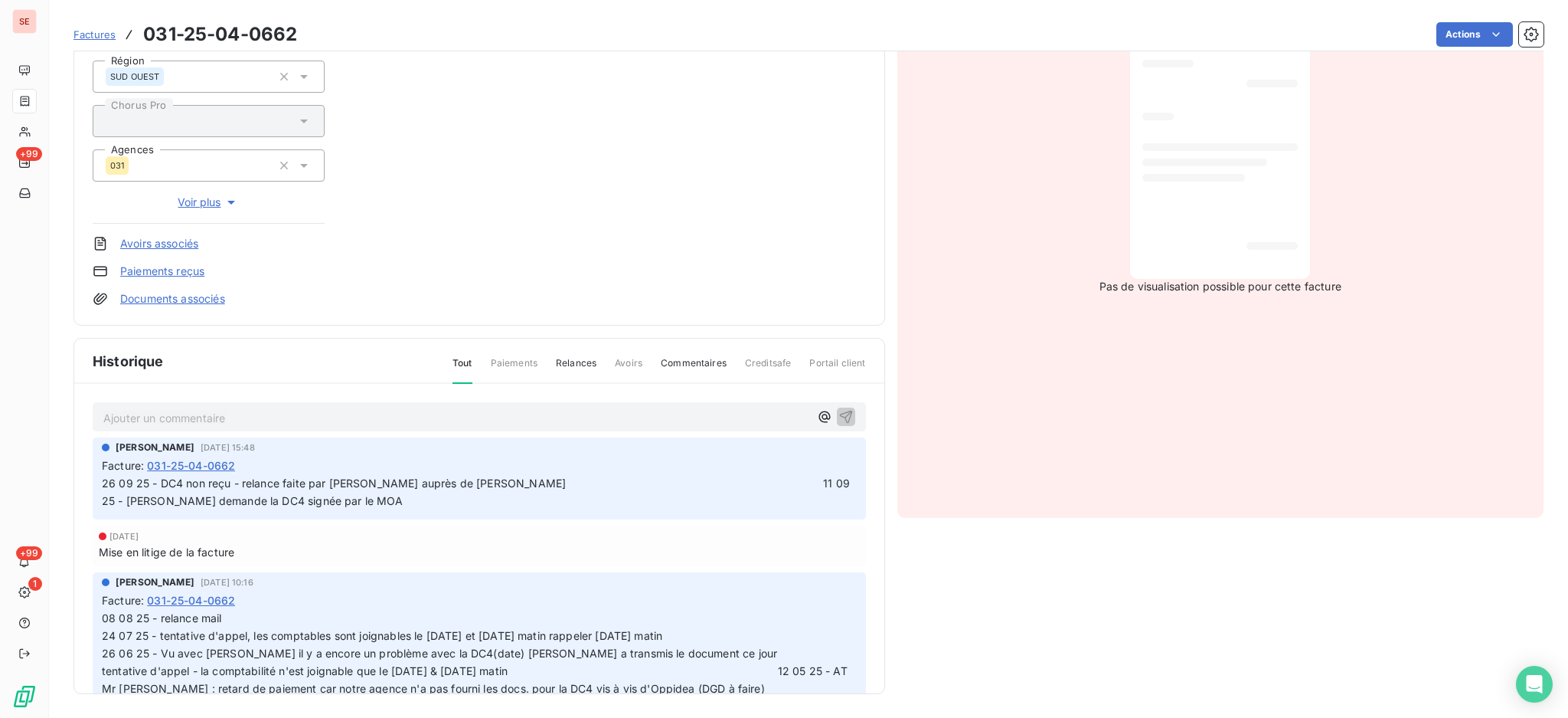
click at [449, 416] on p "Ajouter un commentaire ﻿" at bounding box center [457, 418] width 706 height 19
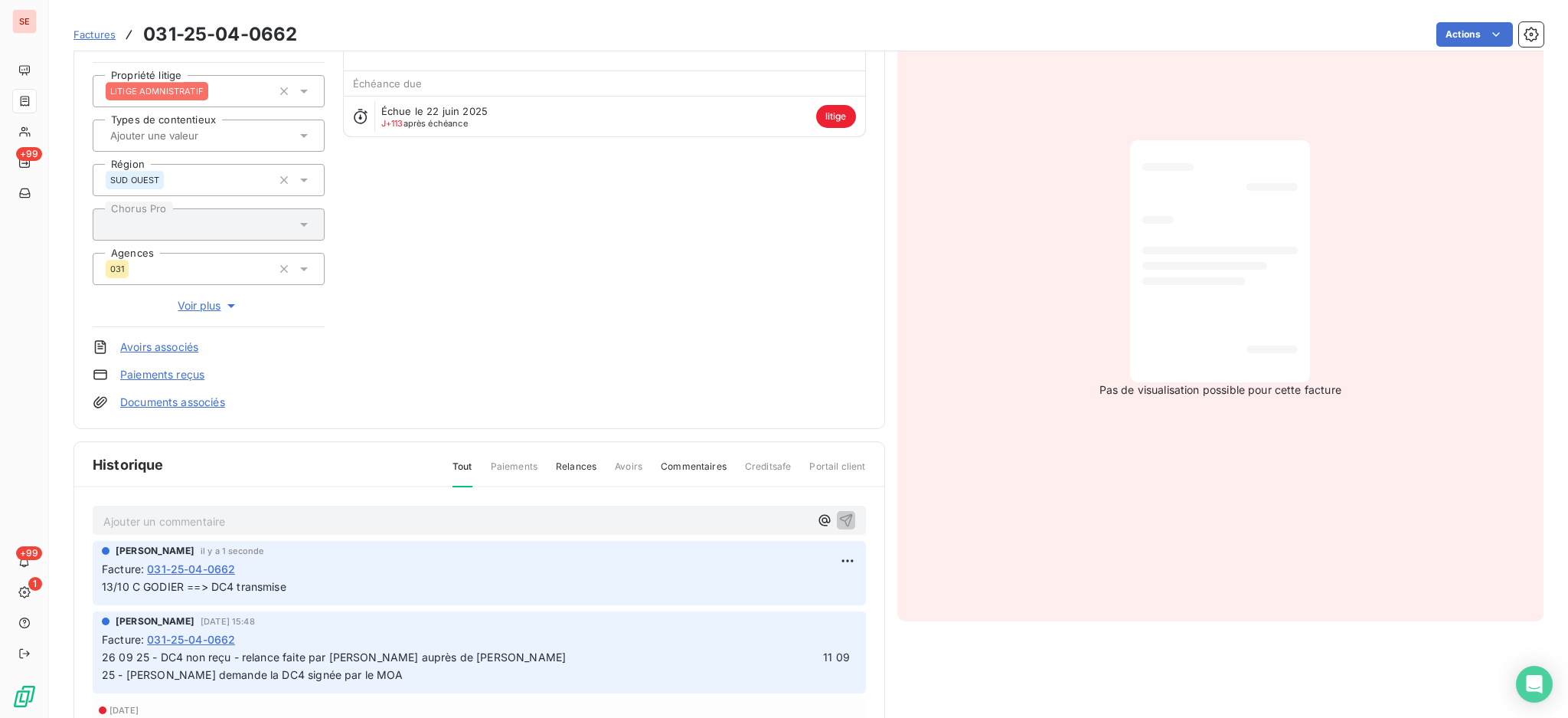
scroll to position [0, 0]
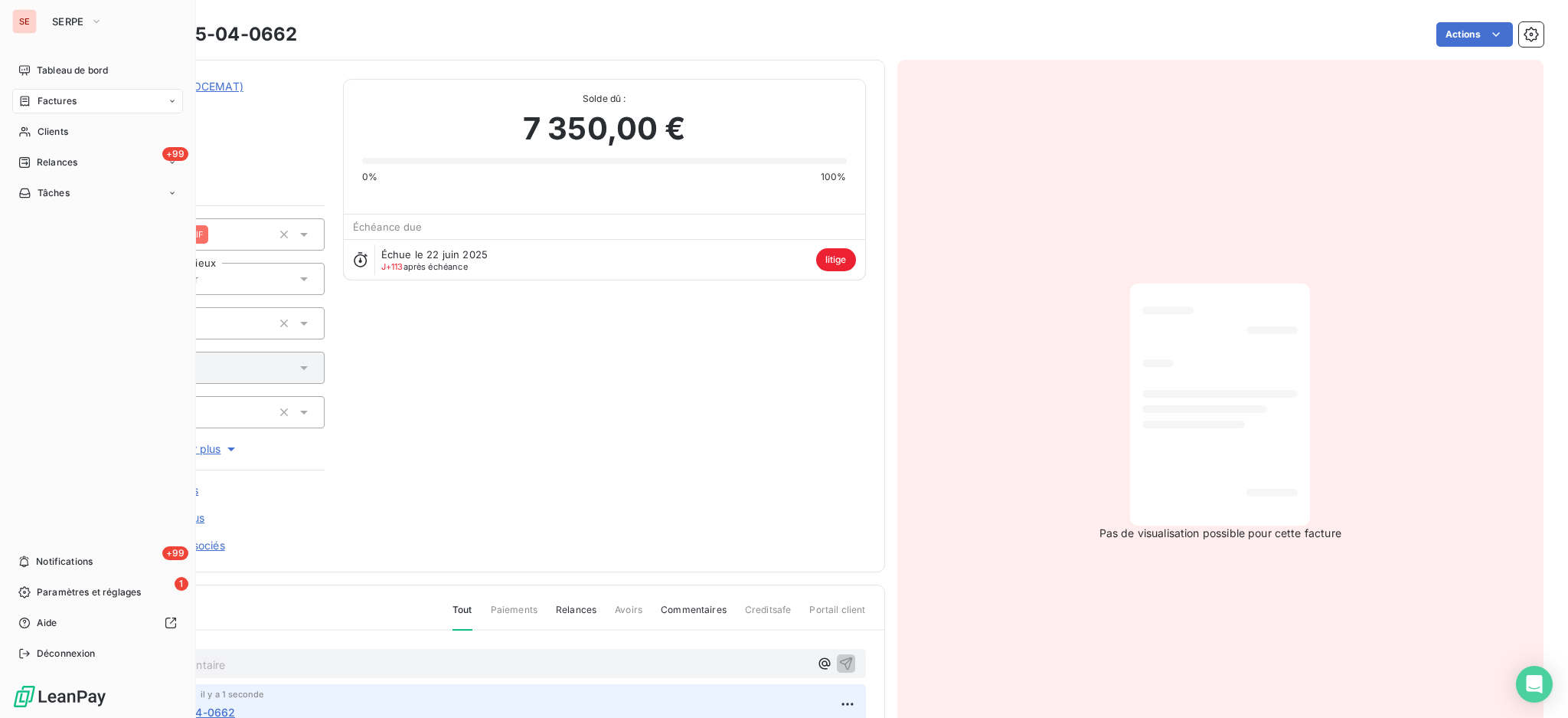
click at [58, 99] on span "Factures" at bounding box center [57, 101] width 39 height 14
click at [64, 94] on span "Factures" at bounding box center [57, 101] width 39 height 14
click at [56, 135] on span "Factures" at bounding box center [56, 131] width 39 height 14
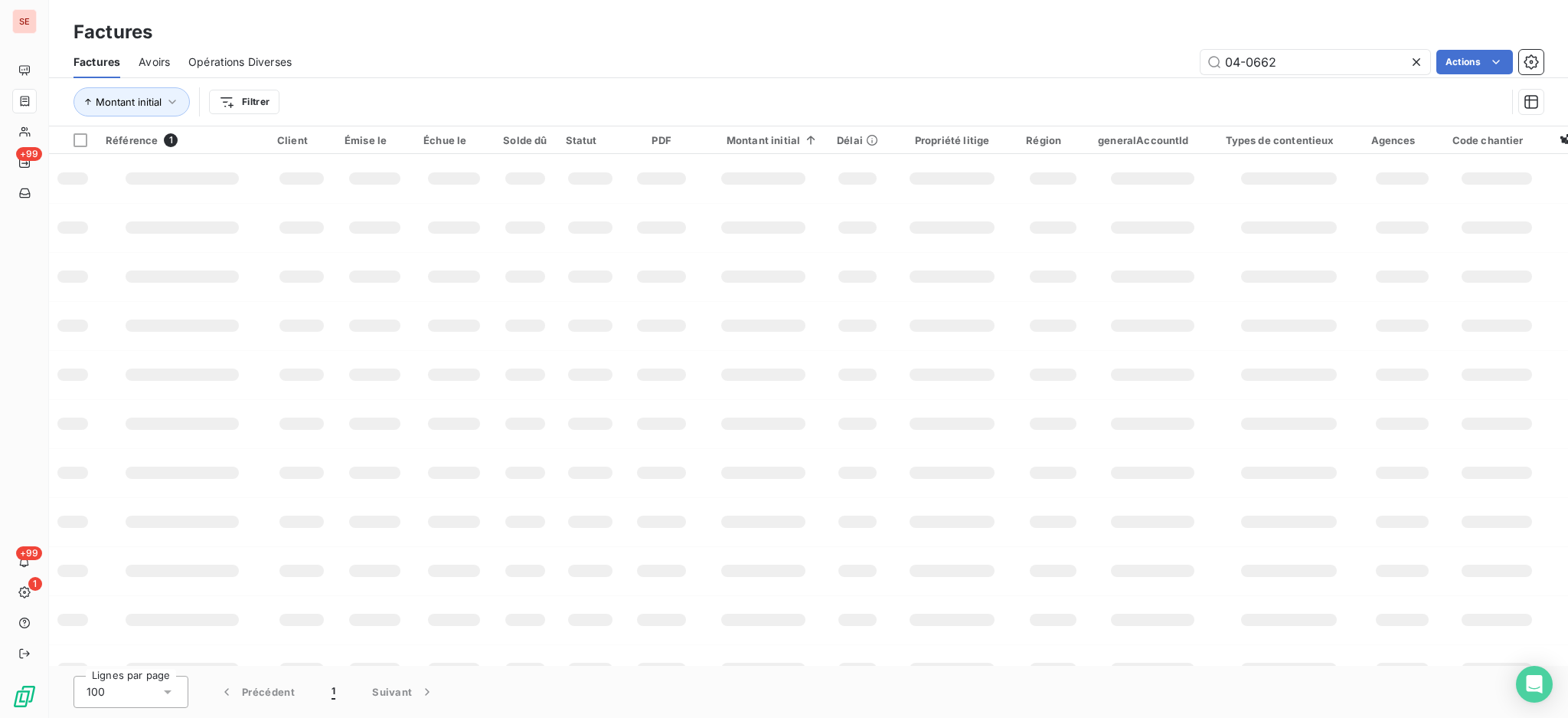
drag, startPoint x: 1305, startPoint y: 56, endPoint x: 1088, endPoint y: 63, distance: 217.1
click at [1156, 60] on div "04-0662 Actions" at bounding box center [927, 62] width 1233 height 24
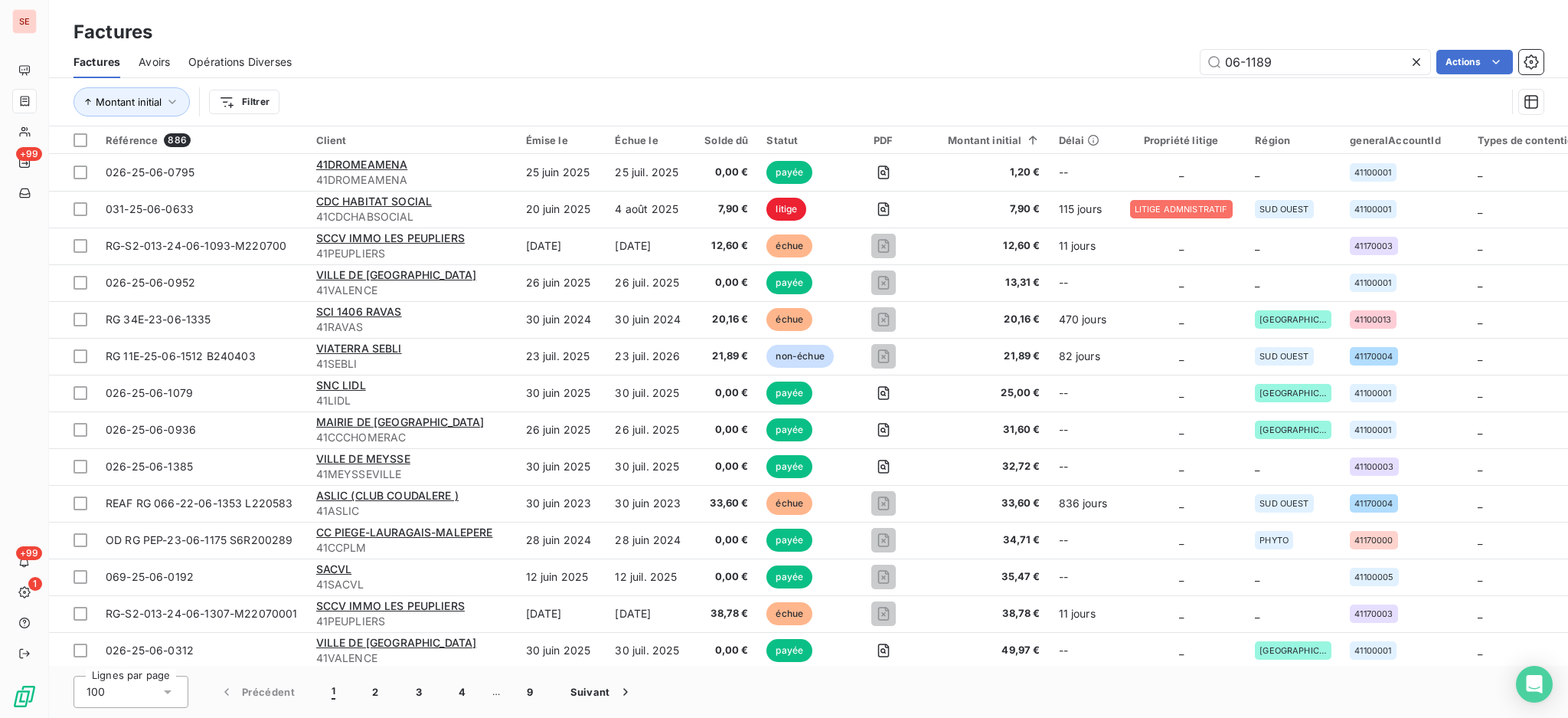
type input "06-1189"
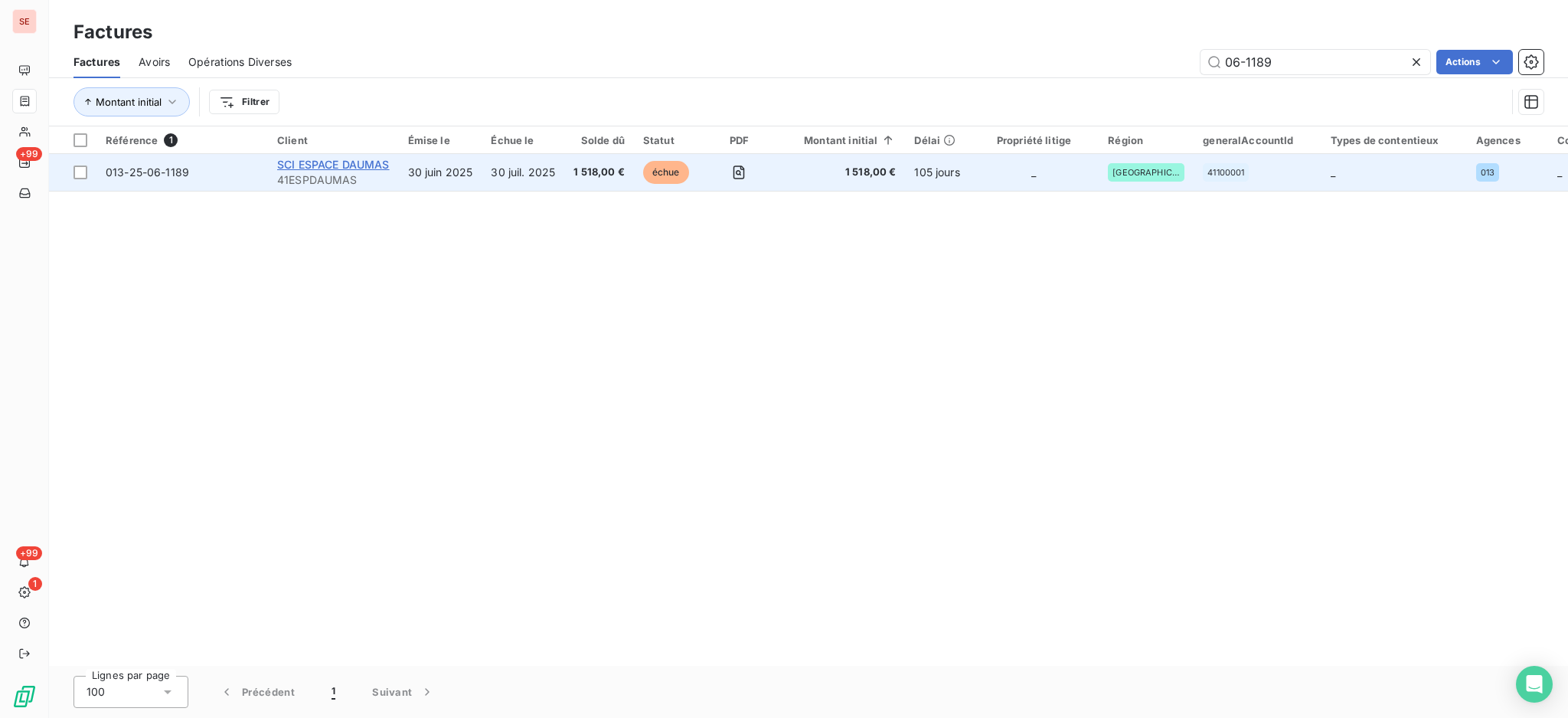
click at [346, 159] on span "SCI ESPACE DAUMAS" at bounding box center [334, 164] width 113 height 13
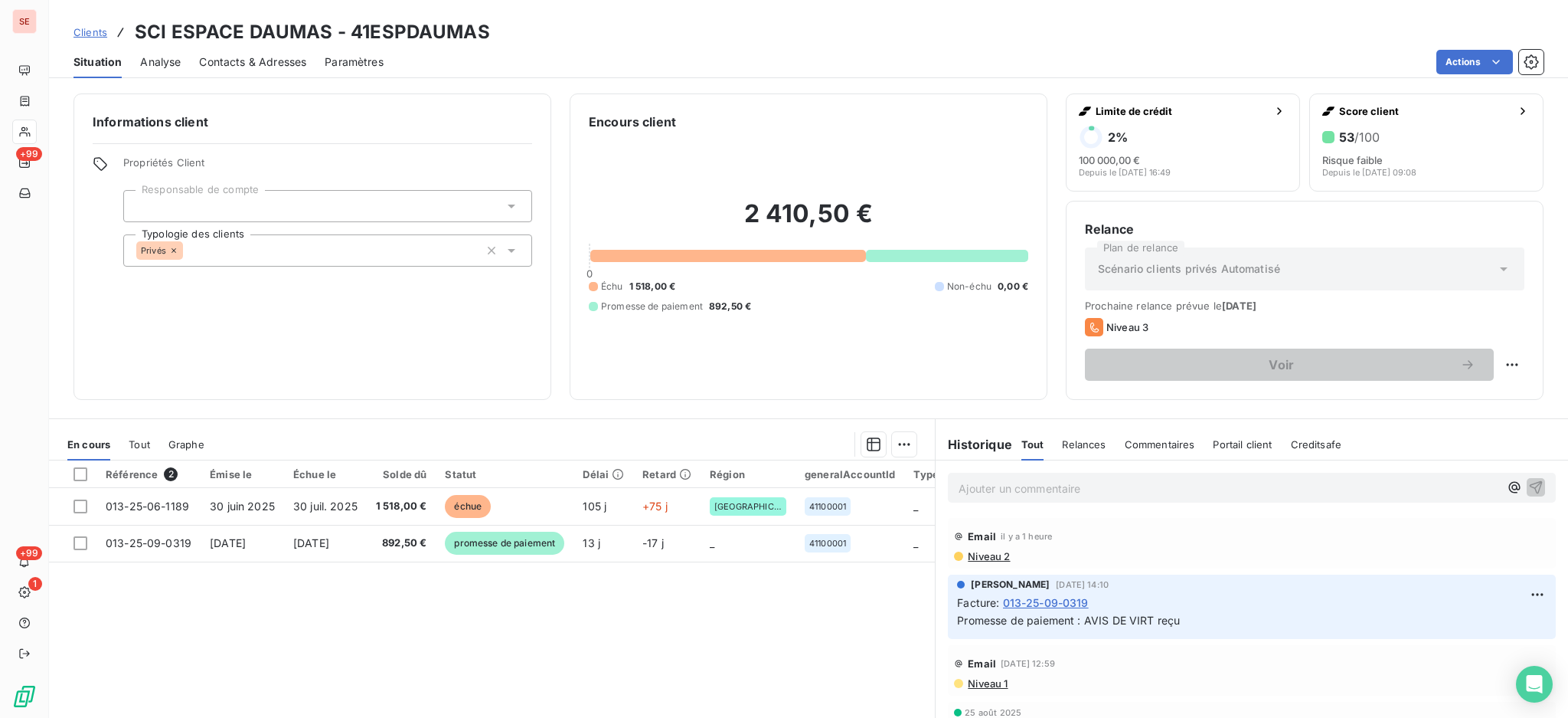
click at [270, 57] on span "Contacts & Adresses" at bounding box center [252, 62] width 107 height 15
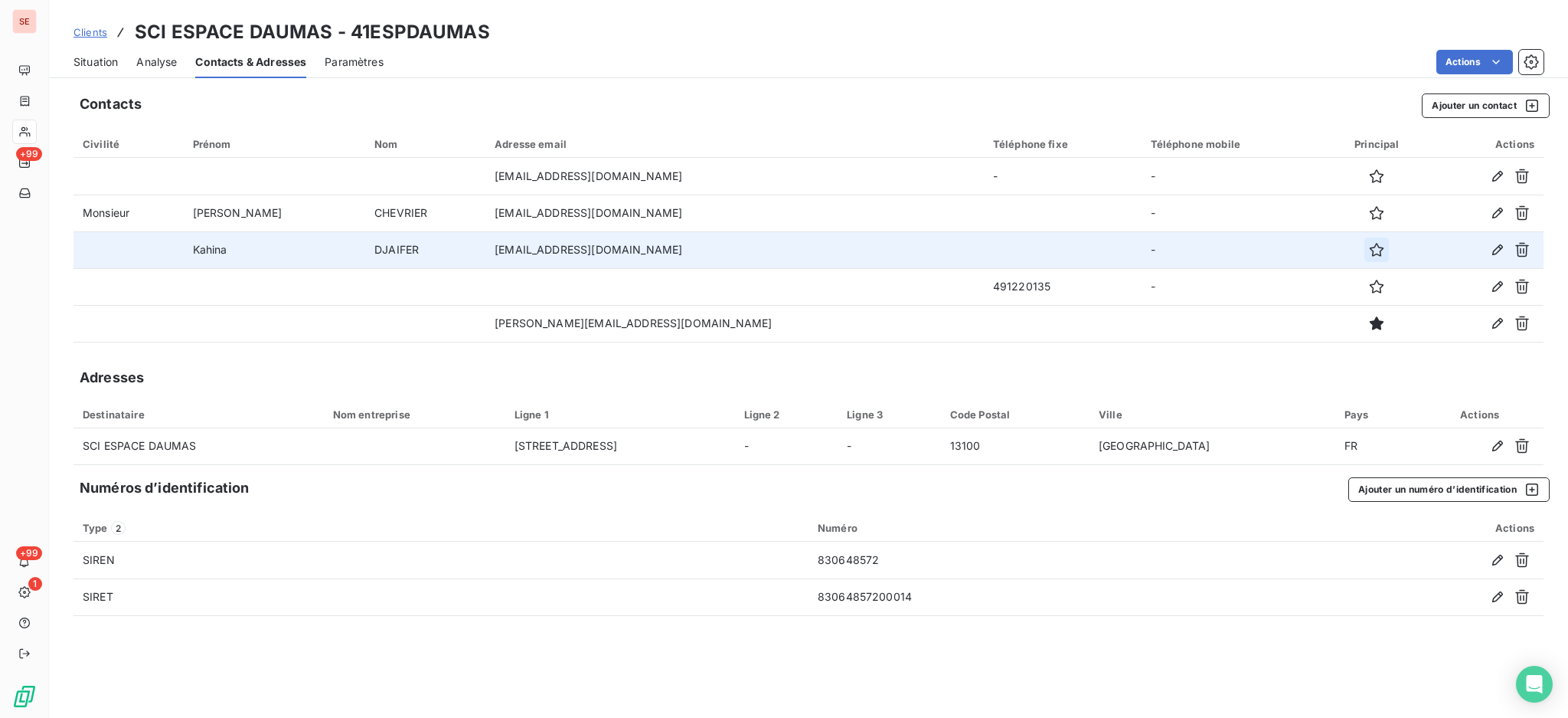
click at [1369, 249] on icon "button" at bounding box center [1377, 250] width 15 height 15
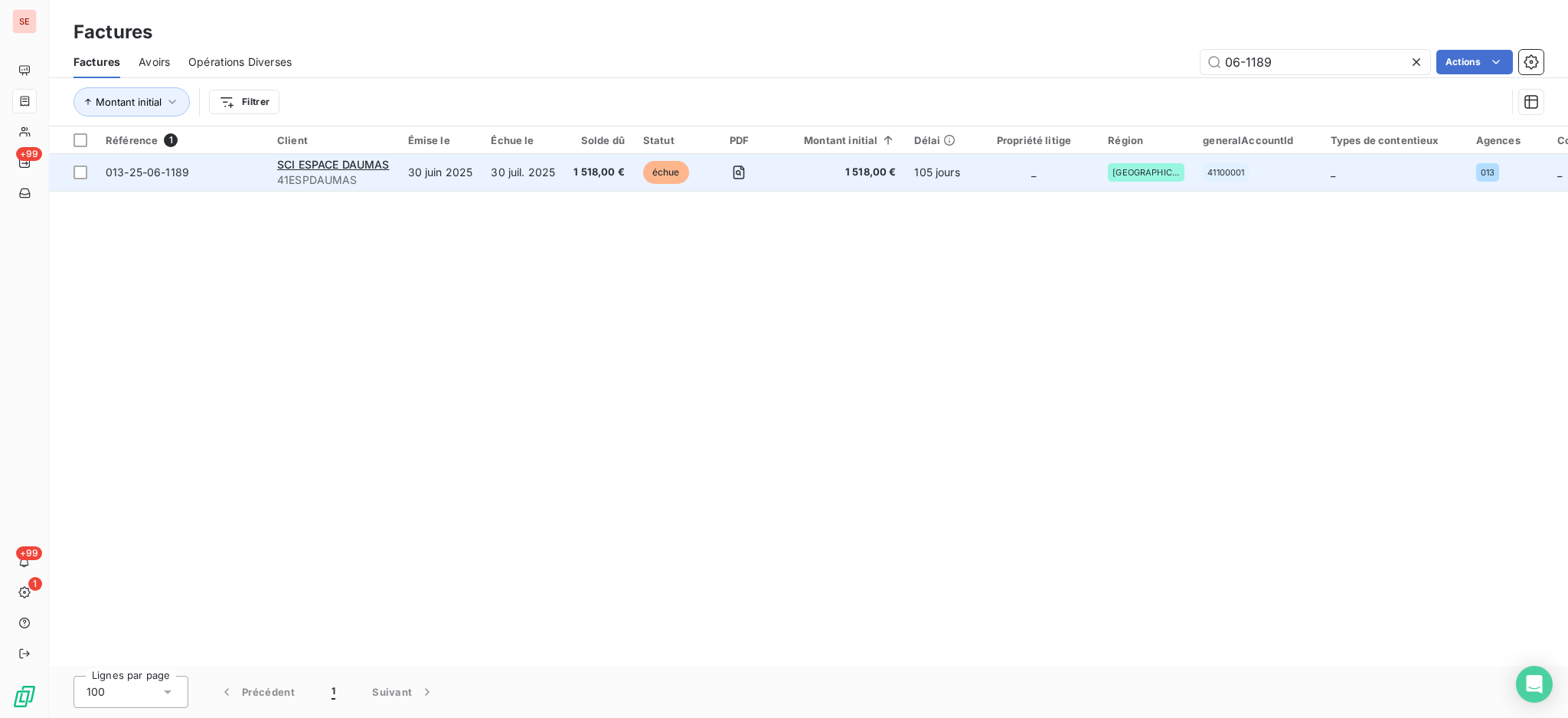
click at [333, 177] on span "41ESPDAUMAS" at bounding box center [334, 180] width 113 height 15
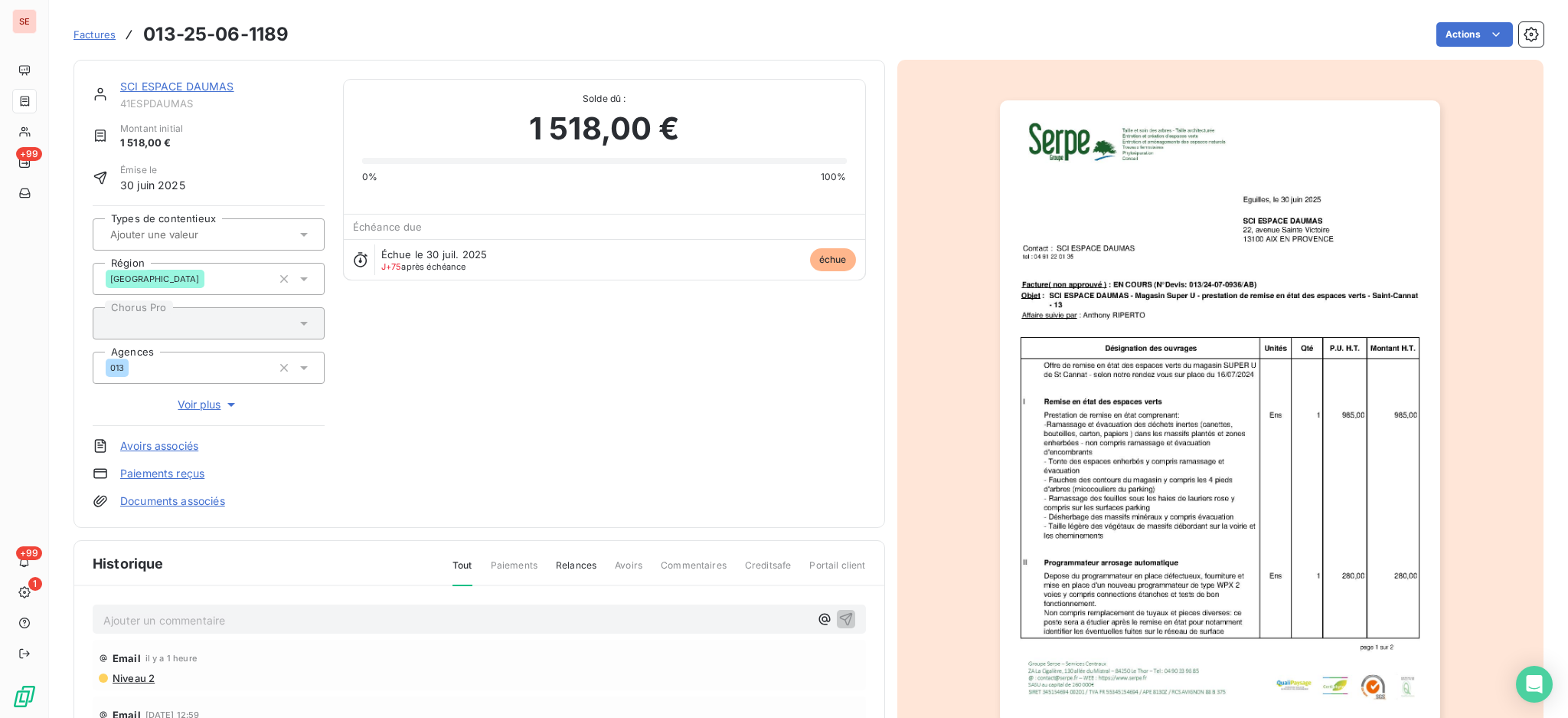
click at [278, 620] on p "Ajouter un commentaire ﻿" at bounding box center [457, 621] width 706 height 19
click at [839, 617] on icon "button" at bounding box center [846, 619] width 13 height 13
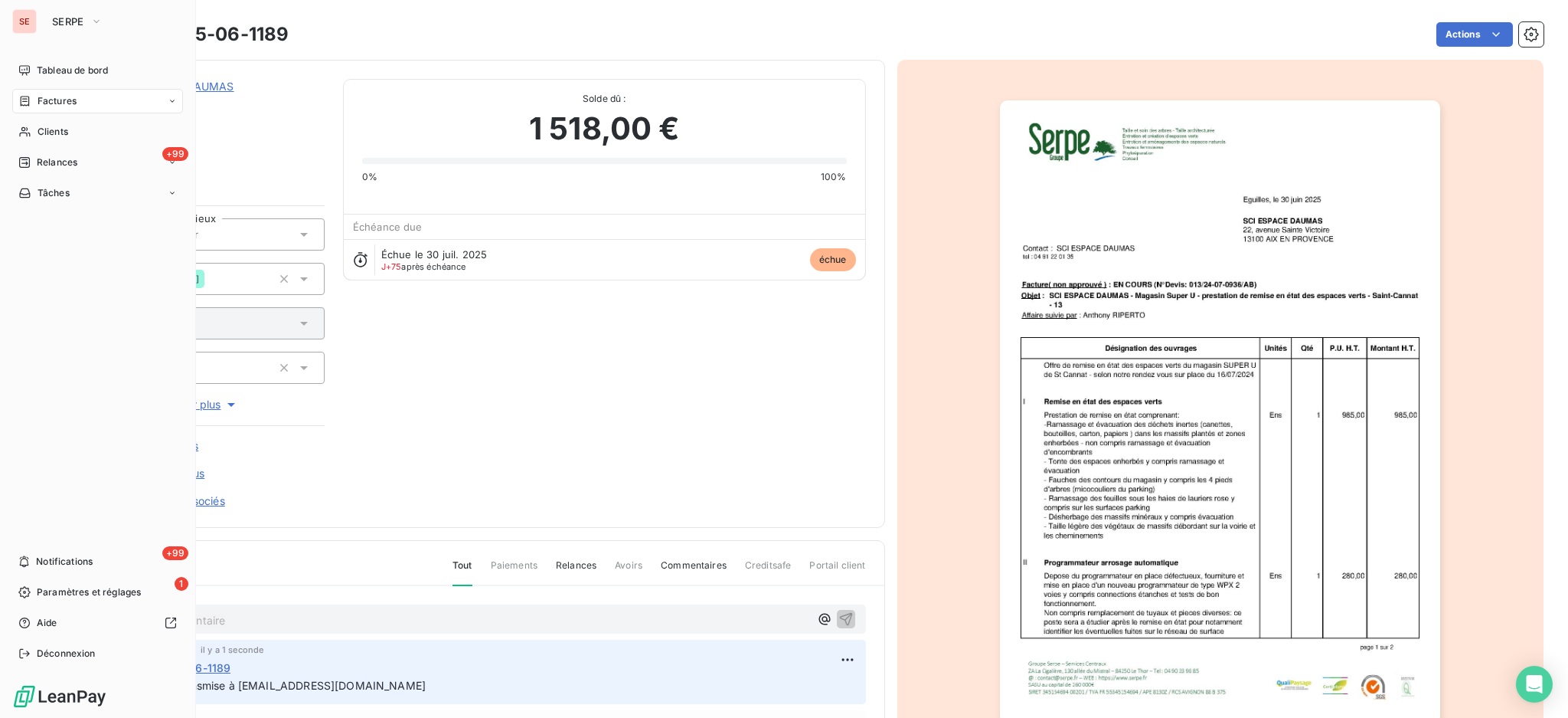
click at [68, 99] on span "Factures" at bounding box center [57, 101] width 39 height 14
click at [64, 130] on span "Factures" at bounding box center [56, 131] width 39 height 14
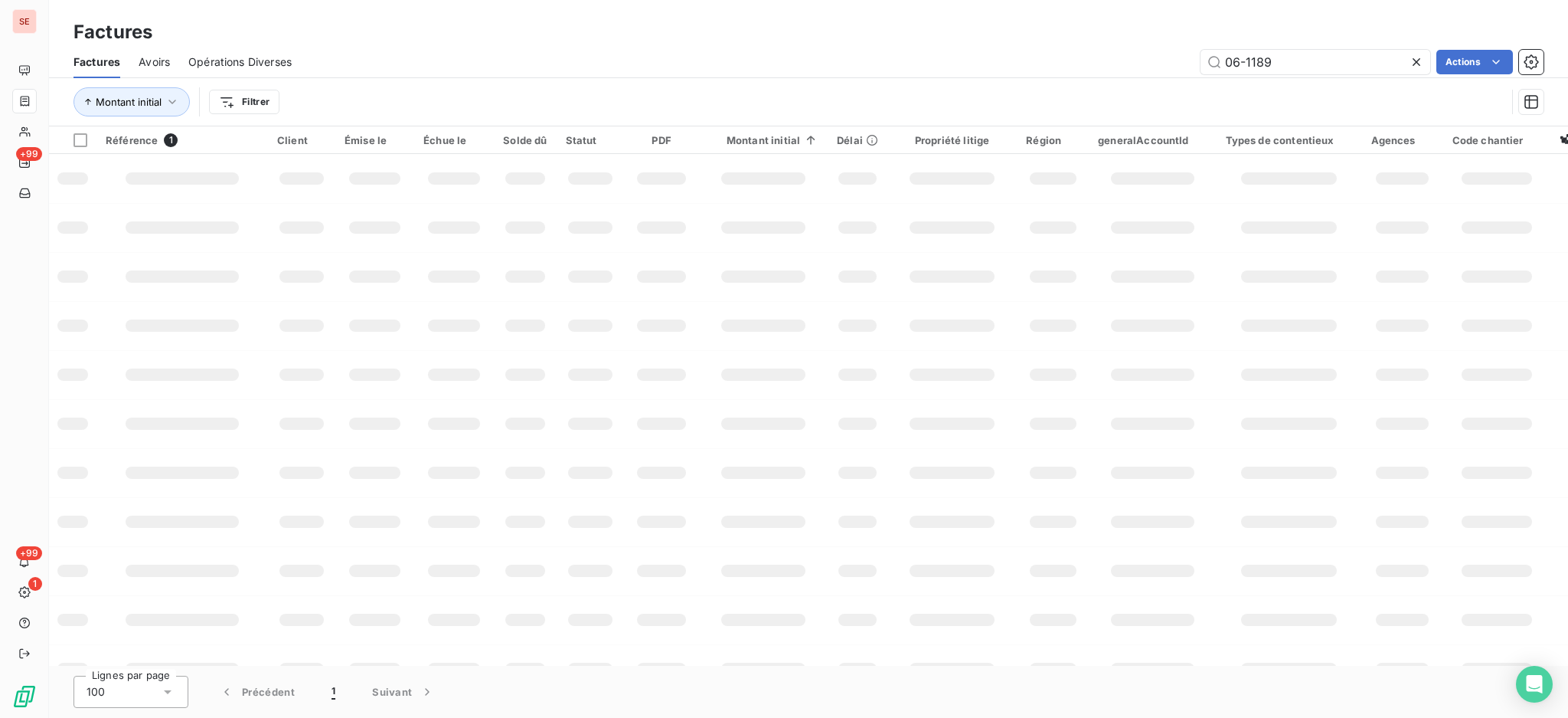
drag, startPoint x: 1298, startPoint y: 66, endPoint x: 901, endPoint y: 72, distance: 397.0
click at [957, 69] on div "06-1189 Actions" at bounding box center [927, 62] width 1233 height 24
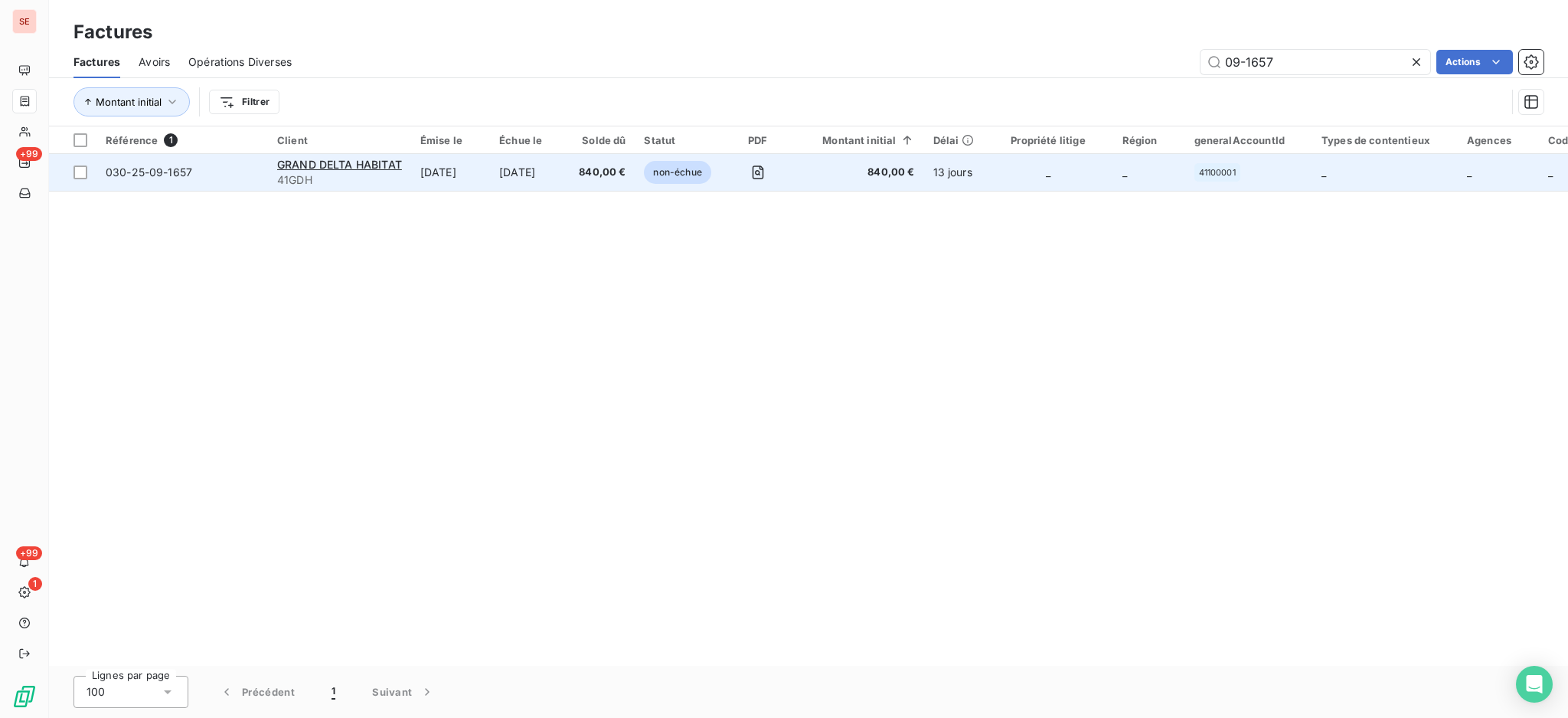
type input "09-1657"
click at [431, 170] on td "[DATE]" at bounding box center [451, 172] width 79 height 37
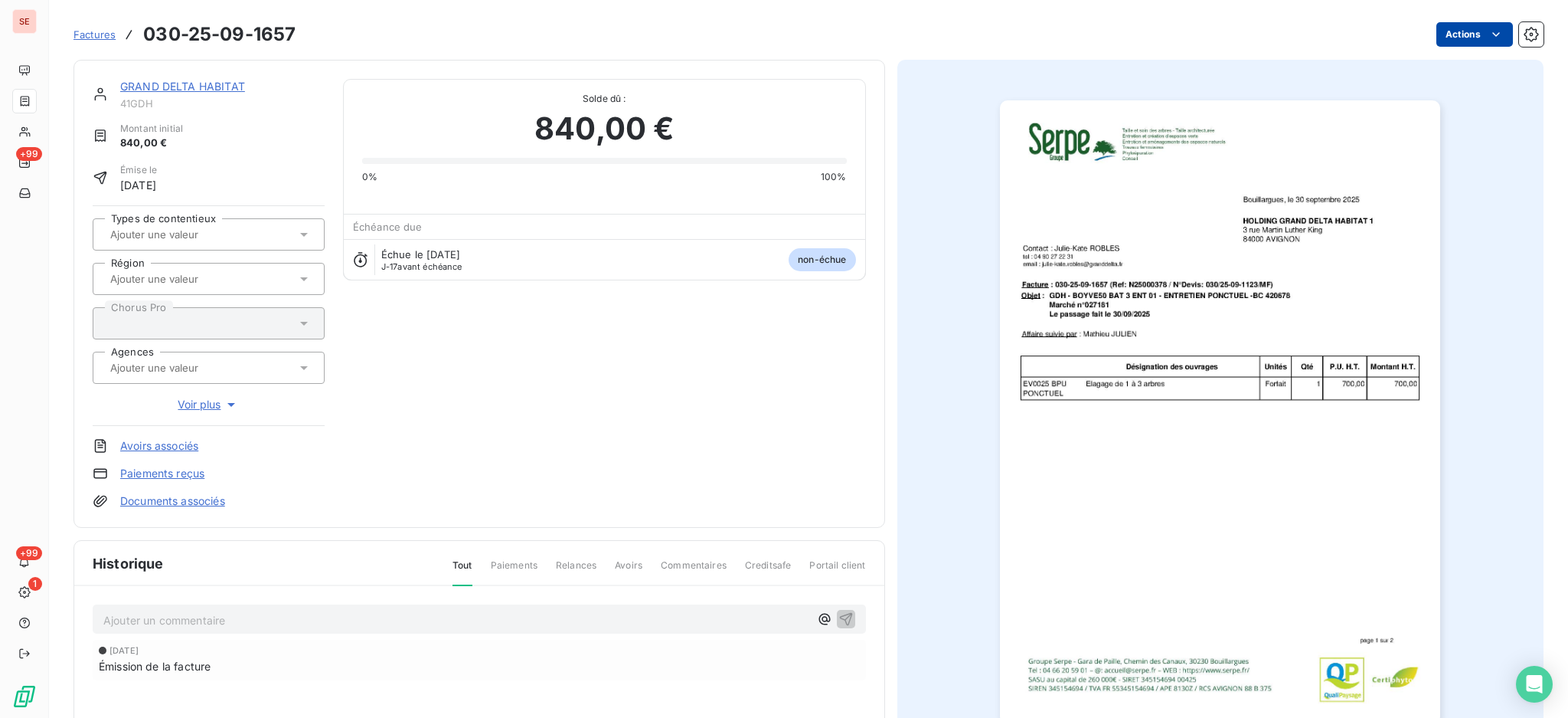
click at [1451, 35] on html "SE +99 +99 1 Factures 030-25-09-1657 Actions GRAND DELTA HABITAT 41GDH Montant …" at bounding box center [784, 359] width 1568 height 718
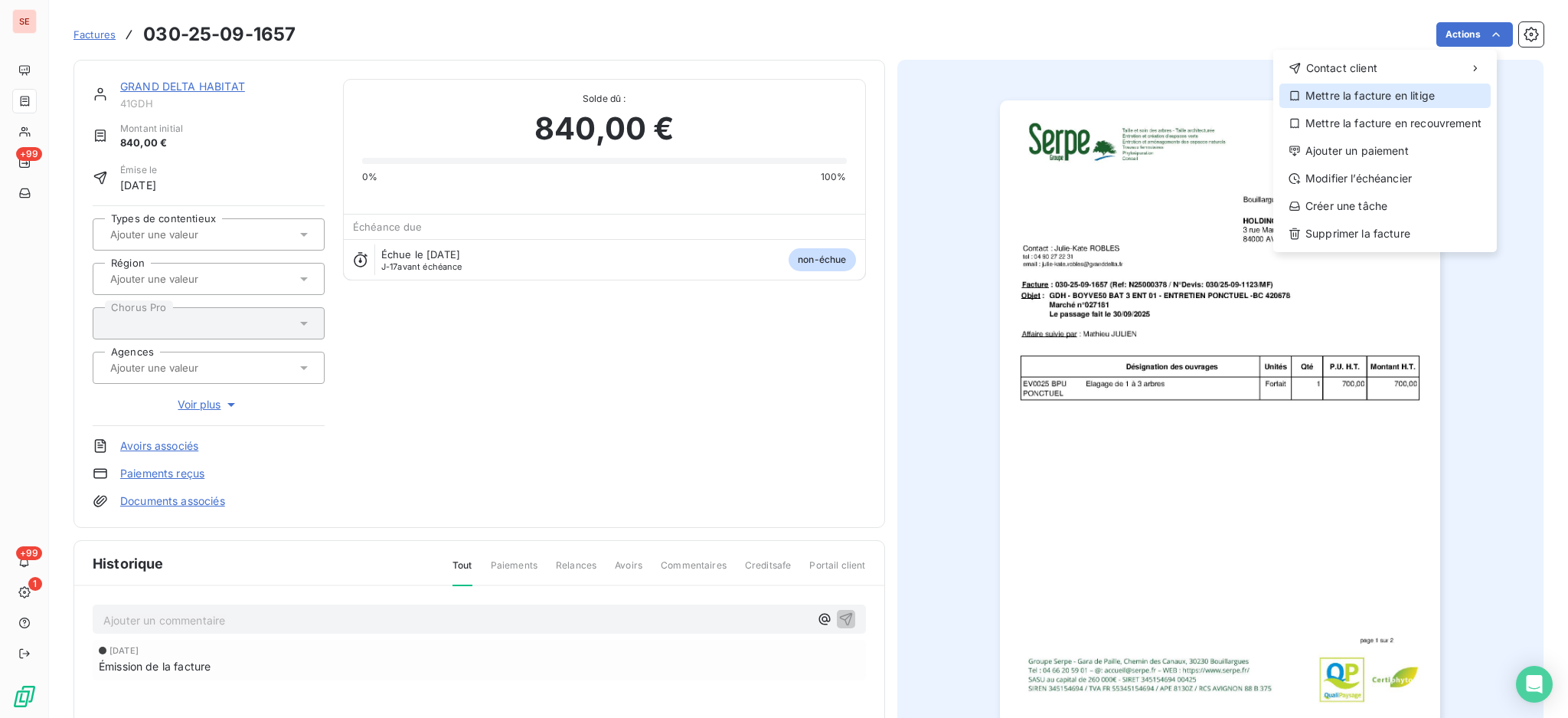
click at [1447, 95] on div "Mettre la facture en litige" at bounding box center [1385, 96] width 212 height 24
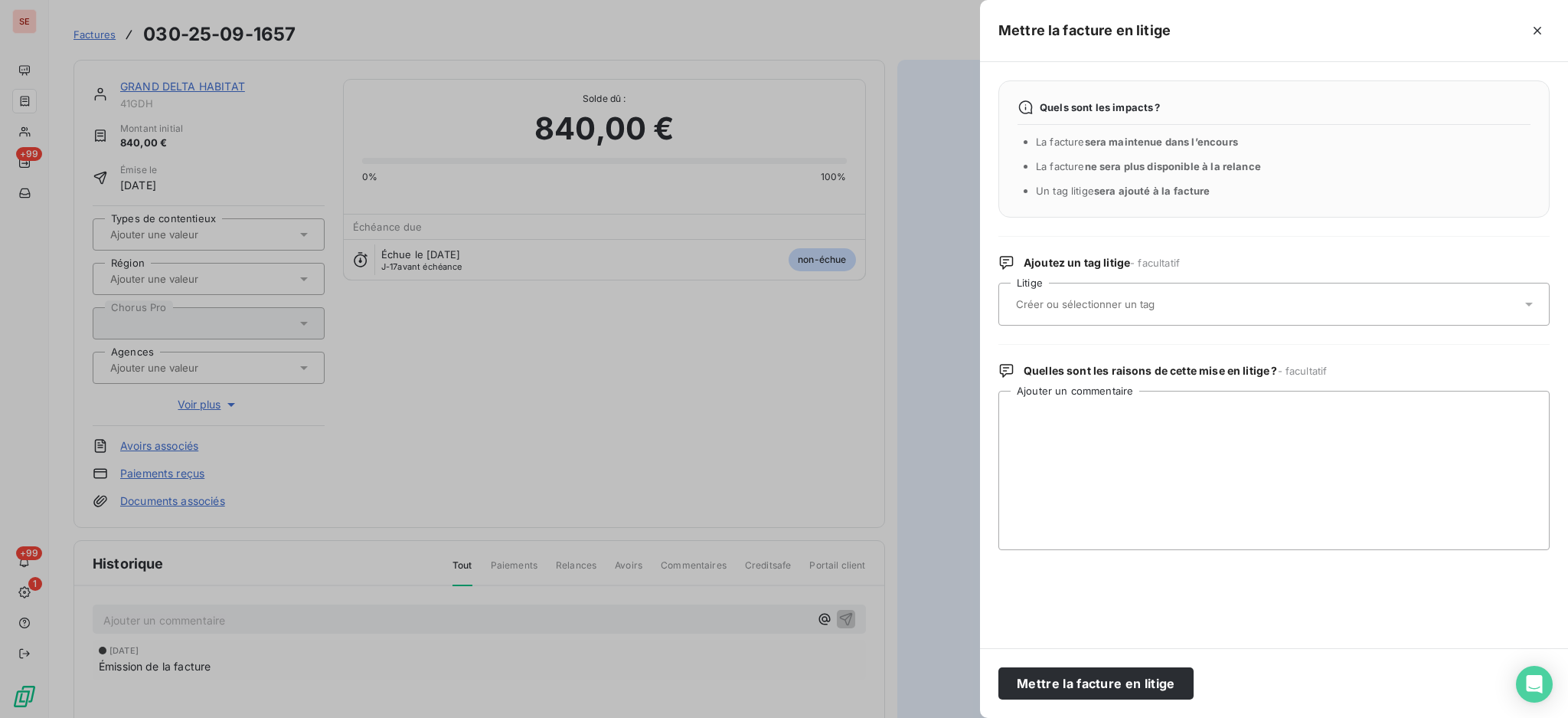
click at [1524, 303] on icon at bounding box center [1529, 303] width 15 height 15
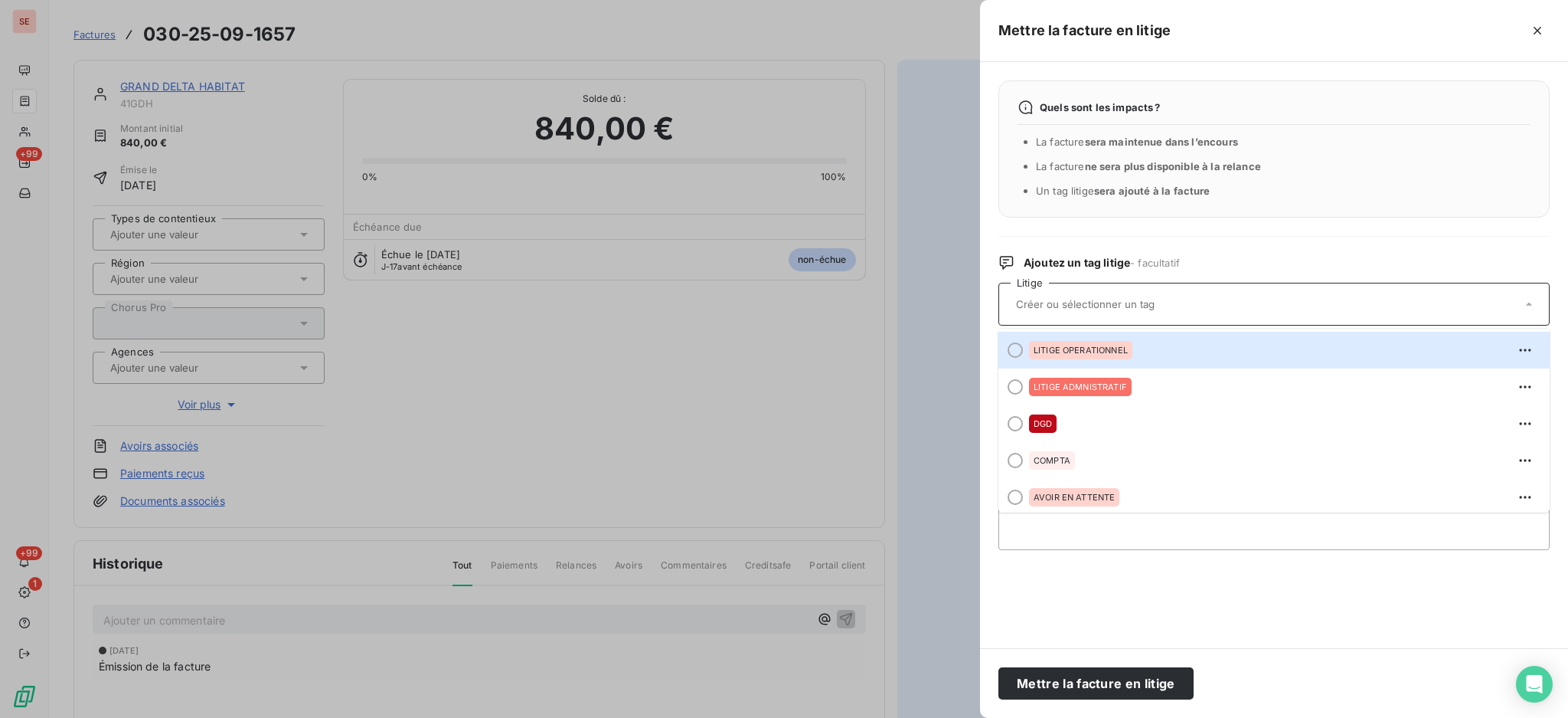
click at [1052, 358] on div "LITIGE OPERATIONNEL" at bounding box center [1080, 350] width 104 height 19
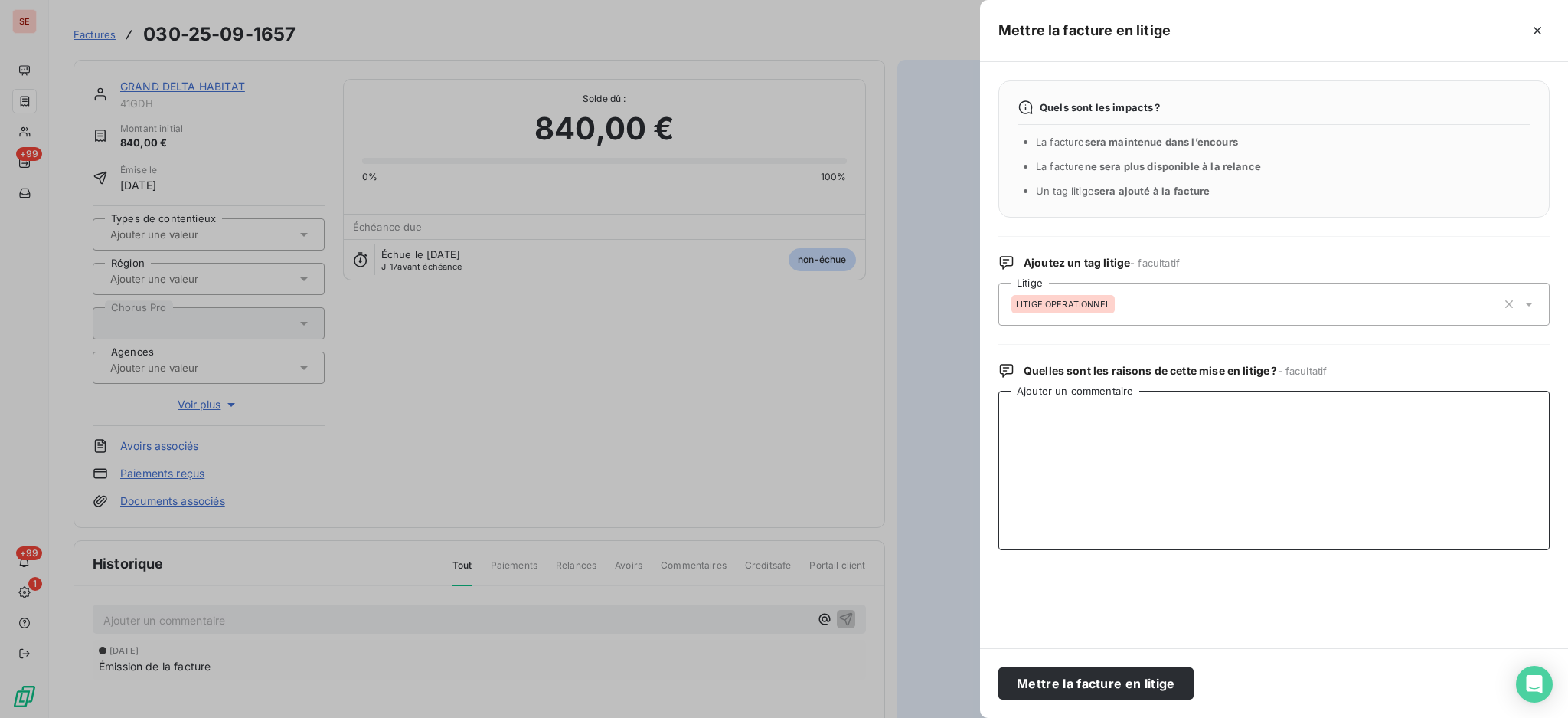
click at [1084, 412] on textarea "Ajouter un commentaire" at bounding box center [1274, 470] width 551 height 159
paste textarea "De Daria MYKHAILENKO le 13/10/2025 10:35:14 : réception refusée pour le motif d…"
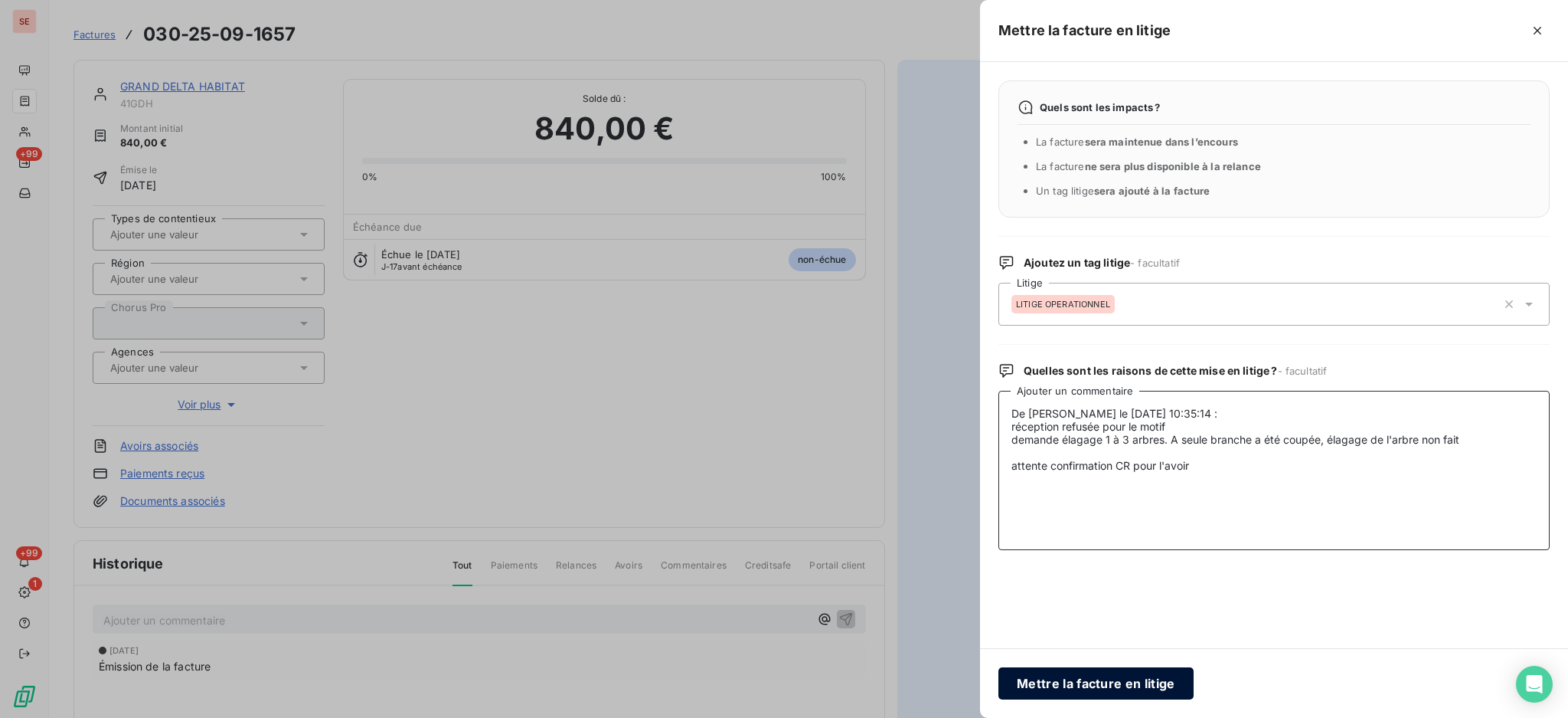
type textarea "De Daria MYKHAILENKO le 13/10/2025 10:35:14 : réception refusée pour le motif d…"
click at [1093, 680] on button "Mettre la facture en litige" at bounding box center [1096, 683] width 195 height 32
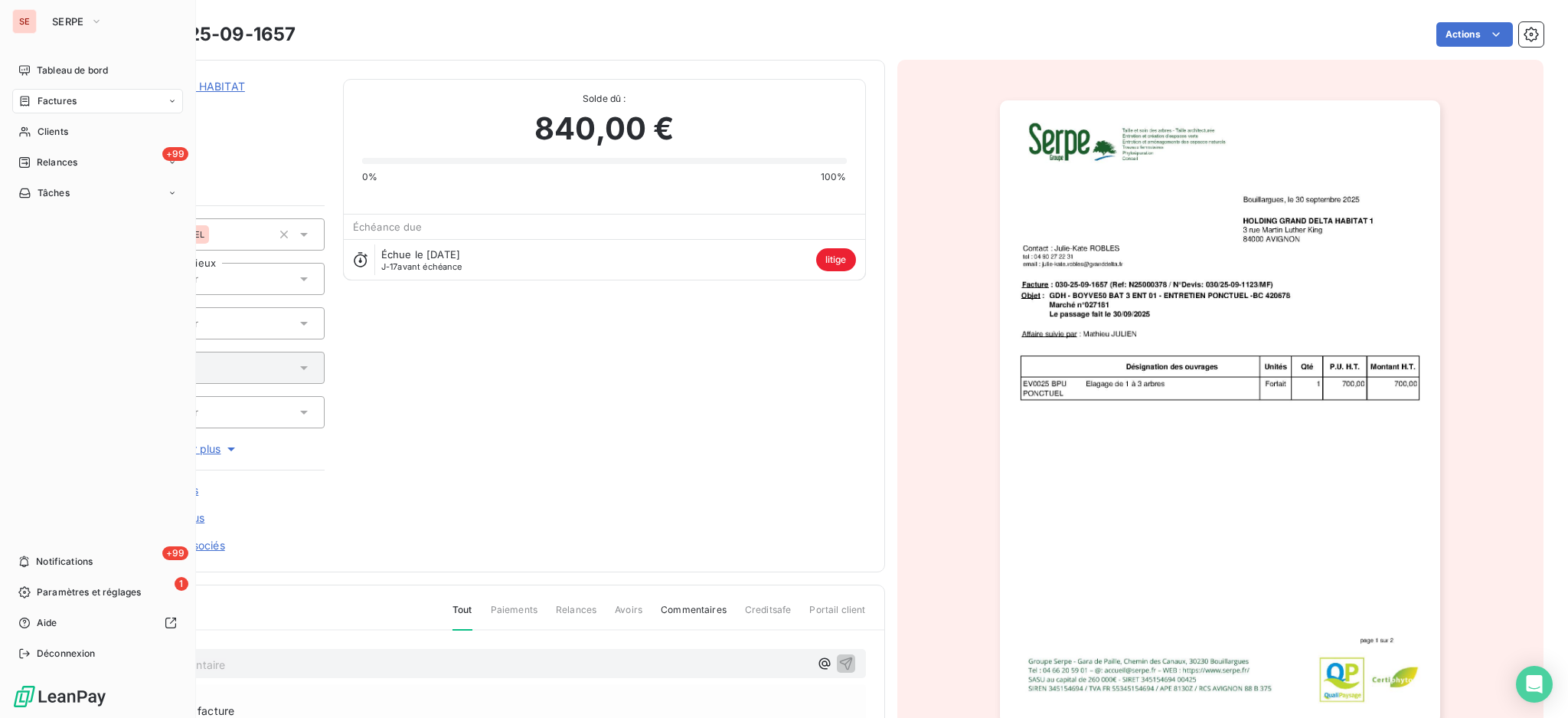
click at [41, 98] on span "Factures" at bounding box center [57, 101] width 39 height 14
click at [75, 99] on span "Factures" at bounding box center [57, 101] width 39 height 14
click at [71, 140] on div "Factures" at bounding box center [106, 131] width 152 height 24
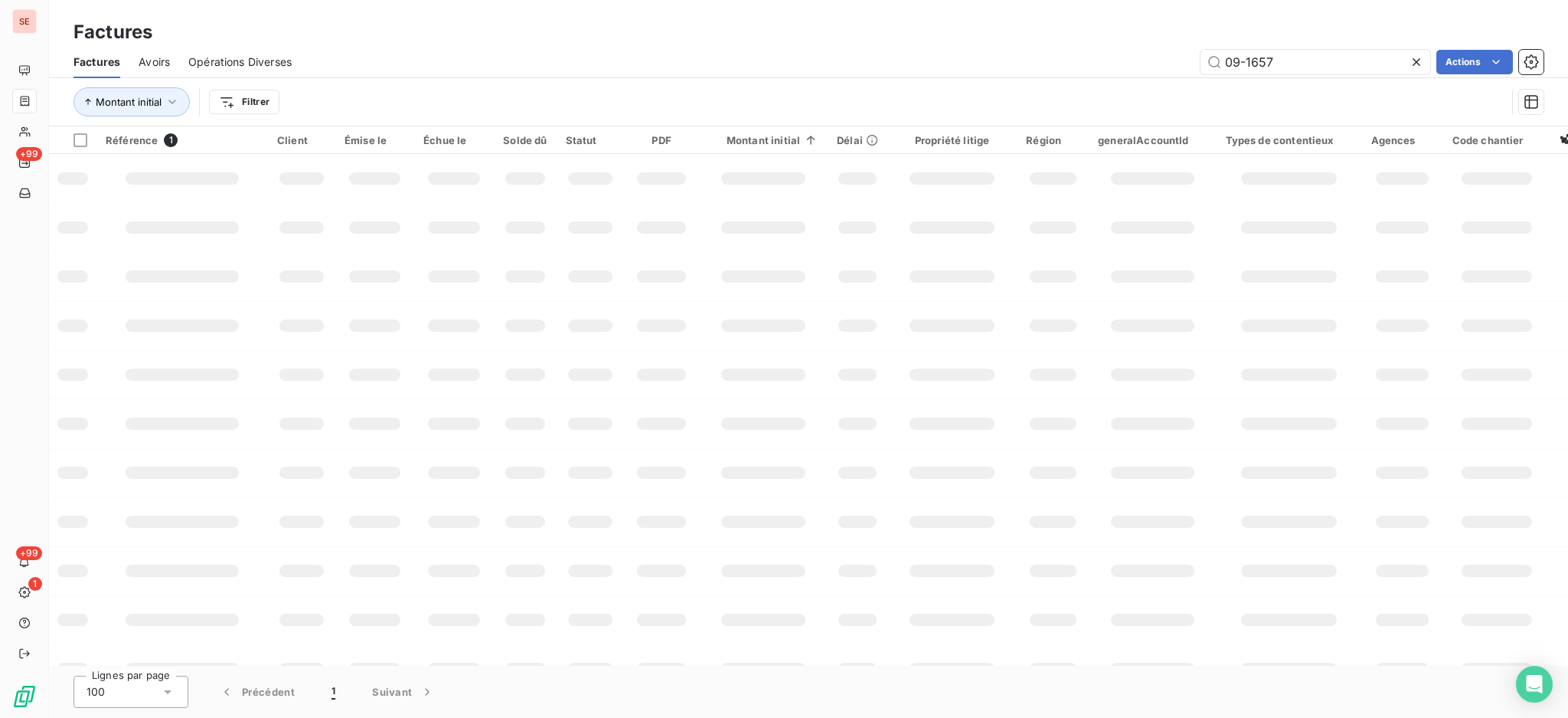
drag, startPoint x: 1302, startPoint y: 56, endPoint x: 1126, endPoint y: 51, distance: 176.1
click at [1130, 52] on div "09-1657 Actions" at bounding box center [927, 62] width 1233 height 24
type input "08-0043"
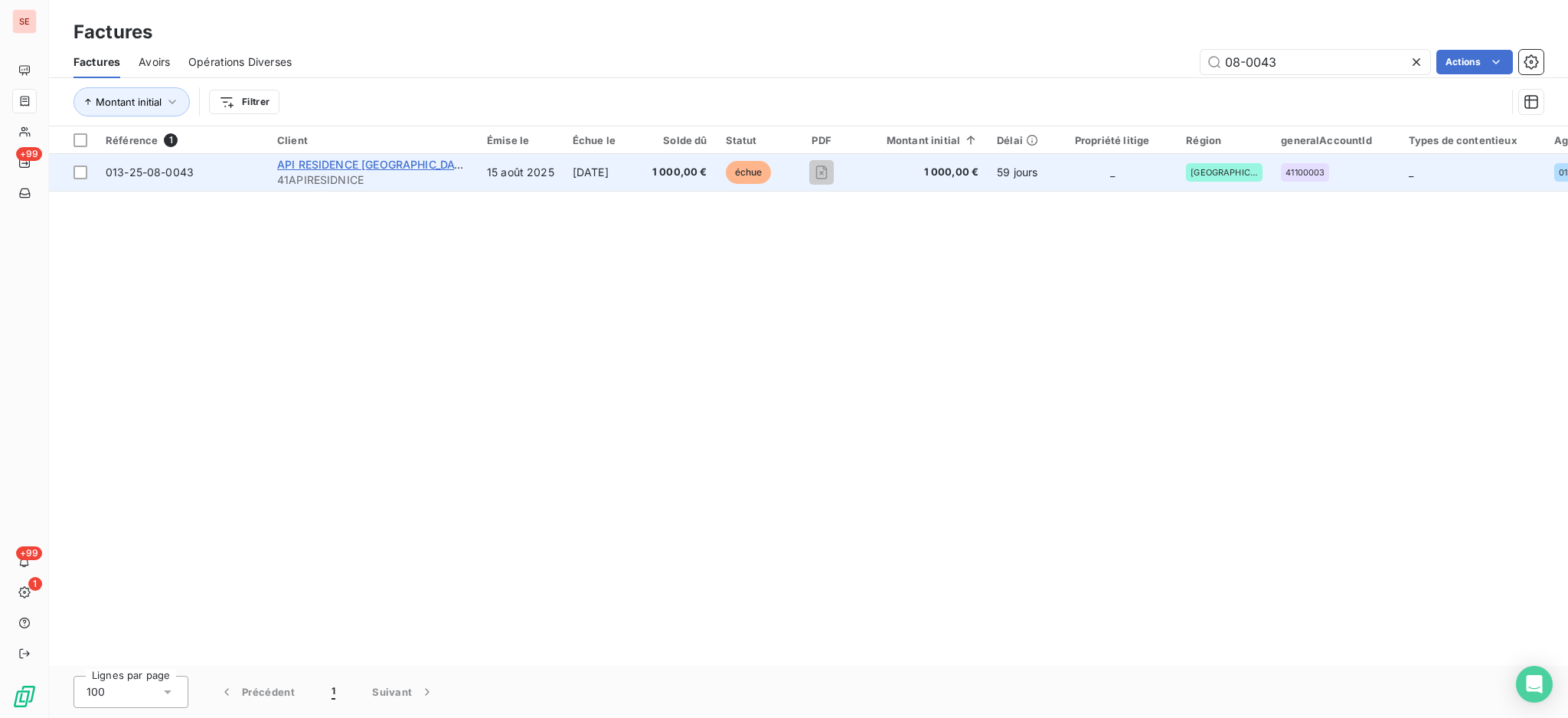
click at [350, 168] on span "API RESIDENCE [GEOGRAPHIC_DATA]" at bounding box center [375, 164] width 195 height 13
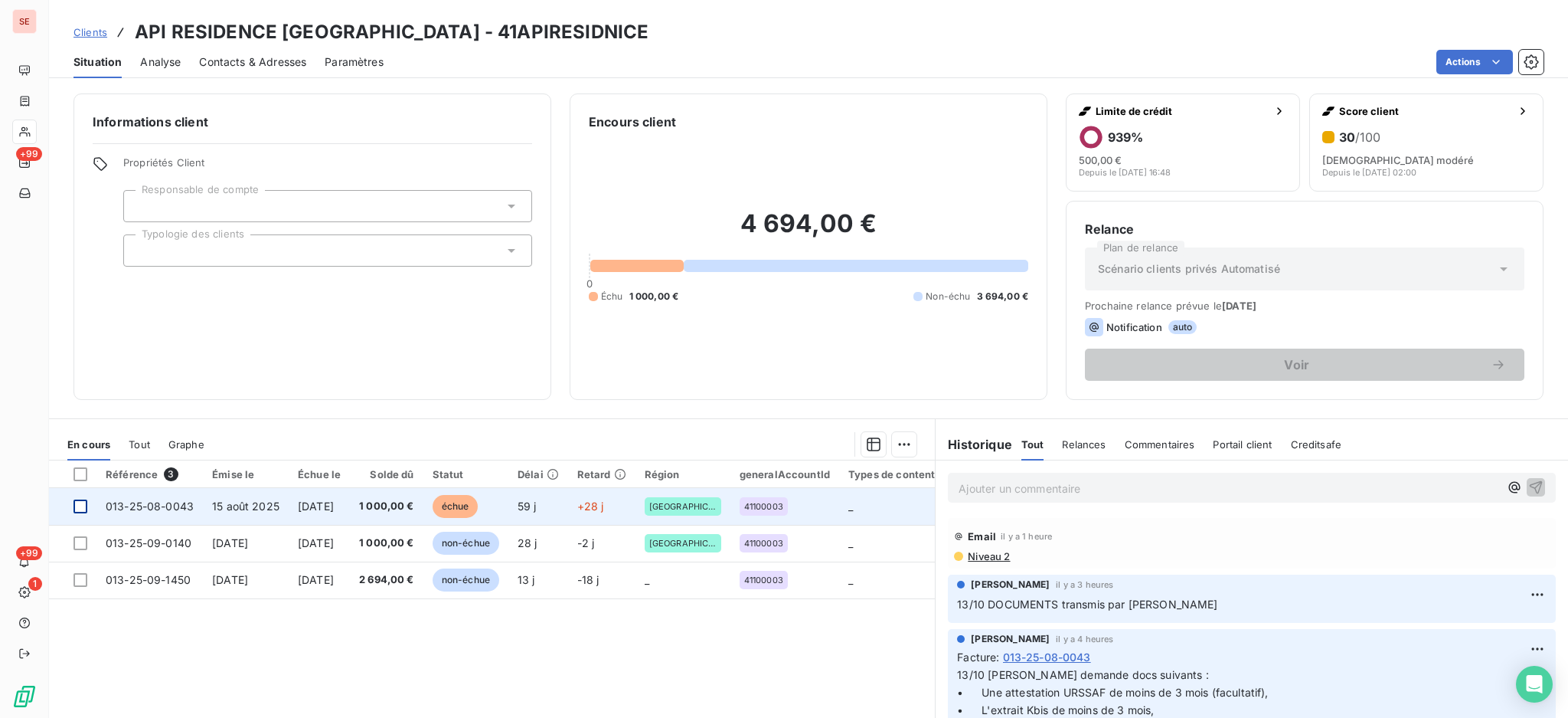
click at [75, 505] on div at bounding box center [80, 506] width 14 height 14
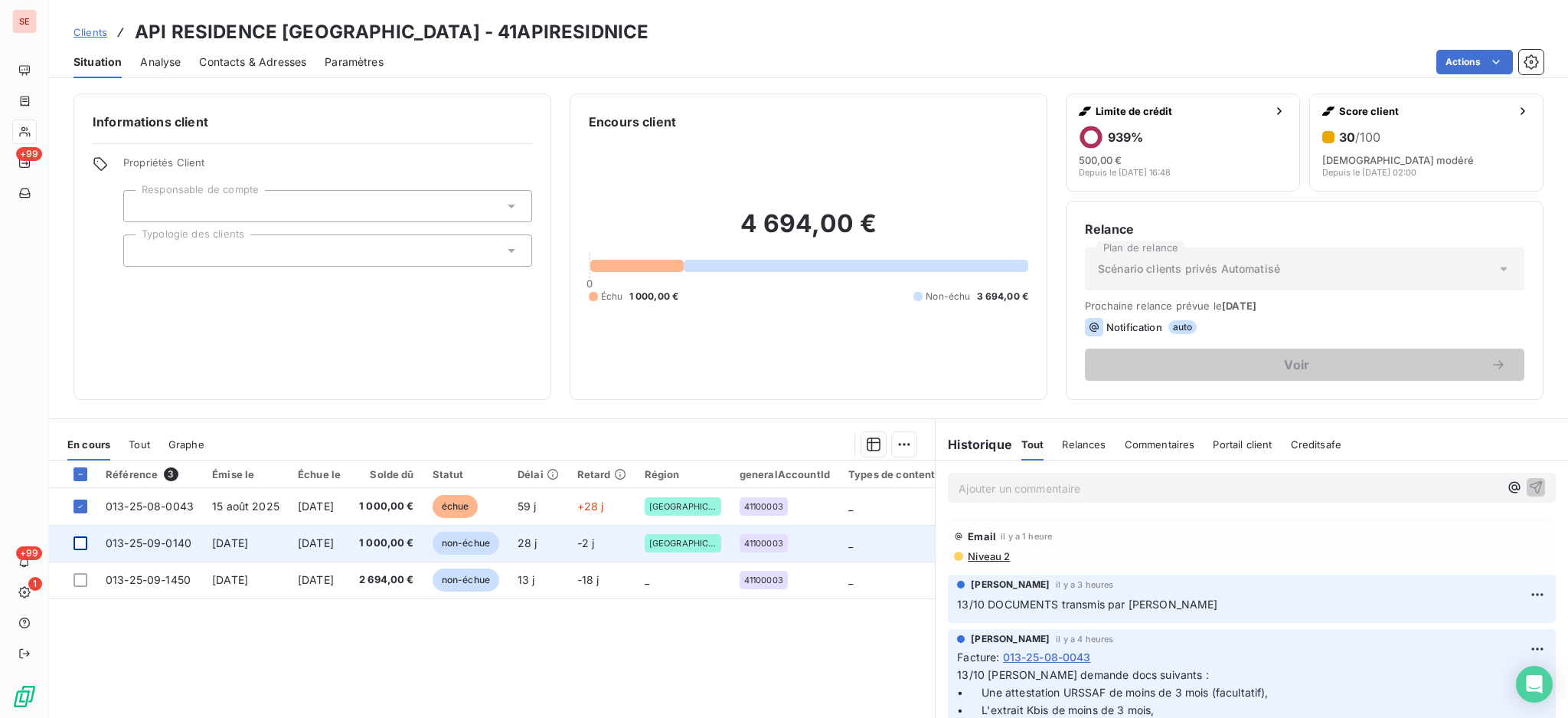
click at [75, 540] on div at bounding box center [80, 543] width 14 height 14
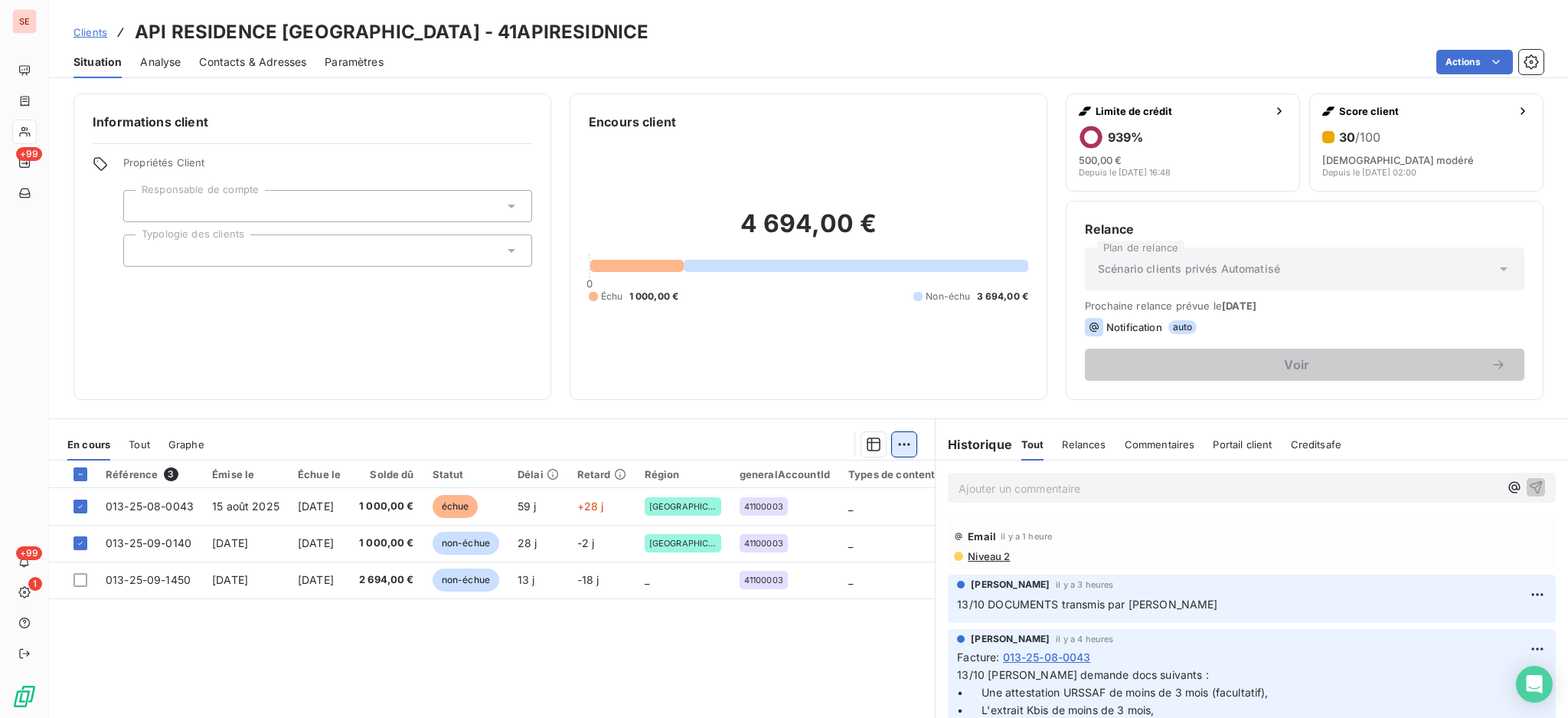
click at [889, 444] on html "SE +99 +99 1 Clients API RESIDENCE NICE - 41APIRESIDNICE Situation Analyse Cont…" at bounding box center [784, 359] width 1568 height 718
click at [841, 510] on div "Ajouter une promesse de paiement (2 factures)" at bounding box center [761, 505] width 278 height 24
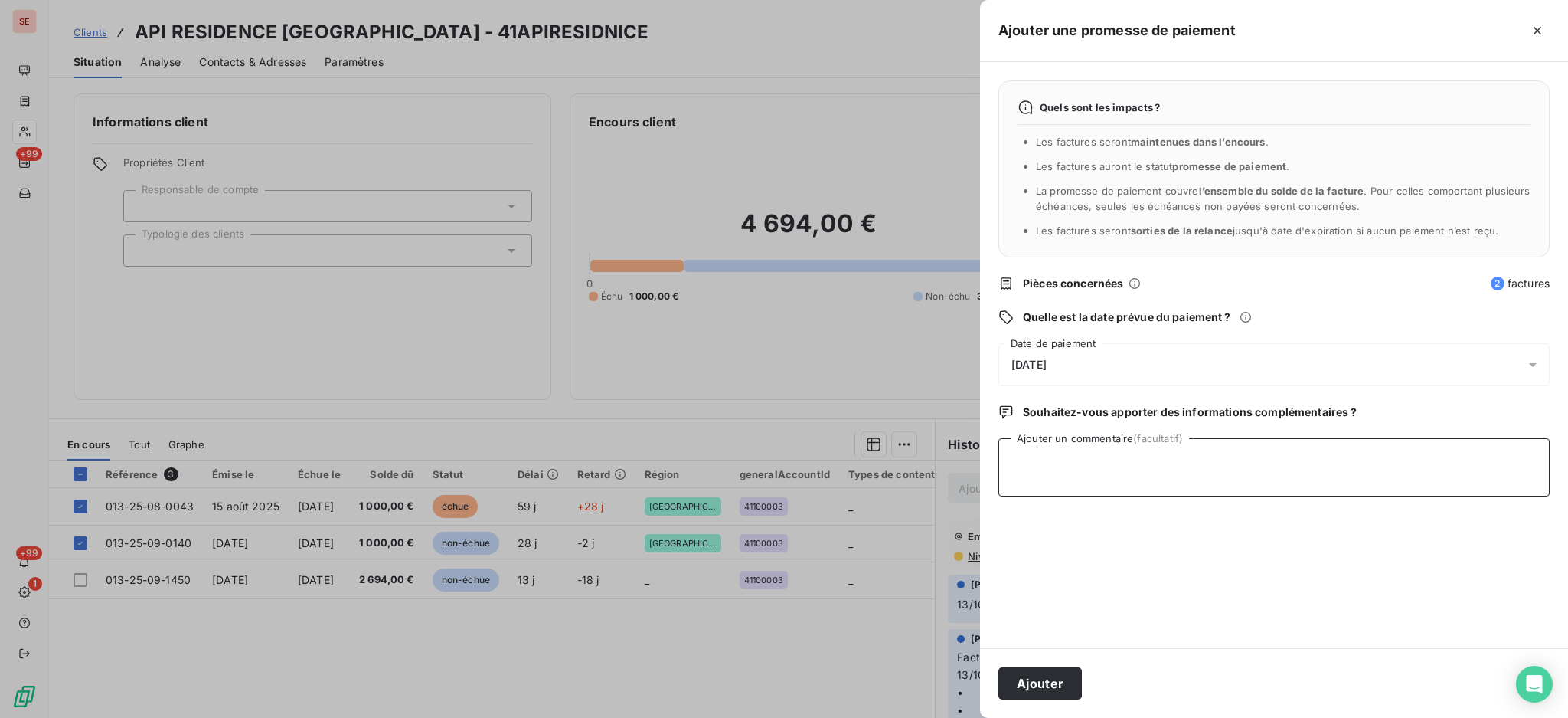
click at [1111, 471] on textarea "Ajouter un commentaire (facultatif)" at bounding box center [1274, 467] width 551 height 58
type textarea "a"
type textarea "AVIS VIRT Reçu"
click at [1037, 678] on button "Ajouter" at bounding box center [1040, 683] width 84 height 32
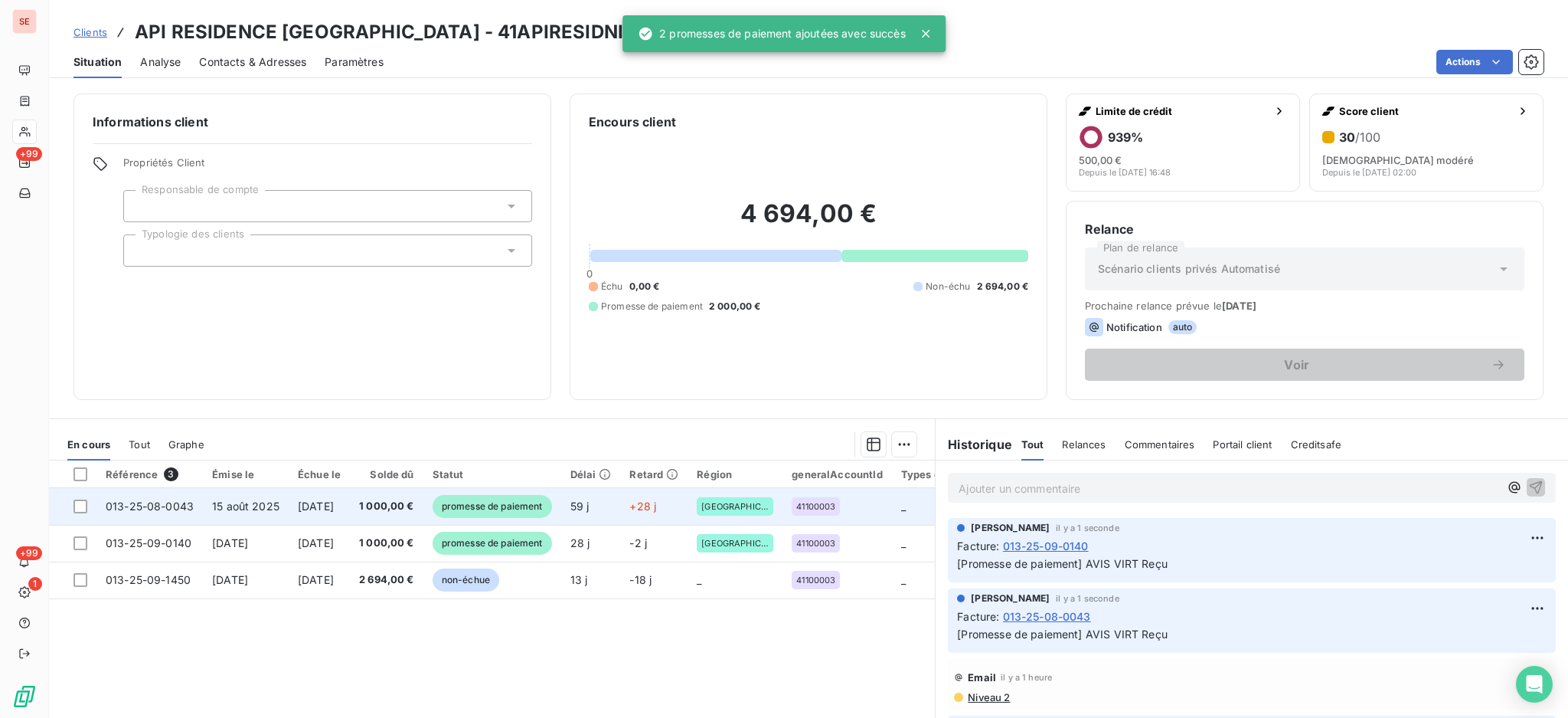
click at [334, 507] on span "[DATE]" at bounding box center [315, 506] width 36 height 13
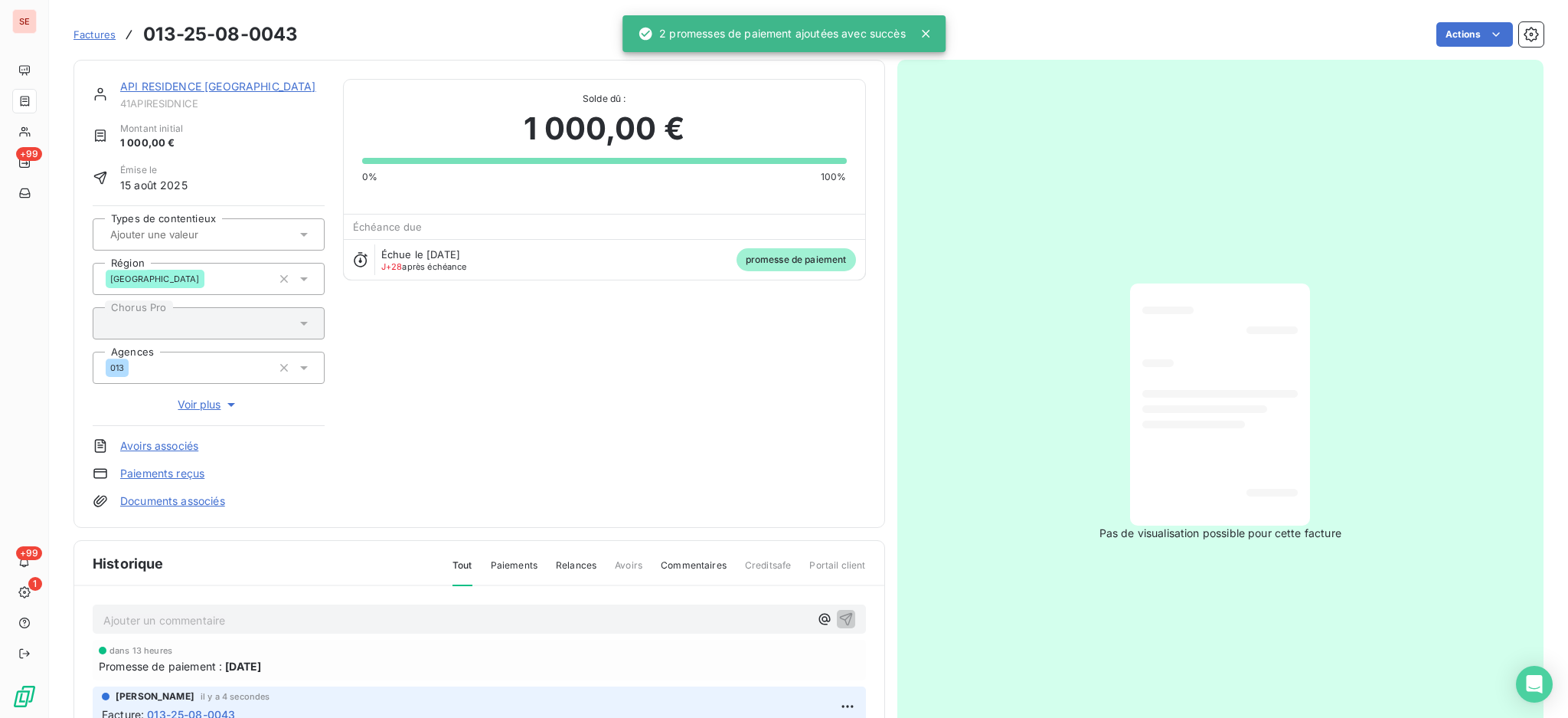
click at [187, 503] on link "Documents associés" at bounding box center [172, 501] width 105 height 15
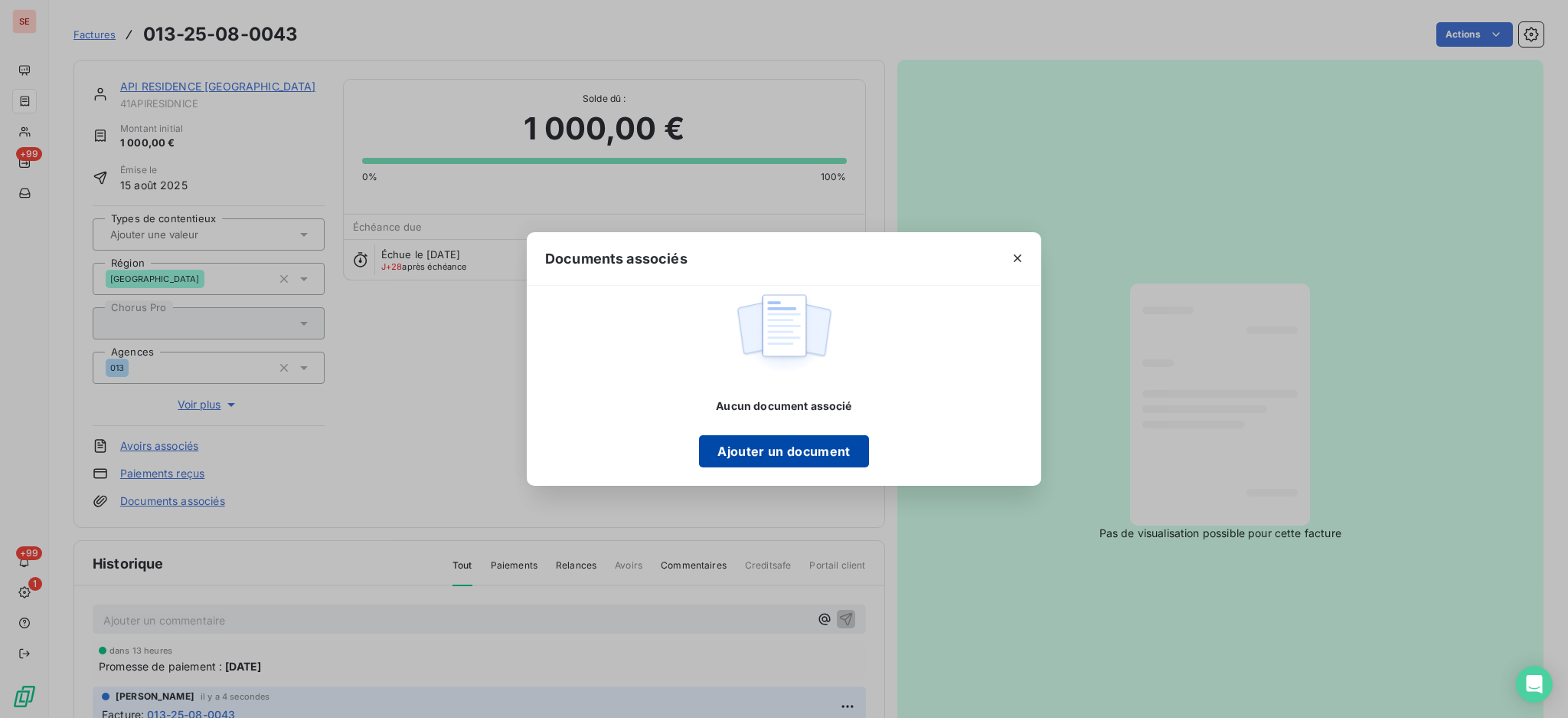
click at [805, 448] on button "Ajouter un document" at bounding box center [784, 452] width 169 height 32
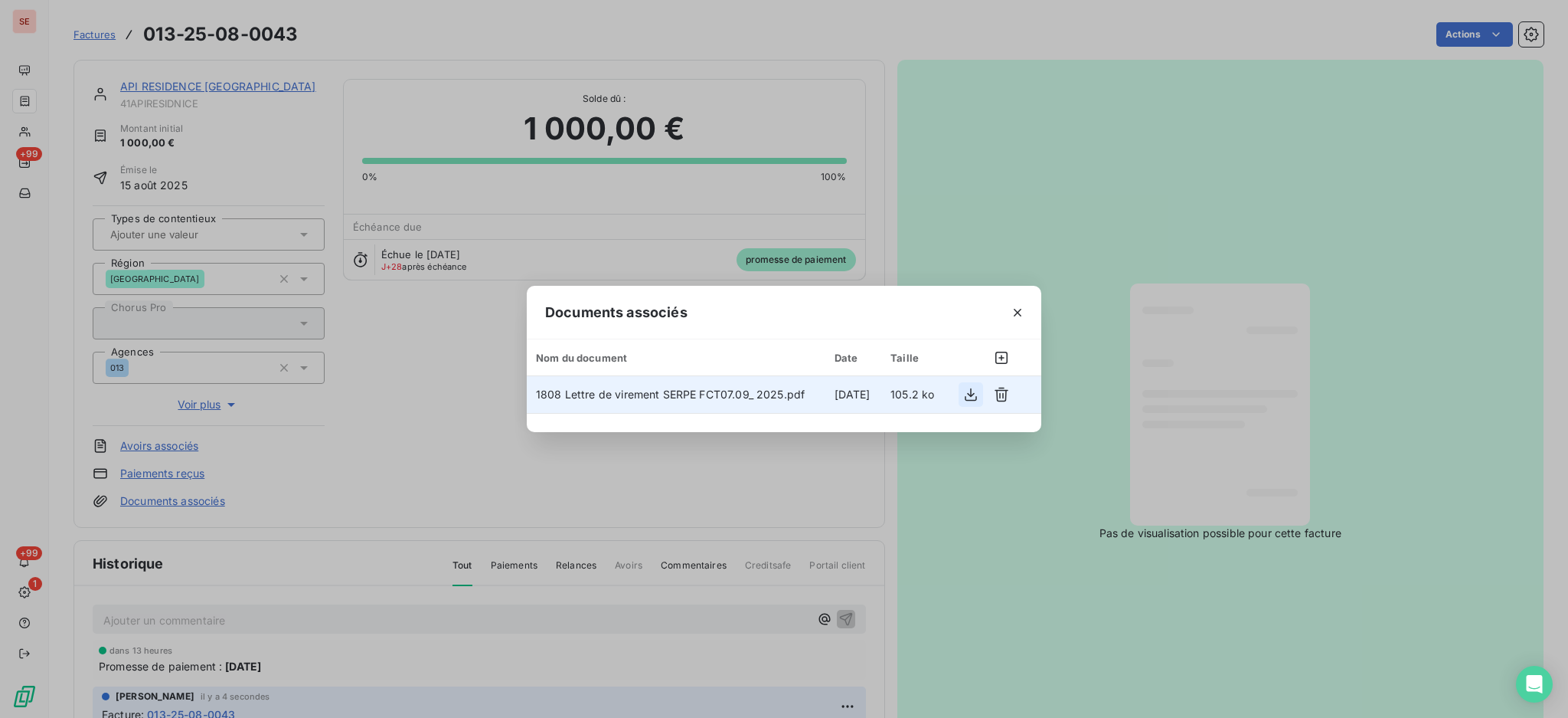
click at [973, 391] on icon "button" at bounding box center [970, 394] width 15 height 15
click at [1015, 310] on icon "button" at bounding box center [1018, 312] width 15 height 15
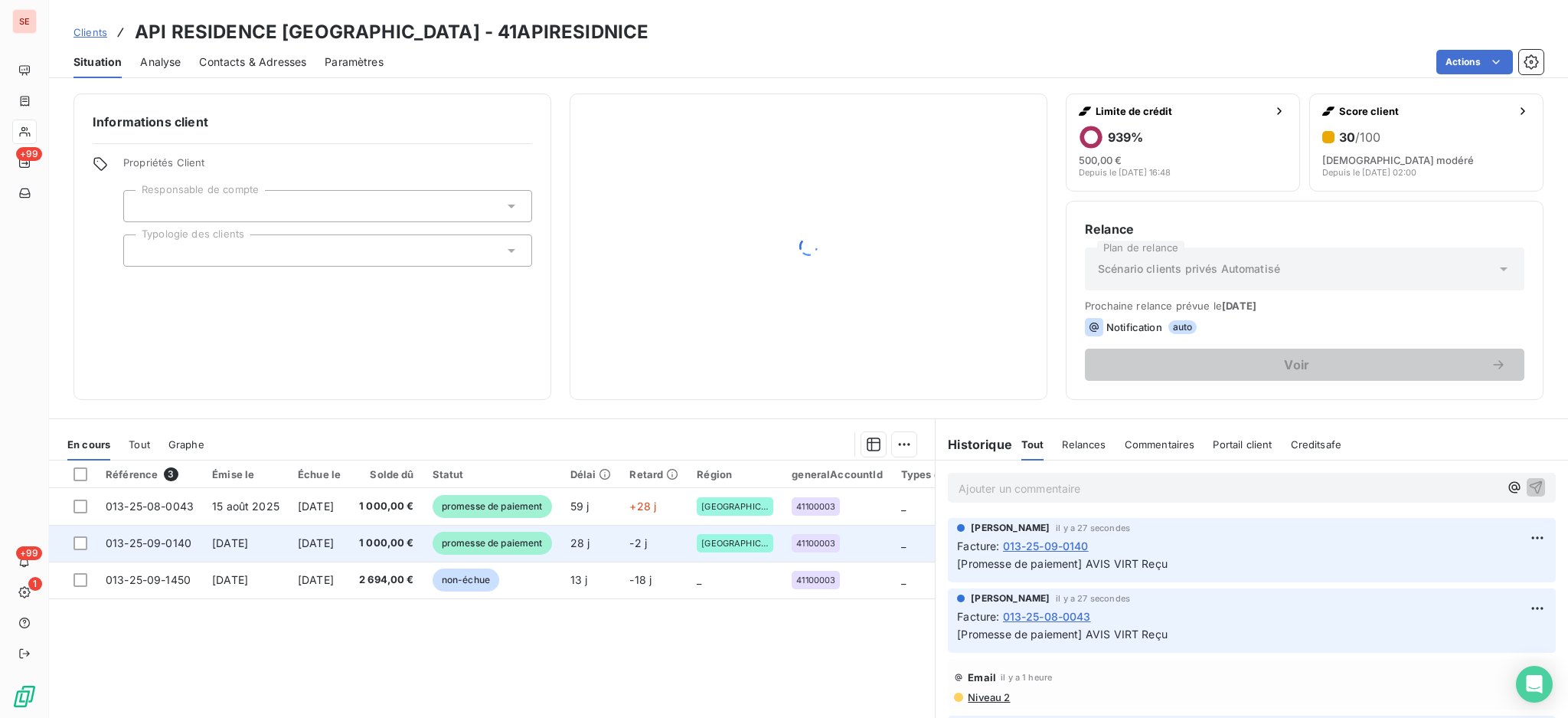
click at [334, 549] on span "[DATE]" at bounding box center [315, 543] width 36 height 13
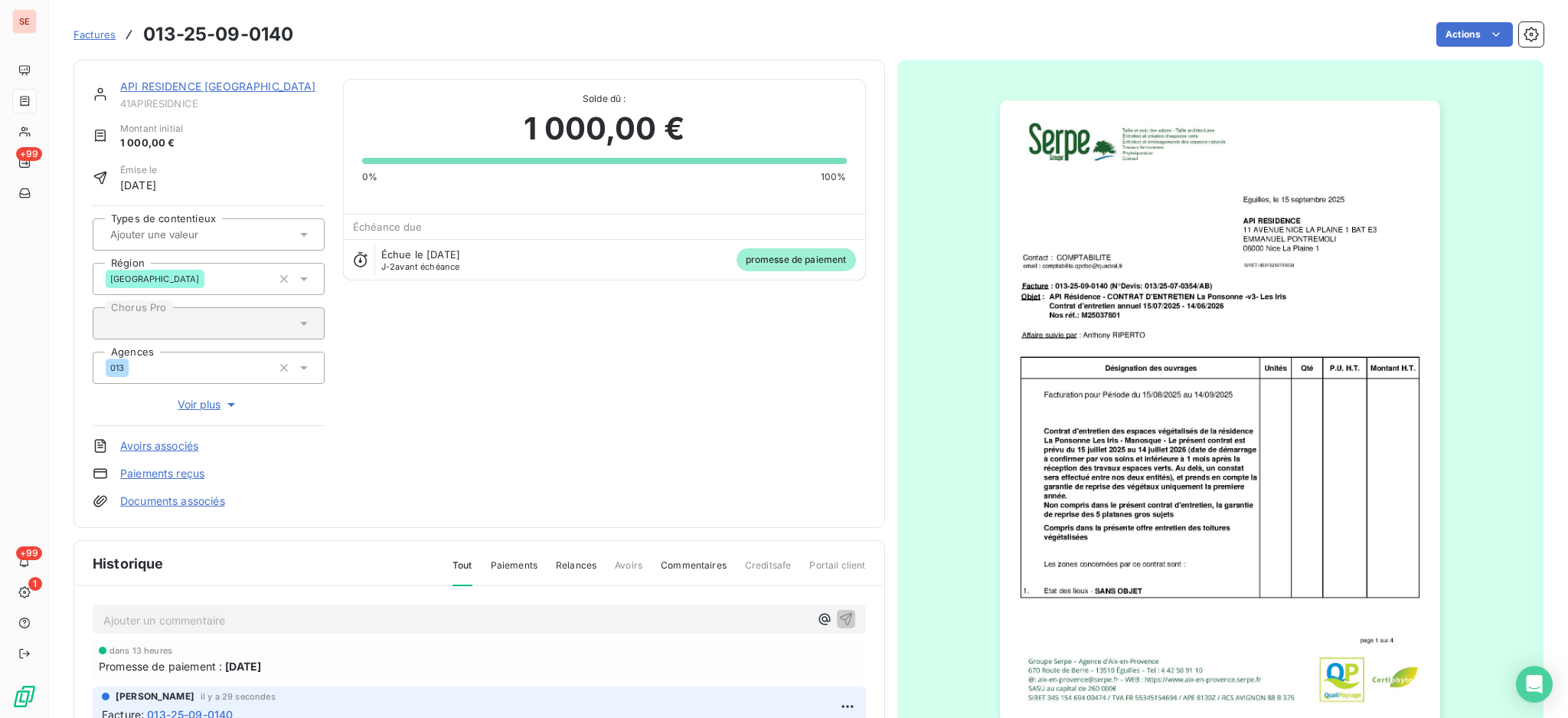
click at [170, 501] on link "Documents associés" at bounding box center [172, 501] width 105 height 15
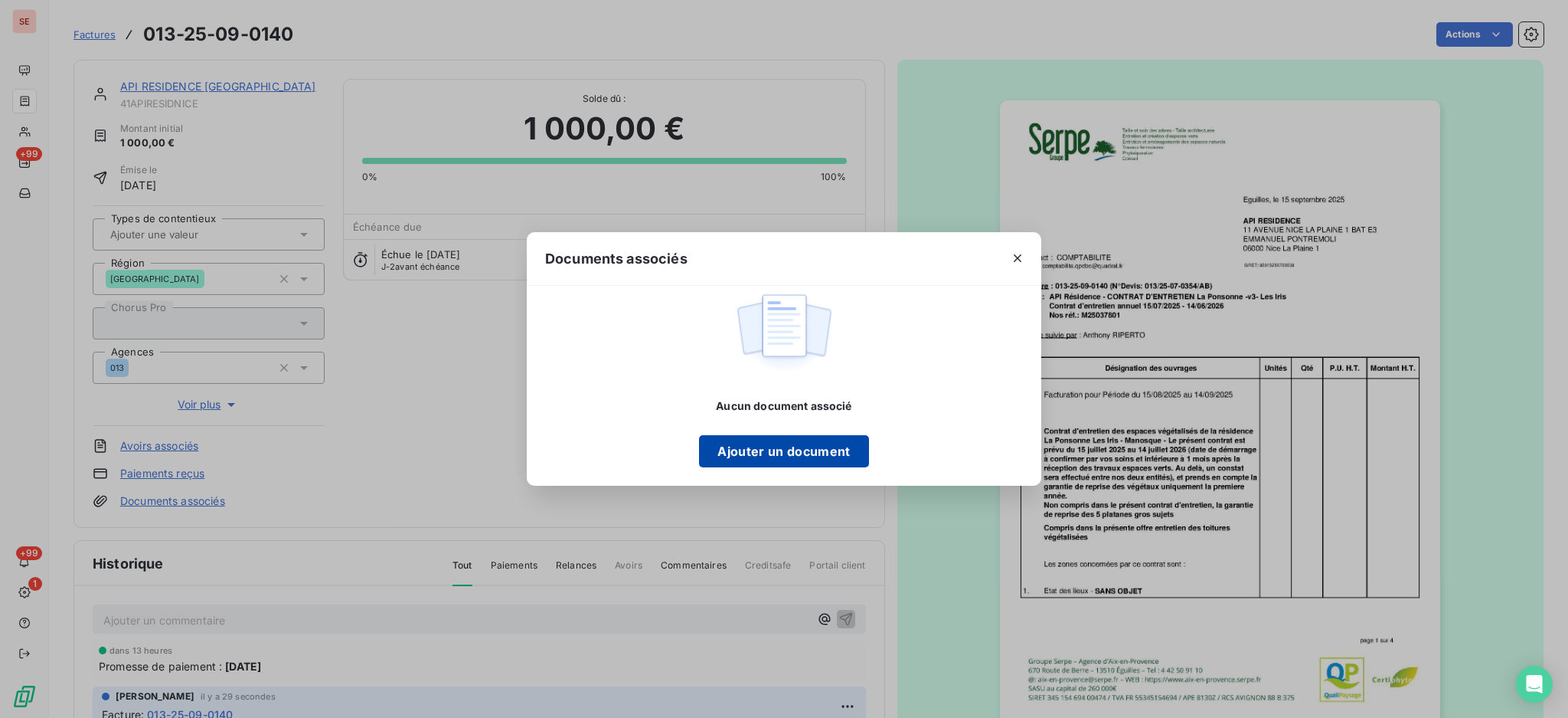
click at [800, 443] on button "Ajouter un document" at bounding box center [784, 452] width 169 height 32
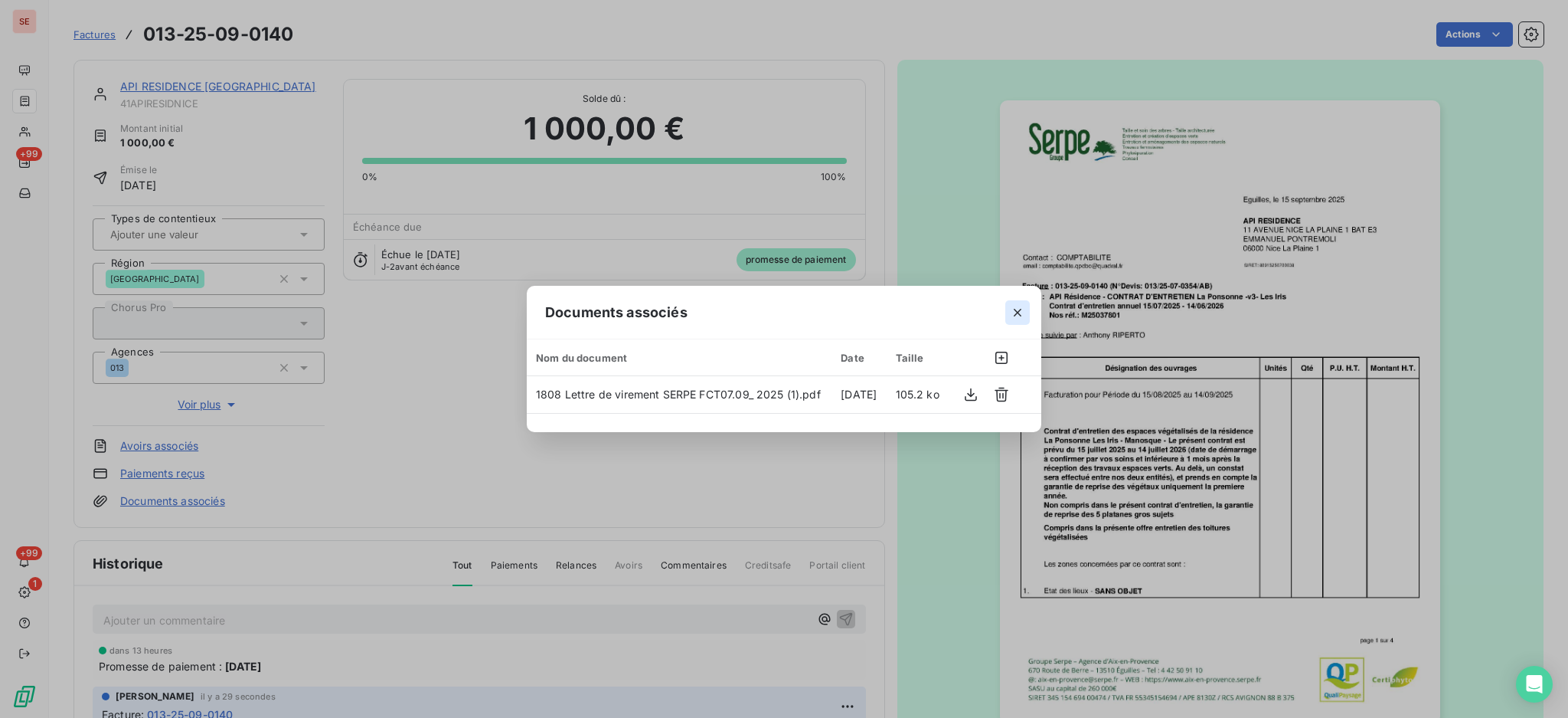
click at [1019, 312] on icon "button" at bounding box center [1018, 313] width 8 height 8
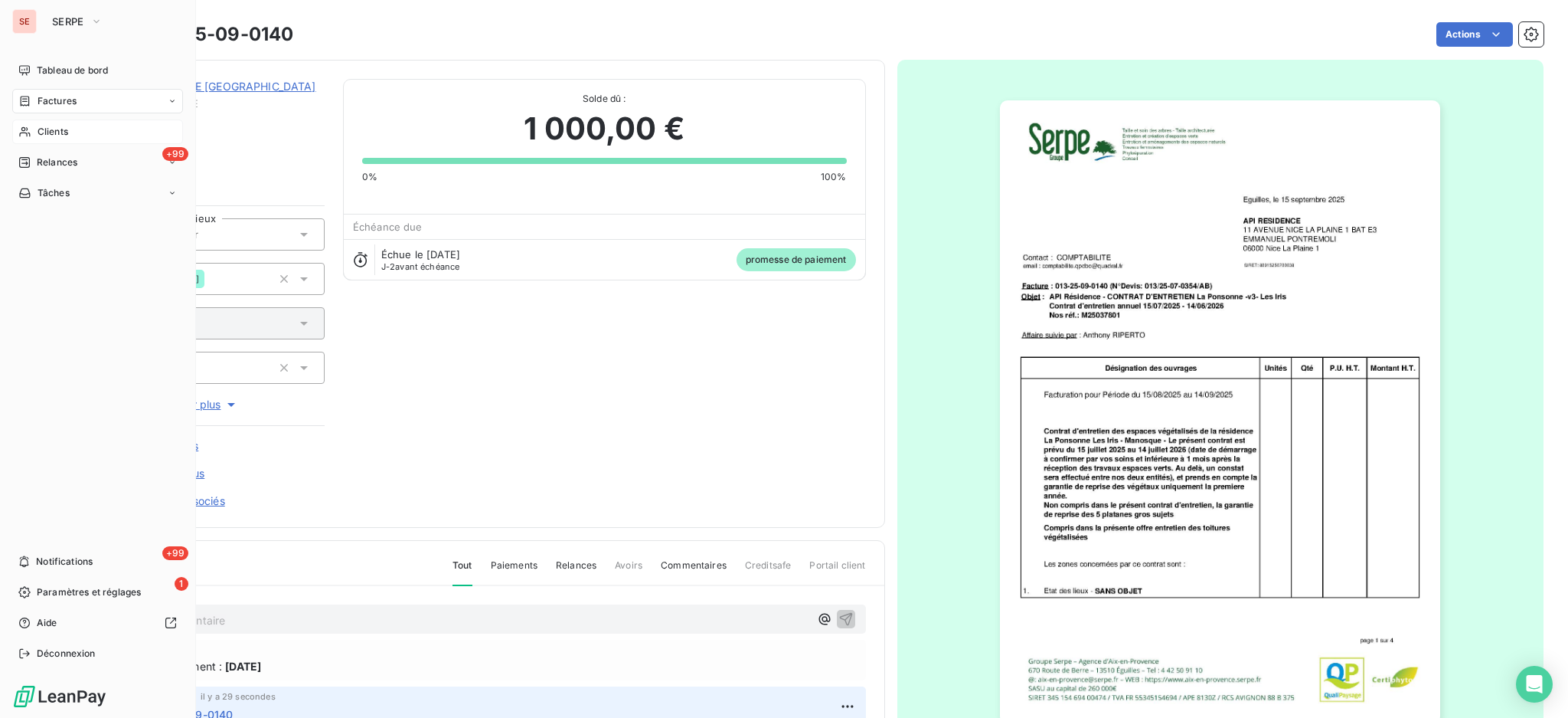
click at [49, 128] on span "Clients" at bounding box center [53, 131] width 31 height 14
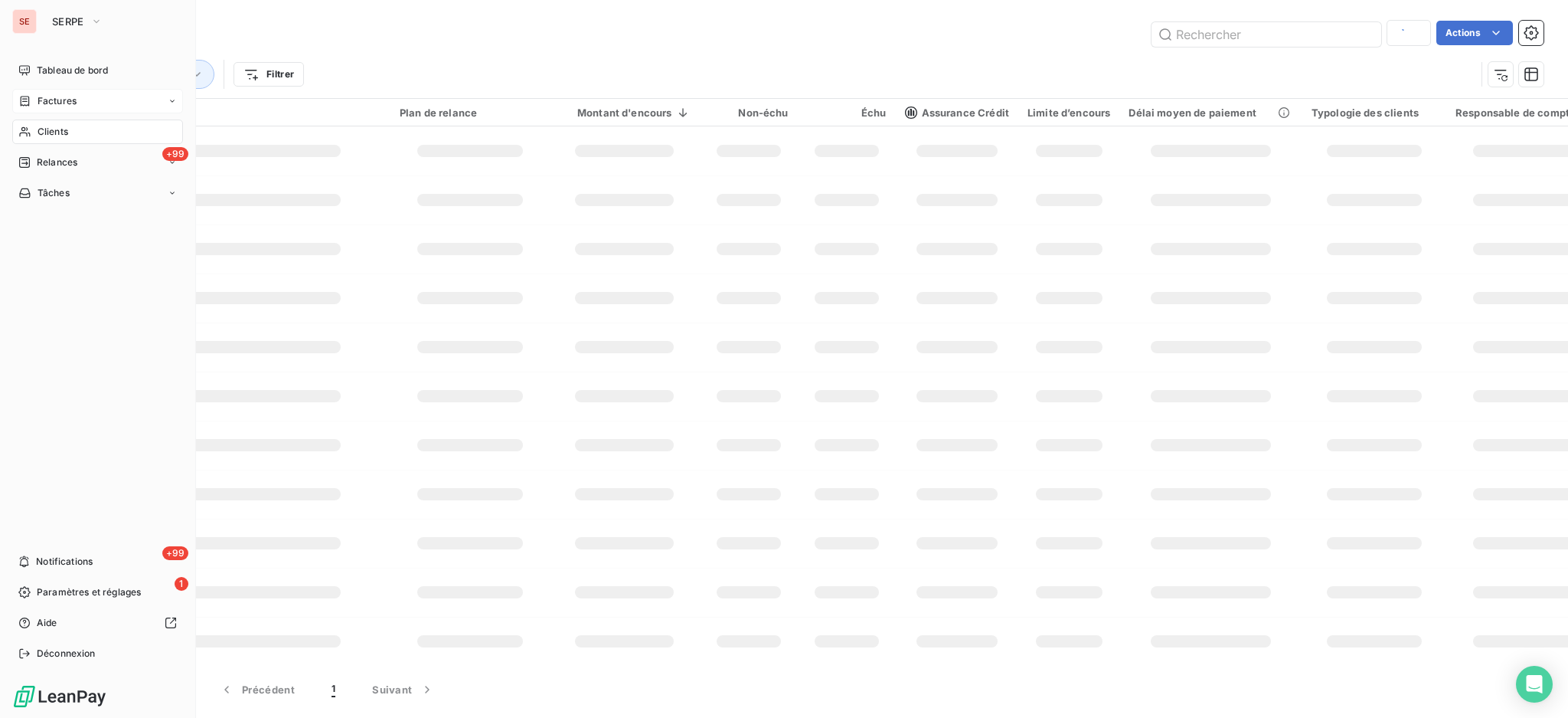
click at [39, 101] on span "Factures" at bounding box center [57, 101] width 39 height 14
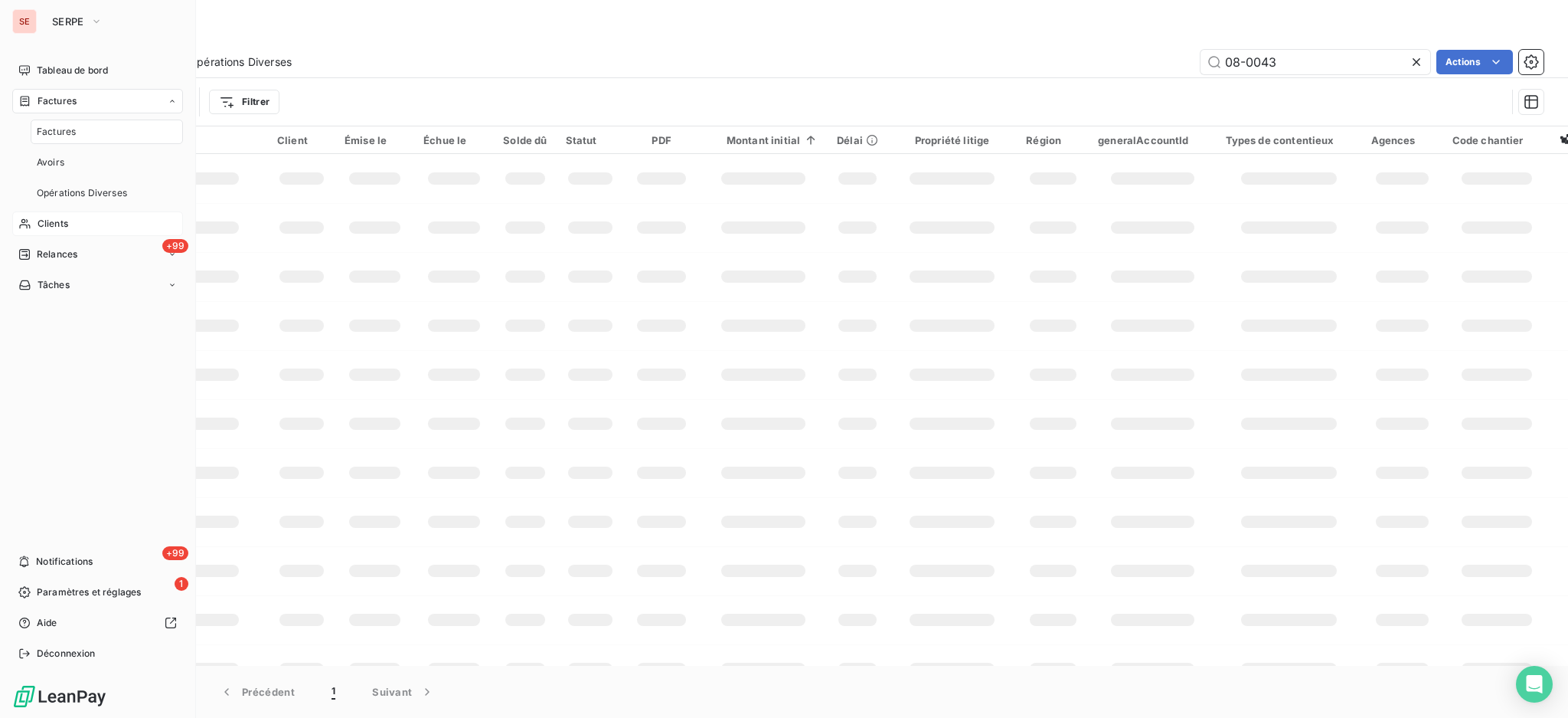
click at [50, 126] on span "Factures" at bounding box center [56, 131] width 39 height 14
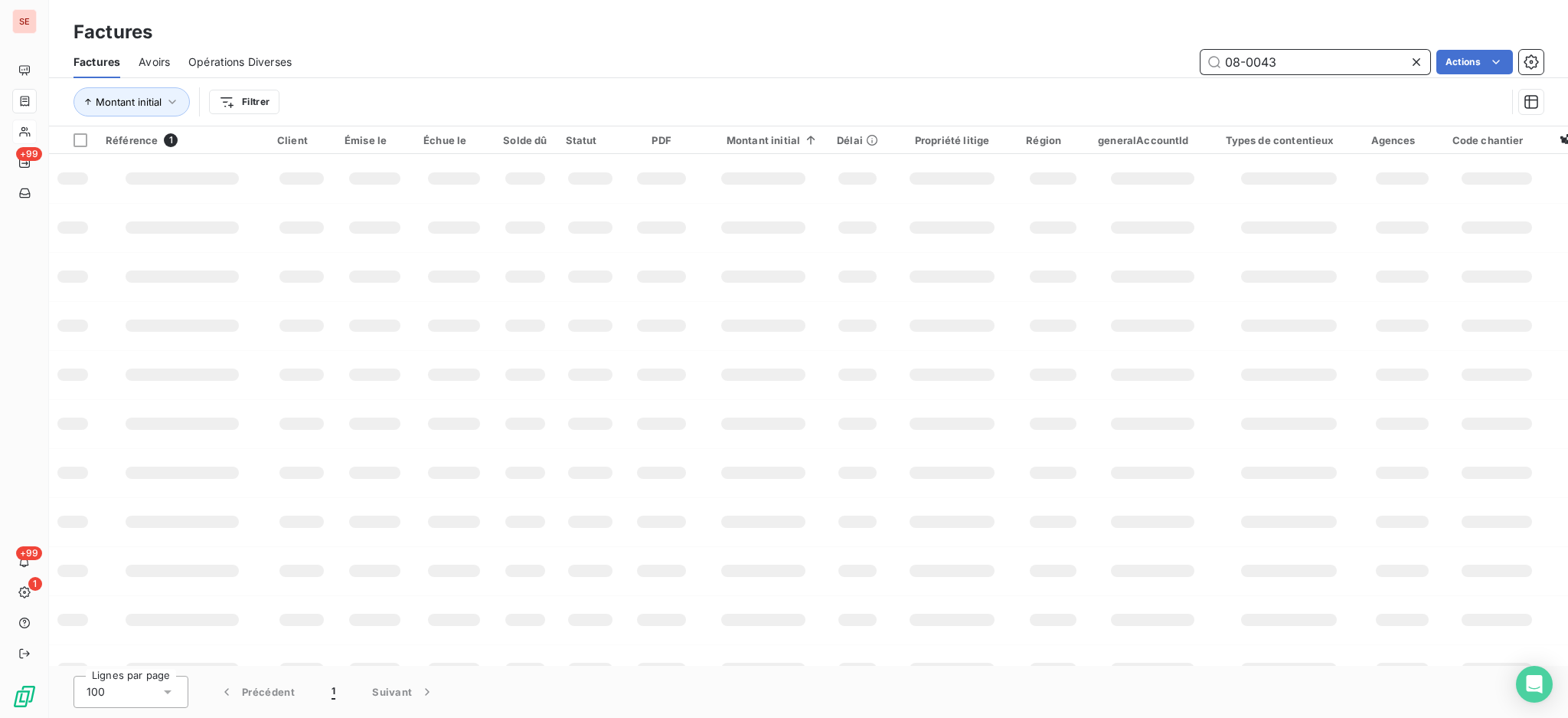
drag, startPoint x: 1290, startPoint y: 60, endPoint x: 1049, endPoint y: 56, distance: 241.0
click at [1105, 52] on div "08-0043 Actions" at bounding box center [927, 62] width 1233 height 24
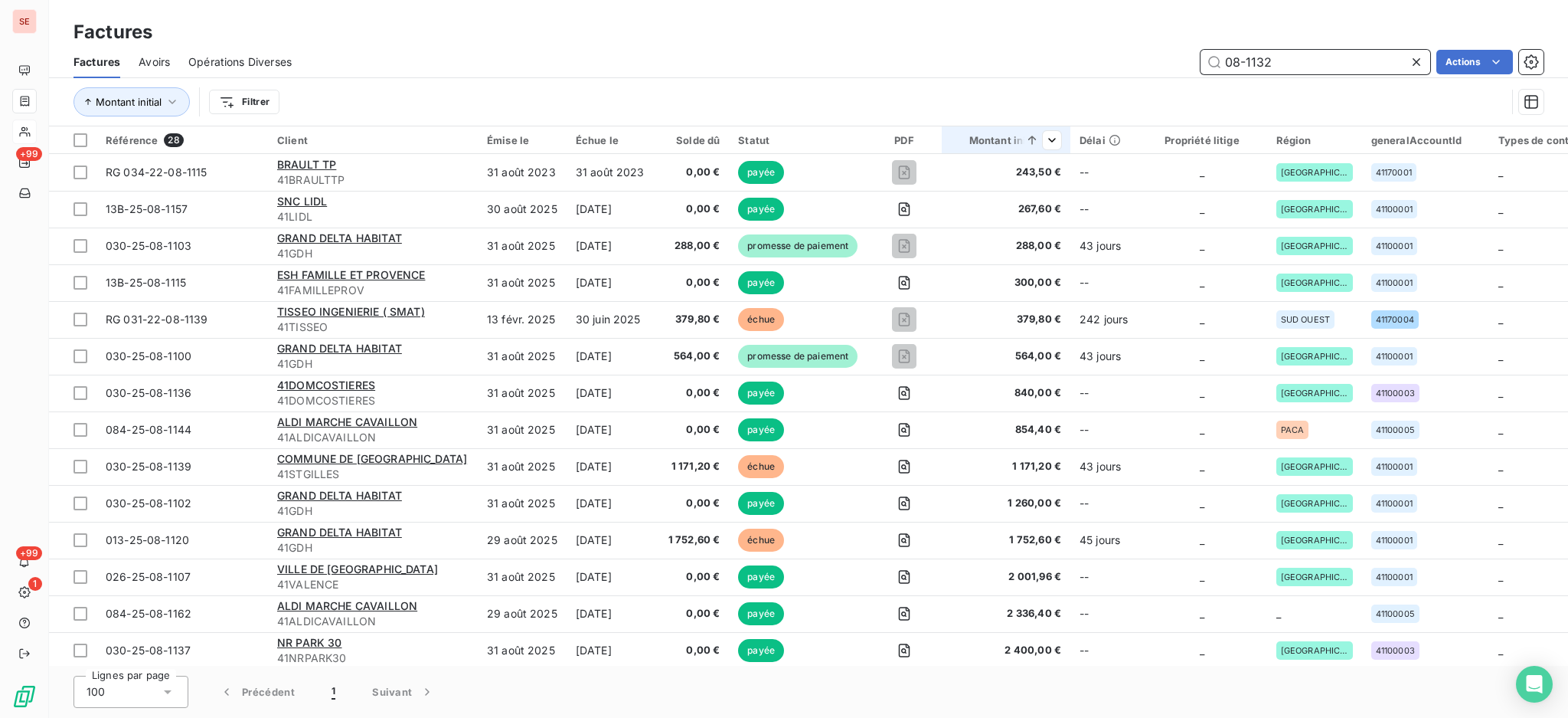
type input "08-1132"
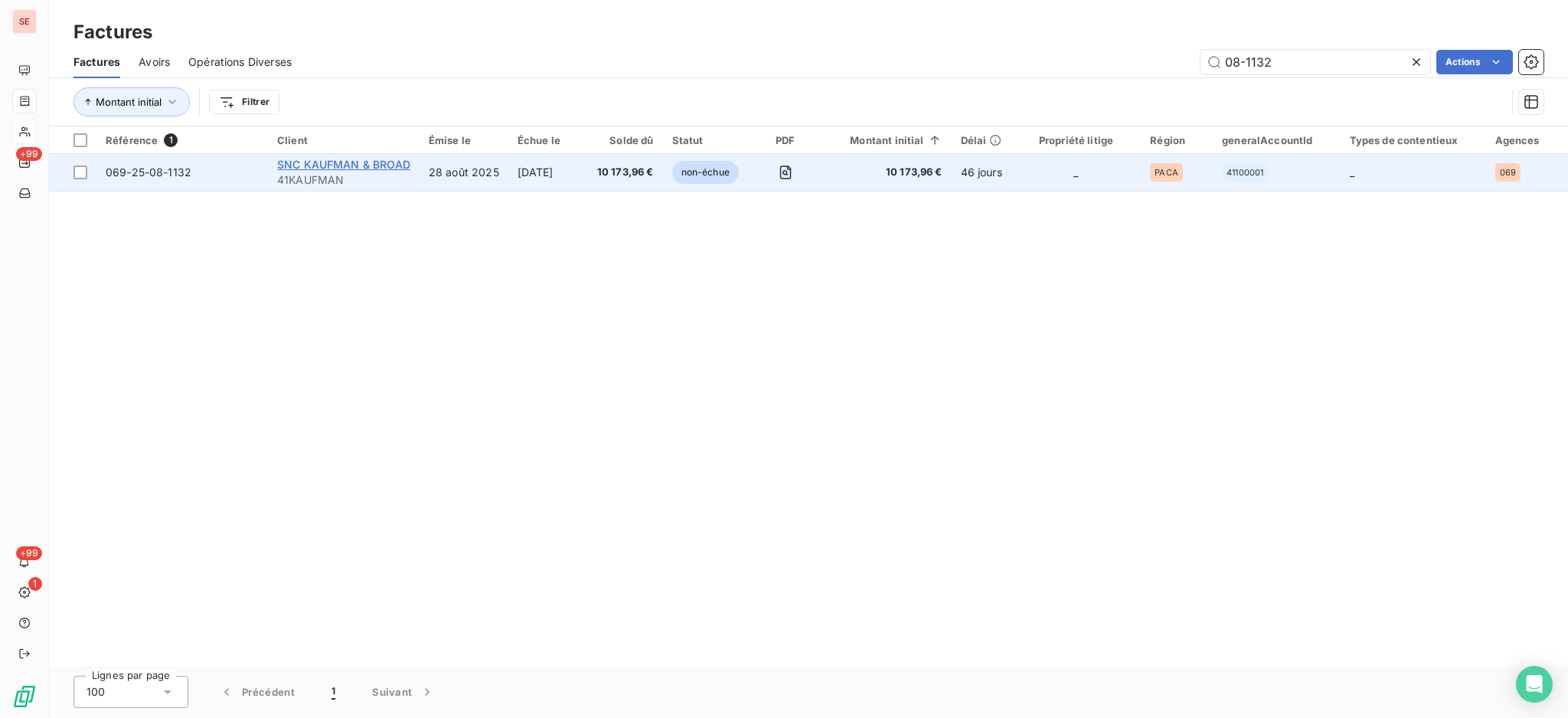
click at [364, 168] on span "SNC KAUFMAN & BROAD" at bounding box center [344, 164] width 134 height 13
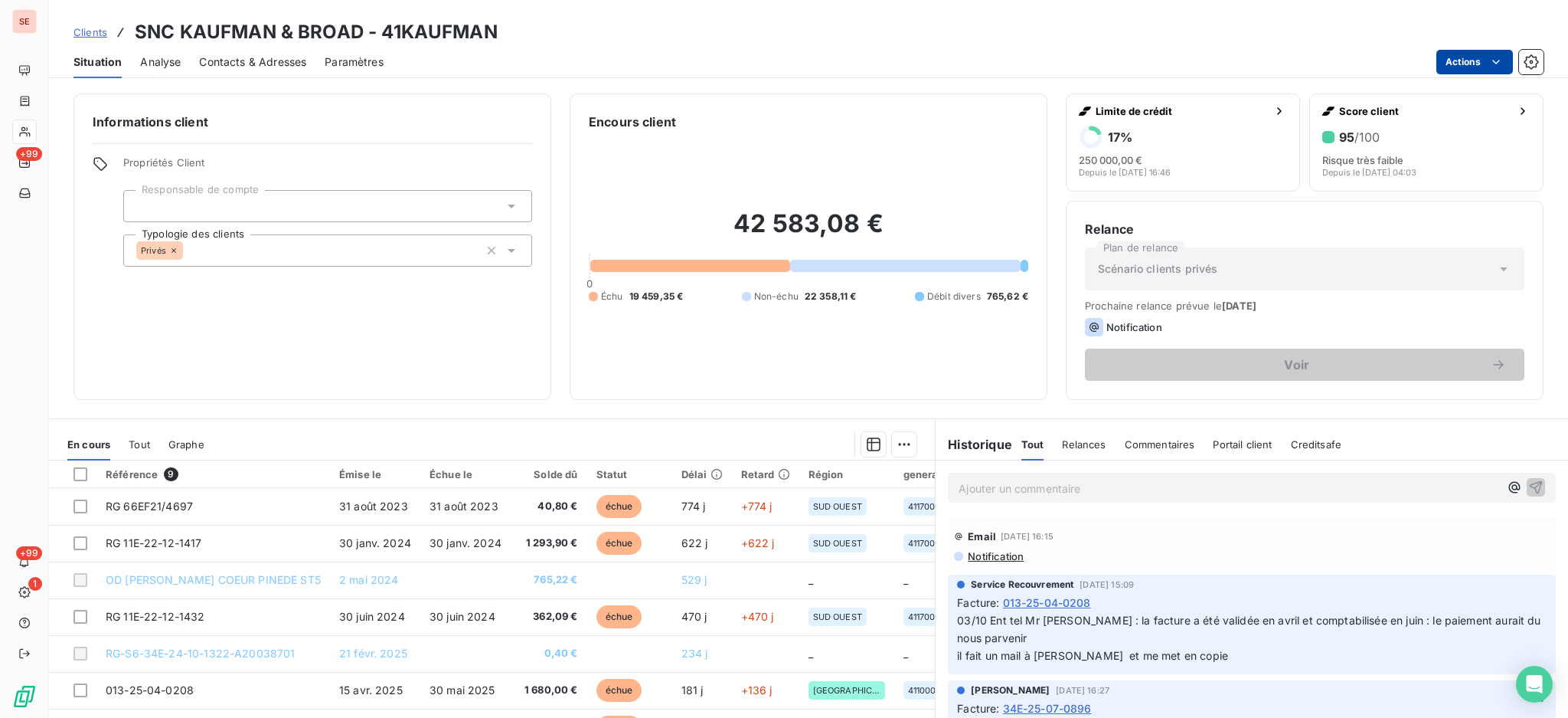
click at [1456, 59] on html "SE +99 +99 1 Clients SNC KAUFMAN & BROAD - 41KAUFMAN Situation Analyse Contacts…" at bounding box center [784, 359] width 1568 height 718
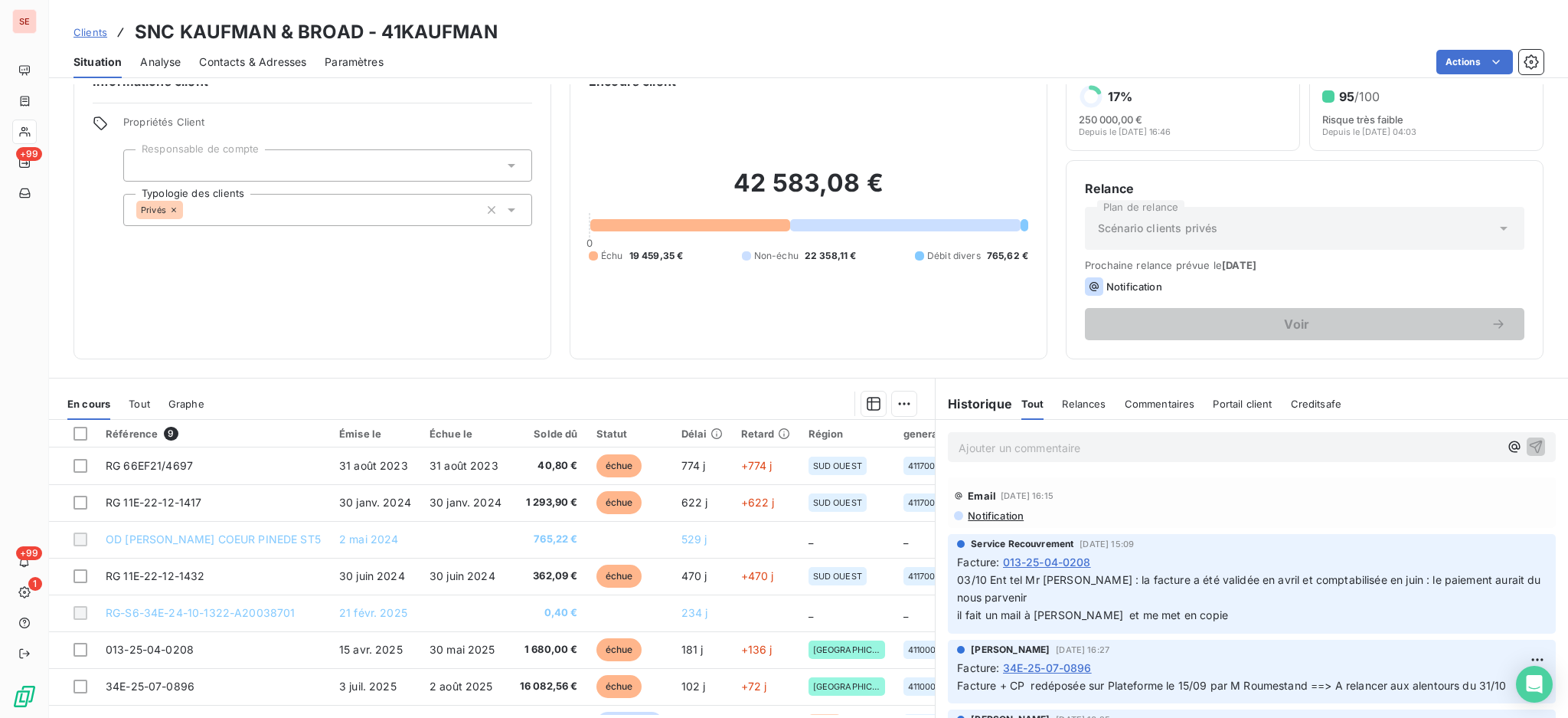
scroll to position [83, 0]
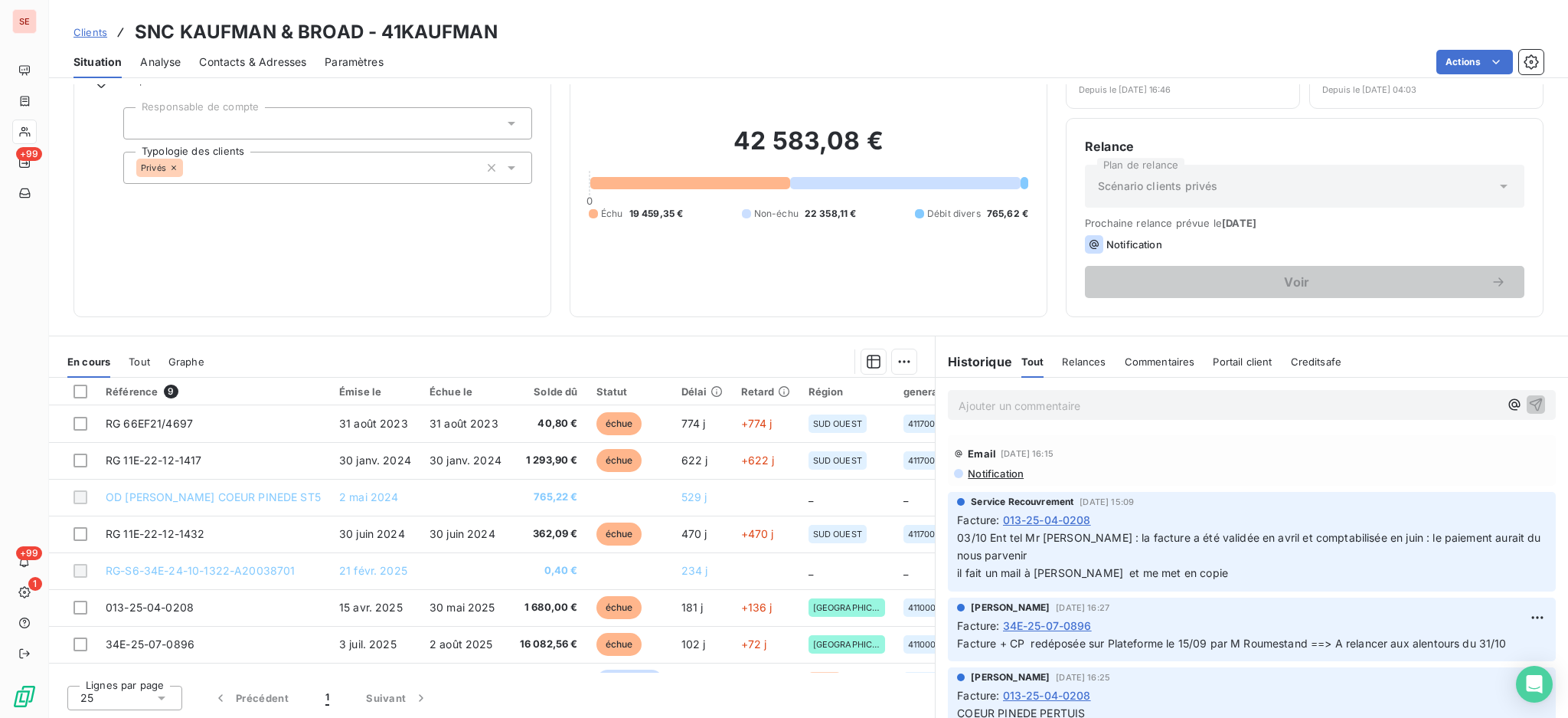
click at [1563, 707] on html "SE +99 +99 1 Clients SNC KAUFMAN & BROAD - 41KAUFMAN Situation Analyse Contacts…" at bounding box center [784, 359] width 1568 height 718
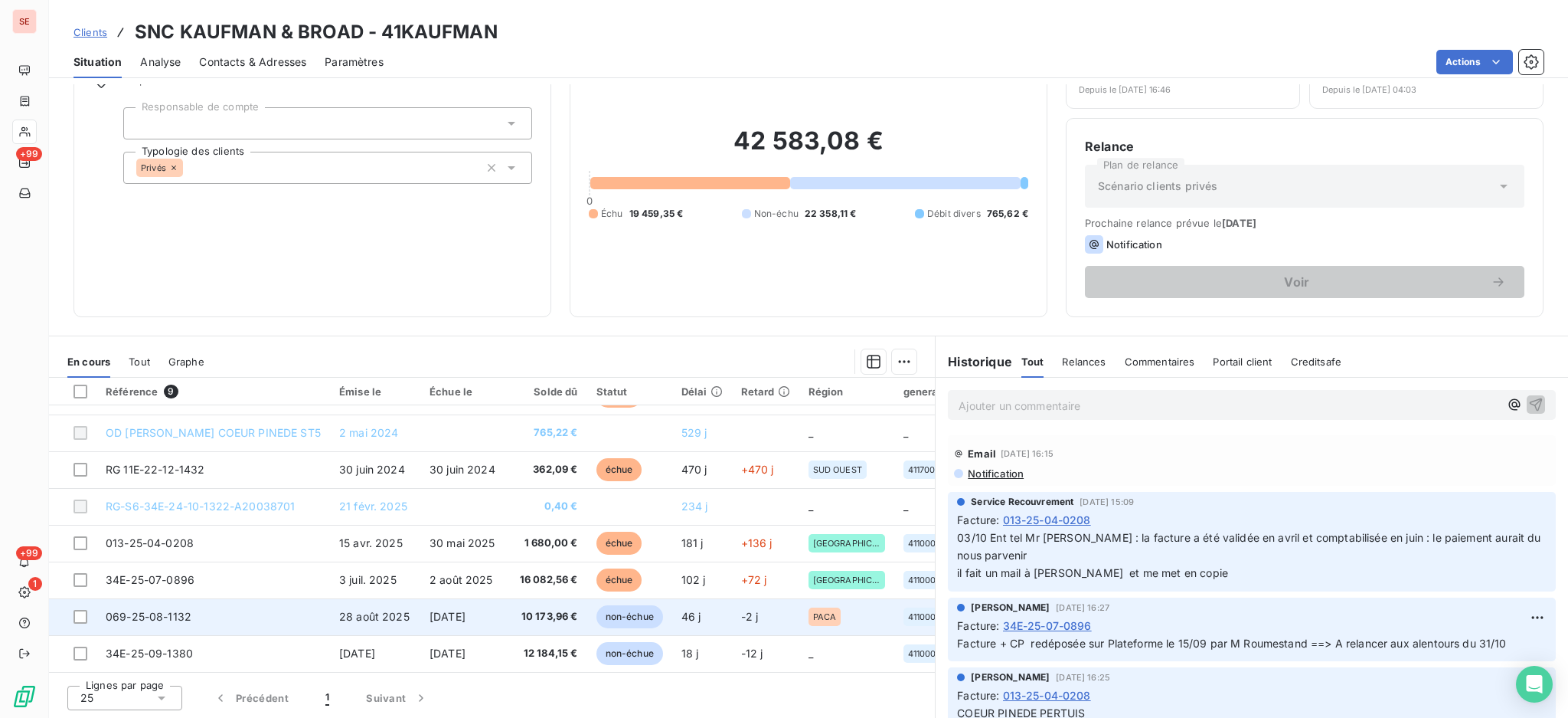
click at [203, 606] on td "069-25-08-1132" at bounding box center [213, 617] width 233 height 37
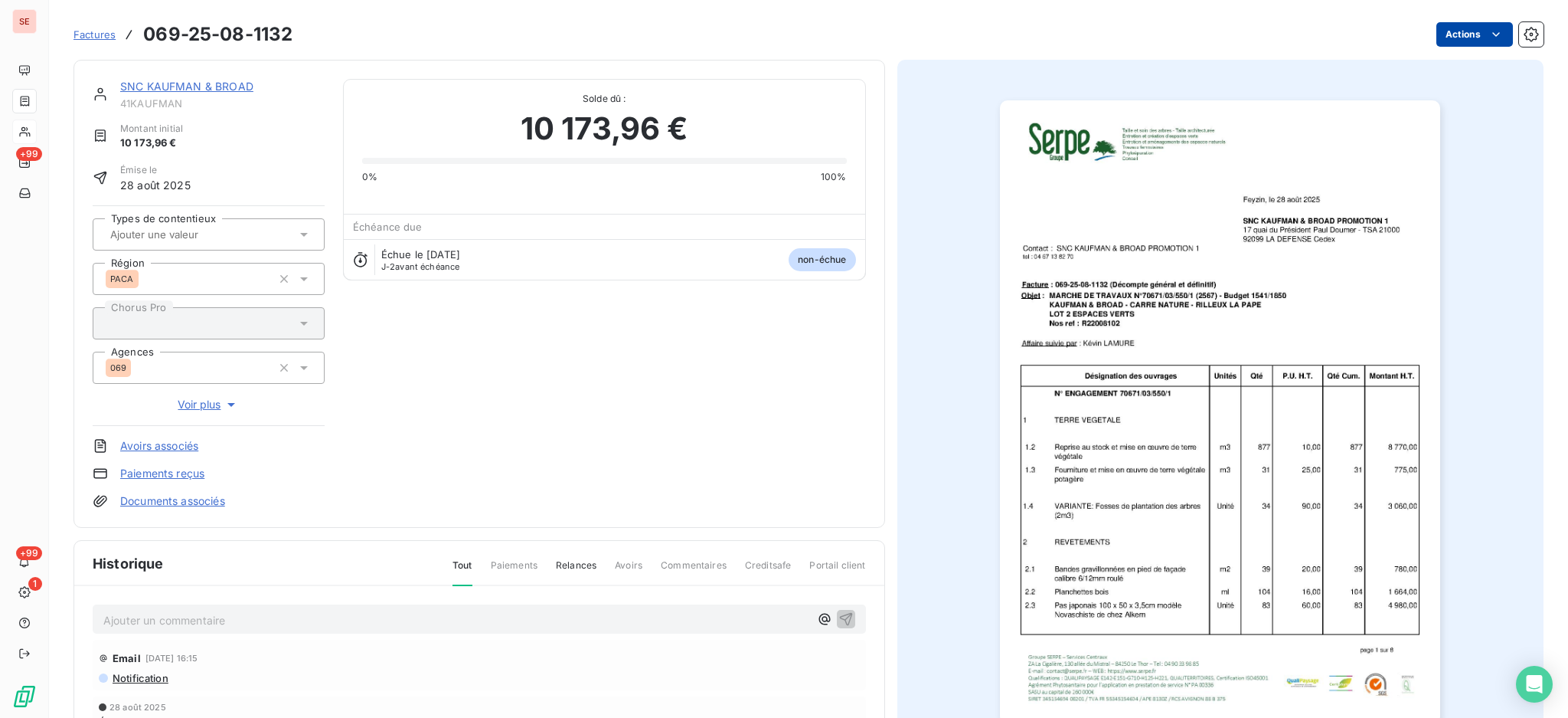
click at [1446, 31] on html "SE +99 +99 1 Factures 069-25-08-1132 Actions SNC KAUFMAN & BROAD 41KAUFMAN Mont…" at bounding box center [784, 359] width 1568 height 718
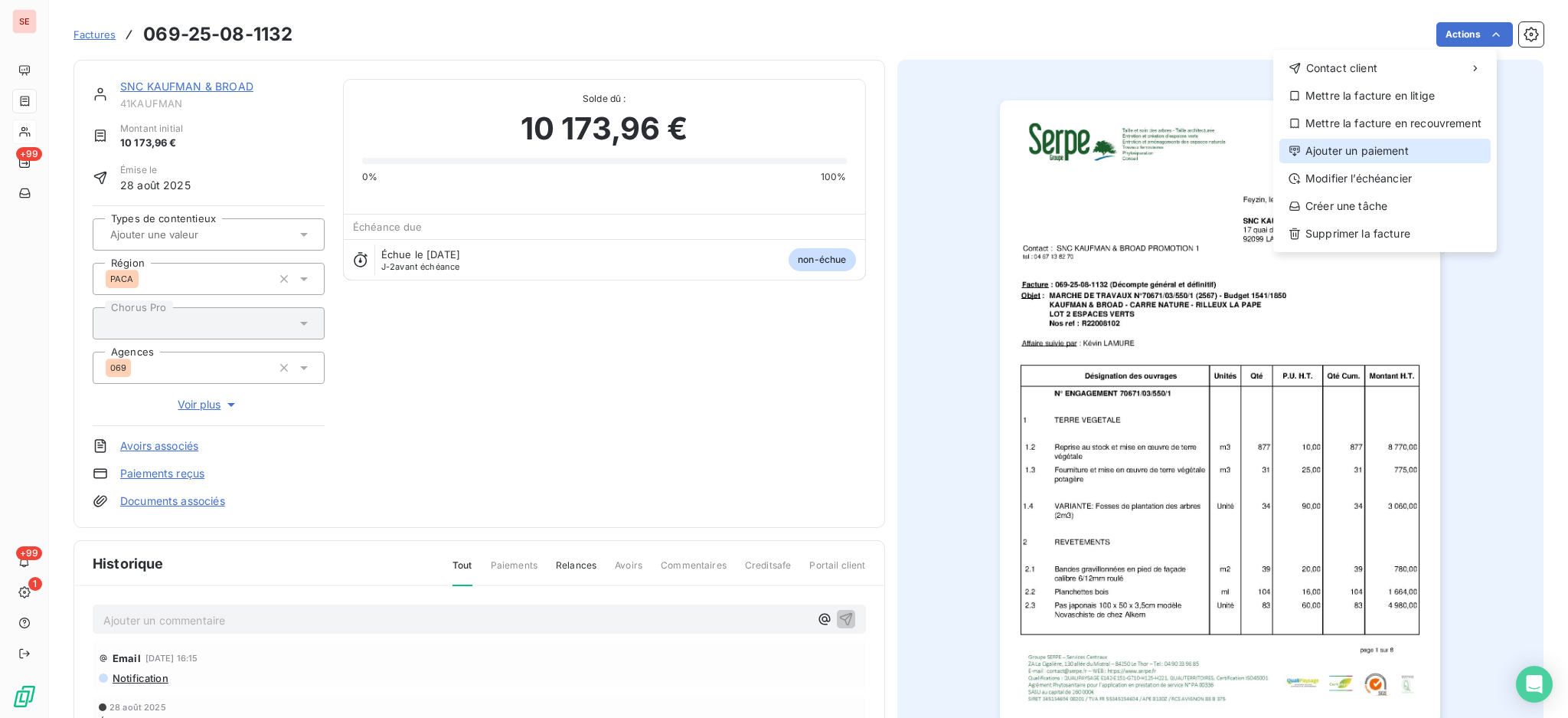
click at [1420, 153] on div "Ajouter un paiement" at bounding box center [1385, 151] width 212 height 24
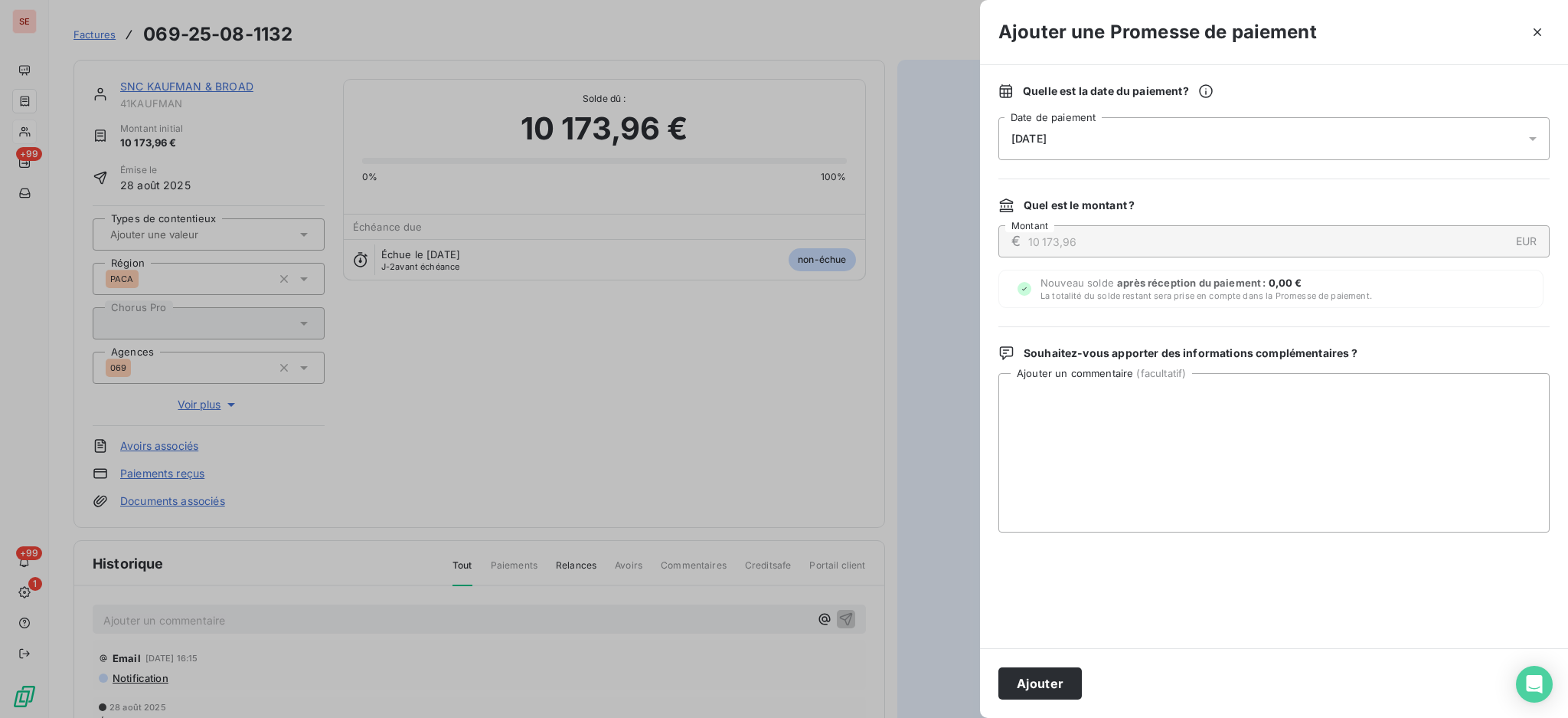
click at [1535, 140] on icon at bounding box center [1533, 138] width 15 height 15
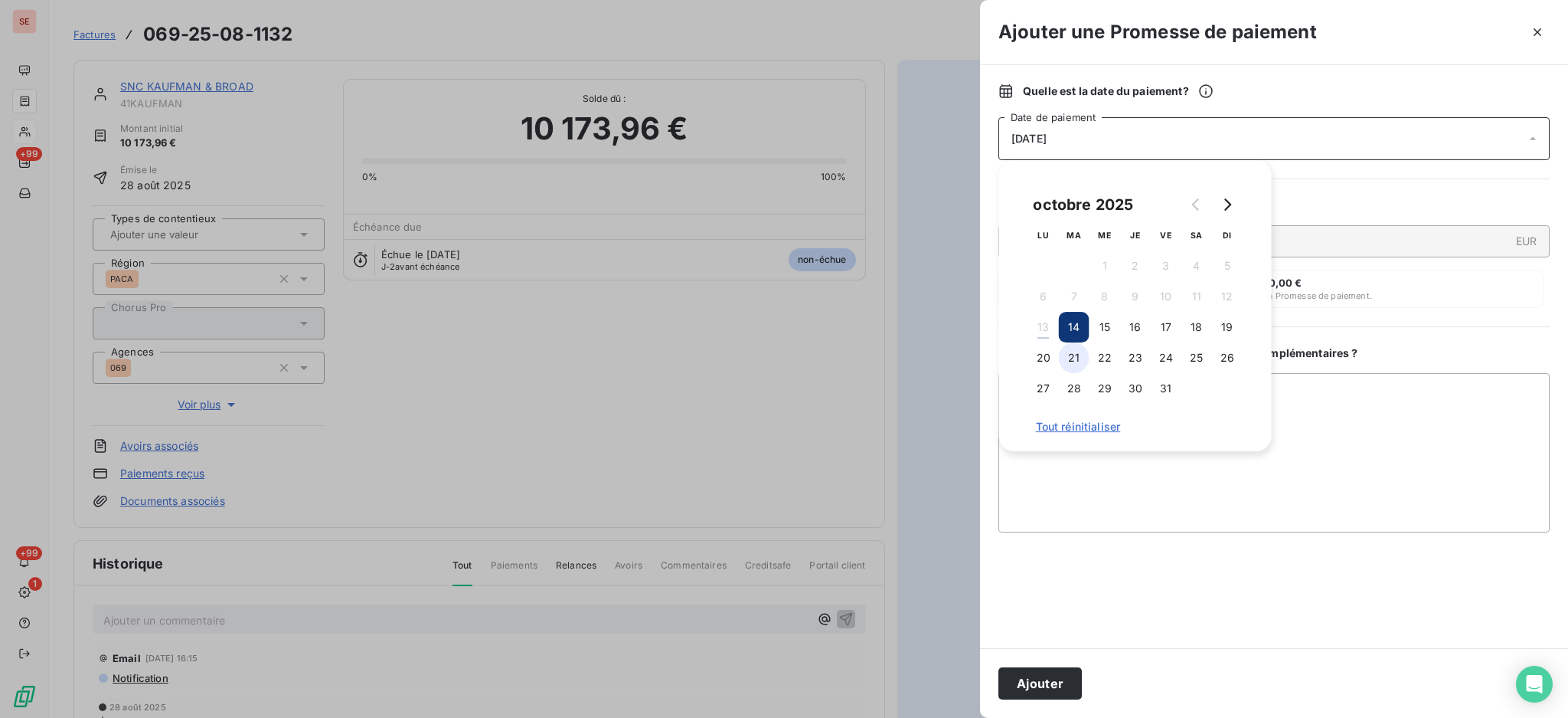
click at [1075, 359] on button "21" at bounding box center [1074, 357] width 31 height 31
click at [1314, 402] on textarea "Ajouter un commentaire ( facultatif )" at bounding box center [1274, 453] width 551 height 159
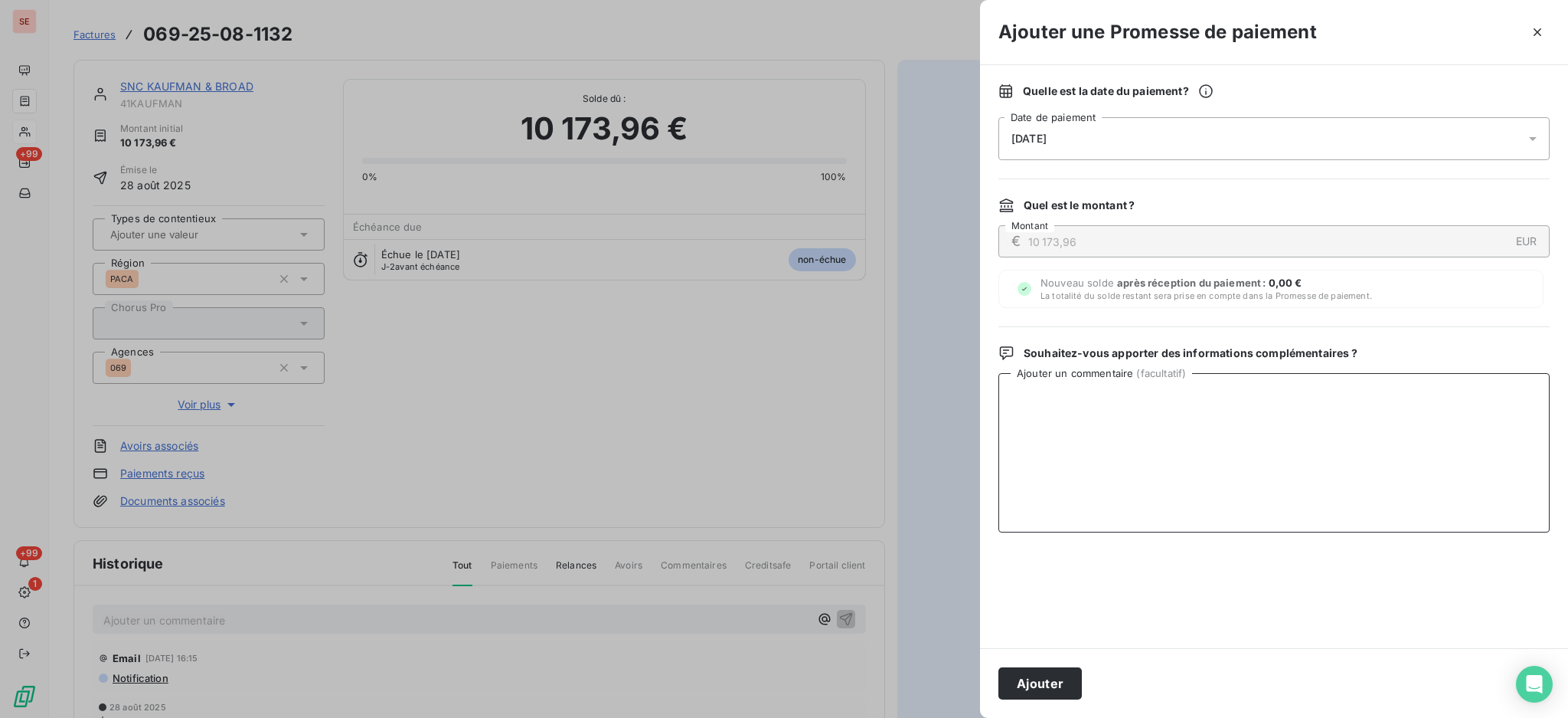
click at [1052, 403] on textarea "Ajouter un commentaire ( facultatif )" at bounding box center [1274, 453] width 551 height 159
paste textarea "Votre facture a bien été intégrée lors de notre échéance du 15/10/25."
click at [1014, 401] on textarea "Votre facture a bien été intégrée lors de notre échéance du 15/10/25." at bounding box center [1274, 453] width 551 height 159
paste textarea "RATTEIA@ketb.com"
type textarea "13/10 RATTEIA@ketb.com Votre facture a bien été intégrée lors de notre échéance…"
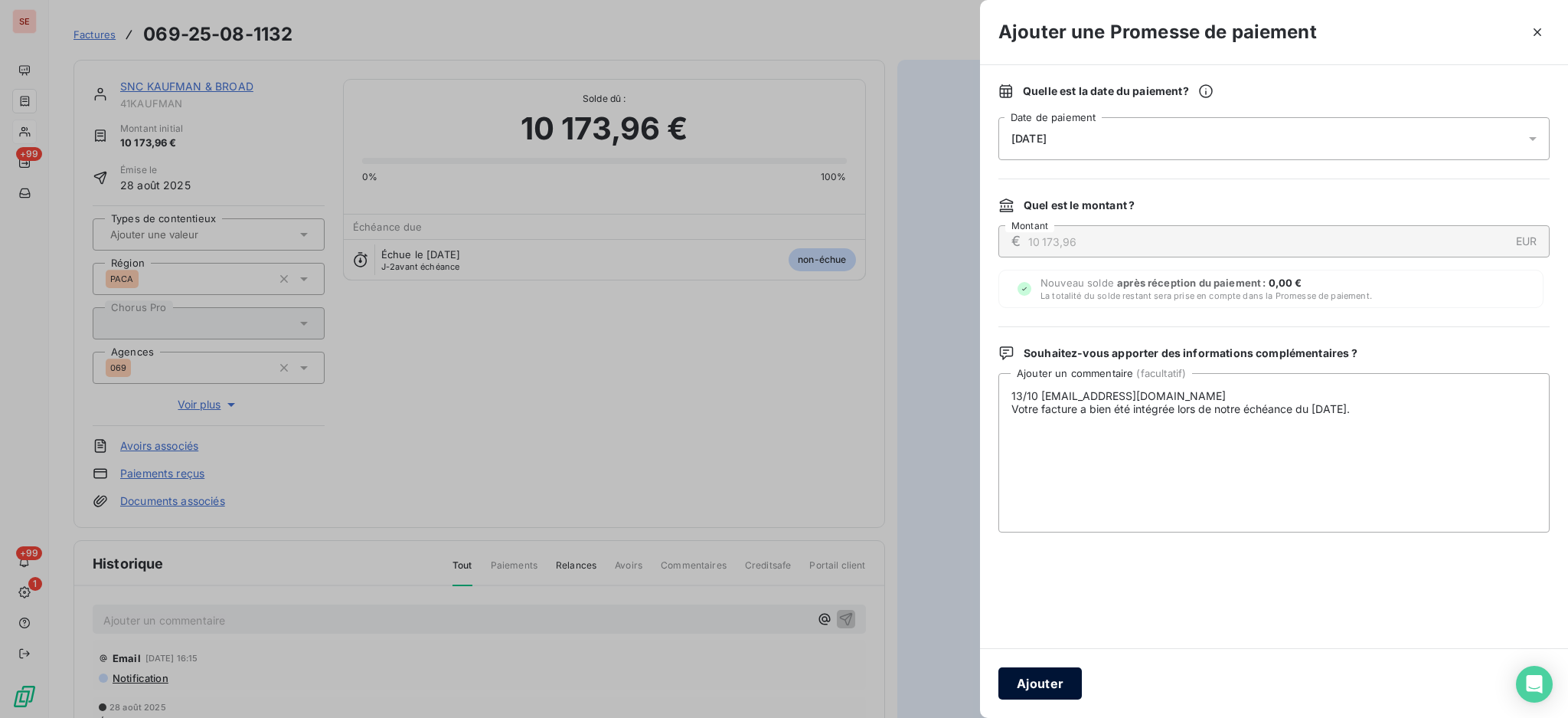
click at [1046, 679] on button "Ajouter" at bounding box center [1040, 683] width 84 height 32
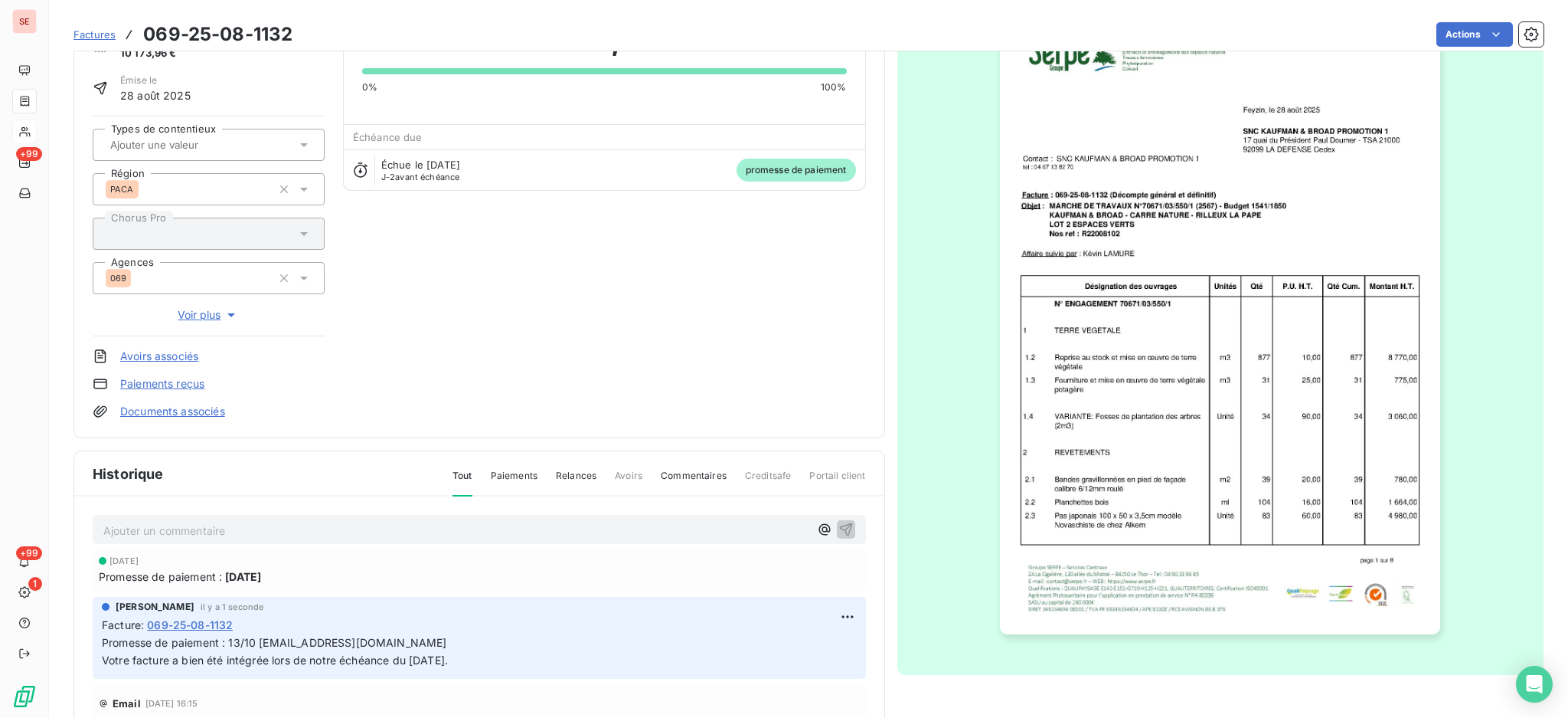
scroll to position [203, 0]
